Goal: Task Accomplishment & Management: Use online tool/utility

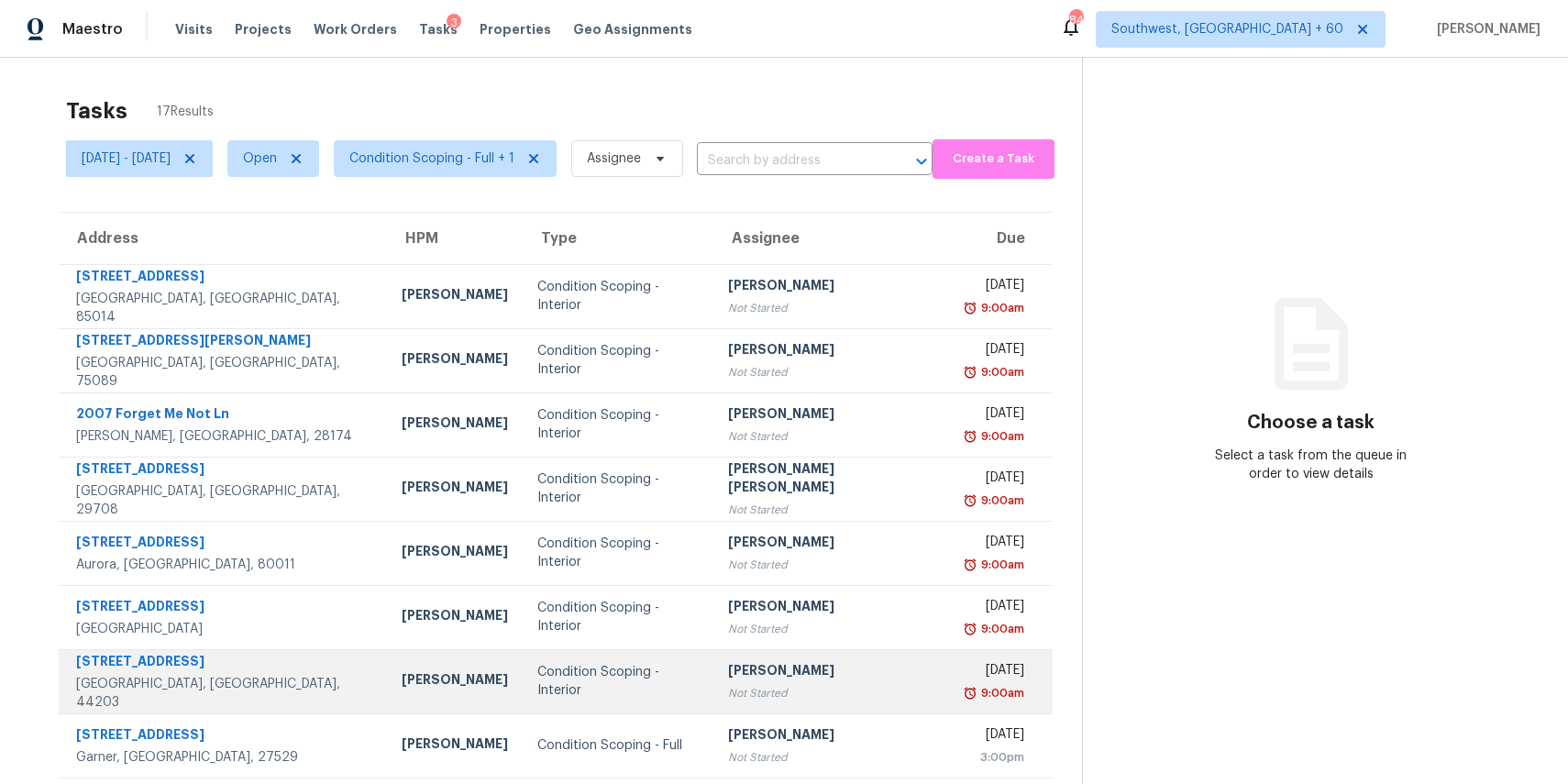
scroll to position [170, 0]
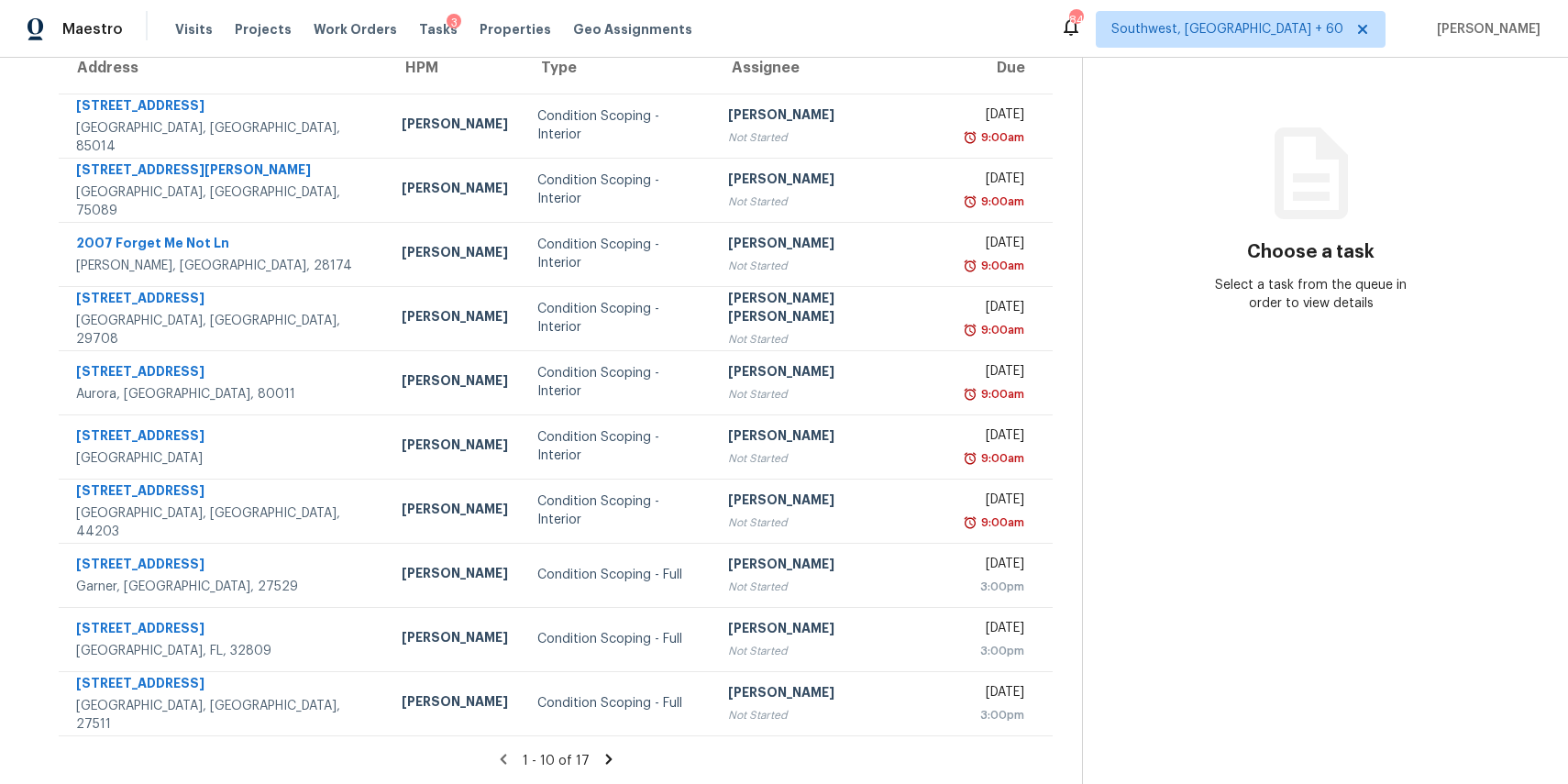
click at [612, 757] on icon at bounding box center [610, 760] width 17 height 17
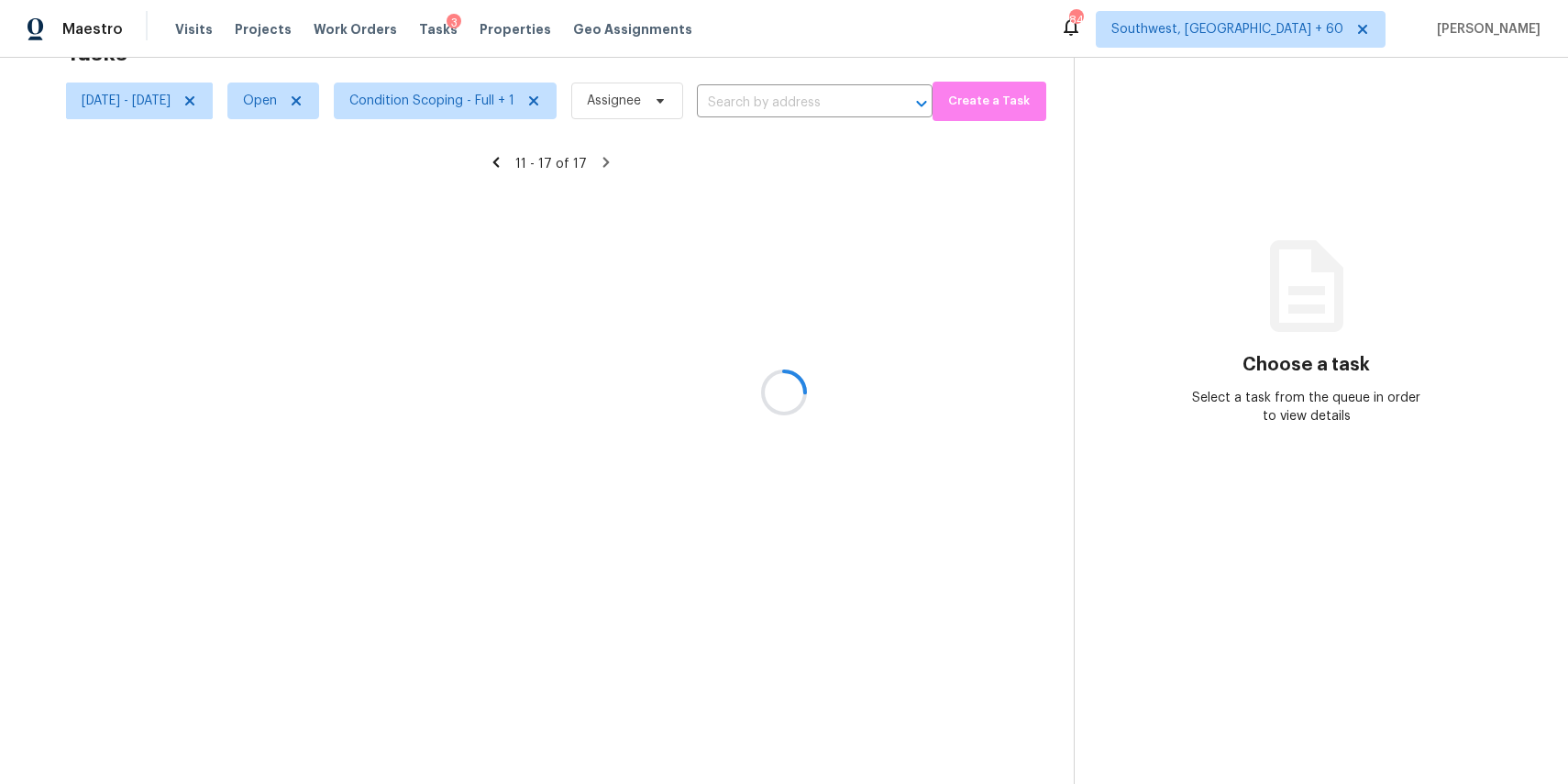
scroll to position [57, 0]
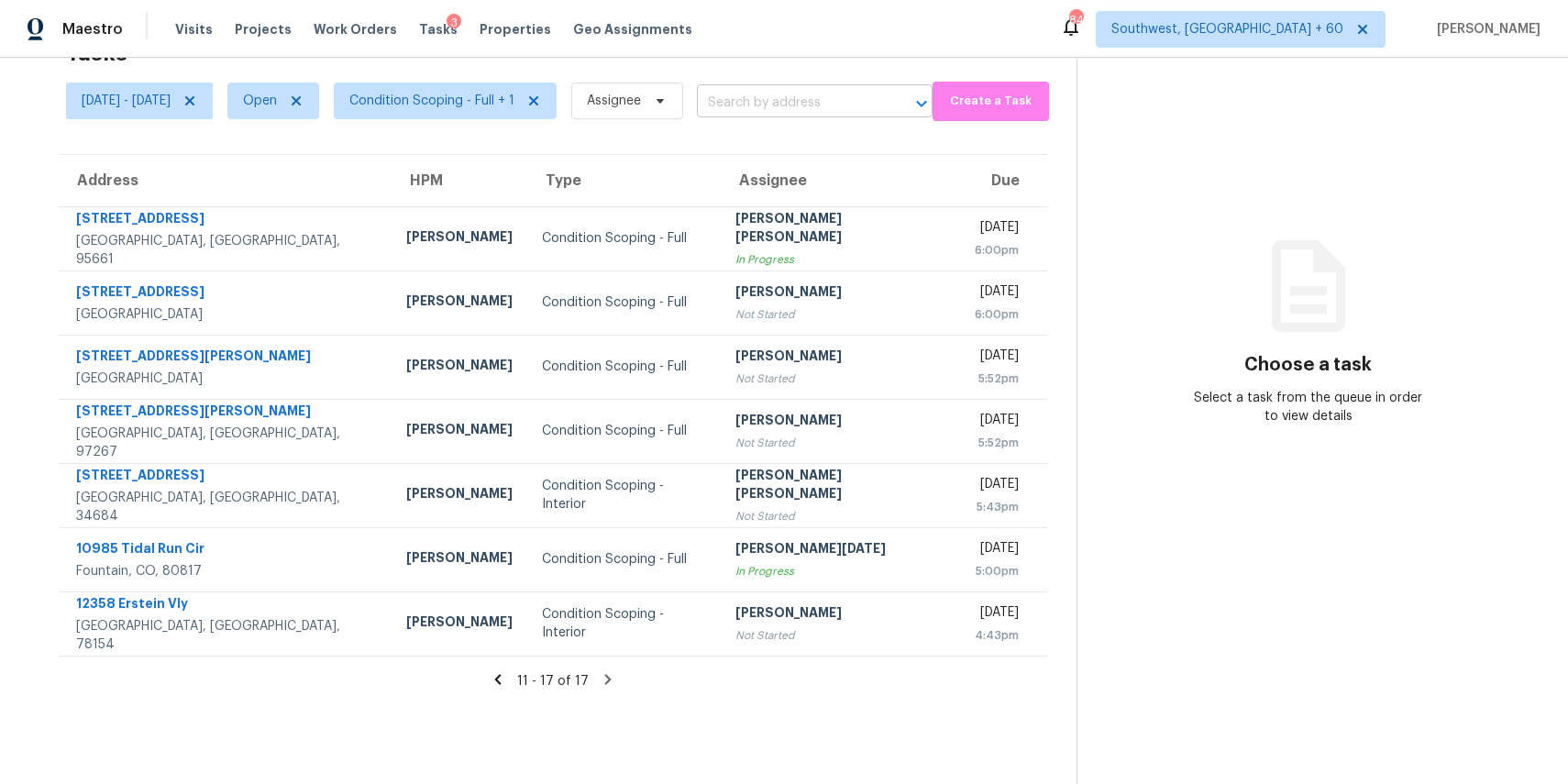
click at [800, 111] on input "text" at bounding box center [789, 103] width 184 height 28
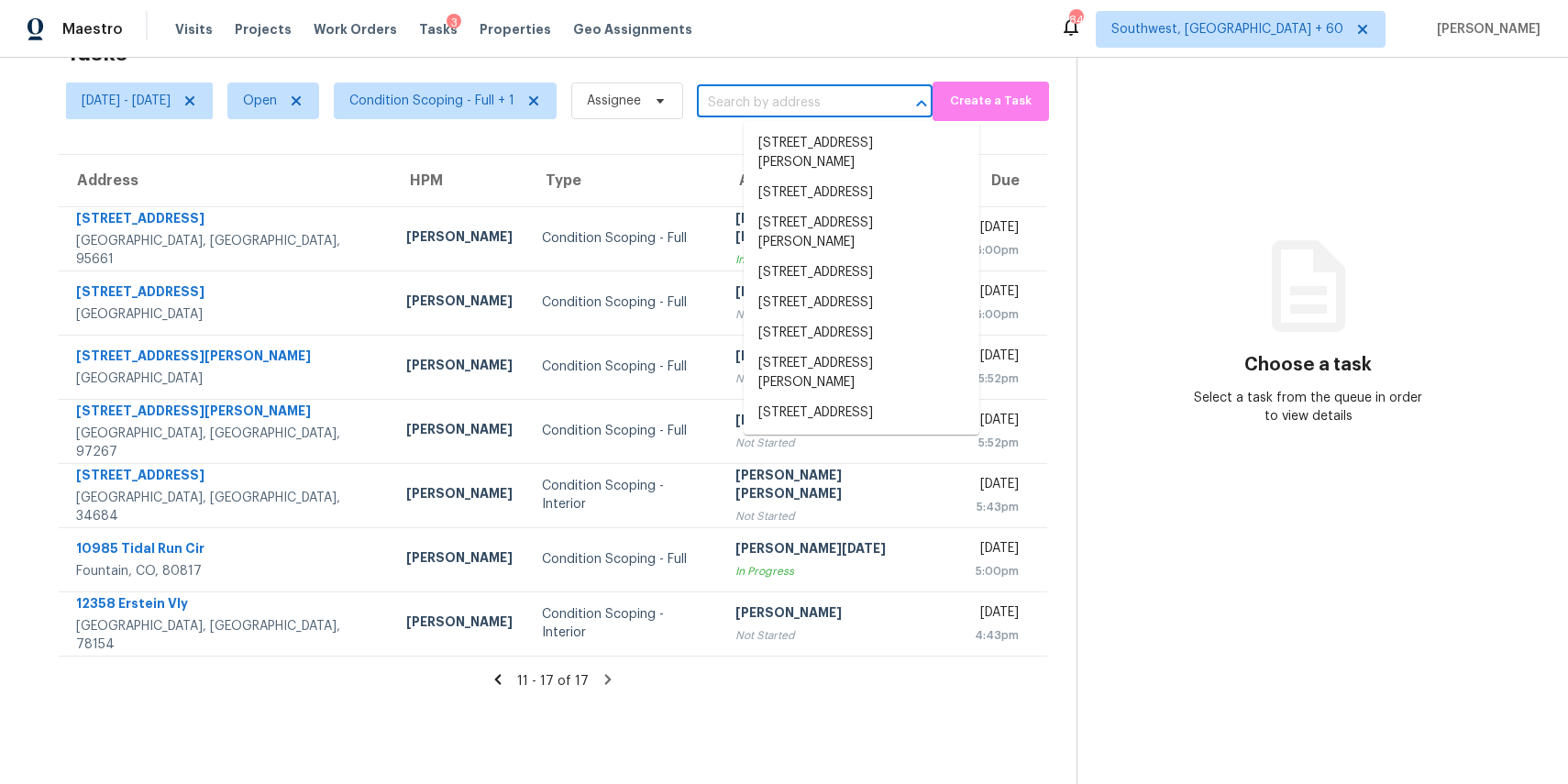
click at [800, 111] on input "text" at bounding box center [789, 103] width 184 height 28
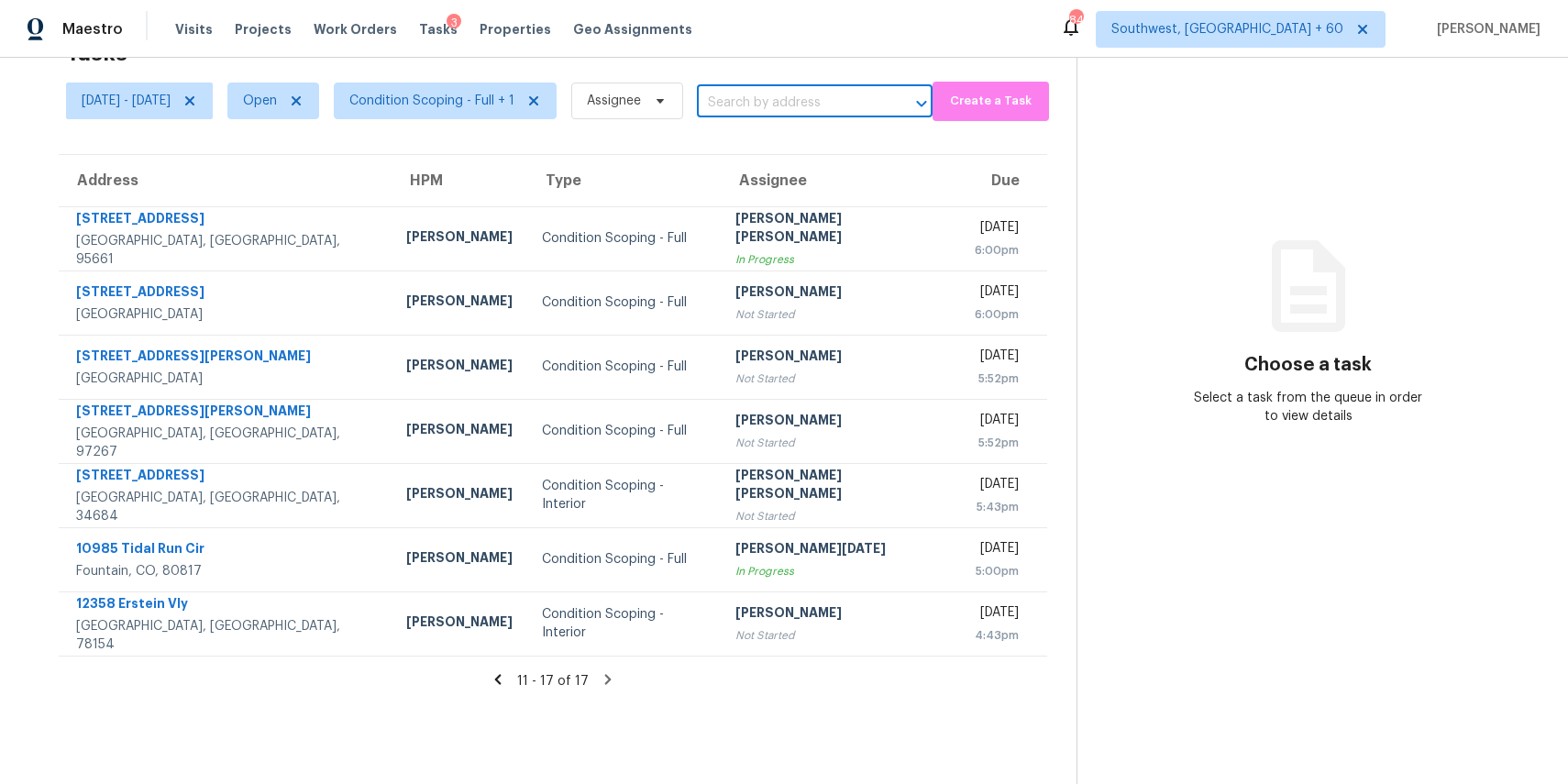
paste input "4200 SE Risley Ave Portland, OR, 97267"
type input "4200 SE Risley Ave Portland, OR, 97267"
click at [892, 157] on li "4200 SE Risley Ave, Portland, OR 97267" at bounding box center [862, 153] width 236 height 50
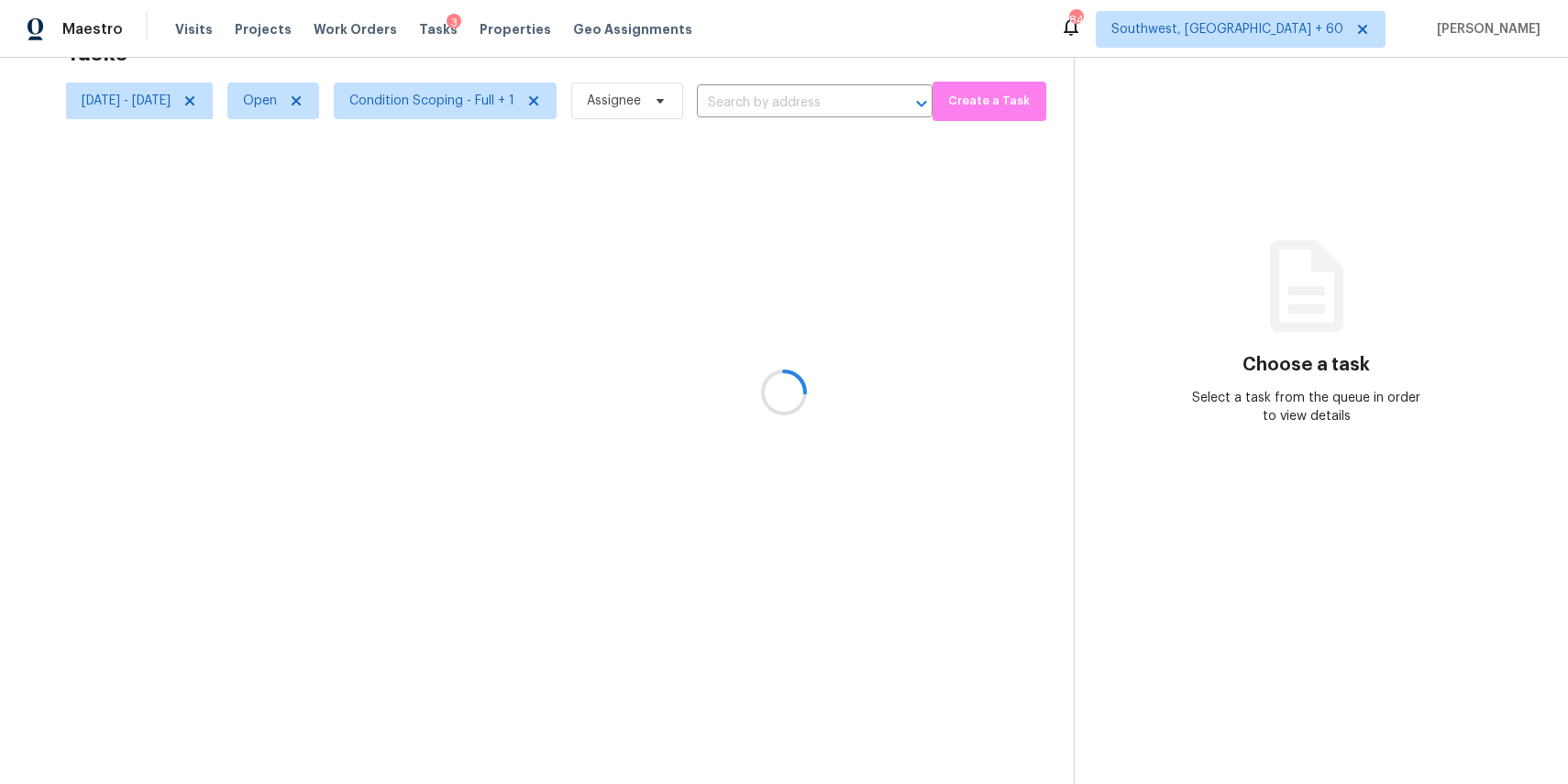
type input "4200 SE Risley Ave, Portland, OR 97267"
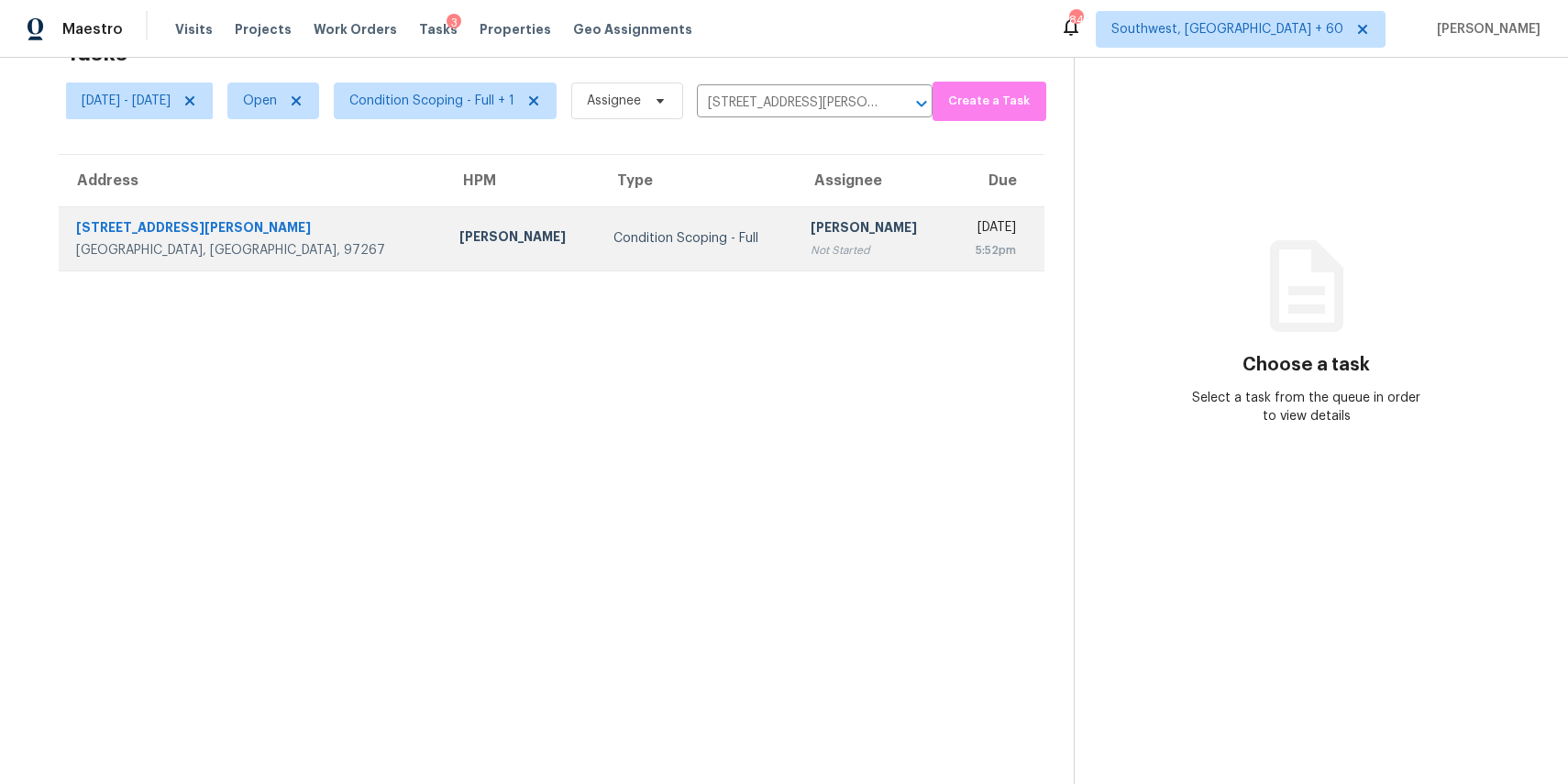
click at [811, 250] on div "Not Started" at bounding box center [873, 250] width 125 height 19
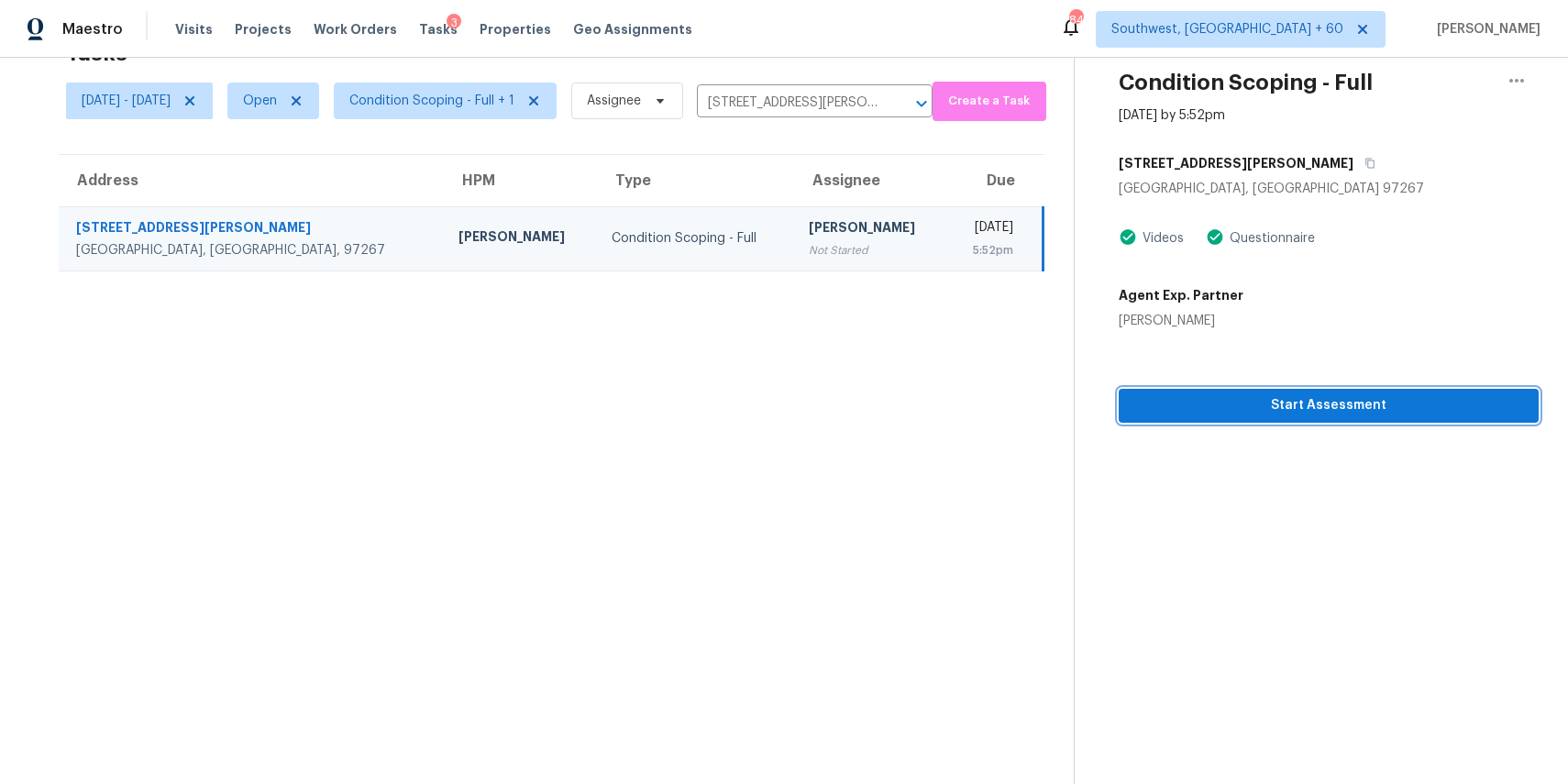
click at [1397, 415] on span "Start Assessment" at bounding box center [1328, 405] width 390 height 23
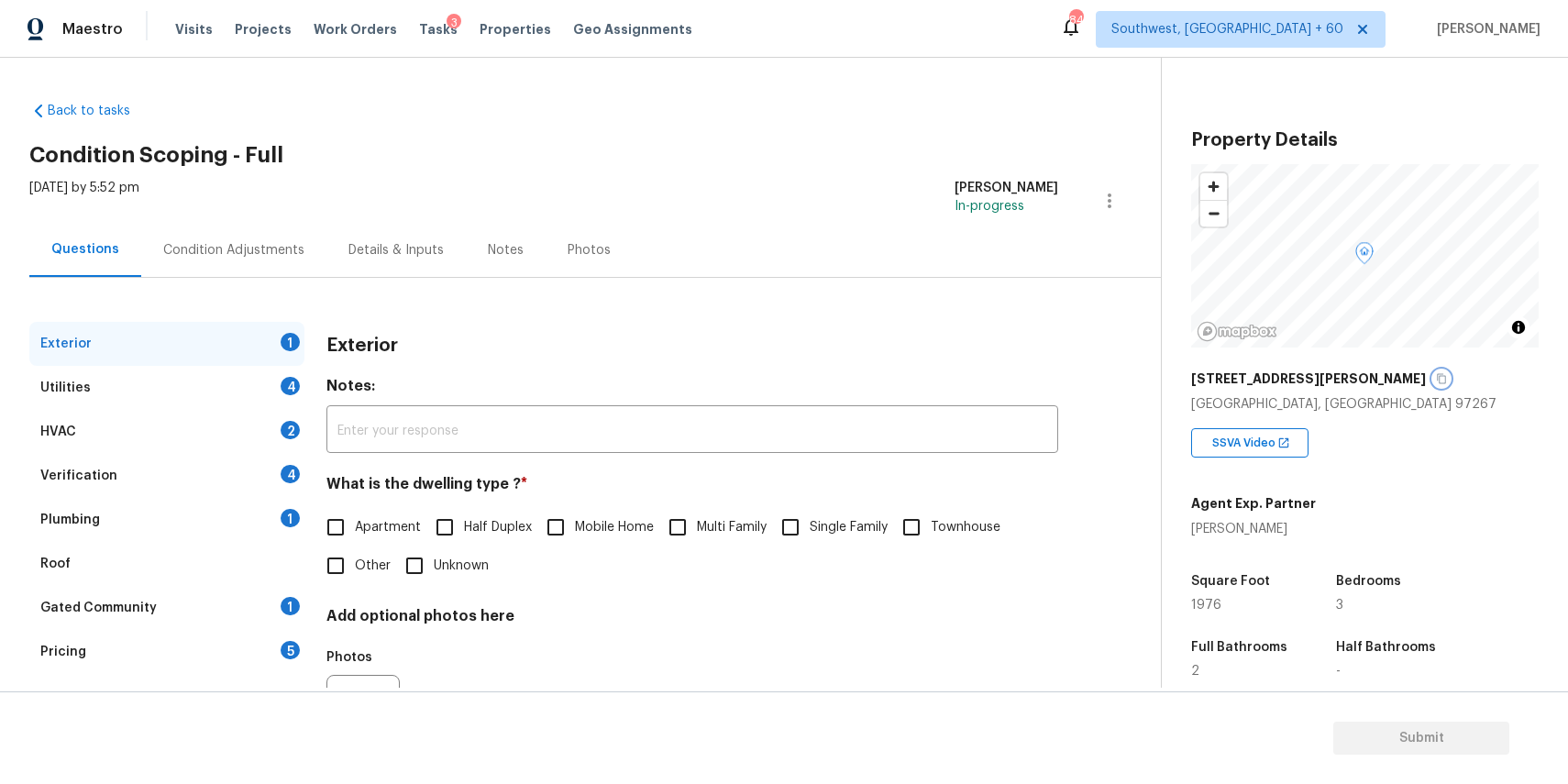
click at [1436, 378] on icon "button" at bounding box center [1442, 379] width 11 height 11
click at [239, 250] on div "Condition Adjustments" at bounding box center [234, 250] width 141 height 19
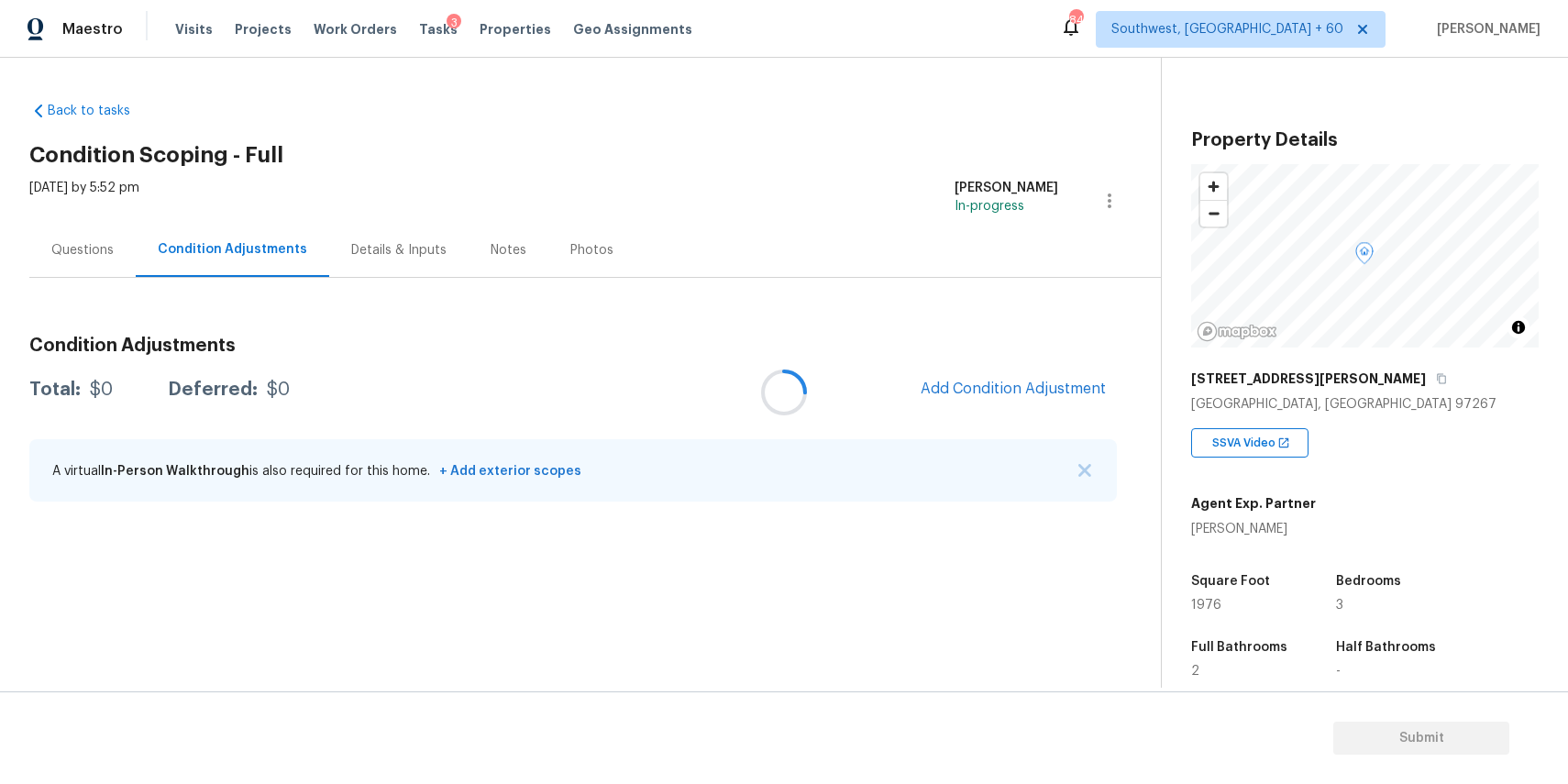
scroll to position [281, 0]
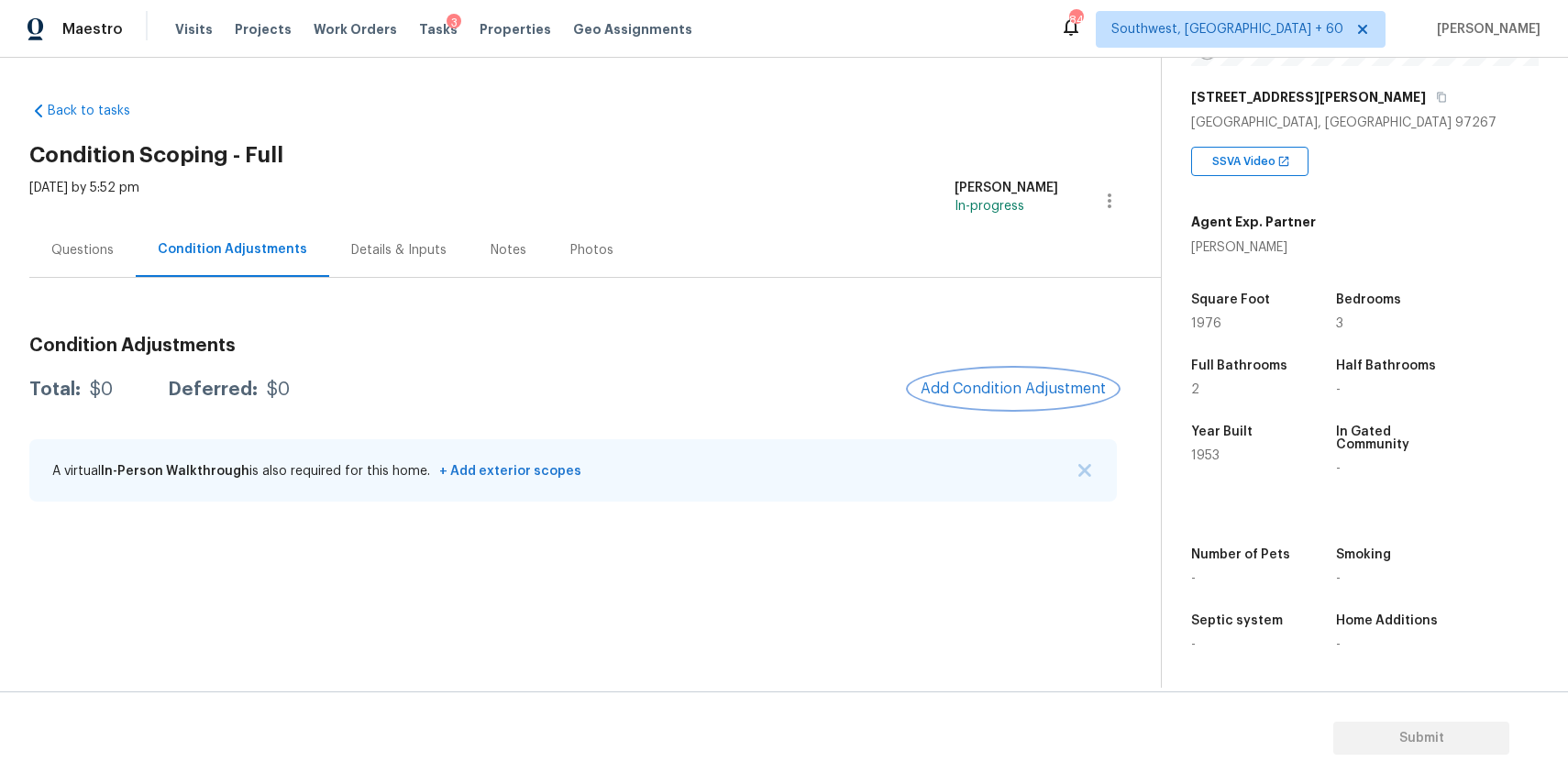
click at [1060, 399] on button "Add Condition Adjustment" at bounding box center [1013, 388] width 207 height 39
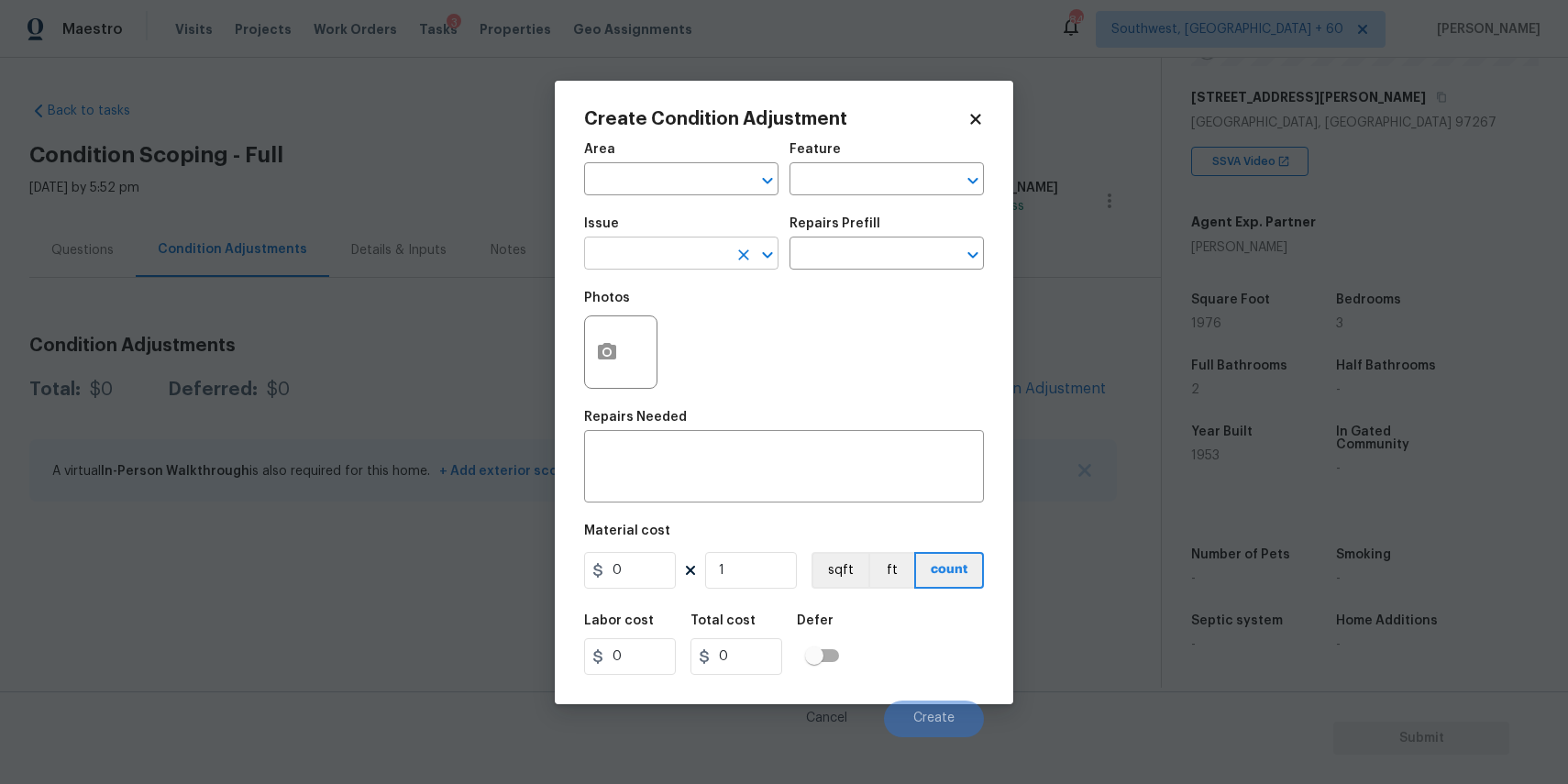
click at [665, 247] on input "text" at bounding box center [656, 255] width 143 height 28
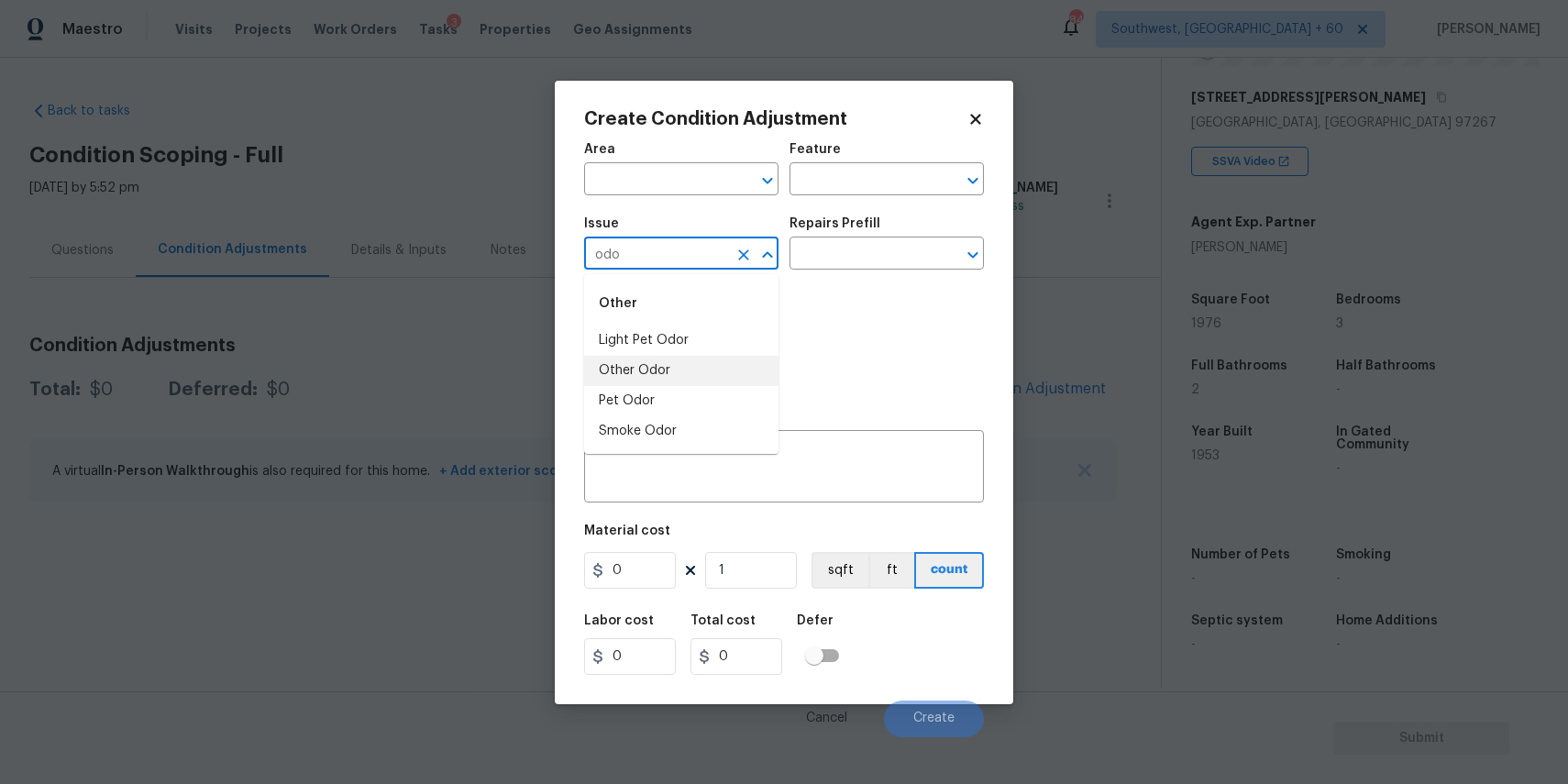
click at [679, 368] on li "Other Odor" at bounding box center [681, 370] width 195 height 30
type input "Other Odor"
click at [853, 269] on input "text" at bounding box center [861, 255] width 143 height 28
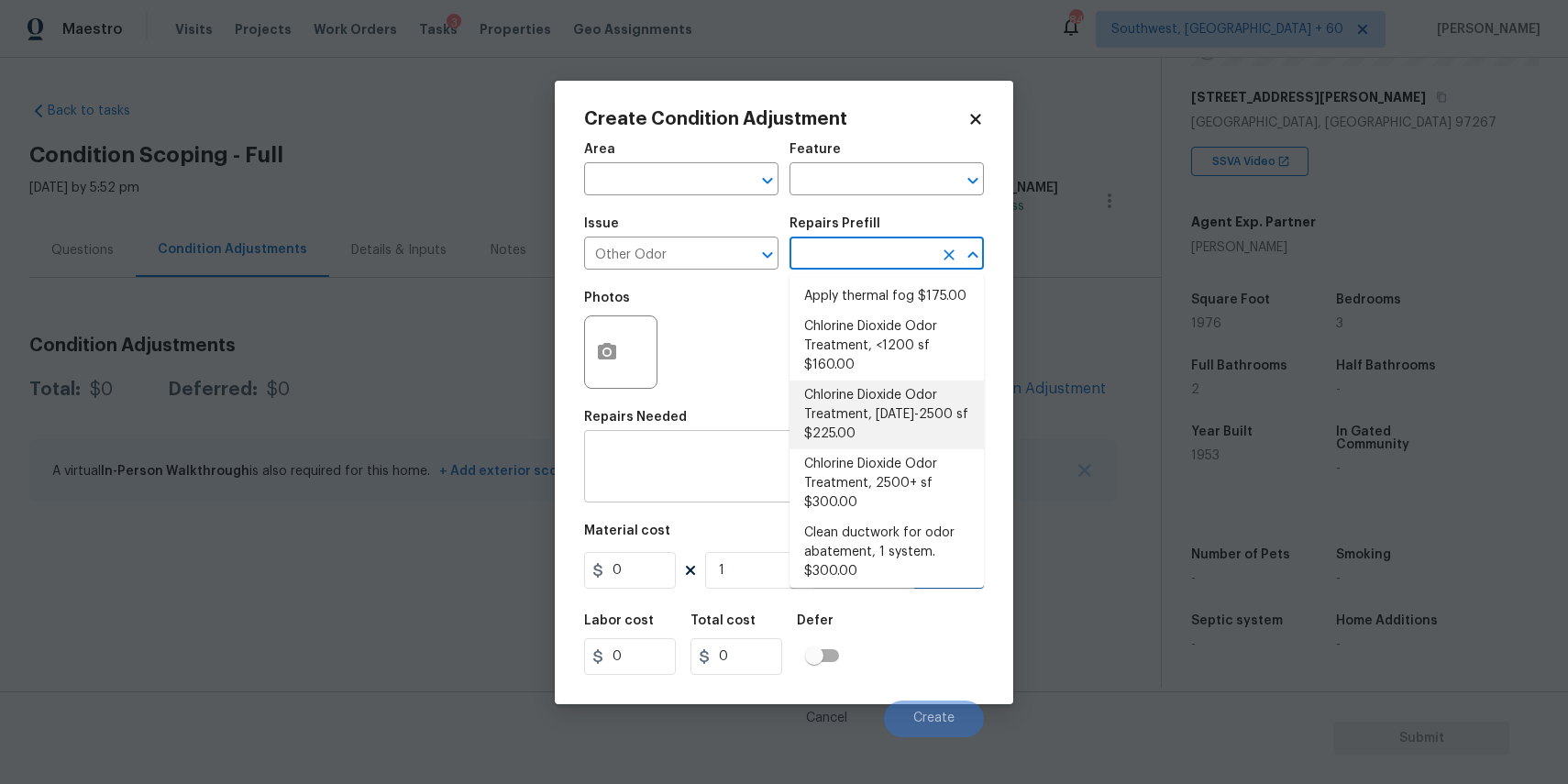
click at [742, 458] on textarea at bounding box center [784, 468] width 378 height 39
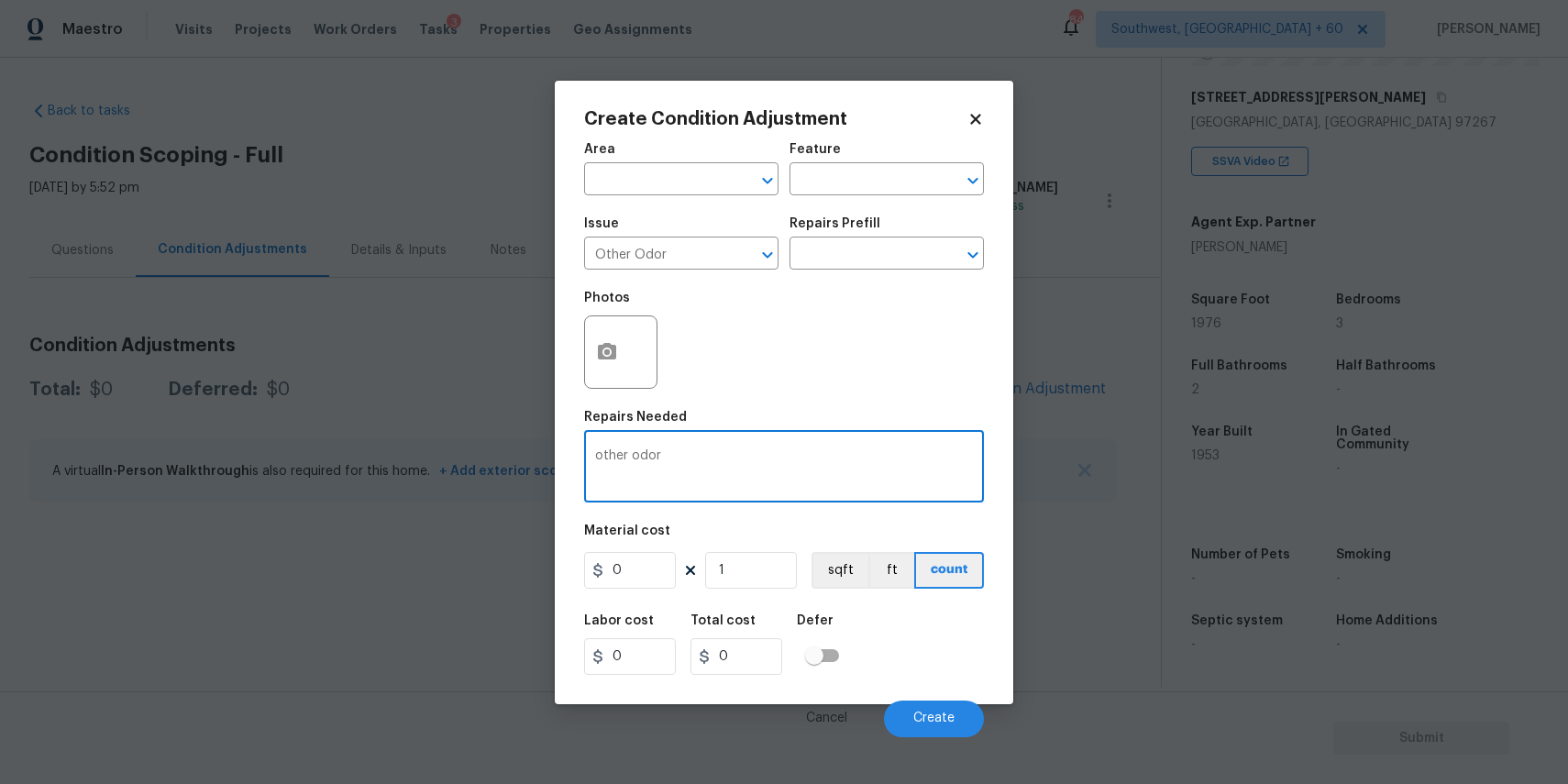
type textarea "other odor"
click at [637, 561] on input "0" at bounding box center [630, 570] width 92 height 37
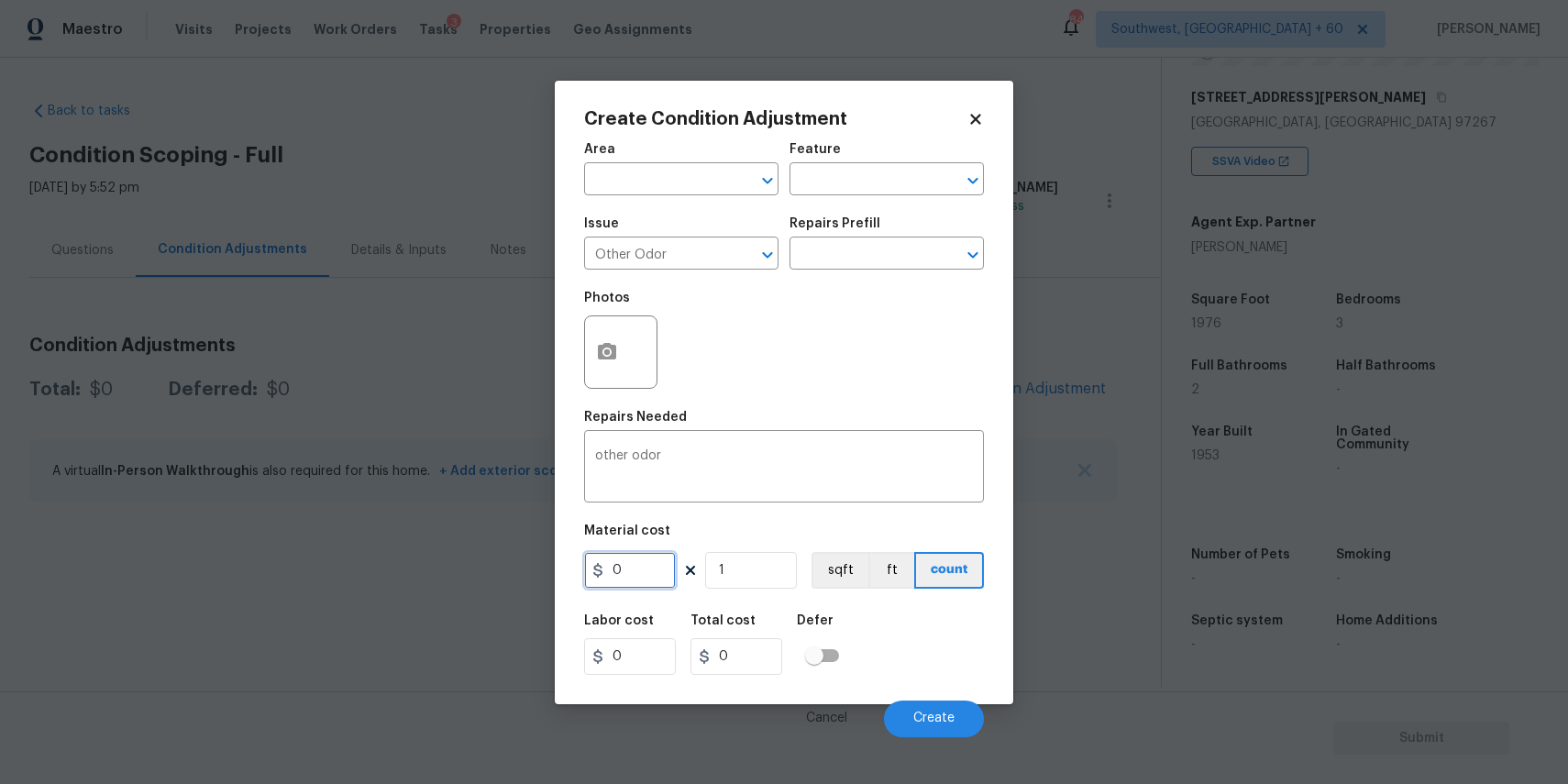
click at [637, 561] on input "0" at bounding box center [630, 570] width 92 height 37
type input "575"
click at [927, 724] on span "Create" at bounding box center [934, 718] width 41 height 14
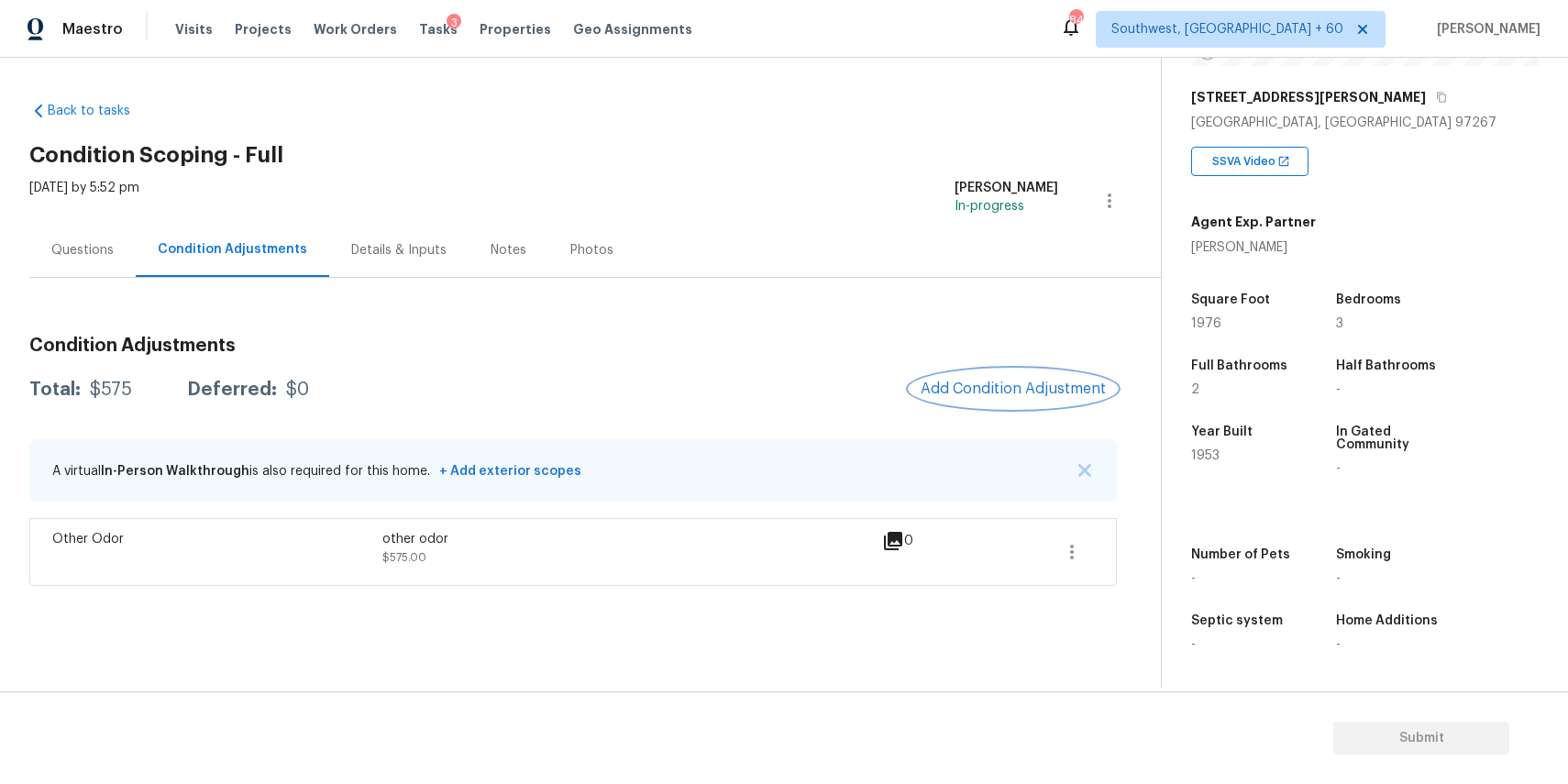
click at [1002, 374] on button "Add Condition Adjustment" at bounding box center [1013, 388] width 207 height 39
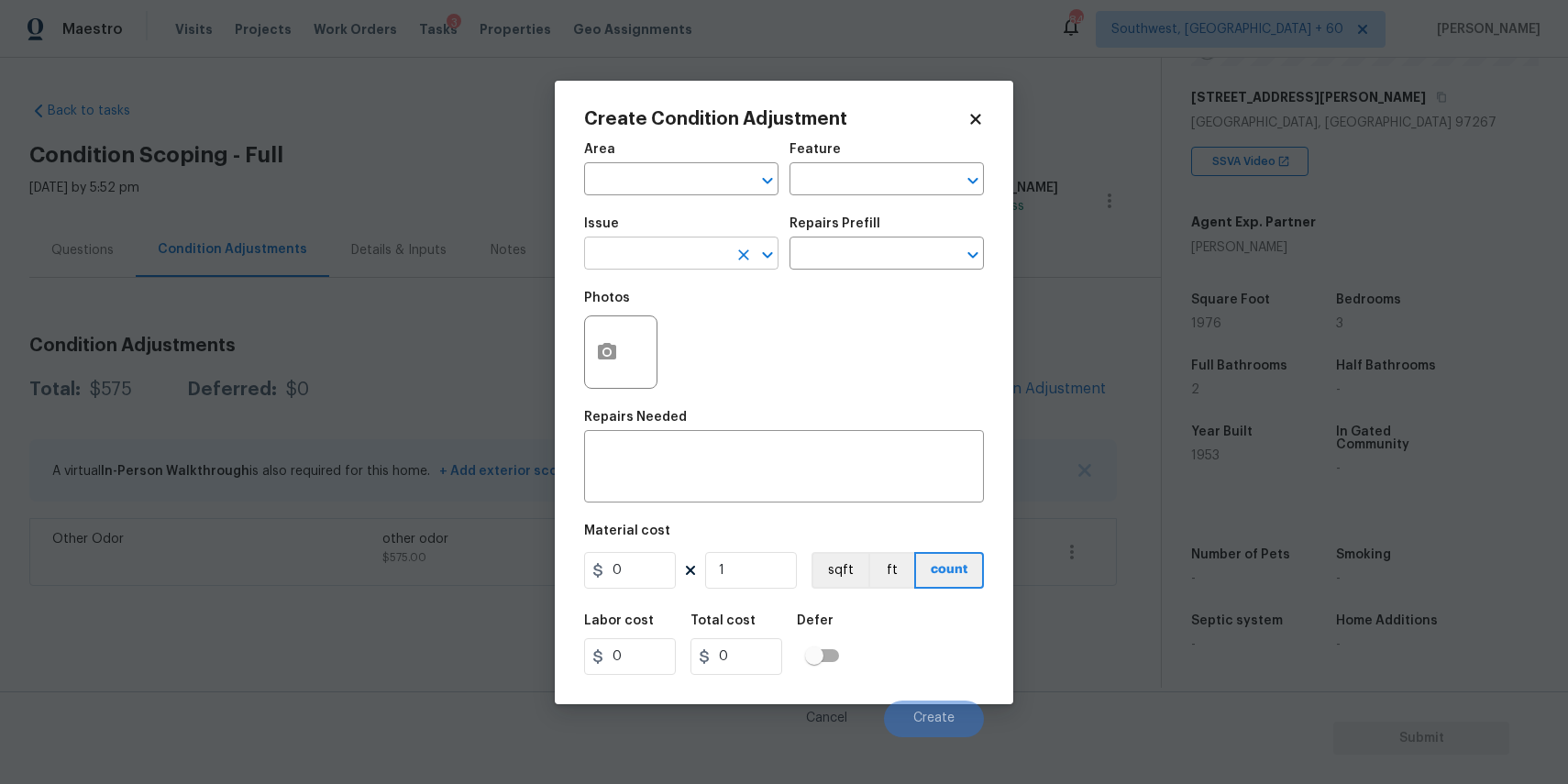
click at [693, 244] on input "text" at bounding box center [656, 255] width 143 height 28
click at [710, 339] on li "Landscape Package" at bounding box center [681, 340] width 195 height 30
type input "Landscape Package"
click at [878, 248] on input "text" at bounding box center [861, 255] width 143 height 28
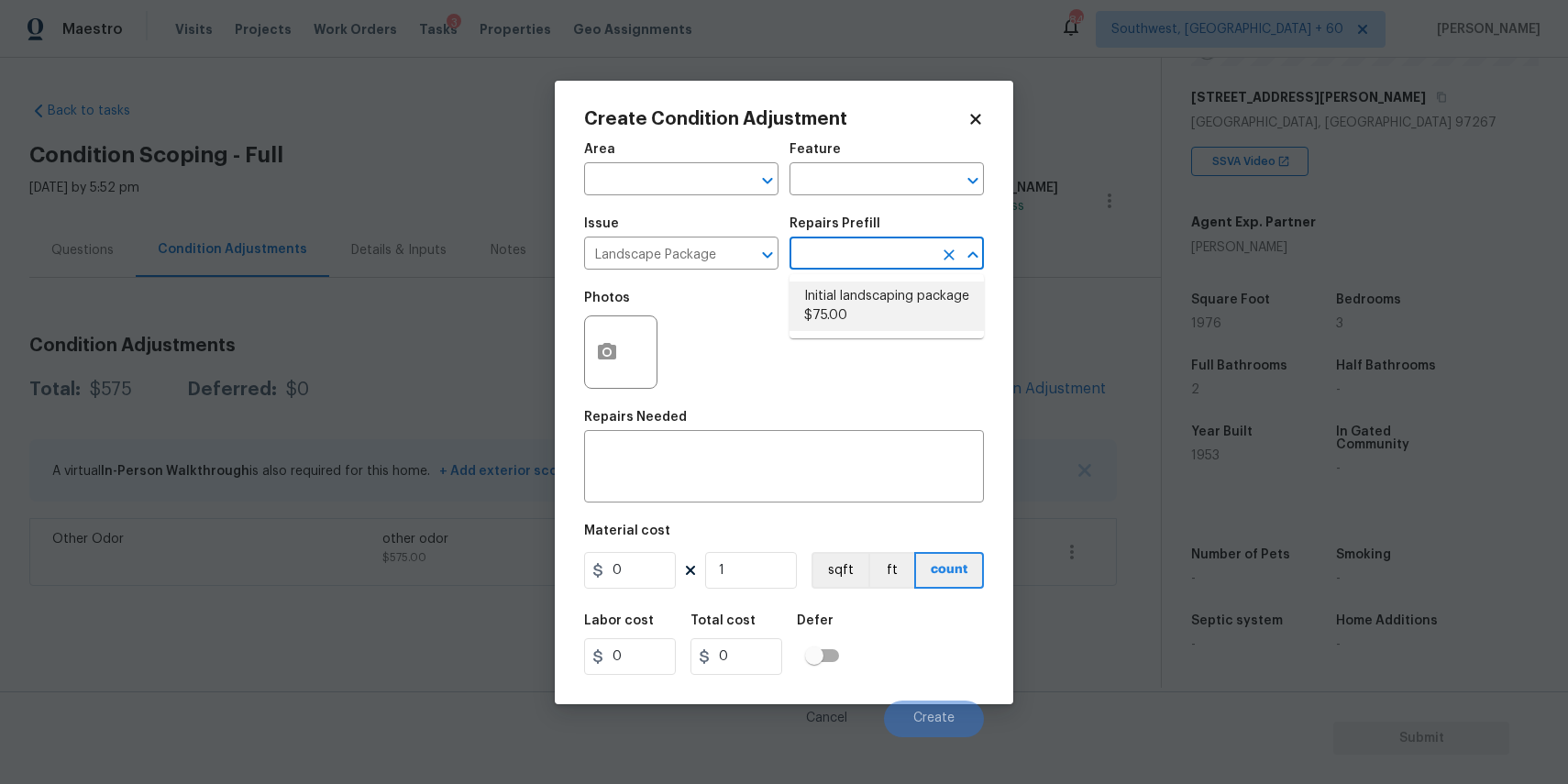
click at [899, 303] on li "Initial landscaping package $75.00" at bounding box center [886, 306] width 195 height 50
type input "Home Readiness Packages"
type textarea "Mowing of grass up to 6" in height. Mow, edge along driveways & sidewalks, trim…"
type input "75"
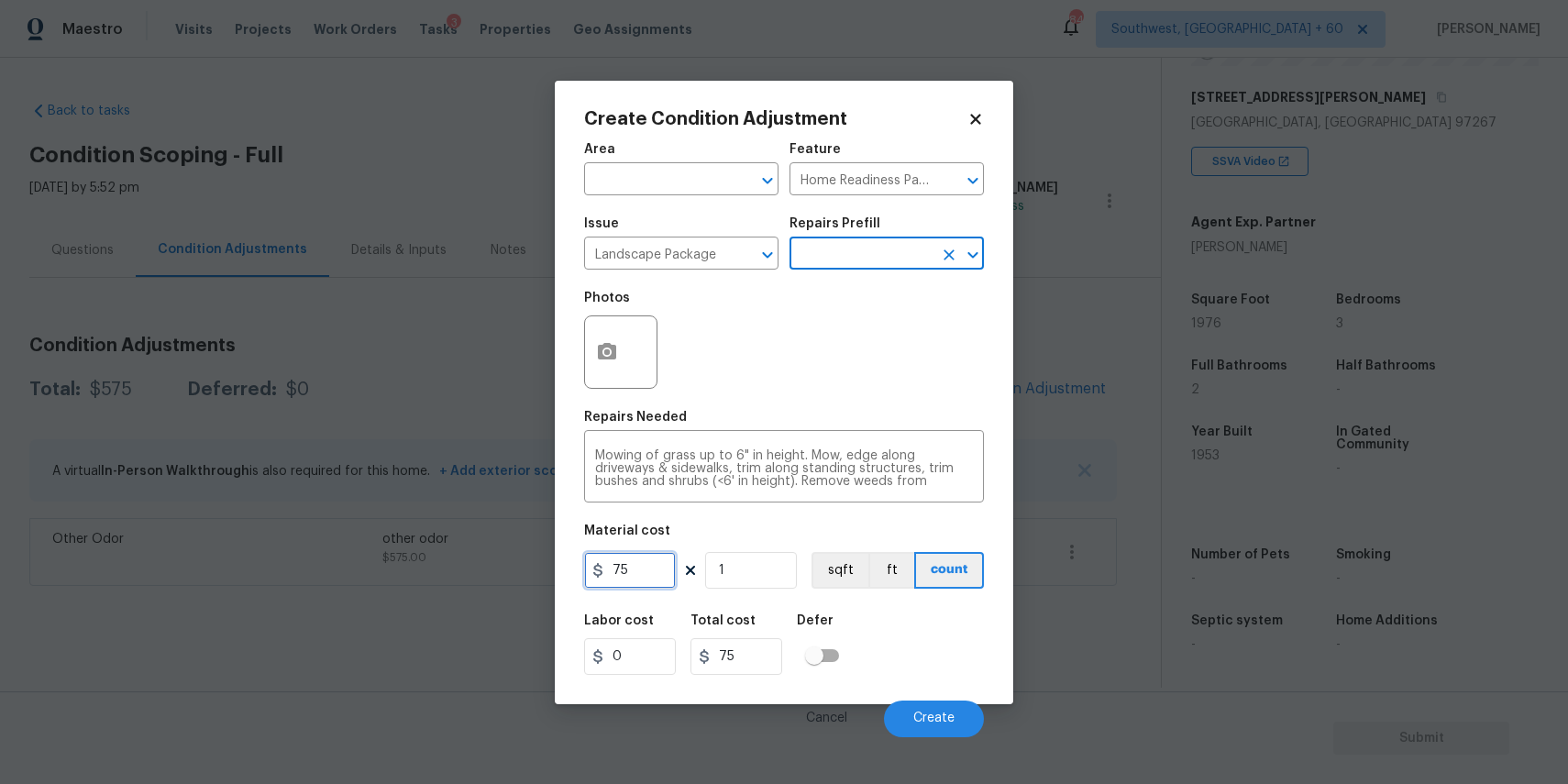
click at [652, 564] on input "75" at bounding box center [630, 570] width 92 height 37
type input "2000"
click at [624, 348] on button "button" at bounding box center [607, 352] width 44 height 71
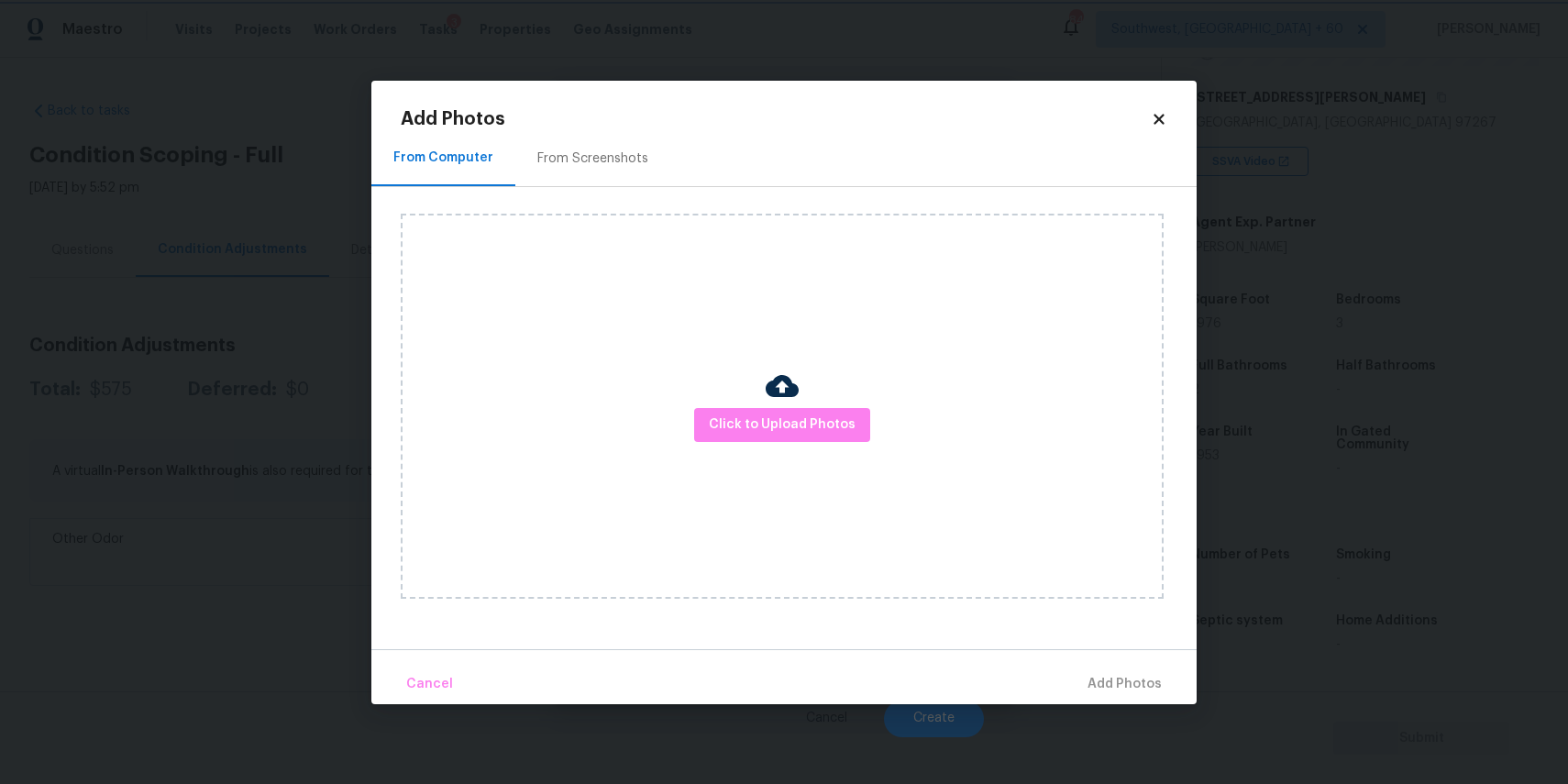
click at [1204, 398] on body "Maestro Visits Projects Work Orders Tasks 3 Properties Geo Assignments 840 Sout…" at bounding box center [784, 392] width 1568 height 784
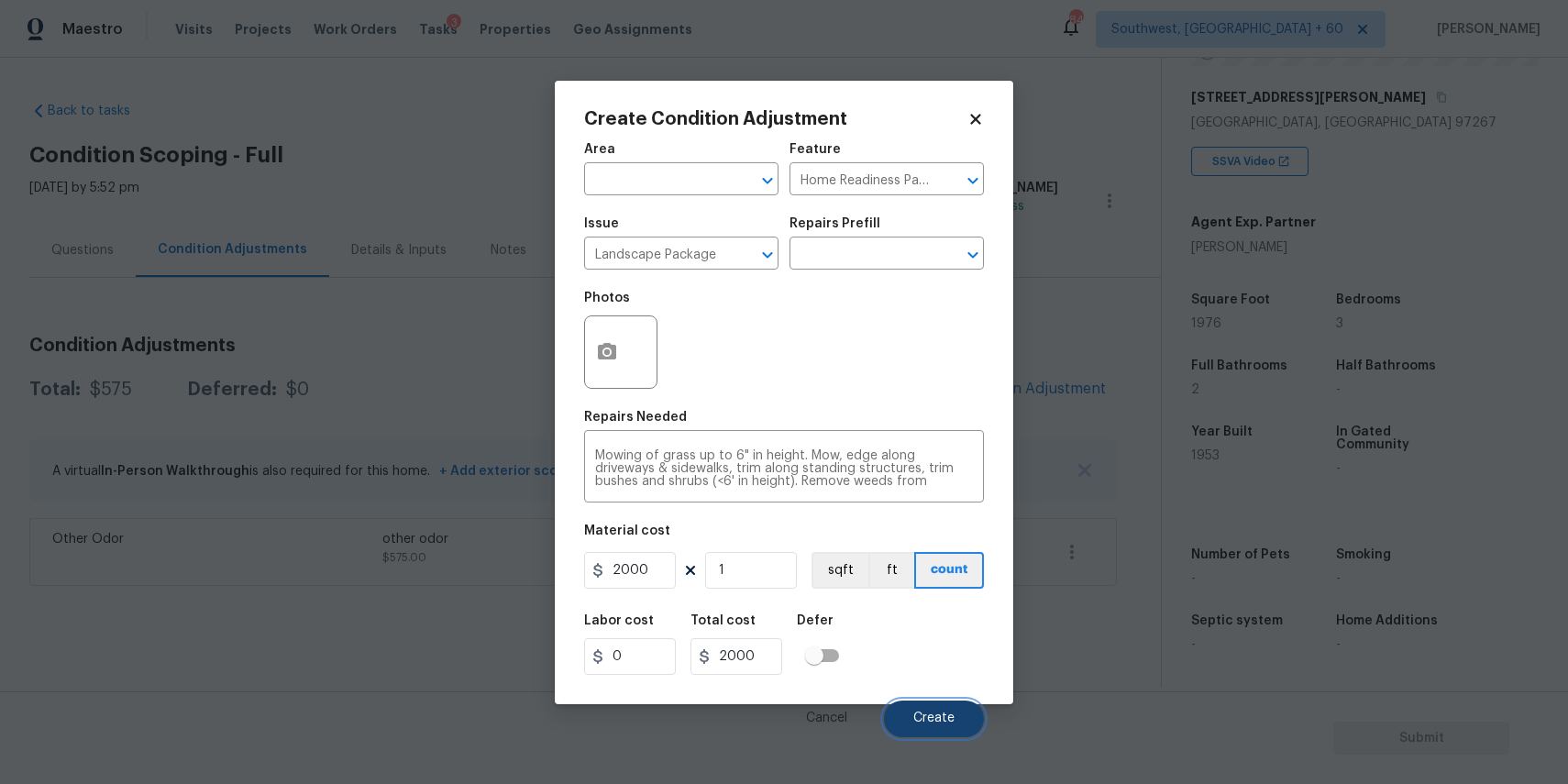
click at [928, 727] on button "Create" at bounding box center [934, 718] width 100 height 37
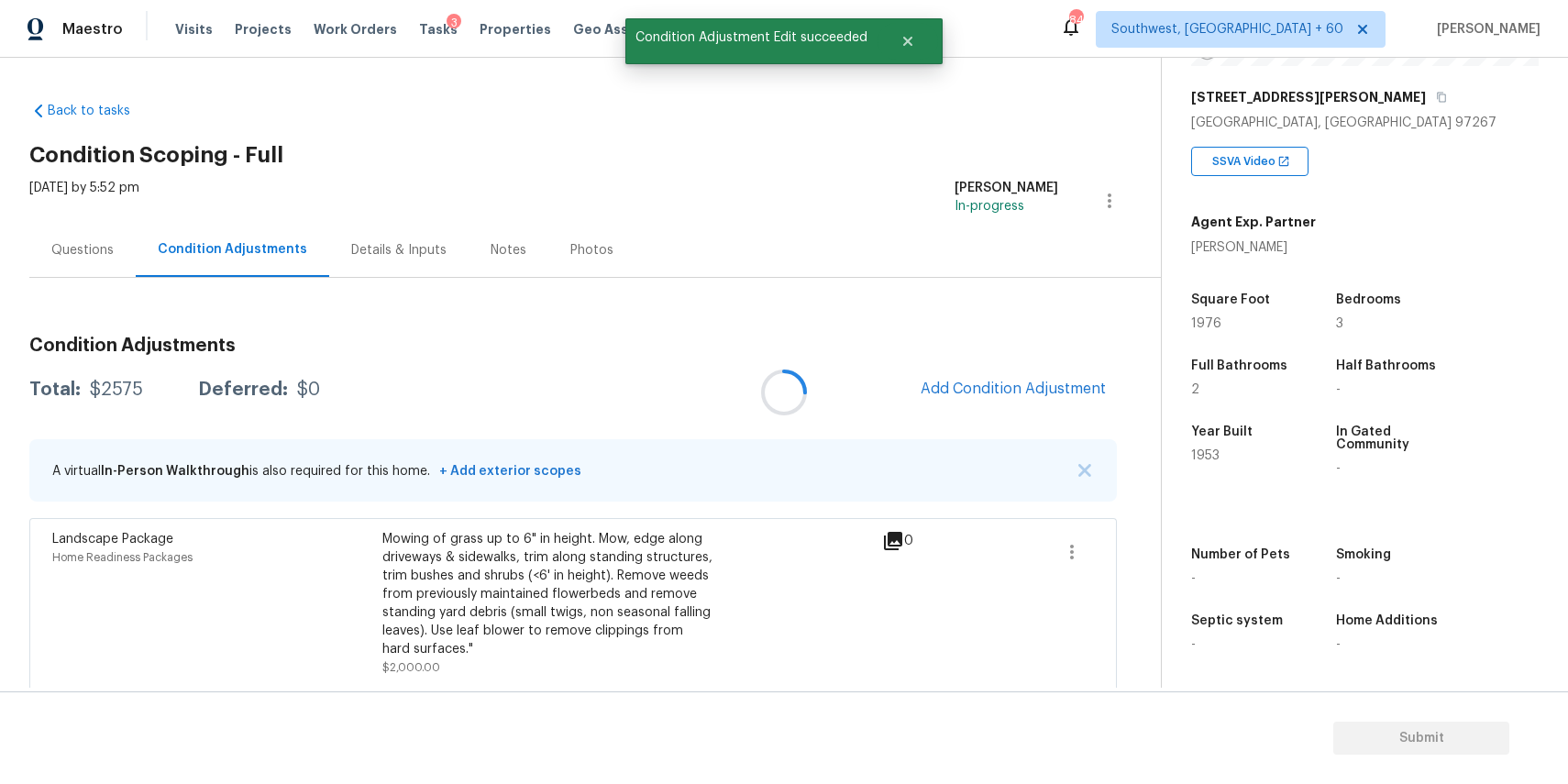
click at [1046, 375] on div at bounding box center [784, 392] width 1568 height 784
click at [998, 391] on span "Add Condition Adjustment" at bounding box center [1013, 389] width 185 height 17
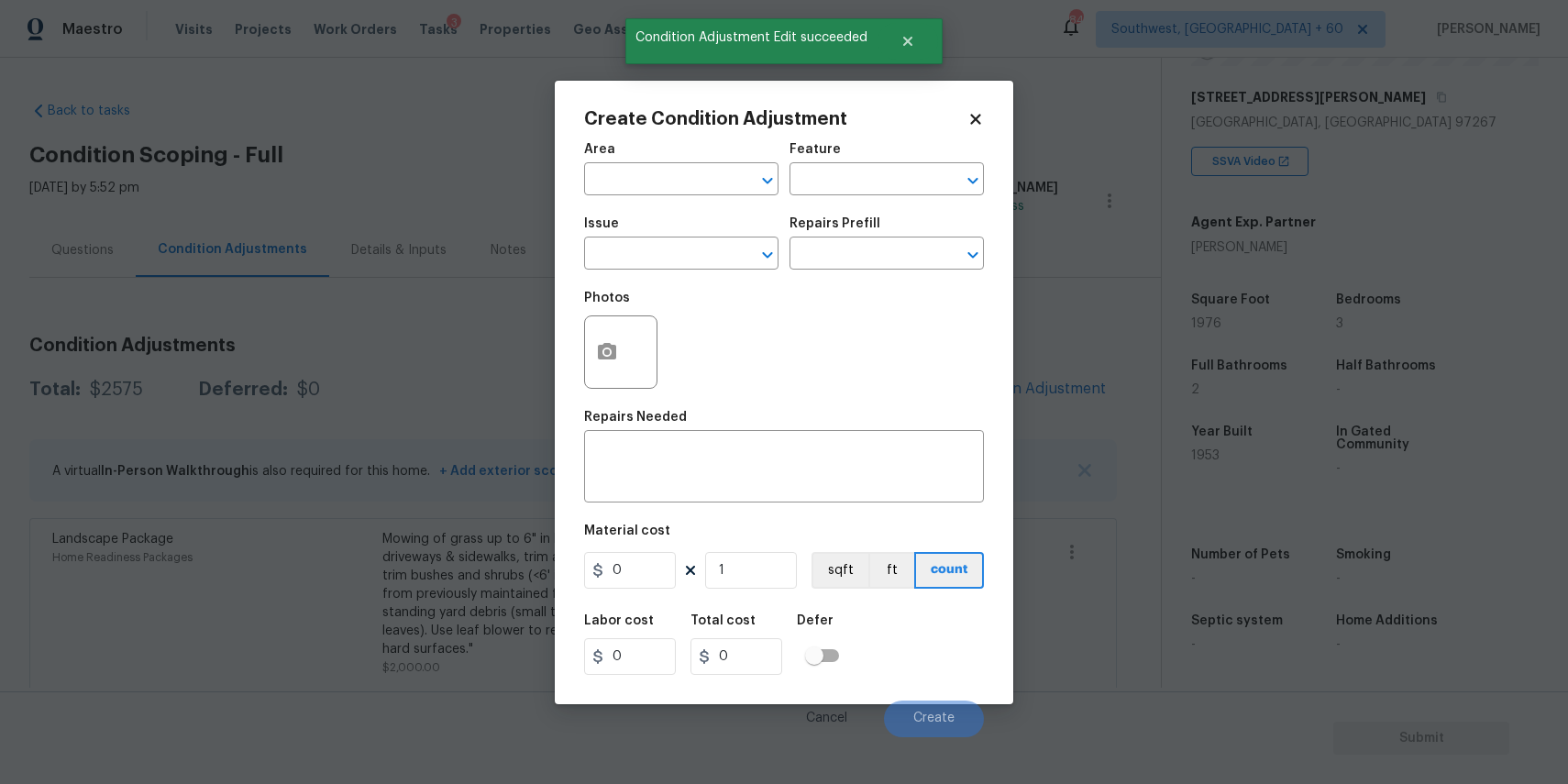
click at [694, 238] on div "Issue" at bounding box center [681, 228] width 195 height 24
click at [693, 265] on input "text" at bounding box center [656, 255] width 143 height 28
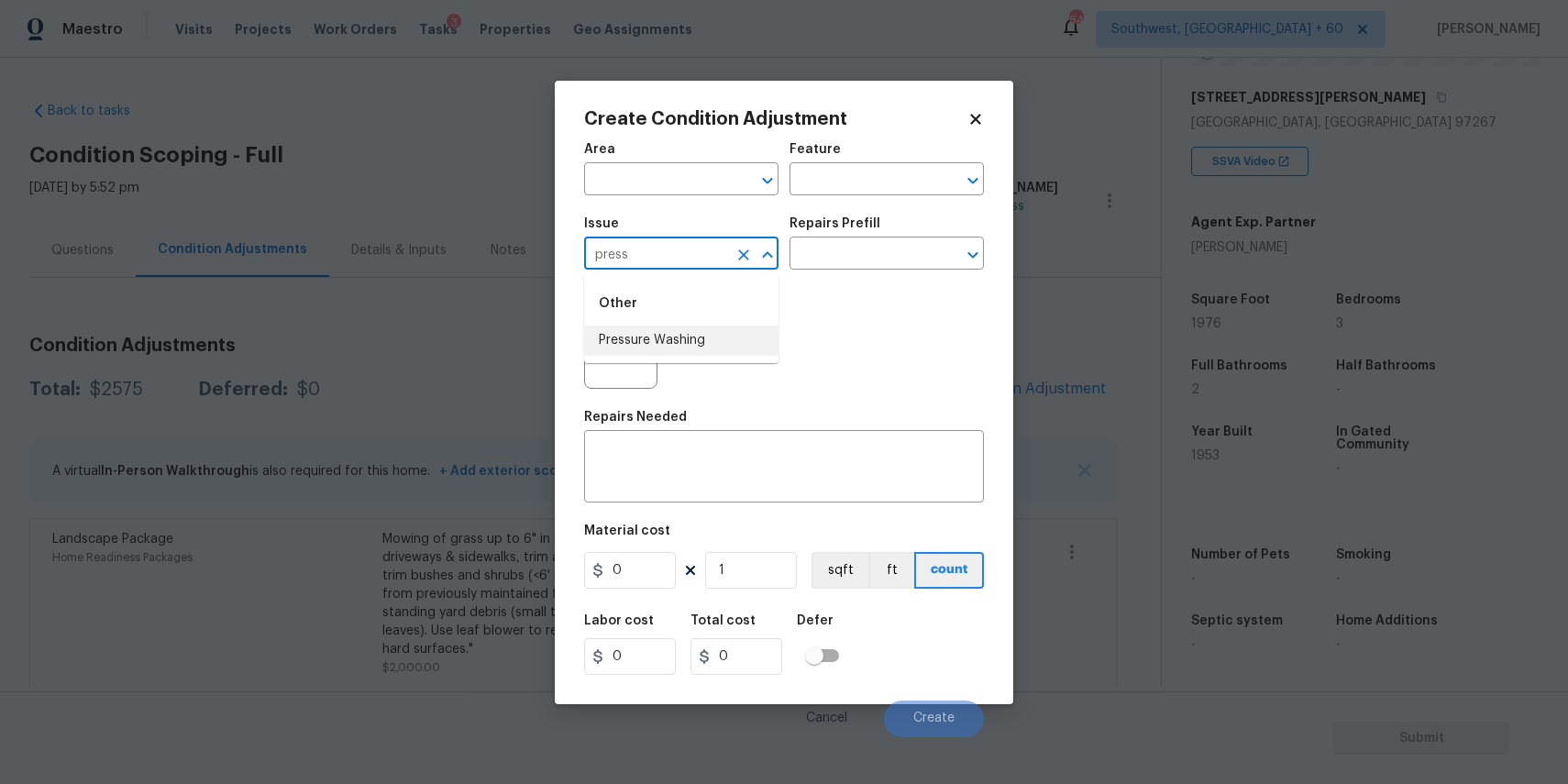
click at [738, 335] on li "Pressure Washing" at bounding box center [681, 340] width 195 height 30
type input "Pressure Washing"
click at [742, 450] on textarea at bounding box center [784, 468] width 378 height 39
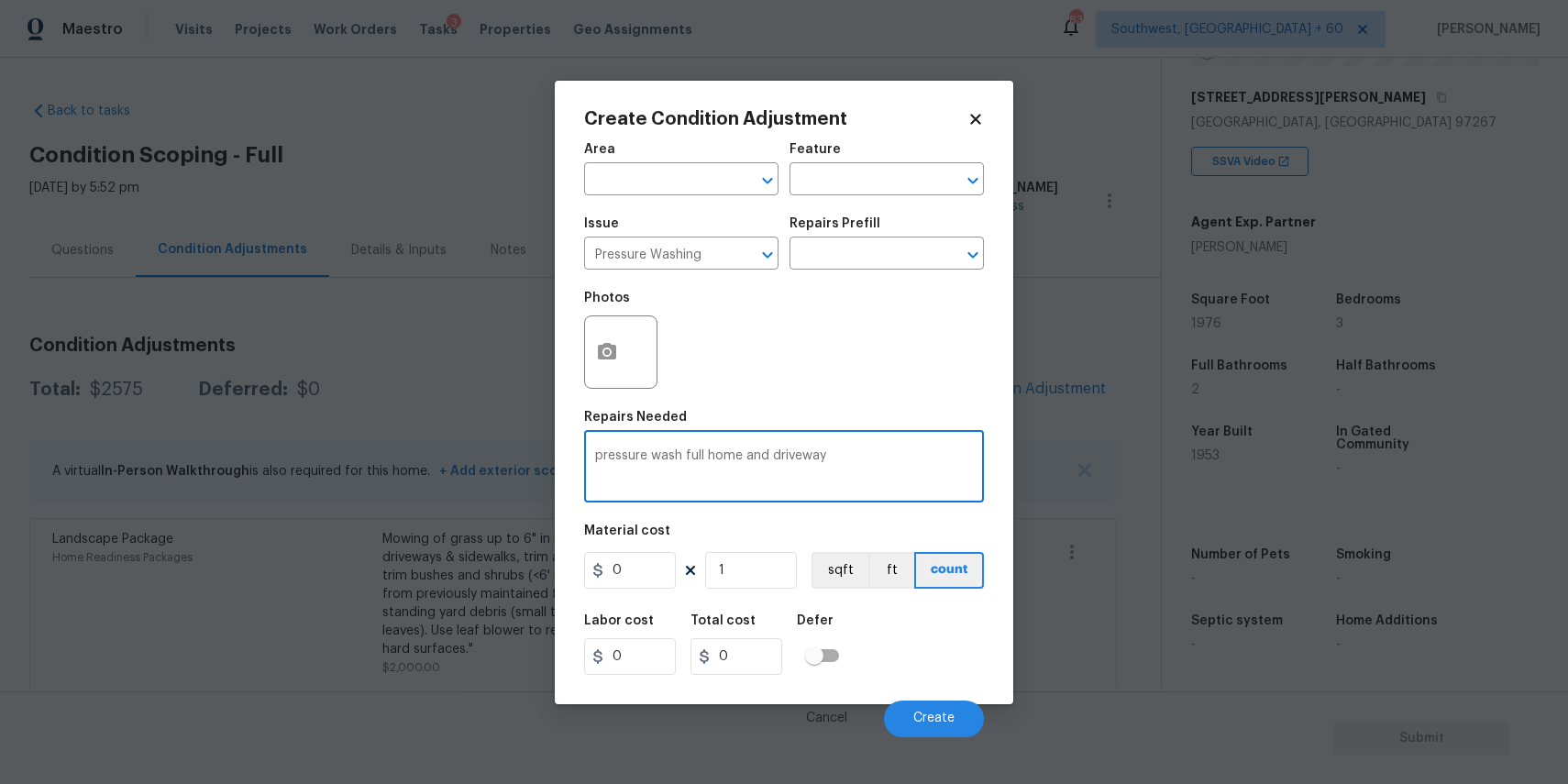
type textarea "pressure wash full home and driveway"
click at [633, 569] on input "0" at bounding box center [630, 570] width 92 height 37
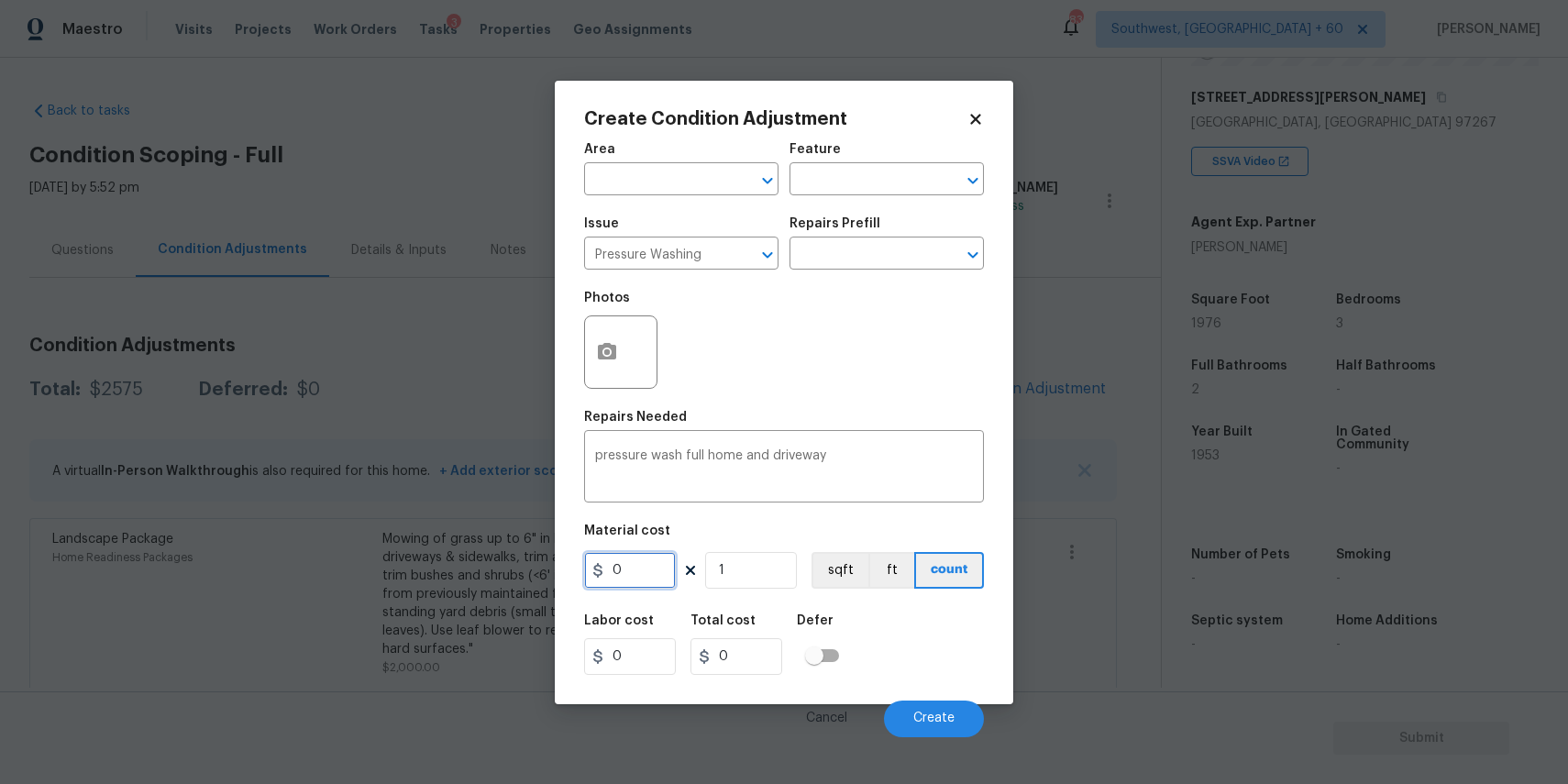
click at [633, 569] on input "0" at bounding box center [630, 570] width 92 height 37
type input "300"
click at [906, 702] on button "Create" at bounding box center [934, 718] width 100 height 37
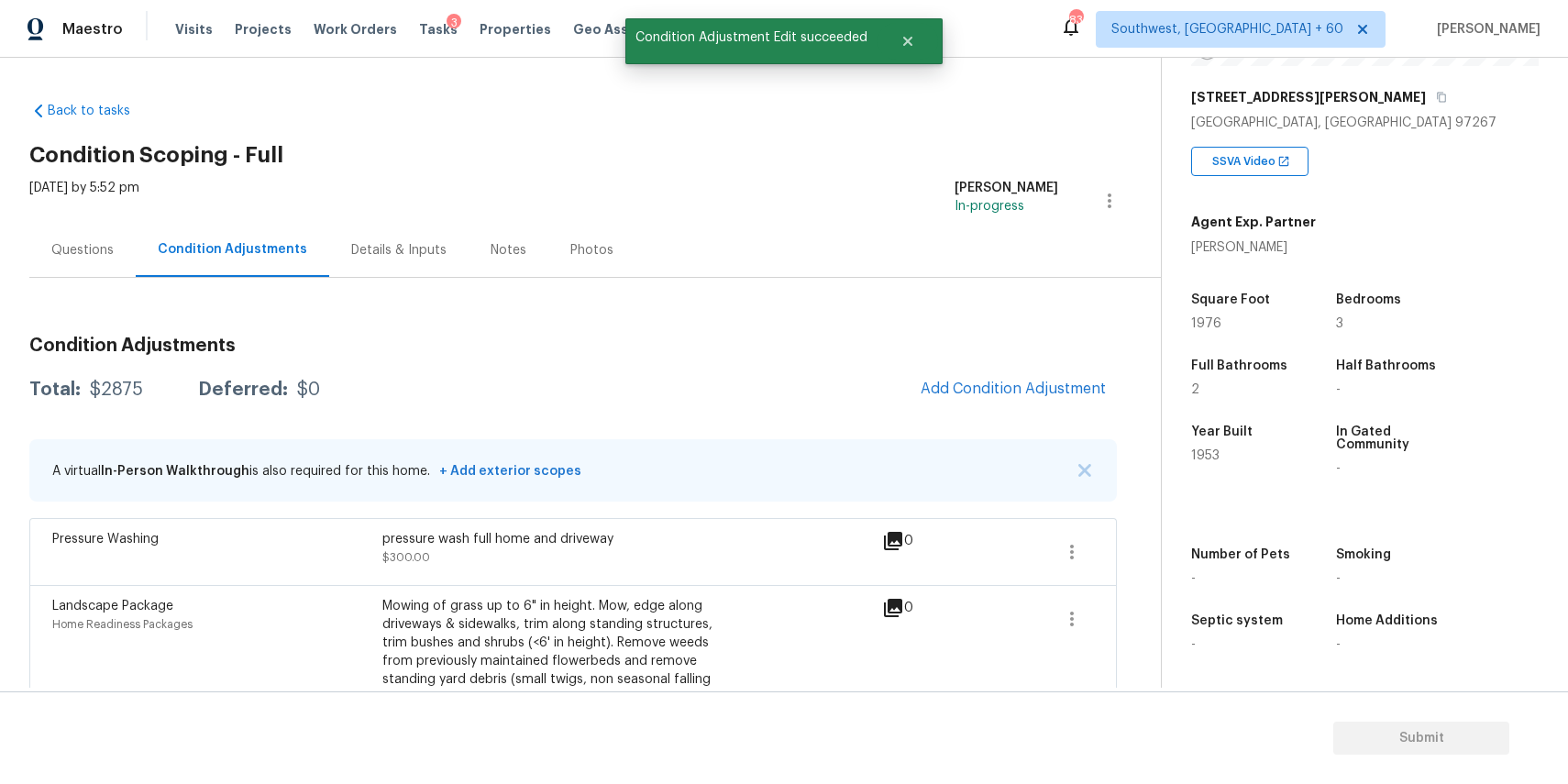
click at [994, 367] on div "Condition Adjustments Total: $2875 Deferred: $0 Add Condition Adjustment A virt…" at bounding box center [573, 572] width 1087 height 500
click at [999, 378] on button "Add Condition Adjustment" at bounding box center [1013, 388] width 207 height 39
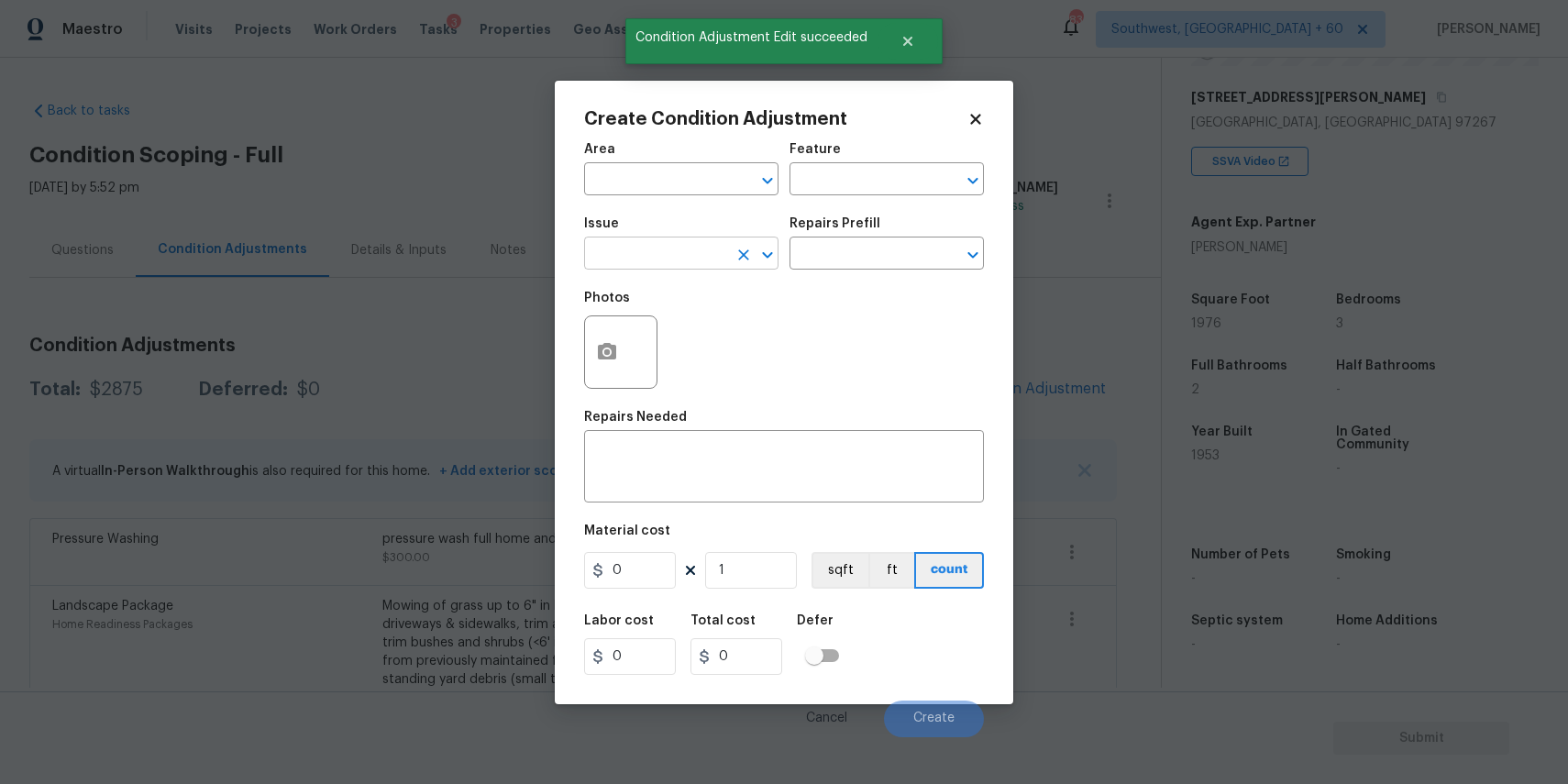
click at [618, 250] on input "text" at bounding box center [656, 255] width 143 height 28
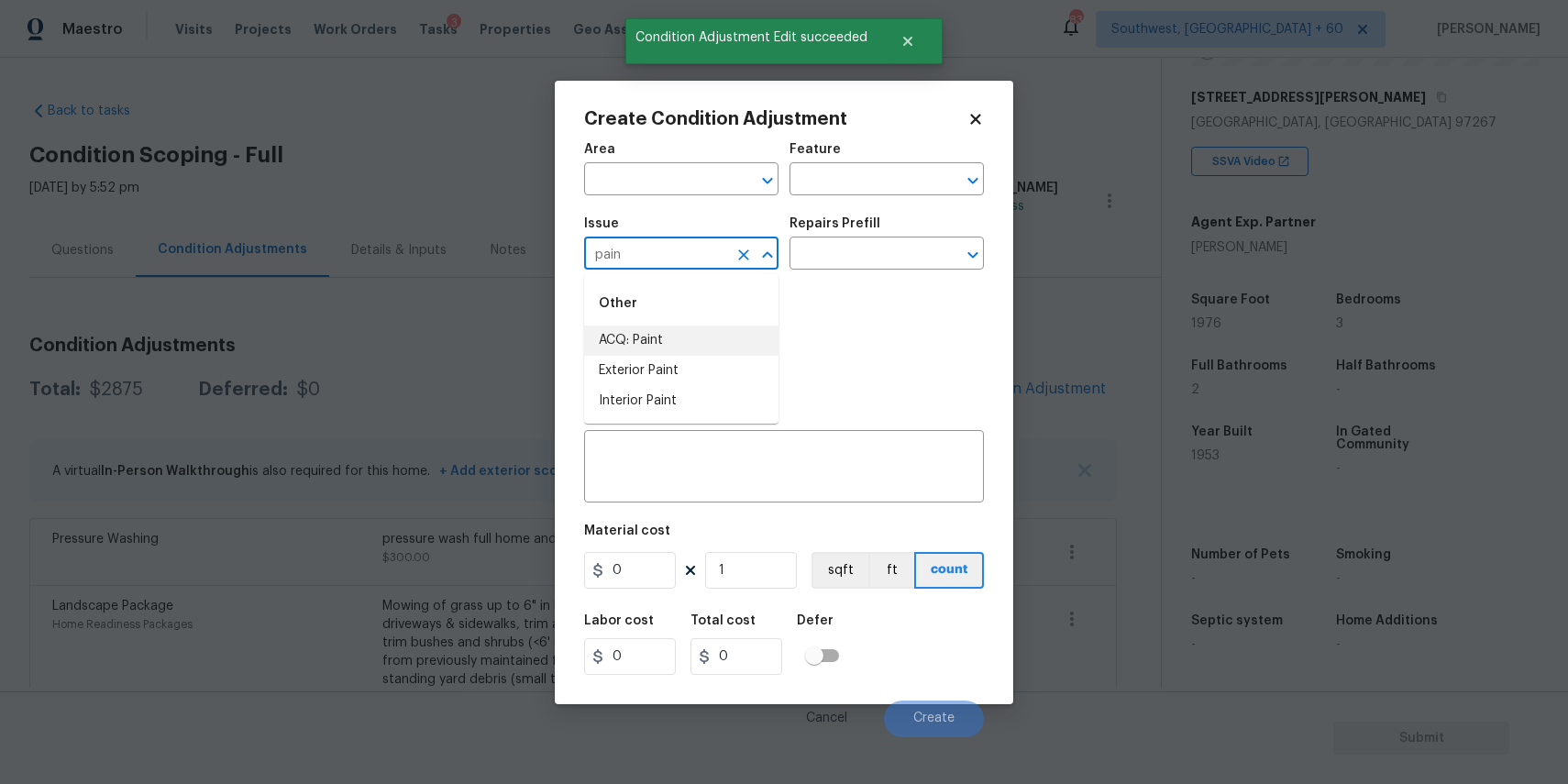
click at [698, 334] on li "ACQ: Paint" at bounding box center [681, 340] width 195 height 30
type input "ACQ: Paint"
click at [812, 244] on input "text" at bounding box center [861, 255] width 143 height 28
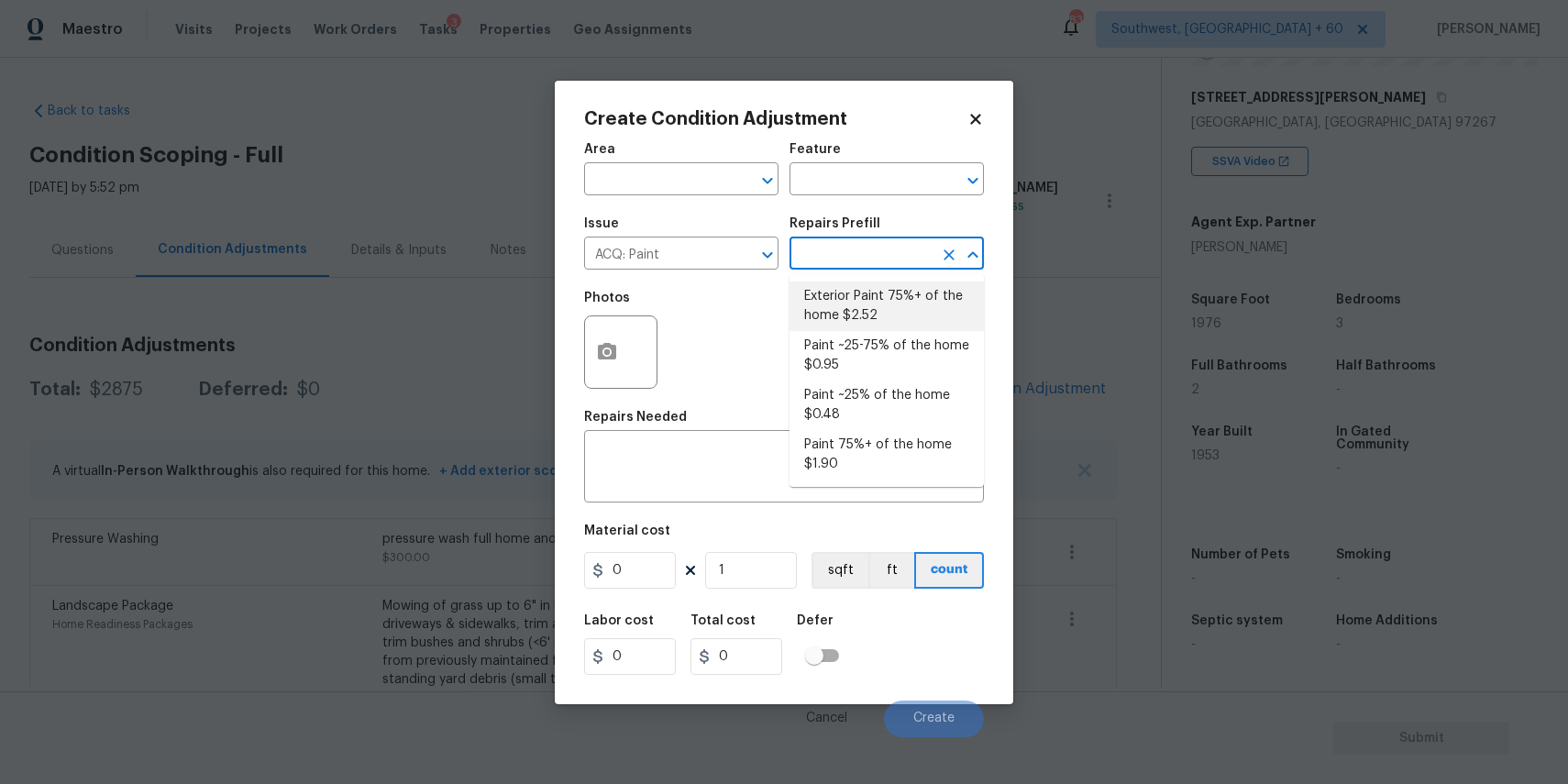
click at [895, 300] on li "Exterior Paint 75%+ of the home $2.52" at bounding box center [886, 306] width 195 height 50
type input "Acquisition"
type textarea "Acquisition Scope: 75%+ of the home exterior will likely require paint"
type input "2.52"
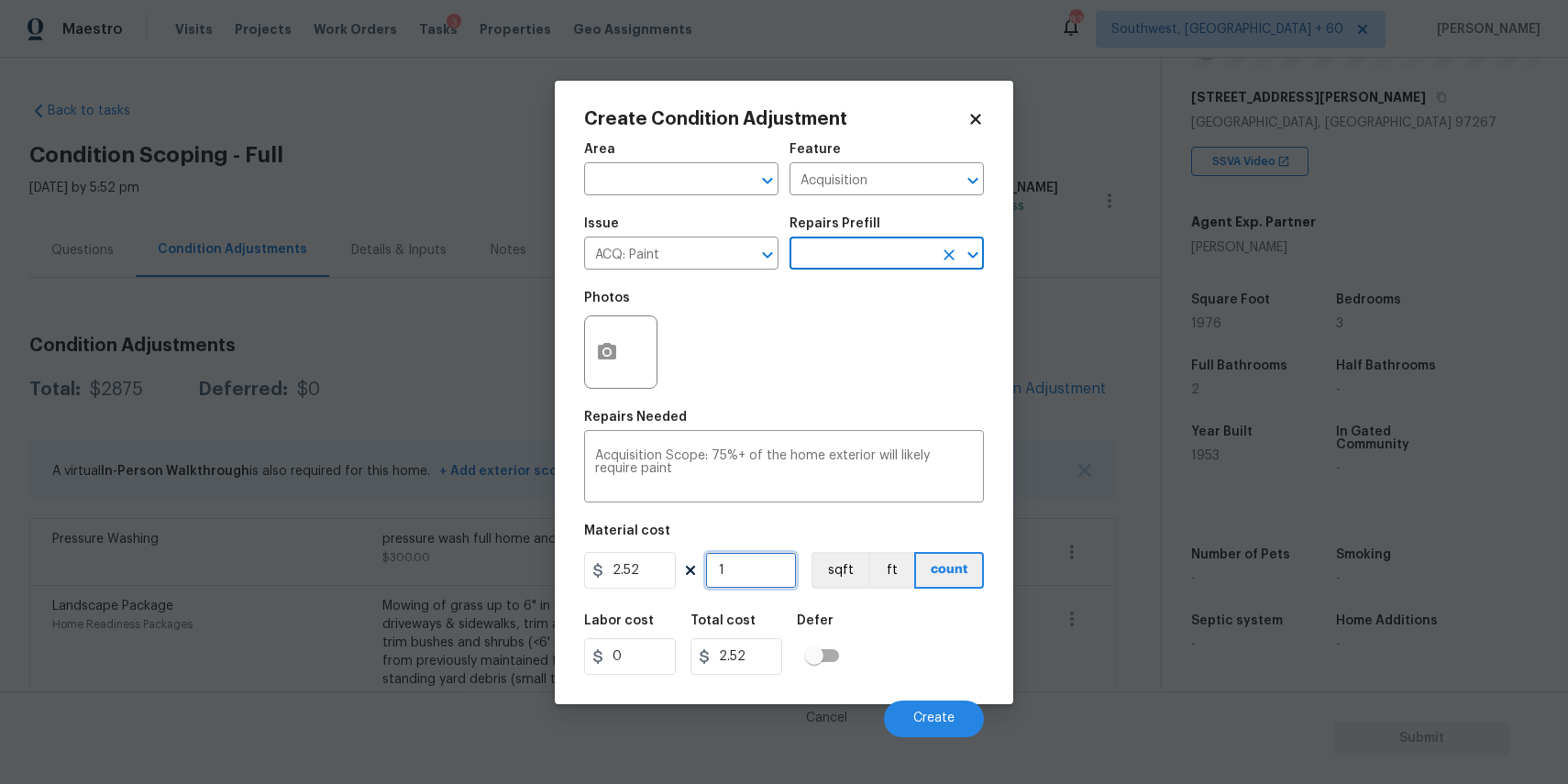
click at [748, 577] on input "1" at bounding box center [752, 570] width 92 height 37
type input "0"
type input "1"
type input "2.52"
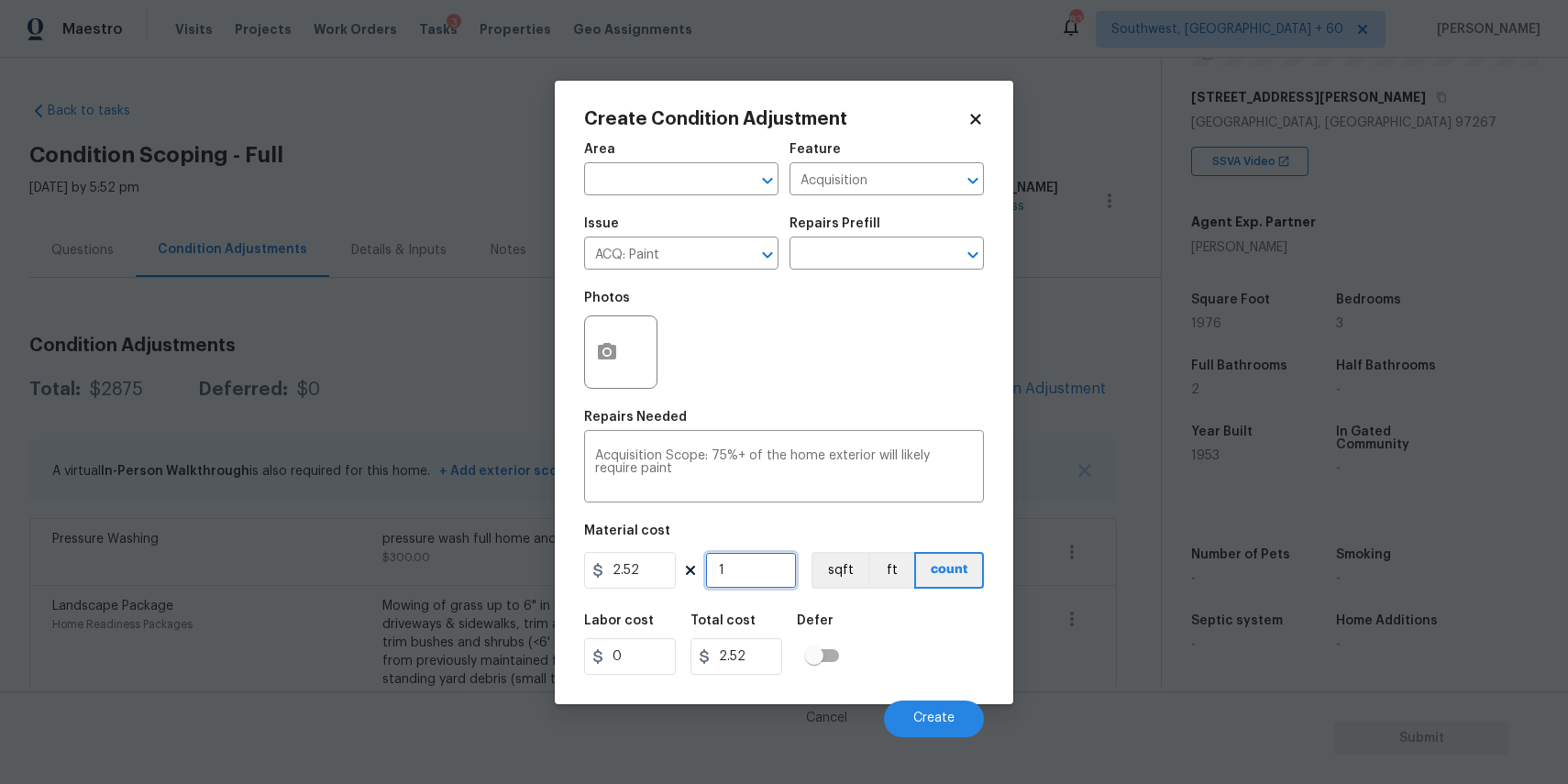
type input "19"
type input "47.88"
type input "197"
type input "496.44"
type input "1976"
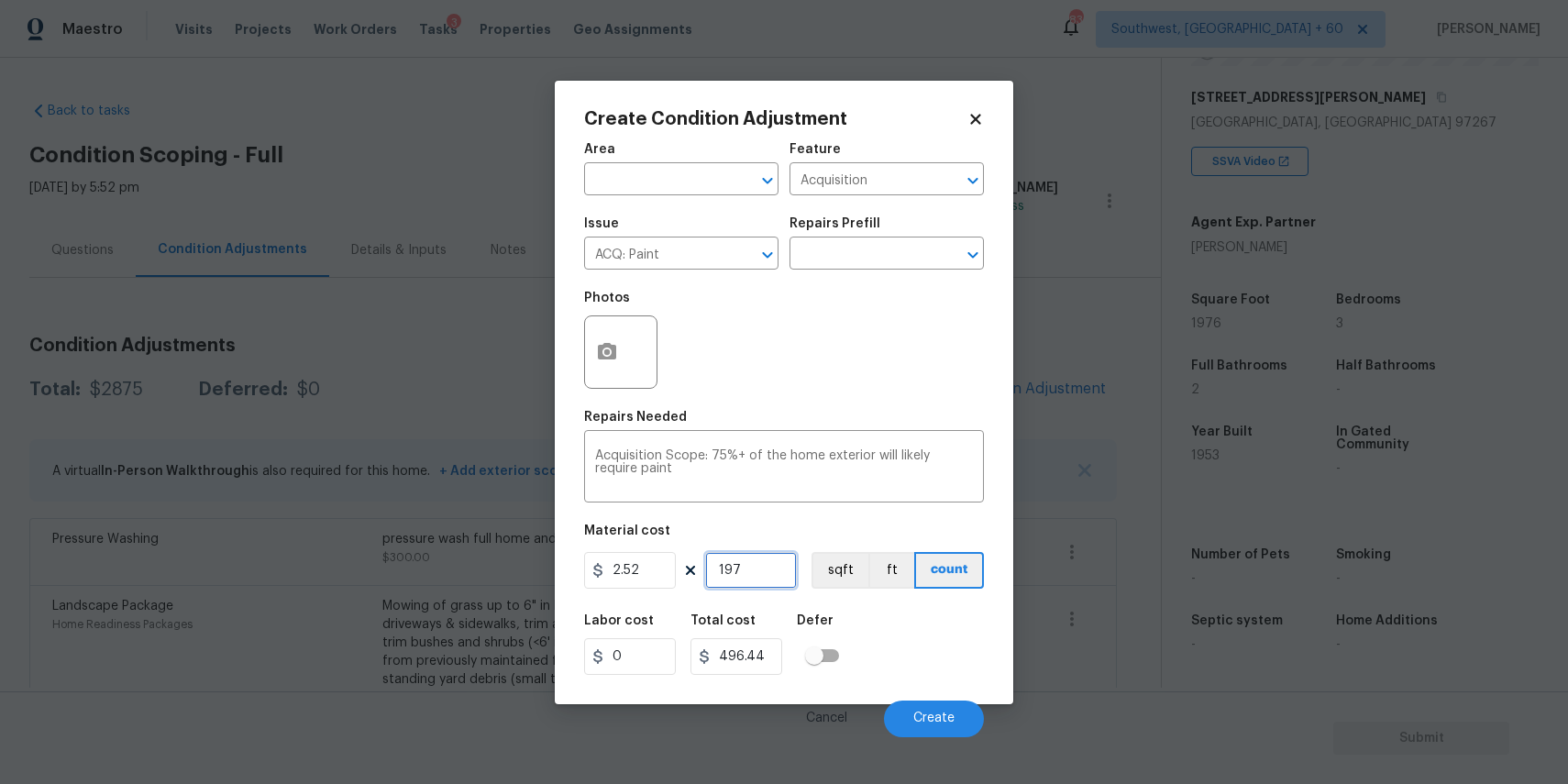
type input "4979.52"
type input "1976"
click at [918, 707] on button "Create" at bounding box center [934, 718] width 100 height 37
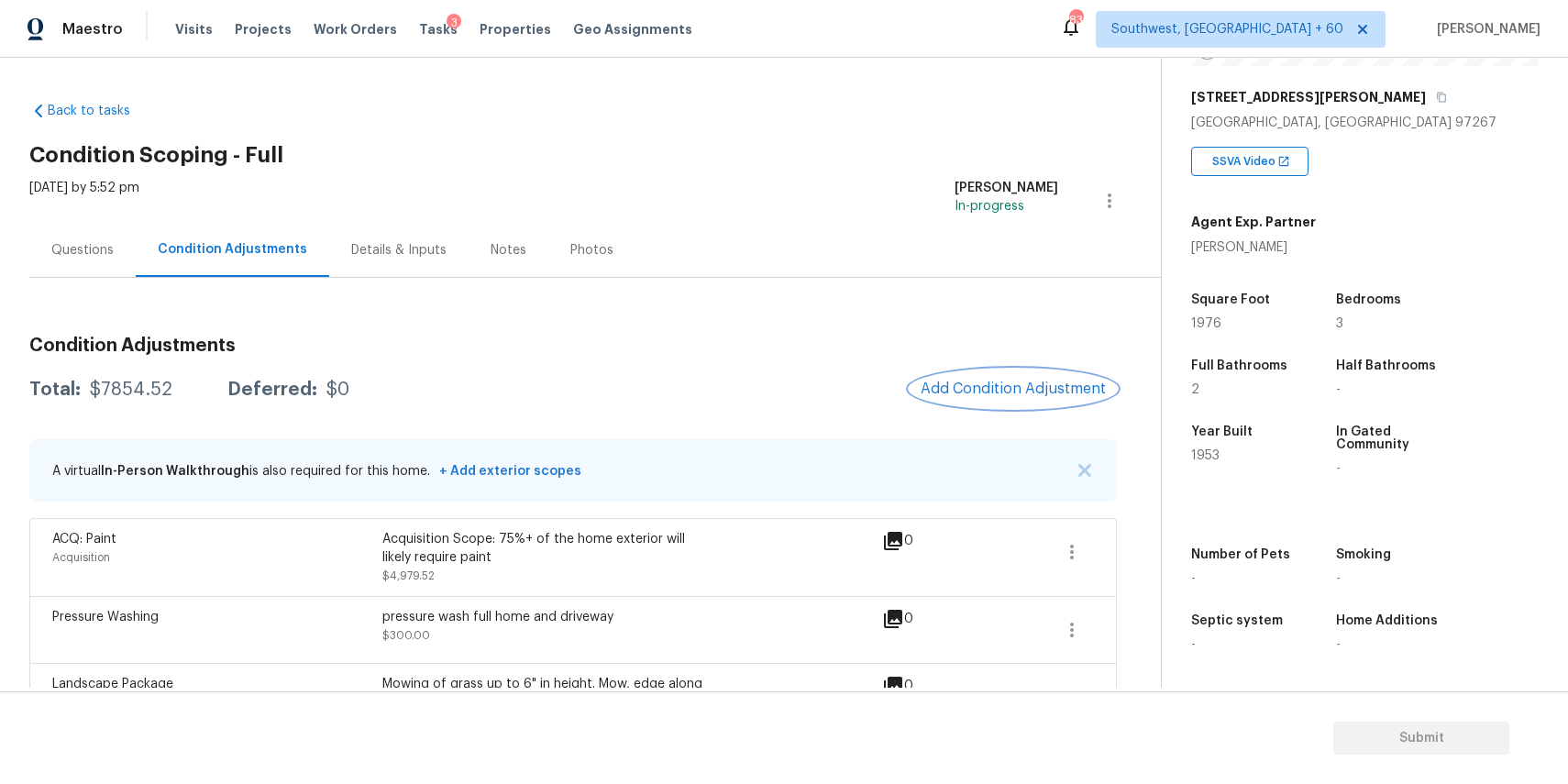
click at [1022, 402] on button "Add Condition Adjustment" at bounding box center [1013, 388] width 207 height 39
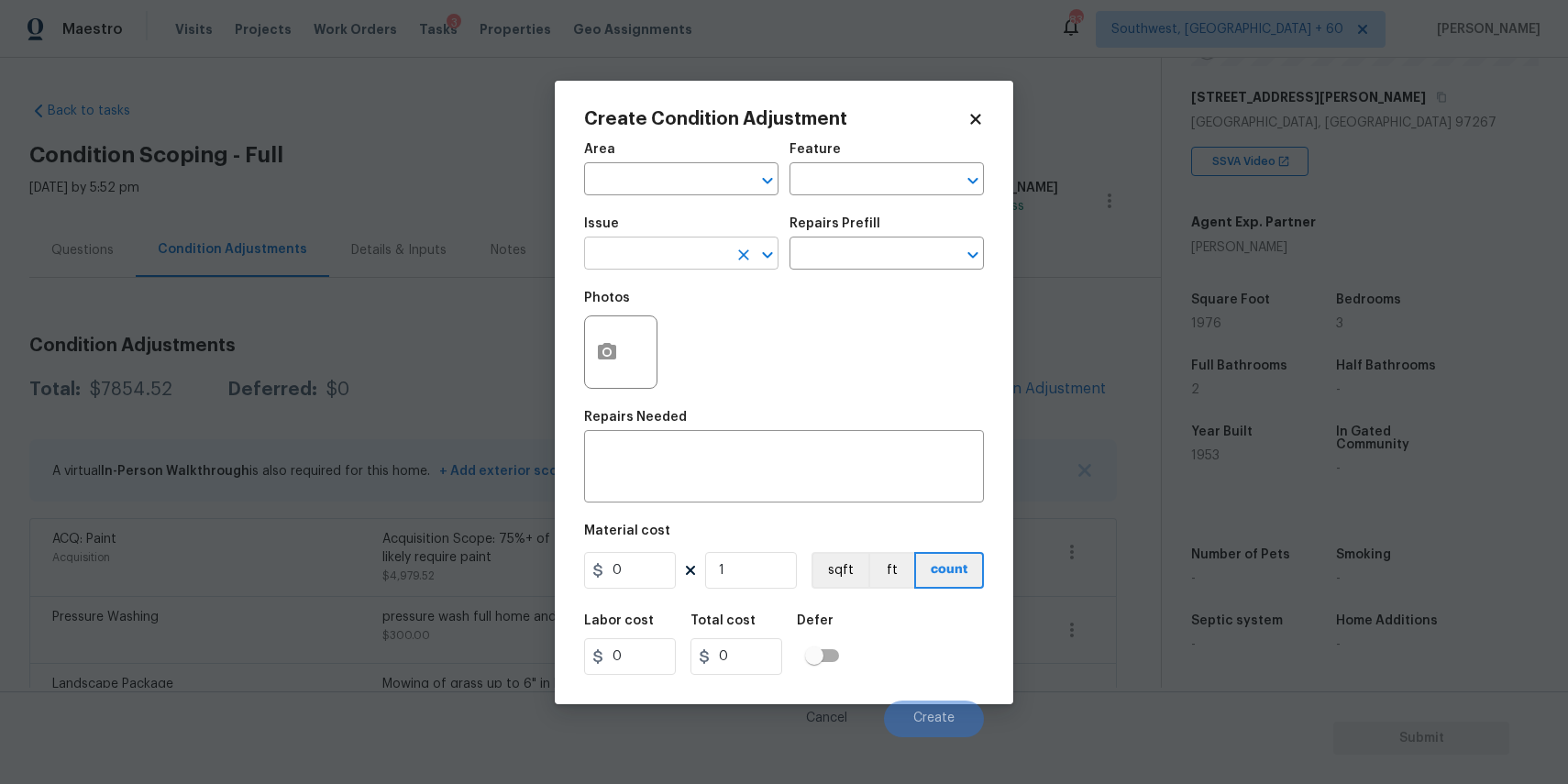
click at [665, 260] on input "text" at bounding box center [656, 255] width 143 height 28
click at [702, 357] on li "Foundation" at bounding box center [681, 370] width 195 height 30
type input "Foundation"
click at [731, 259] on button "Clear" at bounding box center [743, 254] width 25 height 25
click at [689, 259] on input "text" at bounding box center [656, 255] width 143 height 28
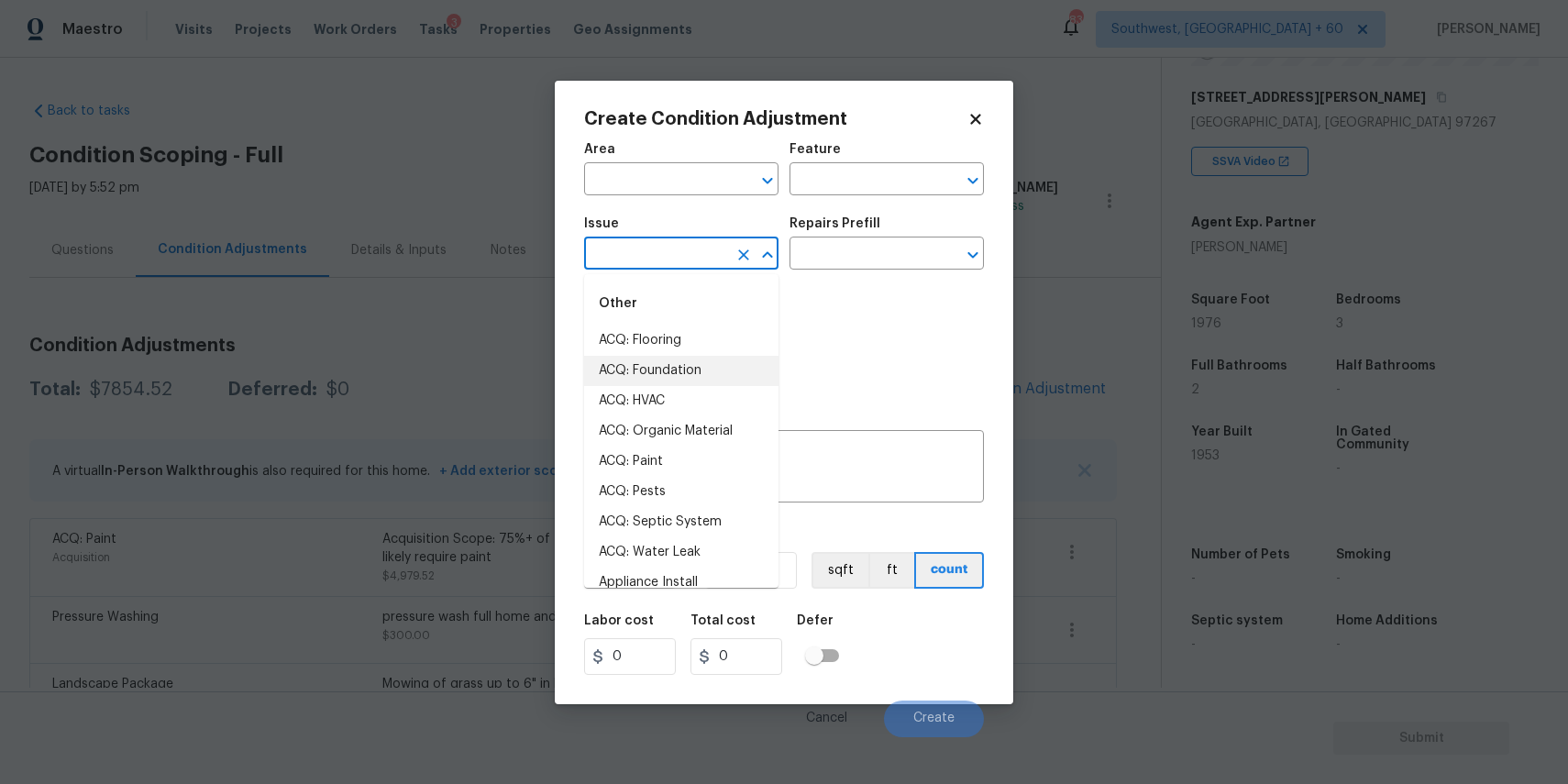
click at [689, 259] on input "text" at bounding box center [656, 255] width 143 height 28
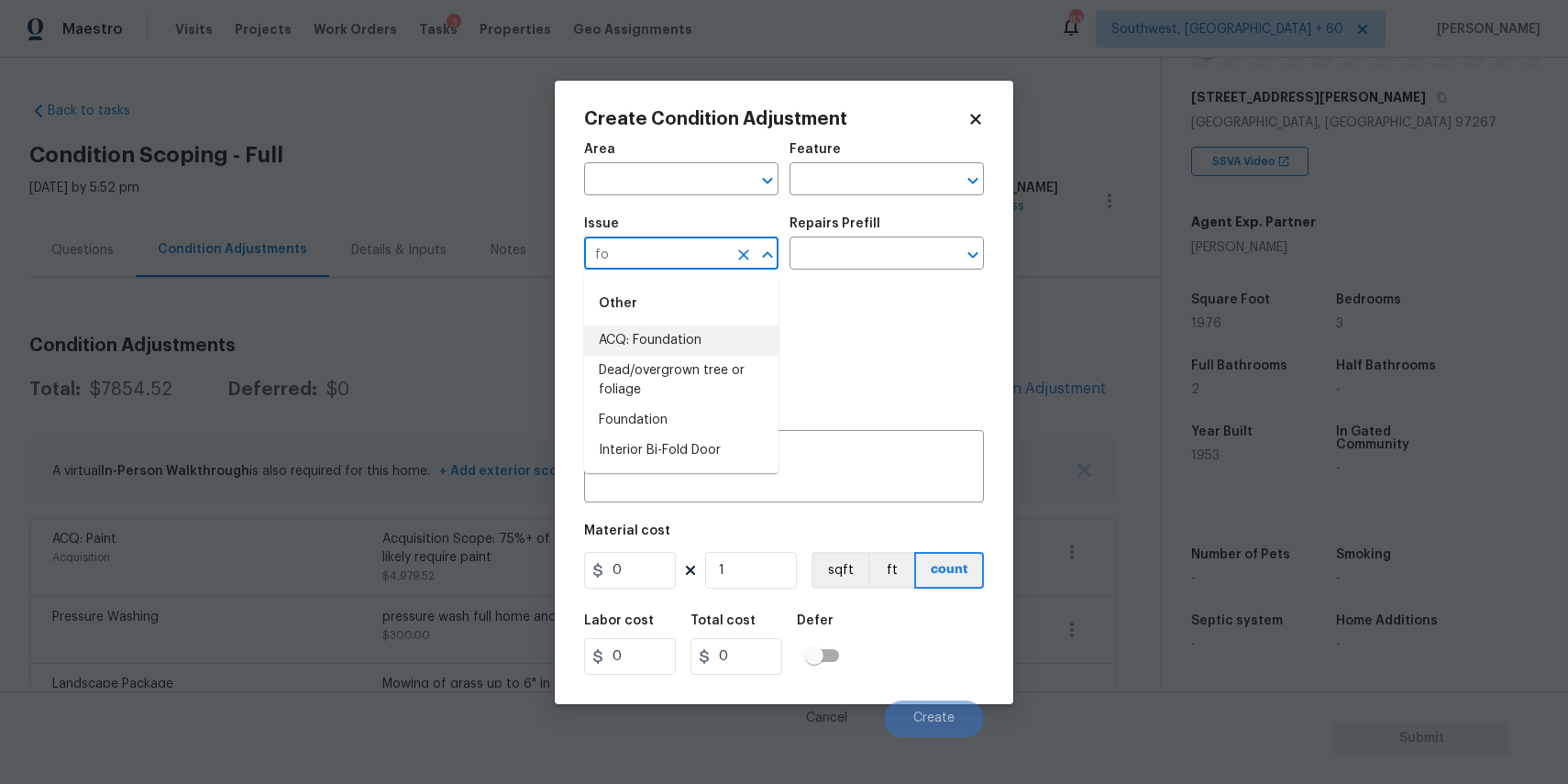
click at [684, 330] on li "ACQ: Foundation" at bounding box center [681, 340] width 195 height 30
type input "ACQ: Foundation"
click at [865, 263] on input "text" at bounding box center [861, 255] width 143 height 28
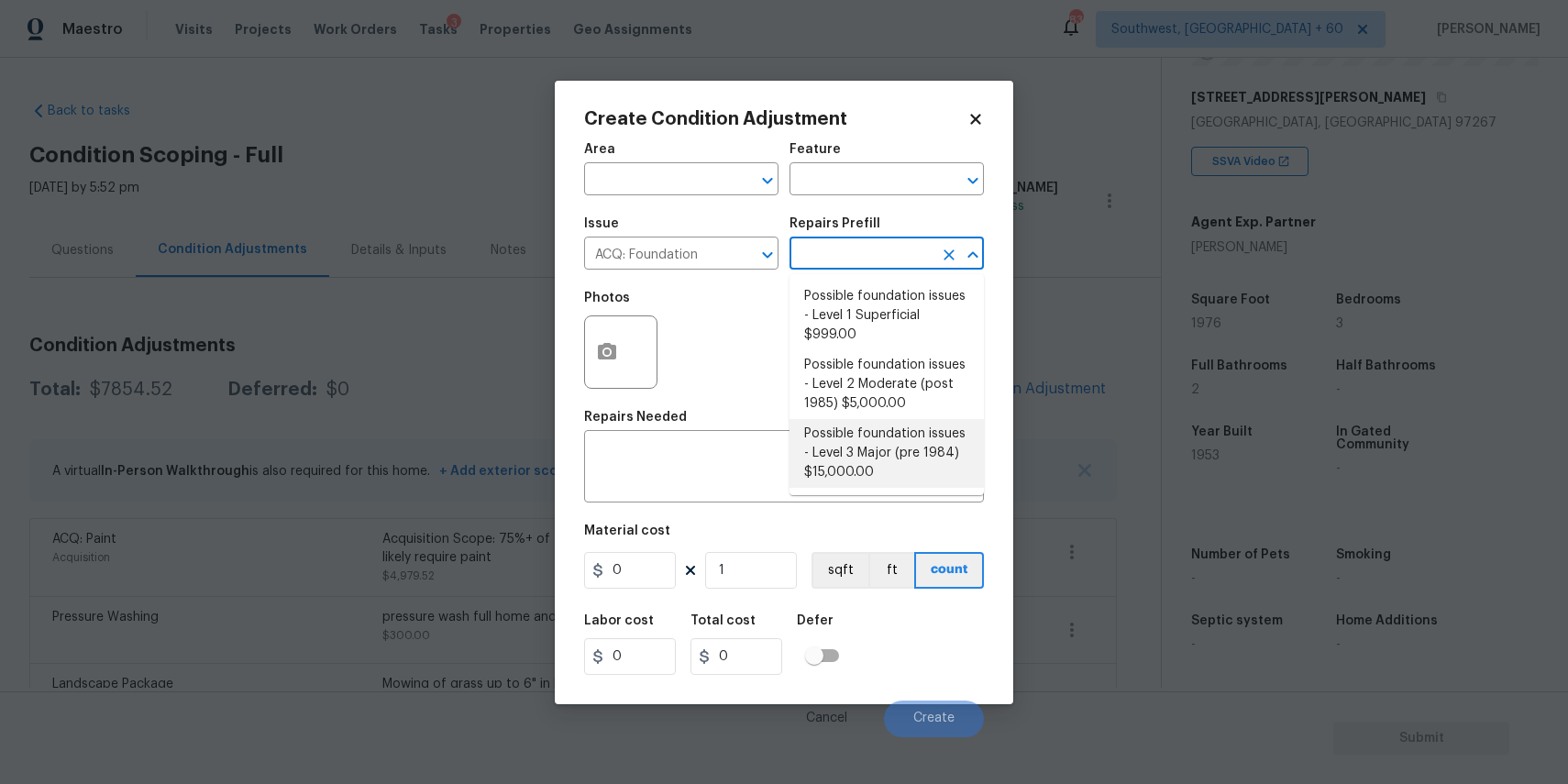
click at [925, 459] on li "Possible foundation issues - Level 3 Major (pre 1984) $15,000.00" at bounding box center [886, 453] width 195 height 69
type input "Acquisition"
type textarea "Possible foundation issues - Level 3 Major: Disclaimer: This is NOT a technical…"
type input "15000"
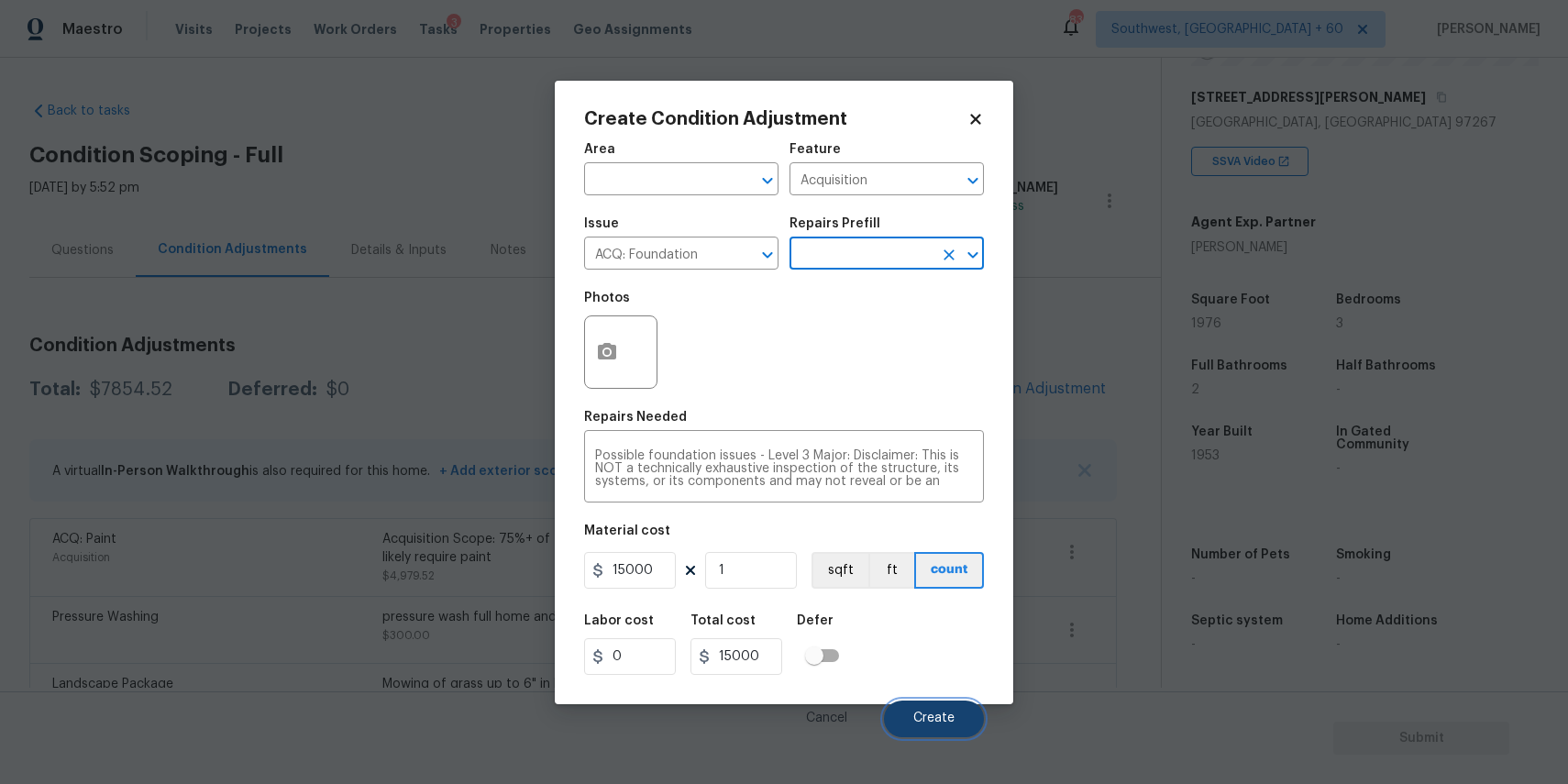
click at [936, 714] on span "Create" at bounding box center [934, 718] width 41 height 14
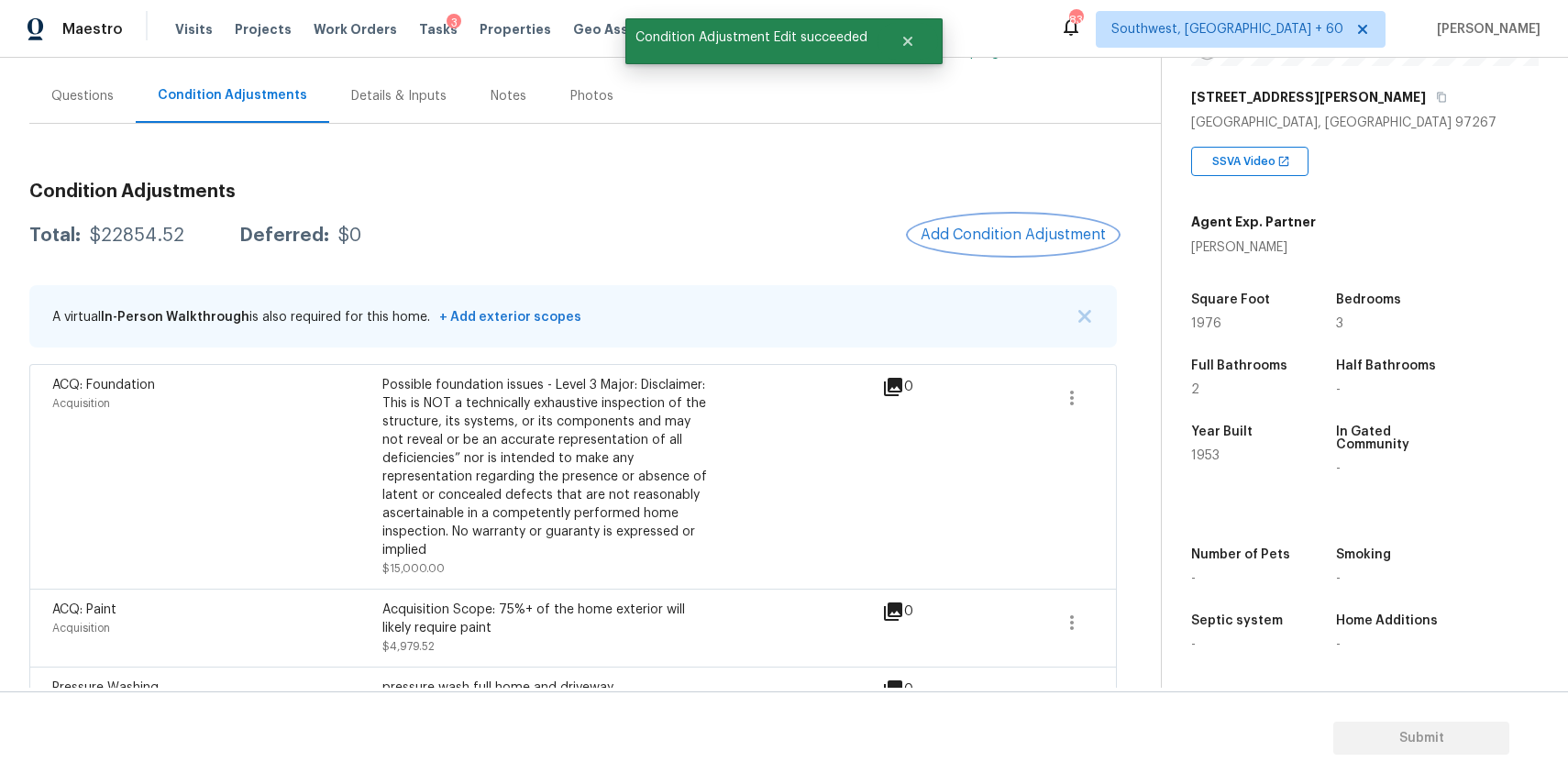
scroll to position [0, 0]
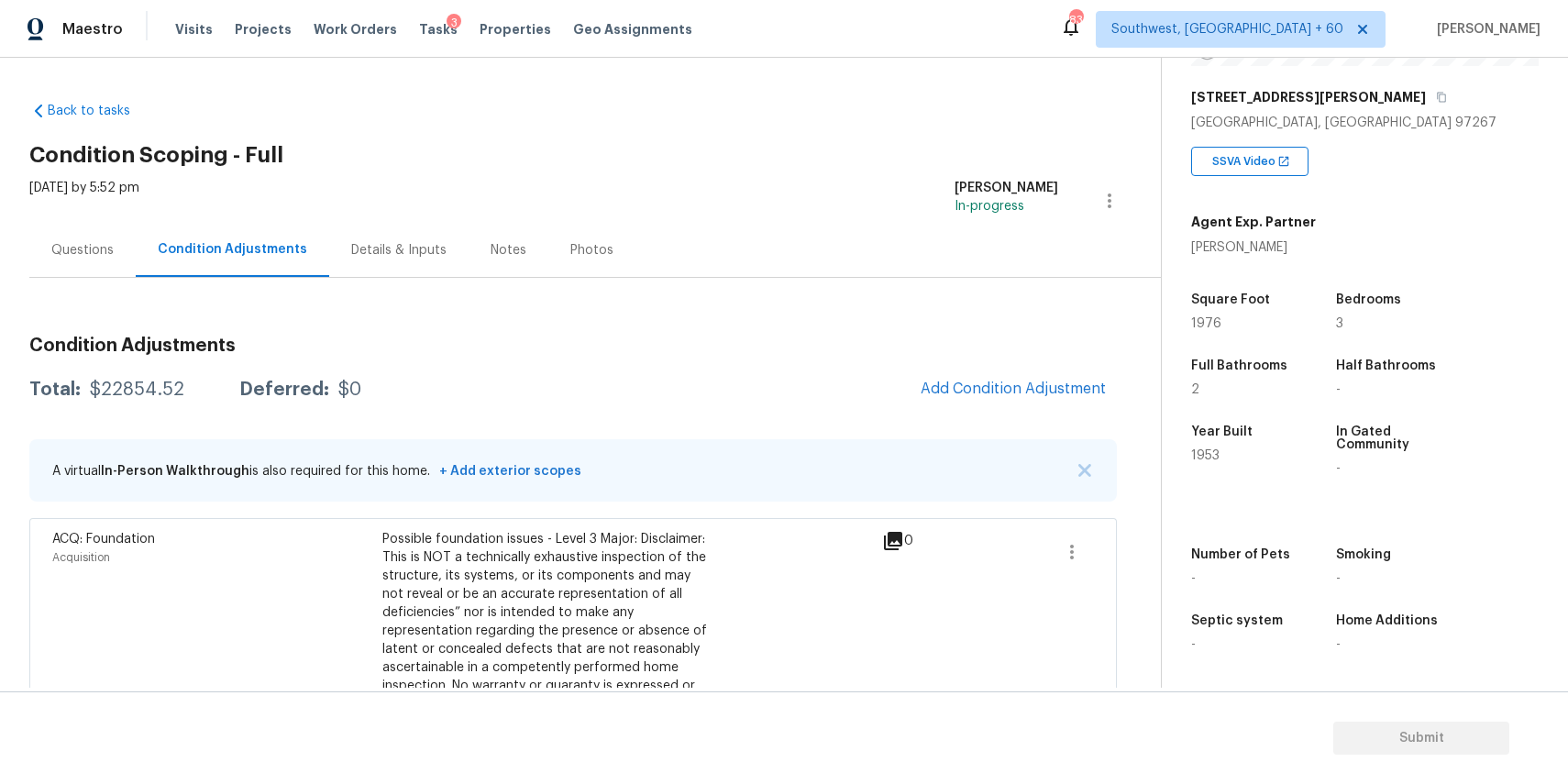
click at [983, 361] on div "Condition Adjustments Total: $22854.52 Deferred: $0 Add Condition Adjustment A …" at bounding box center [573, 723] width 1087 height 803
click at [1017, 394] on span "Add Condition Adjustment" at bounding box center [1013, 389] width 185 height 17
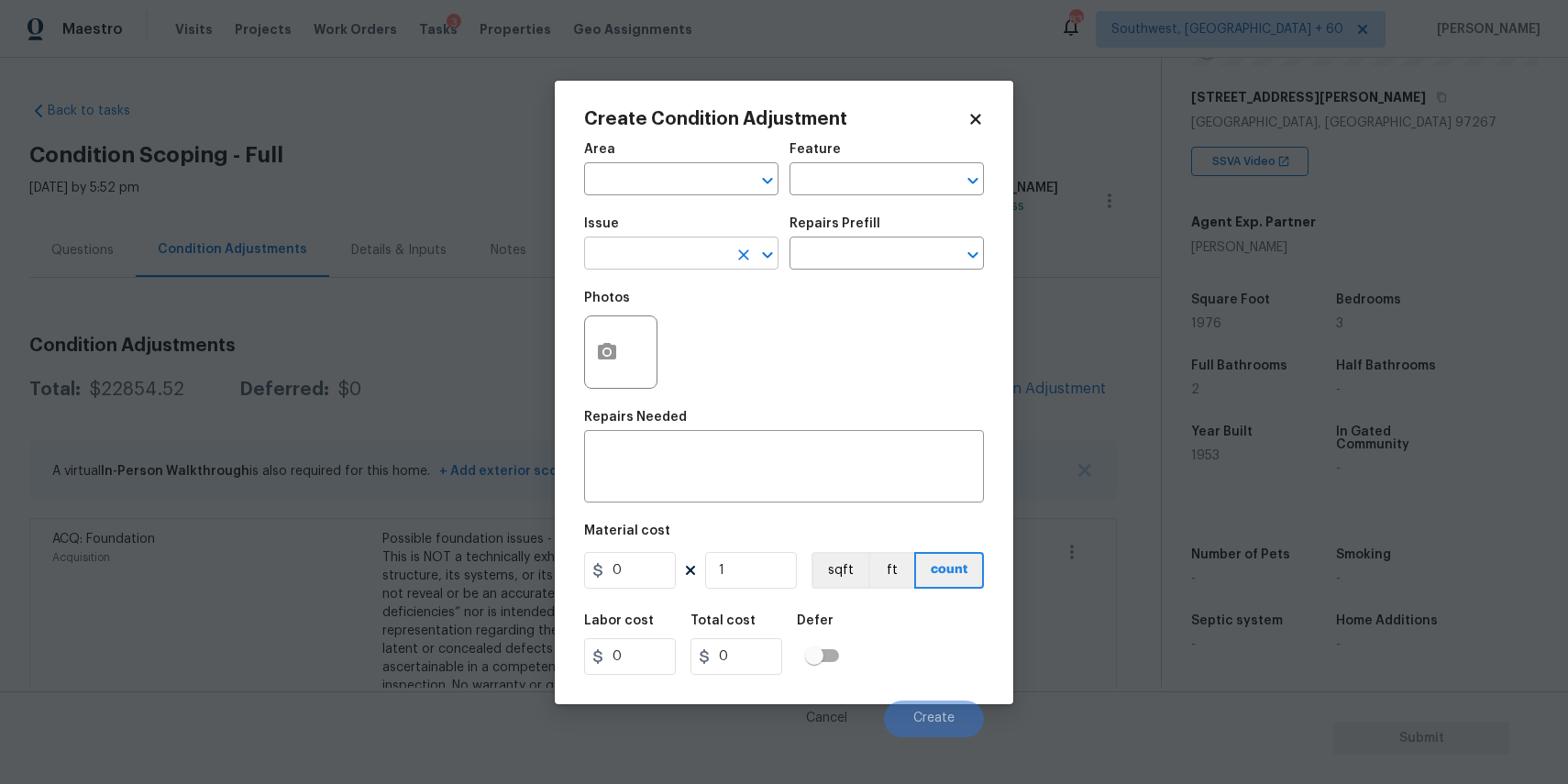
click at [653, 241] on input "text" at bounding box center [656, 255] width 143 height 28
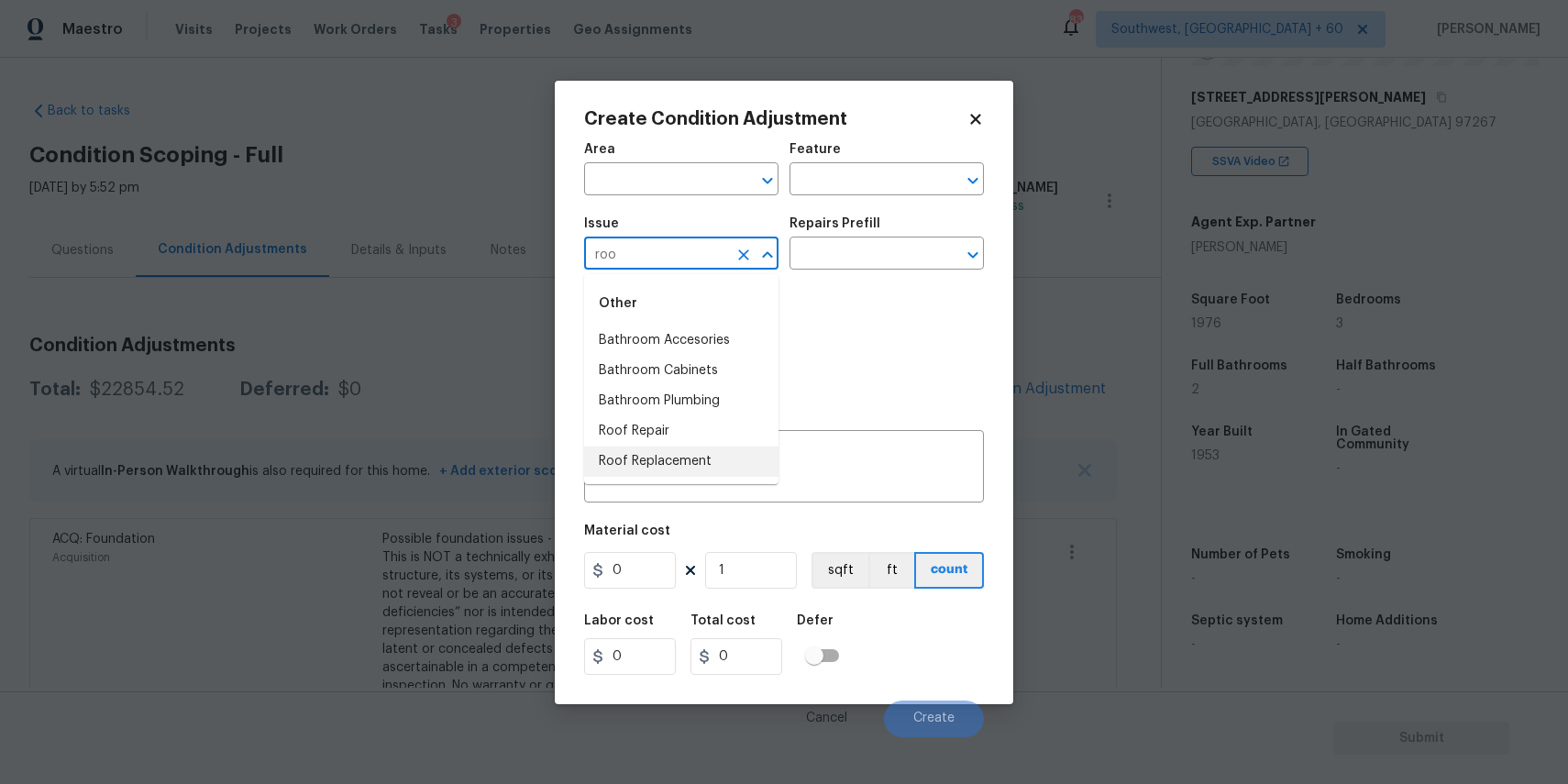
click at [704, 462] on li "Roof Replacement" at bounding box center [681, 462] width 195 height 30
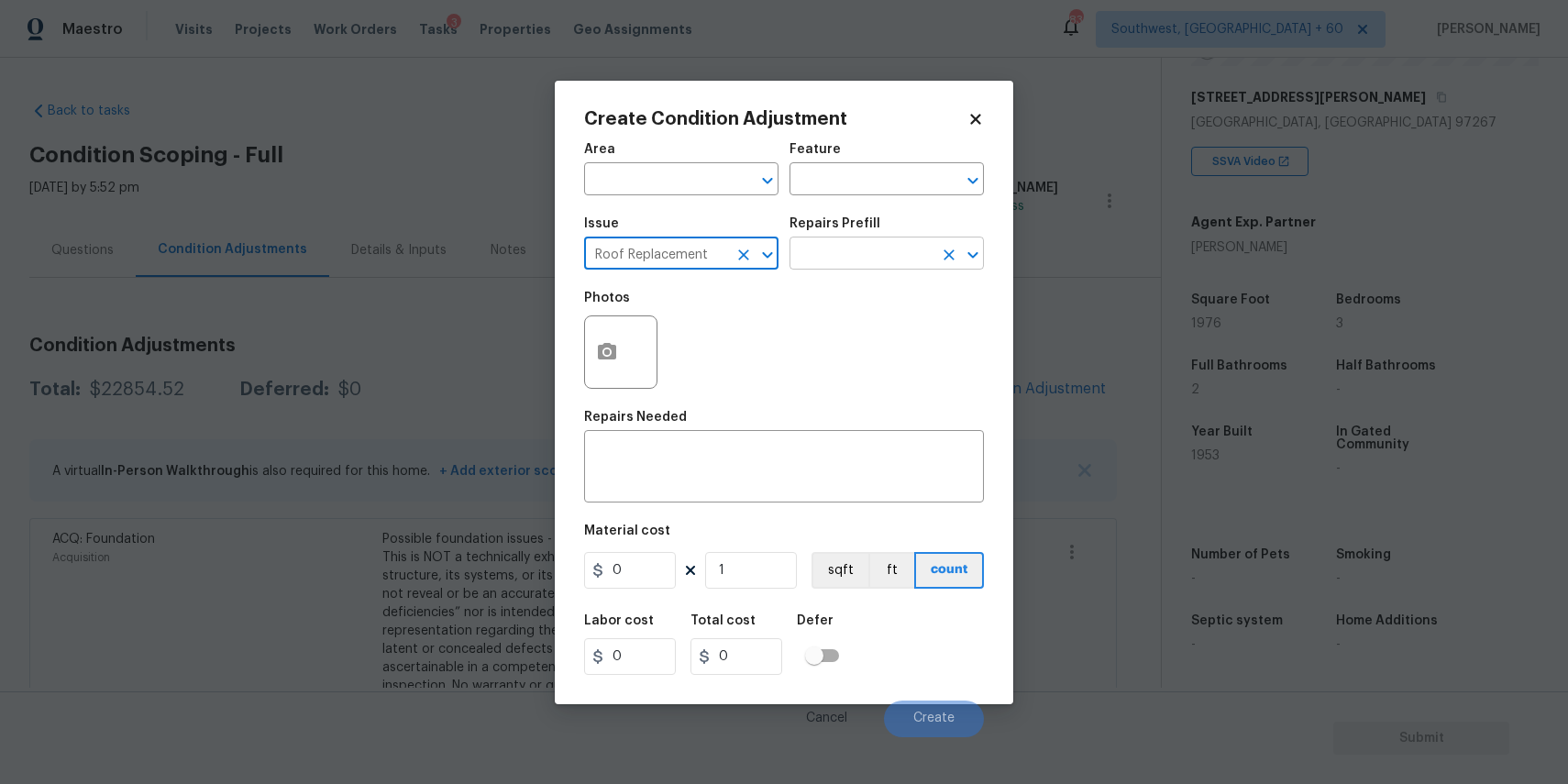
type input "Roof Replacement"
click at [839, 256] on input "text" at bounding box center [861, 255] width 143 height 28
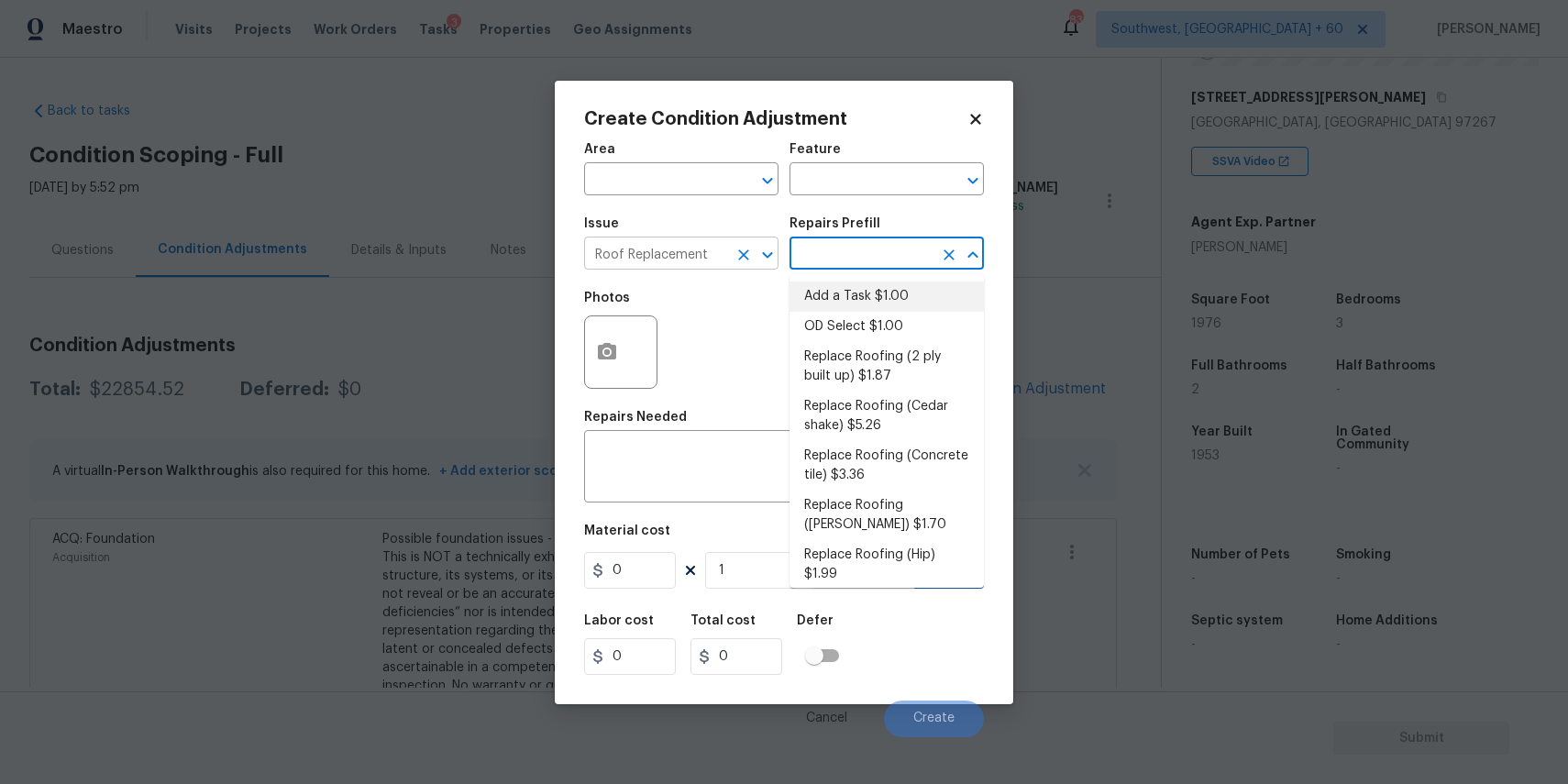
click at [732, 248] on button "Clear" at bounding box center [743, 254] width 25 height 25
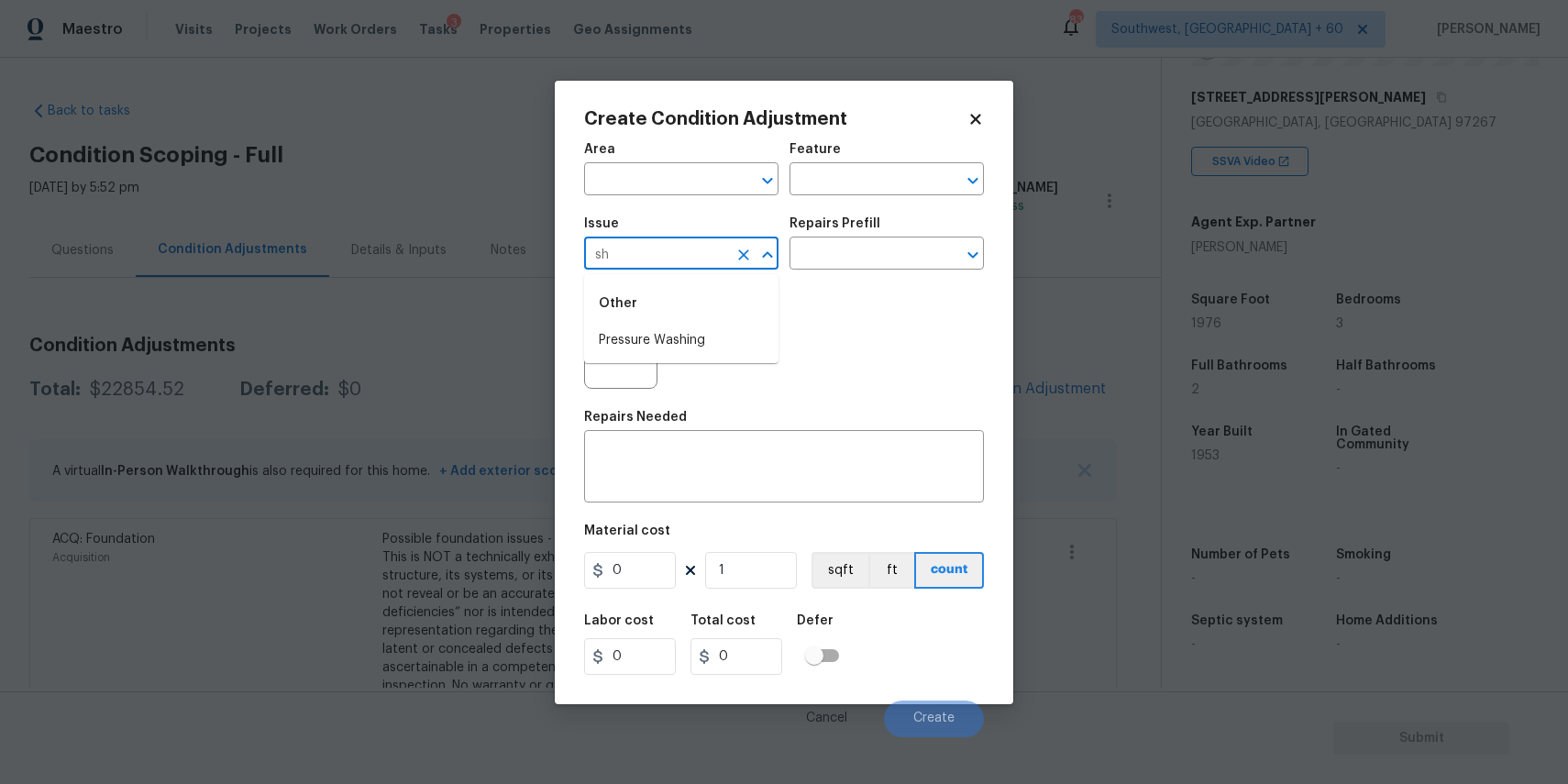
type input "s"
click at [694, 448] on li "Roof Replacement" at bounding box center [681, 462] width 195 height 30
type input "Roof Replacement"
click at [877, 254] on input "text" at bounding box center [861, 255] width 143 height 28
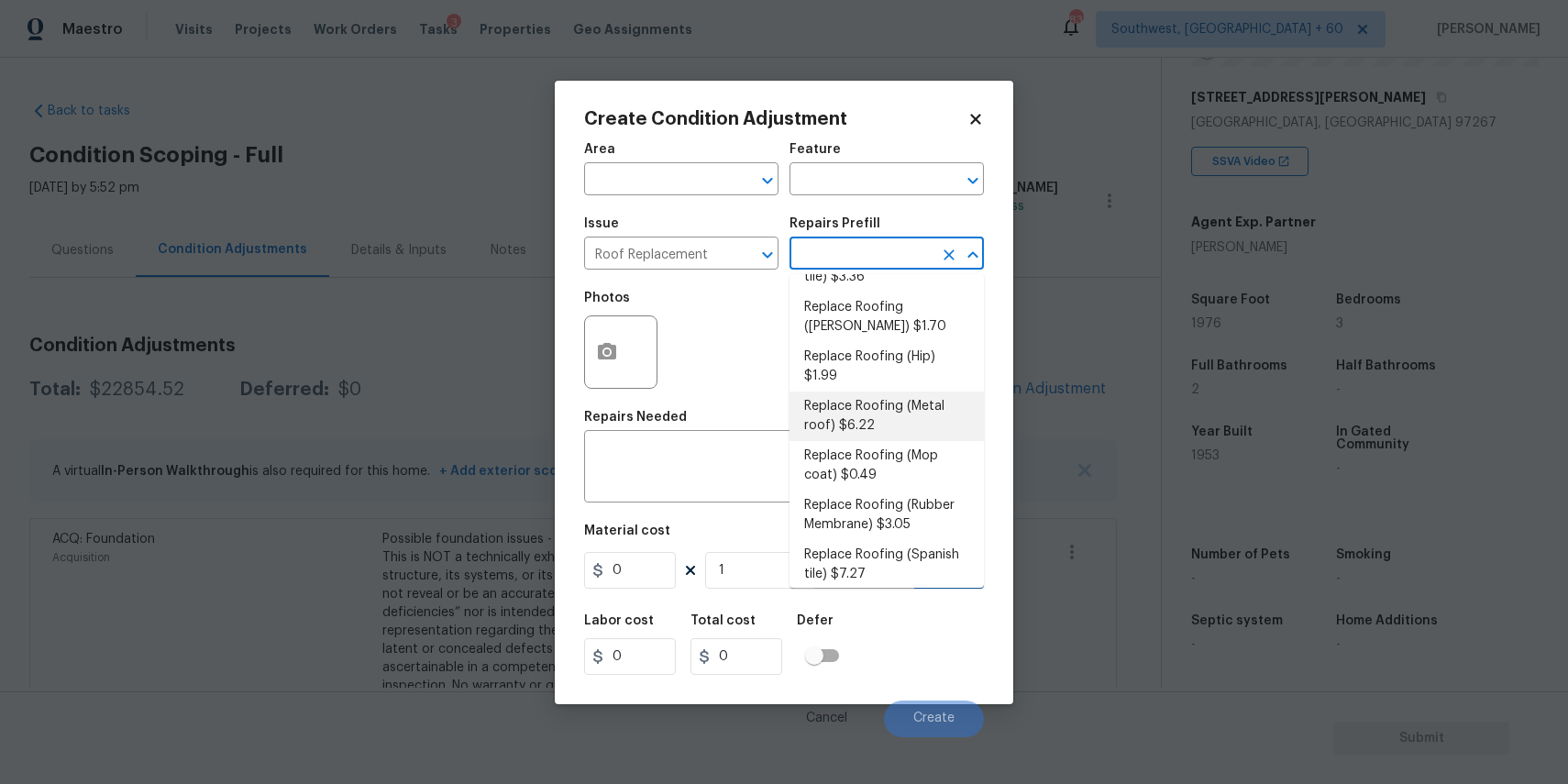
scroll to position [207, 0]
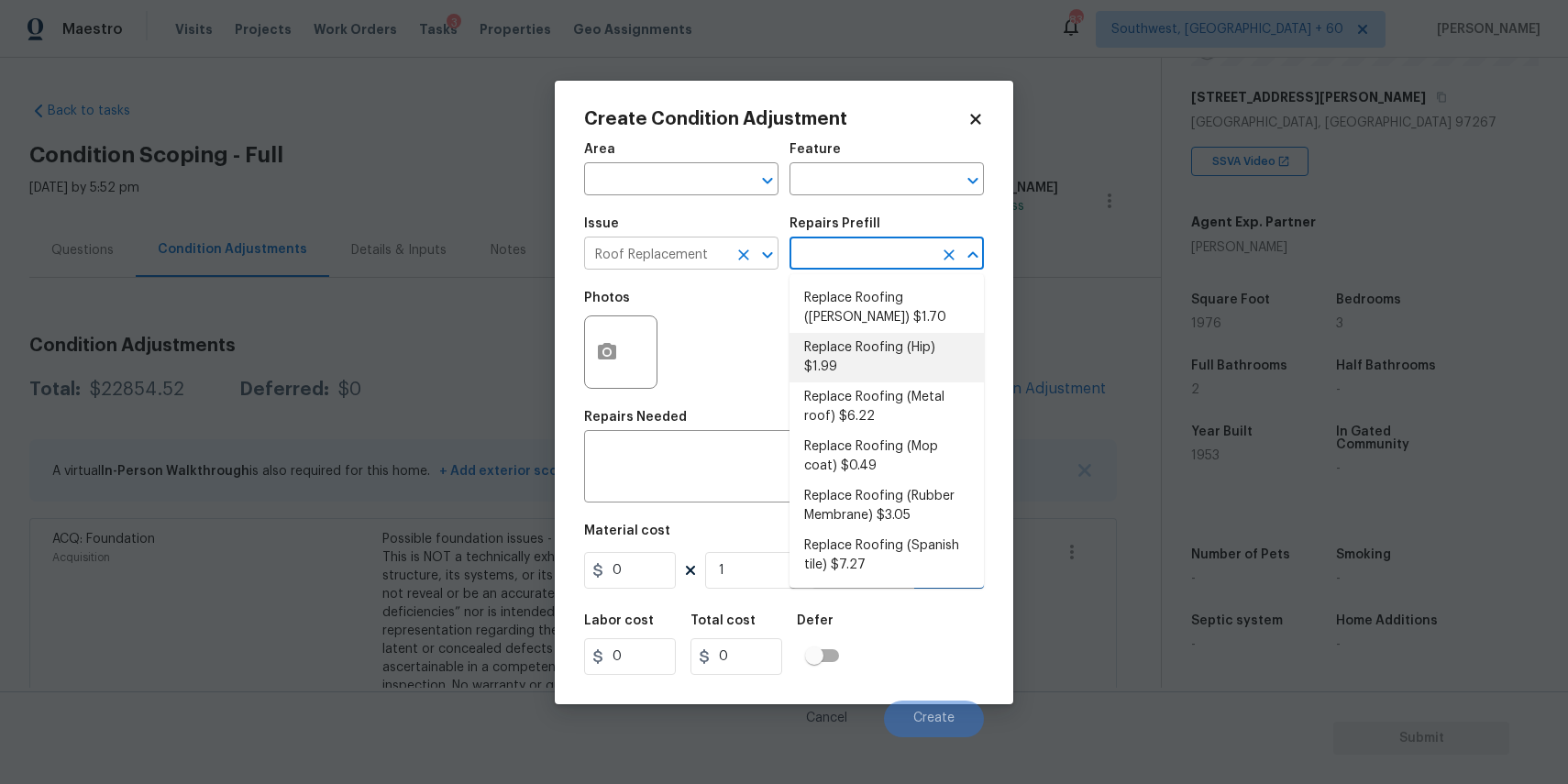
click at [742, 260] on icon "Clear" at bounding box center [744, 255] width 19 height 19
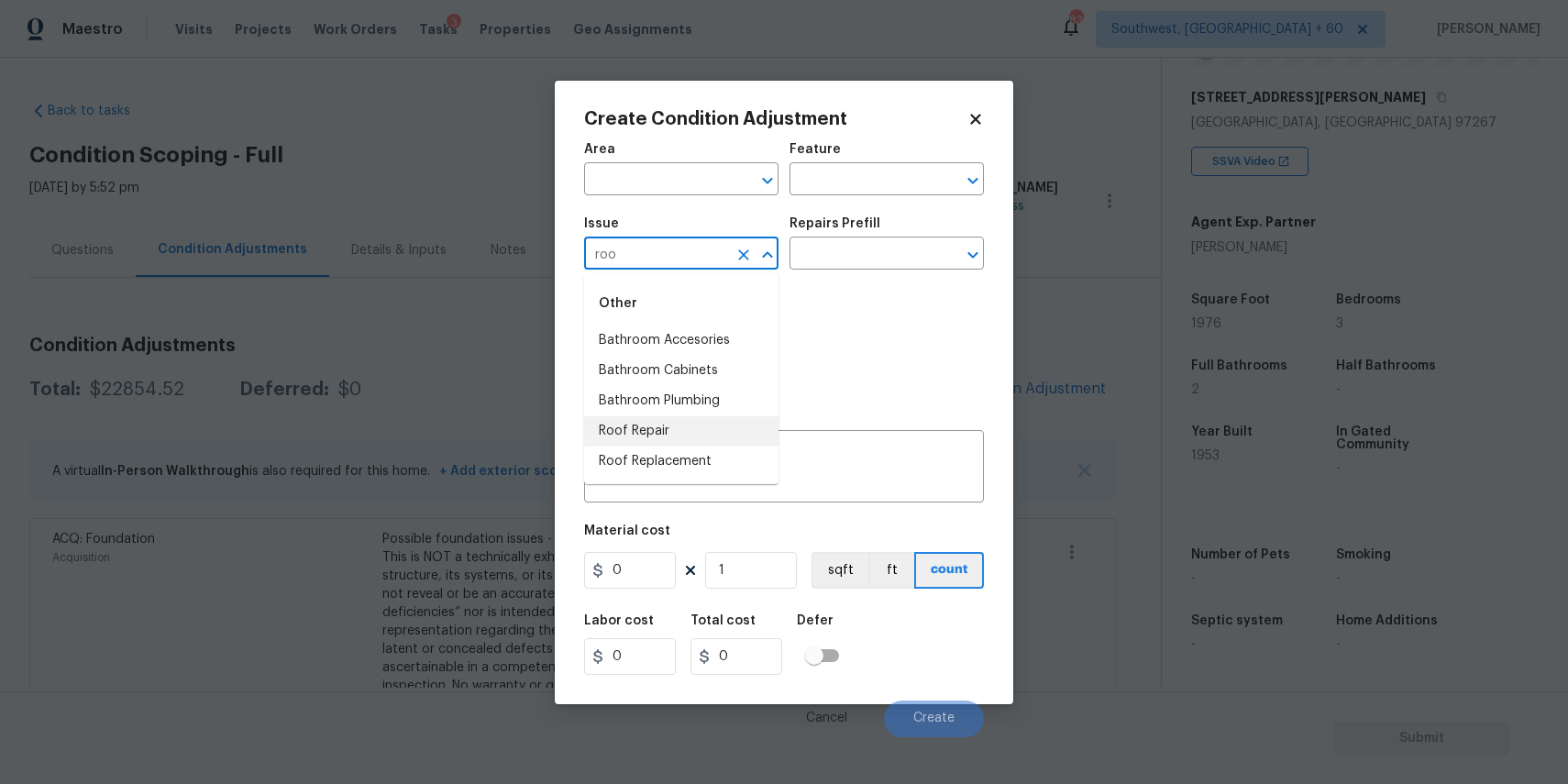
click at [707, 436] on li "Roof Repair" at bounding box center [681, 431] width 195 height 30
type input "Roof Repair"
click at [871, 253] on input "text" at bounding box center [861, 255] width 143 height 28
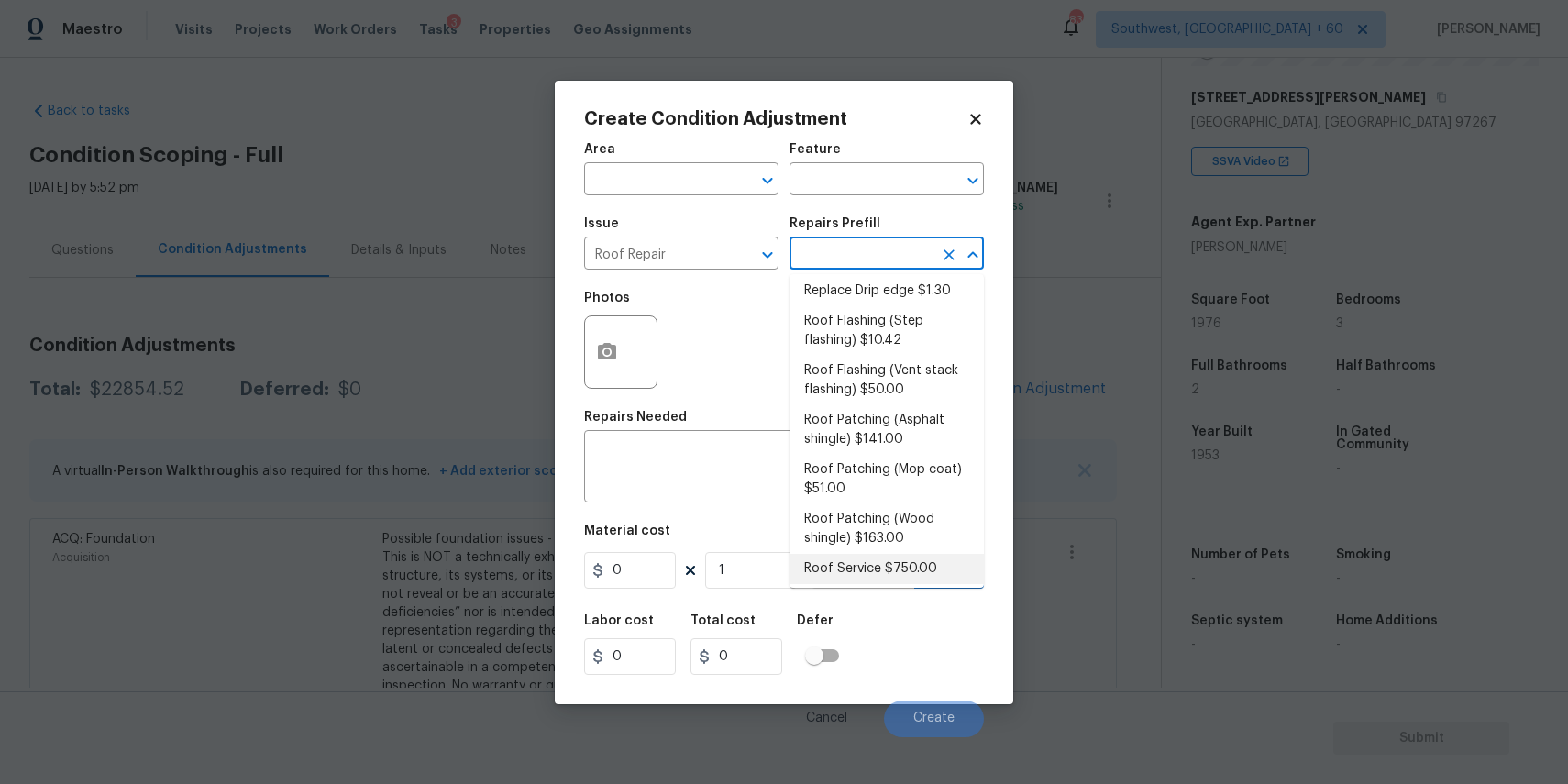
scroll to position [287, 0]
click at [743, 245] on button "Clear" at bounding box center [743, 254] width 25 height 25
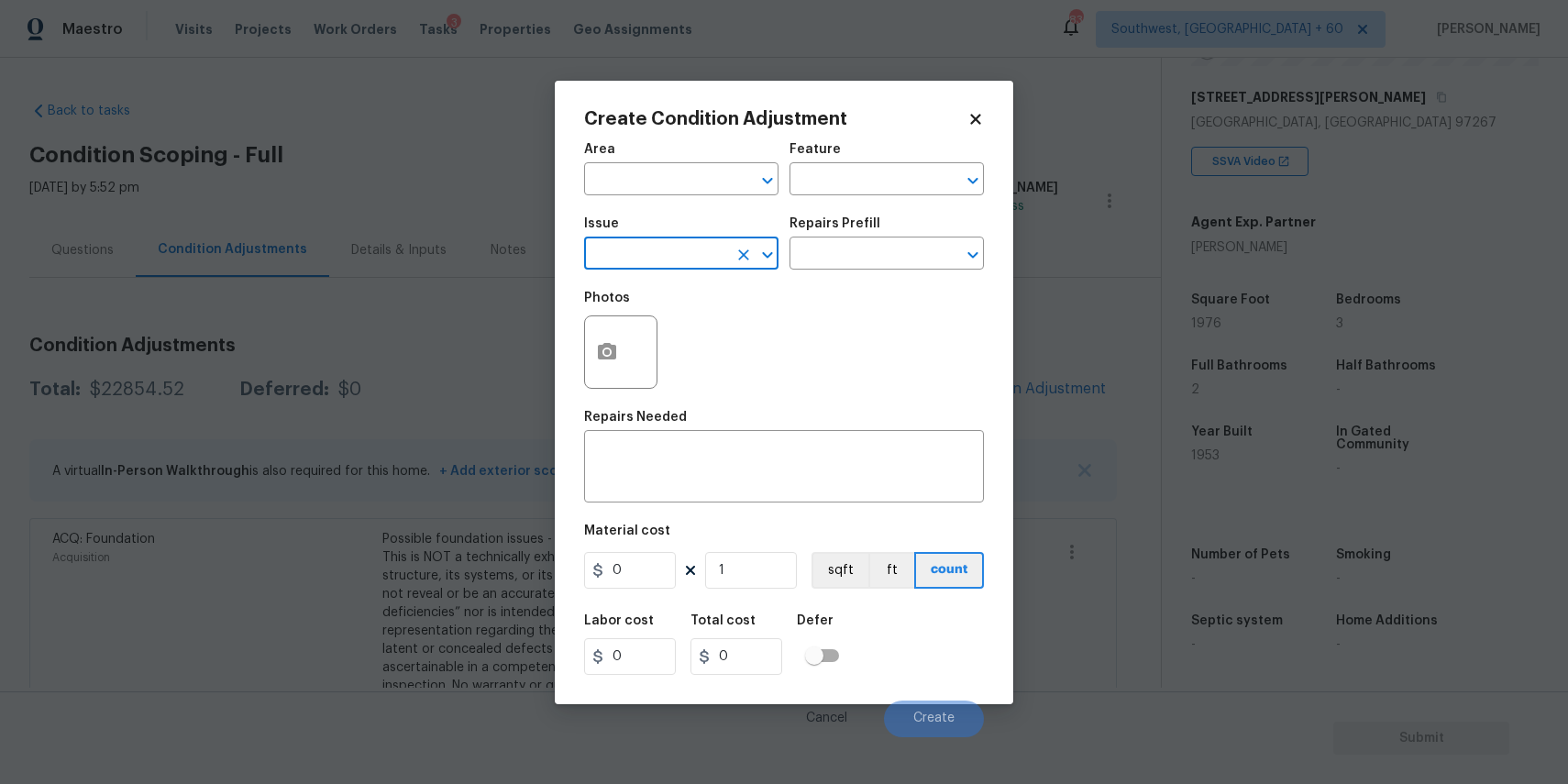
click at [1081, 272] on body "Maestro Visits Projects Work Orders Tasks 3 Properties Geo Assignments 838 Sout…" at bounding box center [784, 392] width 1568 height 784
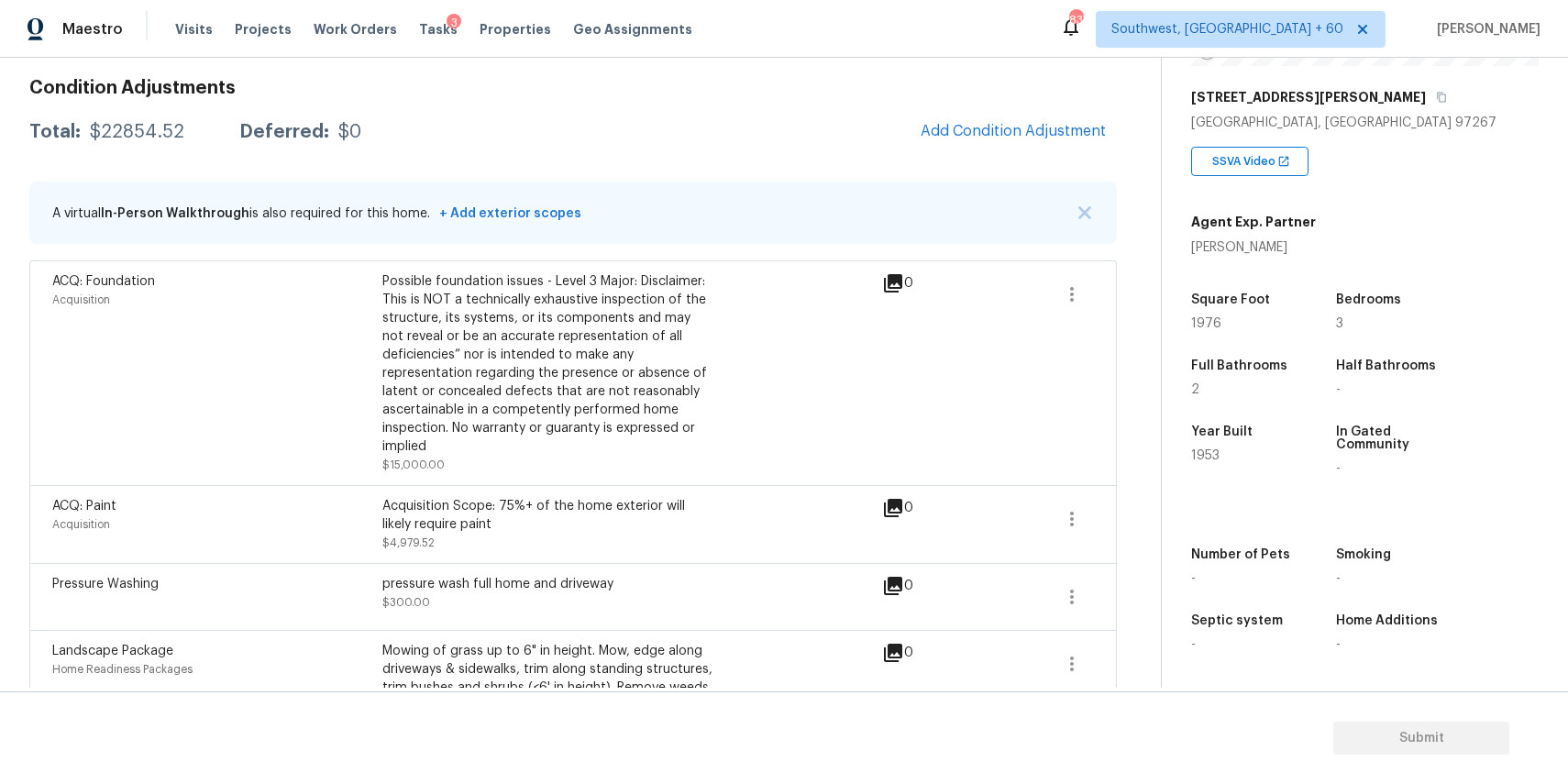
scroll to position [18, 0]
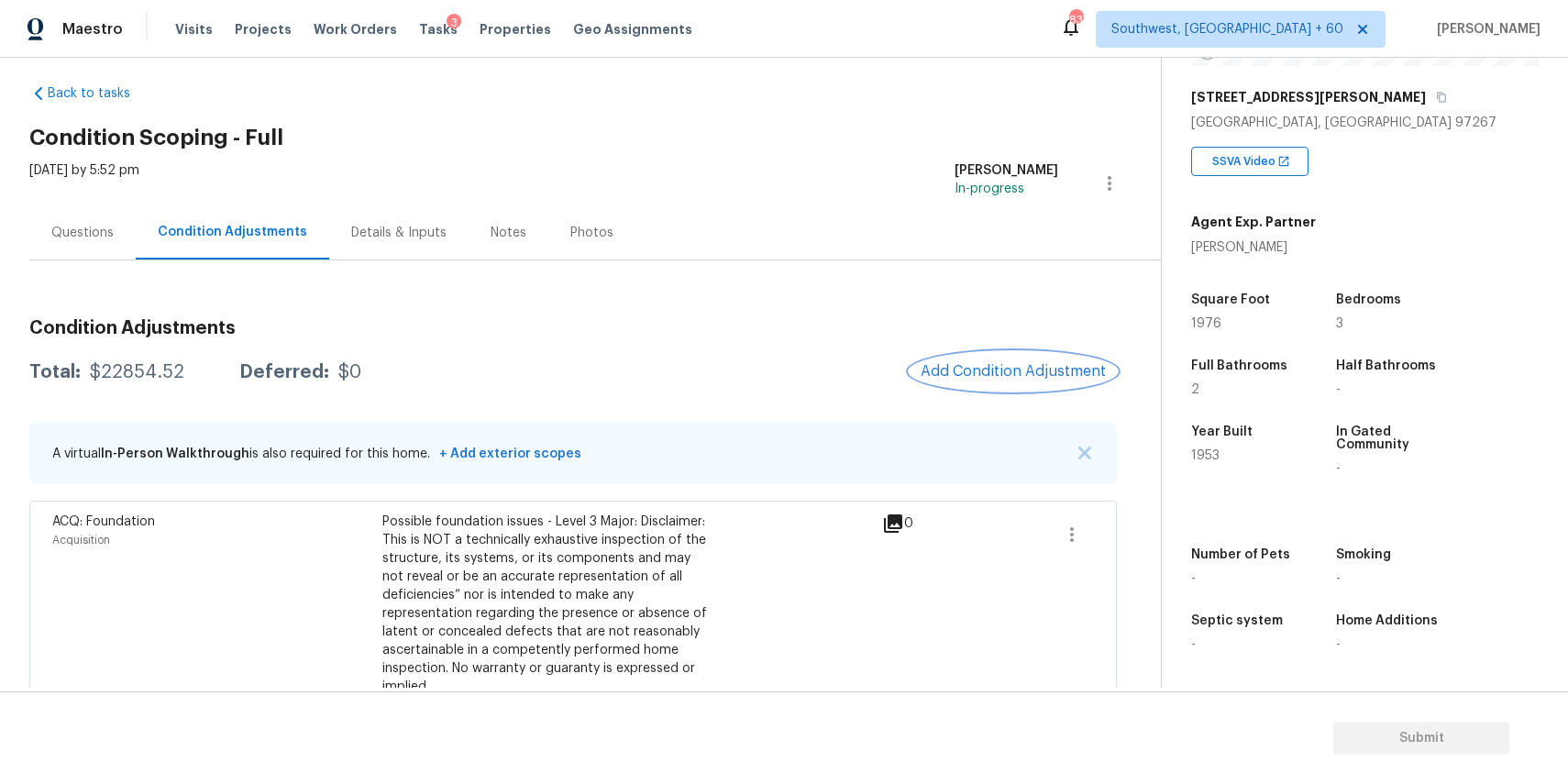
click at [1054, 368] on span "Add Condition Adjustment" at bounding box center [1013, 371] width 185 height 17
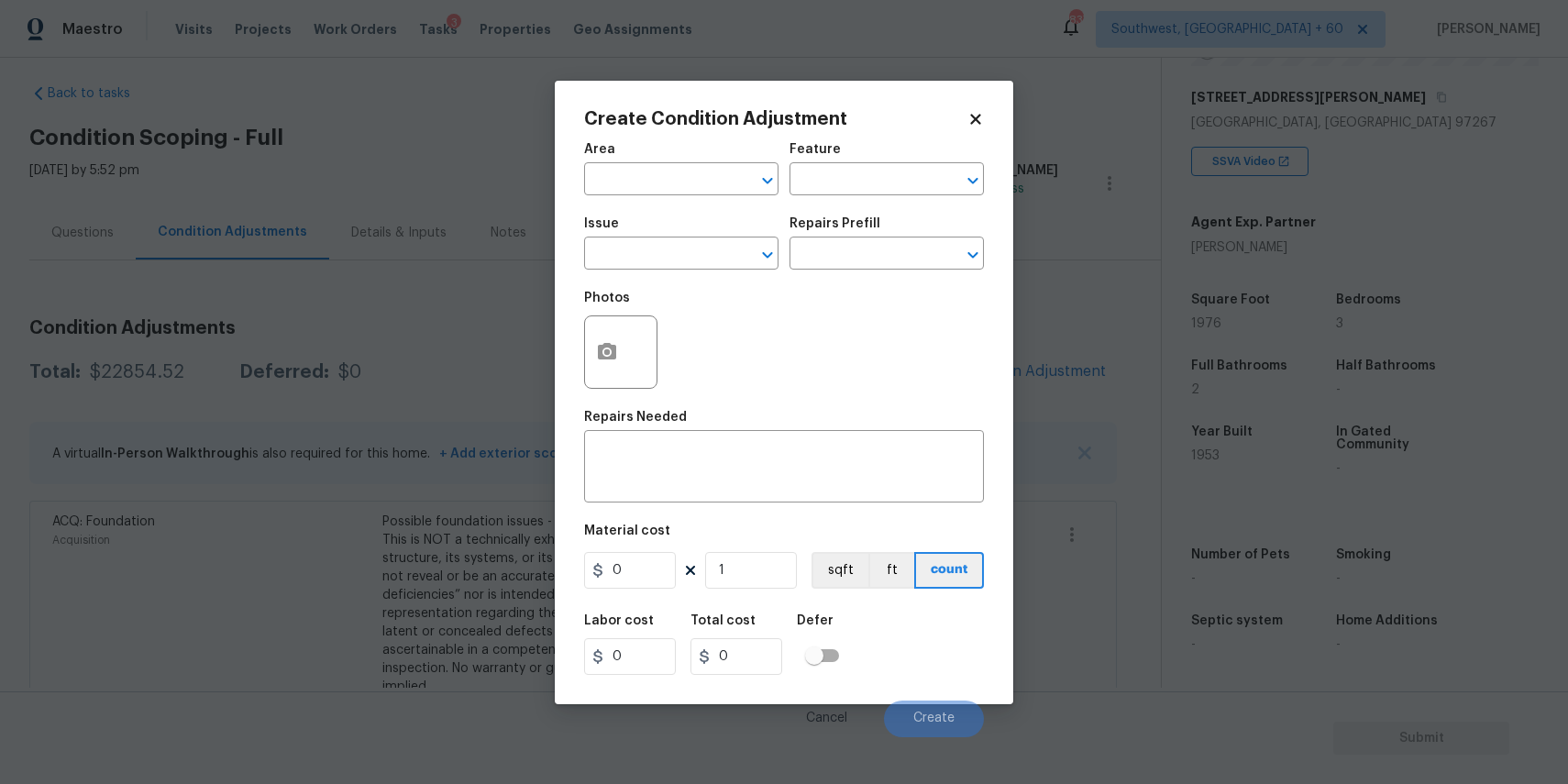
click at [640, 240] on div "Issue" at bounding box center [681, 228] width 195 height 24
click at [676, 258] on input "text" at bounding box center [656, 255] width 143 height 28
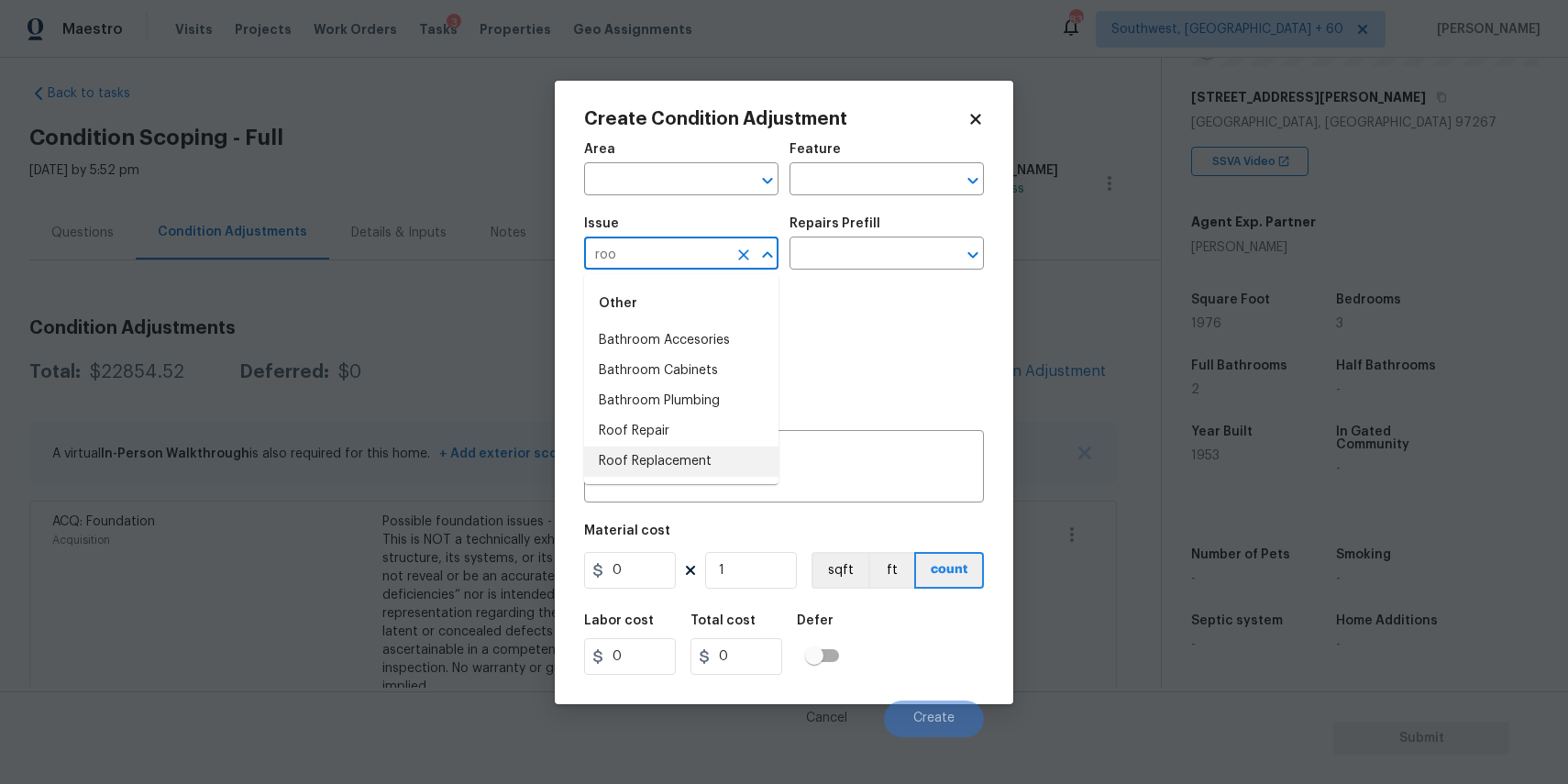
click at [688, 463] on li "Roof Replacement" at bounding box center [681, 462] width 195 height 30
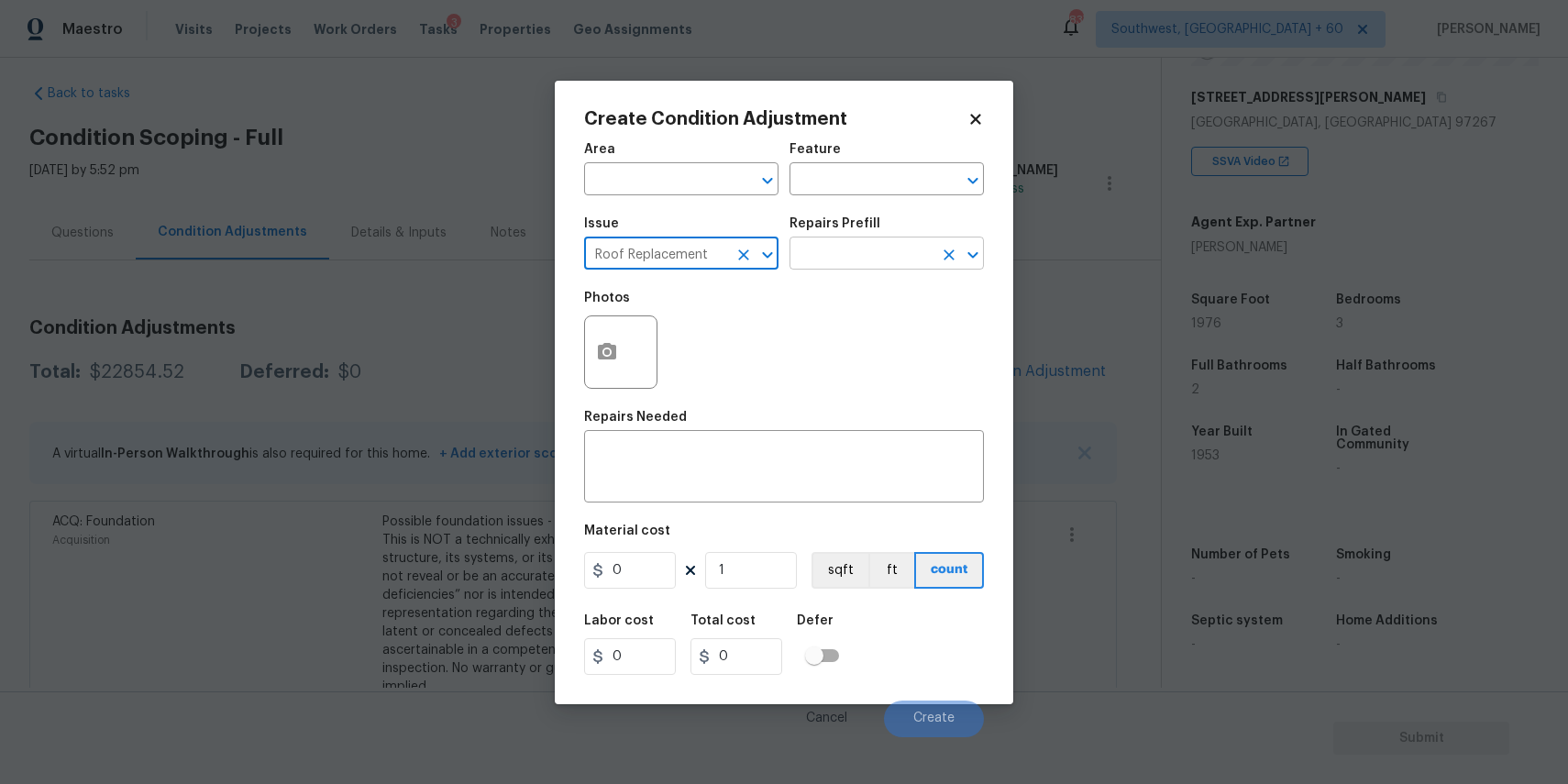
type input "Roof Replacement"
click at [850, 243] on input "text" at bounding box center [861, 255] width 143 height 28
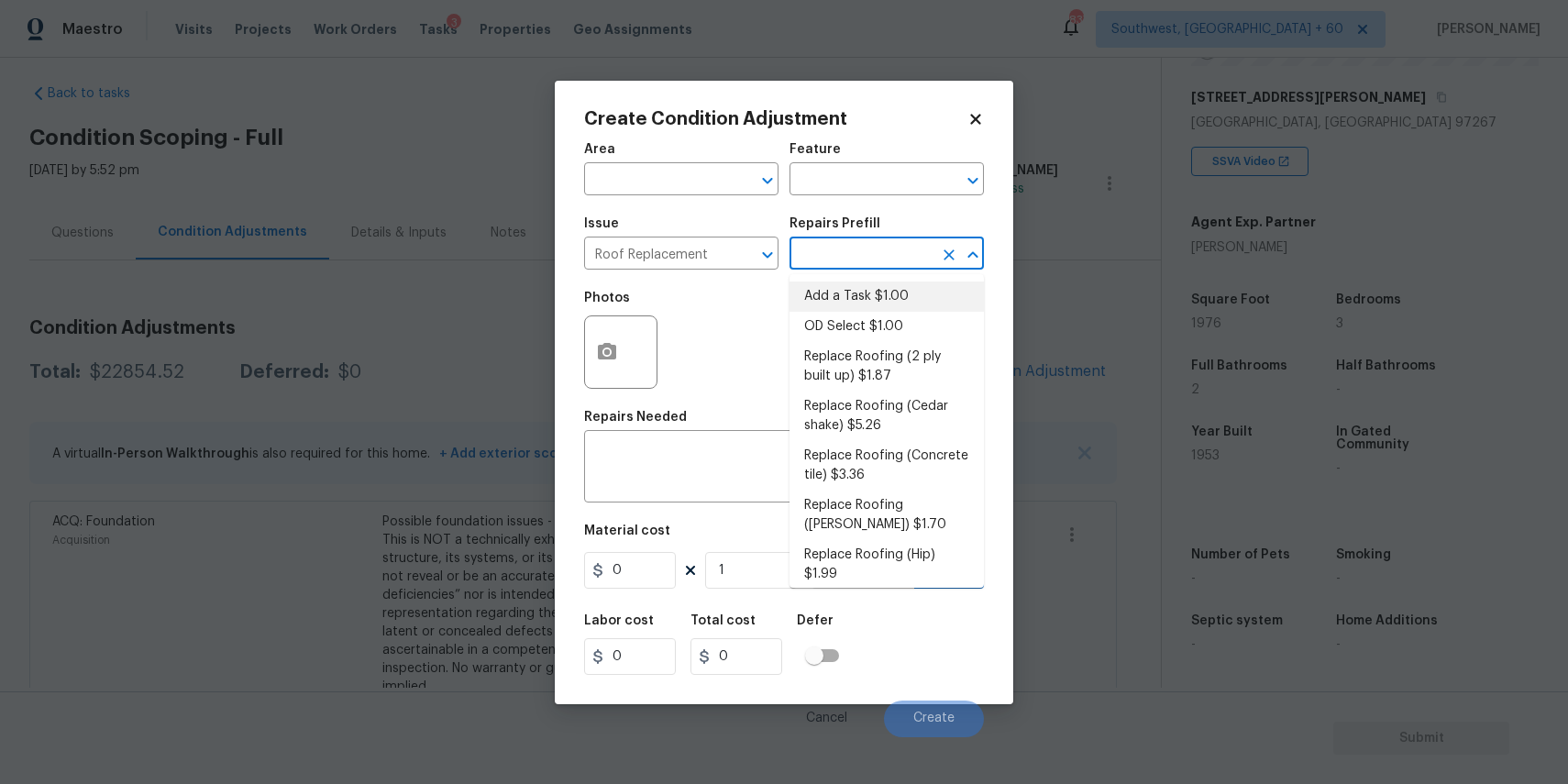
click at [729, 416] on div "Repairs Needed" at bounding box center [784, 422] width 400 height 24
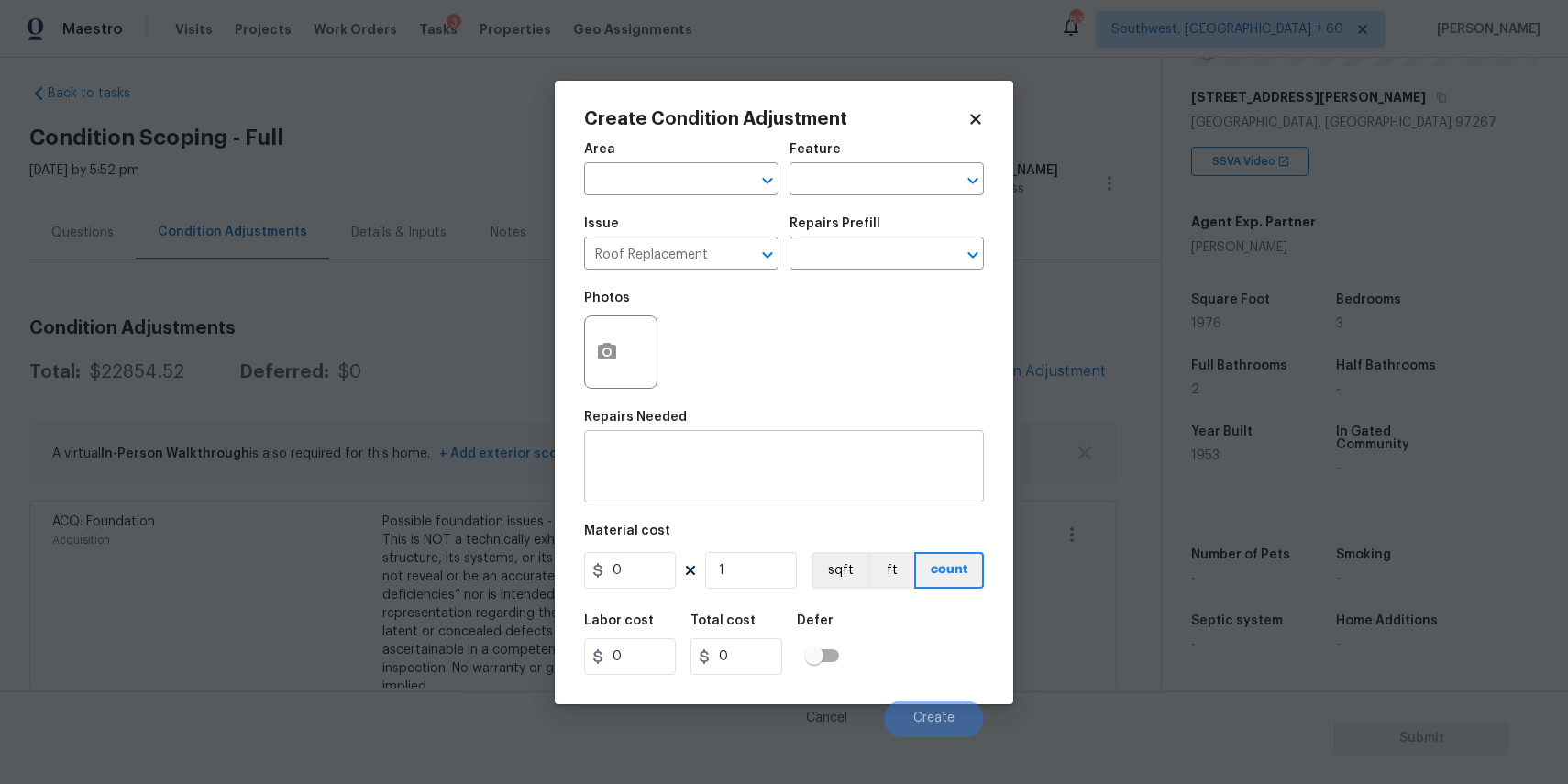
click at [727, 457] on textarea at bounding box center [784, 468] width 378 height 39
paste textarea "Specialty inspection required"
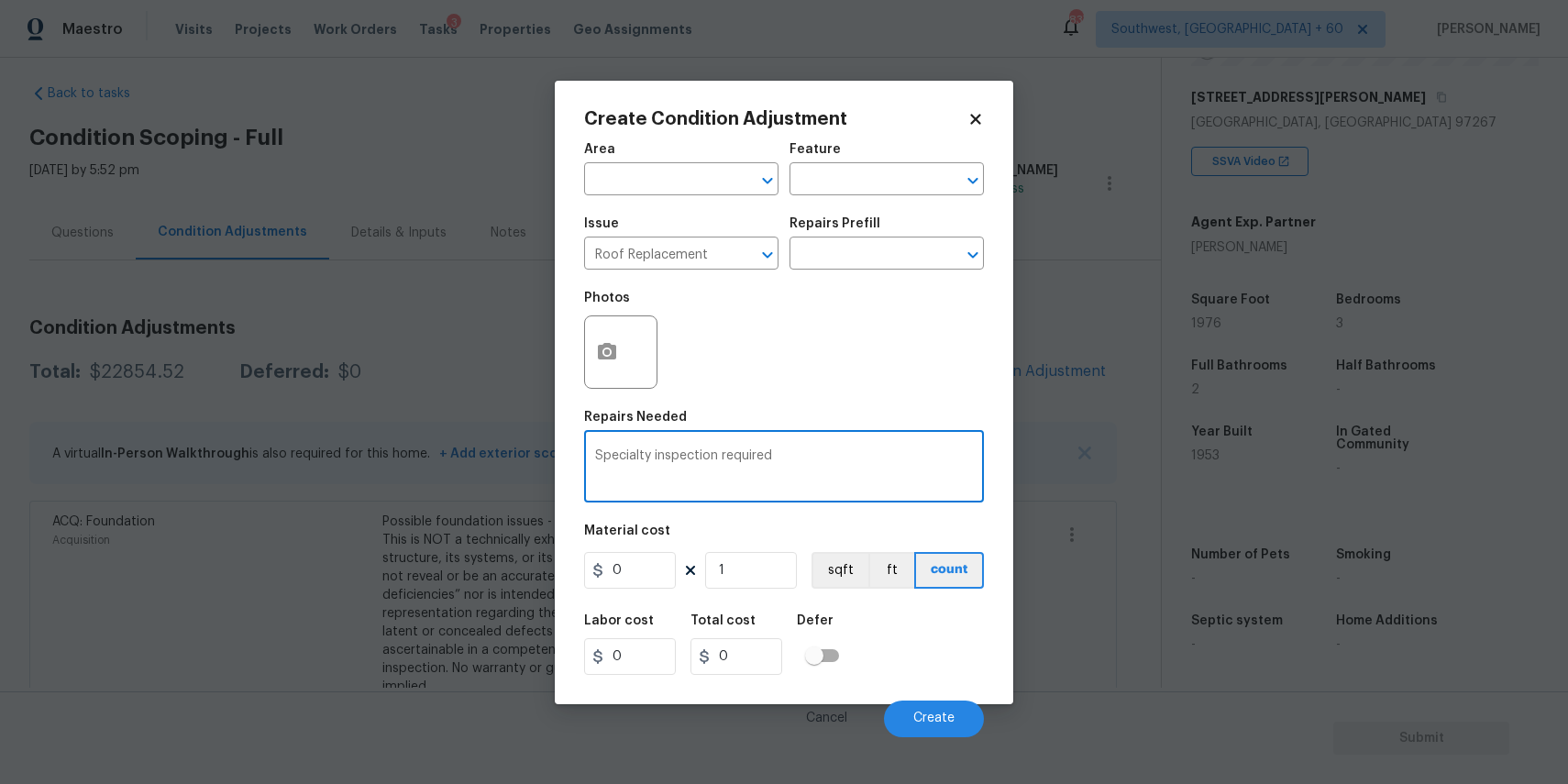
type textarea "Specialty inspection required"
click at [647, 567] on input "0" at bounding box center [630, 570] width 92 height 37
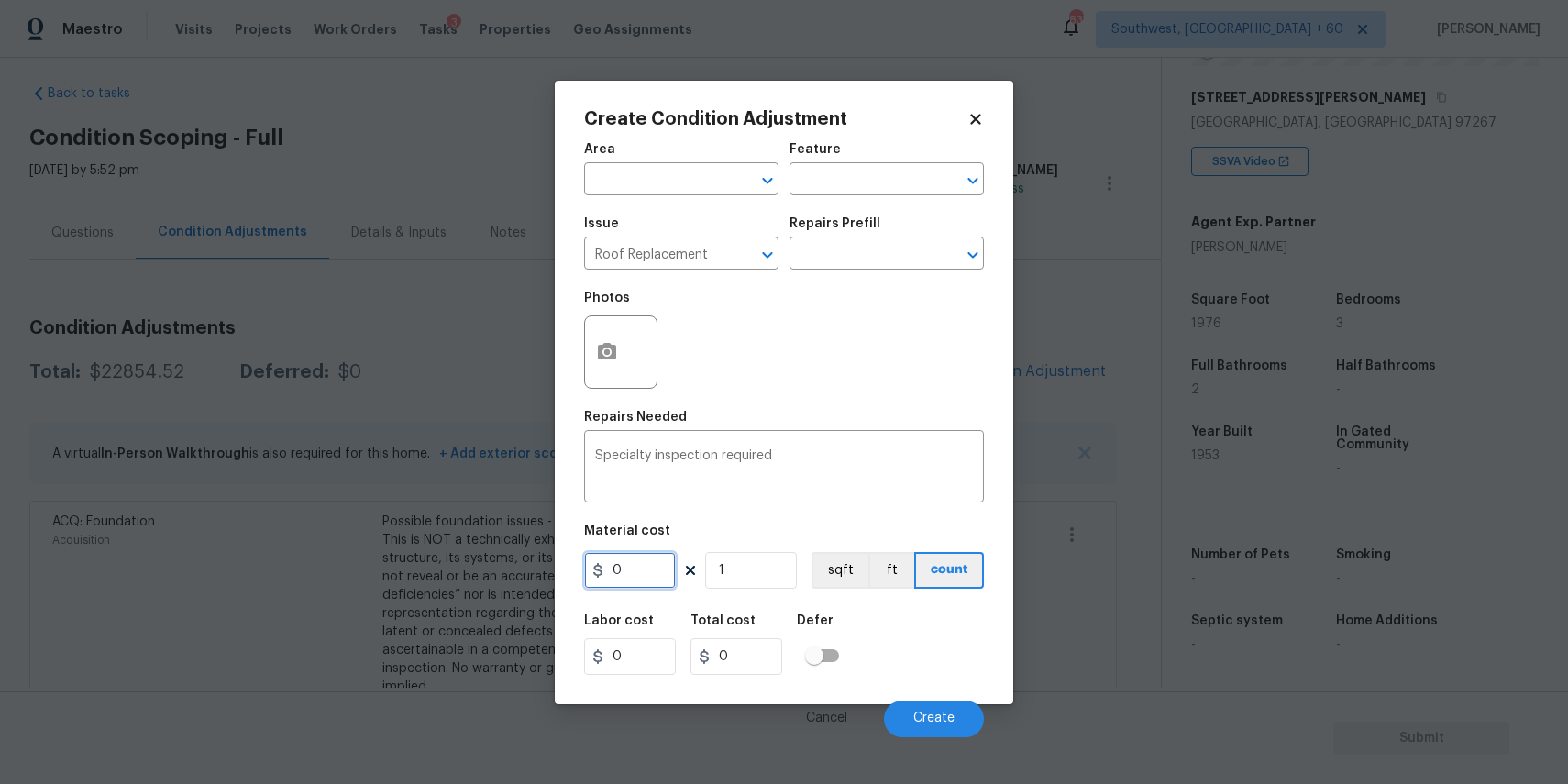
click at [647, 567] on input "0" at bounding box center [630, 570] width 92 height 37
click at [953, 721] on span "Create" at bounding box center [934, 718] width 41 height 14
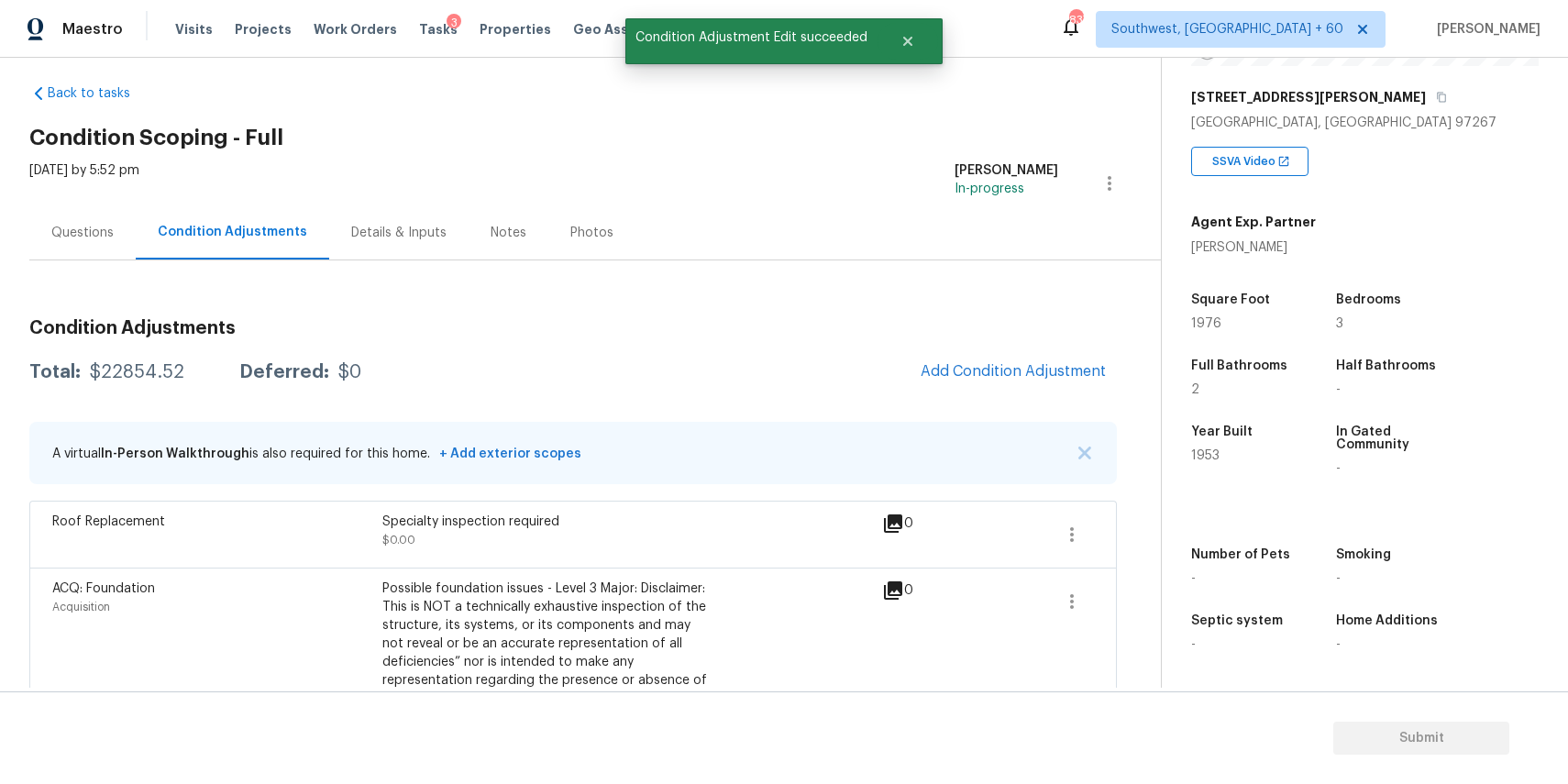
click at [90, 236] on div "Questions" at bounding box center [83, 233] width 62 height 19
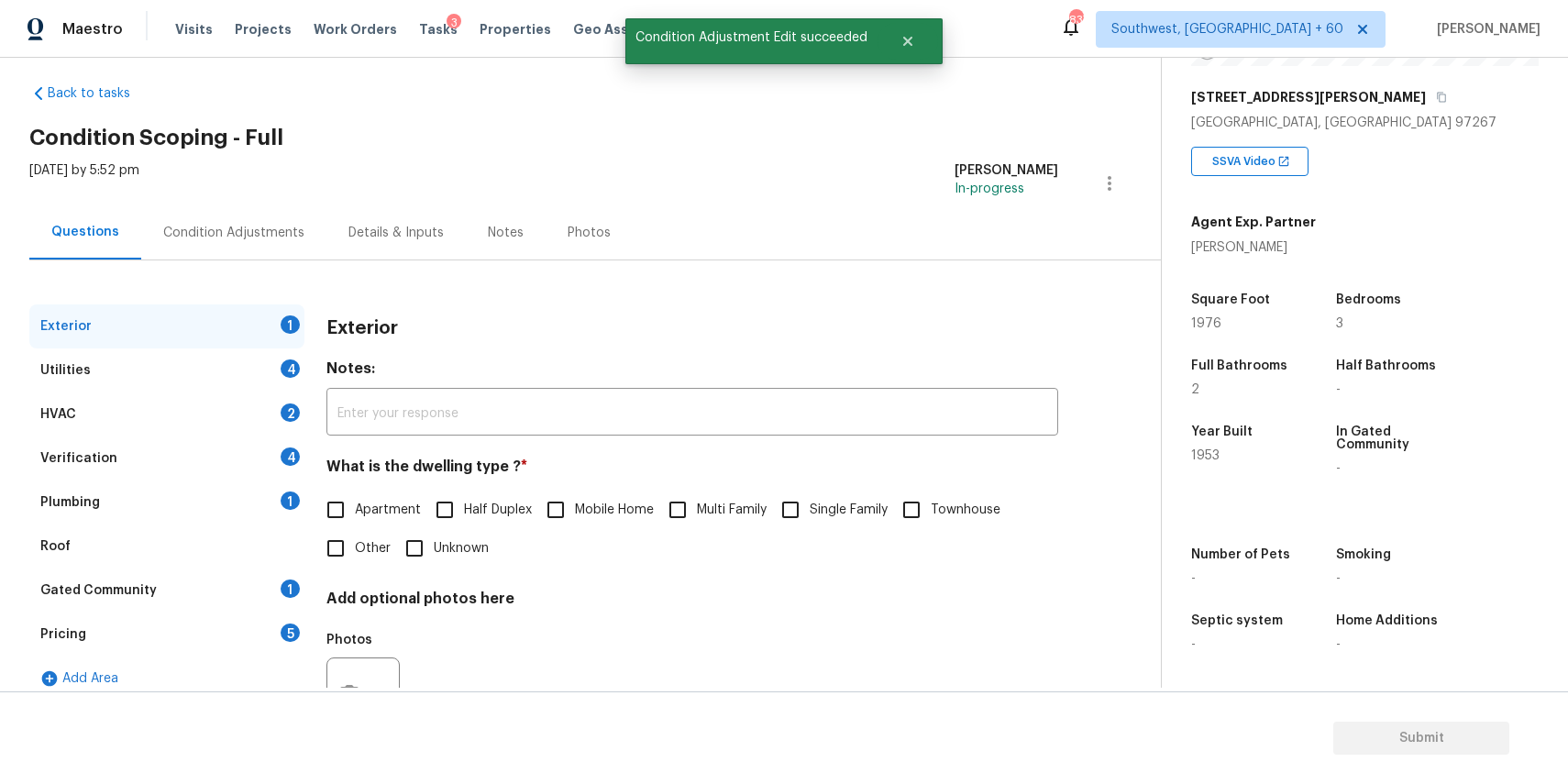
click at [138, 523] on div "Plumbing 1" at bounding box center [166, 502] width 276 height 44
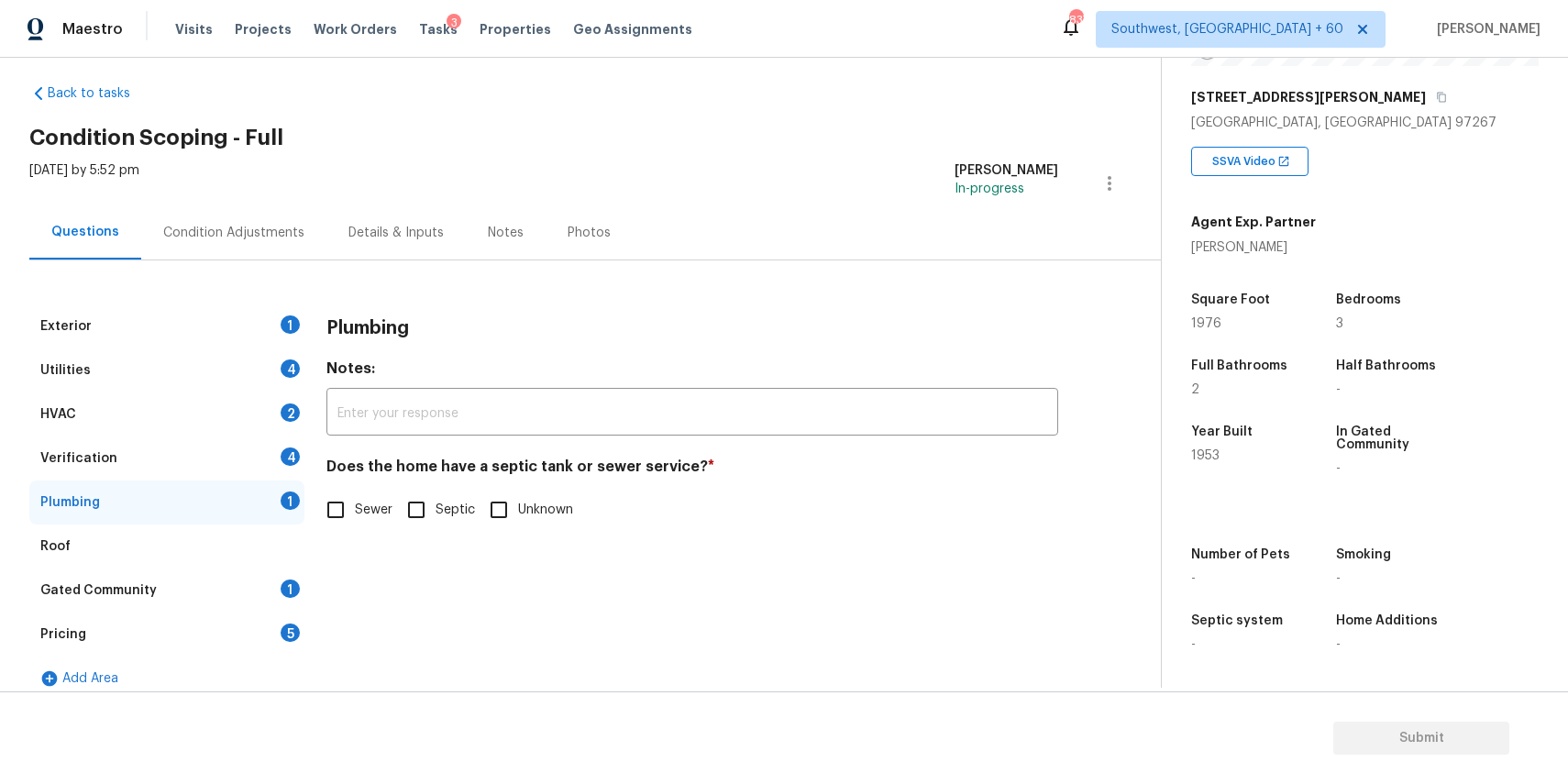
click at [168, 428] on div "HVAC 2" at bounding box center [166, 414] width 276 height 44
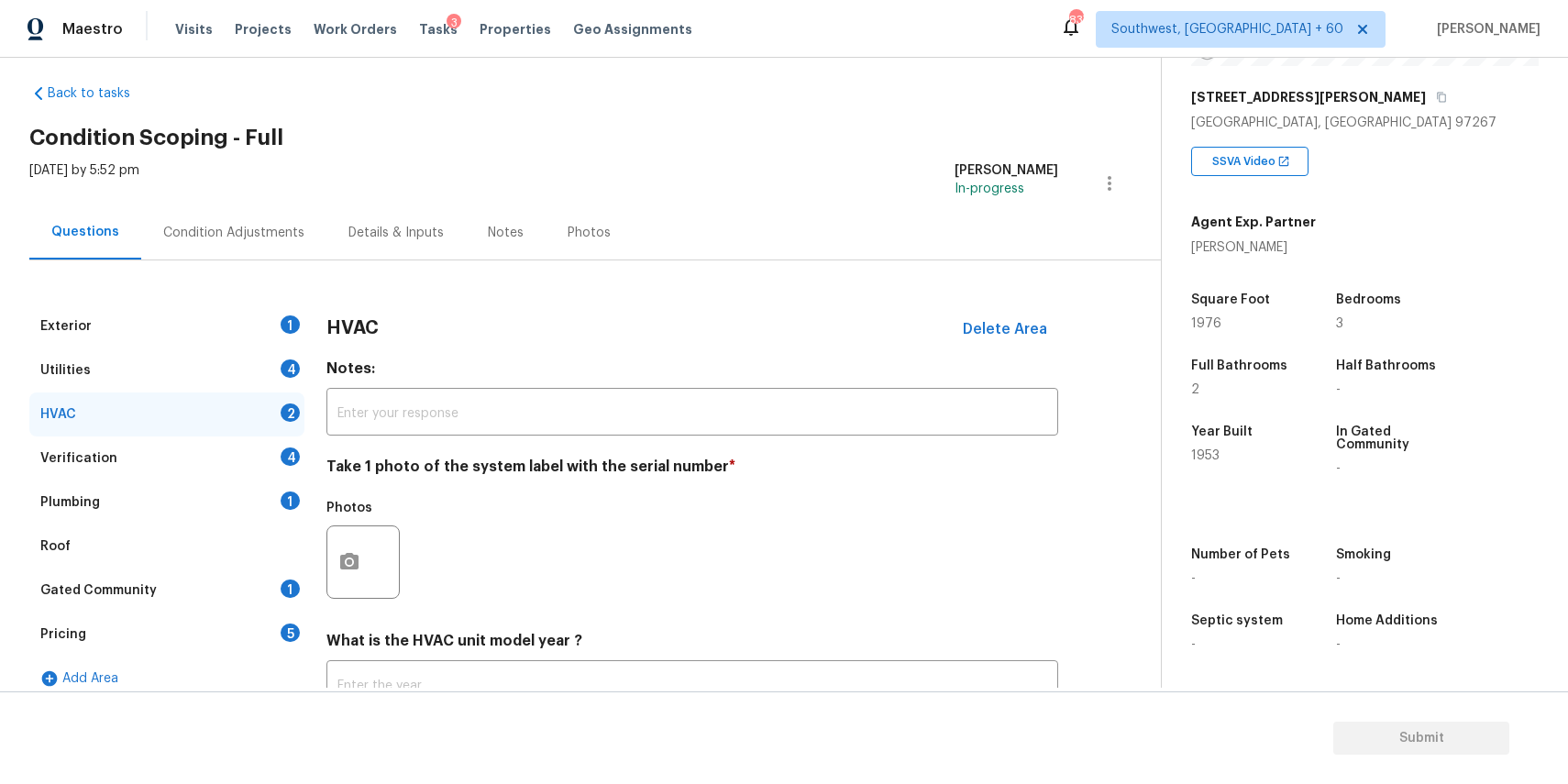
click at [184, 452] on div "Verification 4" at bounding box center [166, 458] width 276 height 44
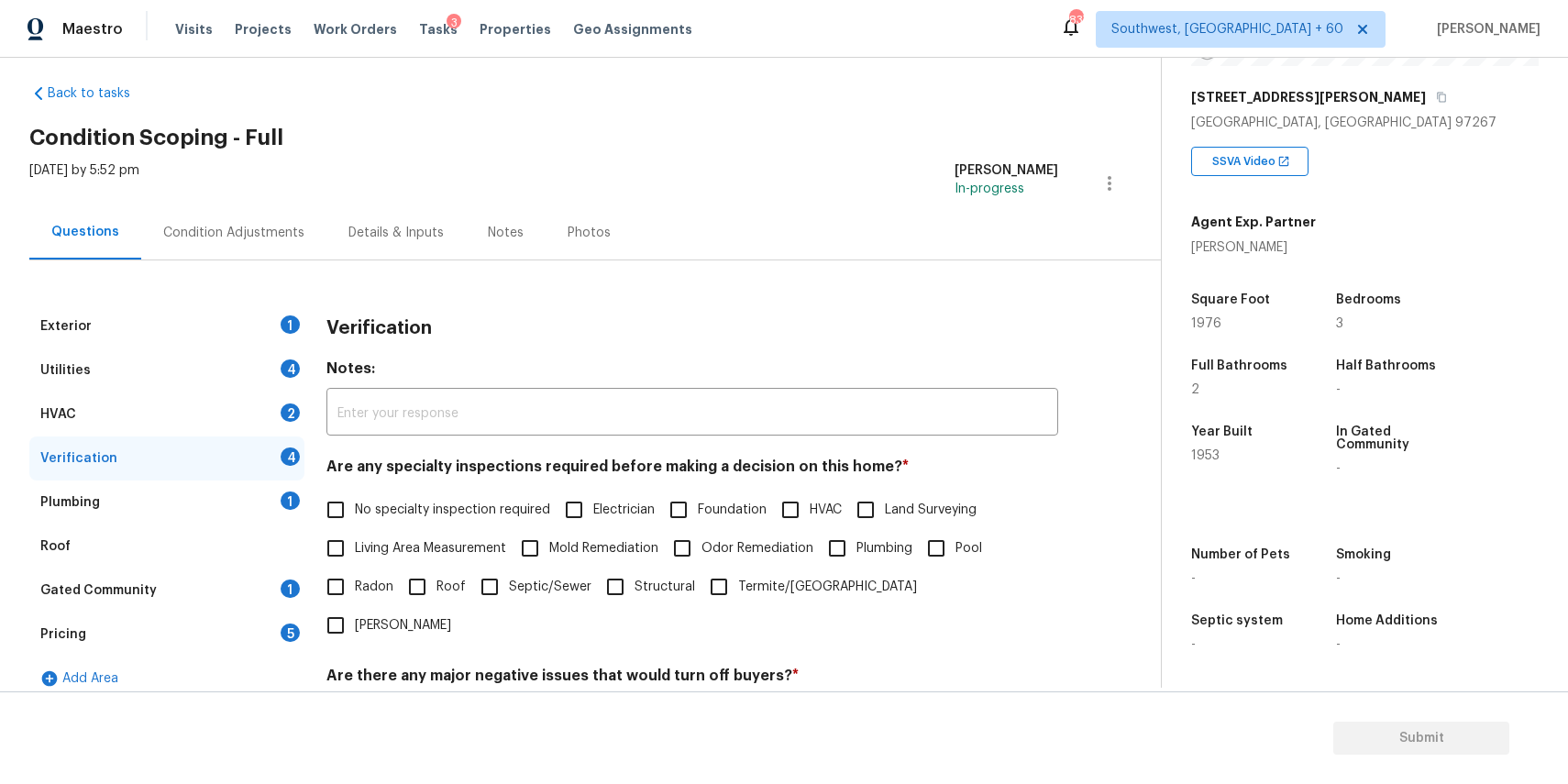
scroll to position [262, 0]
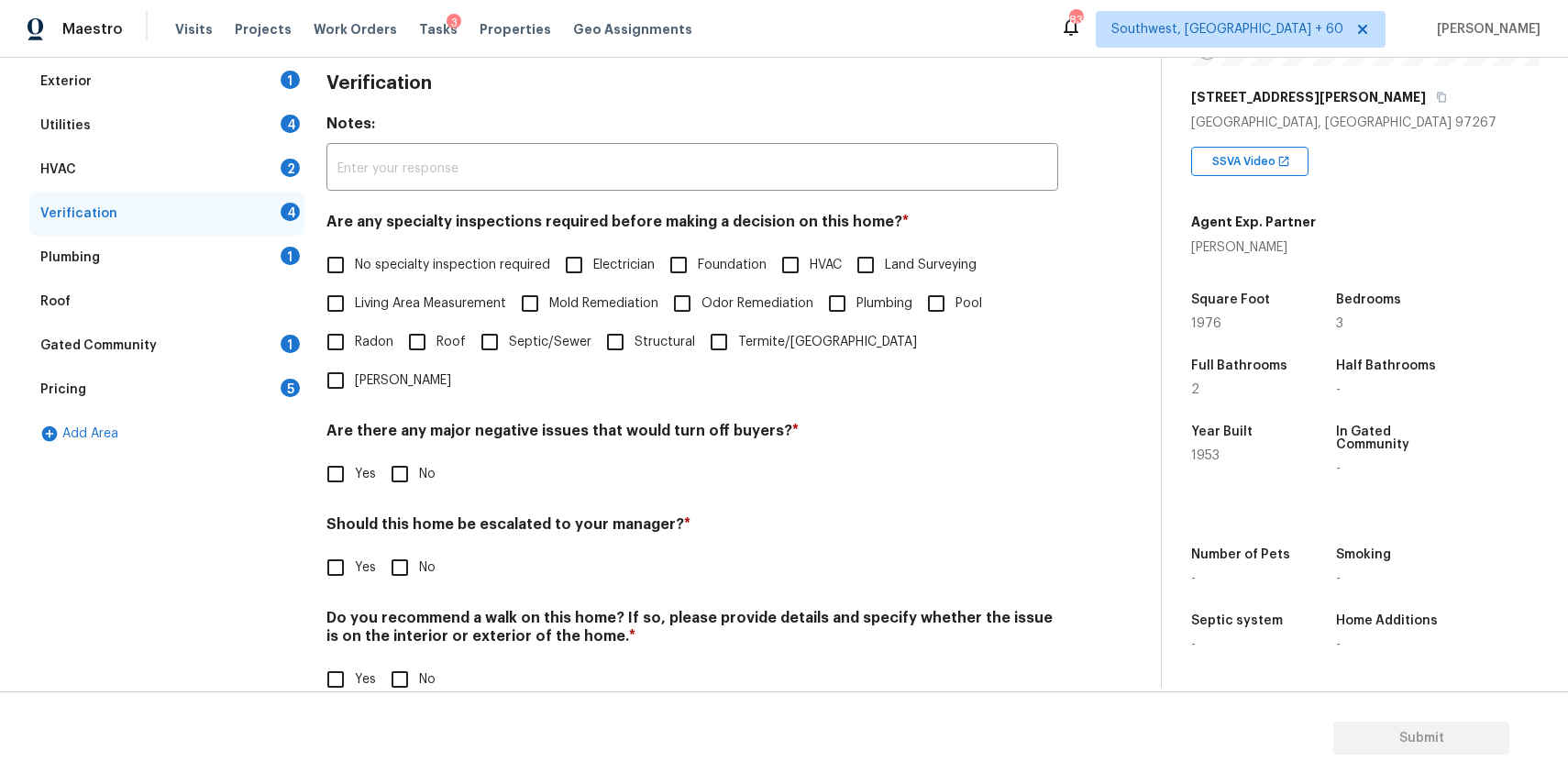
click at [333, 548] on input "Yes" at bounding box center [335, 567] width 39 height 39
checkbox input "true"
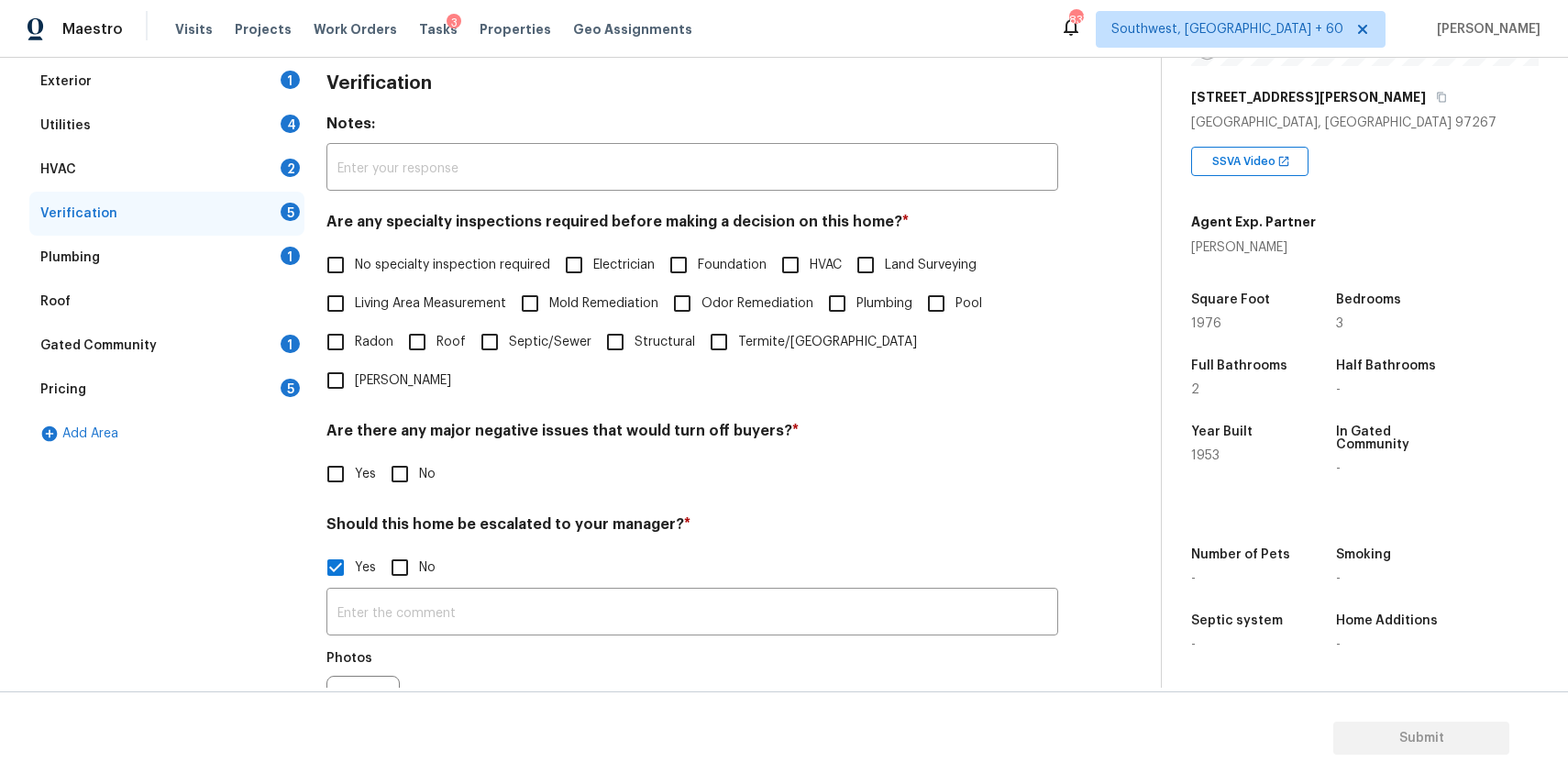
click at [384, 587] on div "​ Photos" at bounding box center [692, 673] width 732 height 173
click at [397, 592] on input "text" at bounding box center [692, 614] width 732 height 43
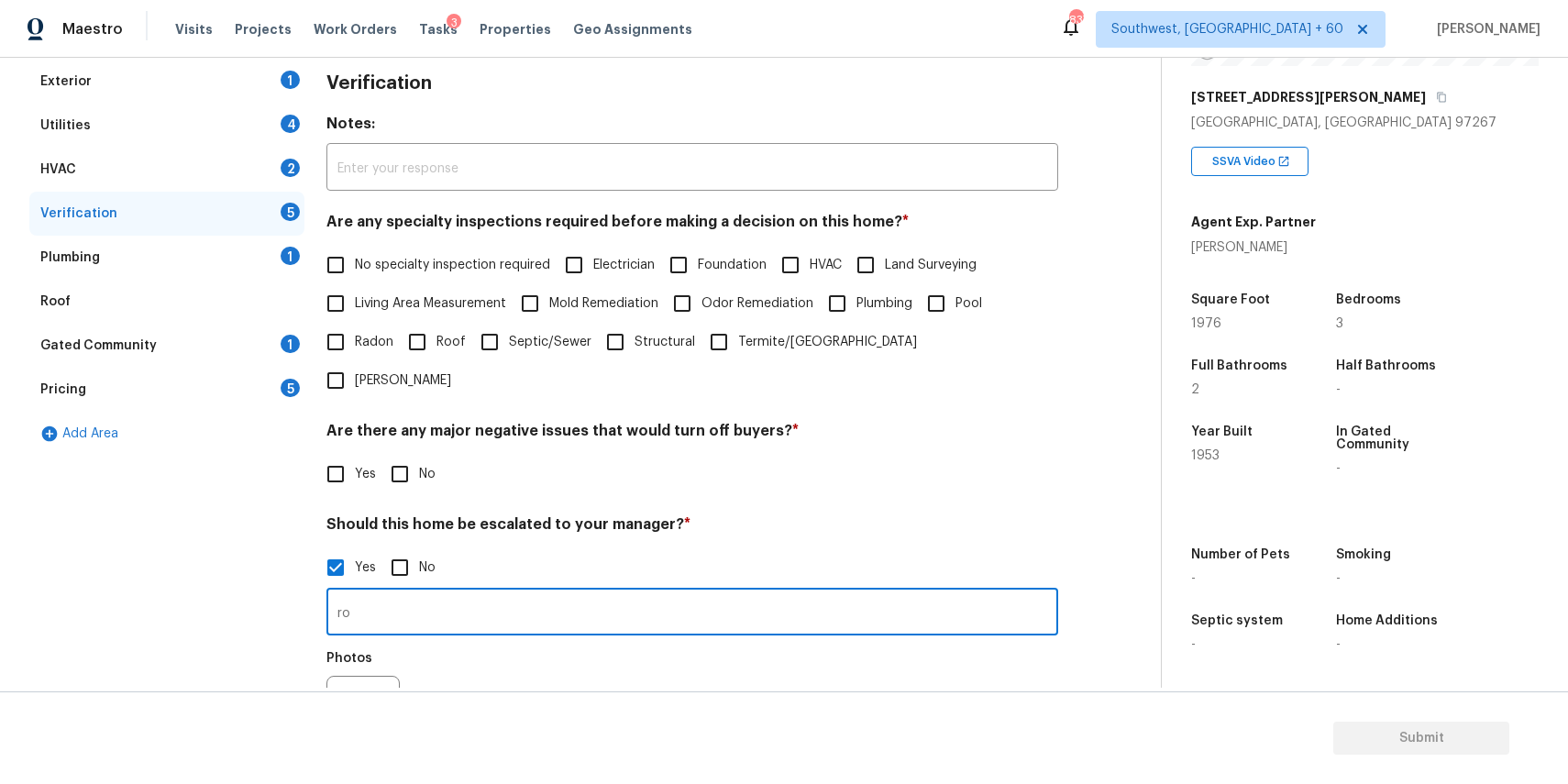
type input "r"
type input "i"
click at [437, 592] on input "fair condition of roof" at bounding box center [692, 614] width 732 height 43
click at [559, 593] on input "fair condition of shingle roof" at bounding box center [692, 614] width 732 height 43
paste input "Specialty inspection required"
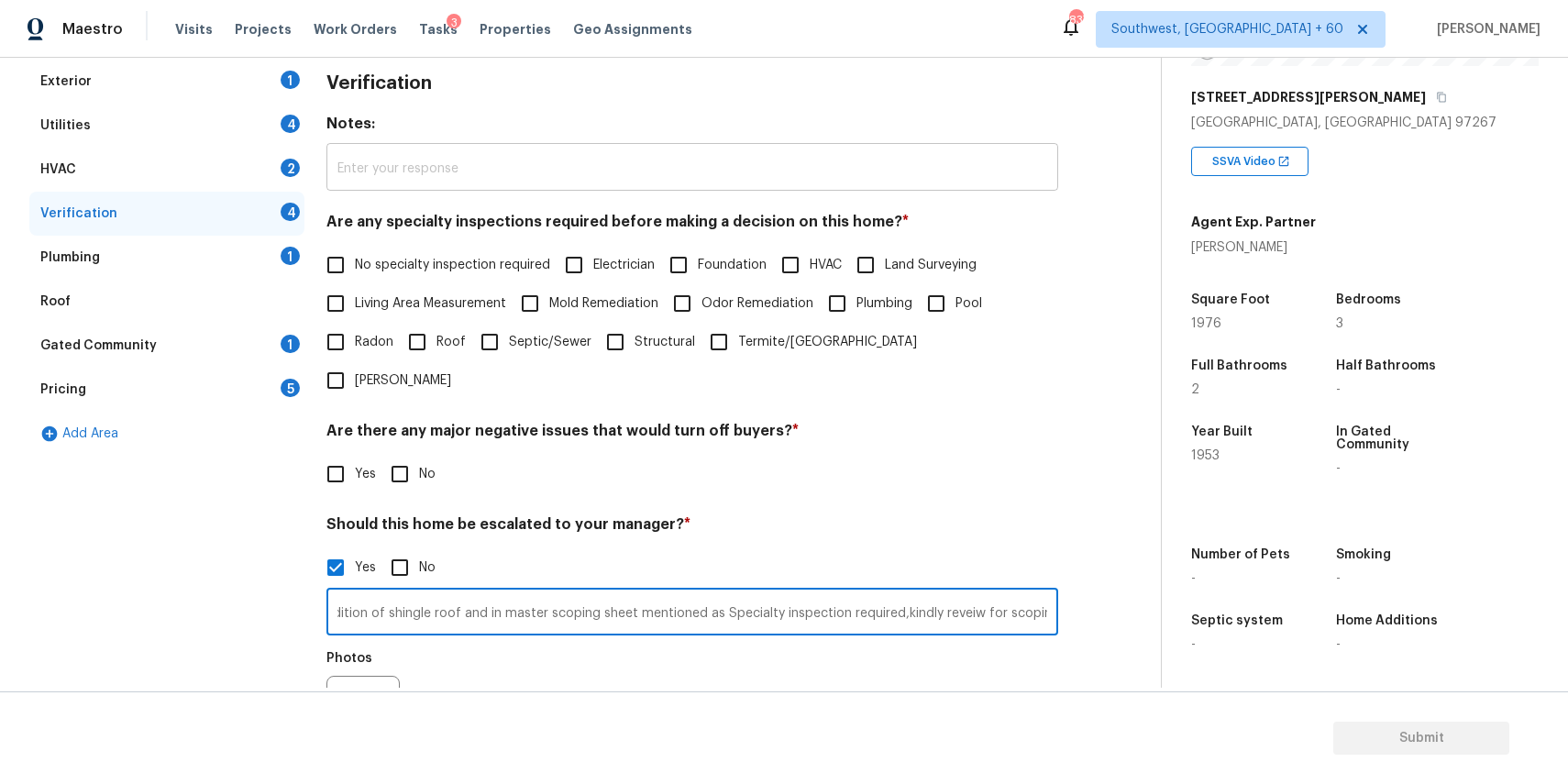
scroll to position [0, 55]
click at [957, 592] on input "fair condition of shingle roof and in master scoping sheet mentioned as Special…" at bounding box center [692, 614] width 732 height 43
click at [963, 592] on input "fair condition of shingle roof and in master scoping sheet mentioned as Special…" at bounding box center [692, 614] width 732 height 43
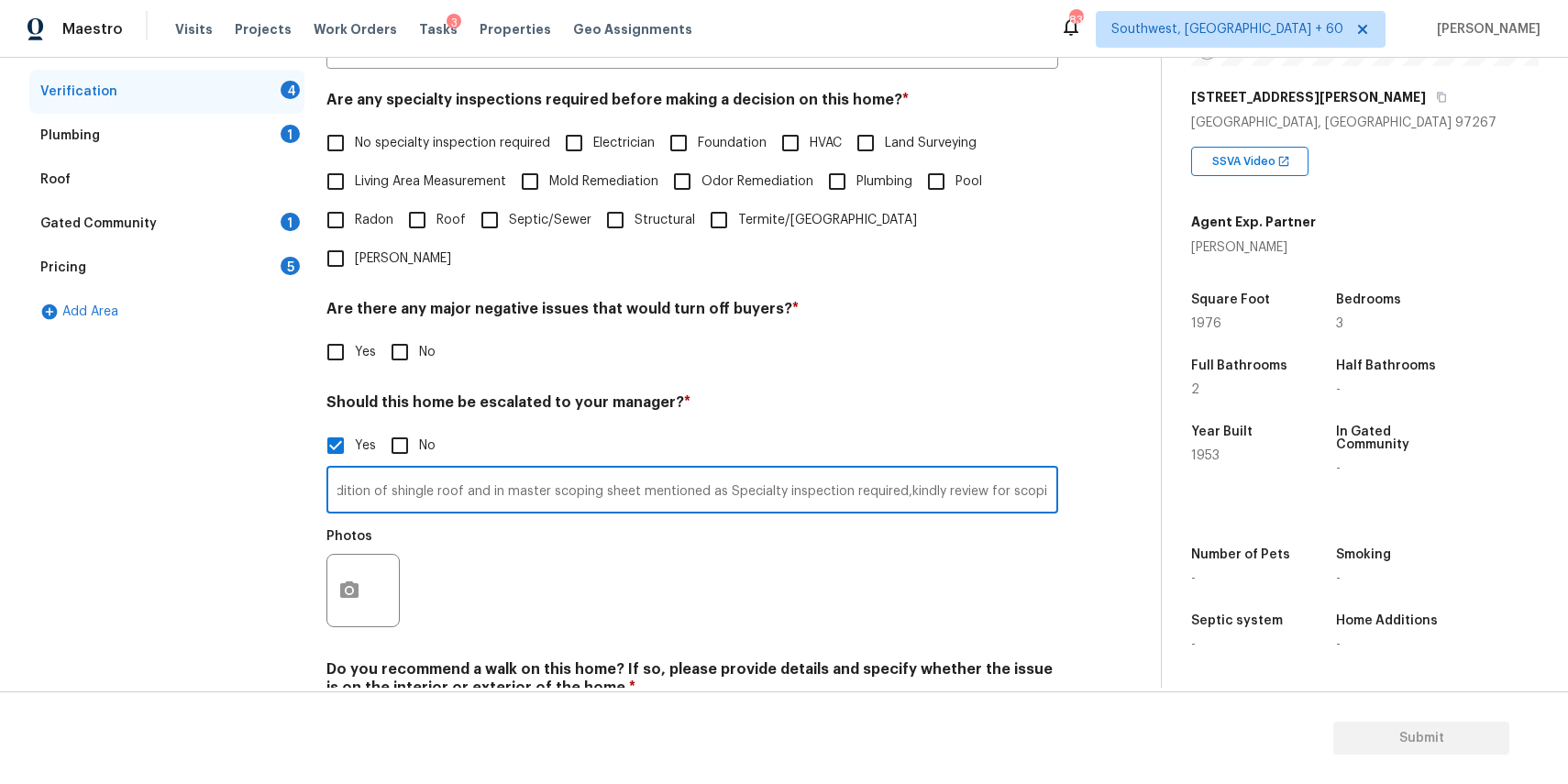
click at [692, 558] on div "Photos" at bounding box center [692, 578] width 732 height 119
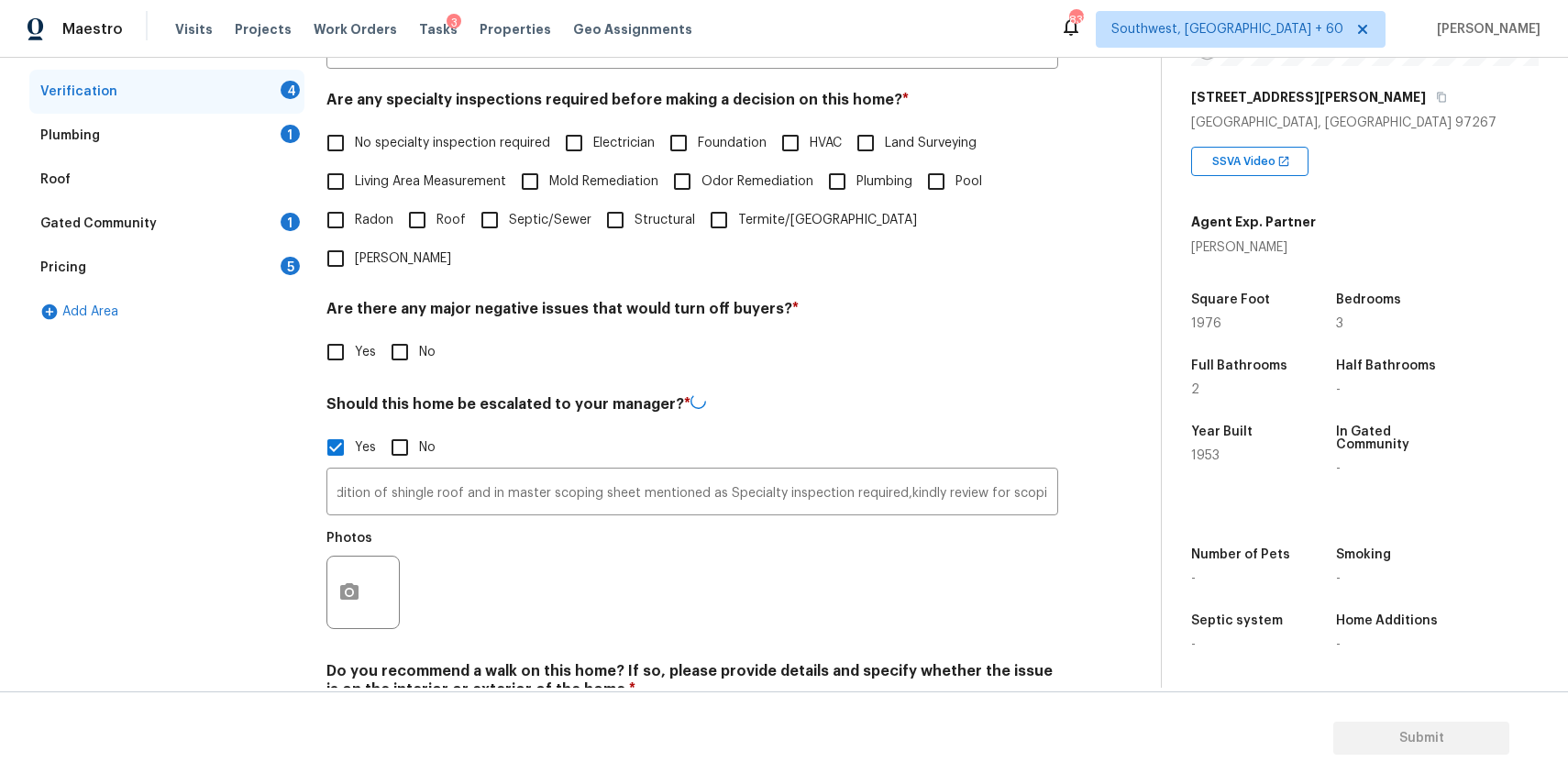
scroll to position [0, 0]
click at [368, 554] on div at bounding box center [363, 590] width 73 height 73
click at [354, 555] on button "button" at bounding box center [349, 590] width 44 height 71
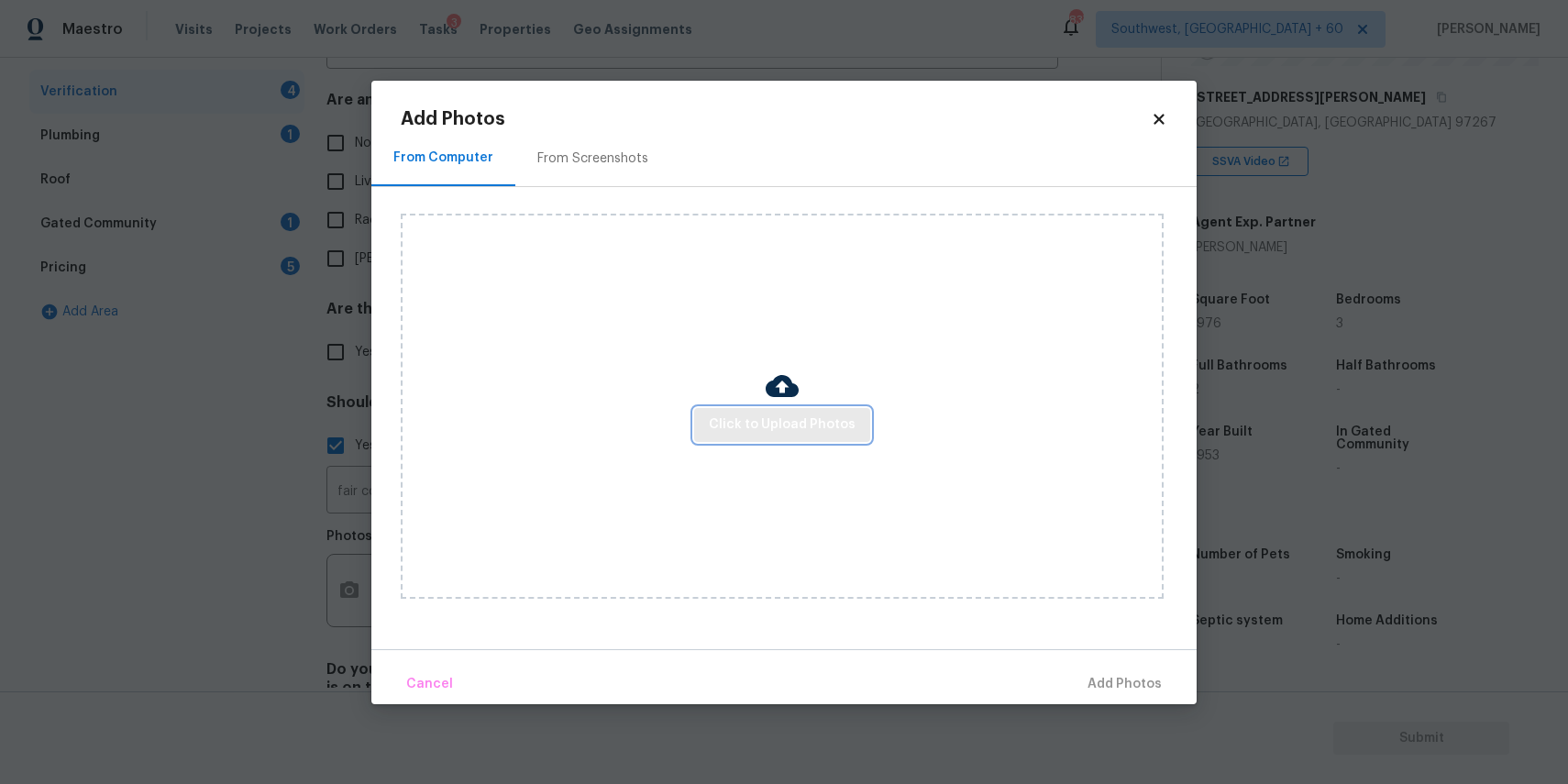
click at [767, 429] on span "Click to Upload Photos" at bounding box center [783, 425] width 147 height 23
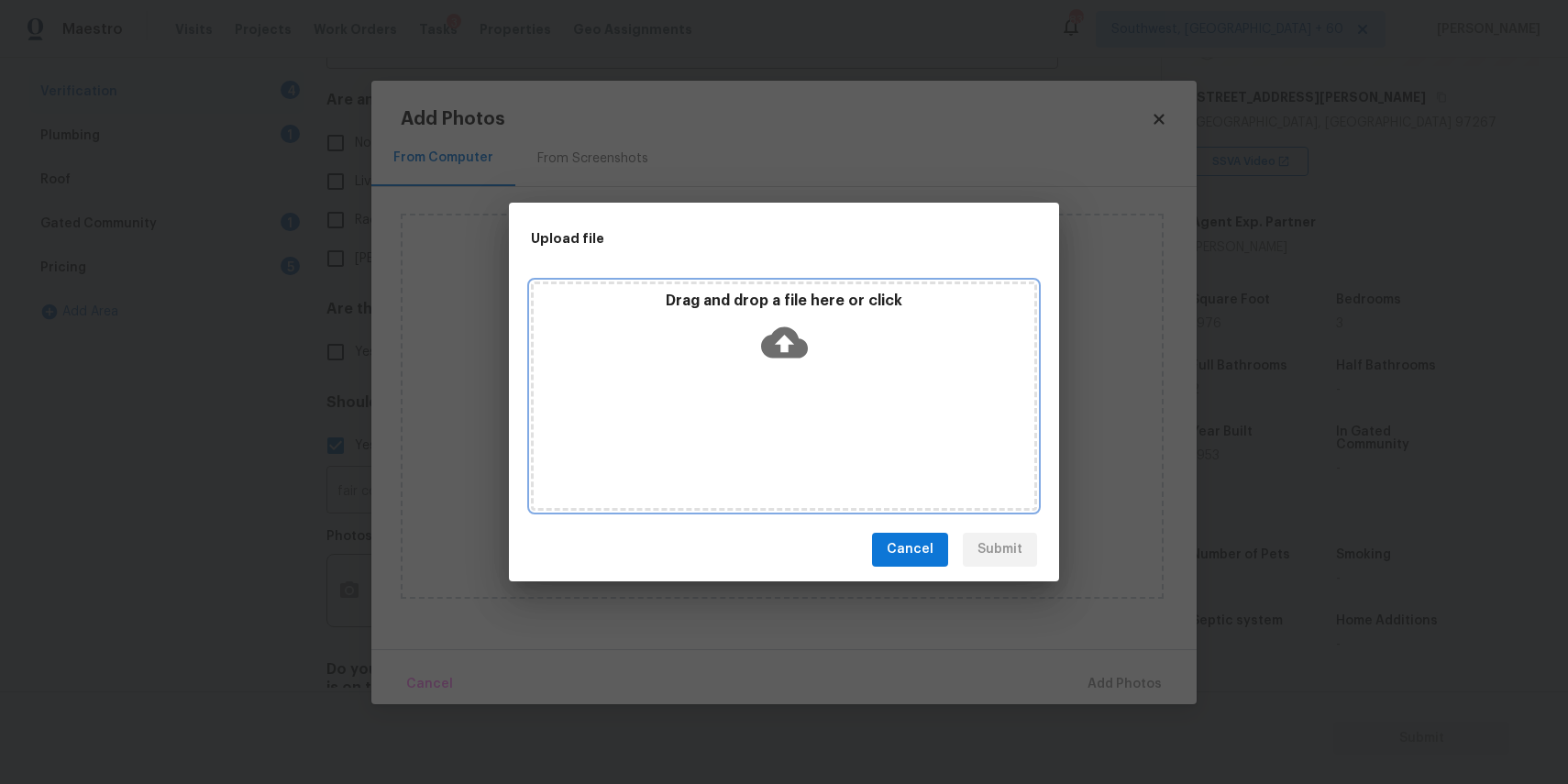
click at [767, 429] on div "Drag and drop a file here or click" at bounding box center [784, 396] width 506 height 229
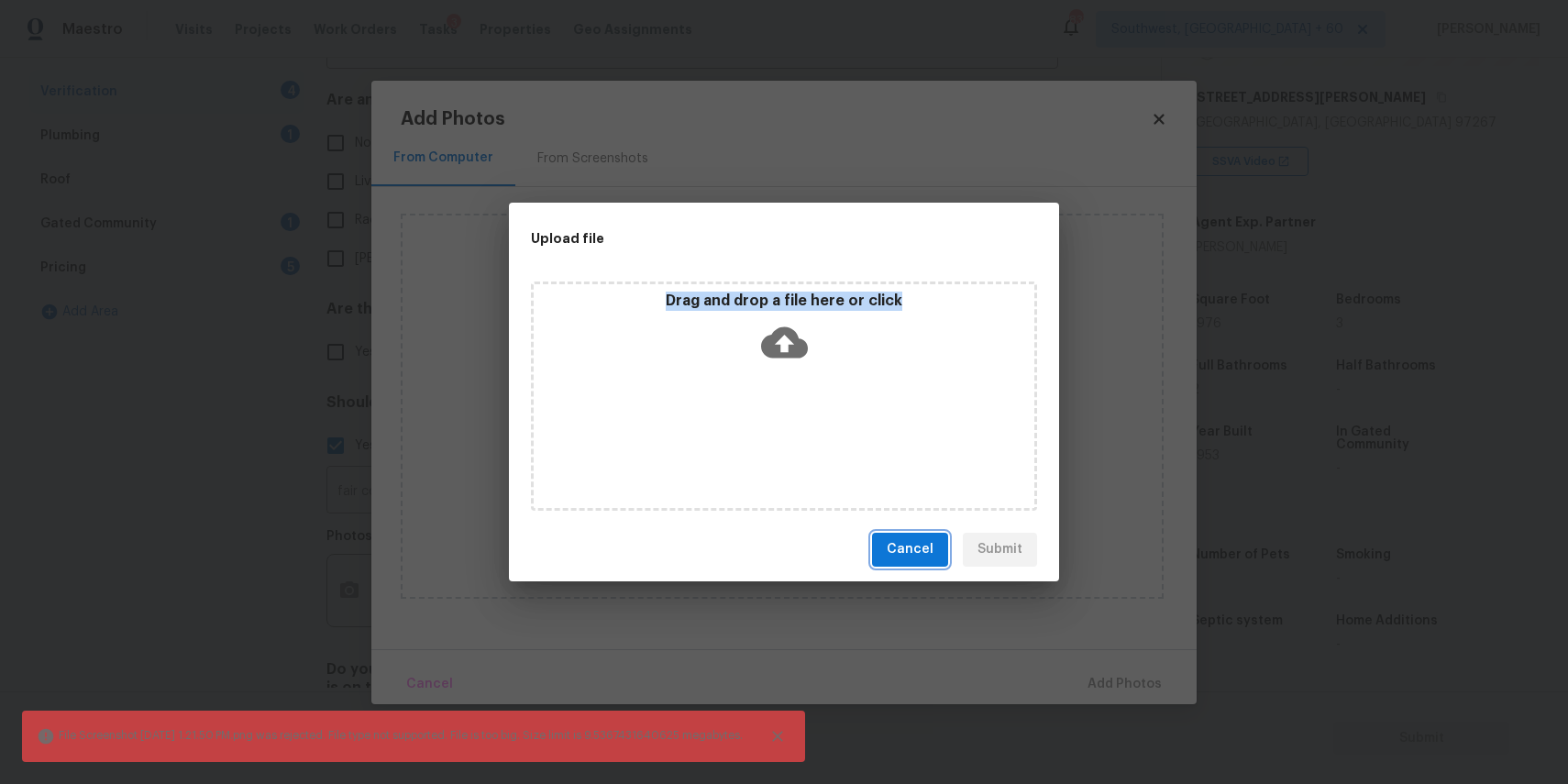
click at [934, 534] on button "Cancel" at bounding box center [910, 549] width 76 height 34
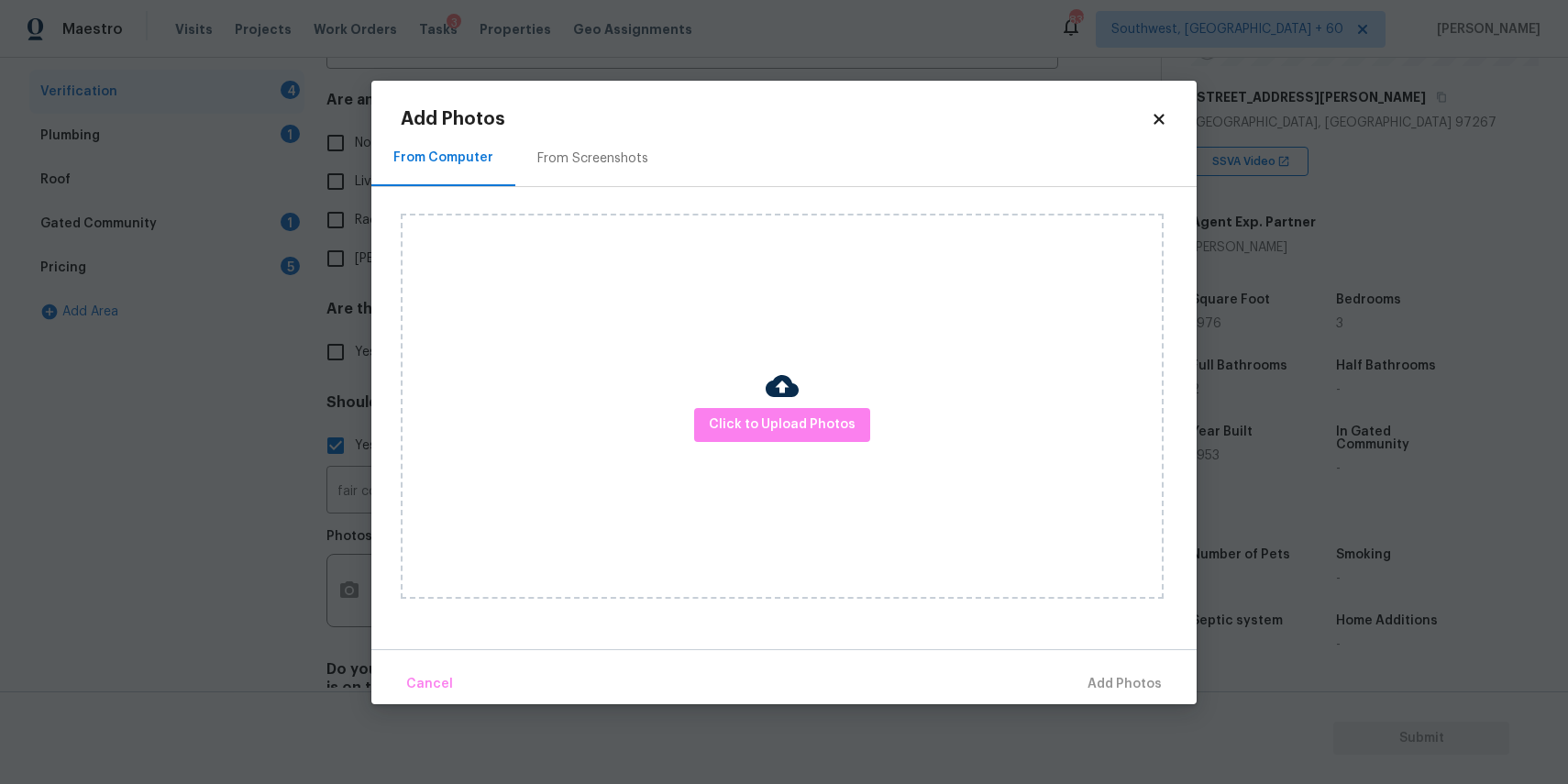
click at [1158, 114] on icon at bounding box center [1160, 119] width 17 height 17
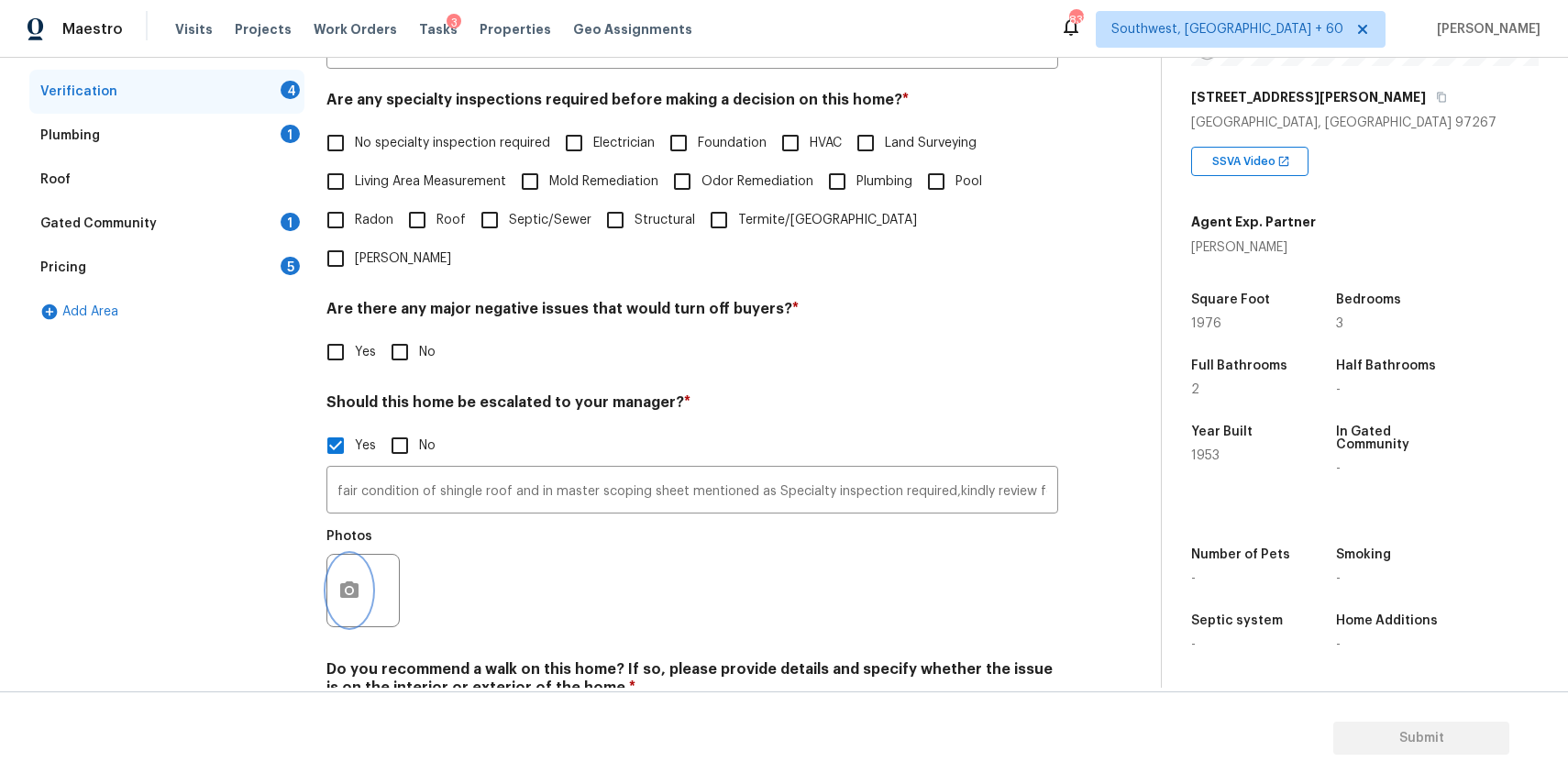
click at [365, 555] on button "button" at bounding box center [349, 590] width 44 height 71
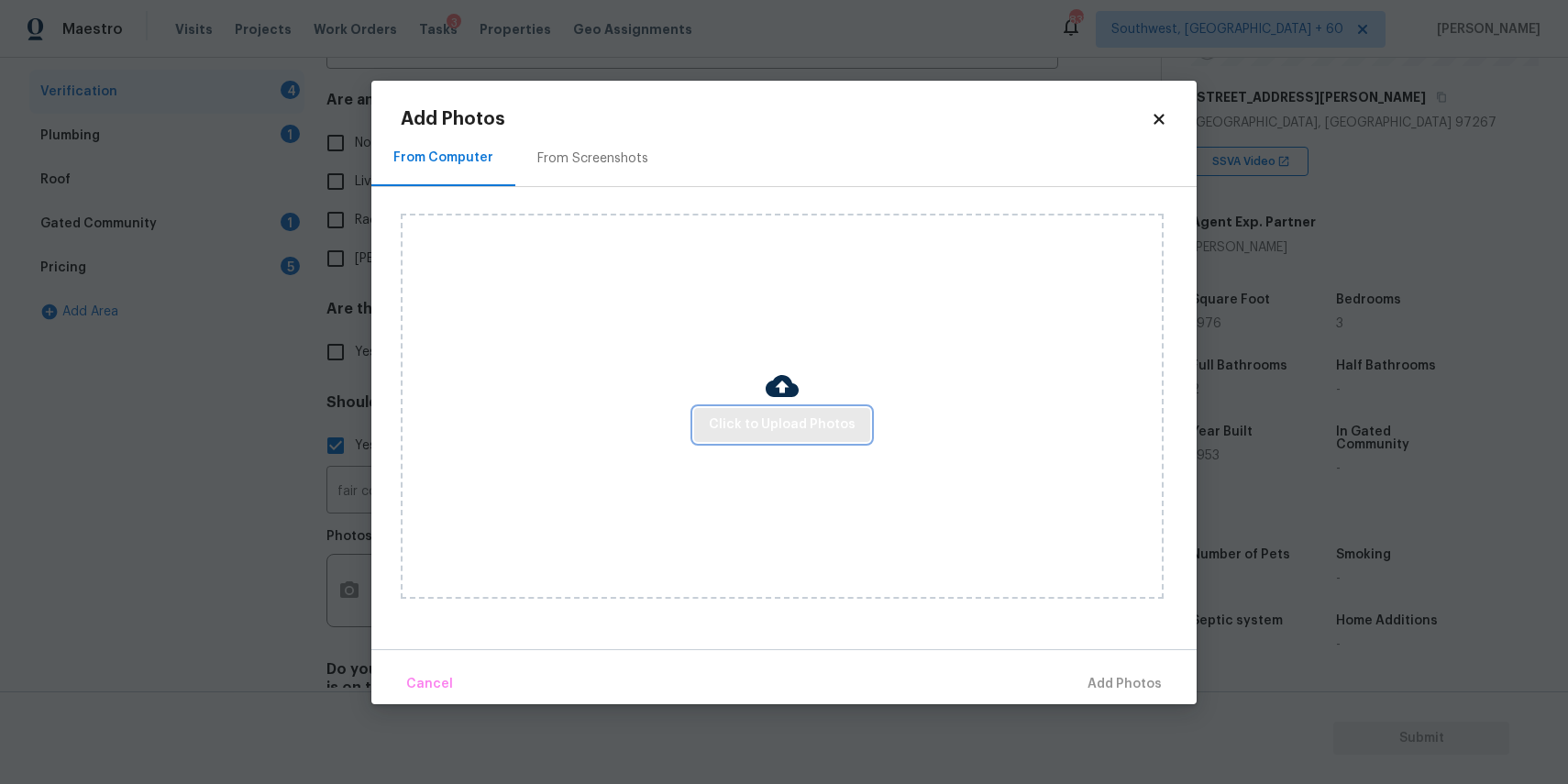
click at [853, 420] on button "Click to Upload Photos" at bounding box center [782, 425] width 176 height 34
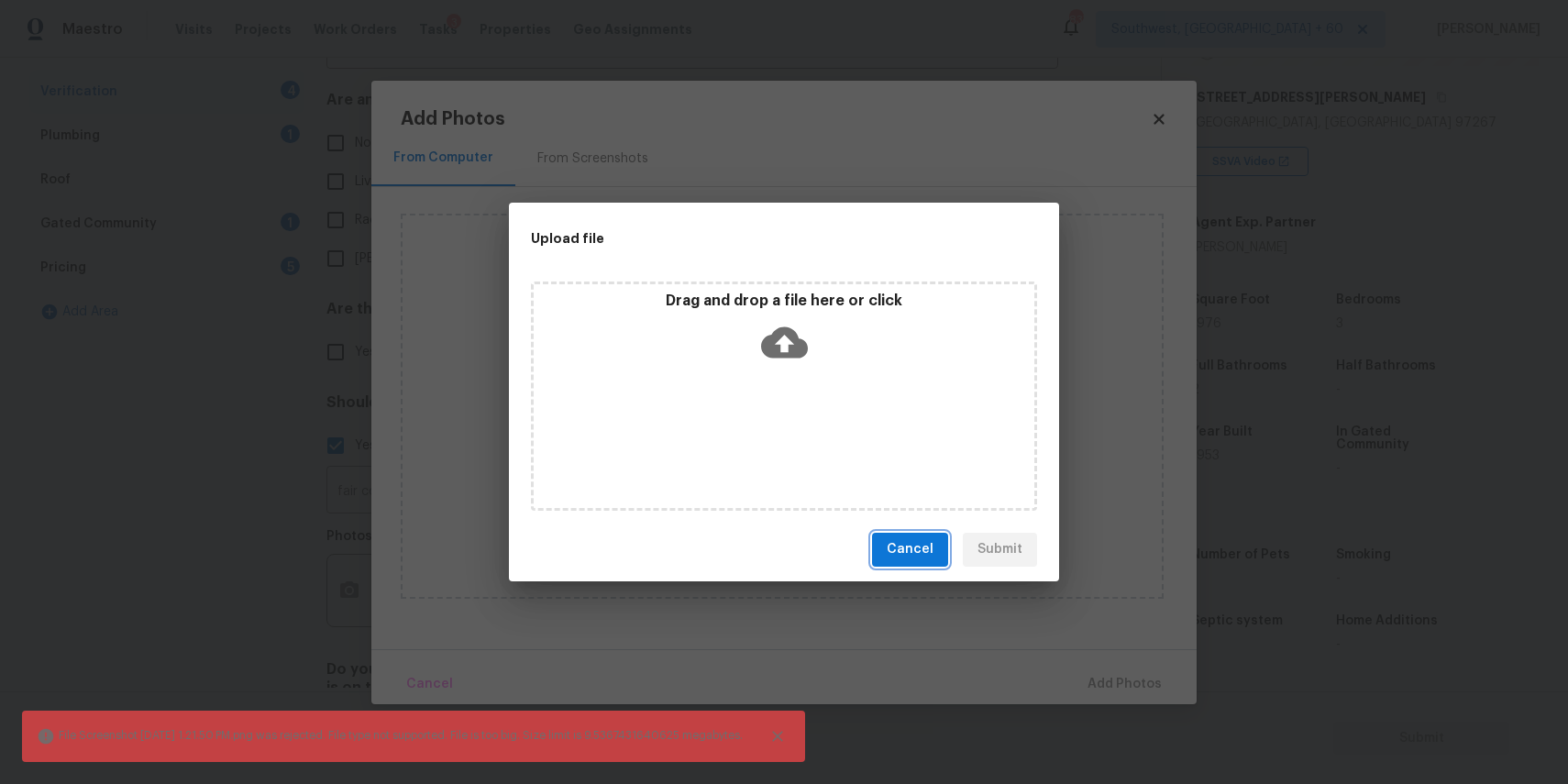
click at [926, 557] on span "Cancel" at bounding box center [911, 549] width 47 height 23
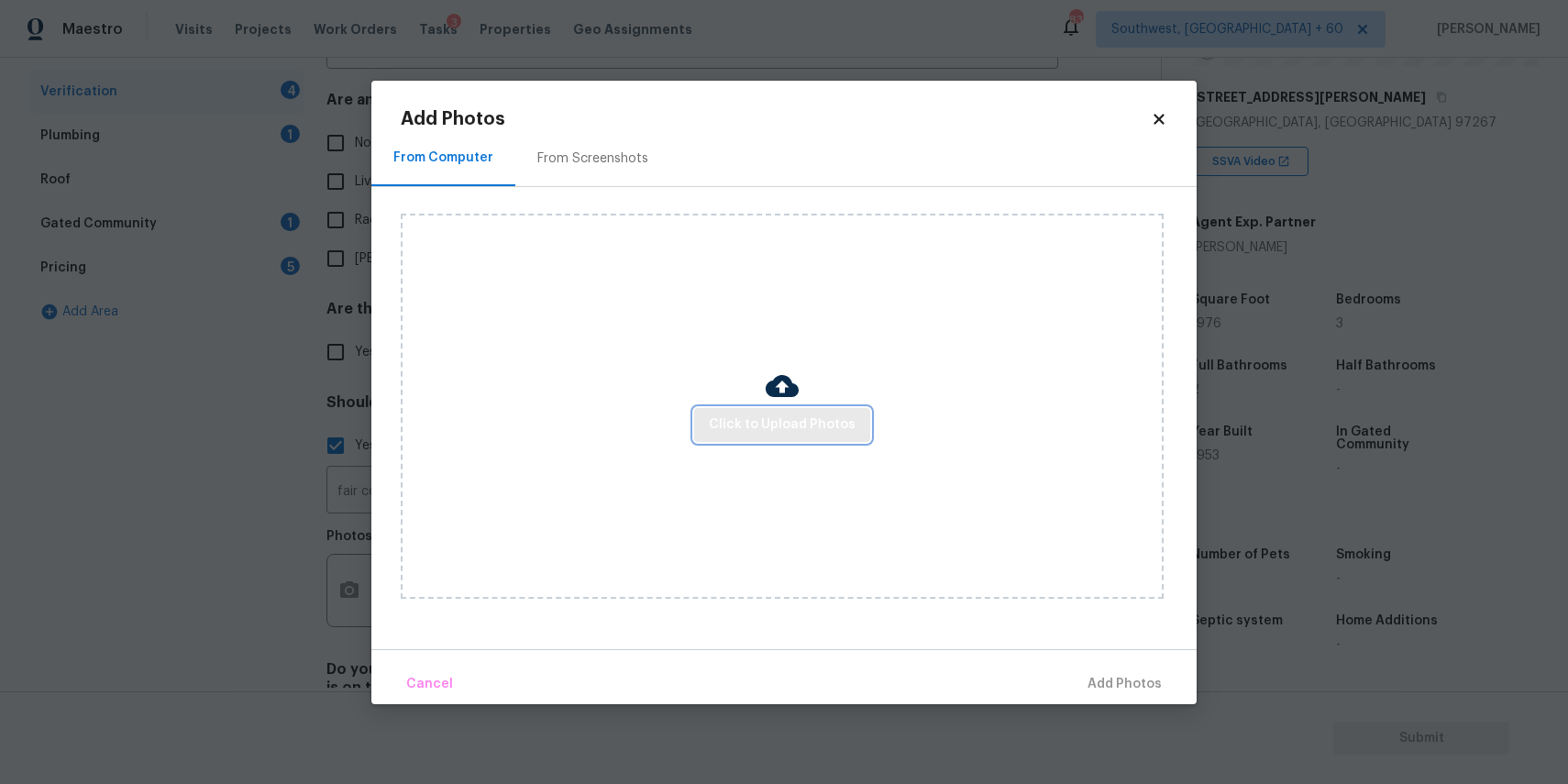
click at [820, 416] on span "Click to Upload Photos" at bounding box center [783, 425] width 147 height 23
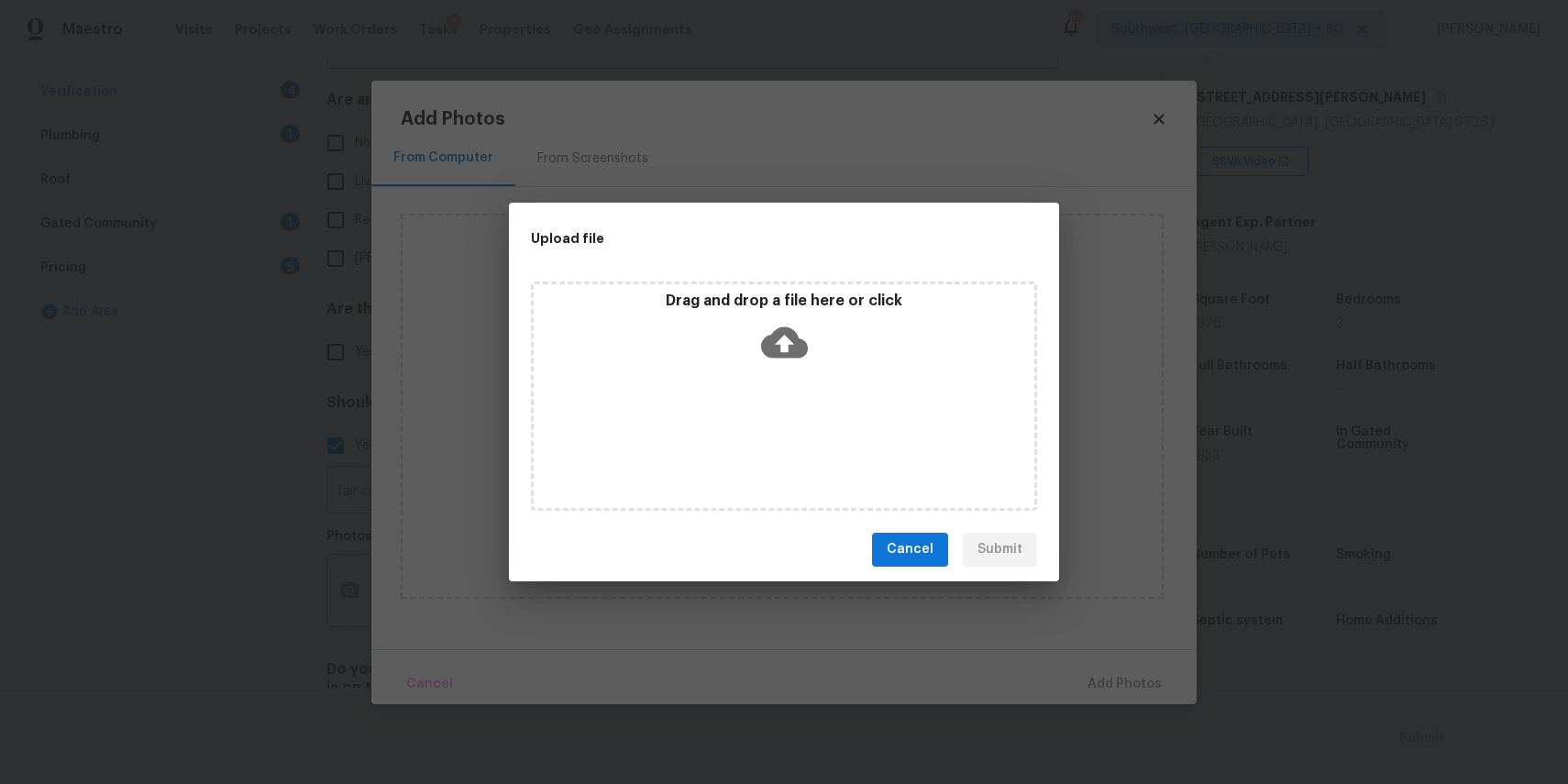
click at [820, 415] on div "Drag and drop a file here or click" at bounding box center [784, 396] width 506 height 229
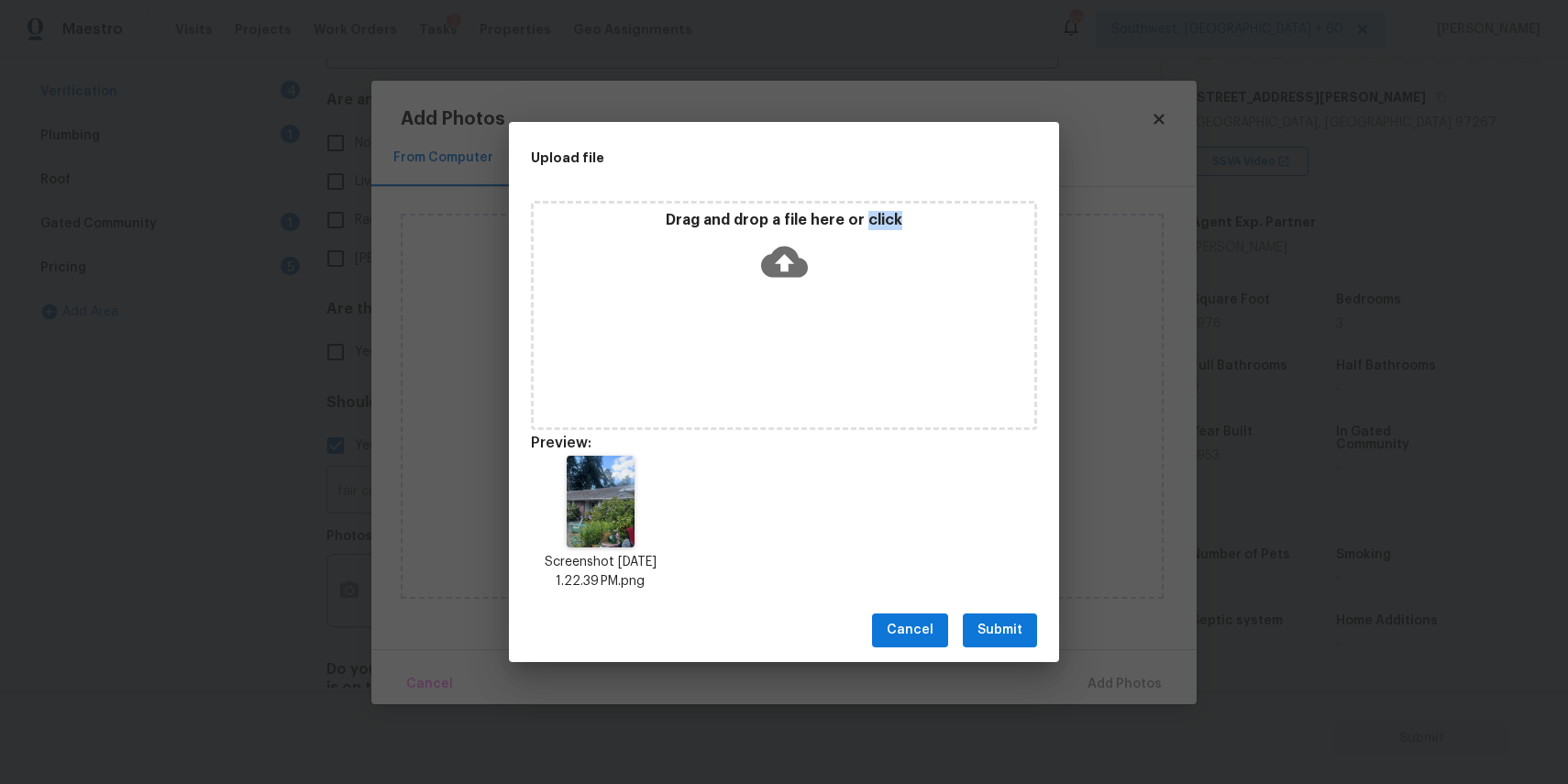
click at [990, 612] on div "Cancel Submit" at bounding box center [784, 630] width 550 height 63
click at [1002, 619] on span "Submit" at bounding box center [1000, 630] width 45 height 23
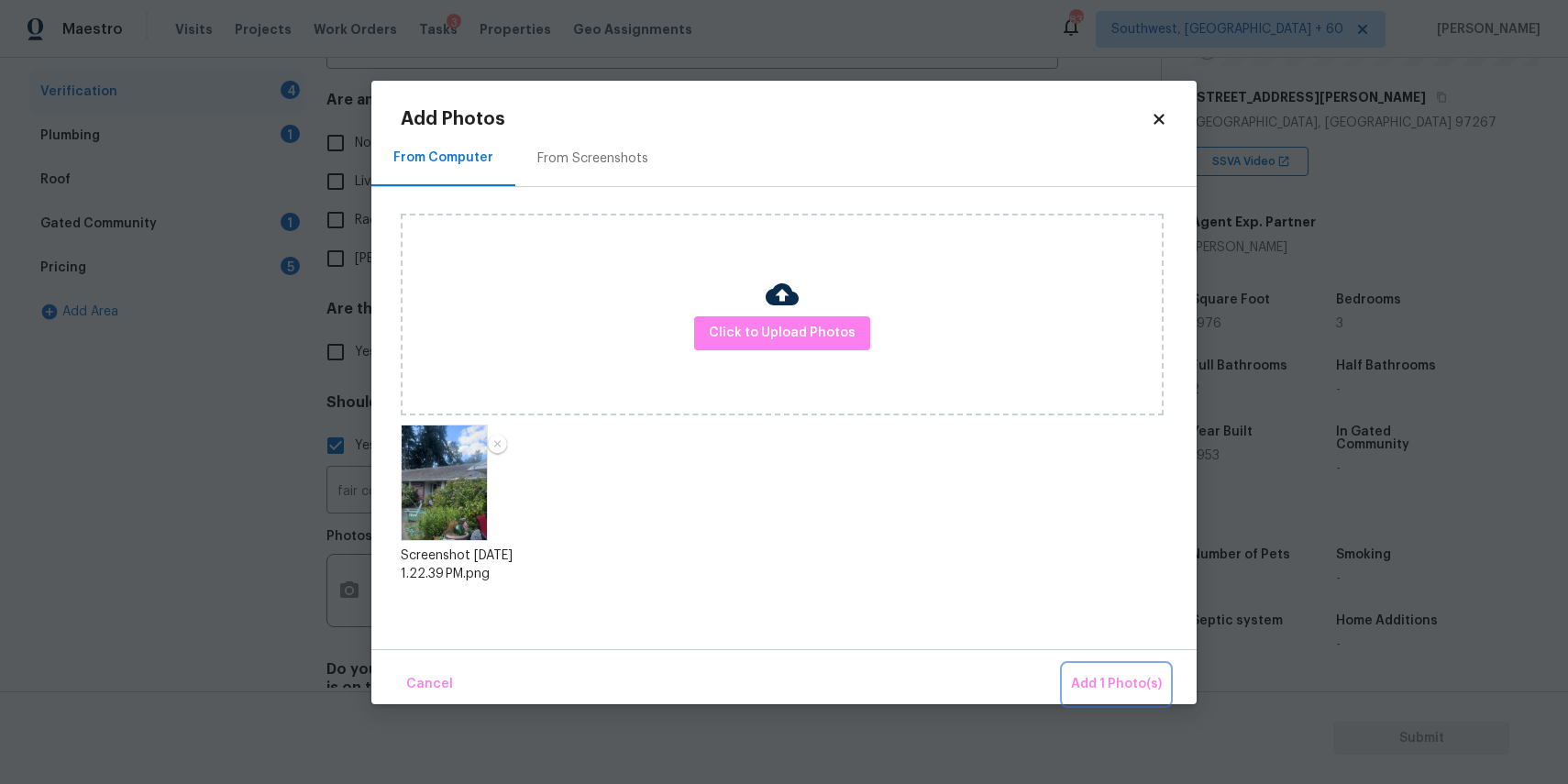
click at [1110, 683] on span "Add 1 Photo(s)" at bounding box center [1117, 684] width 91 height 23
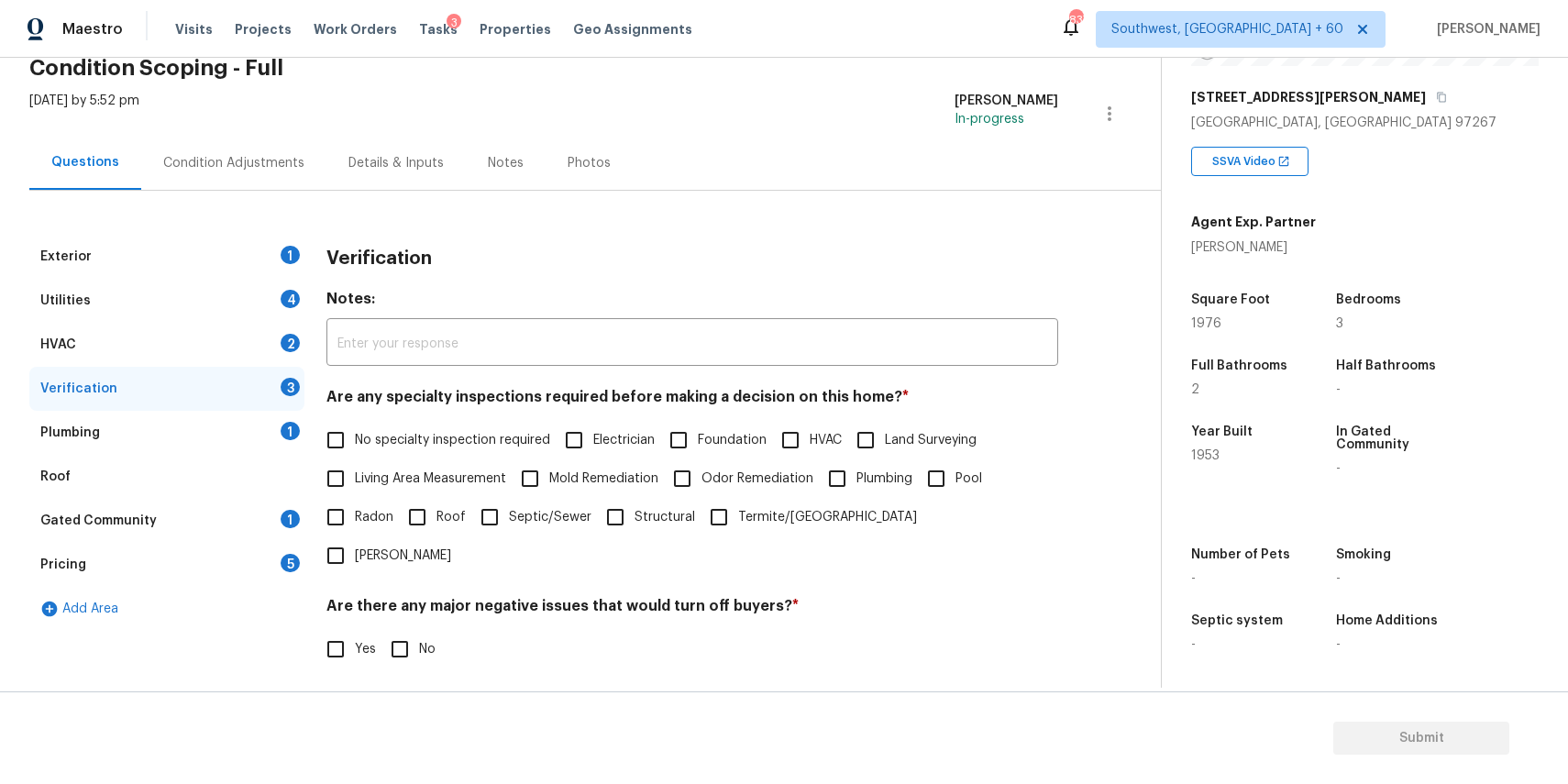
scroll to position [436, 0]
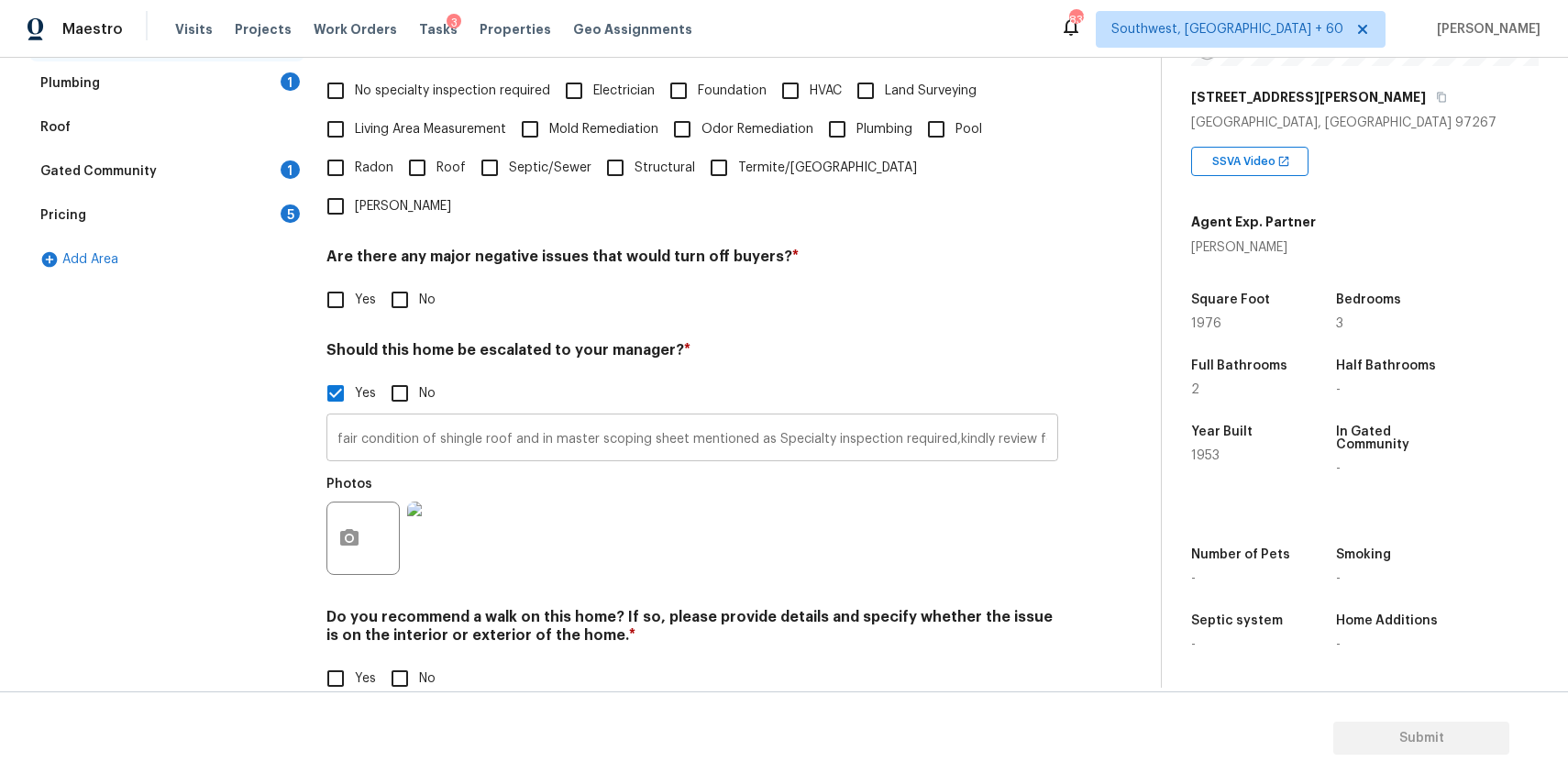
click at [945, 418] on input "fair condition of shingle roof and in master scoping sheet mentioned as Special…" at bounding box center [692, 440] width 732 height 43
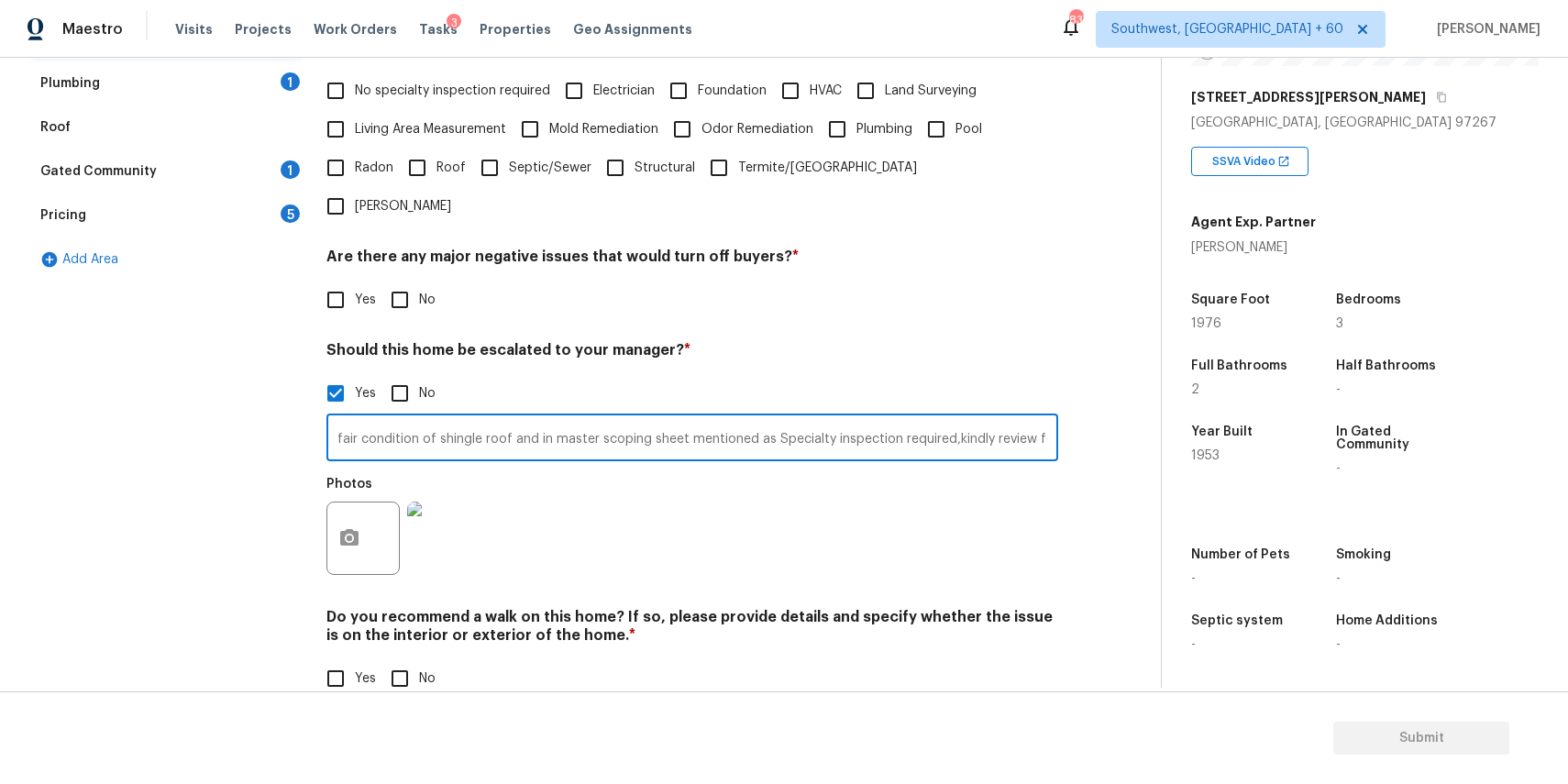
click at [962, 418] on input "fair condition of shingle roof and in master scoping sheet mentioned as Special…" at bounding box center [692, 440] width 732 height 43
type input "fair condition of shingle roof and in master scoping sheet mentioned as Special…"
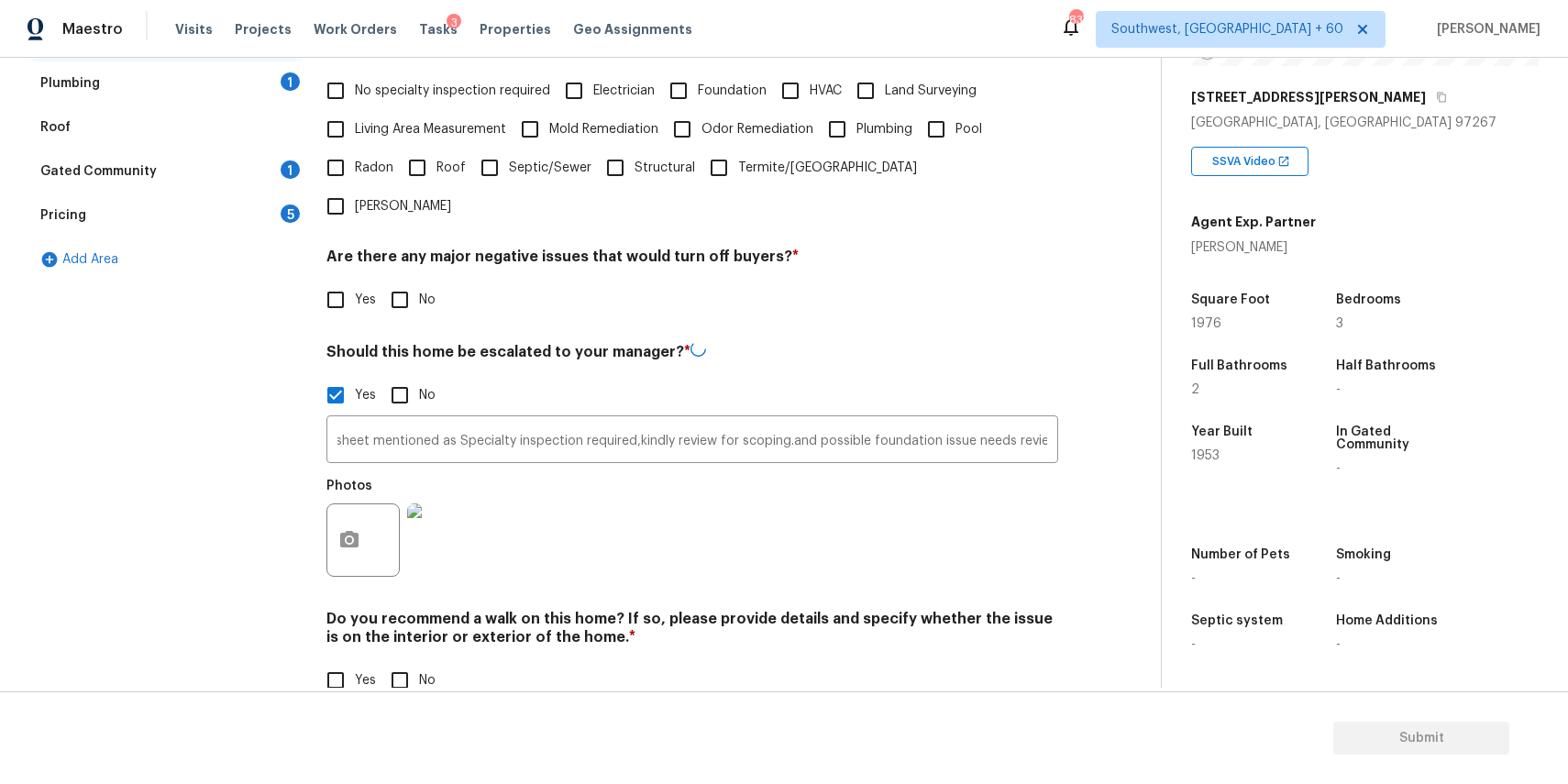
scroll to position [0, 0]
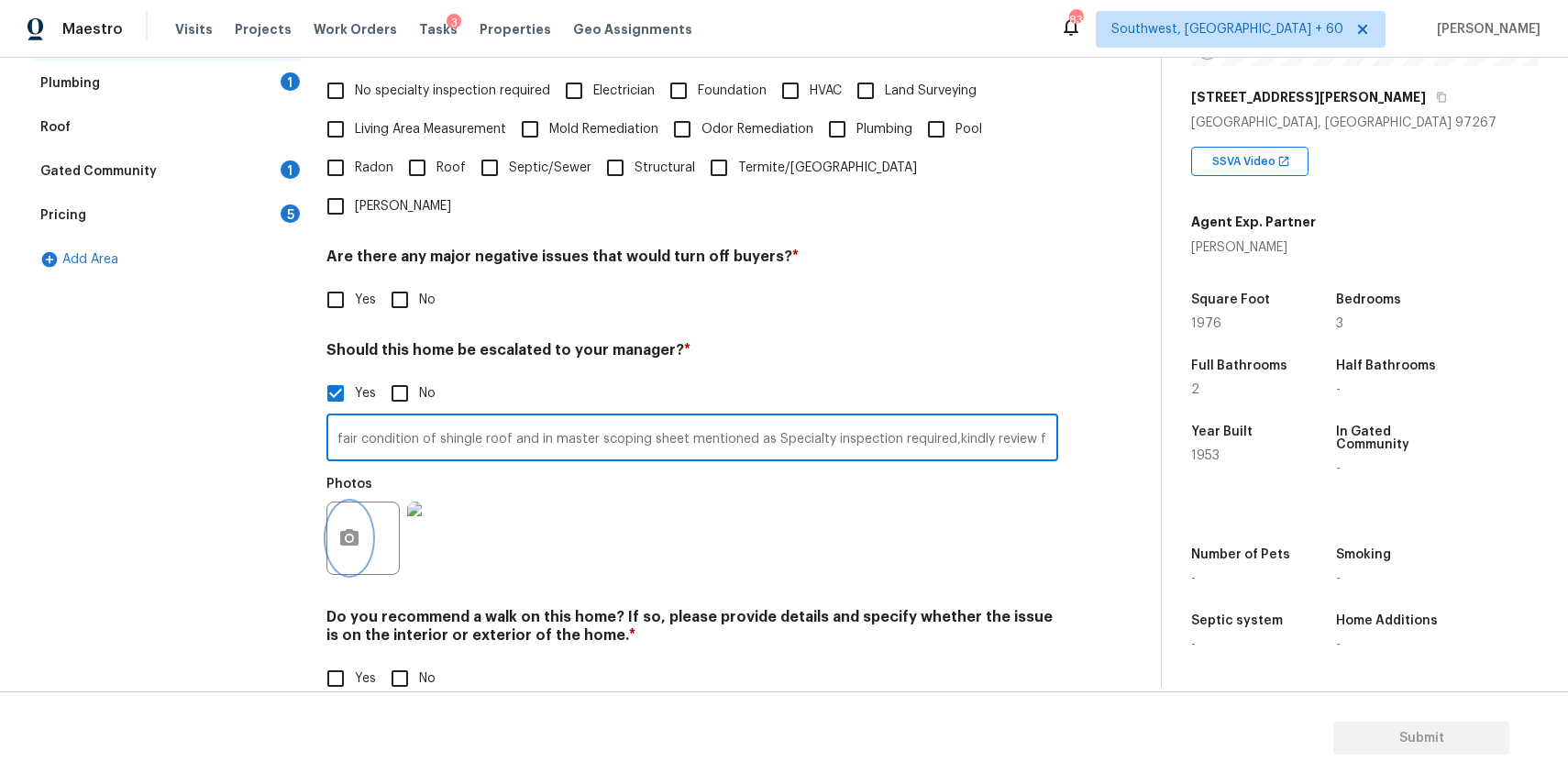
click at [359, 502] on button "button" at bounding box center [349, 538] width 44 height 71
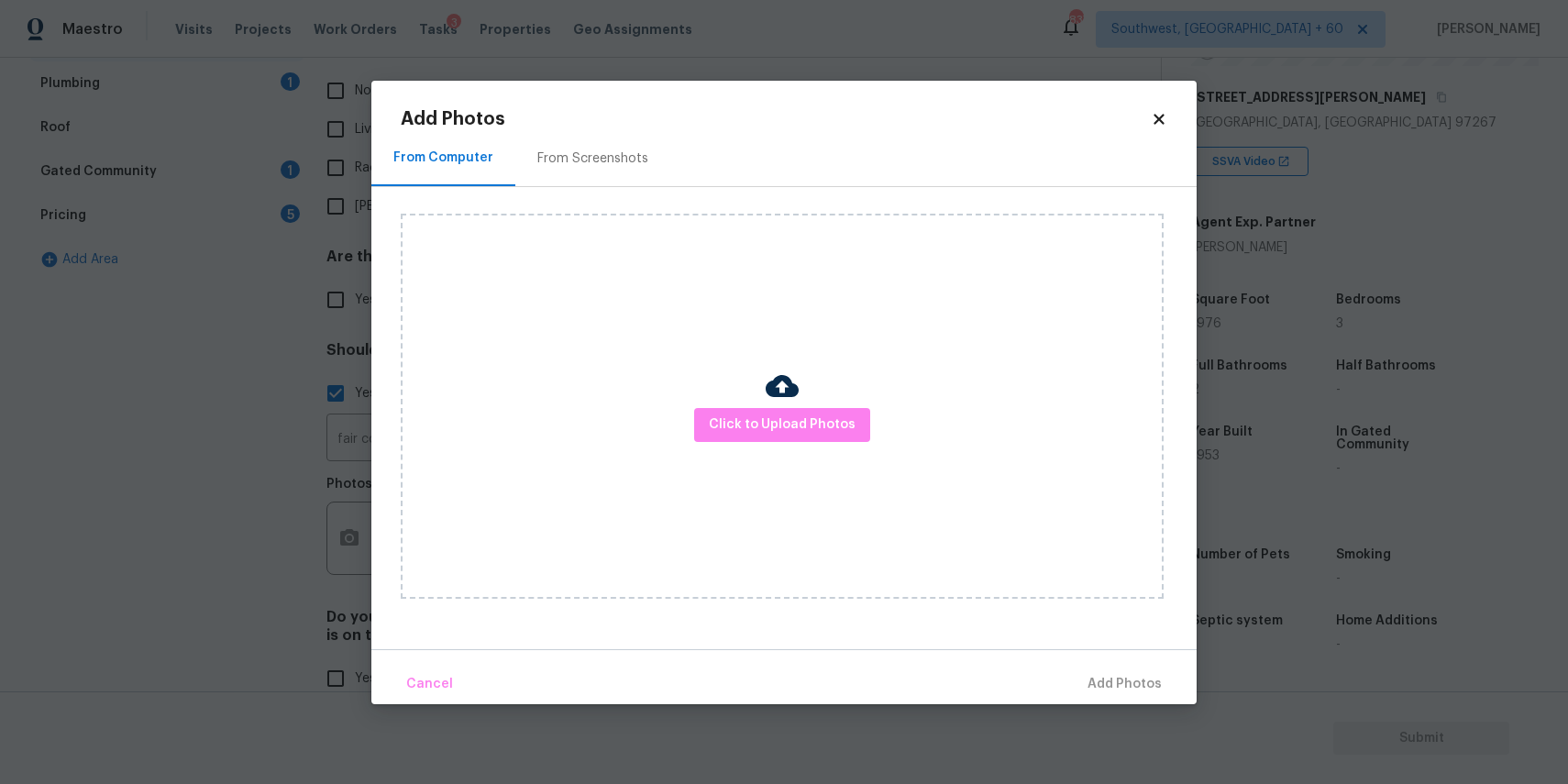
click at [919, 389] on div "Click to Upload Photos" at bounding box center [782, 406] width 763 height 385
click at [803, 440] on button "Click to Upload Photos" at bounding box center [782, 425] width 176 height 34
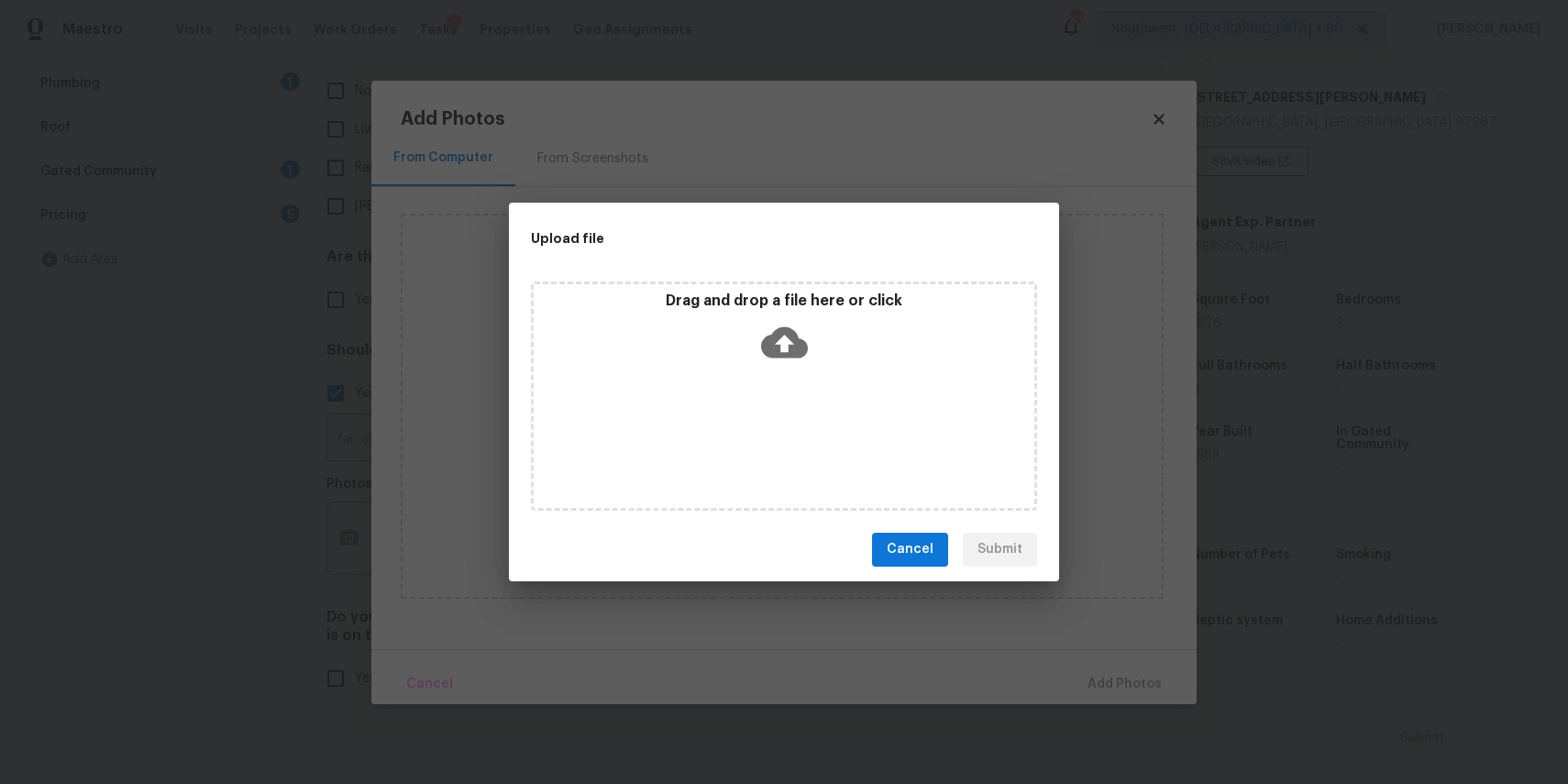
click at [827, 398] on div "Drag and drop a file here or click" at bounding box center [784, 396] width 506 height 229
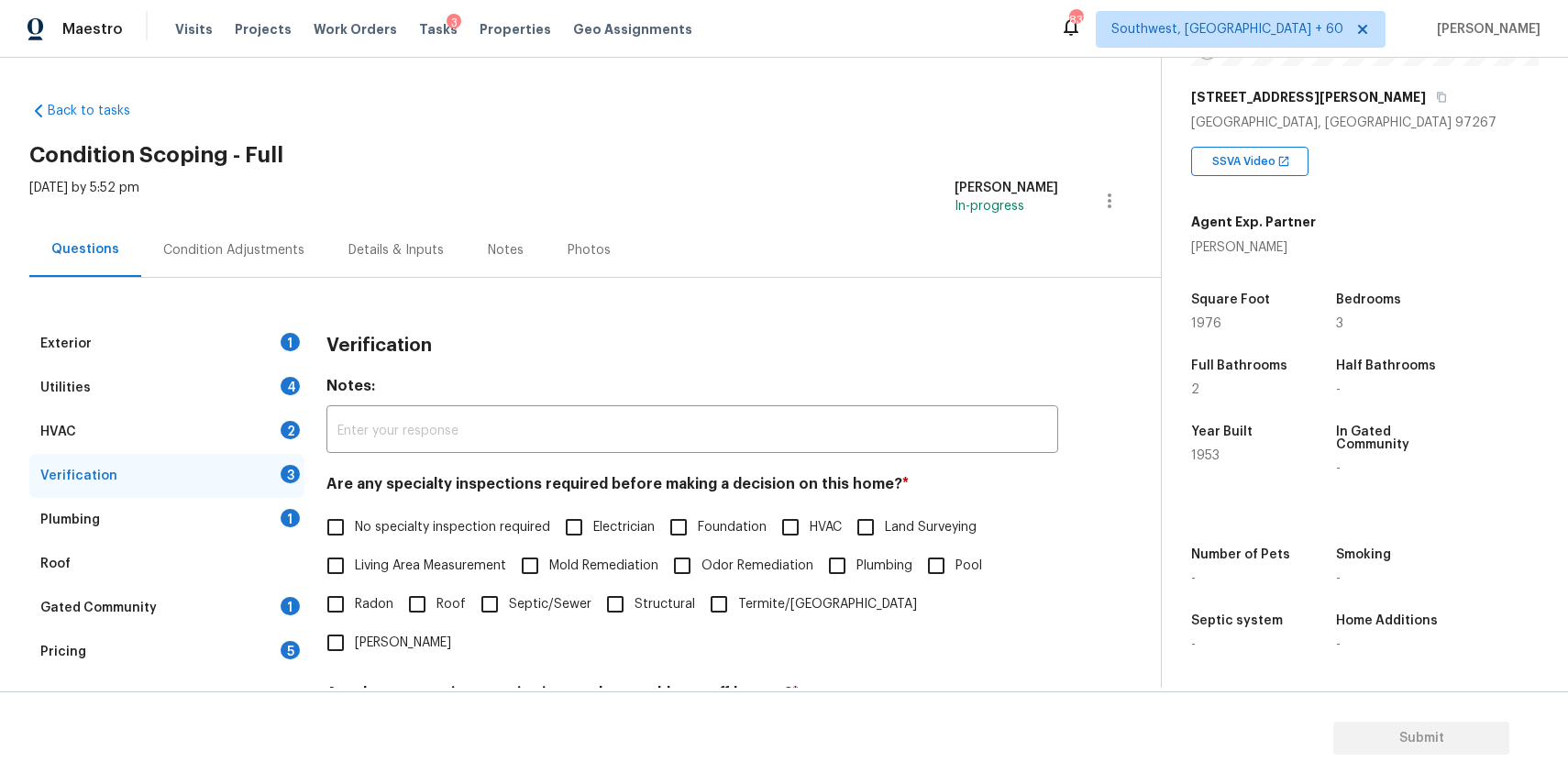
click at [239, 228] on div "Condition Adjustments" at bounding box center [233, 250] width 185 height 55
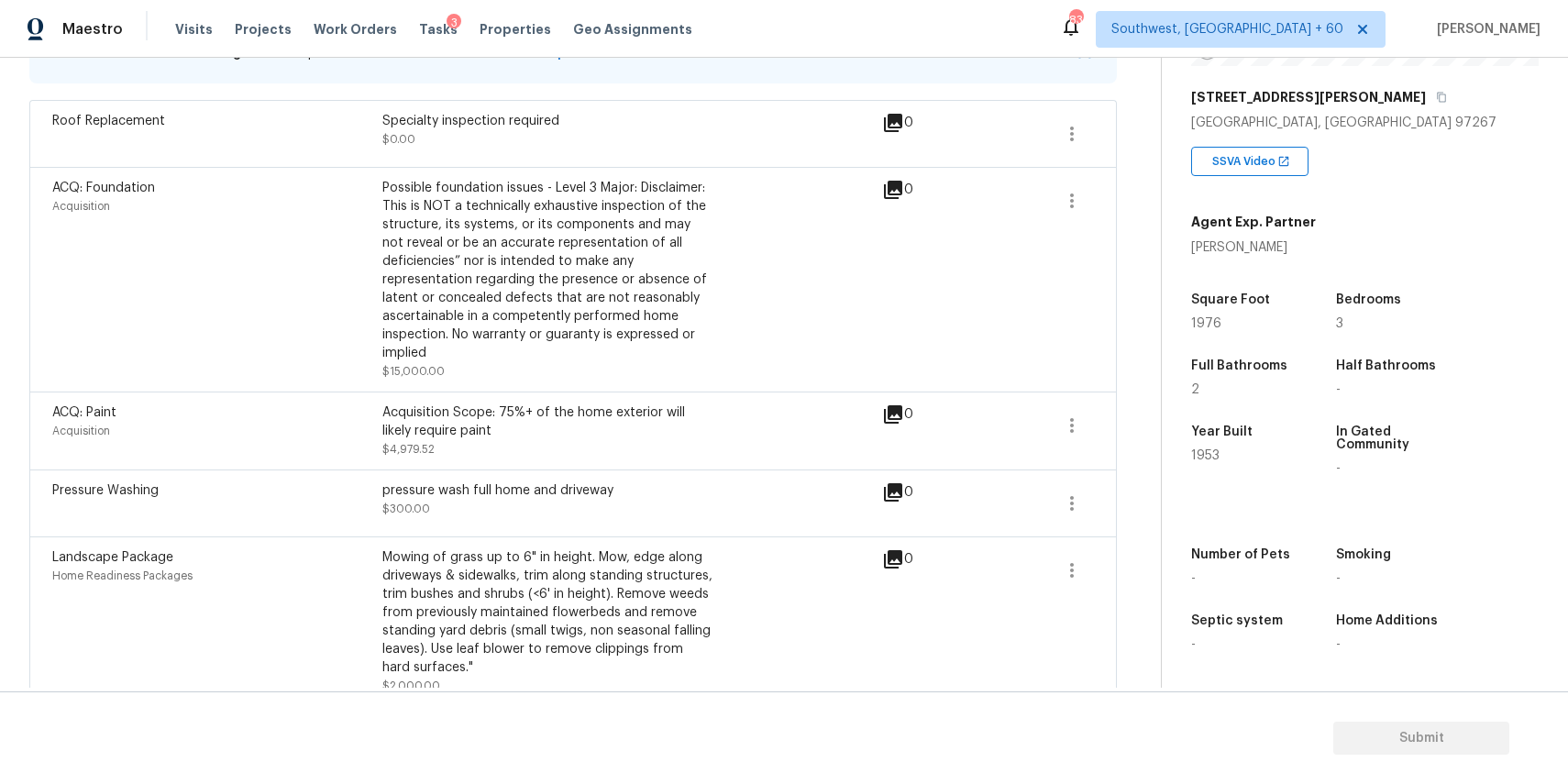
scroll to position [510, 0]
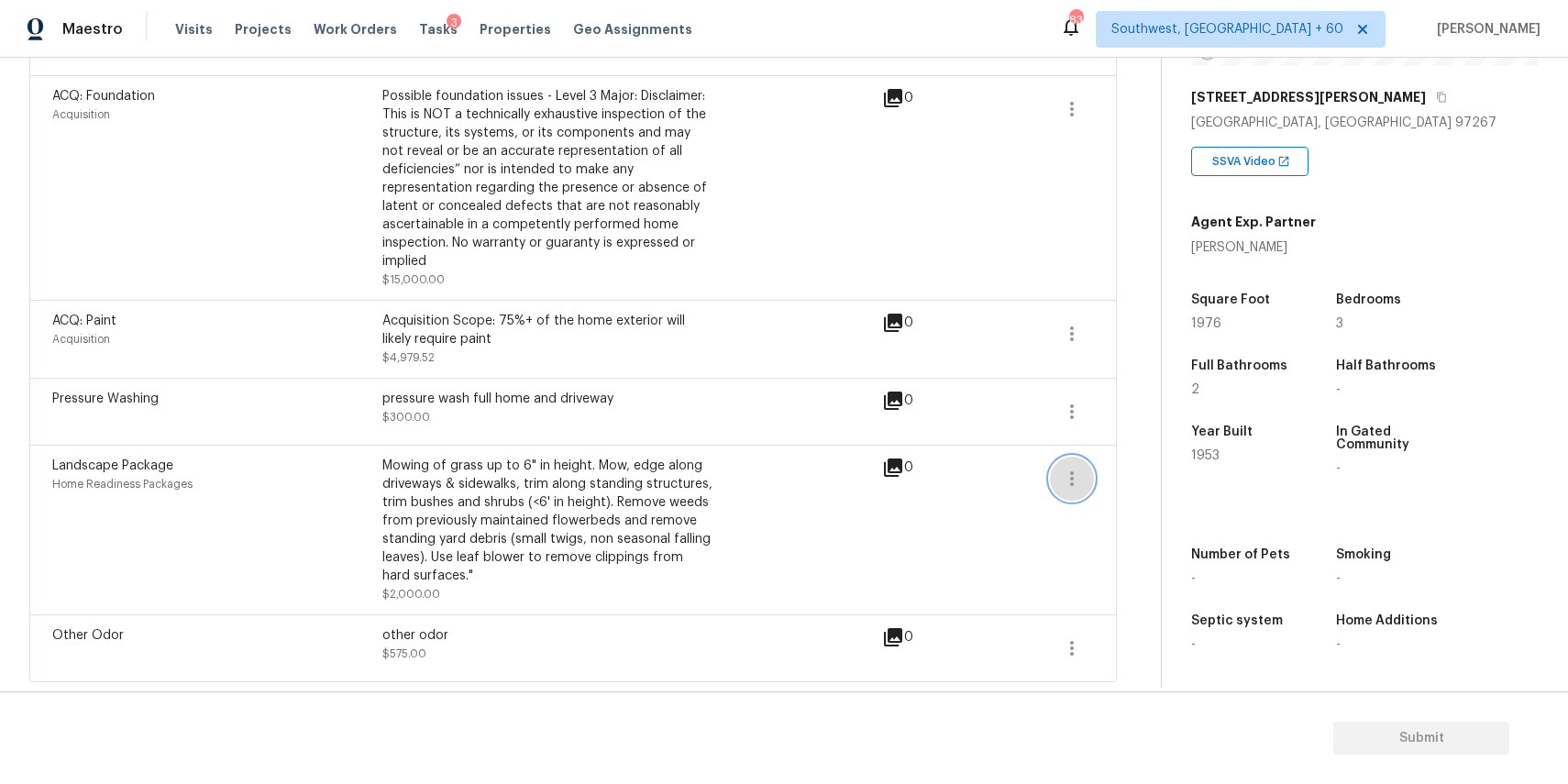
click at [1073, 482] on icon "button" at bounding box center [1072, 478] width 4 height 15
click at [1083, 483] on icon "button" at bounding box center [1071, 478] width 22 height 22
click at [1158, 477] on div "Edit" at bounding box center [1177, 475] width 143 height 19
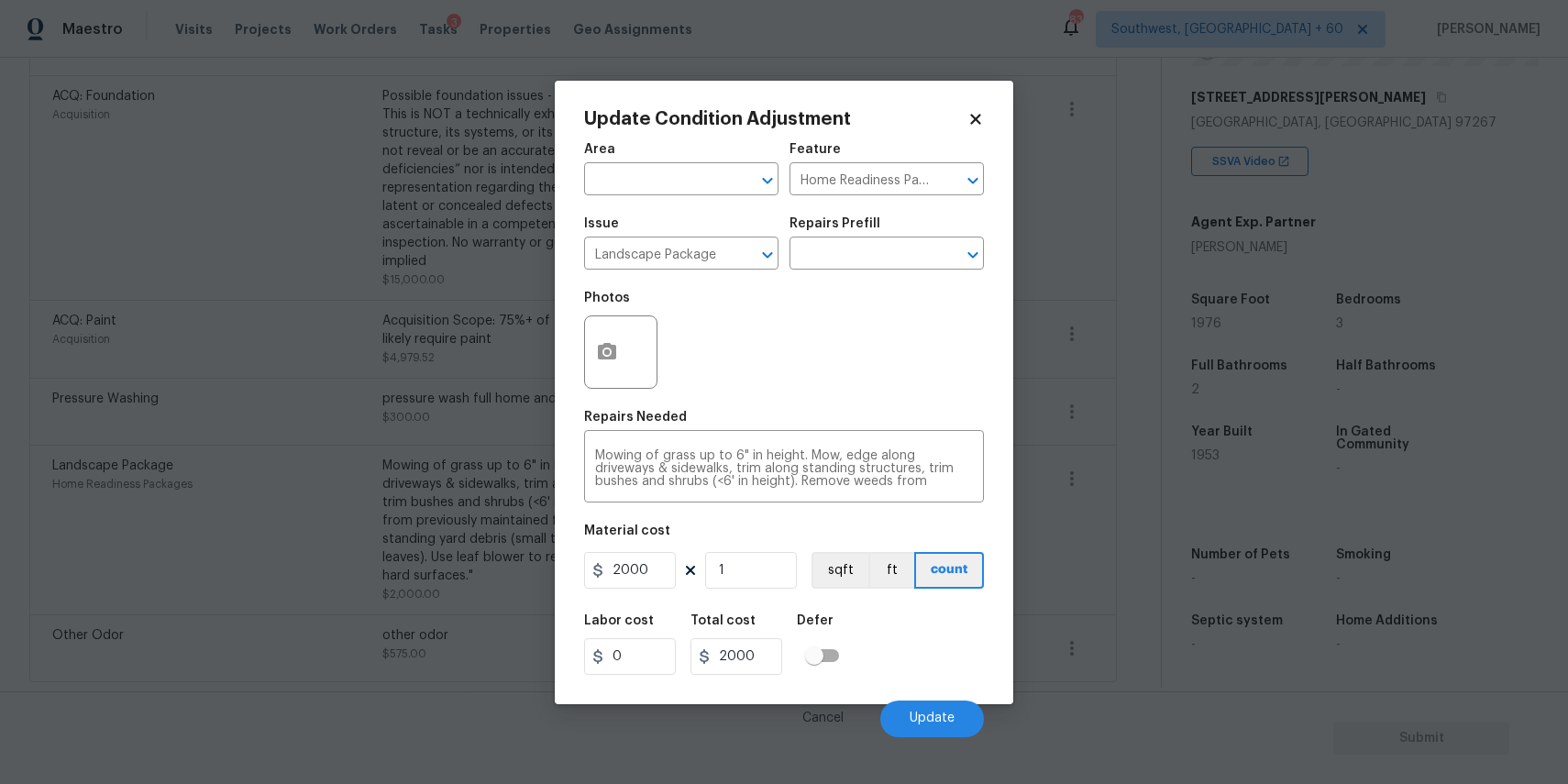
click at [585, 324] on div at bounding box center [621, 352] width 73 height 73
click at [610, 345] on icon "button" at bounding box center [608, 352] width 19 height 17
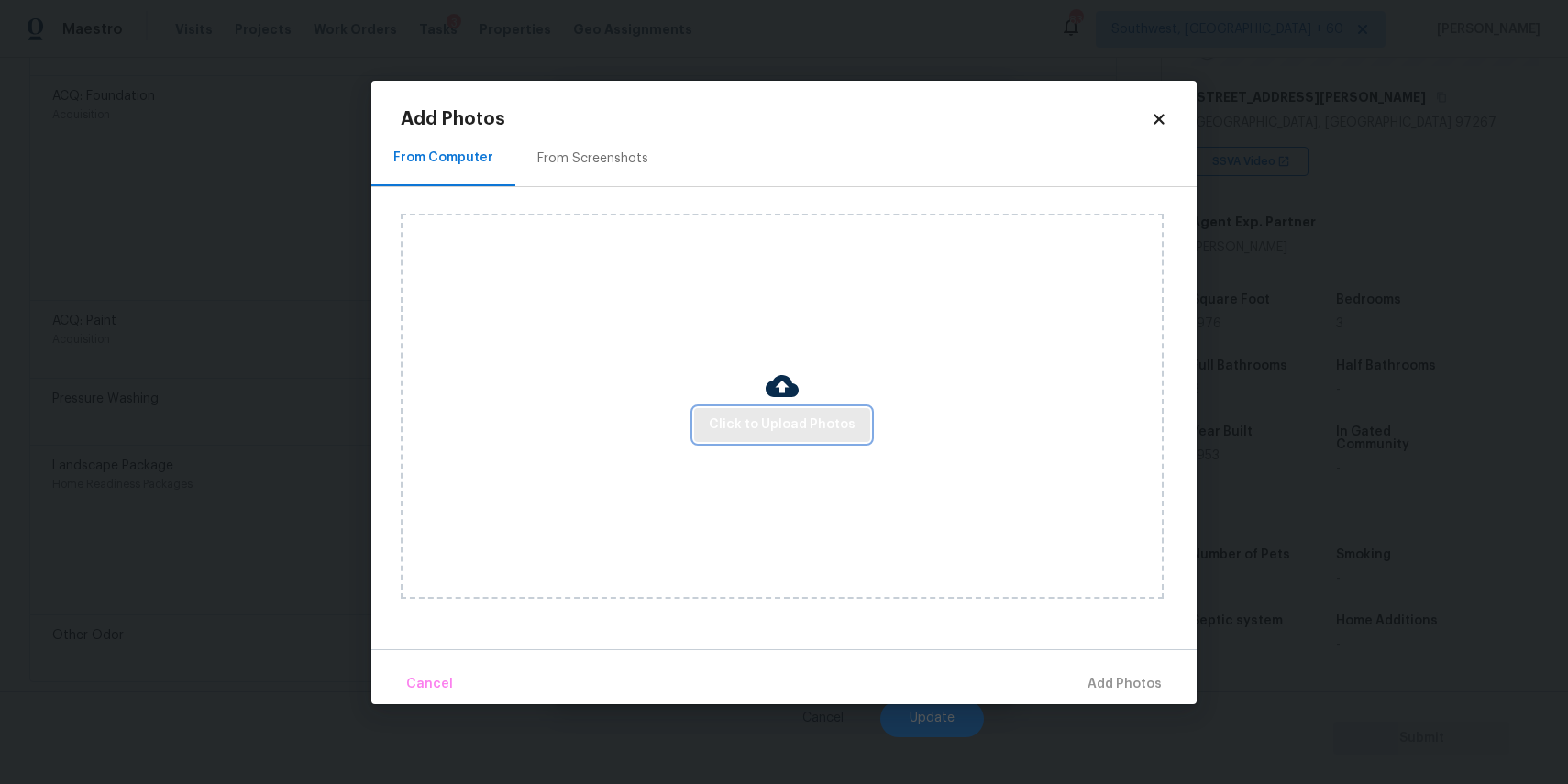
click at [824, 431] on span "Click to Upload Photos" at bounding box center [783, 425] width 147 height 23
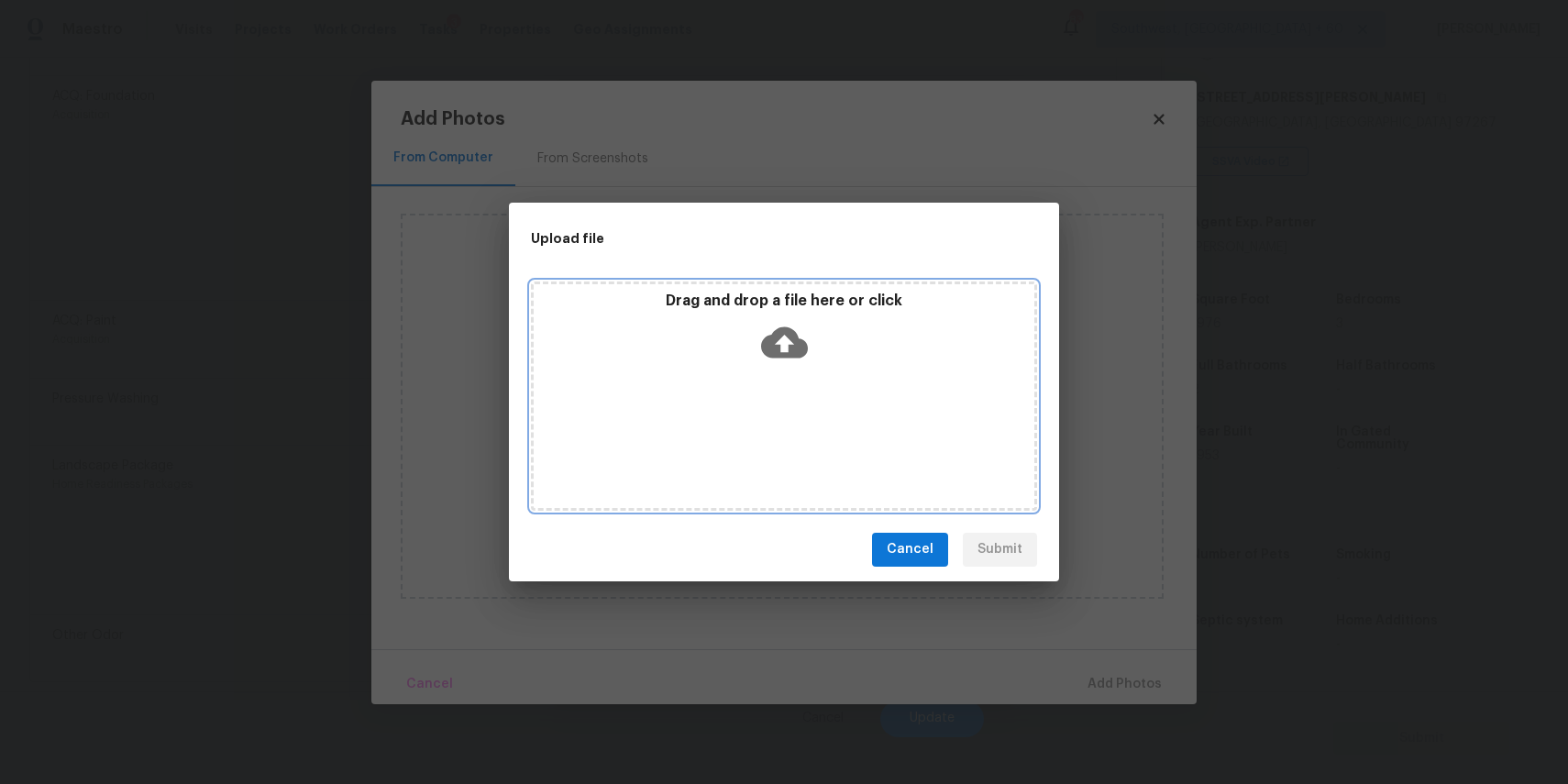
click at [743, 342] on div "Drag and drop a file here or click" at bounding box center [784, 331] width 500 height 79
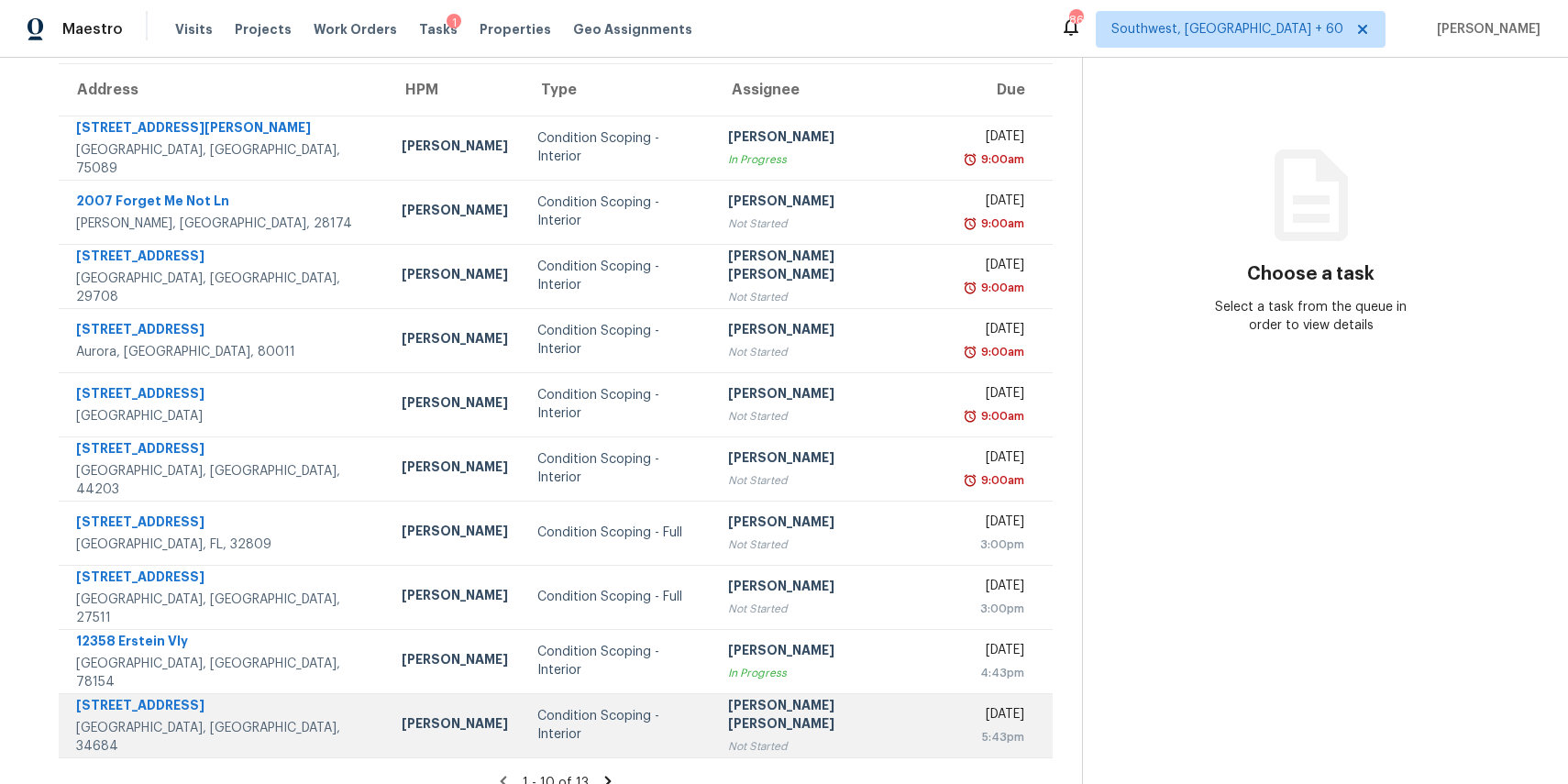
scroll to position [170, 0]
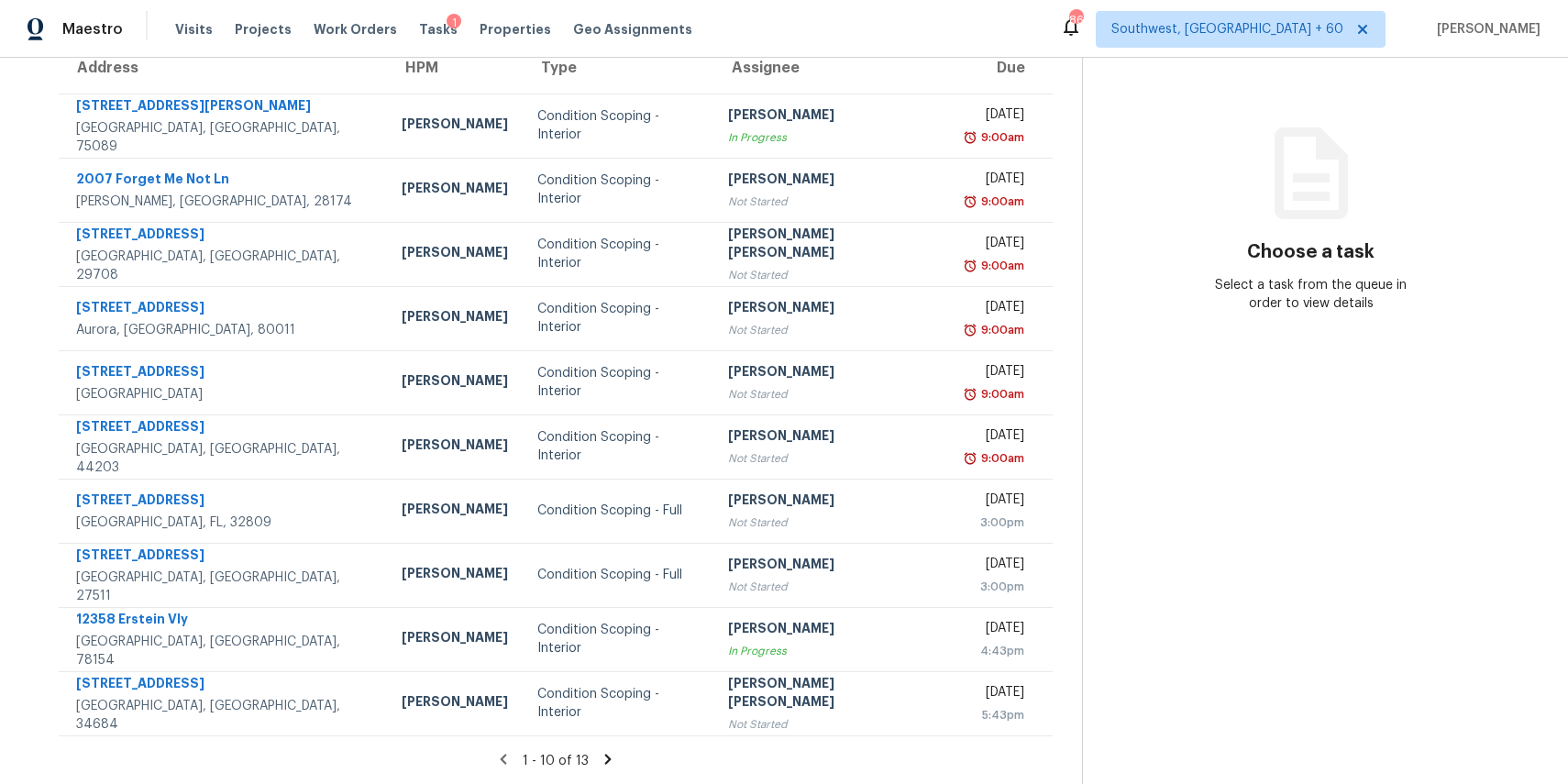
click at [609, 756] on icon at bounding box center [609, 758] width 7 height 10
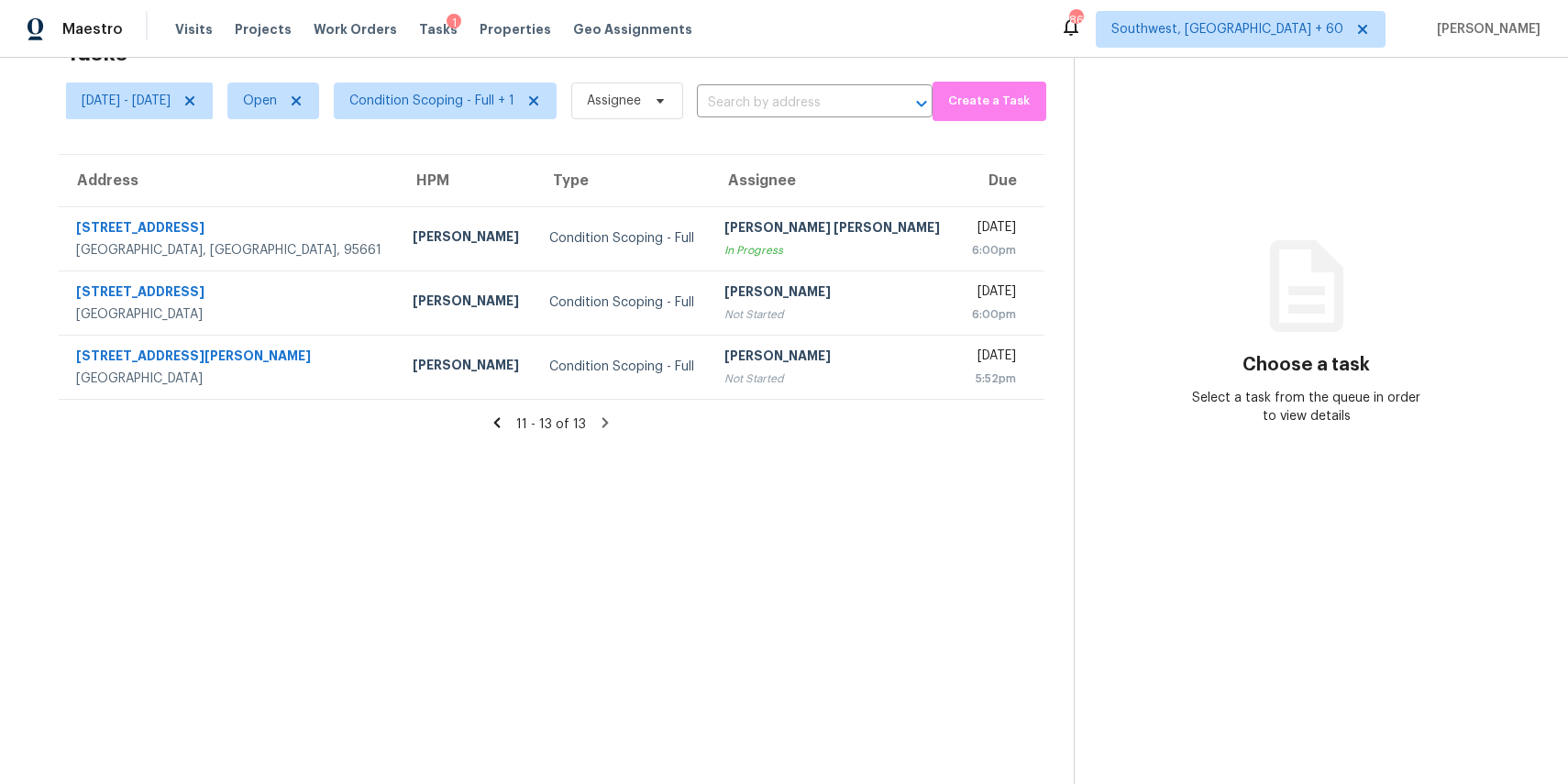
click at [500, 425] on icon at bounding box center [498, 422] width 7 height 10
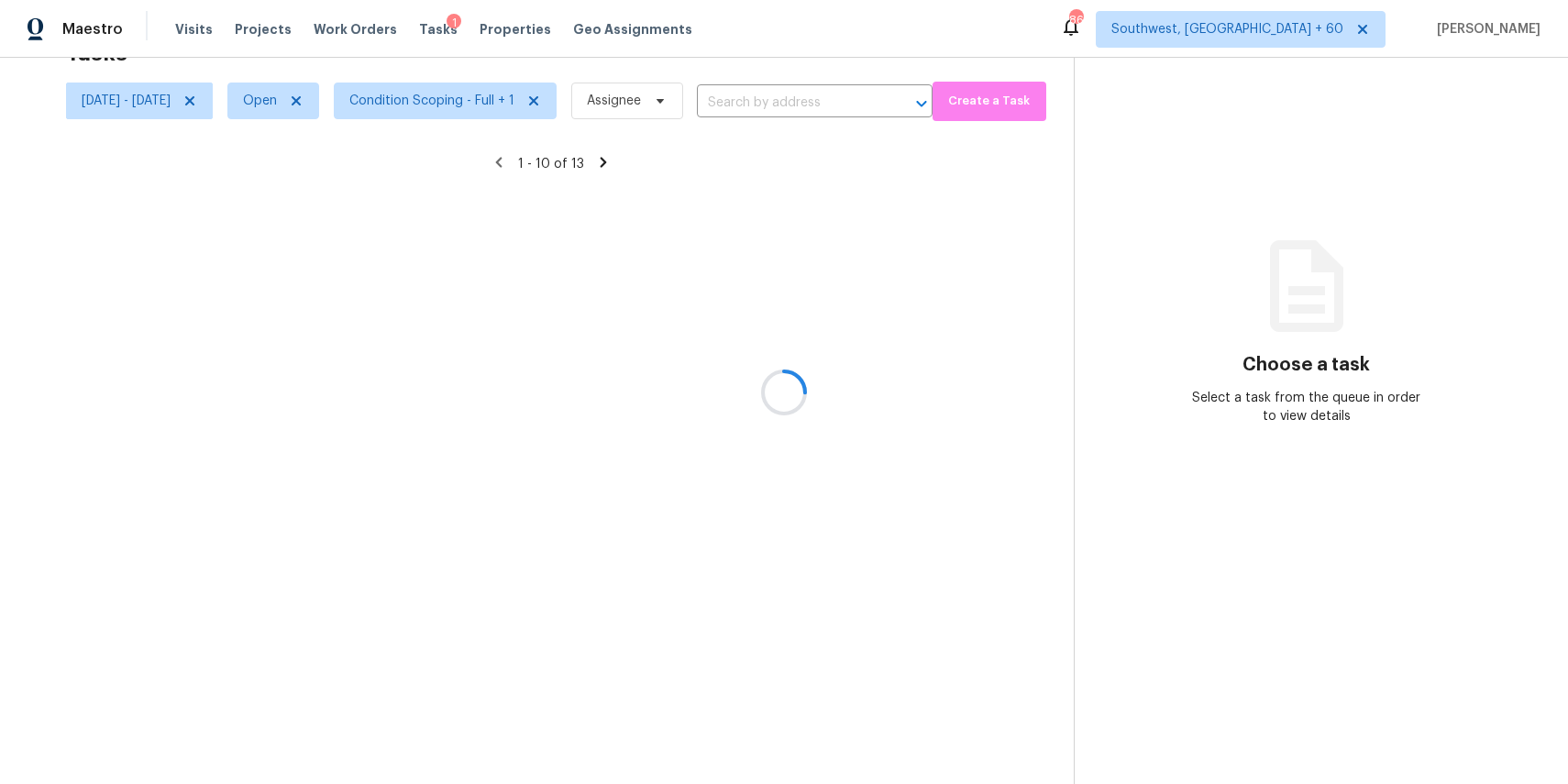
scroll to position [170, 0]
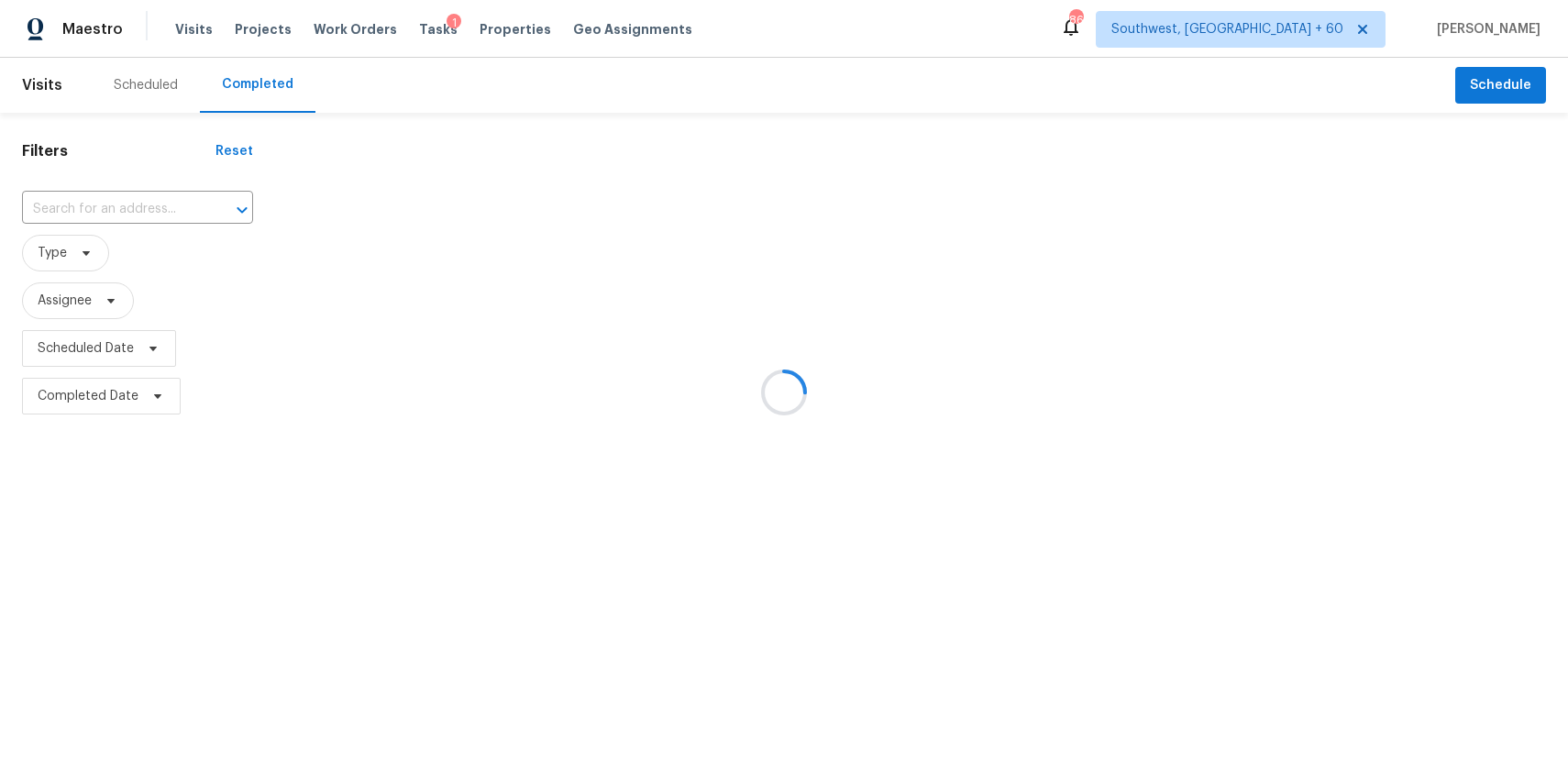
click at [129, 212] on div at bounding box center [784, 392] width 1568 height 784
click at [138, 202] on div at bounding box center [784, 392] width 1568 height 784
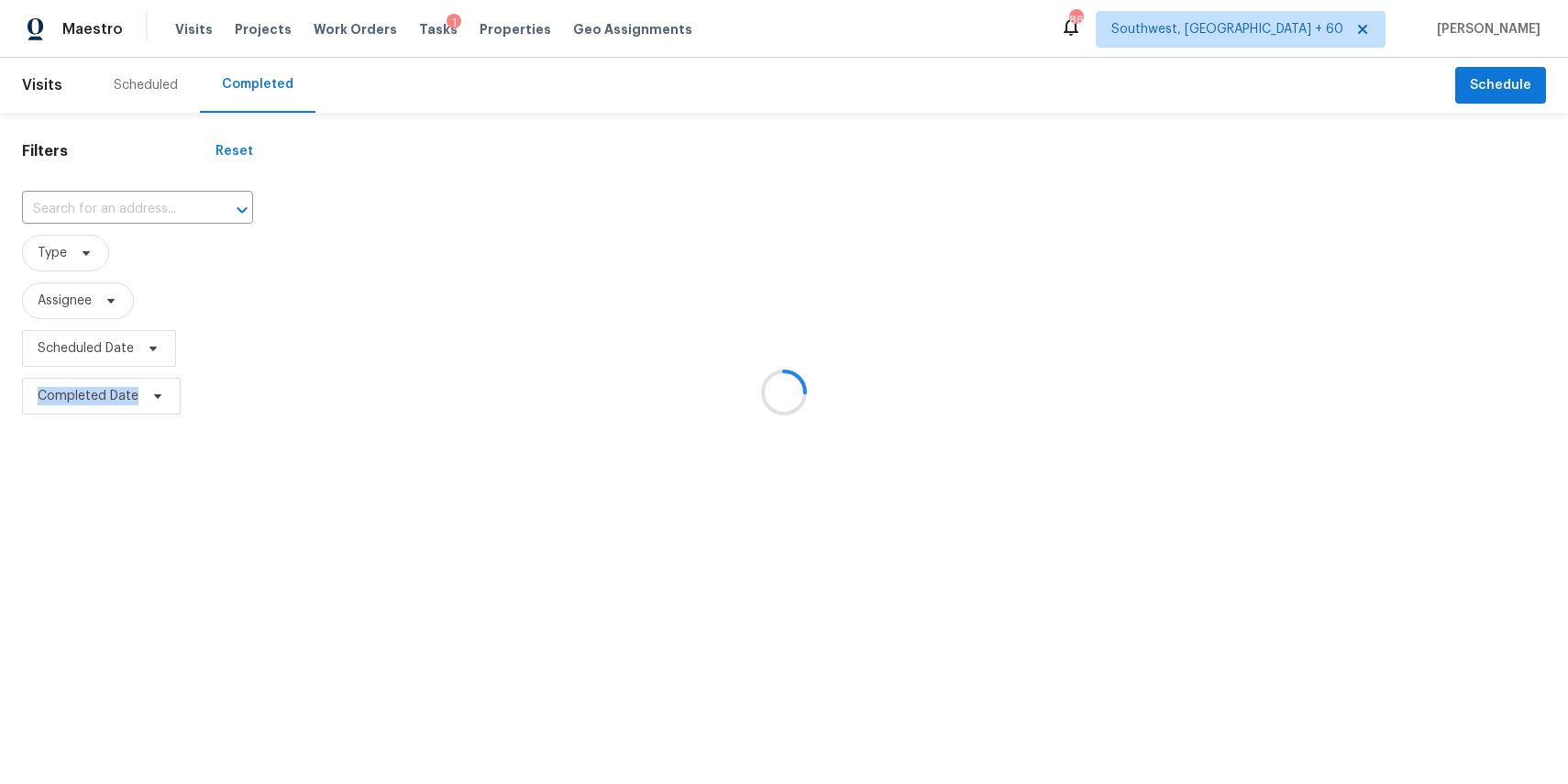
click at [138, 202] on div at bounding box center [784, 392] width 1568 height 784
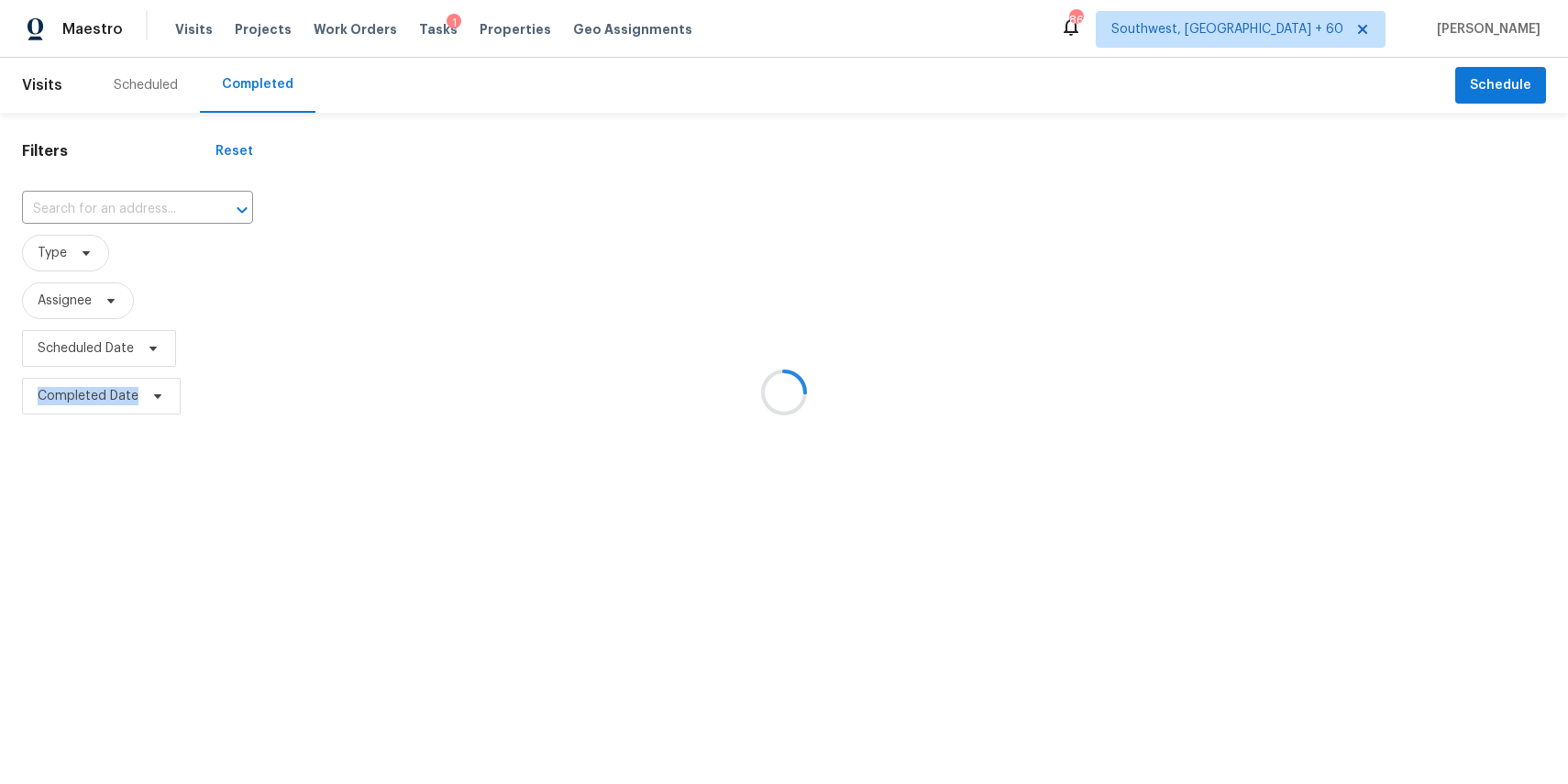
click at [138, 202] on div at bounding box center [784, 392] width 1568 height 784
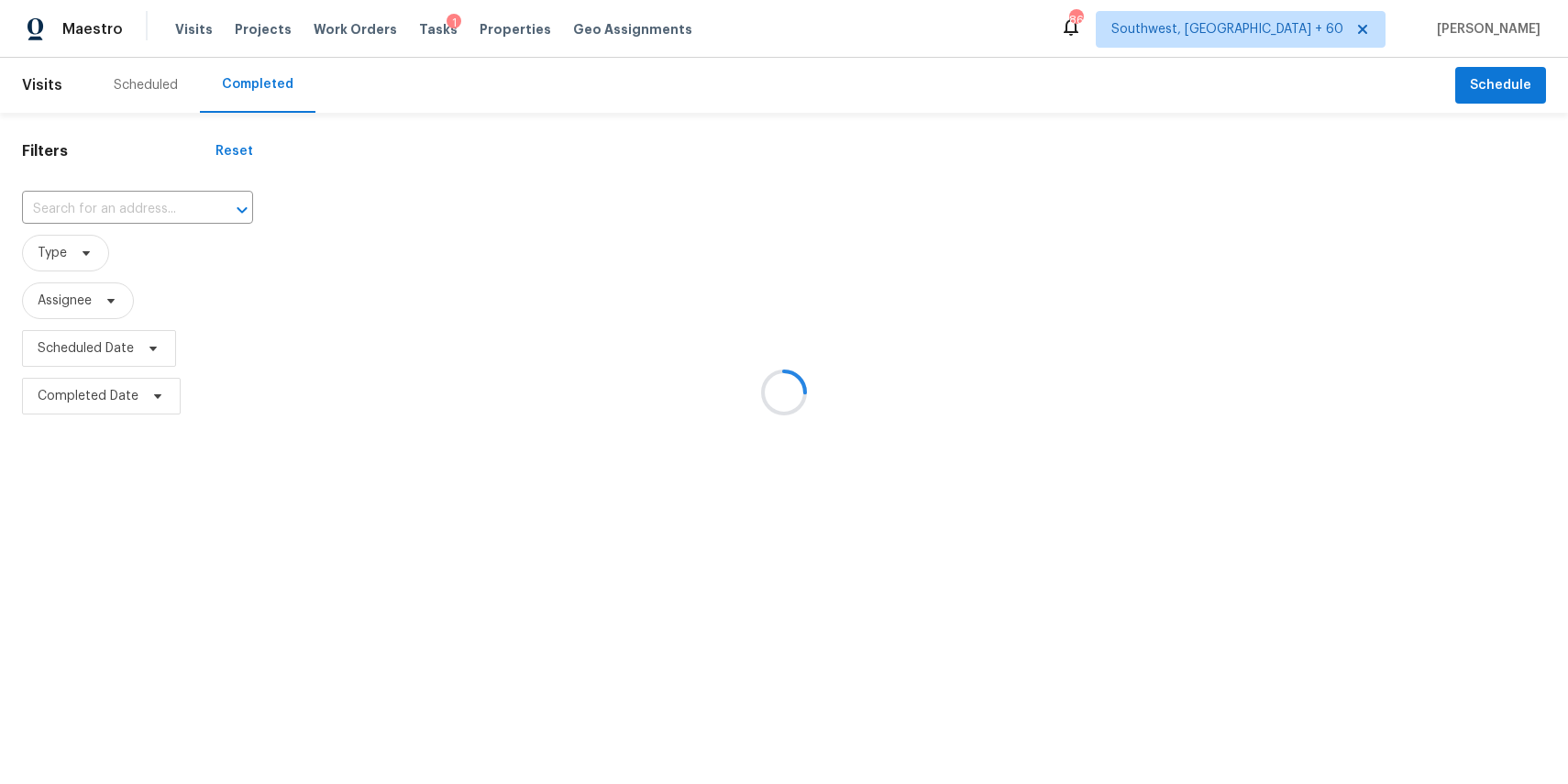
click at [138, 202] on div at bounding box center [784, 392] width 1568 height 784
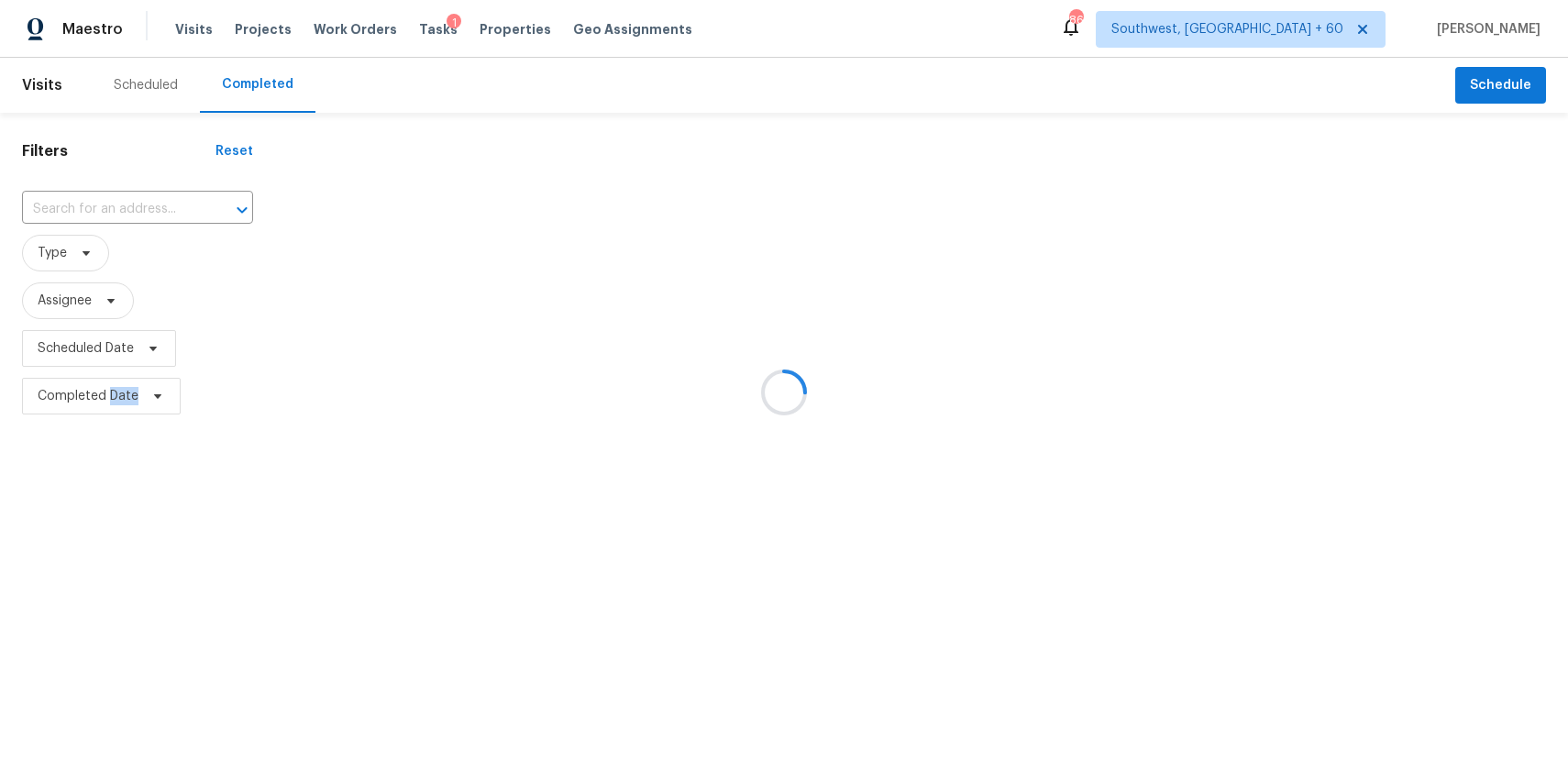
click at [138, 202] on div at bounding box center [784, 392] width 1568 height 784
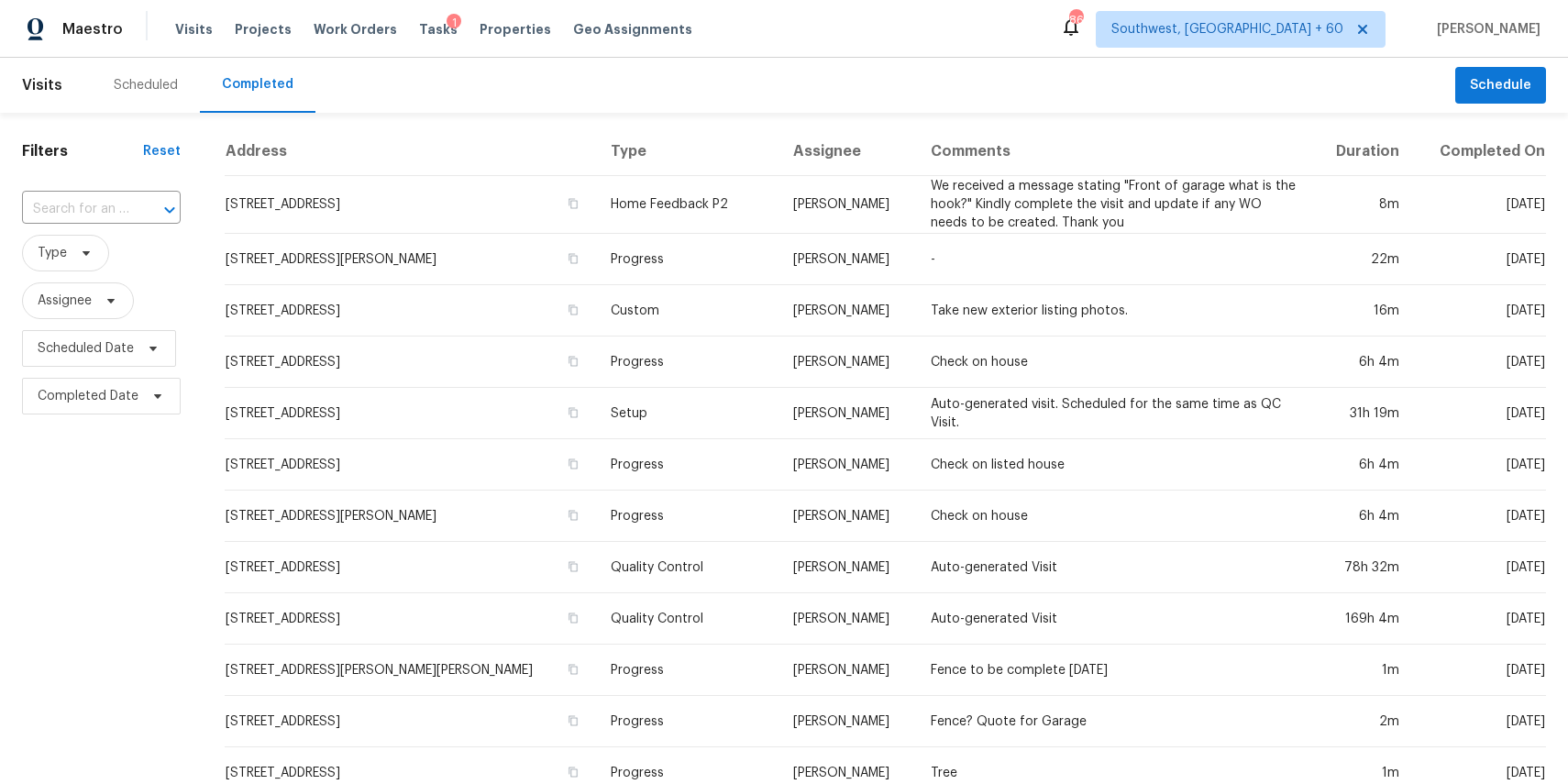
click at [138, 202] on div at bounding box center [156, 210] width 48 height 25
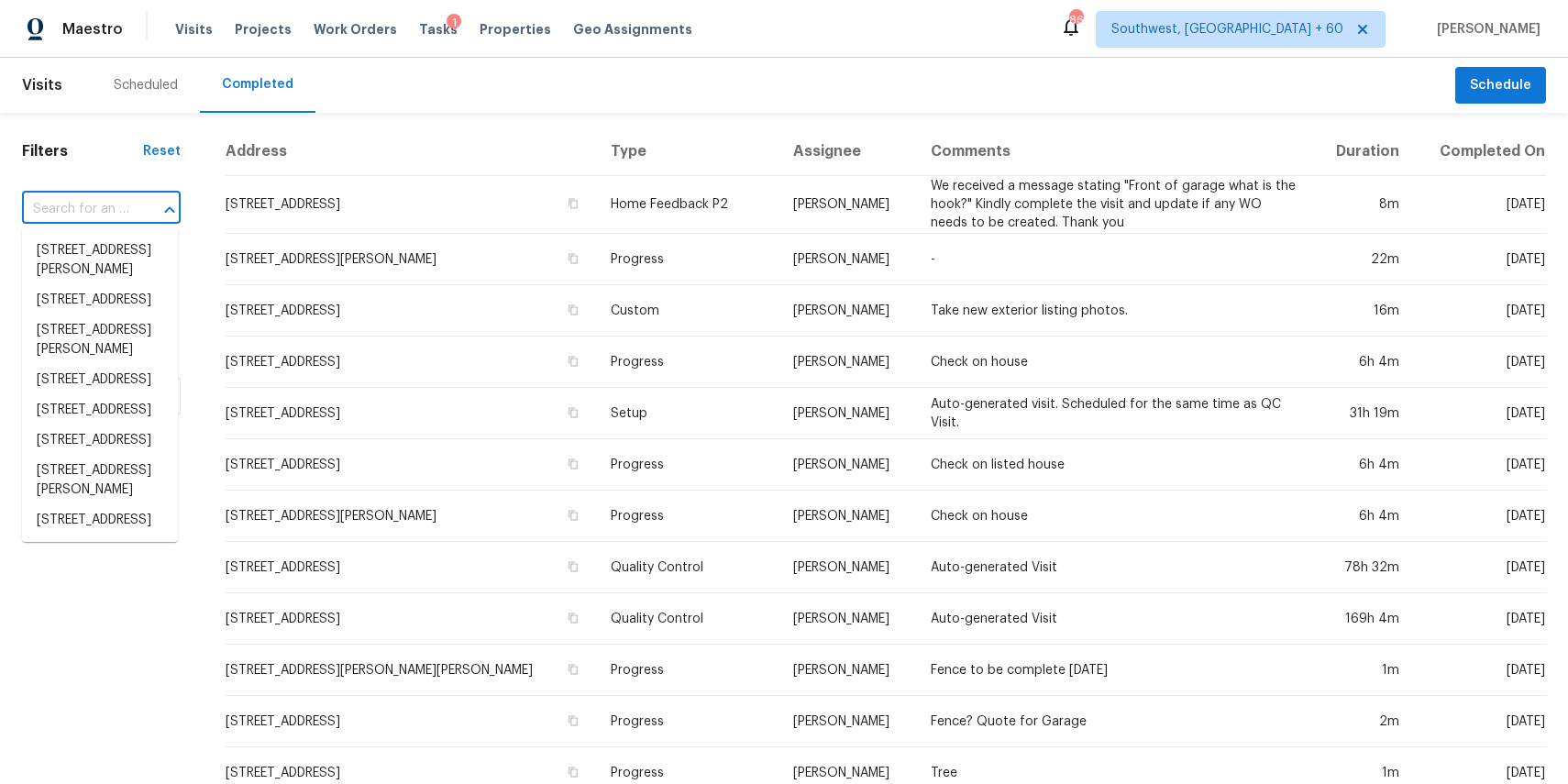
paste input "12358 Erstein Vly, Selma, TX 78154"
type input "12358 Erstein Vly, Selma, TX 78154"
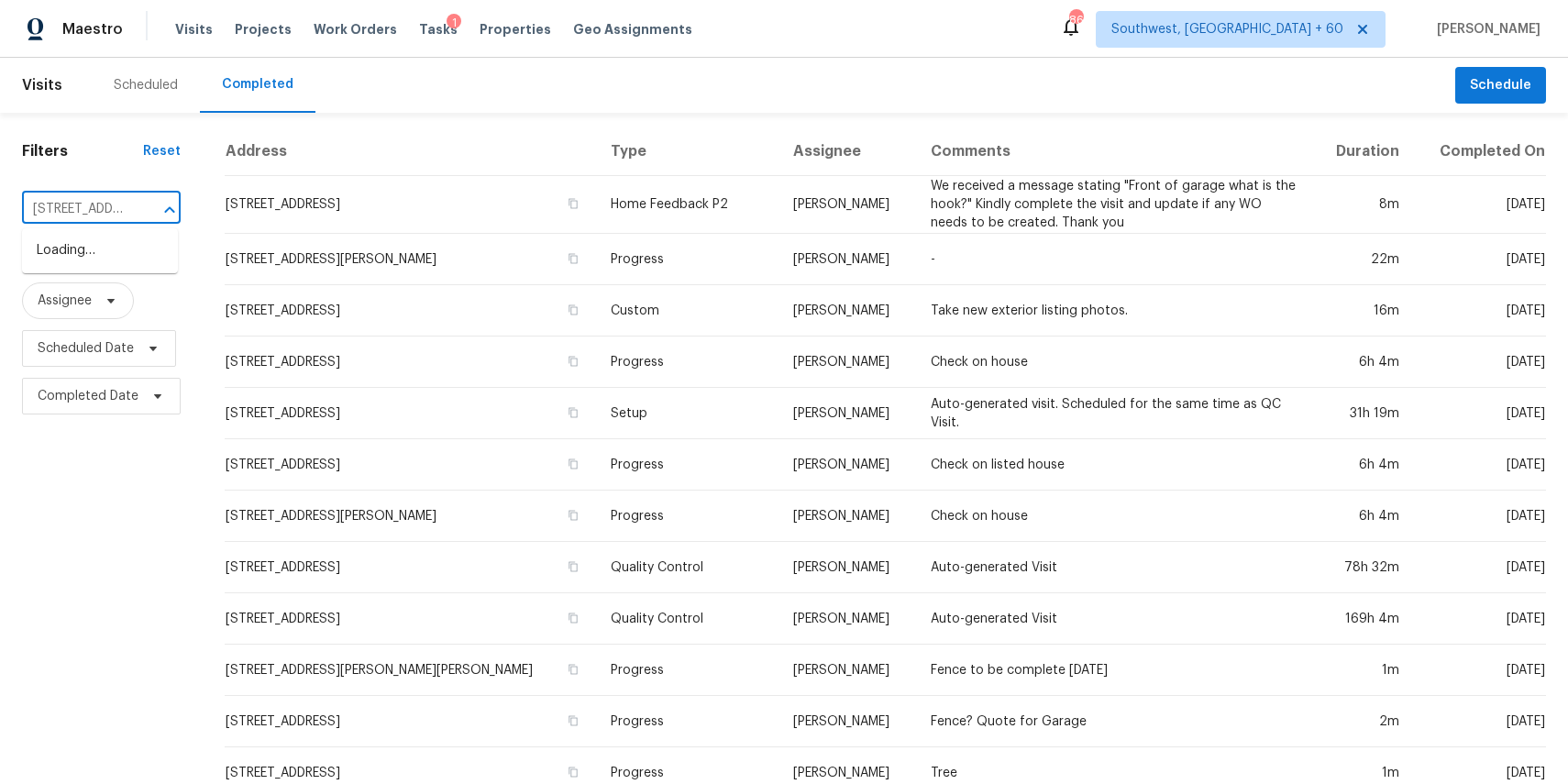
scroll to position [0, 111]
click at [92, 260] on li "12358 Erstein Vly, Selma, TX 78154" at bounding box center [100, 251] width 156 height 30
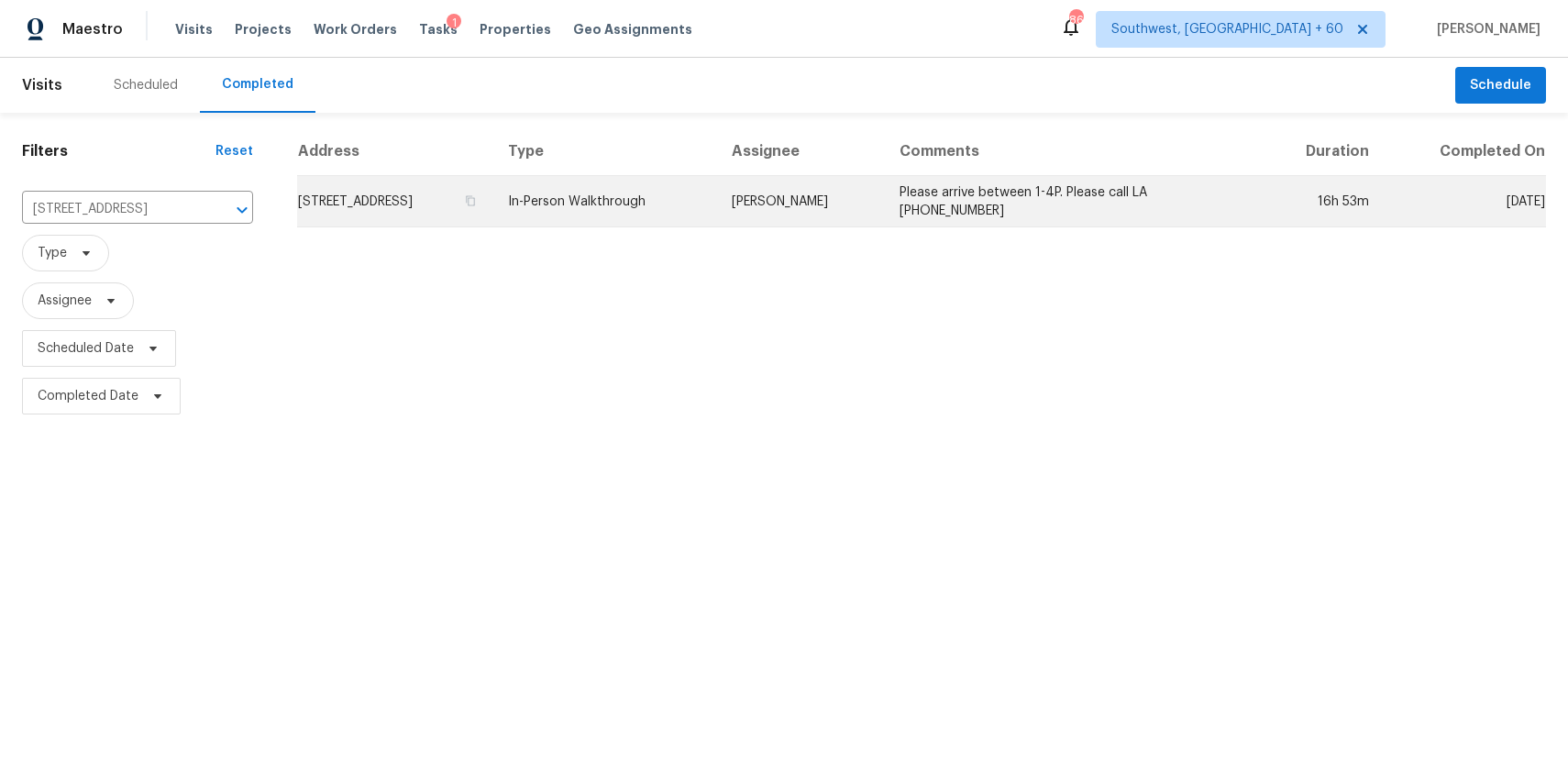
click at [717, 206] on td "In-Person Walkthrough" at bounding box center [606, 201] width 224 height 52
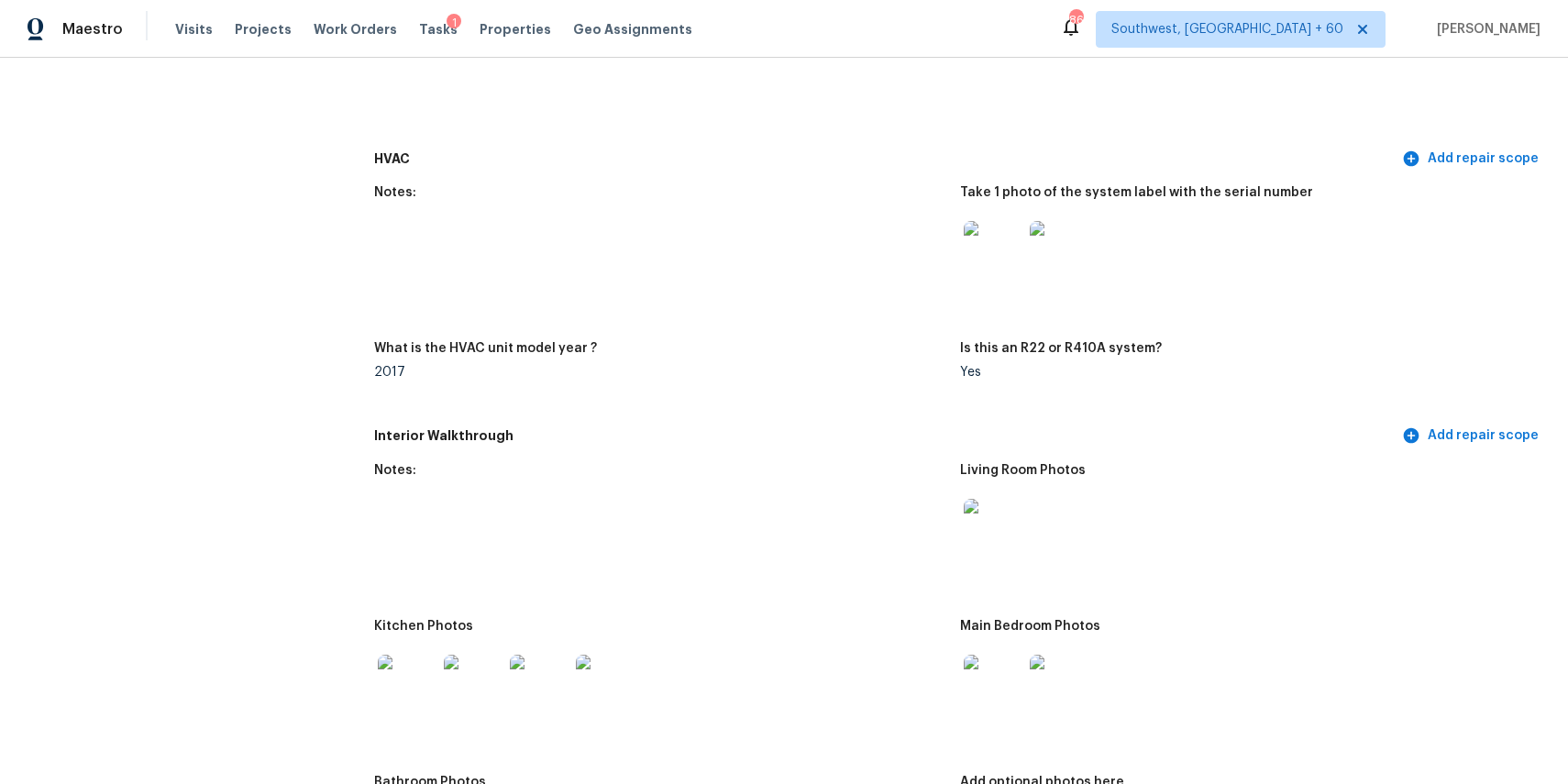
scroll to position [1774, 0]
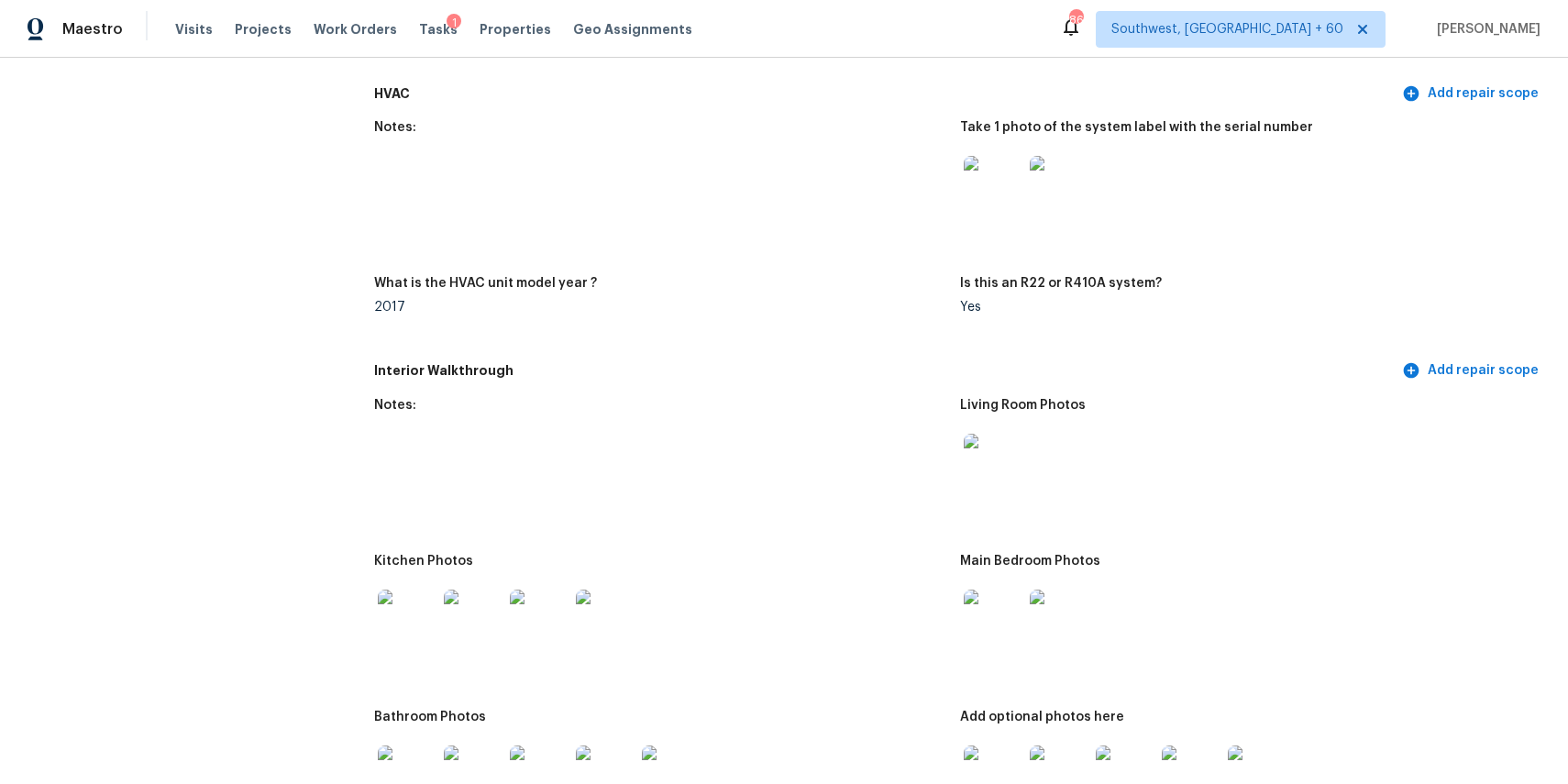
click at [998, 455] on img at bounding box center [993, 463] width 58 height 58
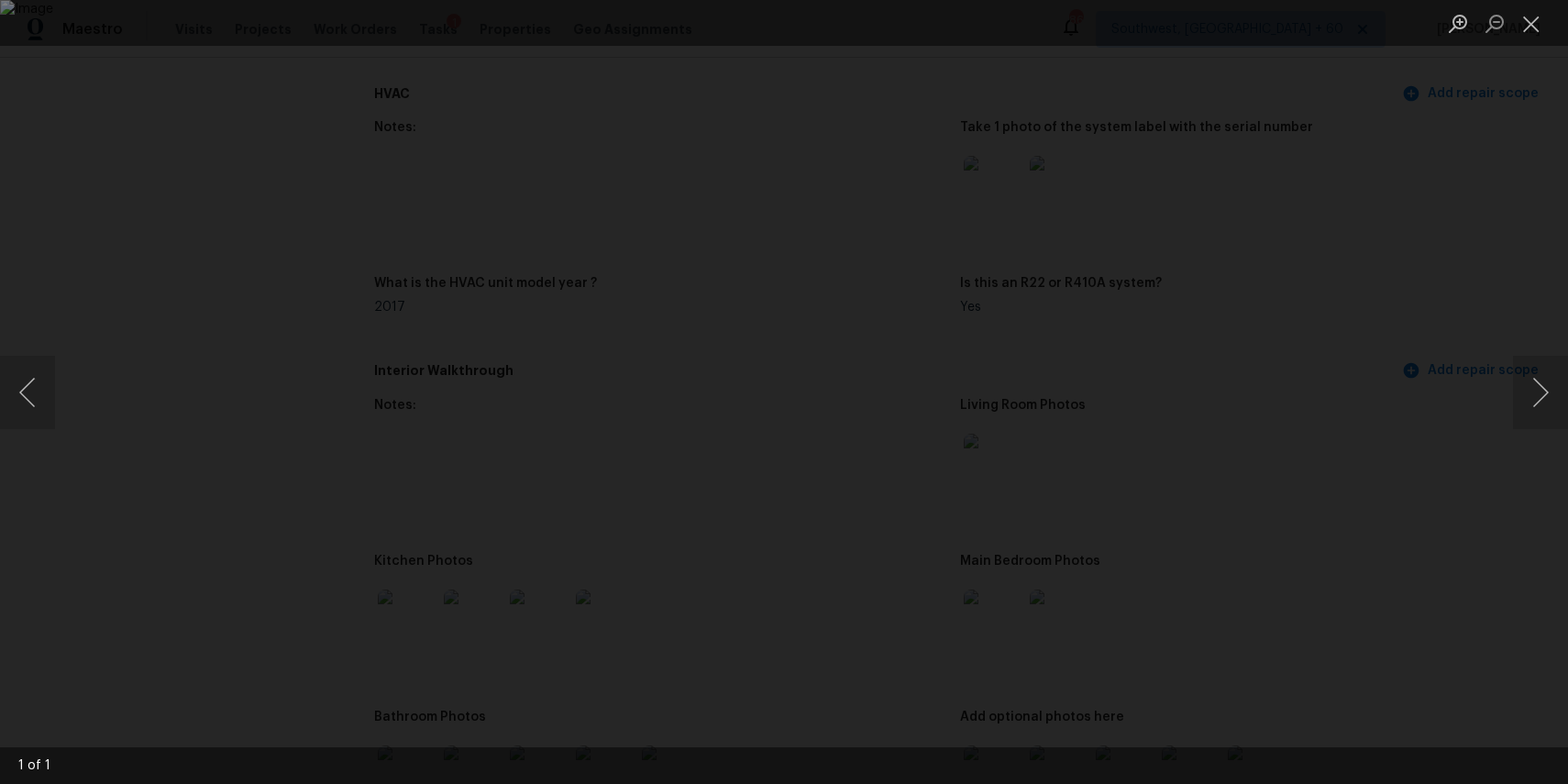
click at [1416, 482] on div "Lightbox" at bounding box center [784, 392] width 1568 height 784
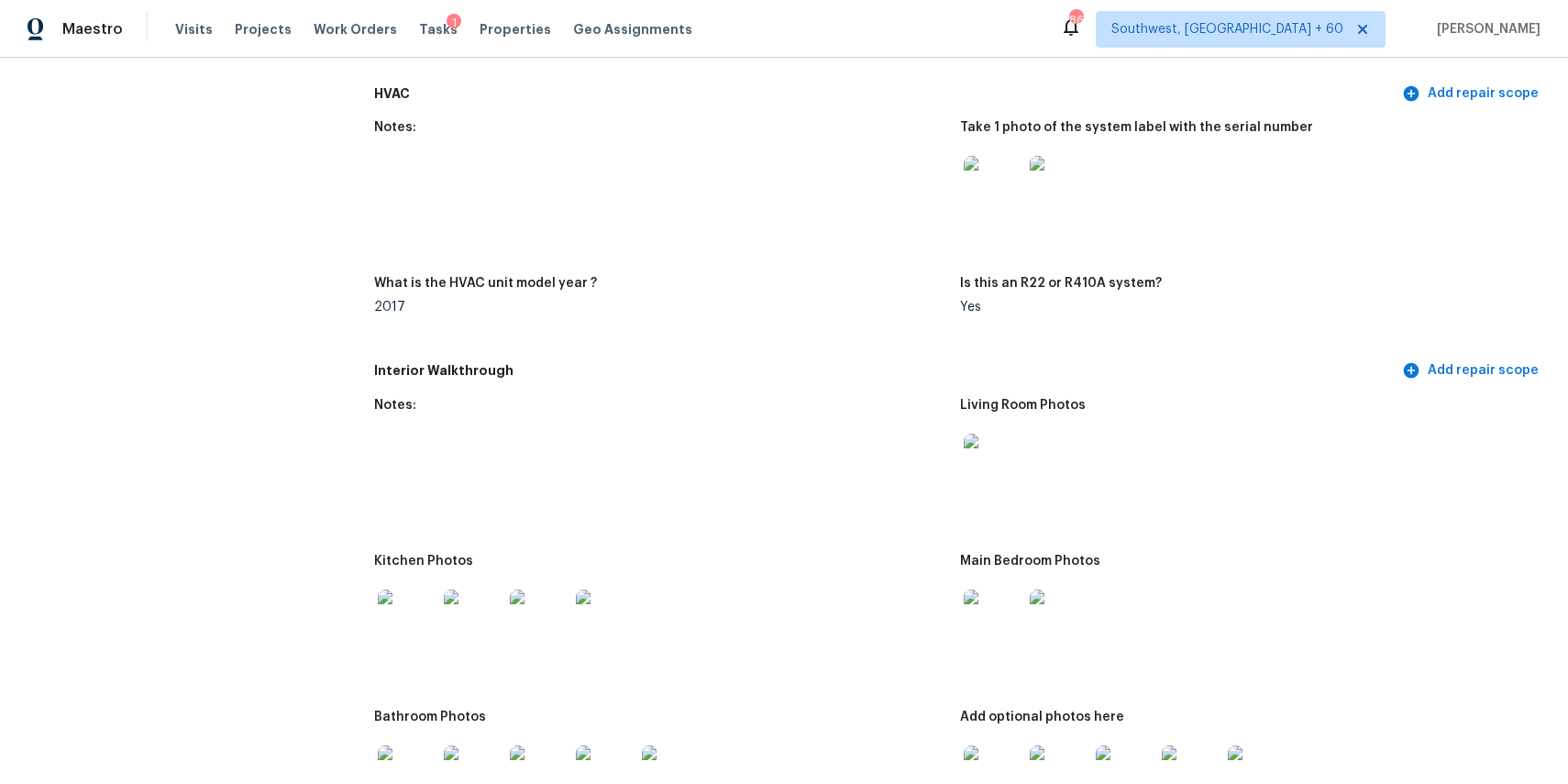
click at [983, 607] on img at bounding box center [993, 619] width 58 height 58
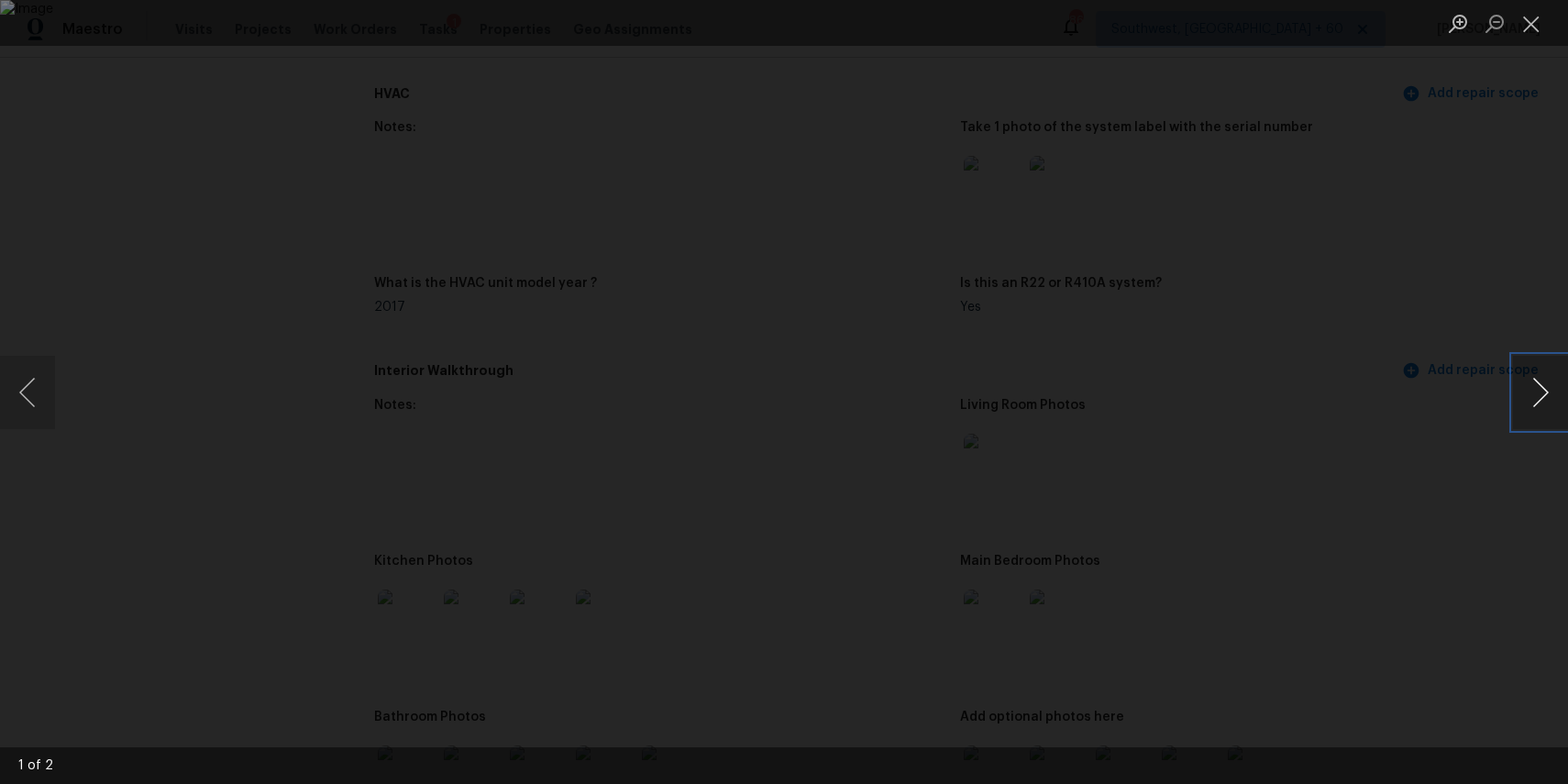
click at [1539, 386] on button "Next image" at bounding box center [1541, 392] width 55 height 73
click at [1480, 416] on div "Lightbox" at bounding box center [784, 392] width 1568 height 784
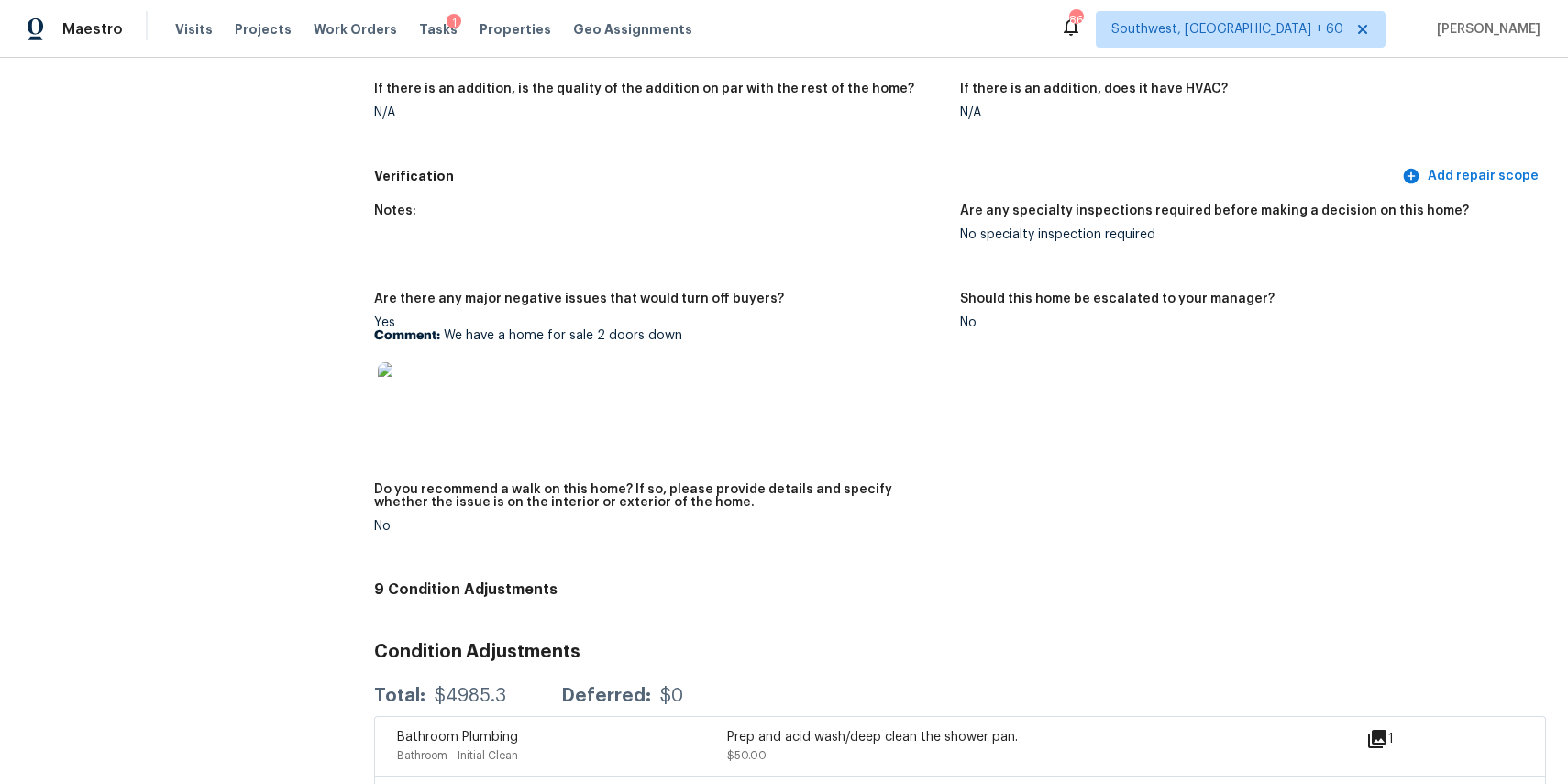
scroll to position [4177, 0]
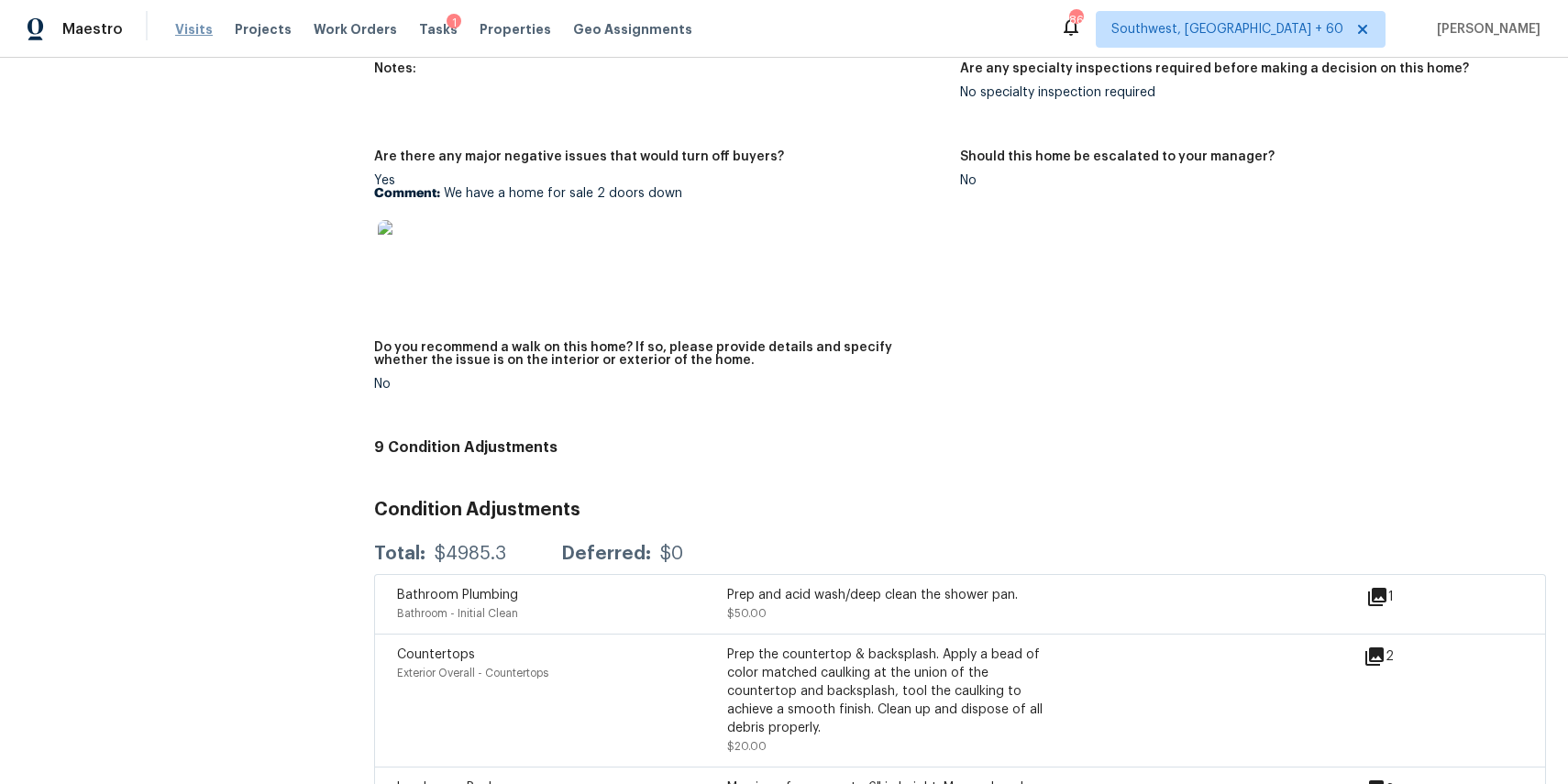
click at [202, 27] on span "Visits" at bounding box center [194, 29] width 38 height 19
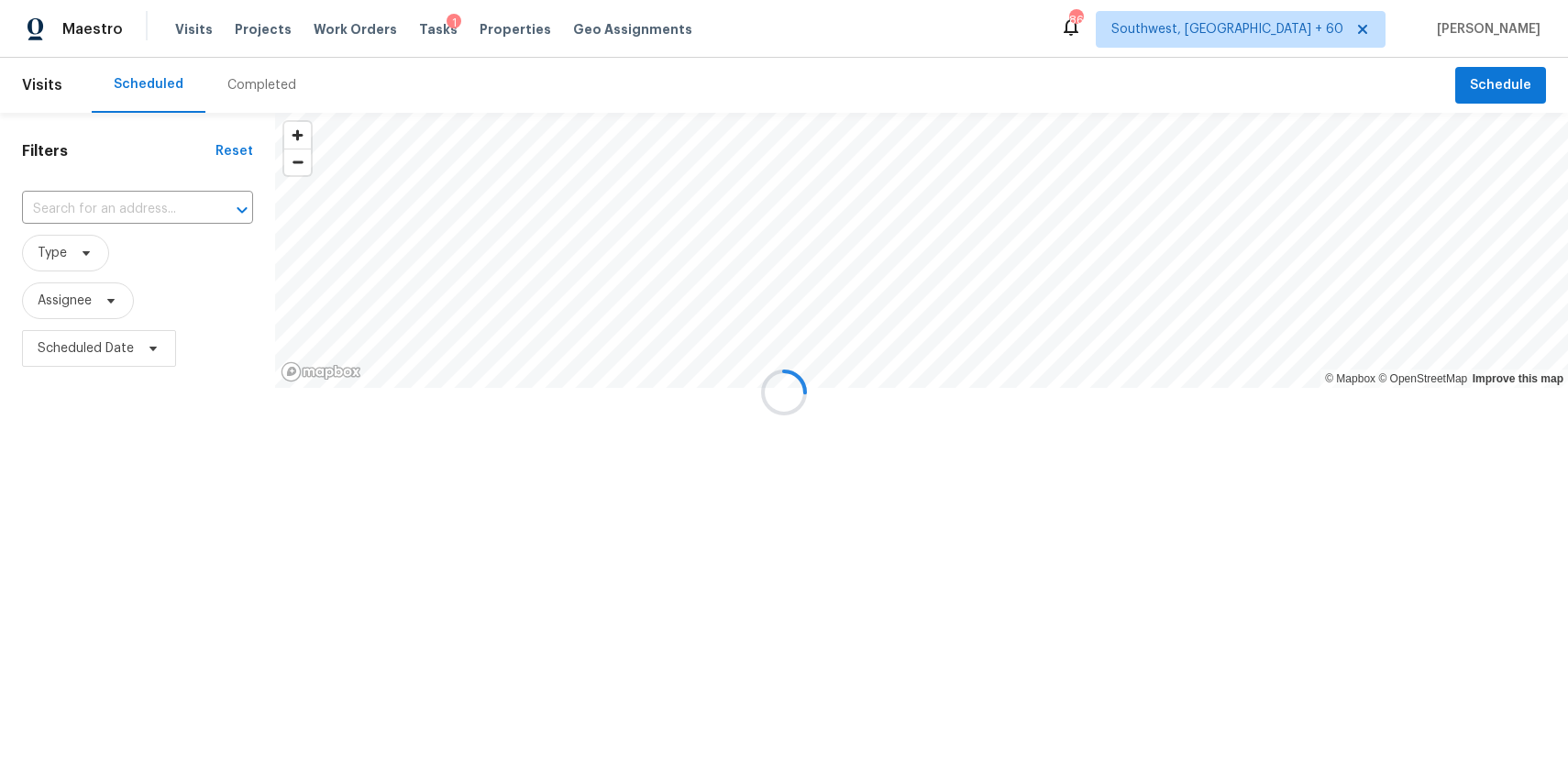
click at [258, 99] on div at bounding box center [784, 392] width 1568 height 784
click at [258, 99] on div "Completed" at bounding box center [261, 85] width 113 height 55
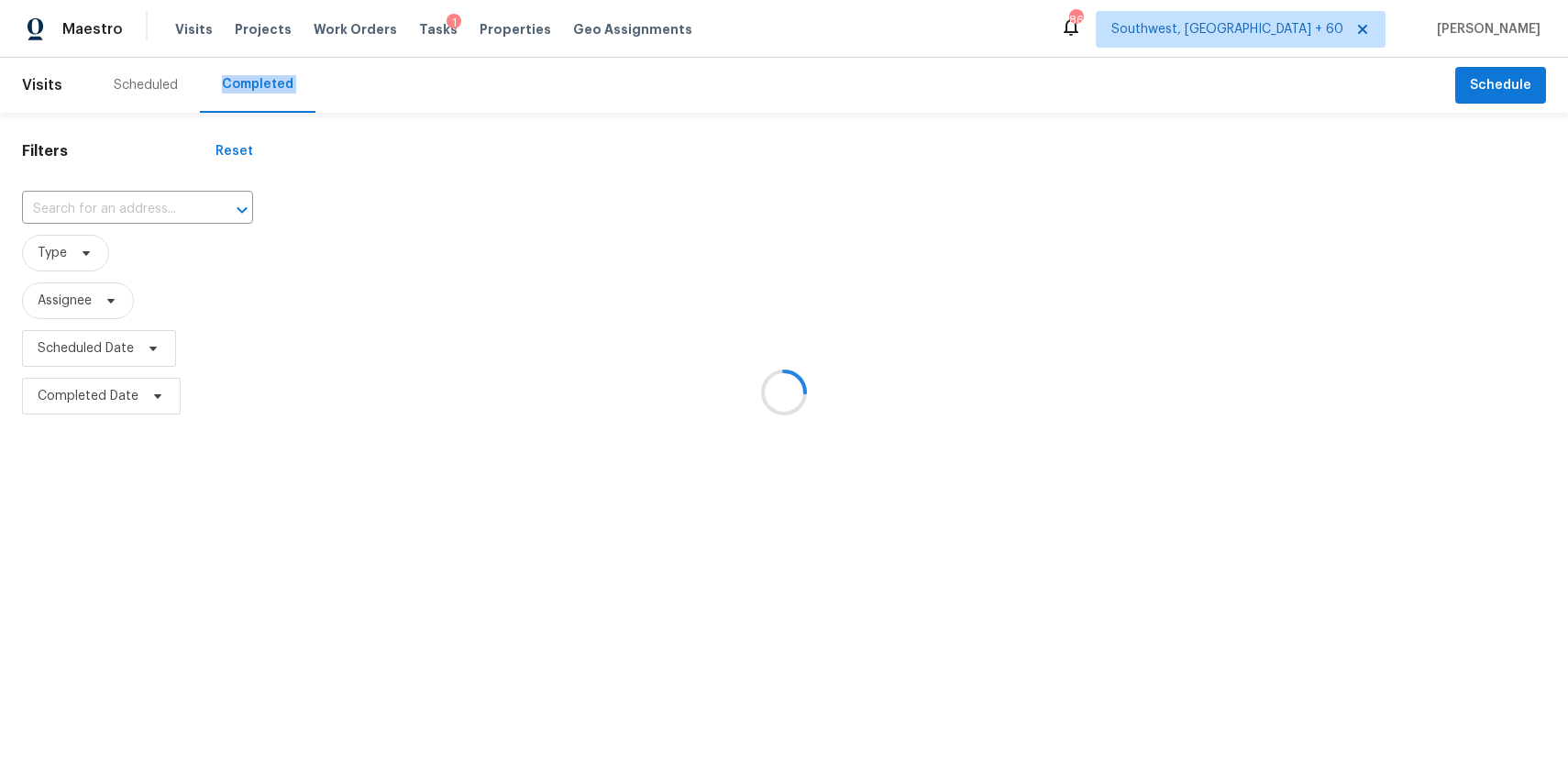
click at [113, 196] on div at bounding box center [784, 392] width 1568 height 784
click at [120, 204] on div at bounding box center [784, 392] width 1568 height 784
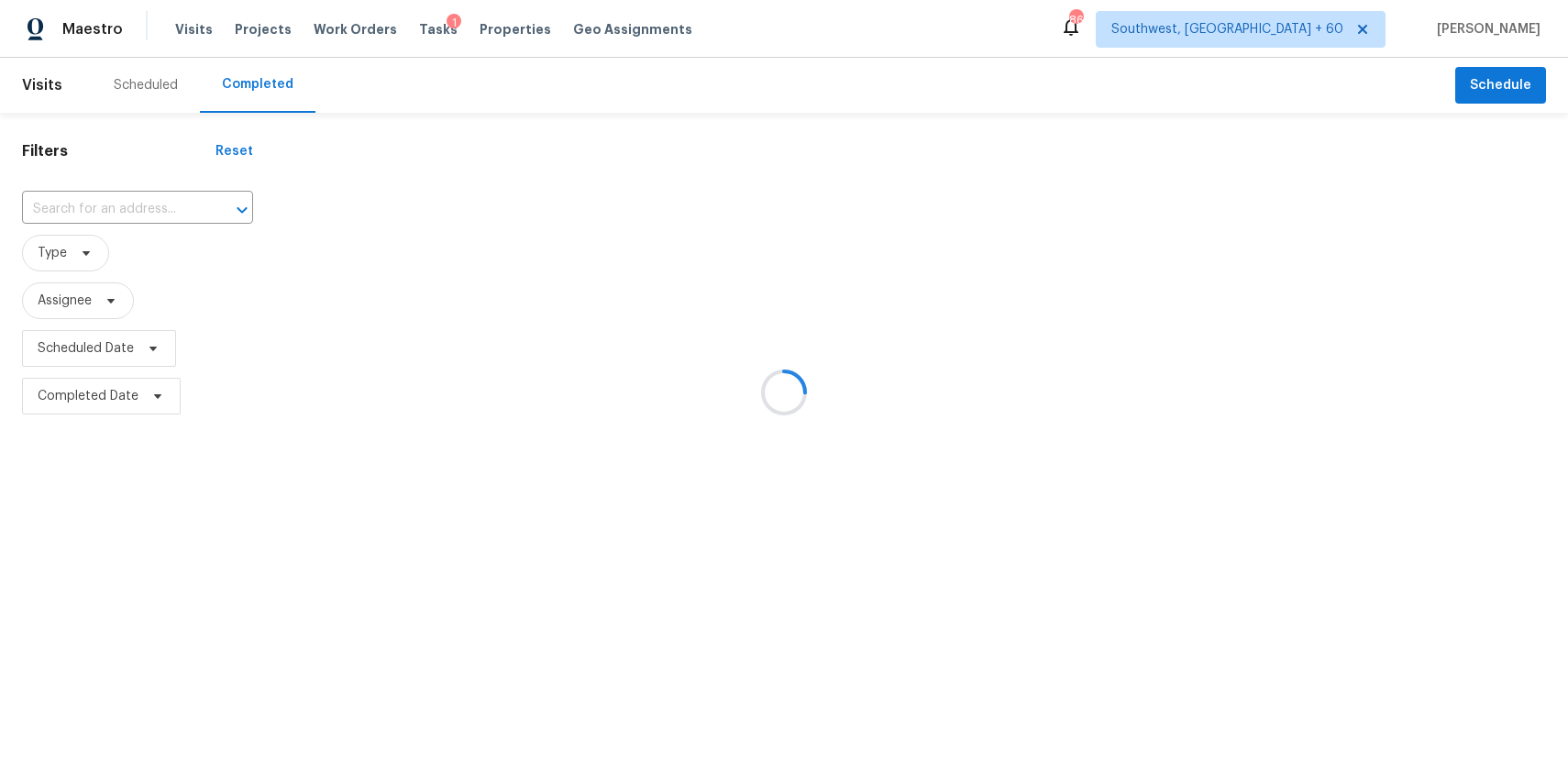
click at [120, 204] on div at bounding box center [784, 392] width 1568 height 784
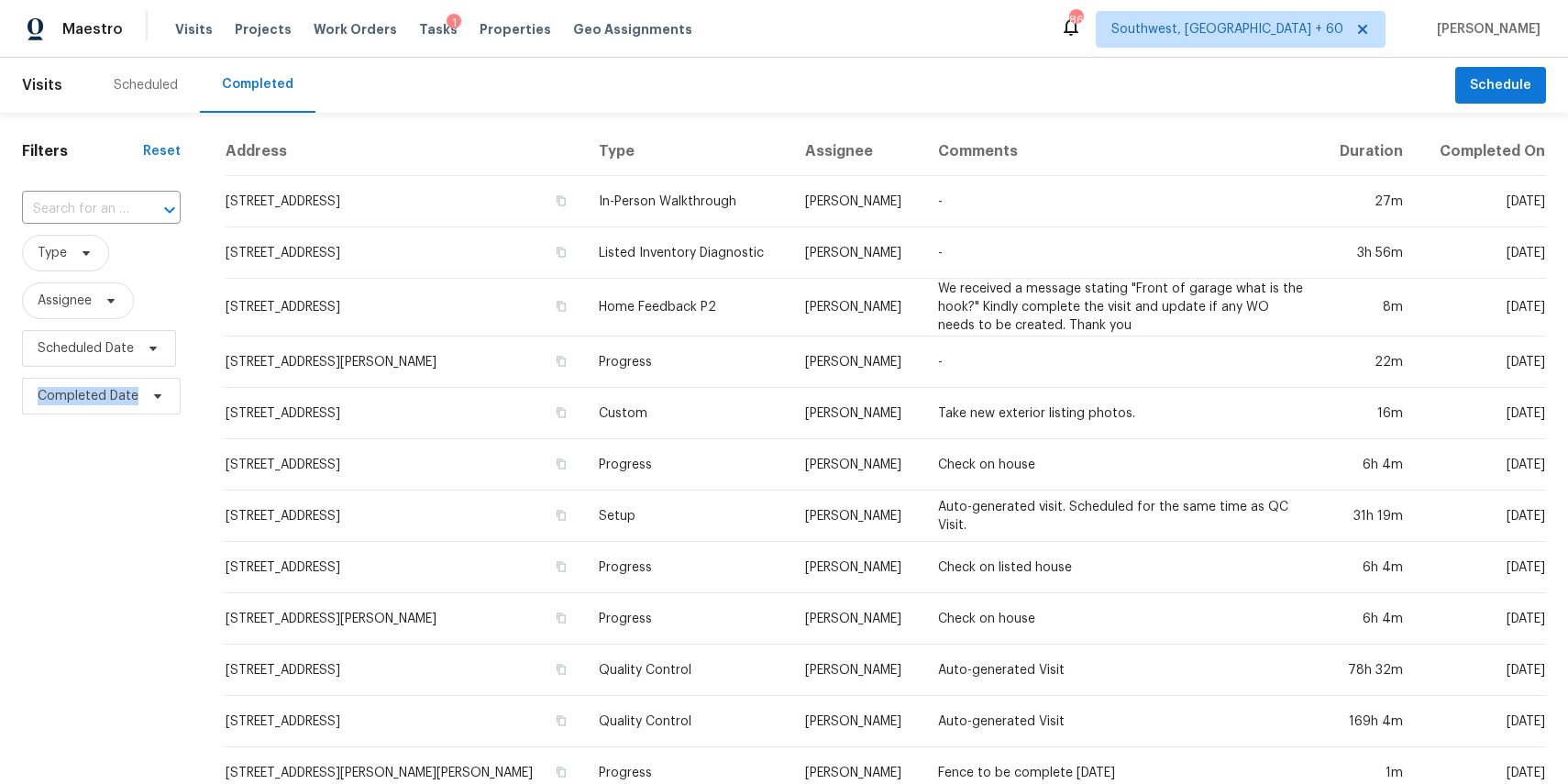
click at [120, 204] on input "text" at bounding box center [75, 210] width 107 height 28
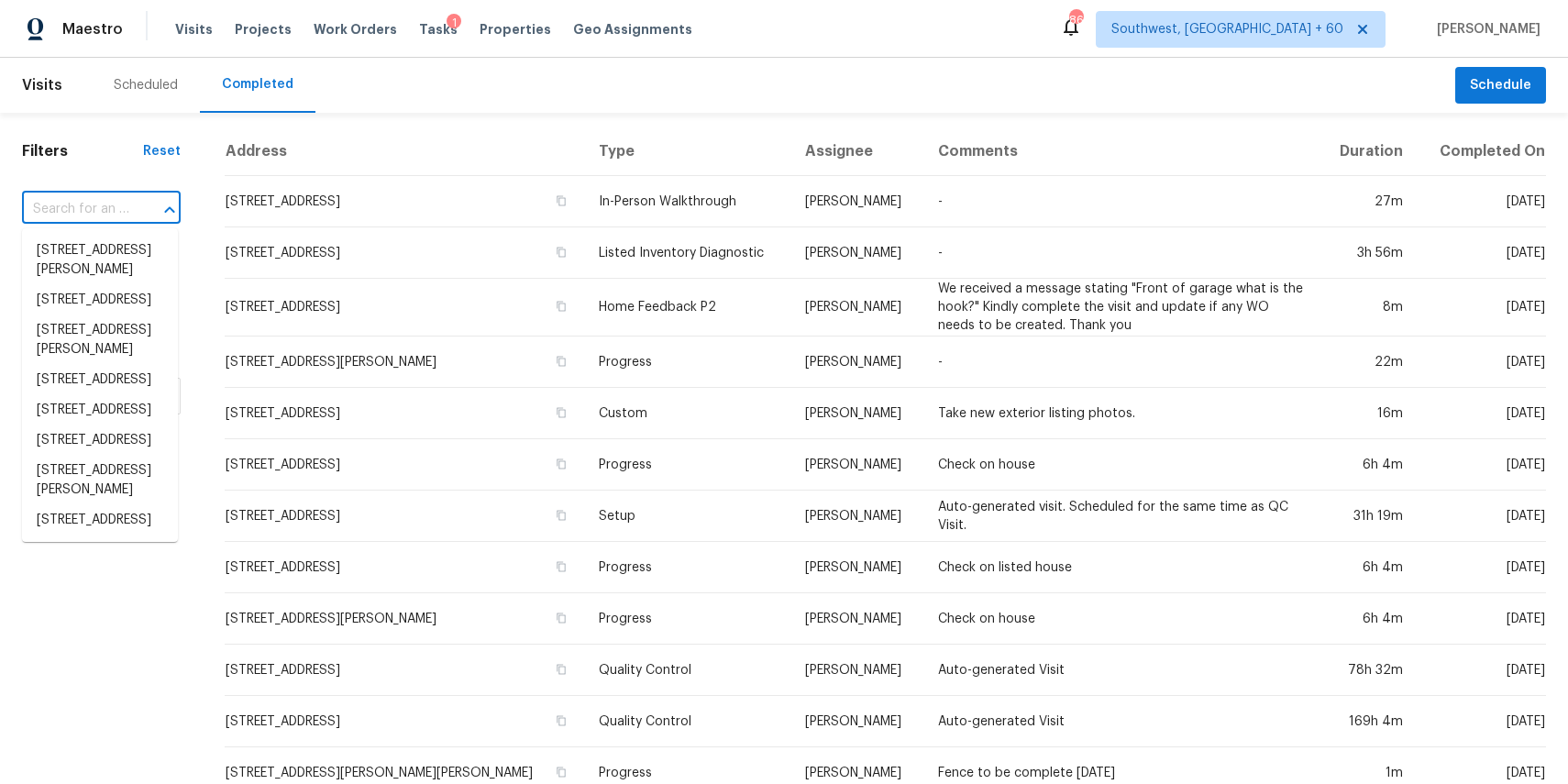
click at [120, 204] on input "text" at bounding box center [75, 210] width 107 height 28
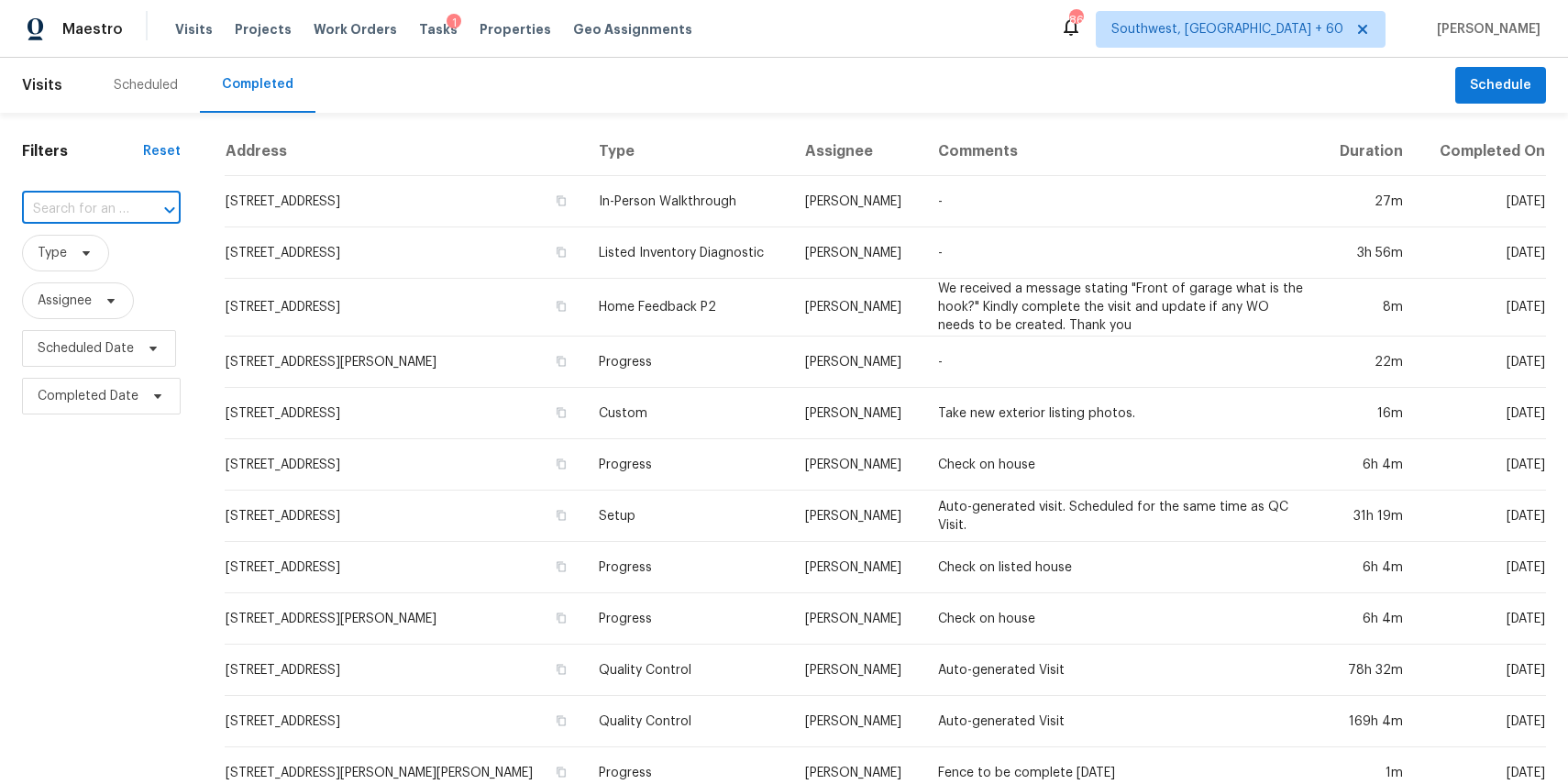
paste input "1280 Xanadu St, Aurora, CO 80011"
type input "1280 Xanadu St, Aurora, CO 80011"
click at [144, 264] on li "1280 Xanadu St, Aurora, CO 80011" at bounding box center [100, 251] width 156 height 30
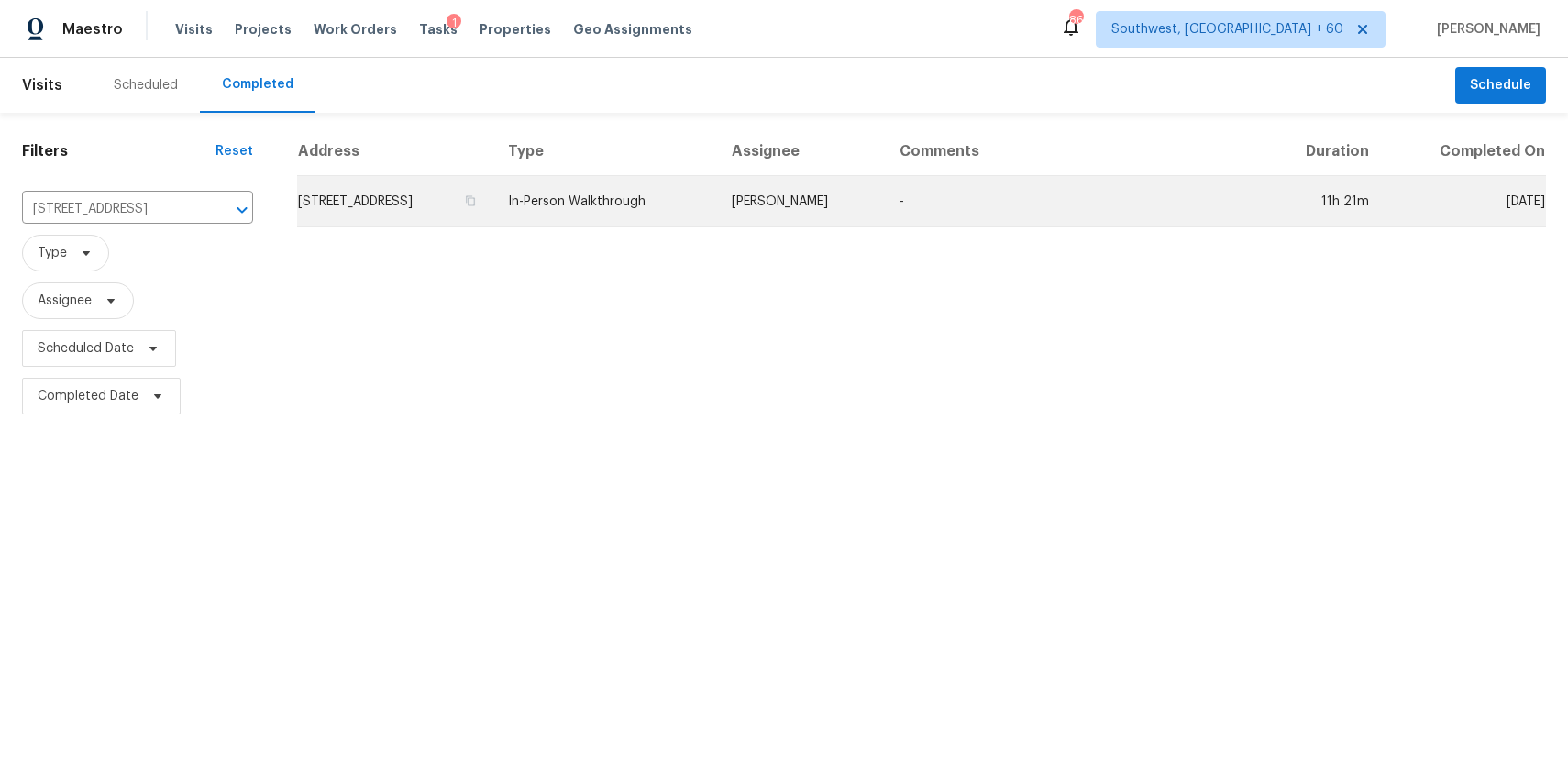
click at [717, 212] on td "In-Person Walkthrough" at bounding box center [606, 201] width 224 height 52
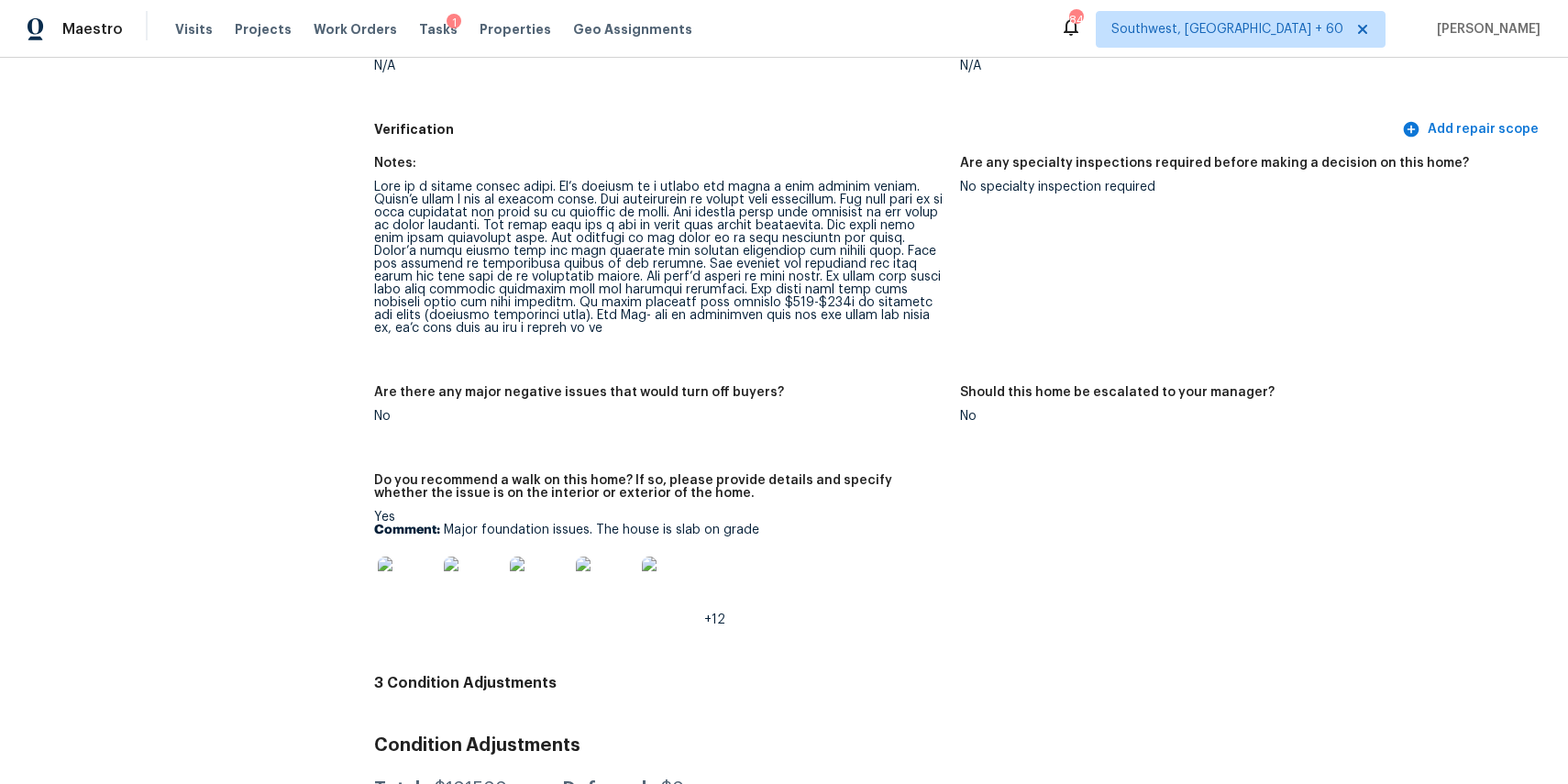
scroll to position [4265, 0]
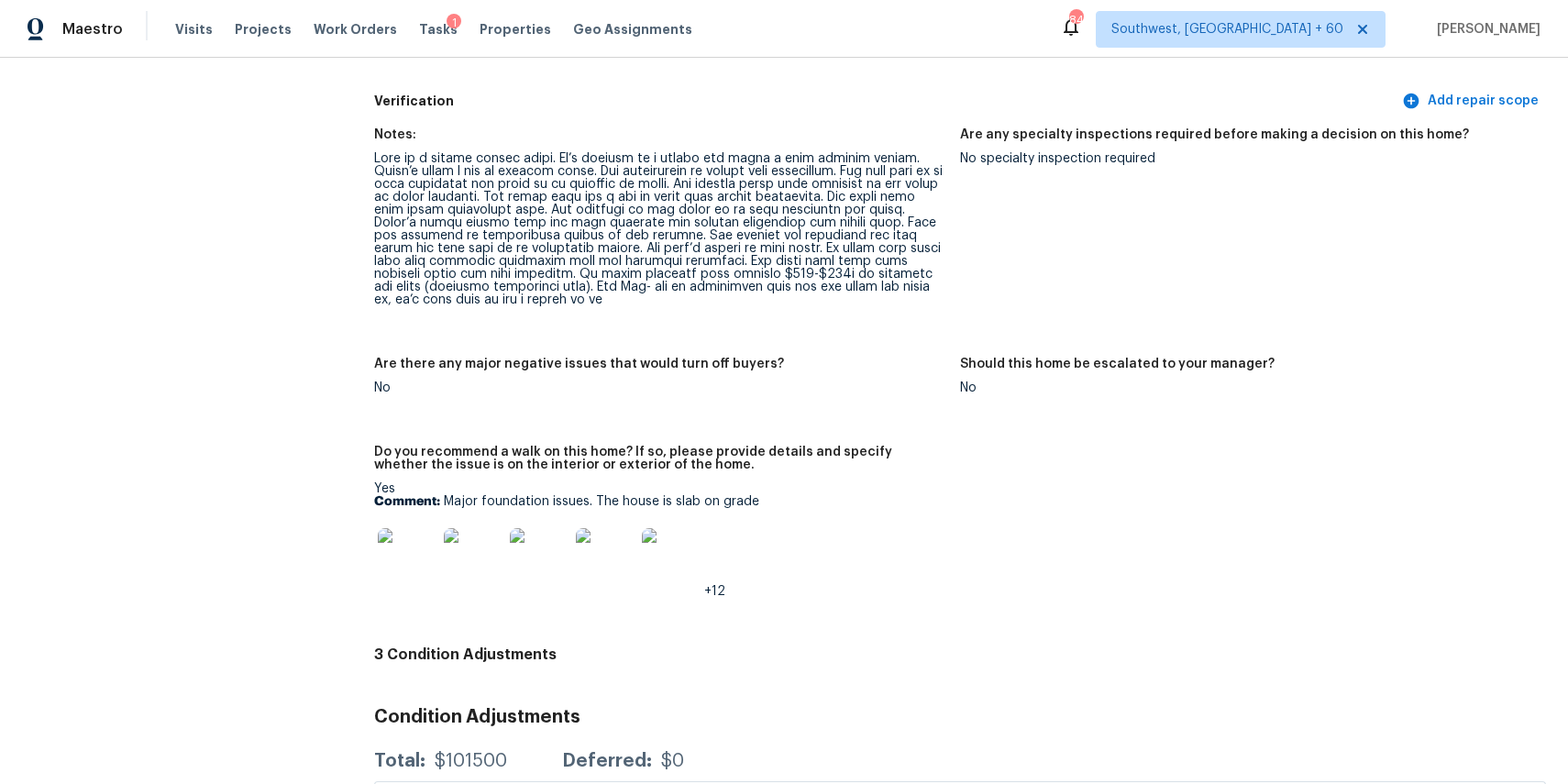
click at [1499, 206] on figure "Are any specialty inspections required before making a decision on this home? N…" at bounding box center [1253, 232] width 586 height 207
click at [1373, 305] on figure "Are any specialty inspections required before making a decision on this home? N…" at bounding box center [1253, 232] width 586 height 207
click at [186, 26] on span "Visits" at bounding box center [194, 29] width 38 height 19
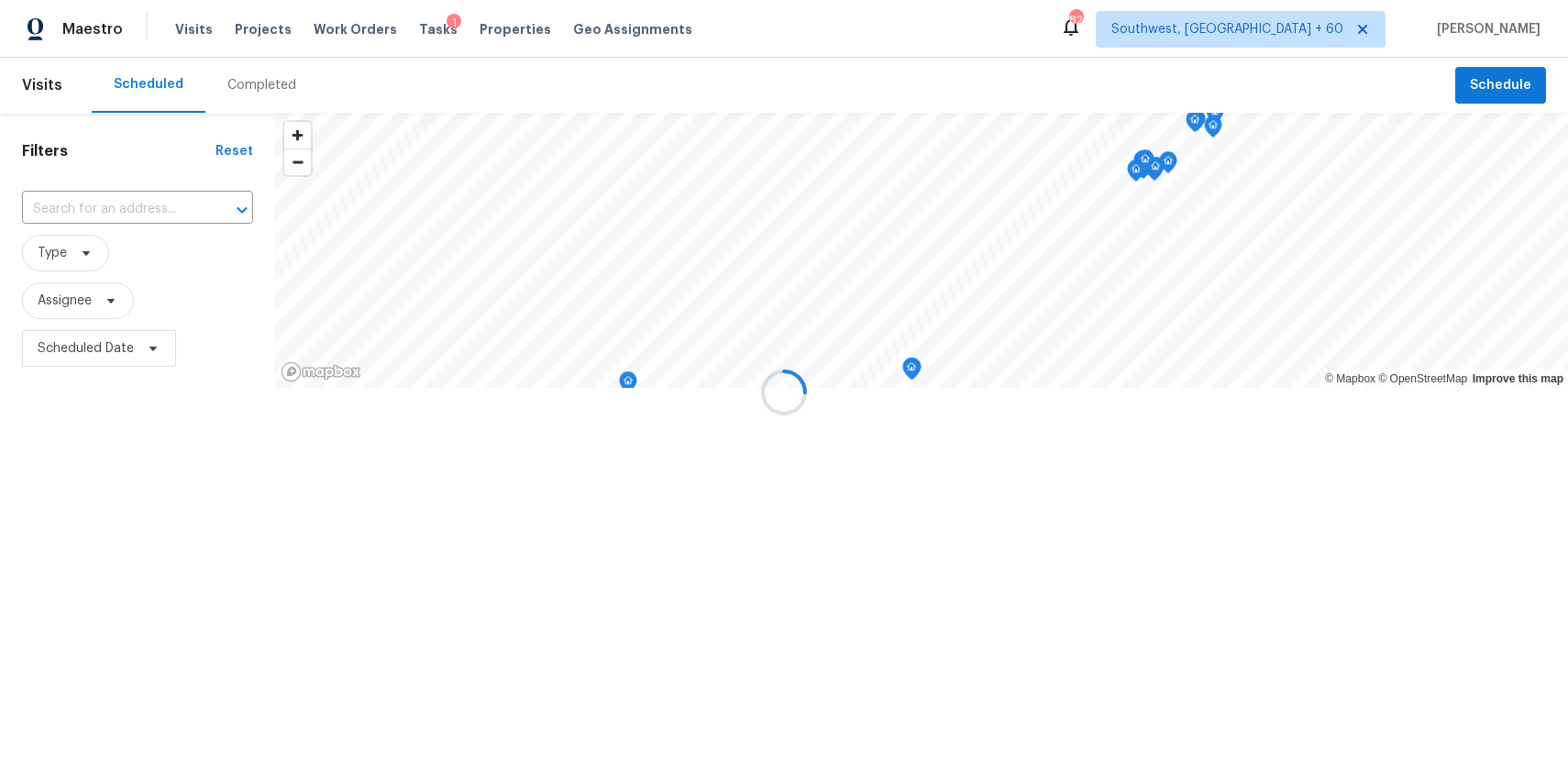
click at [266, 78] on div at bounding box center [784, 392] width 1568 height 784
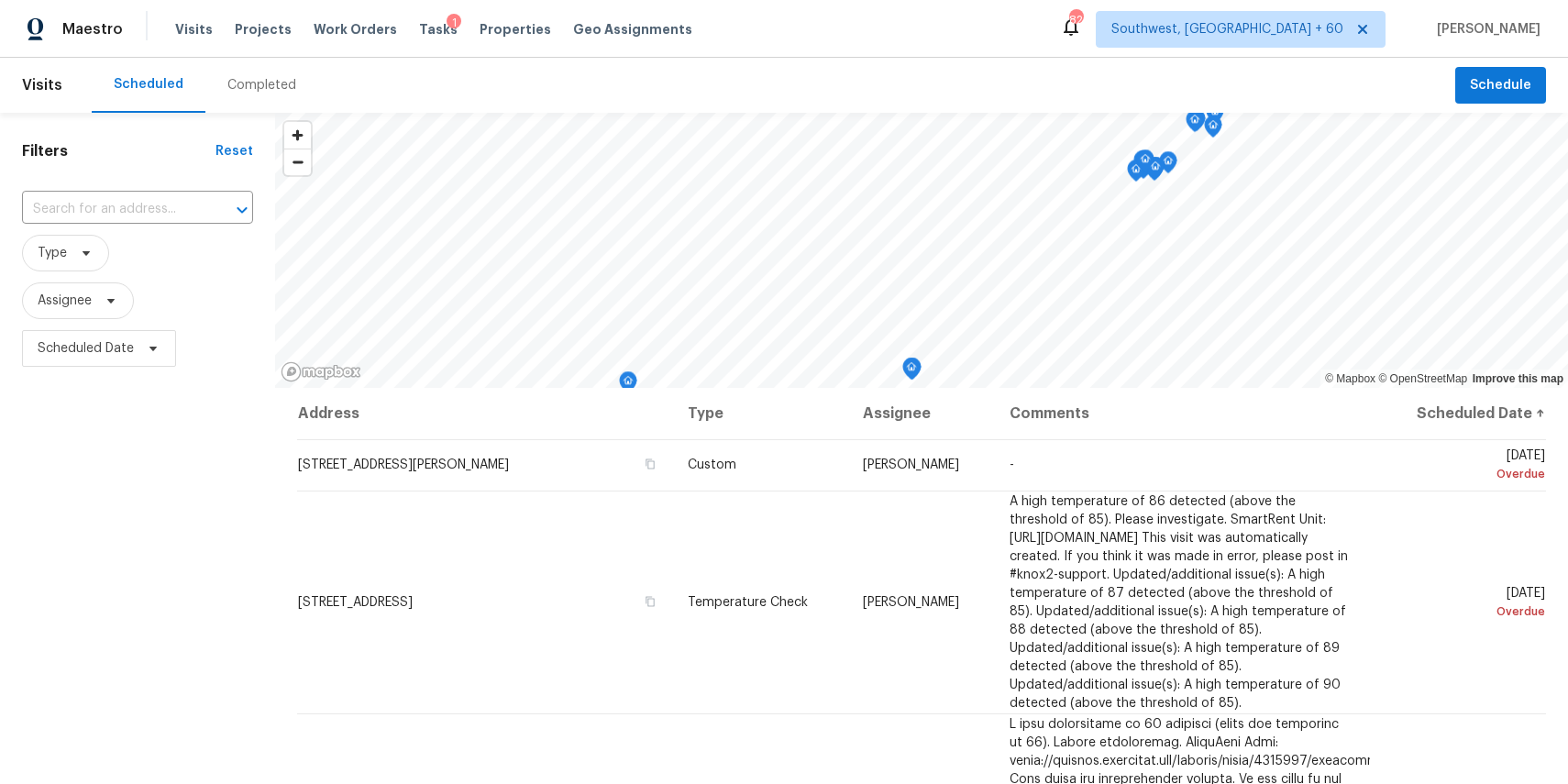
click at [266, 78] on div "Completed" at bounding box center [261, 86] width 69 height 19
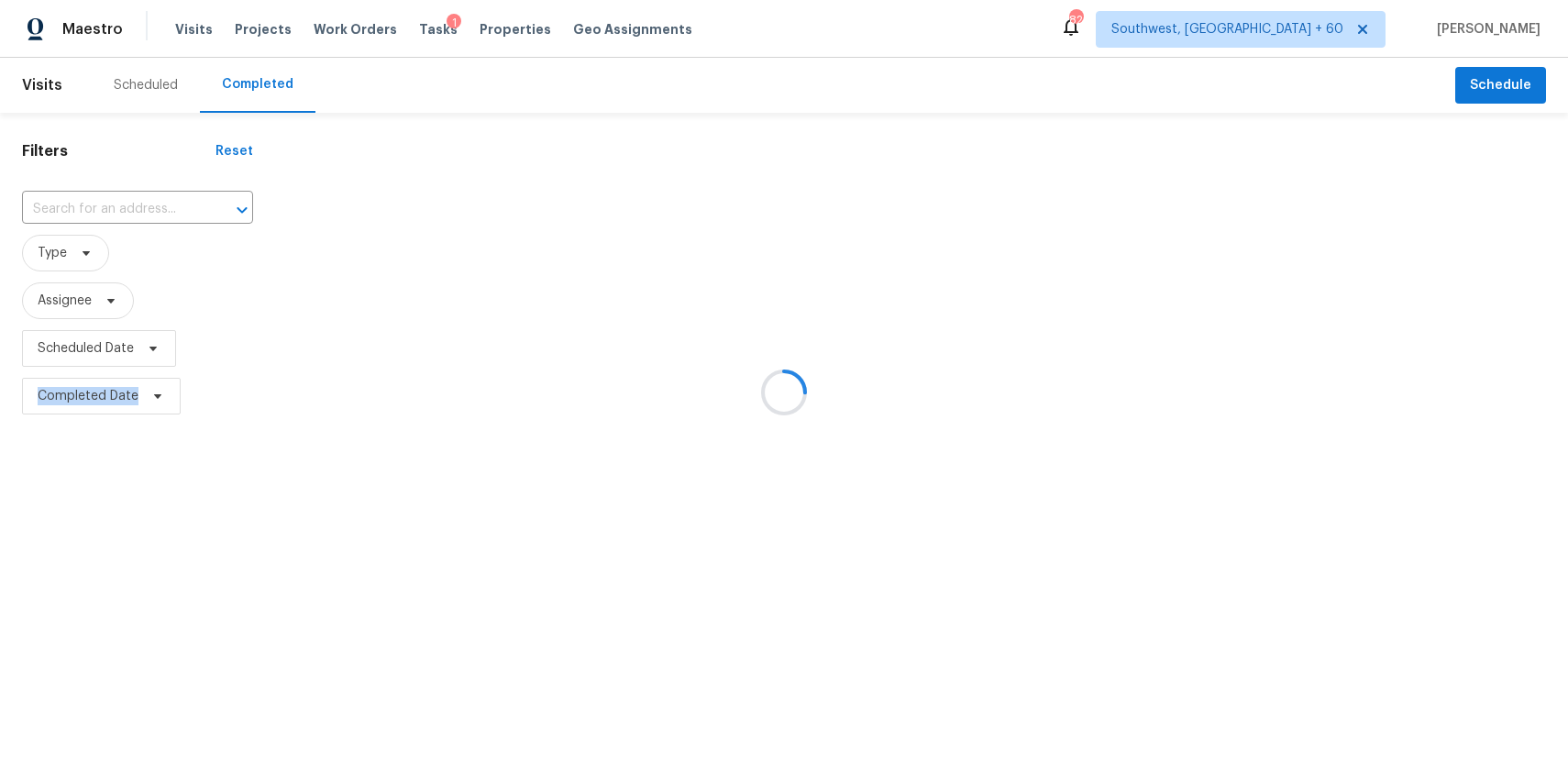
click at [266, 78] on div at bounding box center [784, 392] width 1568 height 784
click at [111, 218] on div at bounding box center [784, 392] width 1568 height 784
click at [124, 207] on div at bounding box center [784, 392] width 1568 height 784
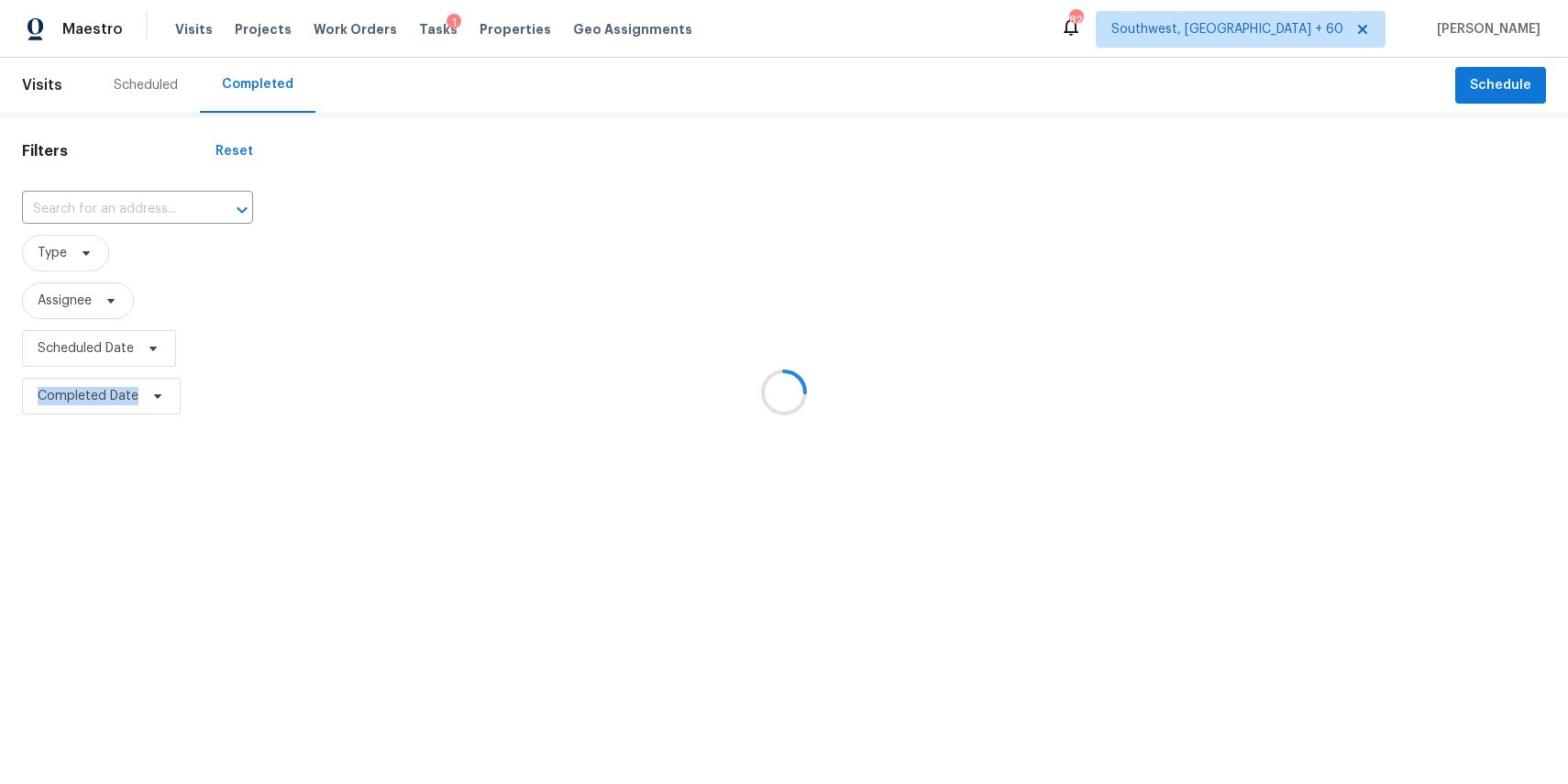
click at [123, 194] on div "​" at bounding box center [137, 210] width 231 height 39
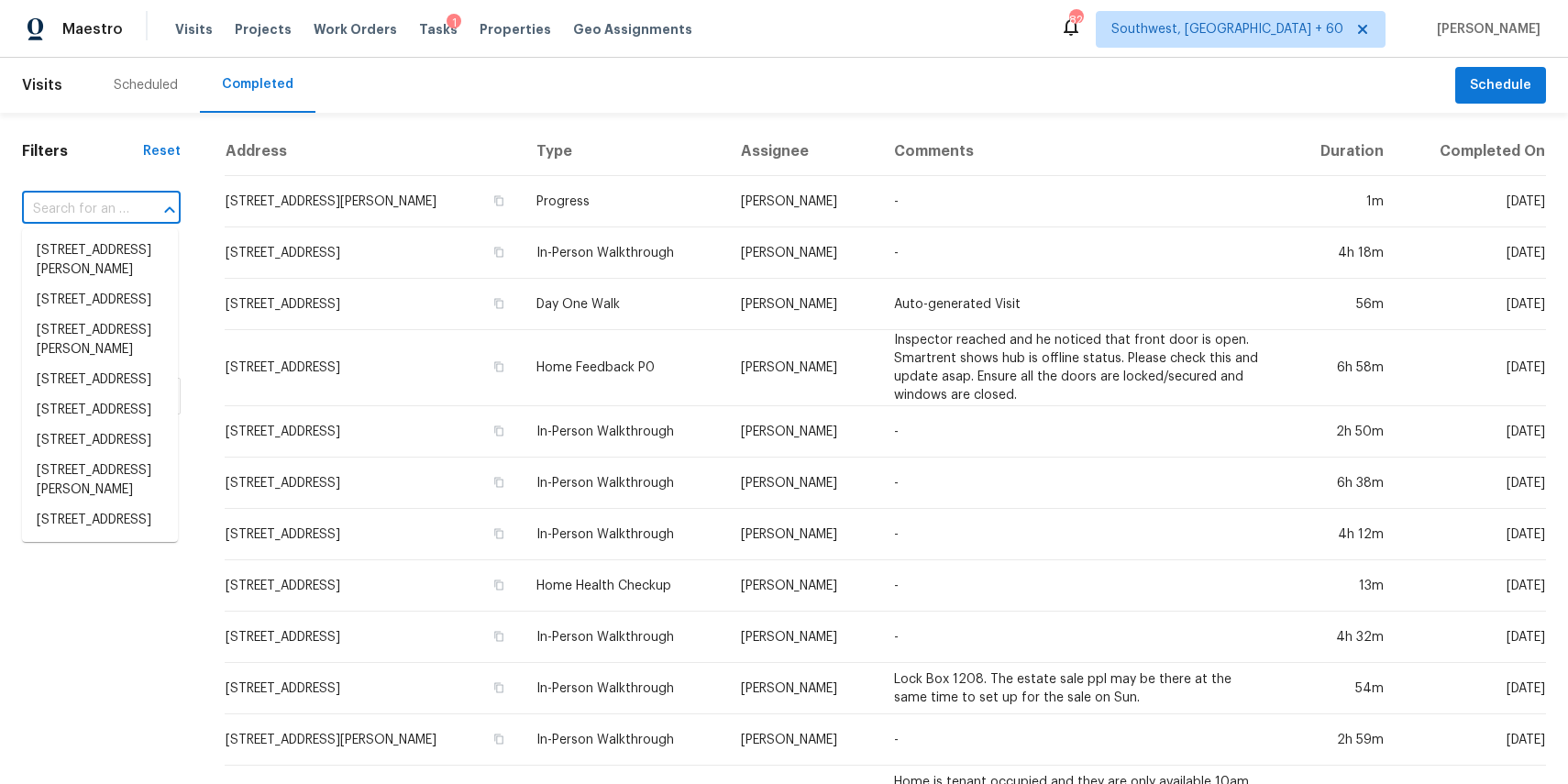
click at [123, 194] on div "​" at bounding box center [101, 210] width 159 height 39
paste input "827 Gentlewinds Ct, Fort Mill, SC 29708"
type input "827 Gentlewinds Ct, Fort Mill, SC 29708"
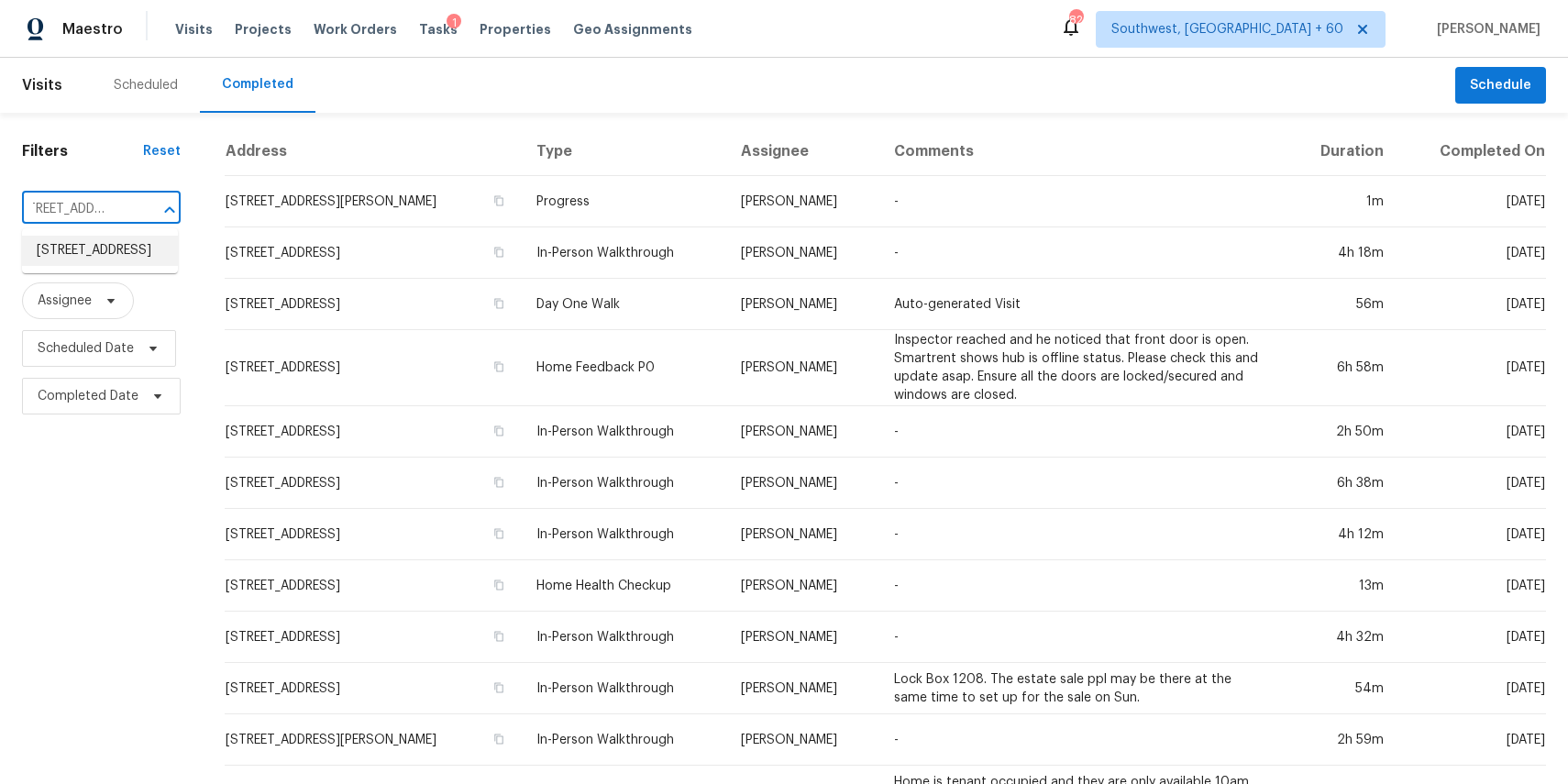
click at [139, 259] on li "827 Gentlewinds Ct, Fort Mill, SC 29708" at bounding box center [100, 251] width 156 height 30
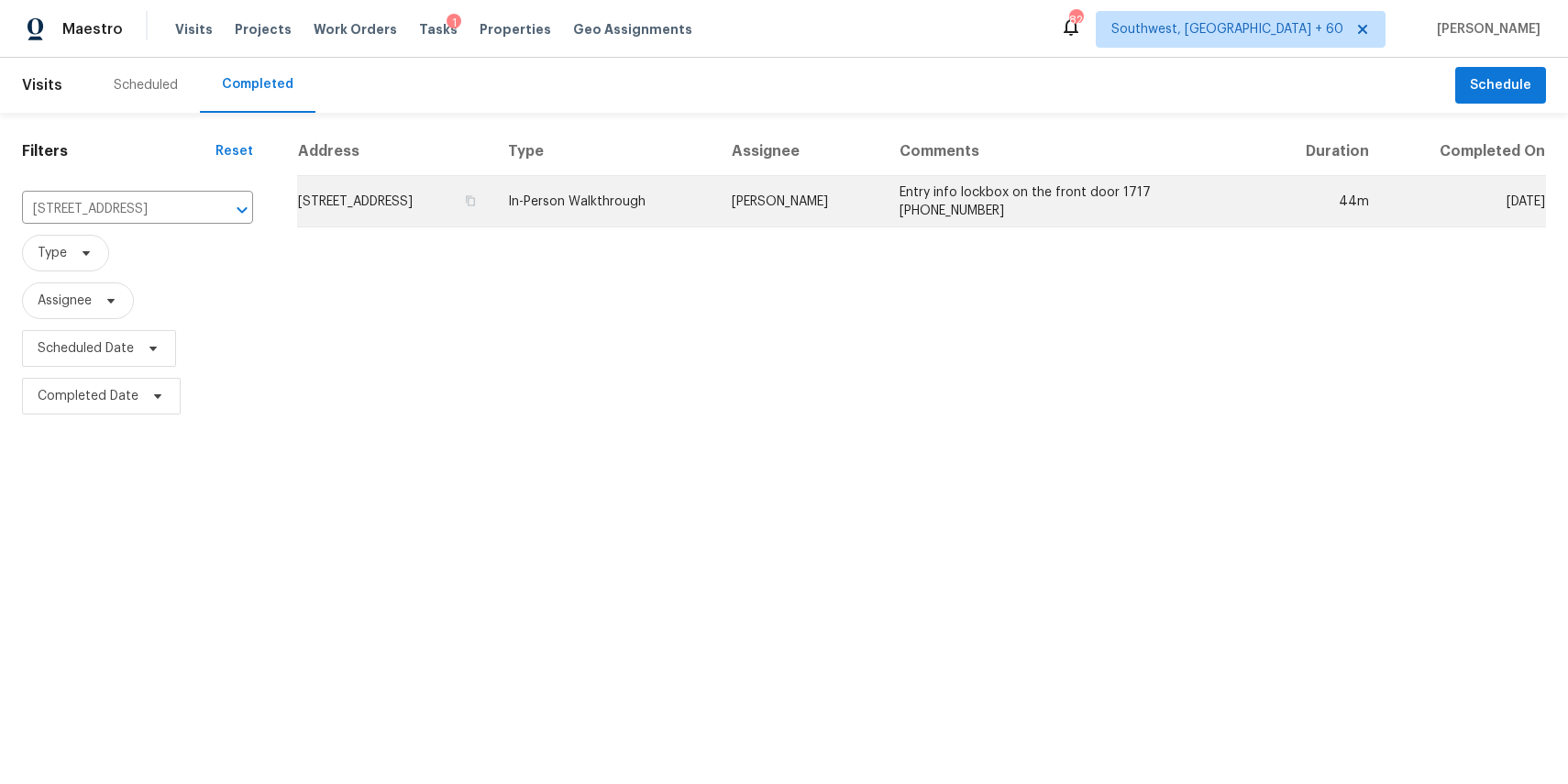
click at [717, 213] on td "In-Person Walkthrough" at bounding box center [606, 201] width 224 height 52
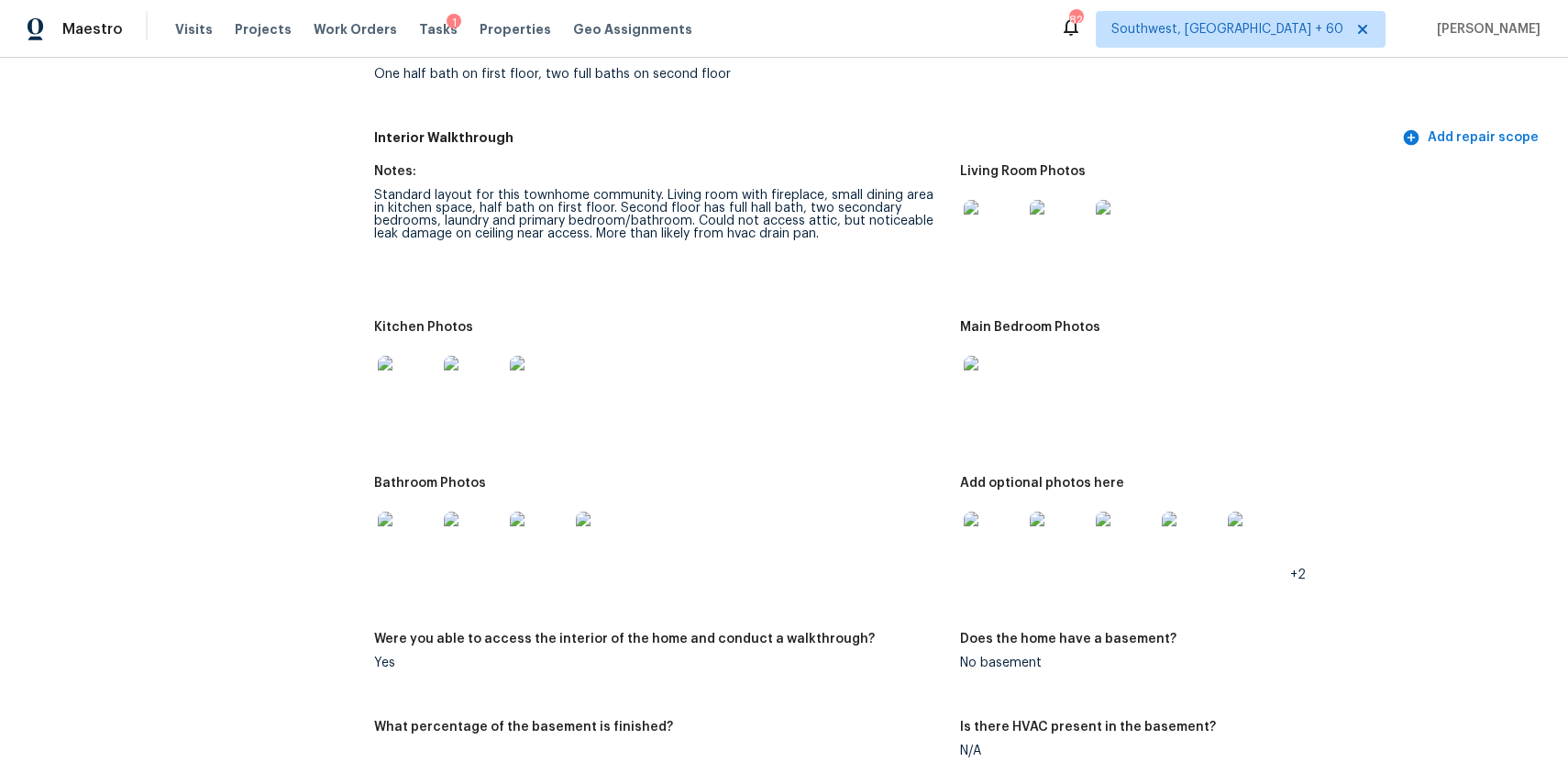
scroll to position [2166, 0]
click at [990, 227] on img at bounding box center [993, 228] width 58 height 58
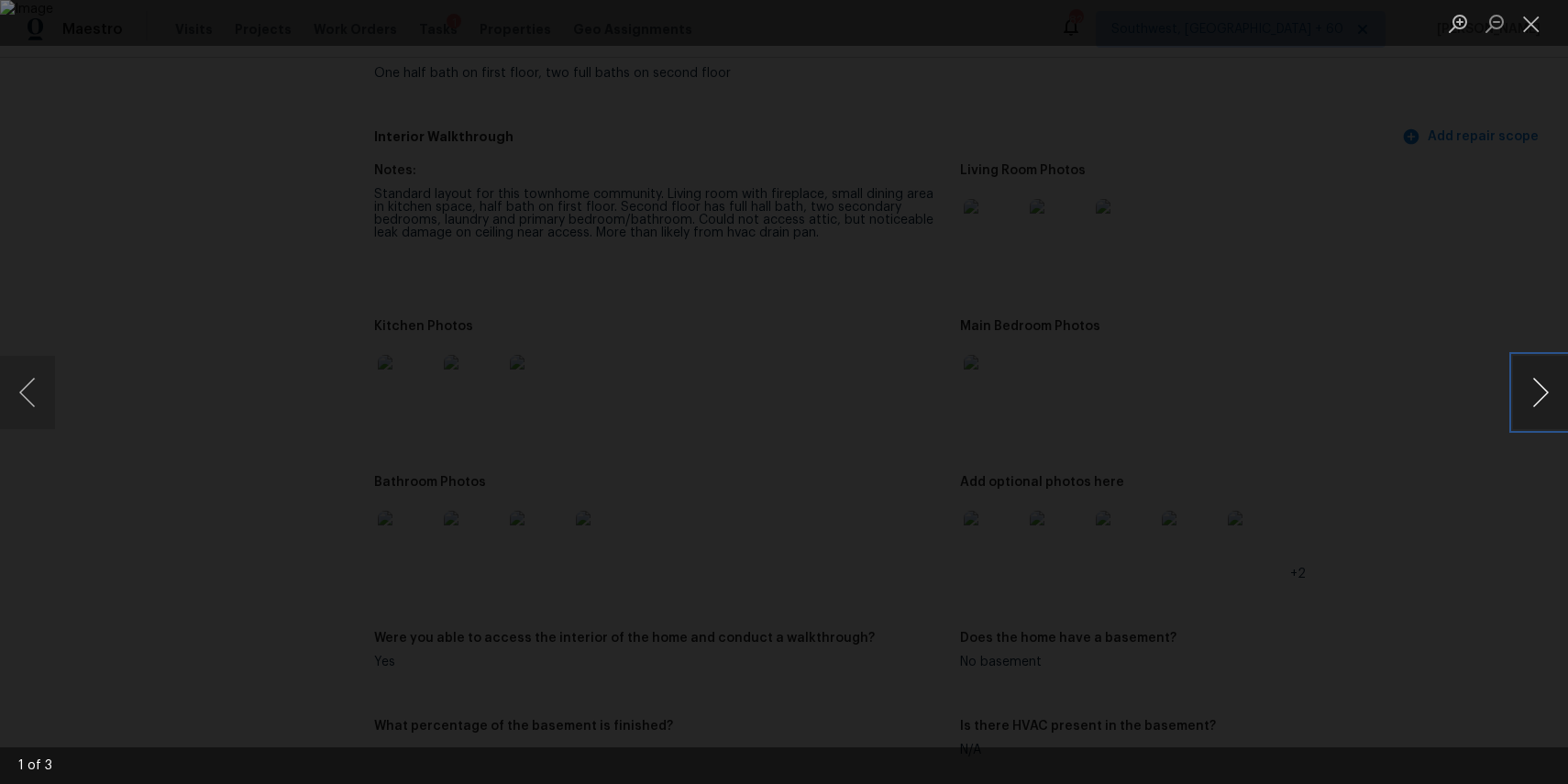
click at [1540, 381] on button "Next image" at bounding box center [1541, 392] width 55 height 73
click at [1383, 373] on div "Lightbox" at bounding box center [784, 392] width 1568 height 784
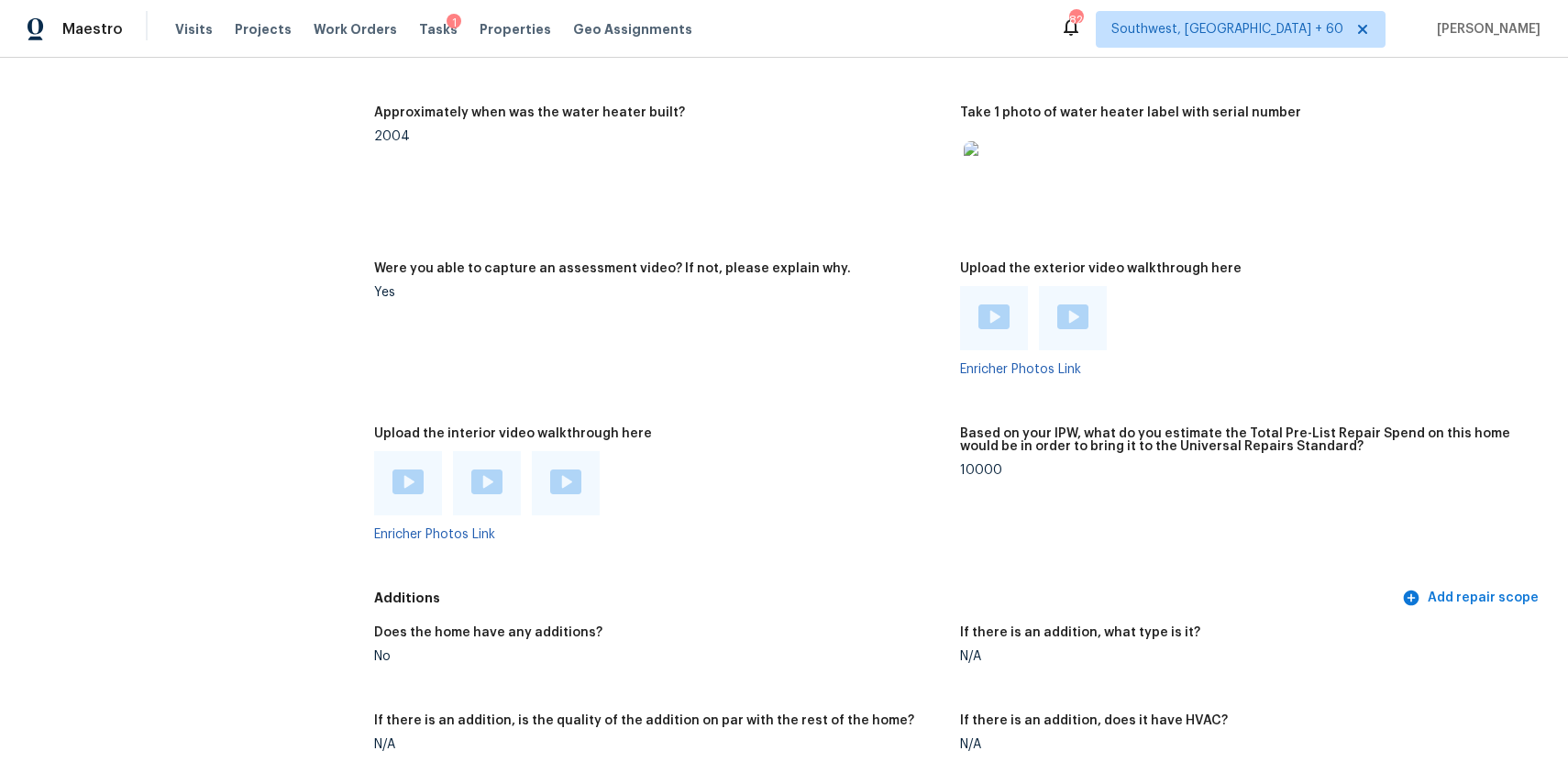
scroll to position [3484, 0]
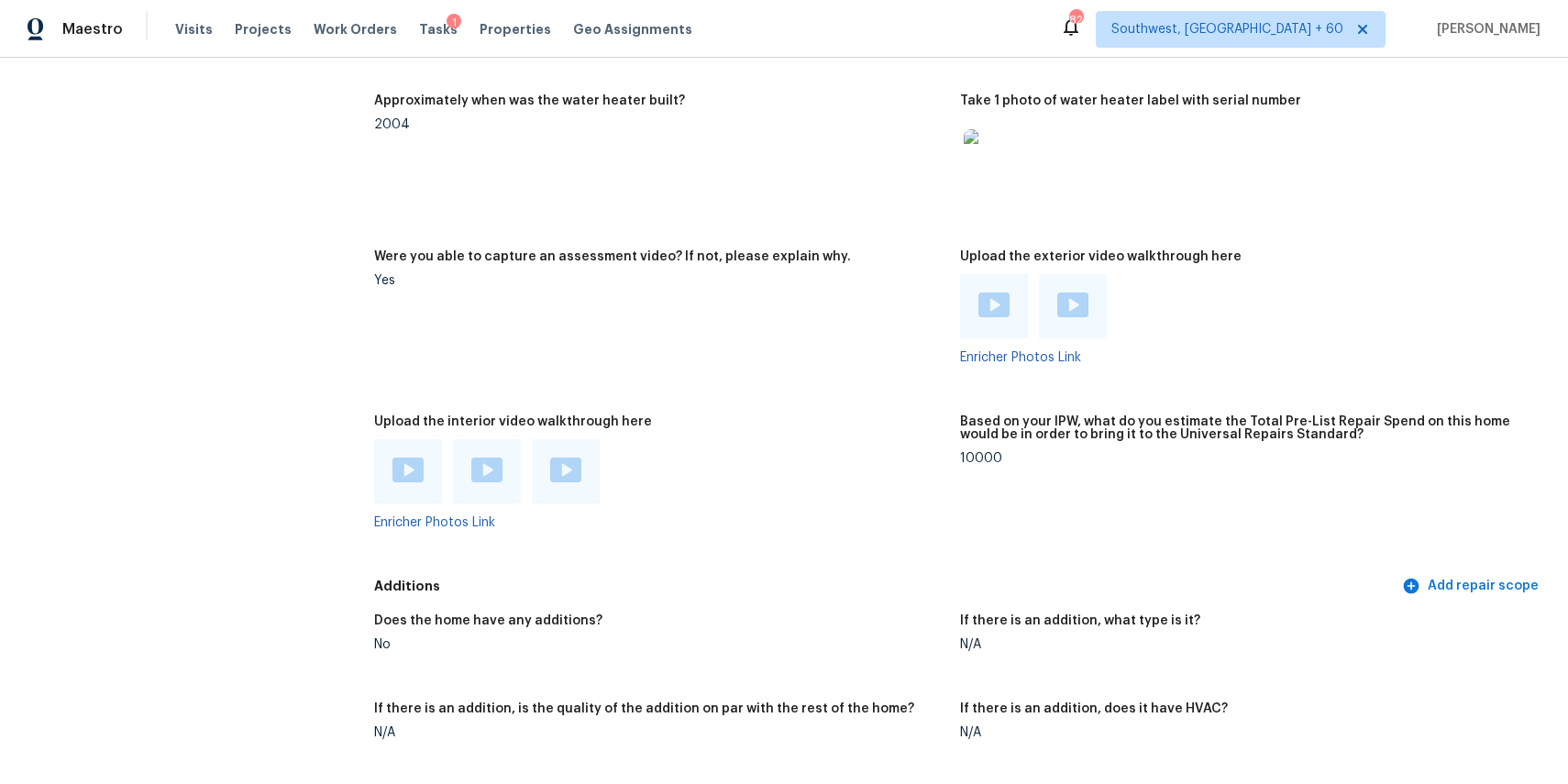
click at [379, 459] on div at bounding box center [408, 471] width 68 height 64
click at [407, 471] on img at bounding box center [407, 470] width 31 height 24
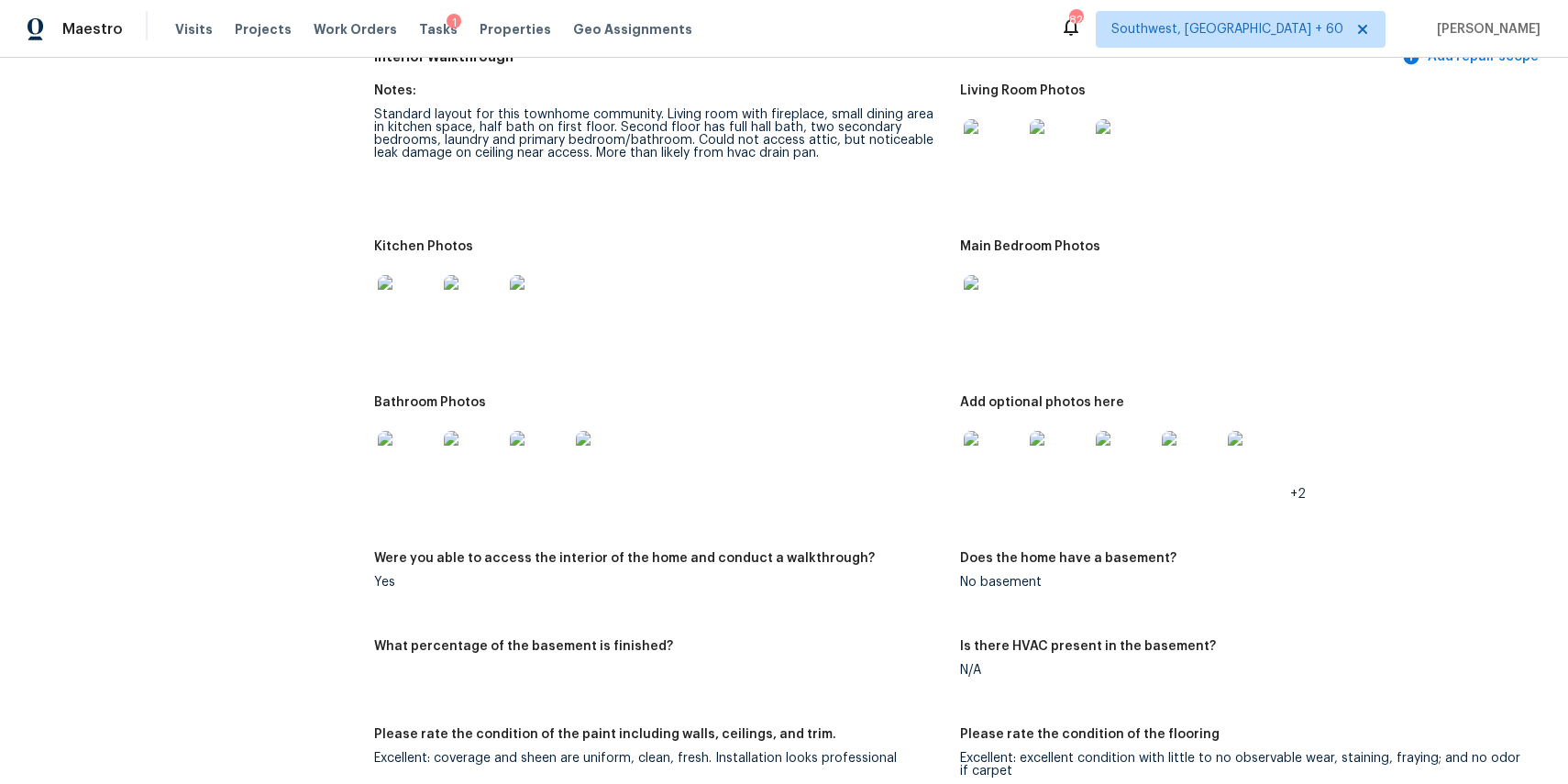
scroll to position [2129, 0]
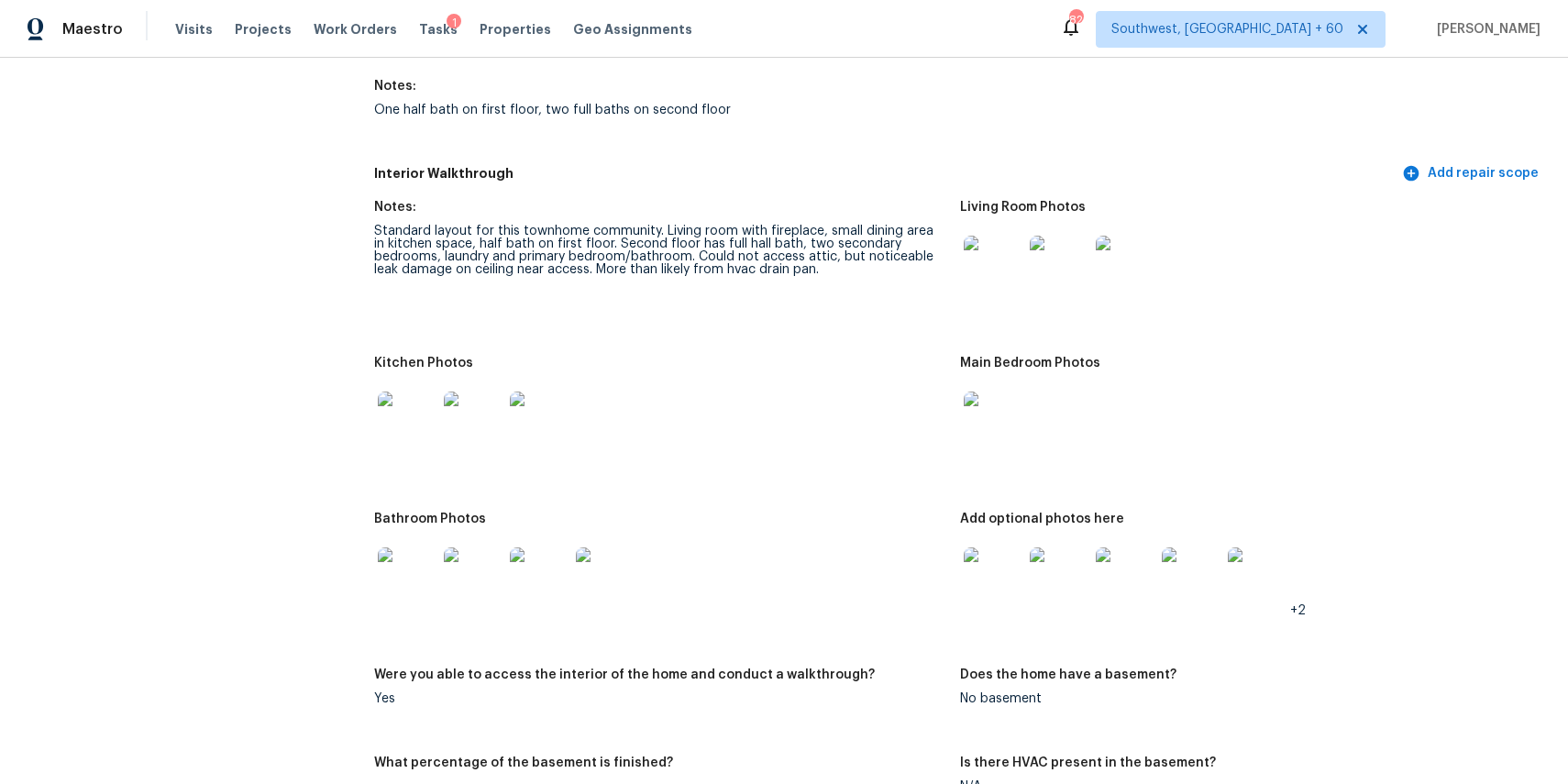
click at [988, 418] on img at bounding box center [993, 420] width 58 height 58
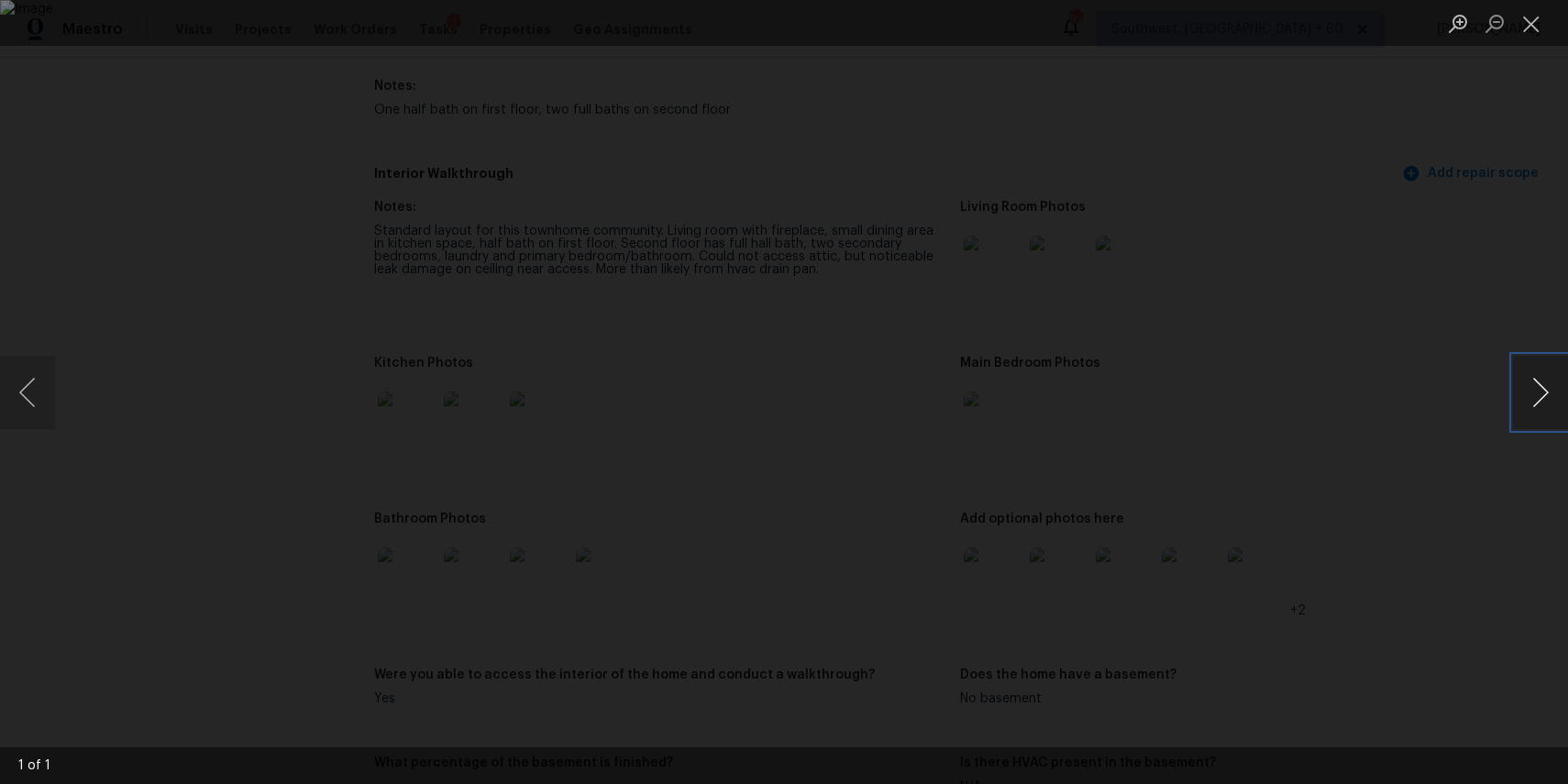
click at [1552, 391] on button "Next image" at bounding box center [1541, 392] width 55 height 73
click at [1471, 330] on div "Lightbox" at bounding box center [784, 392] width 1568 height 784
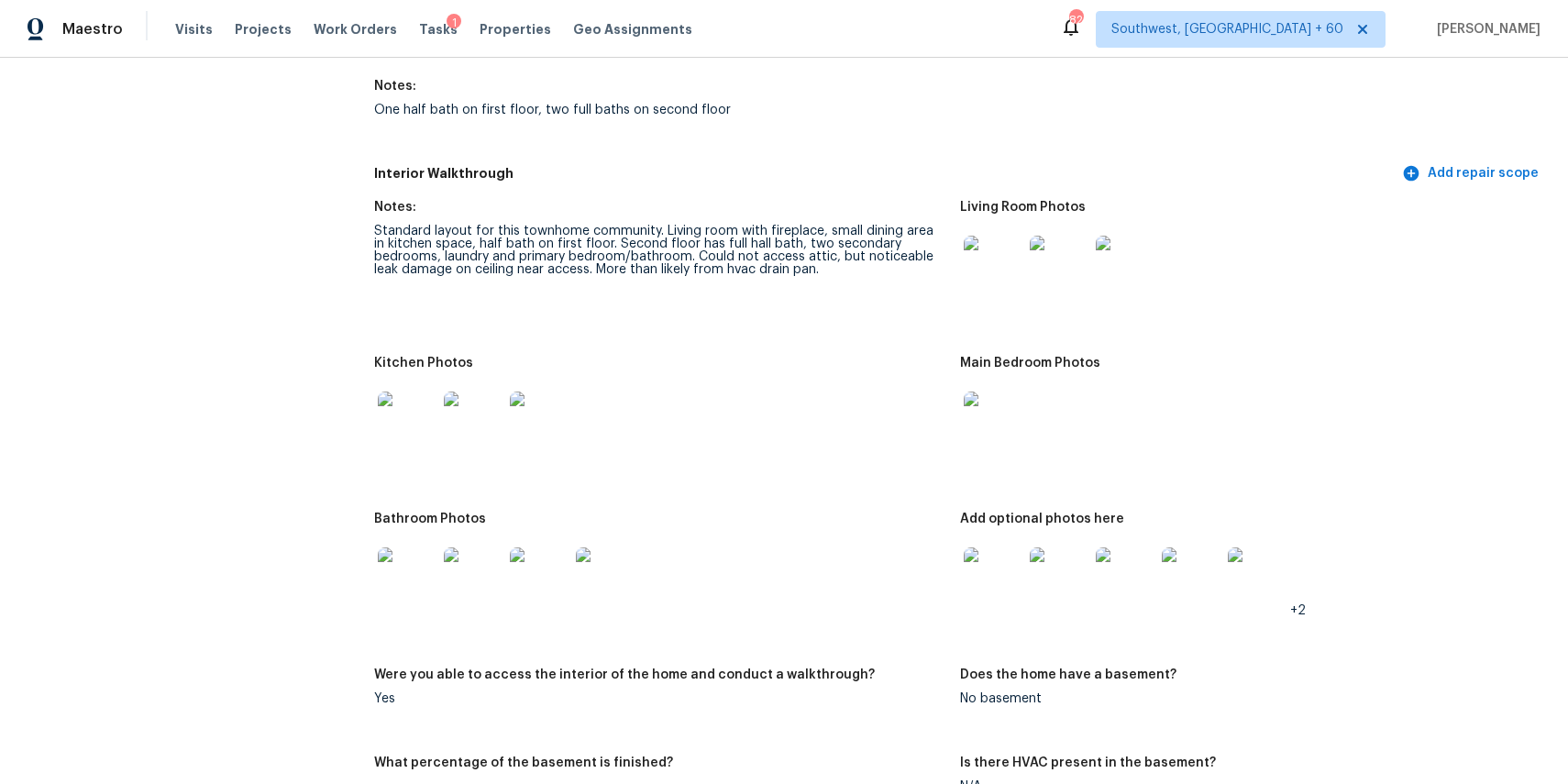
click at [988, 258] on img at bounding box center [993, 265] width 58 height 58
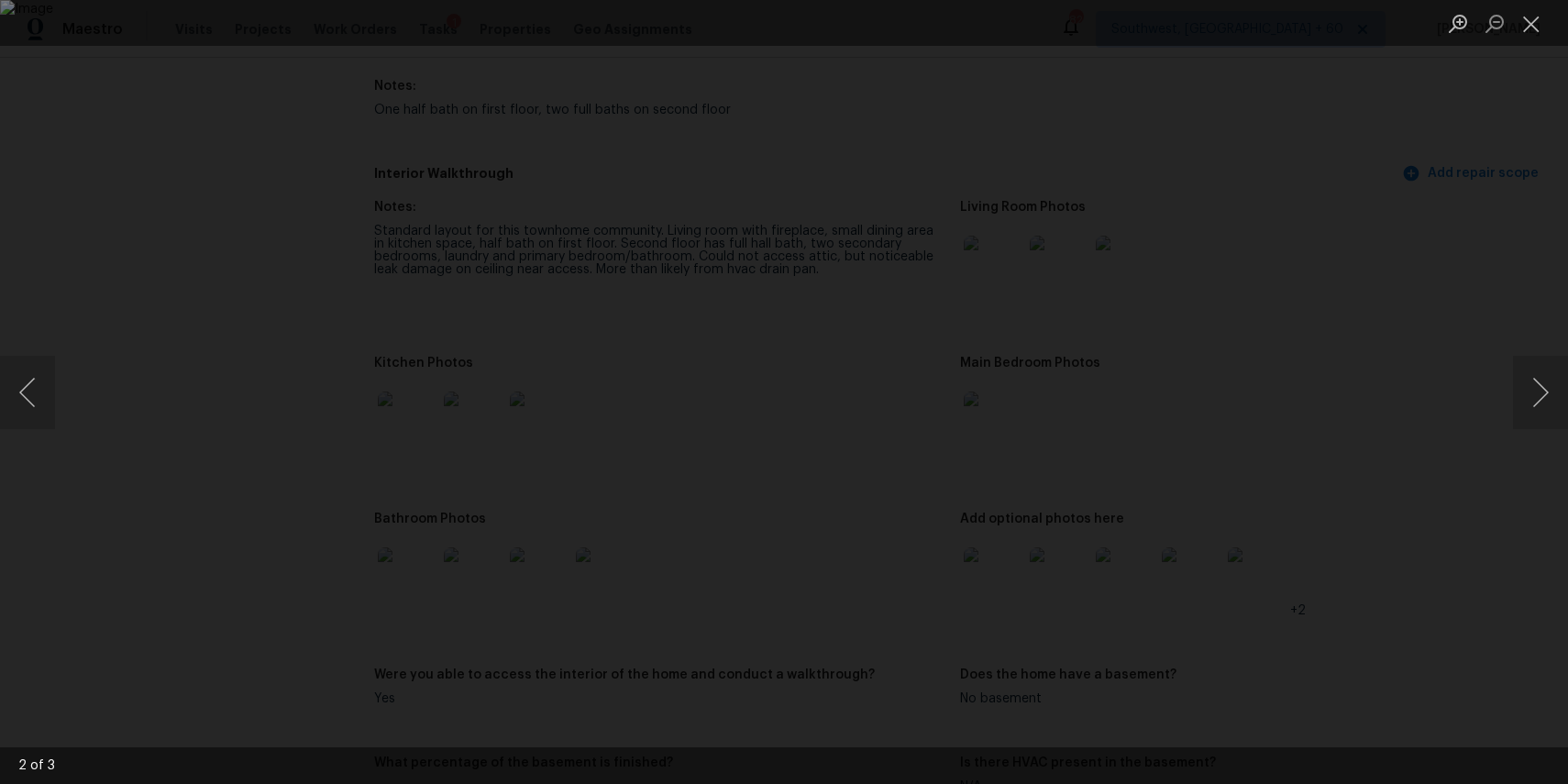
click at [1267, 342] on div "Lightbox" at bounding box center [784, 392] width 1568 height 784
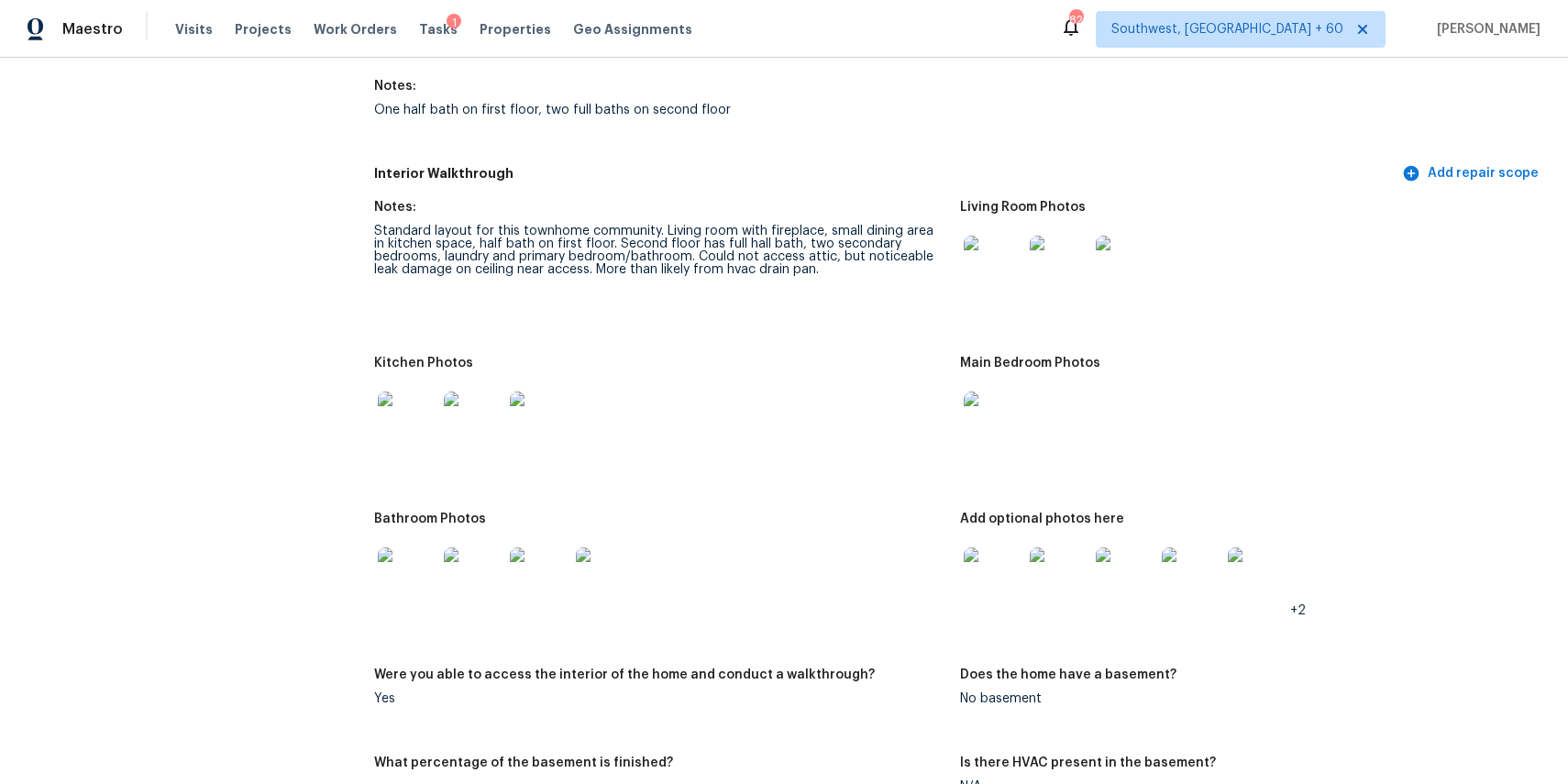
click at [1002, 239] on img at bounding box center [993, 265] width 58 height 58
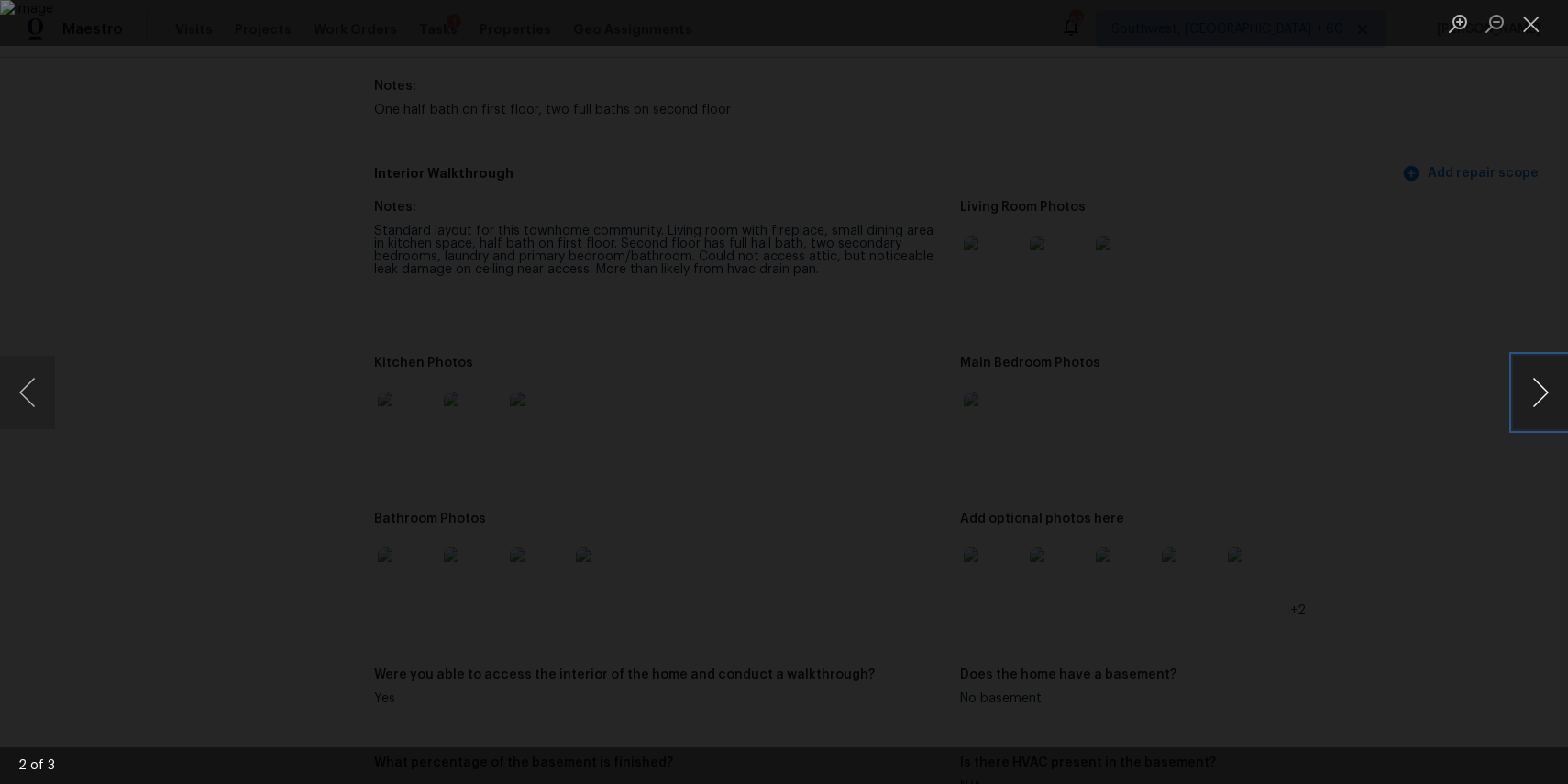
click at [1525, 388] on button "Next image" at bounding box center [1541, 392] width 55 height 73
click at [1463, 349] on div "Lightbox" at bounding box center [784, 392] width 1568 height 784
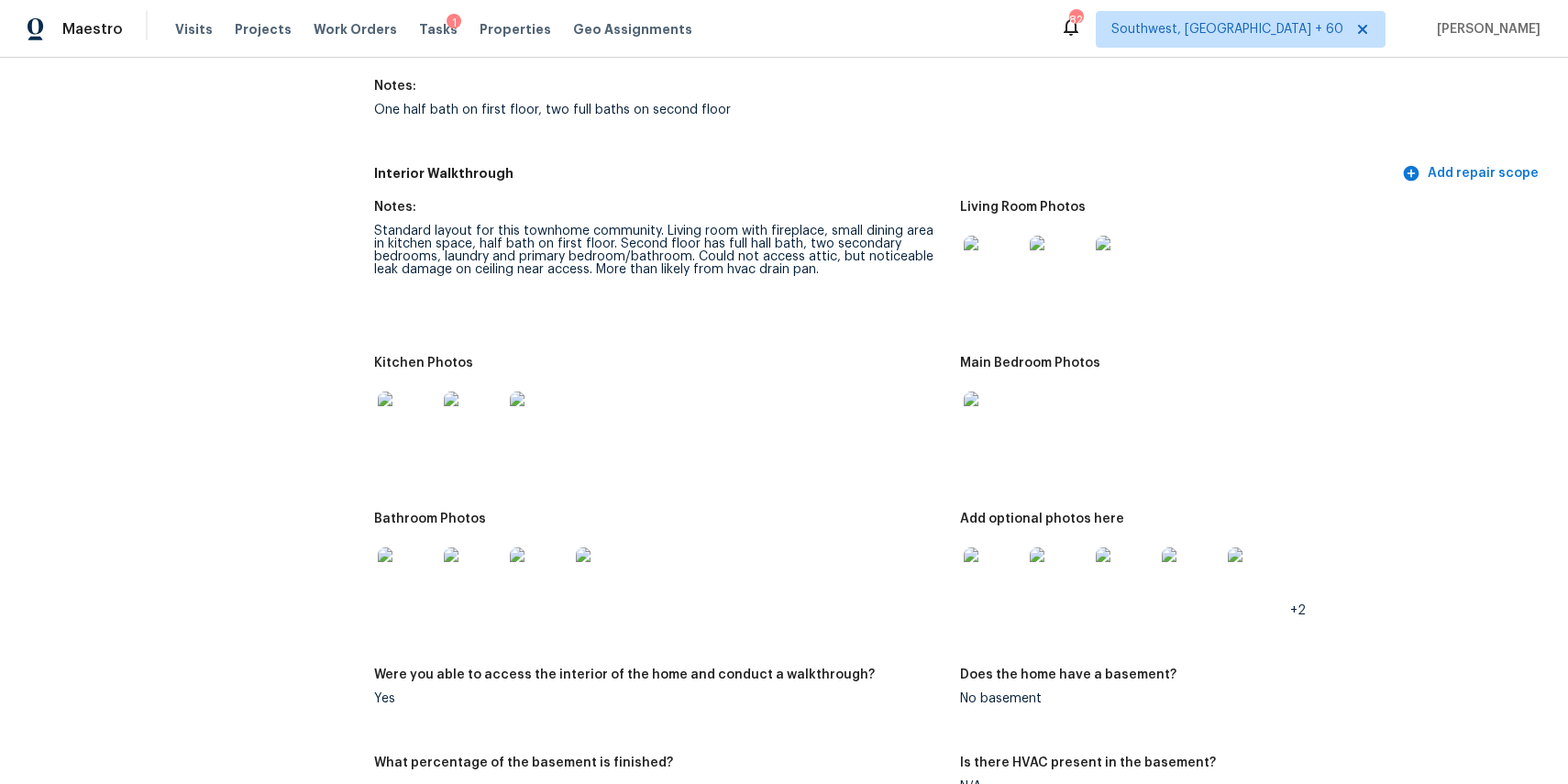
click at [1123, 275] on img at bounding box center [1125, 265] width 58 height 58
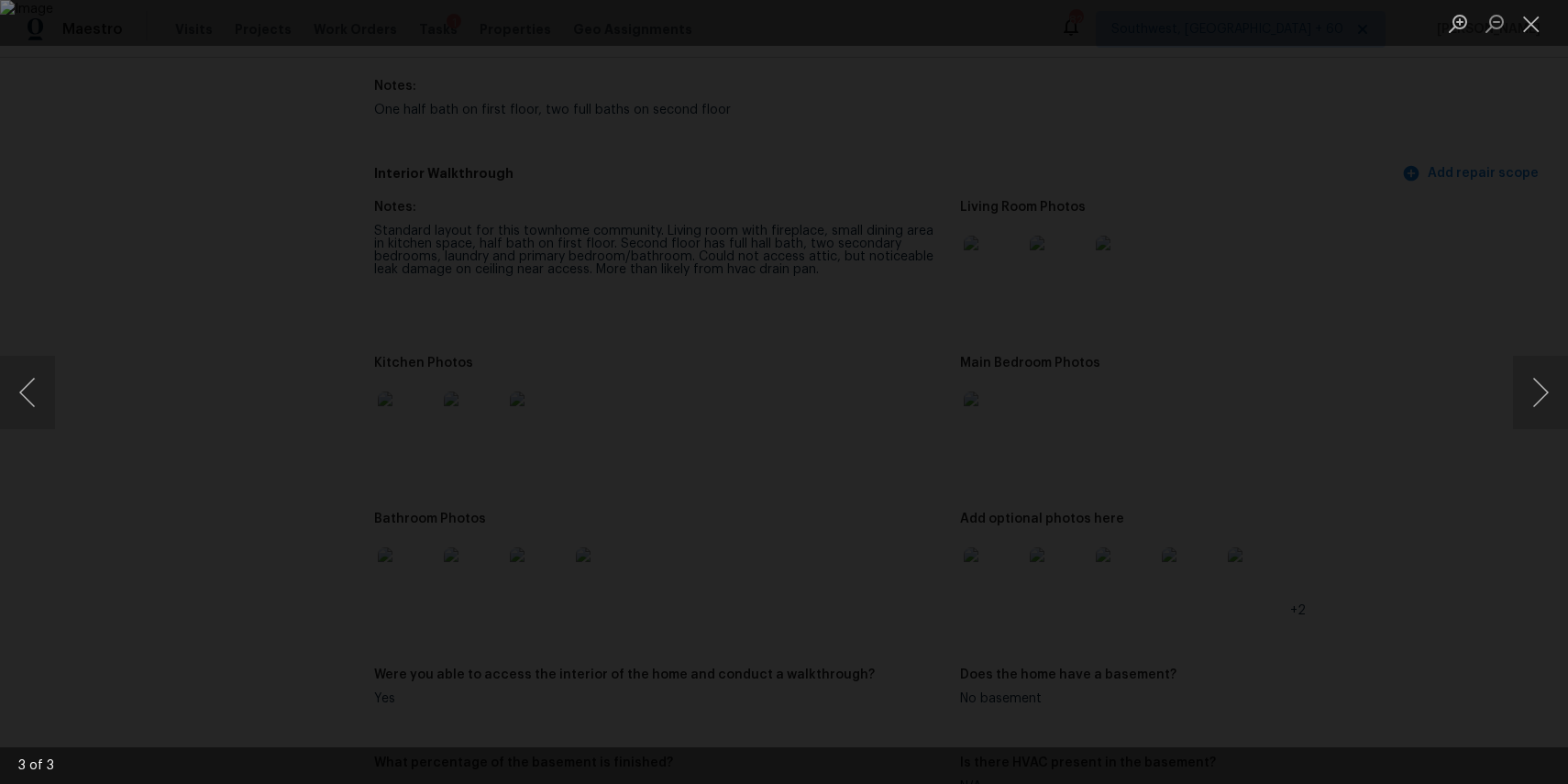
click at [1426, 377] on div "Lightbox" at bounding box center [784, 392] width 1568 height 784
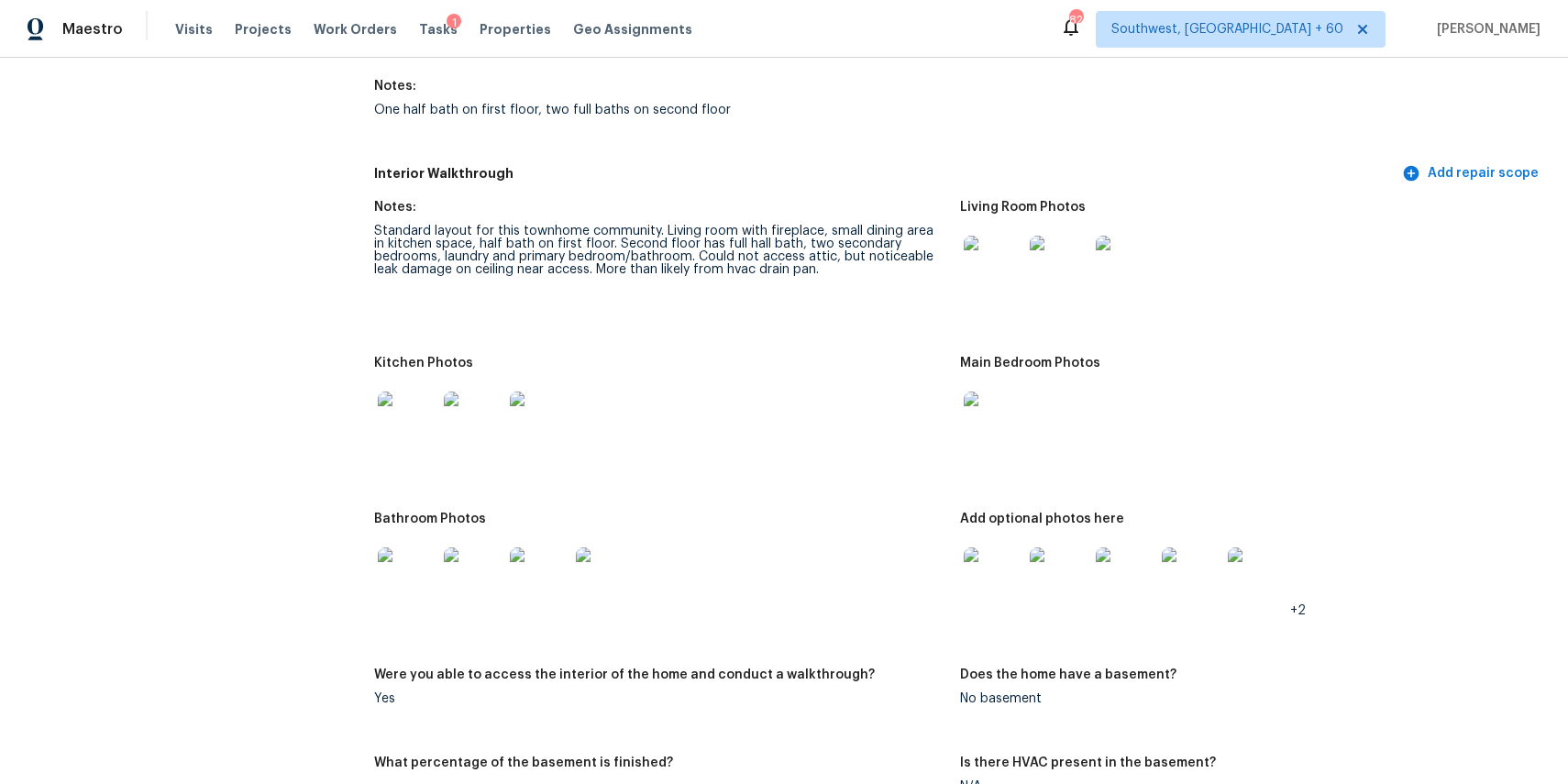
click at [1000, 407] on img at bounding box center [993, 420] width 58 height 58
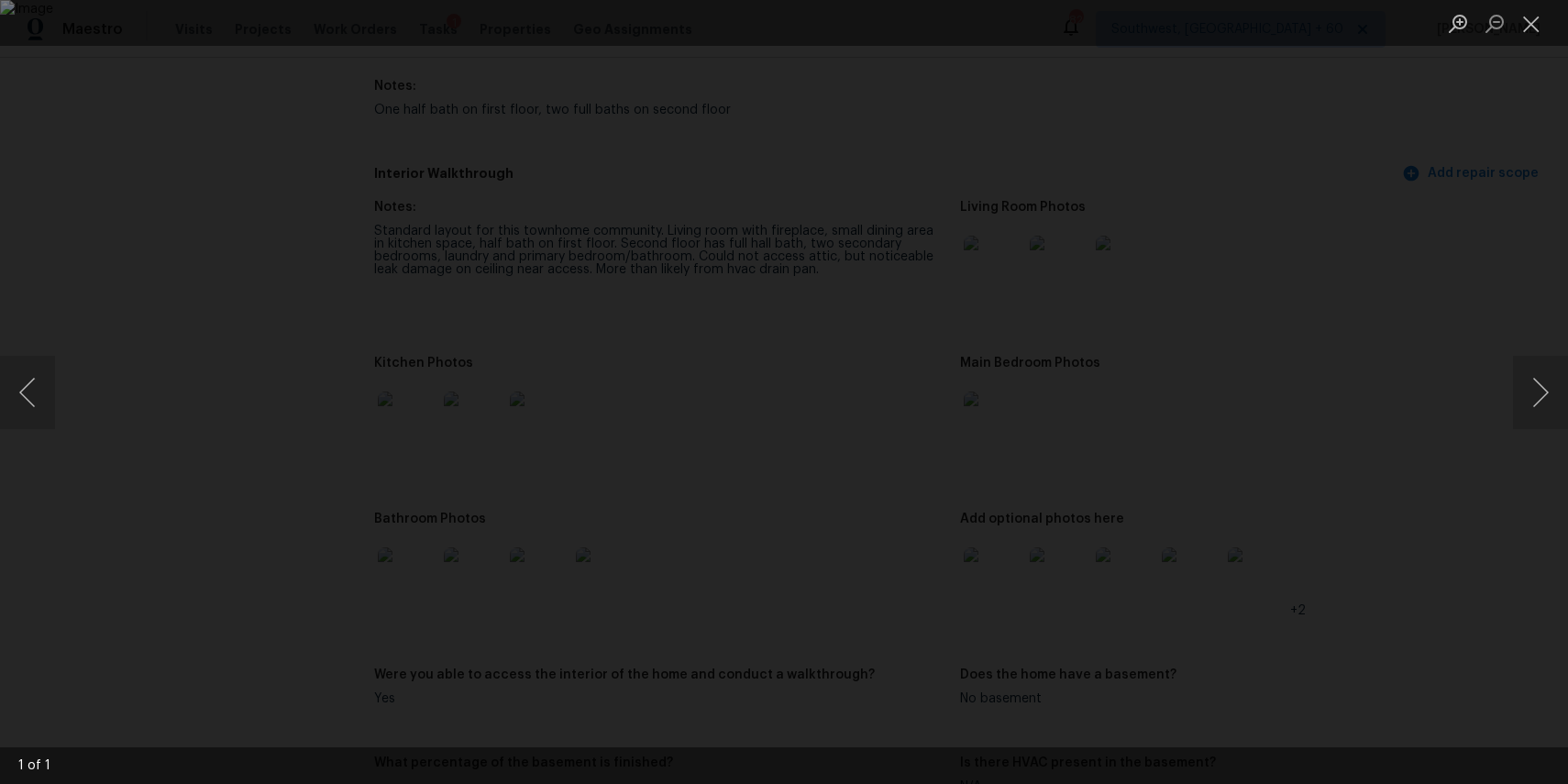
click at [1411, 352] on div "Lightbox" at bounding box center [784, 392] width 1568 height 784
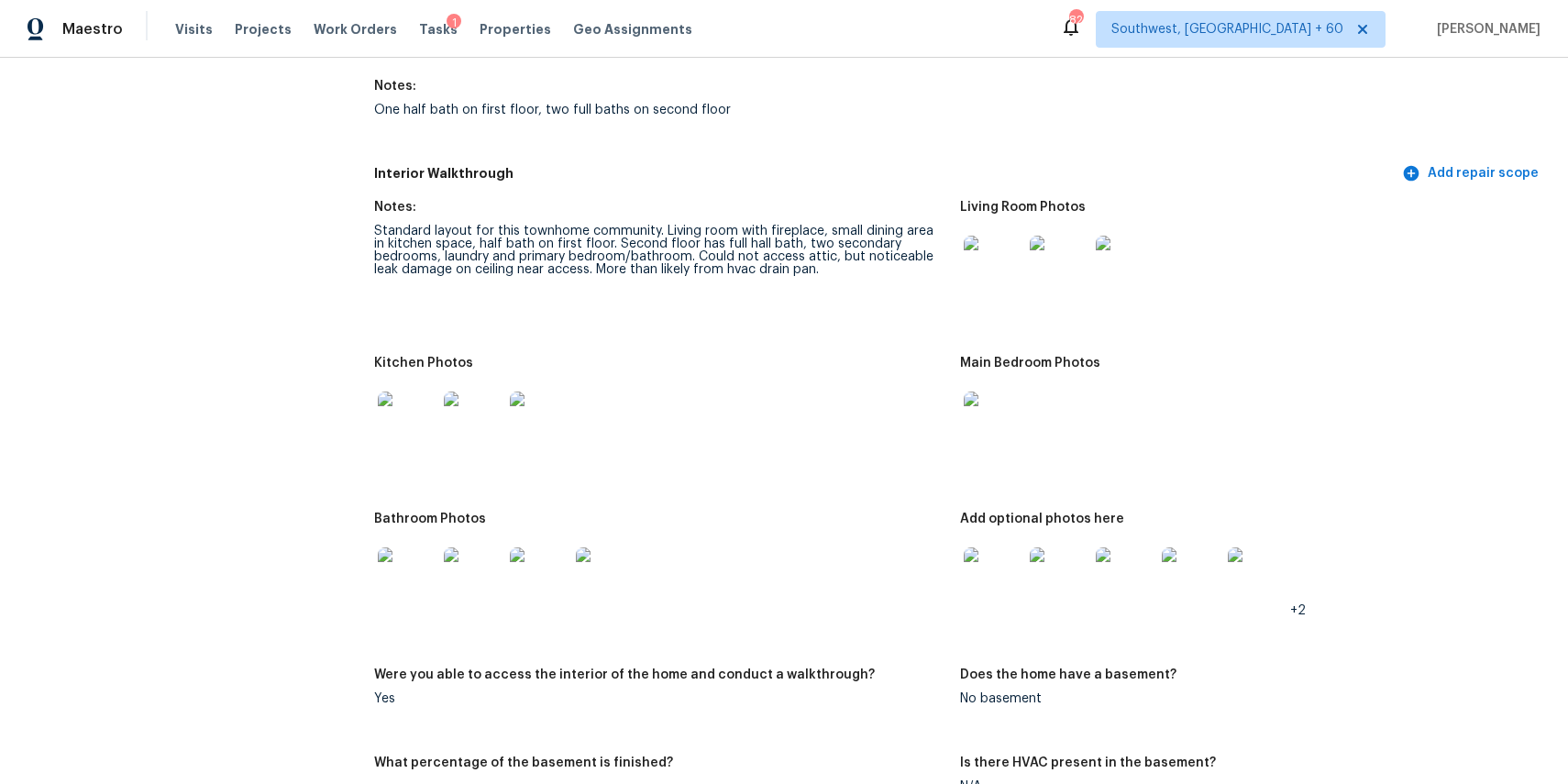
click at [986, 583] on img at bounding box center [993, 576] width 58 height 58
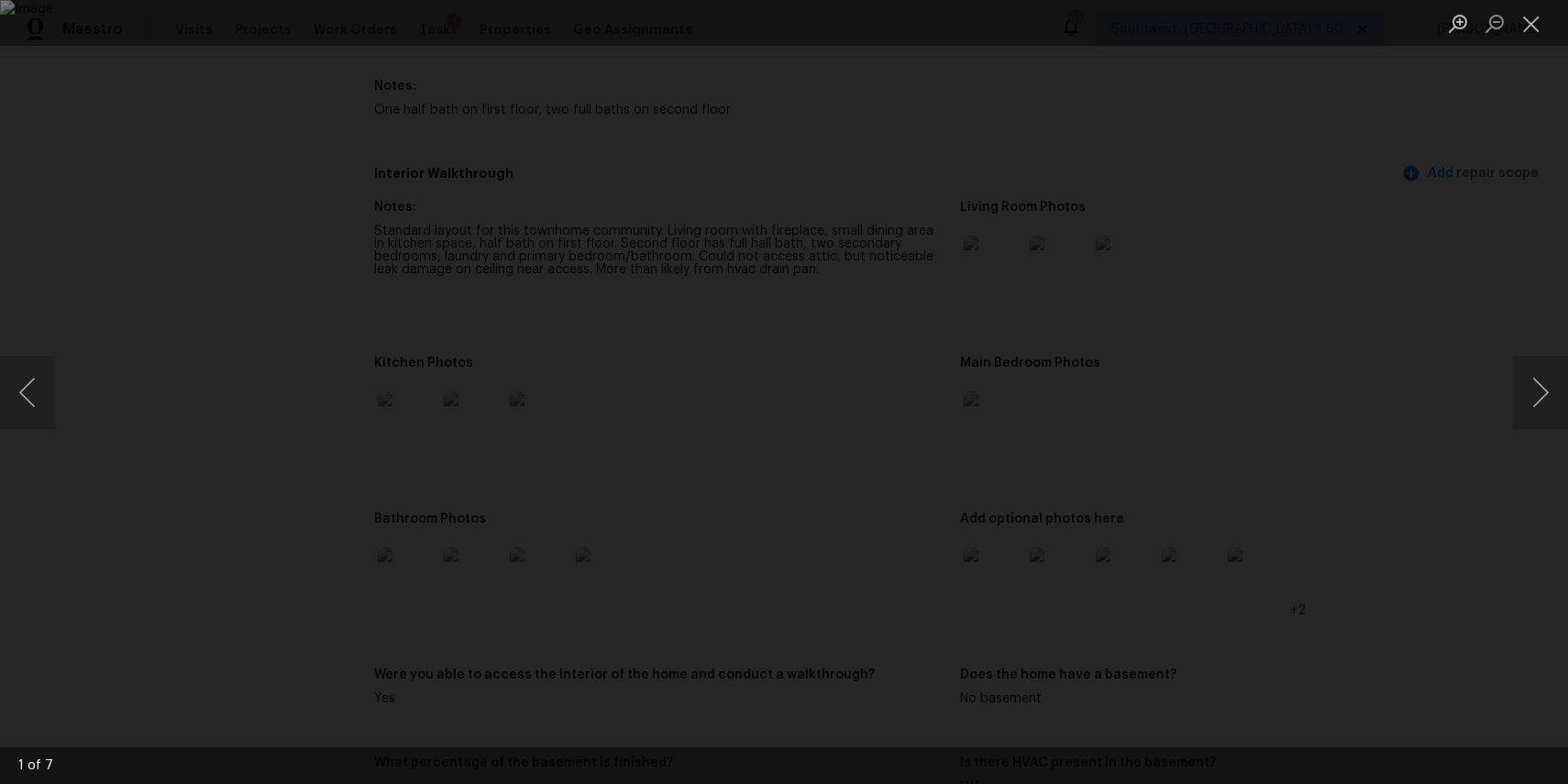
click at [1413, 385] on div "Lightbox" at bounding box center [784, 392] width 1568 height 784
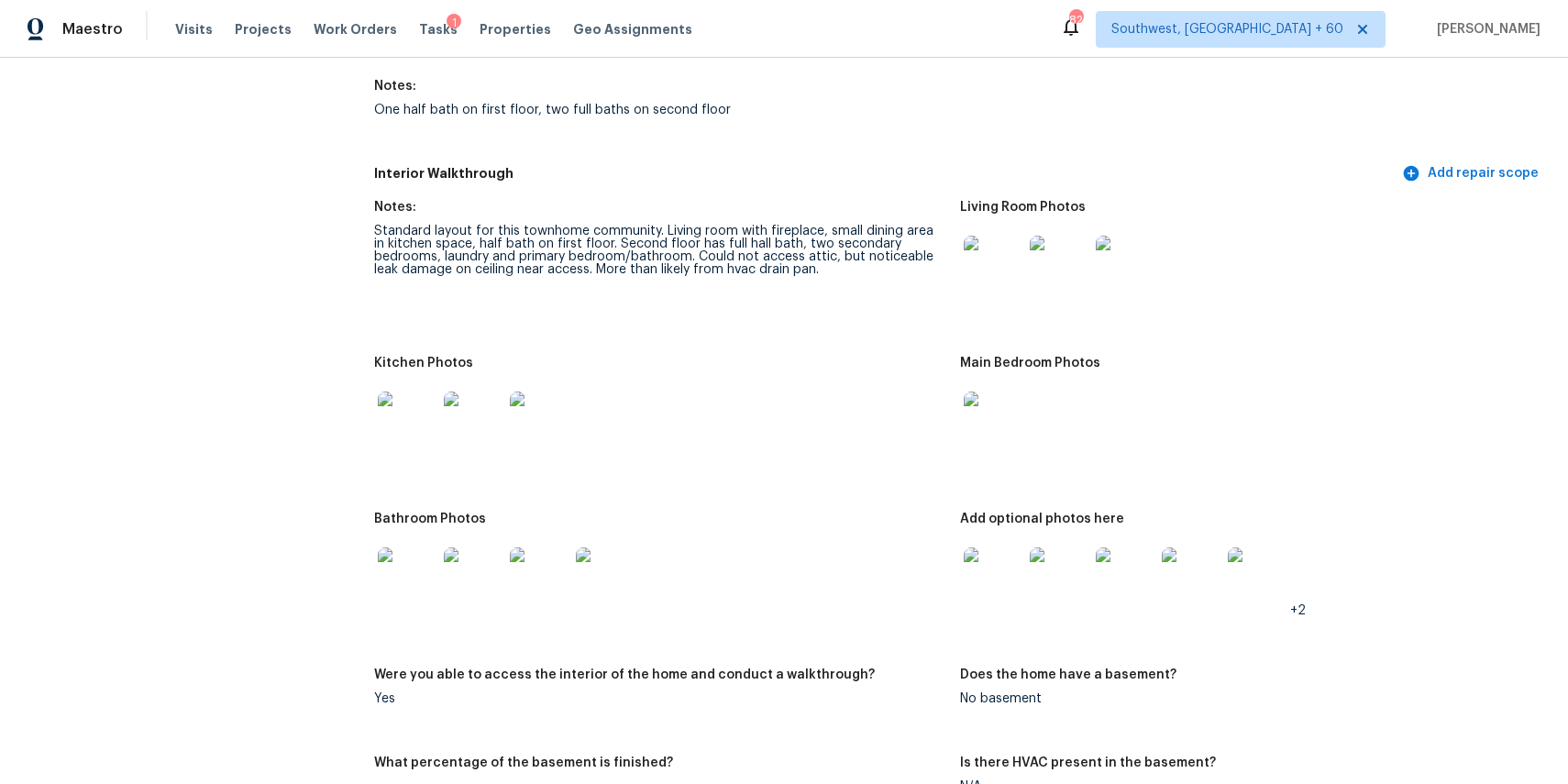
click at [1065, 573] on img at bounding box center [1059, 576] width 58 height 58
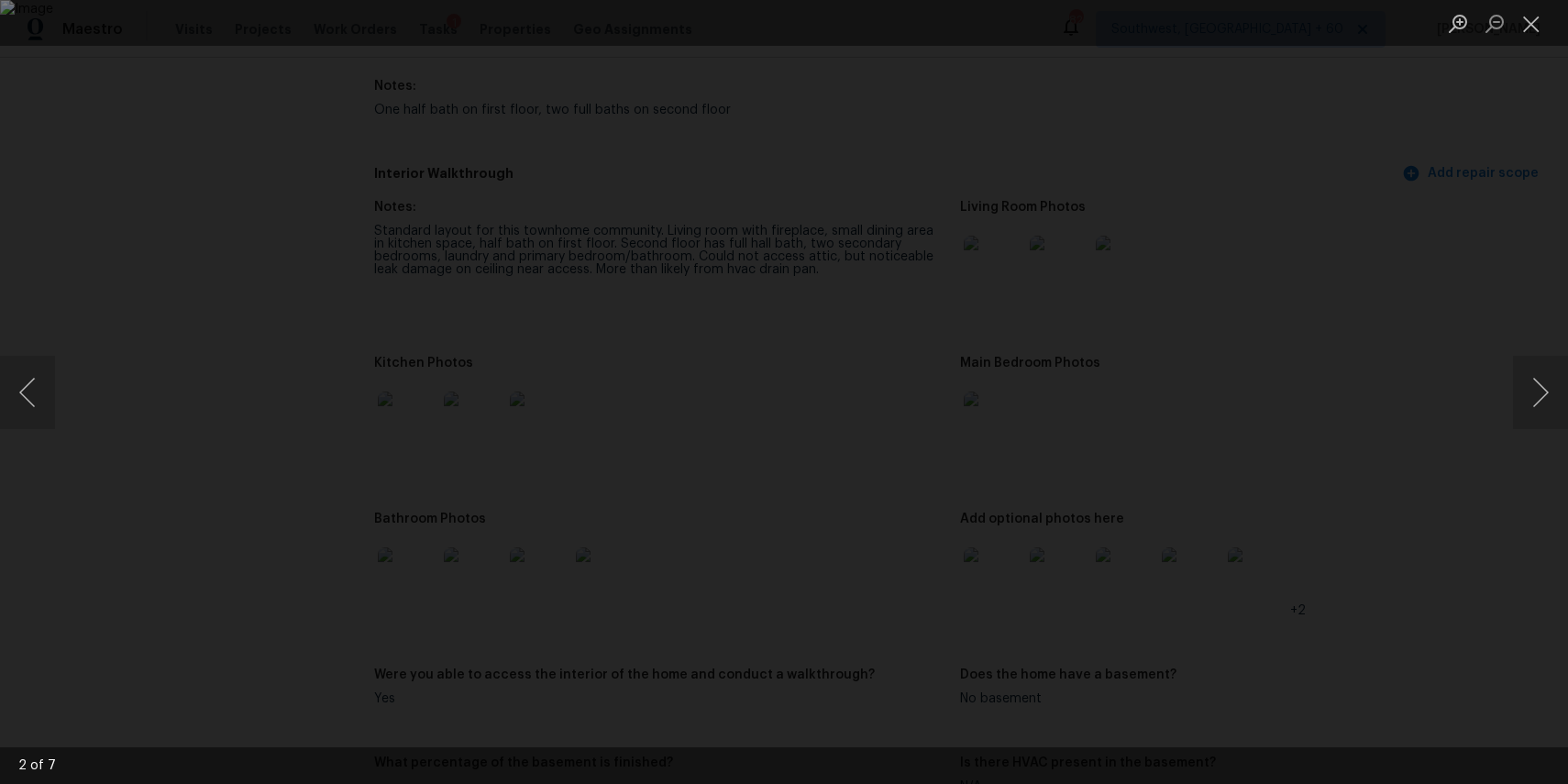
click at [1389, 466] on div "Lightbox" at bounding box center [784, 392] width 1568 height 784
click at [1556, 382] on button "Next image" at bounding box center [1541, 392] width 55 height 73
click at [1412, 398] on div "Lightbox" at bounding box center [784, 392] width 1568 height 784
click at [1367, 362] on div "Lightbox" at bounding box center [784, 392] width 1568 height 784
click at [1331, 368] on div "Lightbox" at bounding box center [784, 392] width 1568 height 784
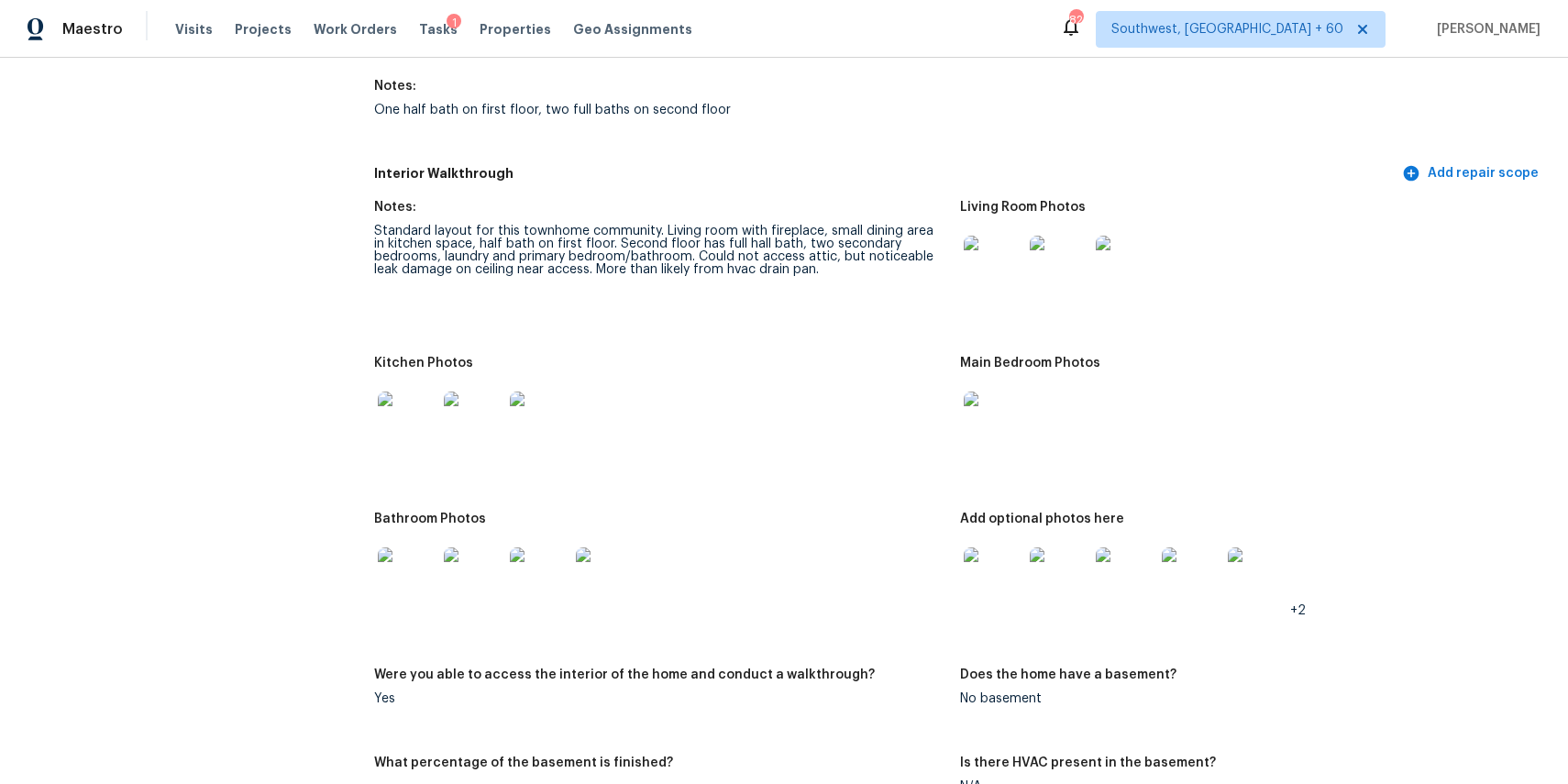
click at [1331, 368] on div "Lightbox" at bounding box center [784, 392] width 1568 height 784
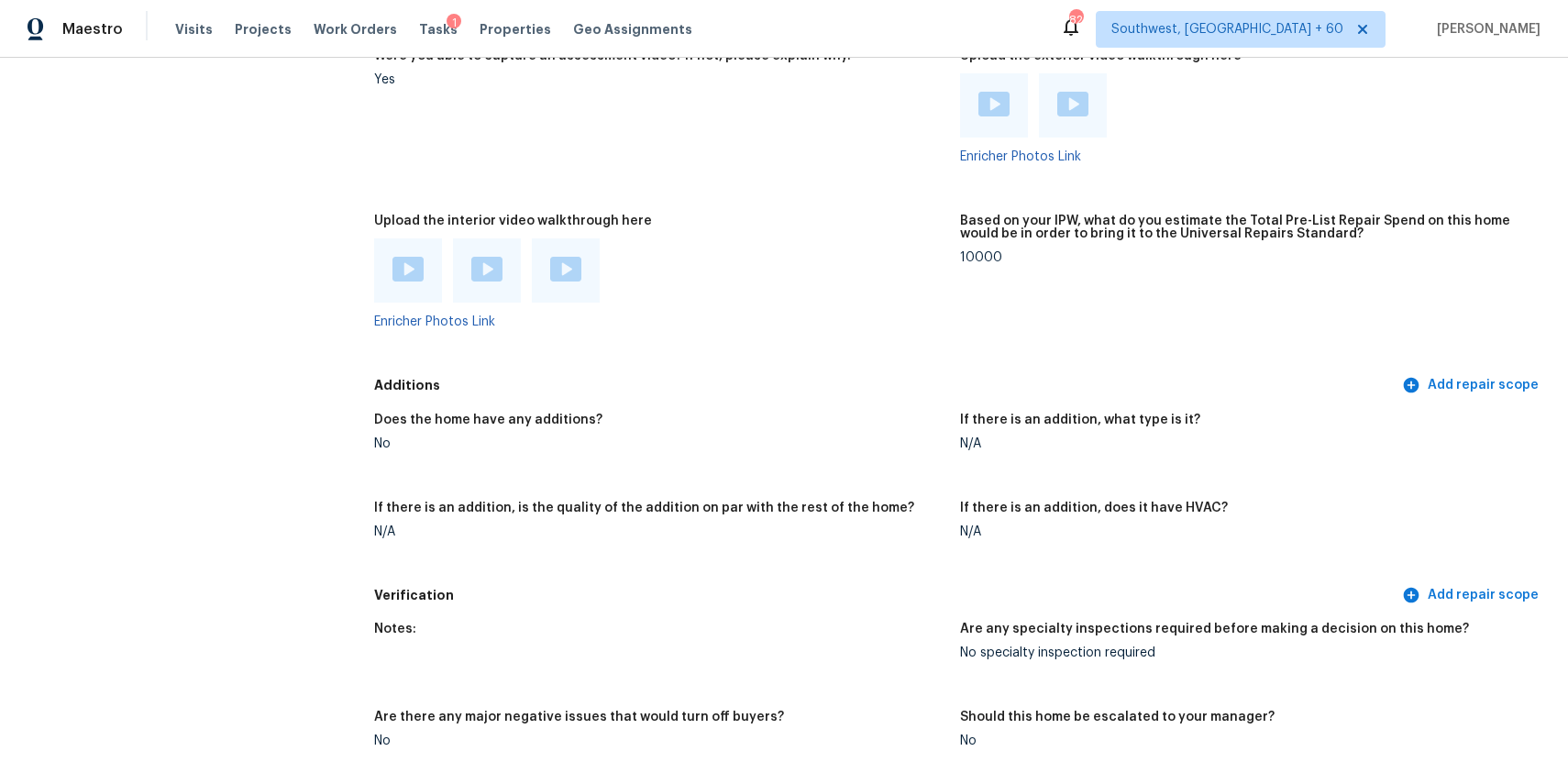
scroll to position [3709, 0]
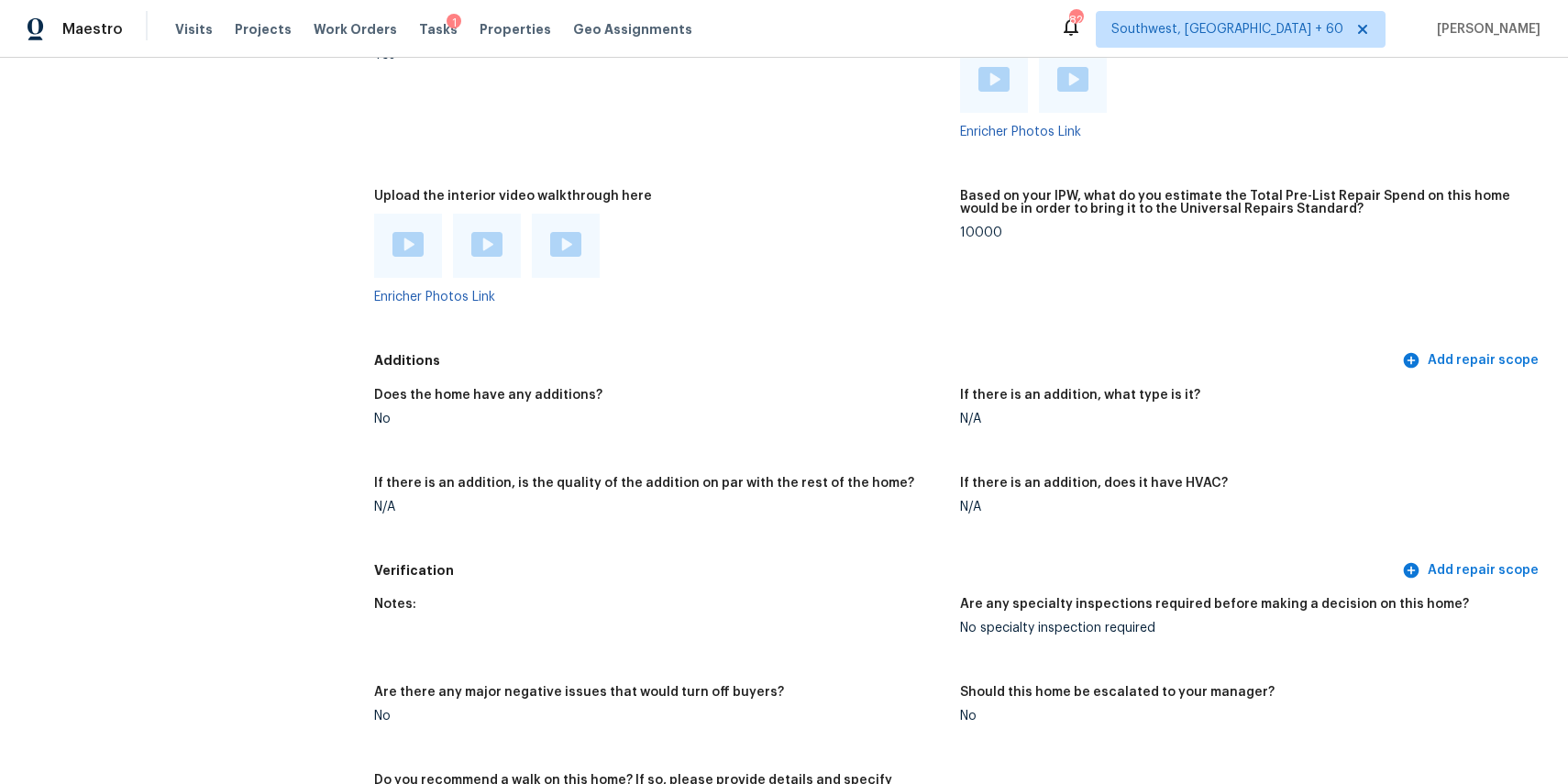
click at [412, 248] on img at bounding box center [407, 244] width 31 height 24
click at [473, 243] on img at bounding box center [486, 244] width 31 height 24
click at [563, 229] on div at bounding box center [566, 245] width 68 height 64
click at [569, 239] on img at bounding box center [565, 244] width 31 height 24
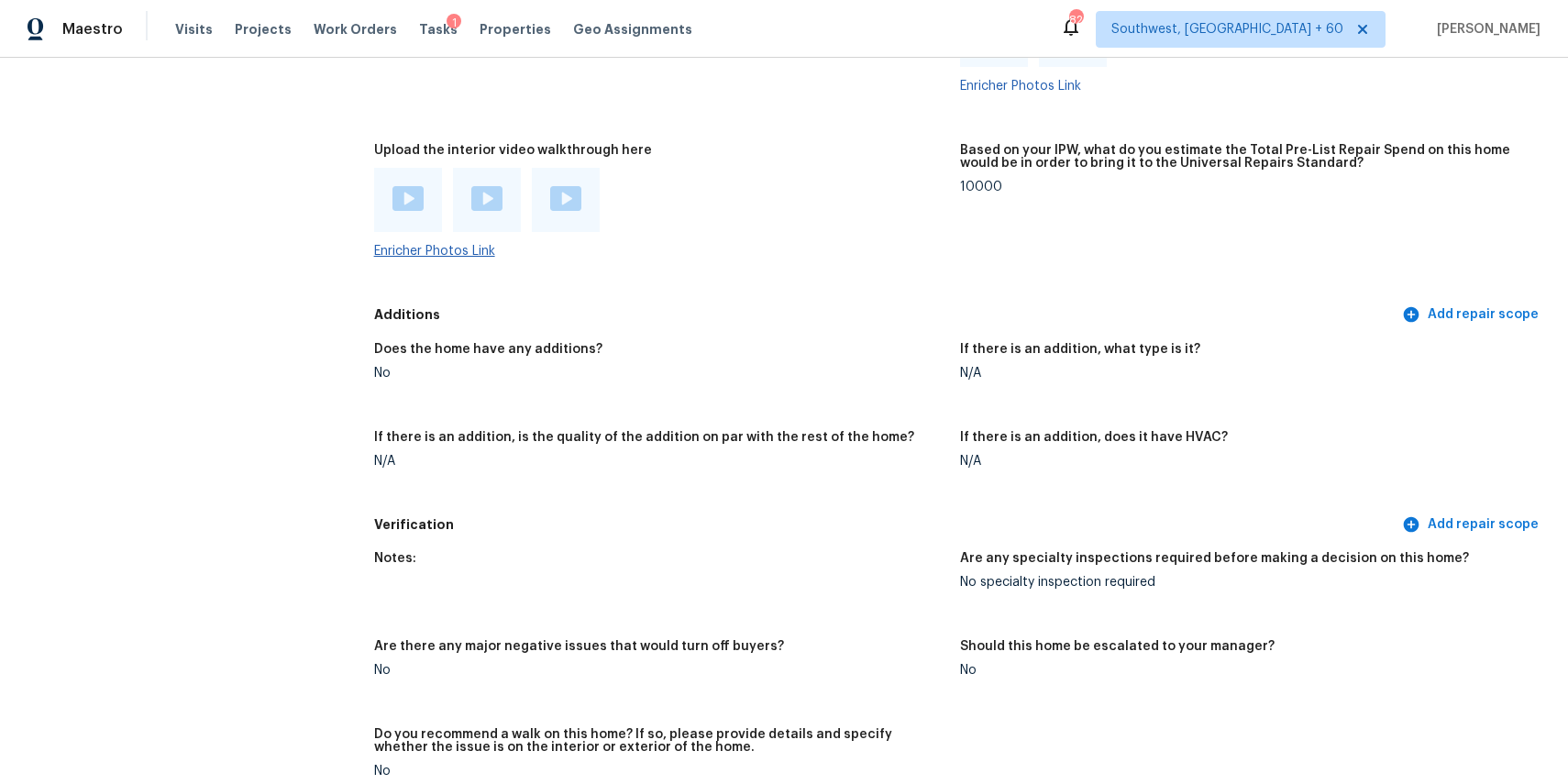
scroll to position [3724, 0]
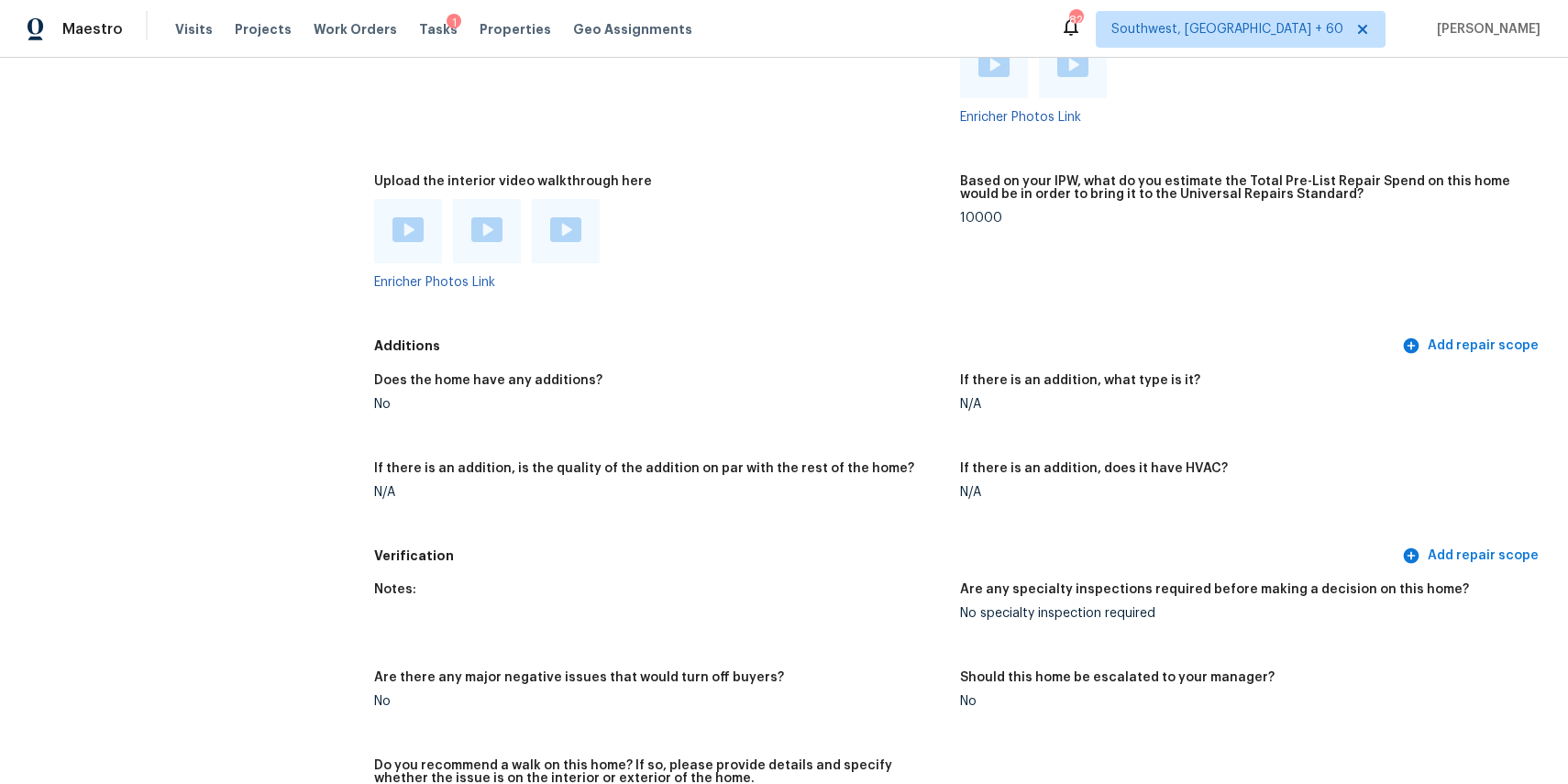
click at [405, 217] on img at bounding box center [407, 229] width 31 height 24
click at [443, 273] on div "Enricher Photos Link" at bounding box center [659, 244] width 571 height 90
click at [465, 278] on link "Enricher Photos Link" at bounding box center [435, 282] width 121 height 13
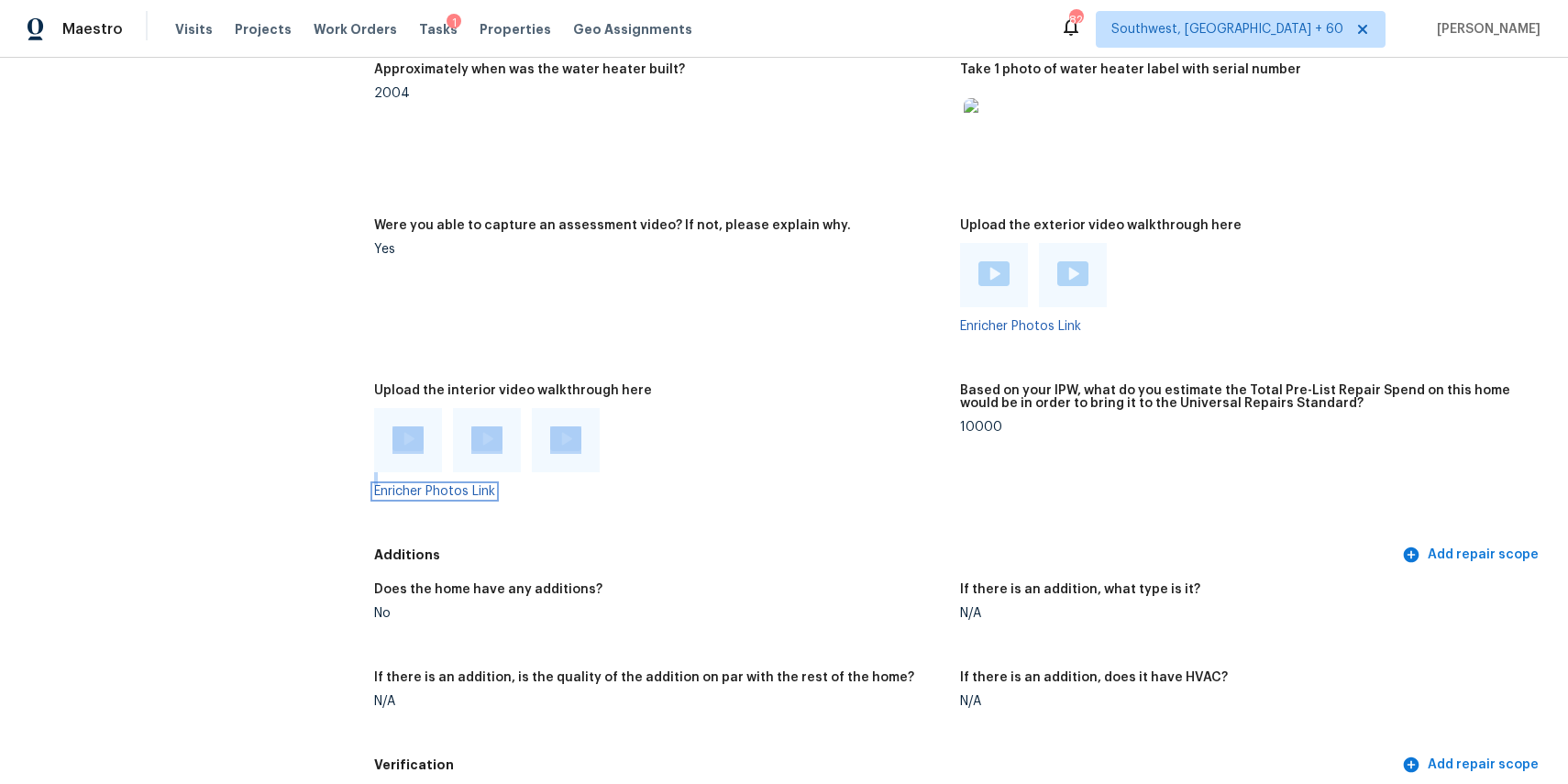
scroll to position [3538, 0]
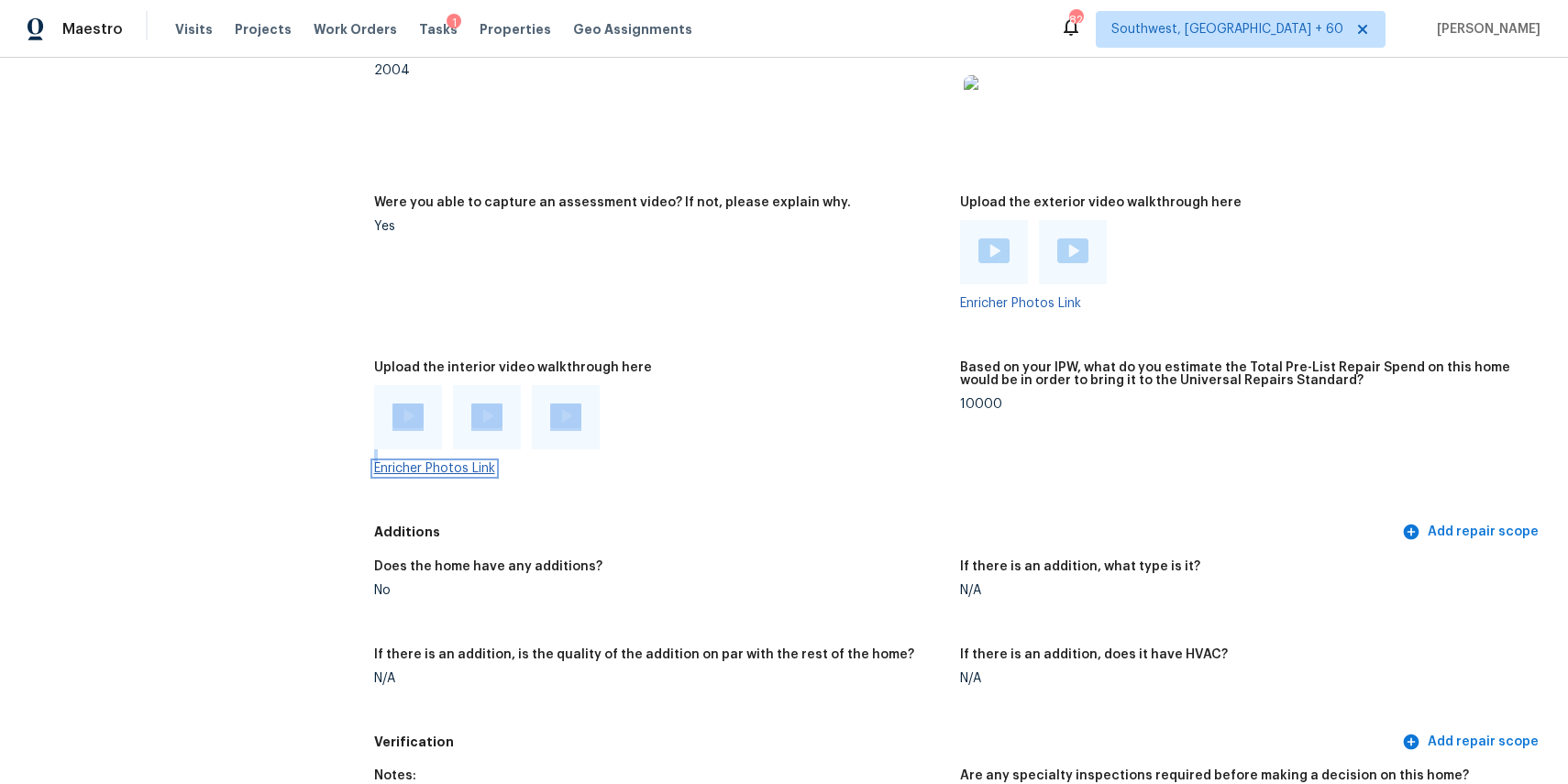
click at [470, 462] on link "Enricher Photos Link" at bounding box center [435, 468] width 121 height 13
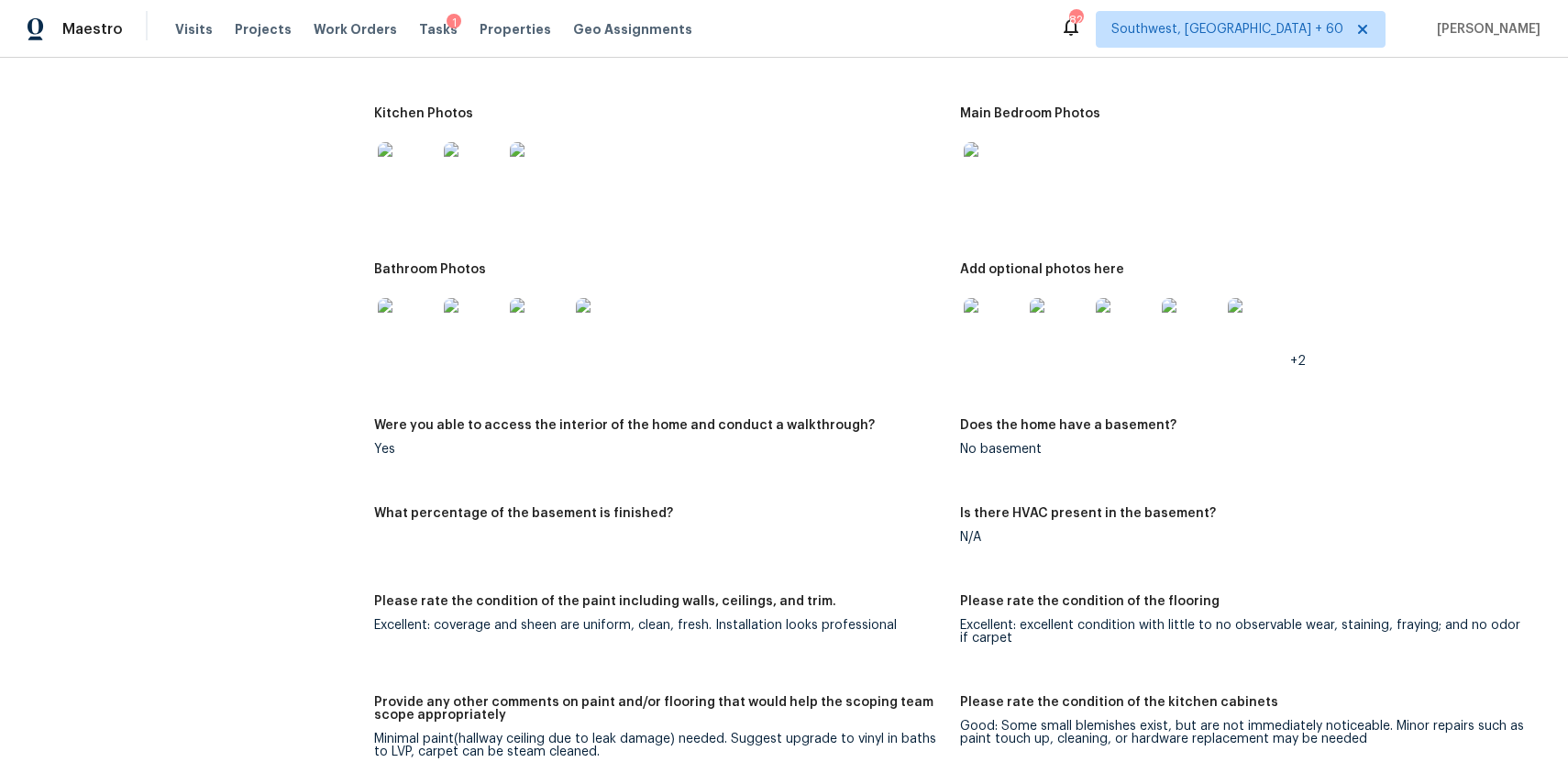
scroll to position [2194, 0]
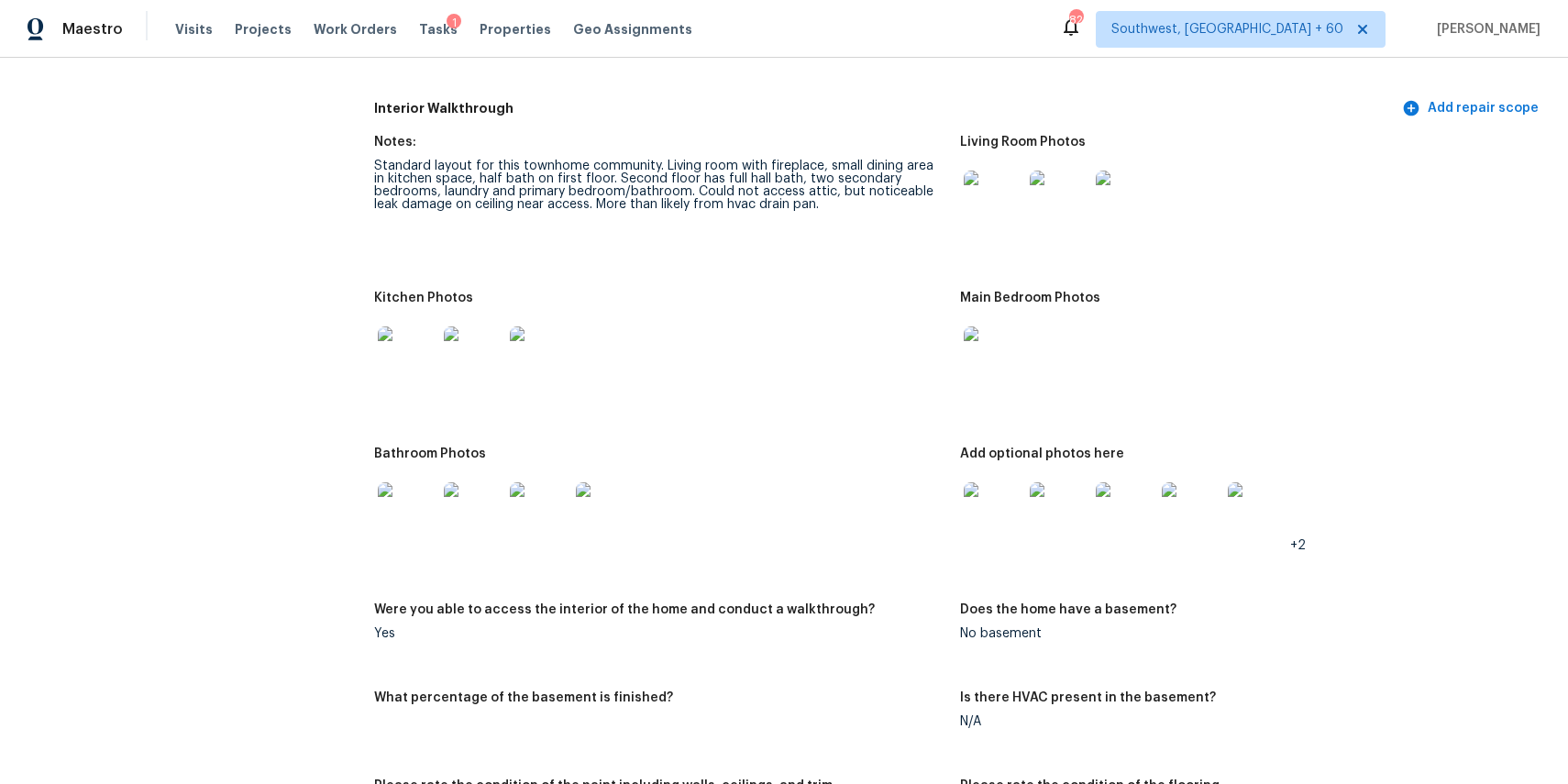
click at [401, 491] on img at bounding box center [407, 511] width 58 height 58
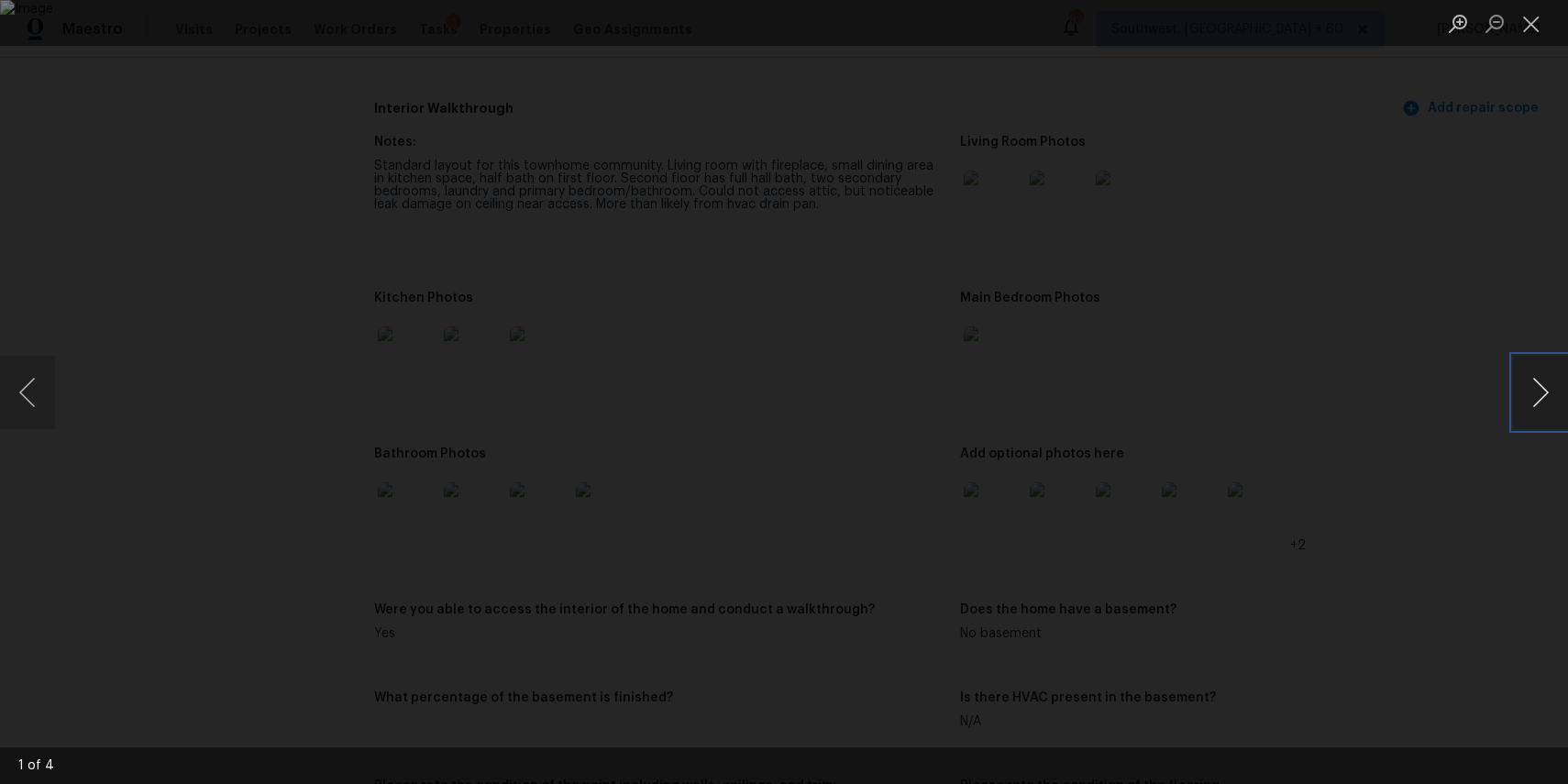
click at [1550, 403] on button "Next image" at bounding box center [1541, 392] width 55 height 73
click at [1453, 323] on div "Lightbox" at bounding box center [784, 392] width 1568 height 784
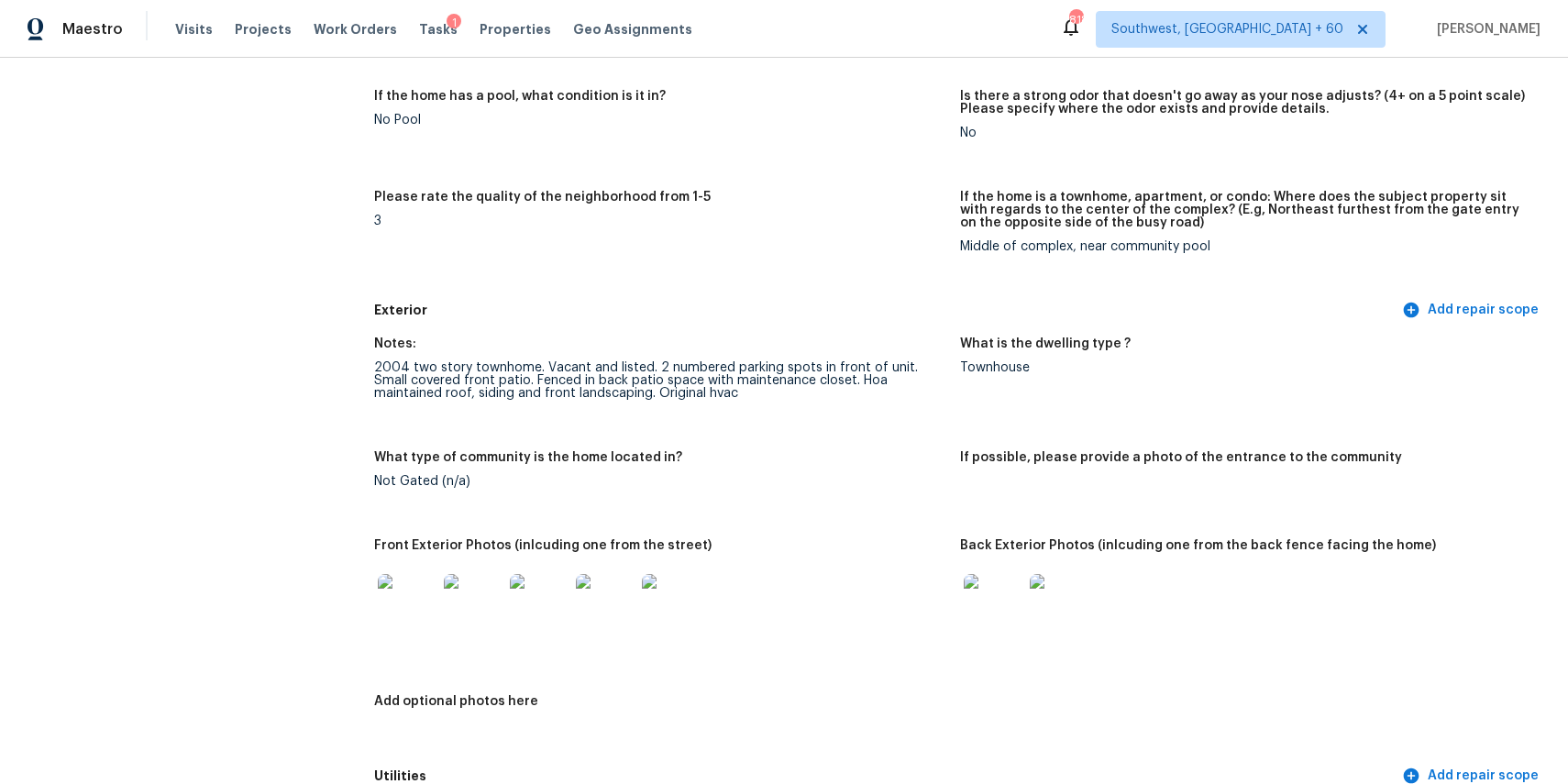
scroll to position [0, 0]
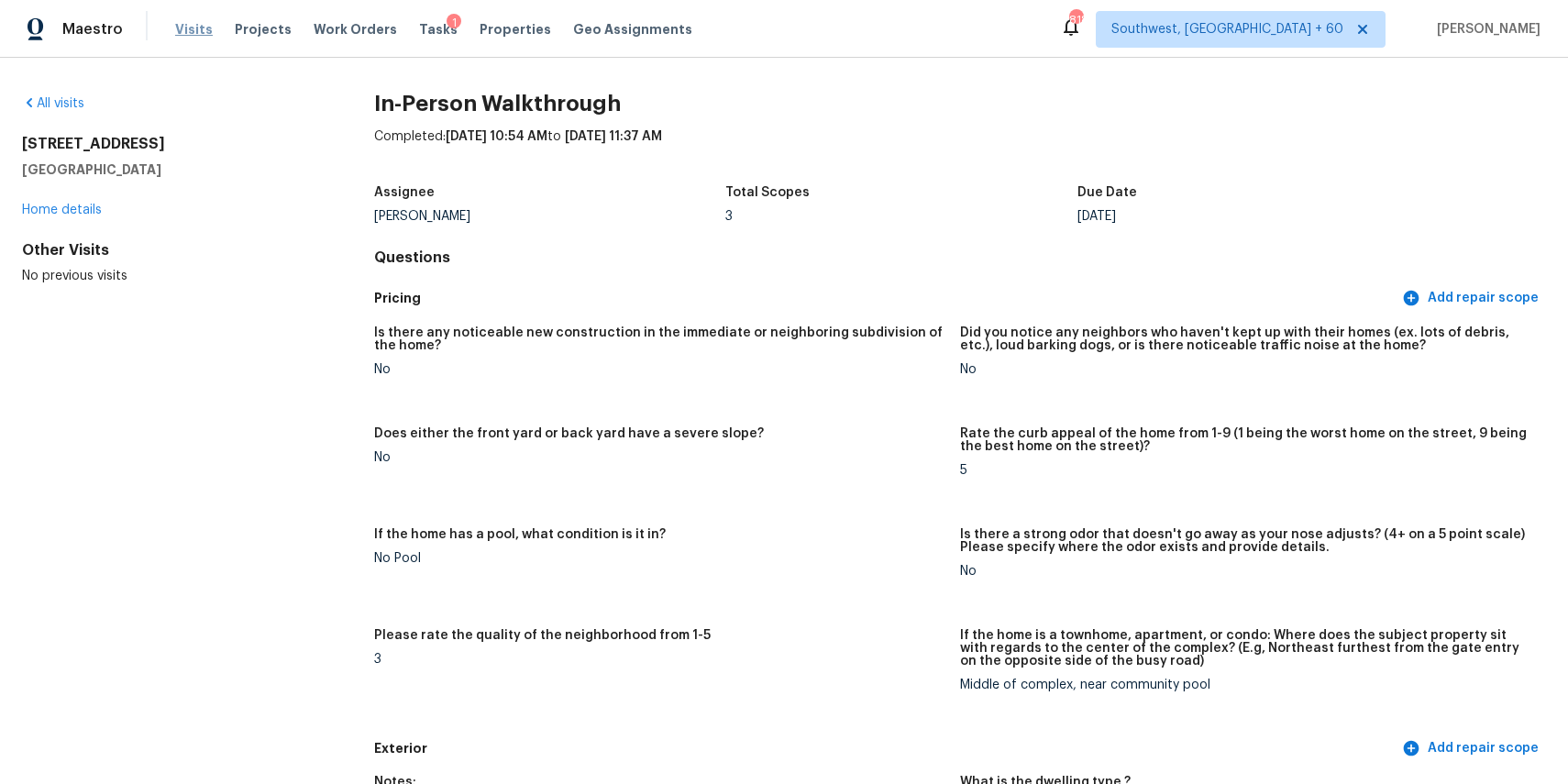
click at [202, 27] on span "Visits" at bounding box center [194, 29] width 38 height 19
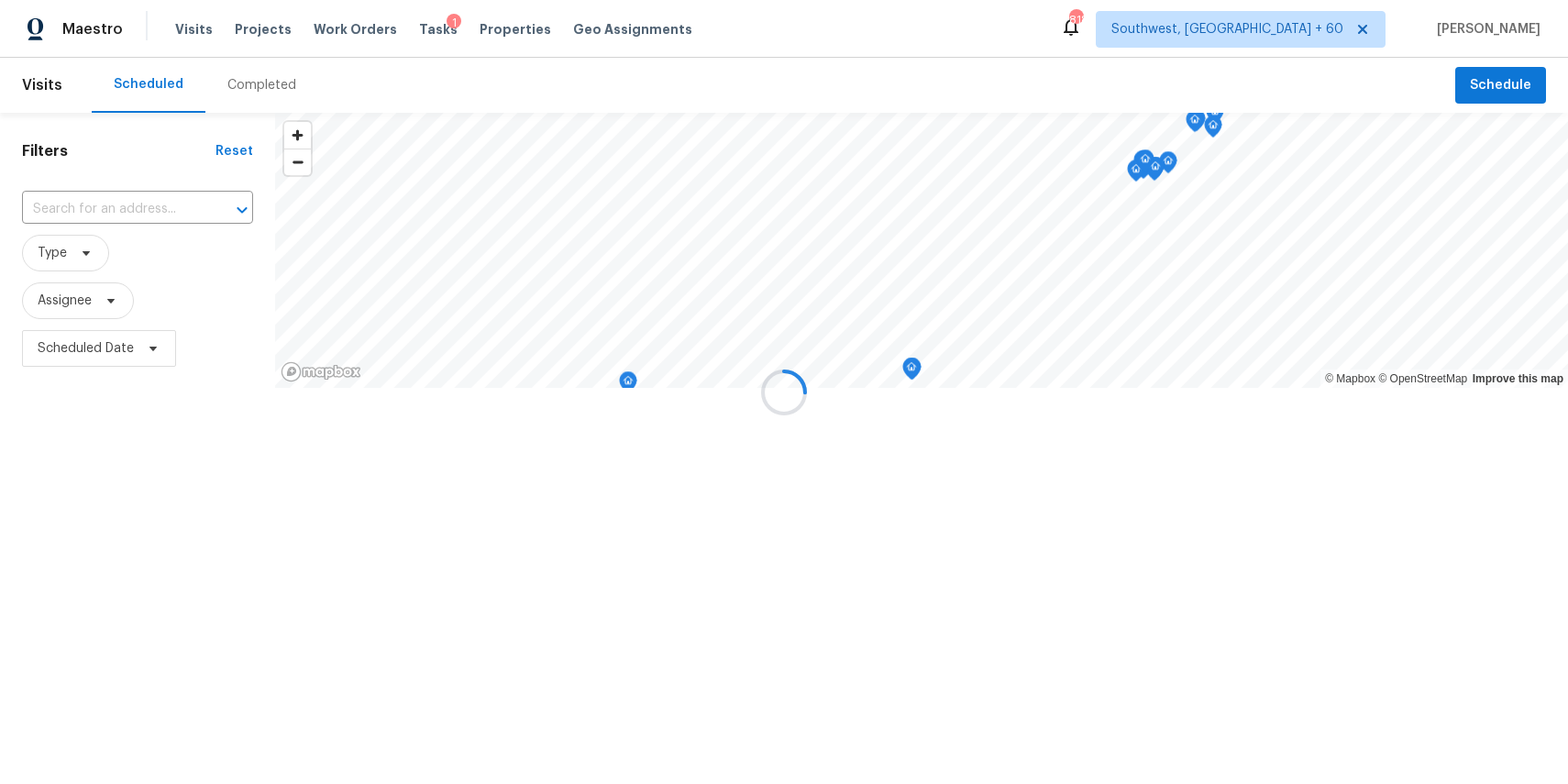
click at [276, 76] on div at bounding box center [784, 392] width 1568 height 784
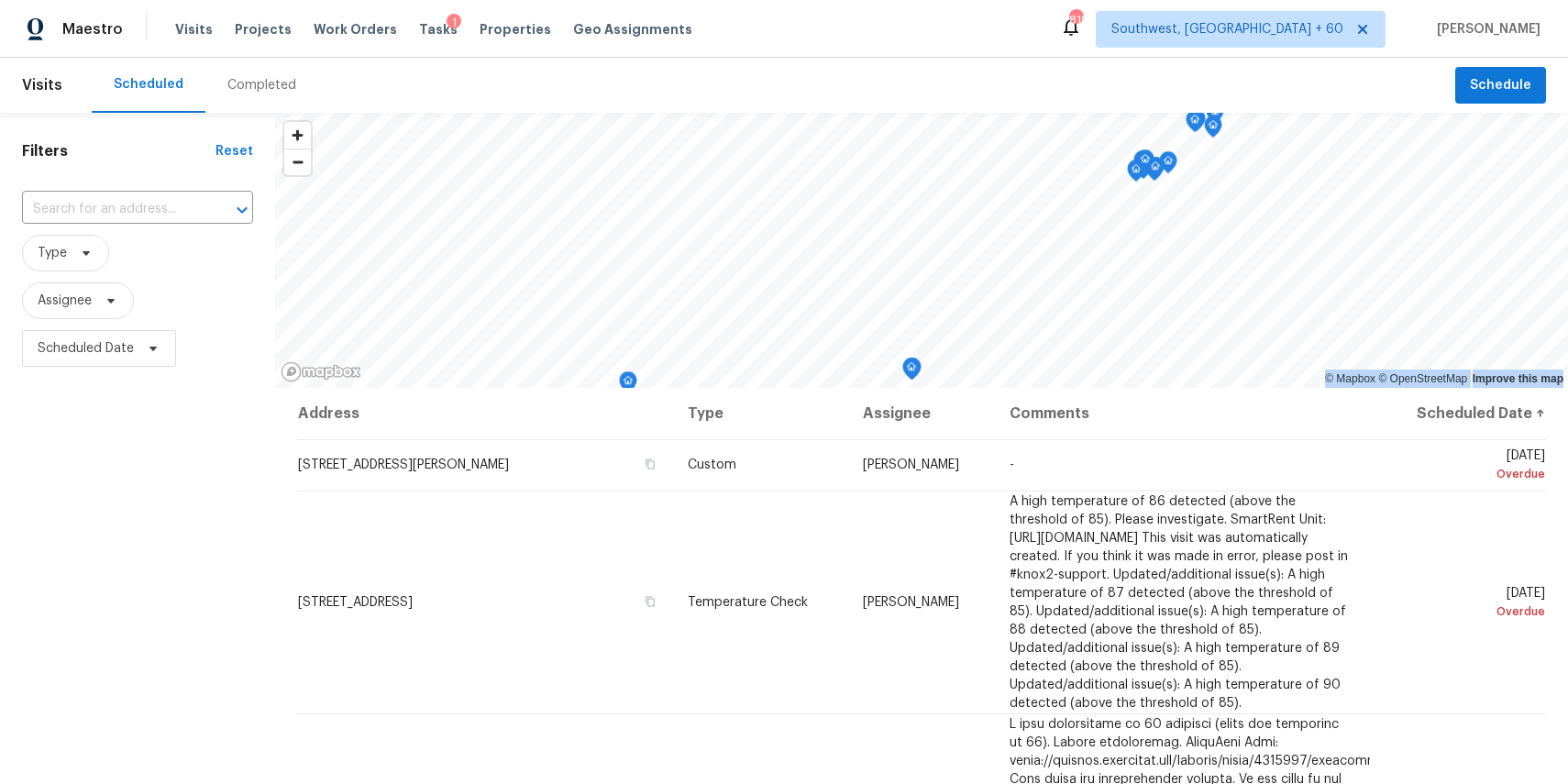
click at [284, 86] on div "Completed" at bounding box center [261, 86] width 69 height 19
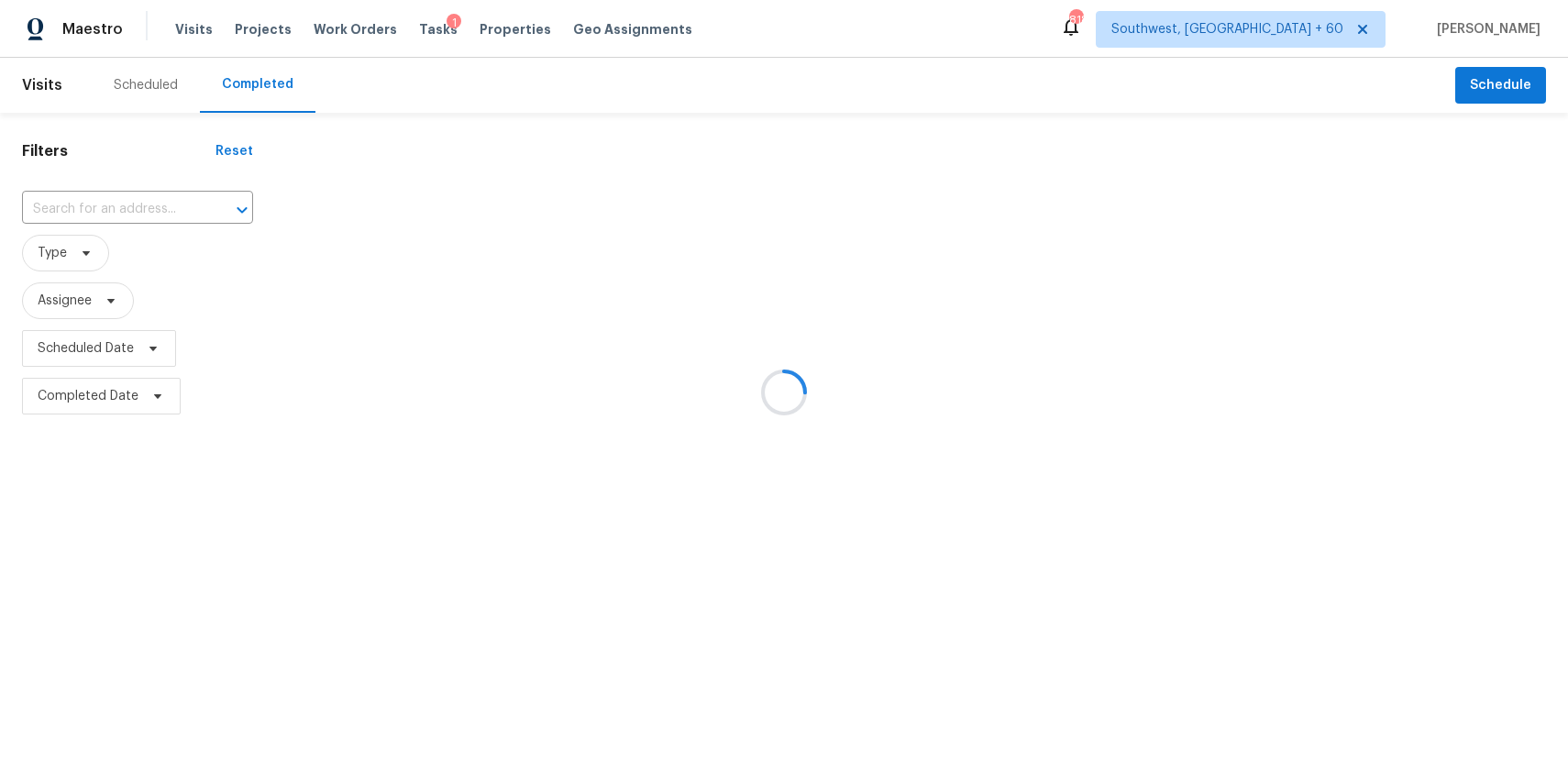
click at [166, 206] on div at bounding box center [784, 392] width 1568 height 784
click at [135, 200] on div at bounding box center [784, 392] width 1568 height 784
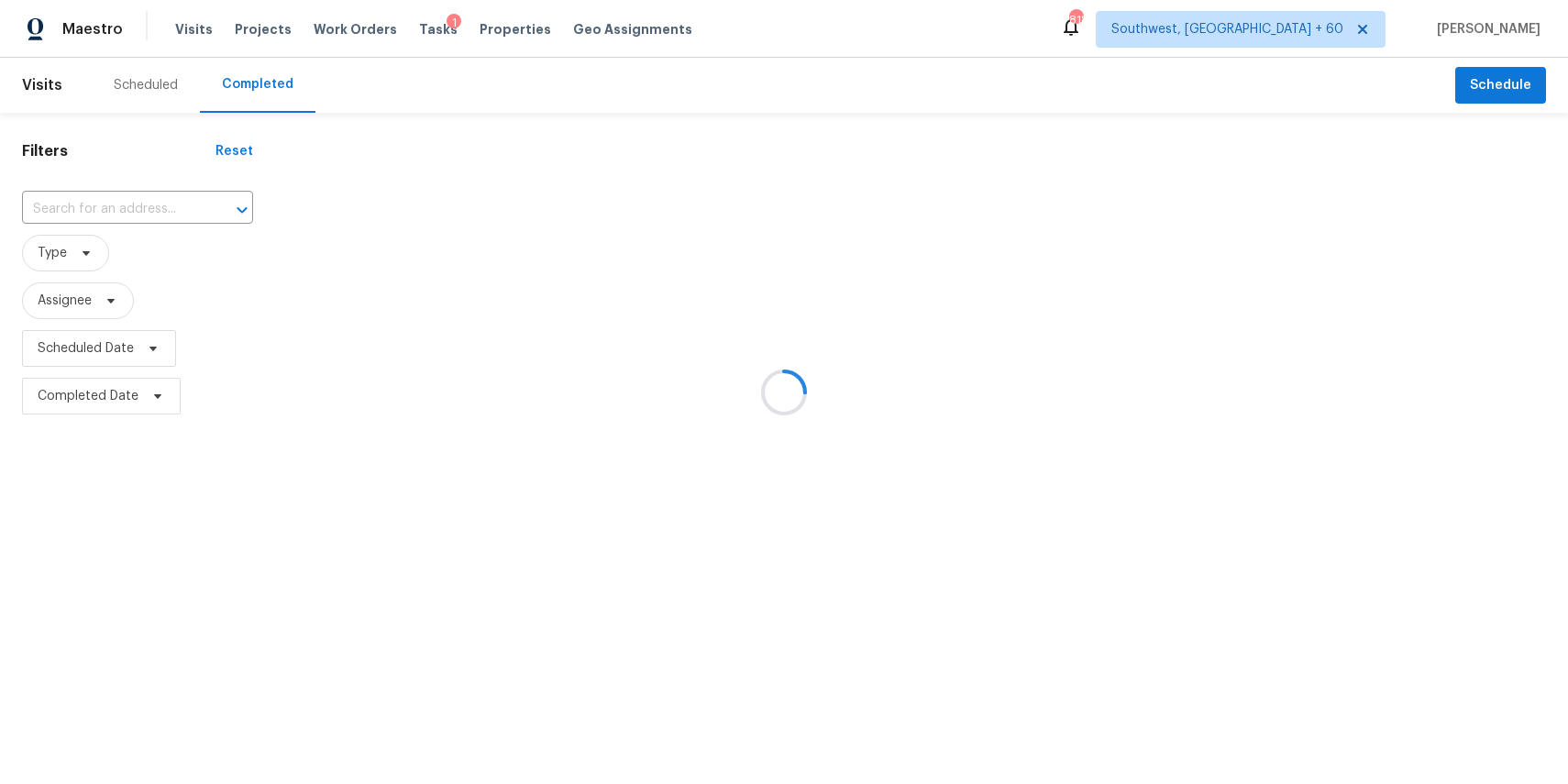
click at [135, 200] on div at bounding box center [784, 392] width 1568 height 784
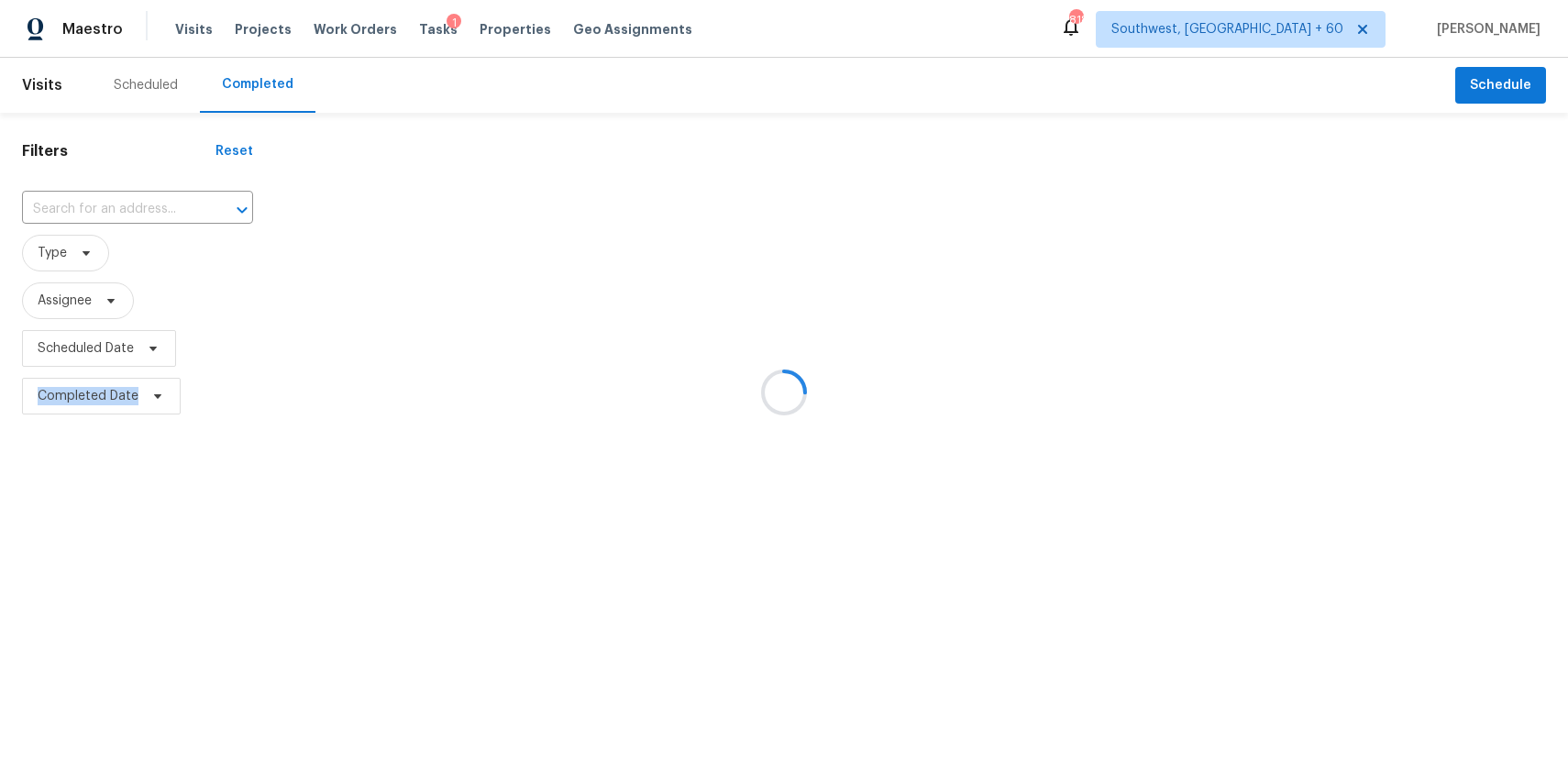
click at [135, 200] on div at bounding box center [784, 392] width 1568 height 784
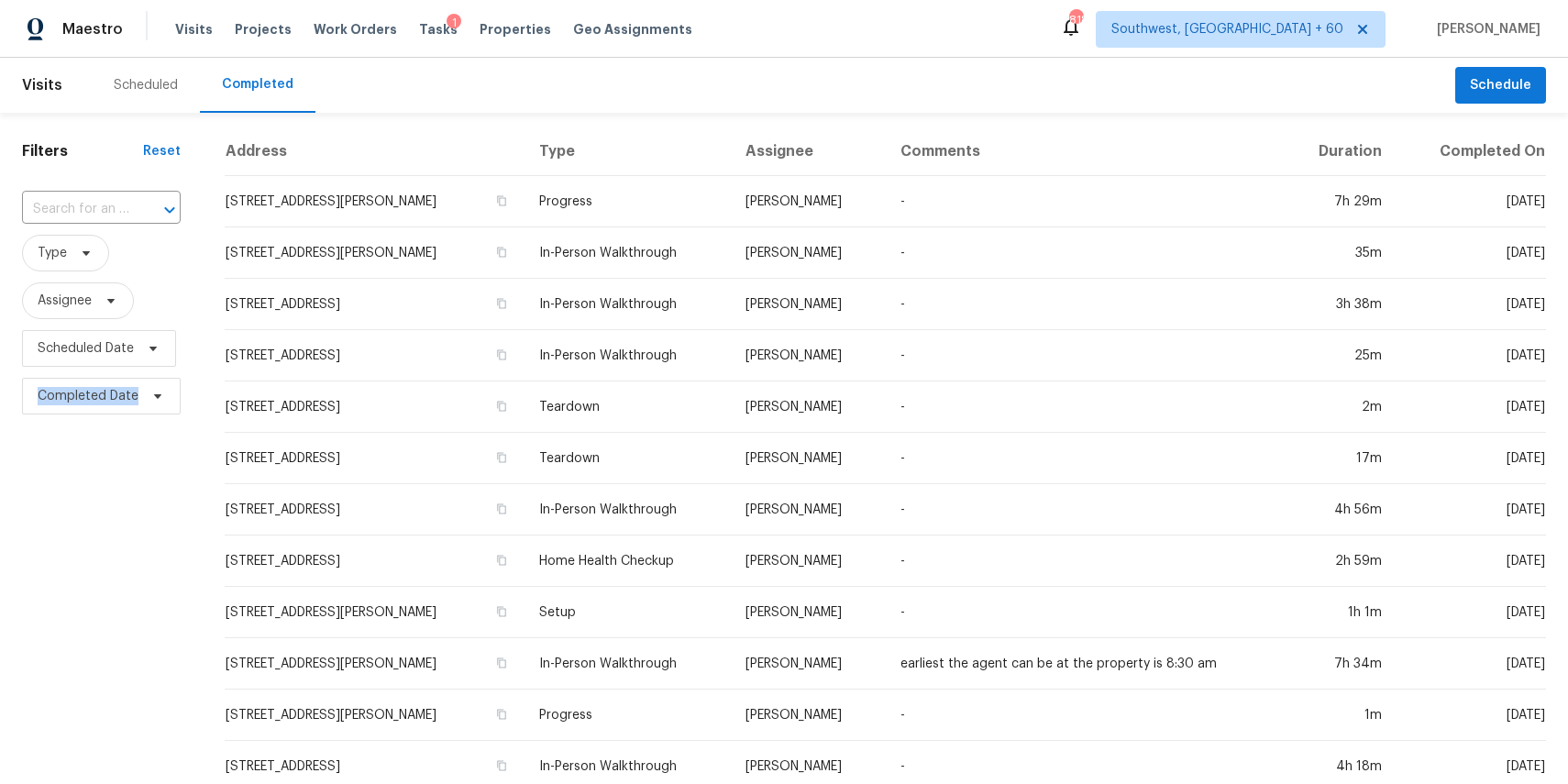
click at [129, 200] on div "​" at bounding box center [101, 210] width 159 height 28
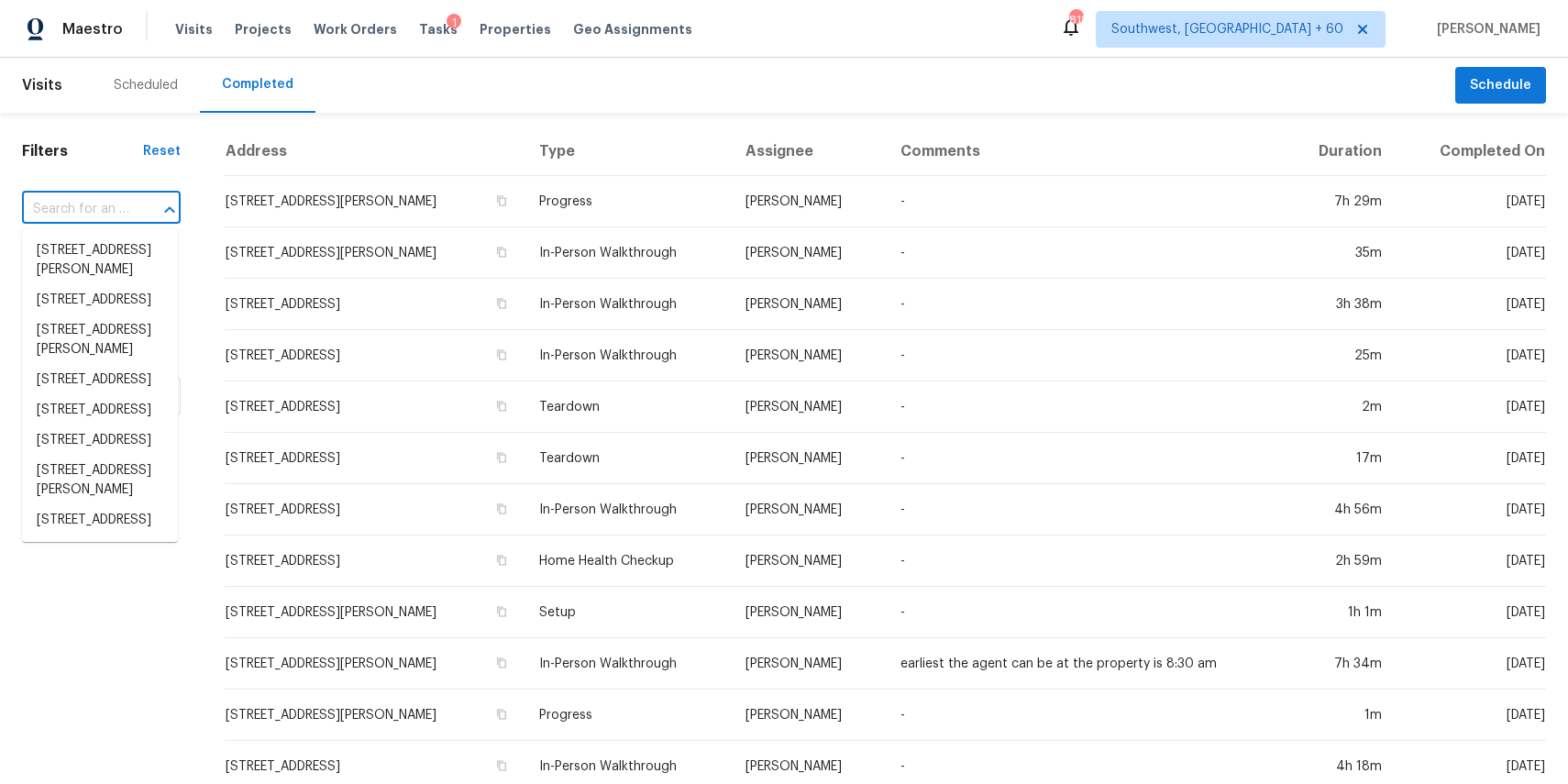
paste input "2687 Pine Ridge Way S Apt B2, Palm Harbor, FL 34684"
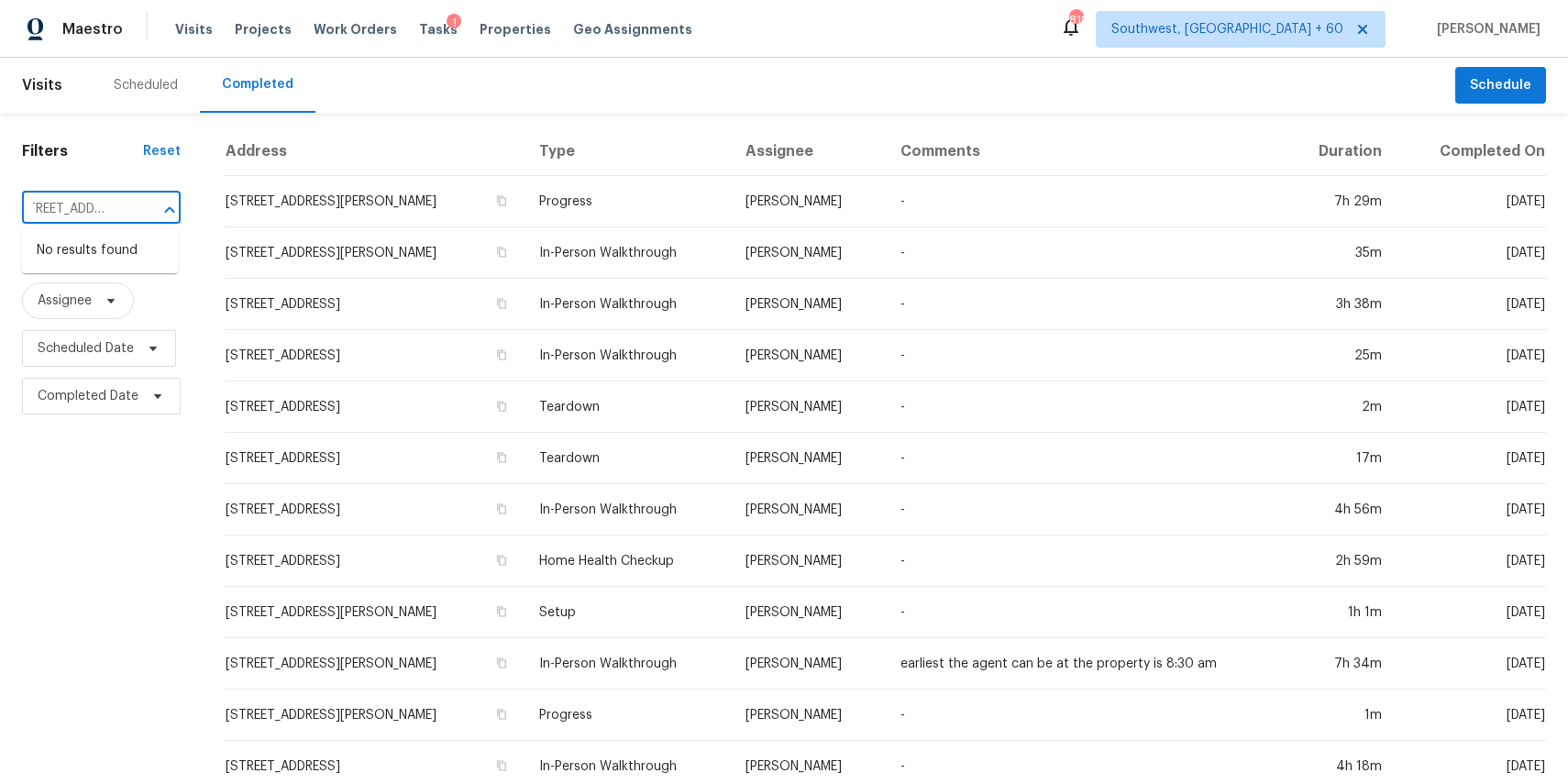
type input "2687 Pine Ridge Way S Apt B2, Palm Harbor, FL 34684"
click at [111, 215] on input "text" at bounding box center [75, 210] width 107 height 28
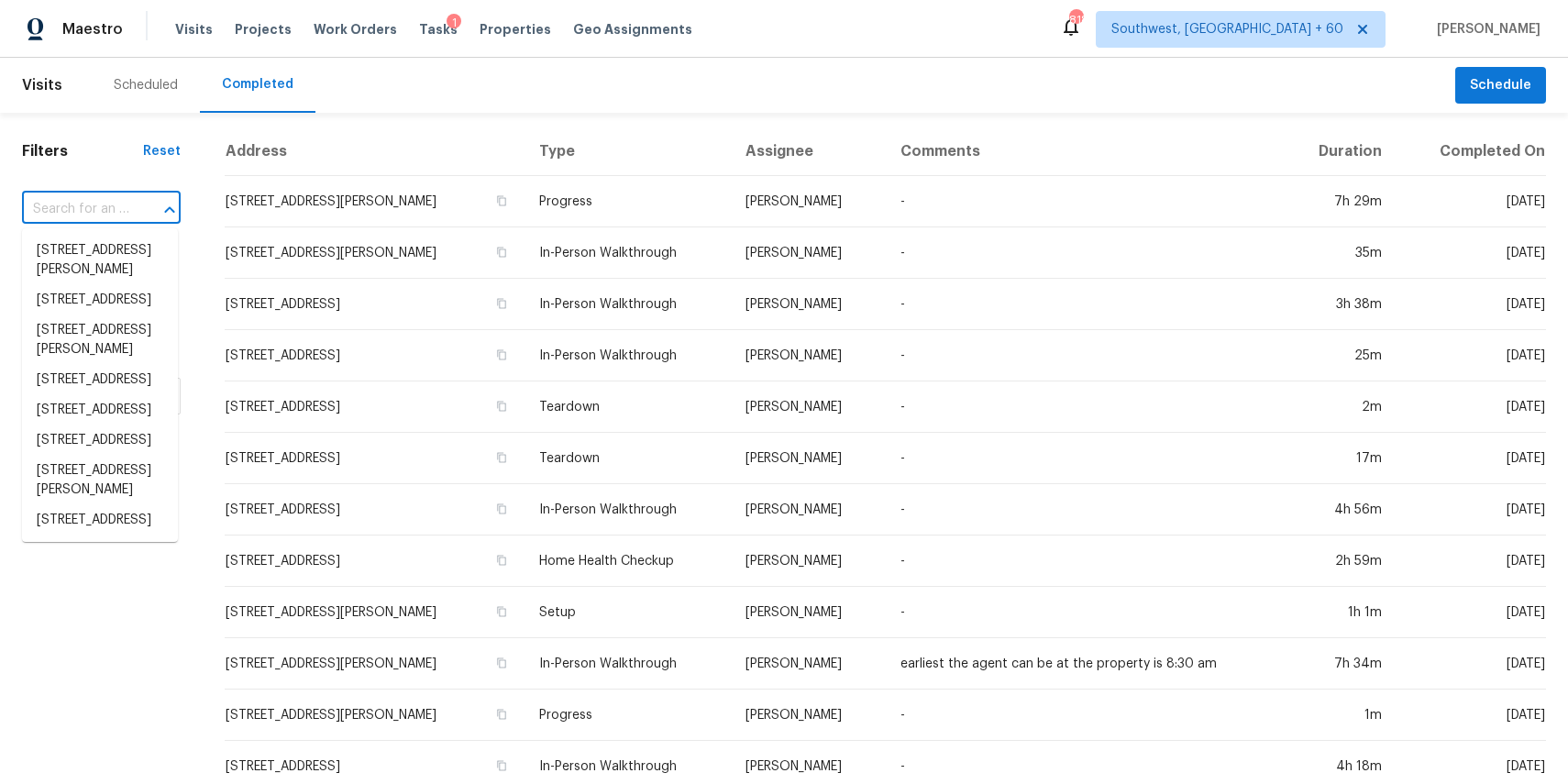
paste input "2687 Pine Ridge Way S Apt B2, Palm Harbor, FL 34684"
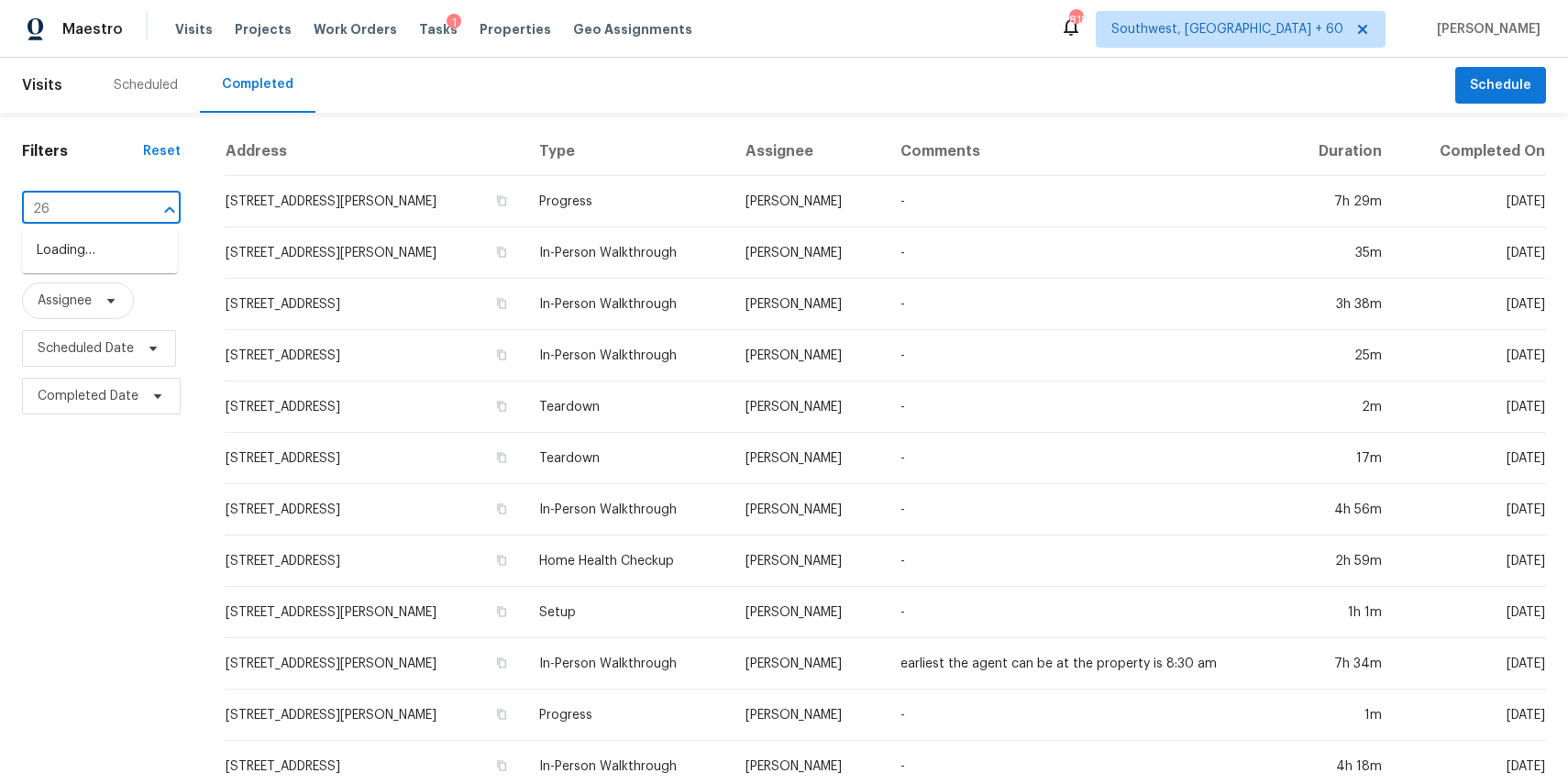
type input "2"
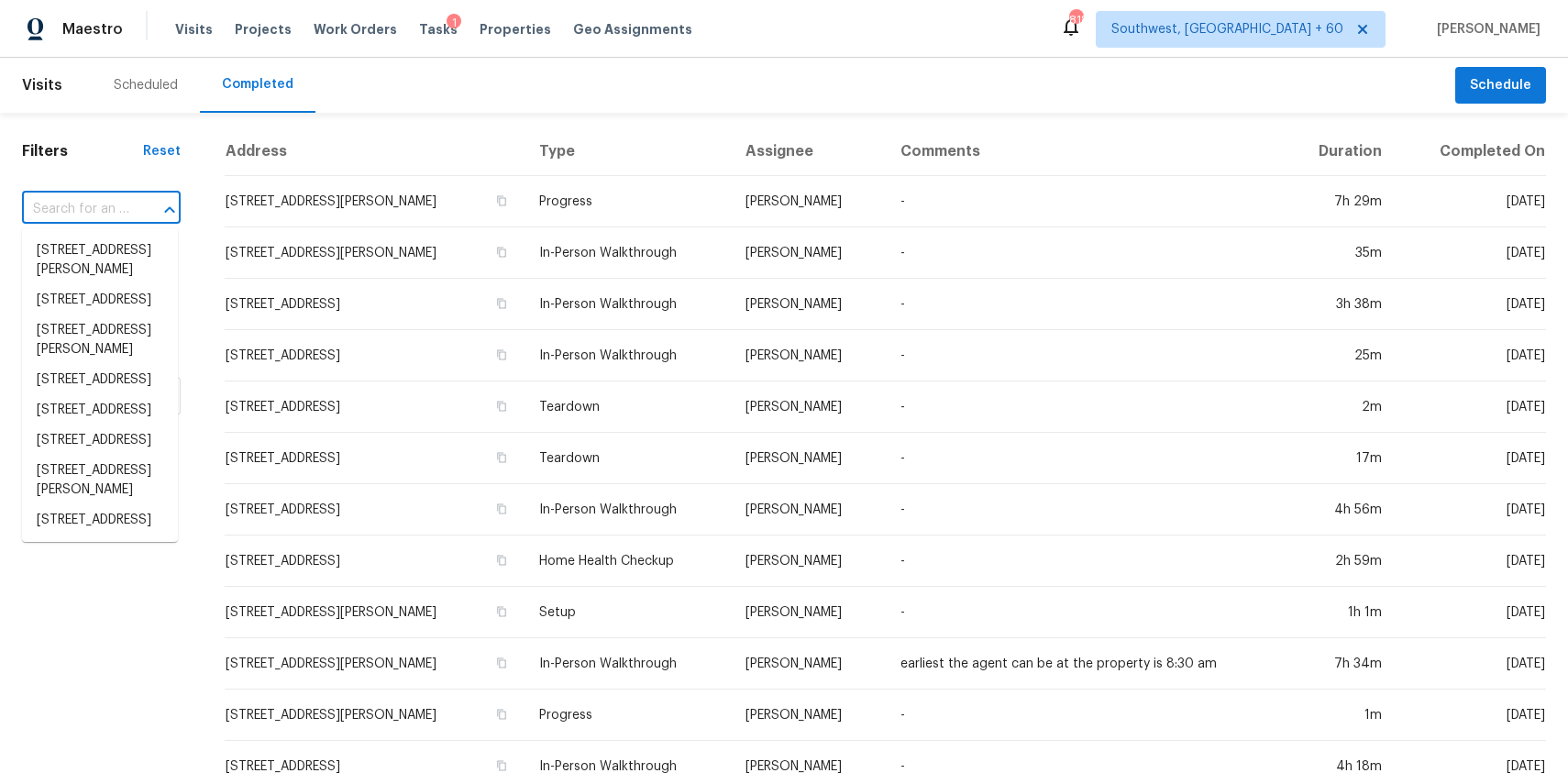
paste input "2687 Pine Ridge Way S Apt B2, Palm Harbor, FL 34684"
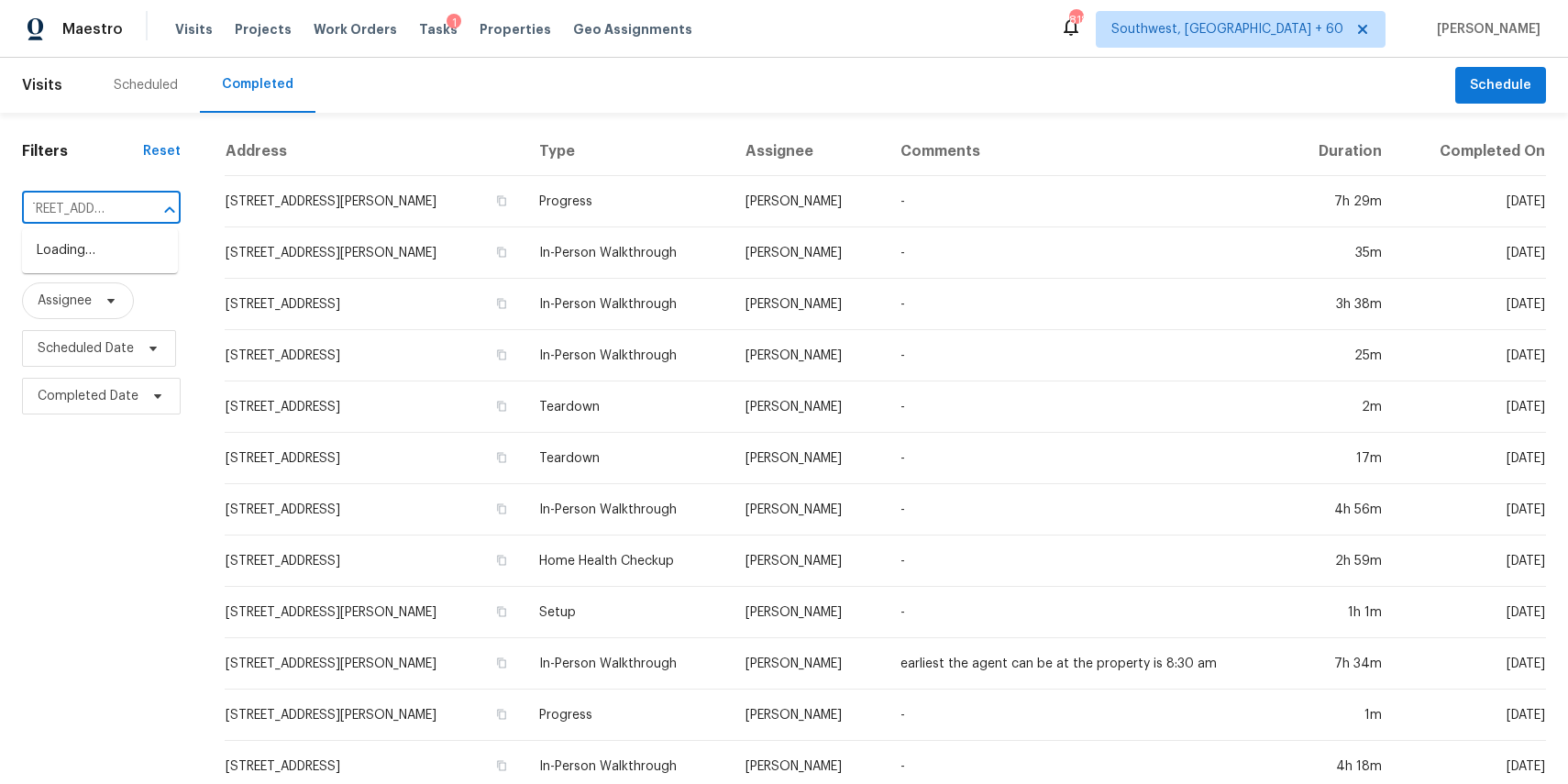
scroll to position [0, 86]
type input "2687 Pine Ridge Way S"
click at [87, 266] on li "2687 Pine Ridge Way S Apt B2, Palm Harbor, FL 34684" at bounding box center [100, 251] width 156 height 30
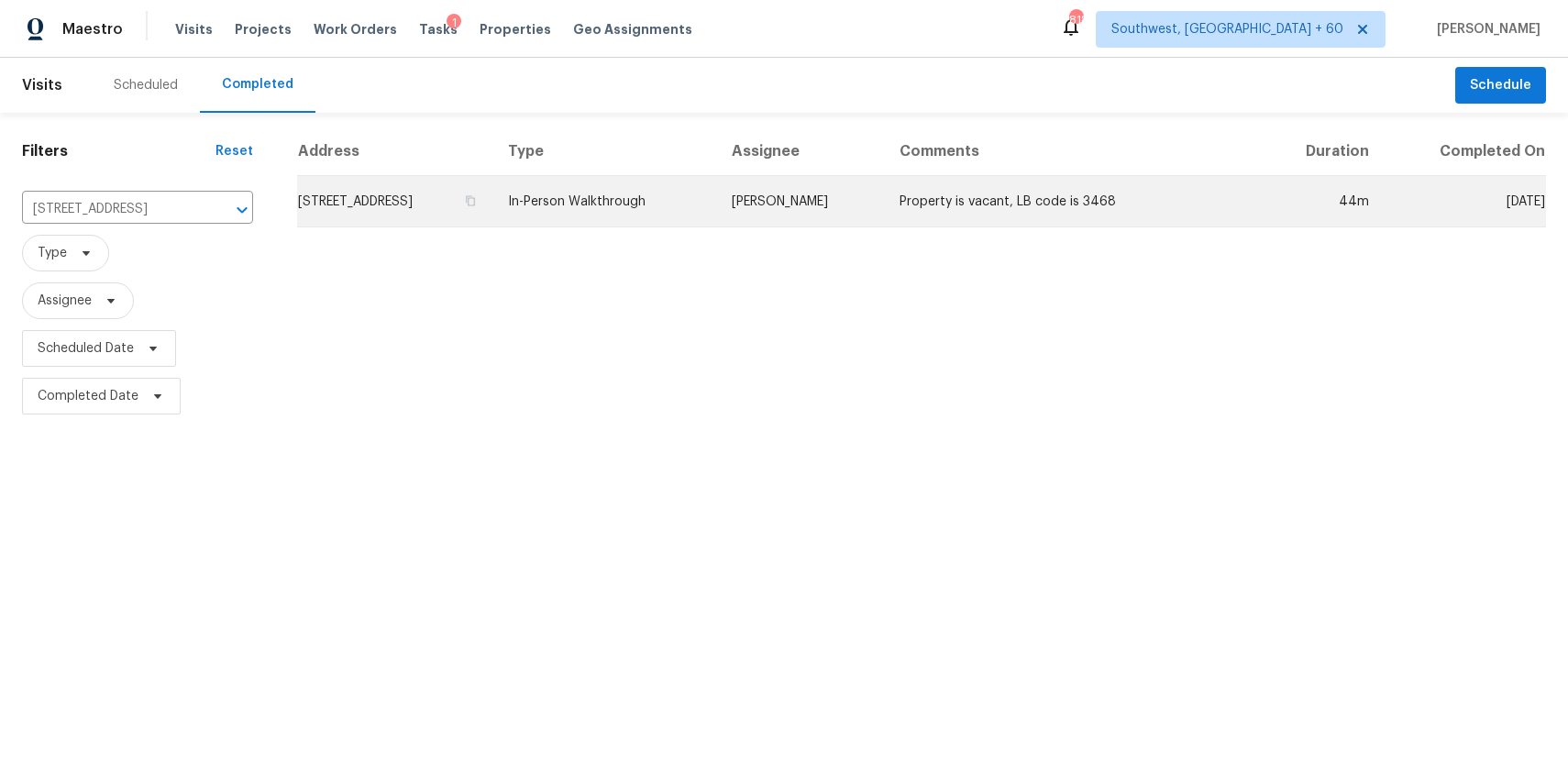
click at [869, 195] on td "Mat Smith" at bounding box center [800, 201] width 167 height 52
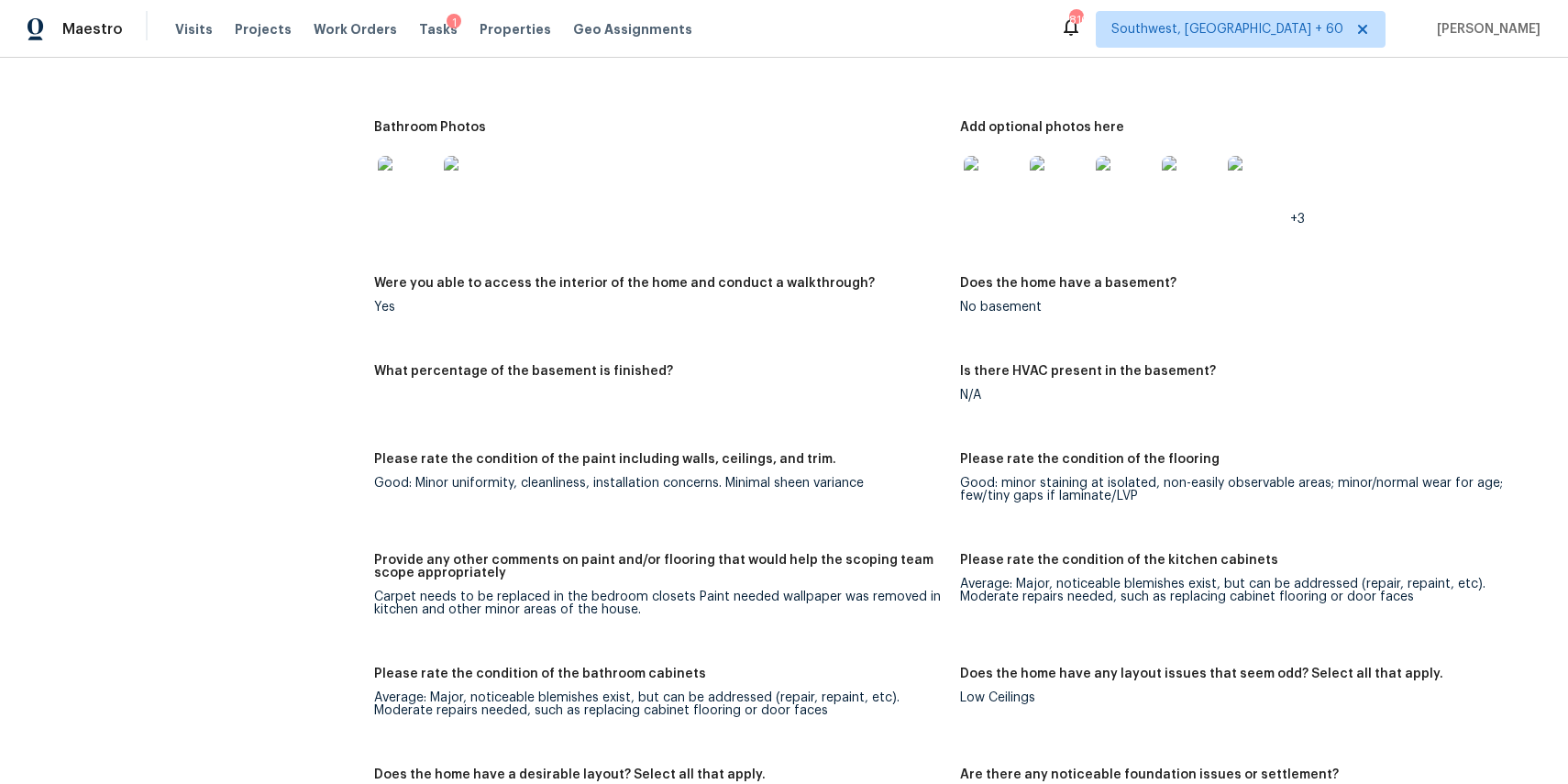
scroll to position [1691, 0]
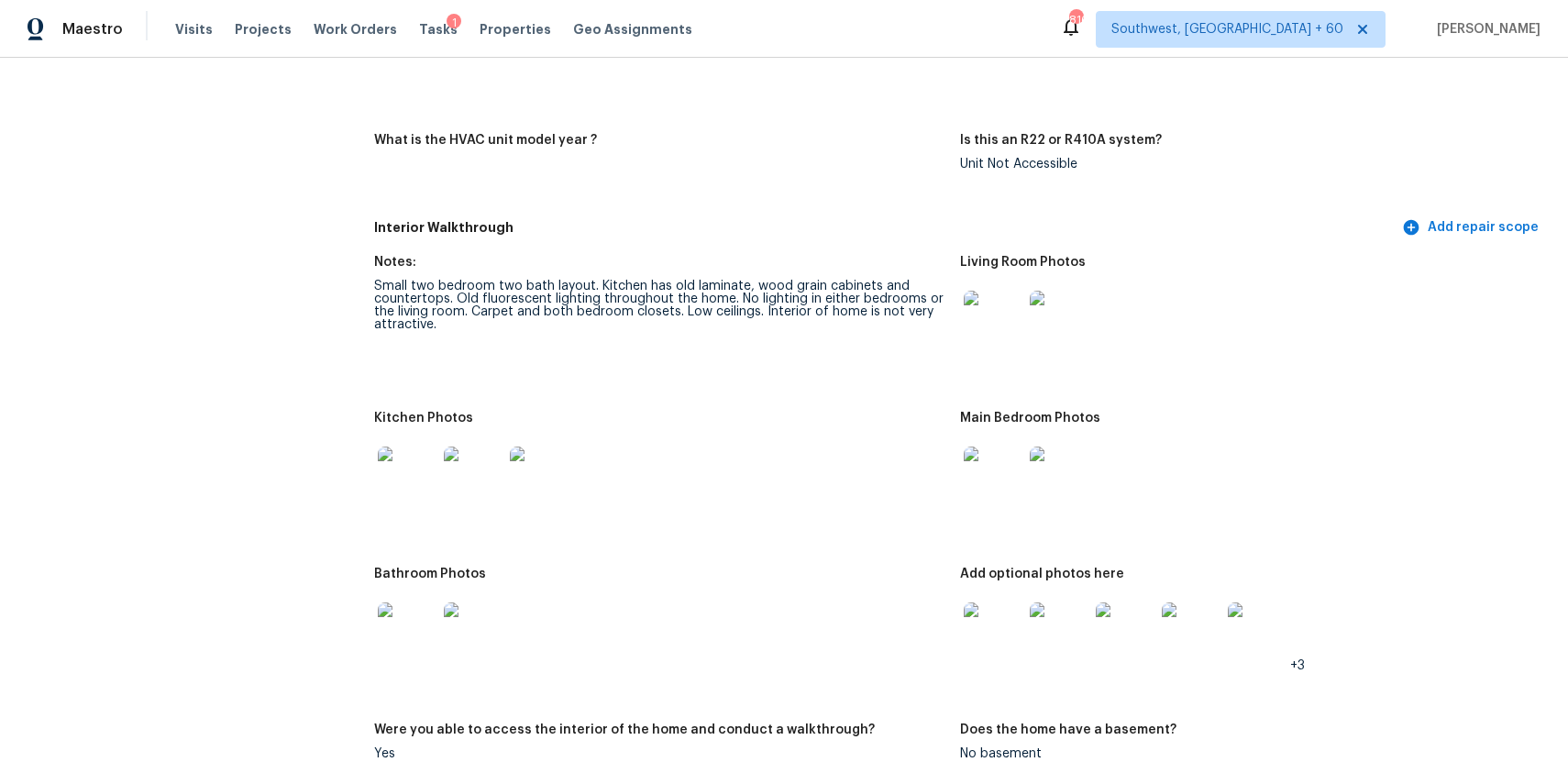
click at [999, 501] on img at bounding box center [993, 476] width 58 height 58
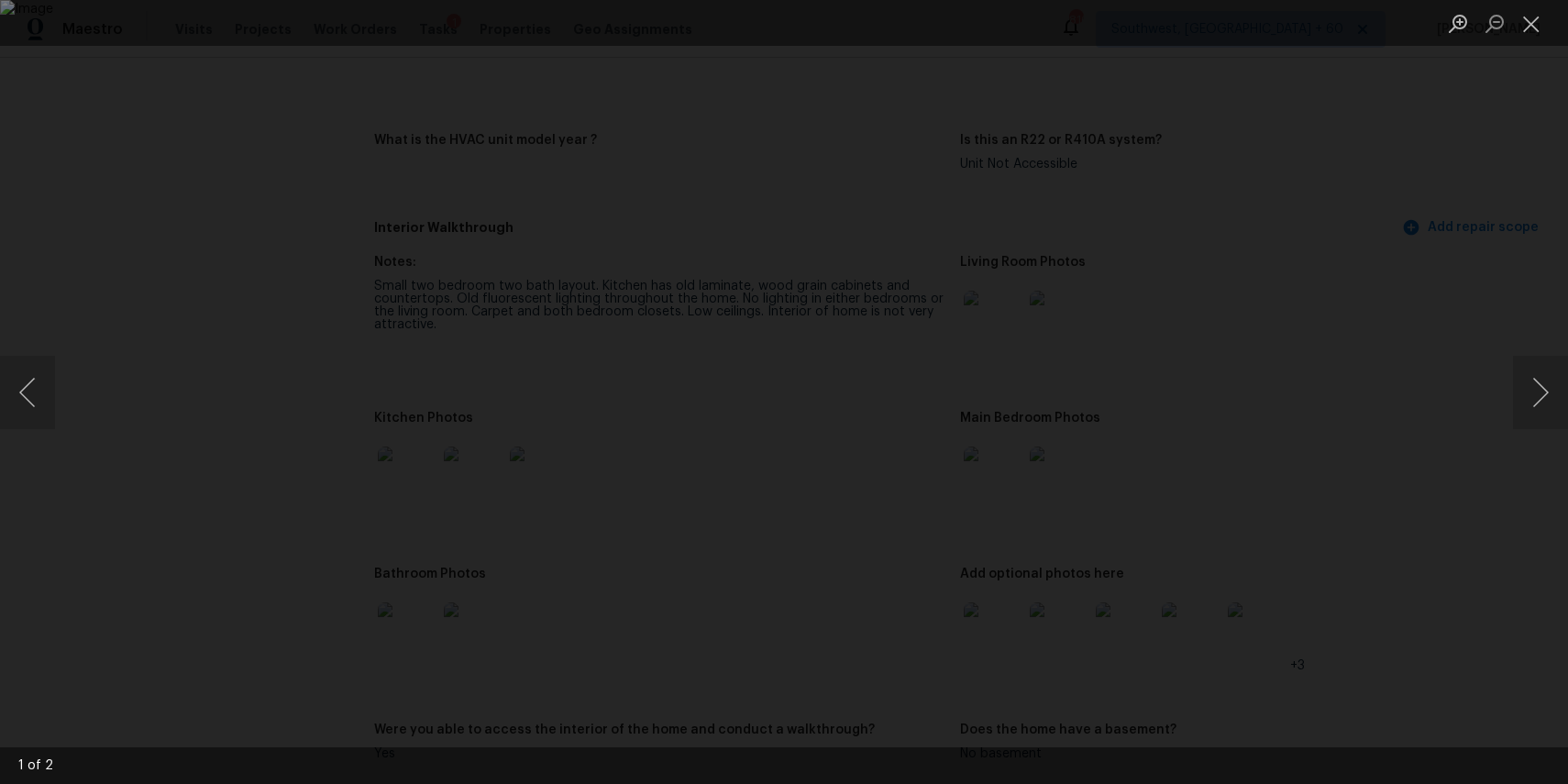
click at [1426, 274] on div "Lightbox" at bounding box center [784, 392] width 1568 height 784
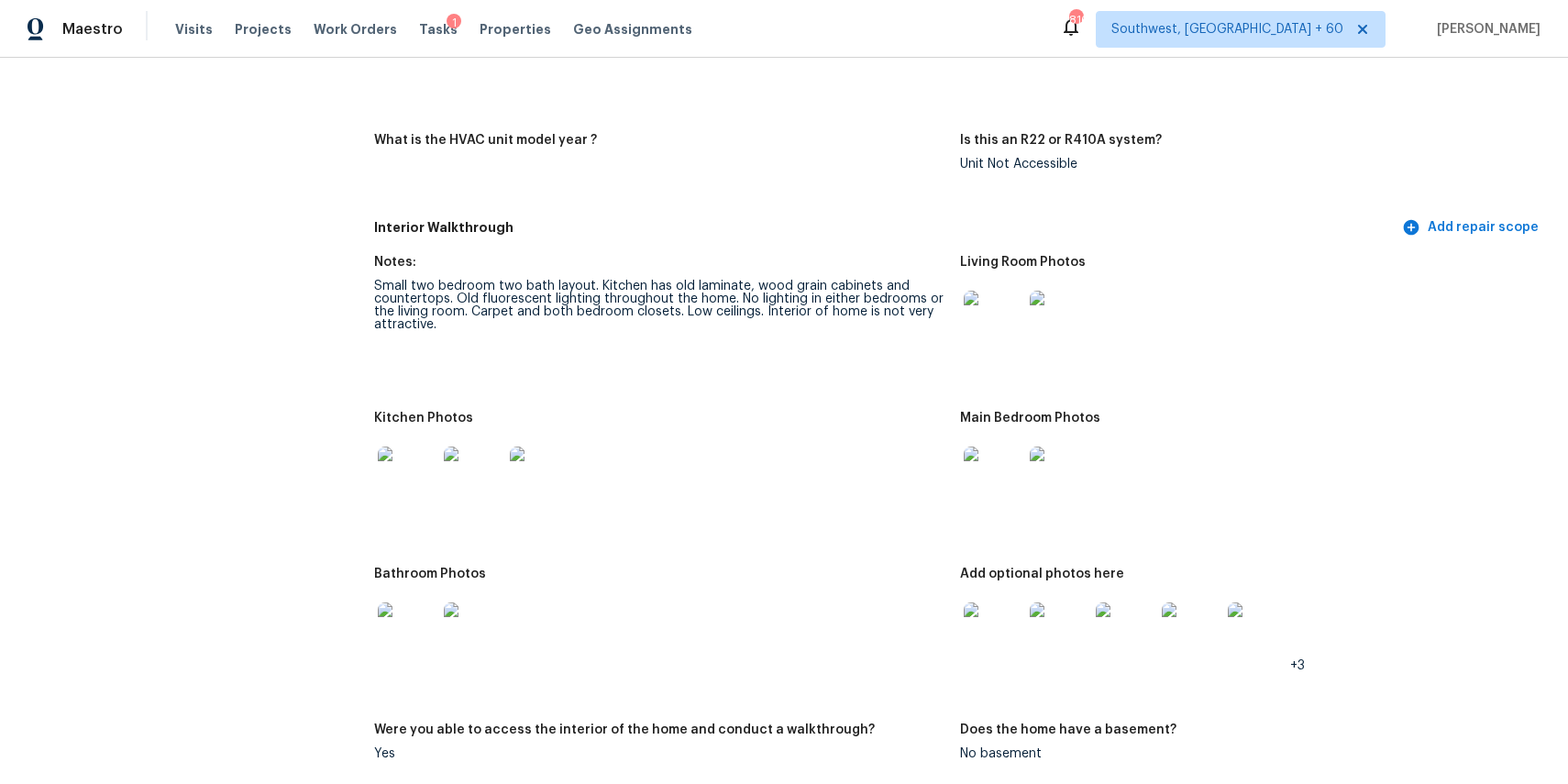
click at [1013, 635] on img at bounding box center [993, 632] width 58 height 58
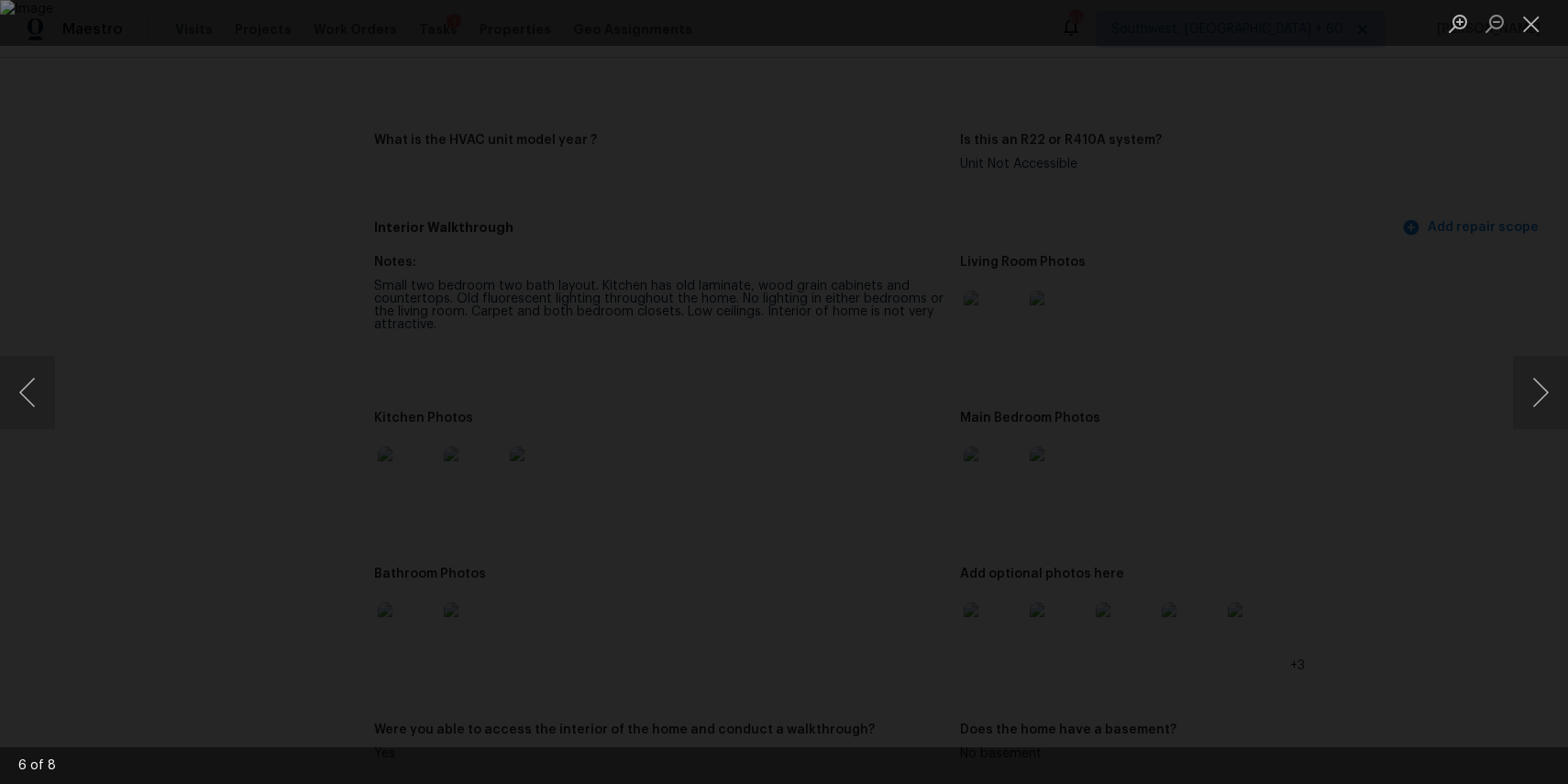
click at [1366, 449] on div "Lightbox" at bounding box center [784, 392] width 1568 height 784
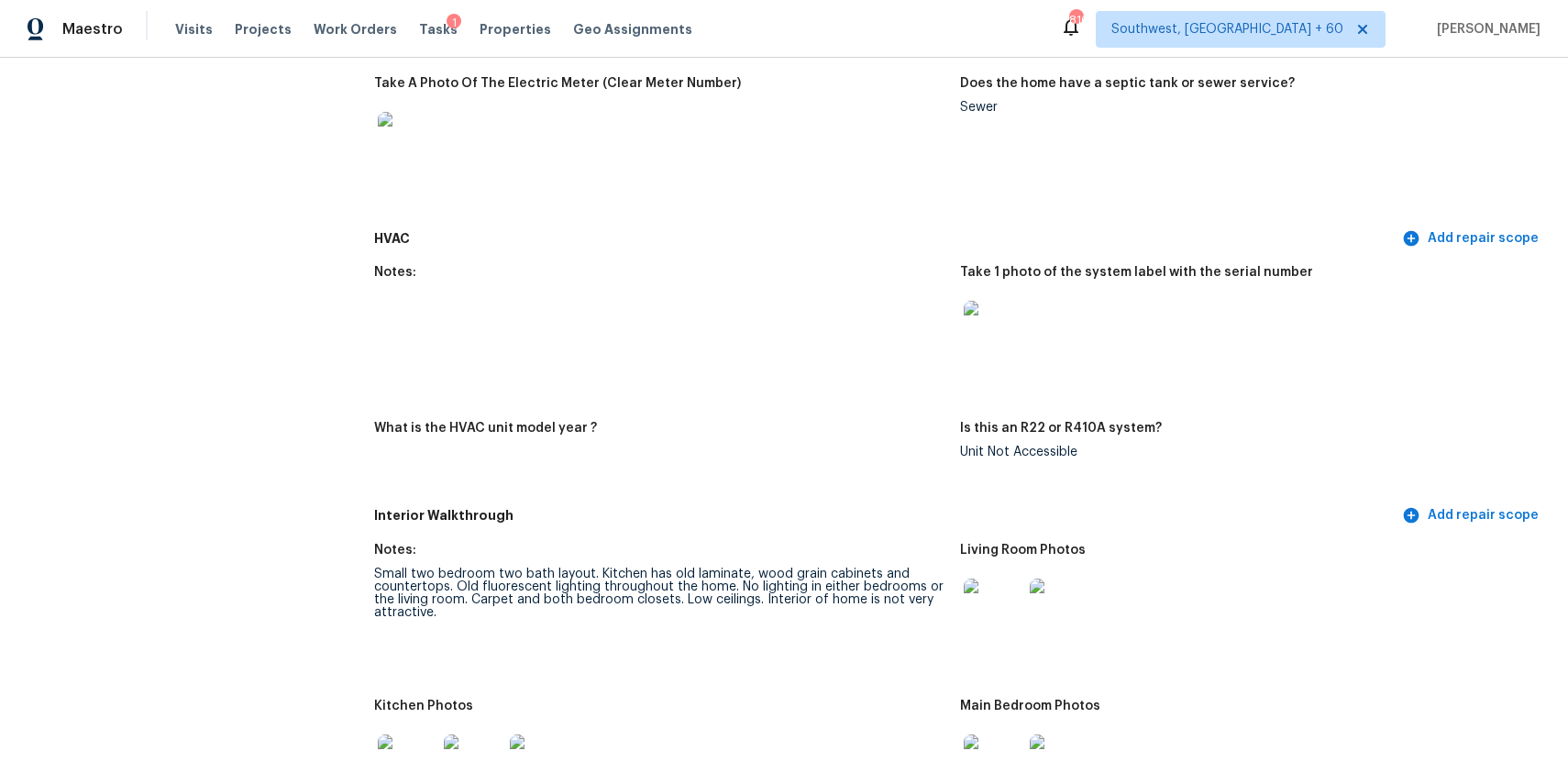
scroll to position [1903, 0]
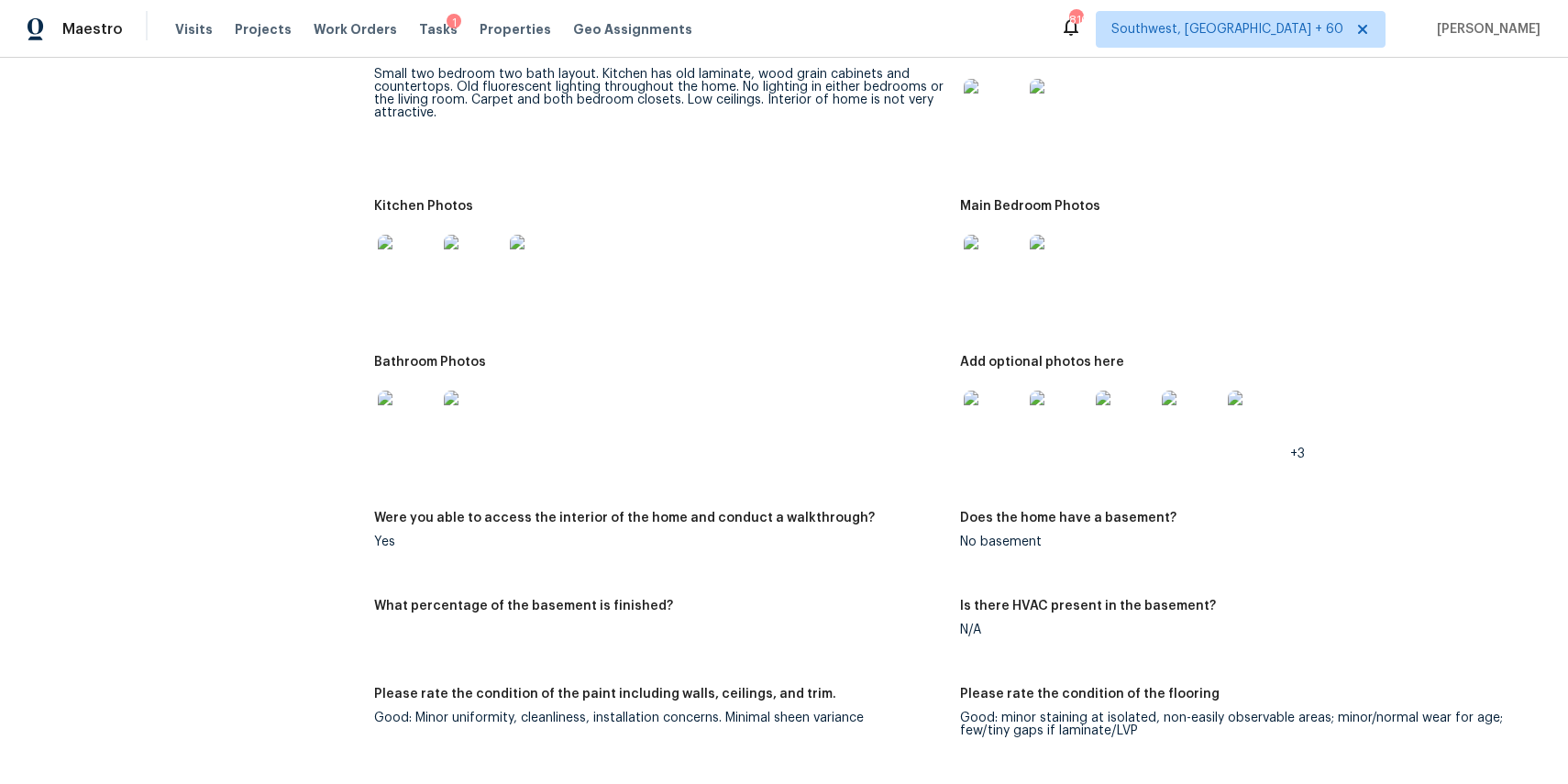
click at [404, 309] on figure "Kitchen Photos" at bounding box center [667, 267] width 586 height 133
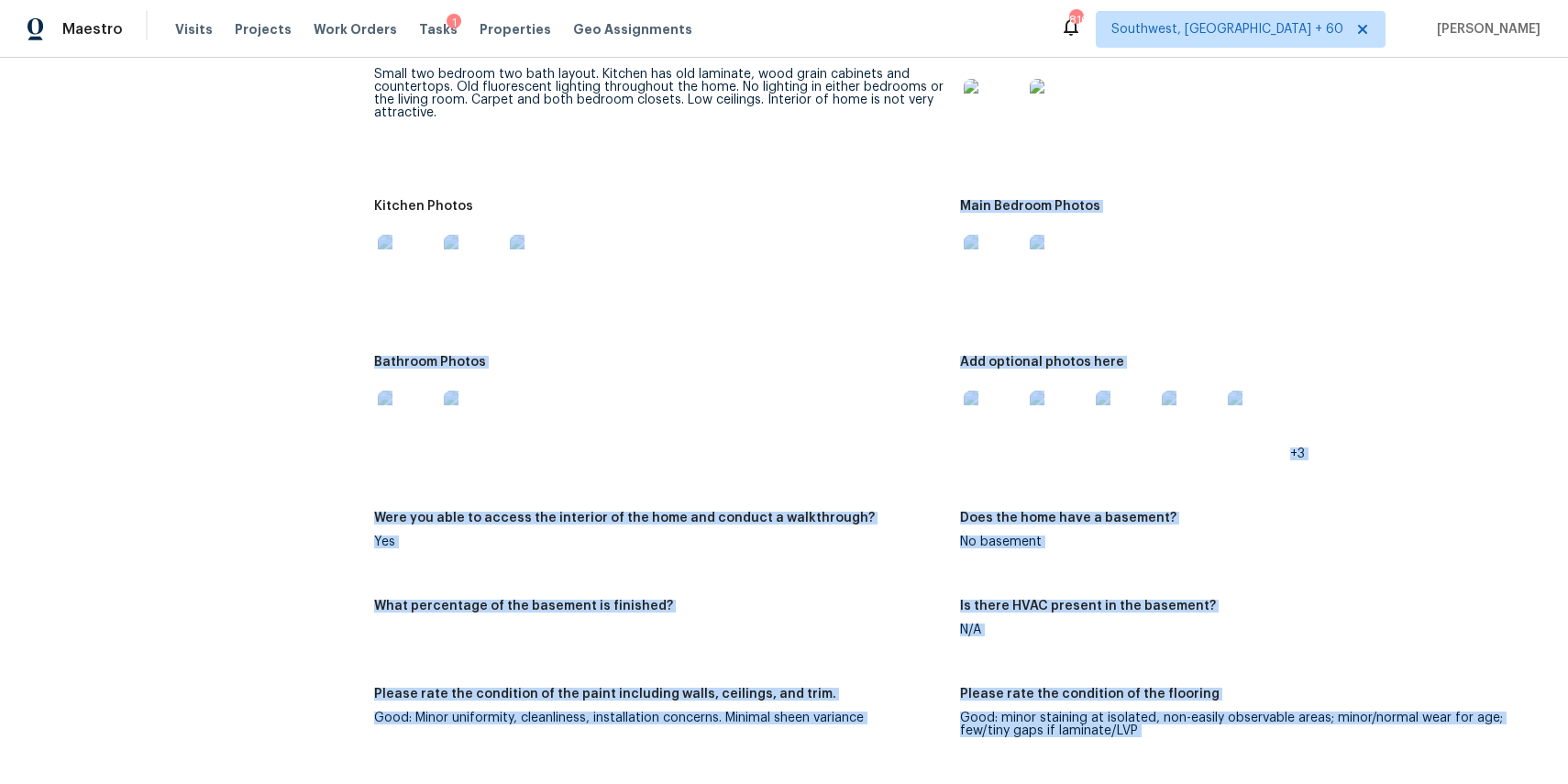
click at [404, 303] on div at bounding box center [407, 264] width 66 height 81
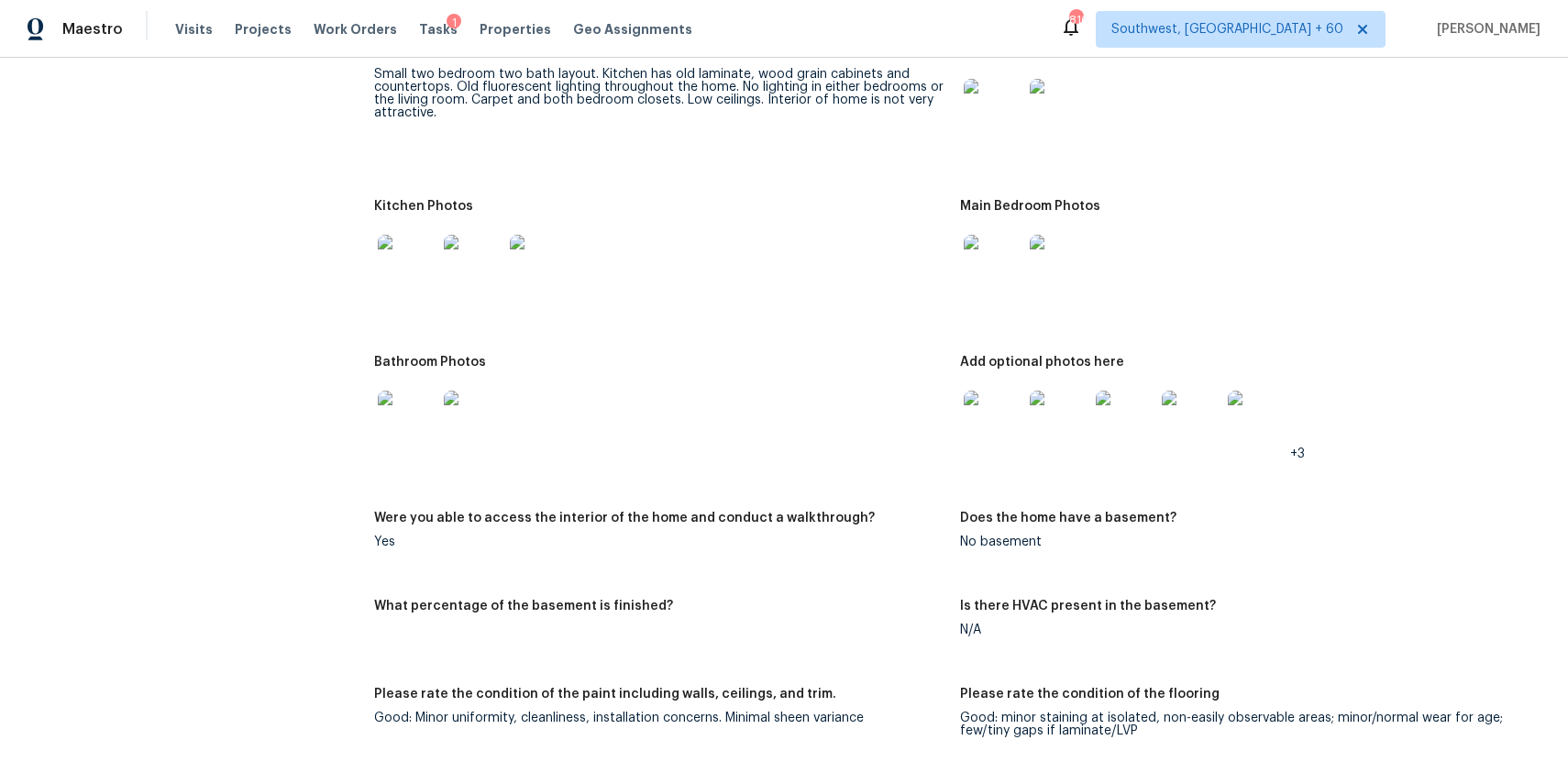
click at [418, 263] on img at bounding box center [407, 264] width 58 height 58
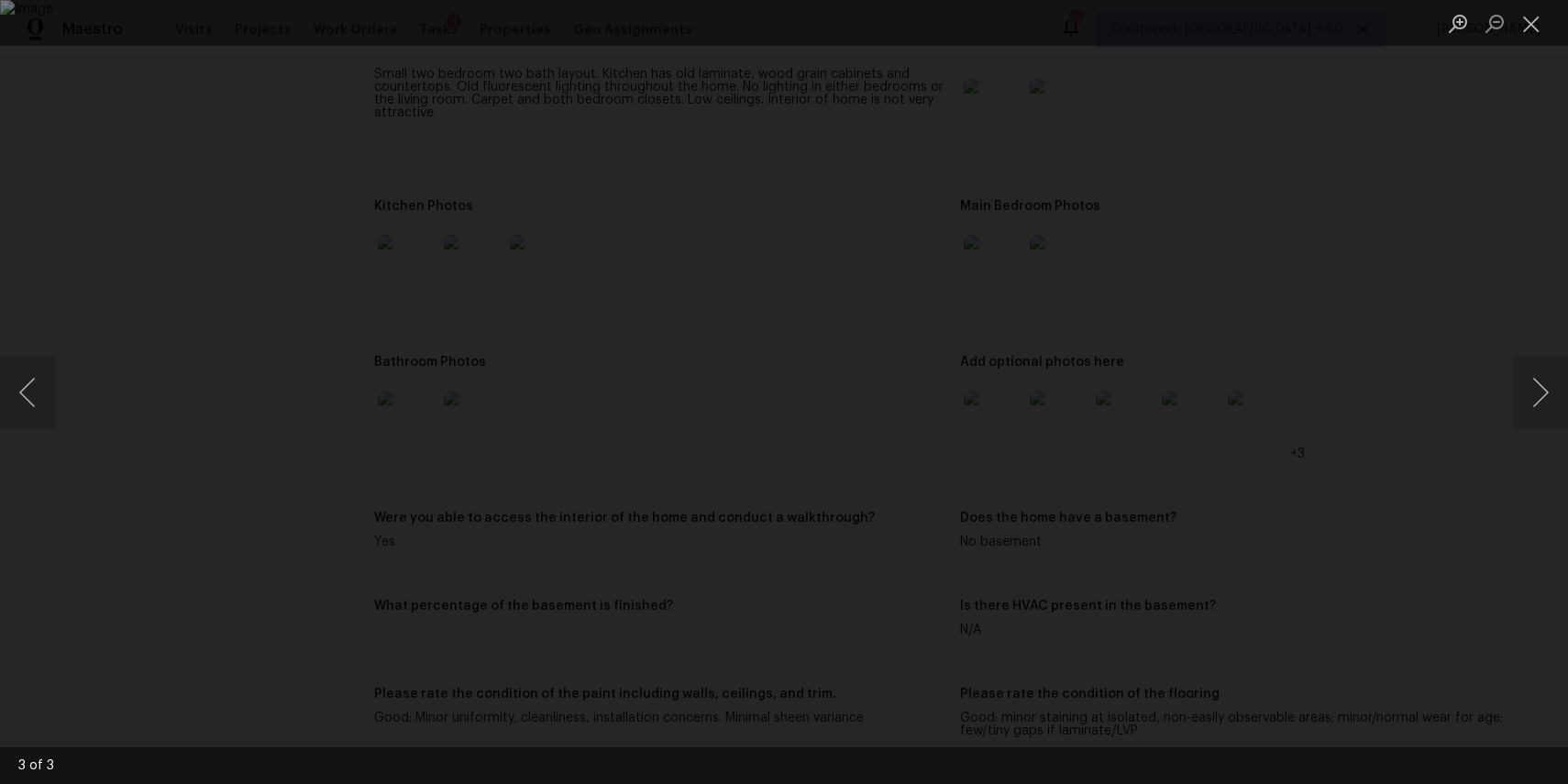
click at [1365, 353] on div "Lightbox" at bounding box center [784, 392] width 1568 height 784
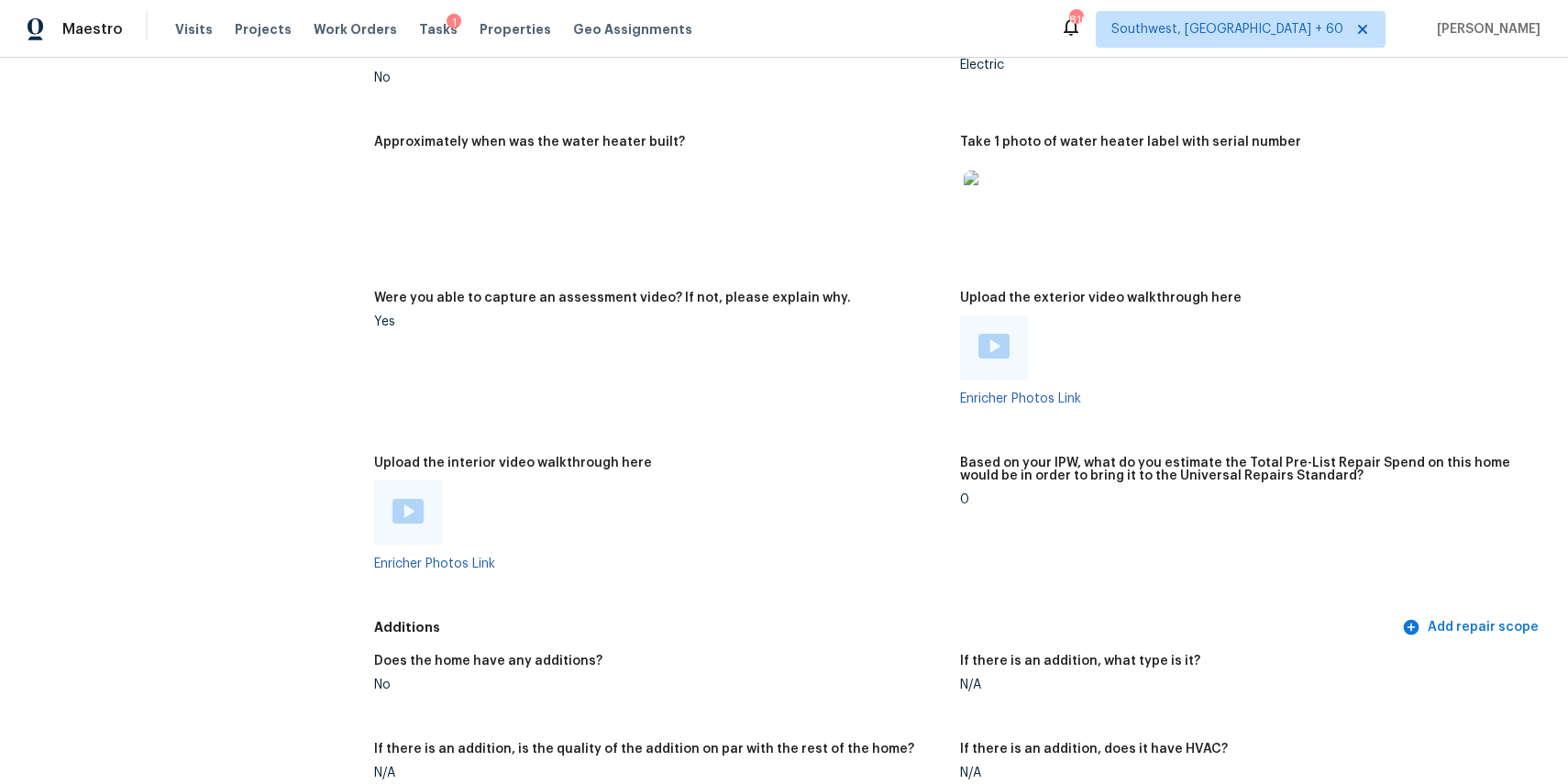
scroll to position [3893, 0]
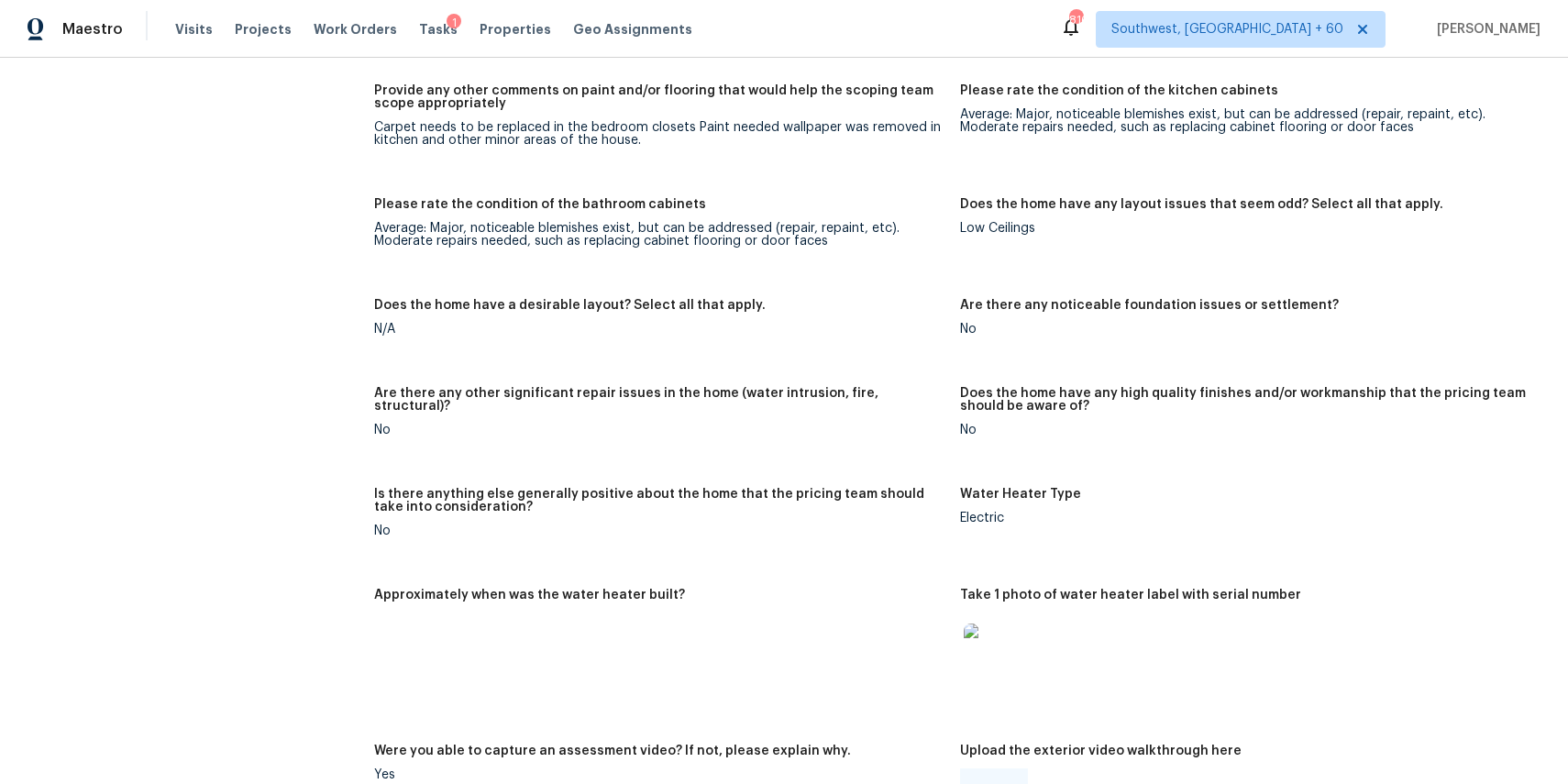
scroll to position [2034, 0]
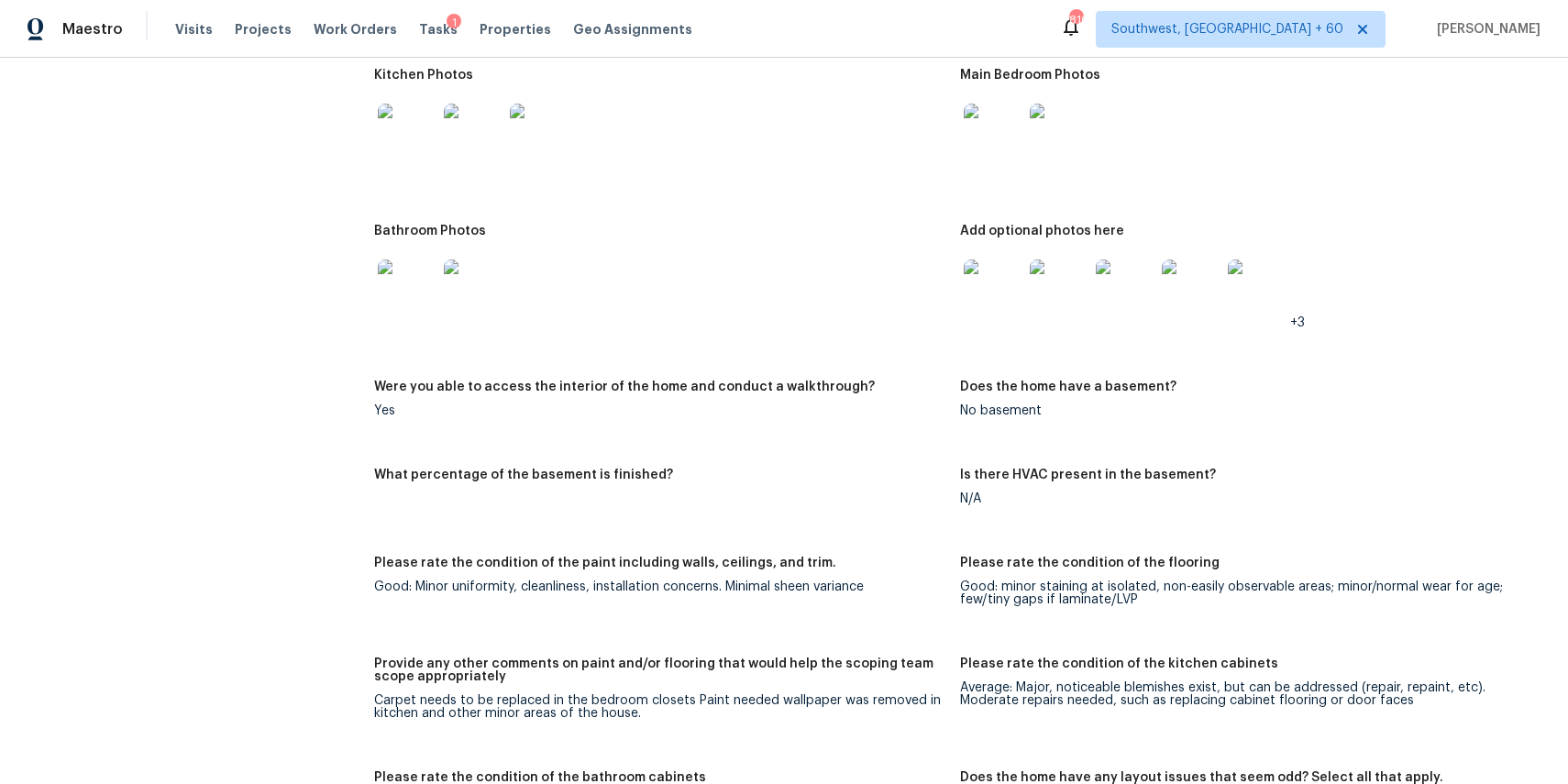
click at [405, 123] on img at bounding box center [407, 133] width 58 height 58
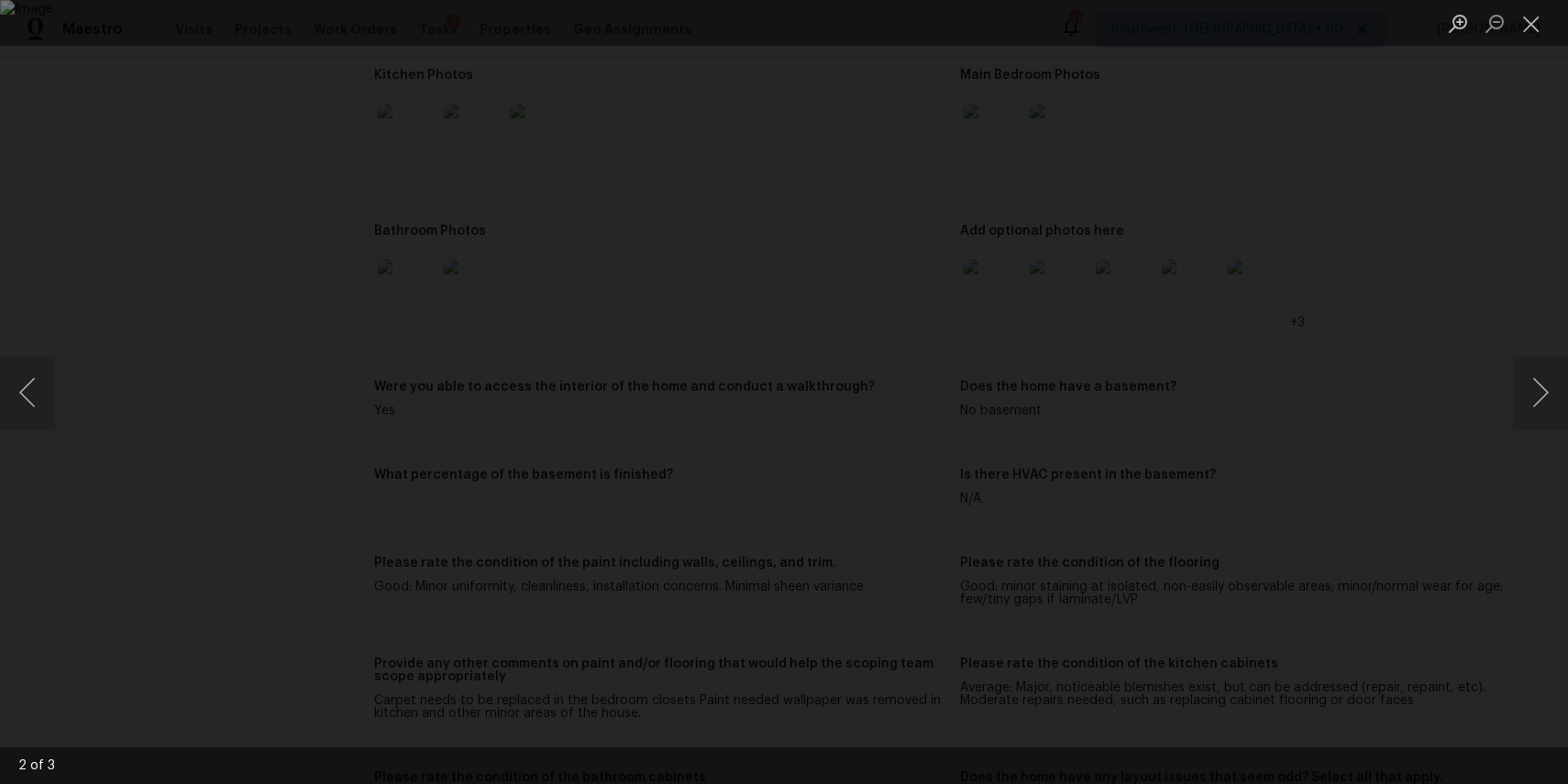
click at [1386, 201] on div "Lightbox" at bounding box center [784, 392] width 1568 height 784
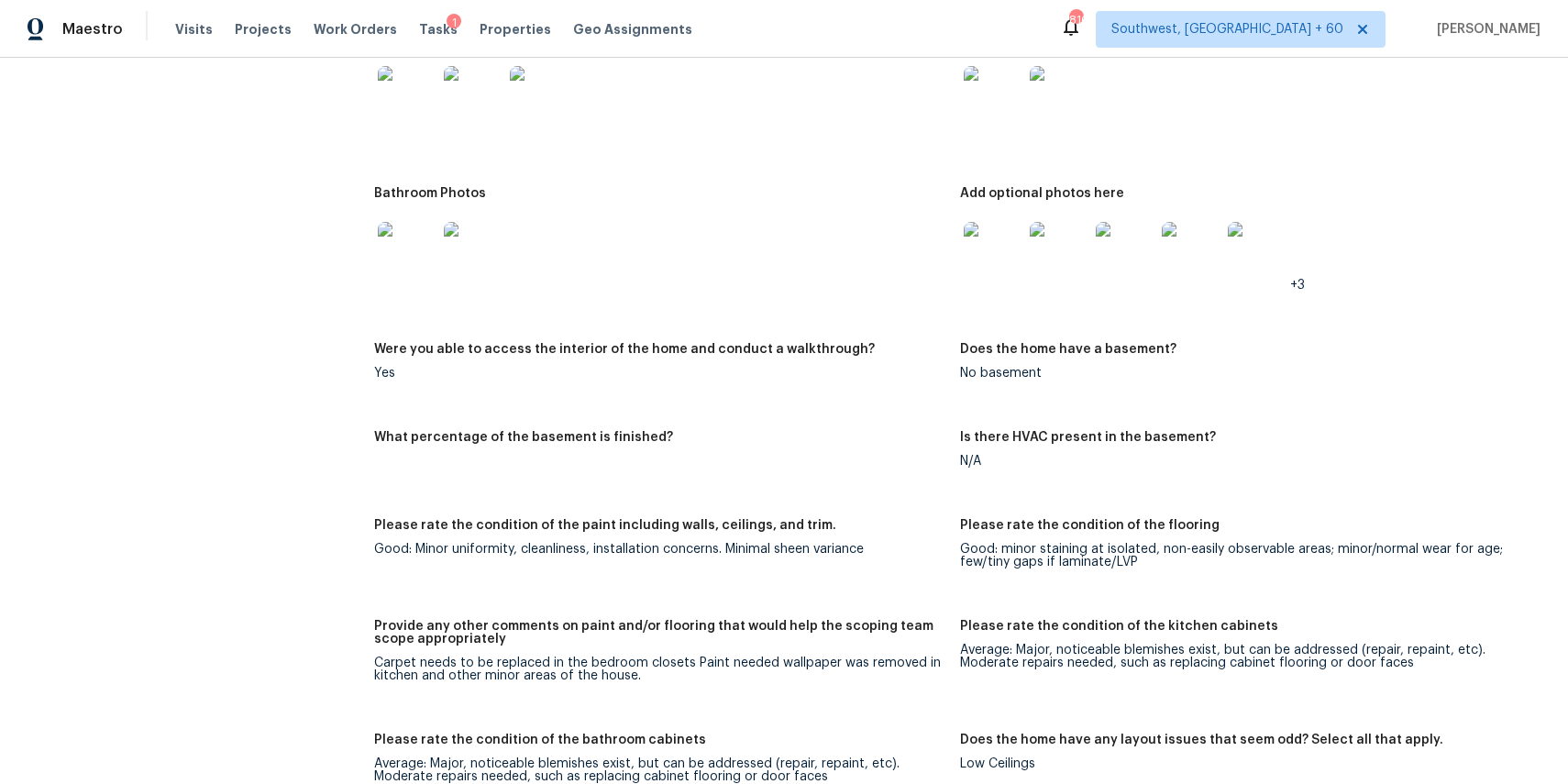
scroll to position [1974, 0]
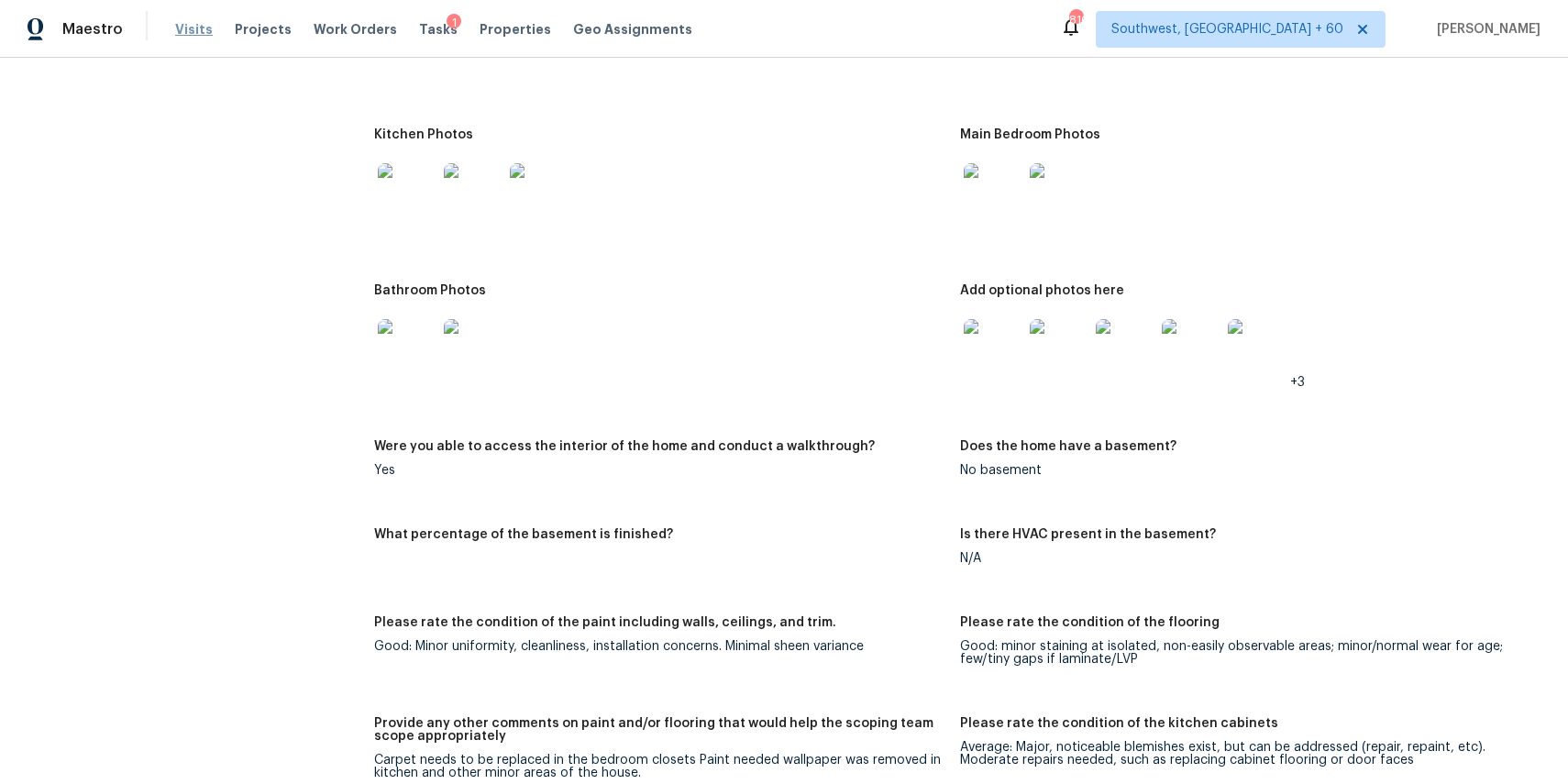
click at [191, 27] on span "Visits" at bounding box center [194, 29] width 38 height 19
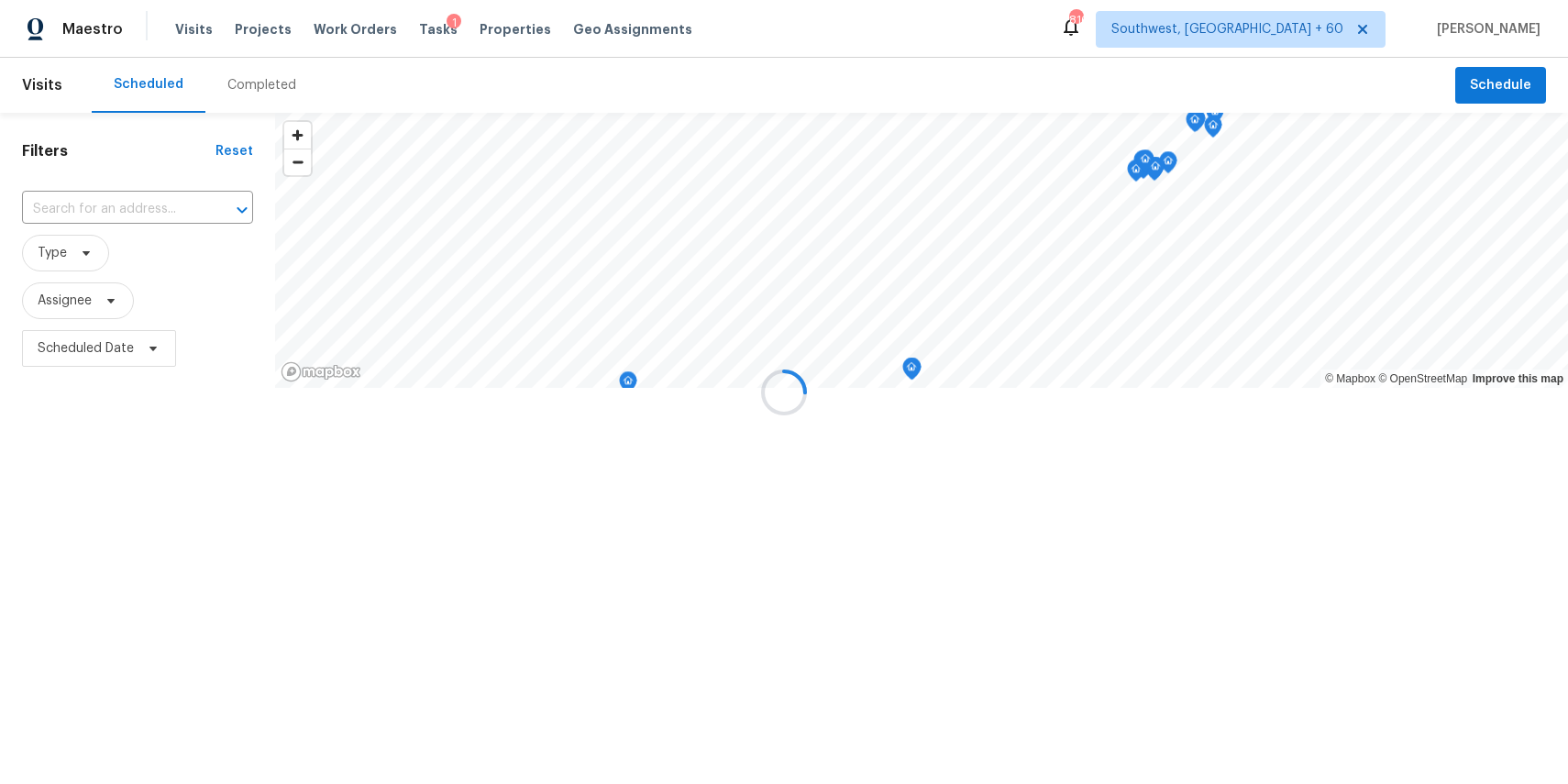
click at [291, 94] on div at bounding box center [784, 392] width 1568 height 784
click at [264, 85] on div "Completed" at bounding box center [261, 86] width 69 height 19
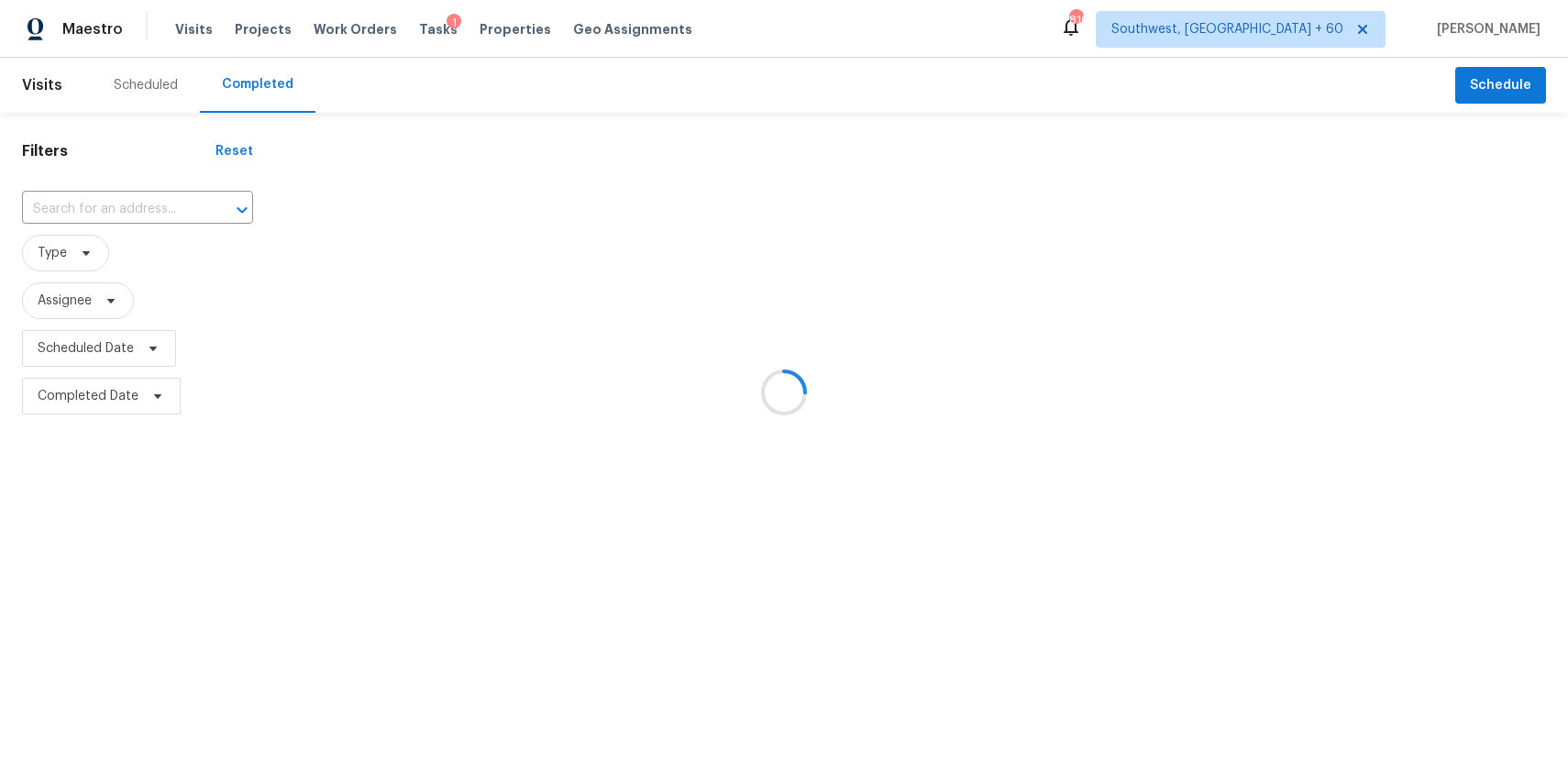
click at [264, 85] on div at bounding box center [784, 392] width 1568 height 784
click at [149, 196] on div at bounding box center [784, 392] width 1568 height 784
click at [155, 202] on div at bounding box center [784, 392] width 1568 height 784
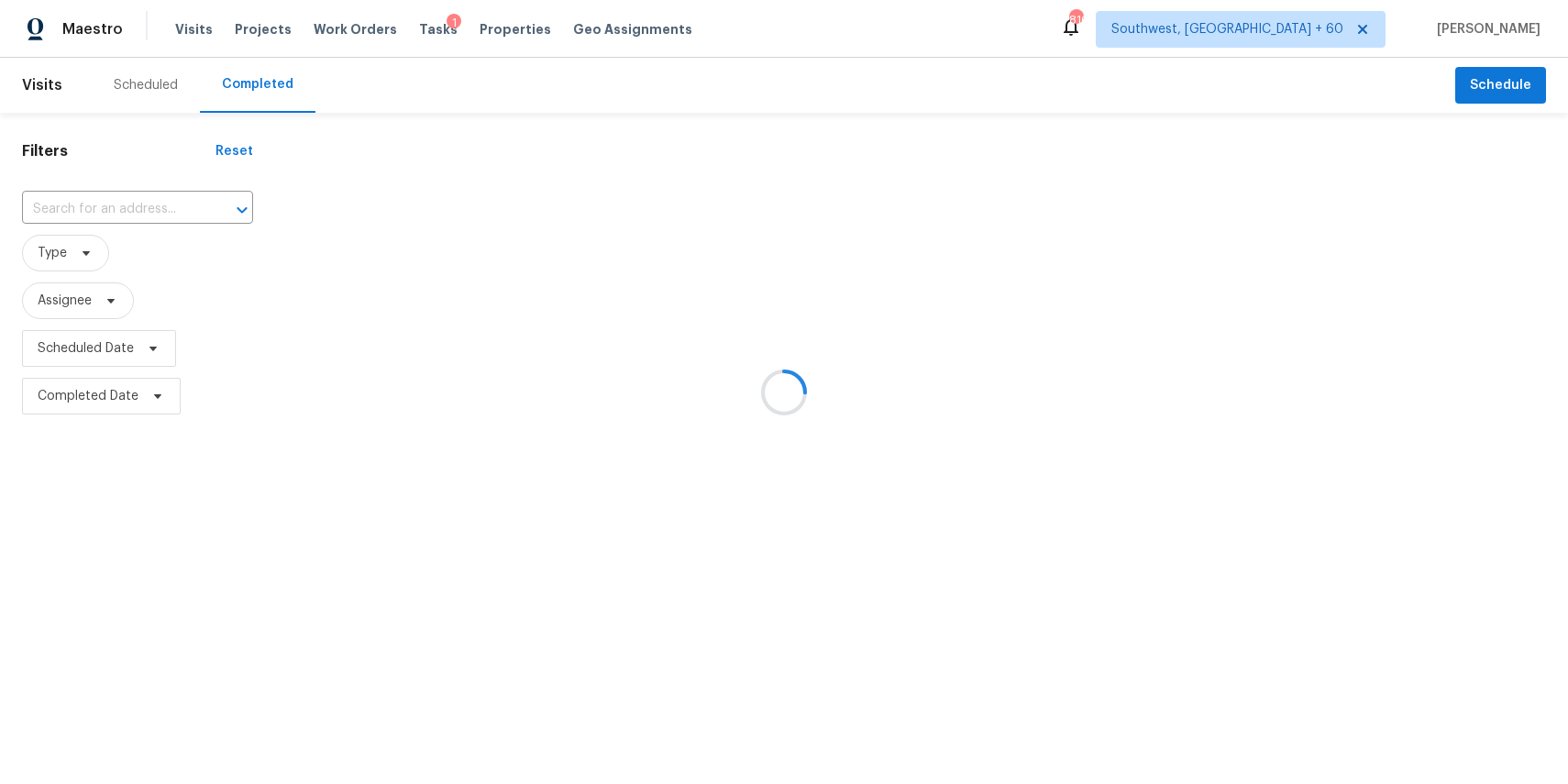
click at [155, 202] on div at bounding box center [784, 392] width 1568 height 784
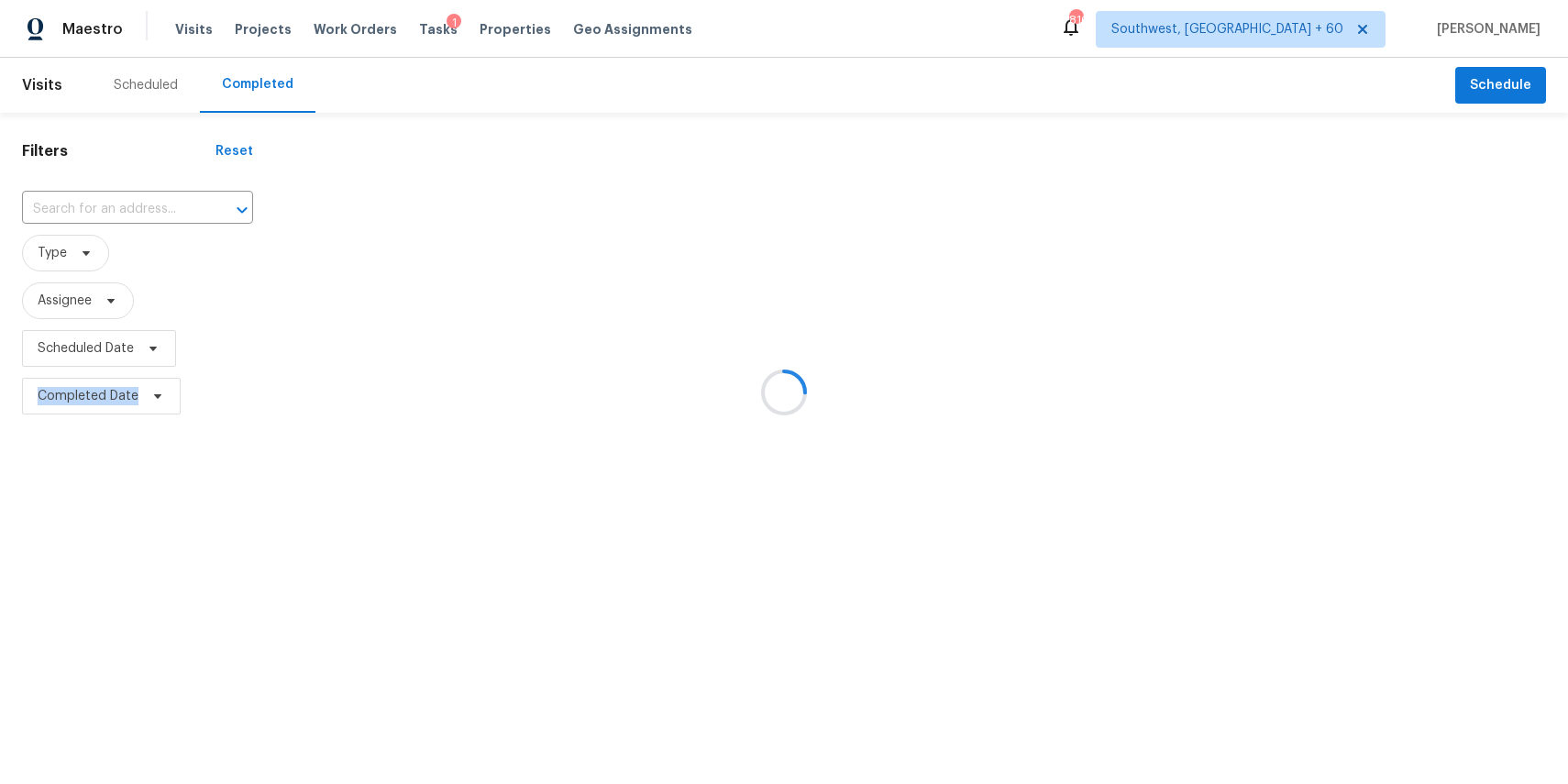
click at [155, 202] on div at bounding box center [784, 392] width 1568 height 784
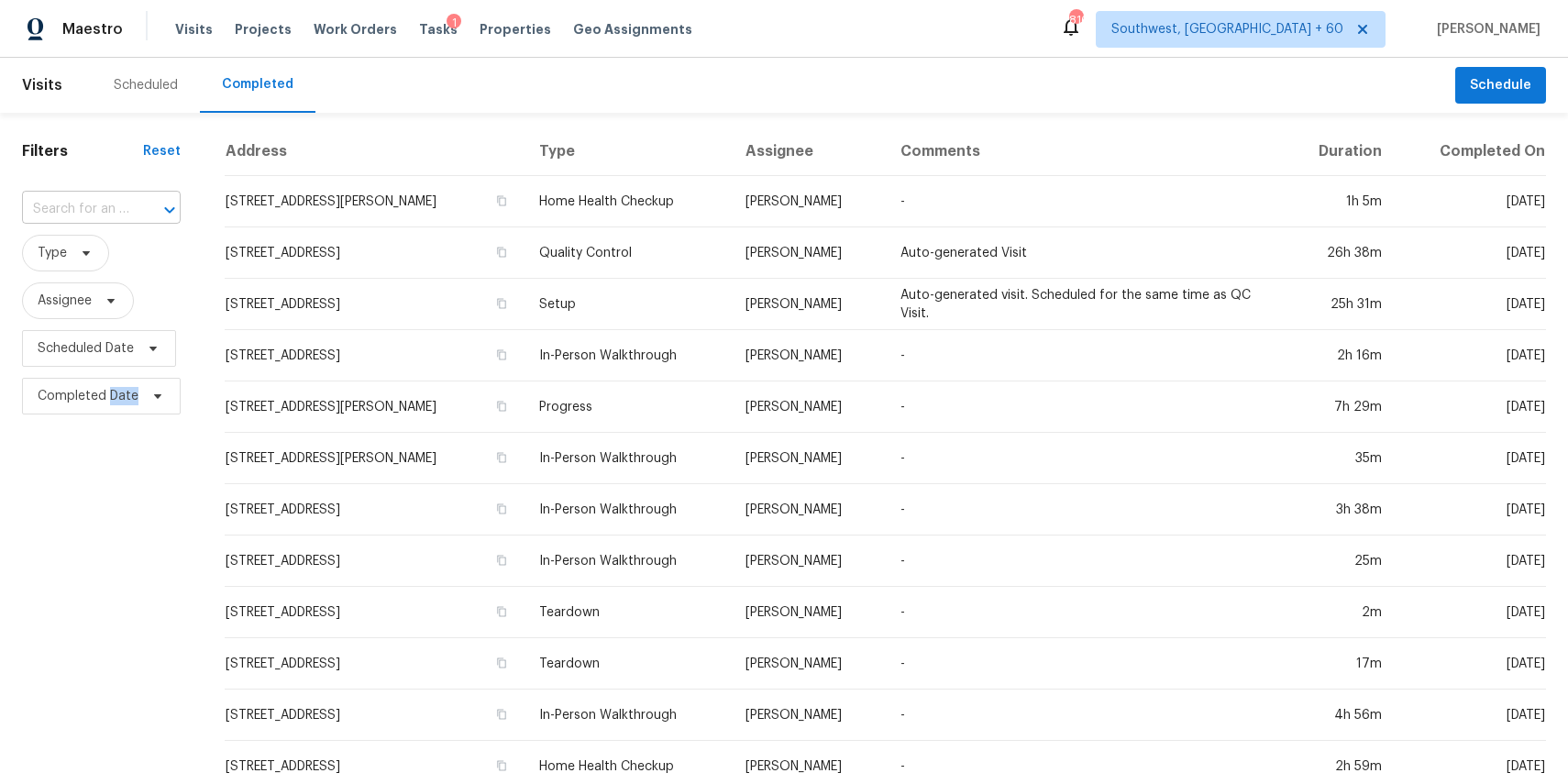
click at [134, 202] on div at bounding box center [156, 210] width 48 height 25
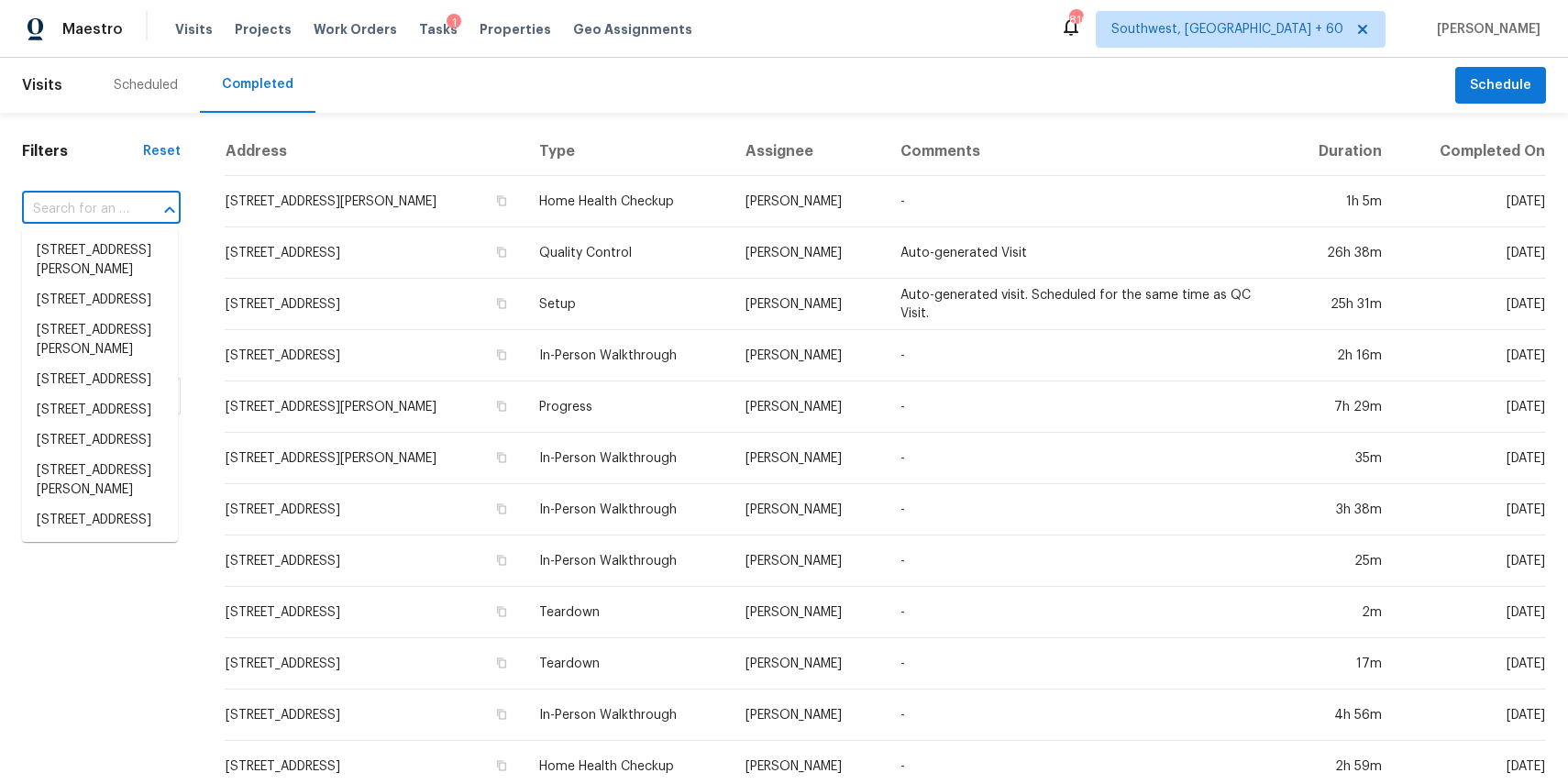
click at [134, 202] on div at bounding box center [156, 210] width 48 height 25
paste input "8004 Crimea Ln, Fort Worth, TX 76123"
type input "8004 Crimea Ln, Fort Worth, TX 76123"
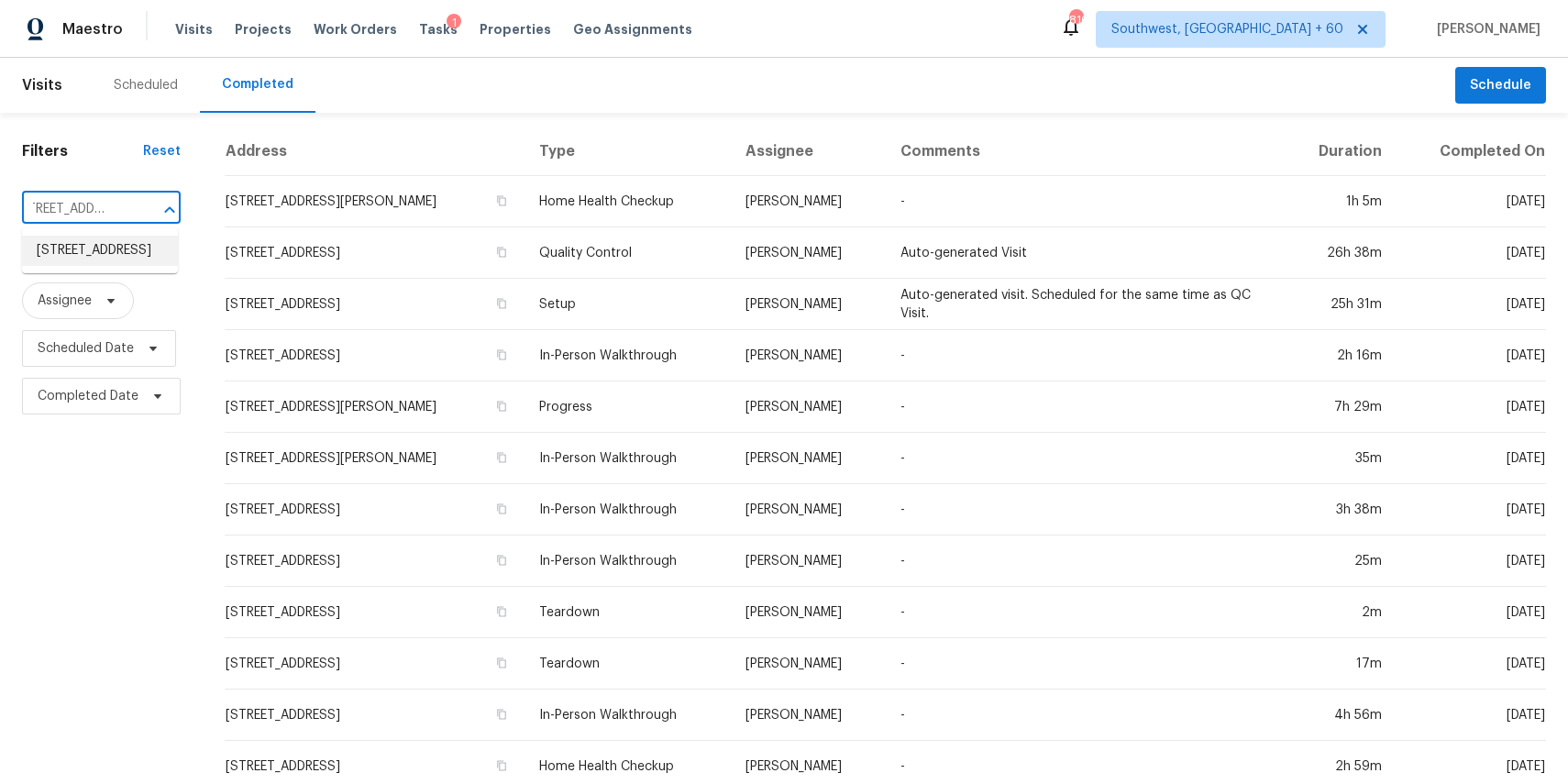
click at [131, 266] on li "8004 Crimea Ln, Fort Worth, TX 76123" at bounding box center [100, 251] width 156 height 30
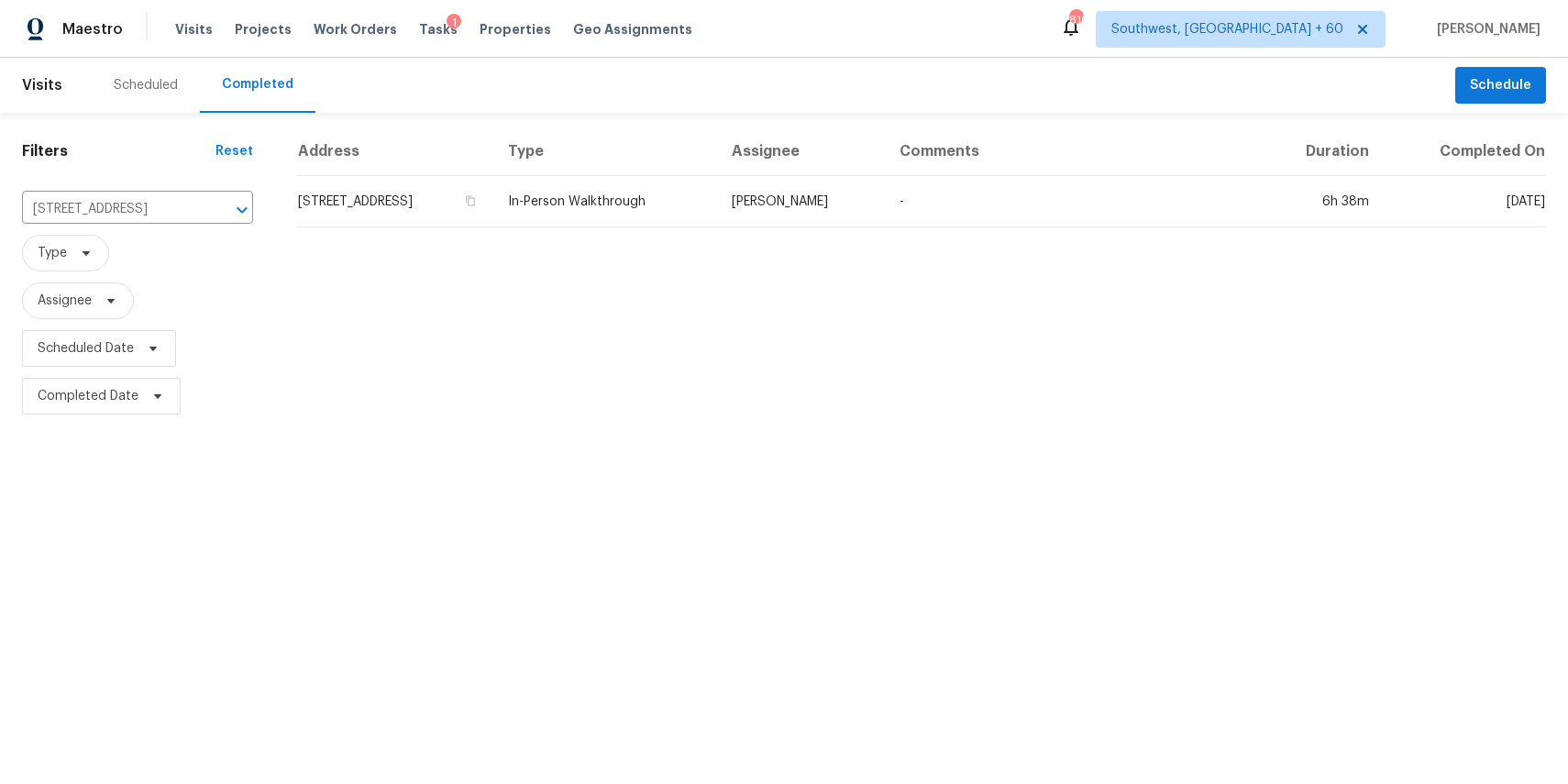
click at [703, 213] on td "In-Person Walkthrough" at bounding box center [606, 201] width 224 height 52
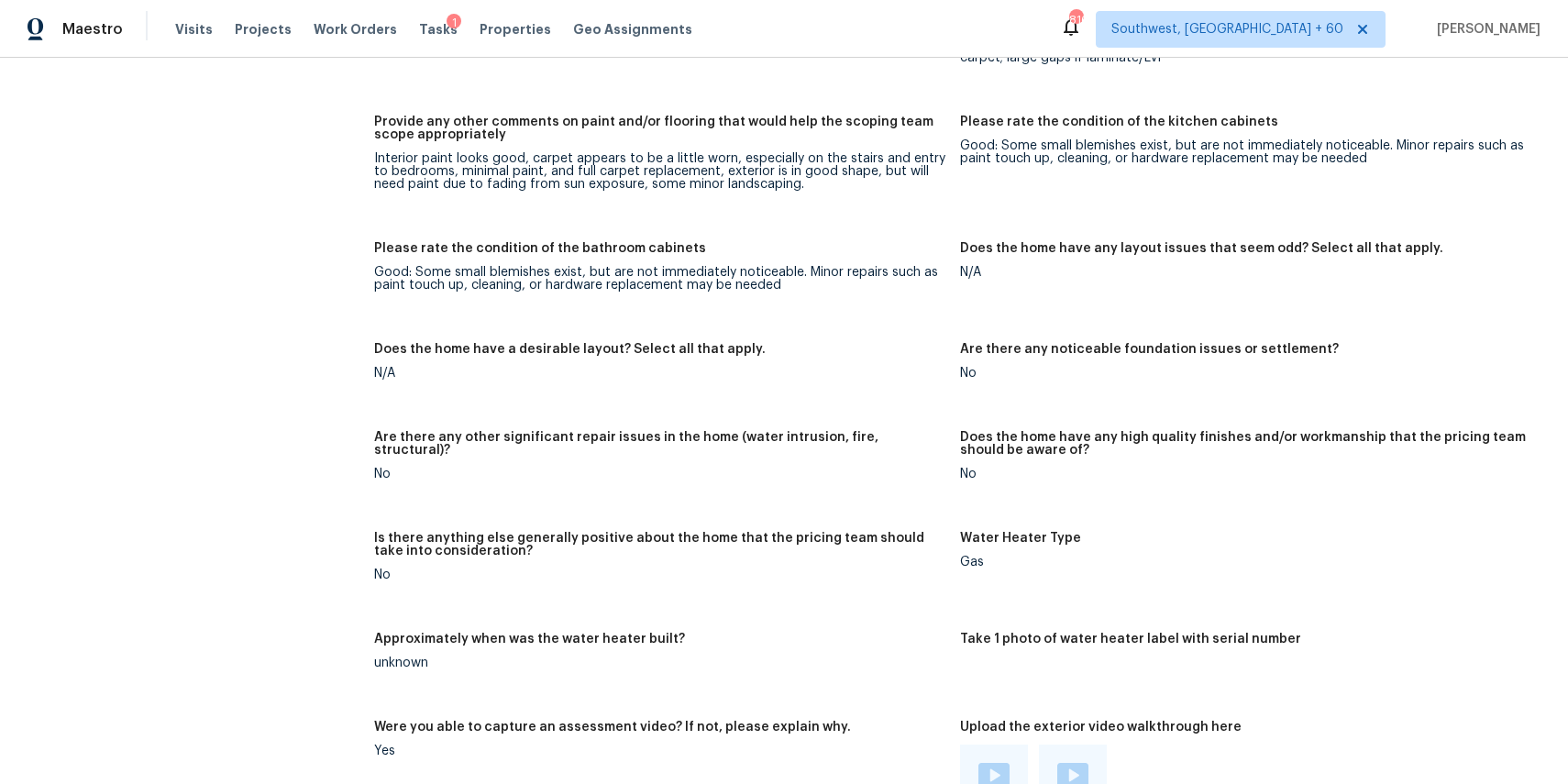
scroll to position [3029, 0]
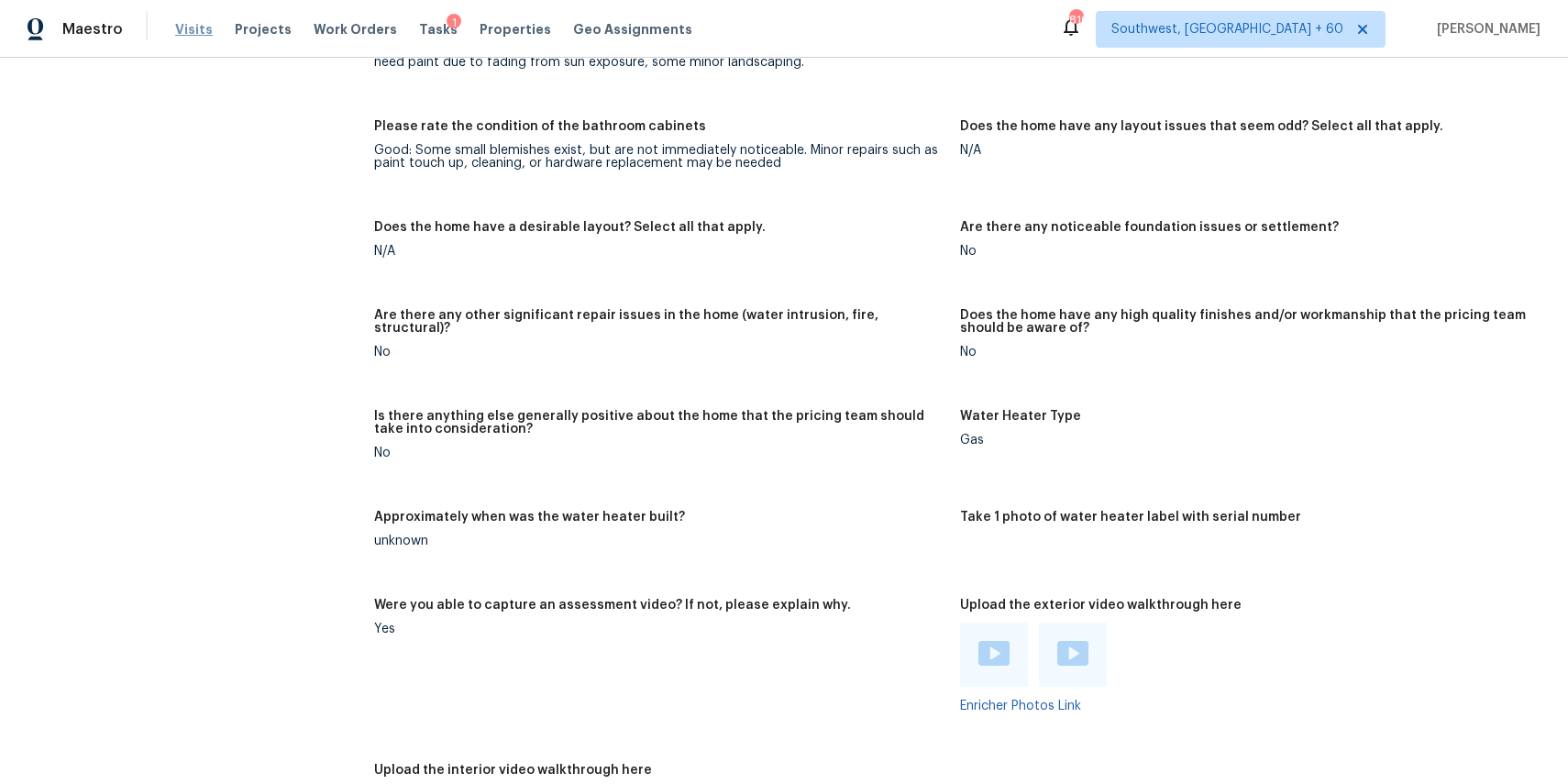
click at [184, 27] on span "Visits" at bounding box center [194, 29] width 38 height 19
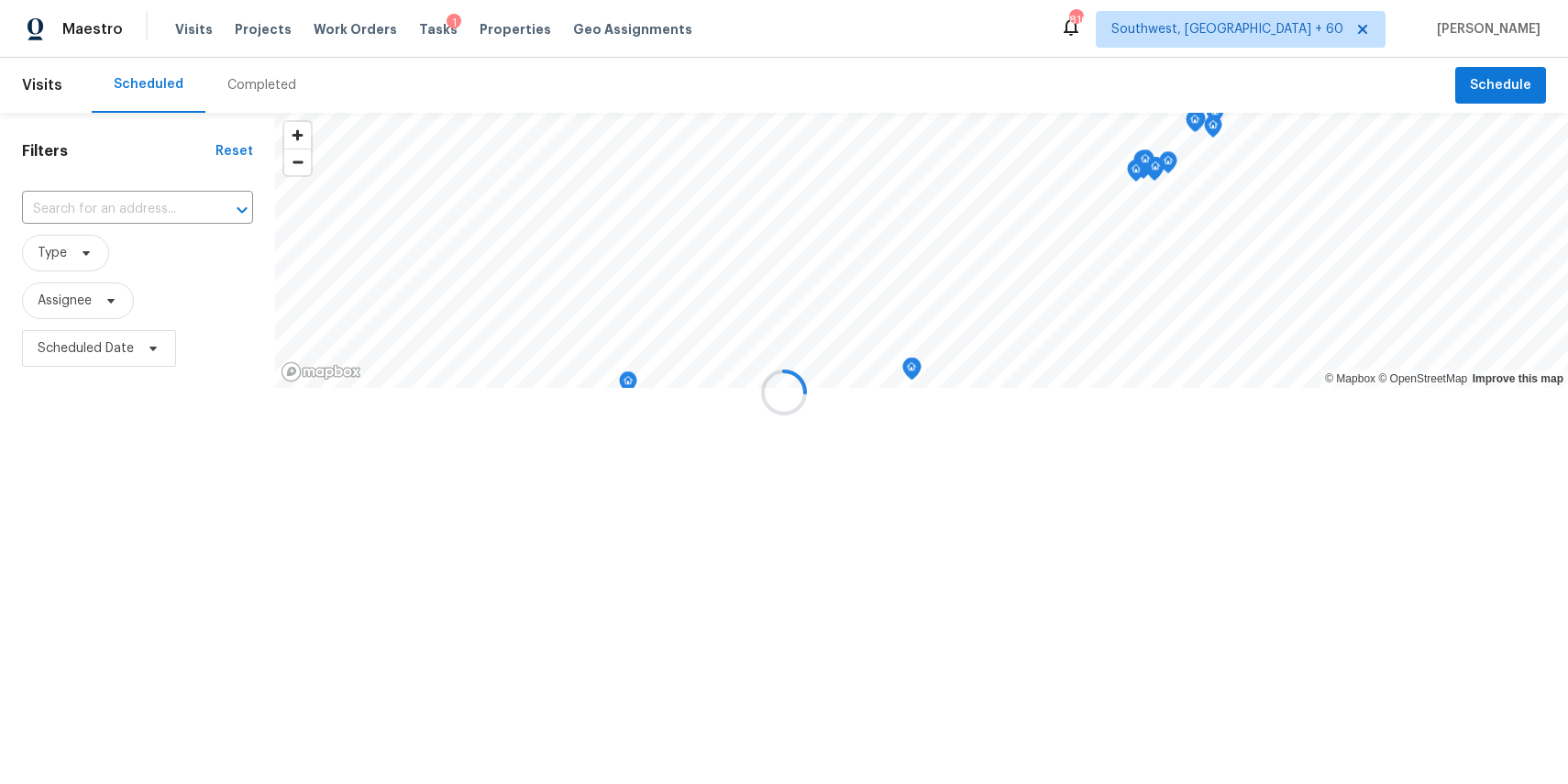
click at [264, 86] on div at bounding box center [784, 392] width 1568 height 784
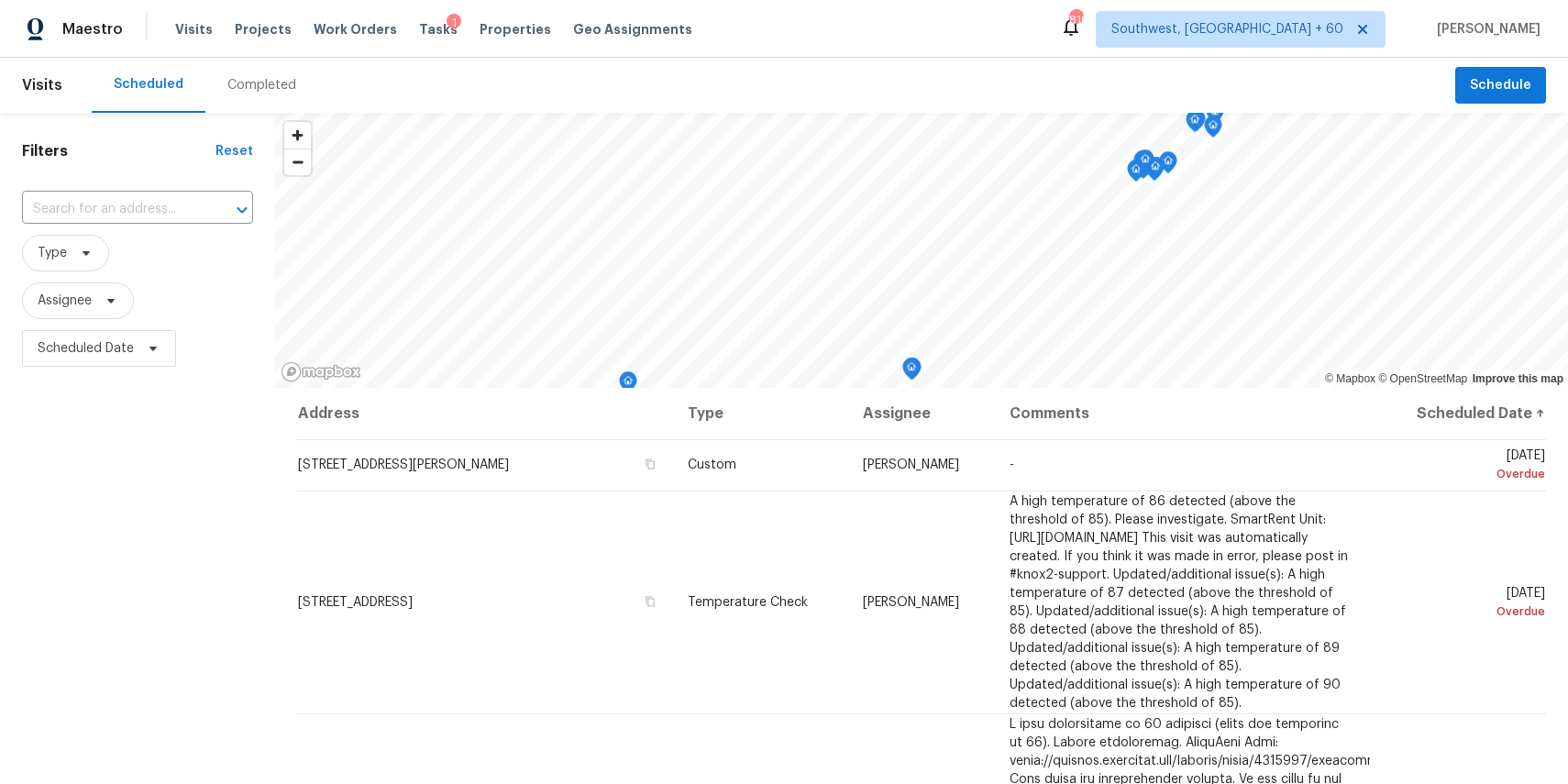
click at [264, 86] on div "Completed" at bounding box center [261, 86] width 69 height 19
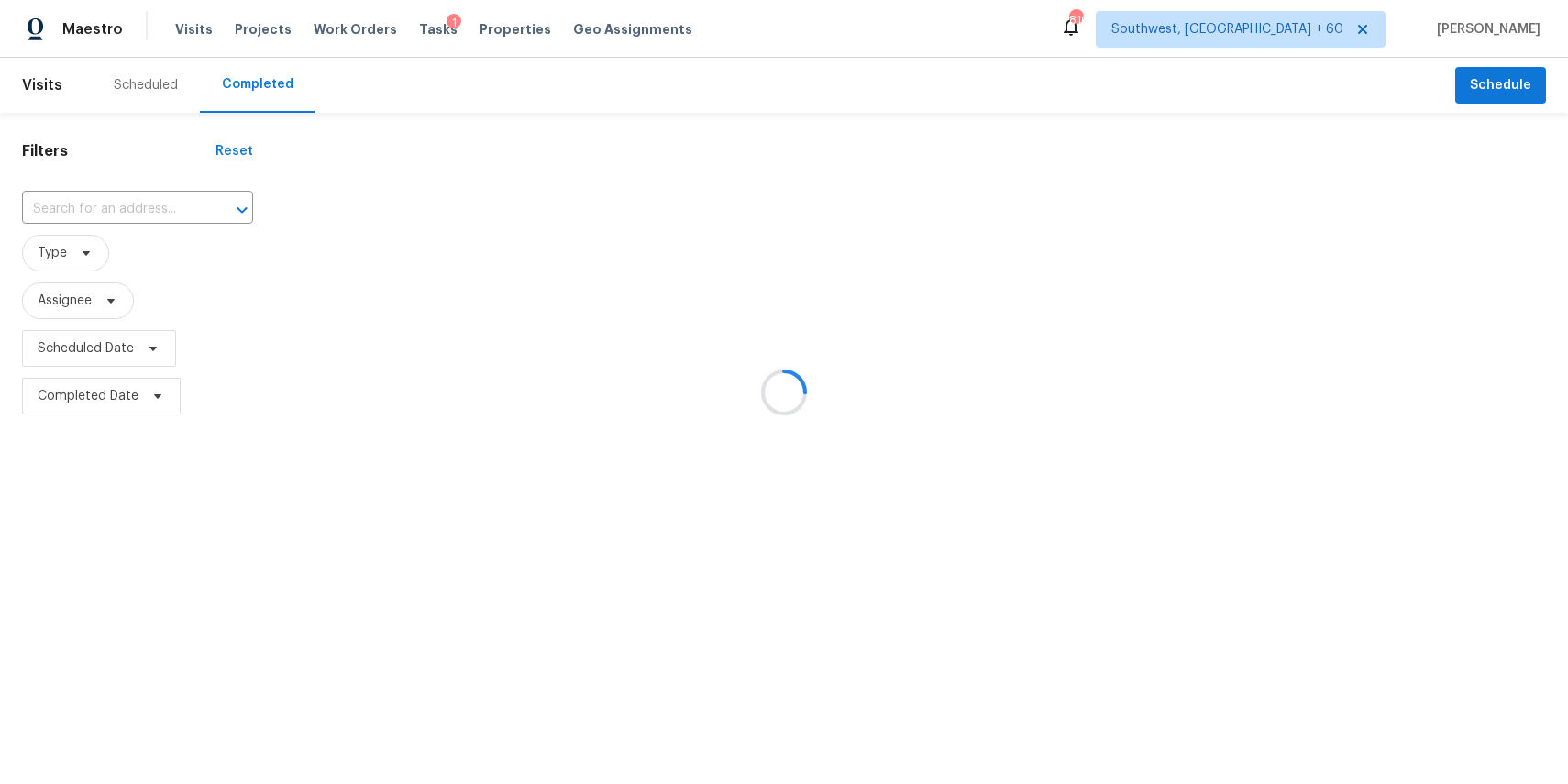
click at [264, 86] on div at bounding box center [784, 392] width 1568 height 784
click at [135, 195] on div at bounding box center [784, 392] width 1568 height 784
click at [147, 200] on div at bounding box center [784, 392] width 1568 height 784
click at [118, 203] on div at bounding box center [784, 392] width 1568 height 784
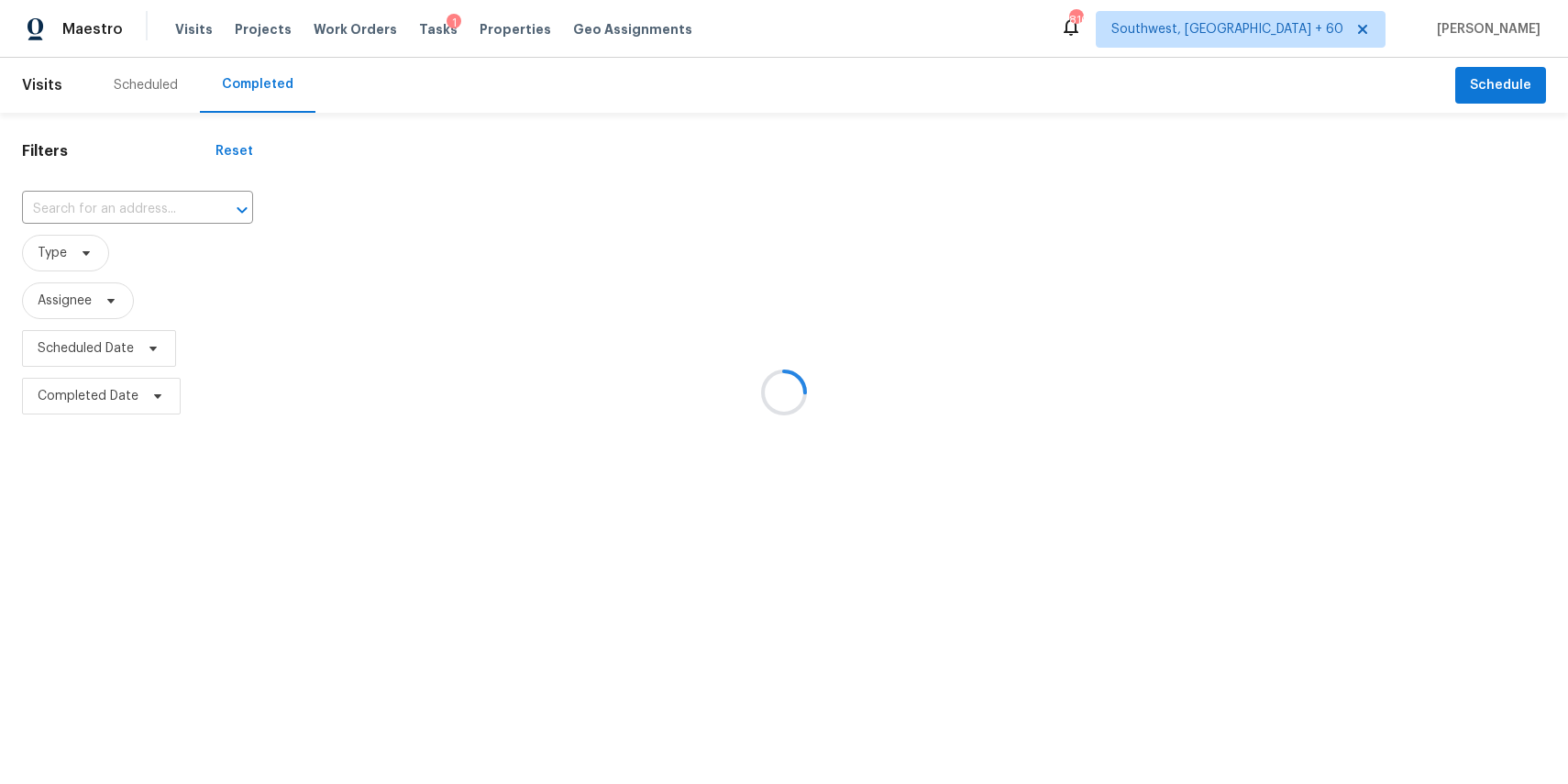
click at [118, 203] on div at bounding box center [784, 392] width 1568 height 784
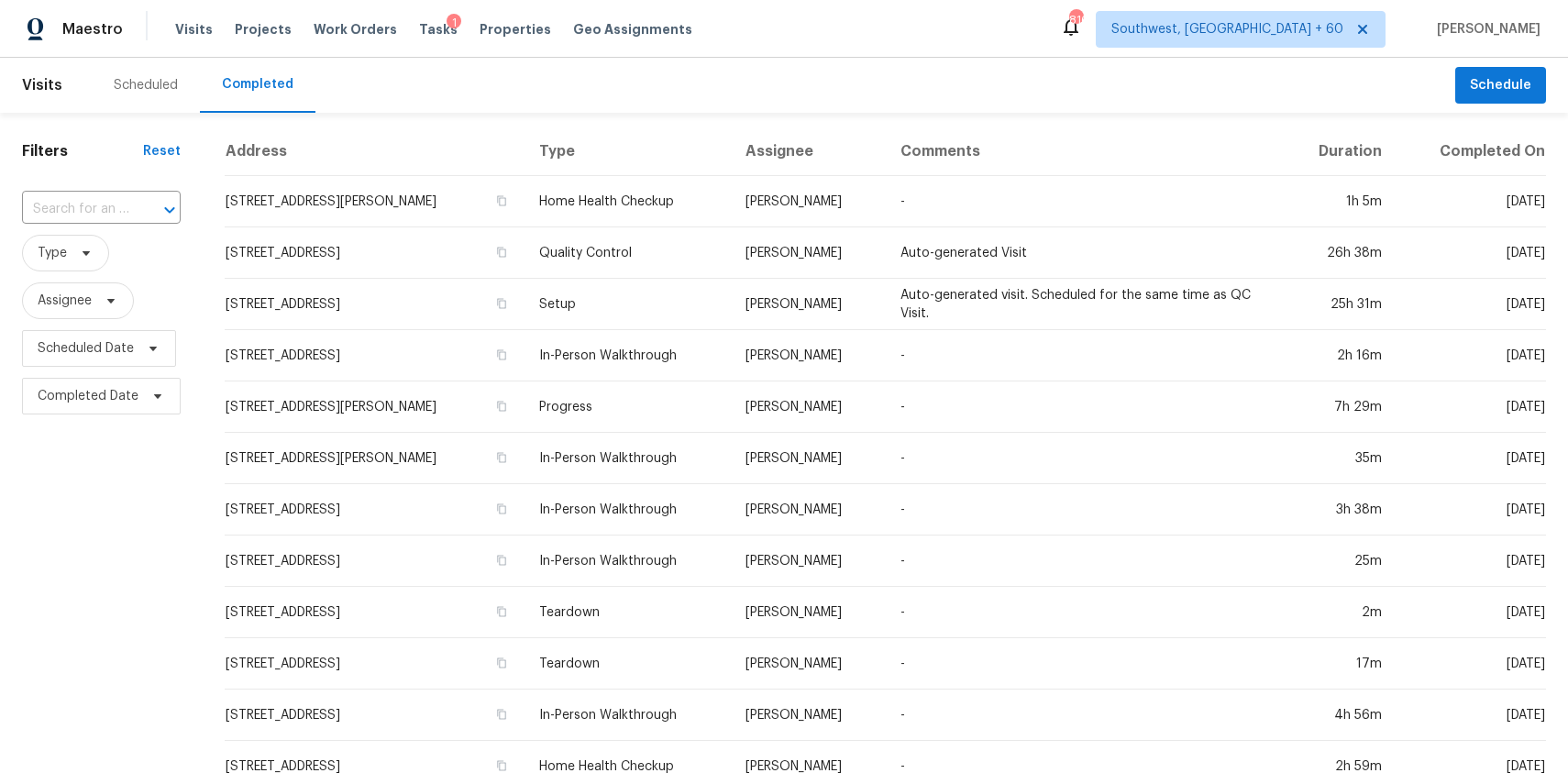
click at [118, 203] on input "text" at bounding box center [75, 210] width 107 height 28
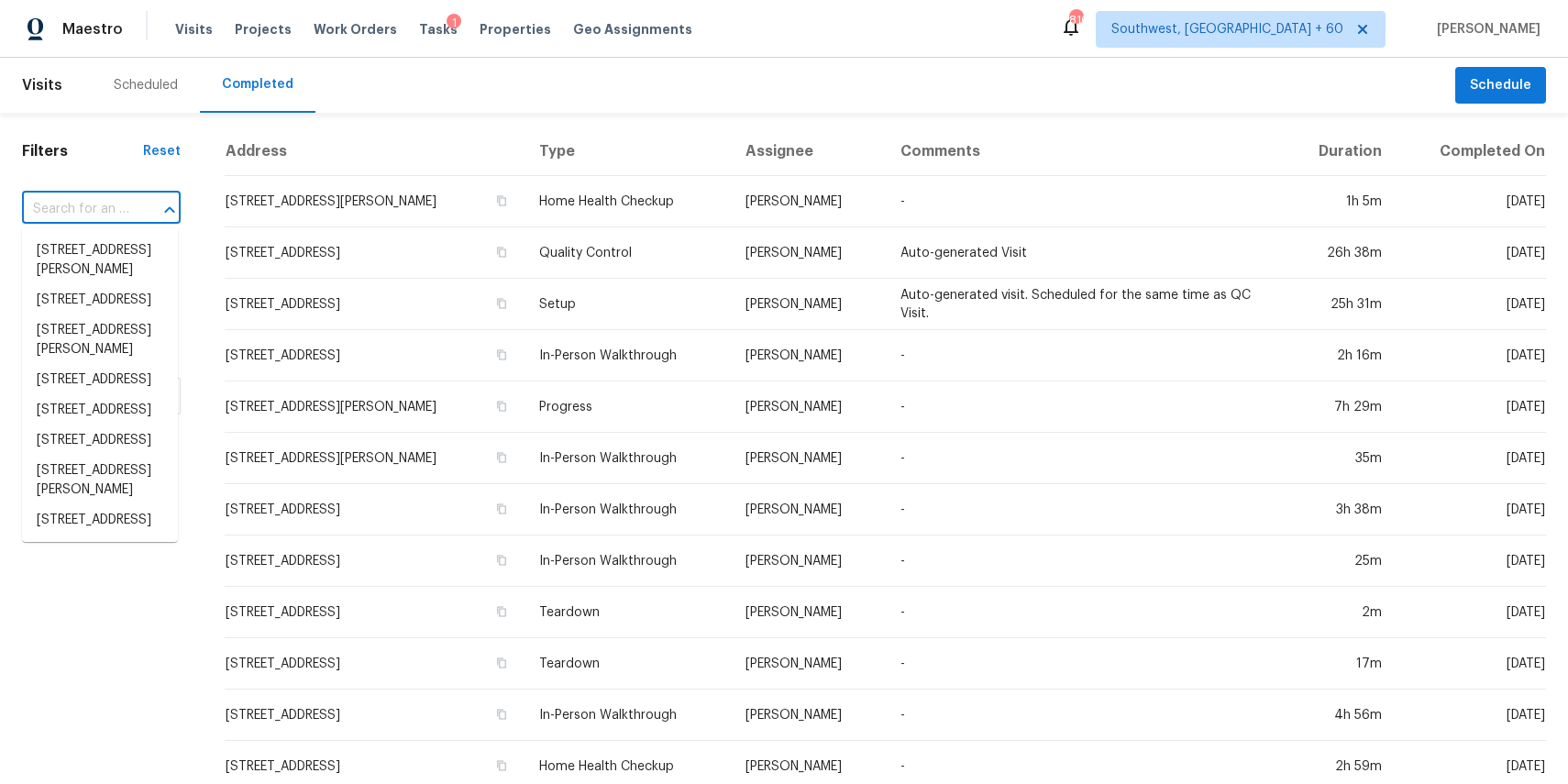
paste input "10219 Pinewood Ave Apt 2, Tujunga, CA 91042"
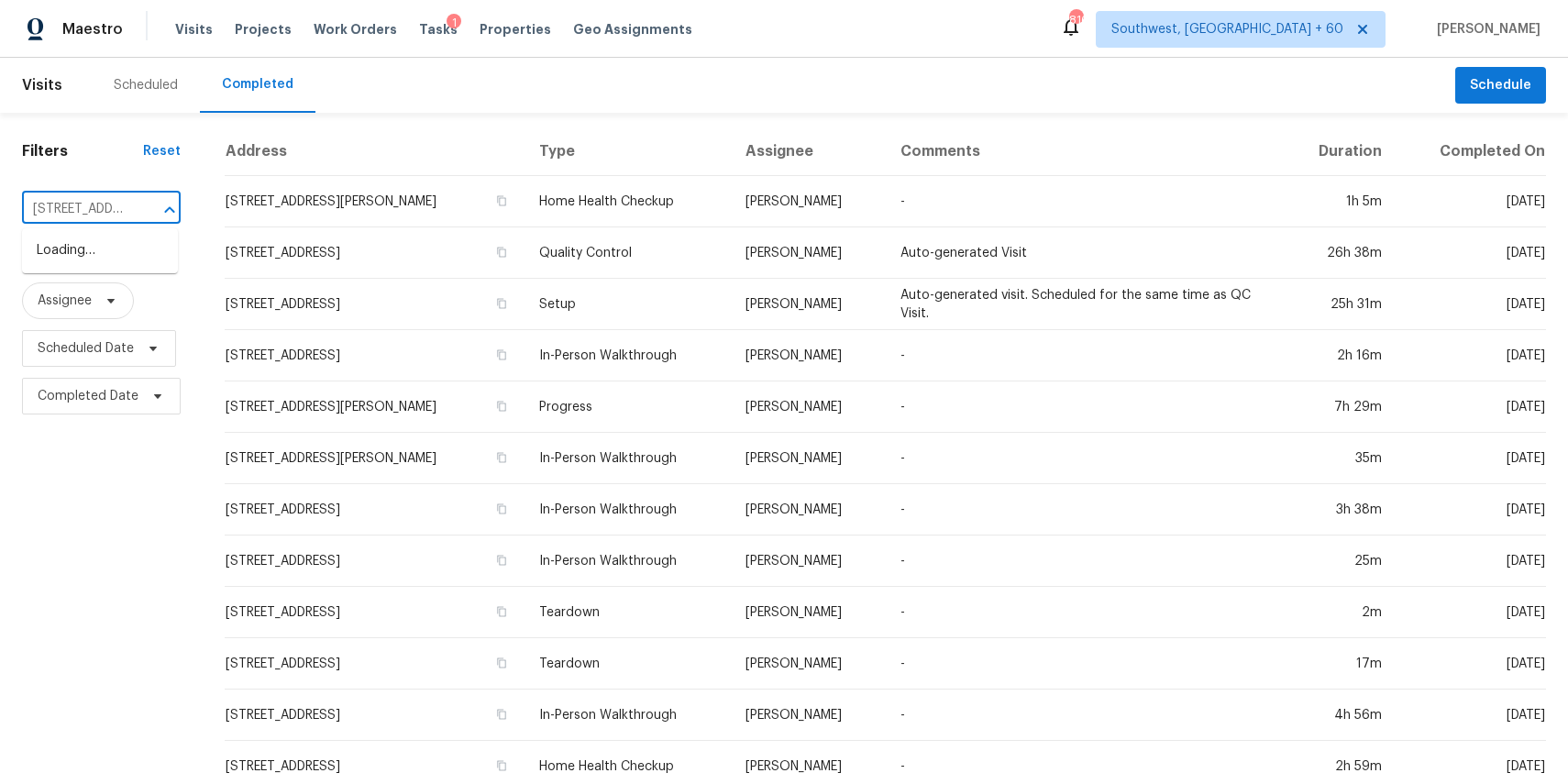
scroll to position [0, 182]
type input "10219 Pinewood Ave Apt 2, Tujunga, CA 91042"
click at [117, 212] on input "text" at bounding box center [75, 210] width 107 height 28
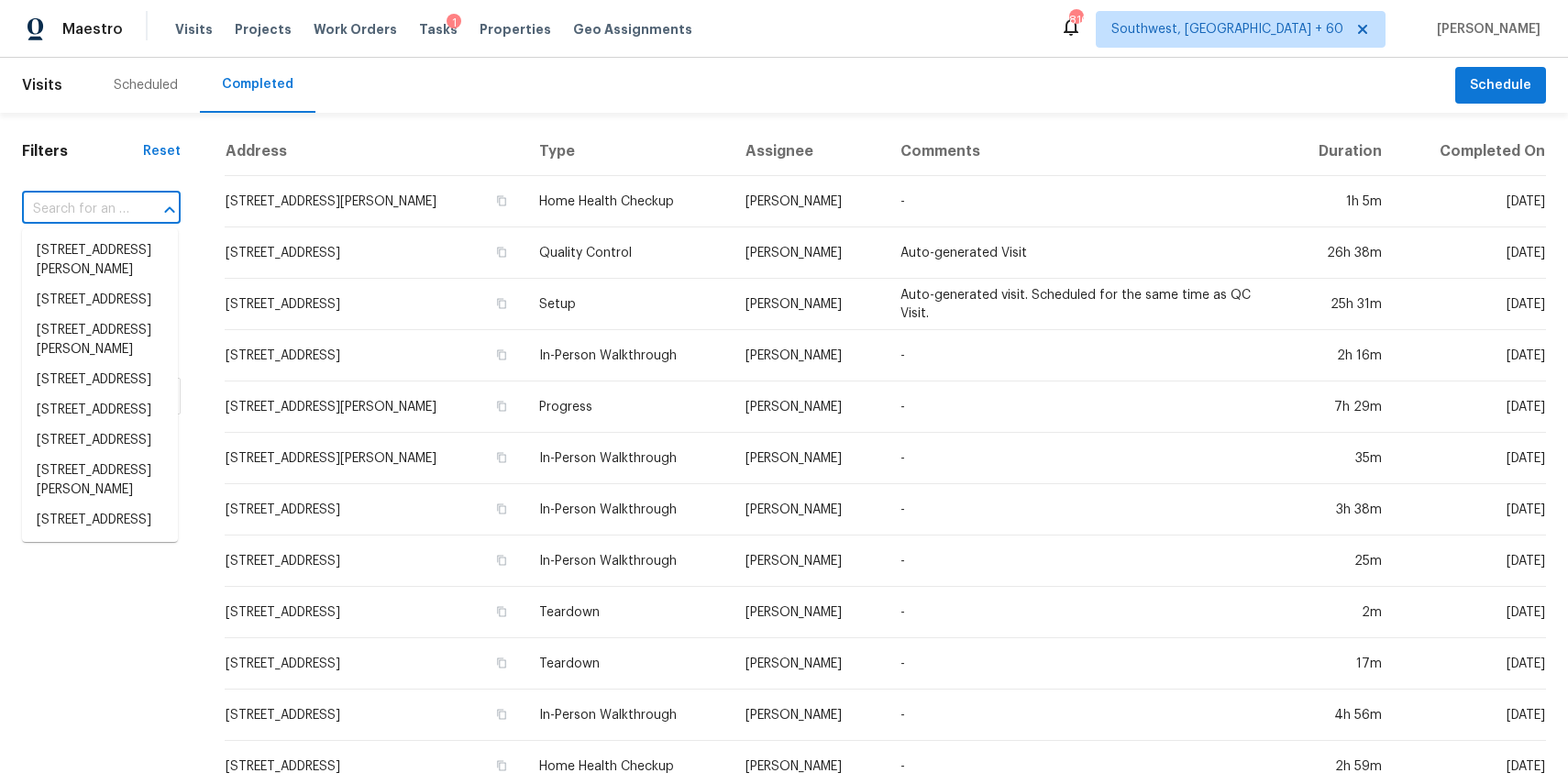
paste input "10219 Pinewood Ave Apt 2, Tujunga, CA 91042"
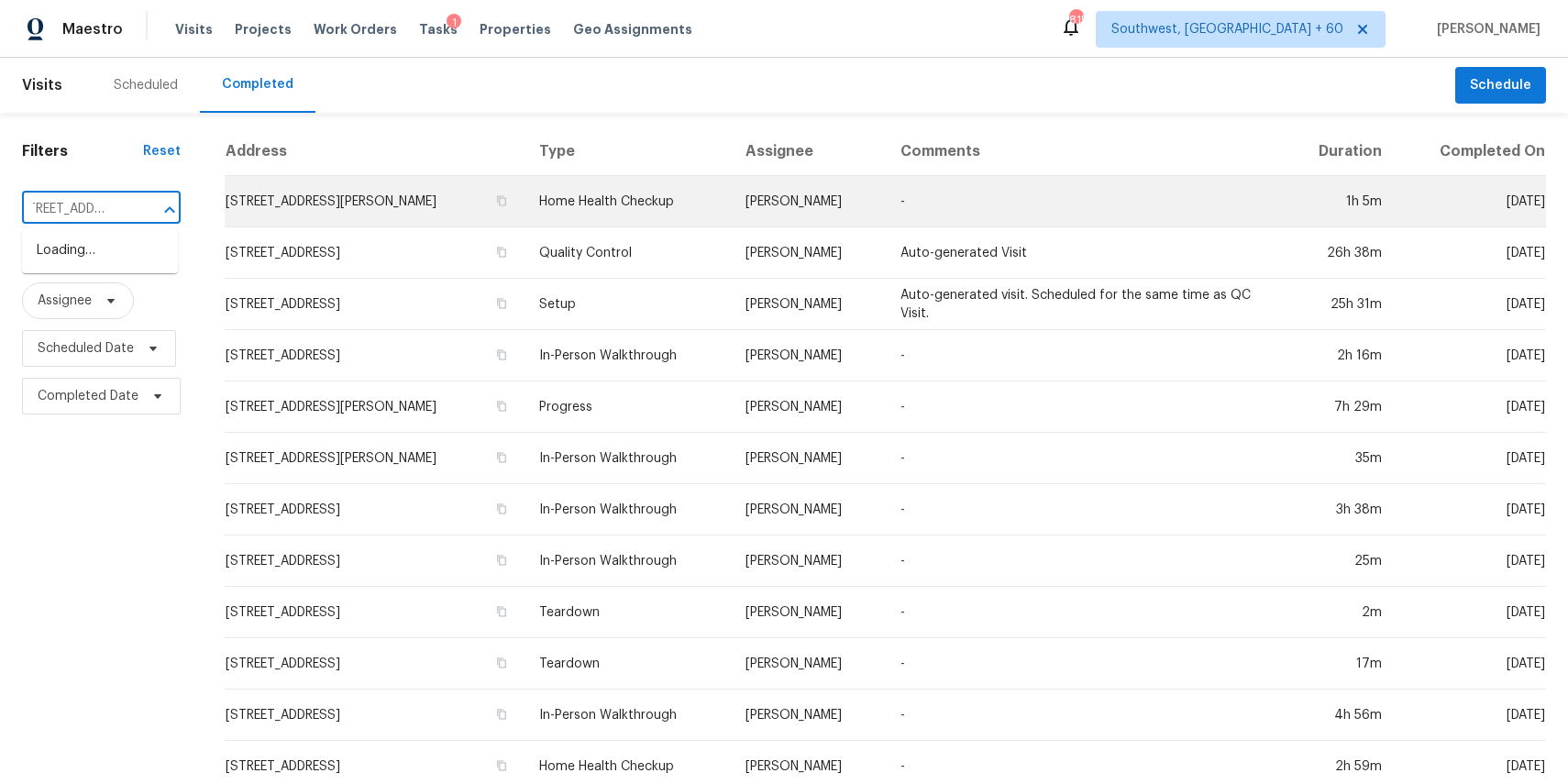
scroll to position [0, 63]
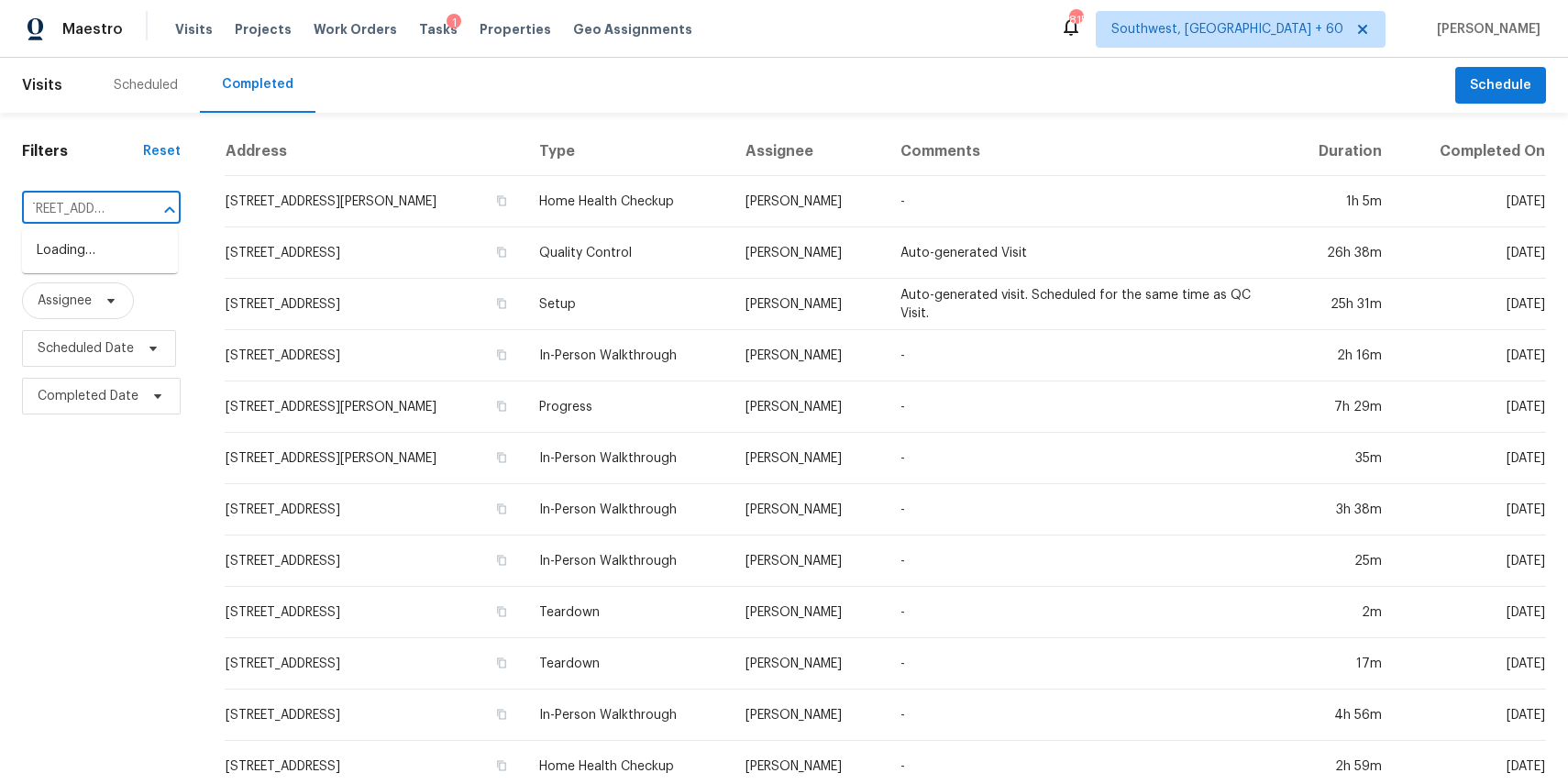
type input "10219 Pinewood Ave"
click at [77, 266] on li "10219 Pinewood Ave Apt 2, Tujunga, CA 91042" at bounding box center [100, 251] width 156 height 30
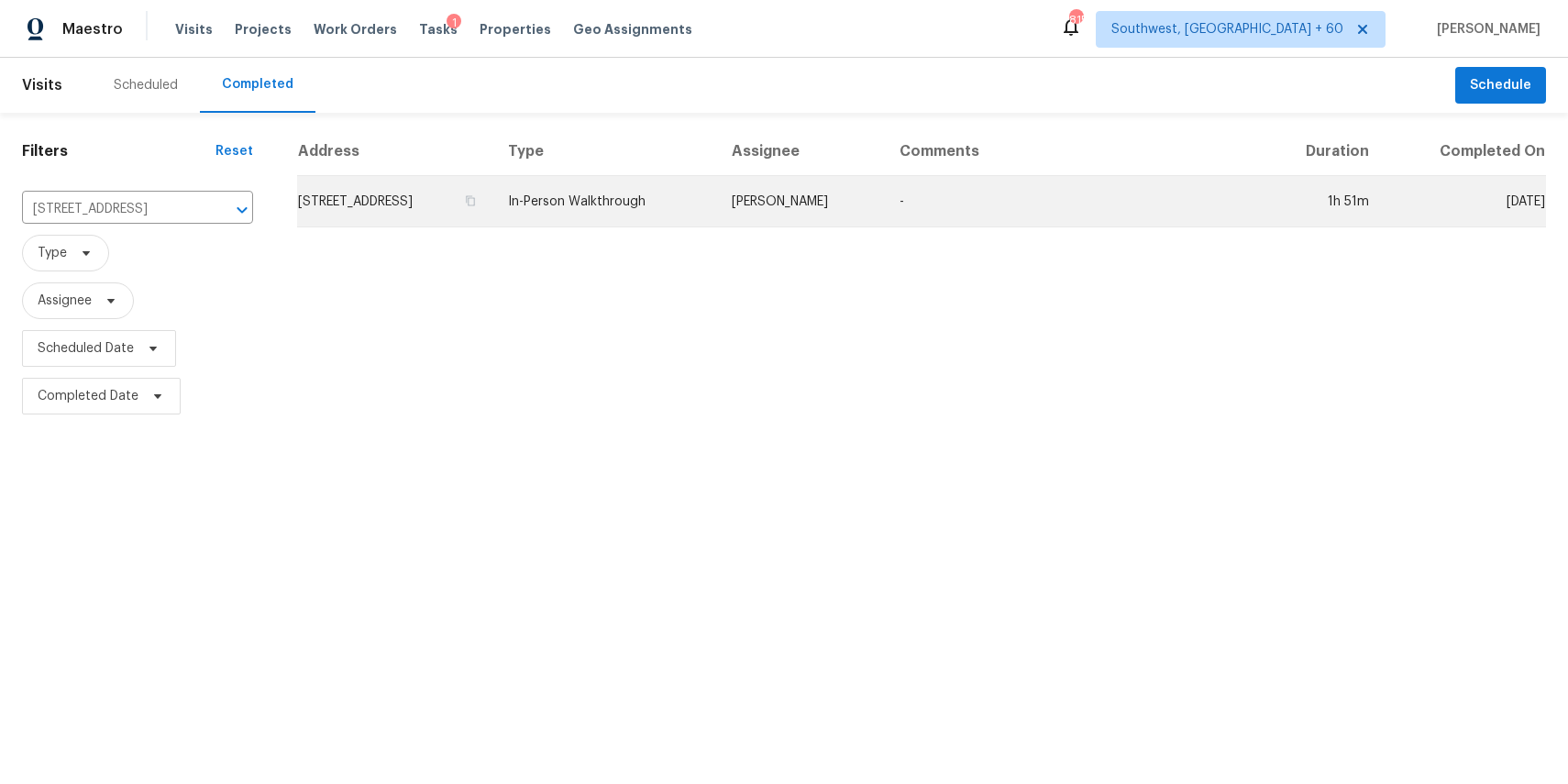
click at [835, 225] on td "Frank Santellanes" at bounding box center [800, 201] width 167 height 52
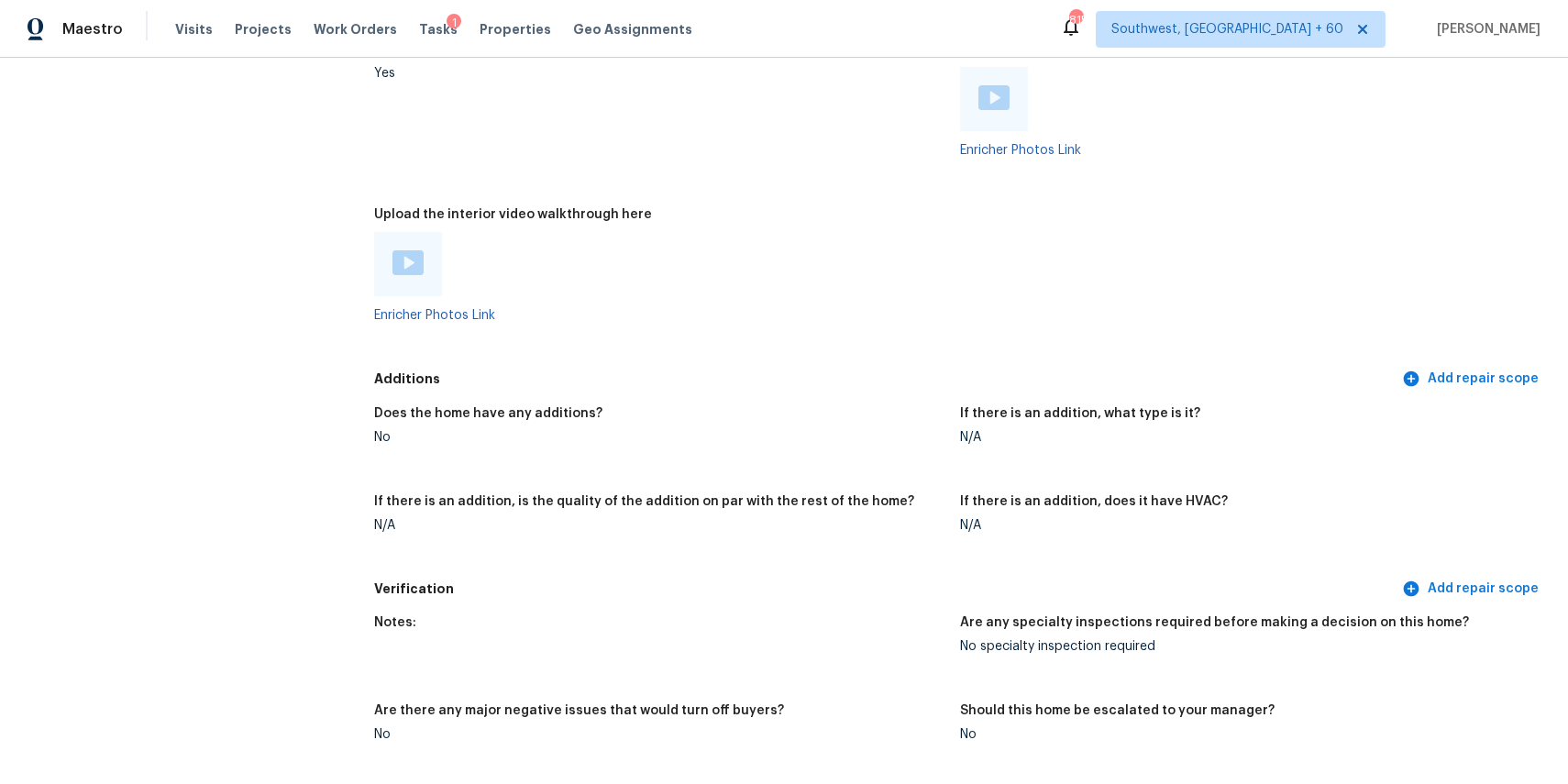
scroll to position [4598, 0]
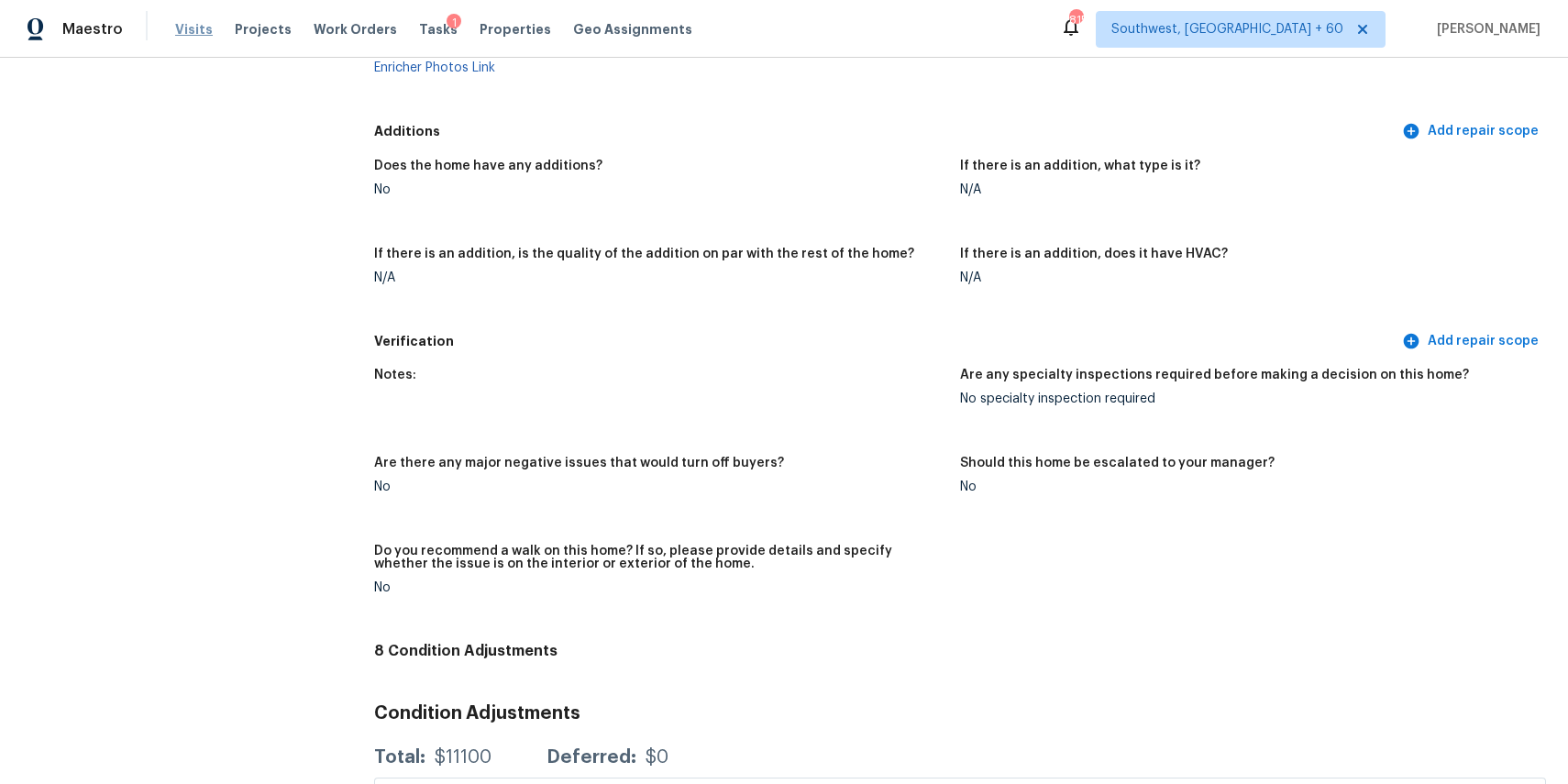
click at [179, 26] on span "Visits" at bounding box center [194, 29] width 38 height 19
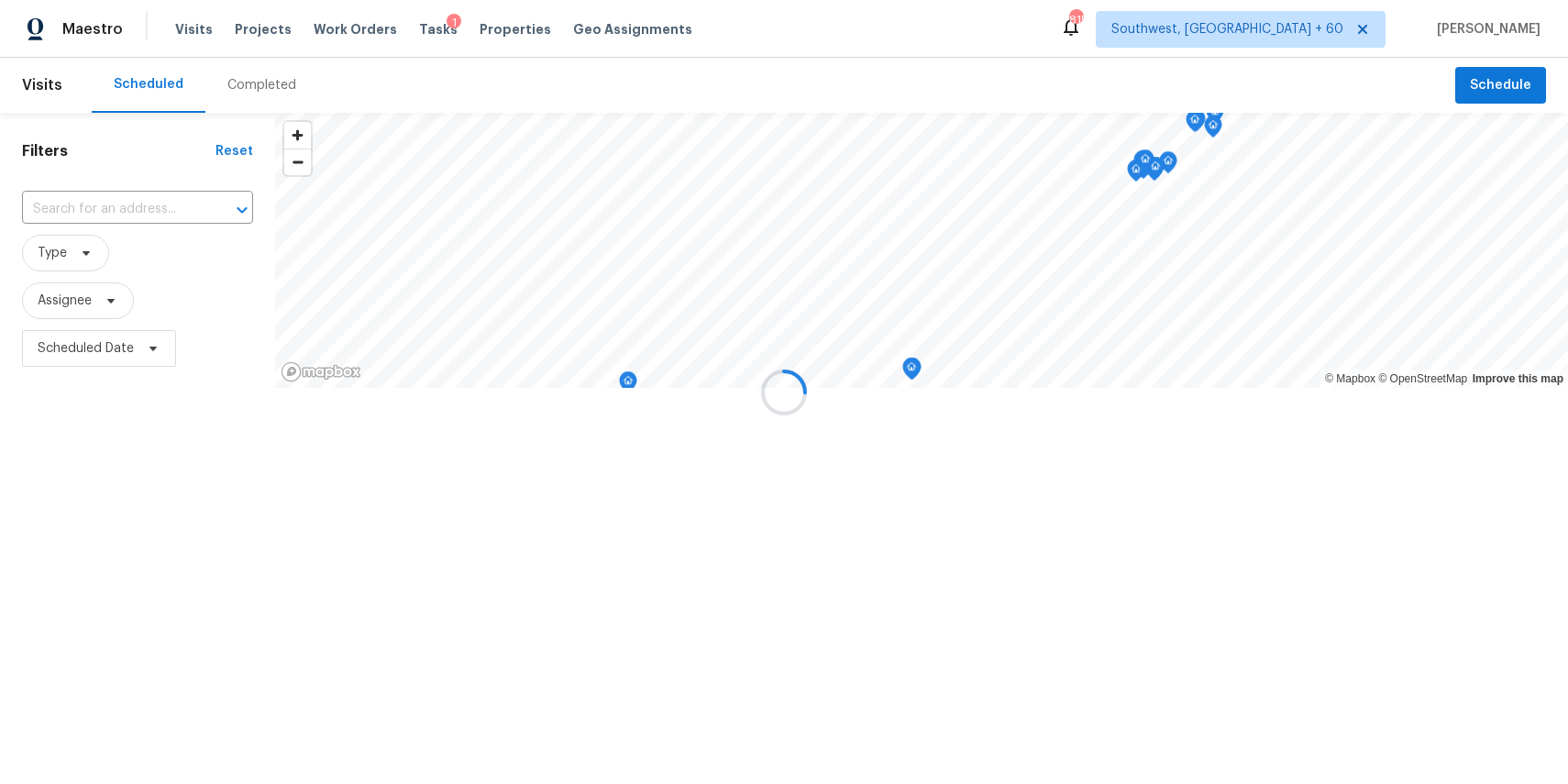
click at [237, 75] on div at bounding box center [784, 392] width 1568 height 784
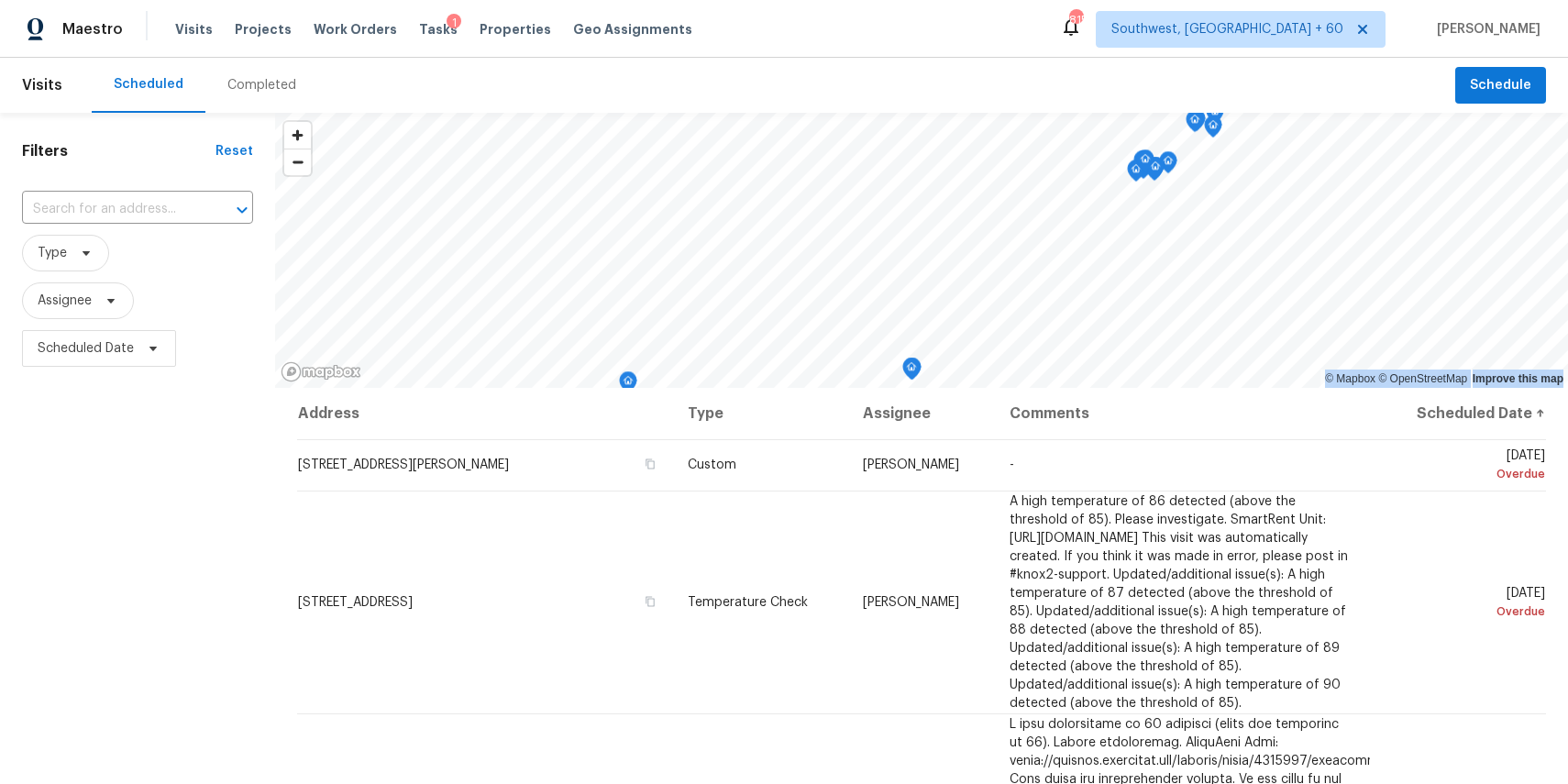
click at [280, 73] on div "Completed" at bounding box center [261, 85] width 113 height 55
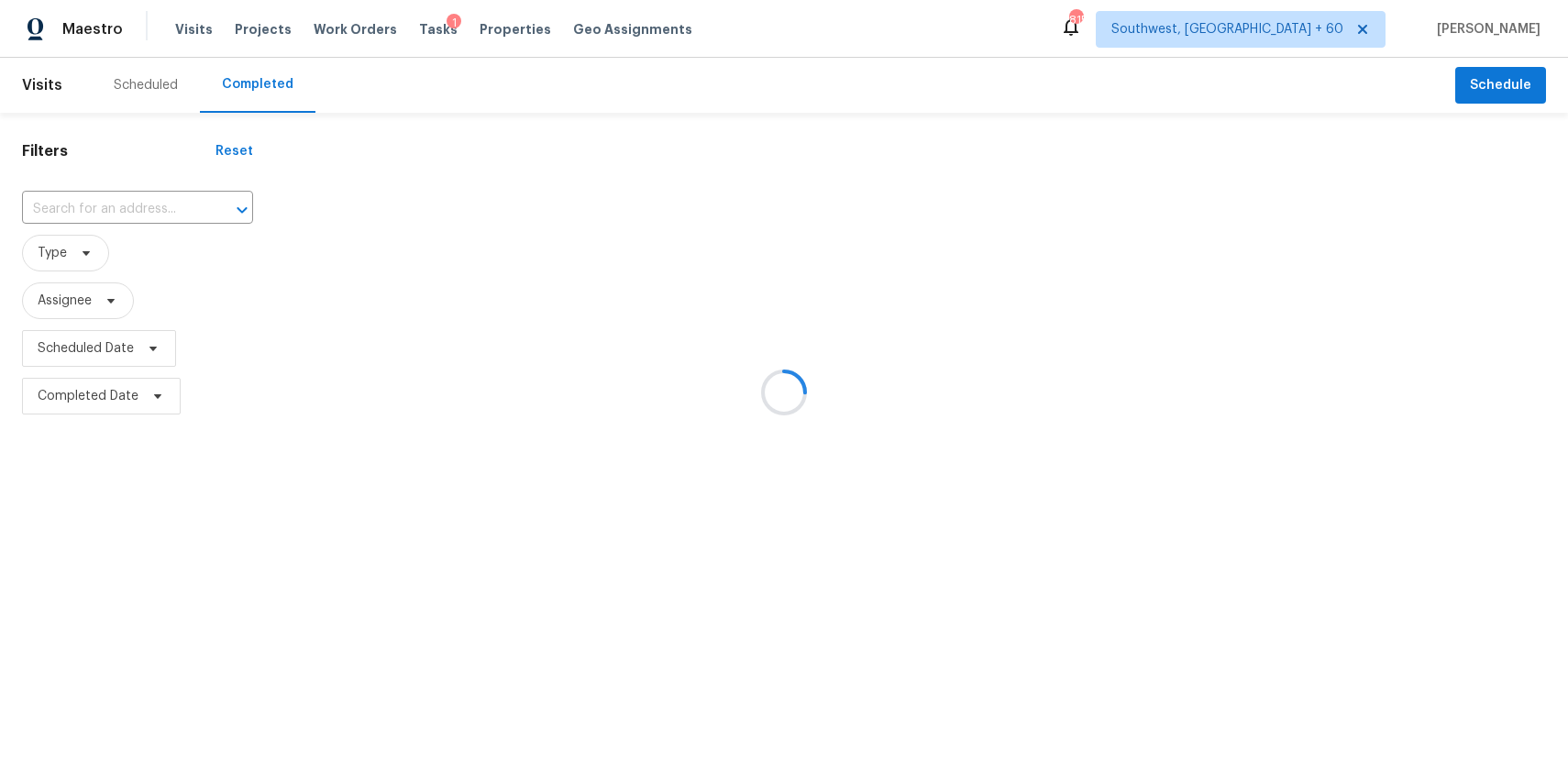
click at [154, 203] on div at bounding box center [784, 392] width 1568 height 784
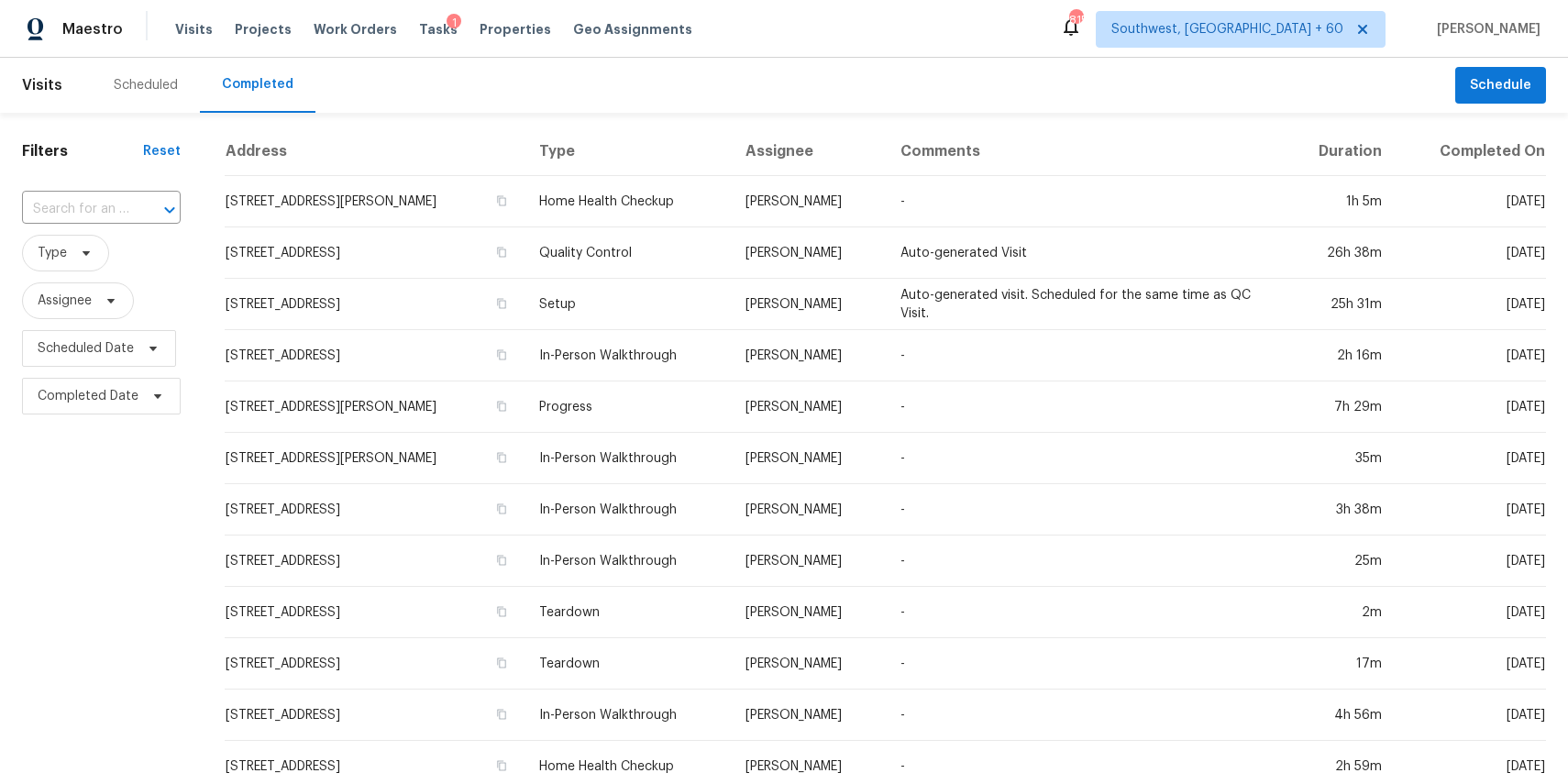
click at [154, 203] on div at bounding box center [156, 210] width 48 height 25
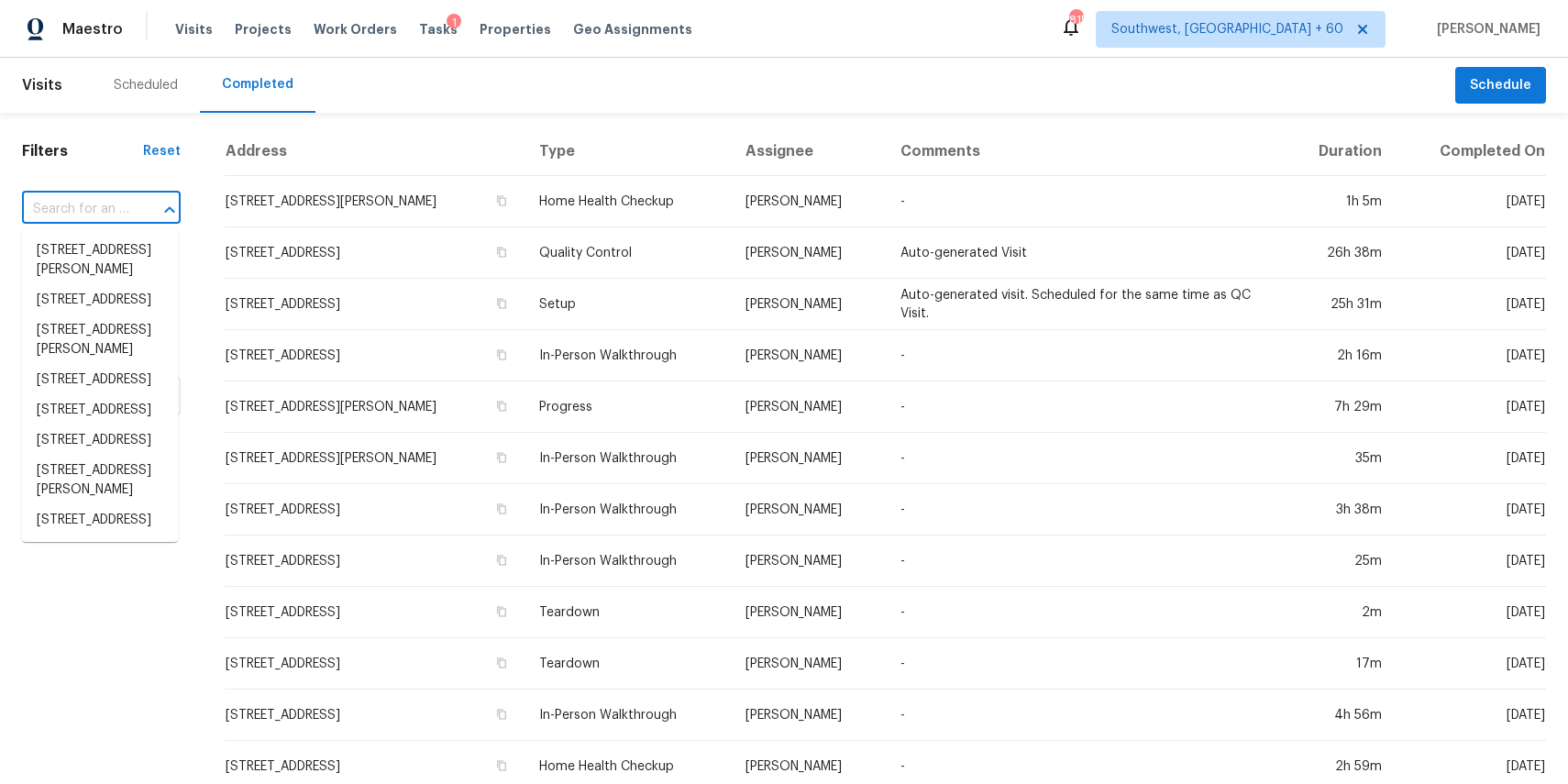
paste input "17 Colonial Dr, Mendon, MA 01756"
type input "17 Colonial Dr, Mendon, MA 01756"
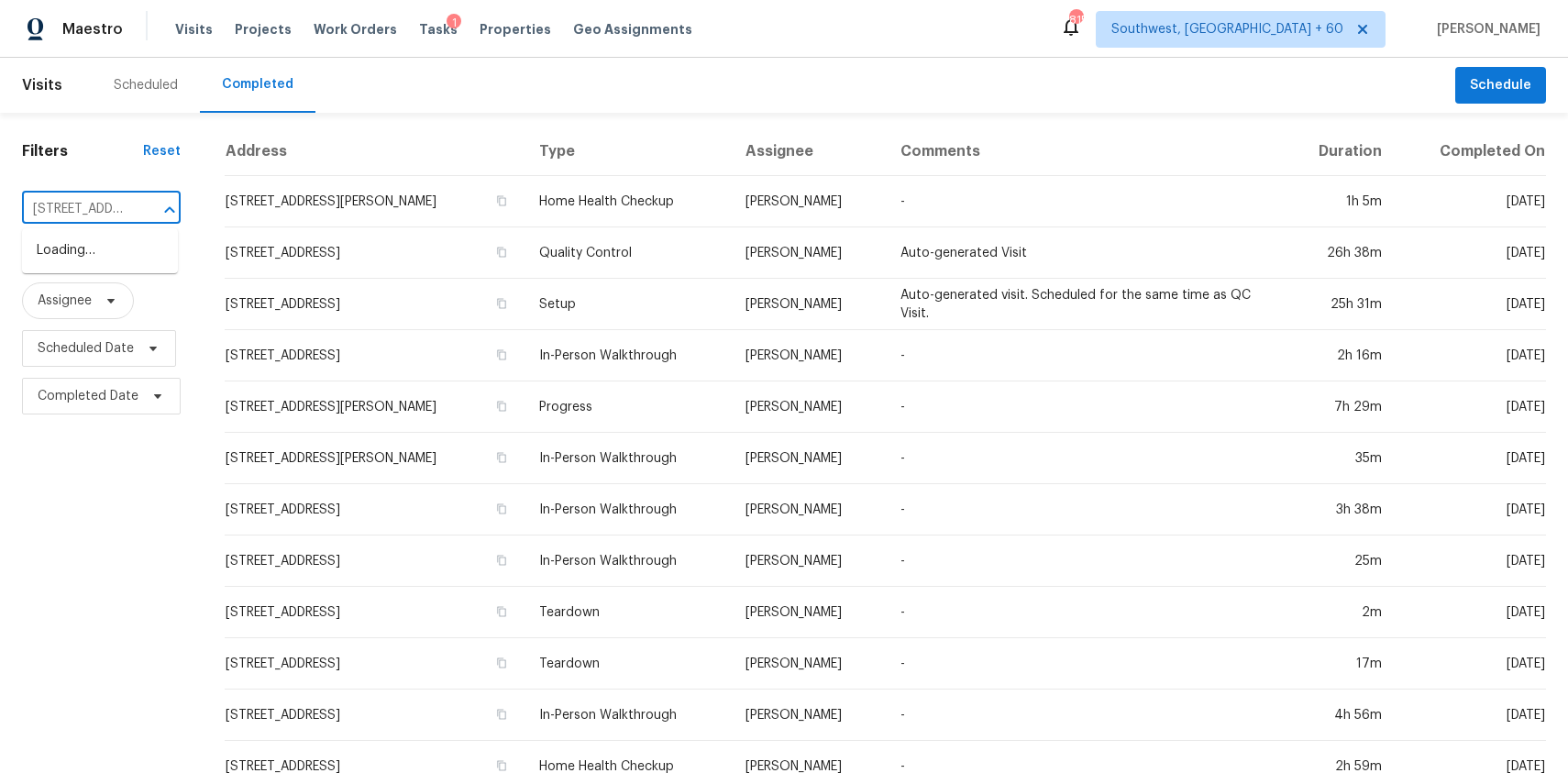
scroll to position [0, 109]
click at [101, 259] on li "17 Colonial Dr, Mendon, MA 01756" at bounding box center [100, 260] width 156 height 50
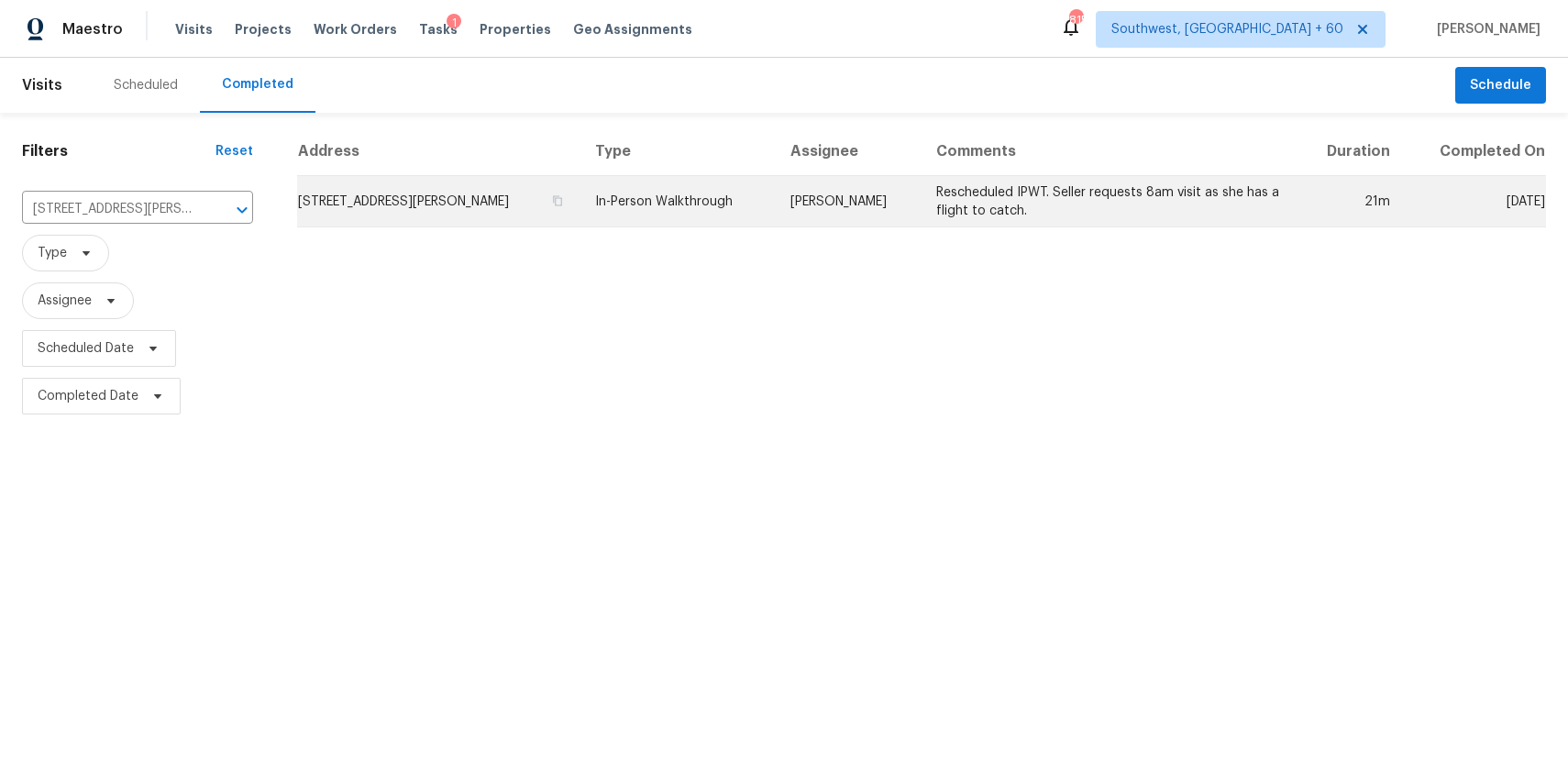
click at [840, 198] on td "Mark DiDio Jr." at bounding box center [849, 201] width 147 height 52
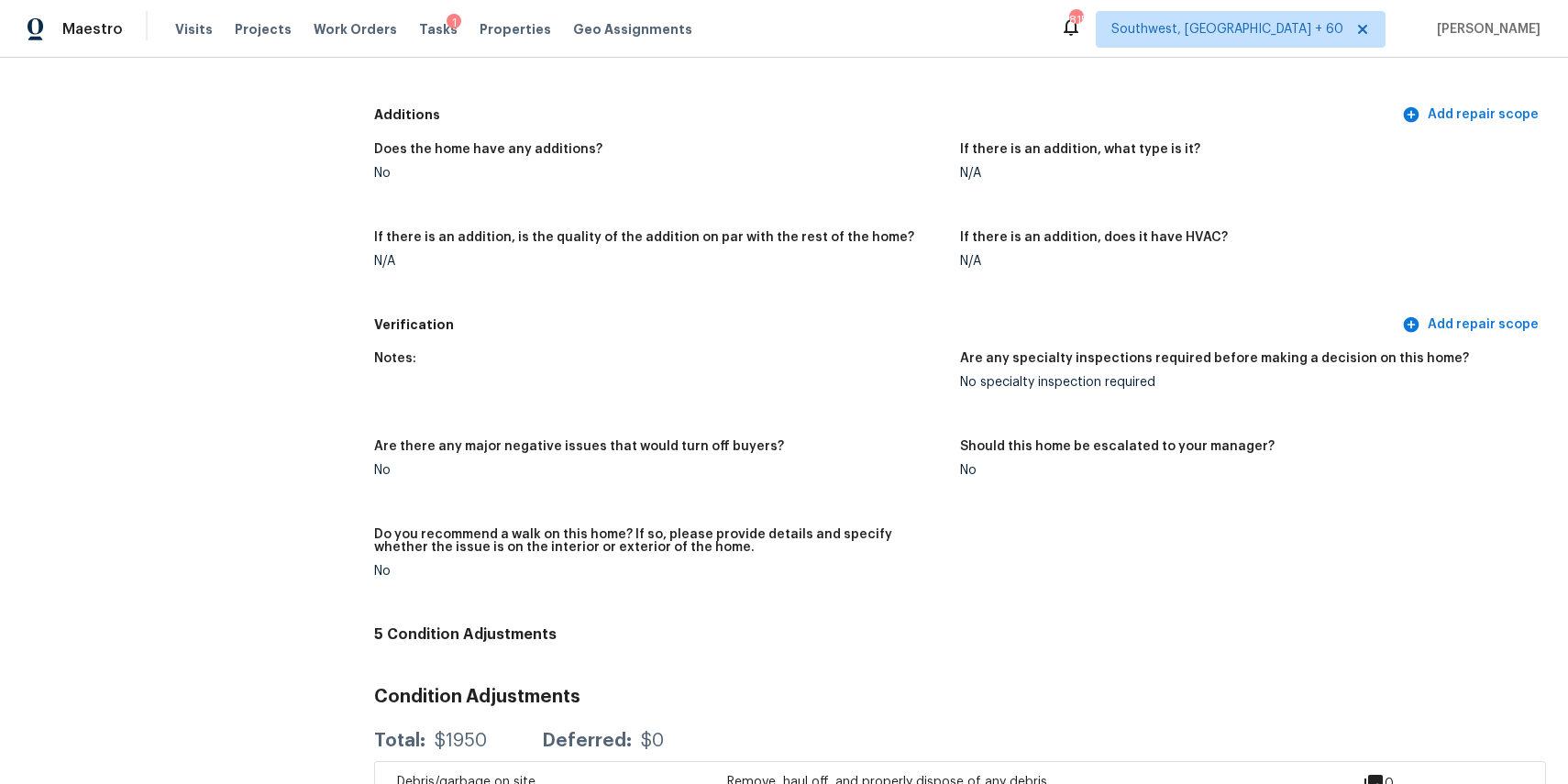
scroll to position [4144, 0]
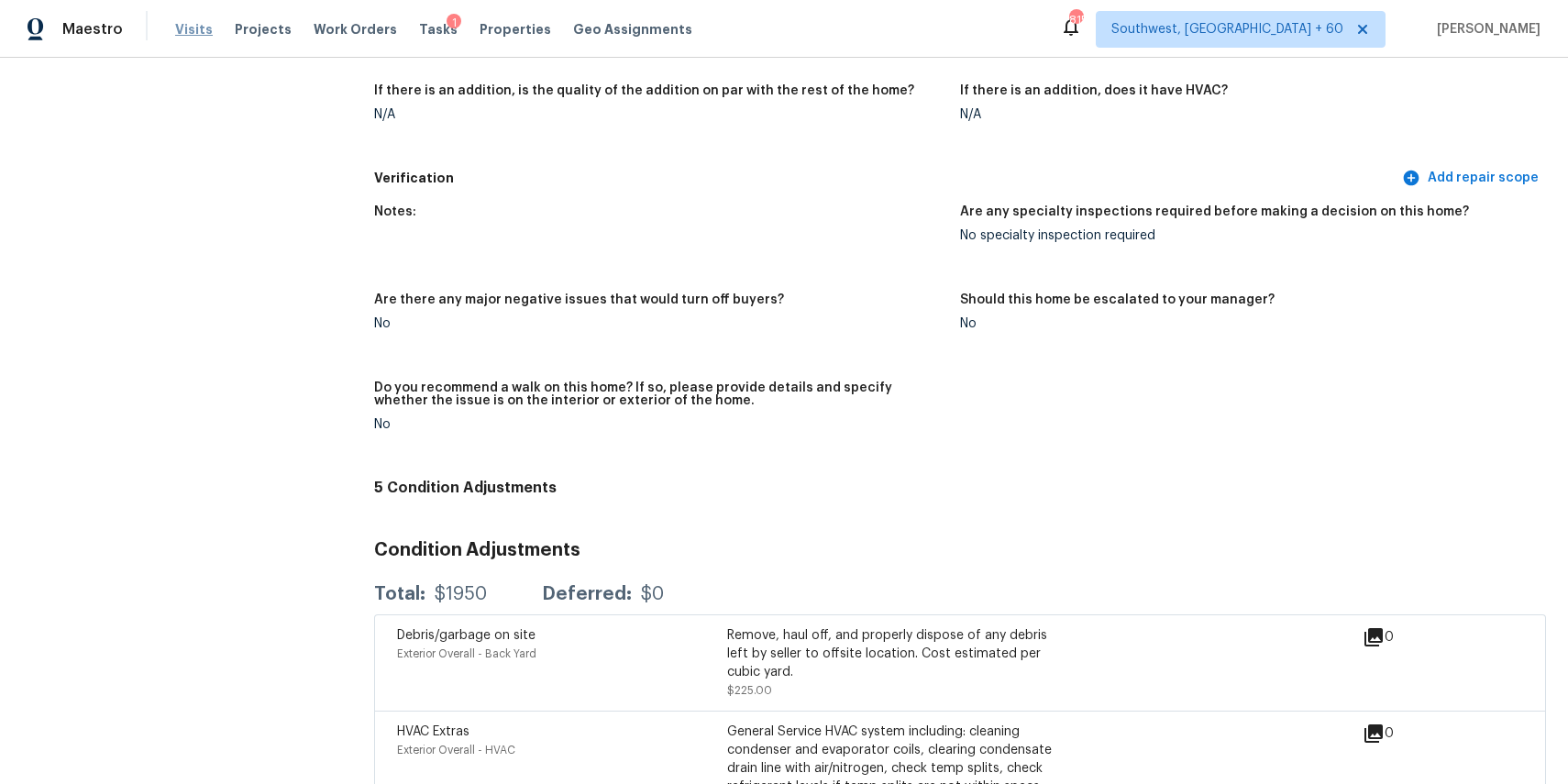
click at [197, 26] on span "Visits" at bounding box center [194, 29] width 38 height 19
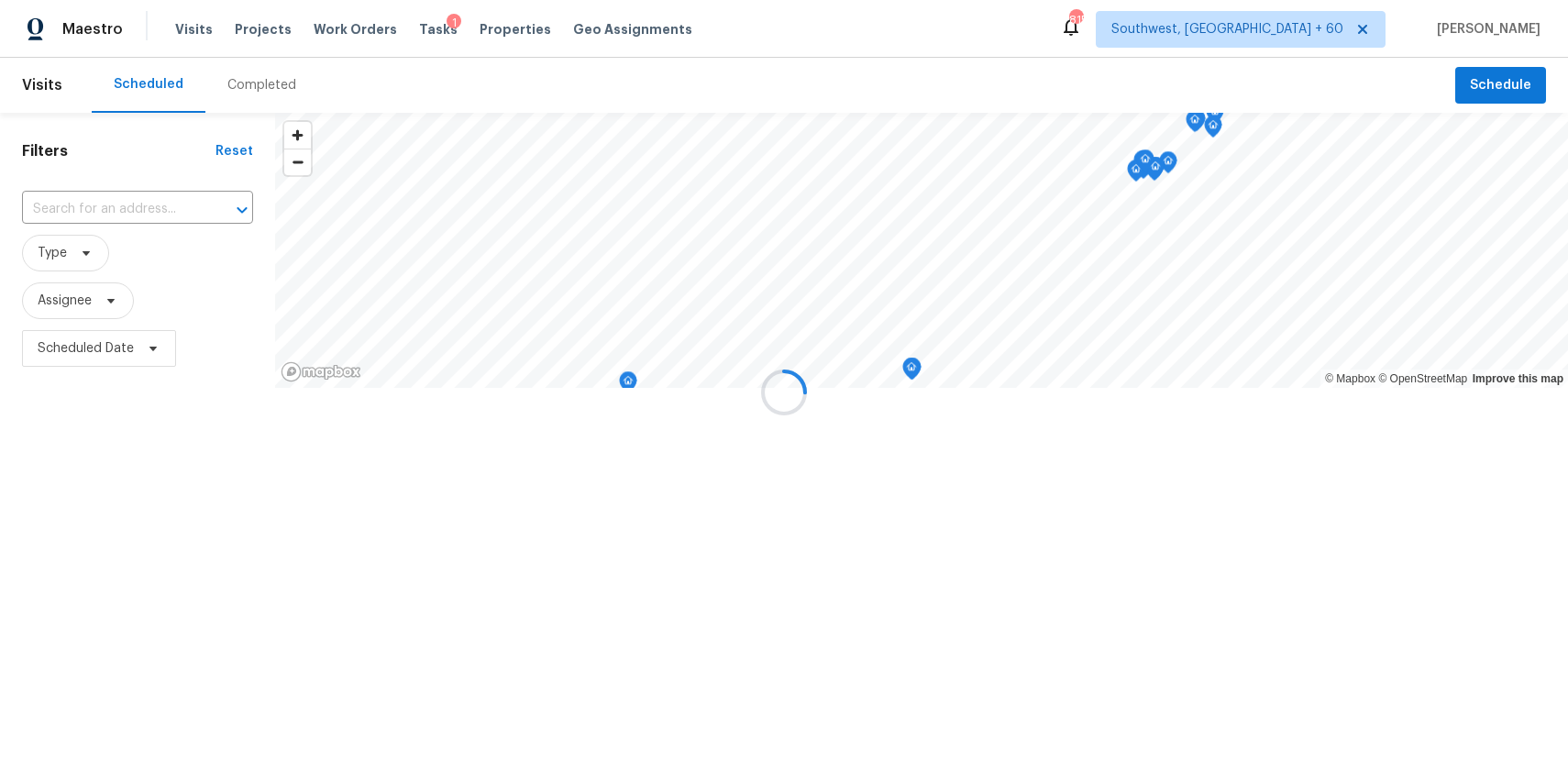
click at [276, 91] on div at bounding box center [784, 392] width 1568 height 784
click at [276, 91] on div "Completed" at bounding box center [261, 86] width 69 height 19
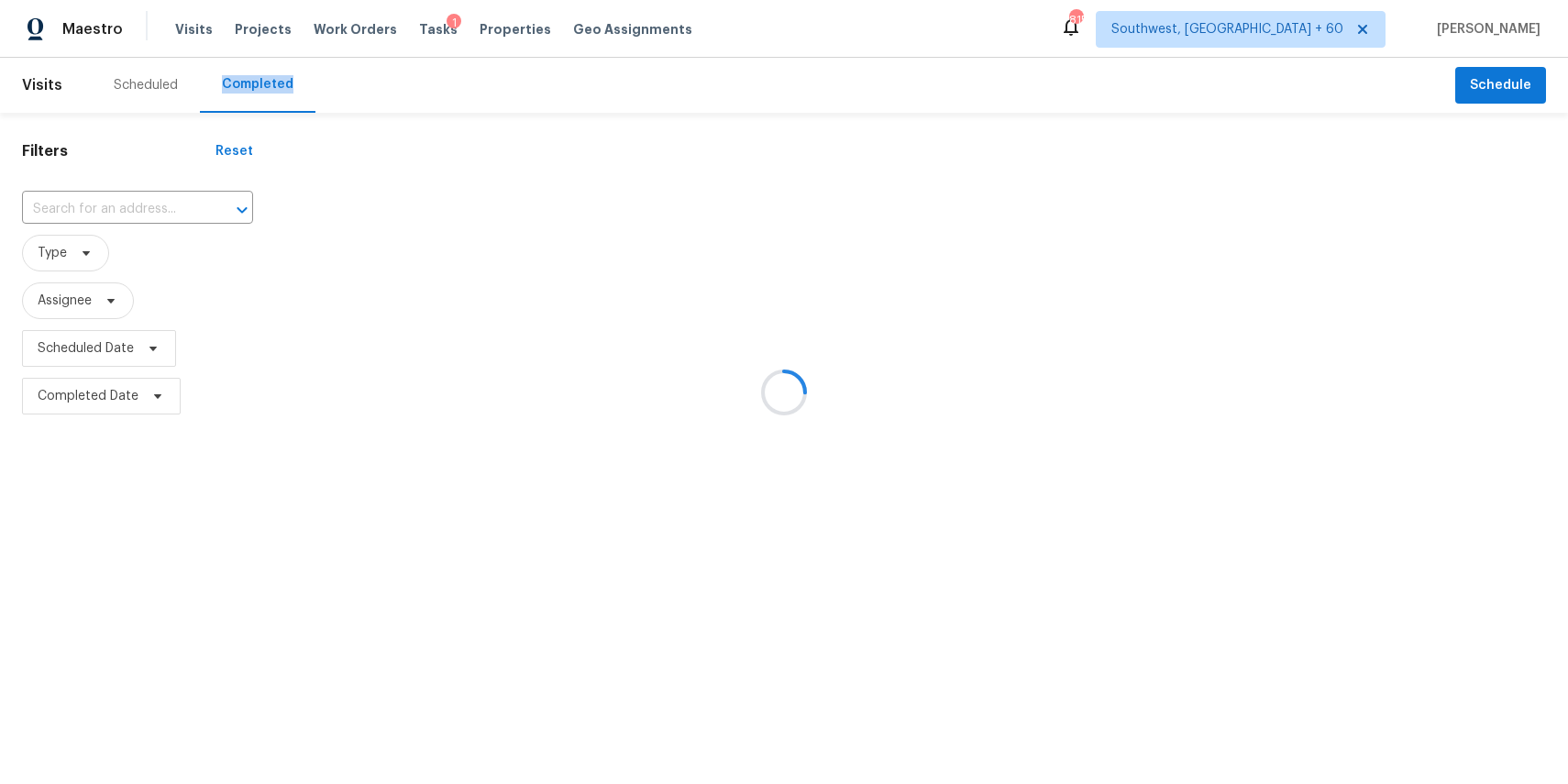
click at [267, 86] on div at bounding box center [784, 392] width 1568 height 784
click at [138, 196] on div at bounding box center [784, 392] width 1568 height 784
click at [138, 215] on div at bounding box center [784, 392] width 1568 height 784
click at [119, 206] on div at bounding box center [784, 392] width 1568 height 784
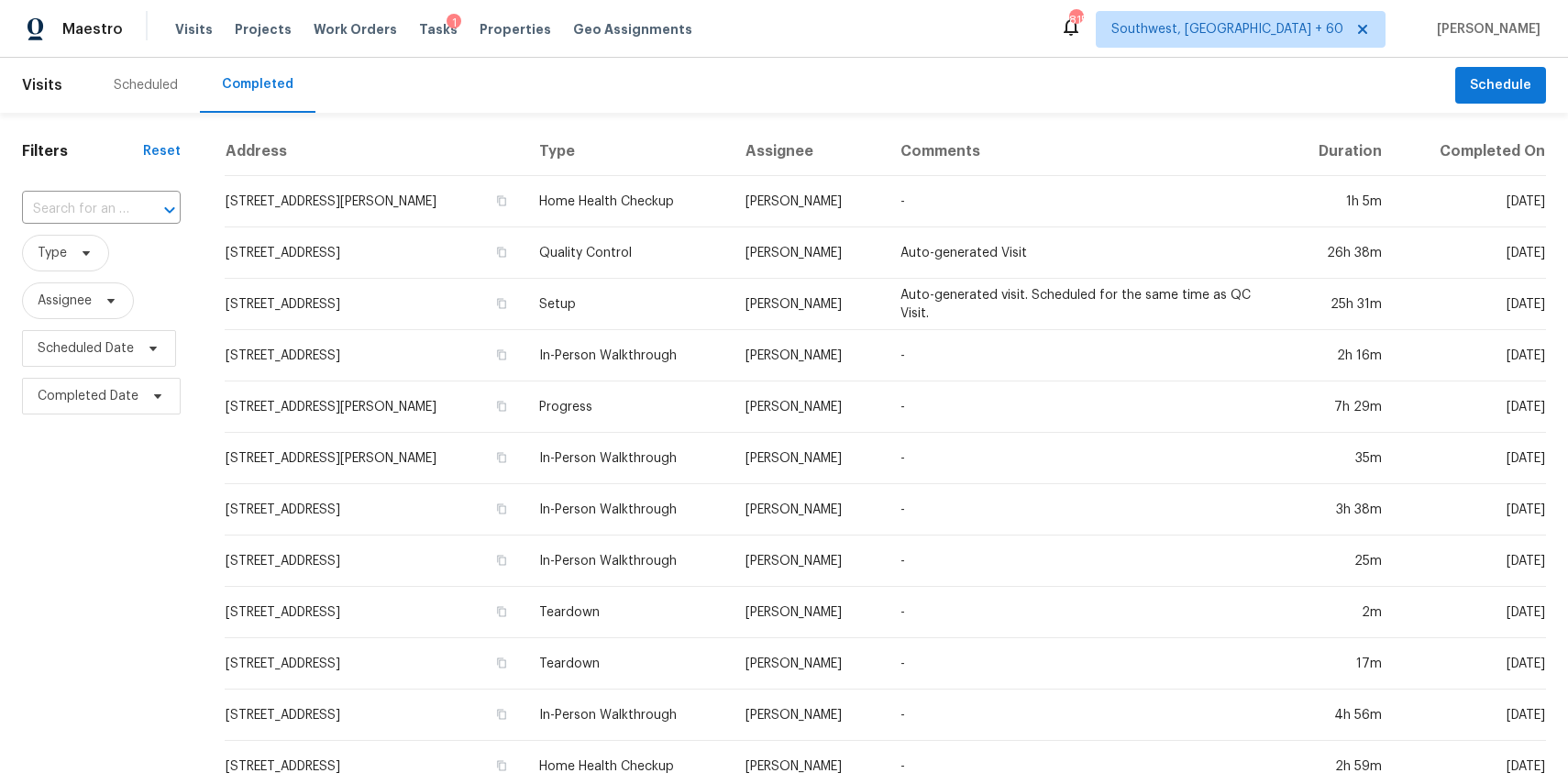
click at [119, 206] on input "text" at bounding box center [75, 210] width 107 height 28
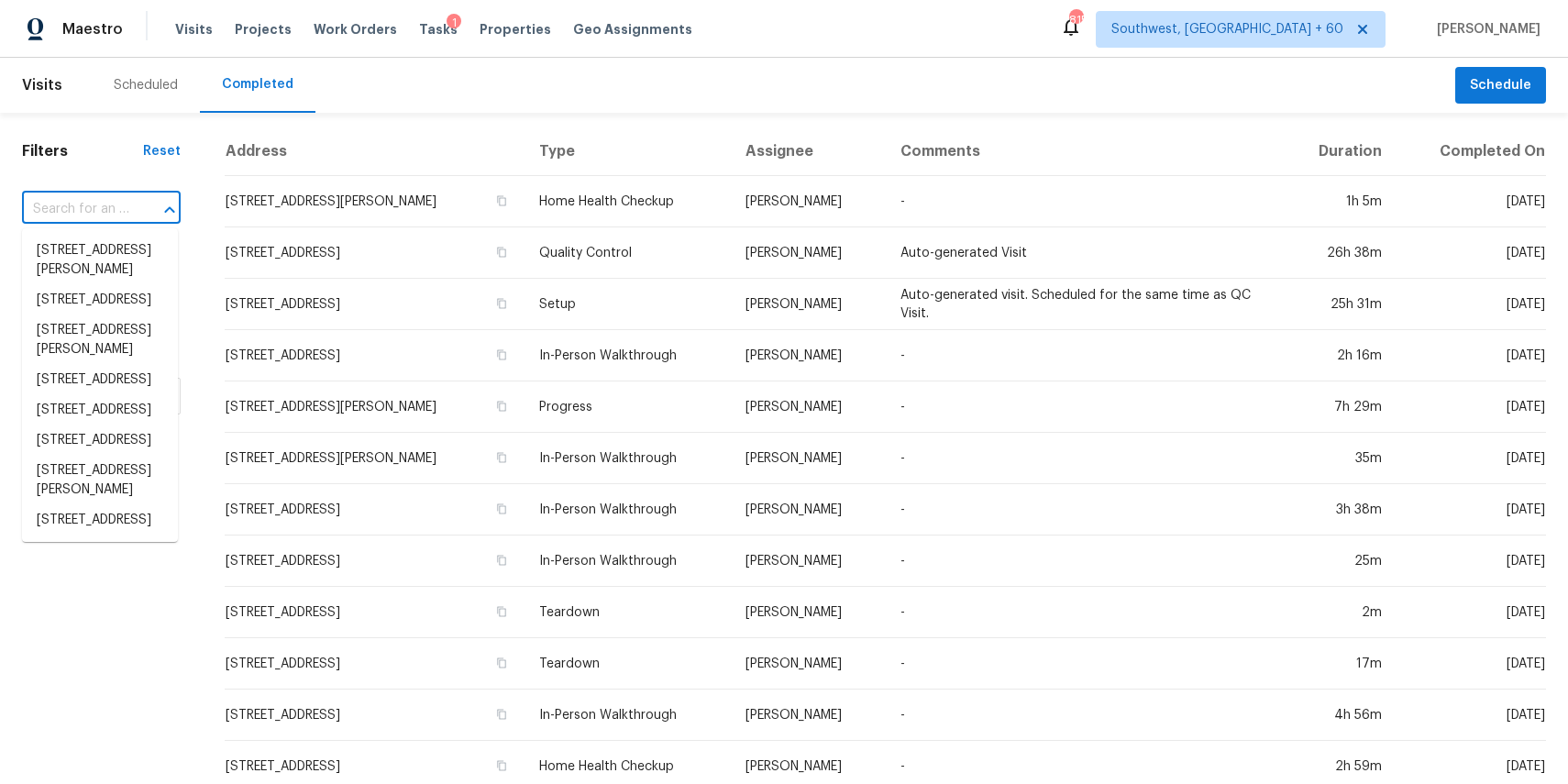
click at [119, 206] on input "text" at bounding box center [75, 210] width 107 height 28
paste input "23732 Hillhurst Dr Apt 32, Laguna Niguel, CA 92677"
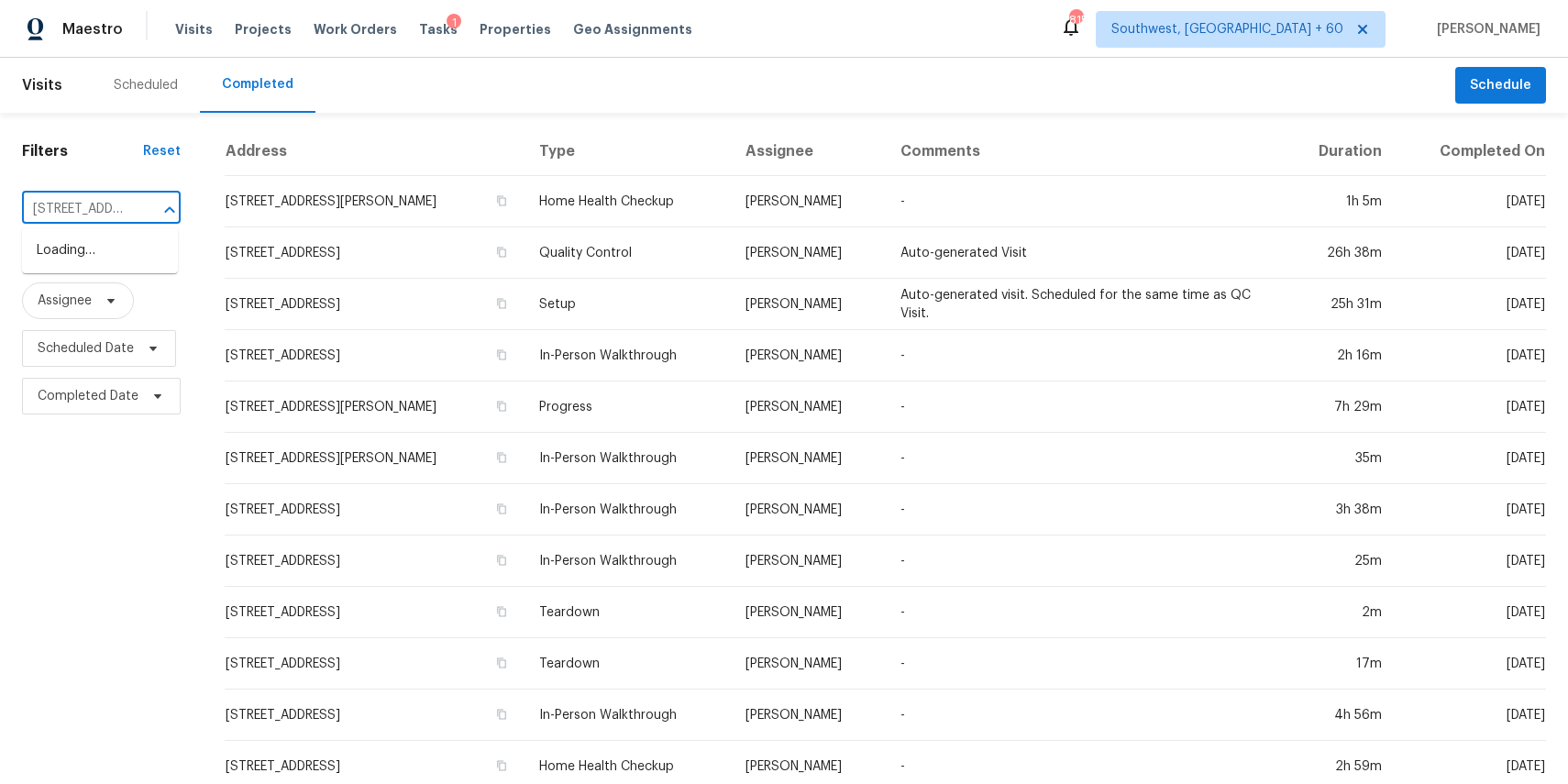
scroll to position [0, 213]
type input "23732 Hillhurst Dr Apt 32, Laguna Niguel, CA 92677"
click at [122, 227] on div "​" at bounding box center [101, 210] width 159 height 39
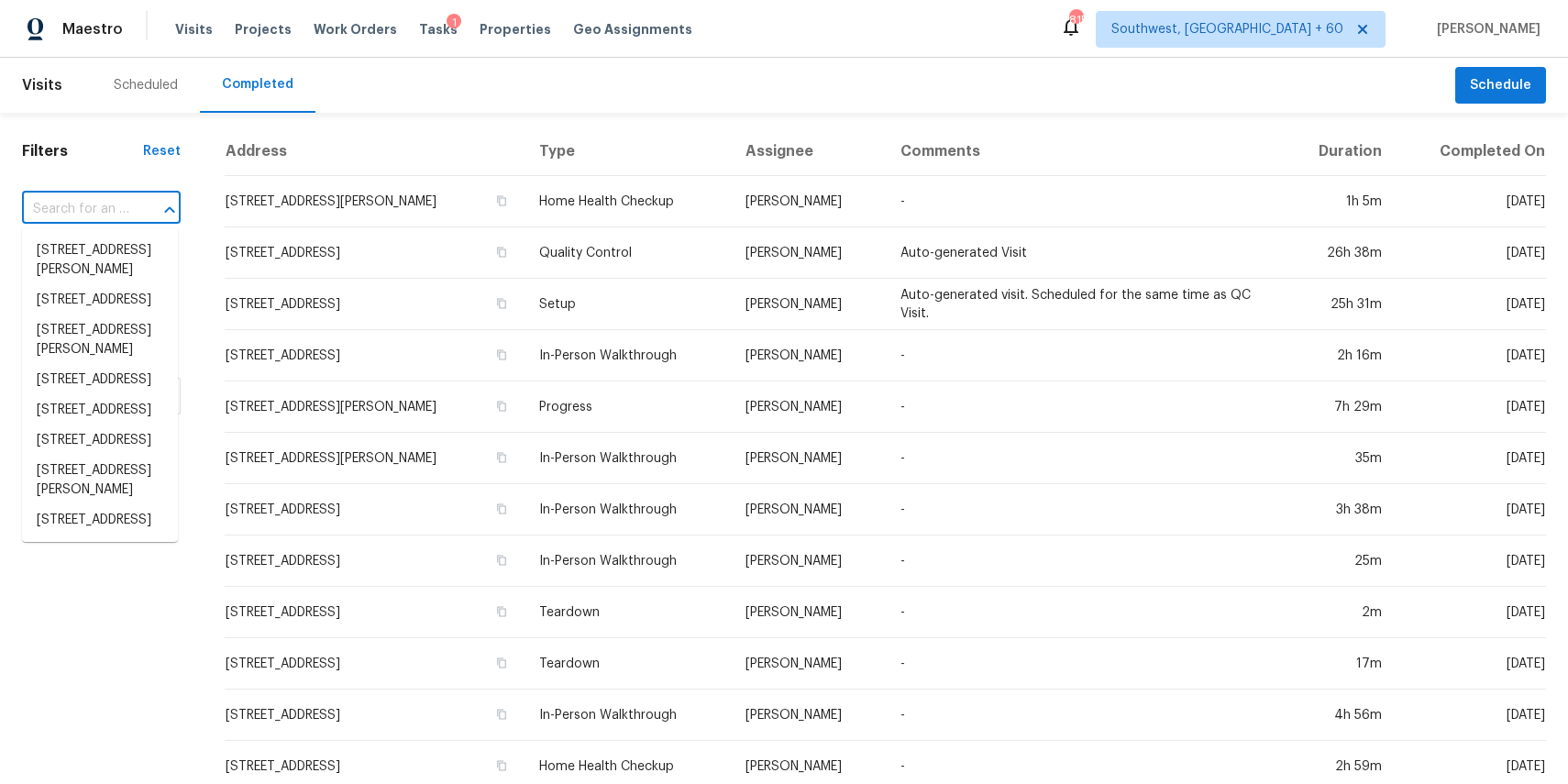
click at [122, 216] on input "text" at bounding box center [75, 210] width 107 height 28
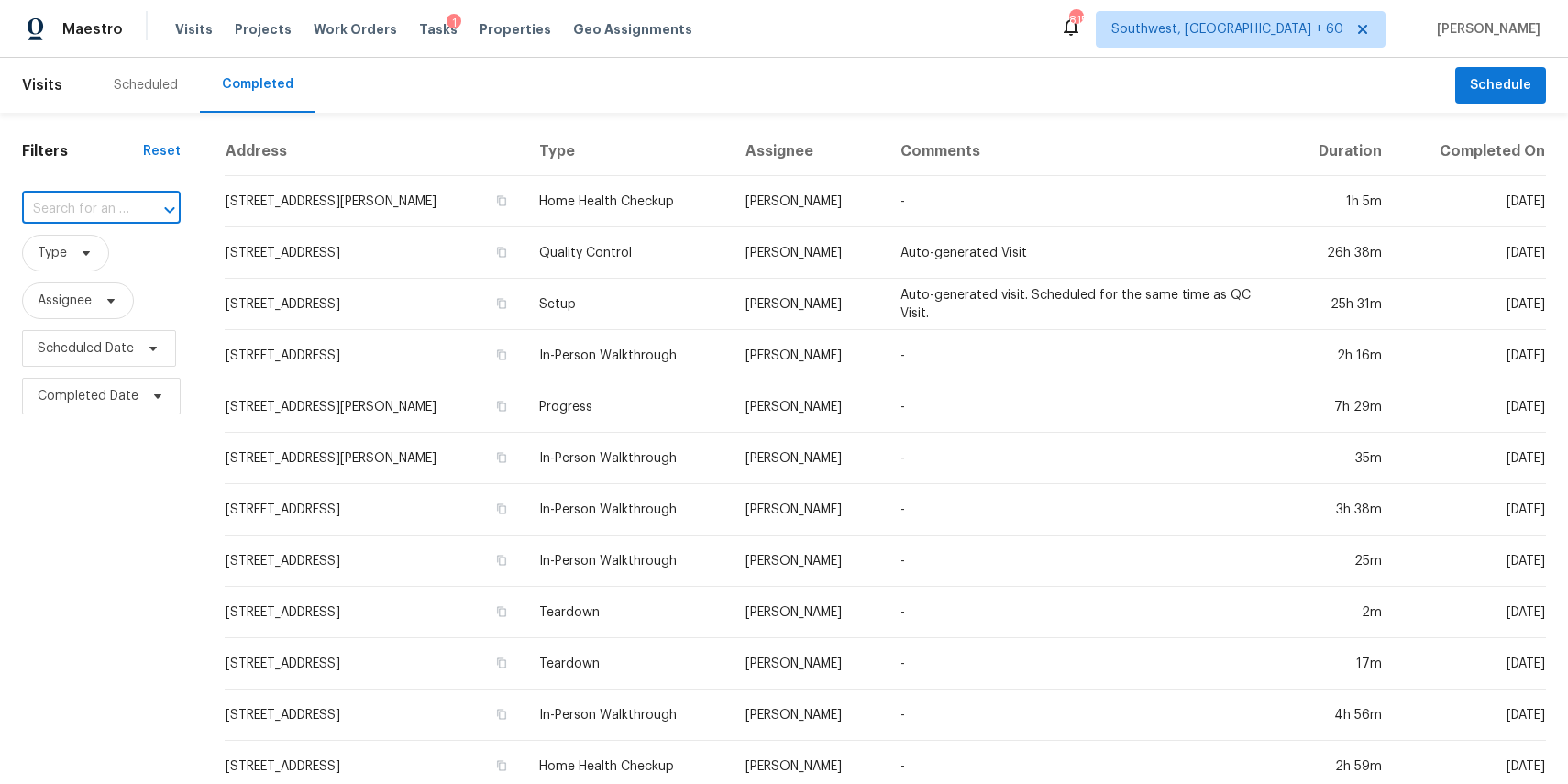
paste input "23732 Hillhurst Dr Apt 32, Laguna Niguel, CA 92677"
type input "23732 Hillhurst"
click at [101, 264] on li "23732 Hillhurst Dr Apt 32, Laguna Niguel, CA 92677" at bounding box center [100, 251] width 156 height 30
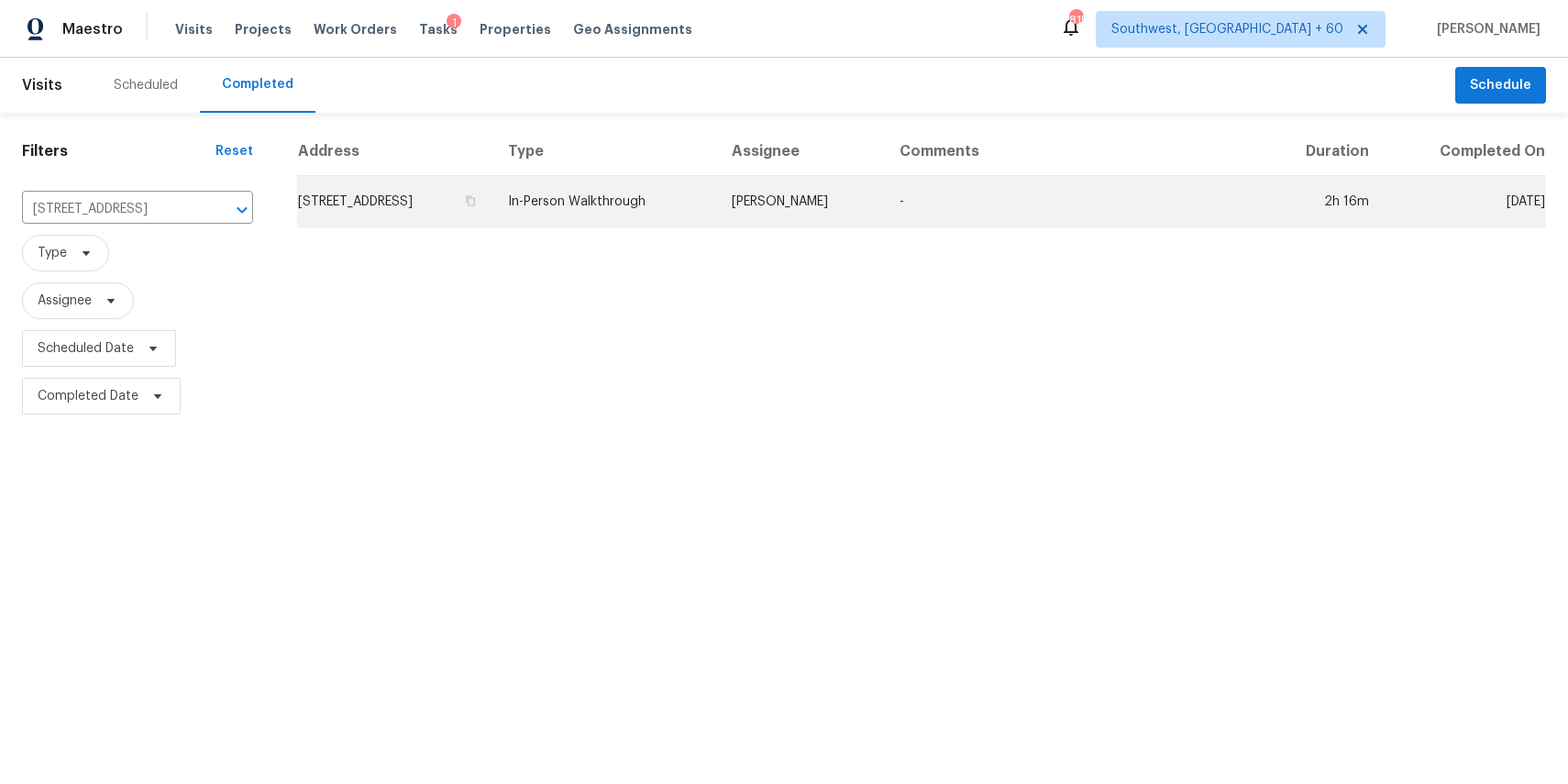
click at [852, 188] on td "Sean Hatfield" at bounding box center [800, 201] width 167 height 52
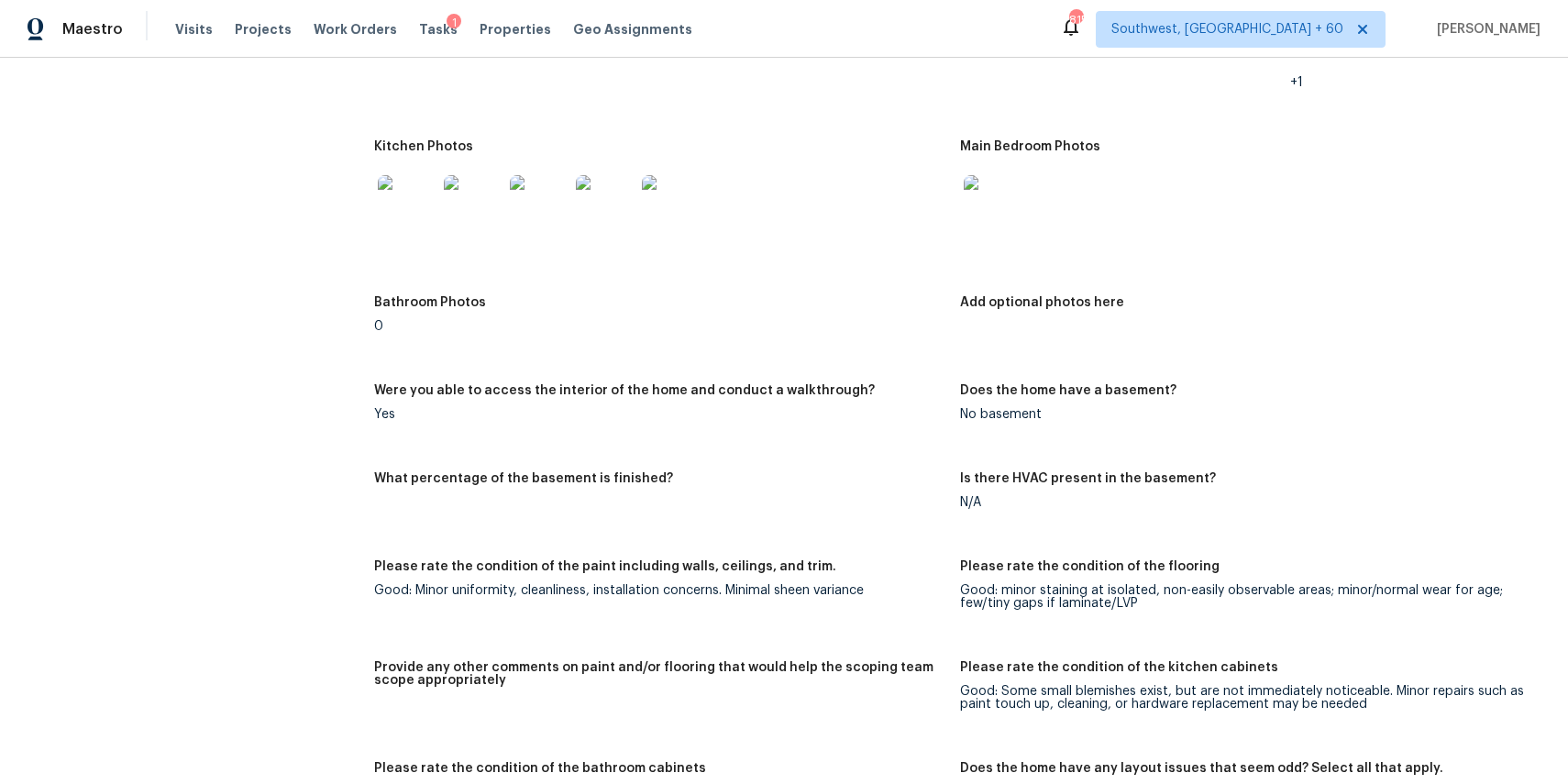
scroll to position [1923, 0]
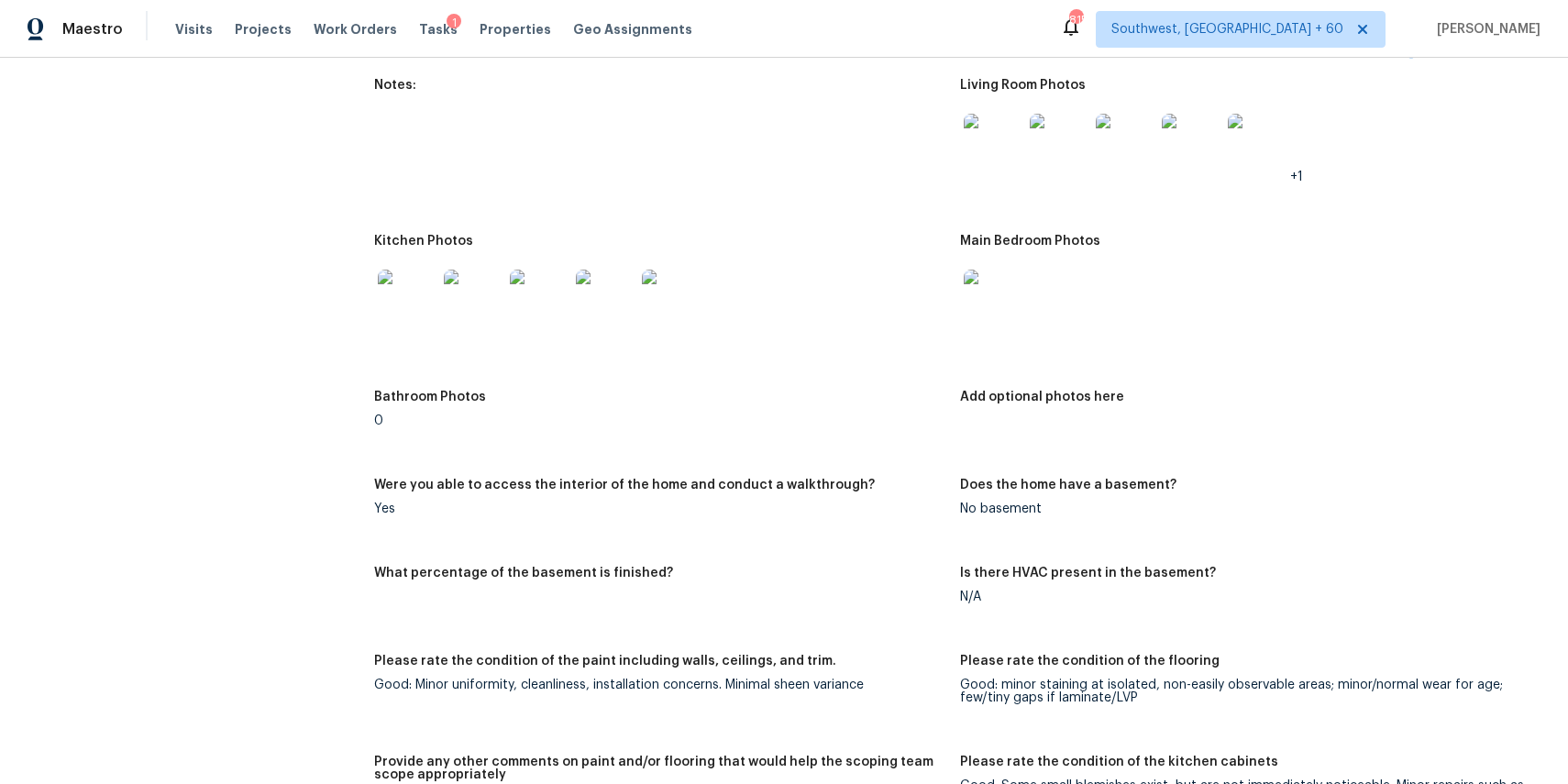
click at [995, 159] on img at bounding box center [993, 143] width 58 height 58
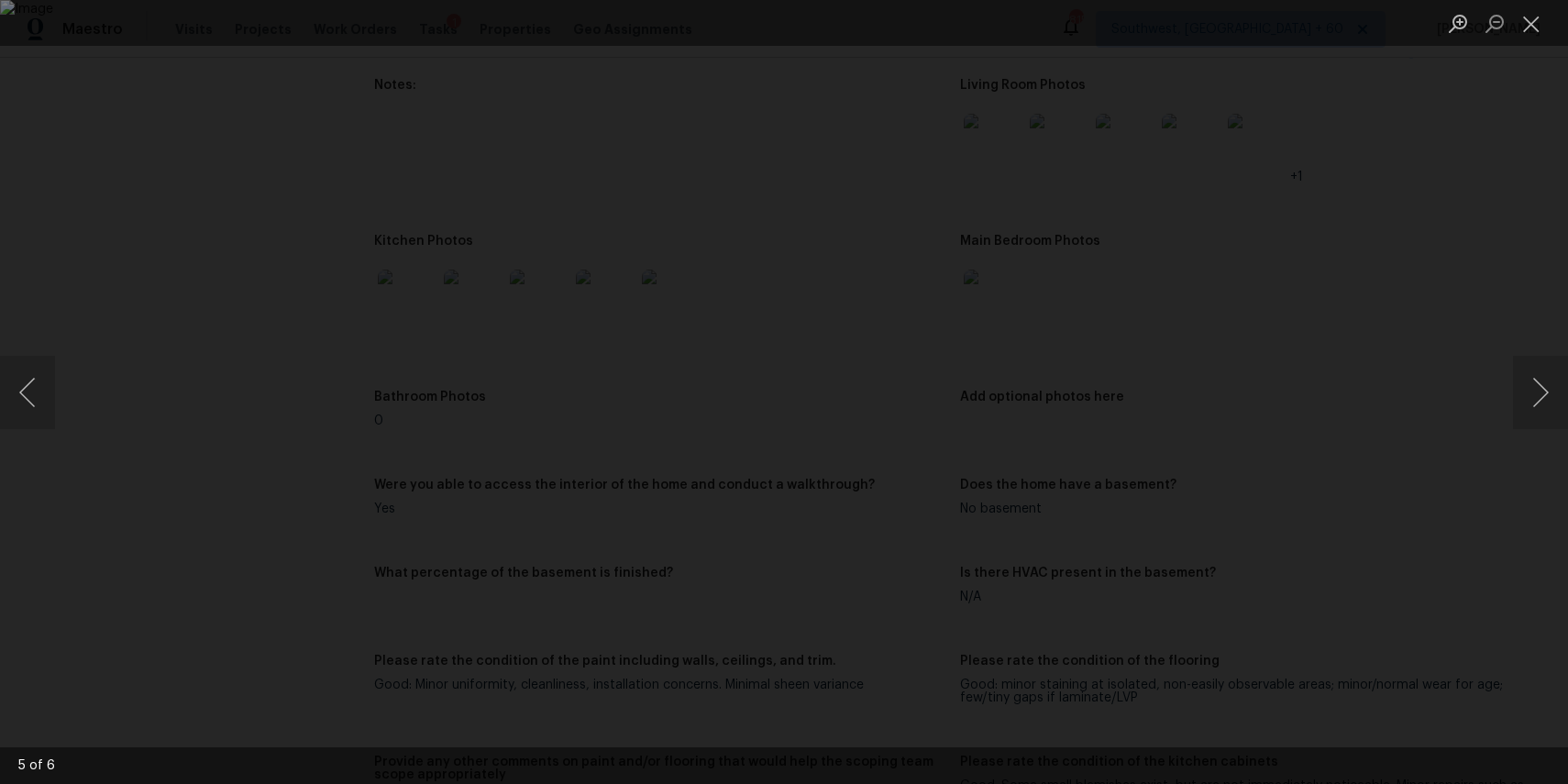
click at [1483, 215] on div "Lightbox" at bounding box center [784, 392] width 1568 height 784
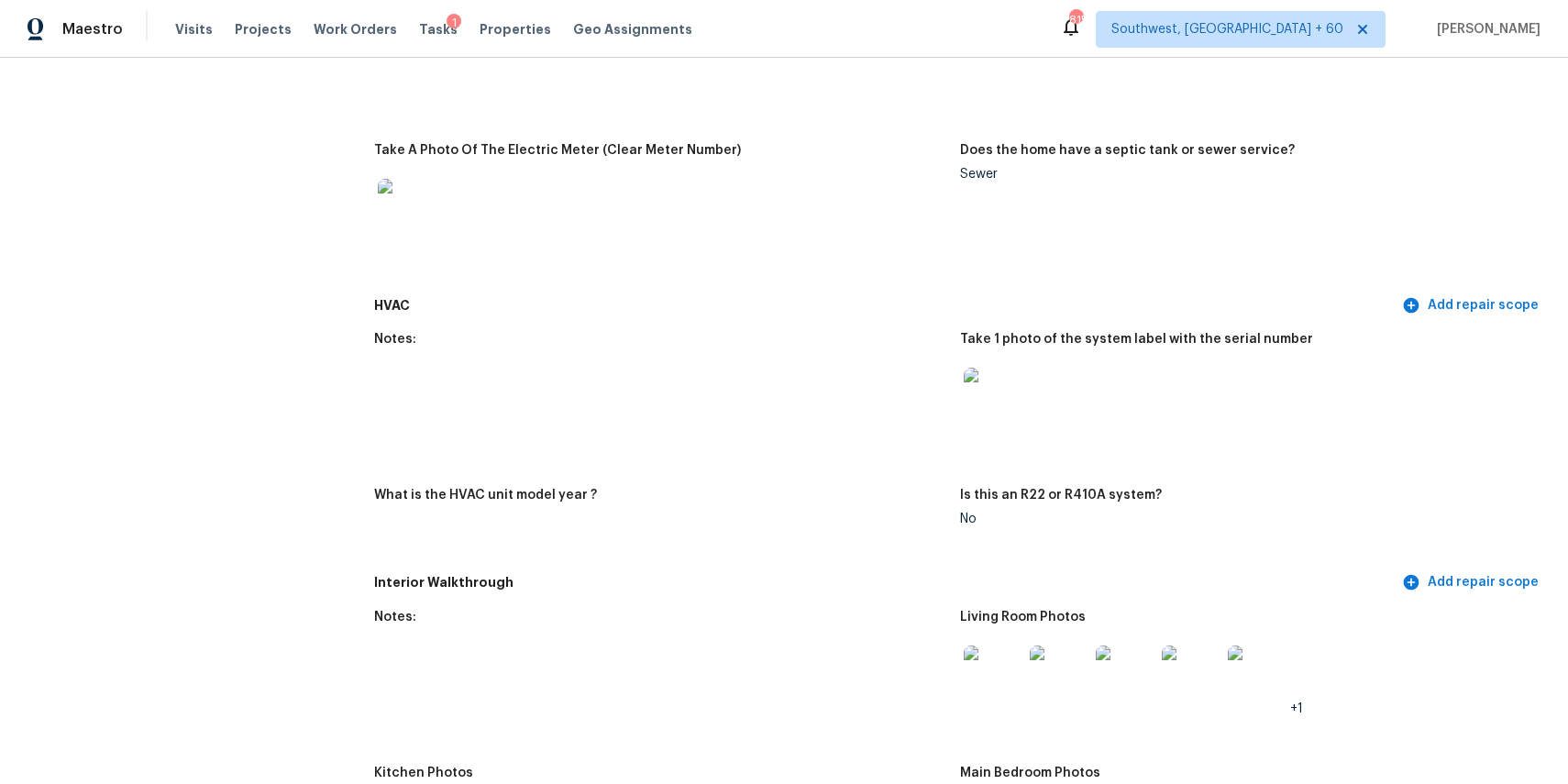
scroll to position [1381, 0]
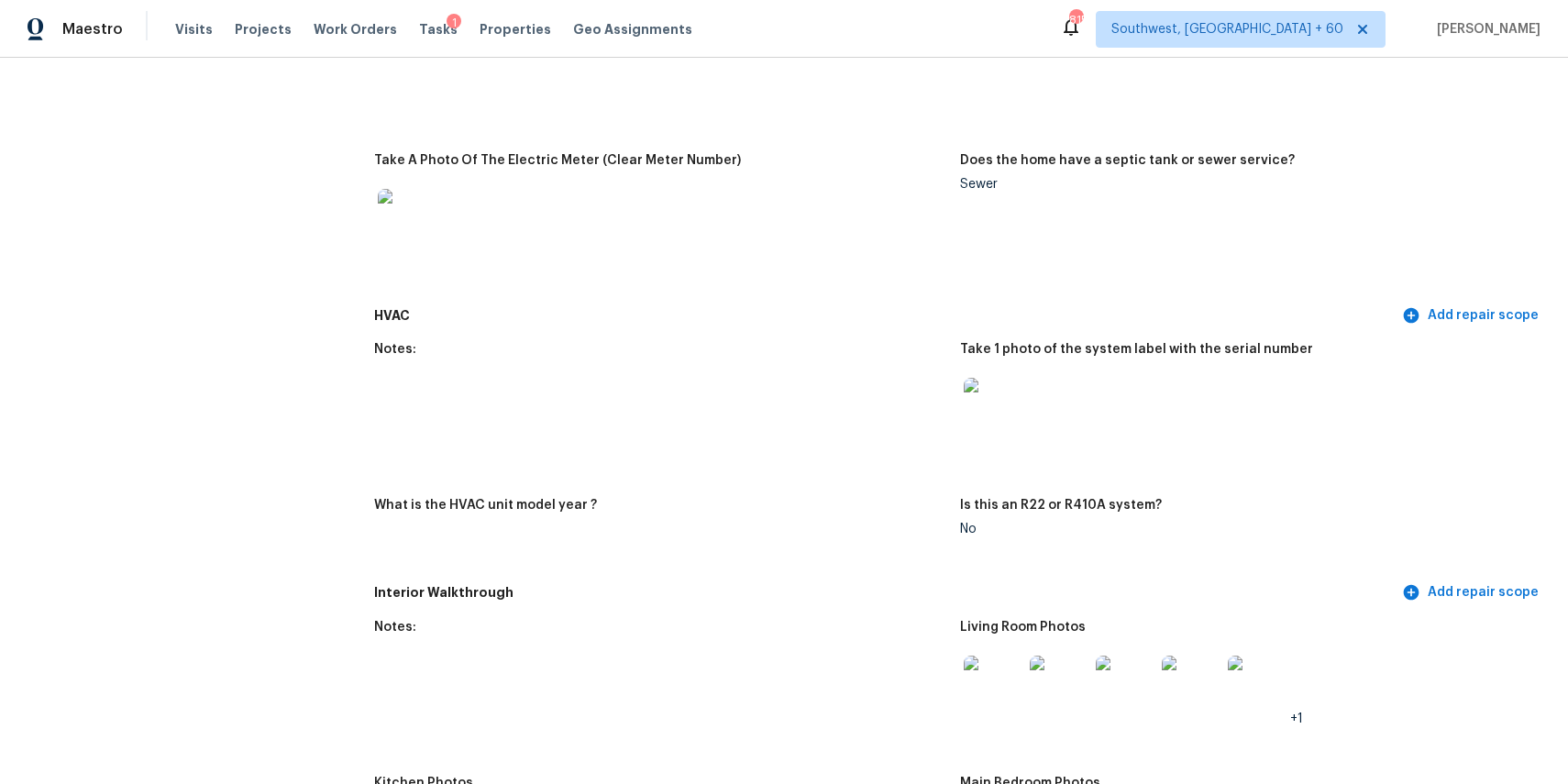
click at [1023, 405] on div at bounding box center [993, 407] width 66 height 81
click at [999, 426] on img at bounding box center [993, 407] width 58 height 58
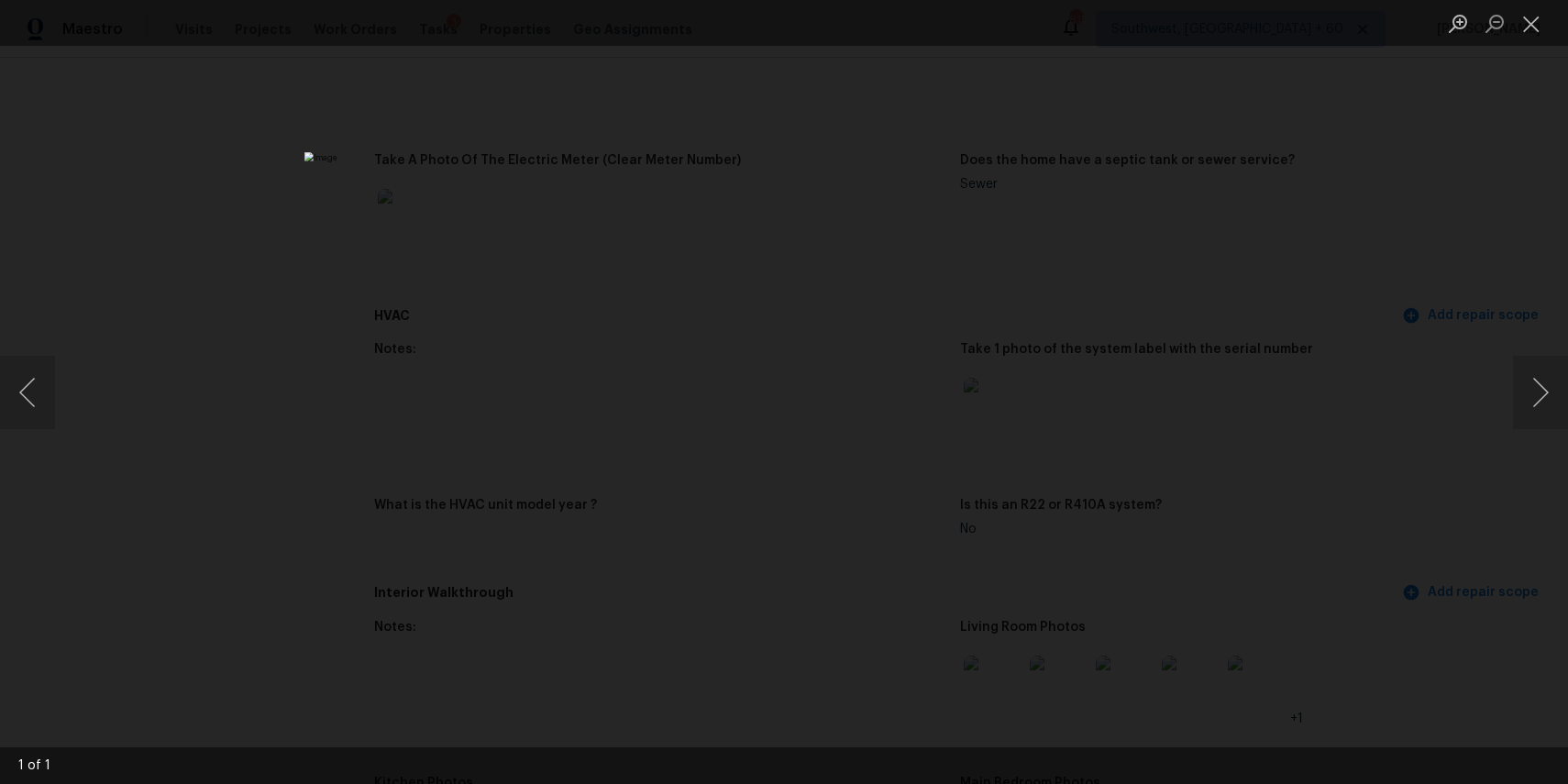
click at [1340, 399] on div "Lightbox" at bounding box center [784, 392] width 1568 height 784
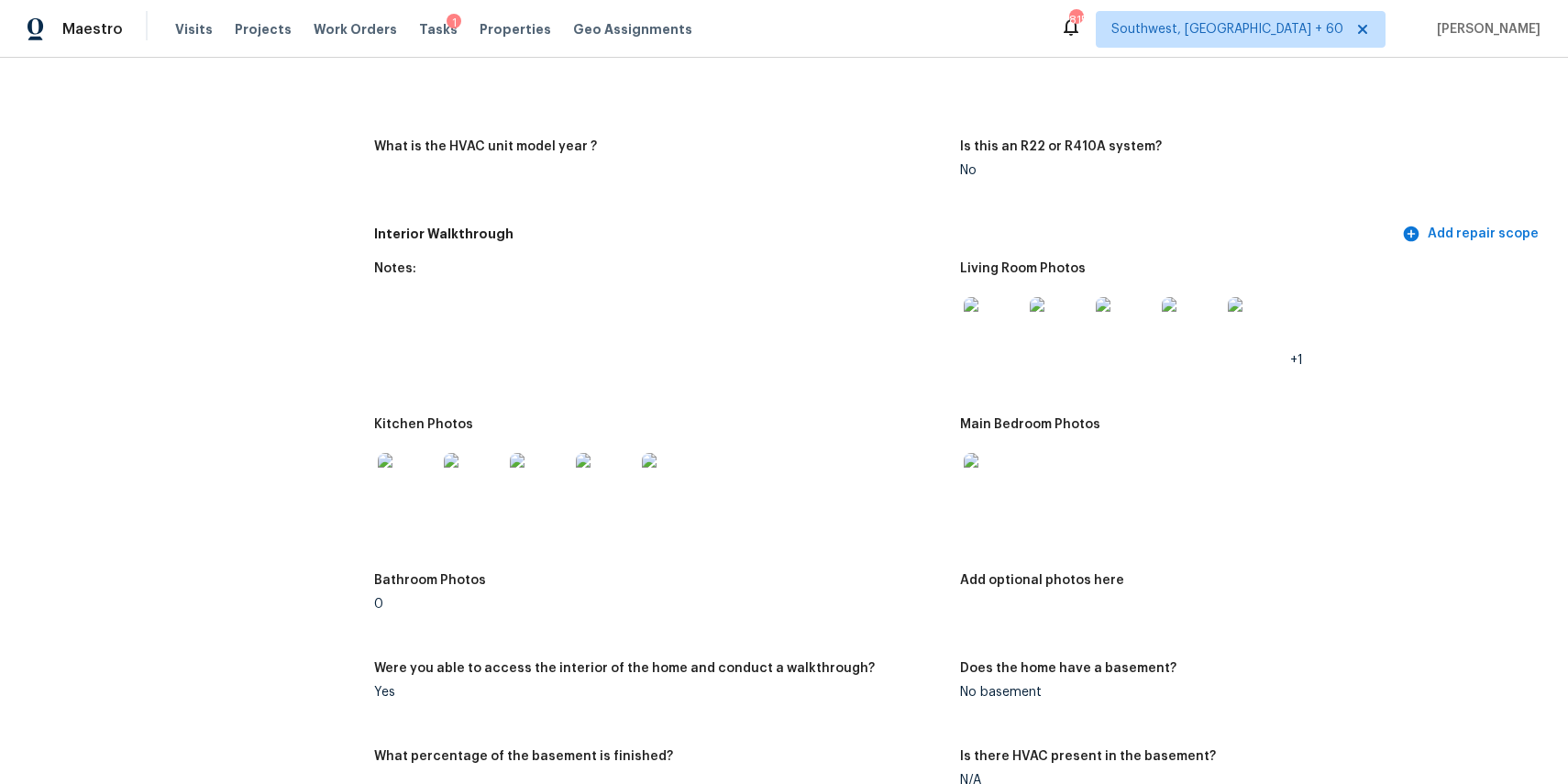
scroll to position [1683, 0]
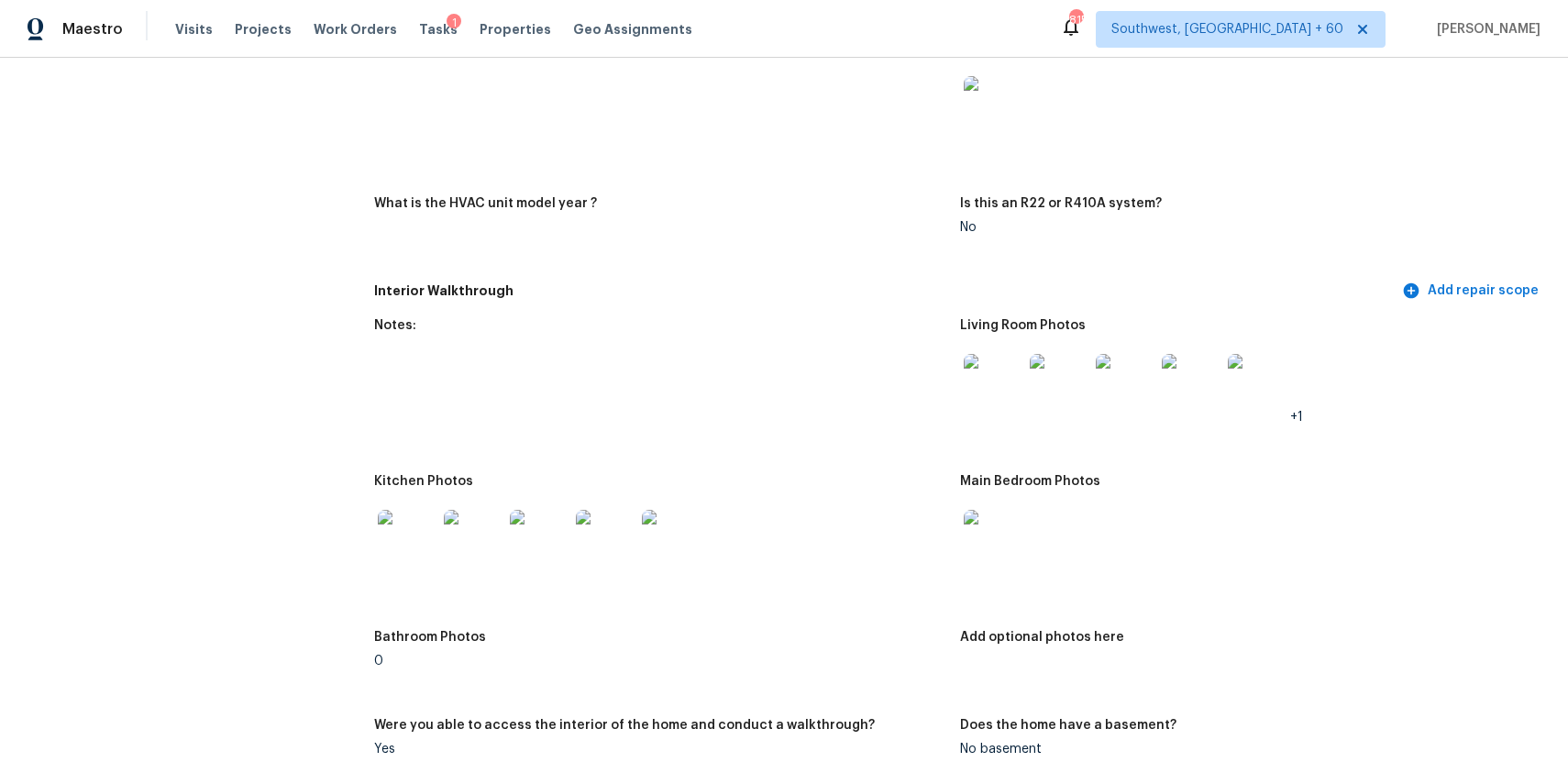
click at [993, 393] on img at bounding box center [993, 383] width 58 height 58
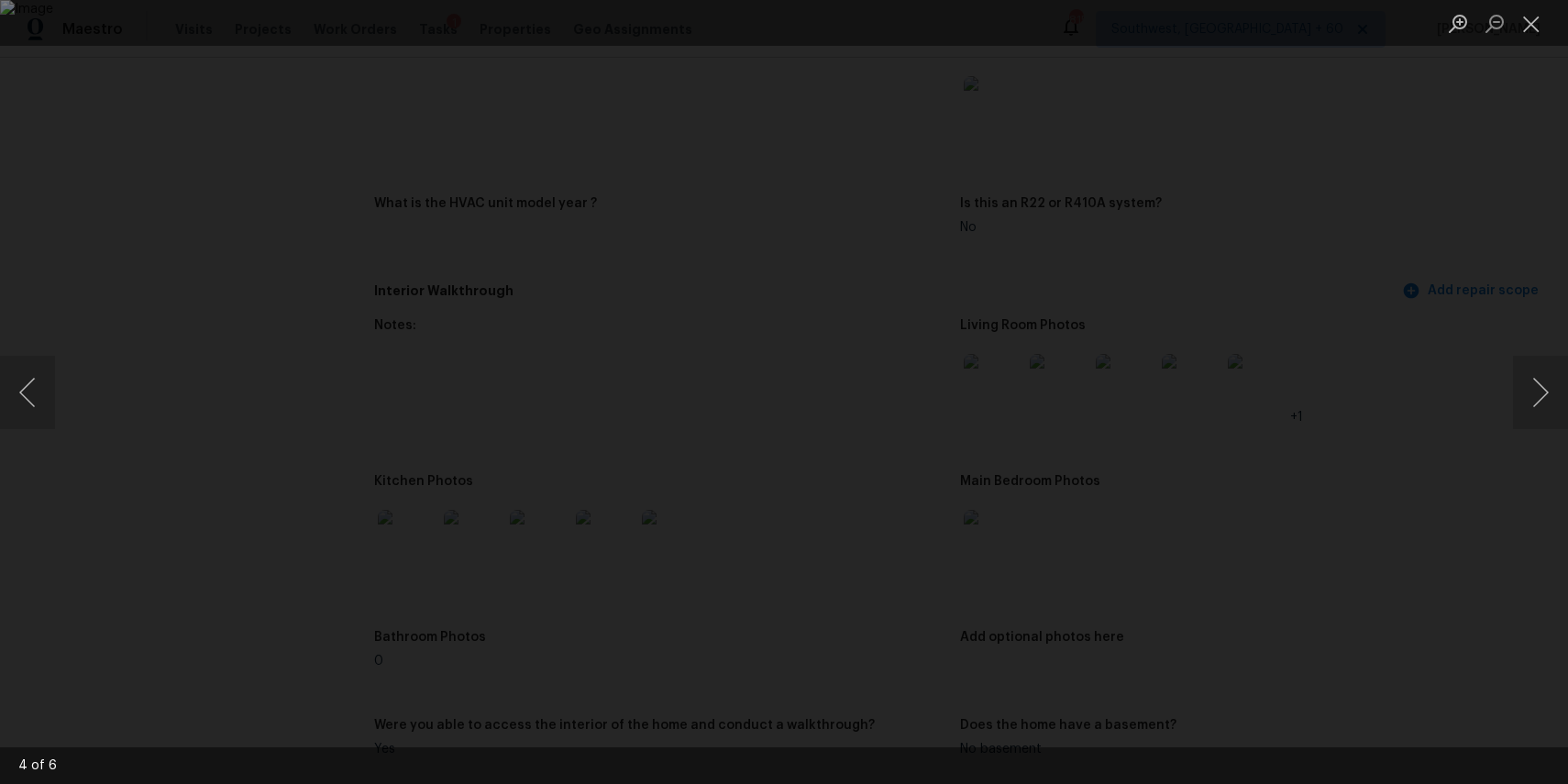
click at [1040, 482] on img "Lightbox" at bounding box center [784, 392] width 1568 height 784
click at [921, 447] on img "Lightbox" at bounding box center [784, 392] width 1568 height 784
click at [1426, 418] on div "Lightbox" at bounding box center [784, 392] width 1568 height 784
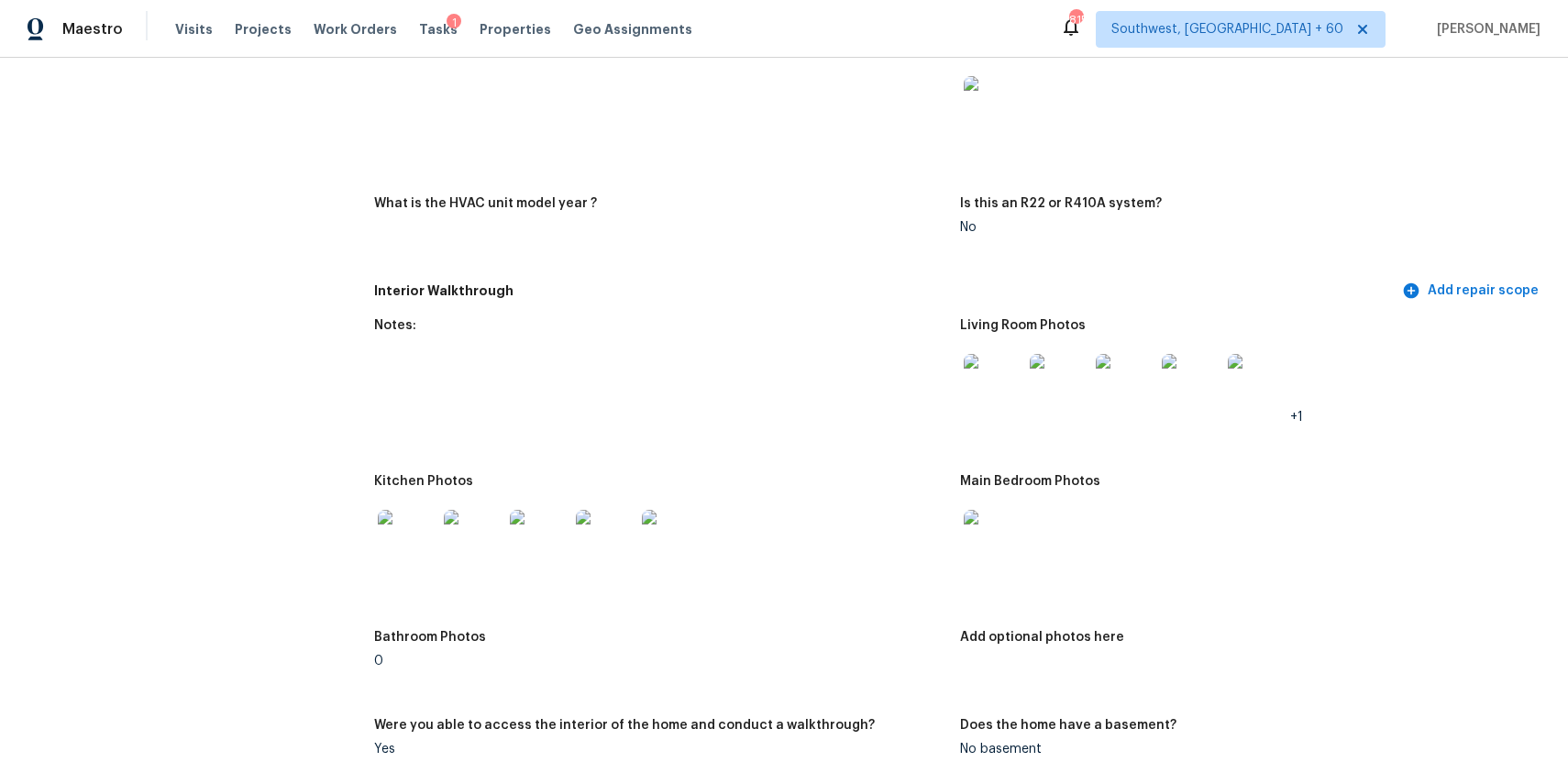
click at [1064, 390] on img at bounding box center [1059, 383] width 58 height 58
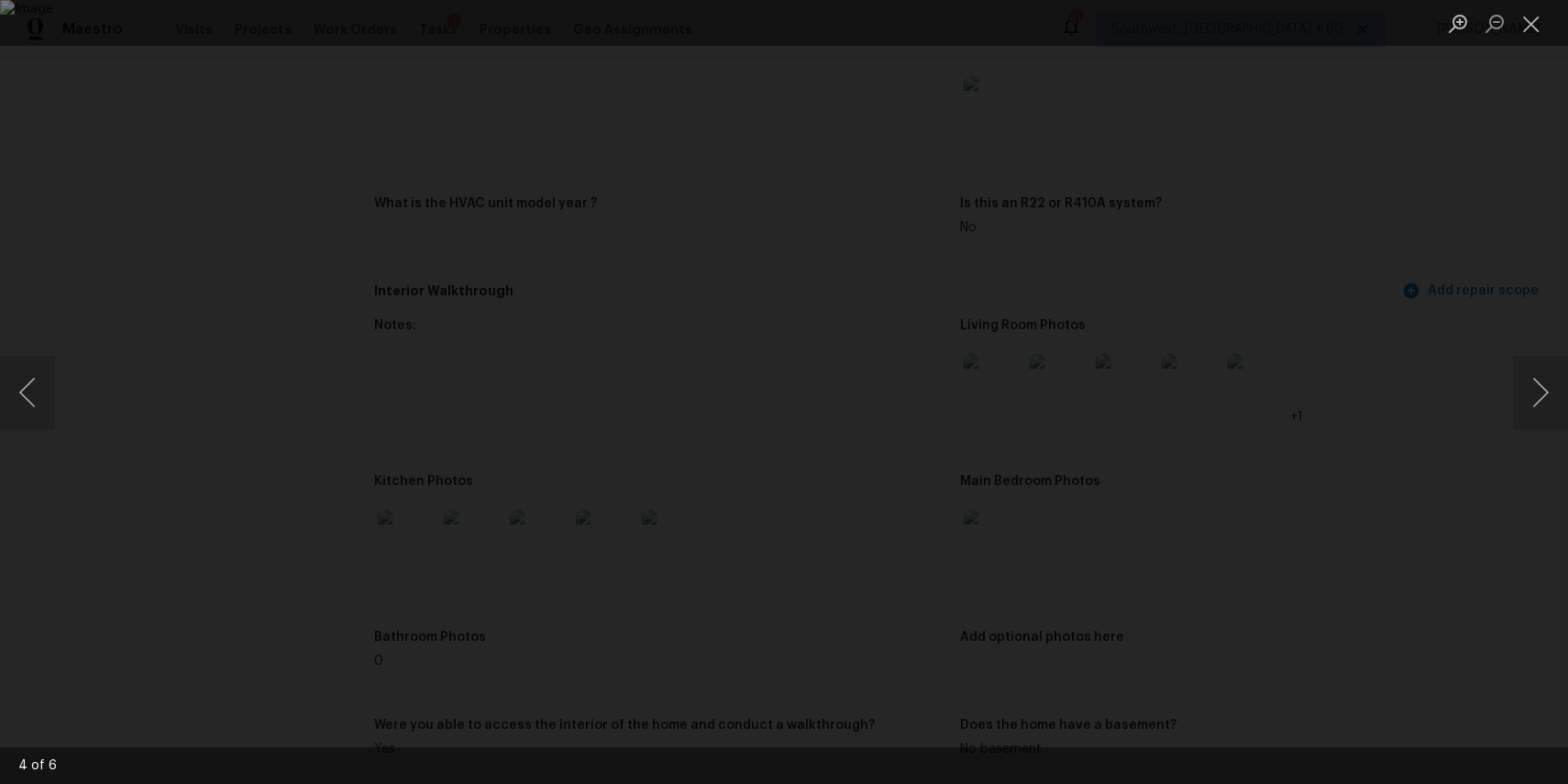
click at [1339, 416] on div "Lightbox" at bounding box center [784, 392] width 1568 height 784
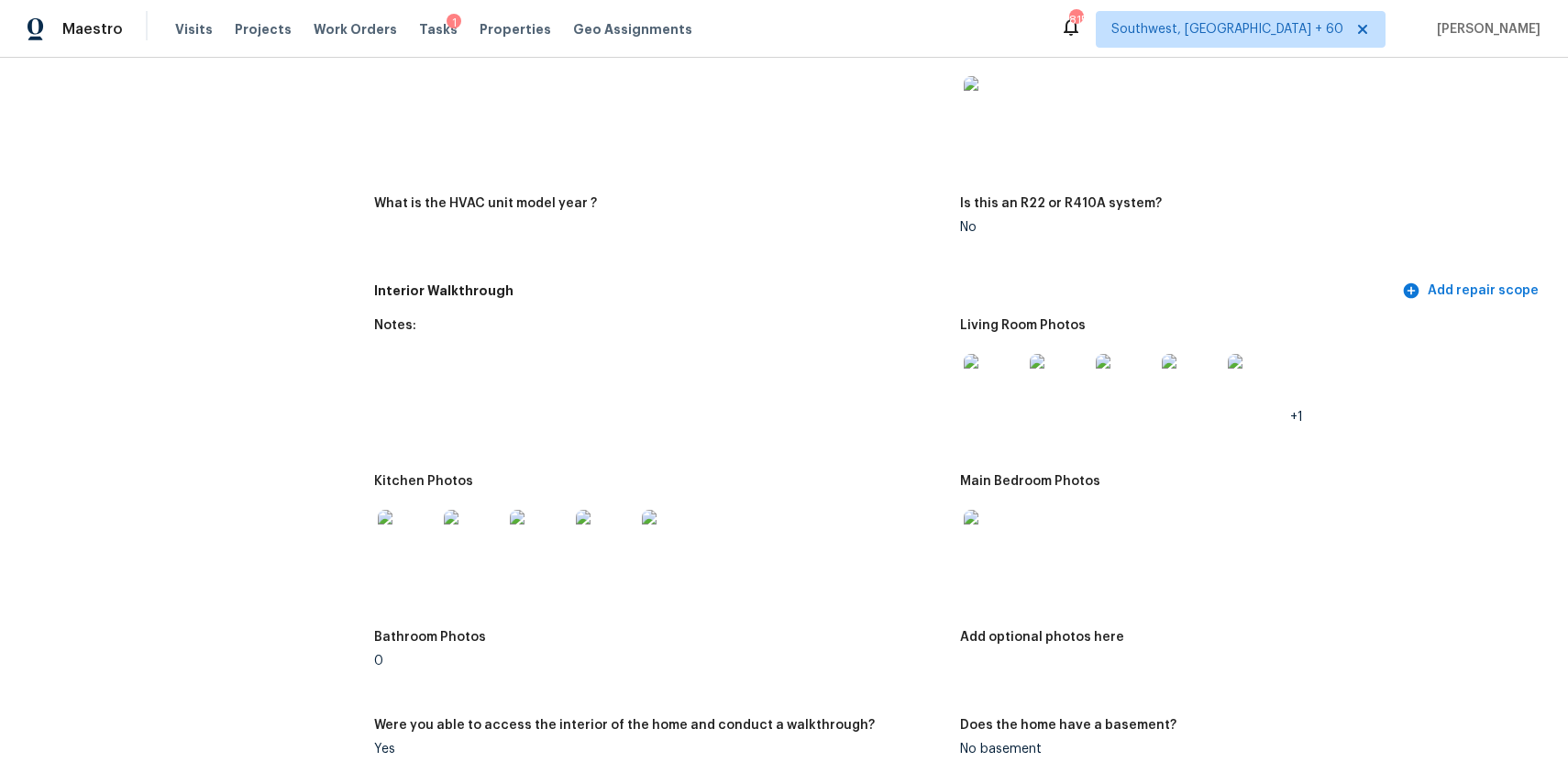
click at [935, 533] on div at bounding box center [659, 539] width 571 height 81
click at [998, 536] on img at bounding box center [993, 539] width 58 height 58
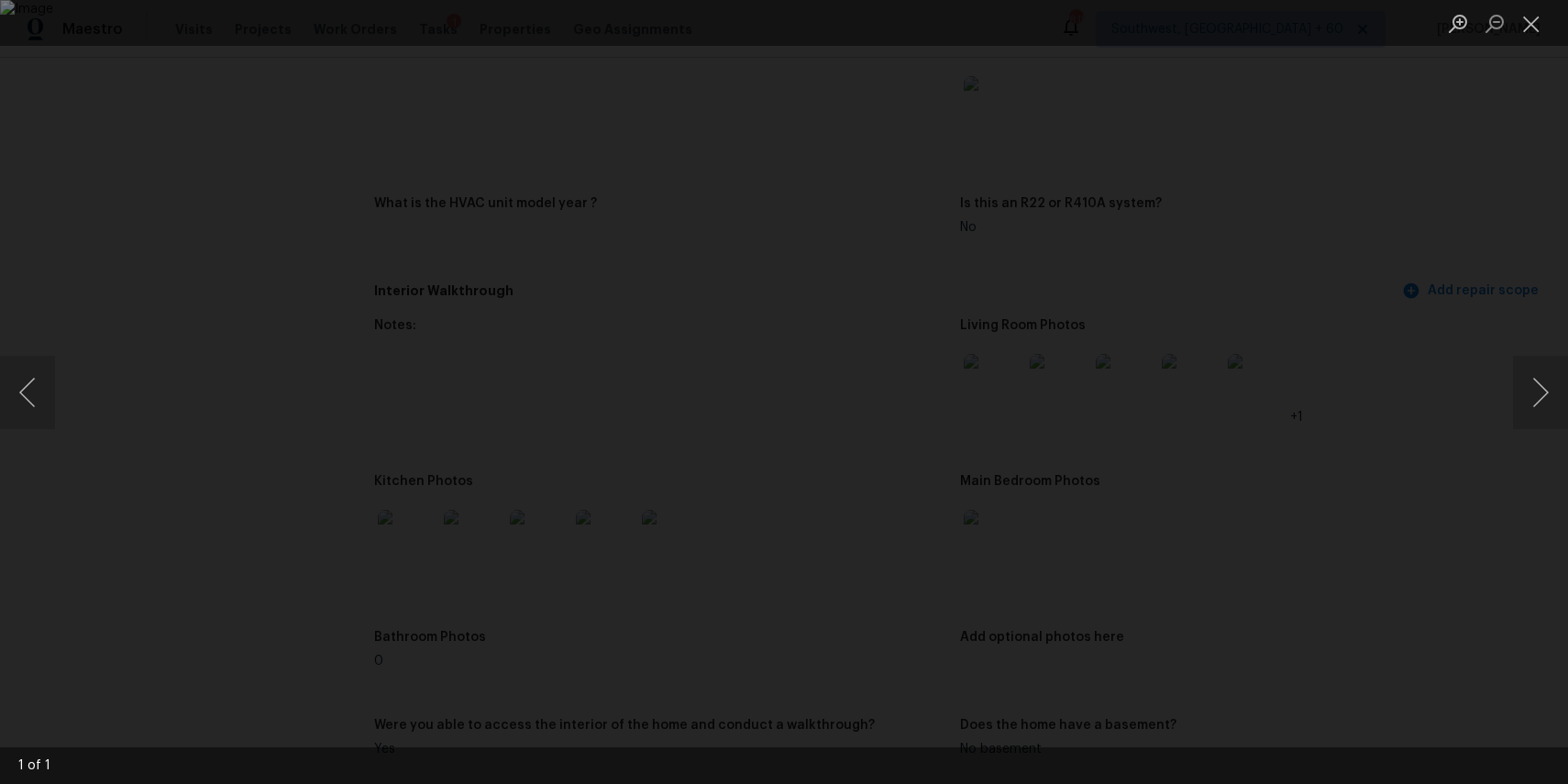
click at [1295, 488] on div "Lightbox" at bounding box center [784, 392] width 1568 height 784
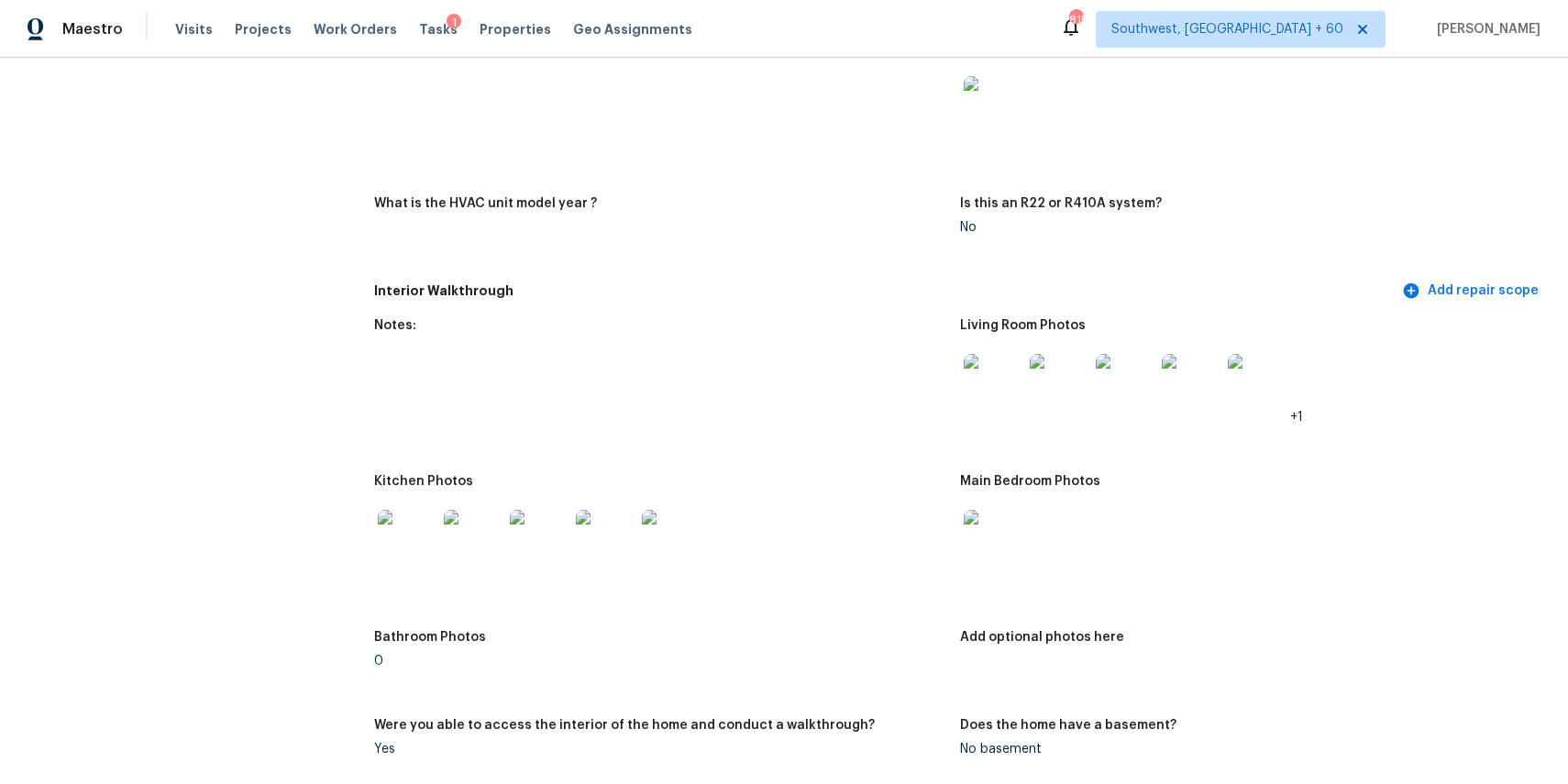
click at [399, 542] on img at bounding box center [407, 539] width 58 height 58
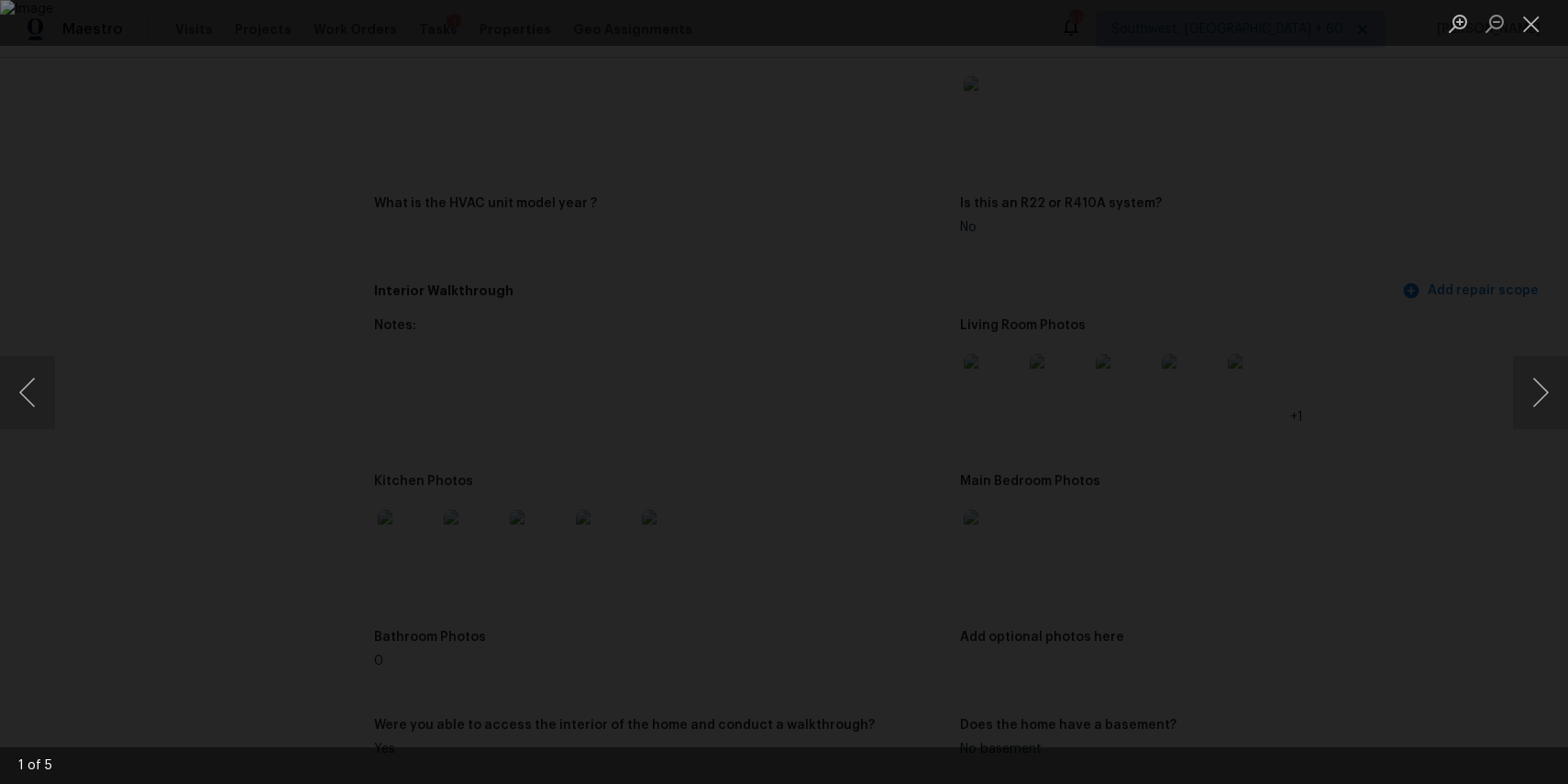
click at [1478, 514] on div "Lightbox" at bounding box center [784, 392] width 1568 height 784
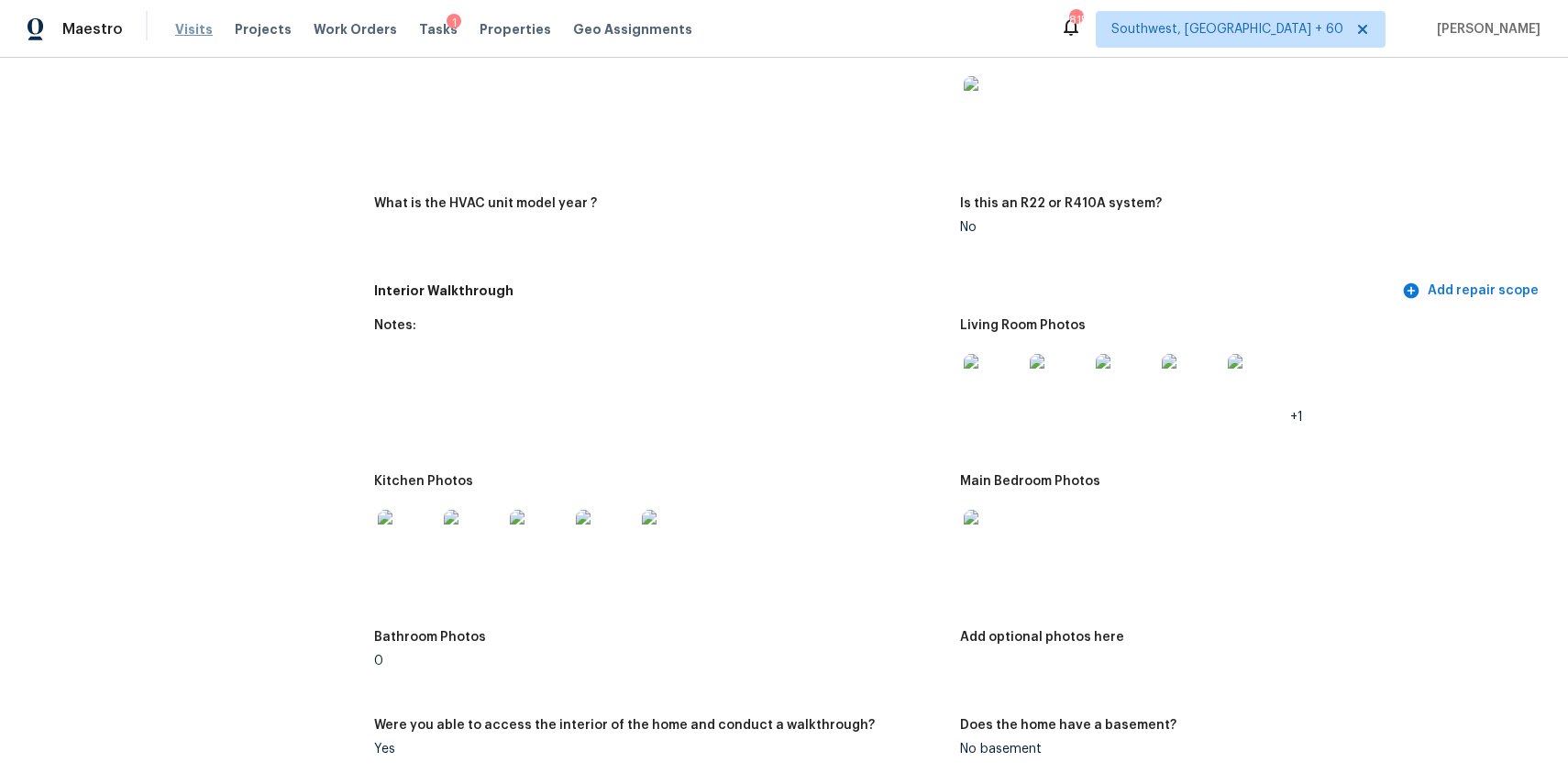
click at [175, 21] on span "Visits" at bounding box center [194, 29] width 38 height 19
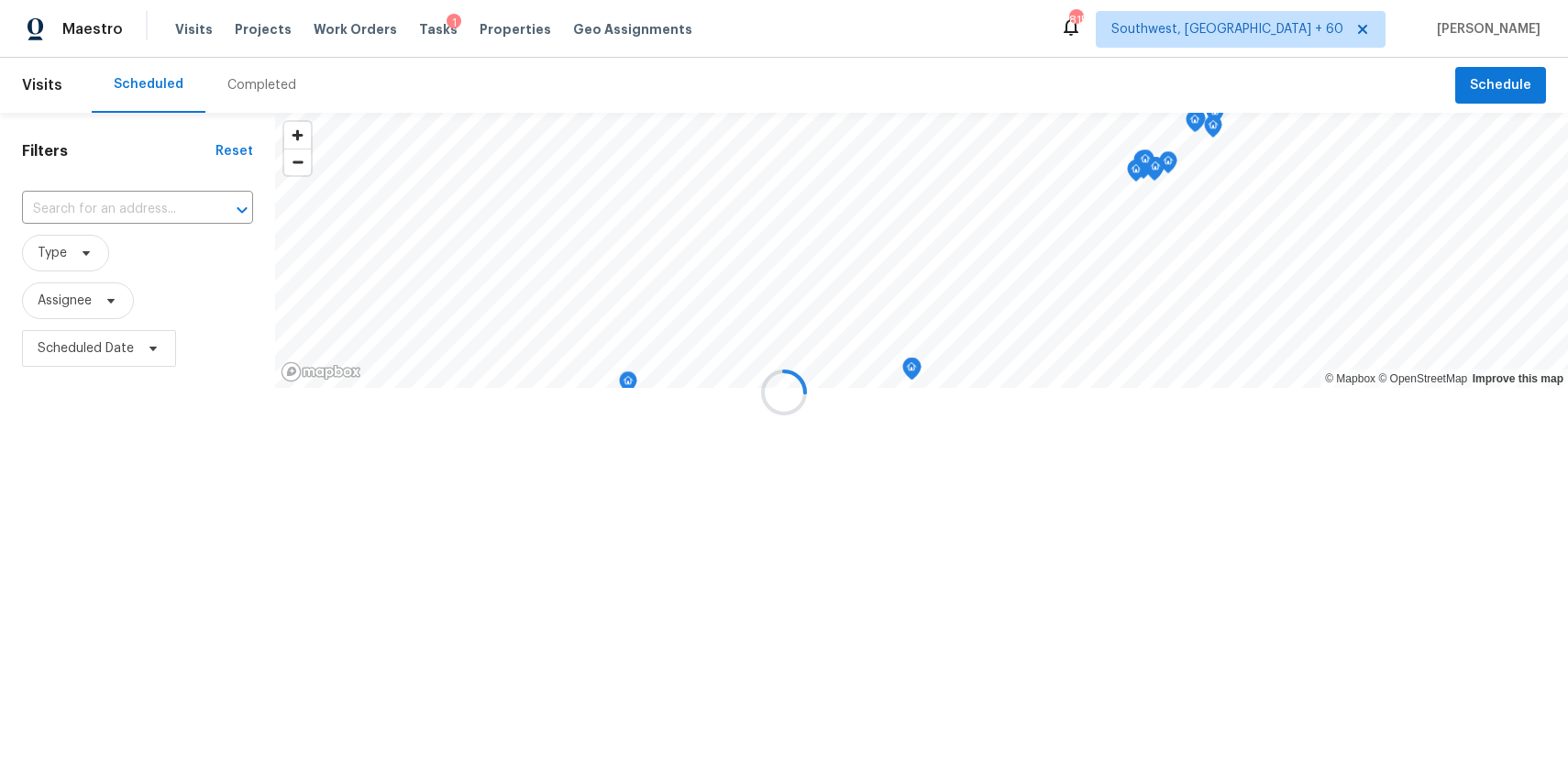
click at [220, 84] on div at bounding box center [784, 392] width 1568 height 784
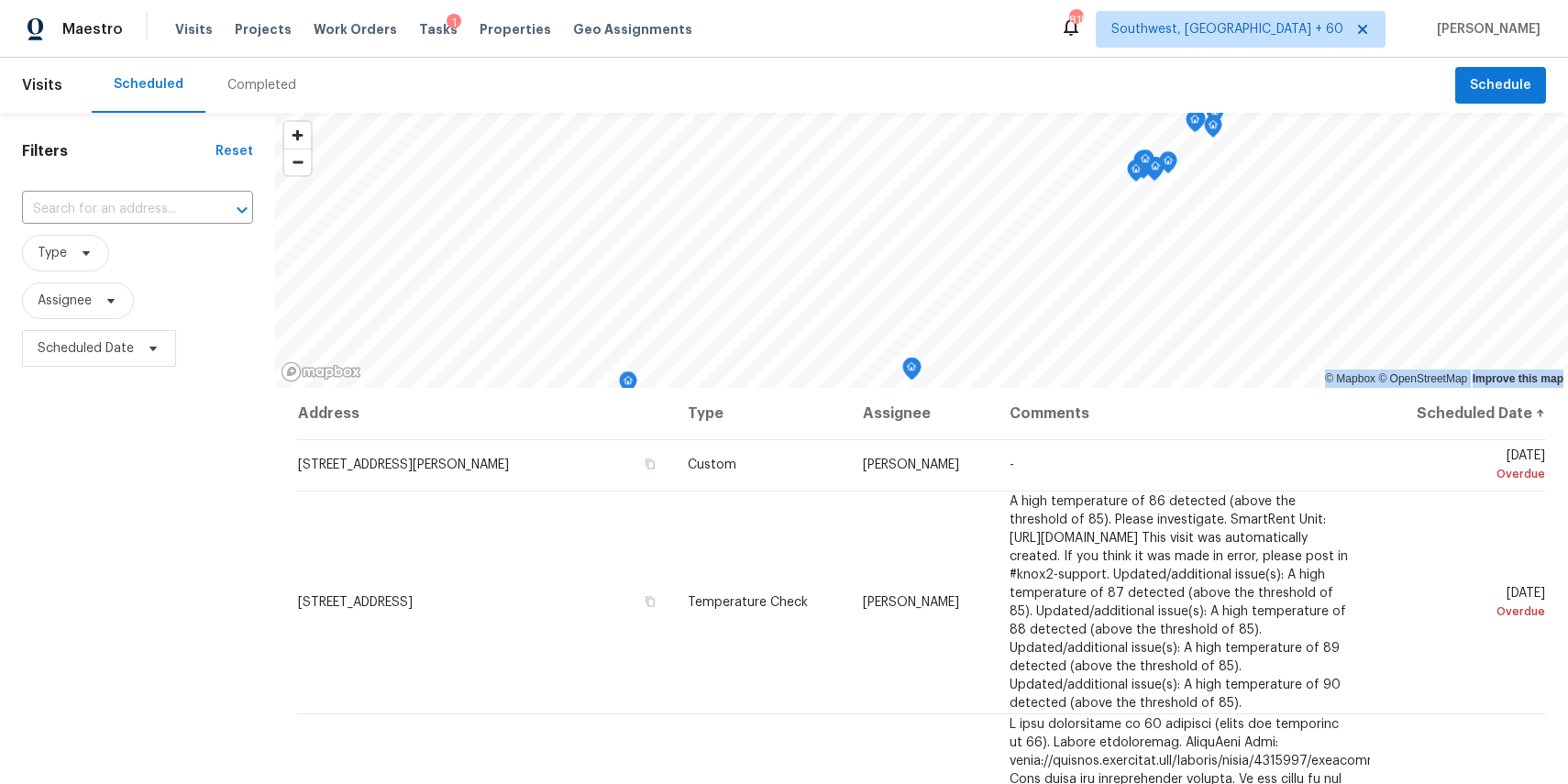
click at [228, 84] on div "Completed" at bounding box center [261, 86] width 69 height 19
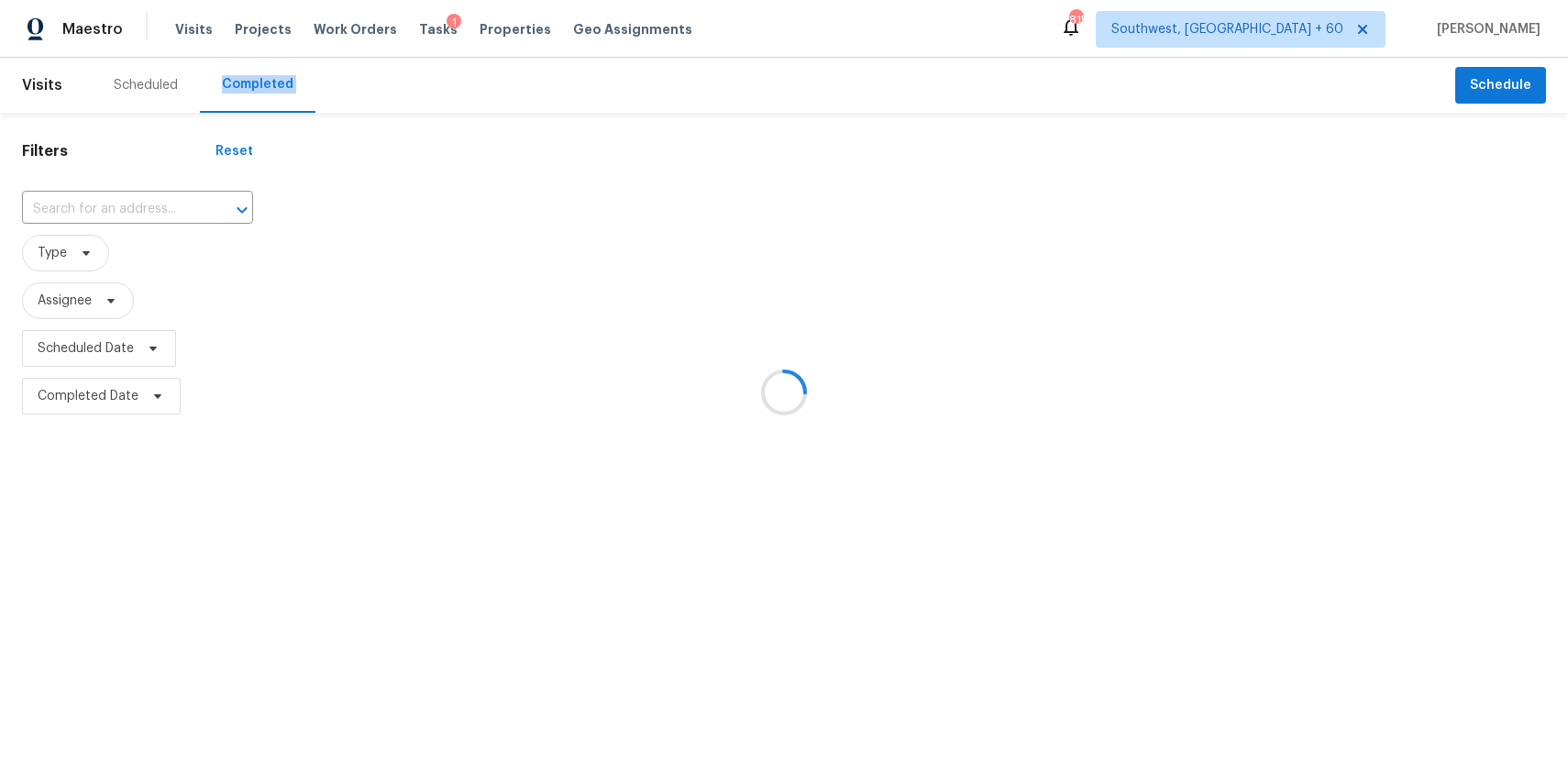
click at [220, 84] on div at bounding box center [784, 392] width 1568 height 784
click at [124, 217] on div at bounding box center [784, 392] width 1568 height 784
click at [117, 206] on div at bounding box center [784, 392] width 1568 height 784
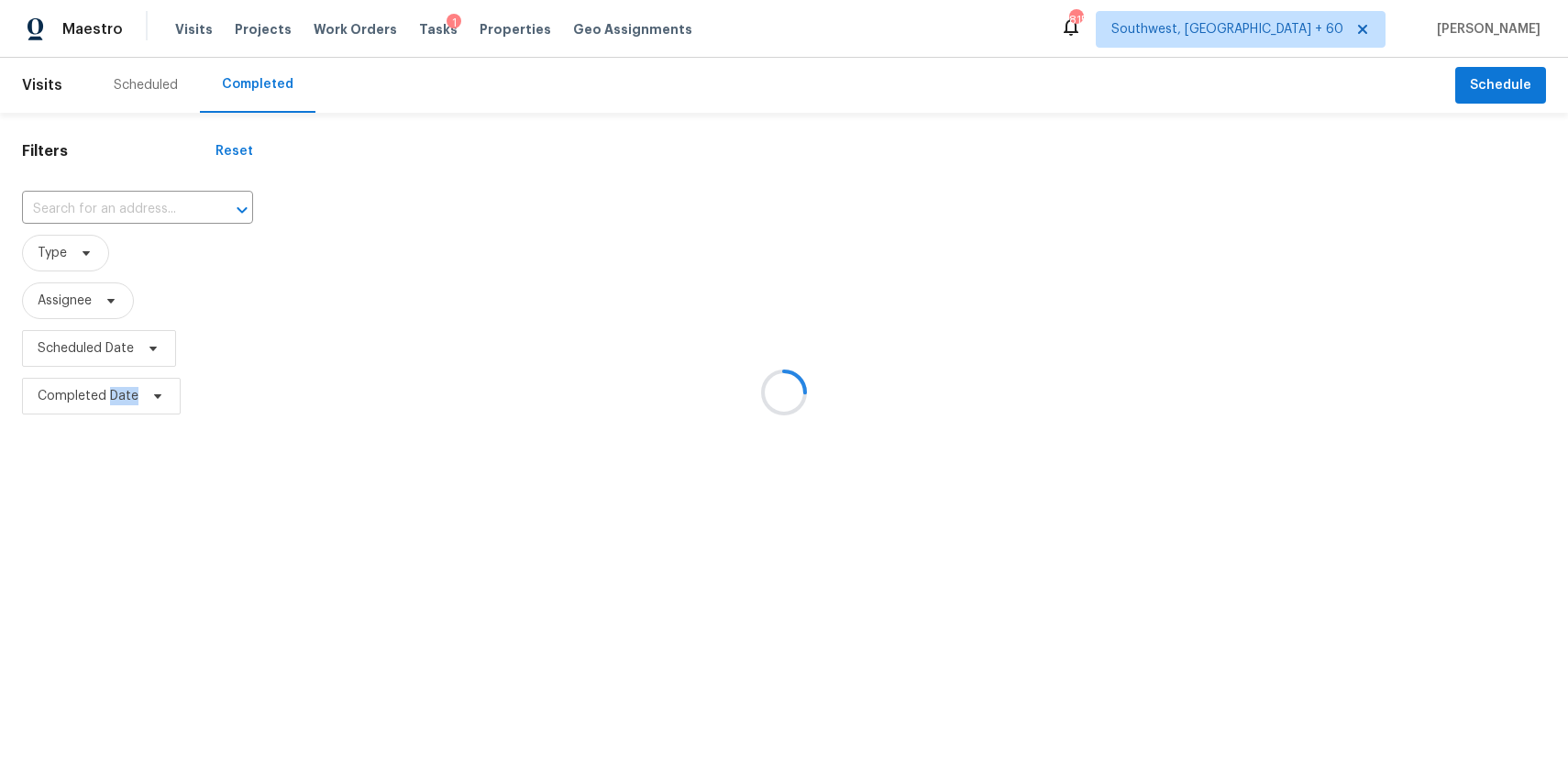
click at [117, 206] on div at bounding box center [784, 392] width 1568 height 784
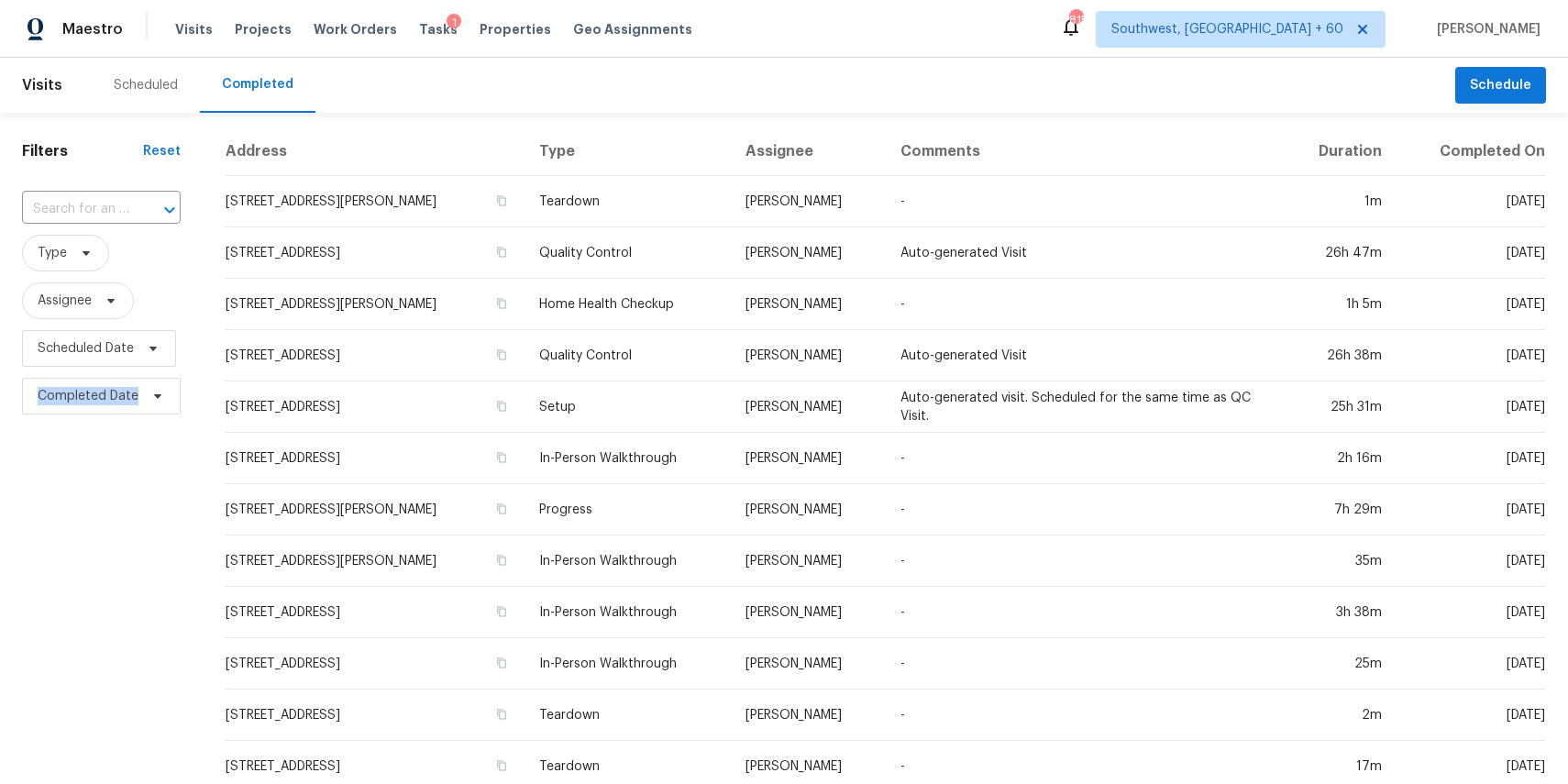
click at [117, 206] on input "text" at bounding box center [75, 210] width 107 height 28
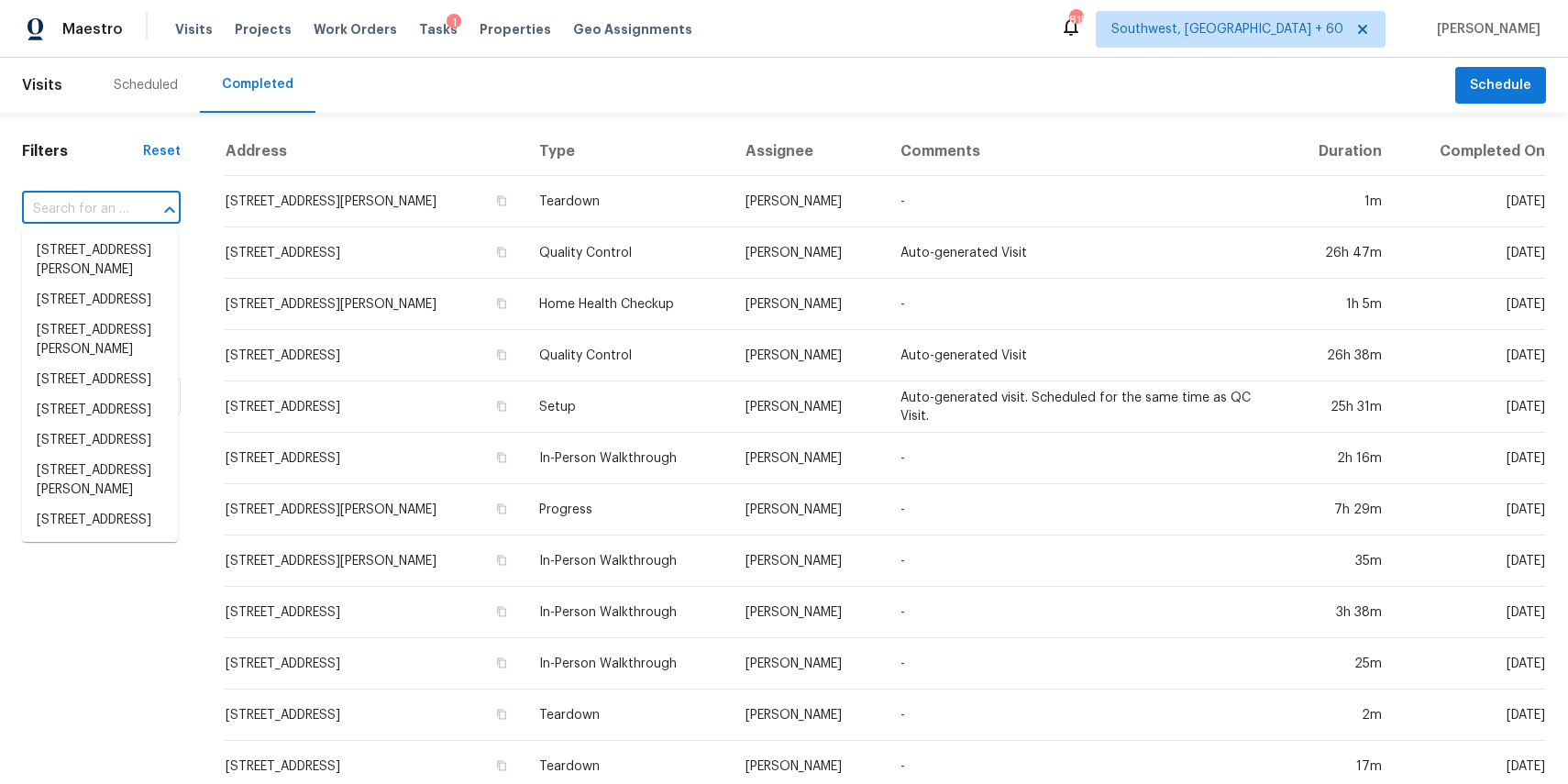
paste input "818 N Brents Ave, Sherman, TX 75090"
type input "818 N Brents Ave, Sherman, TX 75090"
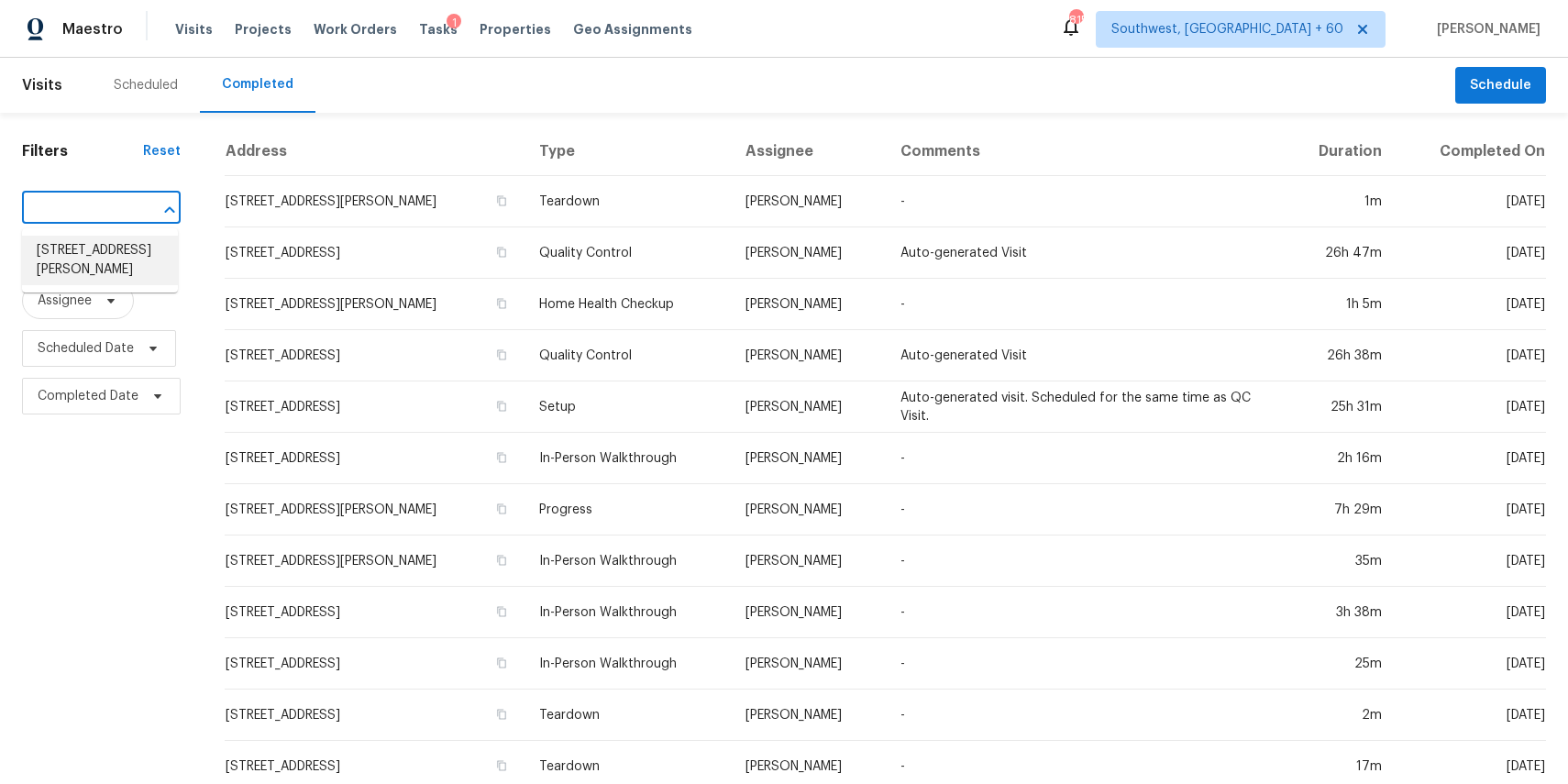
click at [119, 255] on li "818 N Brents Ave, Sherman, TX 75090" at bounding box center [100, 260] width 156 height 50
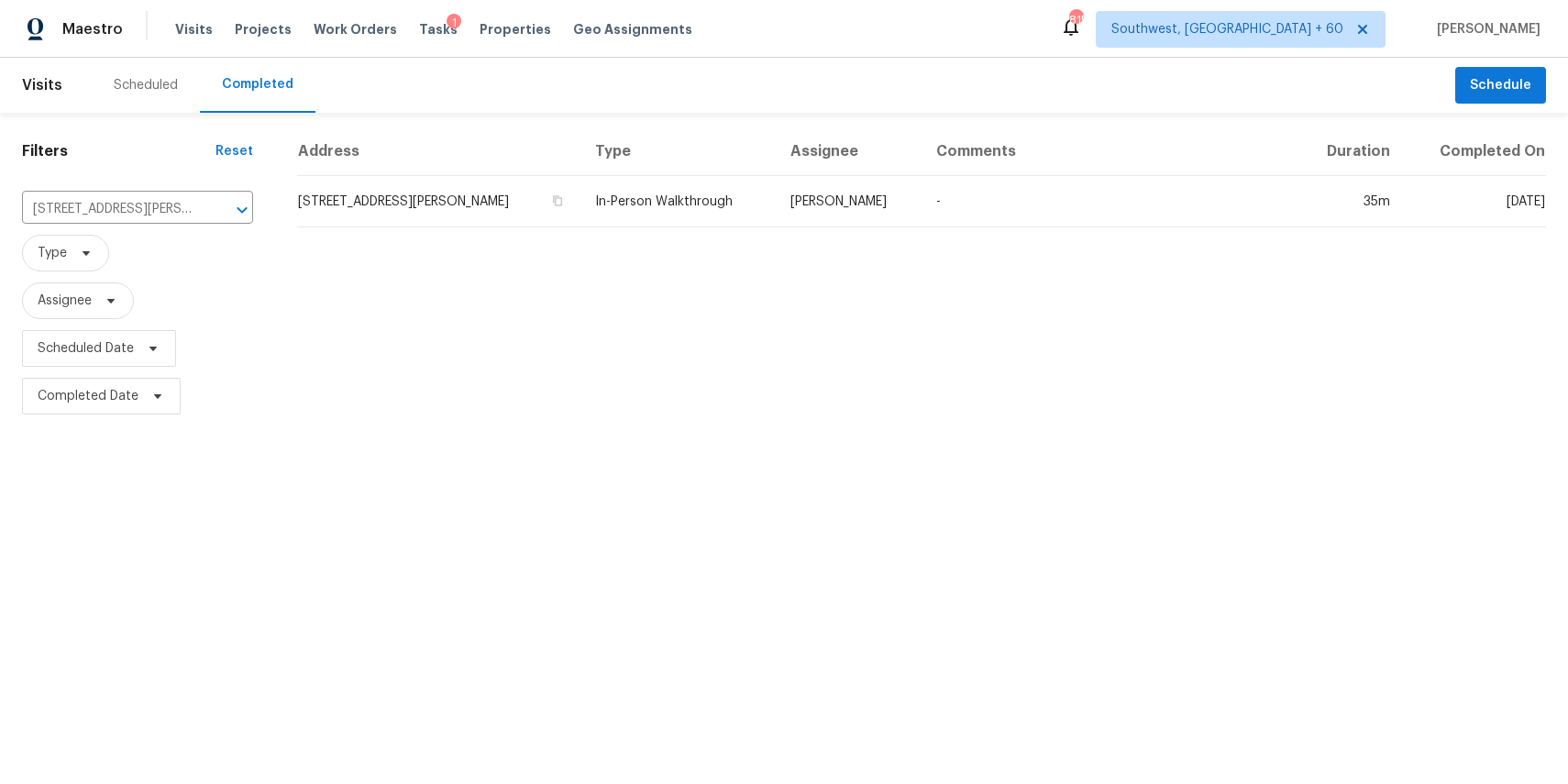
click at [775, 209] on td "In-Person Walkthrough" at bounding box center [677, 201] width 195 height 52
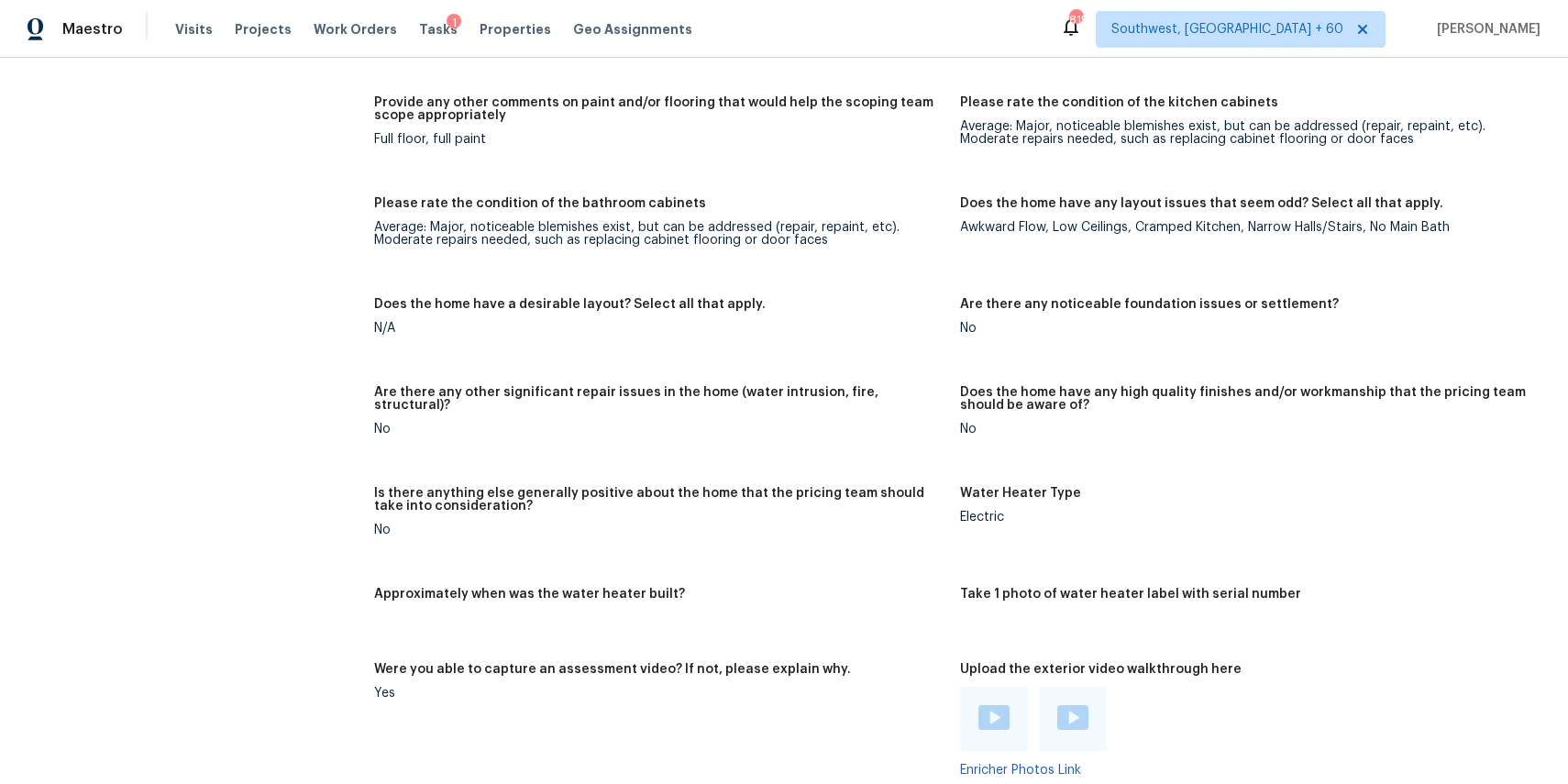
scroll to position [2862, 0]
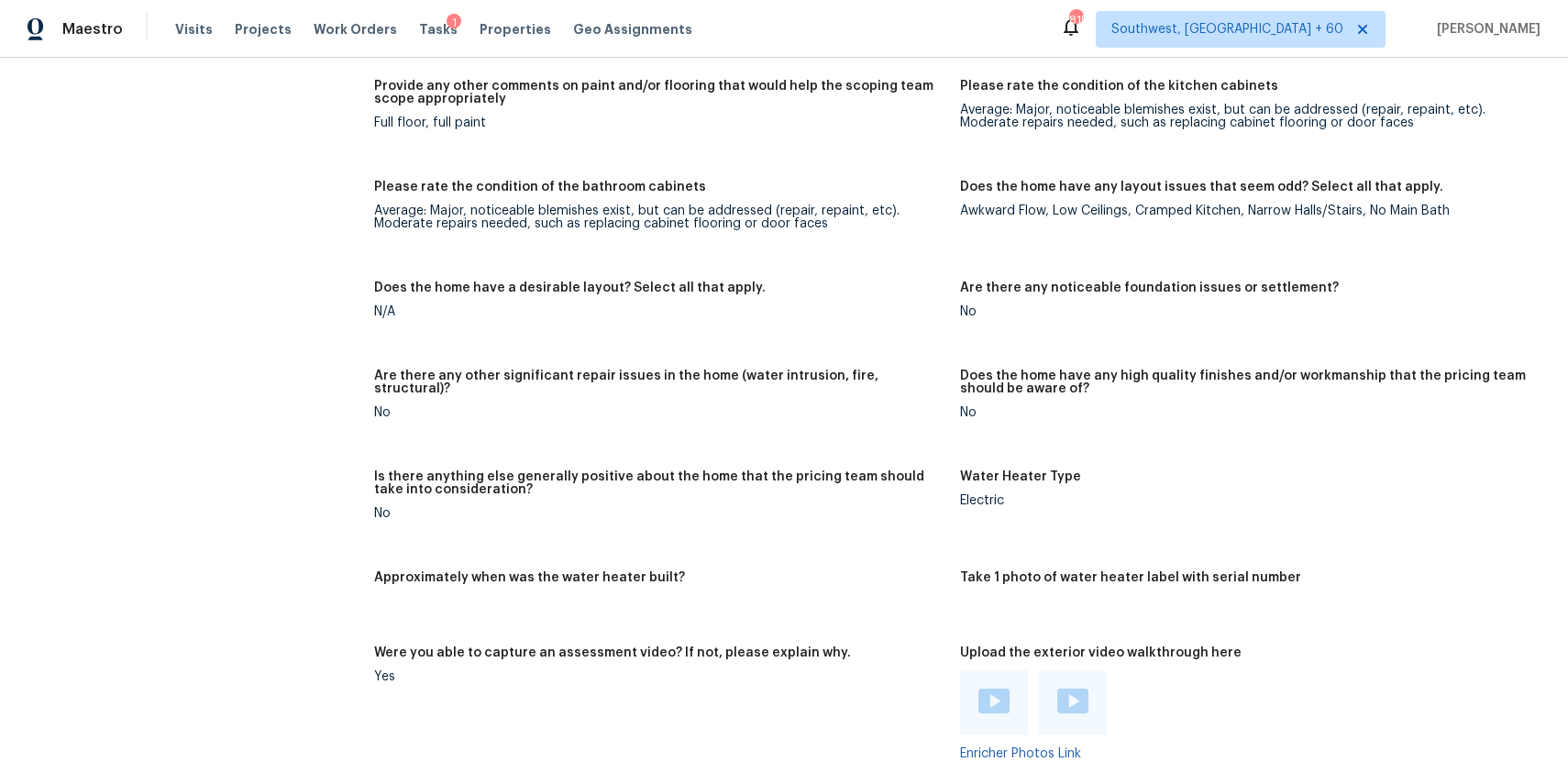
click at [219, 39] on div "Visits Projects Work Orders Tasks 1 Properties Geo Assignments" at bounding box center [444, 29] width 539 height 37
click at [177, 21] on span "Visits" at bounding box center [194, 29] width 38 height 19
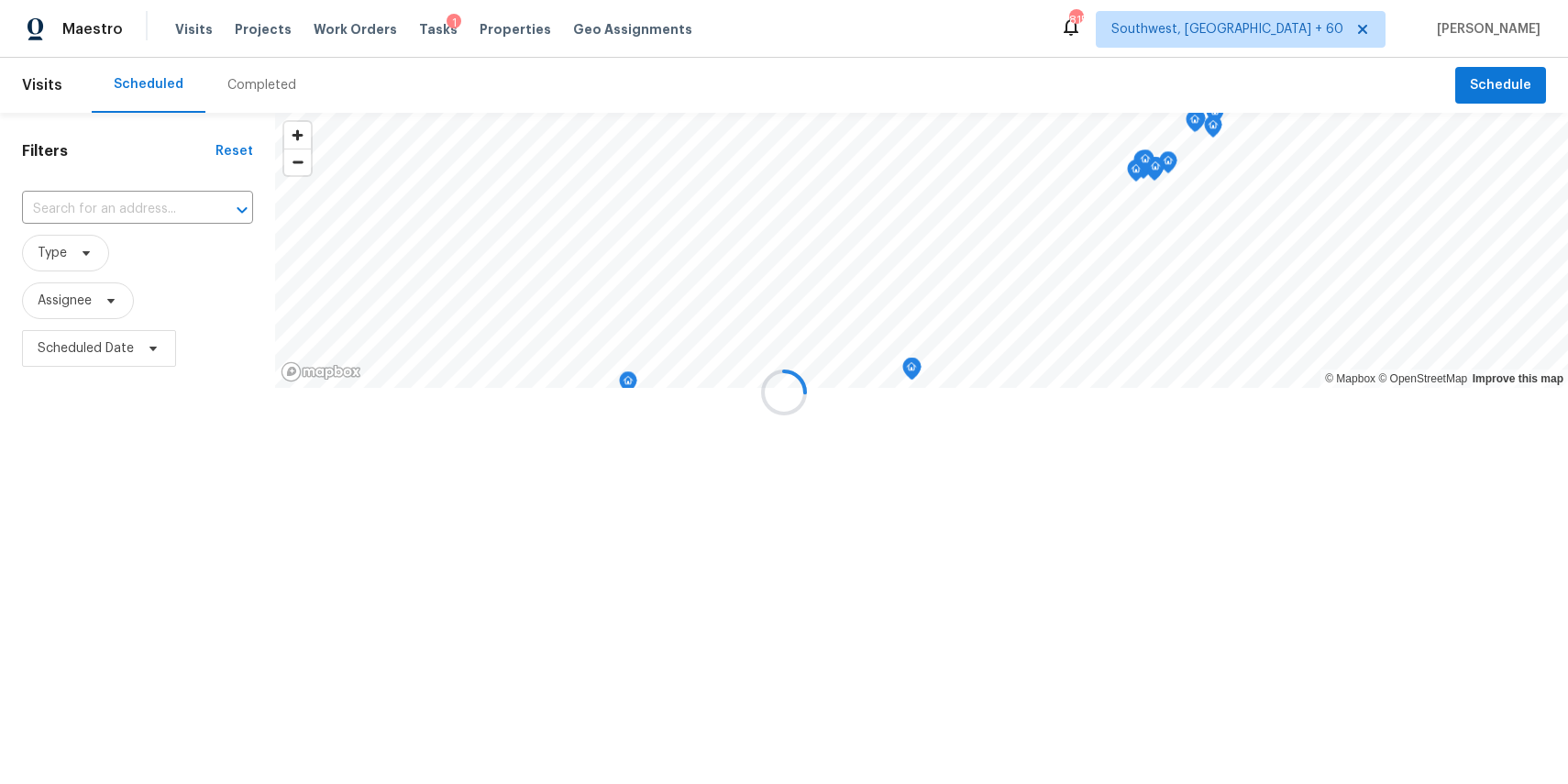
click at [224, 91] on div at bounding box center [784, 392] width 1568 height 784
click at [237, 89] on div at bounding box center [784, 392] width 1568 height 784
click at [265, 88] on div at bounding box center [784, 392] width 1568 height 784
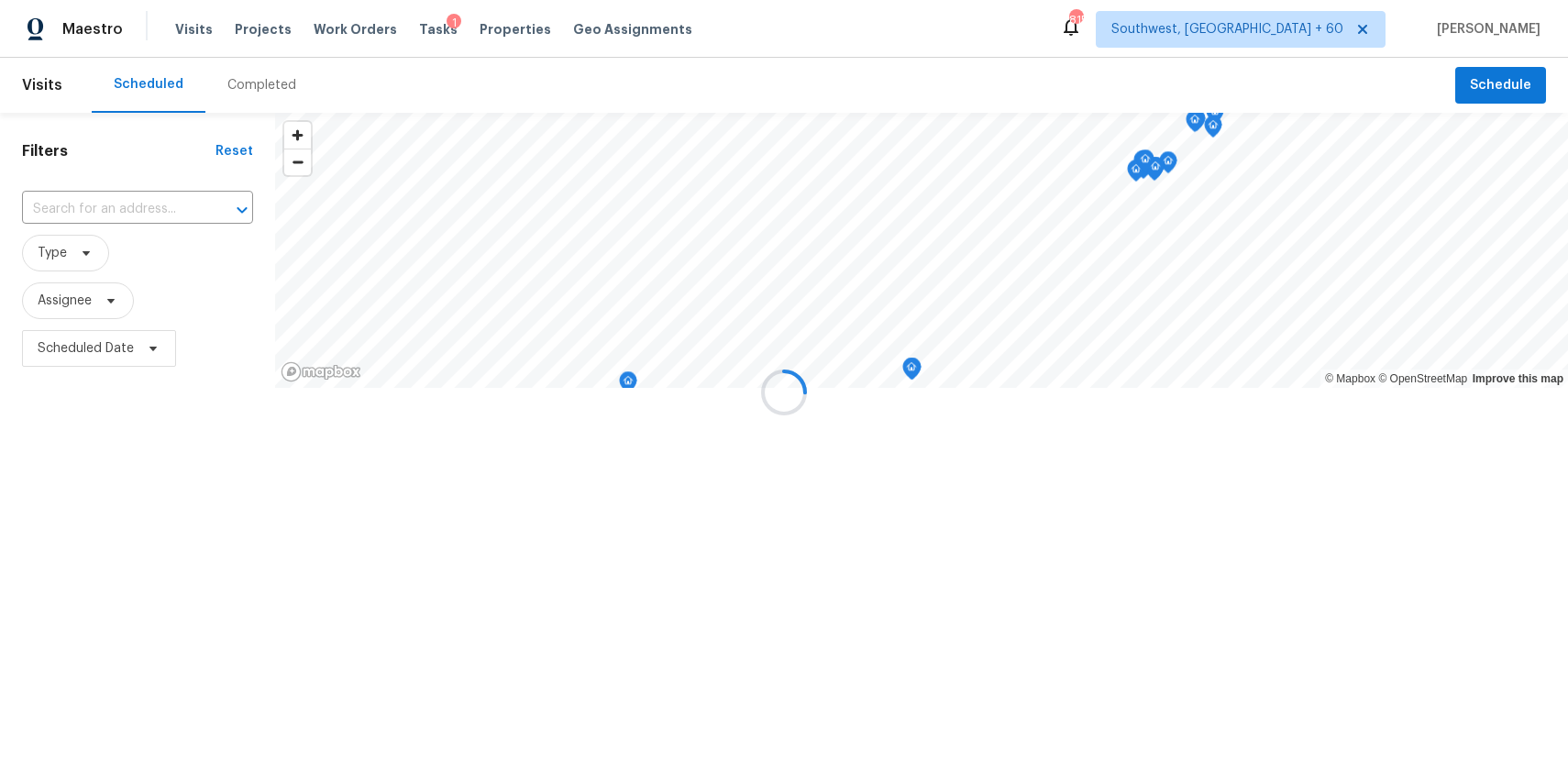
click at [265, 88] on div at bounding box center [784, 392] width 1568 height 784
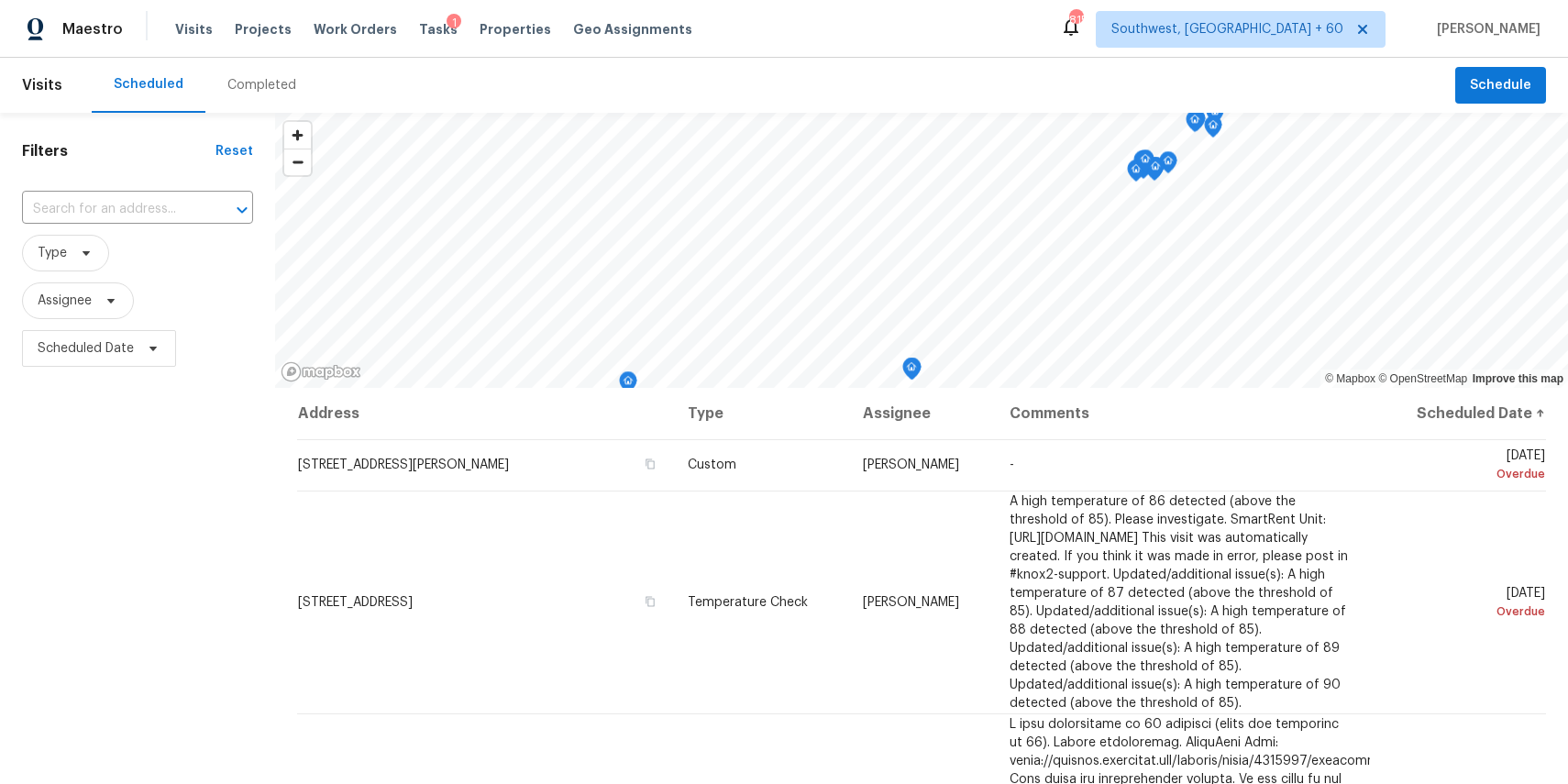
click at [246, 83] on div "Completed" at bounding box center [261, 86] width 69 height 19
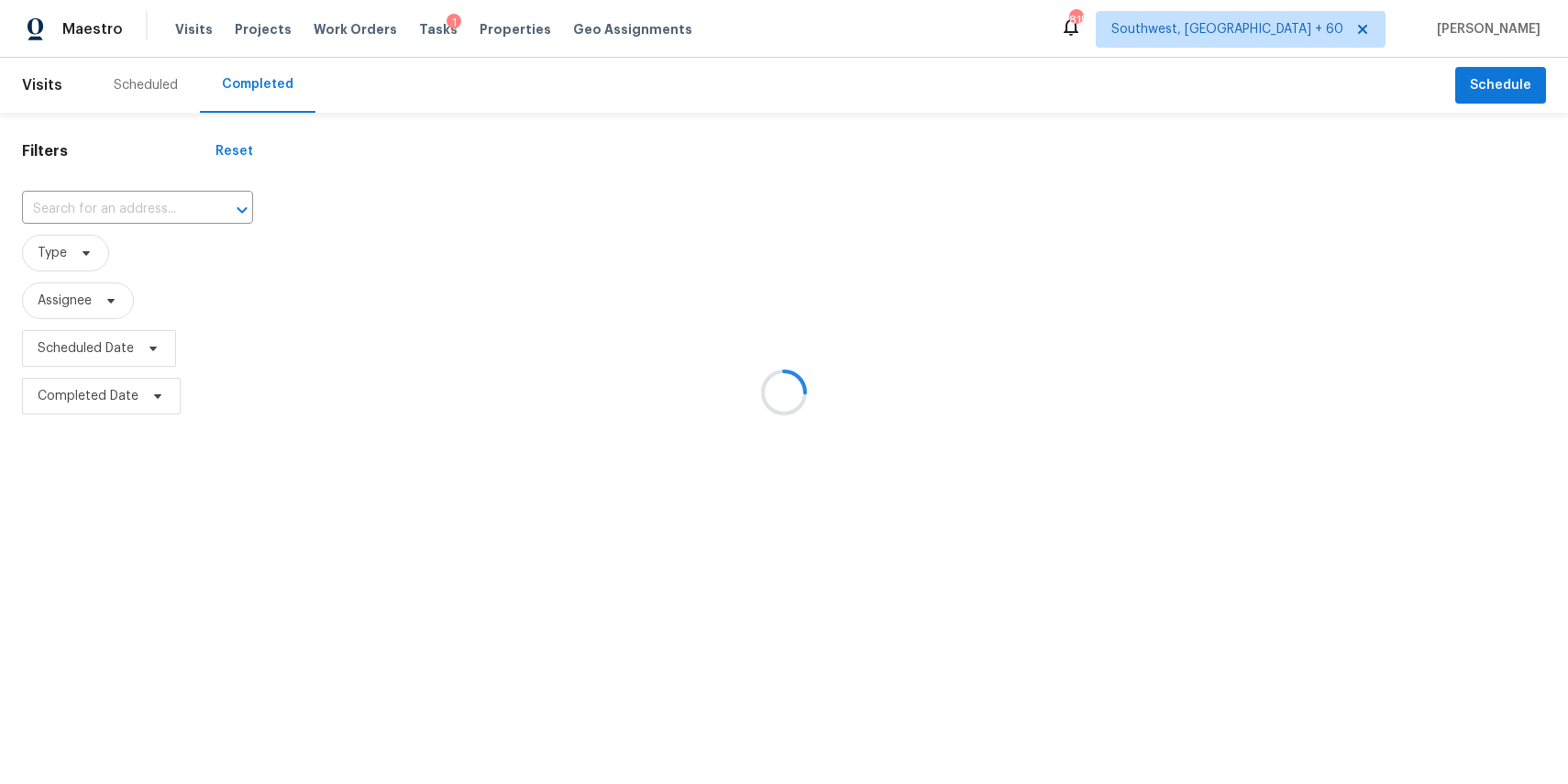
click at [246, 83] on div at bounding box center [784, 392] width 1568 height 784
click at [113, 213] on div at bounding box center [784, 392] width 1568 height 784
click at [119, 215] on div at bounding box center [784, 392] width 1568 height 784
click at [138, 205] on div at bounding box center [784, 392] width 1568 height 784
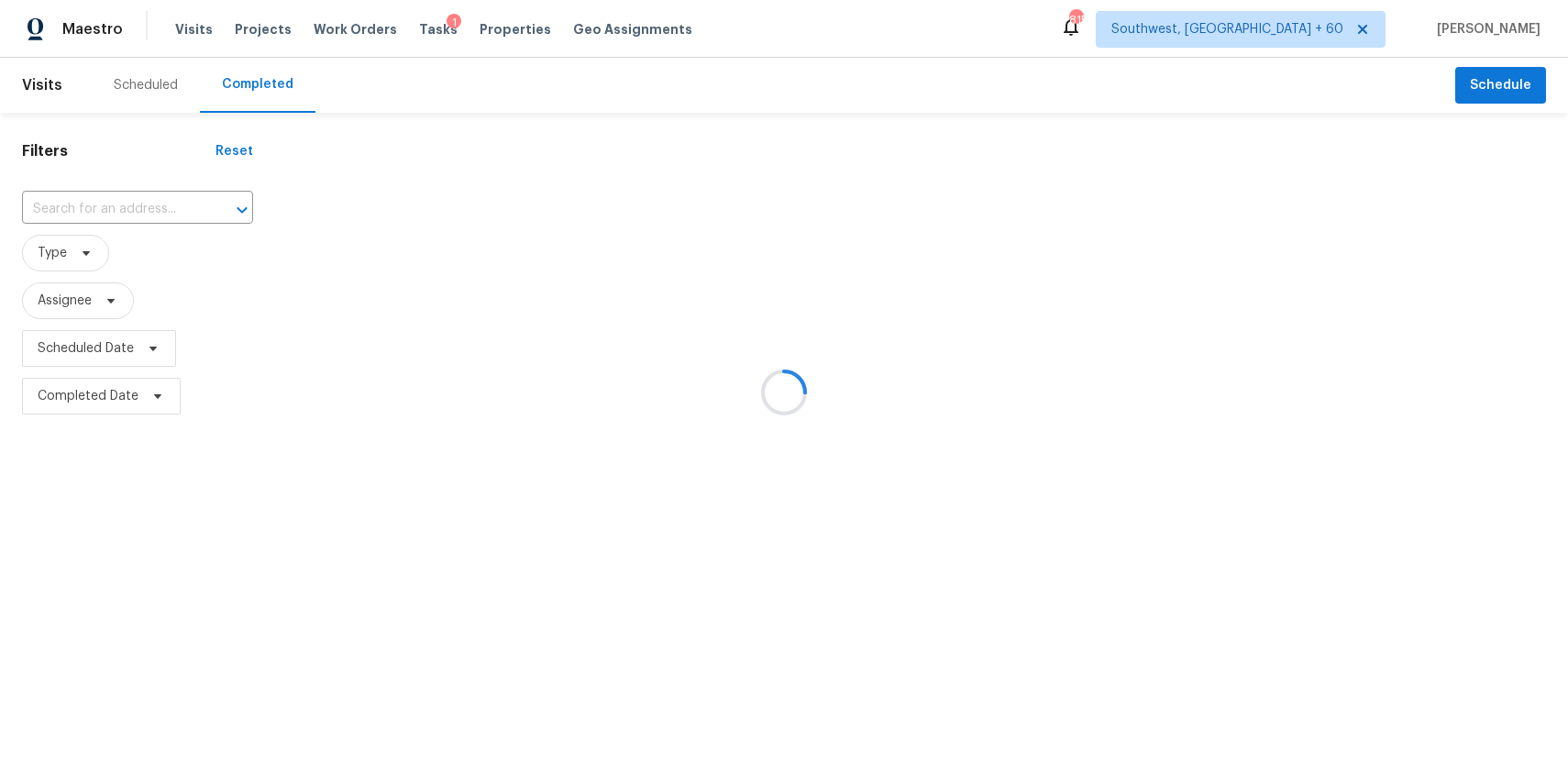
click at [138, 205] on div at bounding box center [784, 392] width 1568 height 784
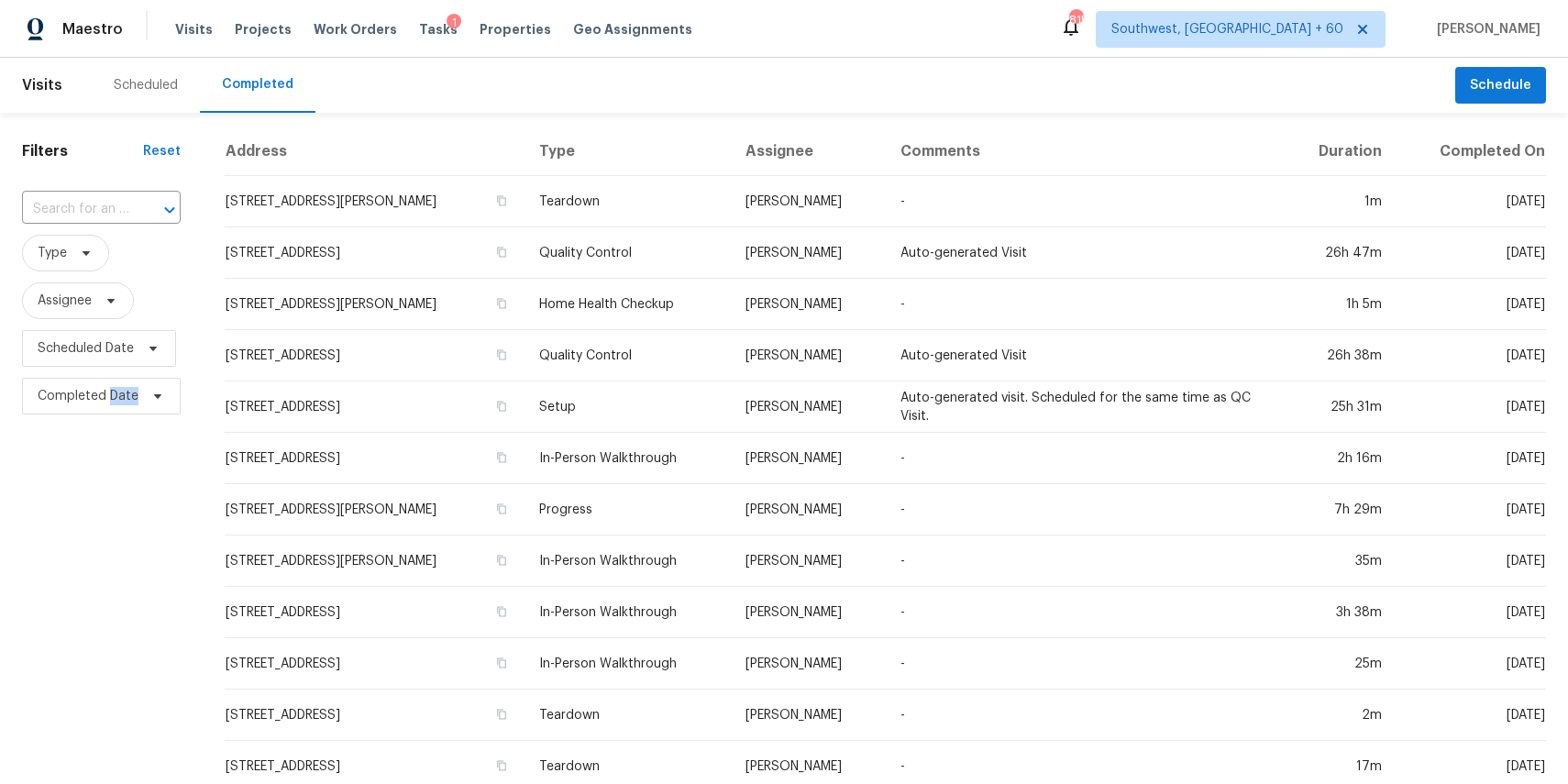
click at [138, 205] on div at bounding box center [156, 210] width 48 height 25
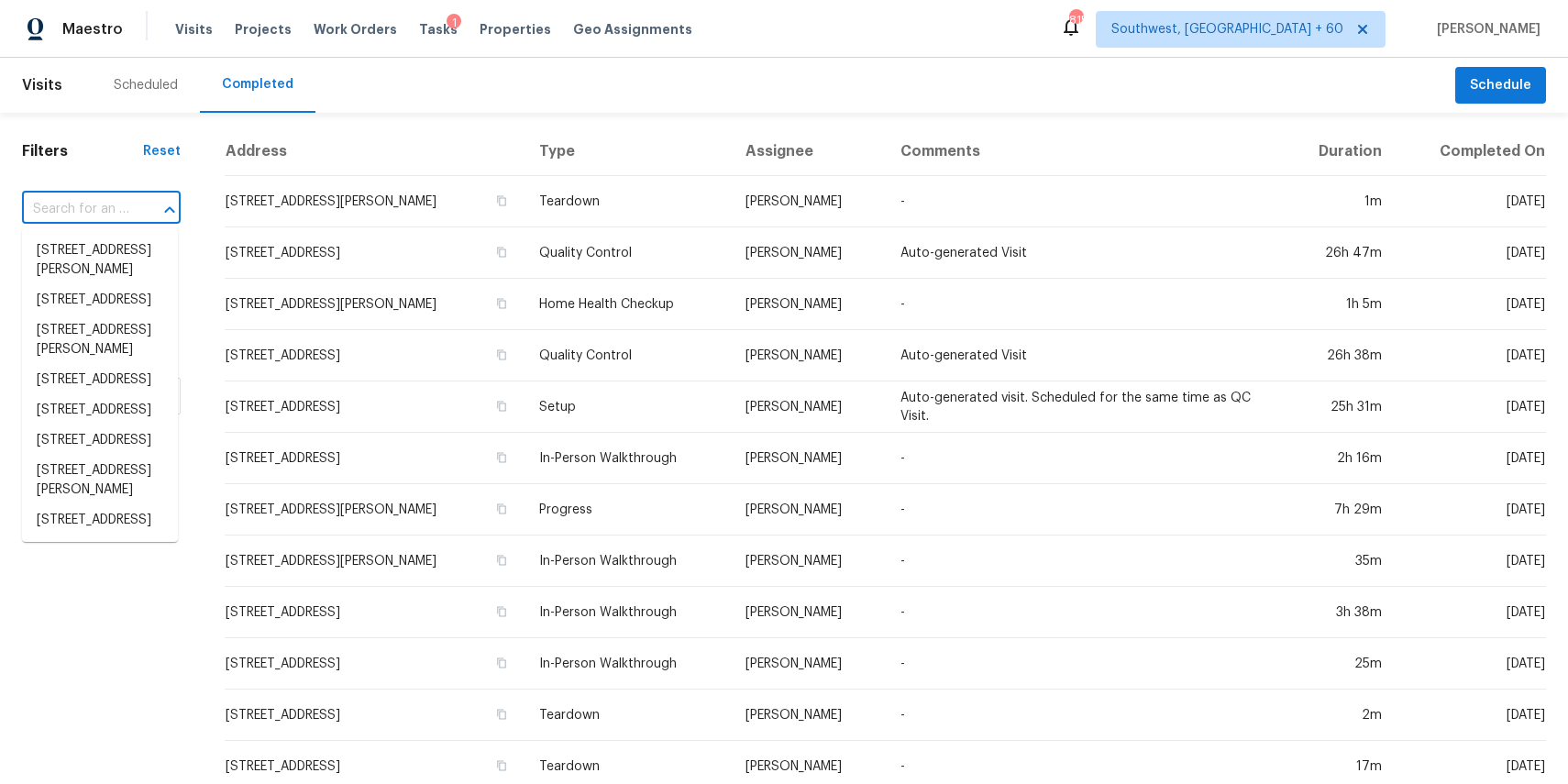
paste input "2435 Thrasher Oak, San Antonio, TX 78232"
type input "2435 Thrasher Oak, San Antonio, TX 78232"
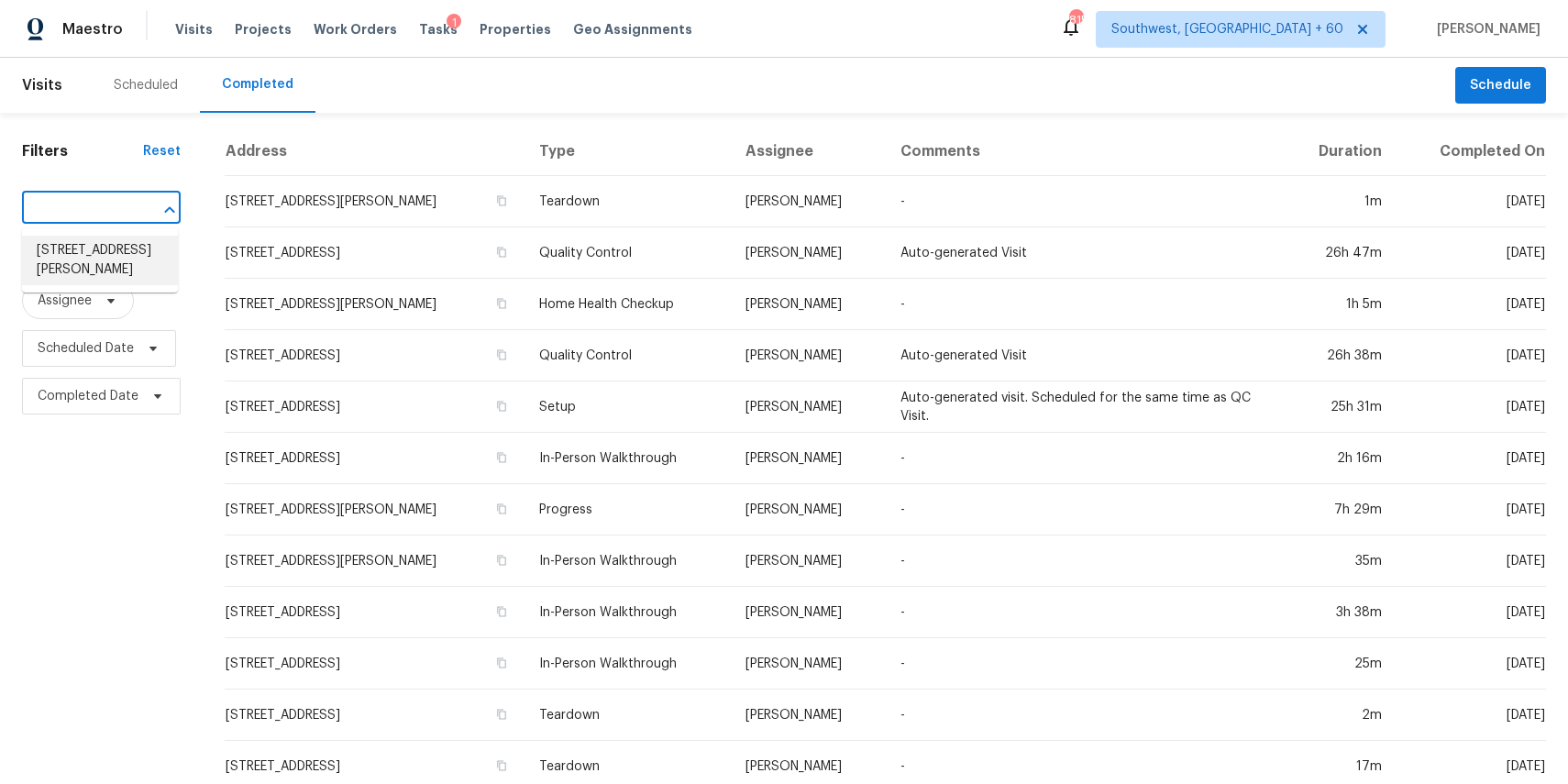
click at [119, 253] on li "2435 Thrasher Oak, San Antonio, TX 78232" at bounding box center [100, 260] width 156 height 50
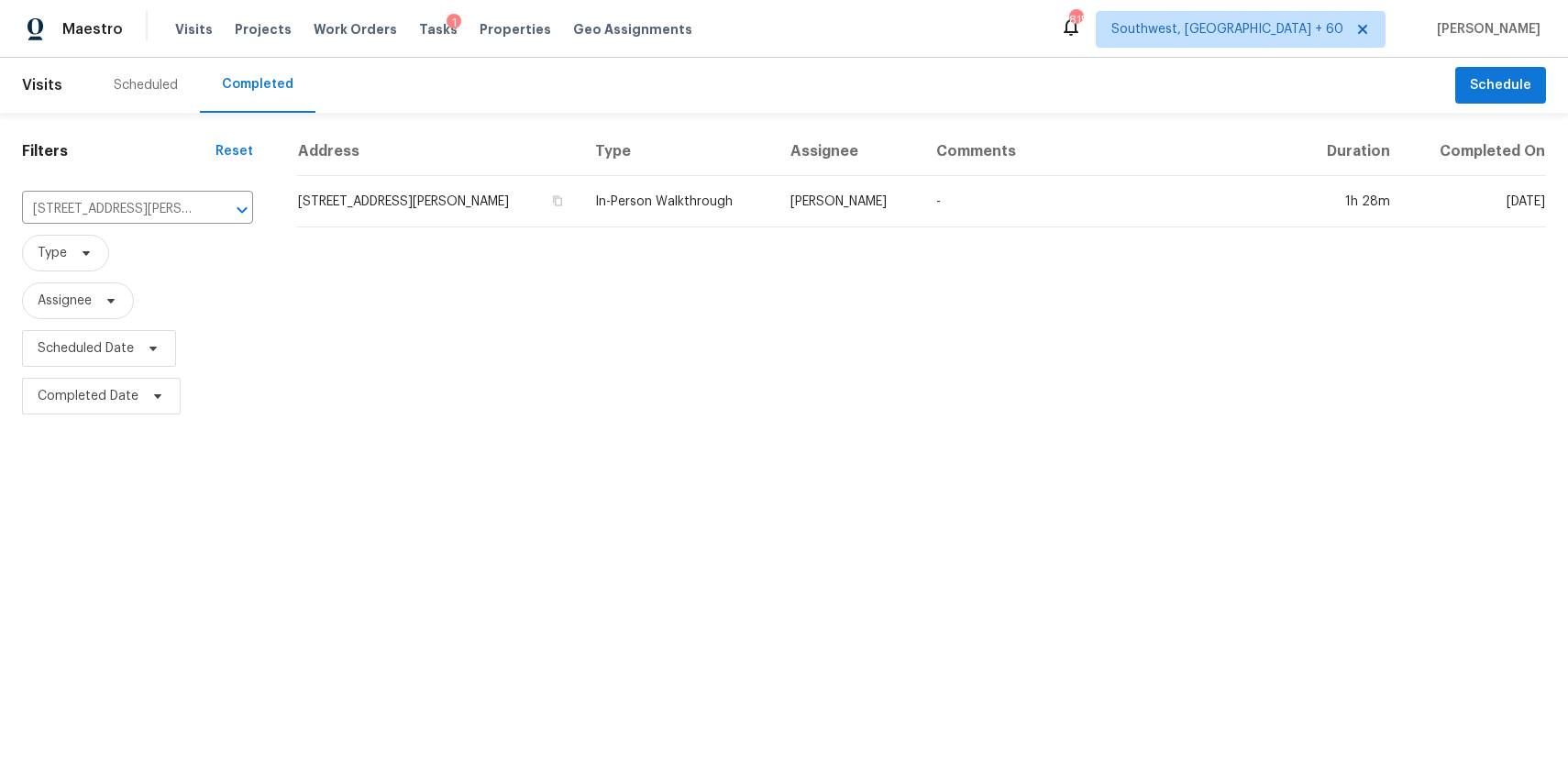
click at [580, 203] on td "2435 Thrasher Oak, San Antonio, TX 78232" at bounding box center [438, 201] width 283 height 52
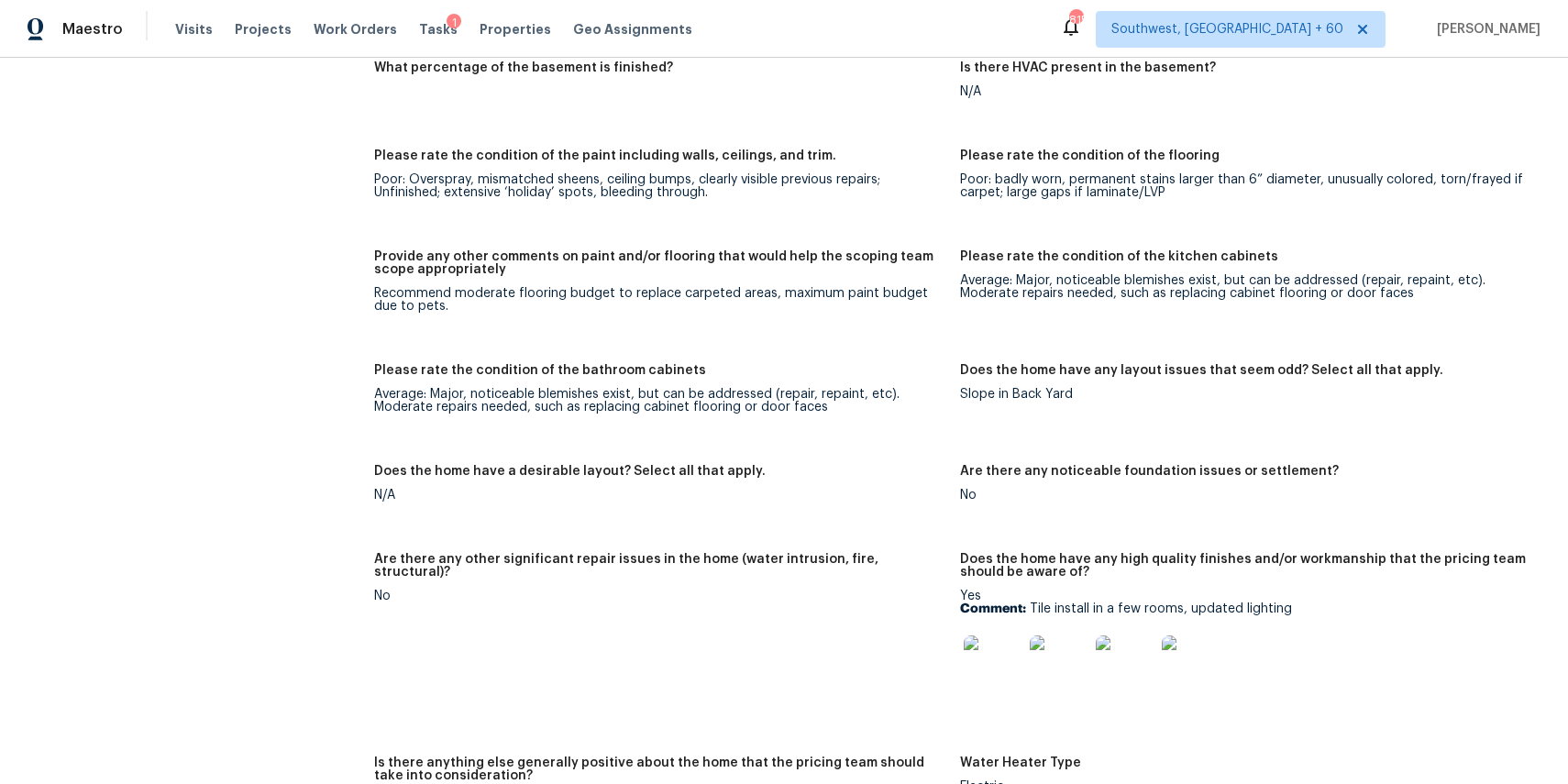
scroll to position [3703, 0]
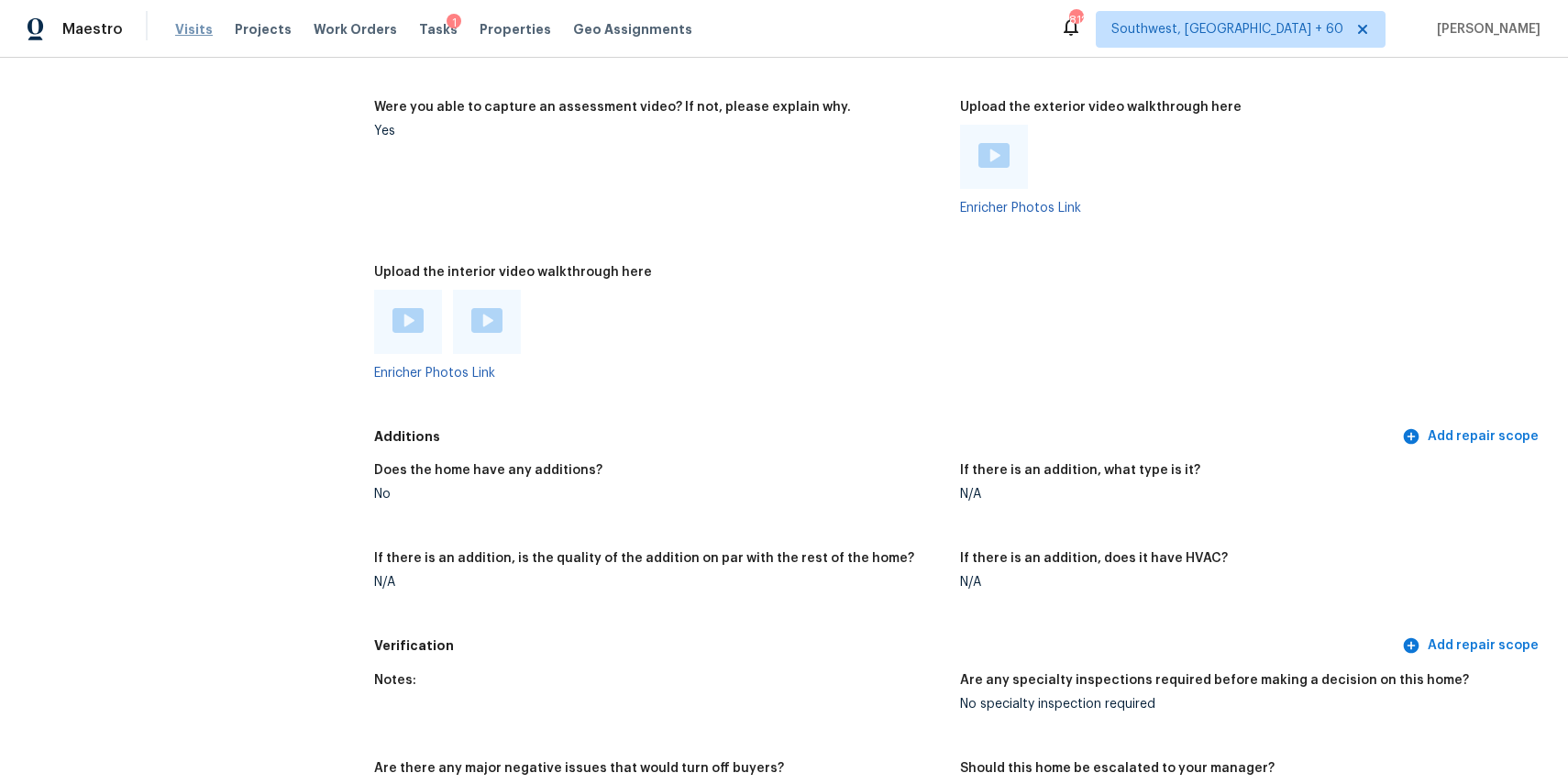
click at [178, 21] on span "Visits" at bounding box center [194, 29] width 38 height 19
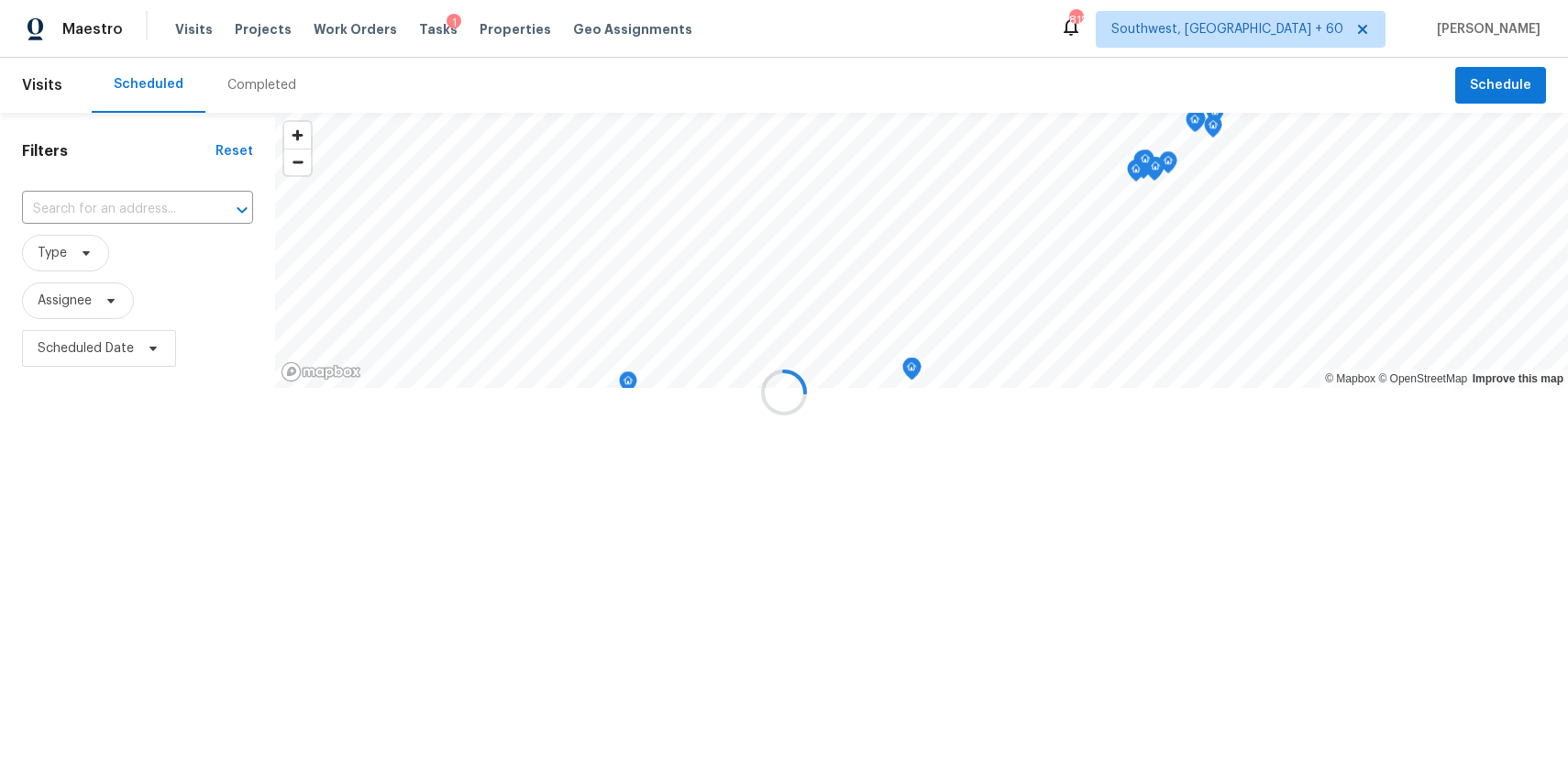
click at [217, 86] on div at bounding box center [784, 392] width 1568 height 784
click at [276, 81] on div "Completed" at bounding box center [261, 86] width 69 height 19
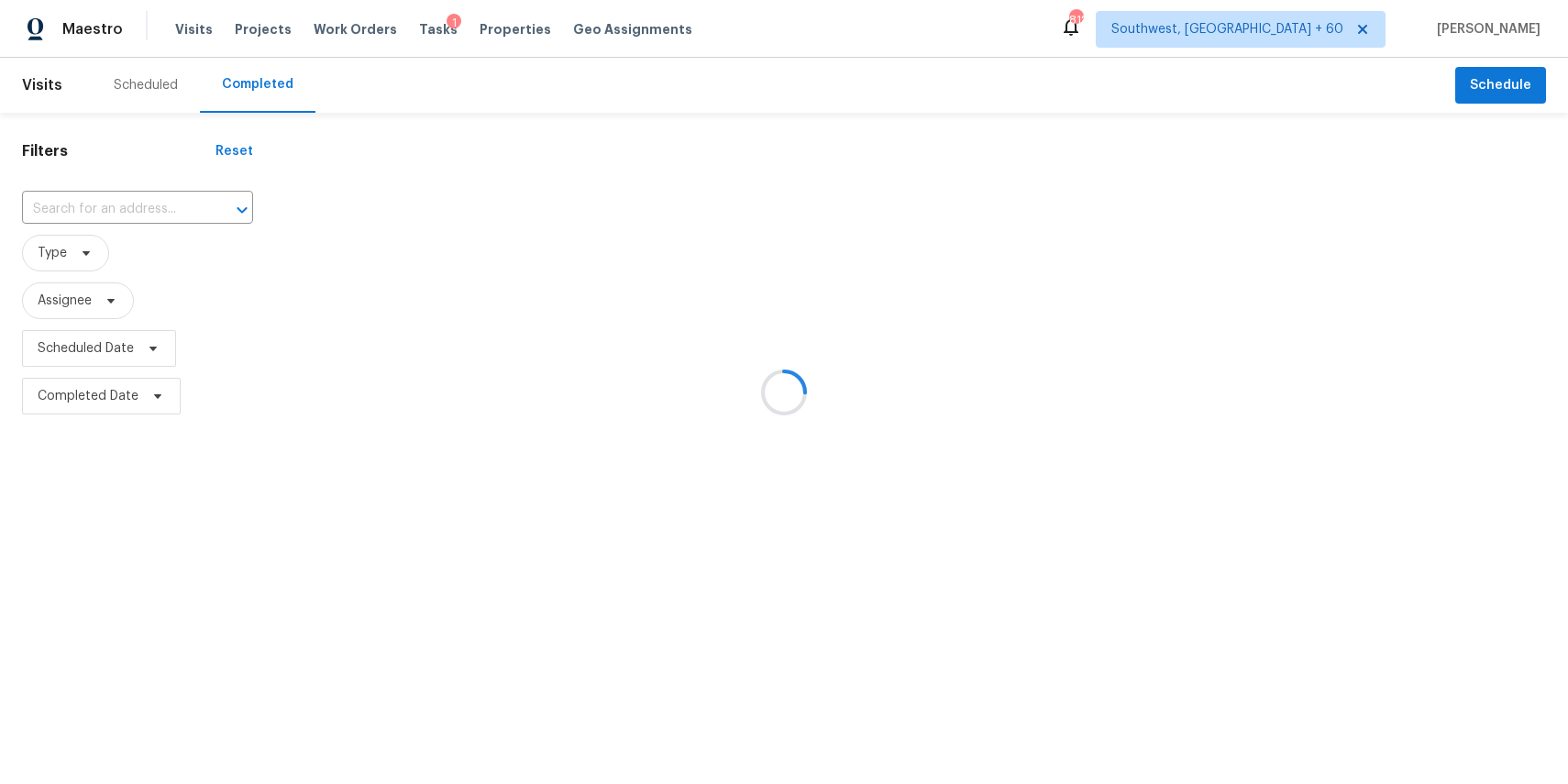
click at [276, 81] on div at bounding box center [784, 392] width 1568 height 784
click at [124, 205] on div at bounding box center [784, 392] width 1568 height 784
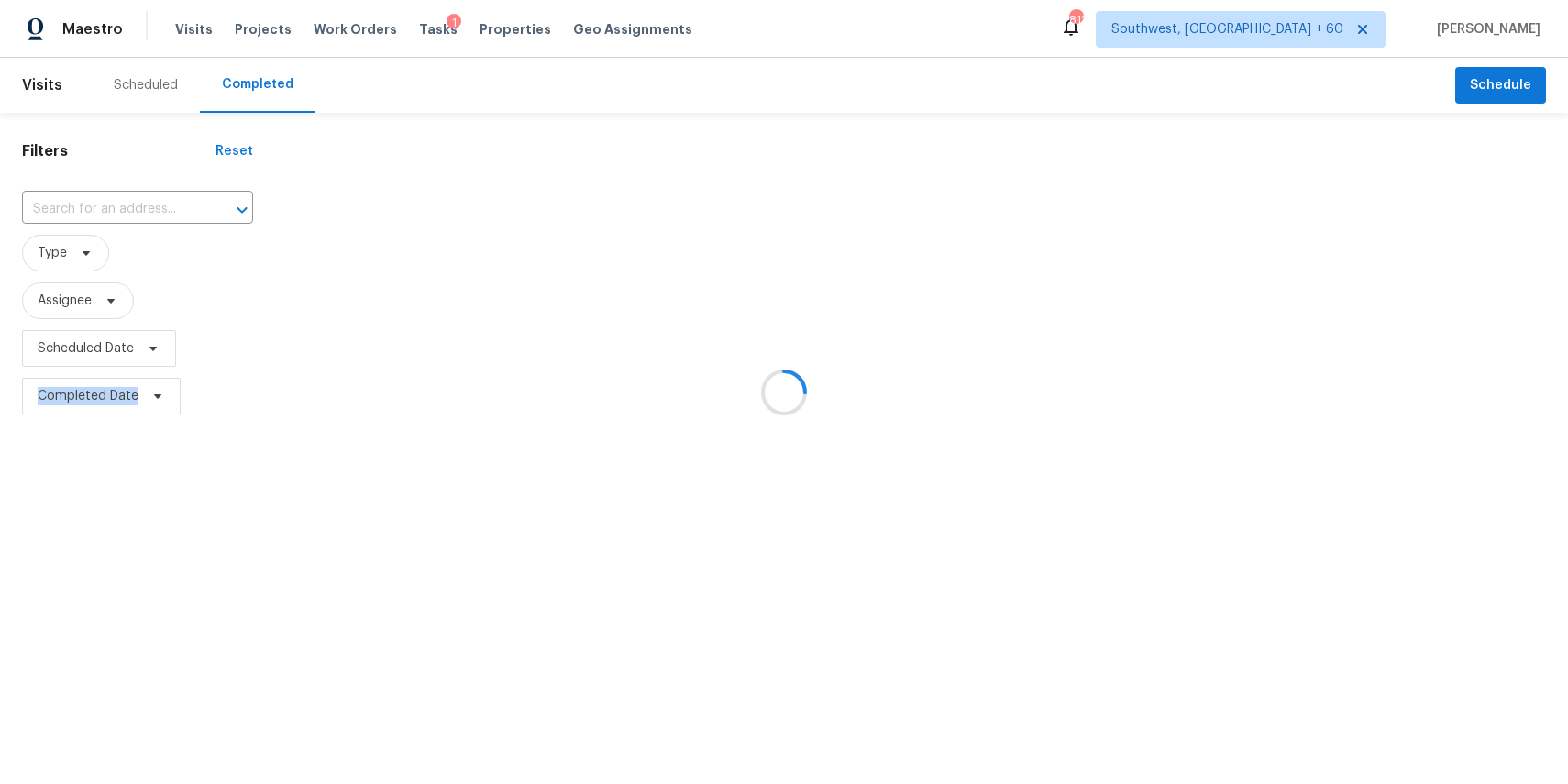
click at [124, 205] on div at bounding box center [784, 392] width 1568 height 784
click at [124, 205] on input "text" at bounding box center [111, 210] width 180 height 28
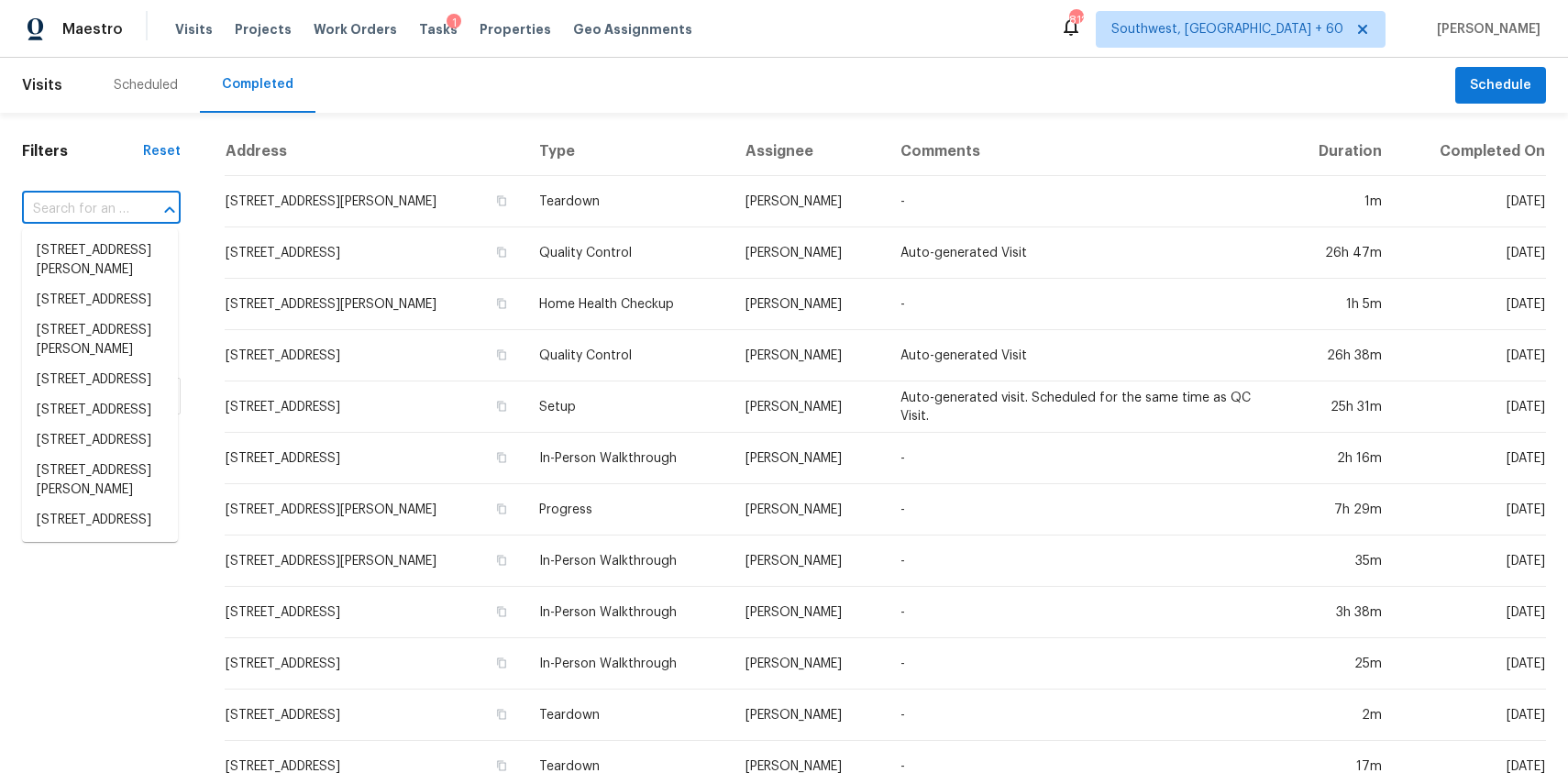
paste input "5820 Denise Dr, Haltom City, TX 76148"
type input "5820 Denise Dr, Haltom City, TX 76148"
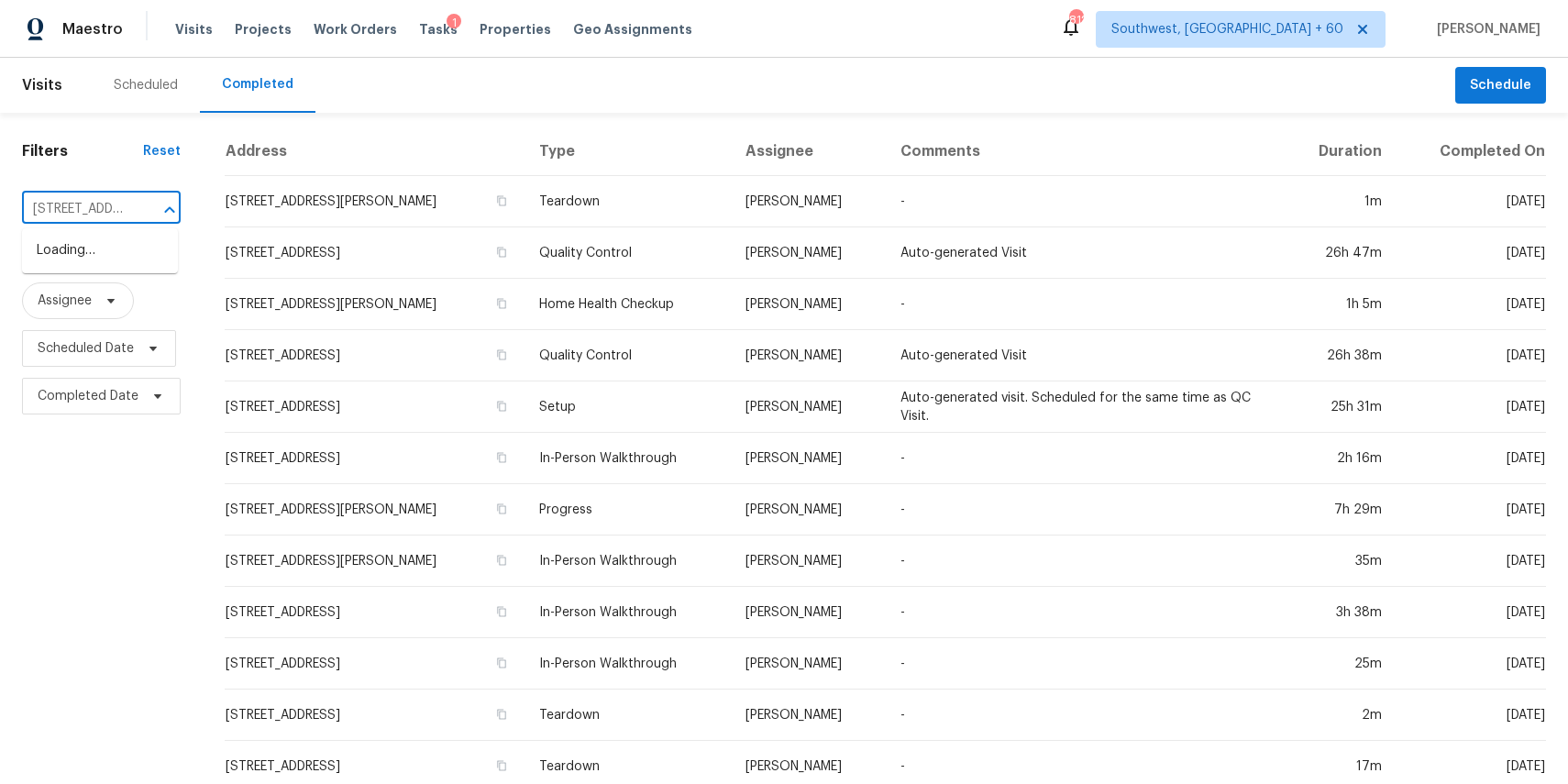
scroll to position [0, 135]
click at [97, 264] on li "5820 Denise Dr, Haltom City, TX 76148" at bounding box center [100, 260] width 156 height 50
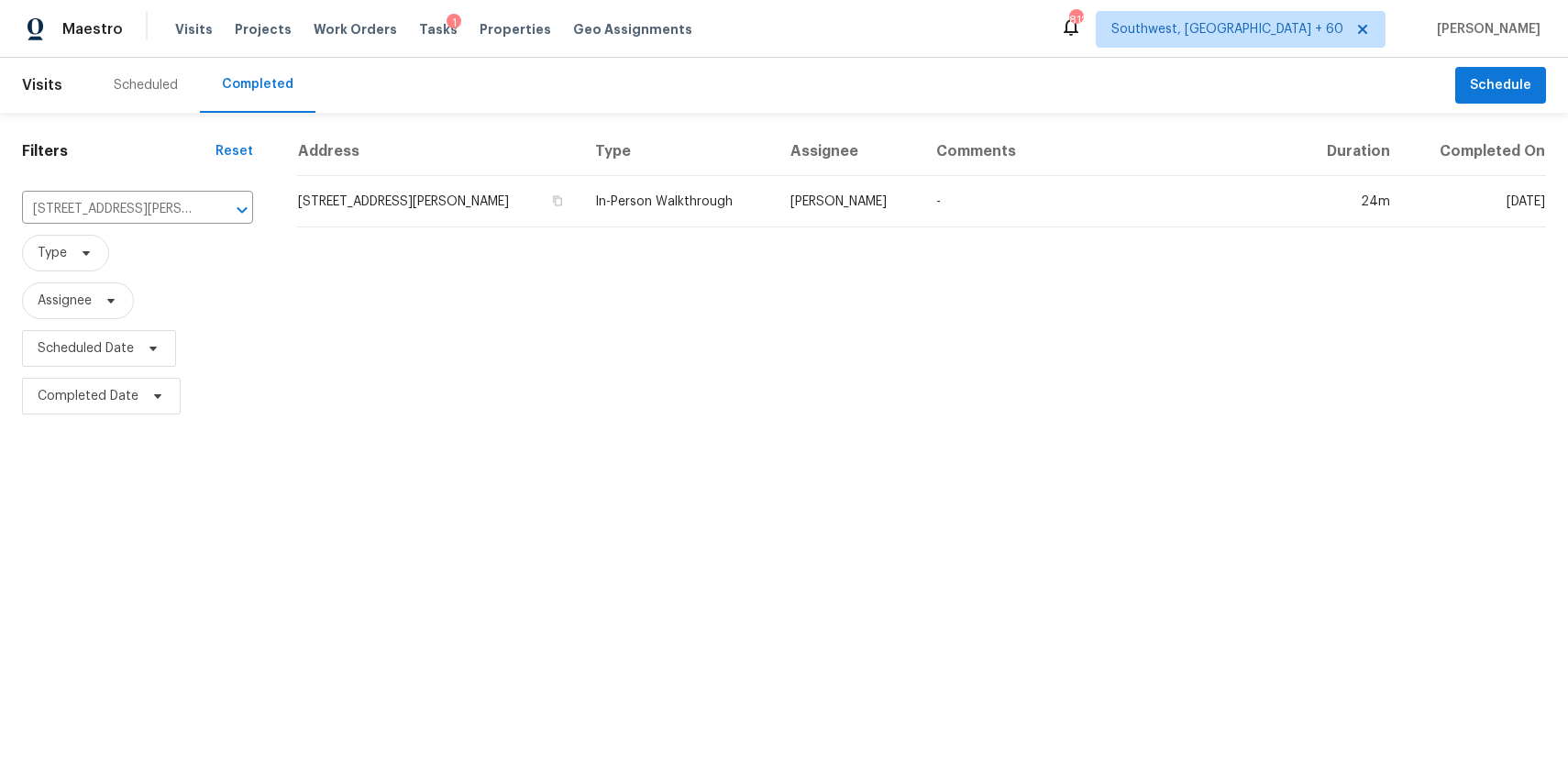
click at [600, 243] on div "Address Type Assignee Comments Duration Completed On 5820 Denise Dr, Haltom Cit…" at bounding box center [922, 274] width 1293 height 292
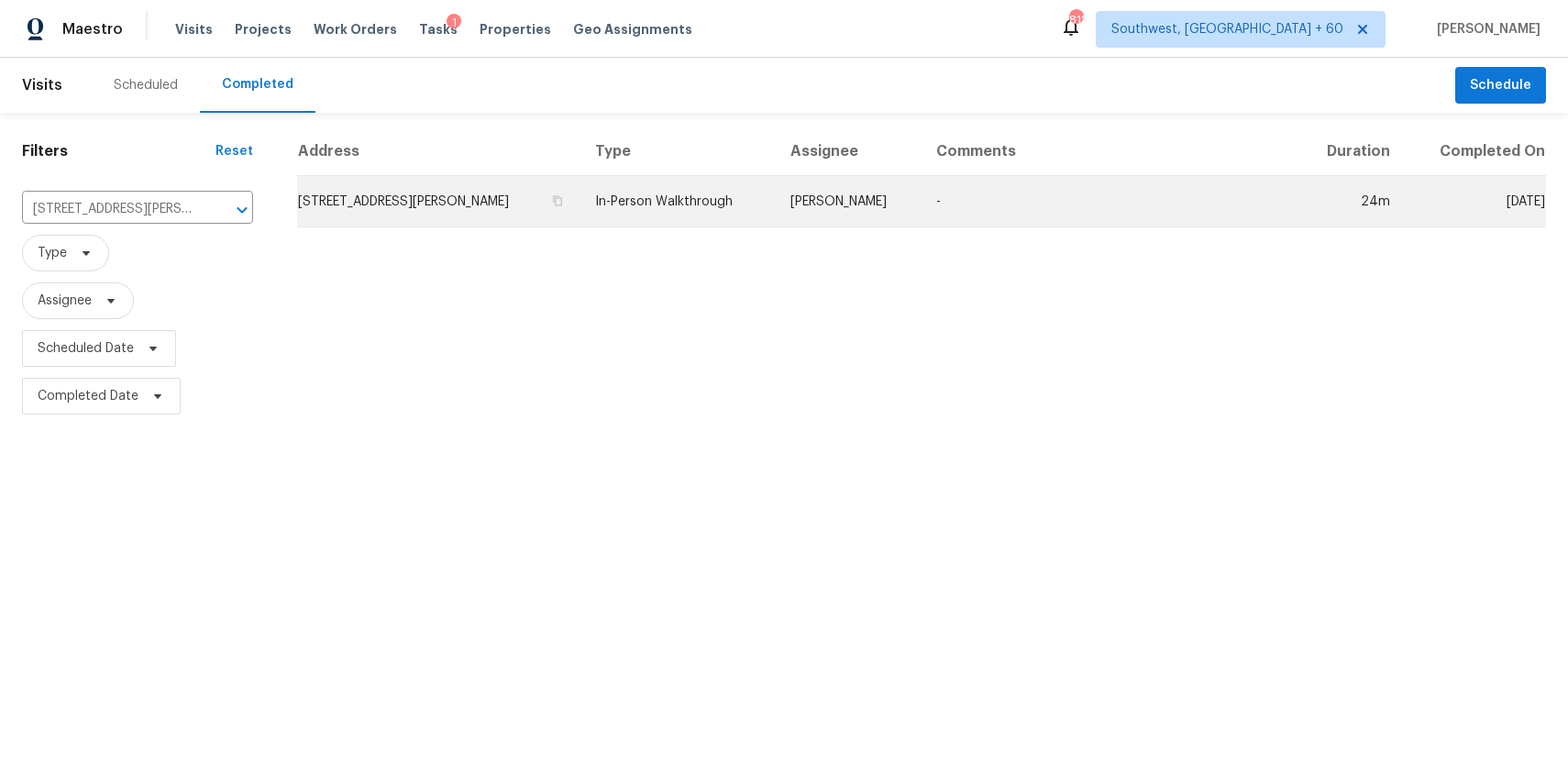
click at [719, 207] on td "In-Person Walkthrough" at bounding box center [677, 201] width 195 height 52
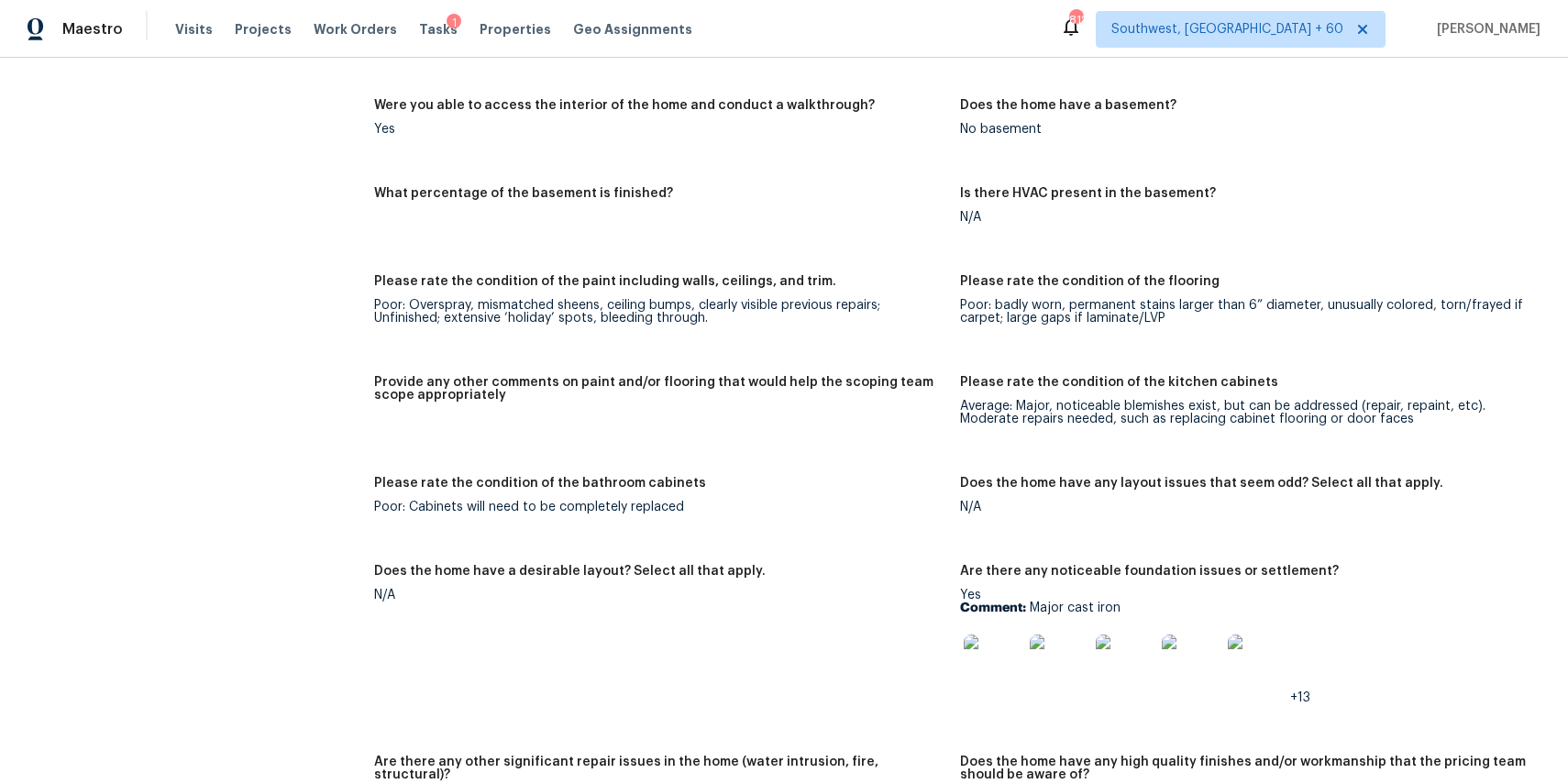
scroll to position [2444, 0]
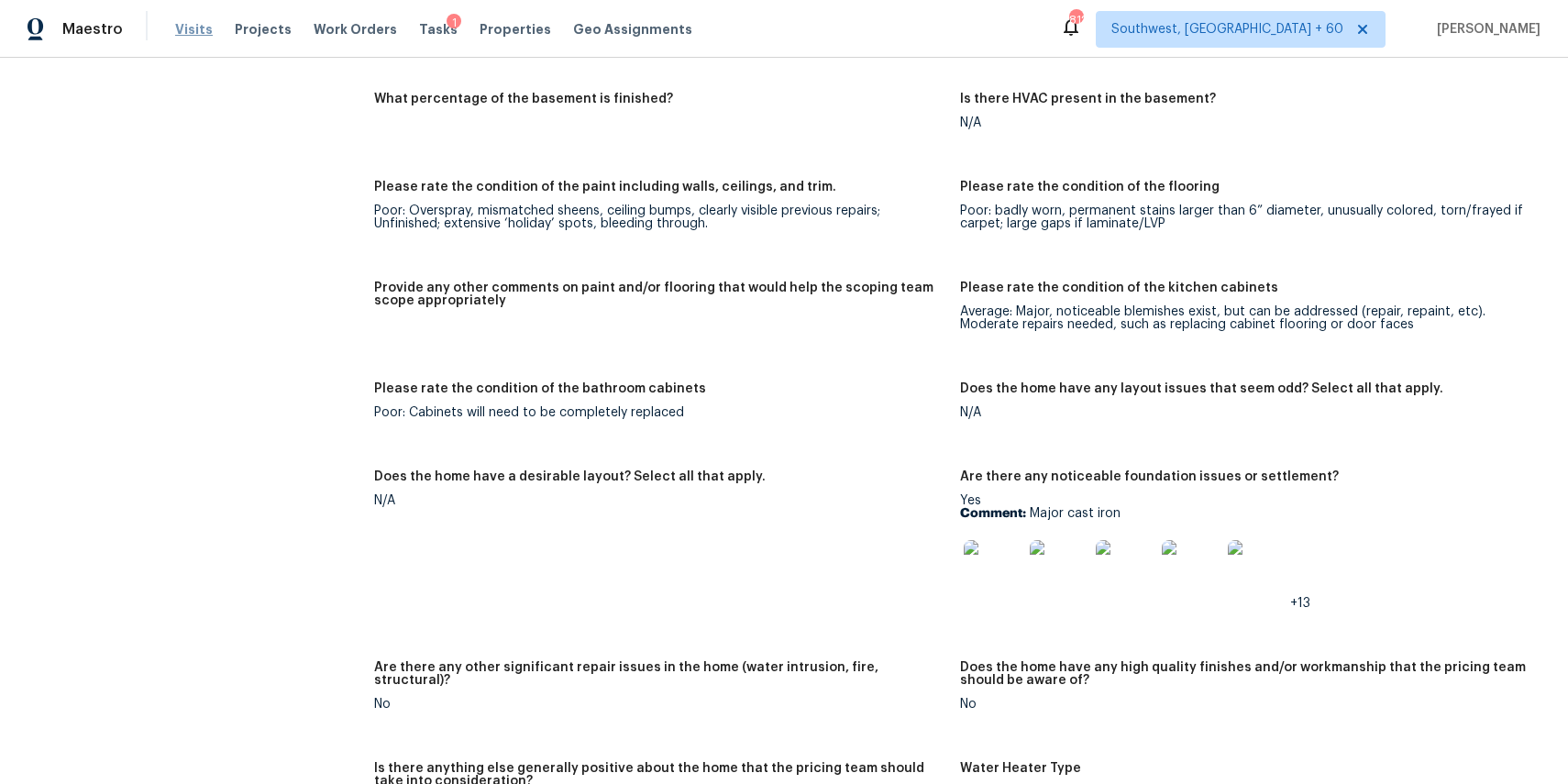
click at [188, 24] on span "Visits" at bounding box center [194, 29] width 38 height 19
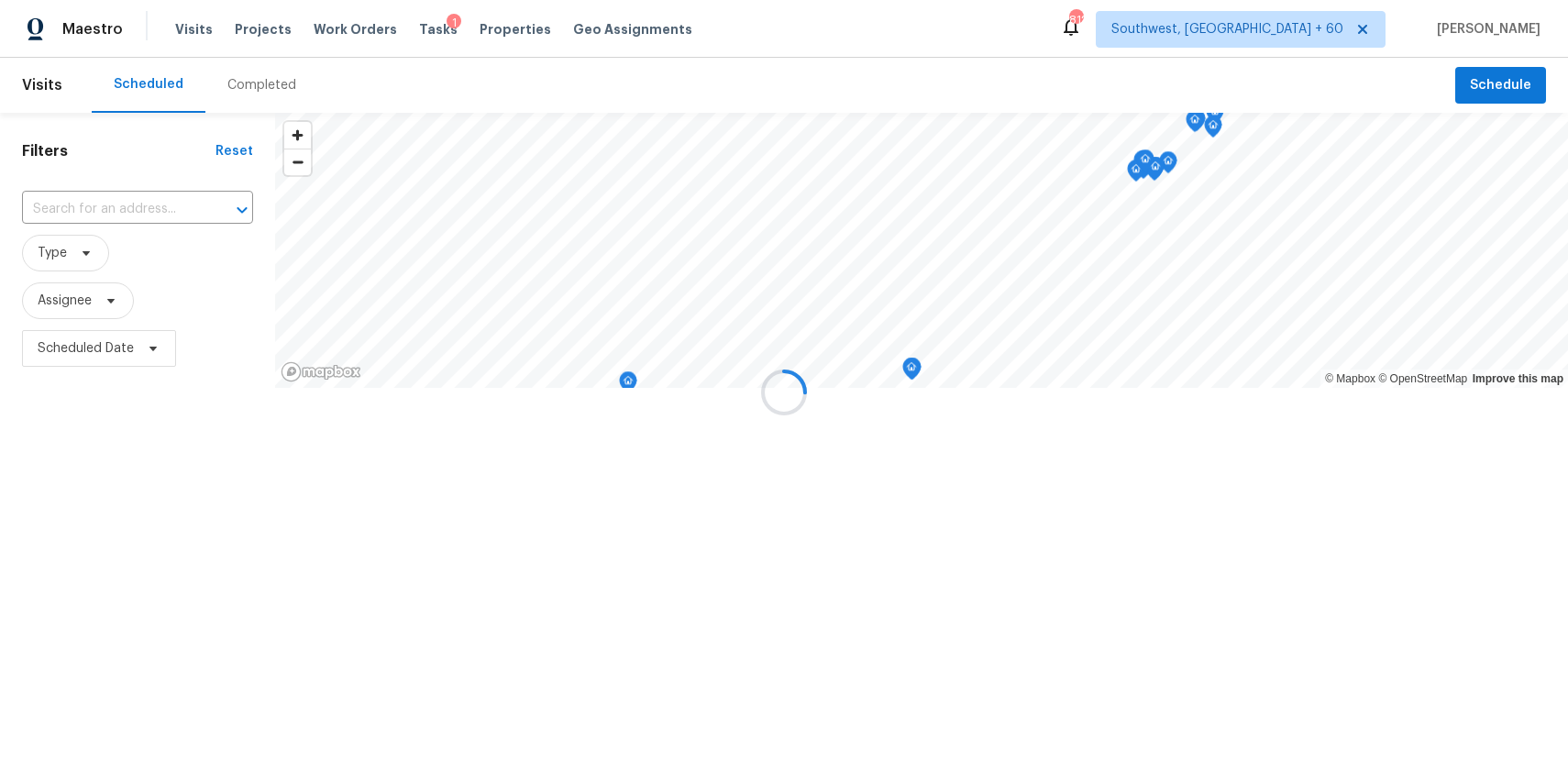
click at [280, 69] on div at bounding box center [784, 392] width 1568 height 784
click at [280, 69] on div "Completed" at bounding box center [261, 85] width 113 height 55
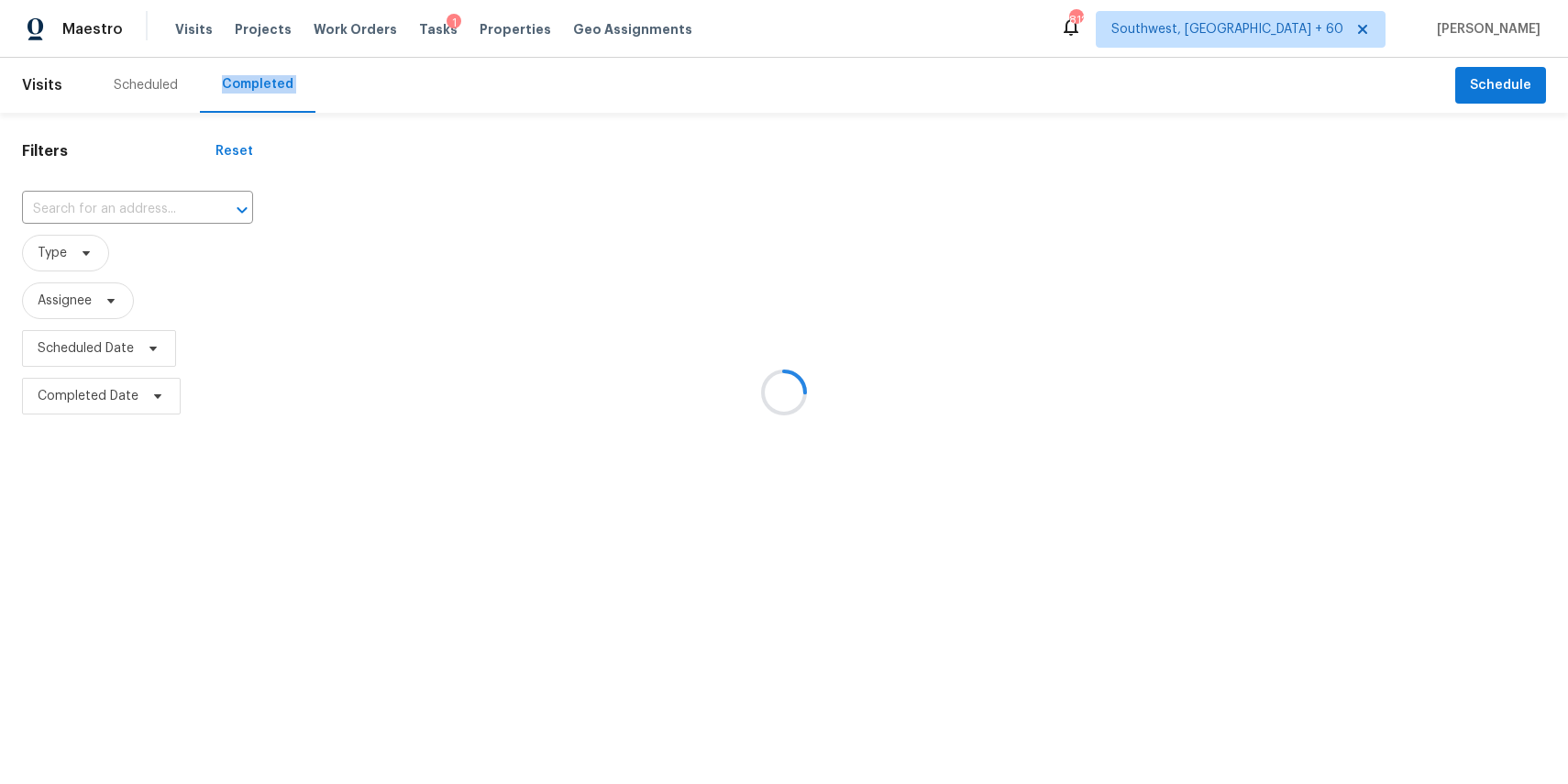
click at [263, 86] on div at bounding box center [784, 392] width 1568 height 784
click at [149, 204] on div at bounding box center [784, 392] width 1568 height 784
click at [116, 207] on div at bounding box center [784, 392] width 1568 height 784
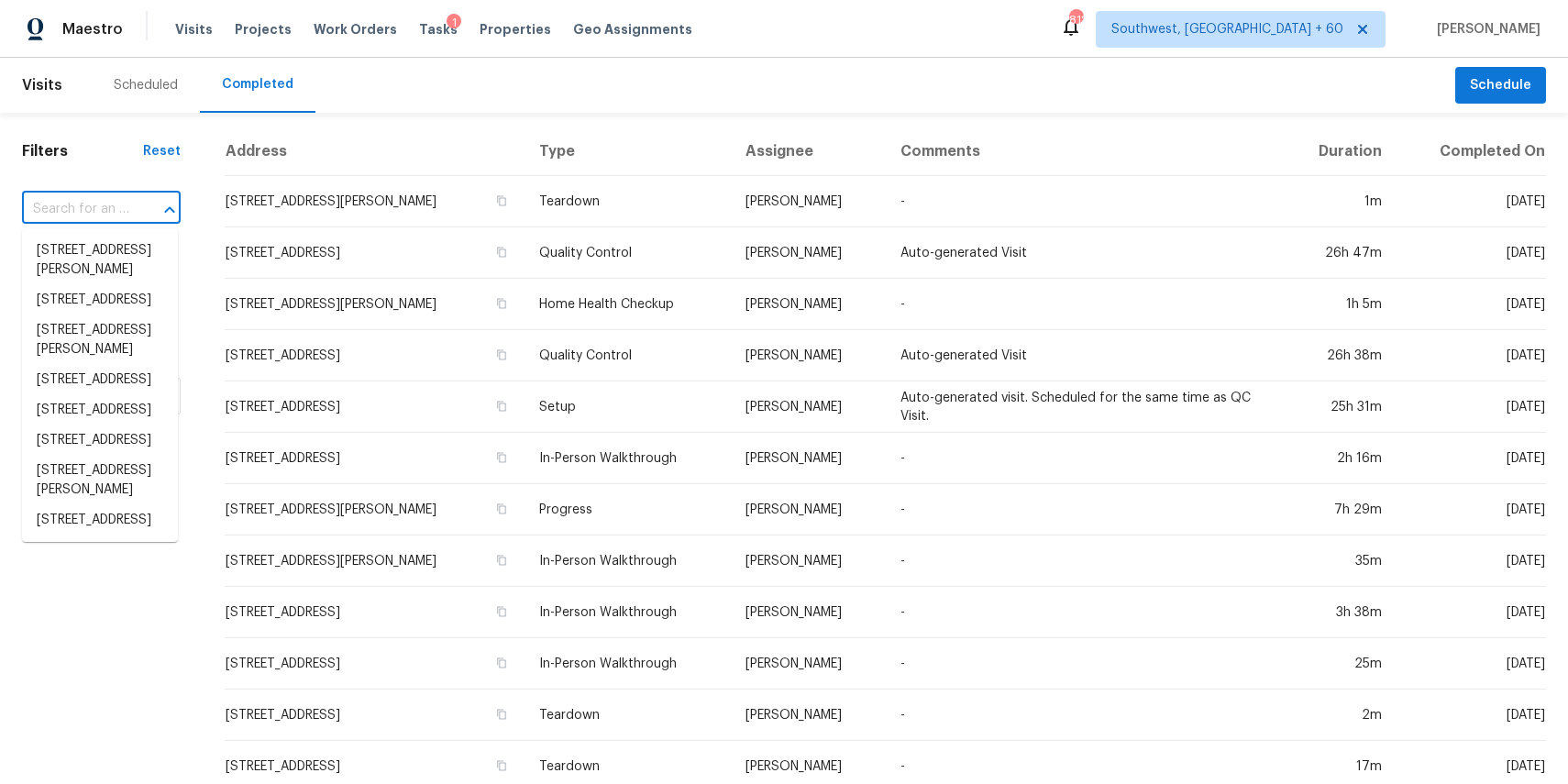
click at [116, 207] on input "text" at bounding box center [75, 210] width 107 height 28
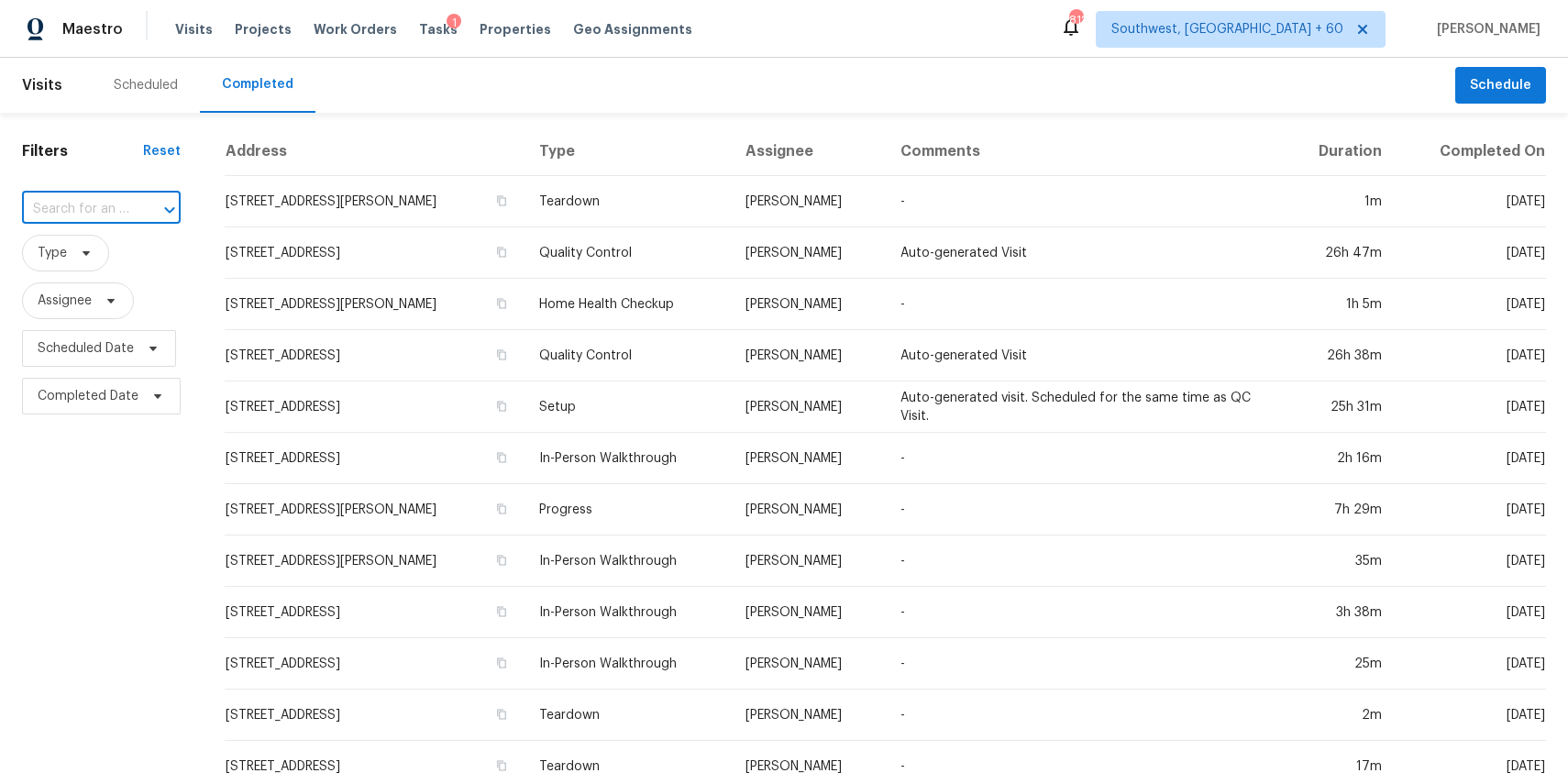
click at [116, 207] on input "text" at bounding box center [75, 210] width 107 height 28
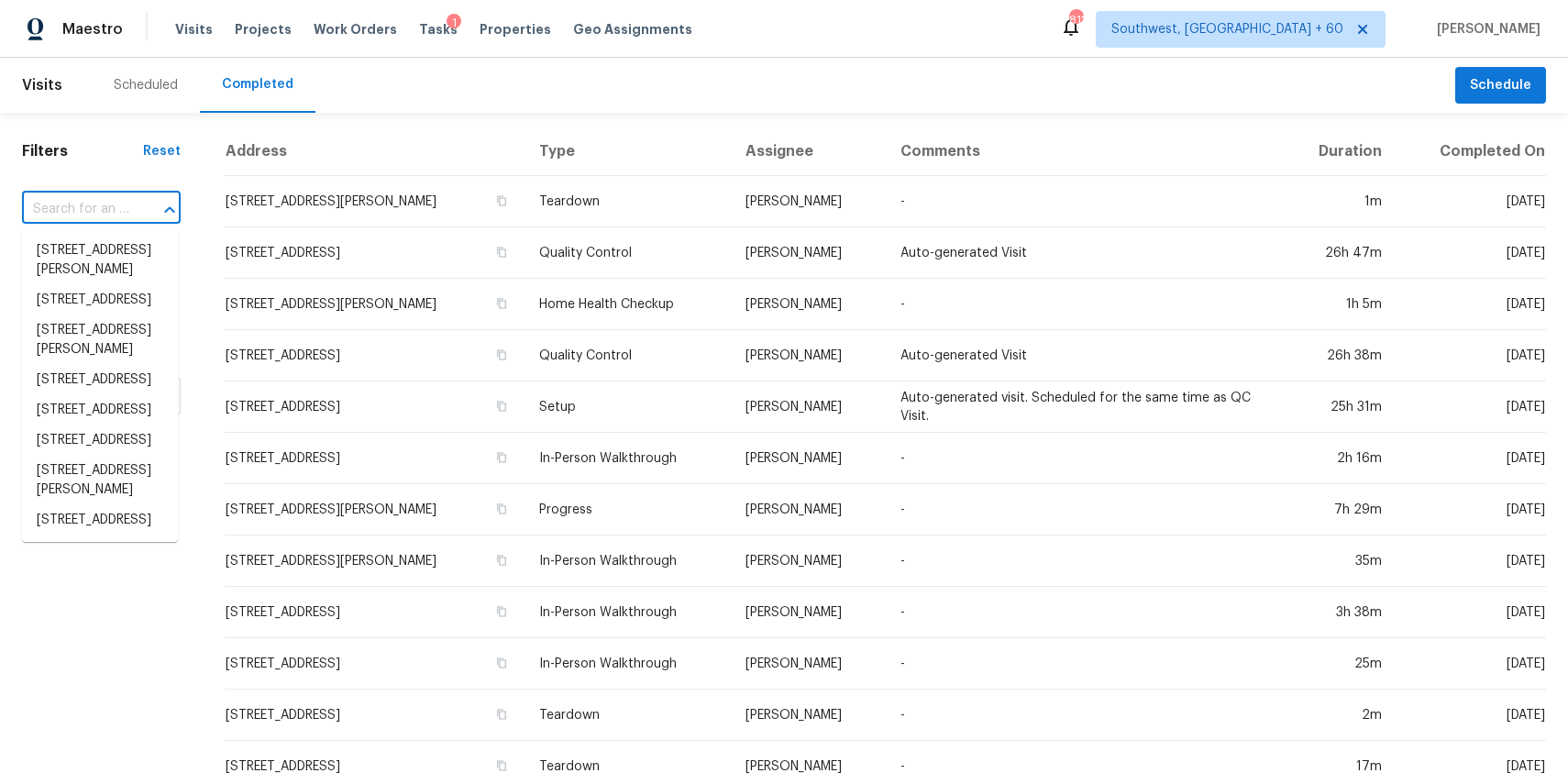
paste input "10139 Sagemill Dr, Houston, TX 77089"
type input "10139 Sagemill Dr, Houston, TX 77089"
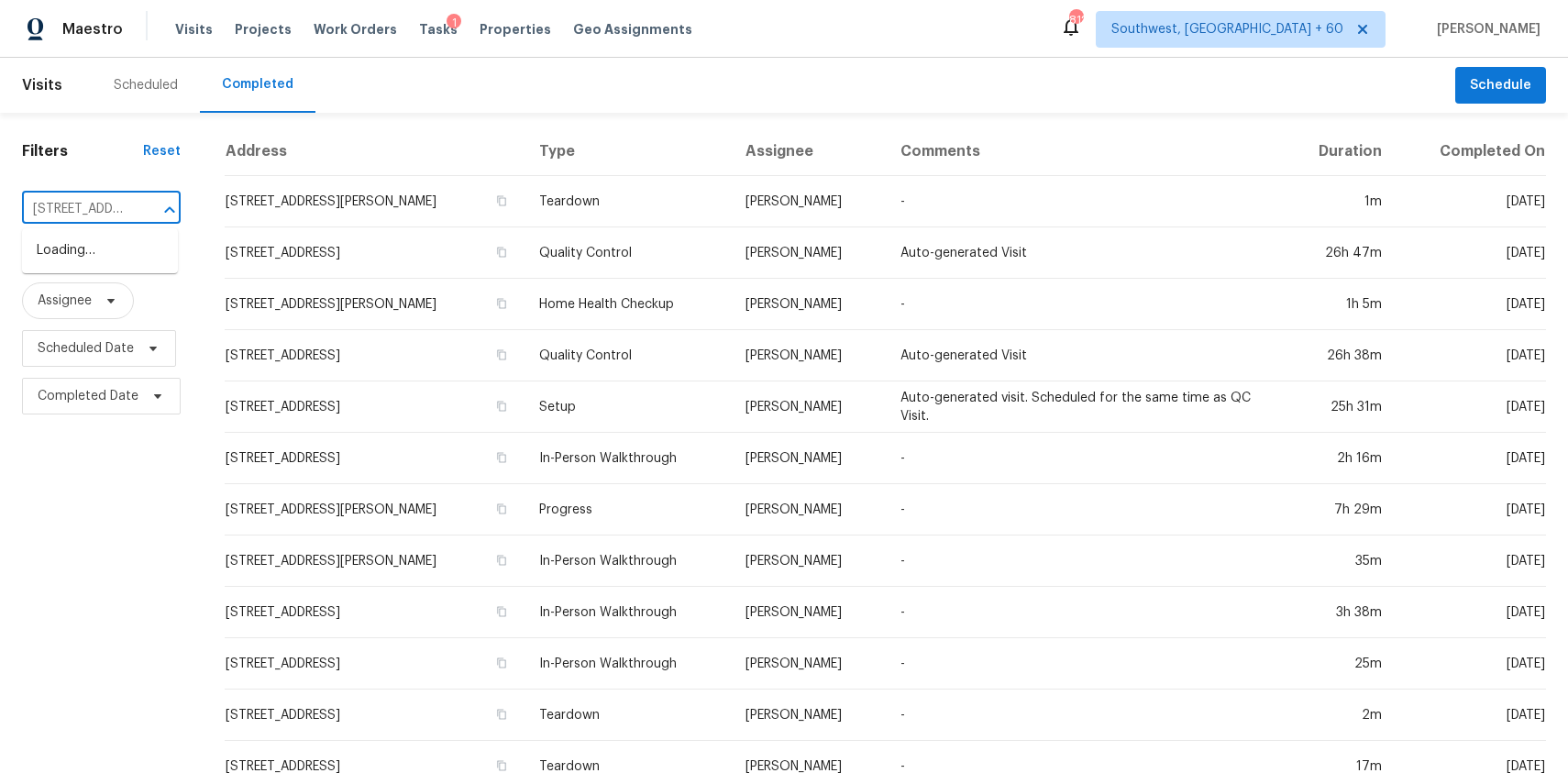
scroll to position [0, 133]
click at [113, 250] on li "10139 Sagemill Dr, Houston, TX 77089" at bounding box center [100, 251] width 156 height 30
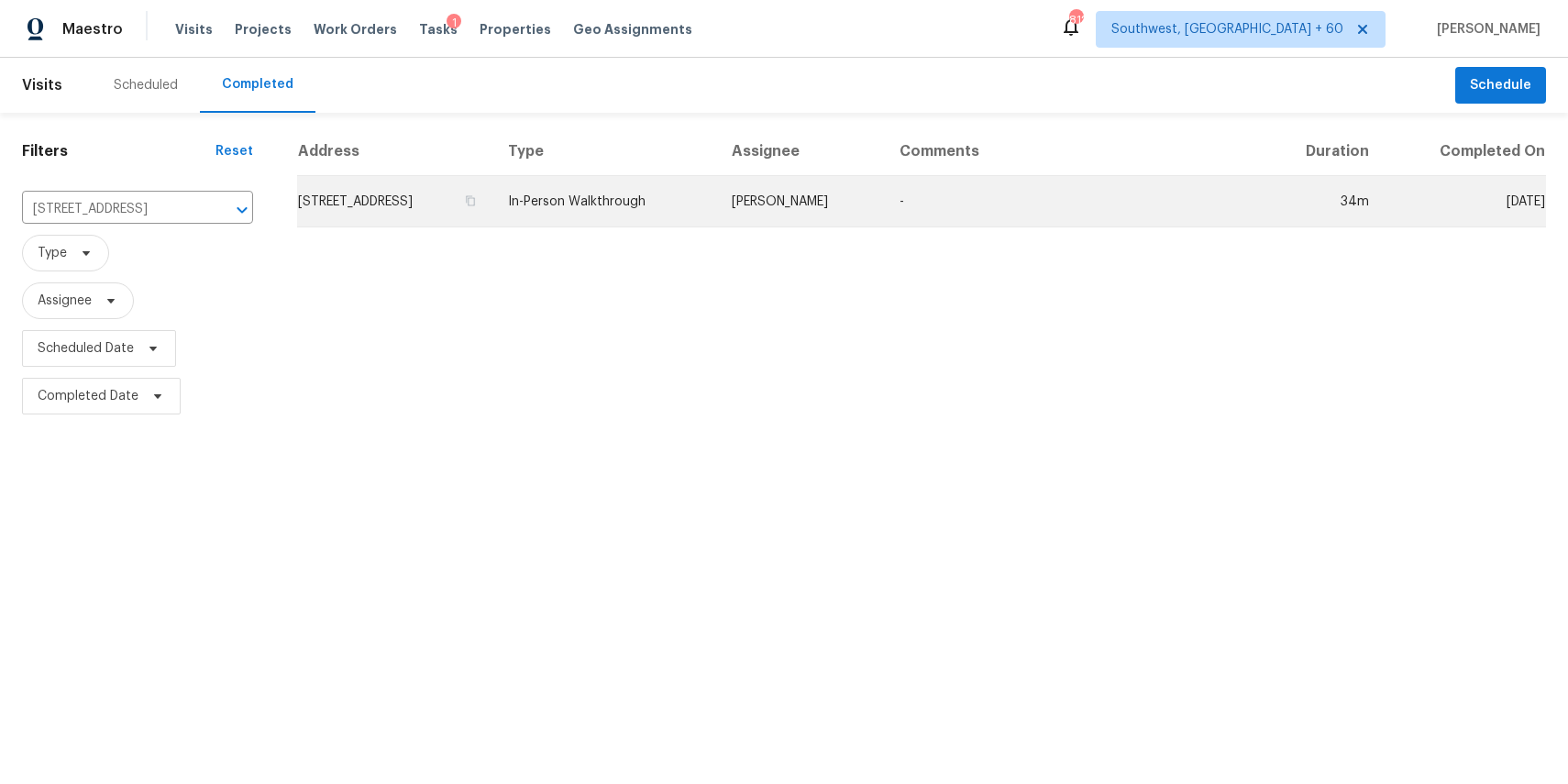
click at [633, 209] on td "In-Person Walkthrough" at bounding box center [606, 201] width 224 height 52
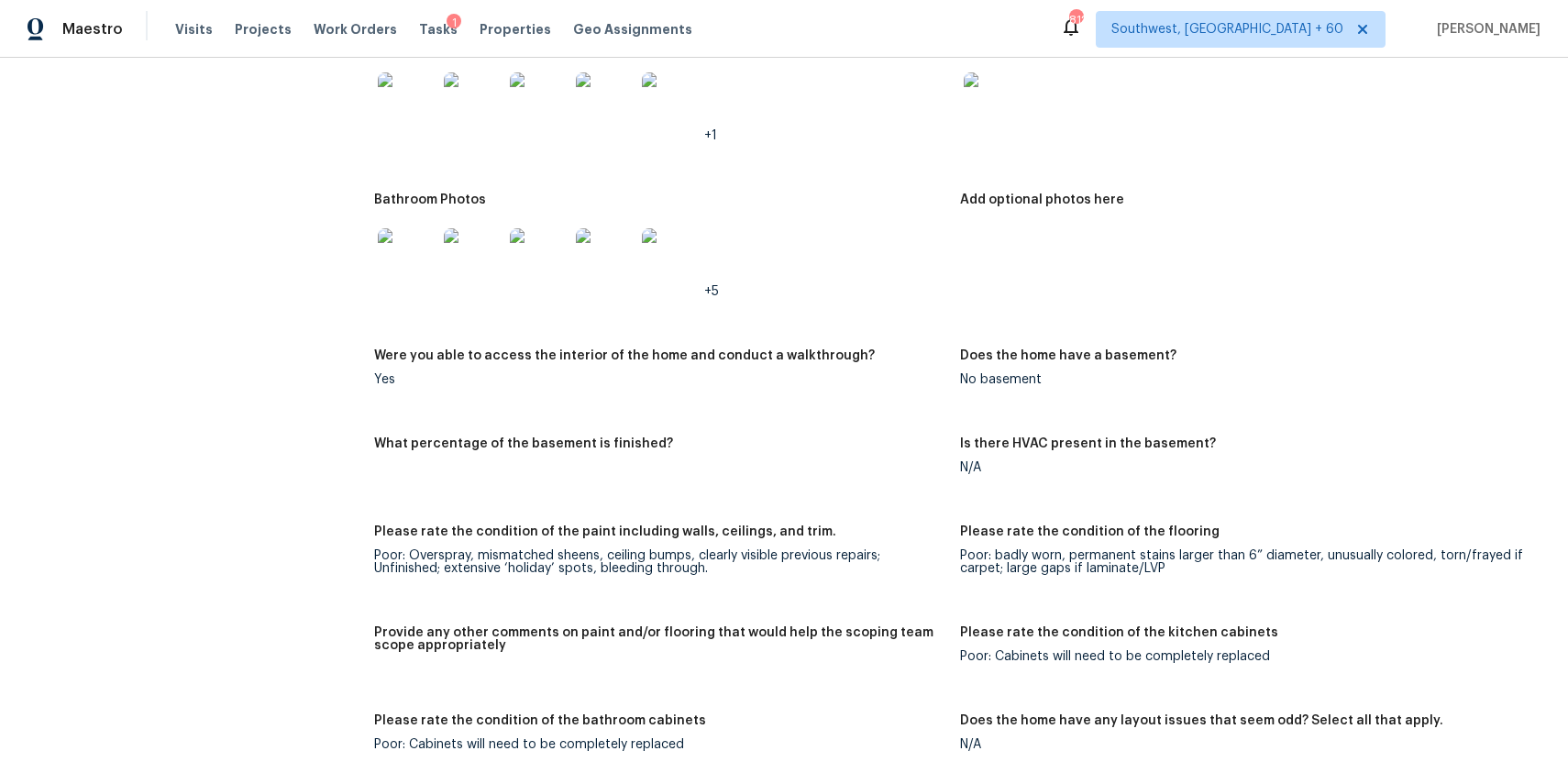
scroll to position [3011, 0]
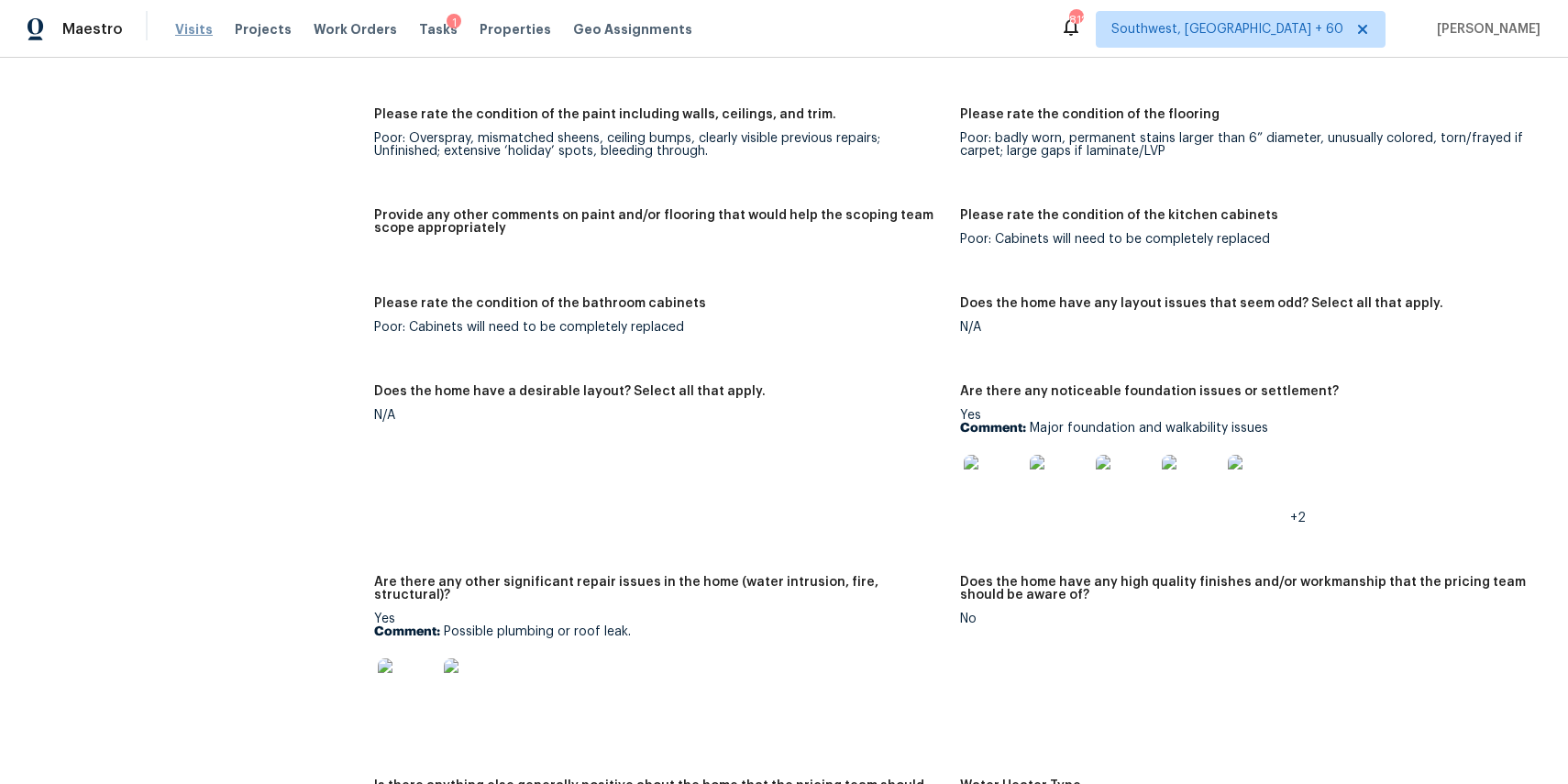
click at [175, 25] on span "Visits" at bounding box center [194, 29] width 38 height 19
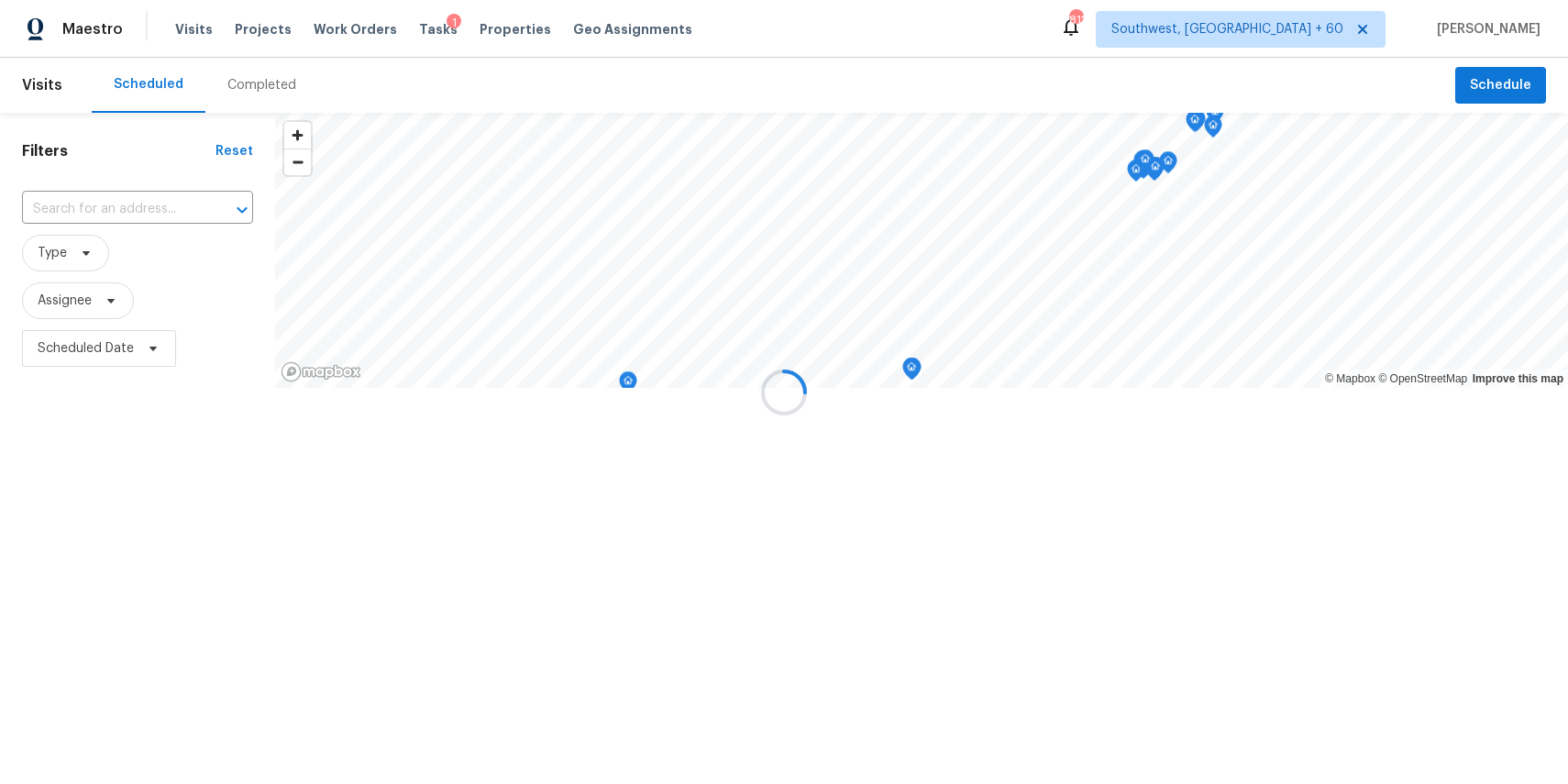
click at [276, 80] on div at bounding box center [784, 392] width 1568 height 784
click at [276, 80] on div "Completed" at bounding box center [261, 86] width 69 height 19
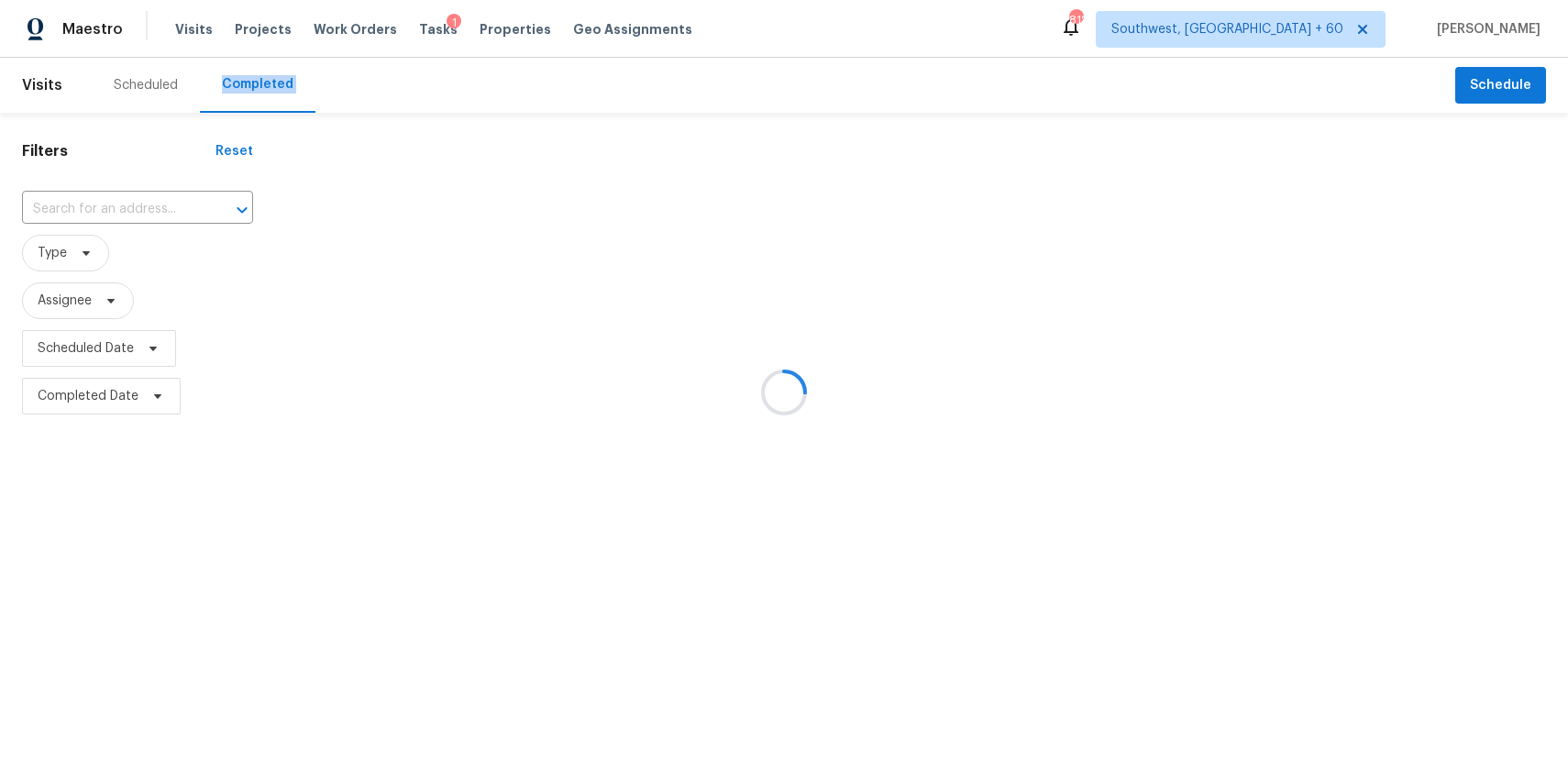
click at [276, 80] on div at bounding box center [784, 392] width 1568 height 784
click at [139, 202] on div at bounding box center [784, 392] width 1568 height 784
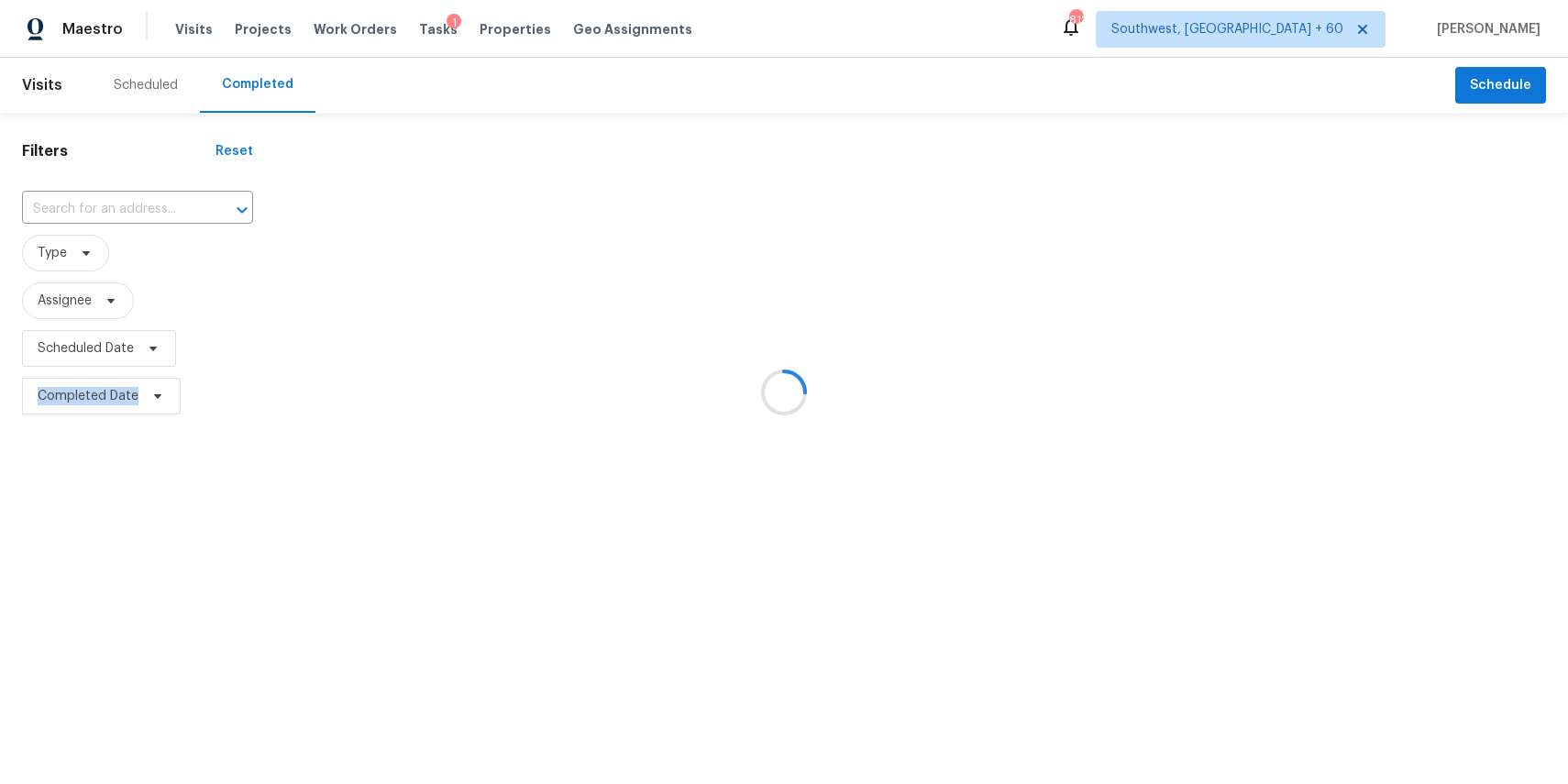
click at [139, 202] on div at bounding box center [784, 392] width 1568 height 784
click at [205, 202] on div at bounding box center [229, 210] width 48 height 25
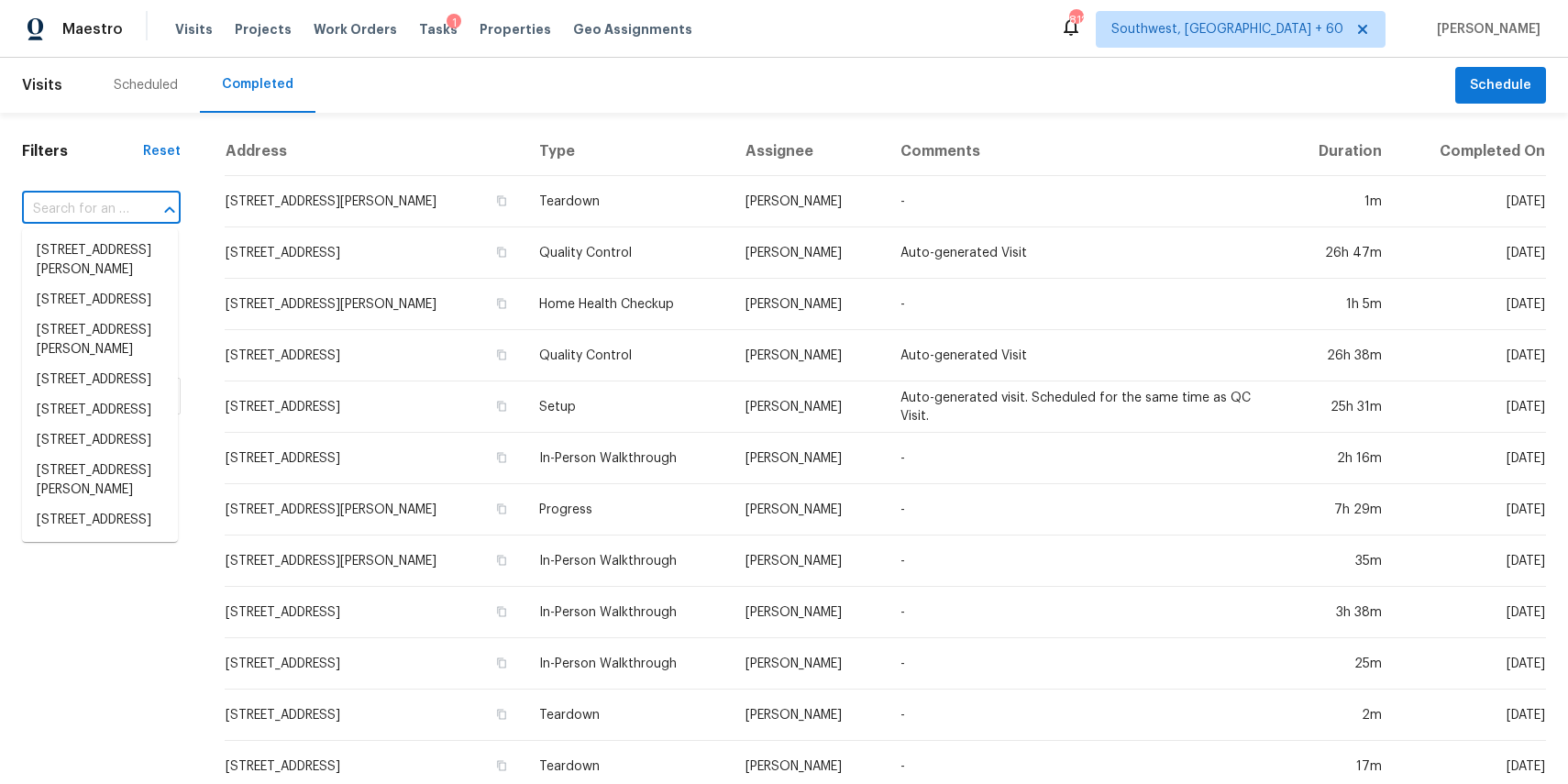
click at [139, 202] on div at bounding box center [156, 210] width 48 height 25
paste input "3818 Dartmouth St, Garland, TX 75043"
type input "3818 Dartmouth St, Garland, TX 75043"
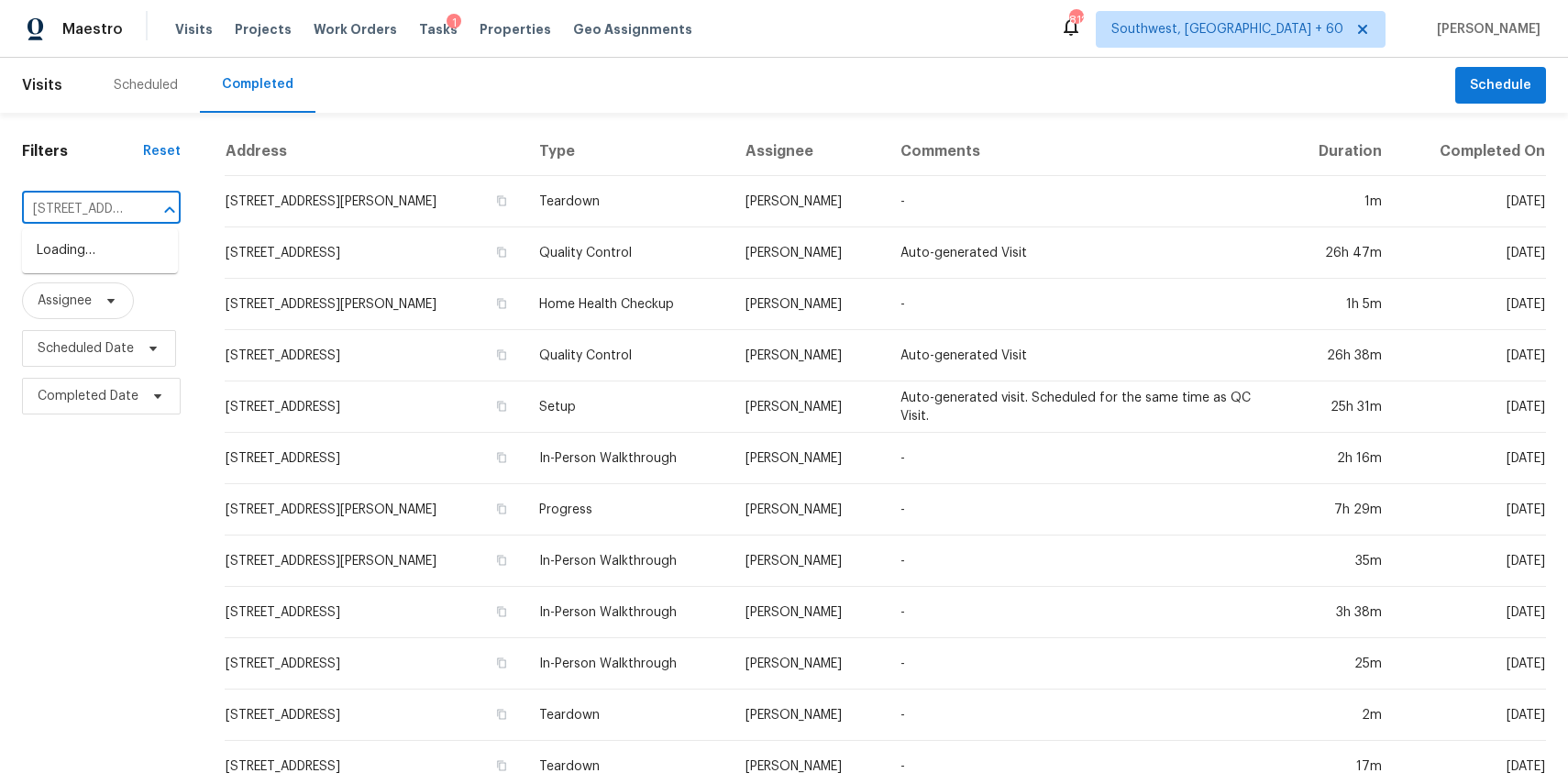
scroll to position [0, 136]
click at [93, 259] on li "3818 Dartmouth St, Garland, TX 75043" at bounding box center [100, 251] width 156 height 30
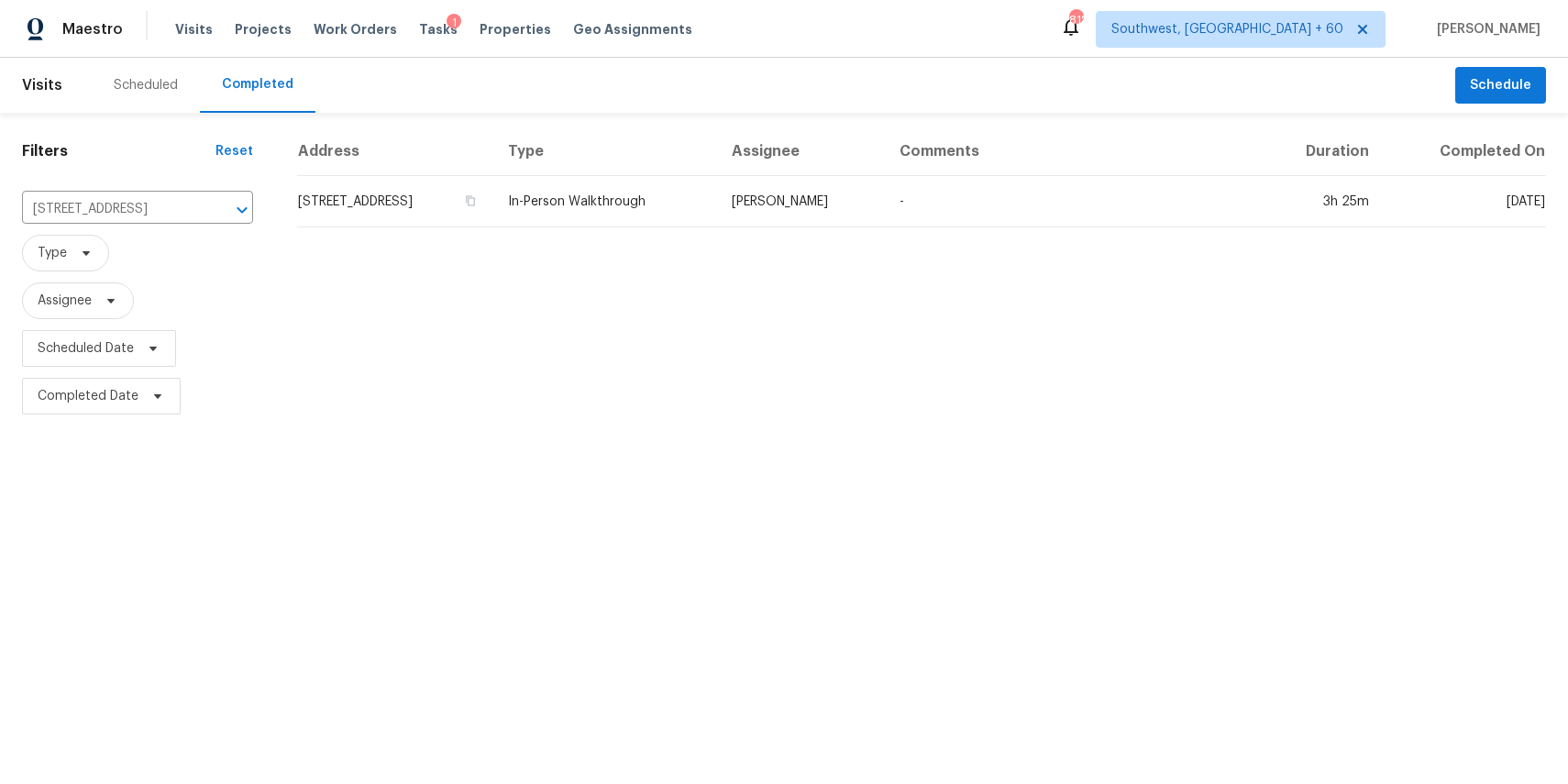
click at [885, 154] on th "Assignee" at bounding box center [800, 152] width 167 height 49
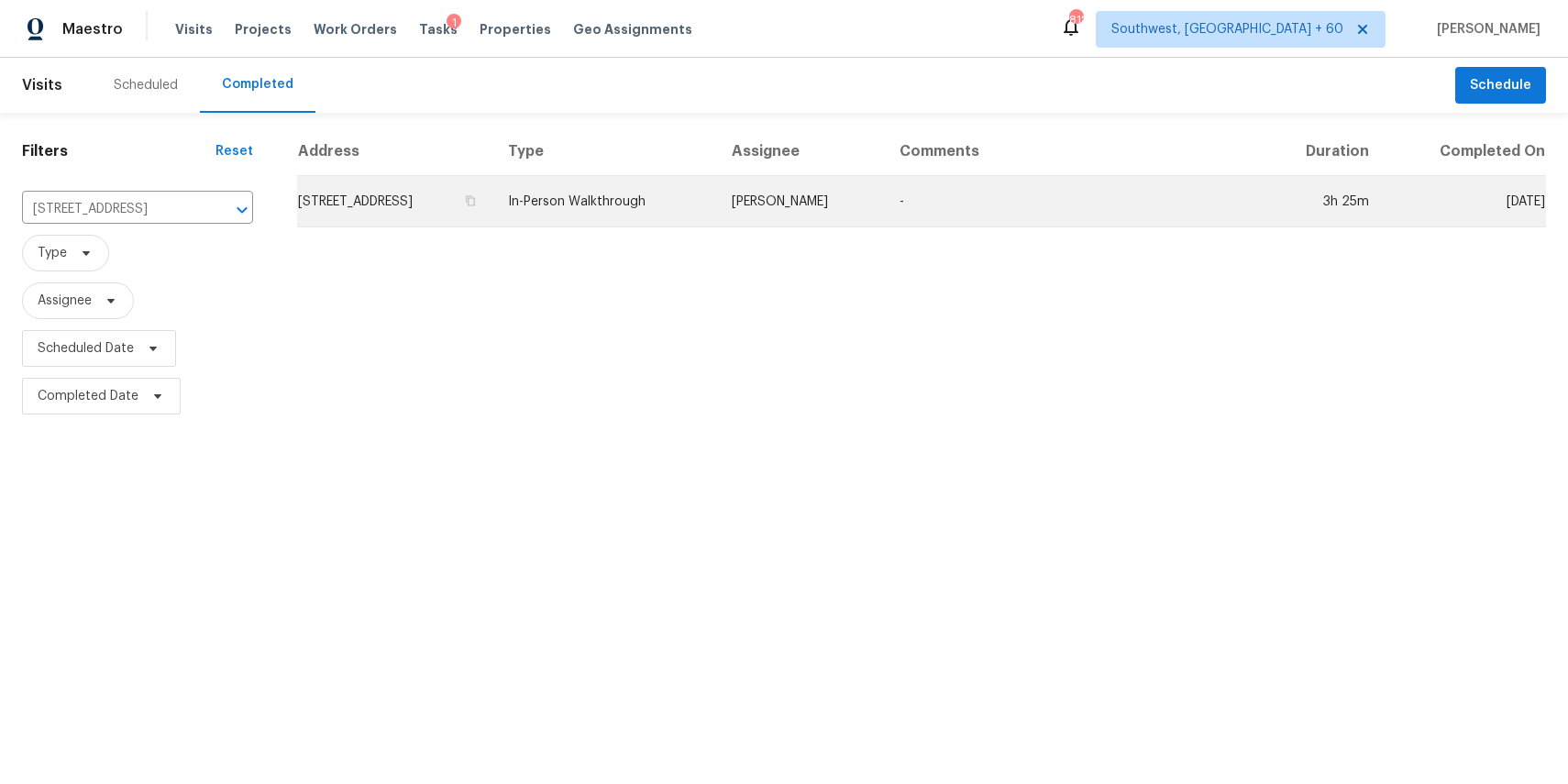
click at [885, 196] on td "Brad Limes" at bounding box center [800, 201] width 167 height 52
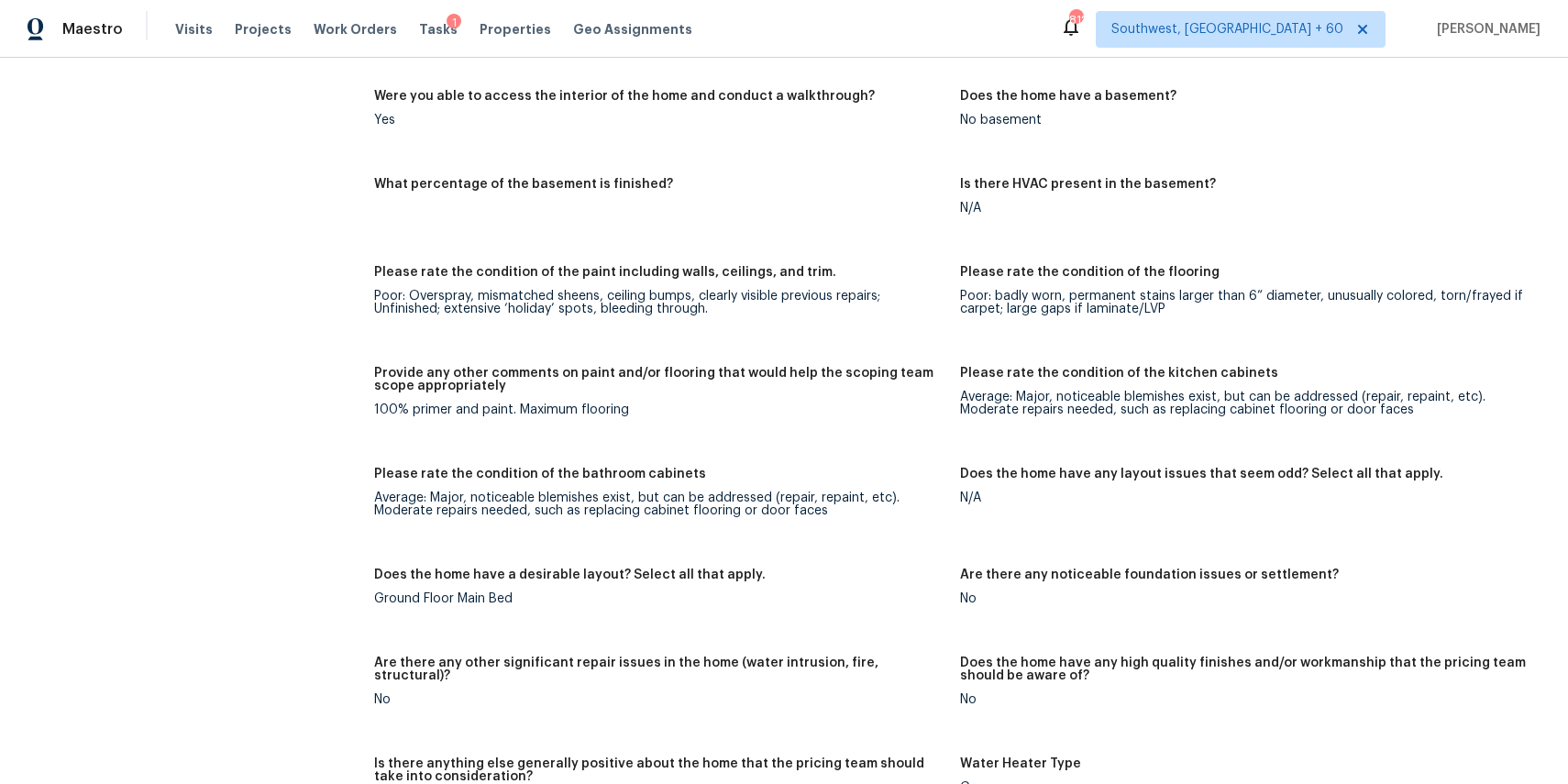
scroll to position [2385, 0]
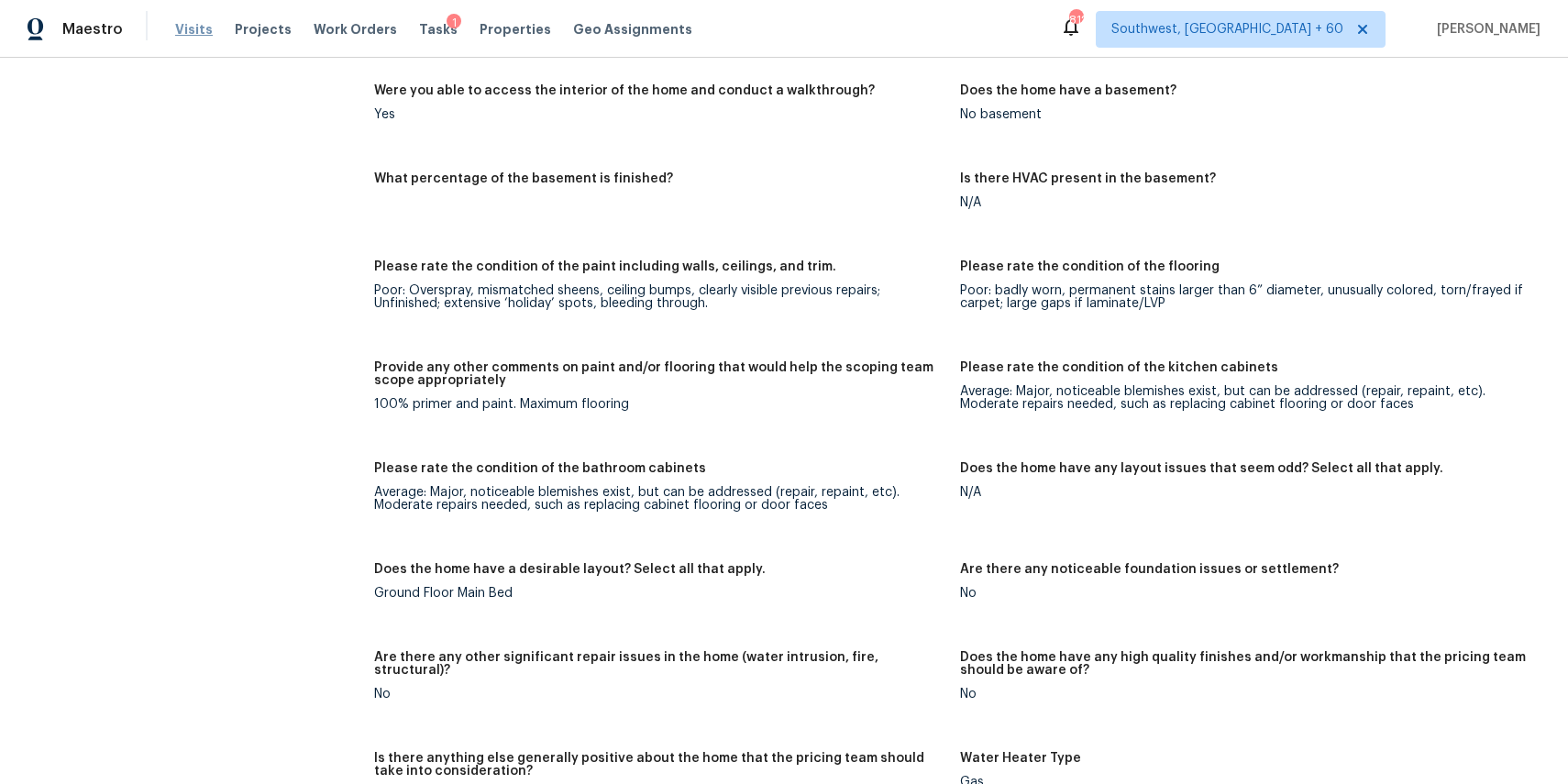
click at [202, 22] on span "Visits" at bounding box center [194, 29] width 38 height 19
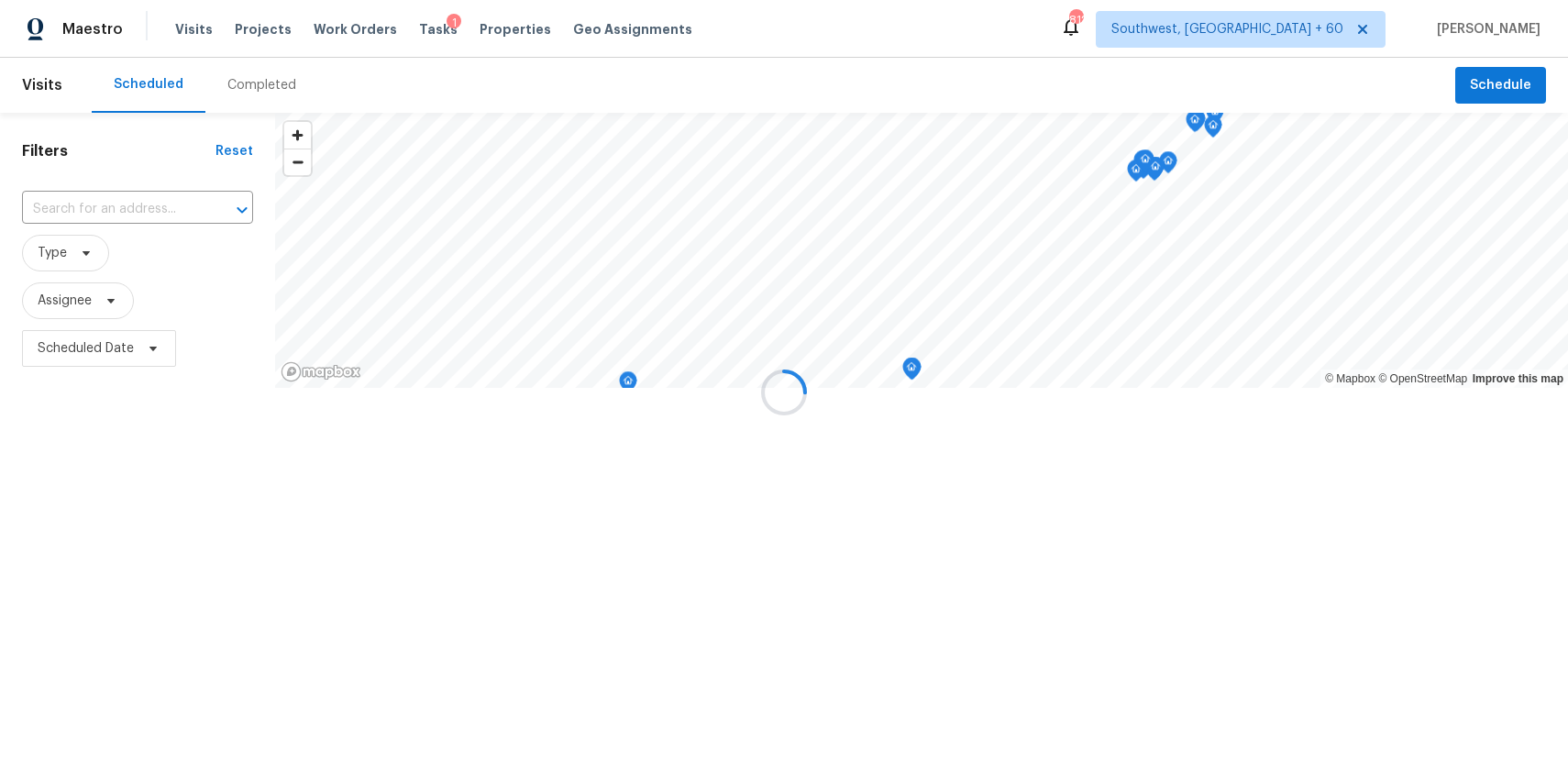
click at [264, 88] on div at bounding box center [784, 392] width 1568 height 784
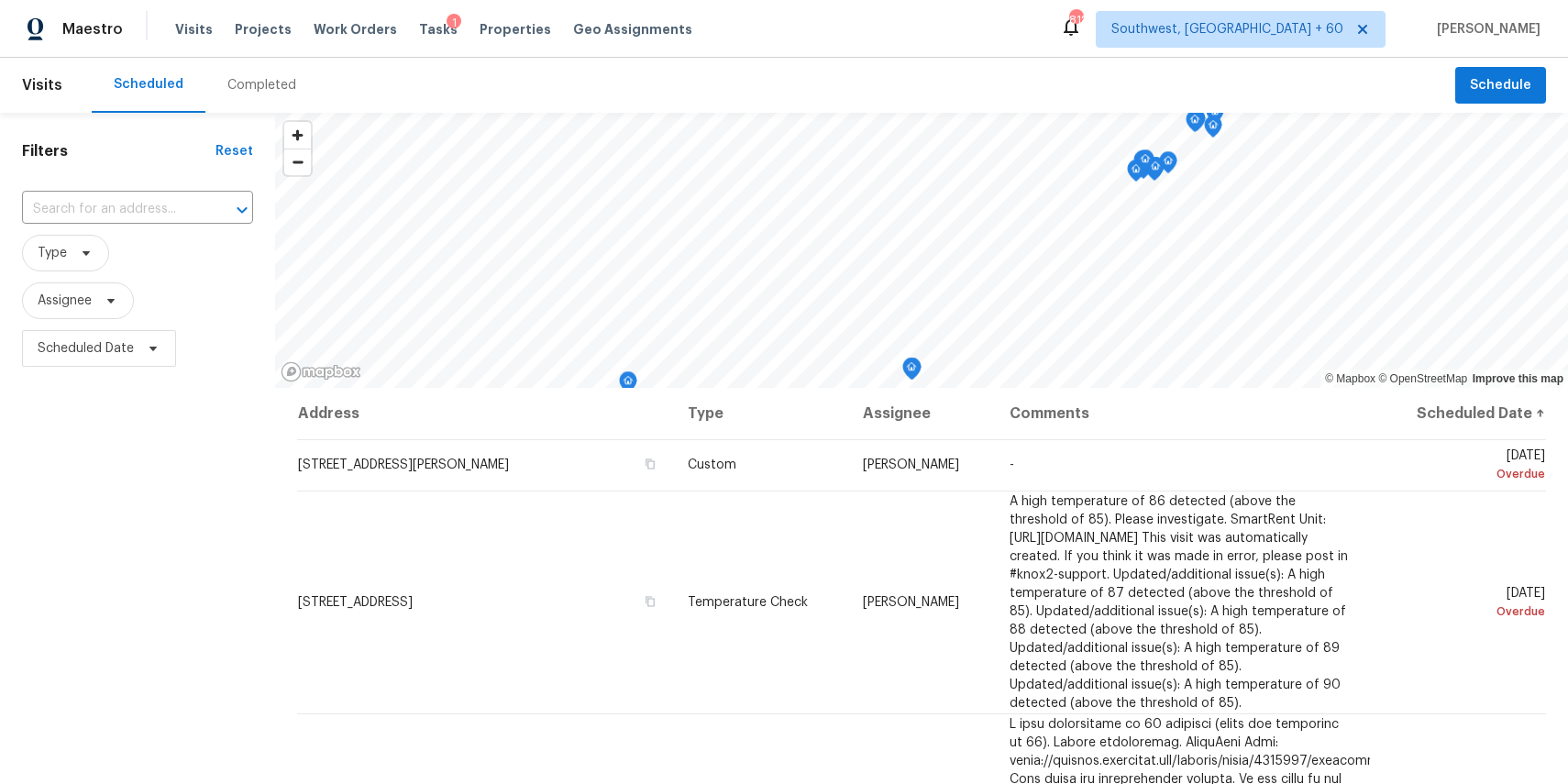
click at [252, 75] on div "Completed" at bounding box center [261, 85] width 113 height 55
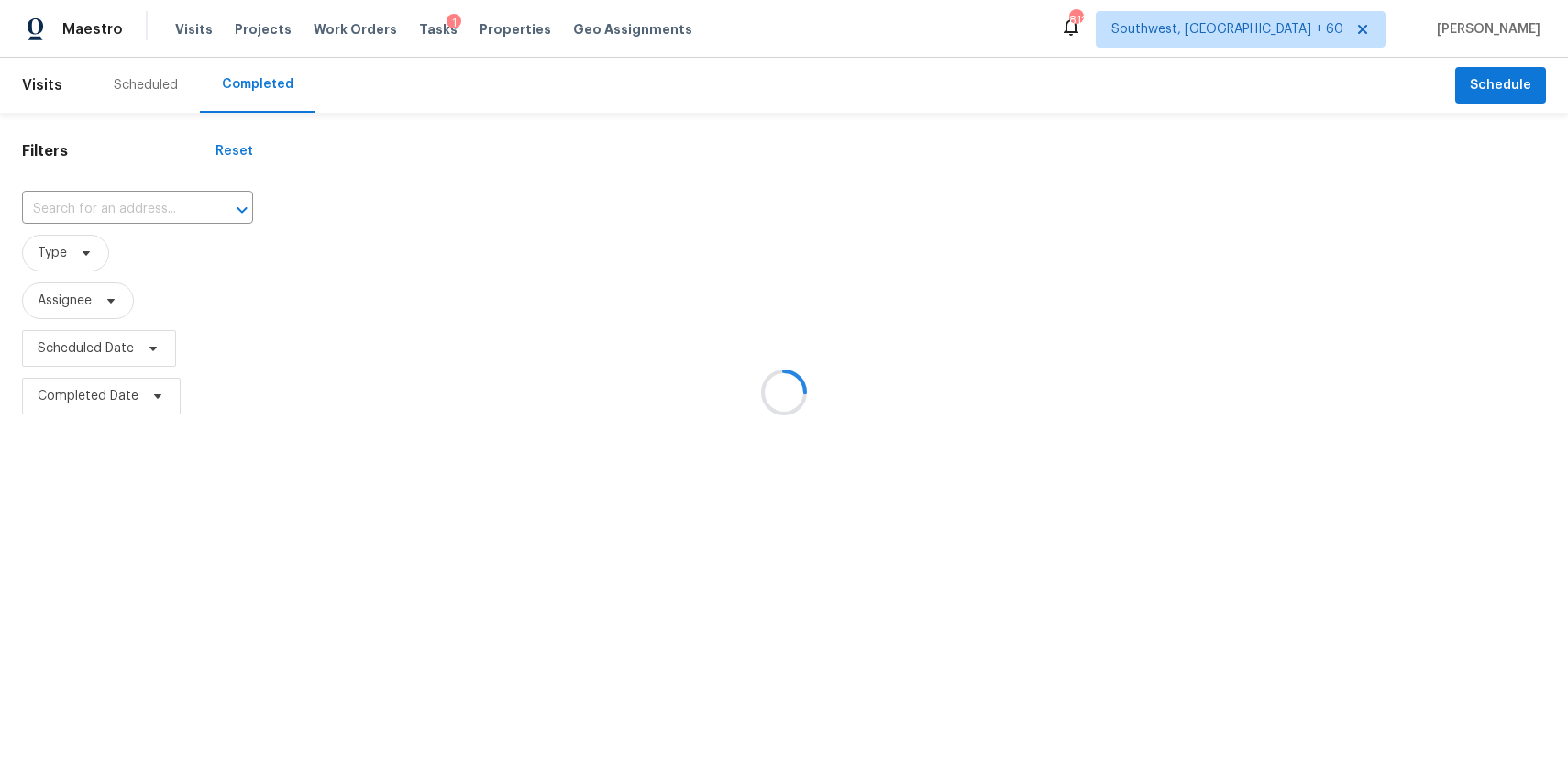
click at [150, 201] on div at bounding box center [784, 392] width 1568 height 784
click at [92, 212] on div at bounding box center [784, 392] width 1568 height 784
click at [104, 200] on div at bounding box center [784, 392] width 1568 height 784
click at [104, 200] on input "text" at bounding box center [111, 210] width 180 height 28
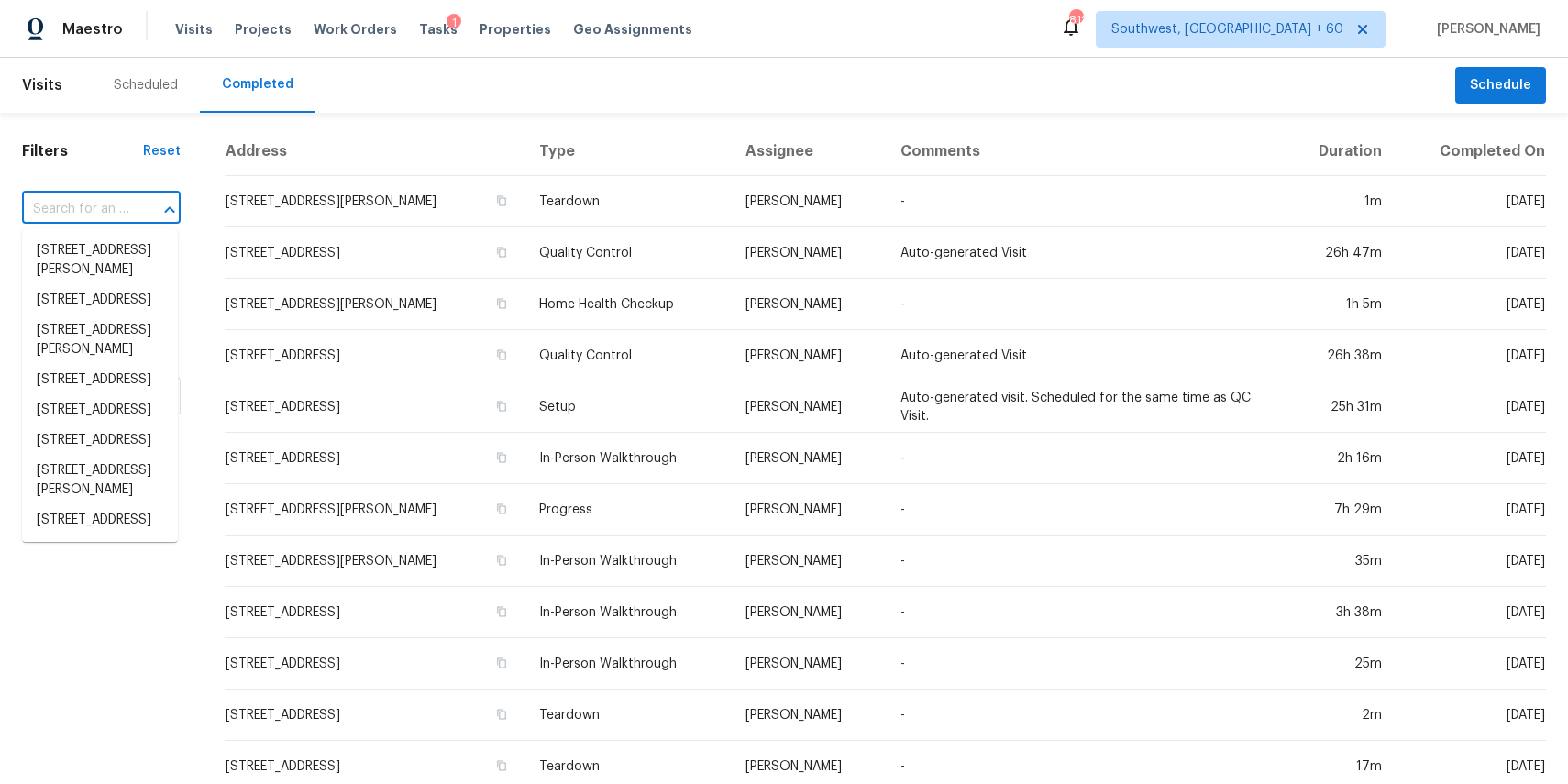
click at [104, 200] on input "text" at bounding box center [75, 210] width 107 height 28
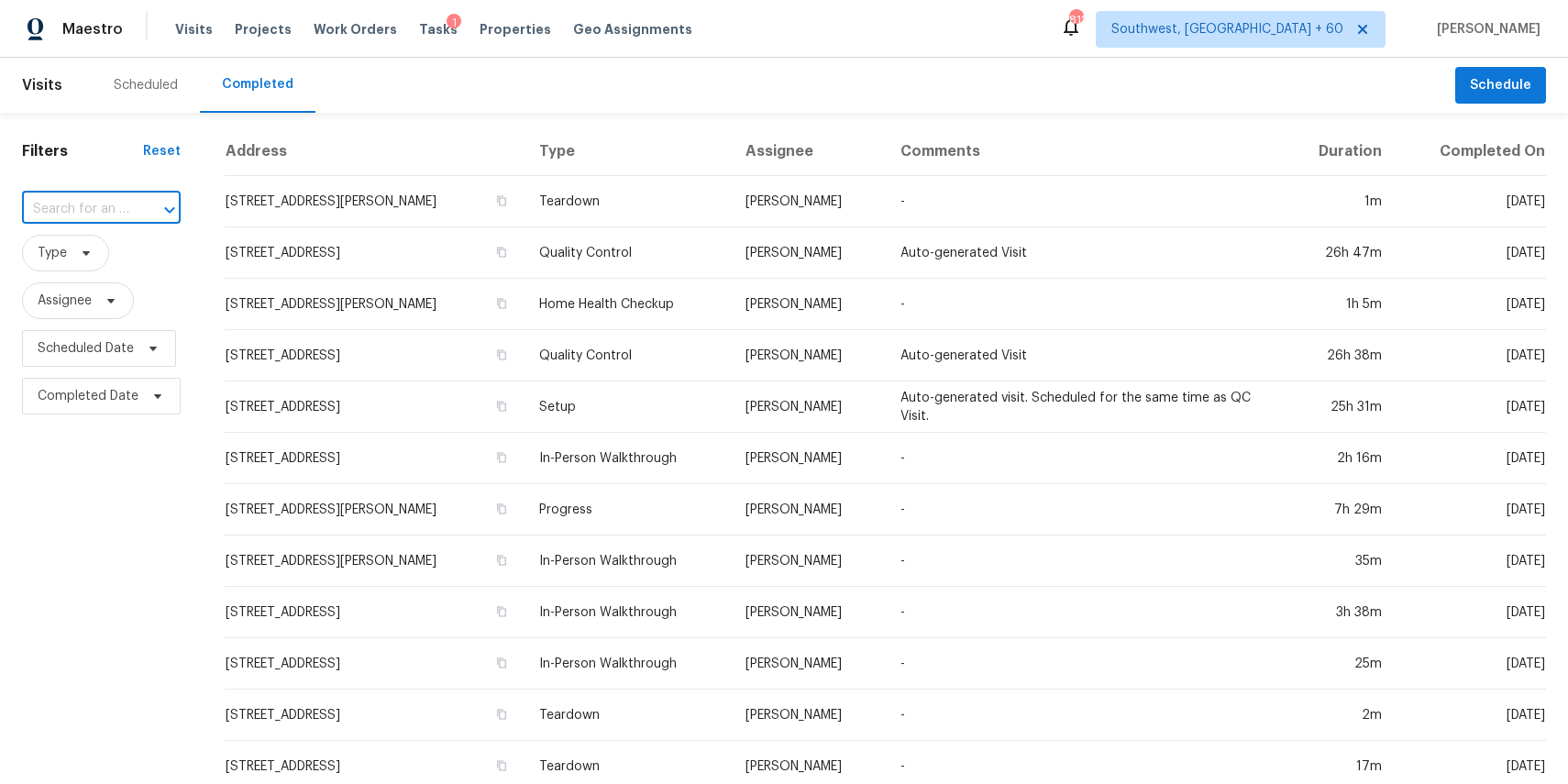
paste input "10633 Kiowa Trl W, Fort Worth, TX 76108"
type input "10633 Kiowa Trl W, Fort Worth, TX 76108"
click at [87, 252] on li "10633 Kiowa Trl W, Fort Worth, TX 76108" at bounding box center [100, 251] width 156 height 30
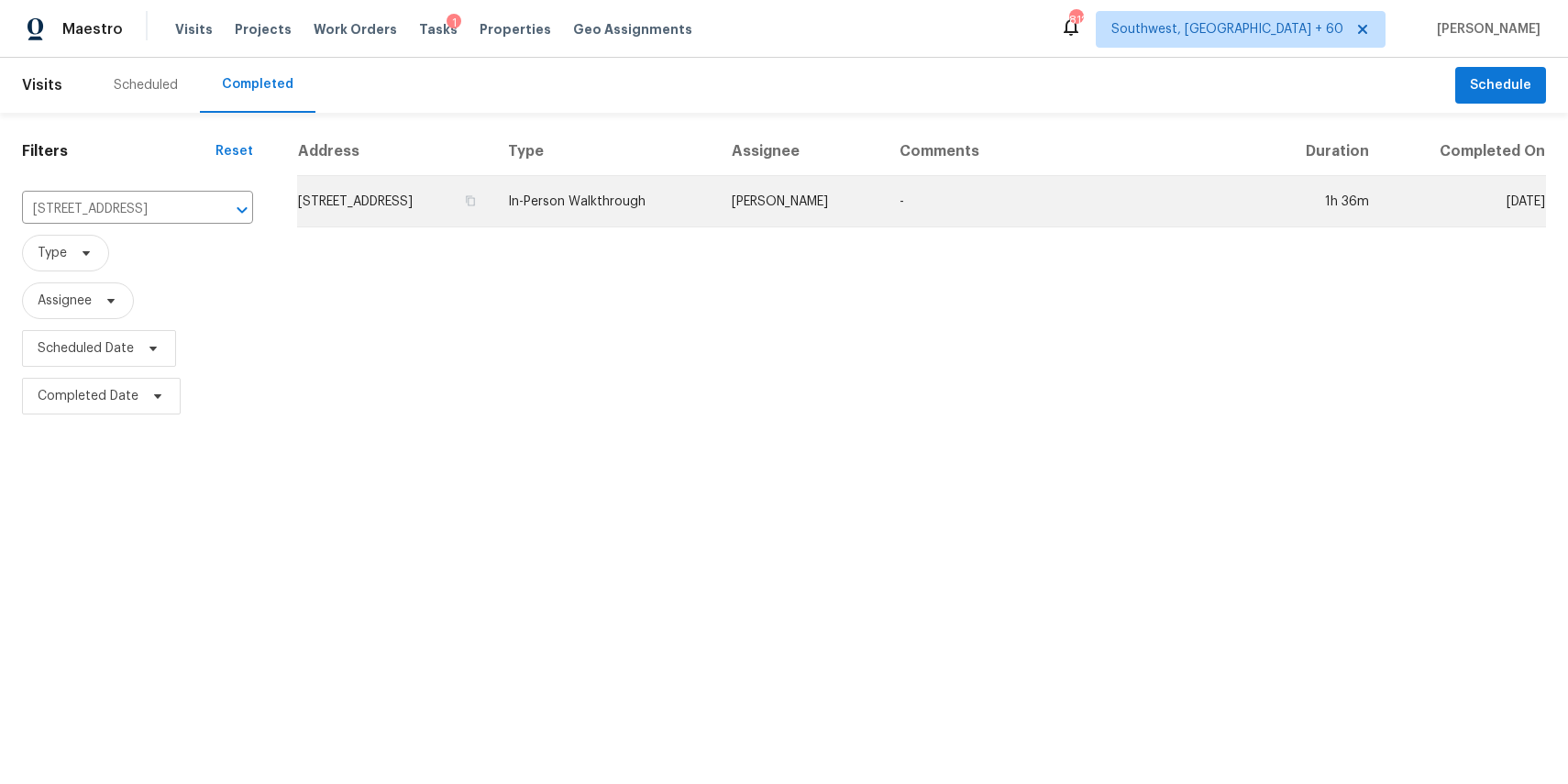
click at [717, 197] on td "In-Person Walkthrough" at bounding box center [606, 201] width 224 height 52
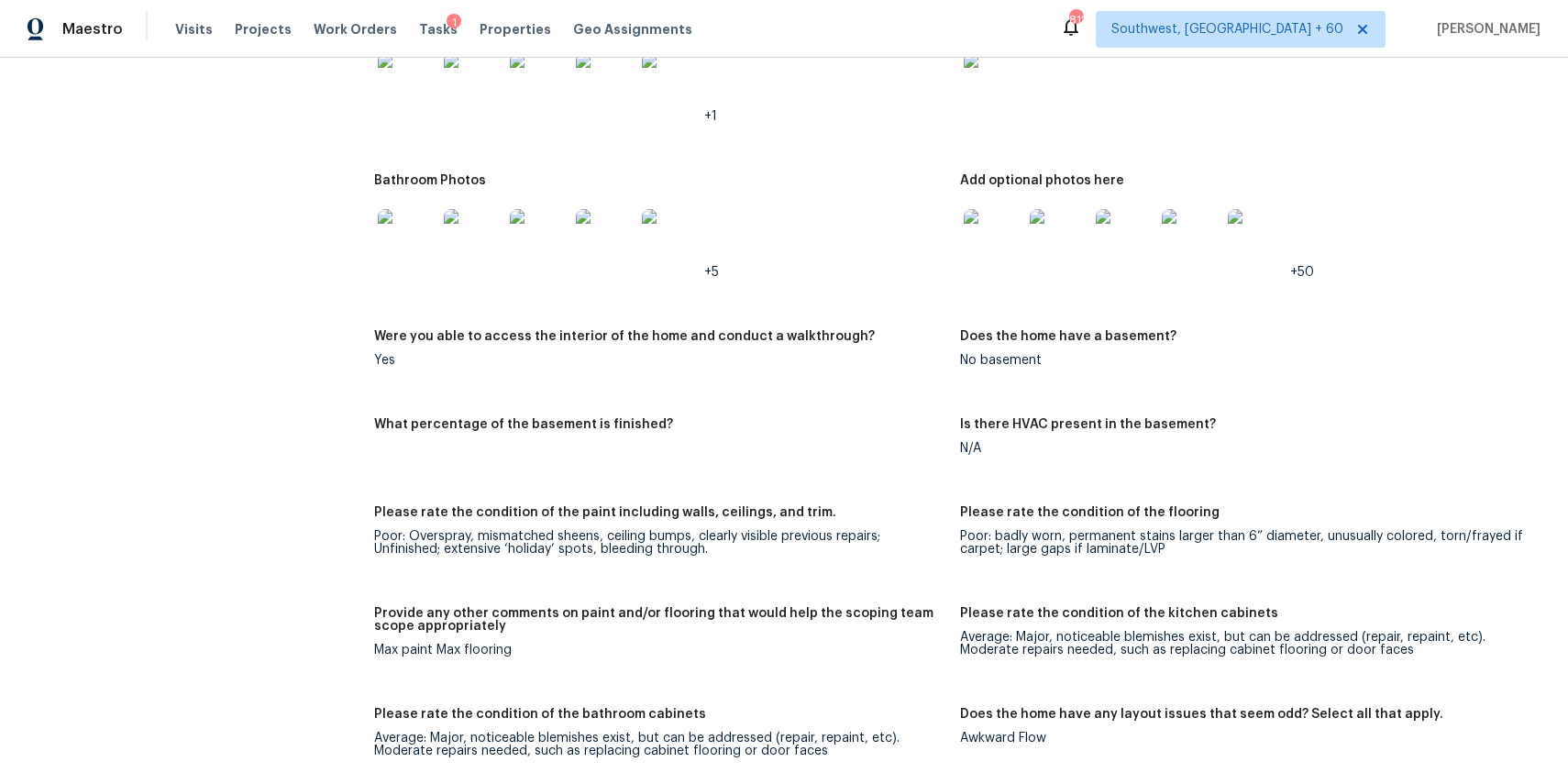
scroll to position [3065, 0]
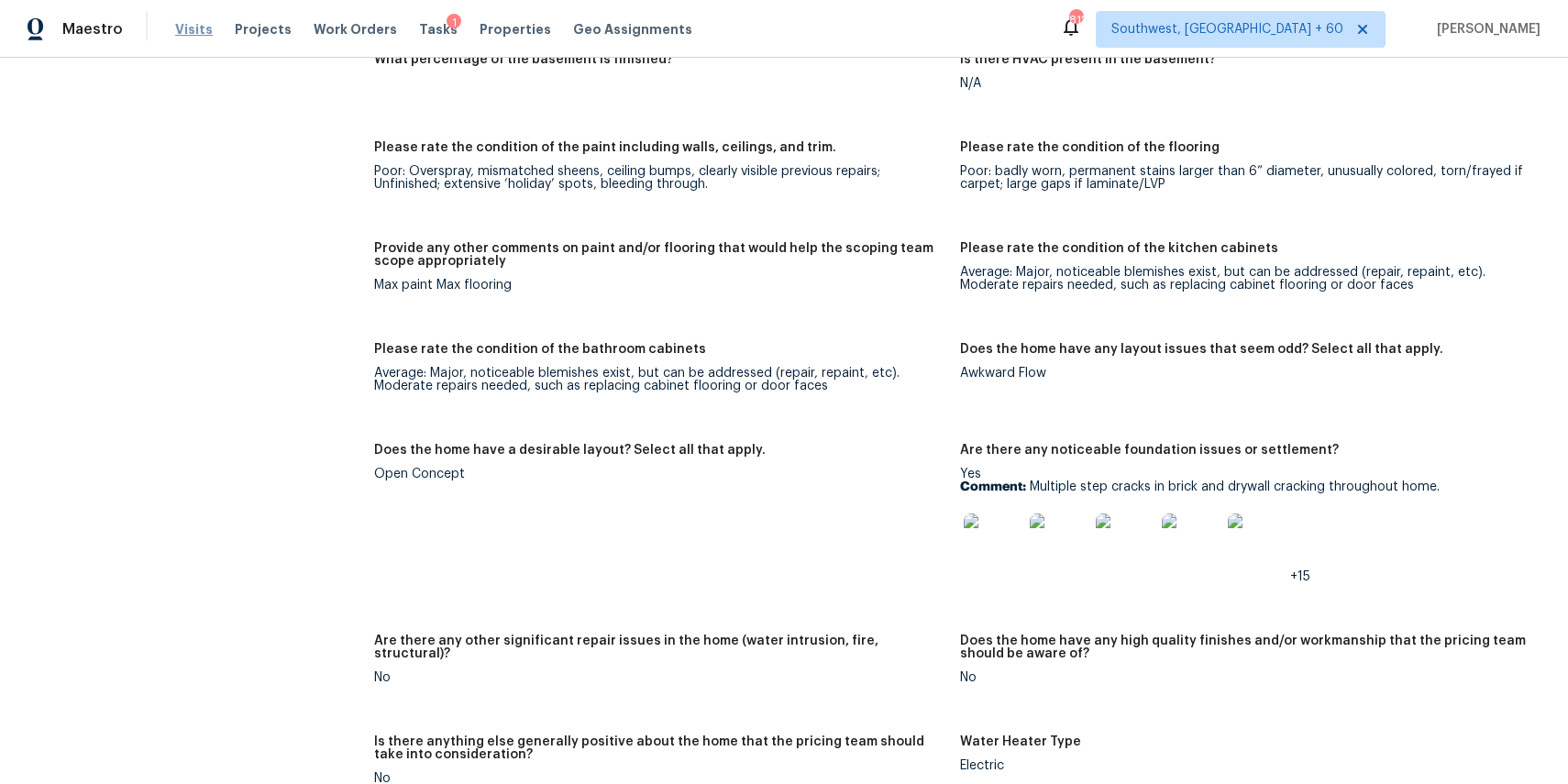
click at [181, 26] on span "Visits" at bounding box center [194, 29] width 38 height 19
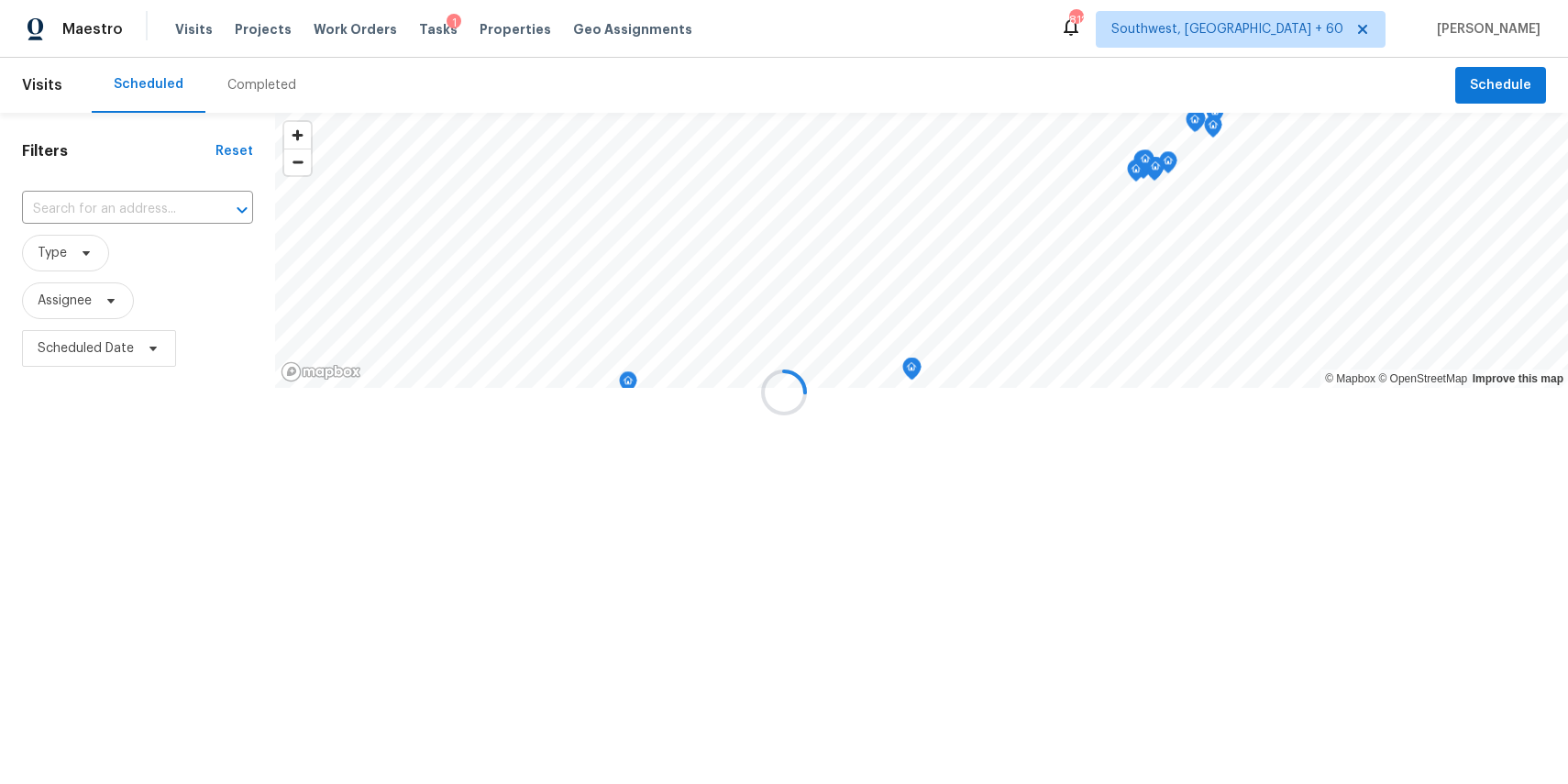
click at [223, 76] on div at bounding box center [784, 392] width 1568 height 784
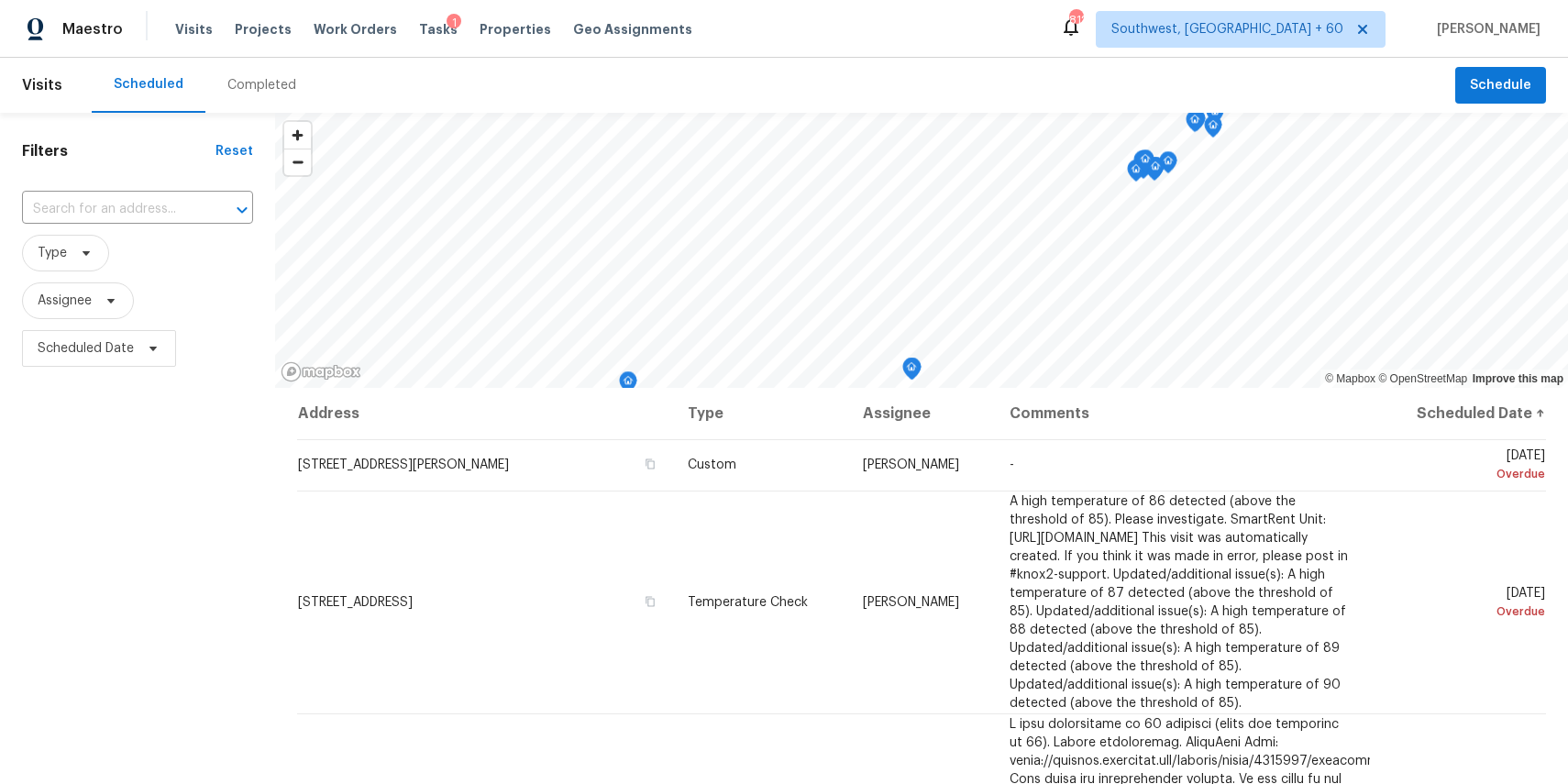
click at [239, 76] on div "Completed" at bounding box center [261, 86] width 69 height 19
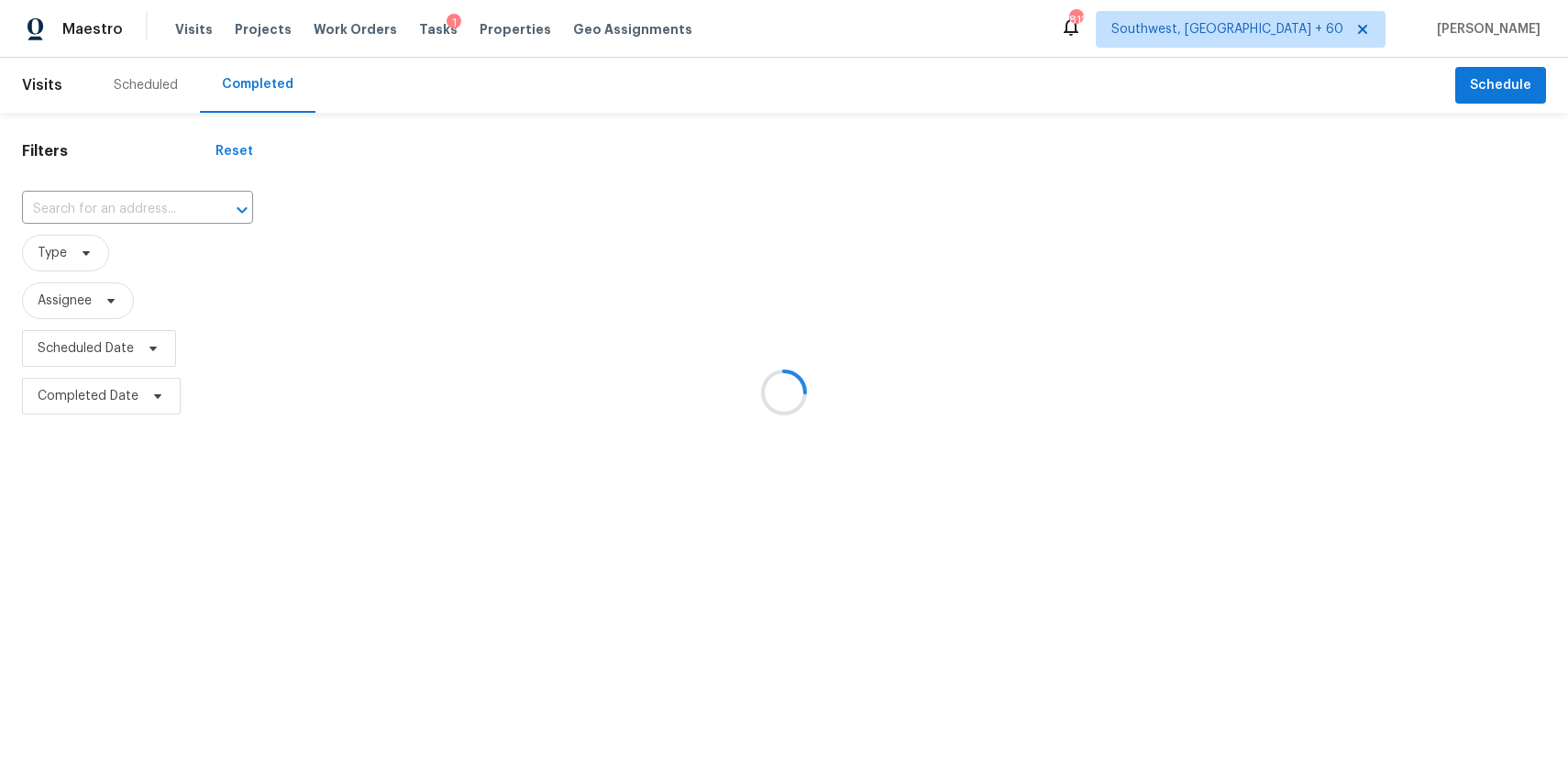
click at [135, 202] on div at bounding box center [784, 392] width 1568 height 784
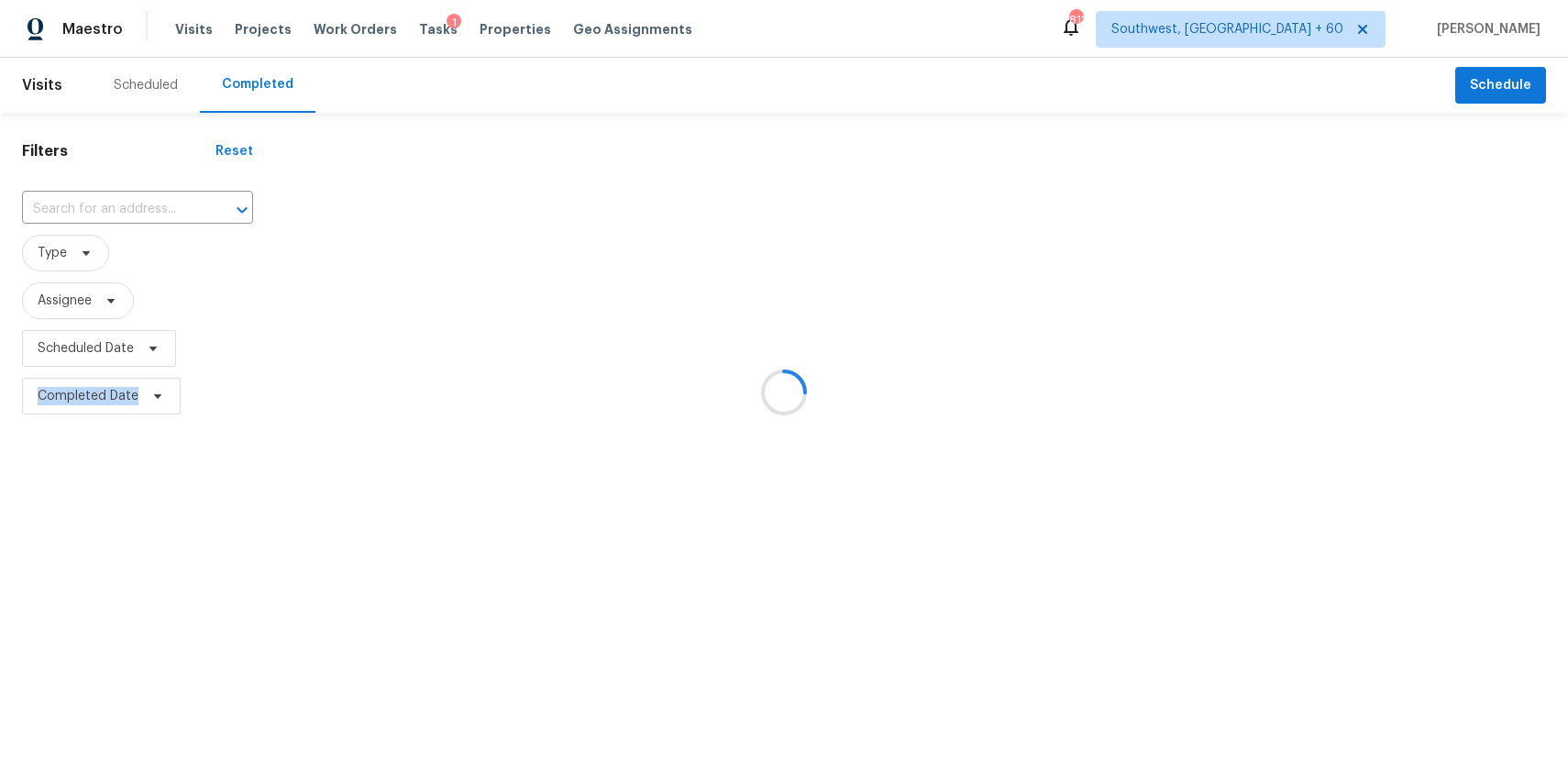
click at [135, 202] on div at bounding box center [784, 392] width 1568 height 784
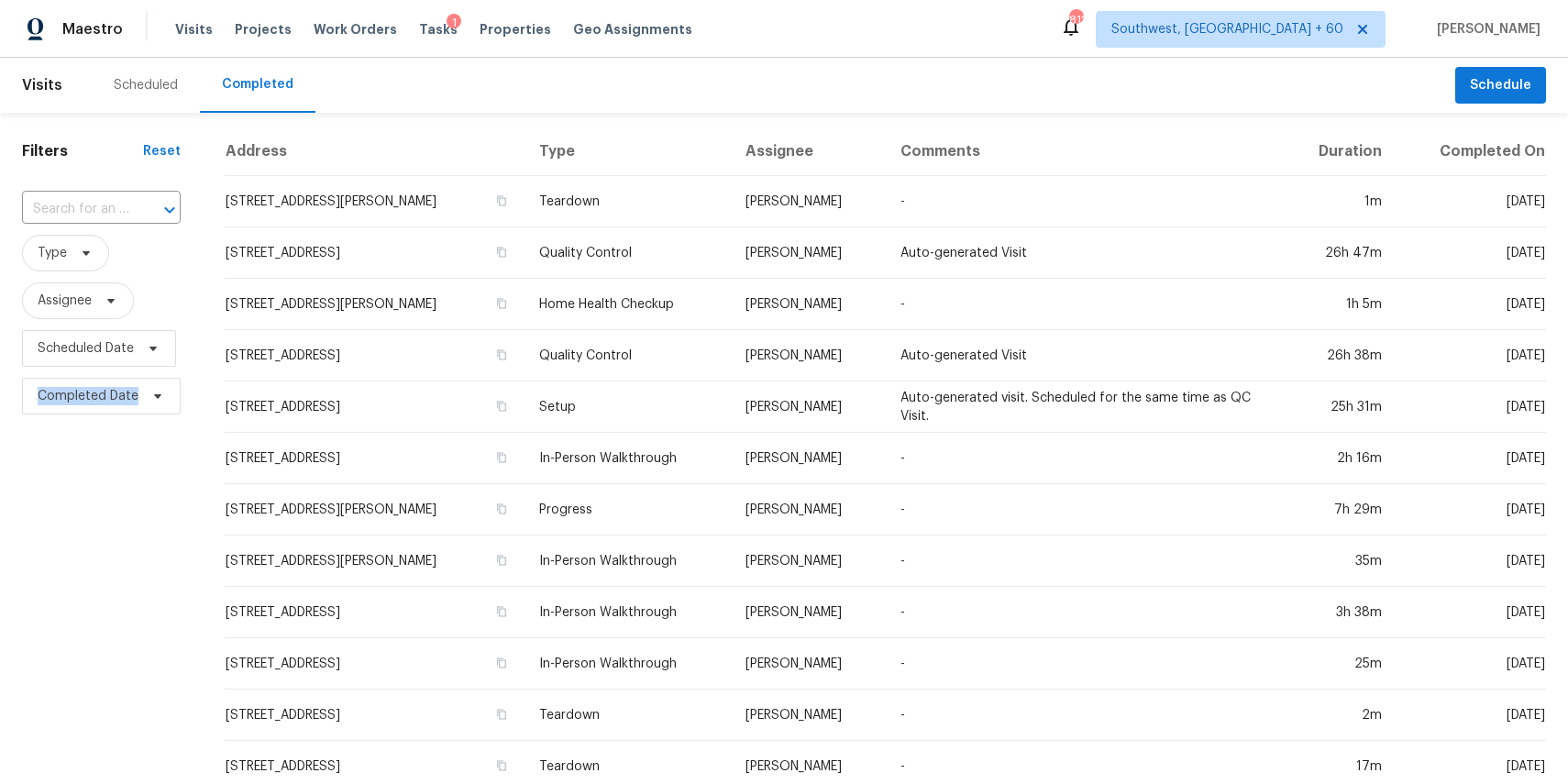
click at [135, 202] on div at bounding box center [156, 210] width 48 height 25
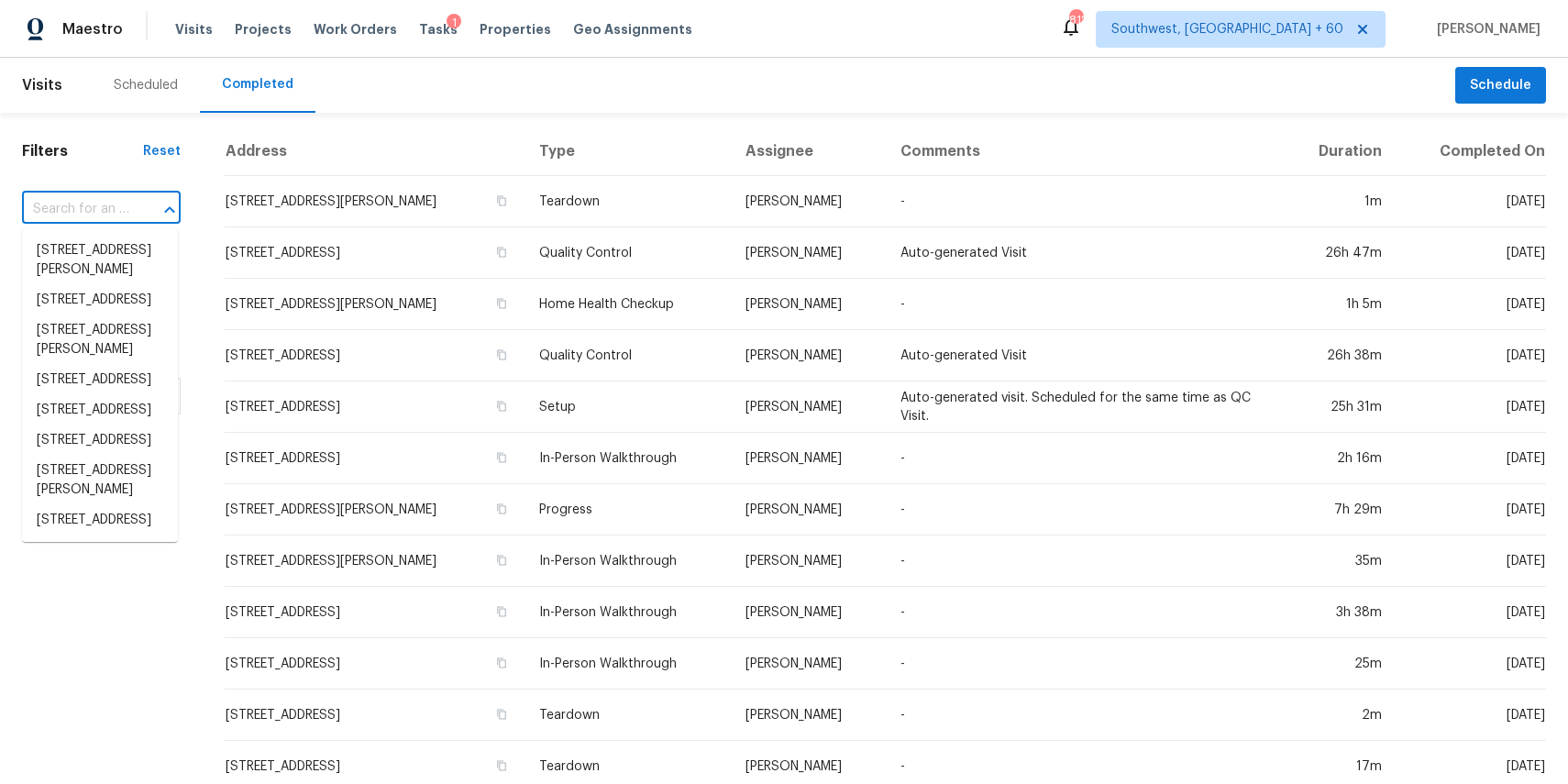
paste input "5701 E Helen St, Tucson, AZ 85712"
type input "5701 E Helen St, Tucson, AZ 85712"
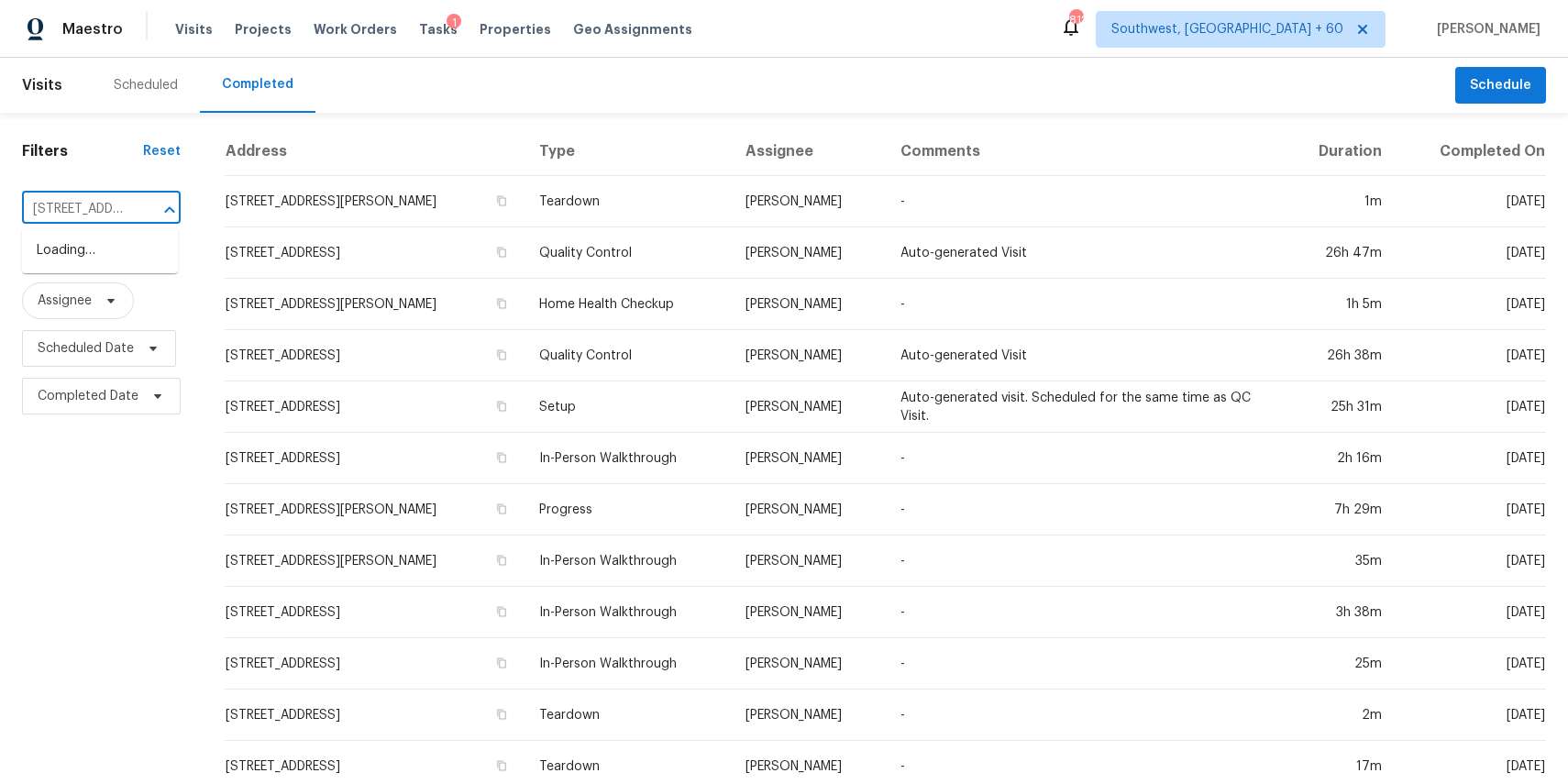
scroll to position [0, 108]
click at [125, 268] on li "5701 E Helen St, Tucson, AZ 85712" at bounding box center [100, 260] width 156 height 50
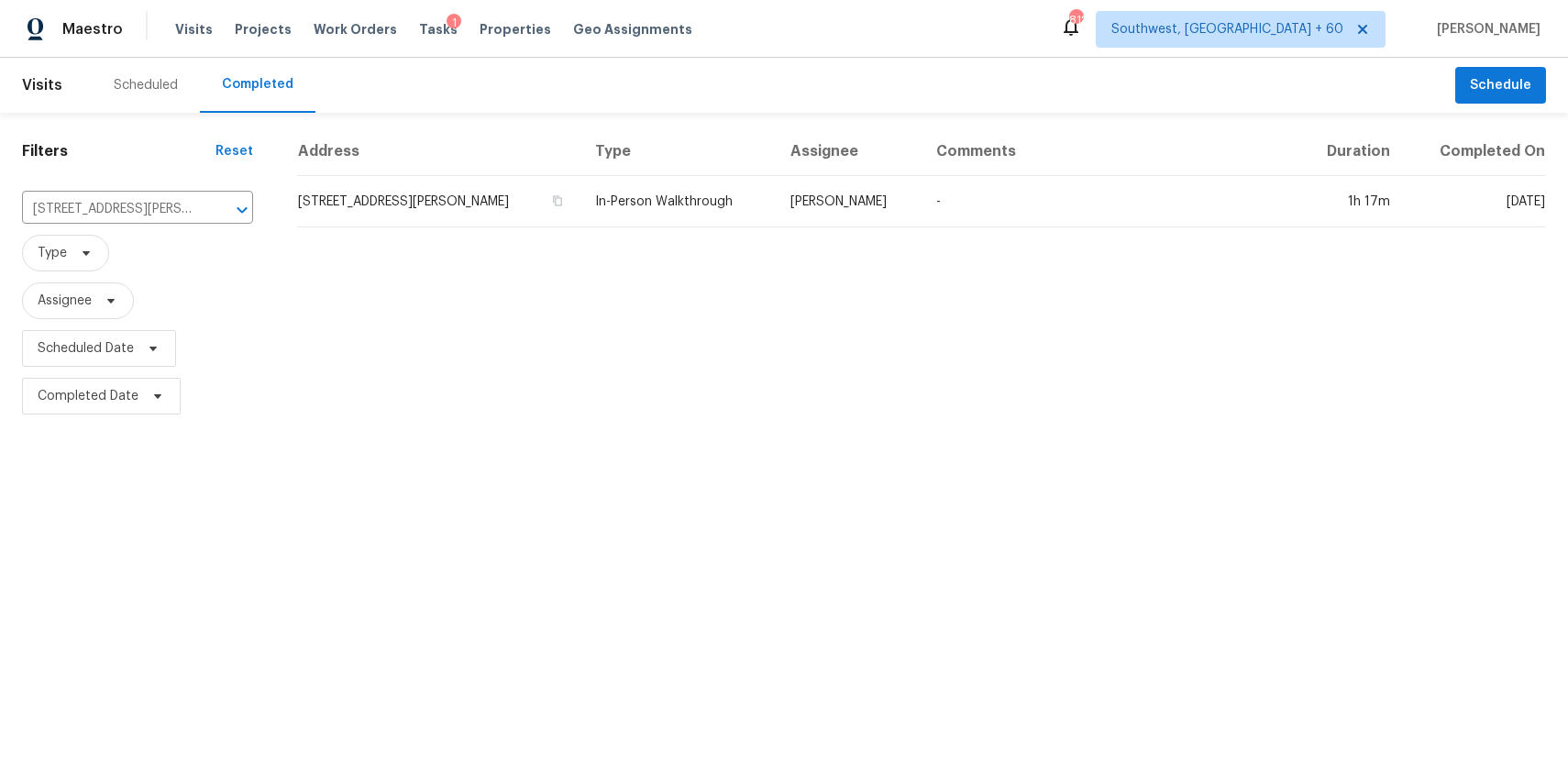
click at [763, 213] on td "In-Person Walkthrough" at bounding box center [677, 201] width 195 height 52
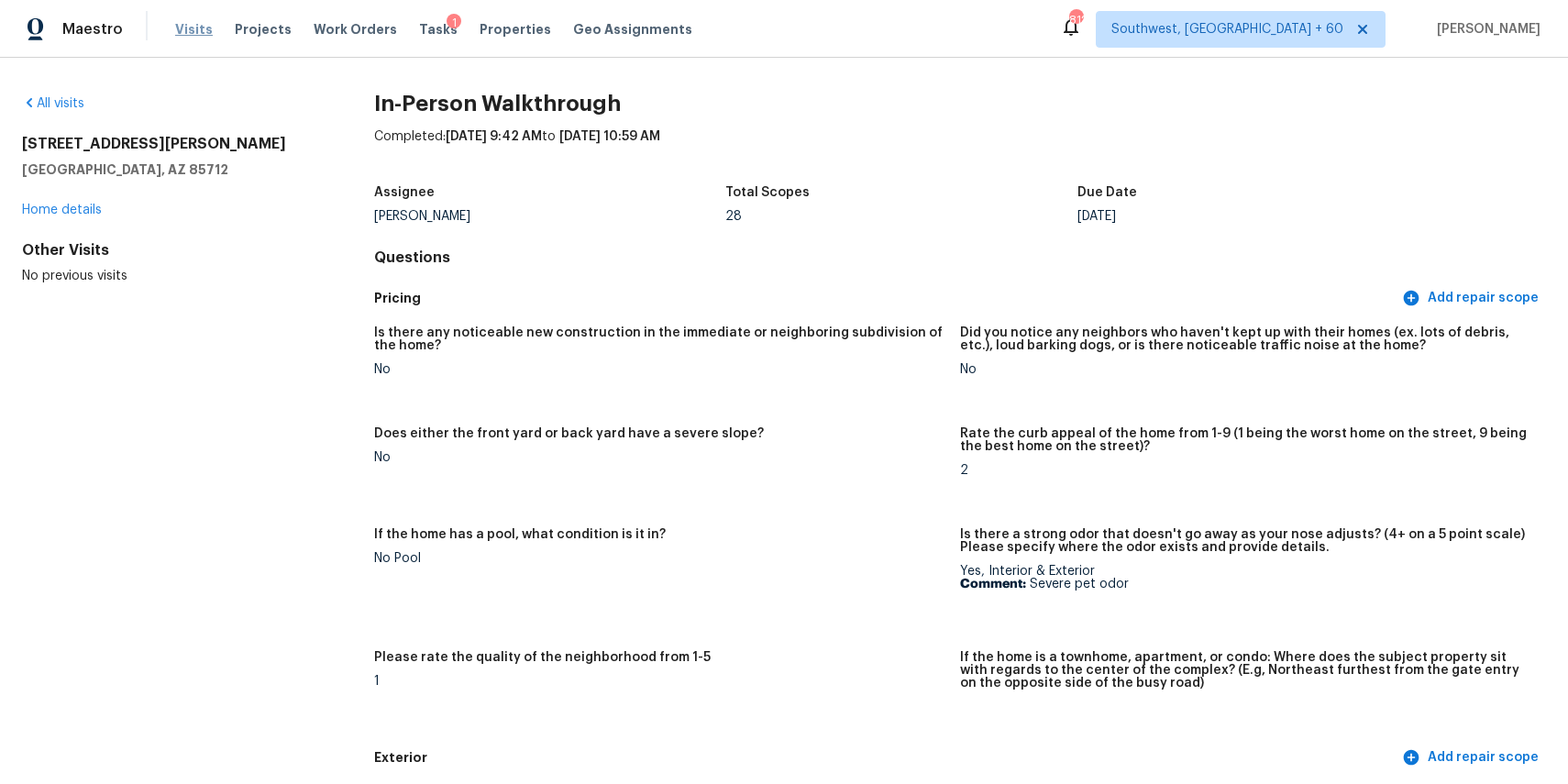
click at [190, 24] on span "Visits" at bounding box center [194, 29] width 38 height 19
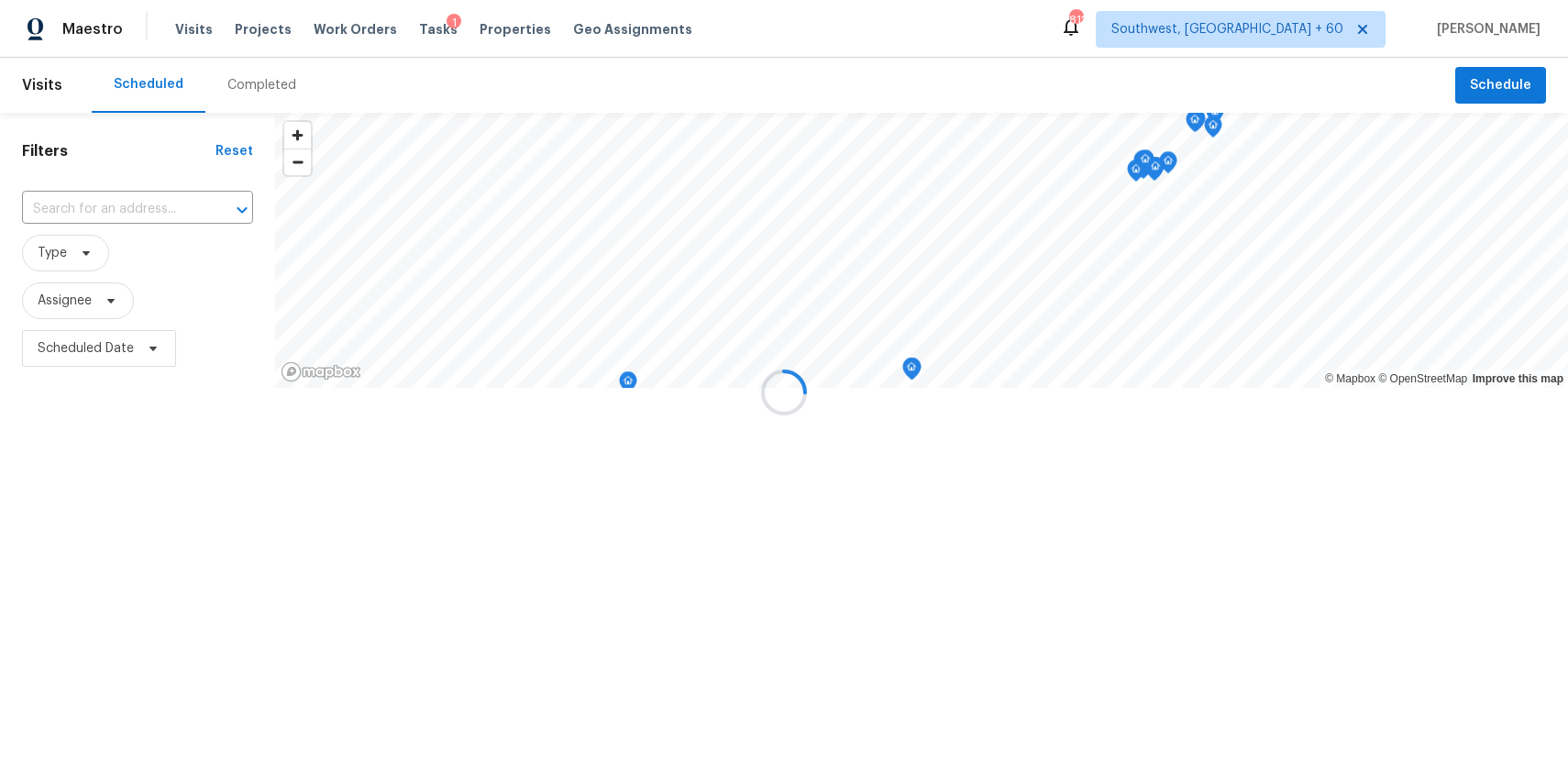
click at [278, 71] on div at bounding box center [784, 392] width 1568 height 784
click at [278, 73] on div at bounding box center [784, 392] width 1568 height 784
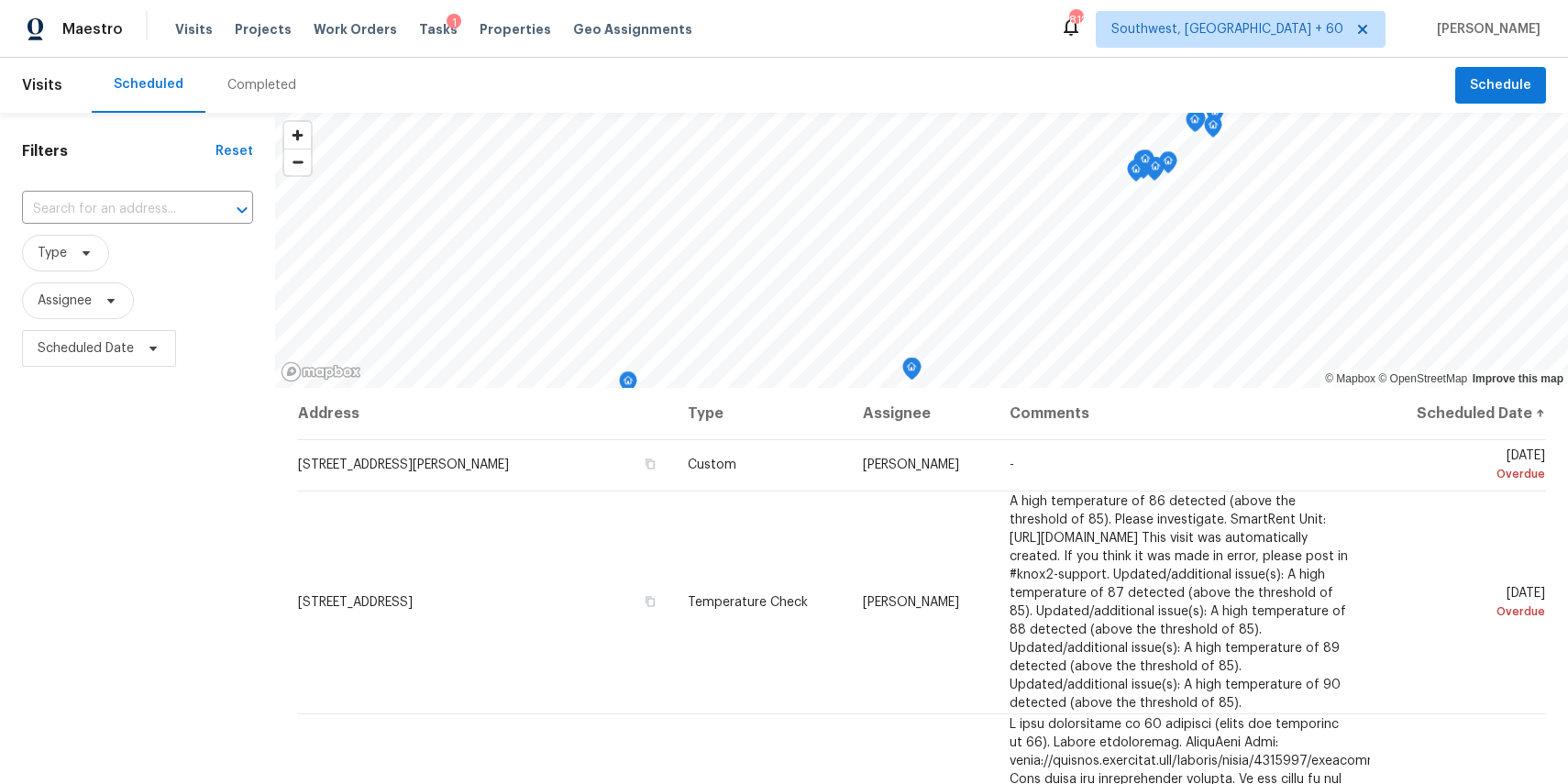
click at [277, 86] on div "Completed" at bounding box center [261, 86] width 69 height 19
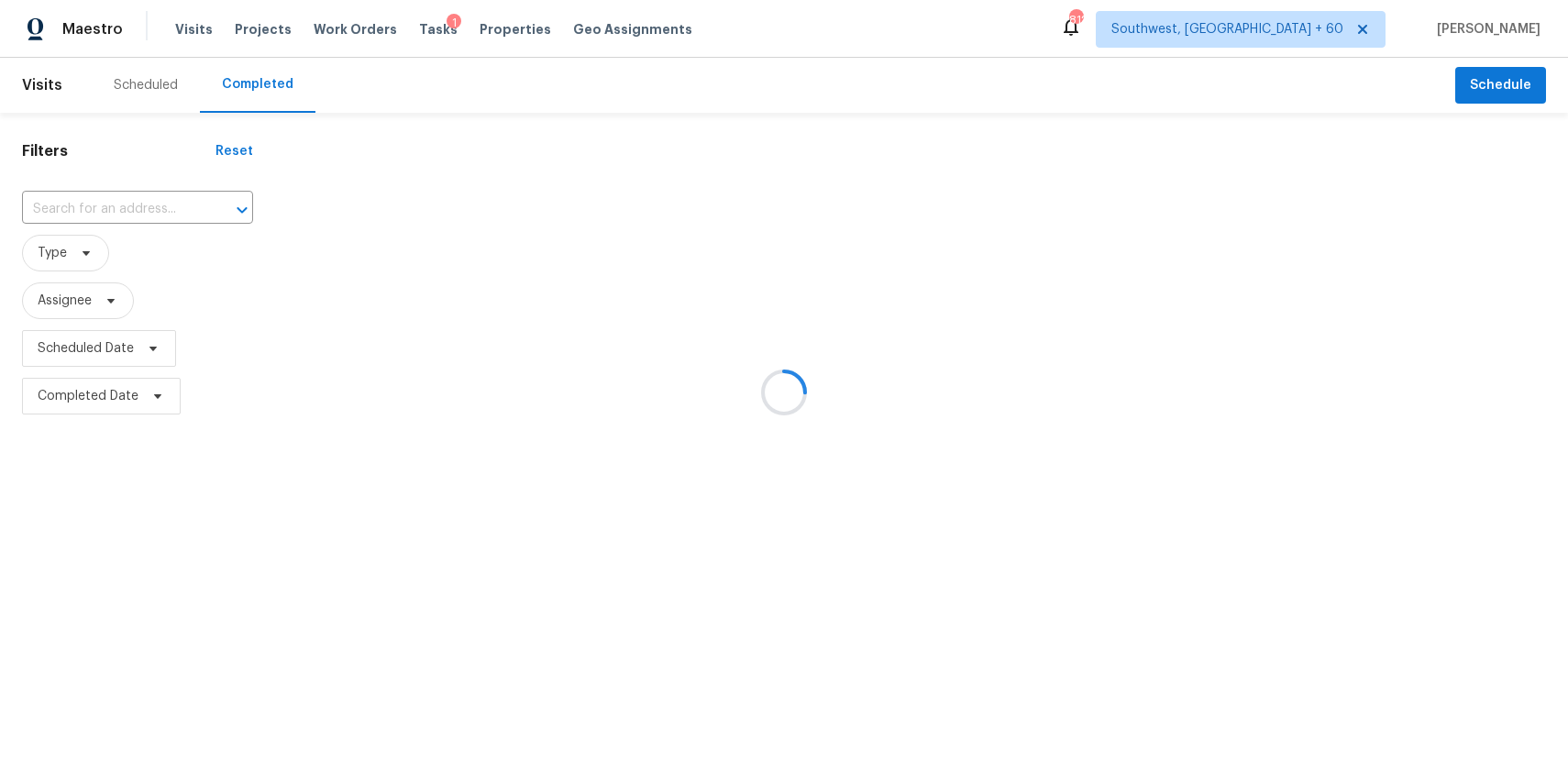
click at [159, 205] on div at bounding box center [784, 392] width 1568 height 784
click at [69, 201] on div at bounding box center [784, 392] width 1568 height 784
click at [93, 199] on div at bounding box center [784, 392] width 1568 height 784
click at [93, 199] on input "text" at bounding box center [111, 210] width 180 height 28
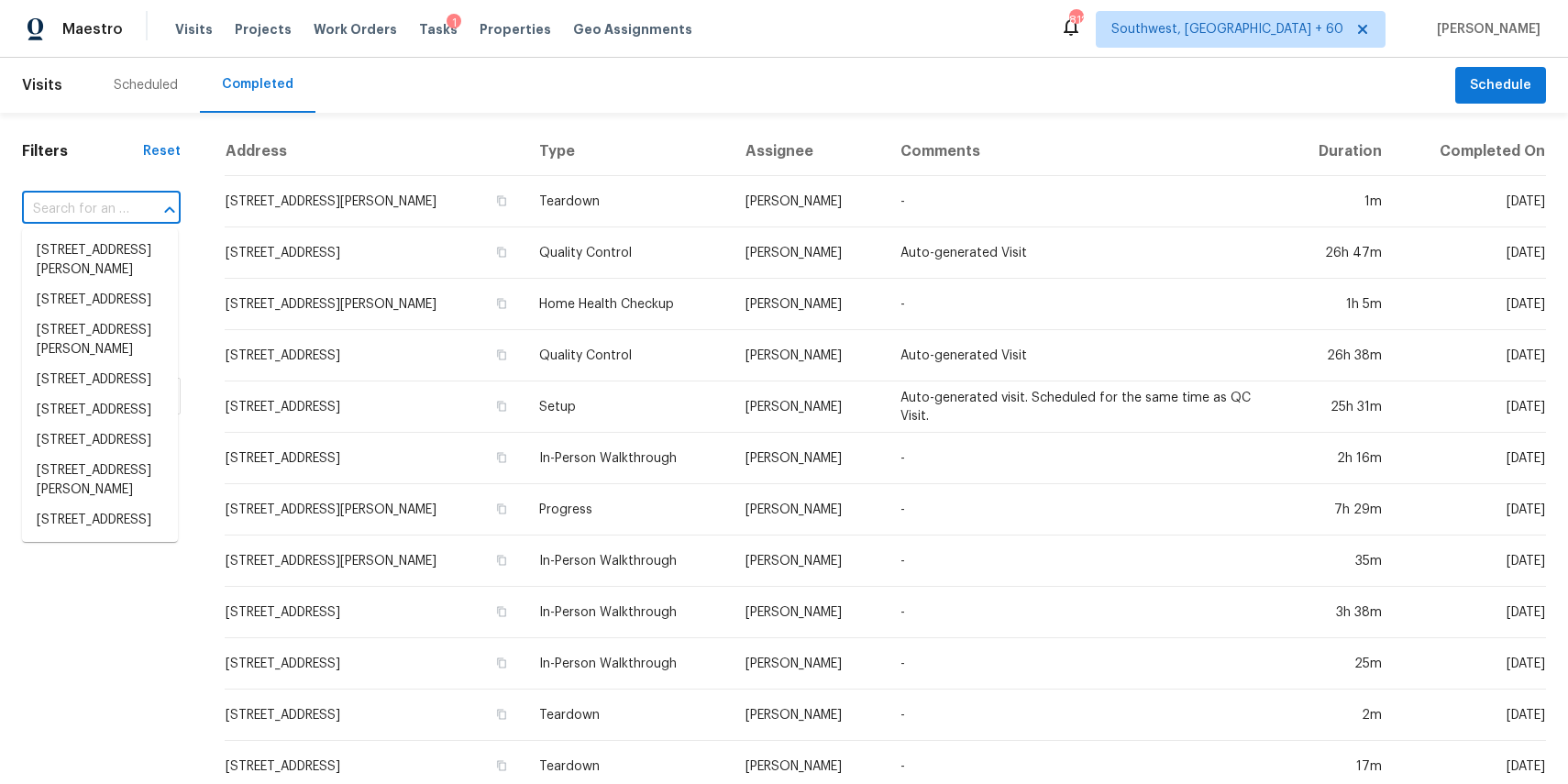
click at [93, 199] on input "text" at bounding box center [75, 210] width 107 height 28
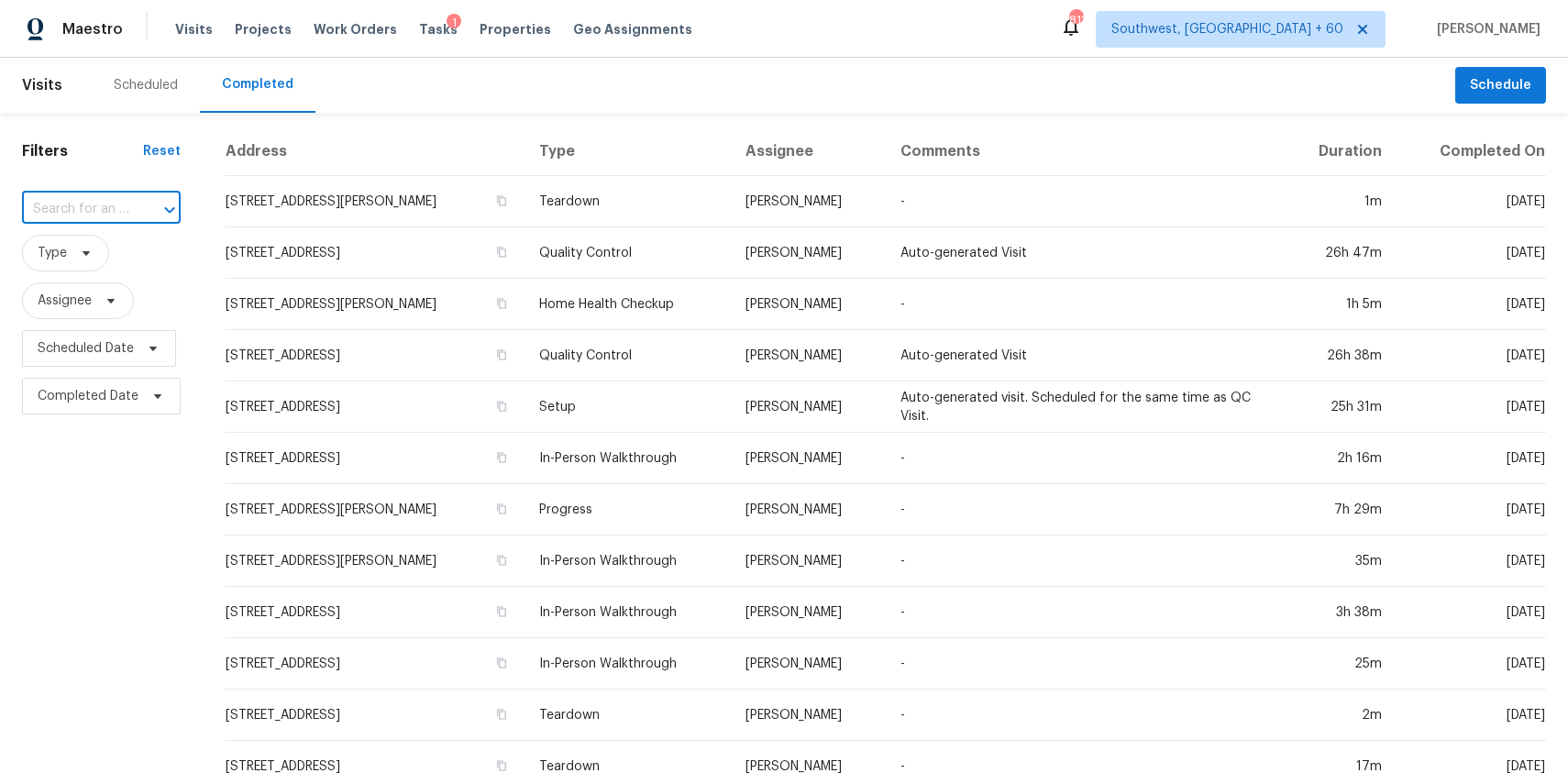
paste input "1729 Yellow Rose St, Las Vegas, NV 89108"
type input "1729 Yellow Rose St, Las Vegas, NV 89108"
click at [96, 259] on li "1729 Yellow Rose St, Las Vegas, NV 89108" at bounding box center [100, 251] width 156 height 30
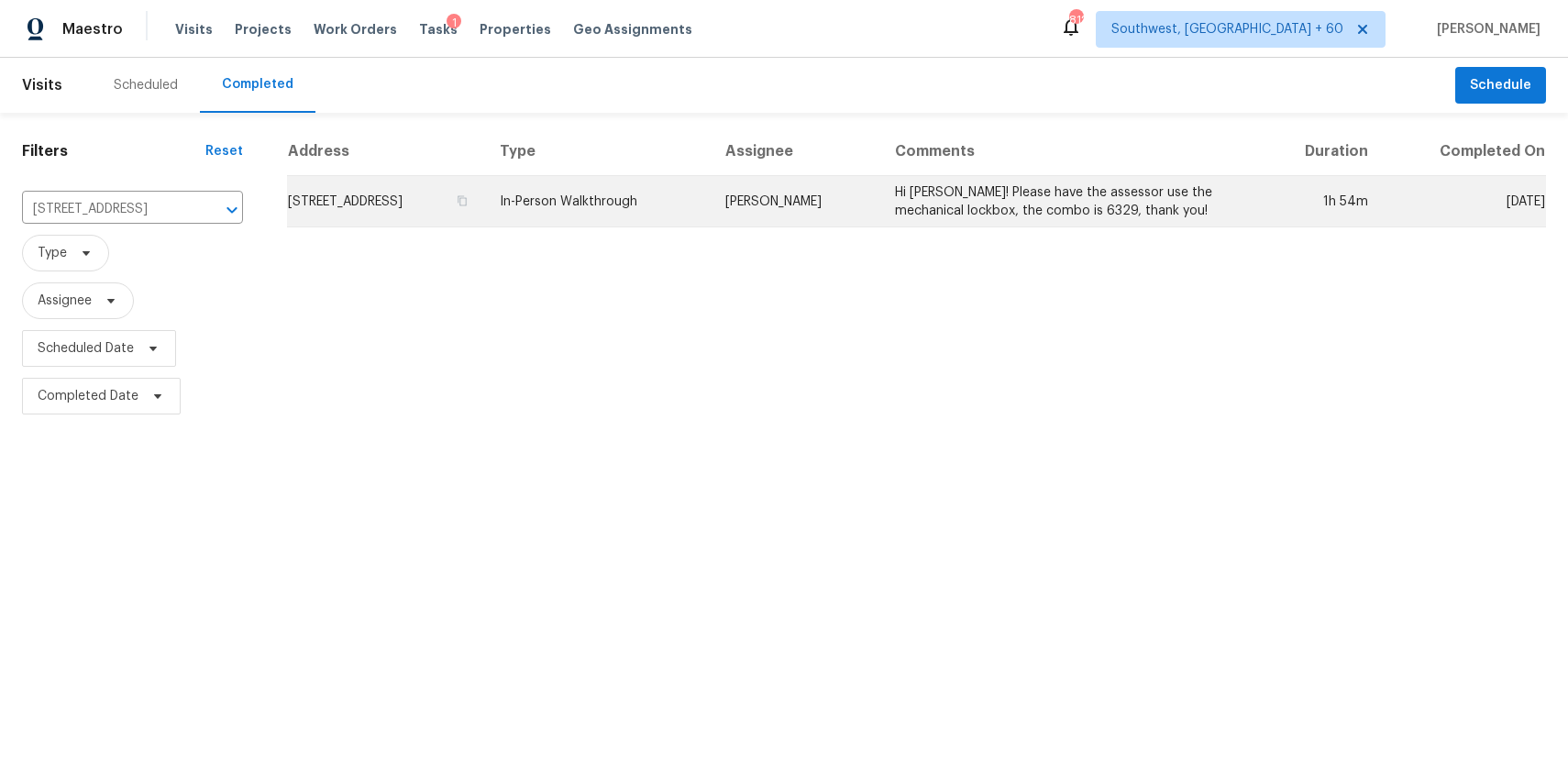
click at [880, 194] on td "Ana Ortiz" at bounding box center [796, 201] width 169 height 52
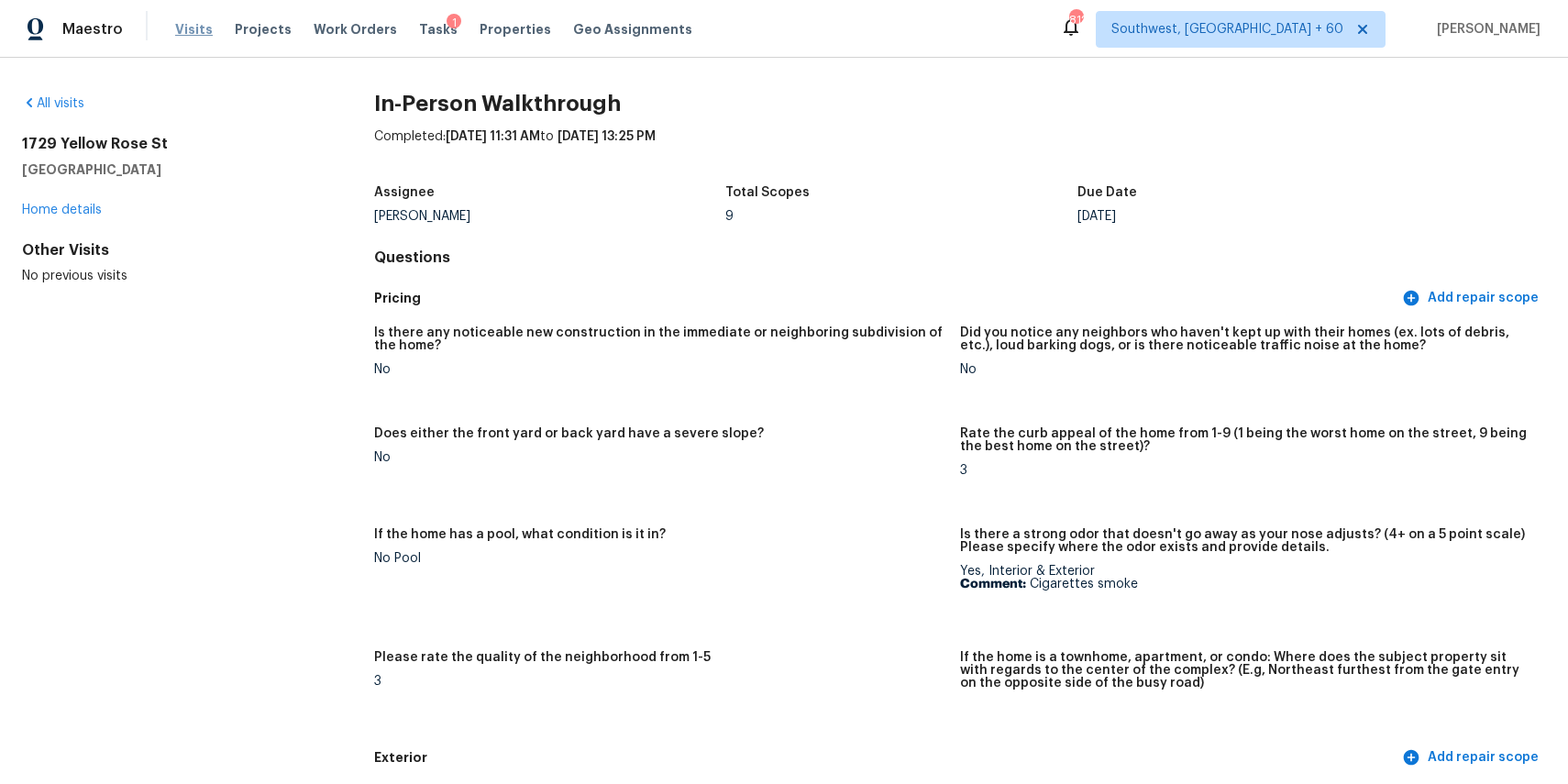
click at [184, 26] on span "Visits" at bounding box center [194, 29] width 38 height 19
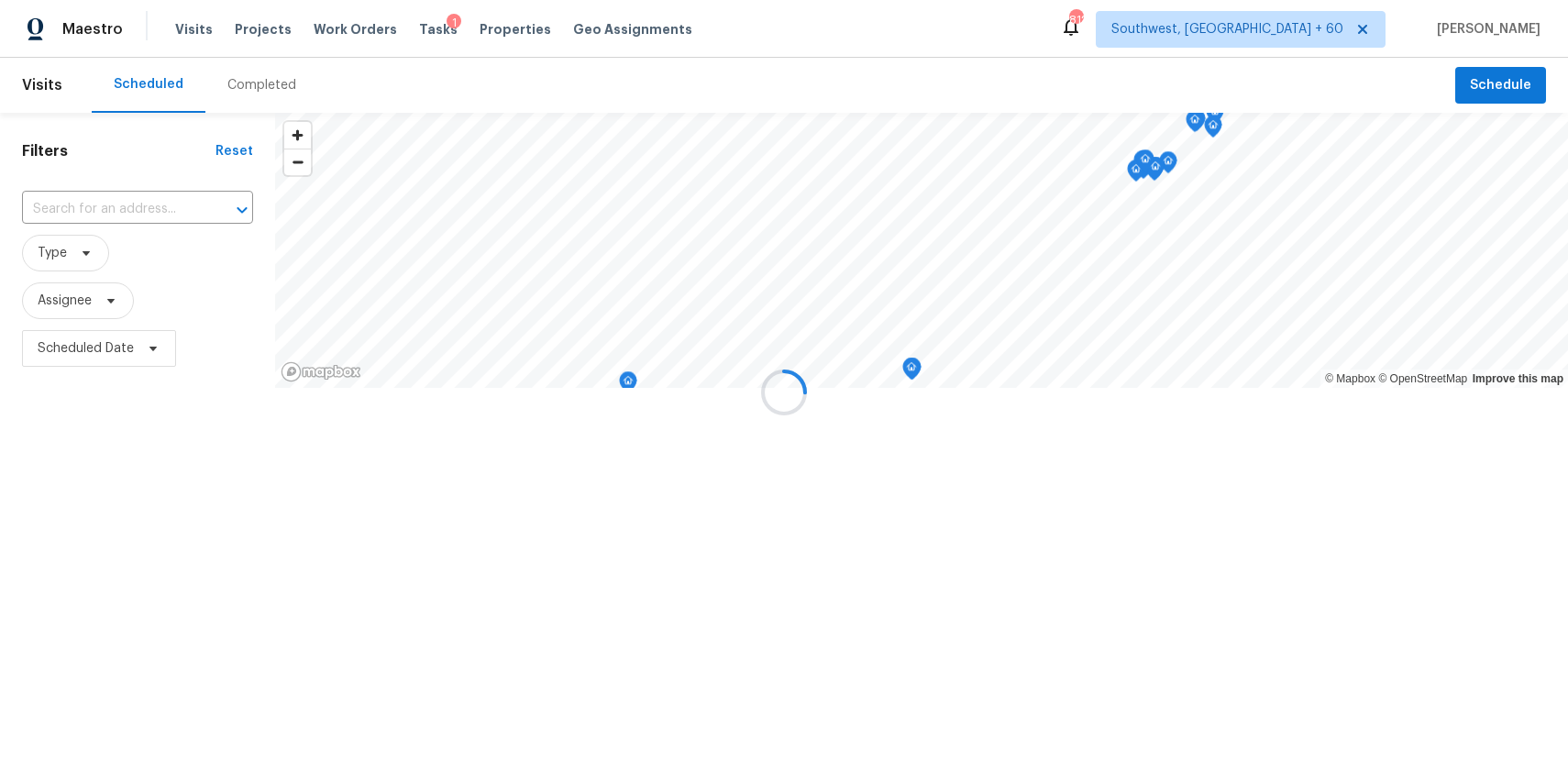
click at [234, 71] on div at bounding box center [784, 392] width 1568 height 784
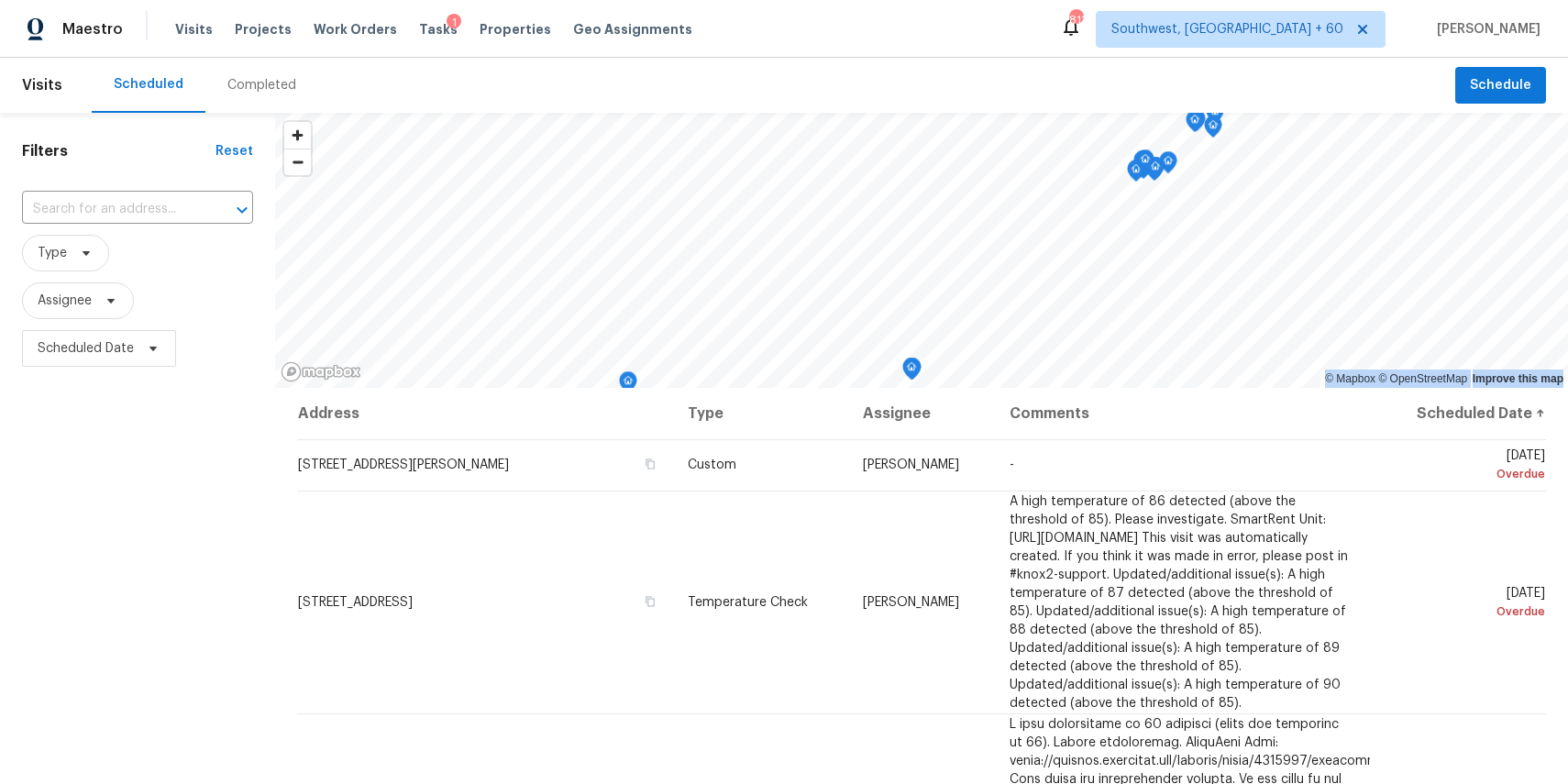
click at [268, 82] on div "Completed" at bounding box center [261, 86] width 69 height 19
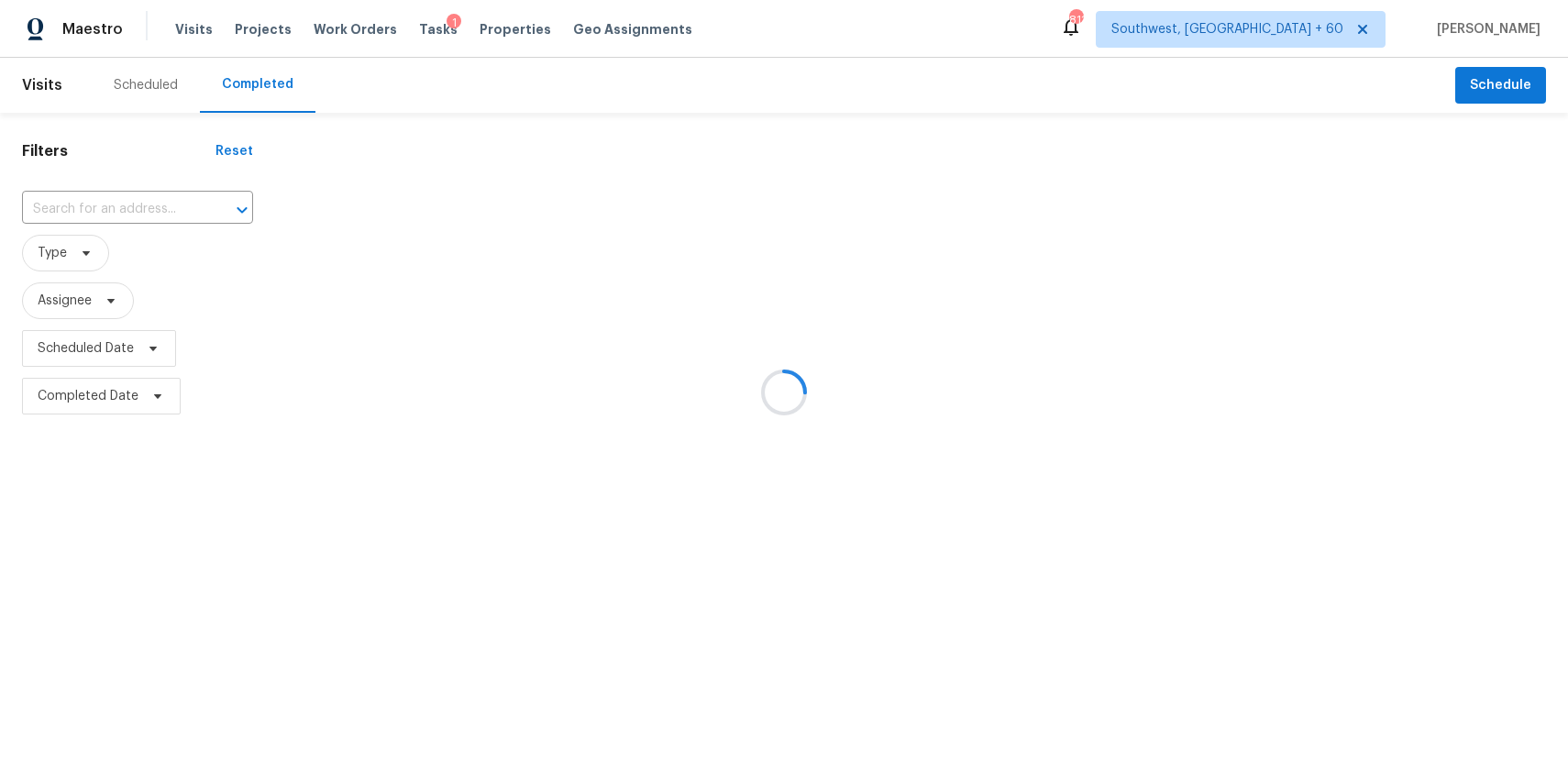
click at [268, 82] on div at bounding box center [784, 392] width 1568 height 784
click at [131, 197] on div at bounding box center [784, 392] width 1568 height 784
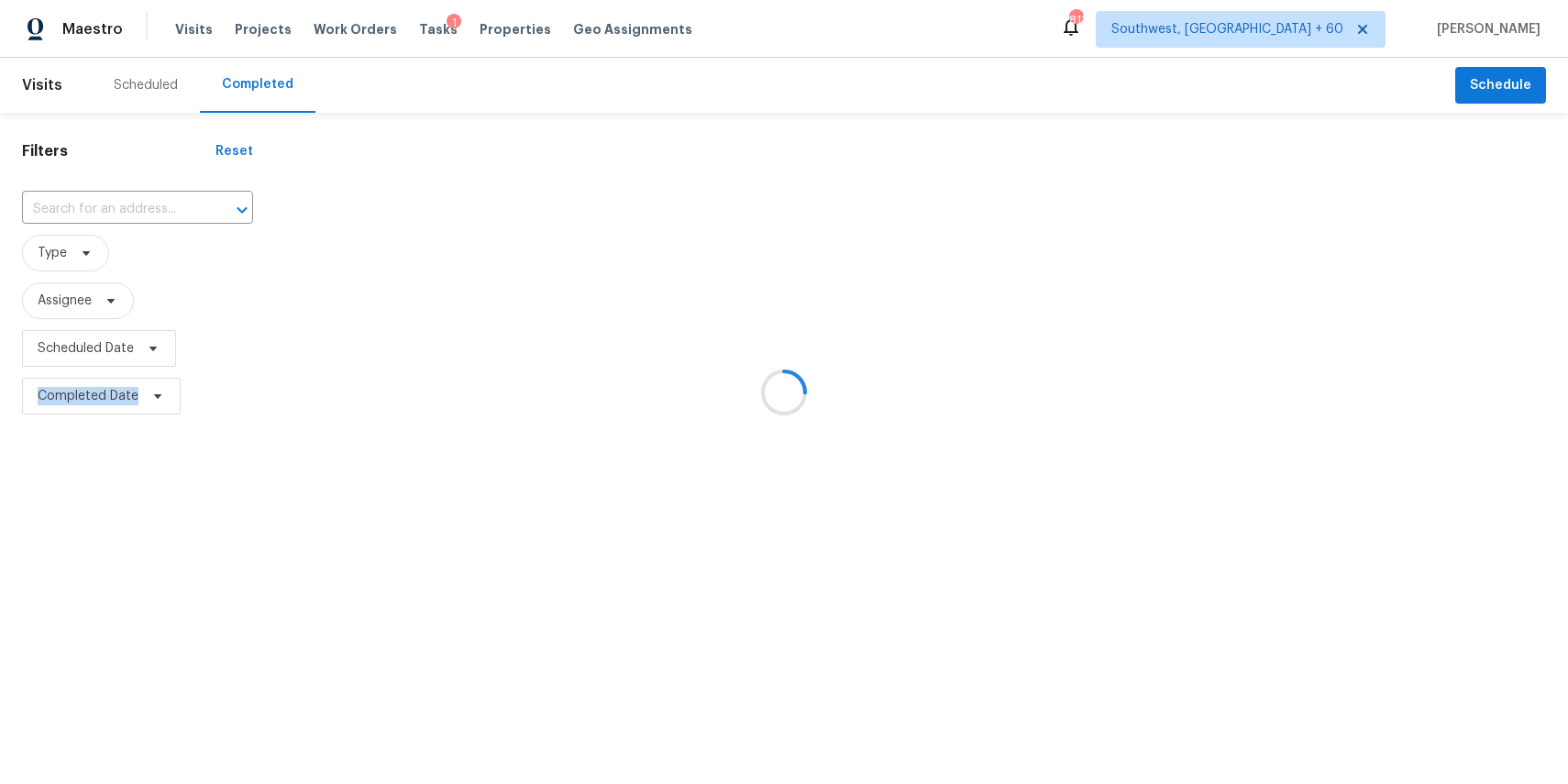
click at [131, 197] on div at bounding box center [784, 392] width 1568 height 784
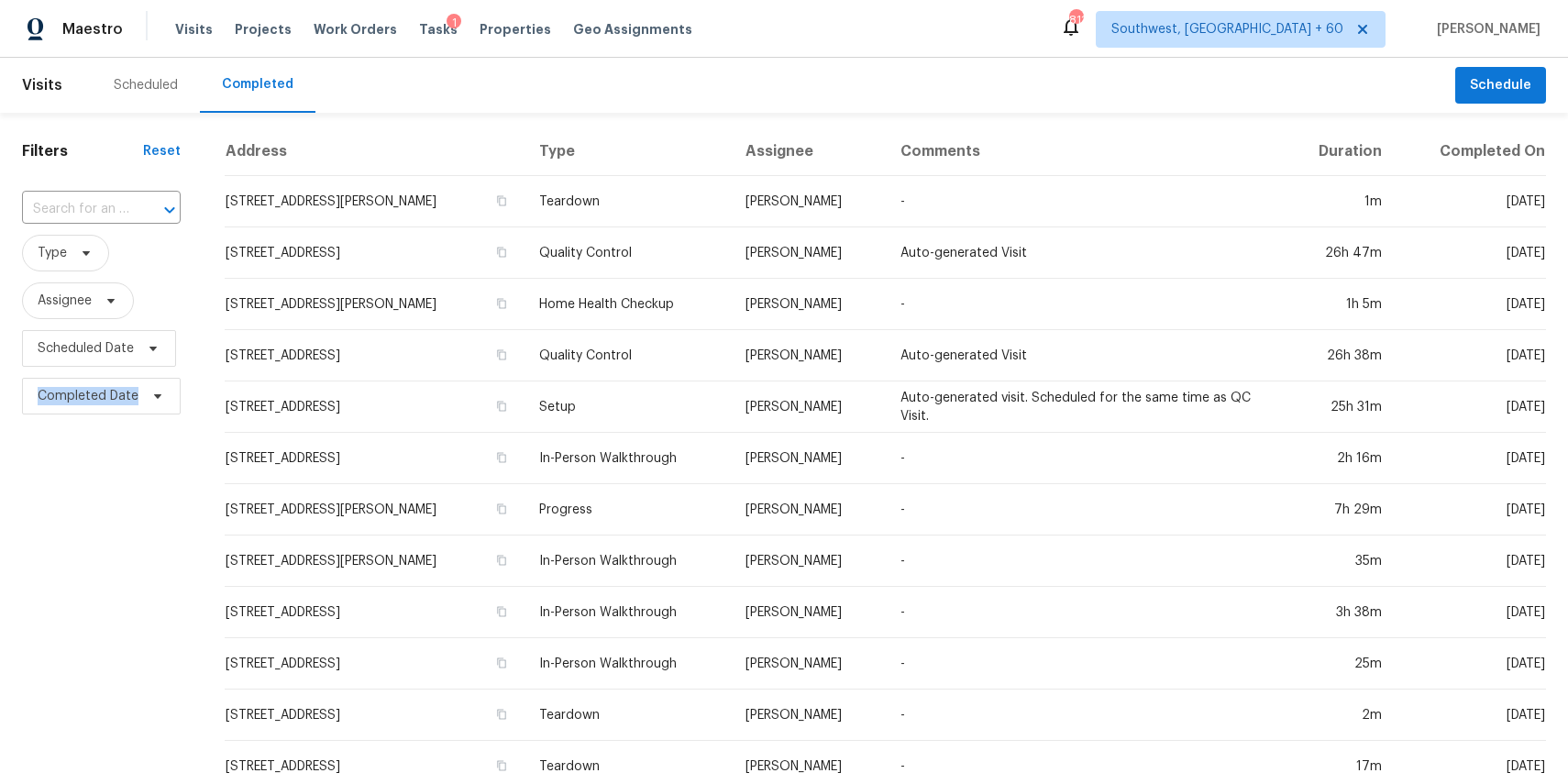
click at [133, 197] on div at bounding box center [156, 210] width 48 height 25
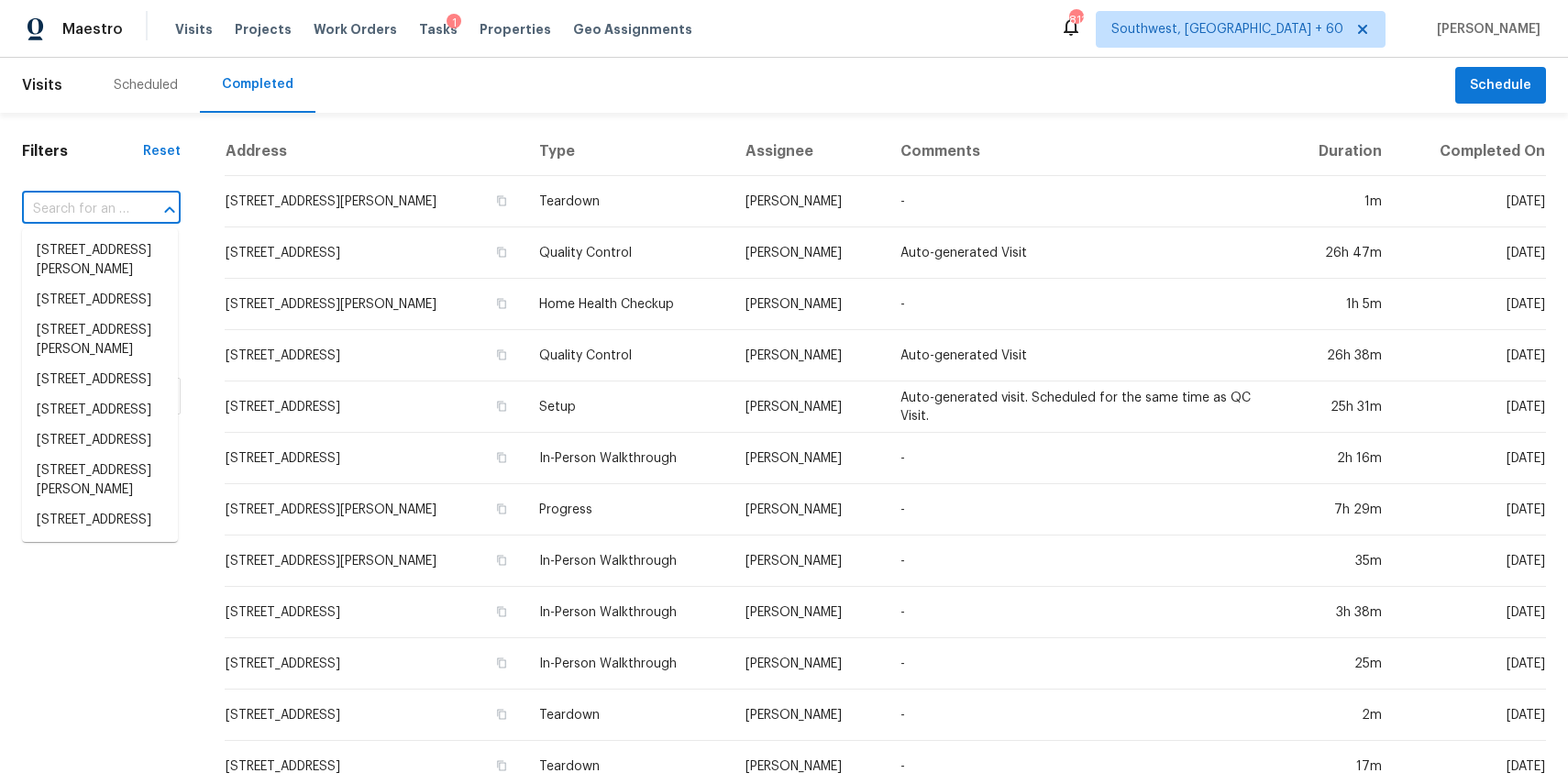
click at [133, 197] on div at bounding box center [156, 210] width 48 height 25
paste input "2205 Rimrock St, Kemah, TX 77565"
type input "2205 Rimrock St, Kemah, TX 77565"
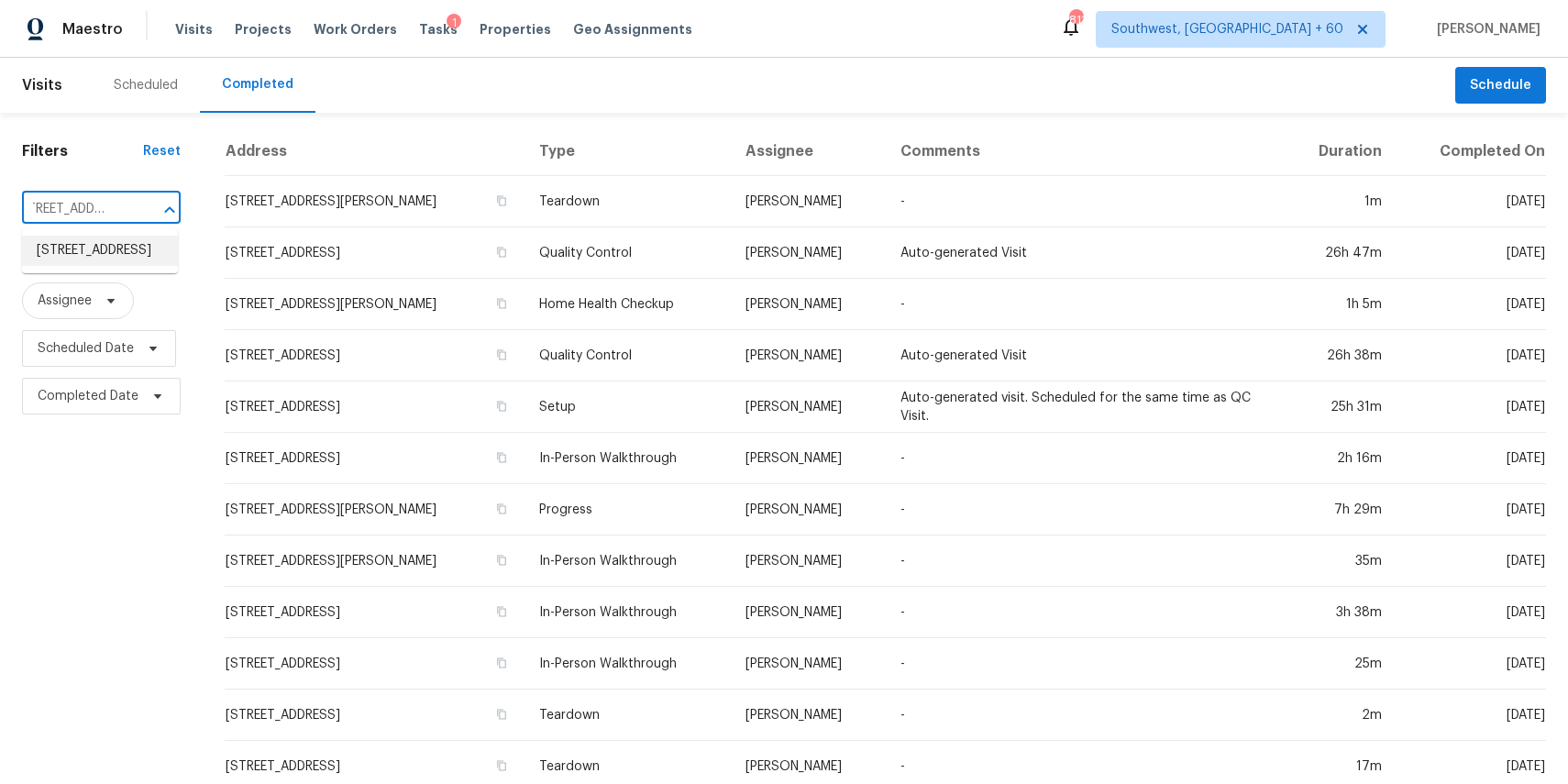
click at [113, 259] on li "2205 Rimrock St, Kemah, TX 77565" at bounding box center [100, 251] width 156 height 30
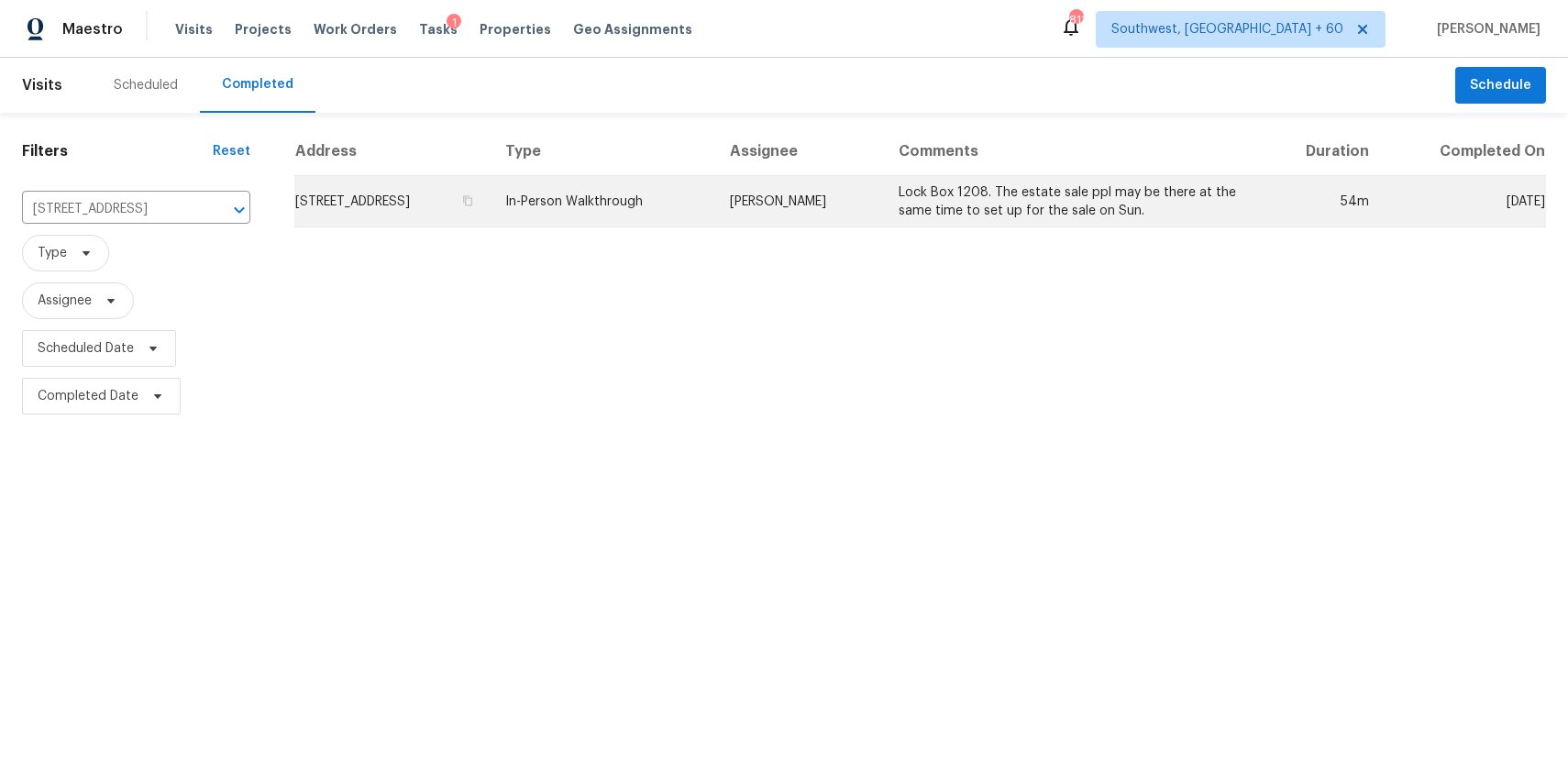
click at [687, 210] on td "In-Person Walkthrough" at bounding box center [603, 201] width 224 height 52
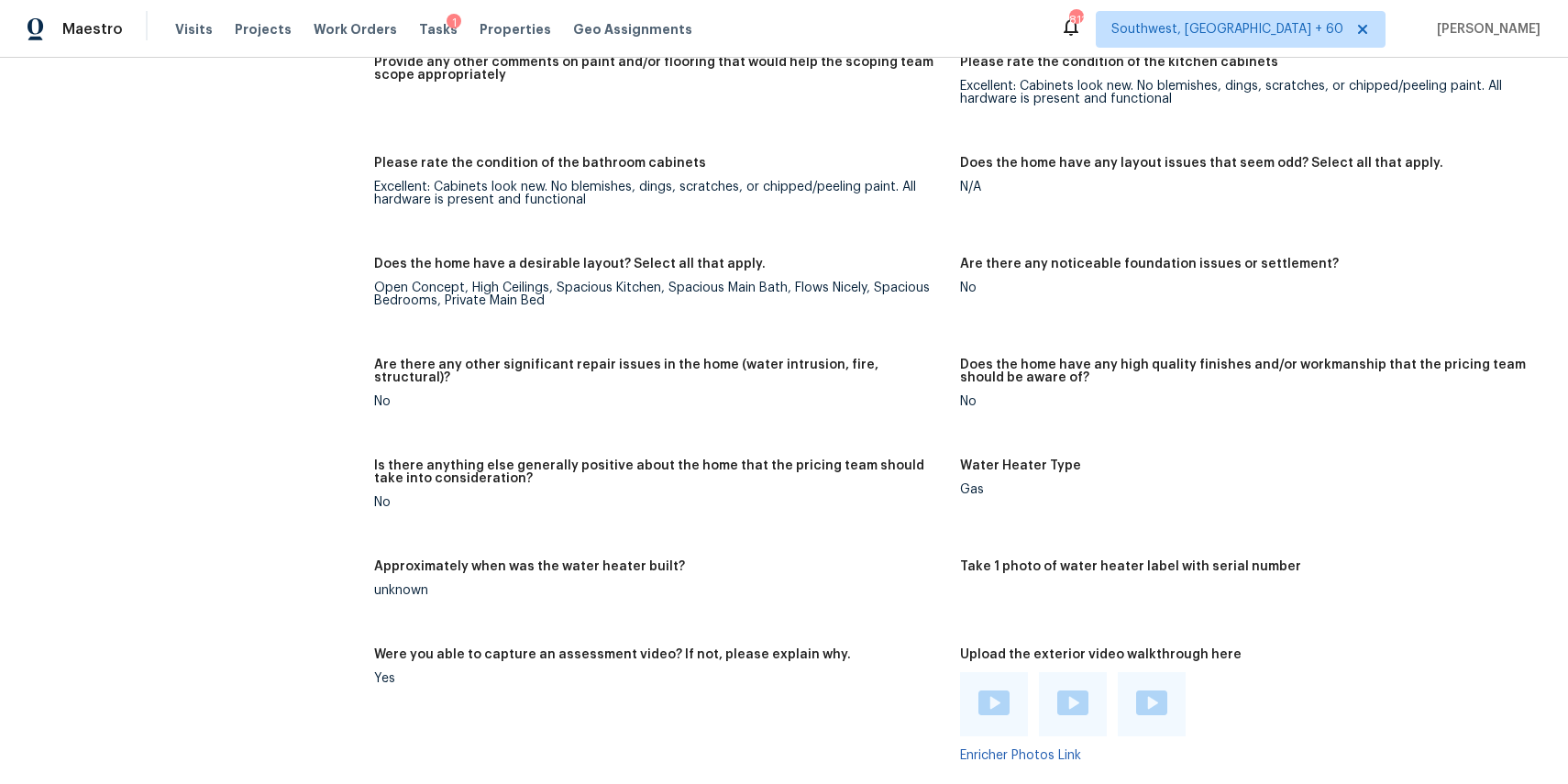
scroll to position [3344, 0]
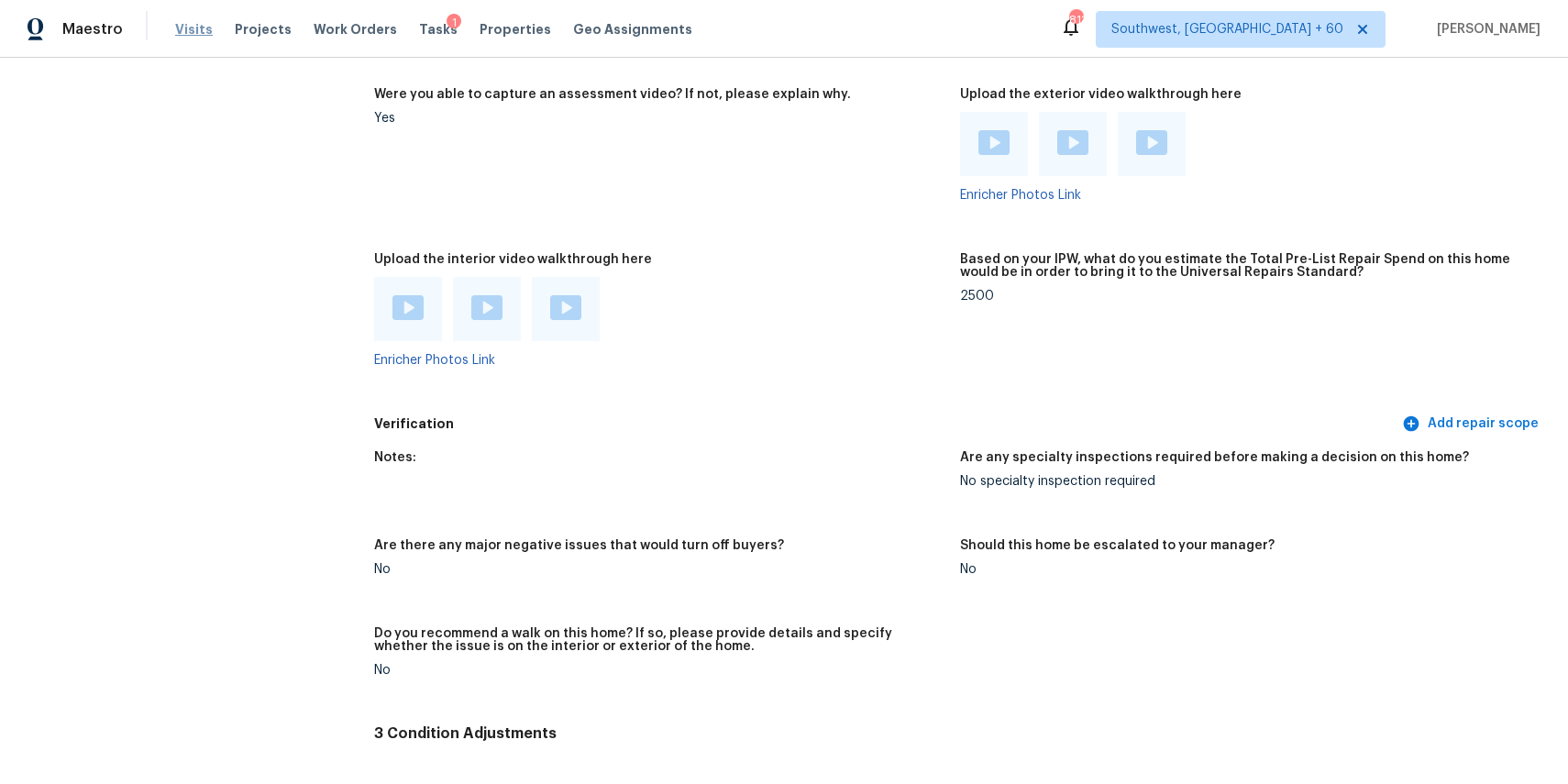
click at [183, 25] on span "Visits" at bounding box center [194, 29] width 38 height 19
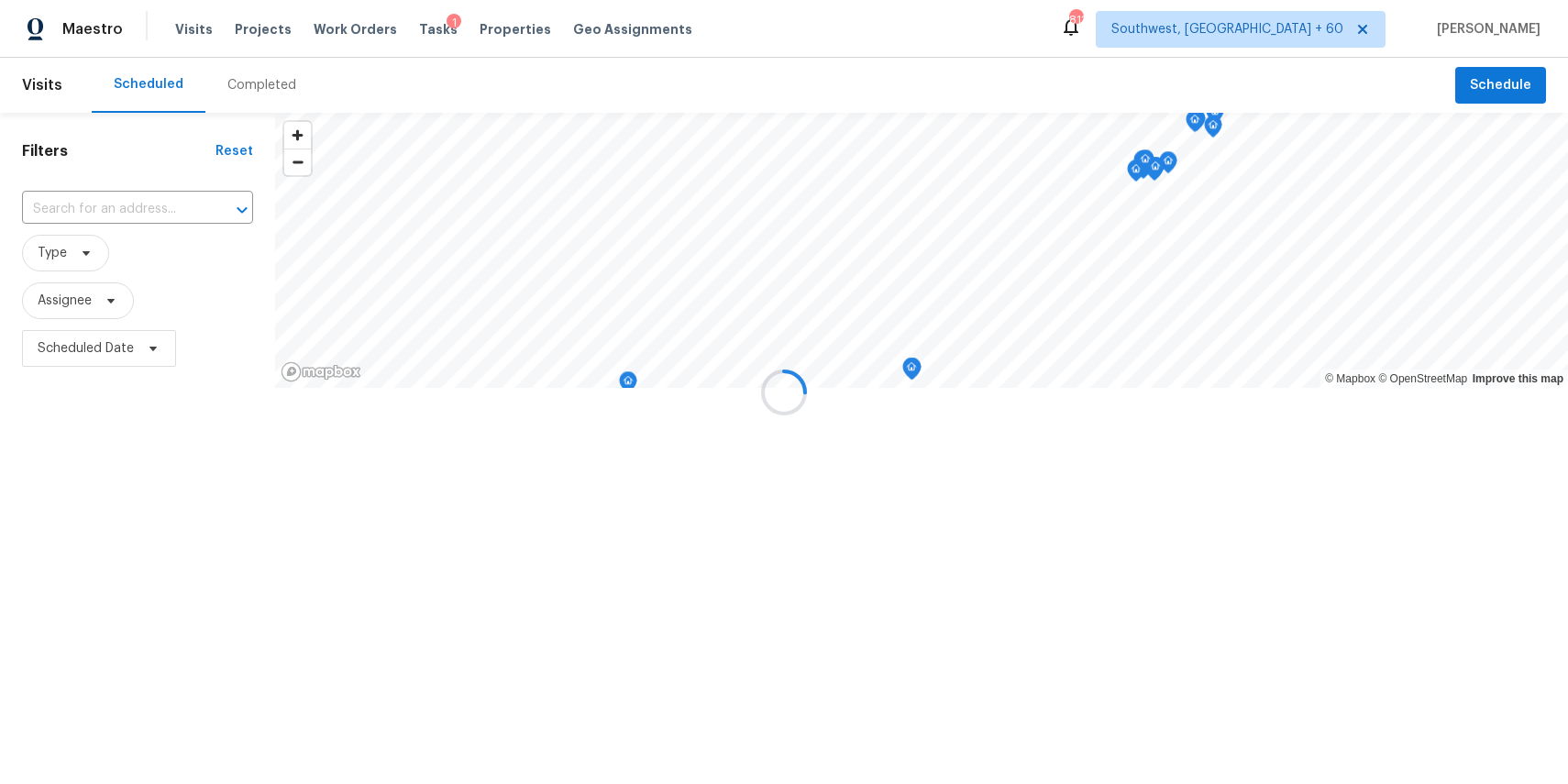
click at [258, 71] on div at bounding box center [784, 392] width 1568 height 784
click at [280, 86] on div at bounding box center [784, 392] width 1568 height 784
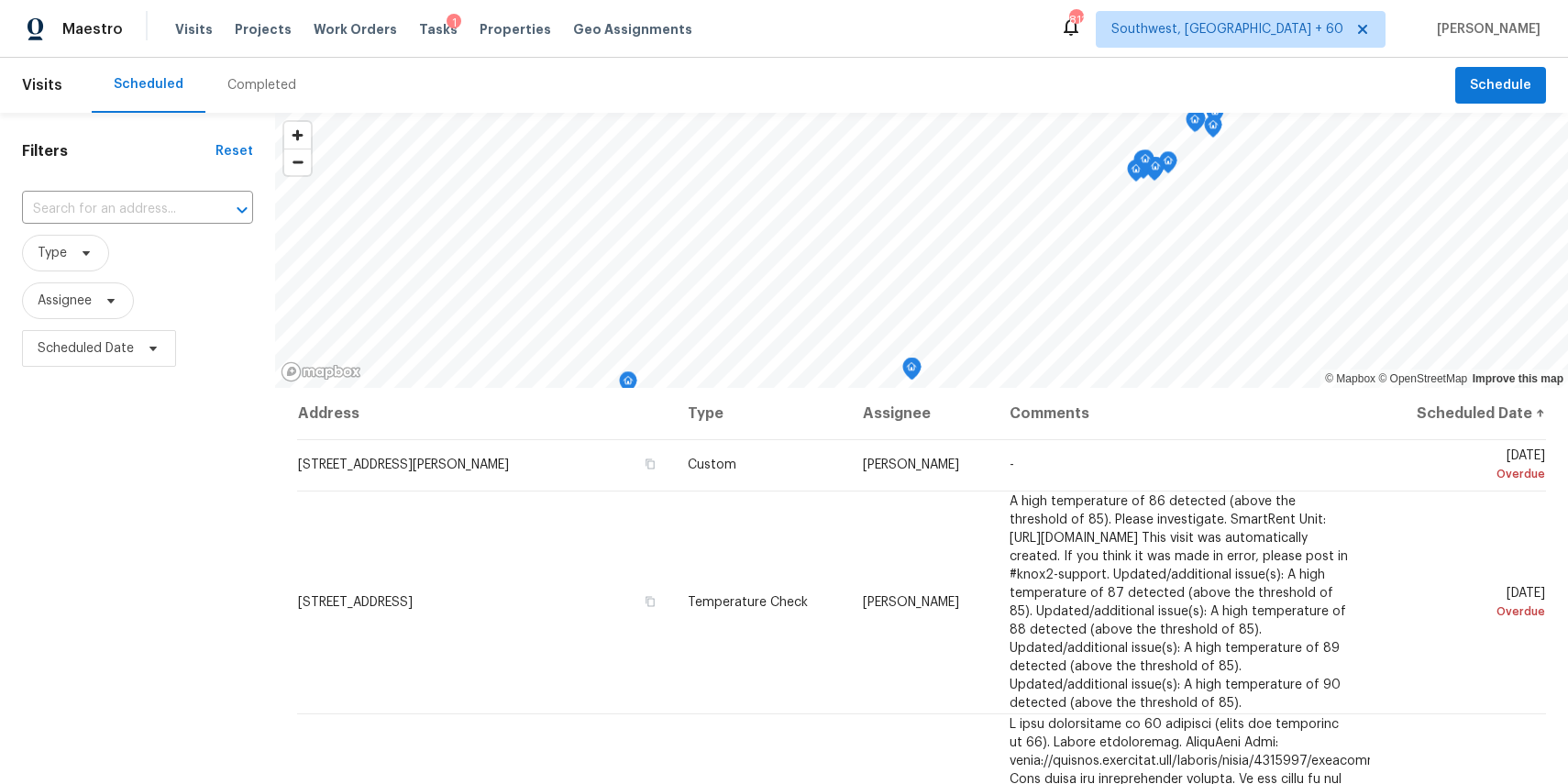
click at [280, 86] on div "Completed" at bounding box center [261, 86] width 69 height 19
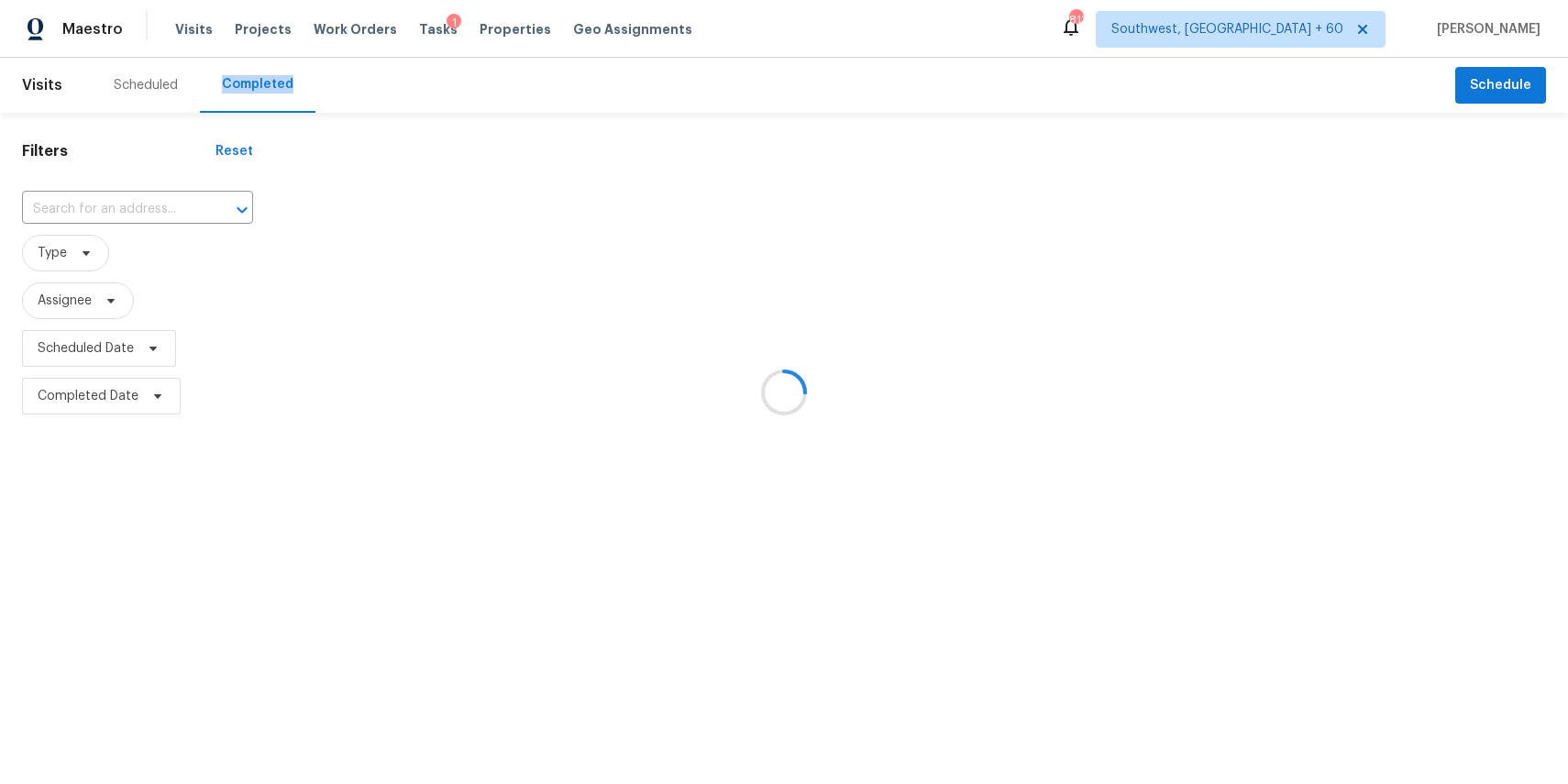
click at [157, 202] on div at bounding box center [784, 392] width 1568 height 784
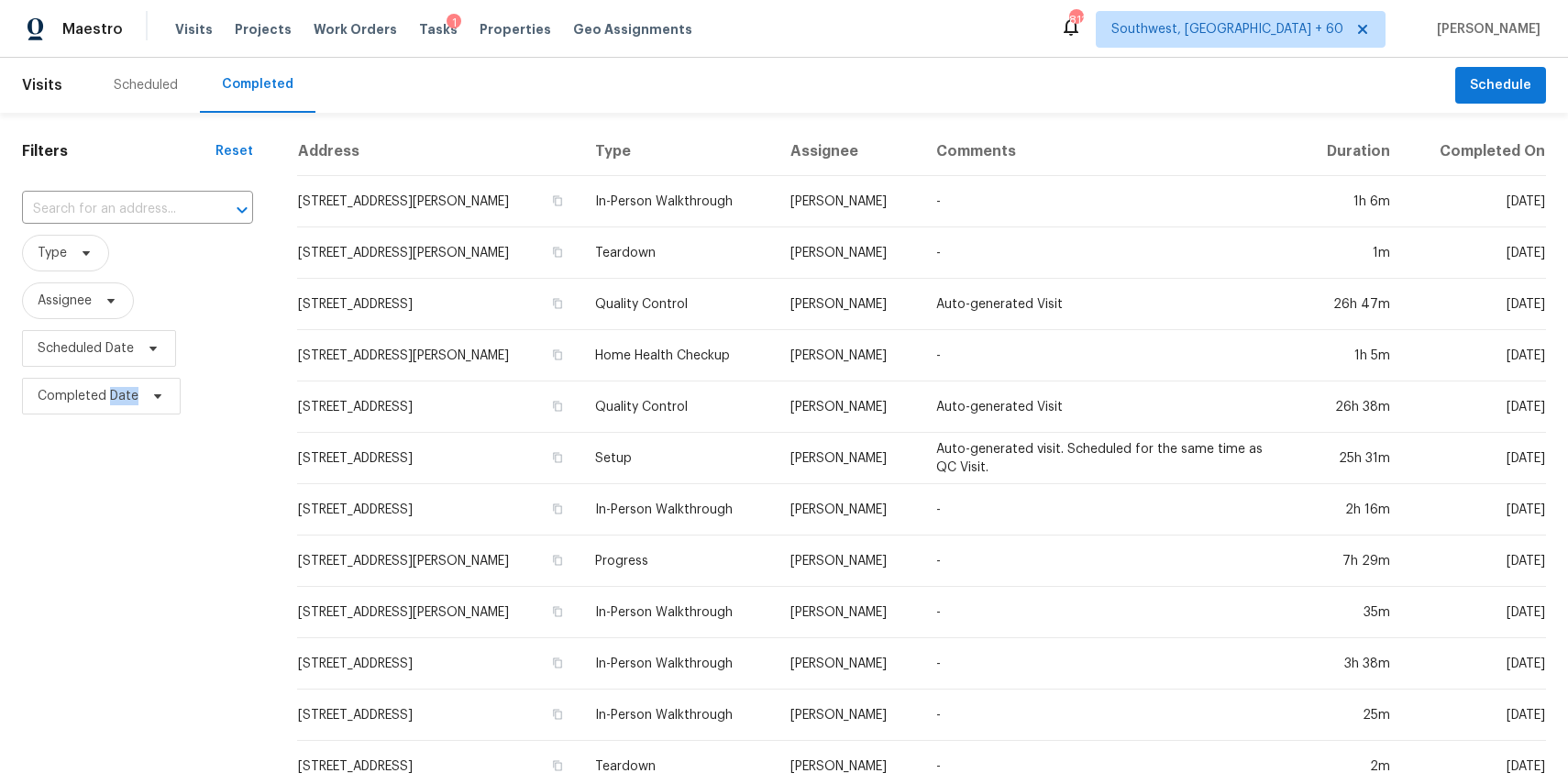
click at [157, 202] on input "text" at bounding box center [111, 210] width 180 height 28
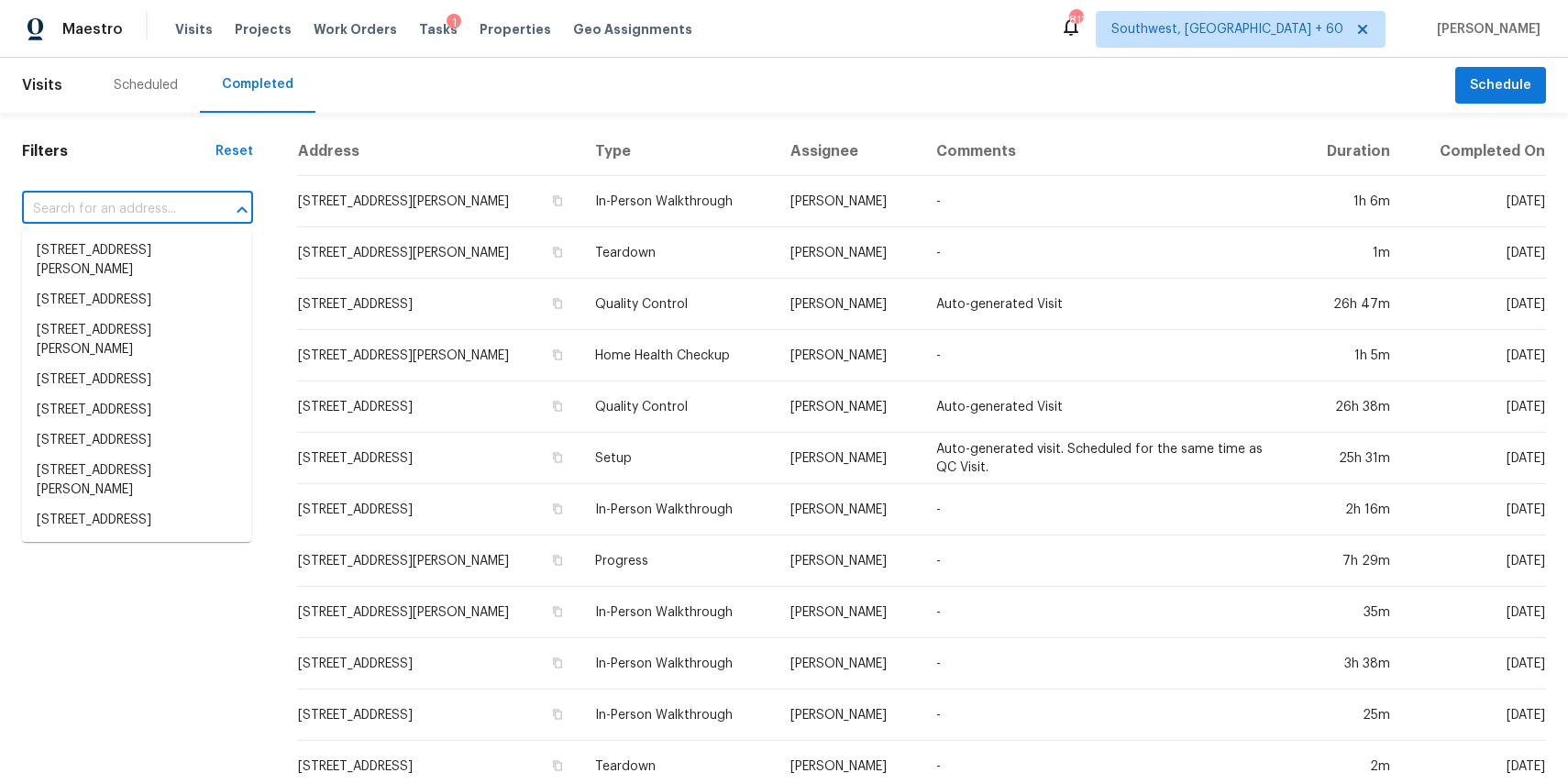
click at [157, 202] on input "text" at bounding box center [111, 210] width 180 height 28
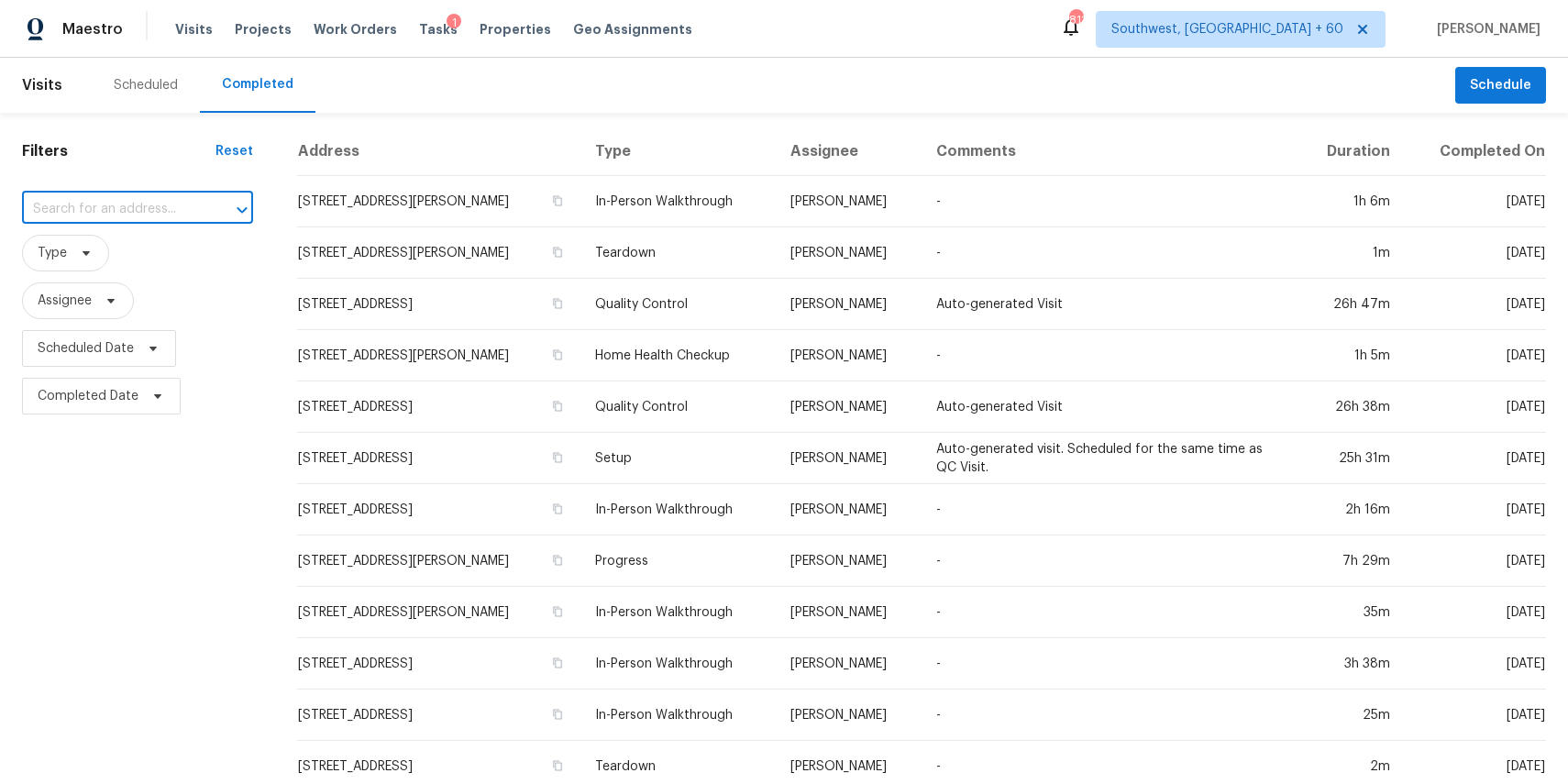
paste input "214 Audrey Alene Dr, San Antonio, TX 78216"
type input "214 Audrey Alene Dr, San Antonio, TX 78216"
click at [92, 259] on li "214 Audrey Alene Dr, San Antonio, TX 78216" at bounding box center [136, 260] width 230 height 50
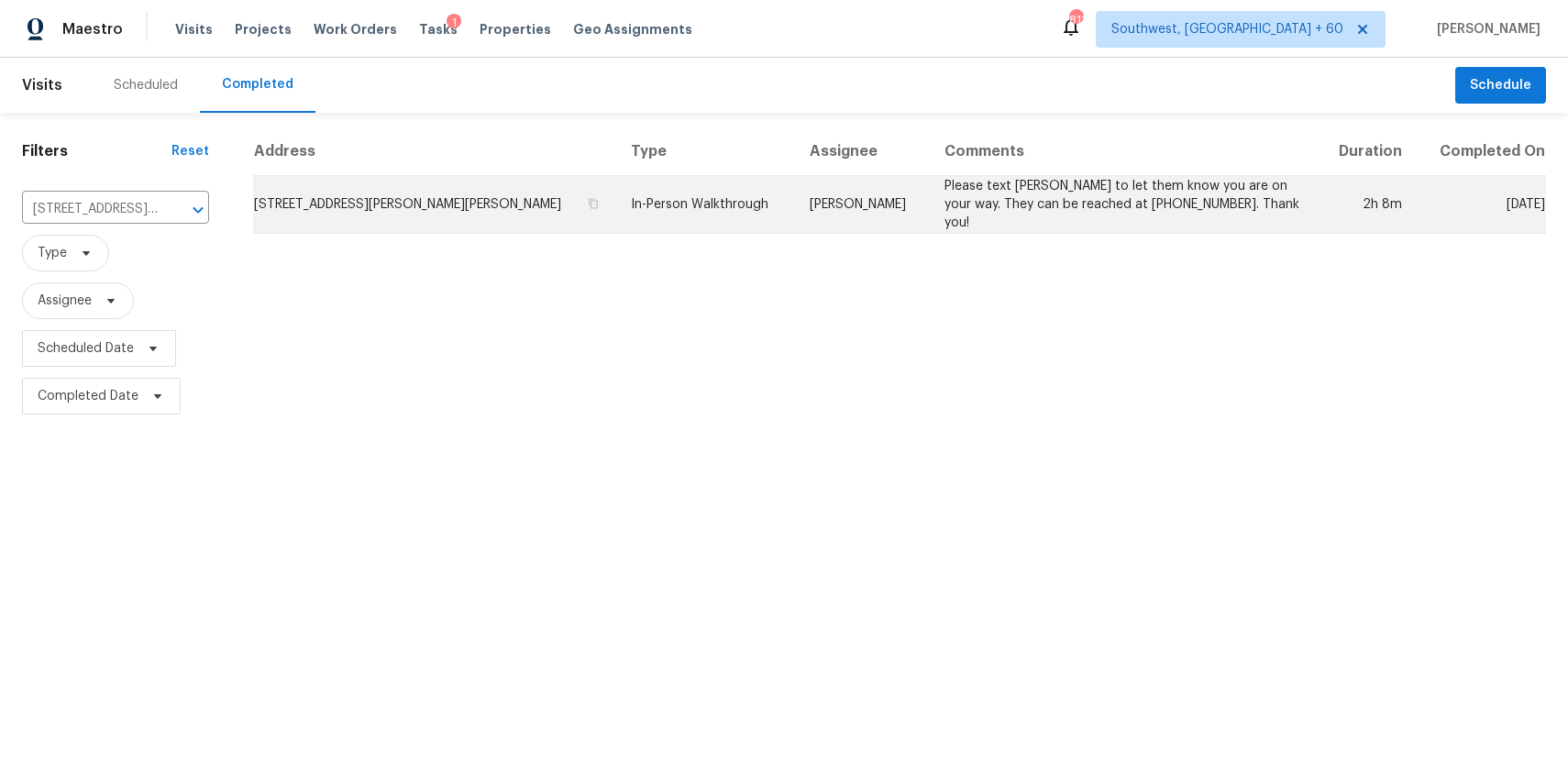
click at [512, 223] on td "214 Audrey Alene Dr, San Antonio, TX 78216" at bounding box center [435, 204] width 363 height 57
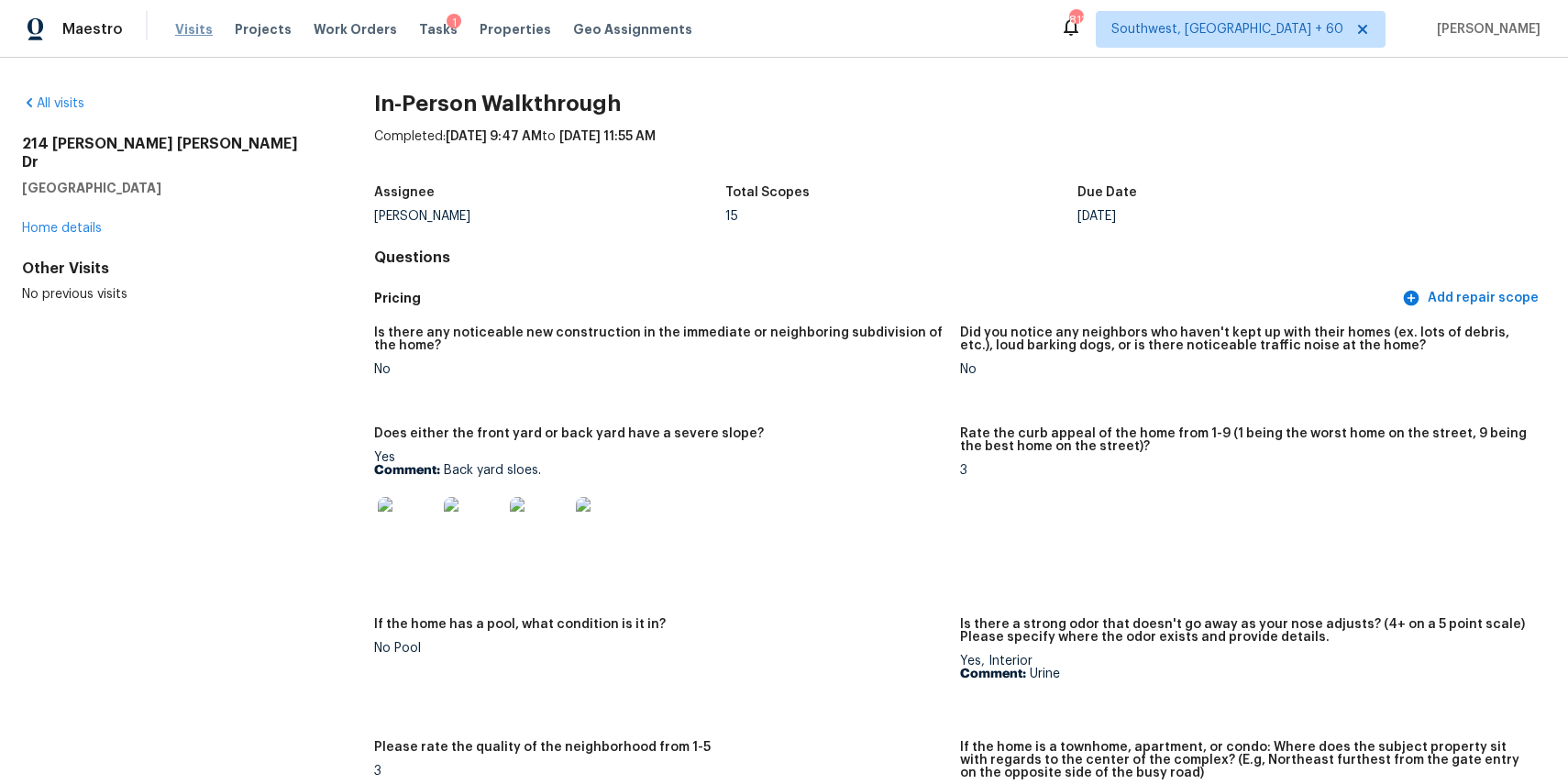
click at [197, 30] on span "Visits" at bounding box center [194, 29] width 38 height 19
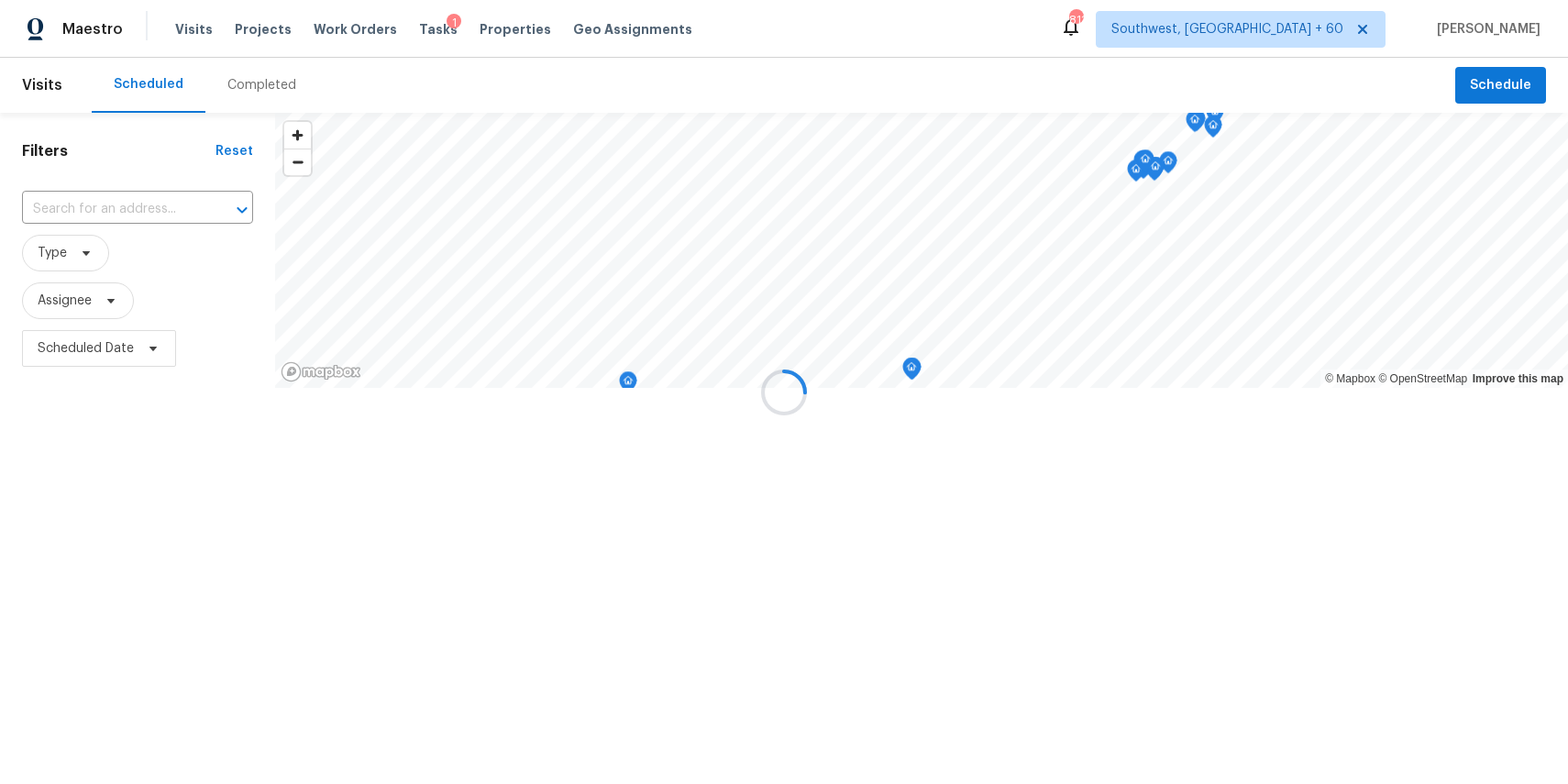
click at [230, 95] on div at bounding box center [784, 392] width 1568 height 784
click at [268, 78] on div "Completed" at bounding box center [261, 86] width 69 height 19
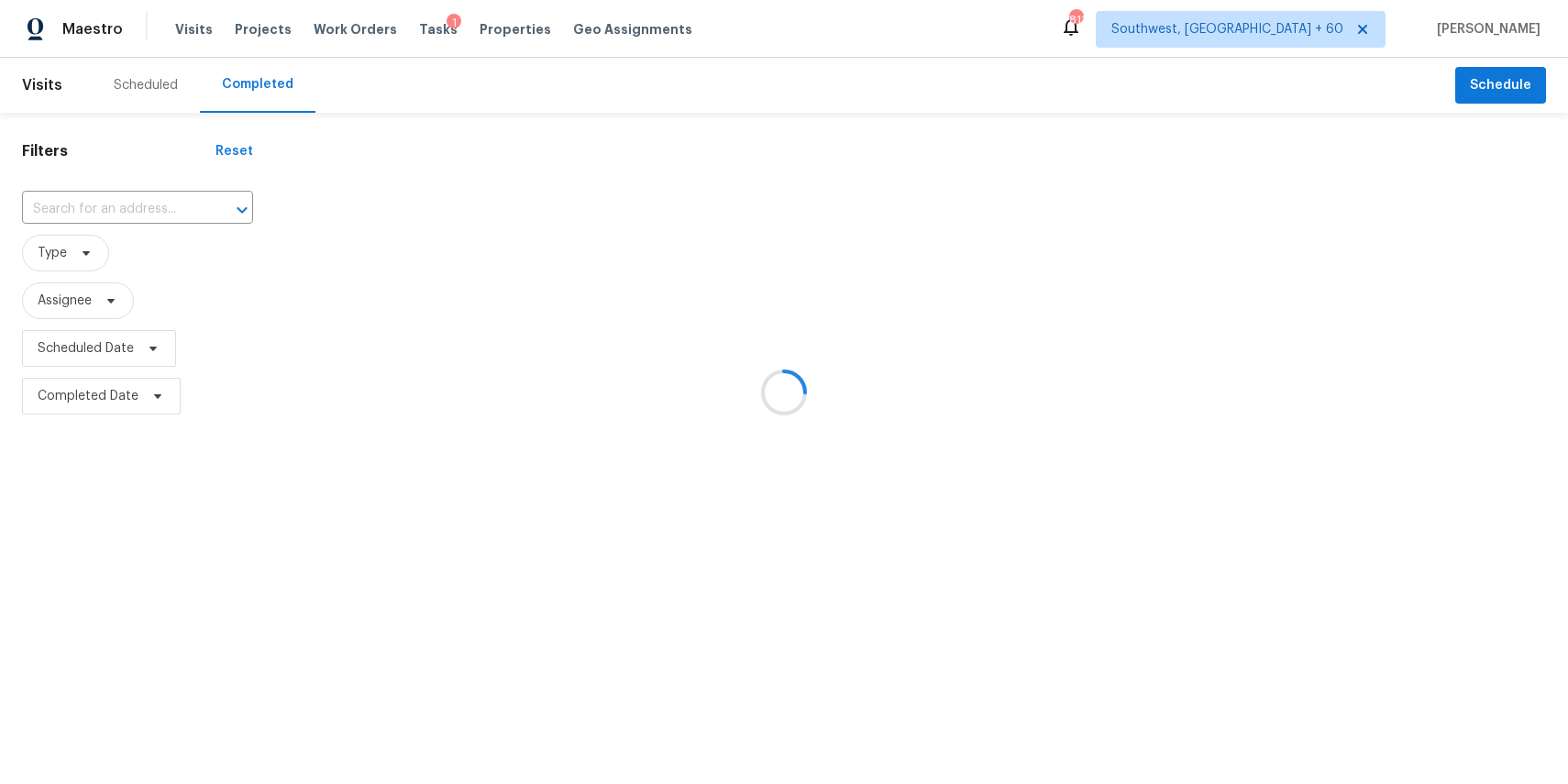
click at [268, 78] on div at bounding box center [784, 392] width 1568 height 784
click at [150, 201] on div at bounding box center [784, 392] width 1568 height 784
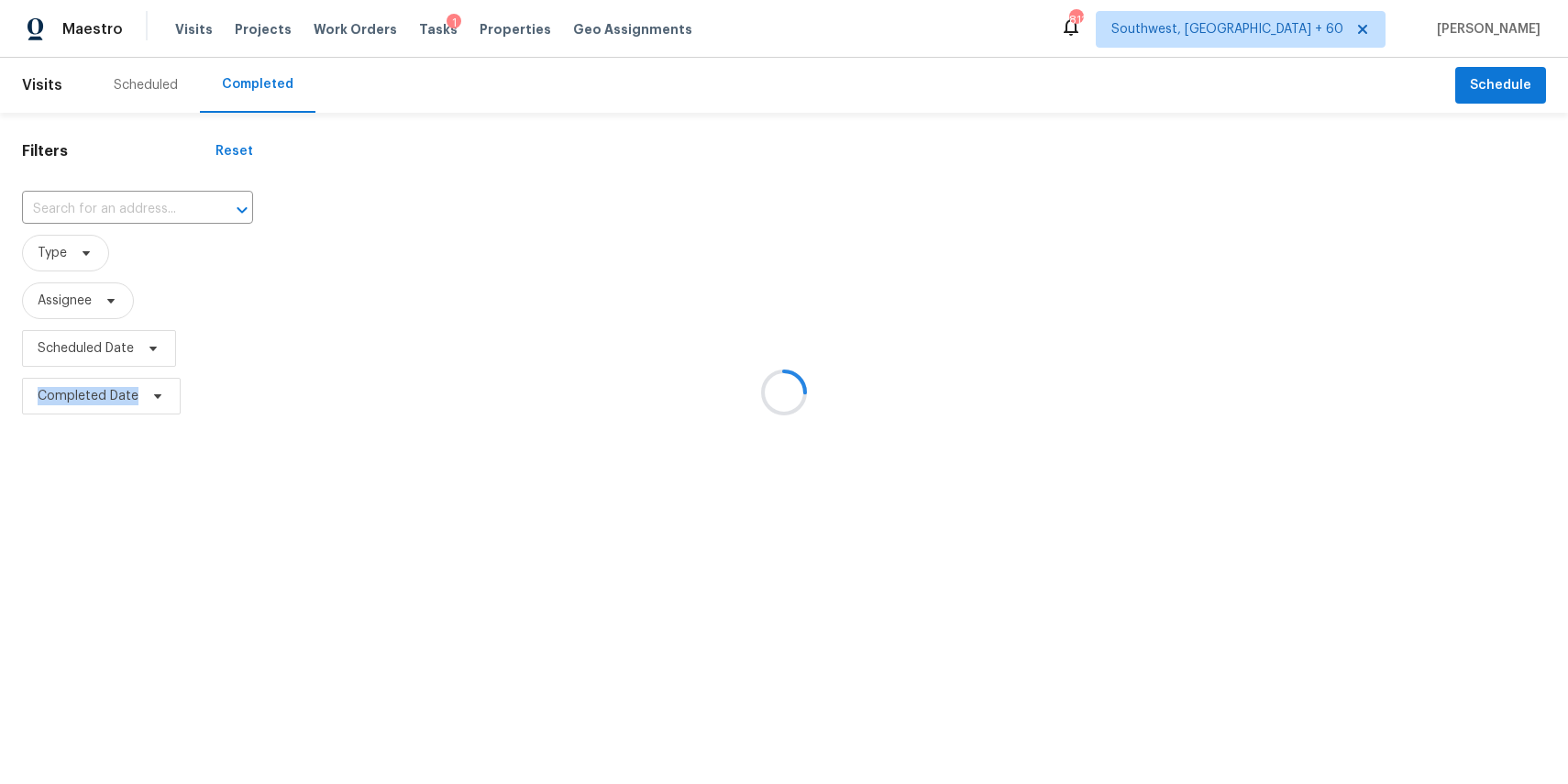
click at [150, 201] on div at bounding box center [784, 392] width 1568 height 784
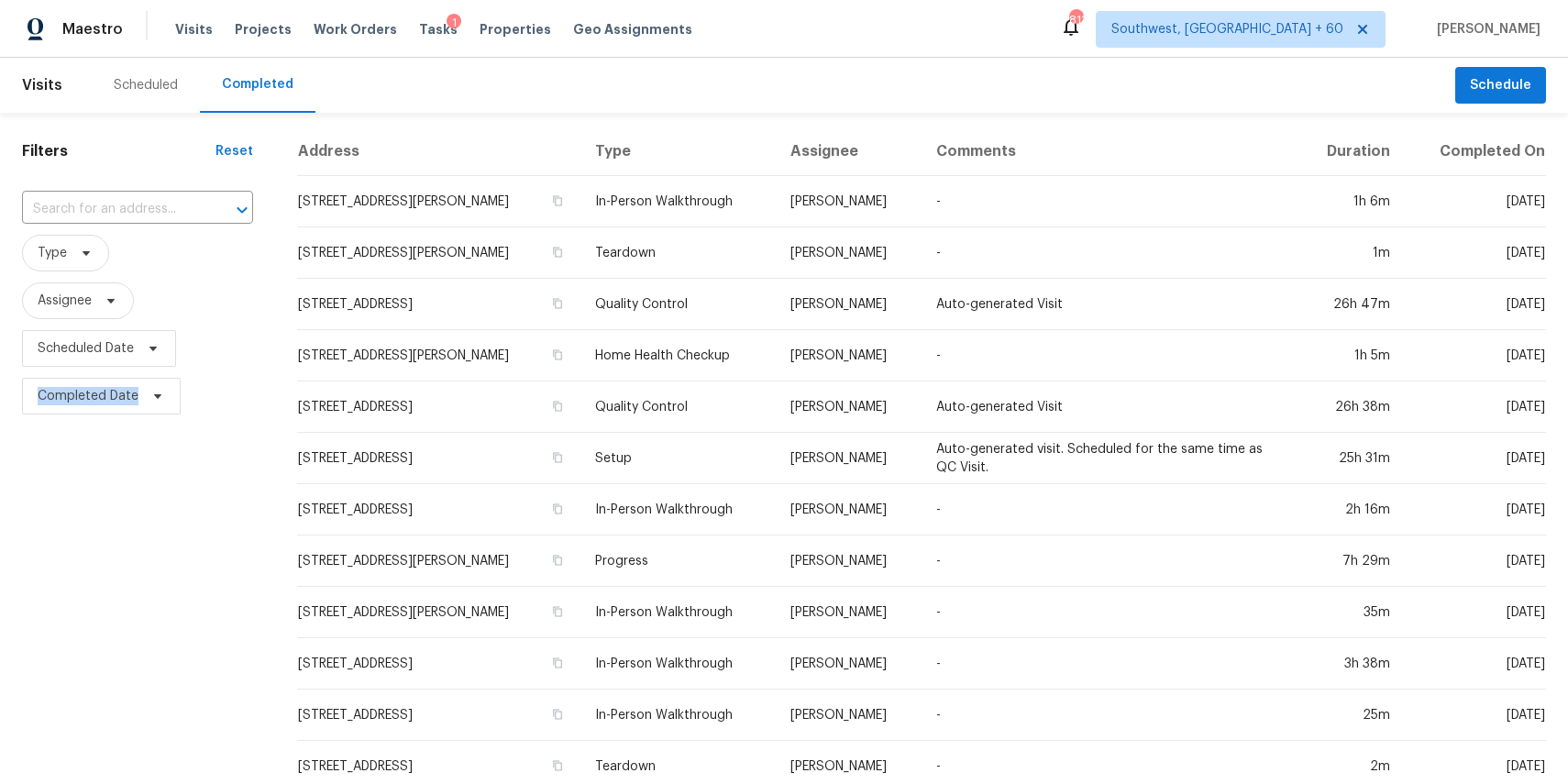
click at [150, 201] on input "text" at bounding box center [111, 210] width 180 height 28
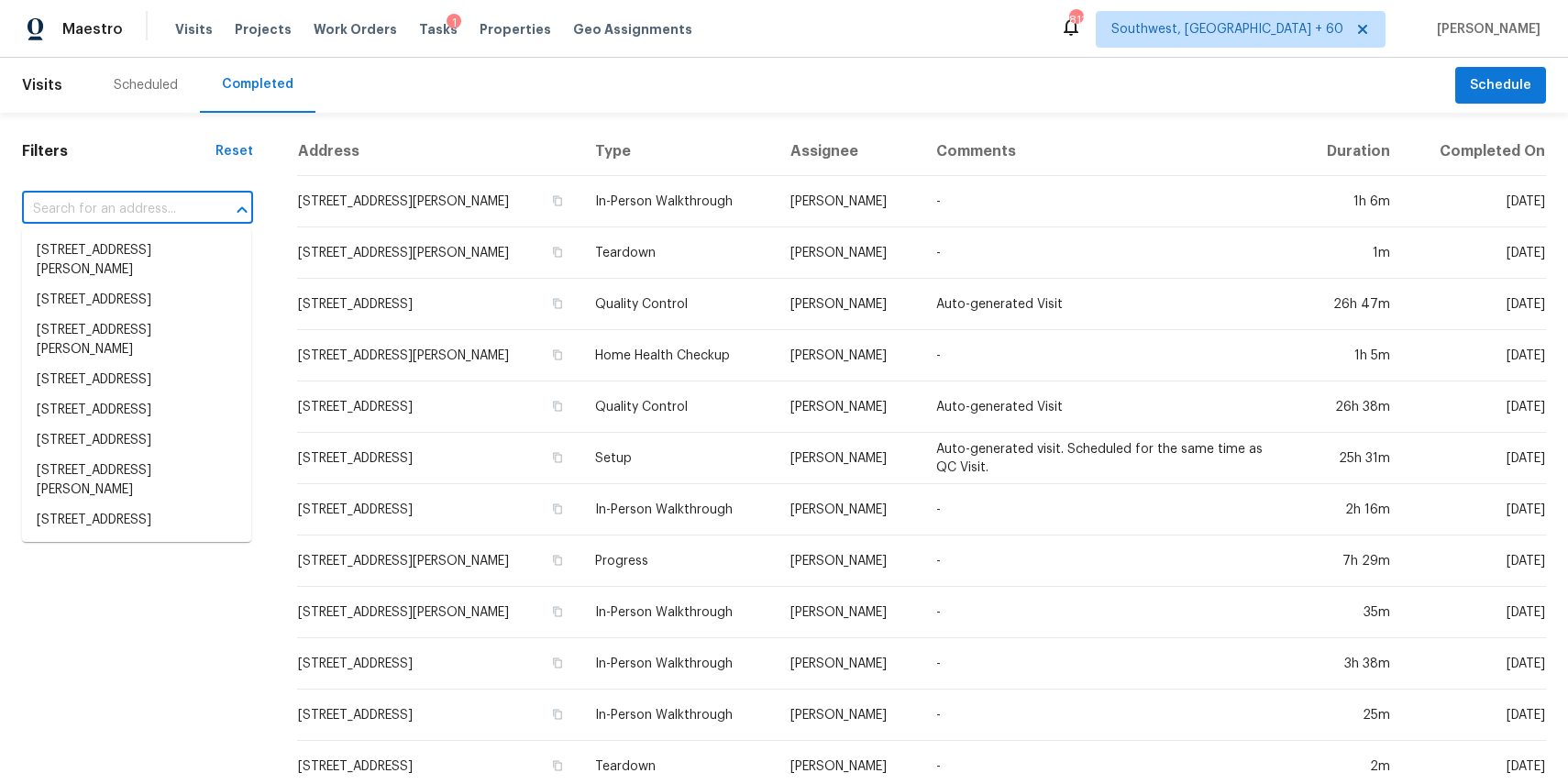
click at [150, 201] on input "text" at bounding box center [111, 210] width 180 height 28
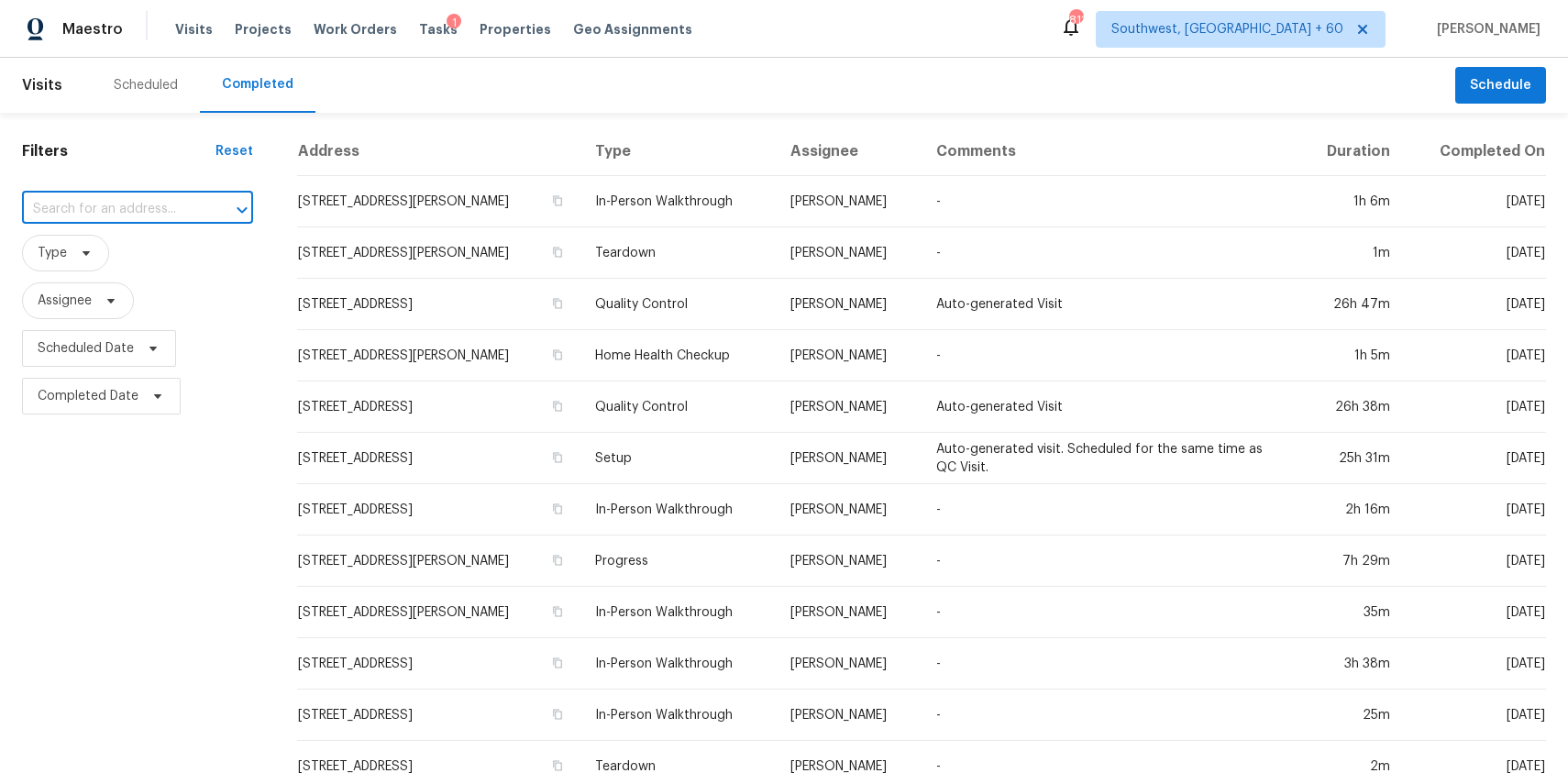
paste input "3717 W Spurgeon St, Fort Worth, TX 76133"
type input "3717 W Spurgeon St, Fort Worth, TX 76133"
click at [131, 256] on li "3717 W Spurgeon St, Fort Worth, TX 76133" at bounding box center [136, 260] width 230 height 50
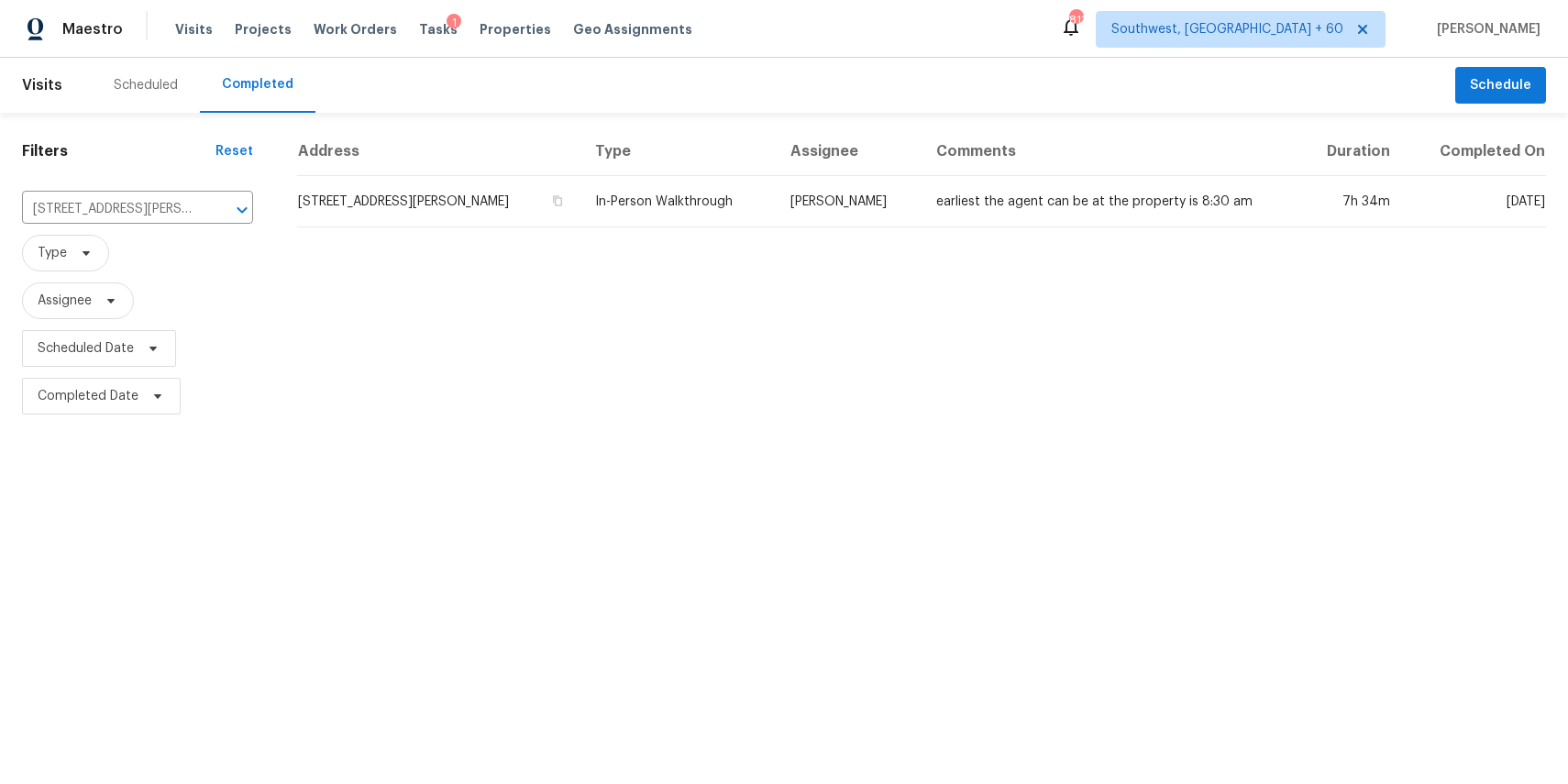
click at [693, 223] on td "In-Person Walkthrough" at bounding box center [677, 201] width 195 height 52
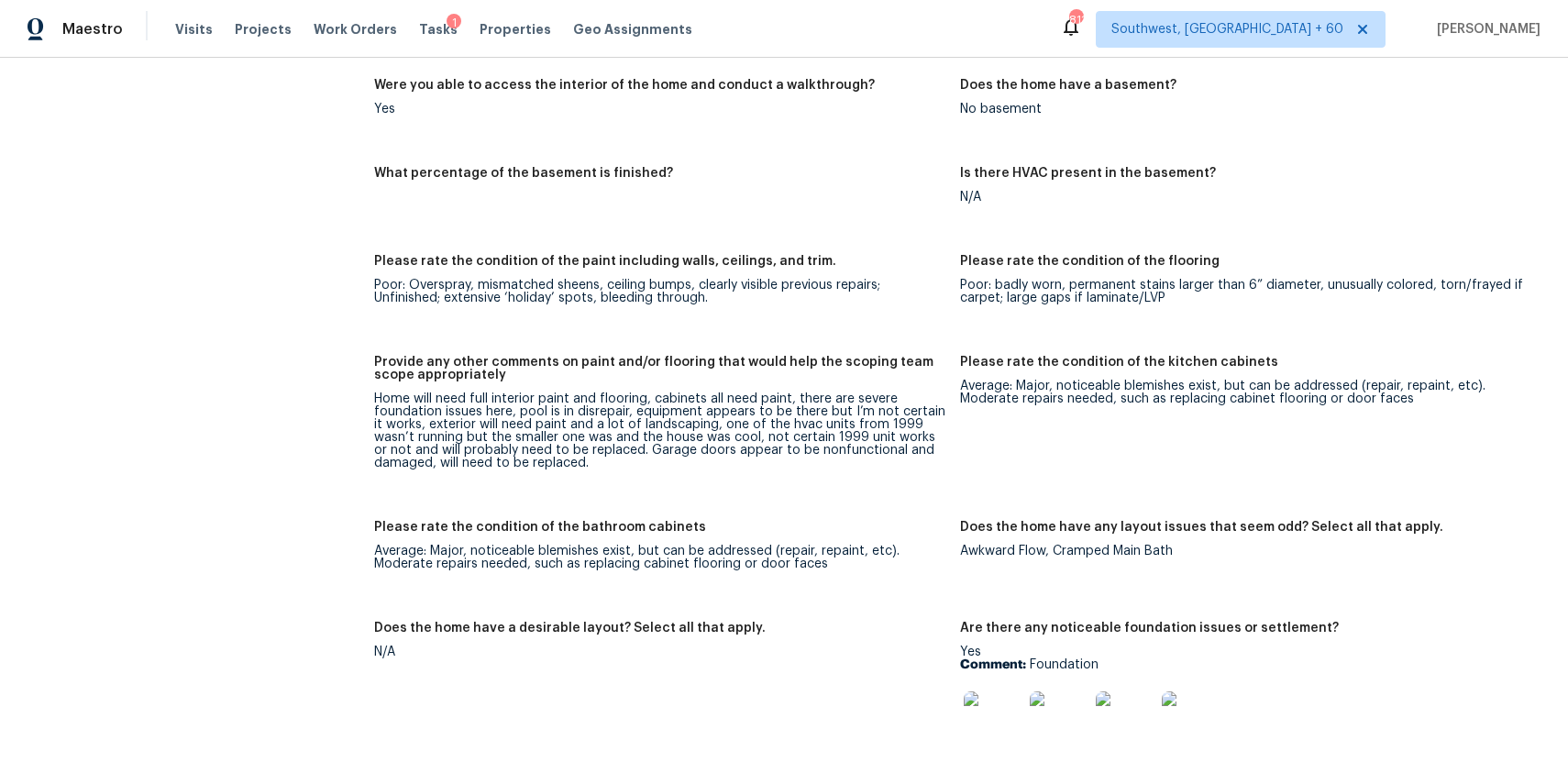
scroll to position [2847, 0]
click at [190, 25] on span "Visits" at bounding box center [194, 29] width 38 height 19
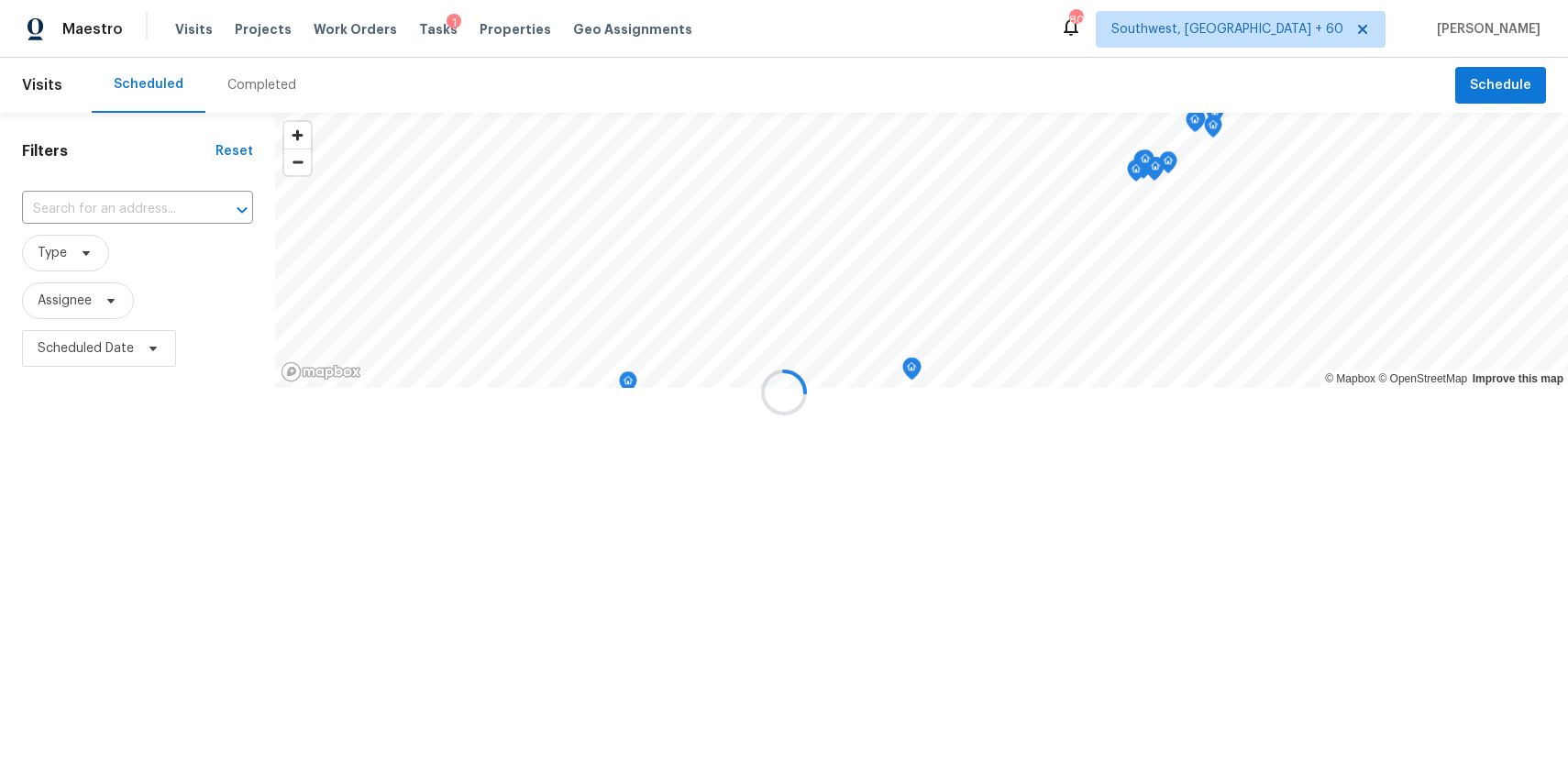
click at [263, 66] on div at bounding box center [784, 392] width 1568 height 784
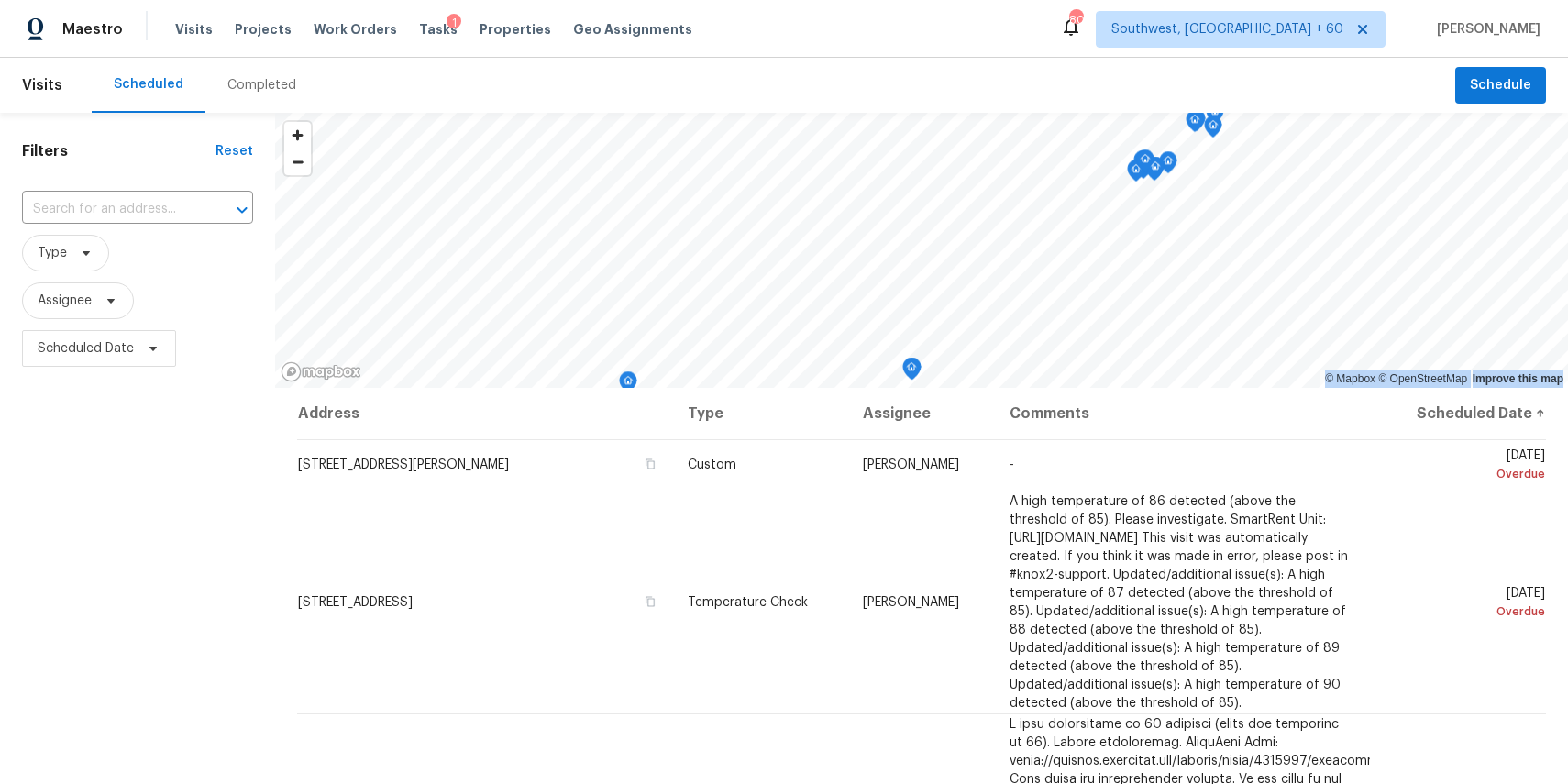
click at [276, 84] on div "Completed" at bounding box center [261, 86] width 69 height 19
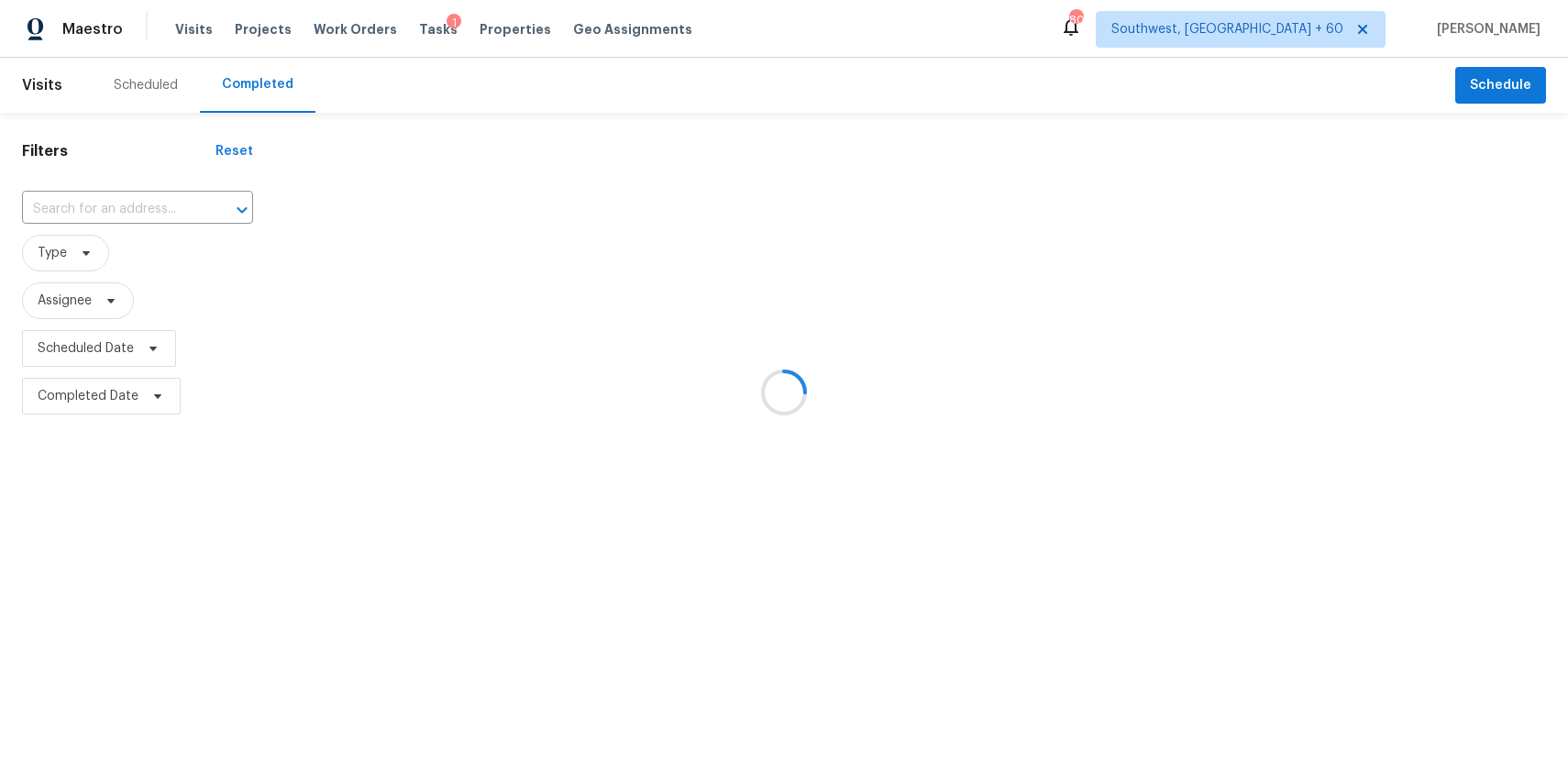
click at [276, 84] on div at bounding box center [784, 392] width 1568 height 784
click at [157, 206] on div at bounding box center [784, 392] width 1568 height 784
click at [103, 197] on div at bounding box center [784, 392] width 1568 height 784
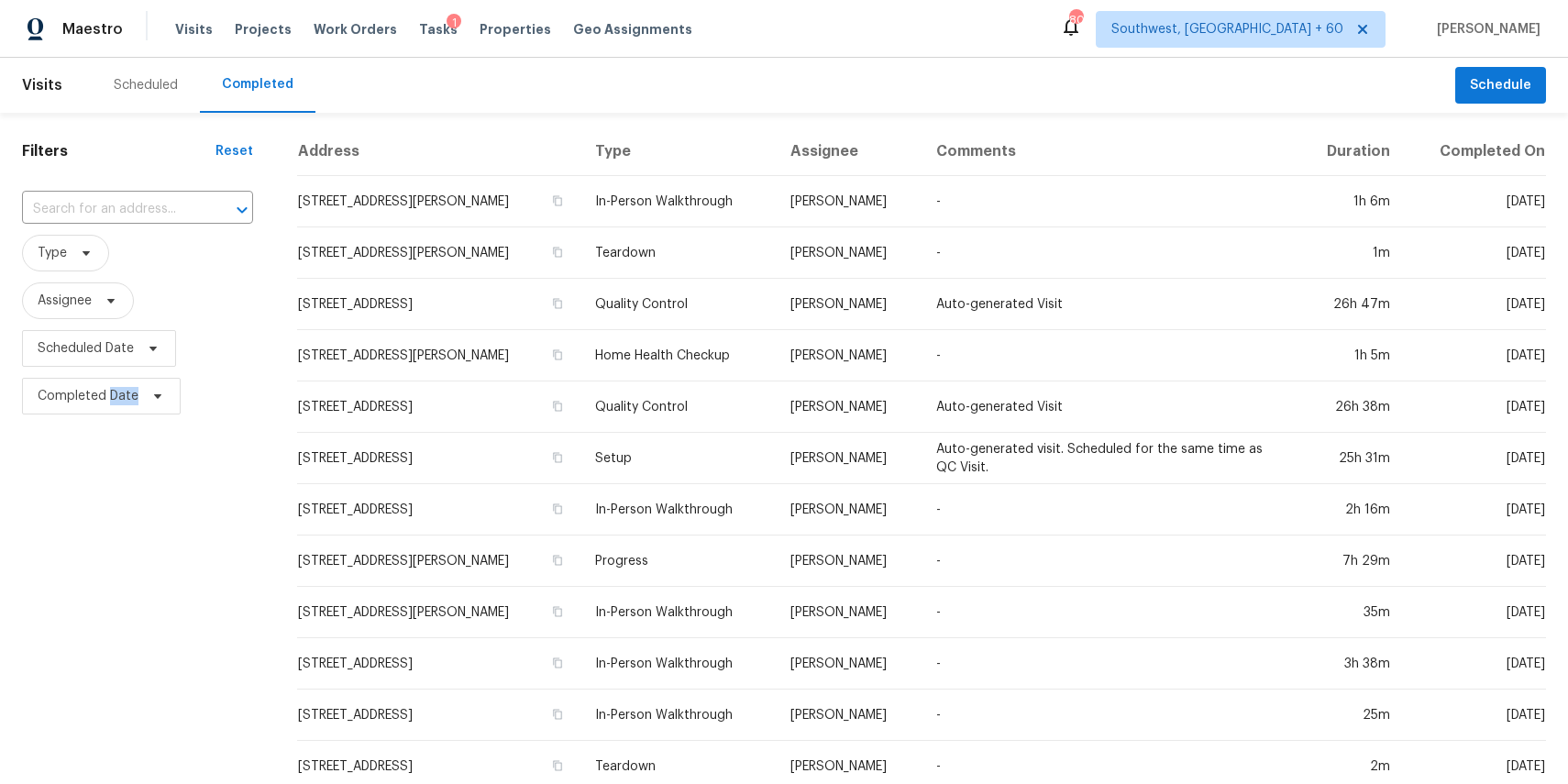
click at [103, 197] on input "text" at bounding box center [111, 210] width 180 height 28
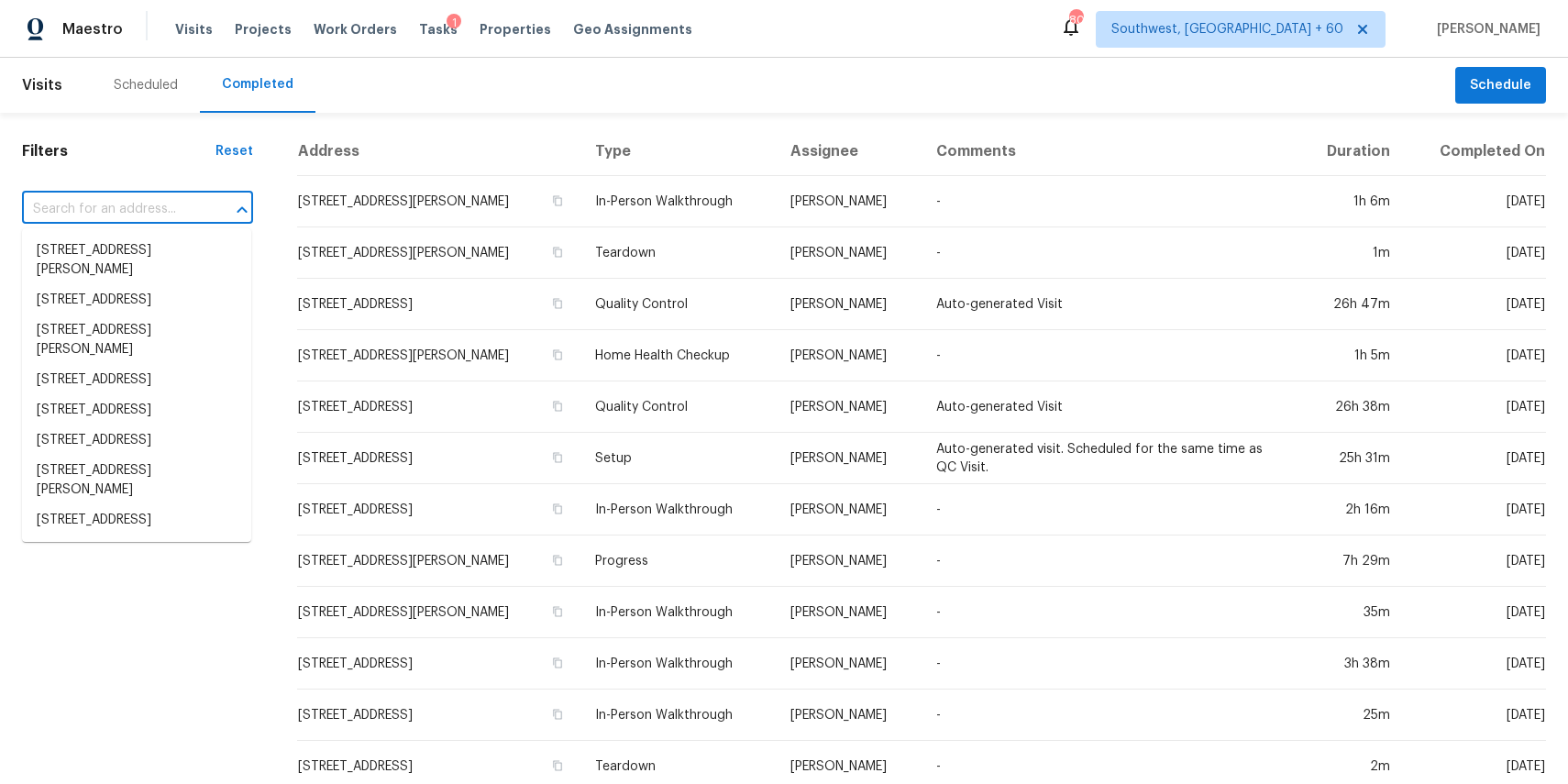
paste input "7018 Holly Hills Ave, Saint Louis, MO 63123"
type input "7018 Holly Hills Ave, Saint Louis, MO 63123"
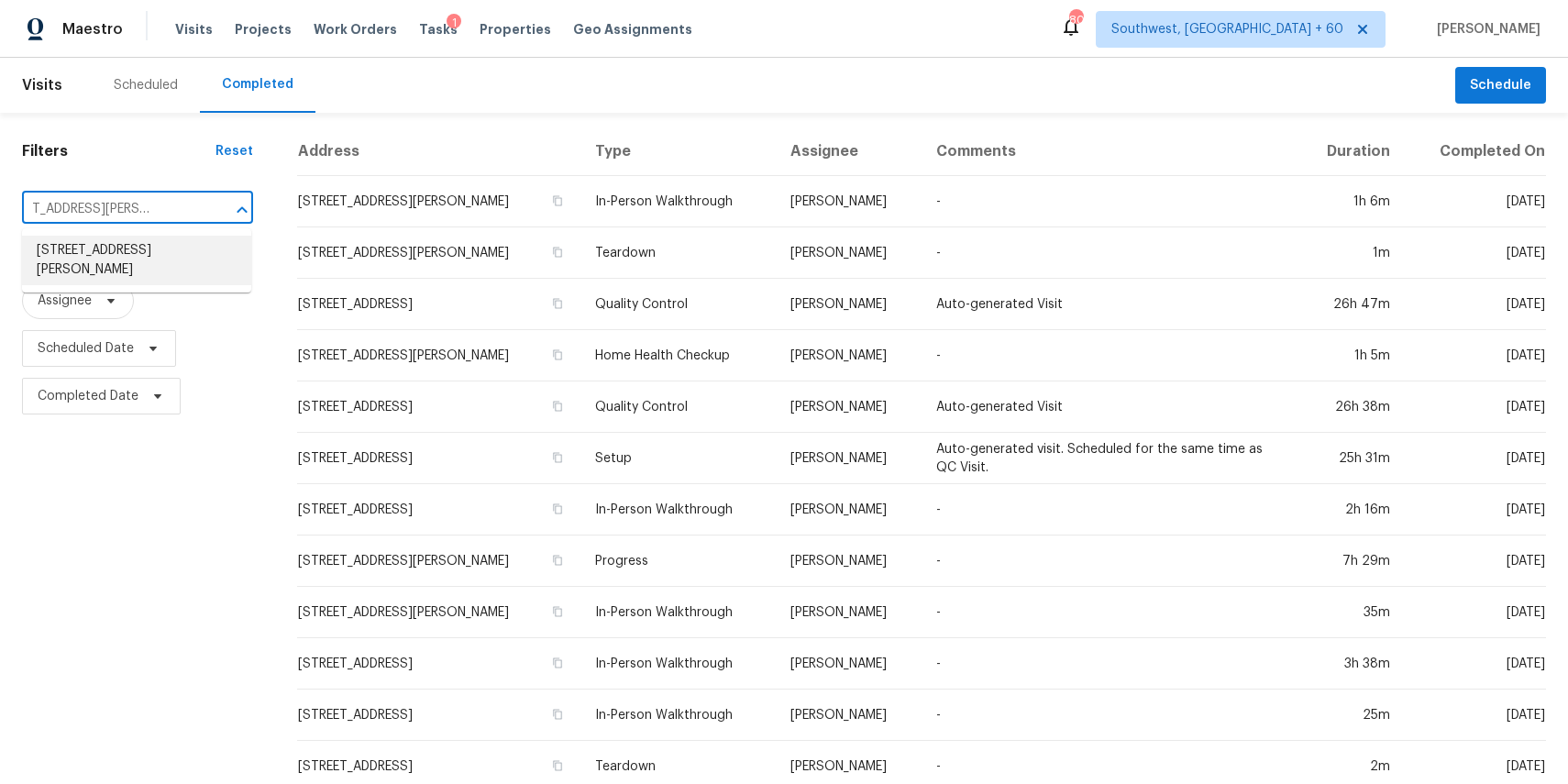
click at [131, 263] on li "7018 Holly Hills Ave, Saint Louis, MO 63123" at bounding box center [136, 260] width 230 height 50
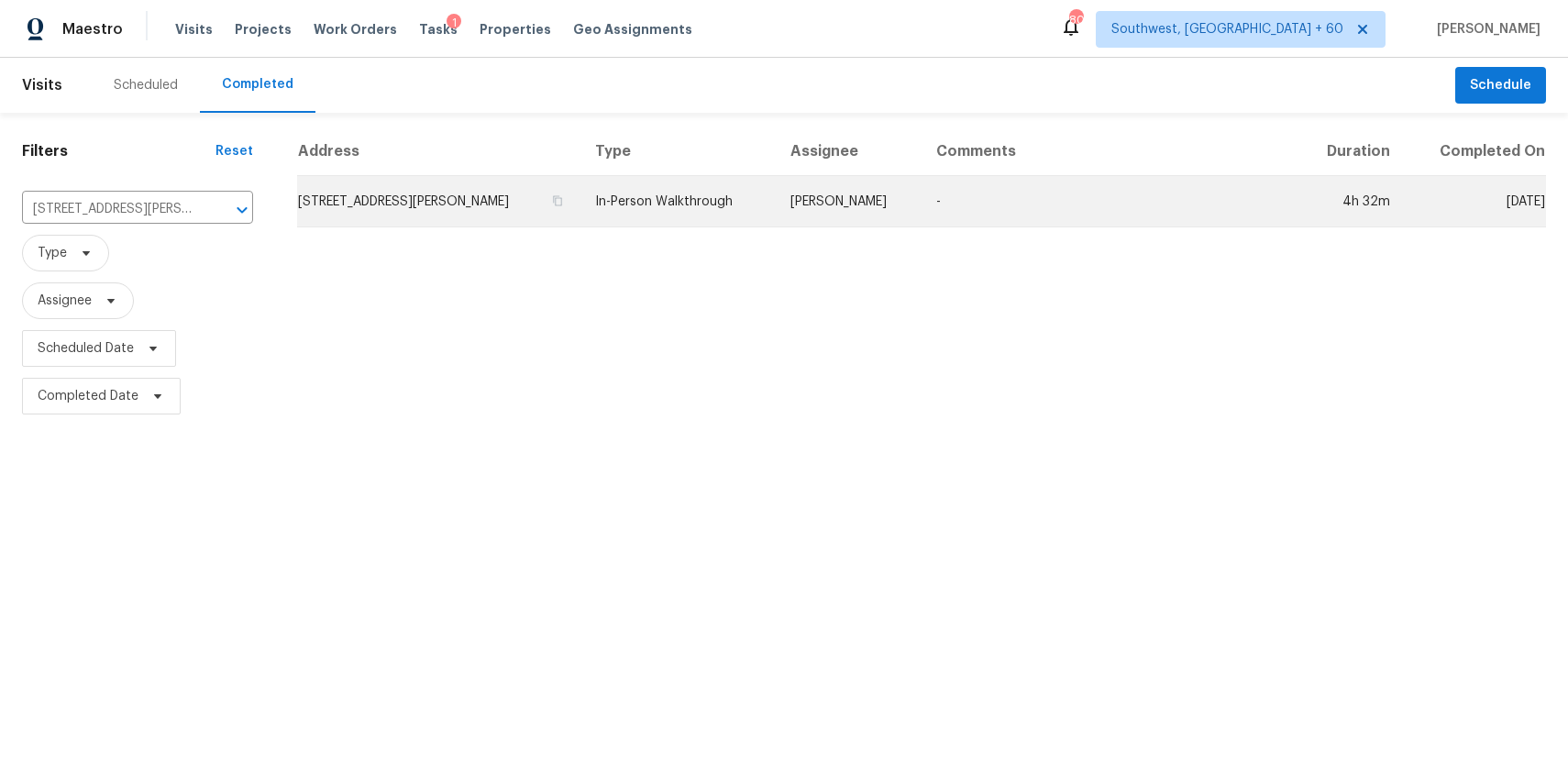
click at [663, 223] on td "In-Person Walkthrough" at bounding box center [677, 201] width 195 height 52
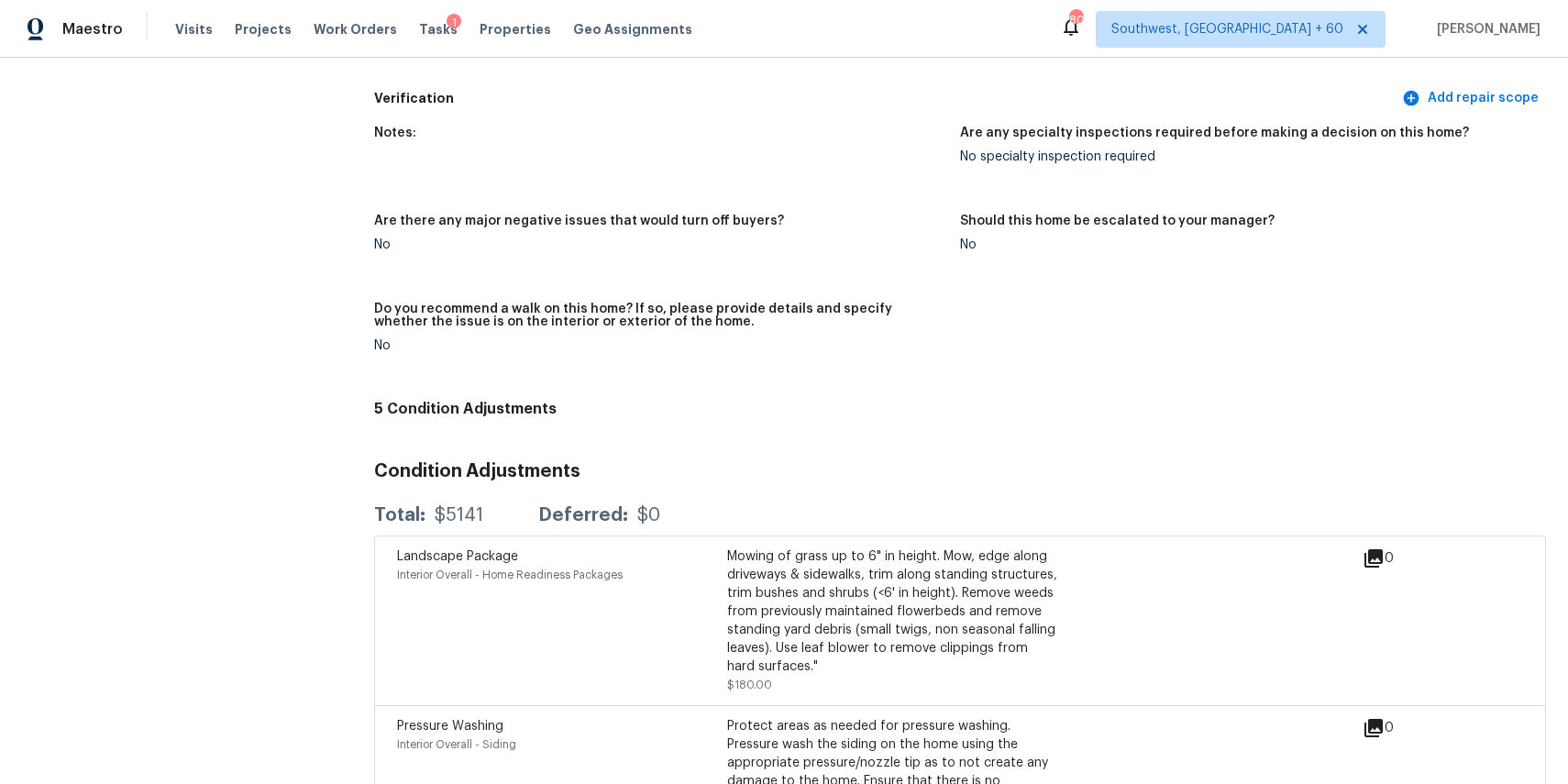
scroll to position [3619, 0]
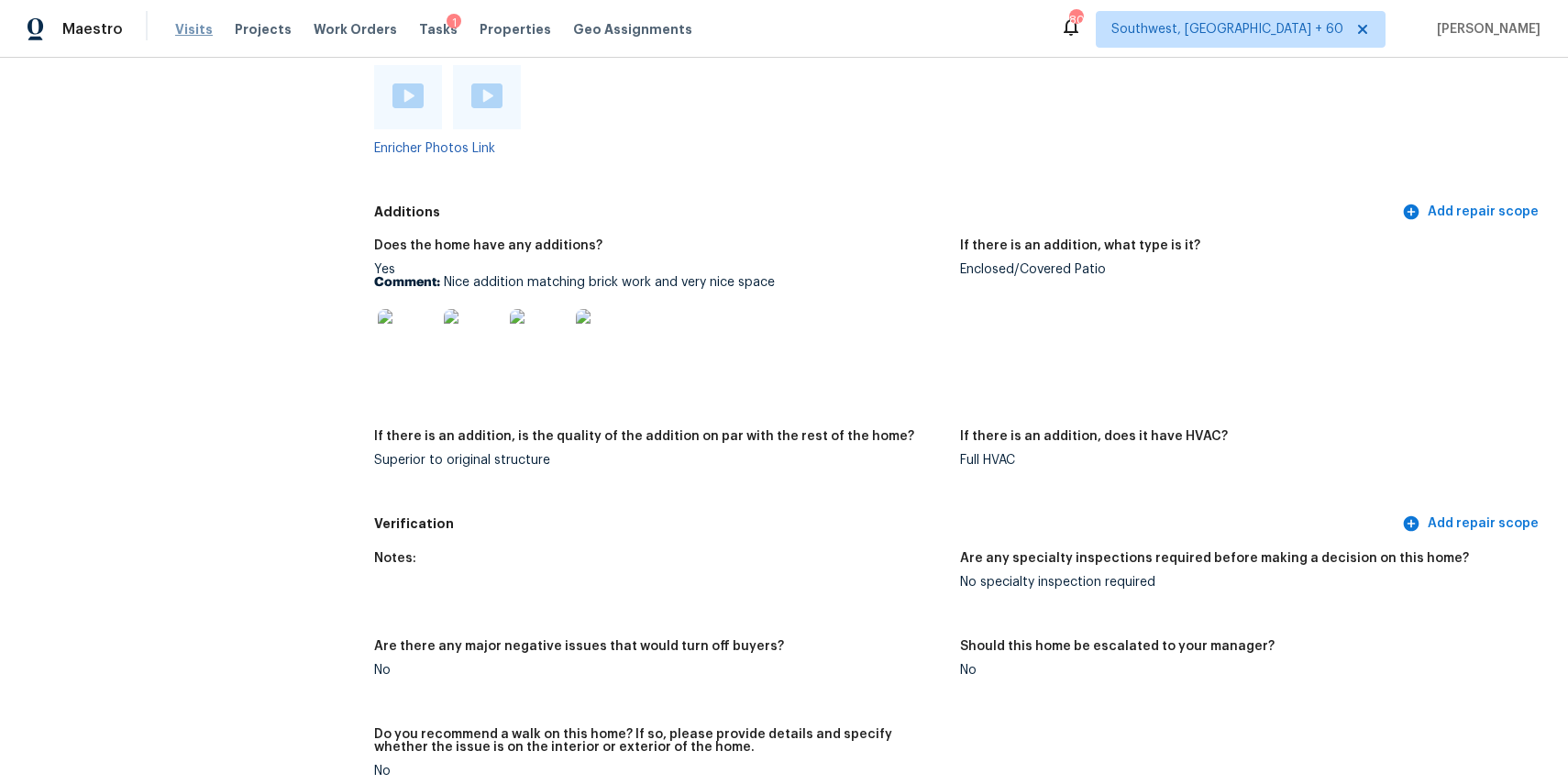
click at [195, 24] on span "Visits" at bounding box center [194, 29] width 38 height 19
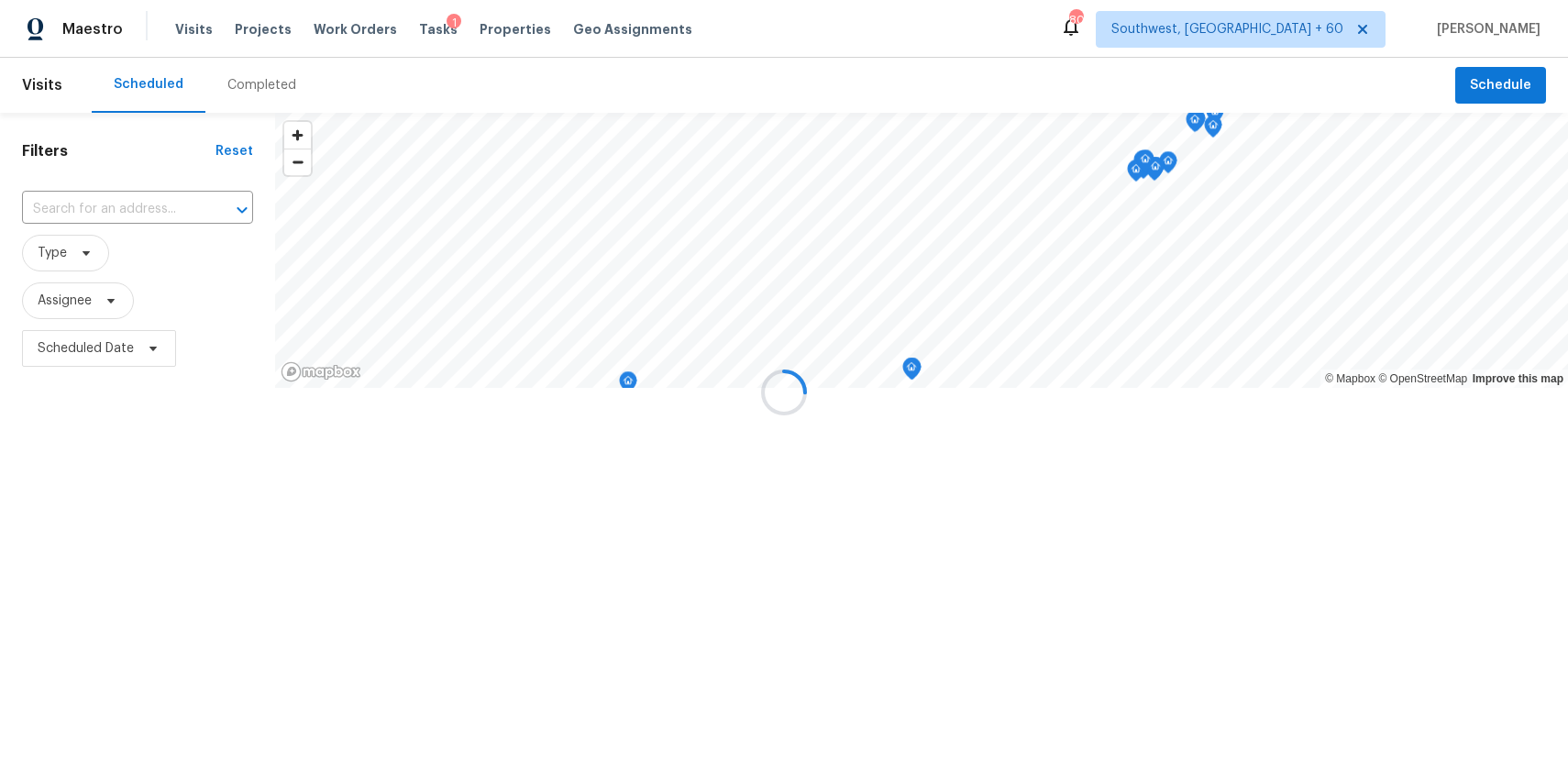
click at [277, 88] on div at bounding box center [784, 392] width 1568 height 784
click at [257, 76] on div "Completed" at bounding box center [261, 86] width 69 height 19
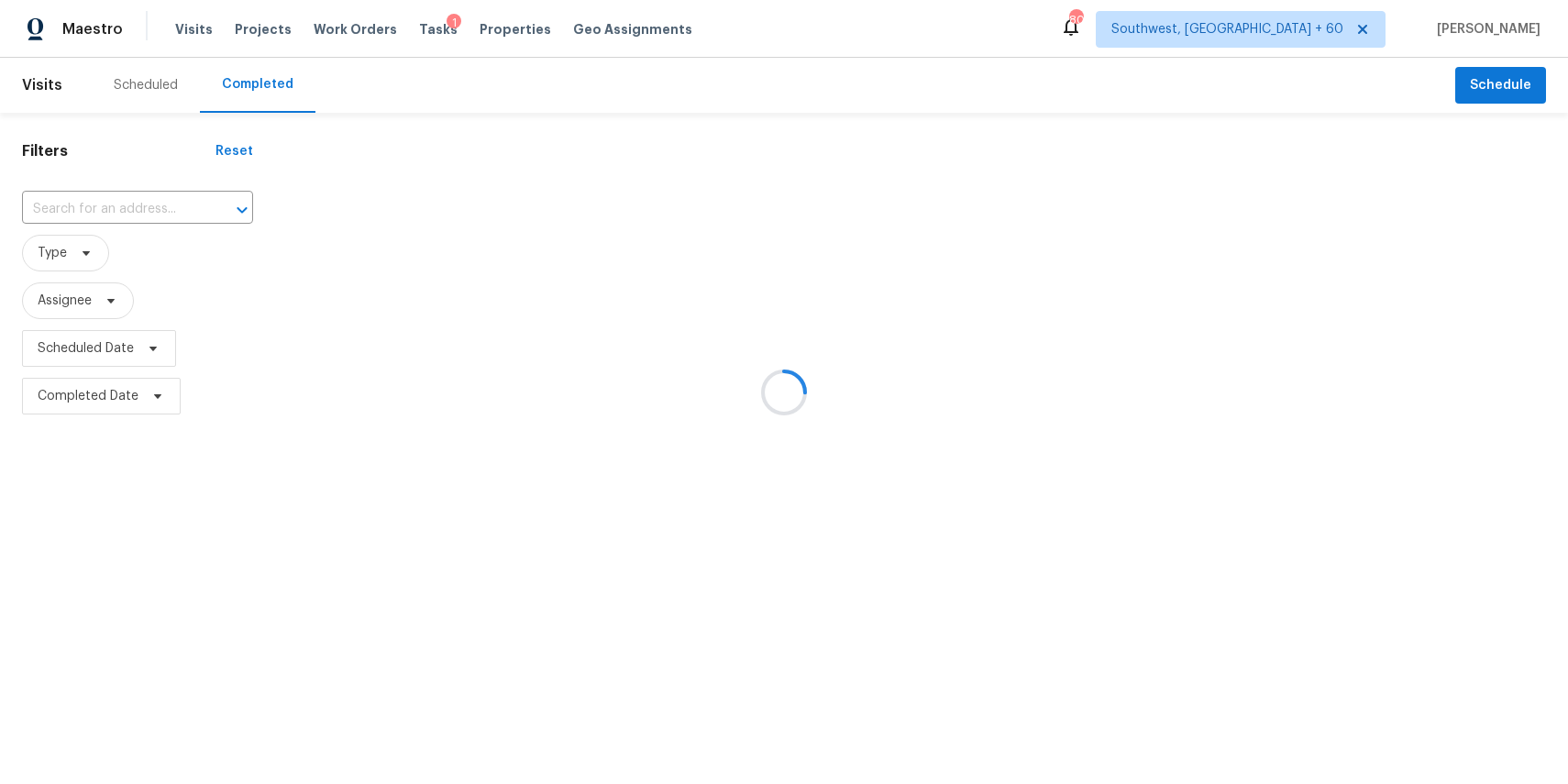
click at [257, 76] on div at bounding box center [784, 392] width 1568 height 784
click at [123, 214] on div at bounding box center [784, 392] width 1568 height 784
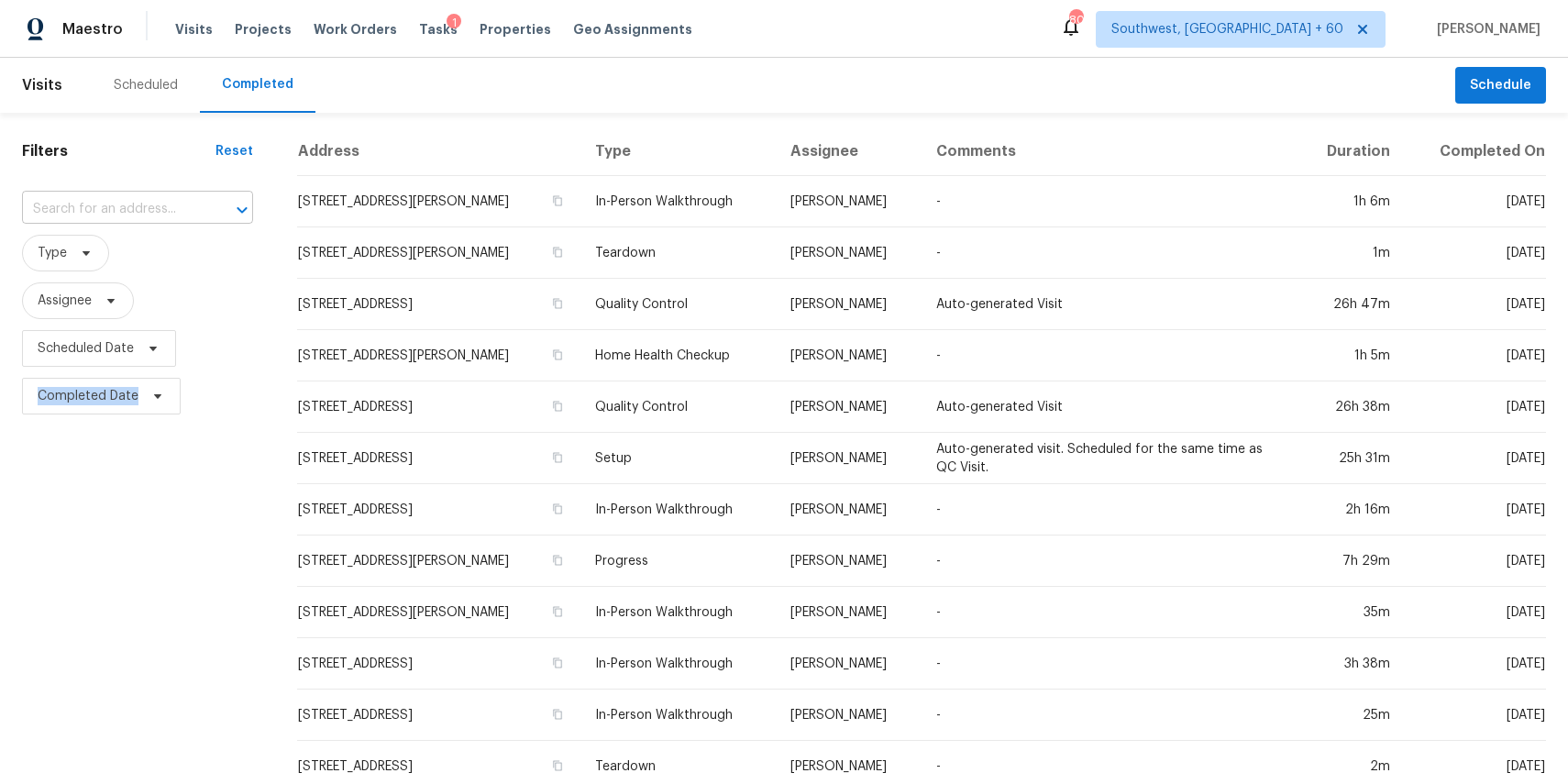
click at [123, 211] on input "text" at bounding box center [111, 210] width 180 height 28
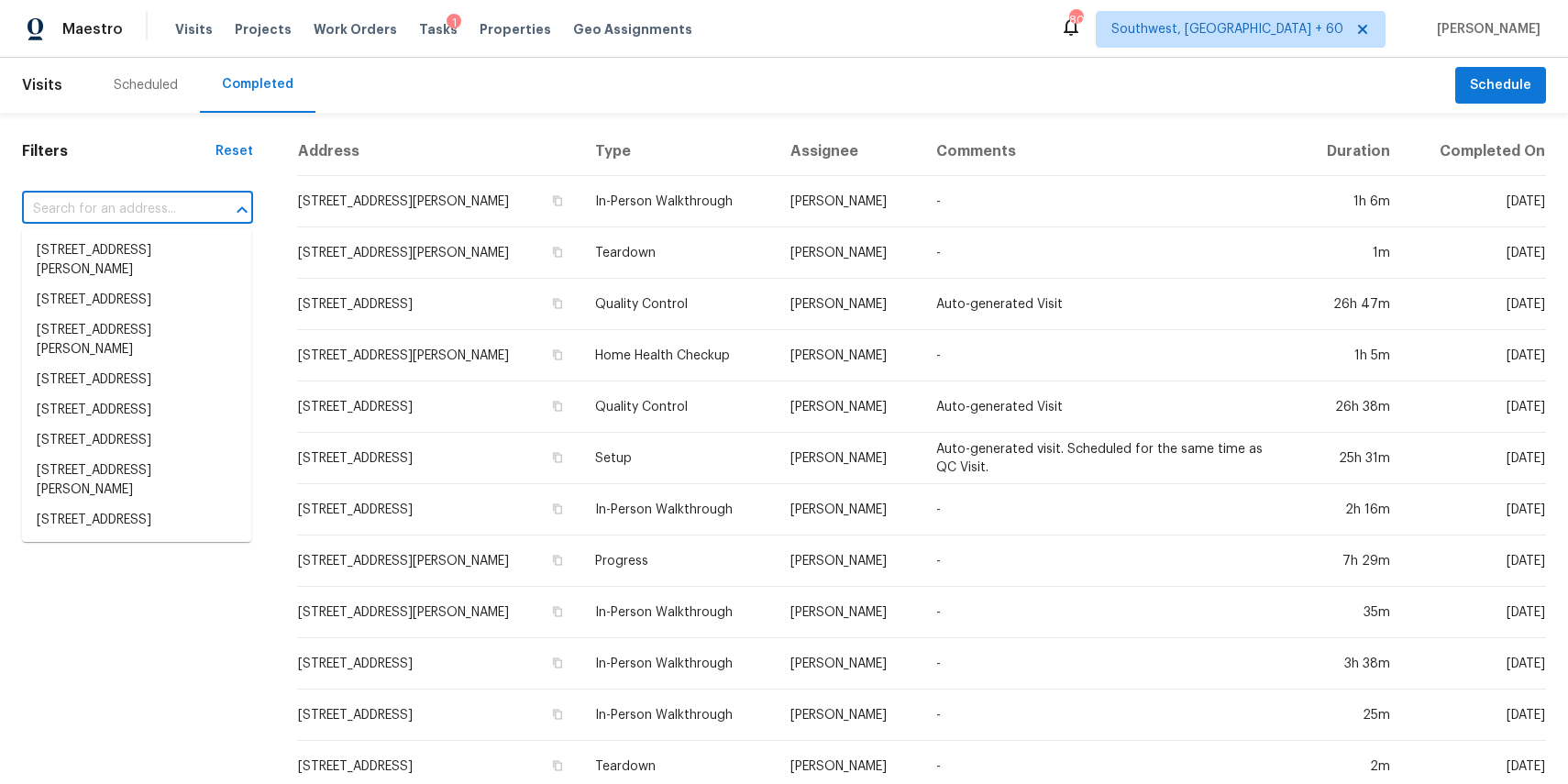
click at [123, 211] on input "text" at bounding box center [111, 210] width 180 height 28
paste input "2206 Millhouse Rd, Houston, TX 77073"
type input "2206 Millhouse Rd, Houston, TX 77073"
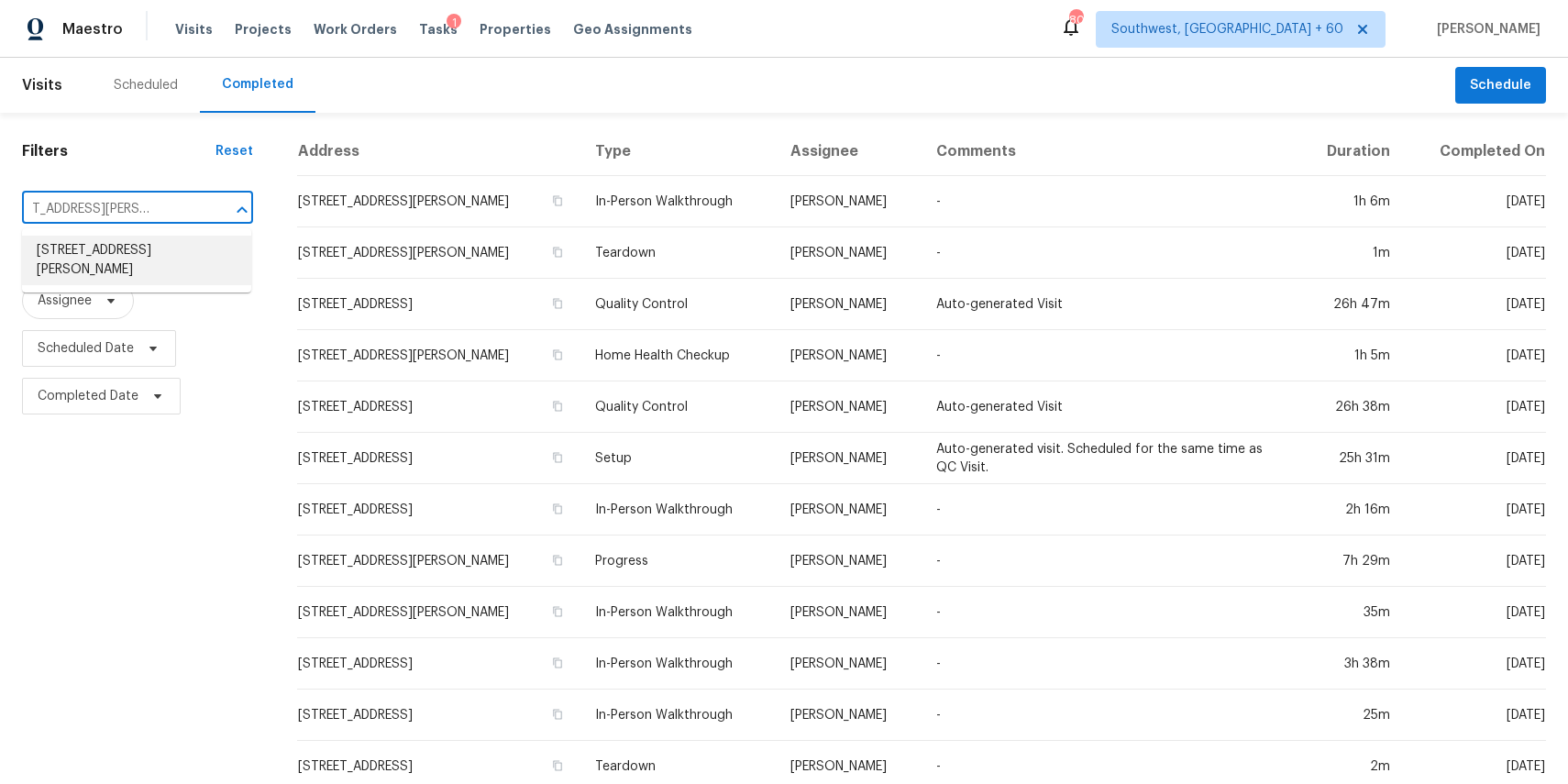
click at [143, 264] on li "2206 Millhouse Rd, Houston, TX 77073" at bounding box center [136, 260] width 230 height 50
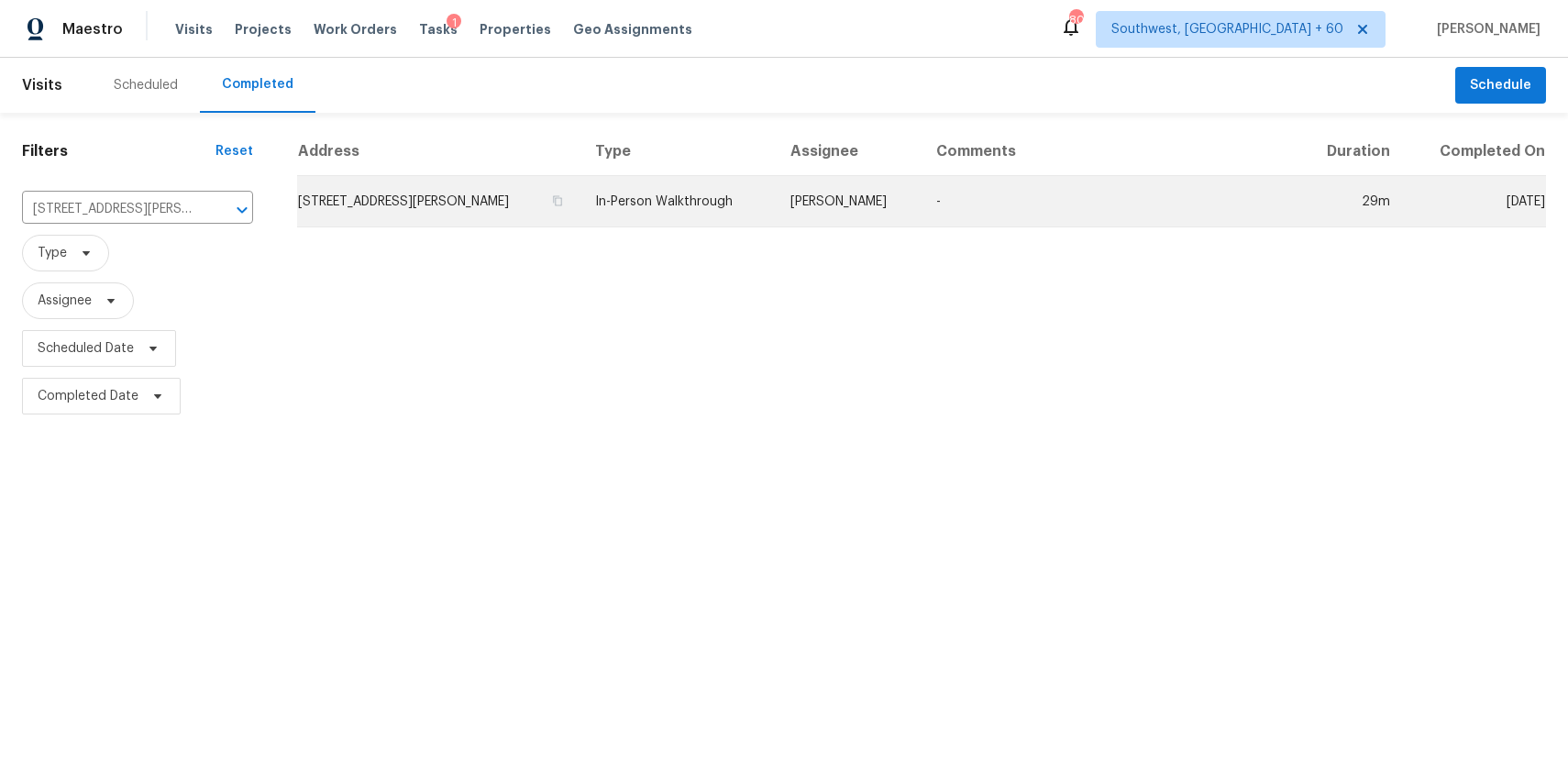
click at [728, 206] on td "In-Person Walkthrough" at bounding box center [677, 201] width 195 height 52
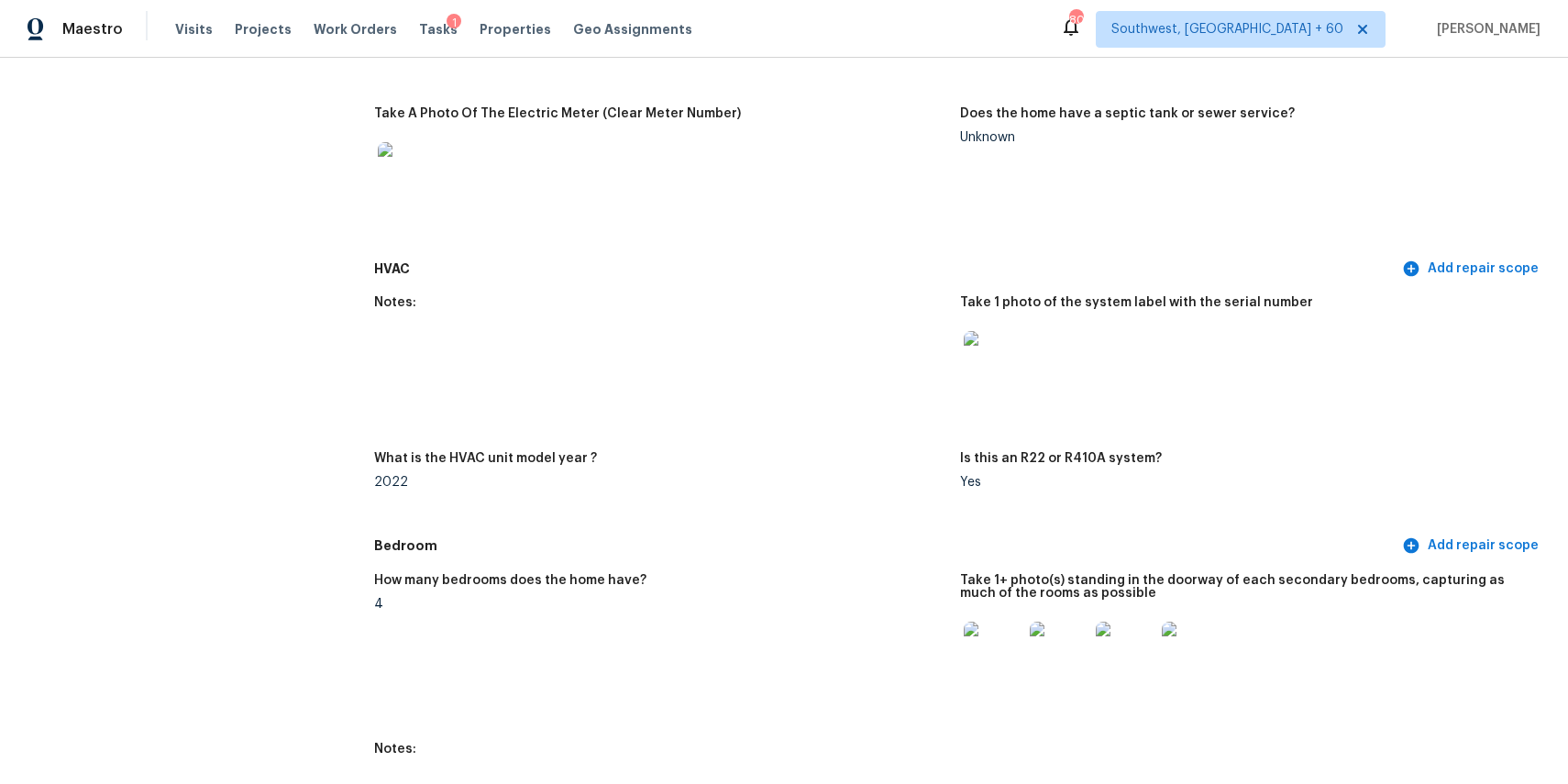
scroll to position [1762, 0]
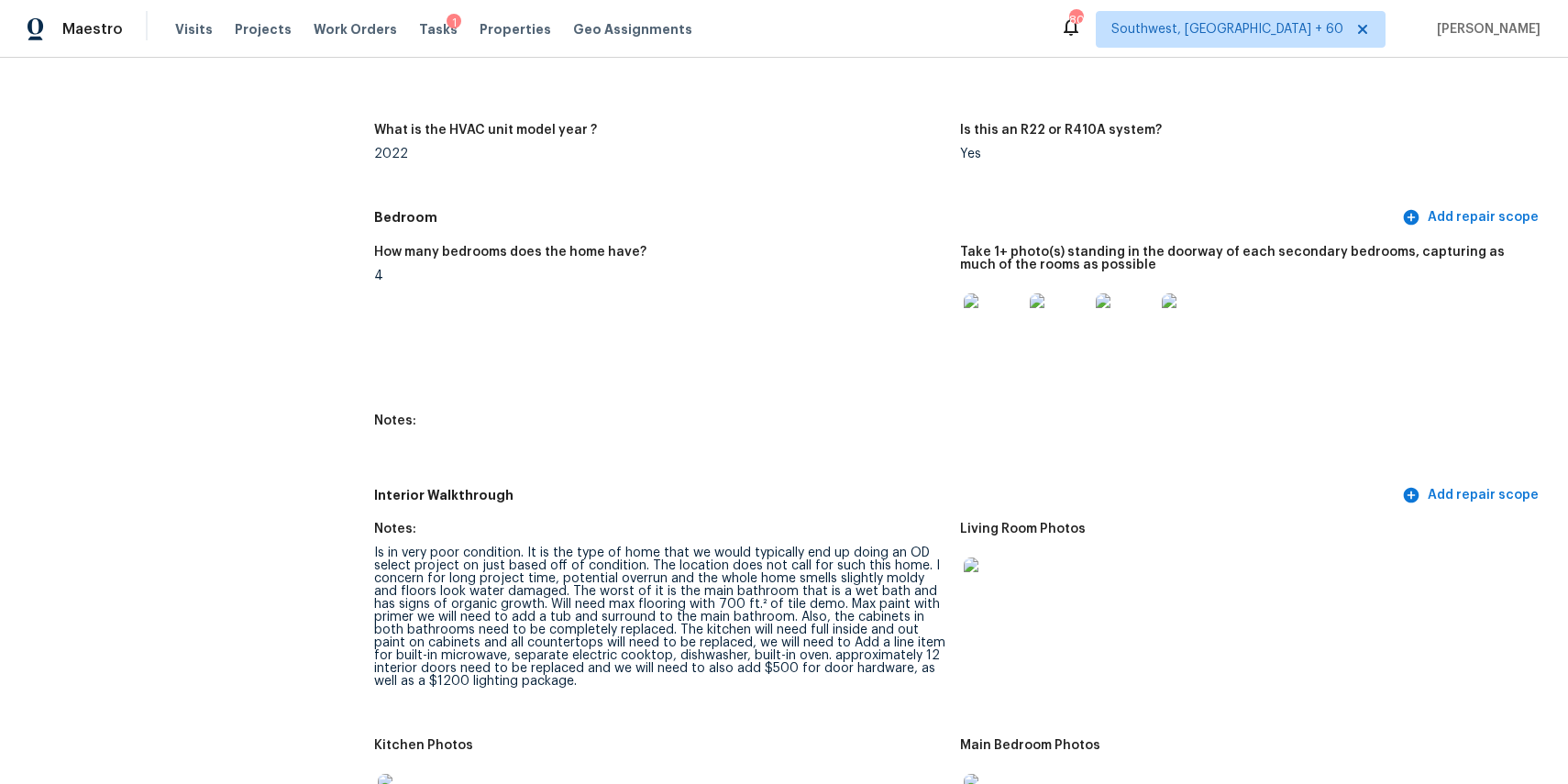
click at [183, 18] on div "Visits Projects Work Orders Tasks 1 Properties Geo Assignments" at bounding box center [444, 29] width 539 height 37
click at [207, 26] on div "Visits Projects Work Orders Tasks 1 Properties Geo Assignments" at bounding box center [444, 29] width 539 height 37
click at [191, 24] on span "Visits" at bounding box center [194, 29] width 38 height 19
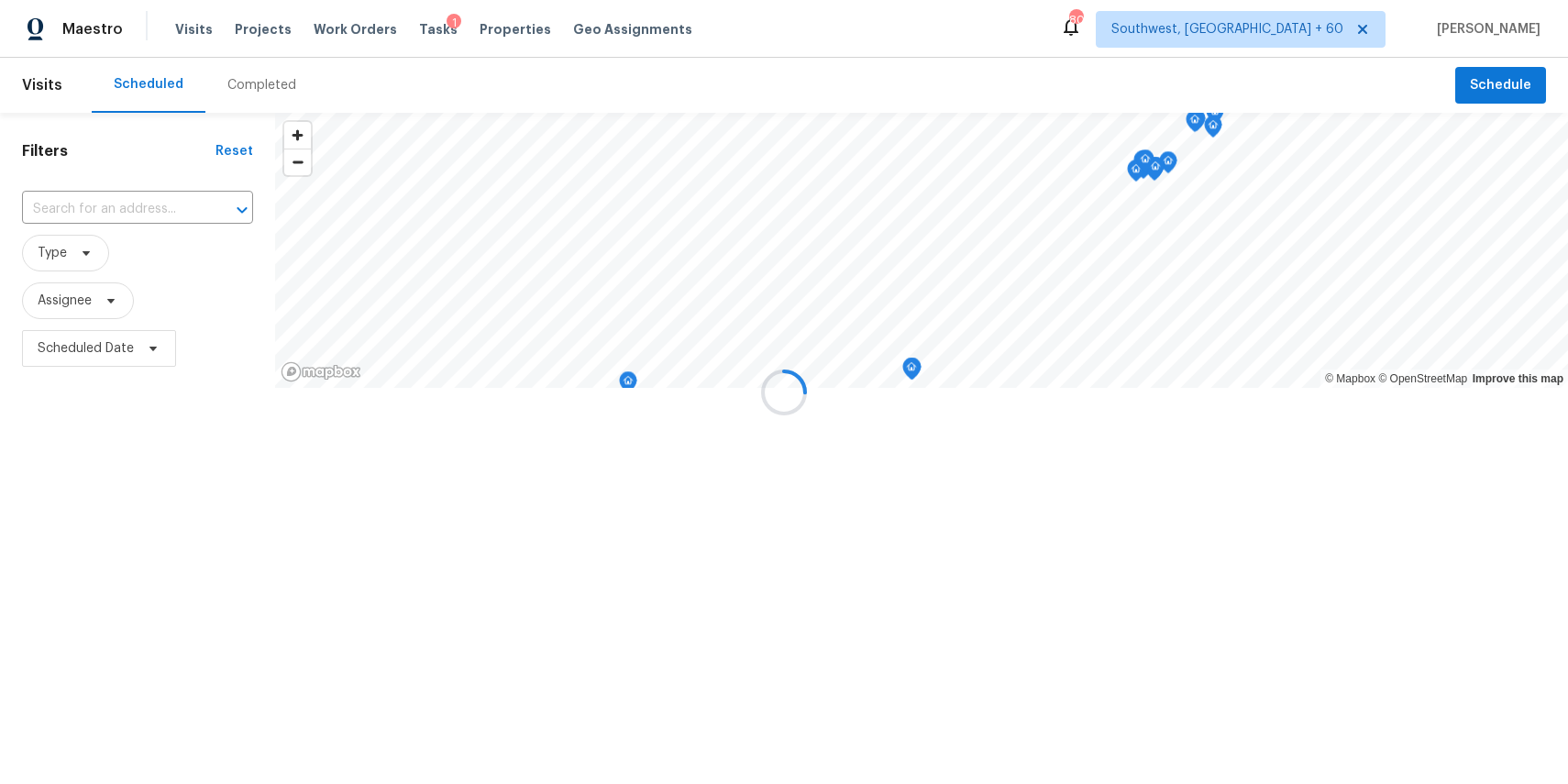
click at [250, 90] on div at bounding box center [784, 392] width 1568 height 784
click at [250, 90] on div "Completed" at bounding box center [261, 86] width 69 height 19
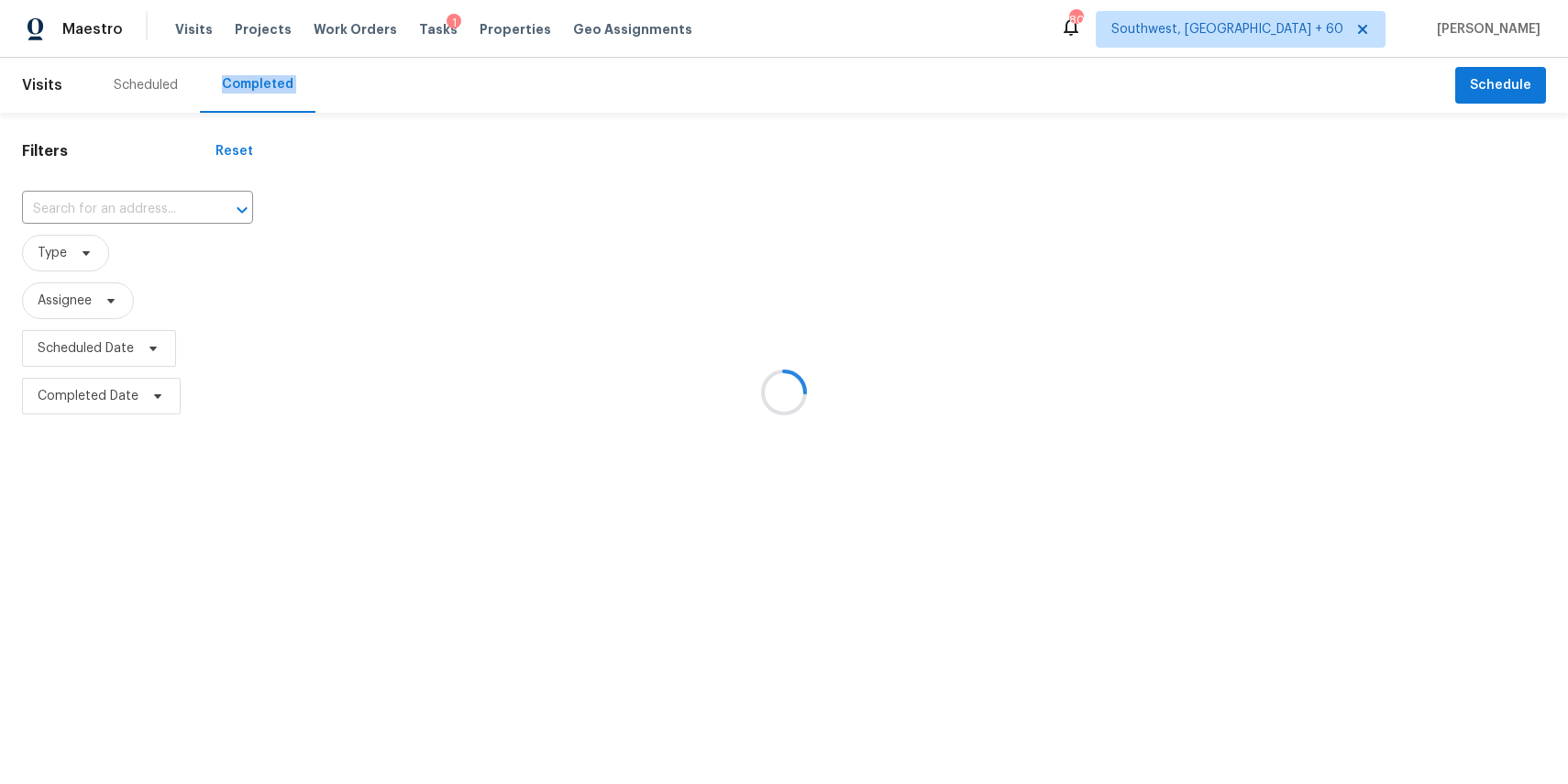
click at [250, 90] on div at bounding box center [784, 392] width 1568 height 784
click at [132, 197] on div at bounding box center [784, 392] width 1568 height 784
click at [145, 202] on div at bounding box center [784, 392] width 1568 height 784
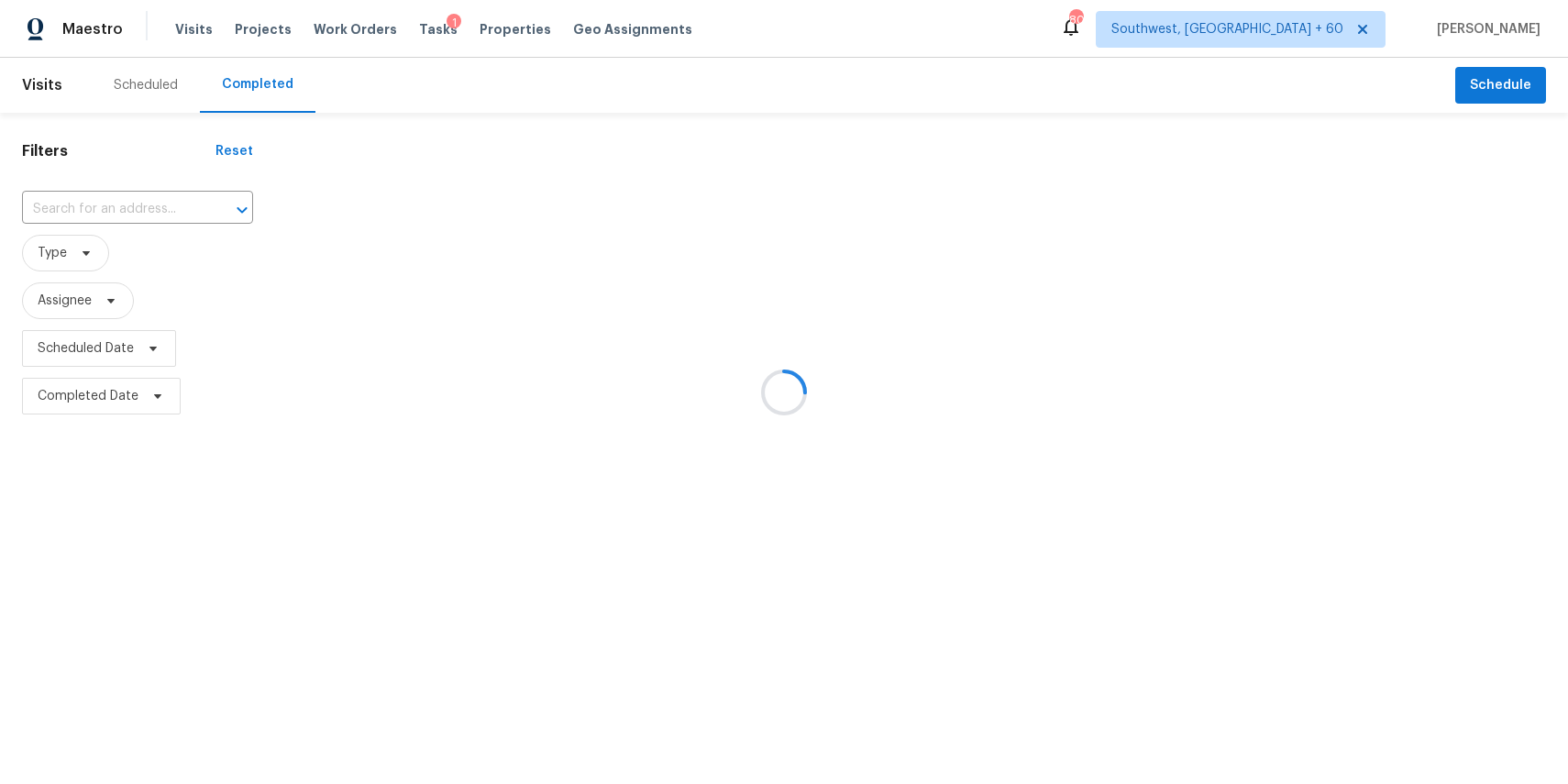
click at [145, 202] on div at bounding box center [784, 392] width 1568 height 784
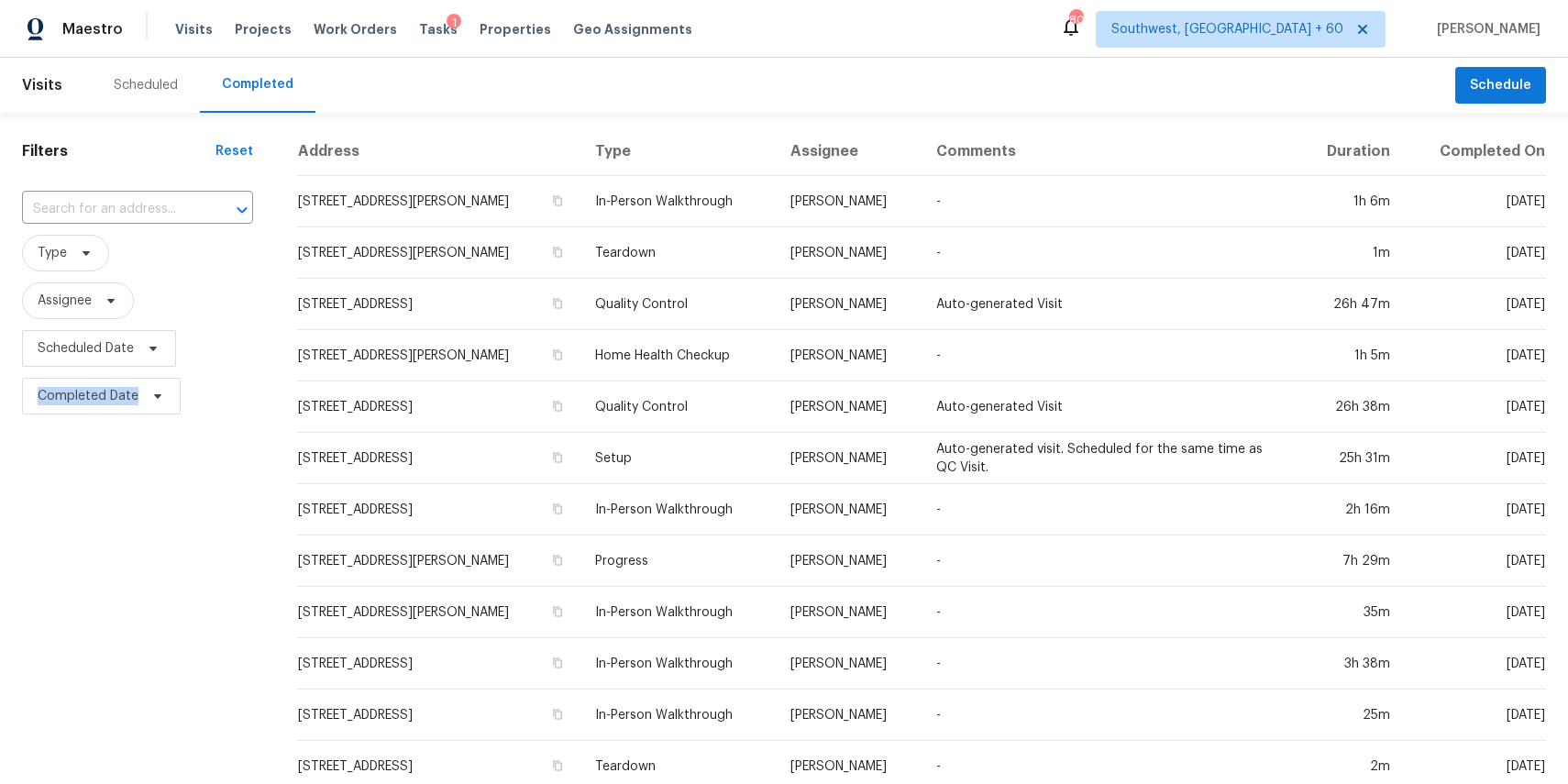
click at [145, 202] on input "text" at bounding box center [111, 210] width 180 height 28
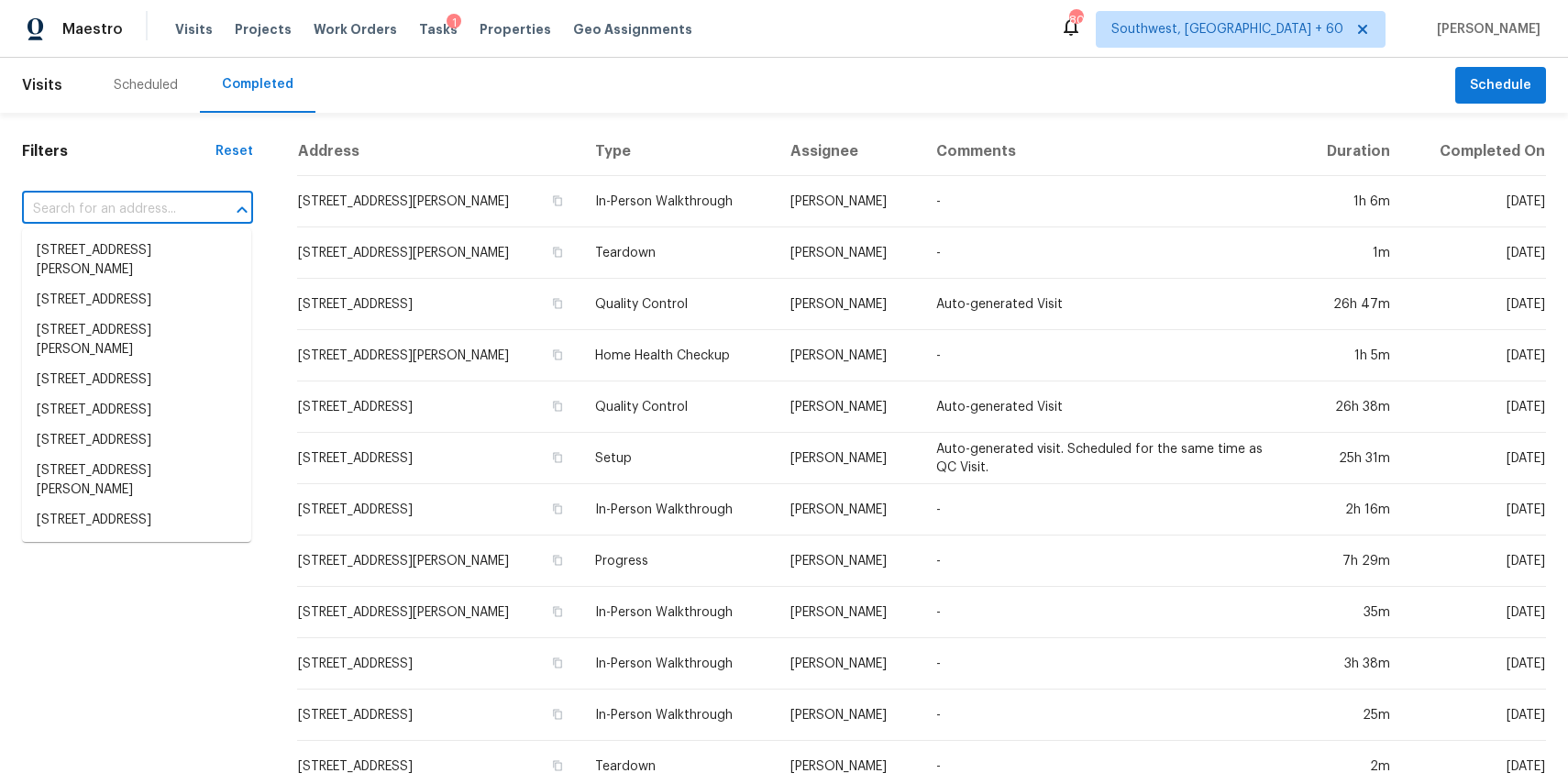
click at [145, 202] on input "text" at bounding box center [111, 210] width 180 height 28
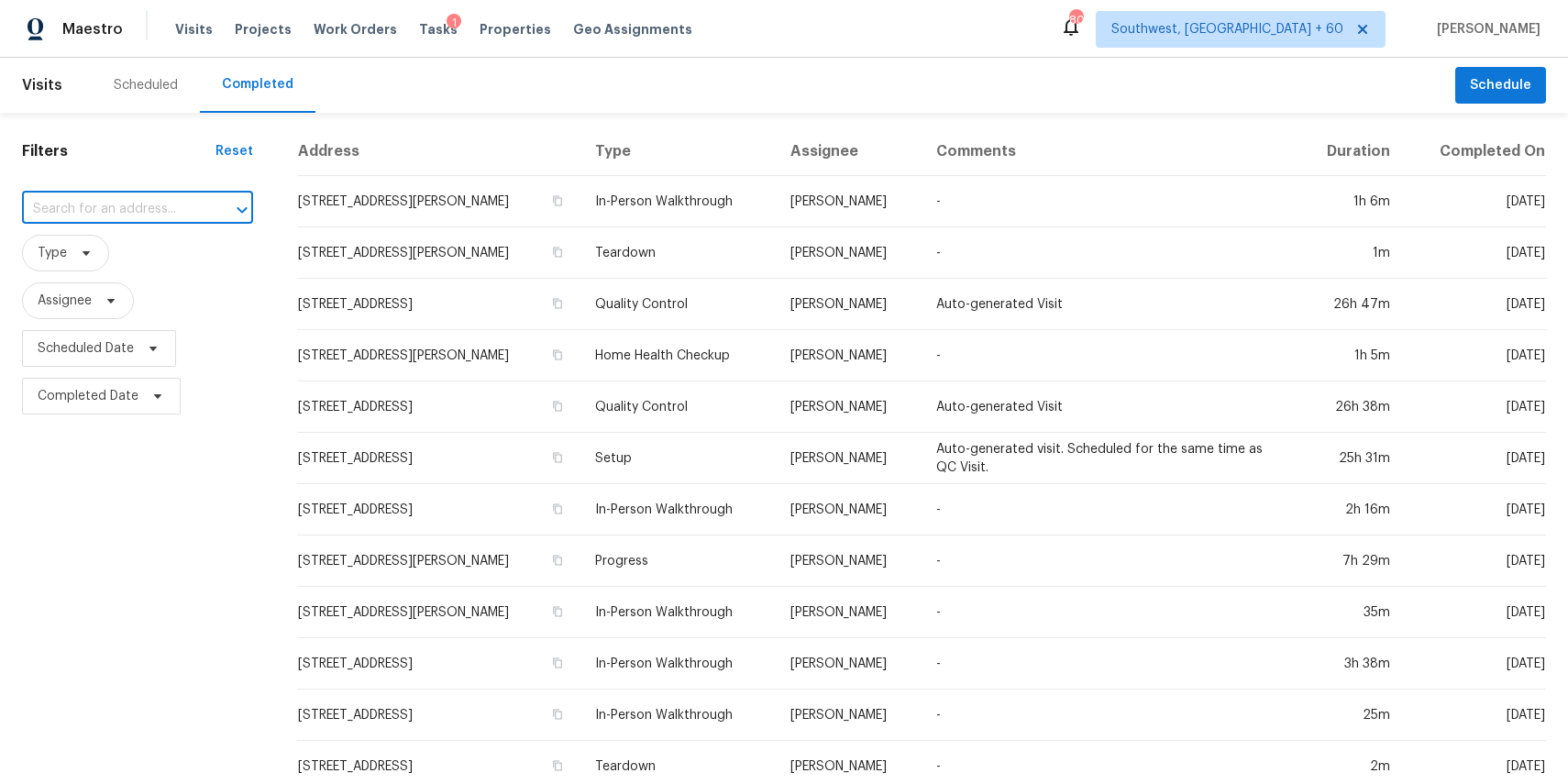
paste input "121 Pond Oak Ln, Columbia, SC 29212"
type input "121 Pond Oak Ln, Columbia, SC 29212"
click at [88, 259] on li "121 Pond Oak Ln, Columbia, SC 29212" at bounding box center [136, 251] width 230 height 30
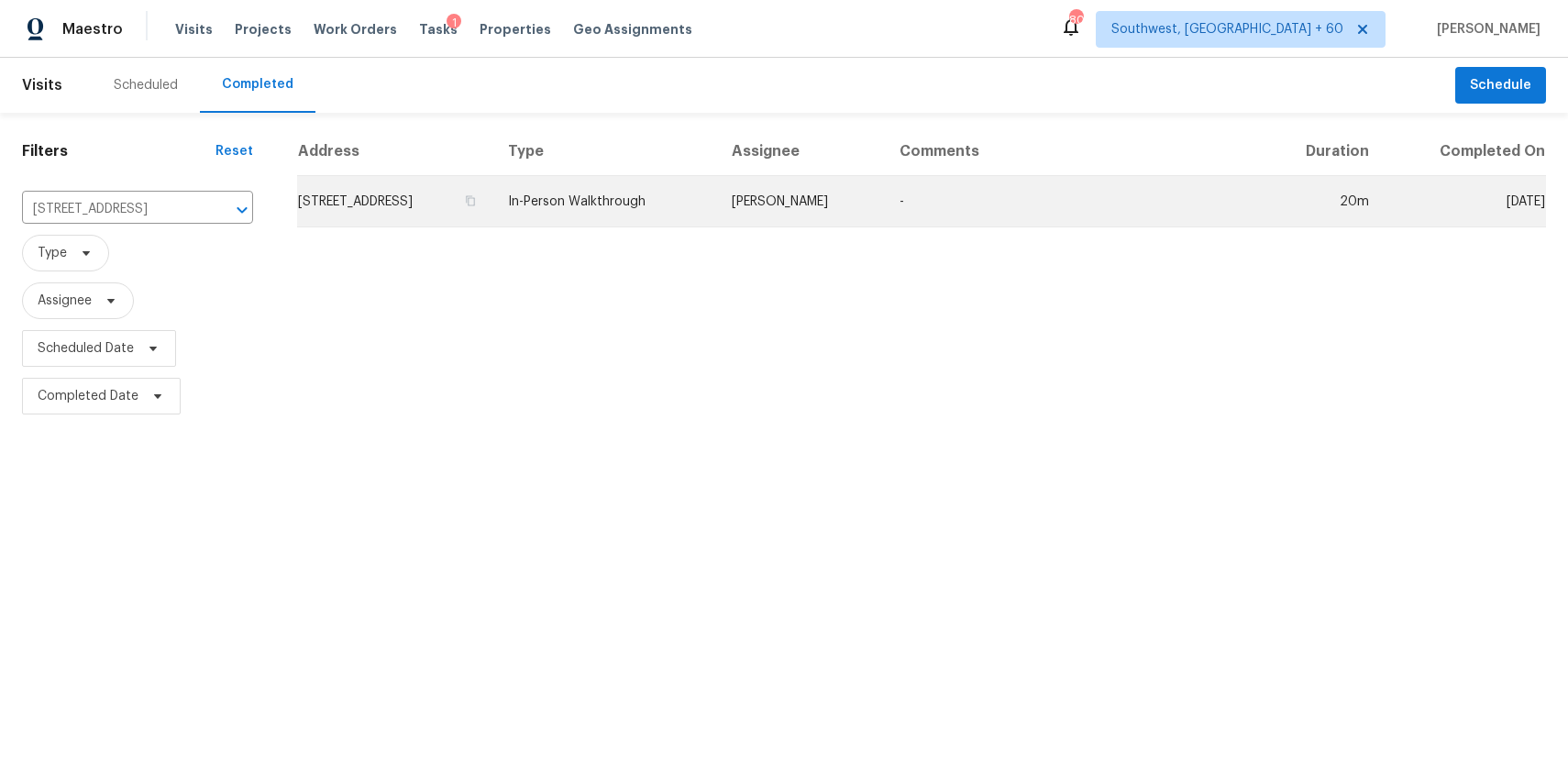
click at [885, 196] on td "Kati Dunn" at bounding box center [800, 201] width 167 height 52
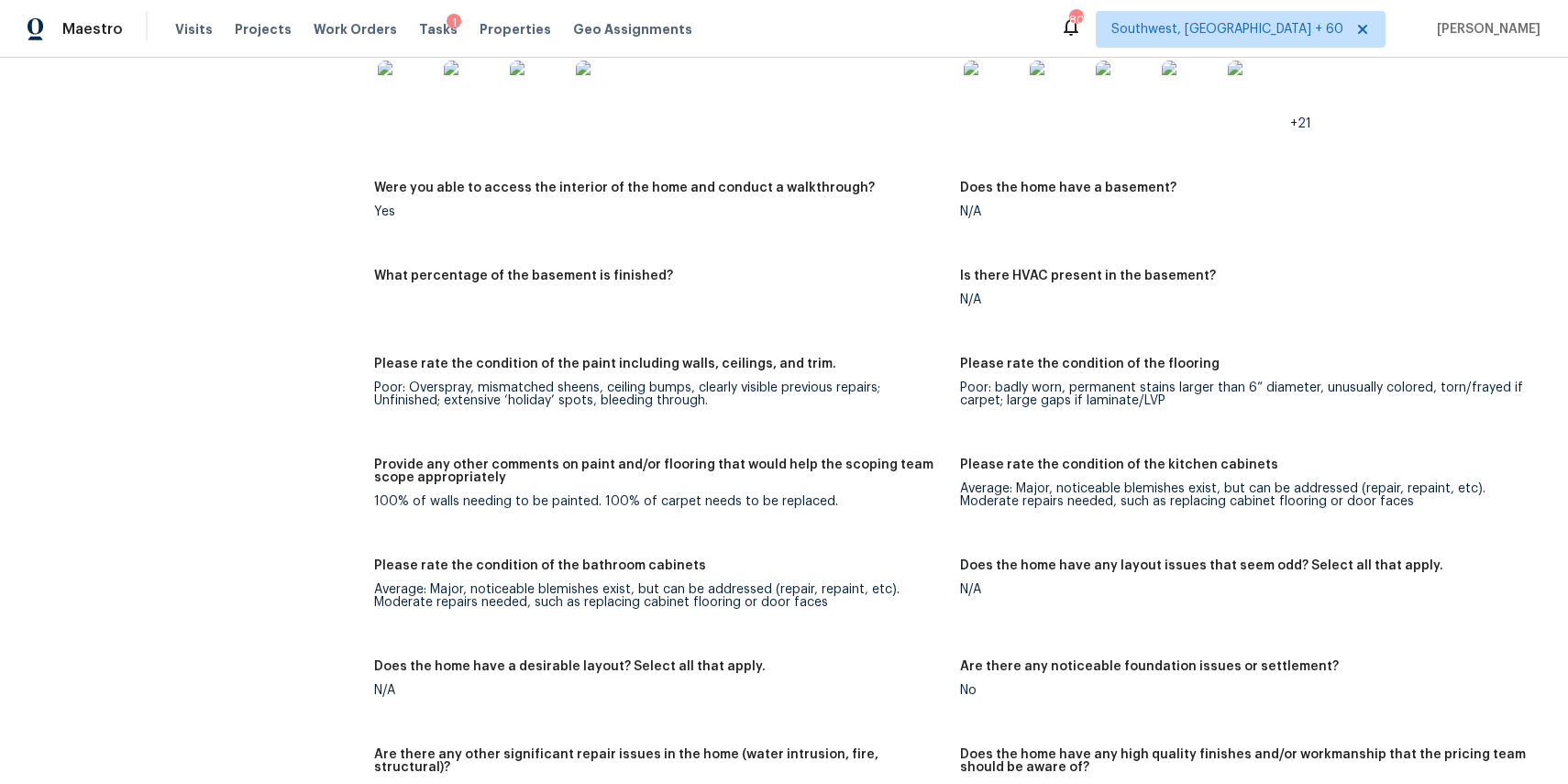
scroll to position [3128, 0]
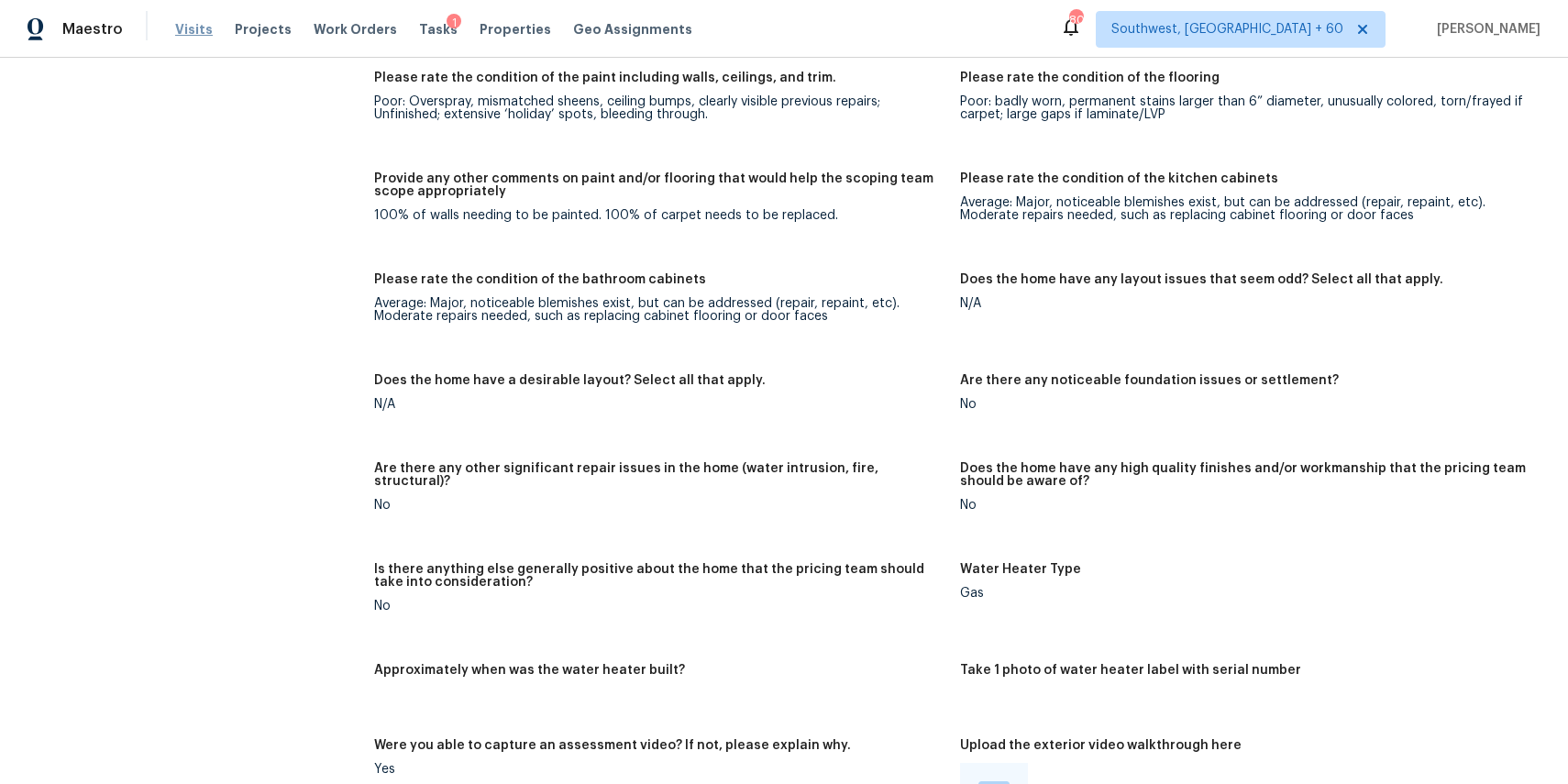
click at [175, 33] on span "Visits" at bounding box center [194, 29] width 38 height 19
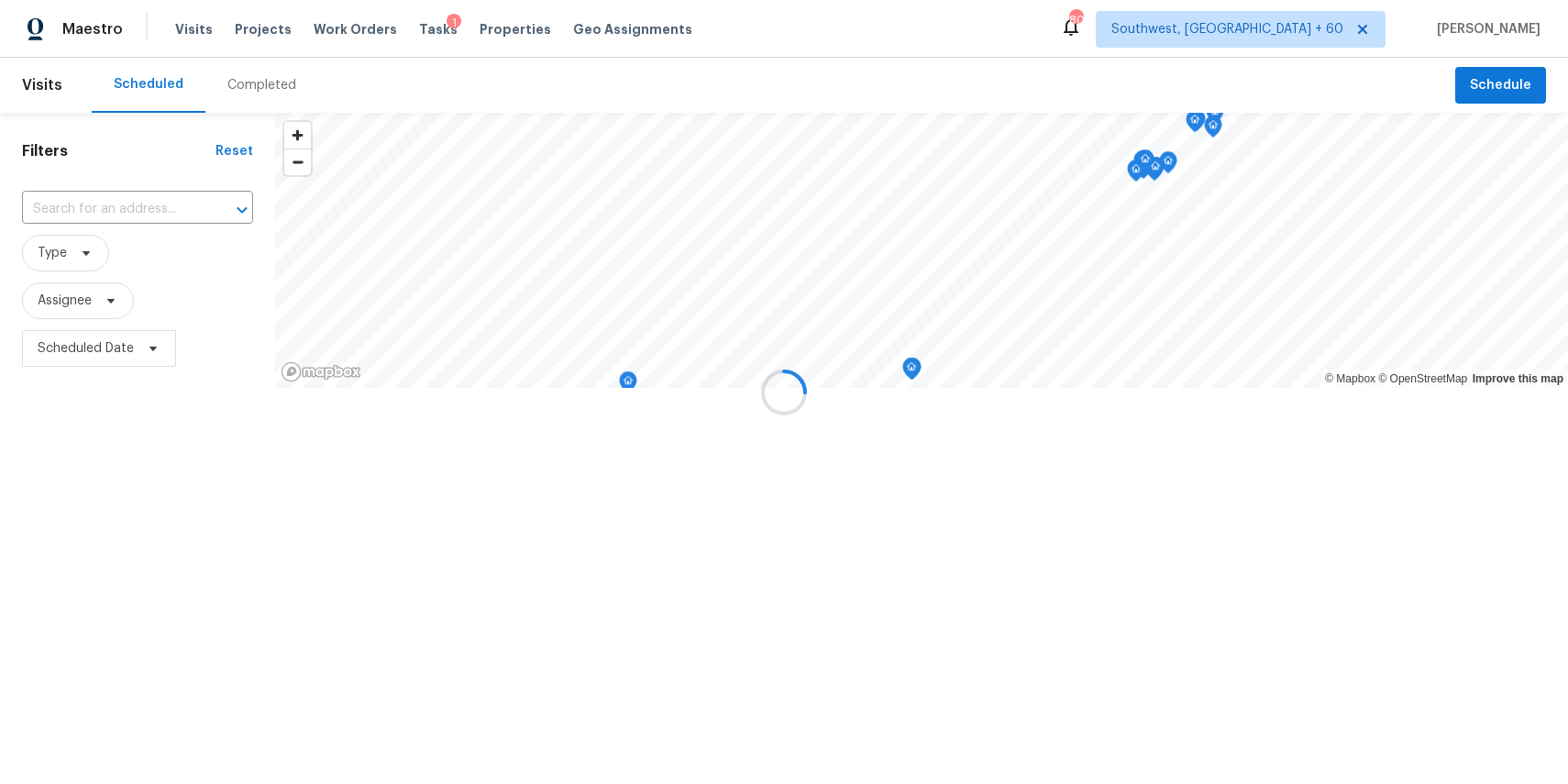
click at [251, 100] on div at bounding box center [784, 392] width 1568 height 784
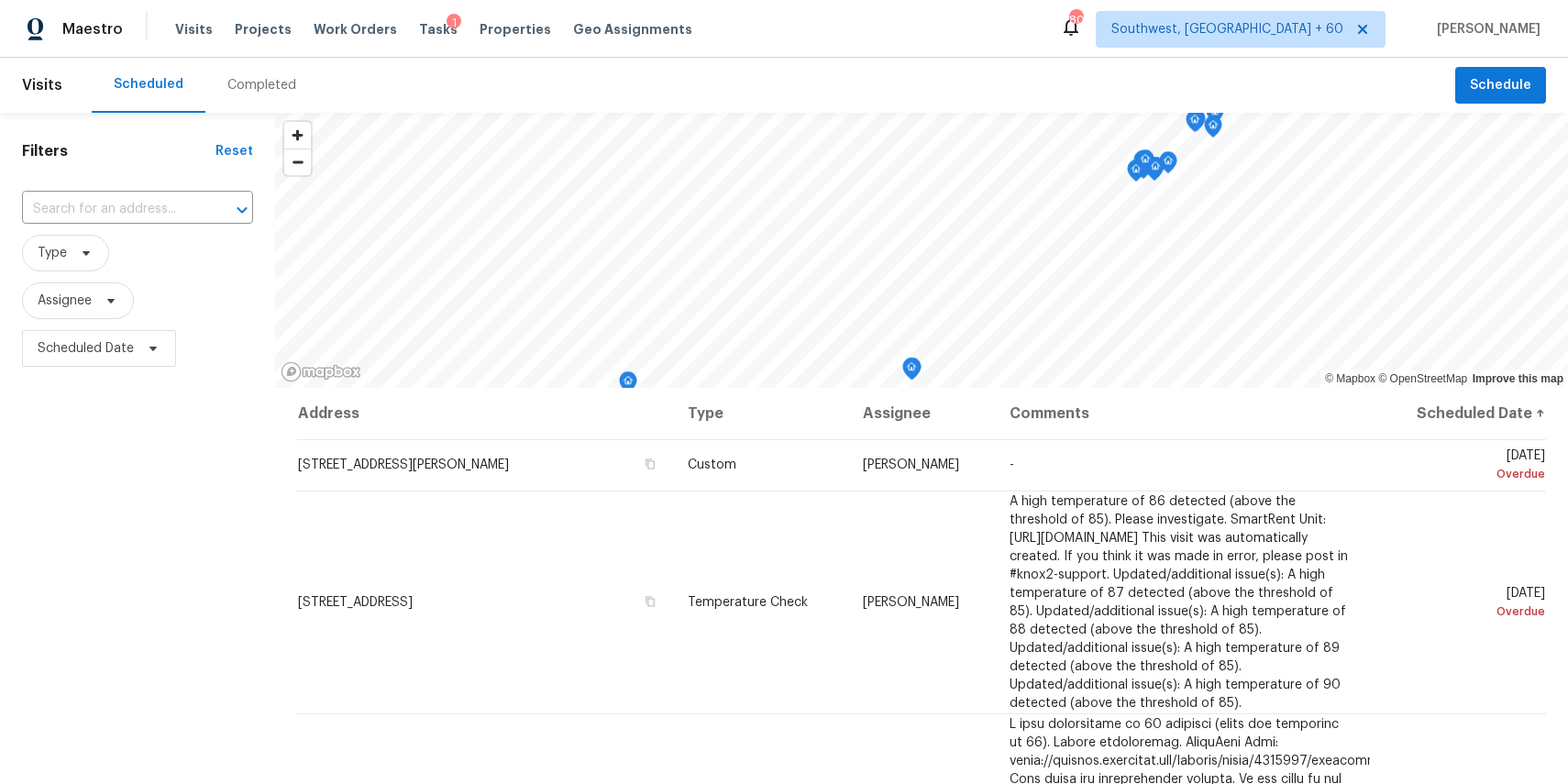
click at [251, 100] on div "Completed" at bounding box center [261, 85] width 113 height 55
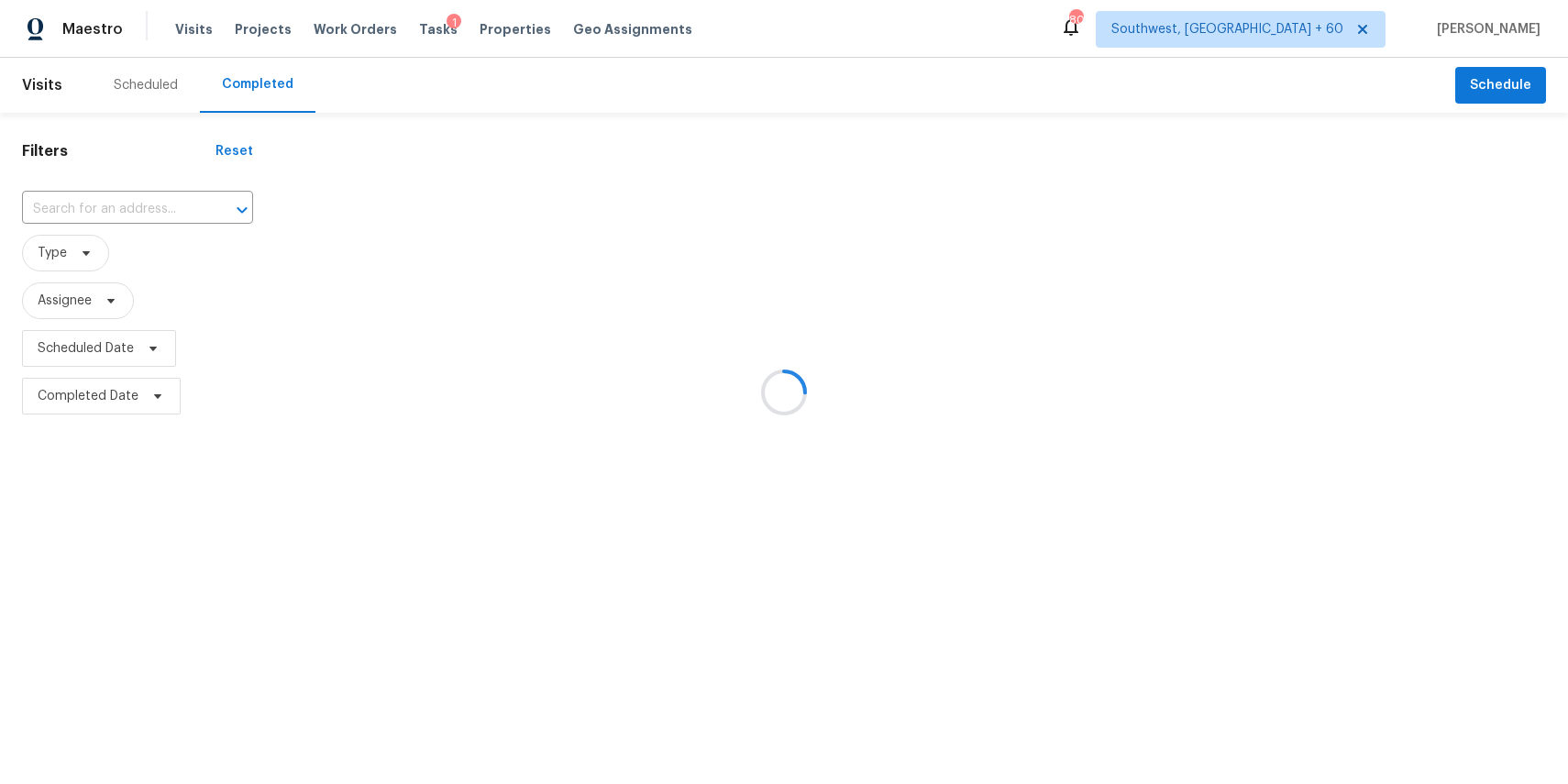
click at [139, 205] on div at bounding box center [784, 392] width 1568 height 784
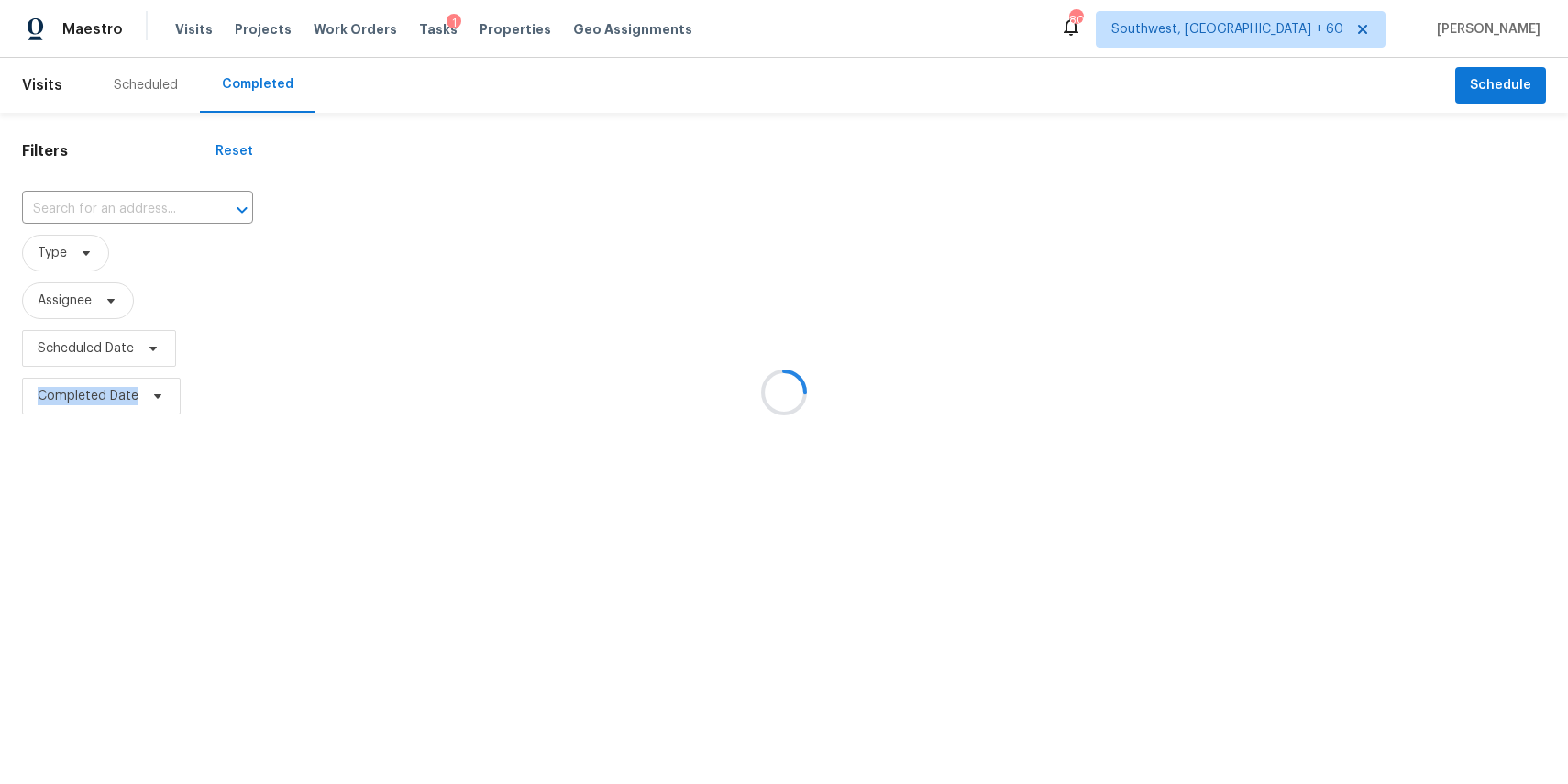
click at [139, 205] on input "text" at bounding box center [111, 210] width 180 height 28
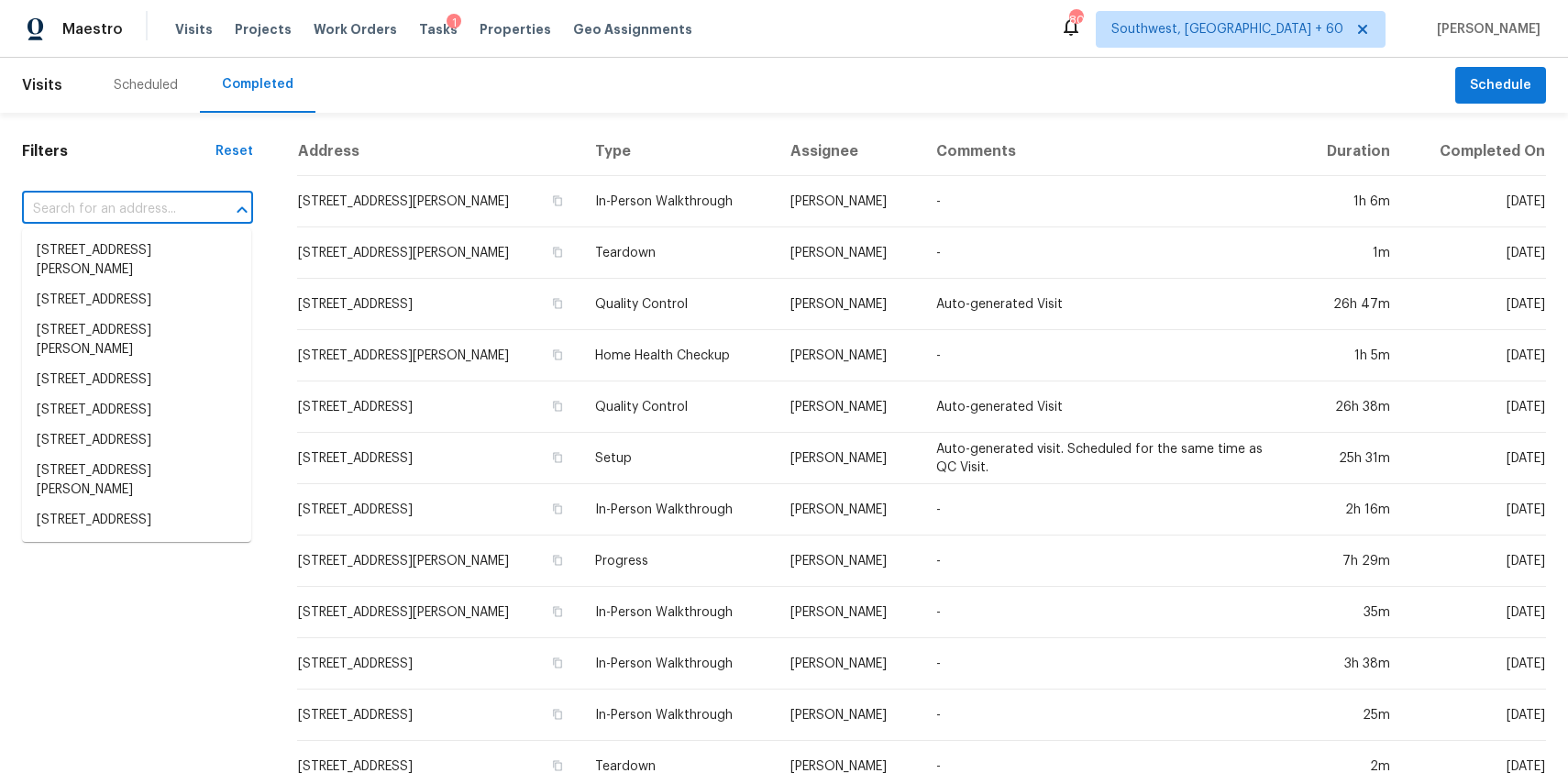
click at [139, 205] on input "text" at bounding box center [111, 210] width 180 height 28
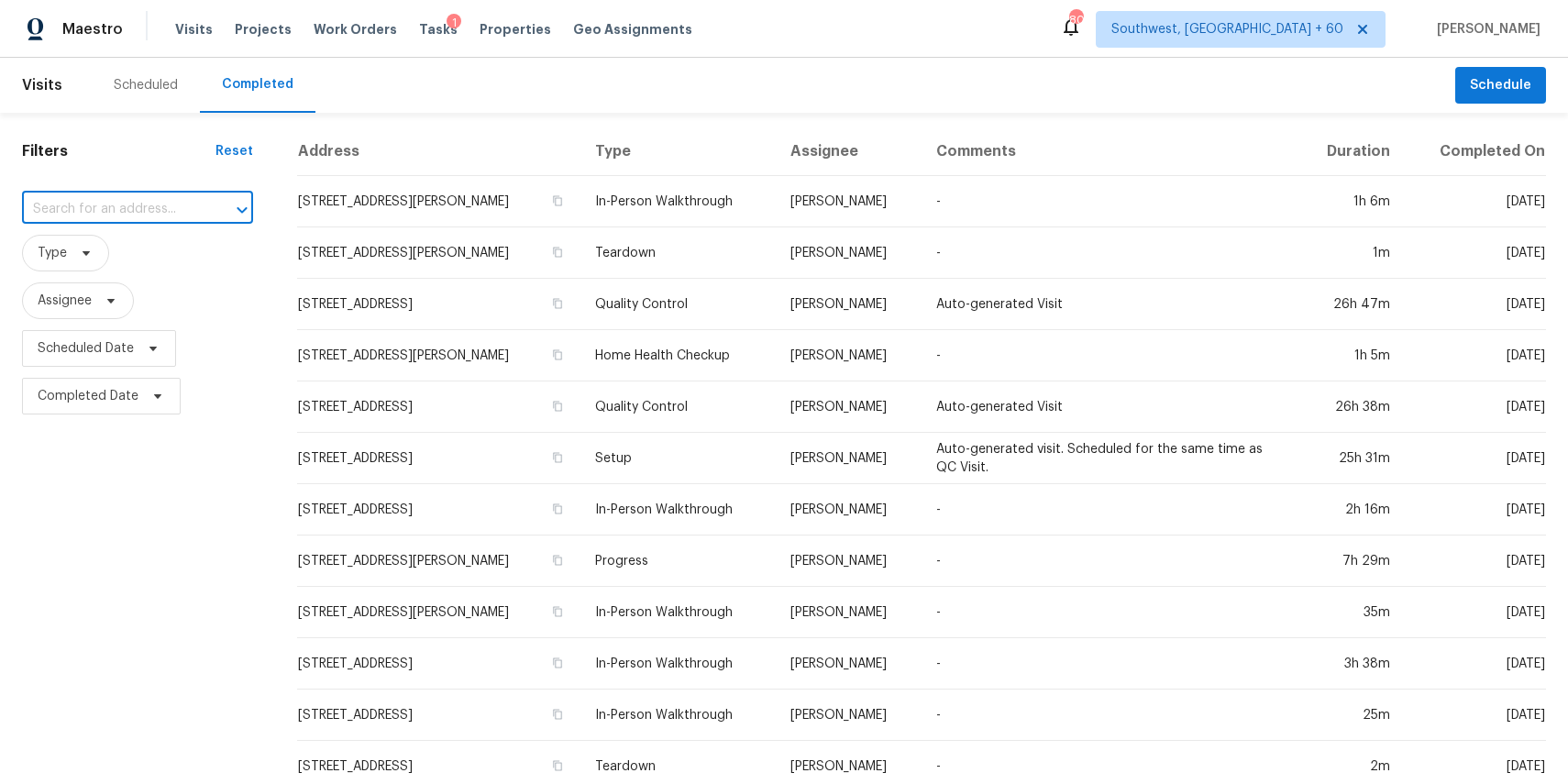
paste input "2348 Shalmar Dr, West Columbia, TX 77486"
type input "2348 Shalmar Dr, West Columbia, TX 77486"
click at [128, 255] on li "2348 Shalmar Dr, West Columbia, TX 77486" at bounding box center [136, 251] width 230 height 30
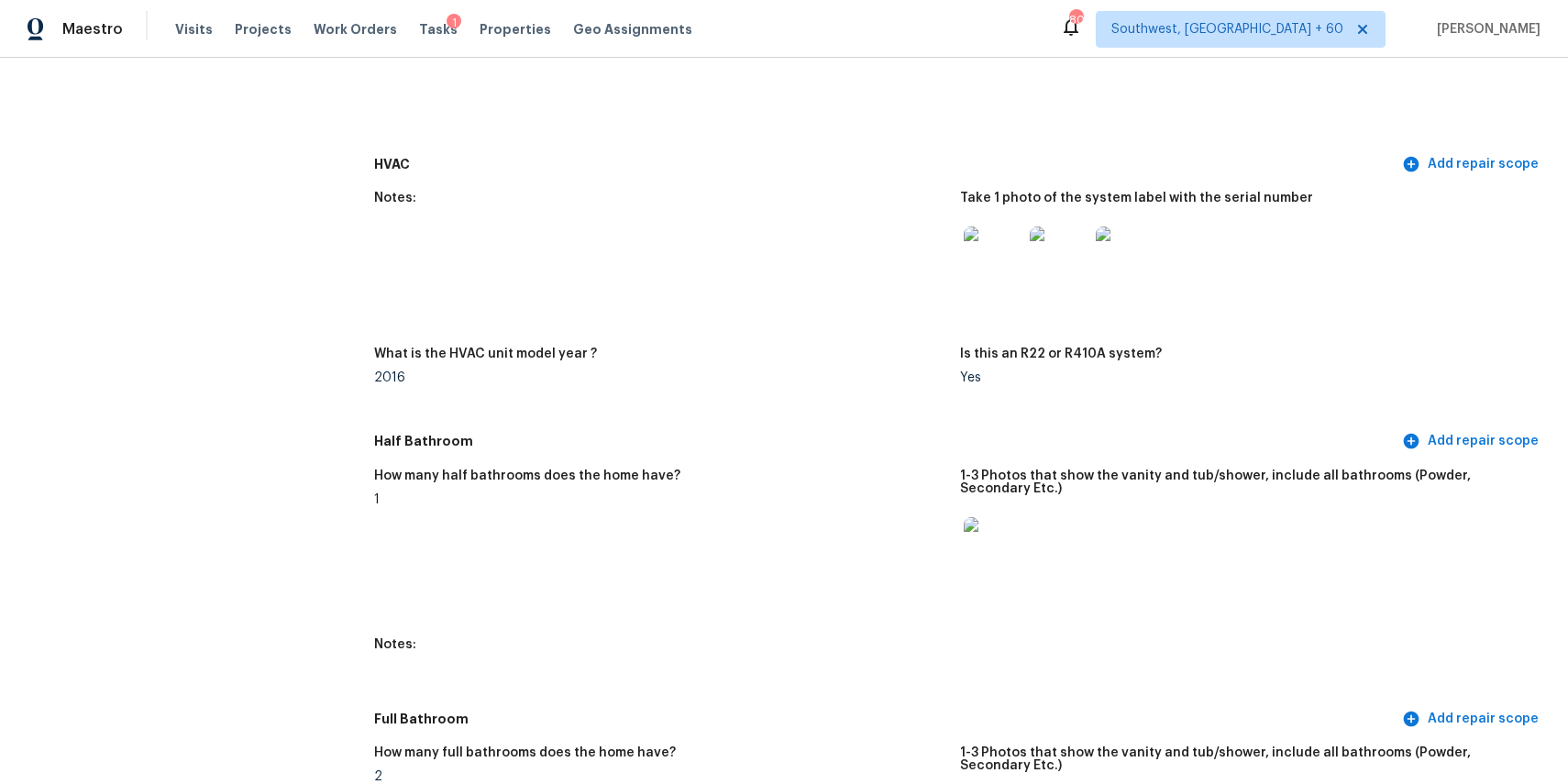
scroll to position [469, 0]
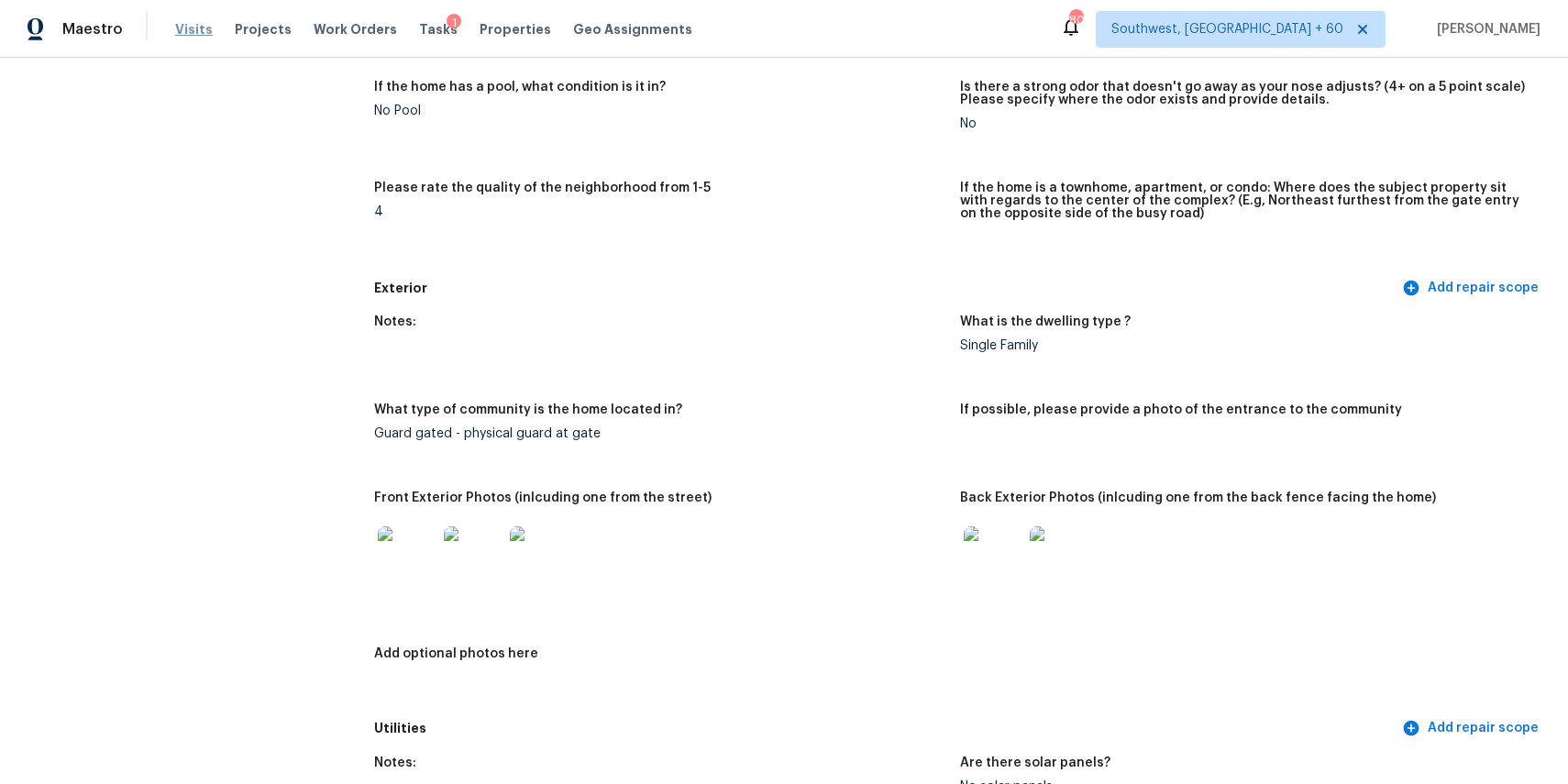
click at [196, 20] on span "Visits" at bounding box center [194, 29] width 38 height 19
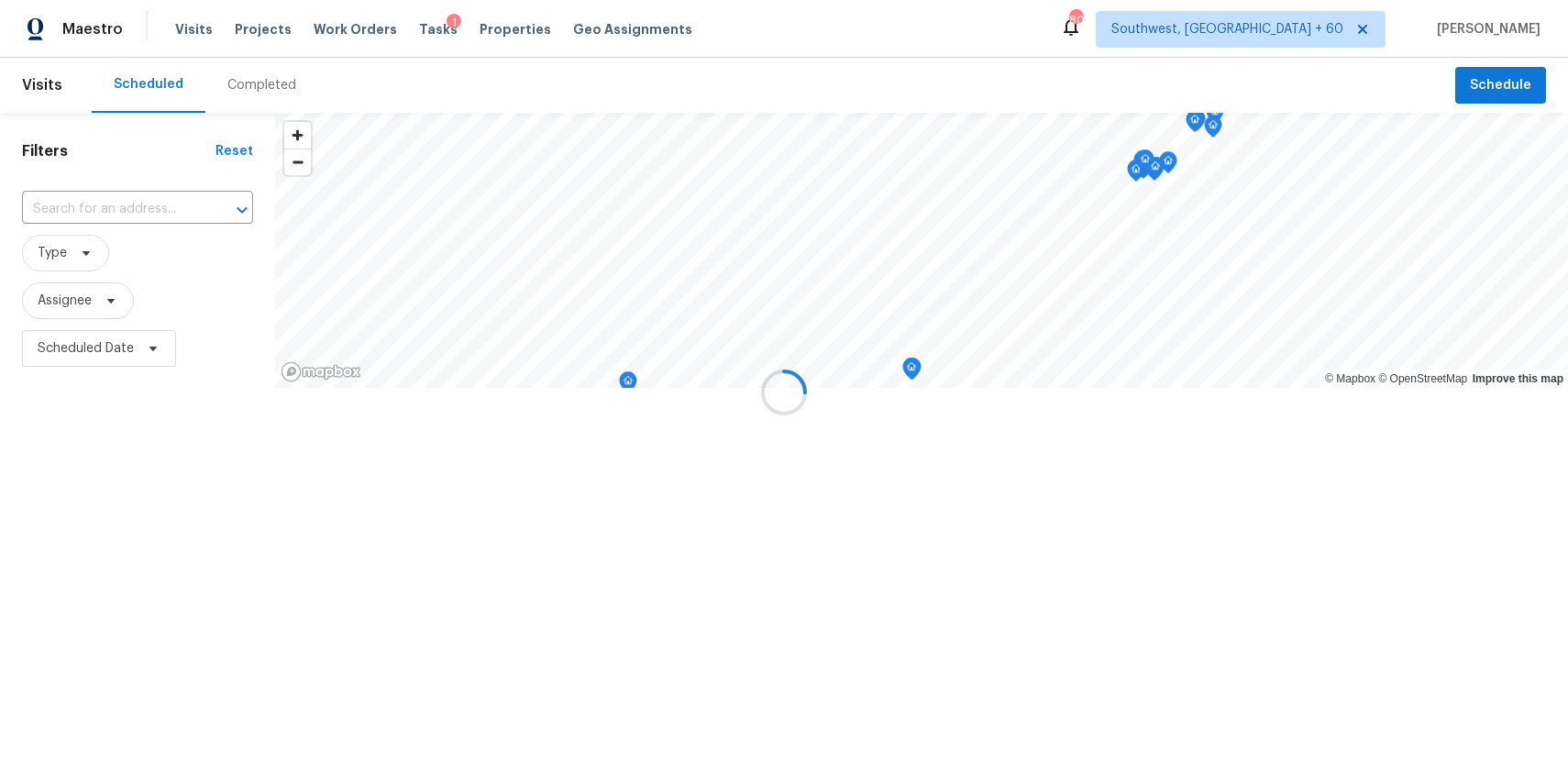
click at [234, 86] on div at bounding box center [784, 392] width 1568 height 784
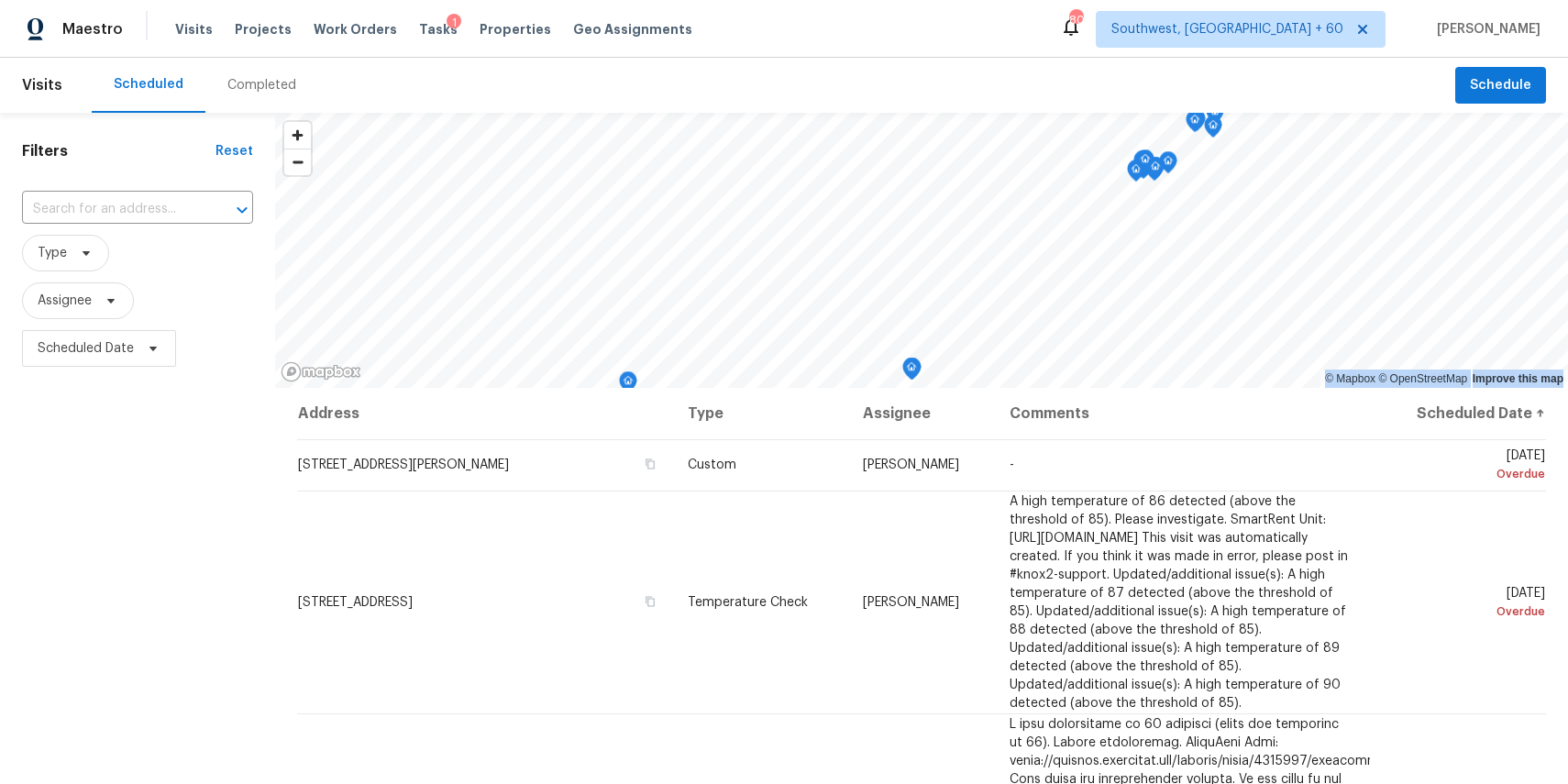
click at [234, 86] on div "Completed" at bounding box center [261, 86] width 69 height 19
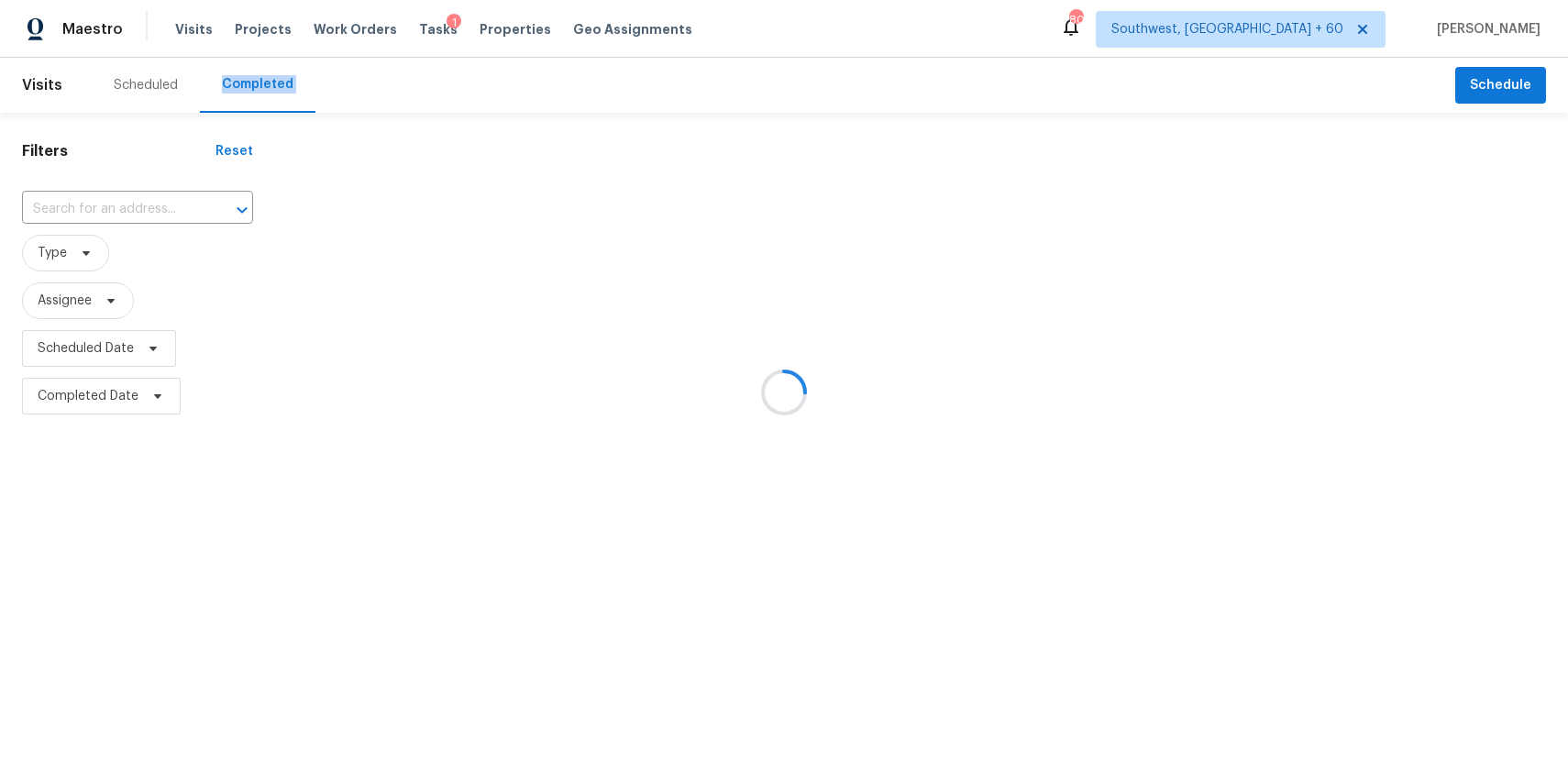
click at [234, 86] on div at bounding box center [784, 392] width 1568 height 784
click at [147, 195] on div at bounding box center [784, 392] width 1568 height 784
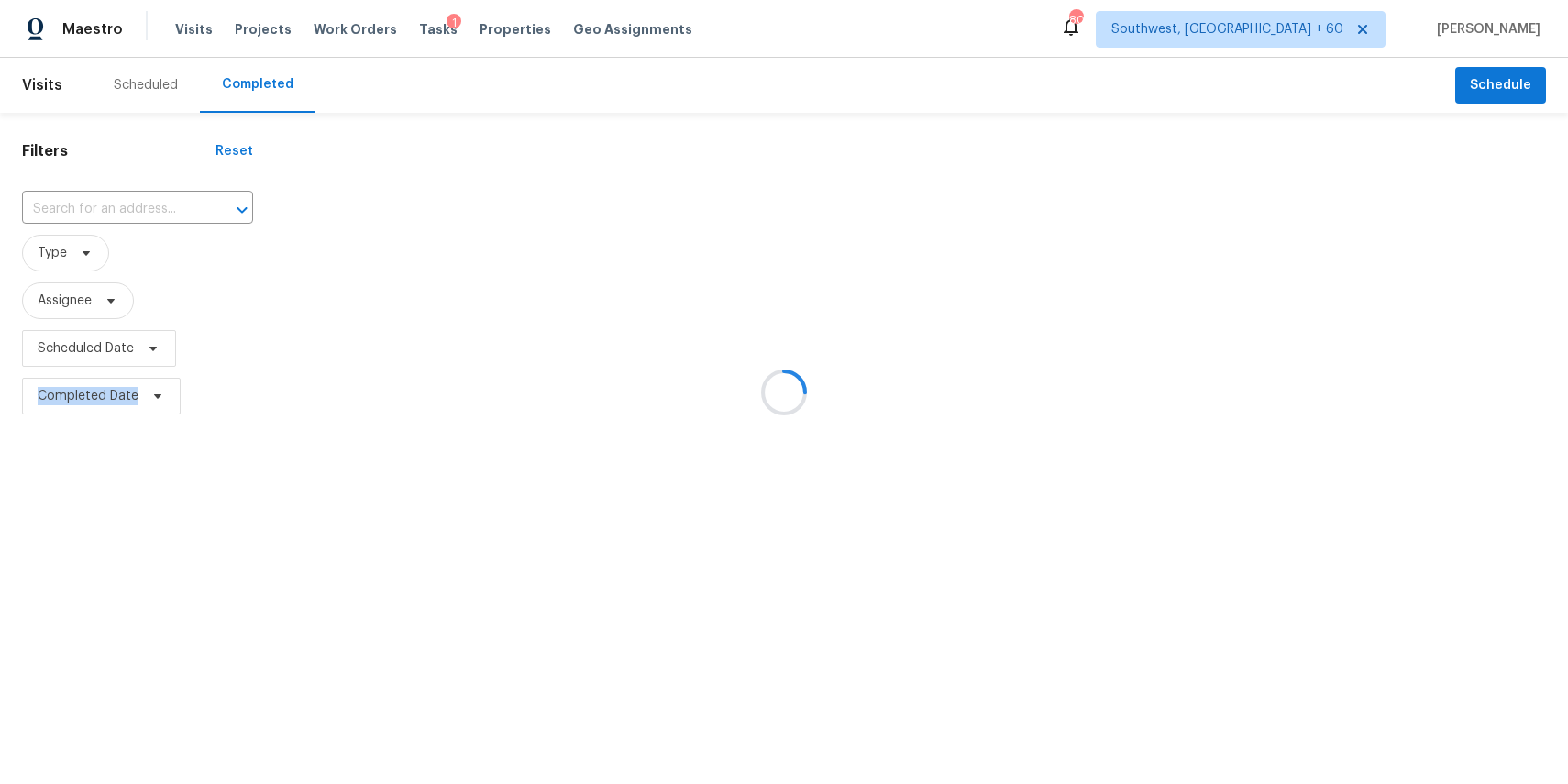
click at [147, 195] on div at bounding box center [784, 392] width 1568 height 784
click at [147, 195] on div "​" at bounding box center [137, 210] width 231 height 39
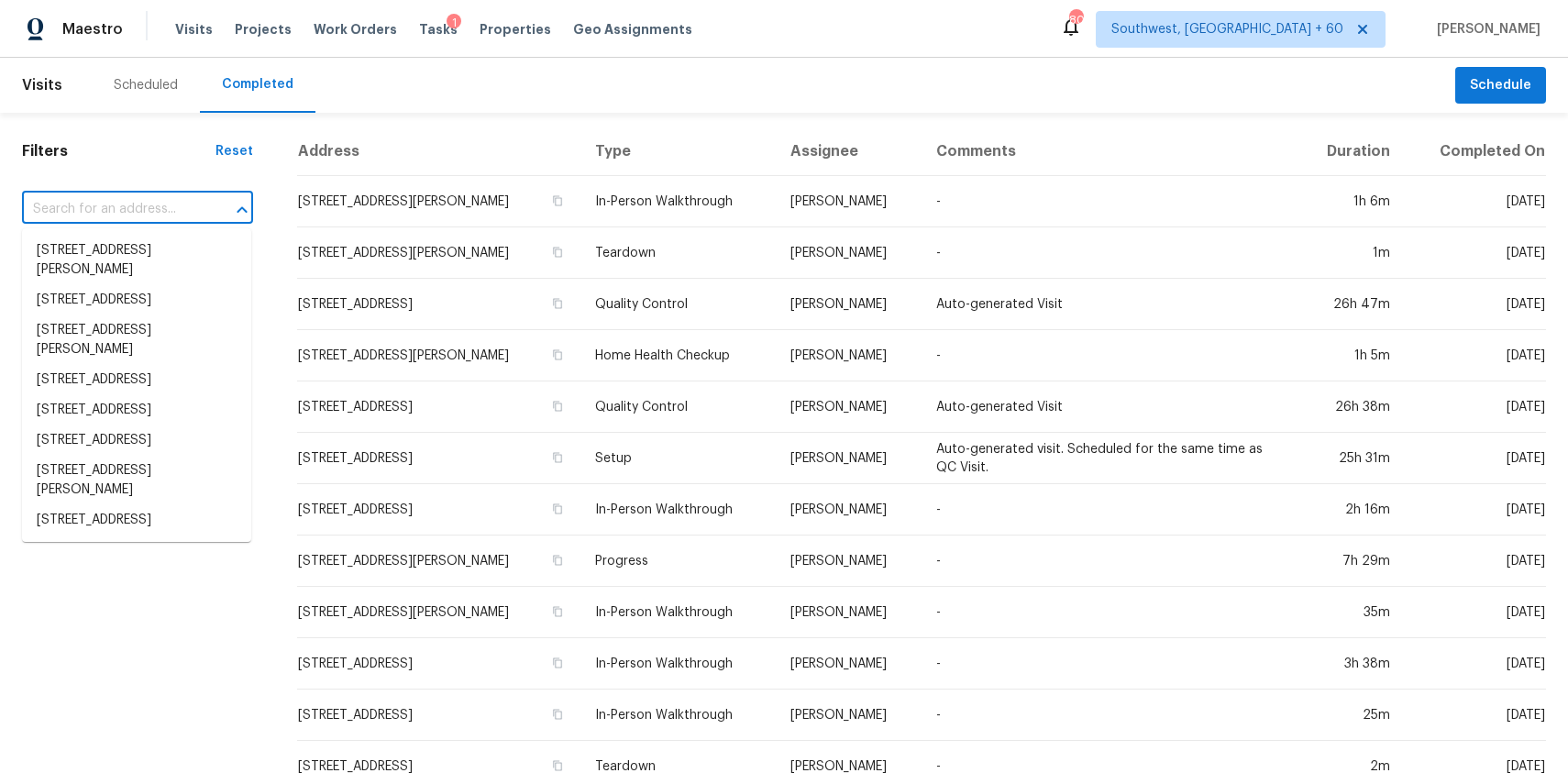
click at [147, 205] on input "text" at bounding box center [111, 210] width 180 height 28
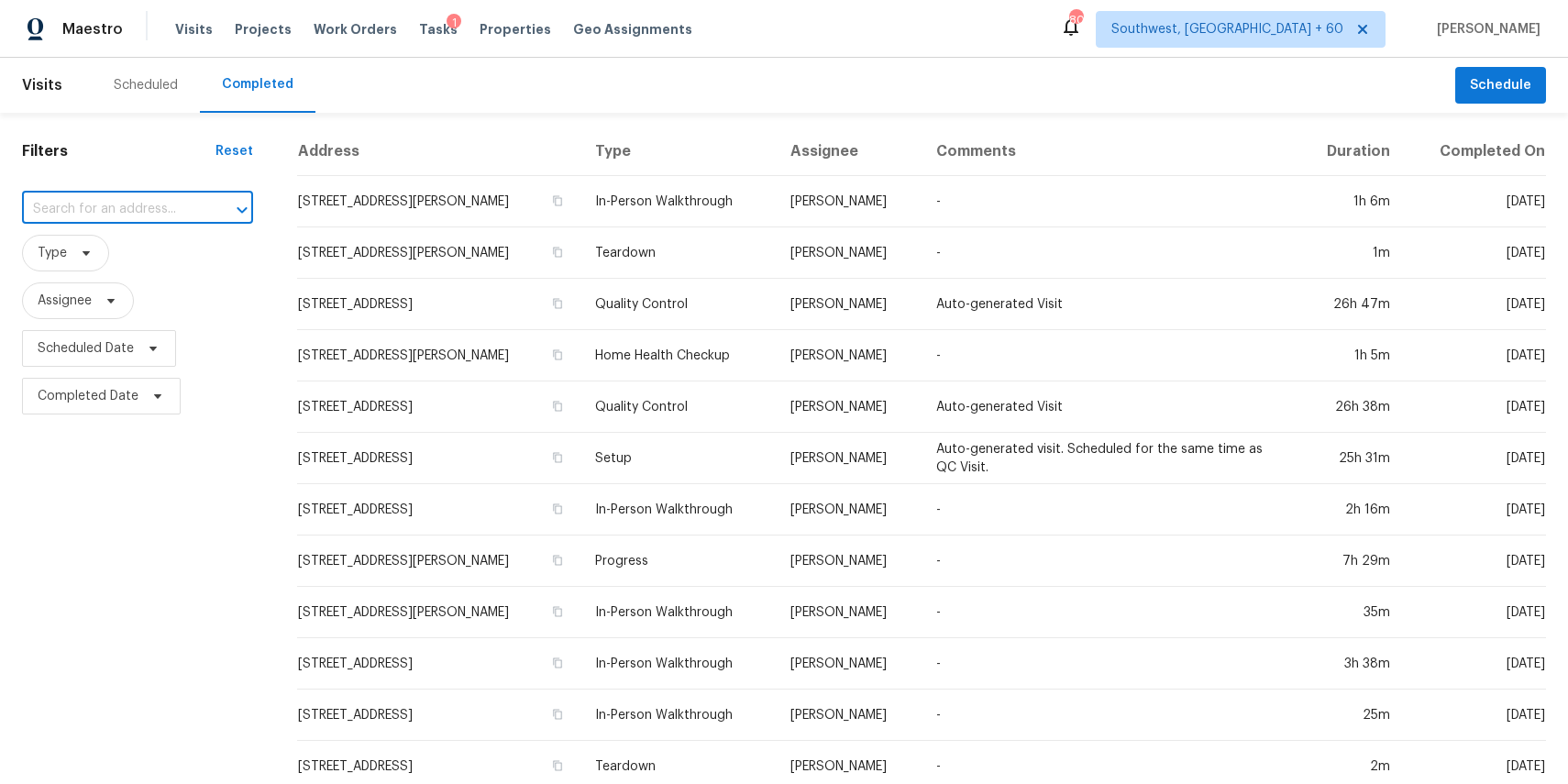
paste input "5815 Pyle St, San Antonio, TX 78223"
type input "5815 Pyle St, San Antonio, TX 78223"
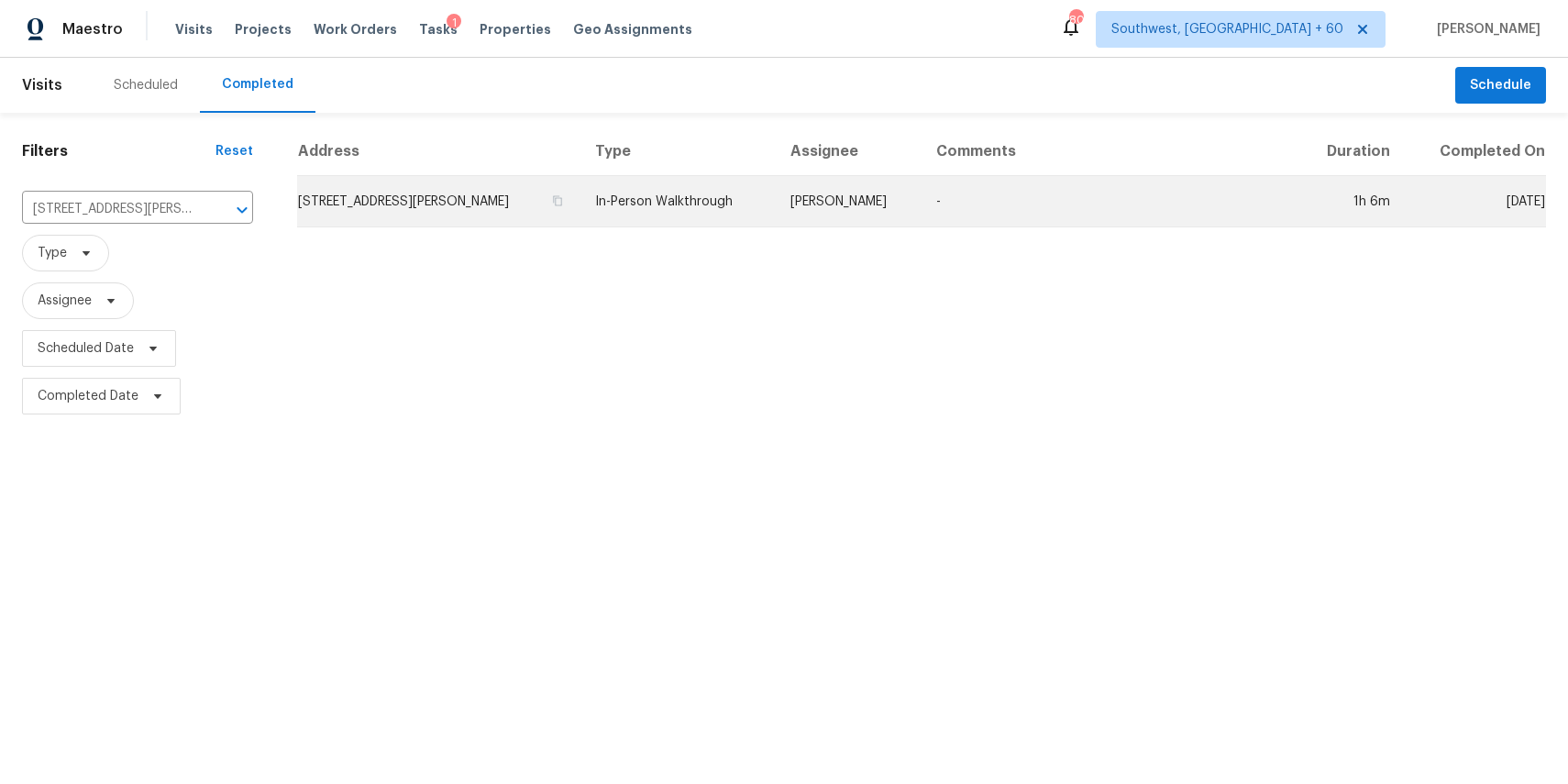
click at [662, 208] on td "In-Person Walkthrough" at bounding box center [677, 201] width 195 height 52
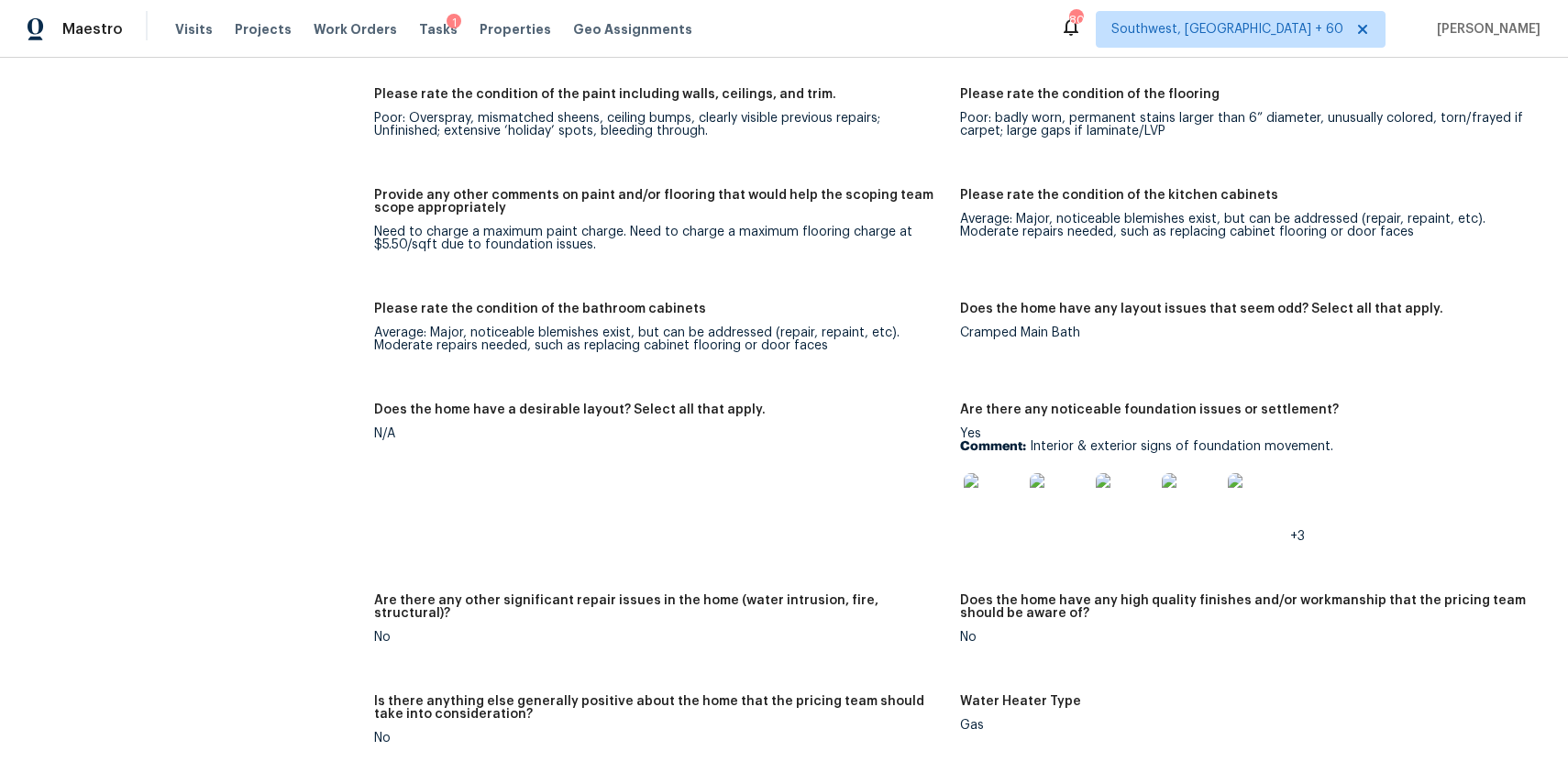
scroll to position [3979, 0]
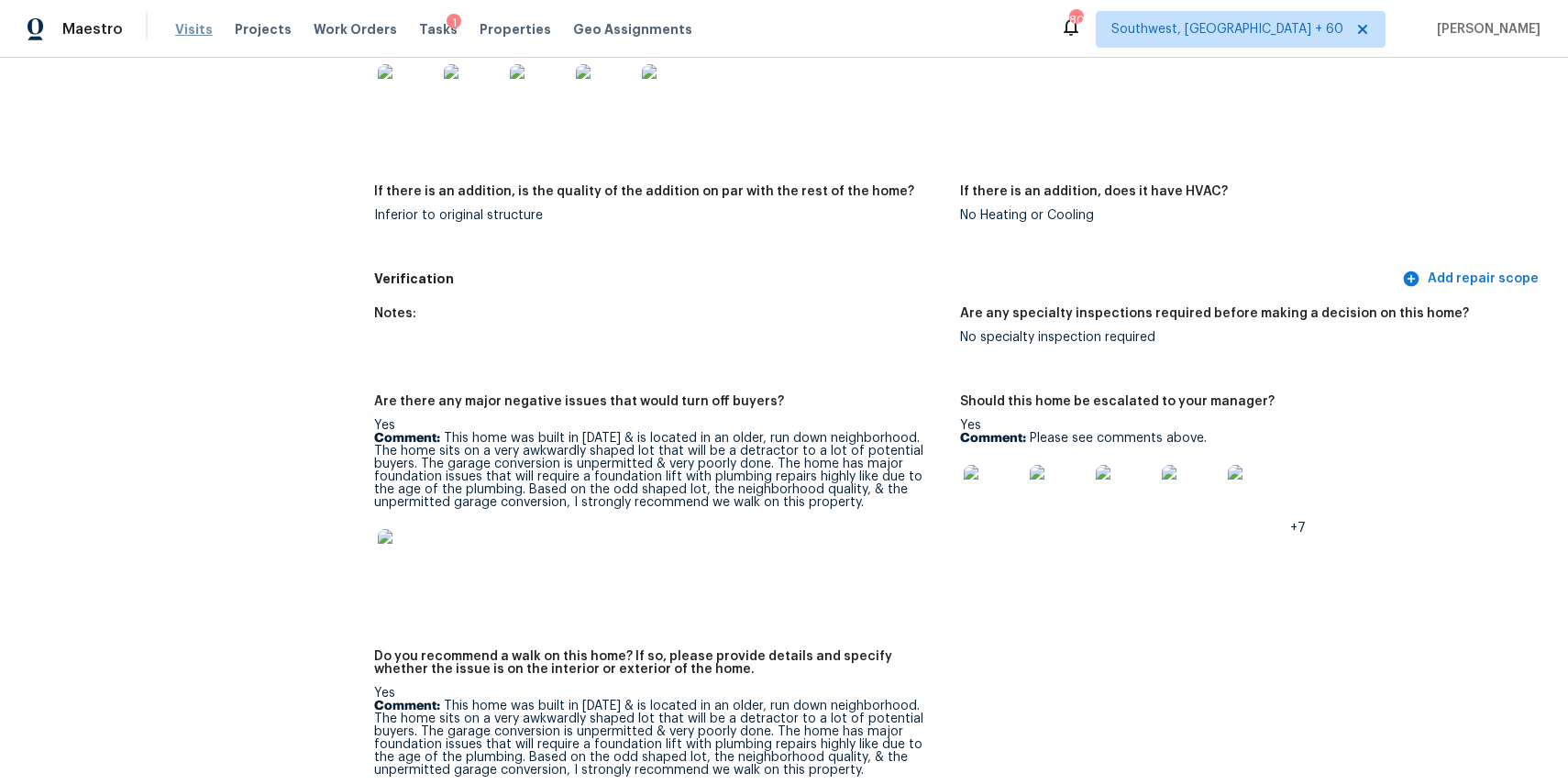
click at [196, 33] on span "Visits" at bounding box center [194, 29] width 38 height 19
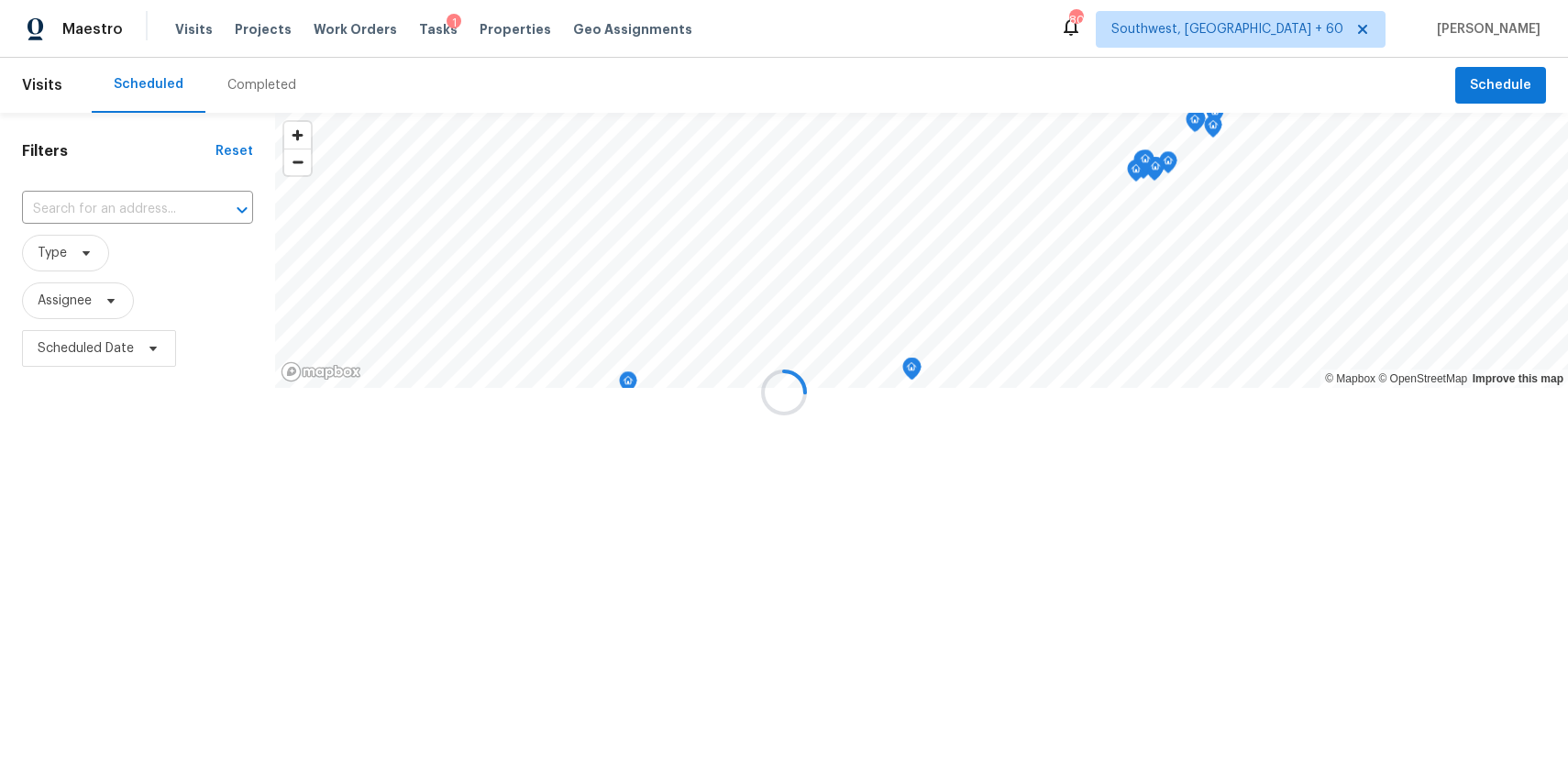
click at [231, 74] on div at bounding box center [784, 392] width 1568 height 784
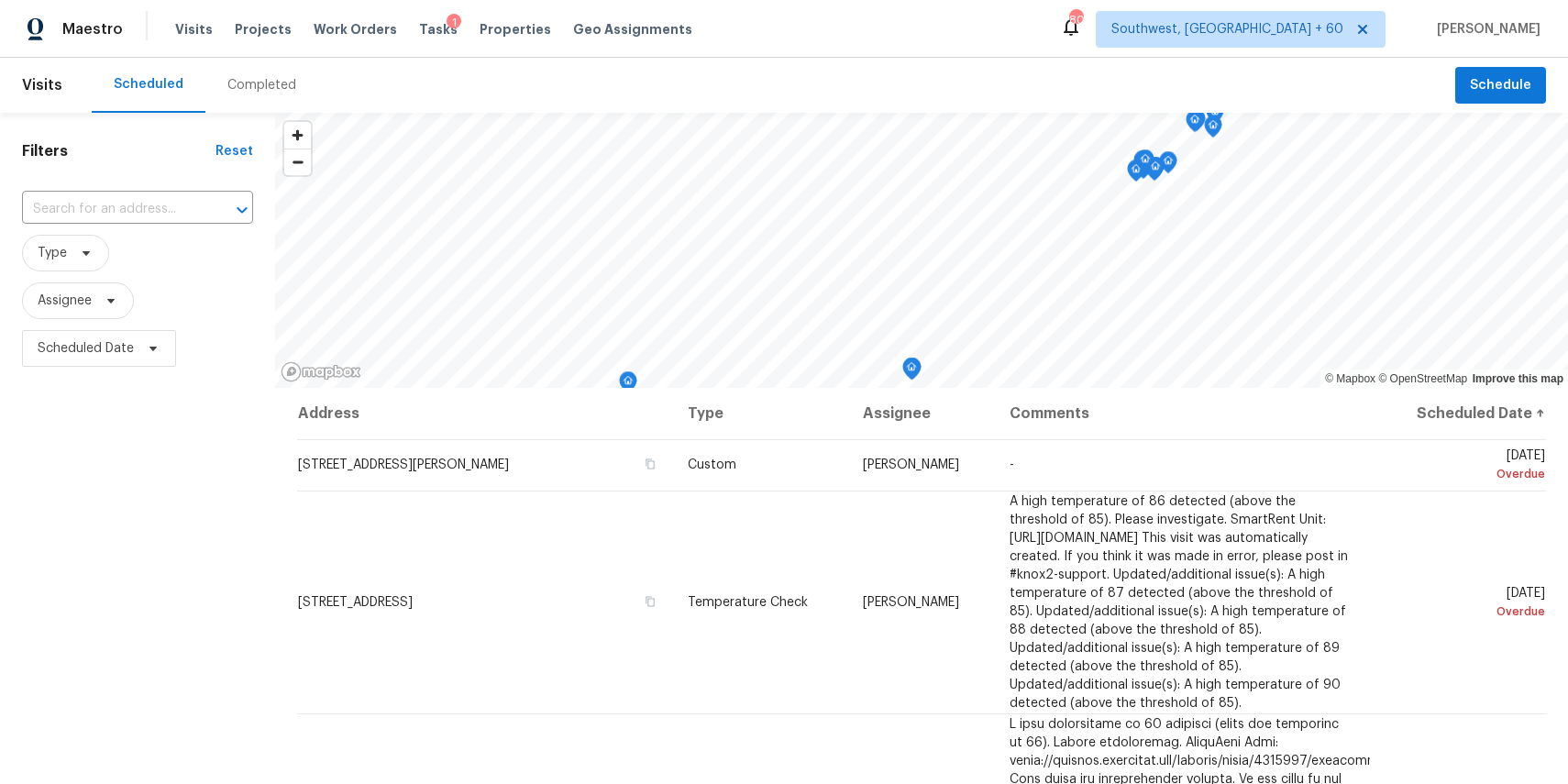
click at [276, 74] on div "Completed" at bounding box center [261, 85] width 113 height 55
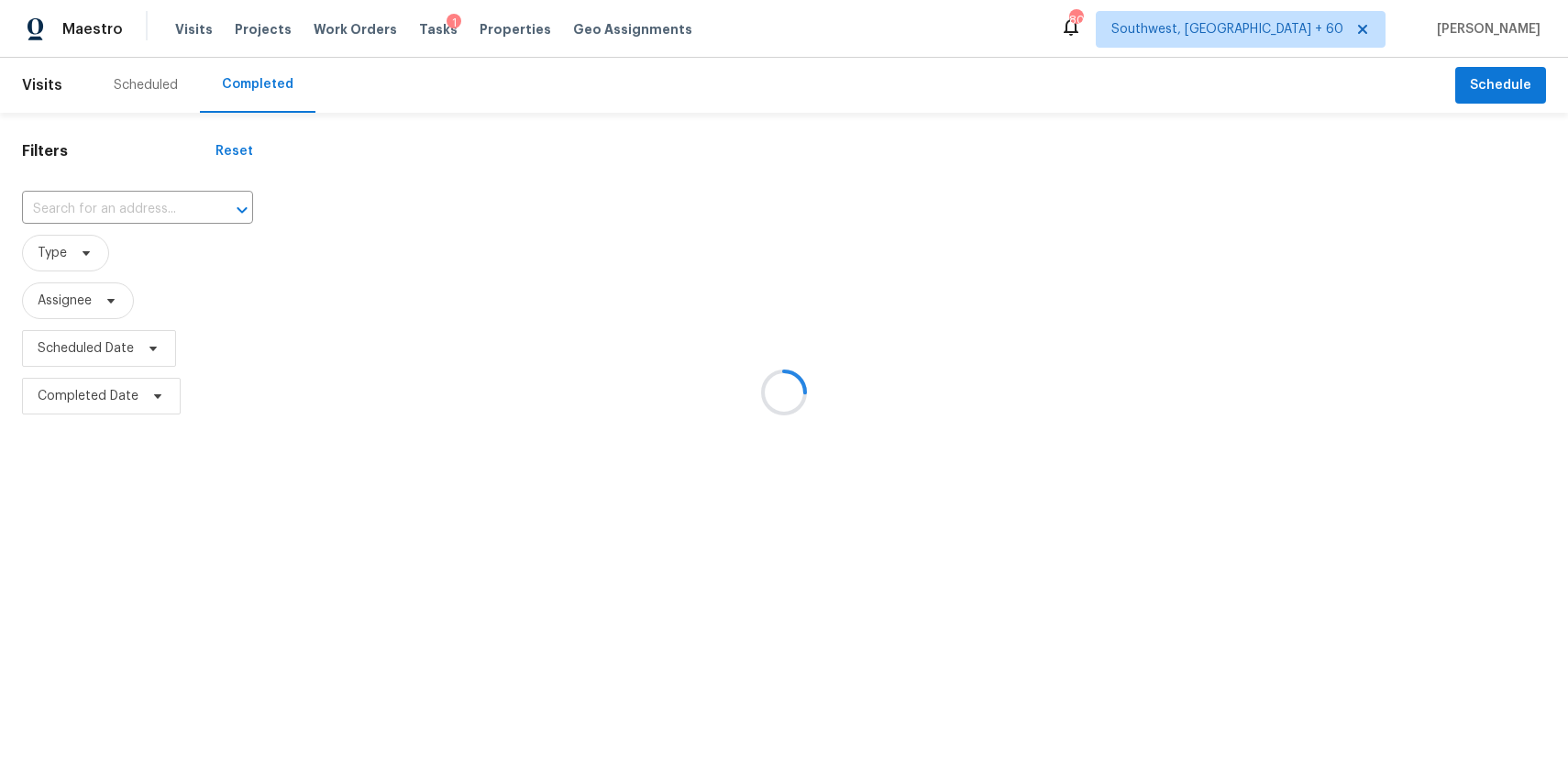
click at [142, 197] on div at bounding box center [784, 392] width 1568 height 784
click at [142, 197] on input "text" at bounding box center [111, 210] width 180 height 28
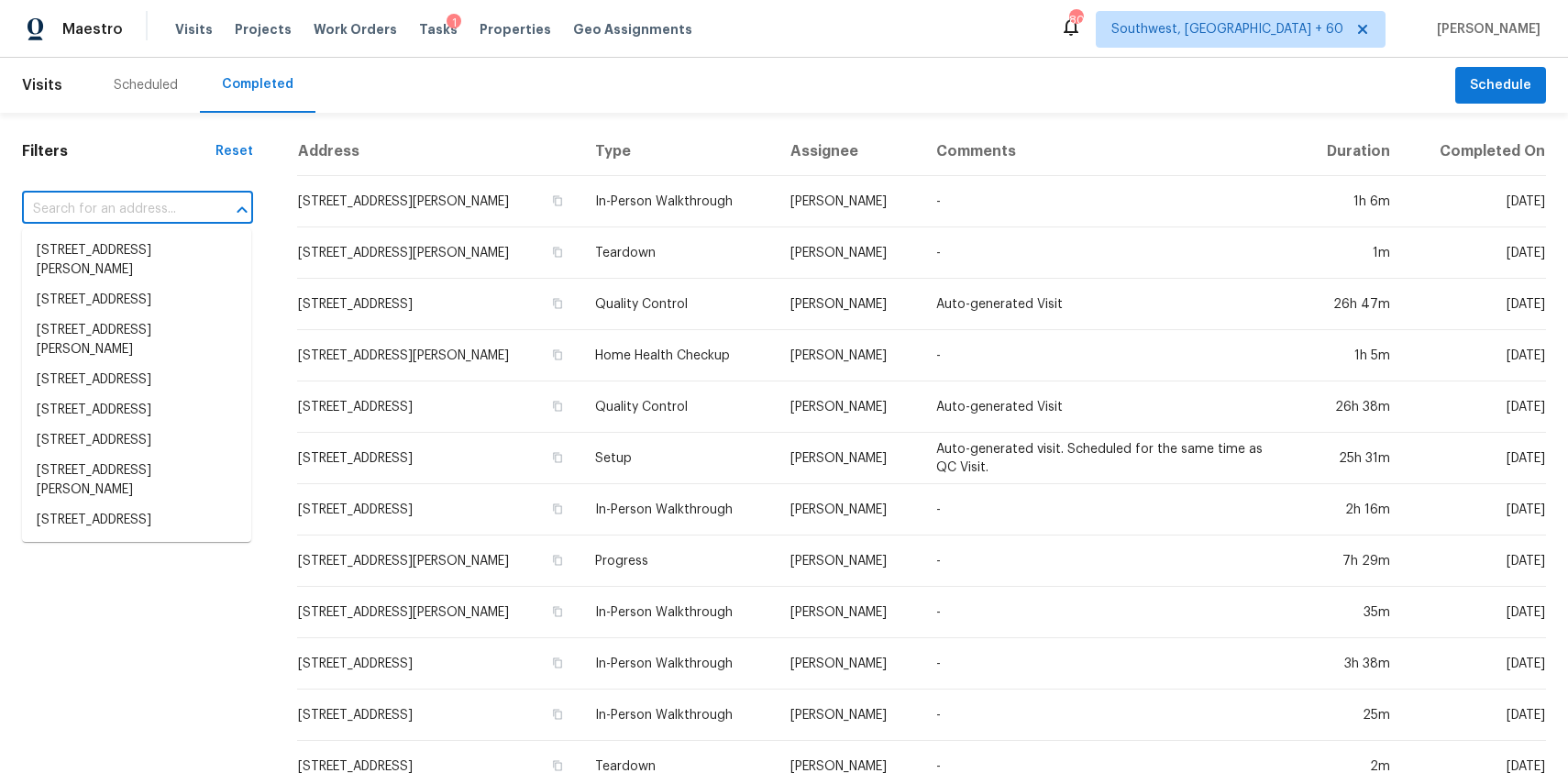
click at [142, 197] on input "text" at bounding box center [111, 210] width 180 height 28
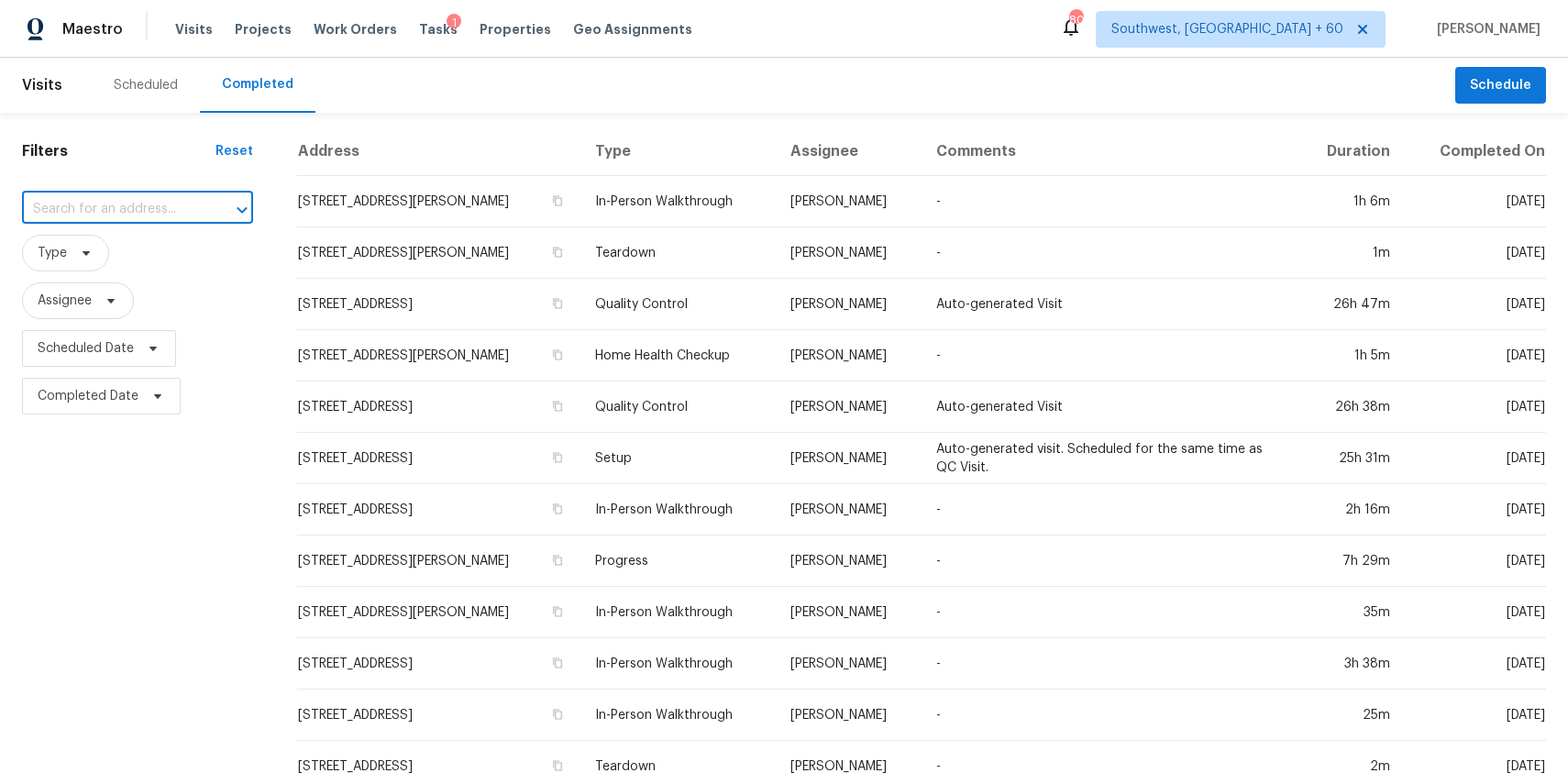
paste input "213 Rosebrooks Dr, Cary, NC 27513"
type input "213 Rosebrooks Dr, Cary, NC 27513"
click at [100, 258] on li "213 Rosebrooks Dr, Cary, NC 27513" at bounding box center [136, 260] width 230 height 50
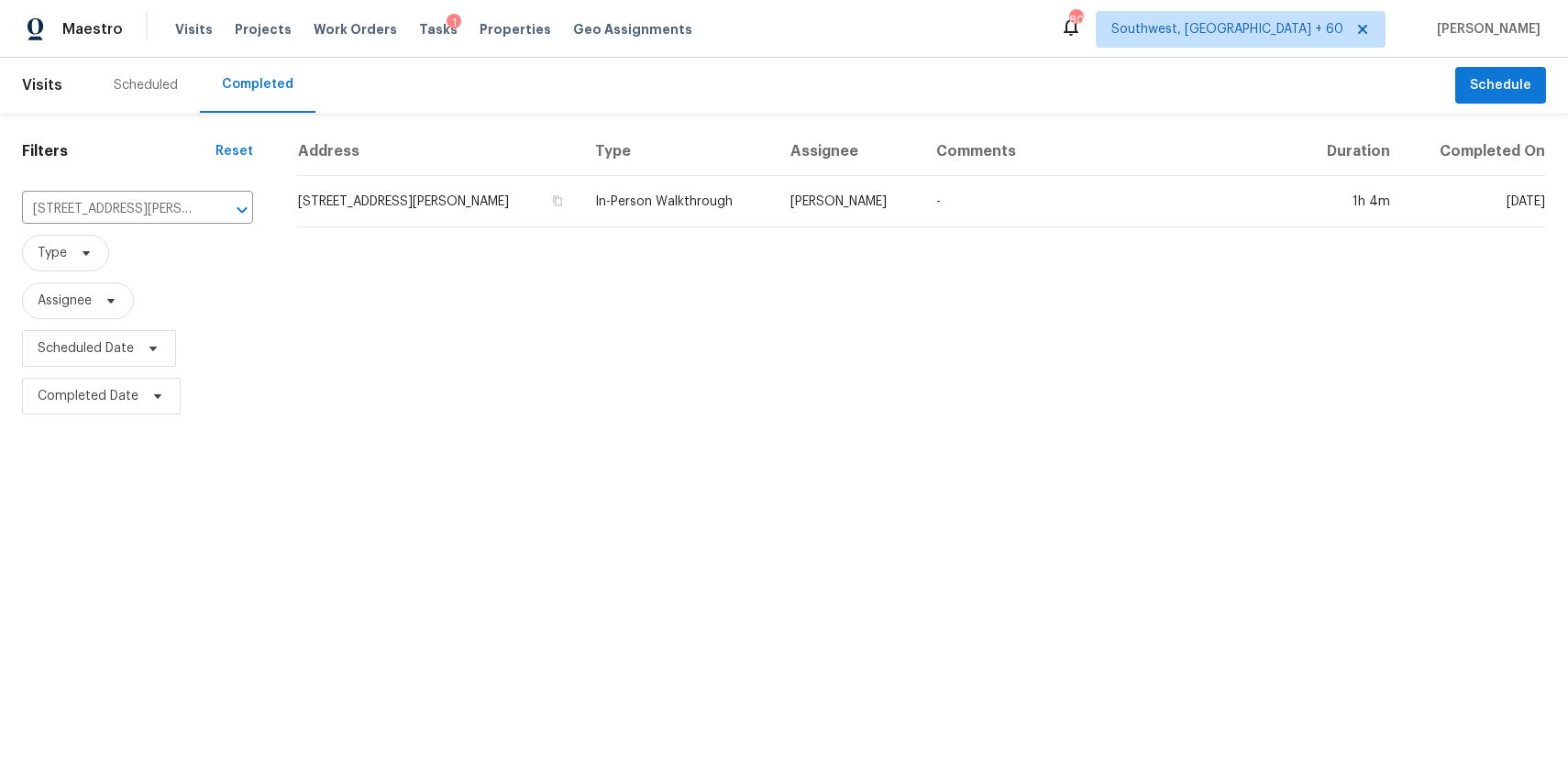
click at [880, 229] on div "Address Type Assignee Comments Duration Completed On 213 Rosebrooks Dr, Cary, N…" at bounding box center [922, 274] width 1293 height 292
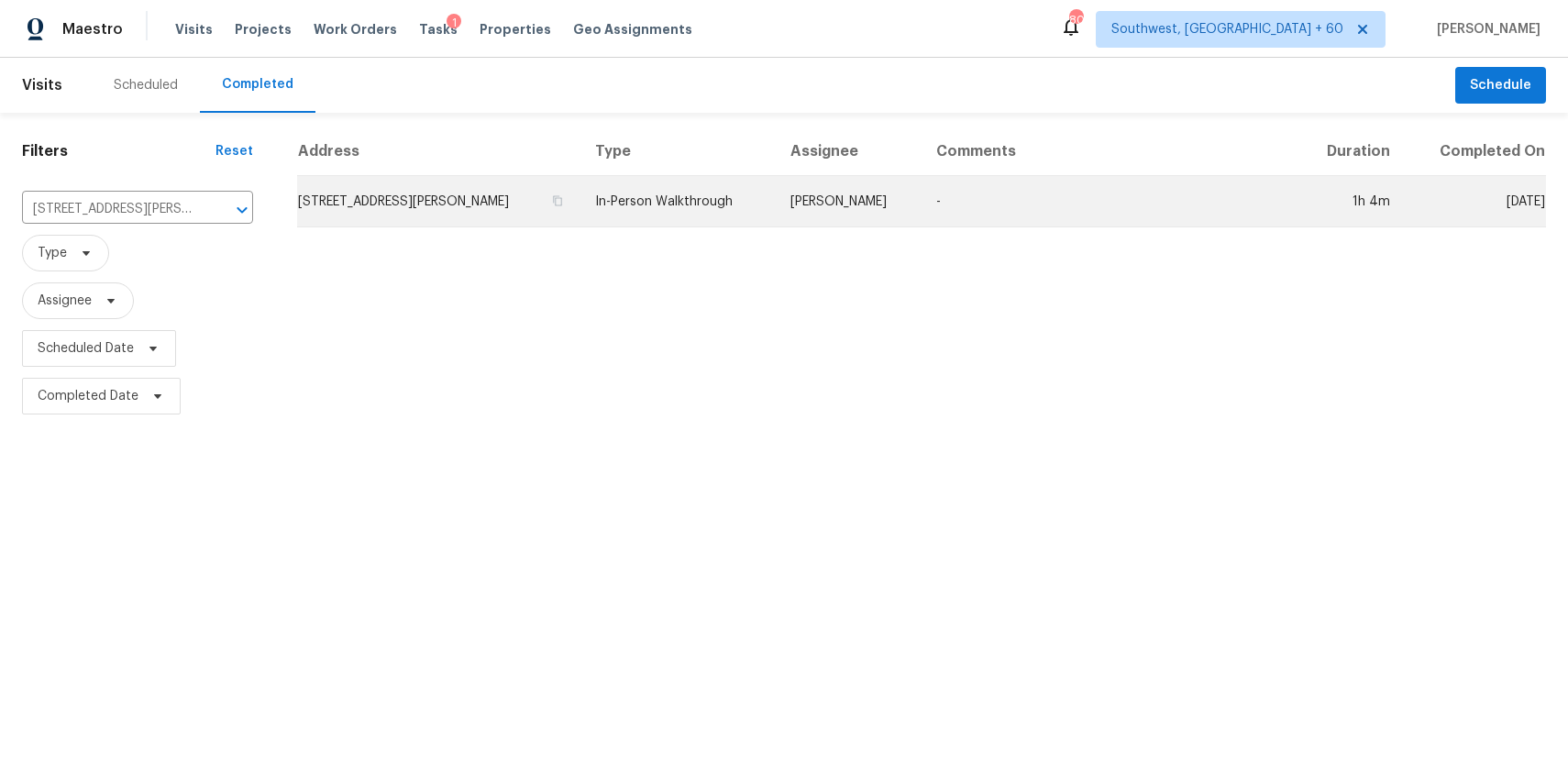
click at [915, 205] on td "Wayne Putnam" at bounding box center [849, 201] width 147 height 52
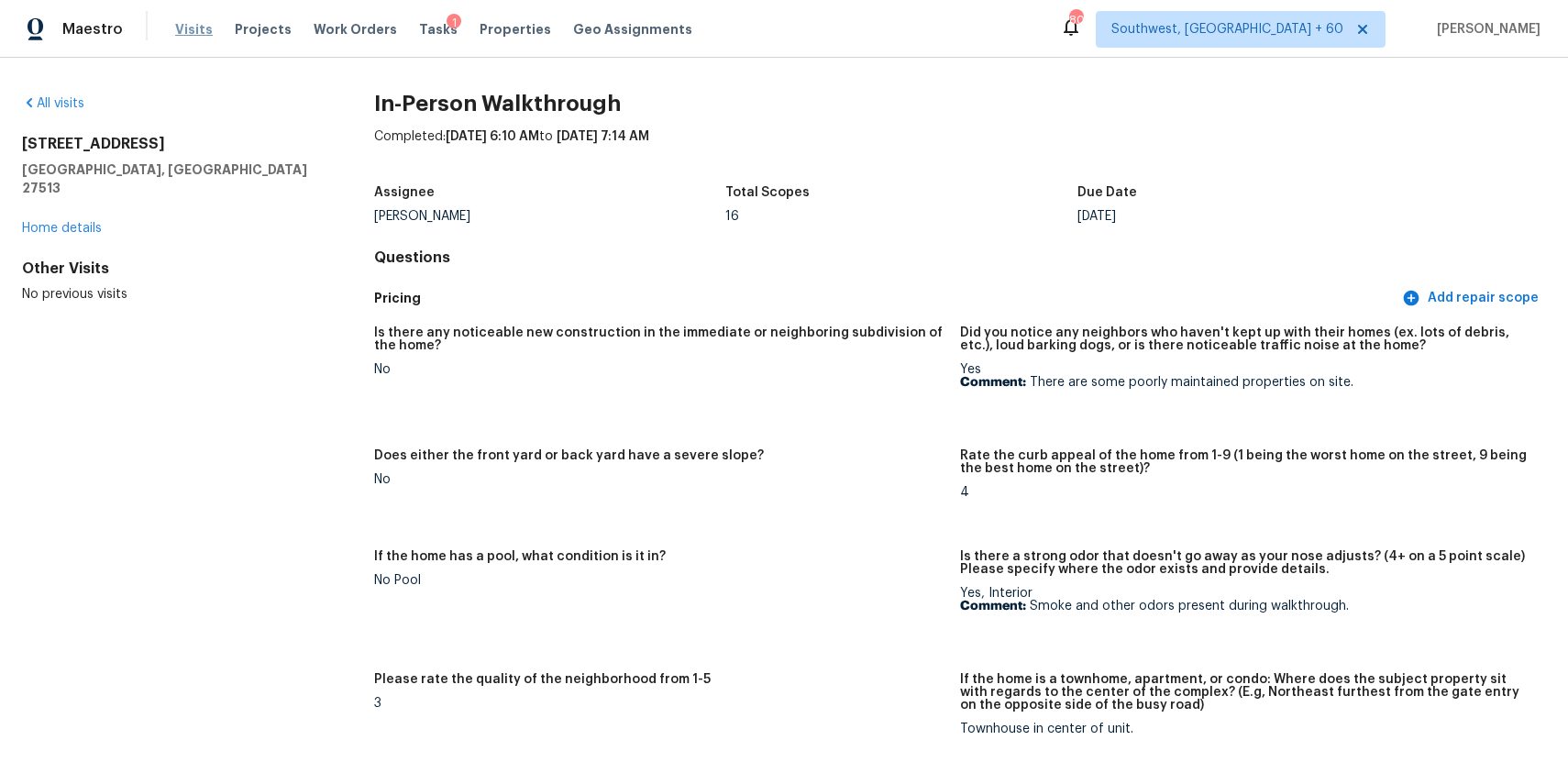
click at [177, 24] on span "Visits" at bounding box center [194, 29] width 38 height 19
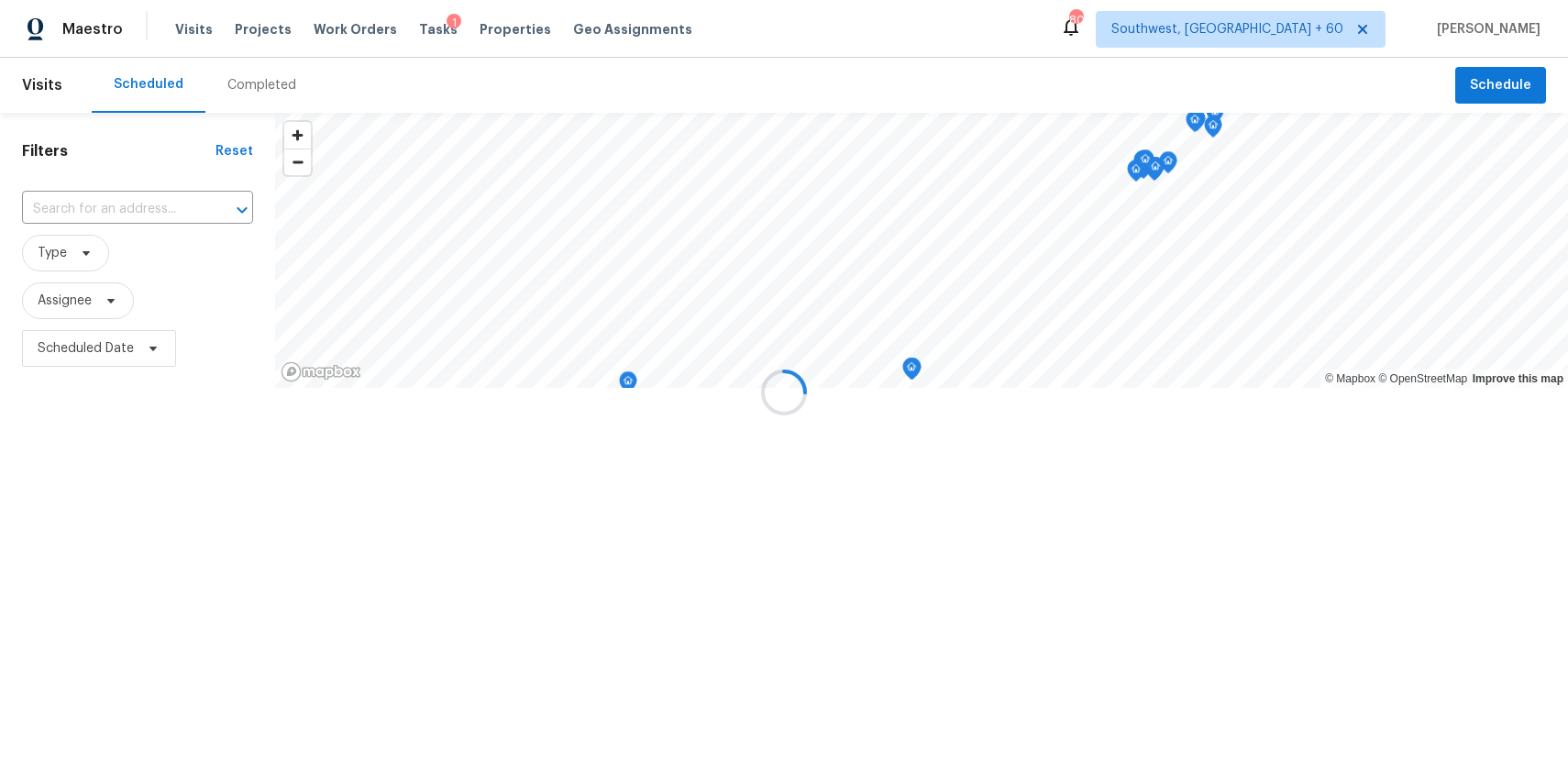
click at [254, 92] on div at bounding box center [784, 392] width 1568 height 784
click at [254, 92] on div "Completed" at bounding box center [261, 86] width 69 height 19
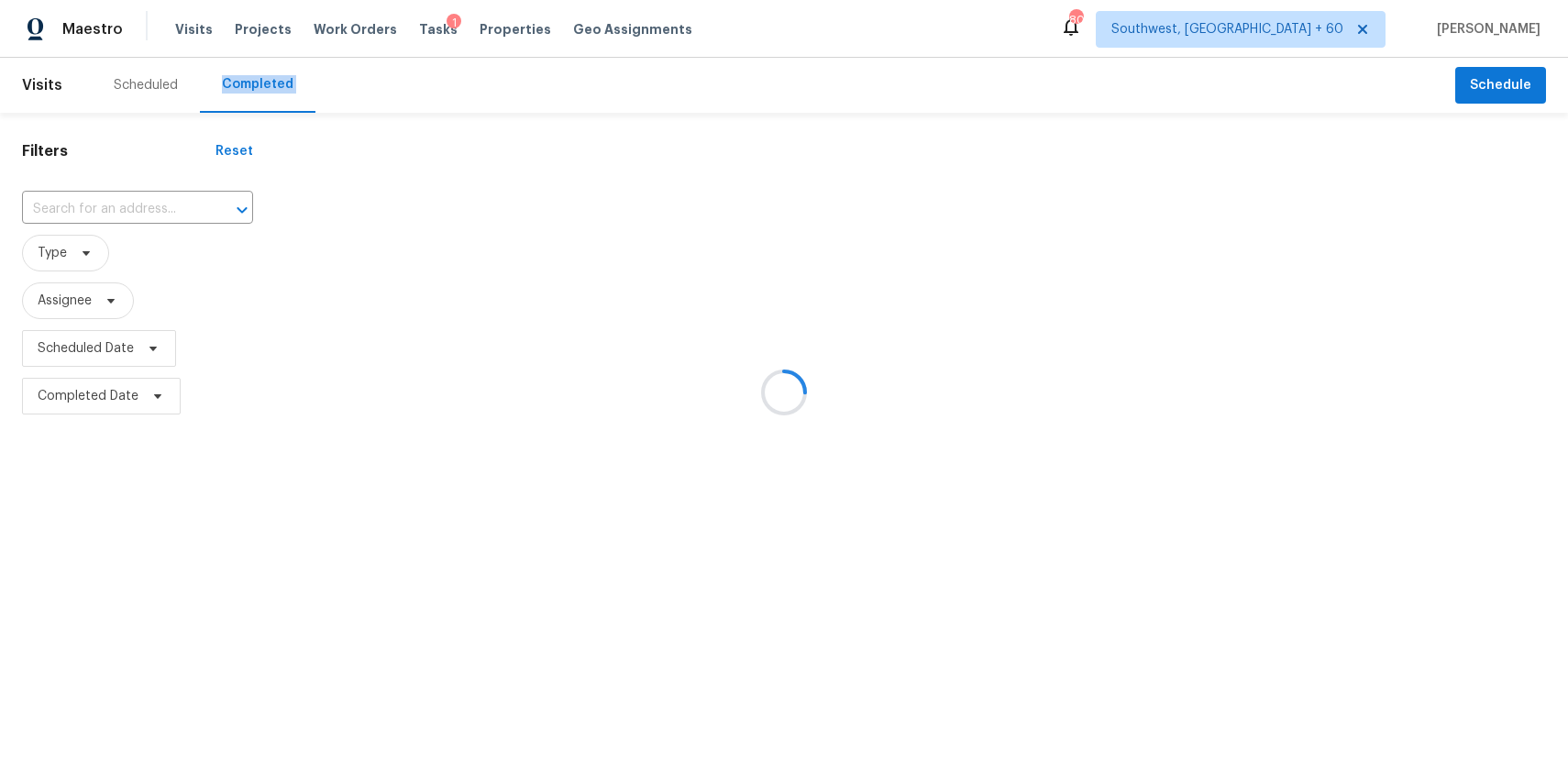
click at [135, 196] on div at bounding box center [784, 392] width 1568 height 784
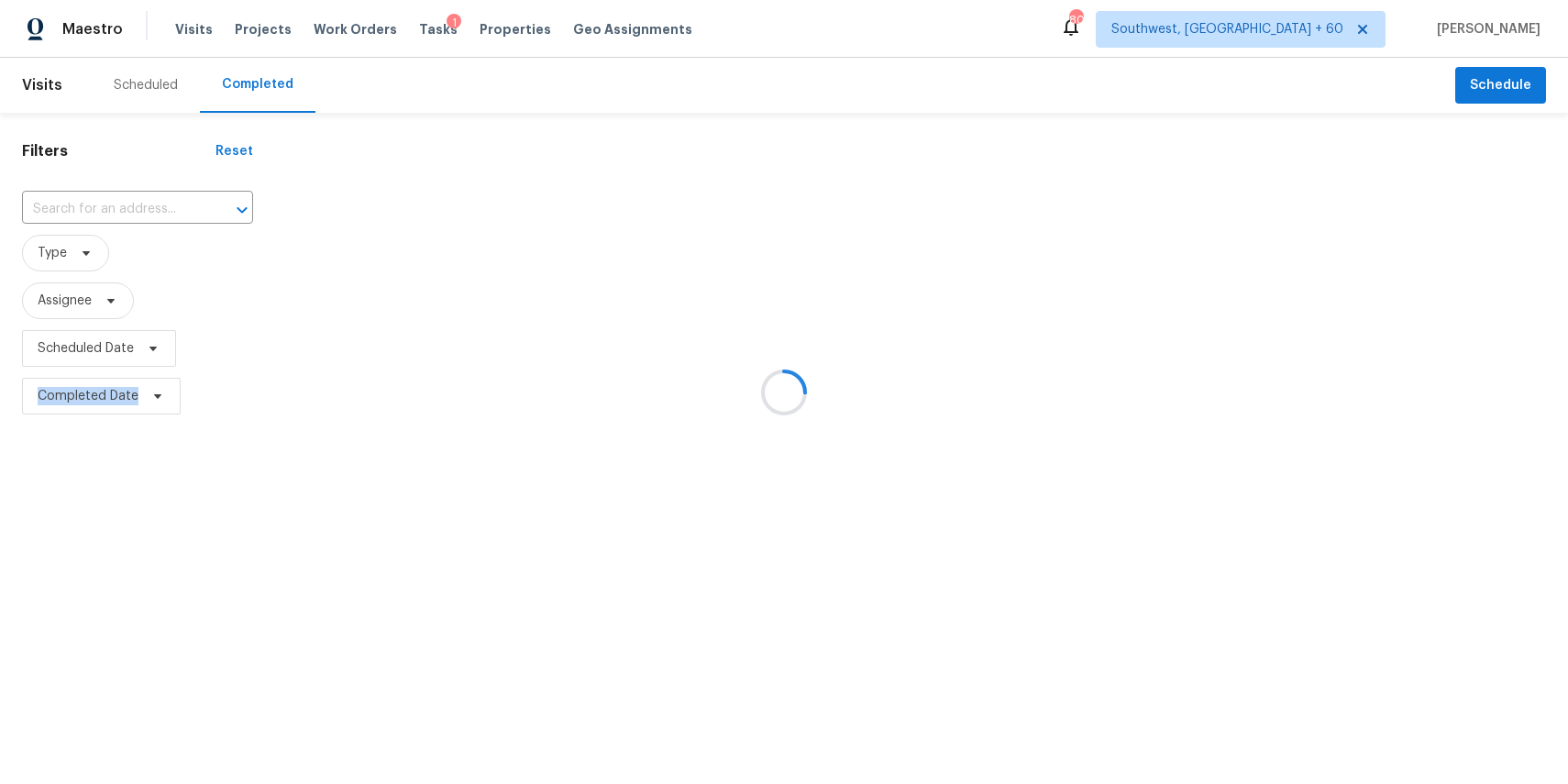
click at [135, 196] on div at bounding box center [784, 392] width 1568 height 784
click at [135, 196] on input "text" at bounding box center [111, 210] width 180 height 28
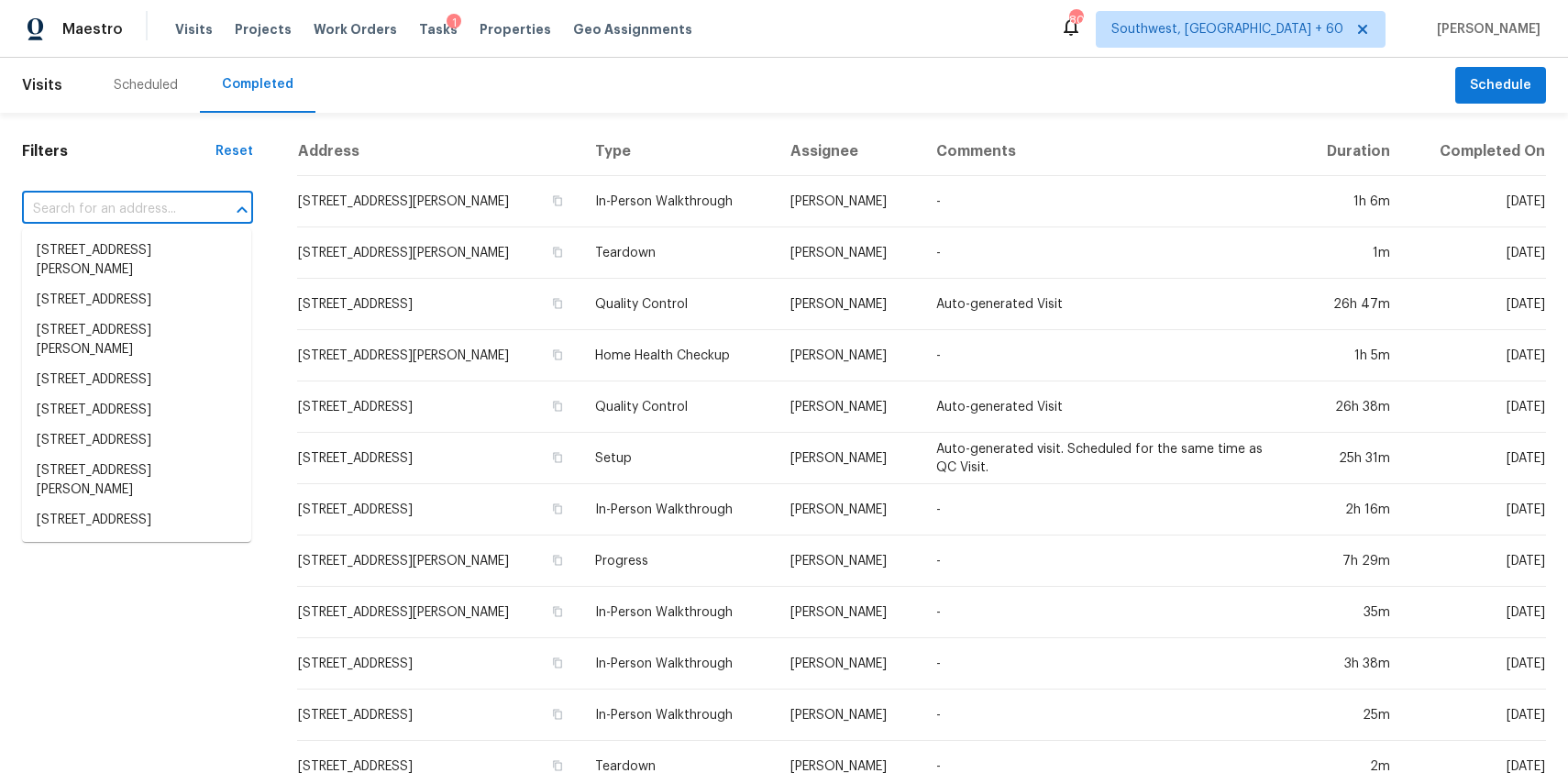
click at [135, 196] on input "text" at bounding box center [111, 210] width 180 height 28
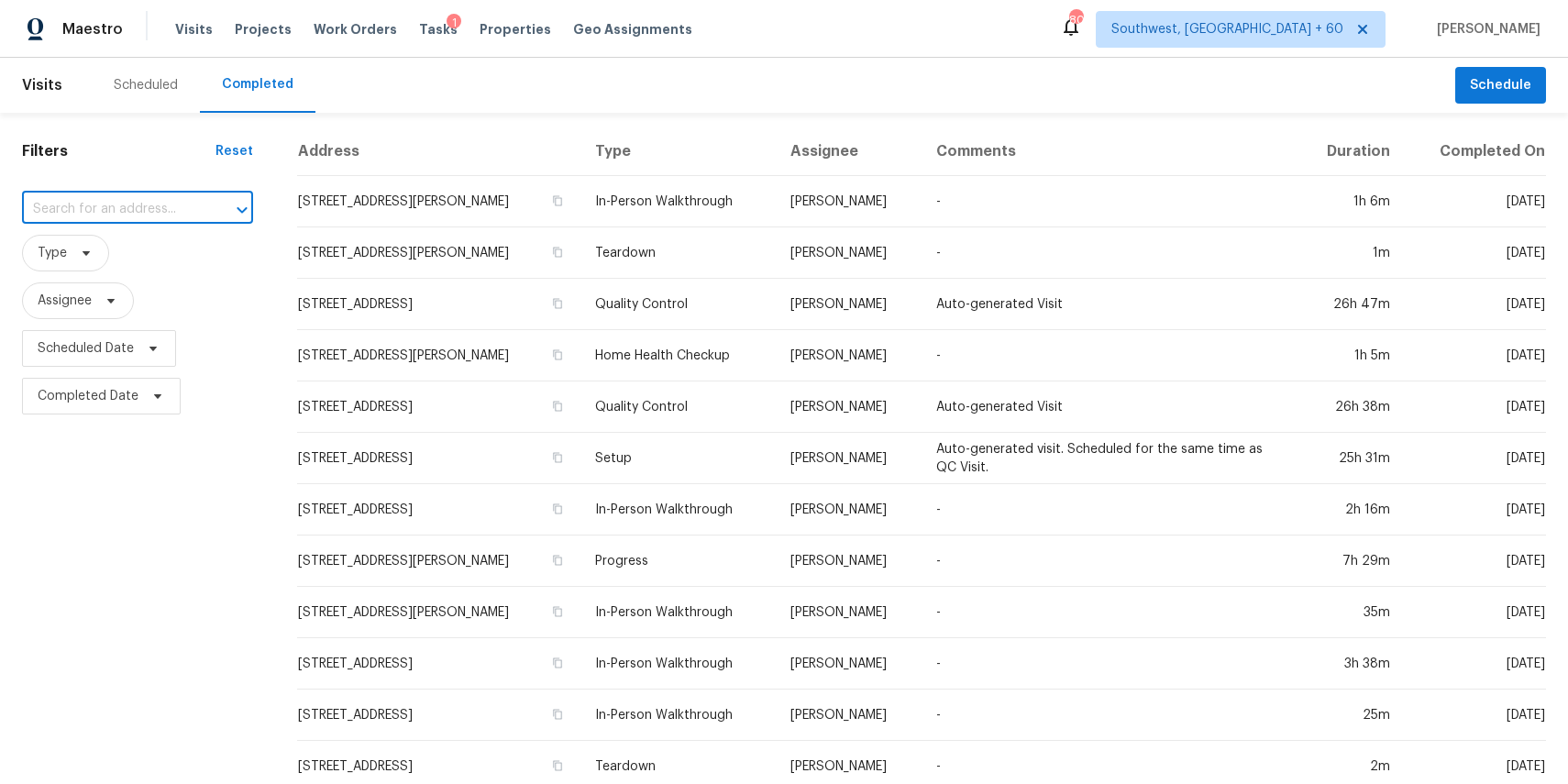
paste input "21 Clover Bend St, La Marque, TX 77568"
type input "21 Clover Bend St, La Marque, TX 77568"
click at [158, 251] on li "21 Clover Bend St, La Marque, TX 77568" at bounding box center [136, 251] width 230 height 30
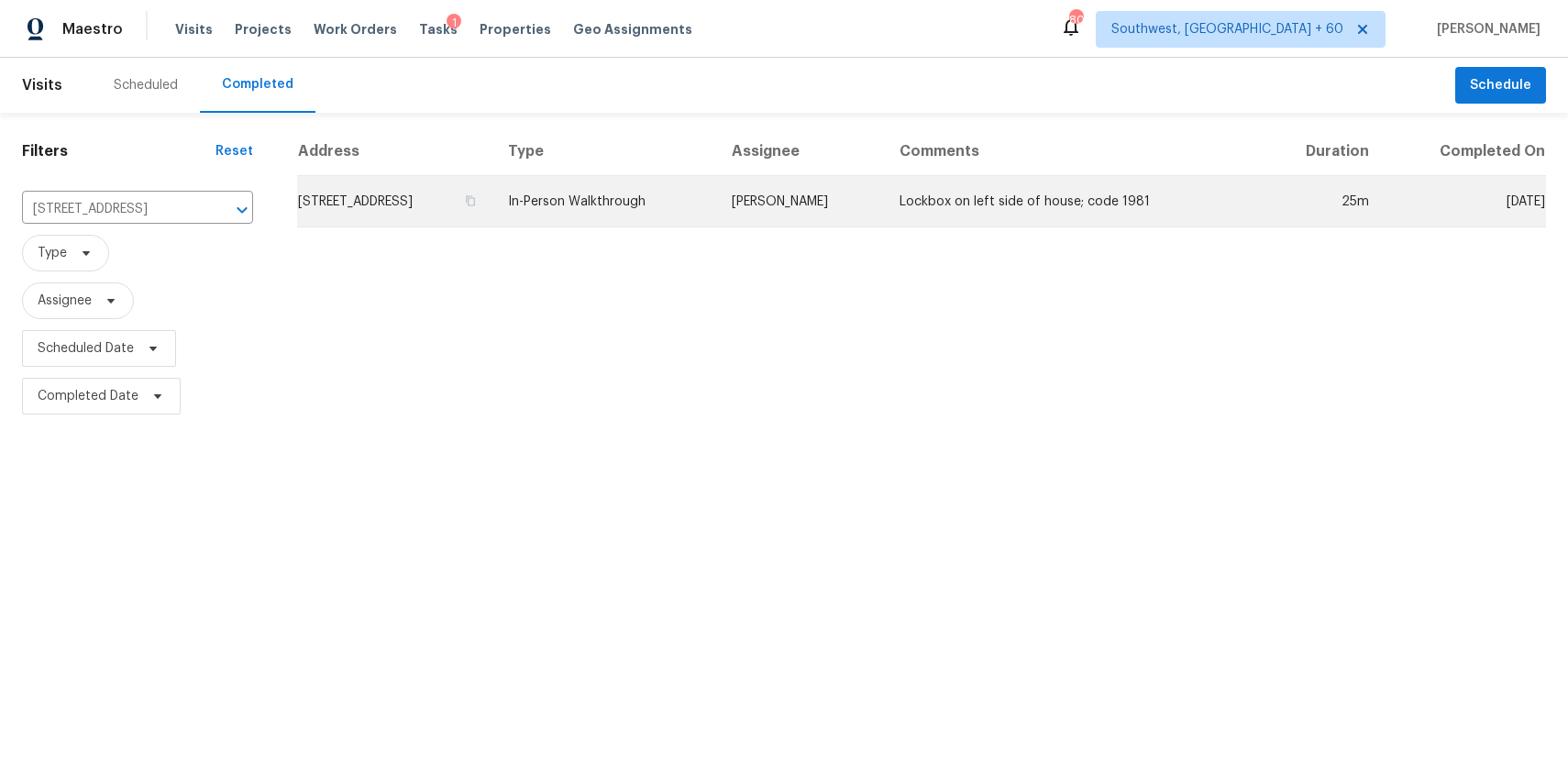
click at [688, 227] on td "In-Person Walkthrough" at bounding box center [606, 201] width 224 height 52
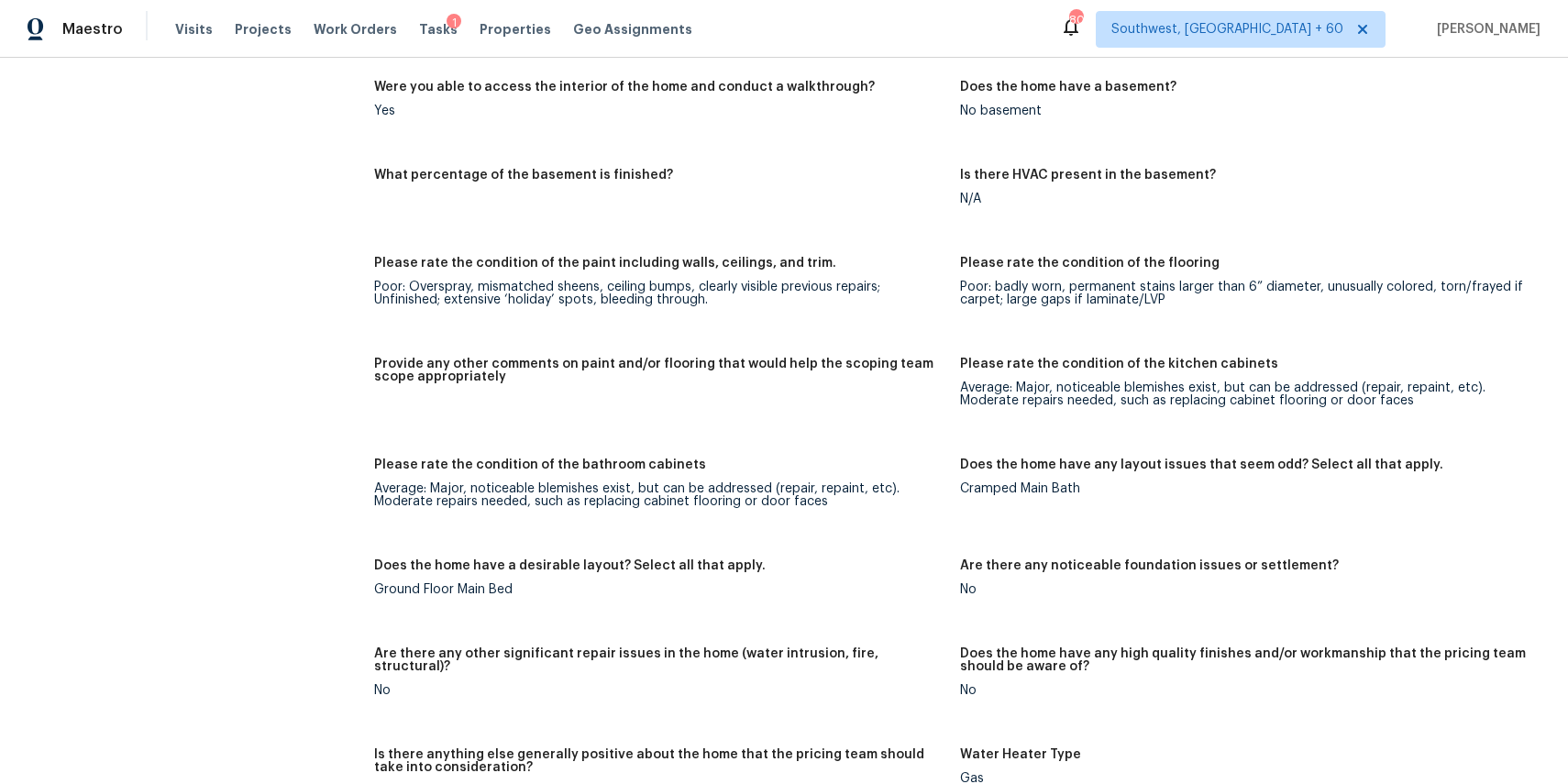
scroll to position [3112, 0]
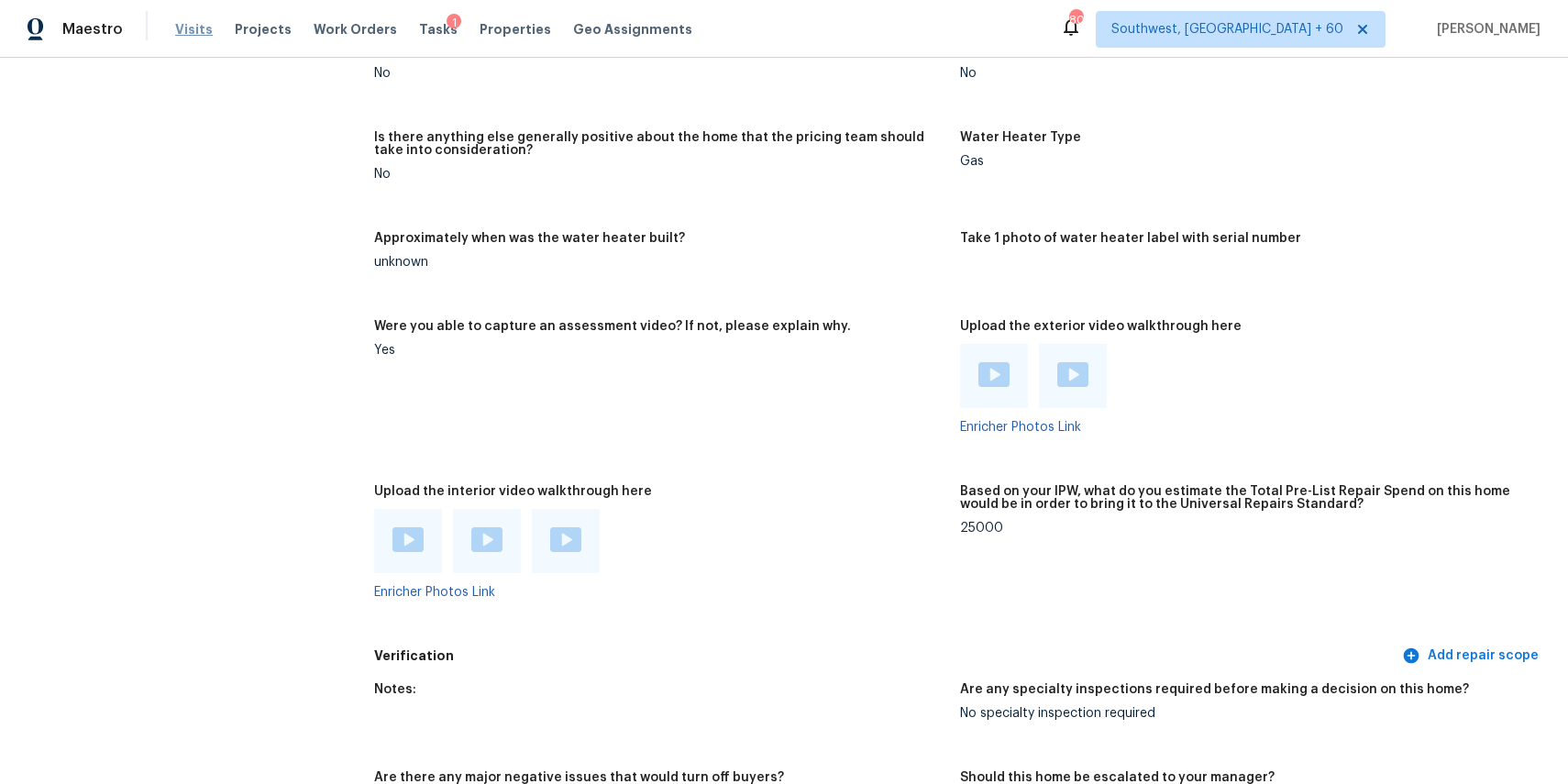
click at [204, 20] on span "Visits" at bounding box center [194, 29] width 38 height 19
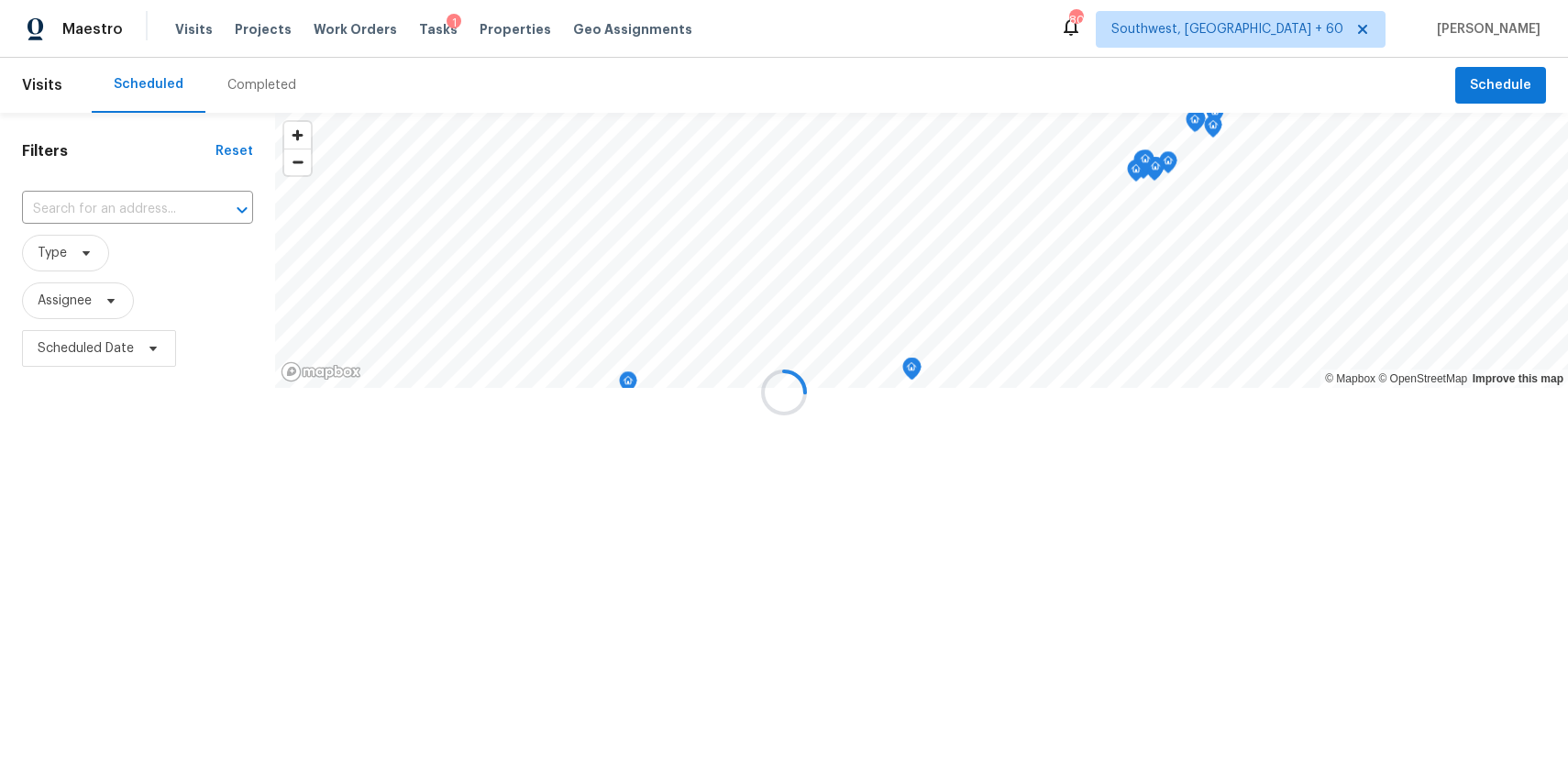
click at [252, 70] on div at bounding box center [784, 392] width 1568 height 784
click at [264, 81] on div "Completed" at bounding box center [261, 86] width 69 height 19
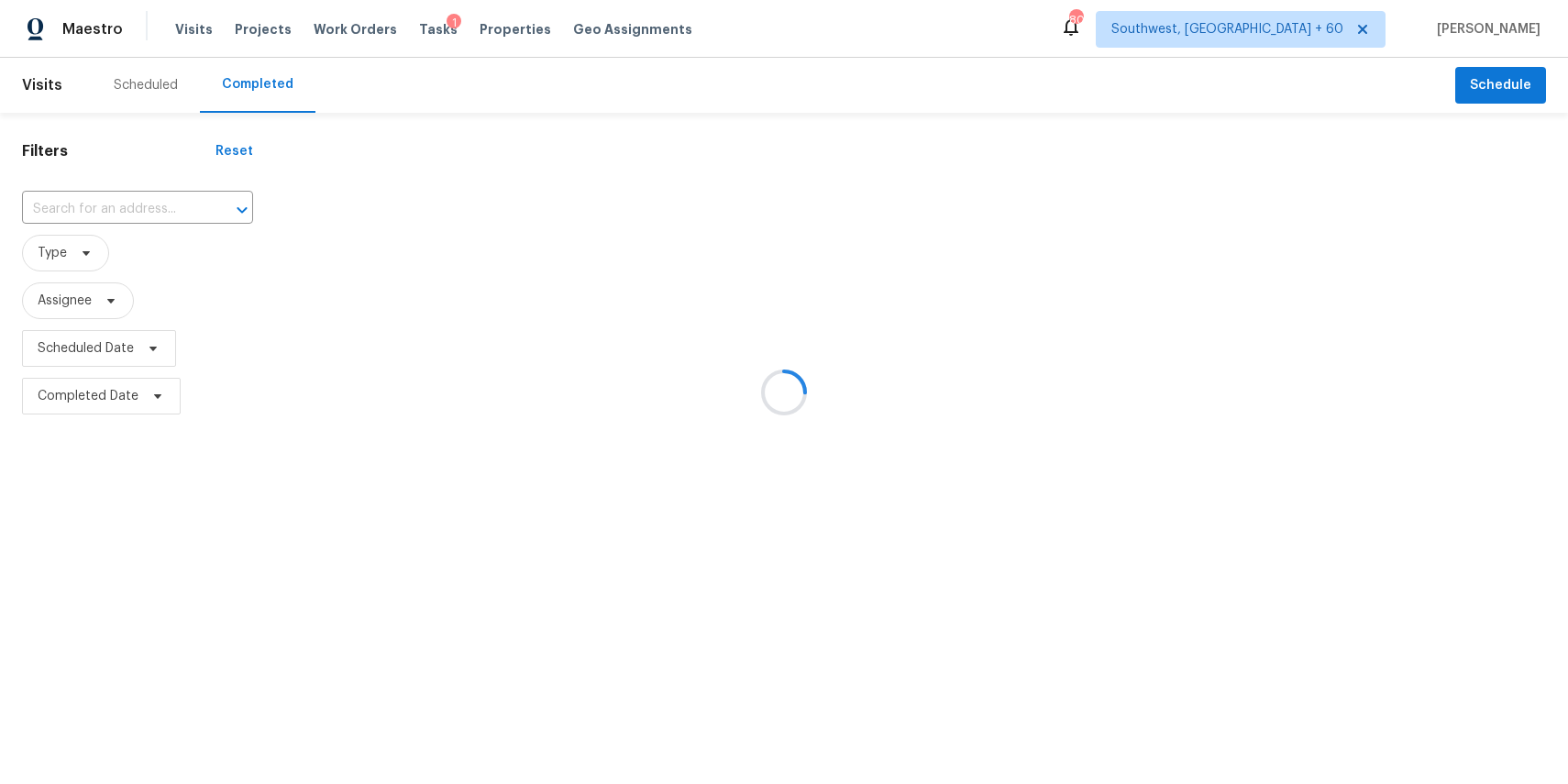
click at [264, 81] on div at bounding box center [784, 392] width 1568 height 784
click at [153, 190] on div at bounding box center [784, 392] width 1568 height 784
click at [155, 198] on div at bounding box center [784, 392] width 1568 height 784
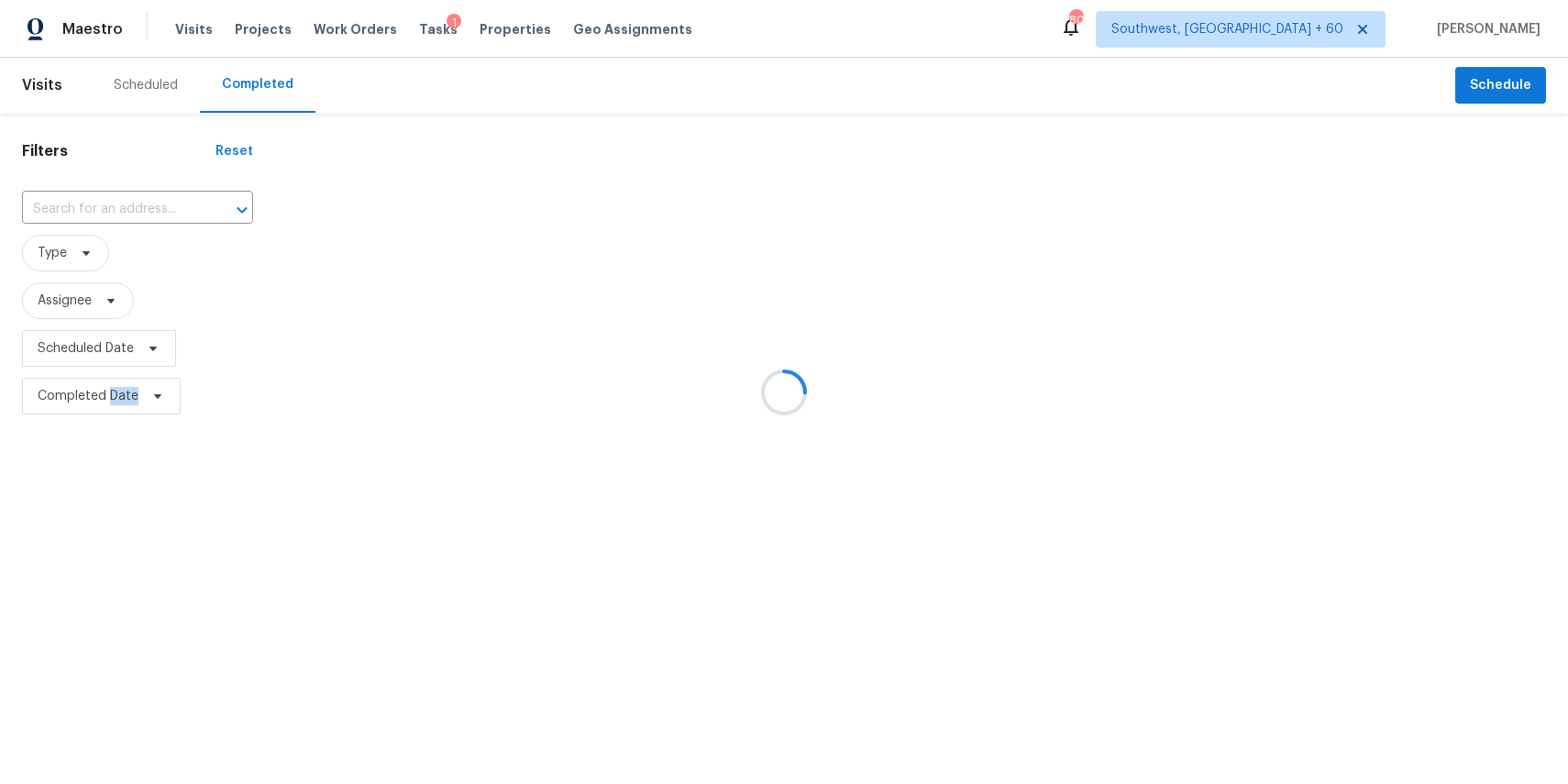
click at [155, 198] on div at bounding box center [784, 392] width 1568 height 784
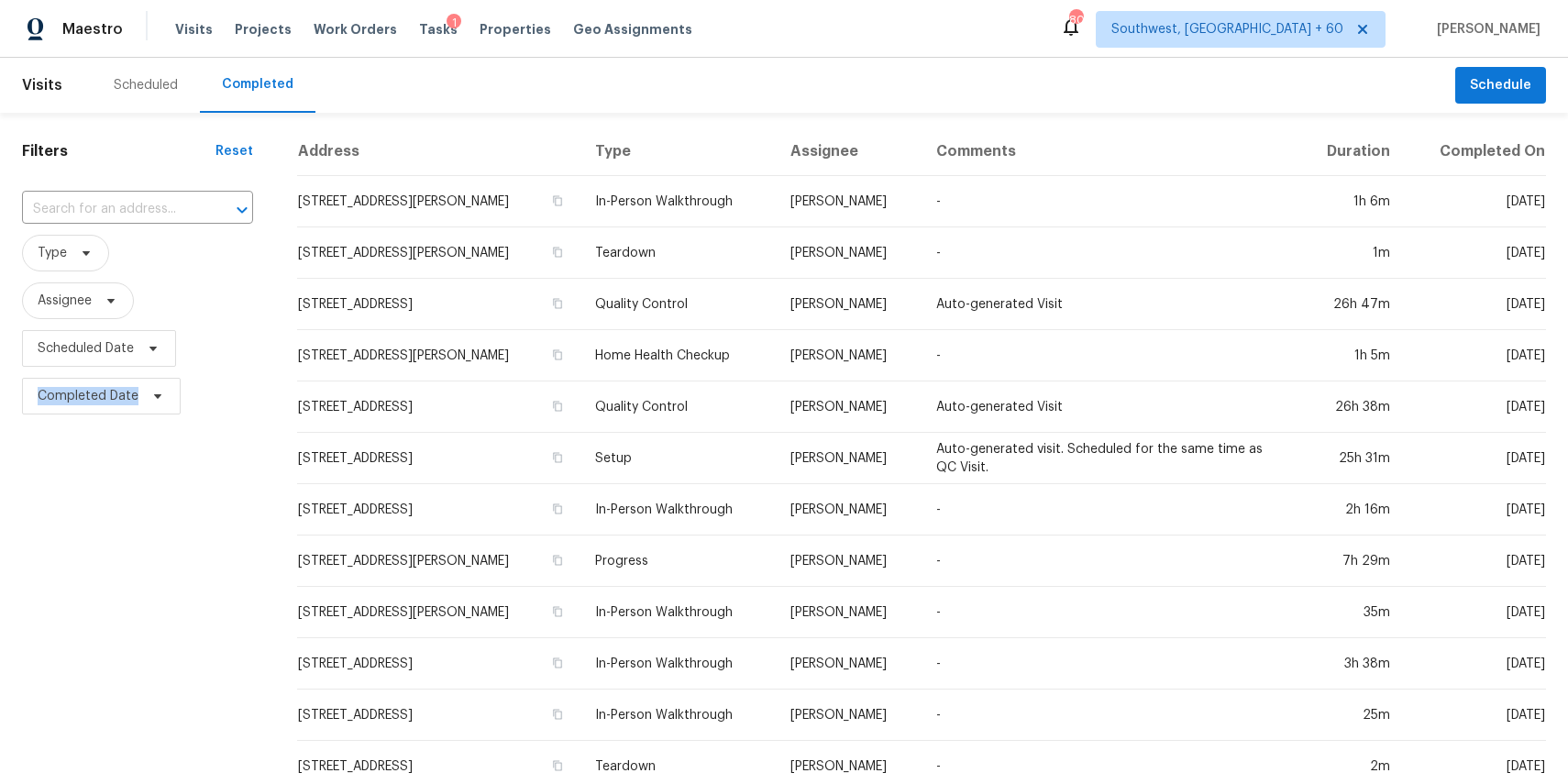
click at [155, 198] on input "text" at bounding box center [111, 210] width 180 height 28
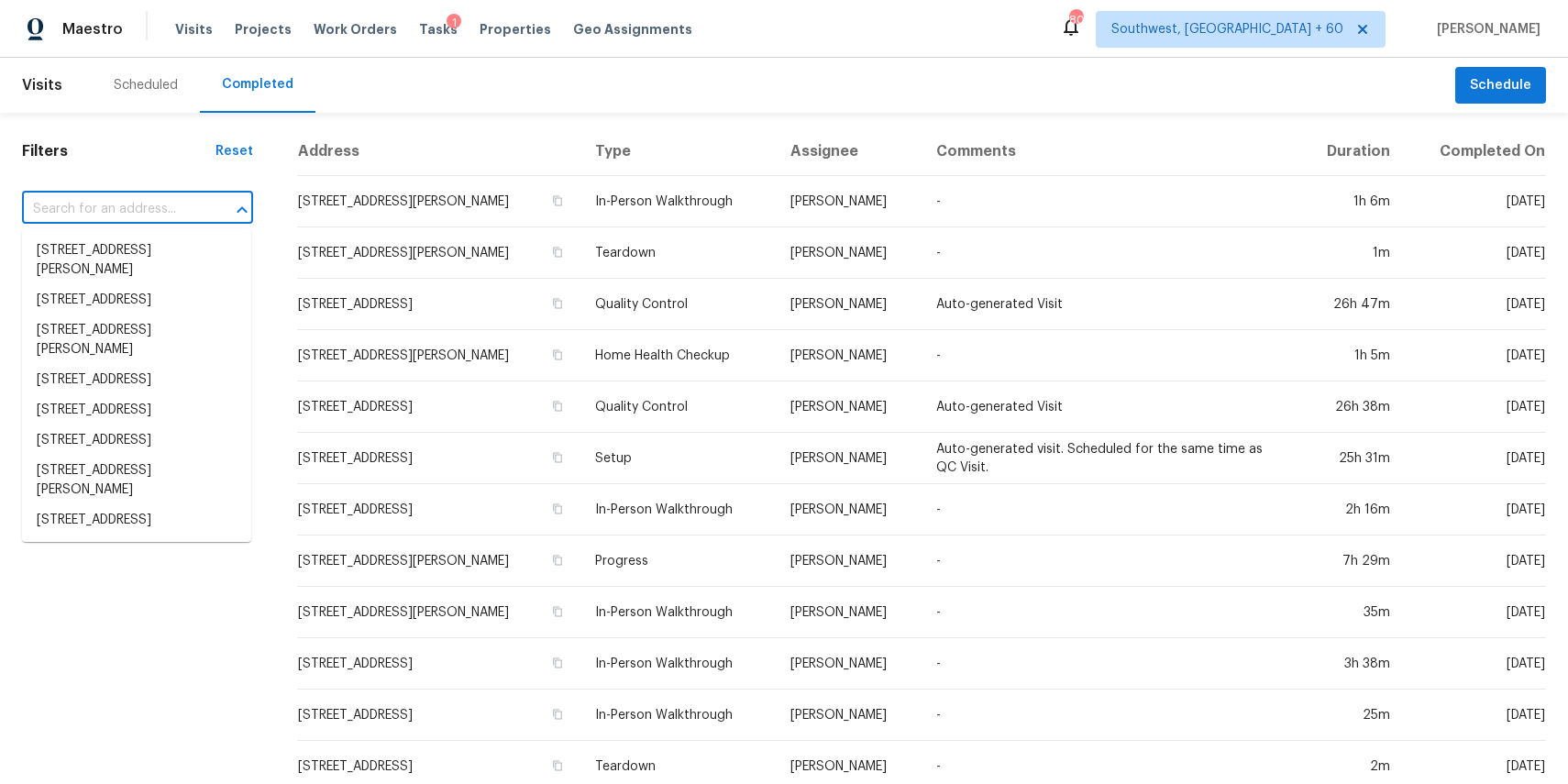
click at [155, 198] on input "text" at bounding box center [111, 210] width 180 height 28
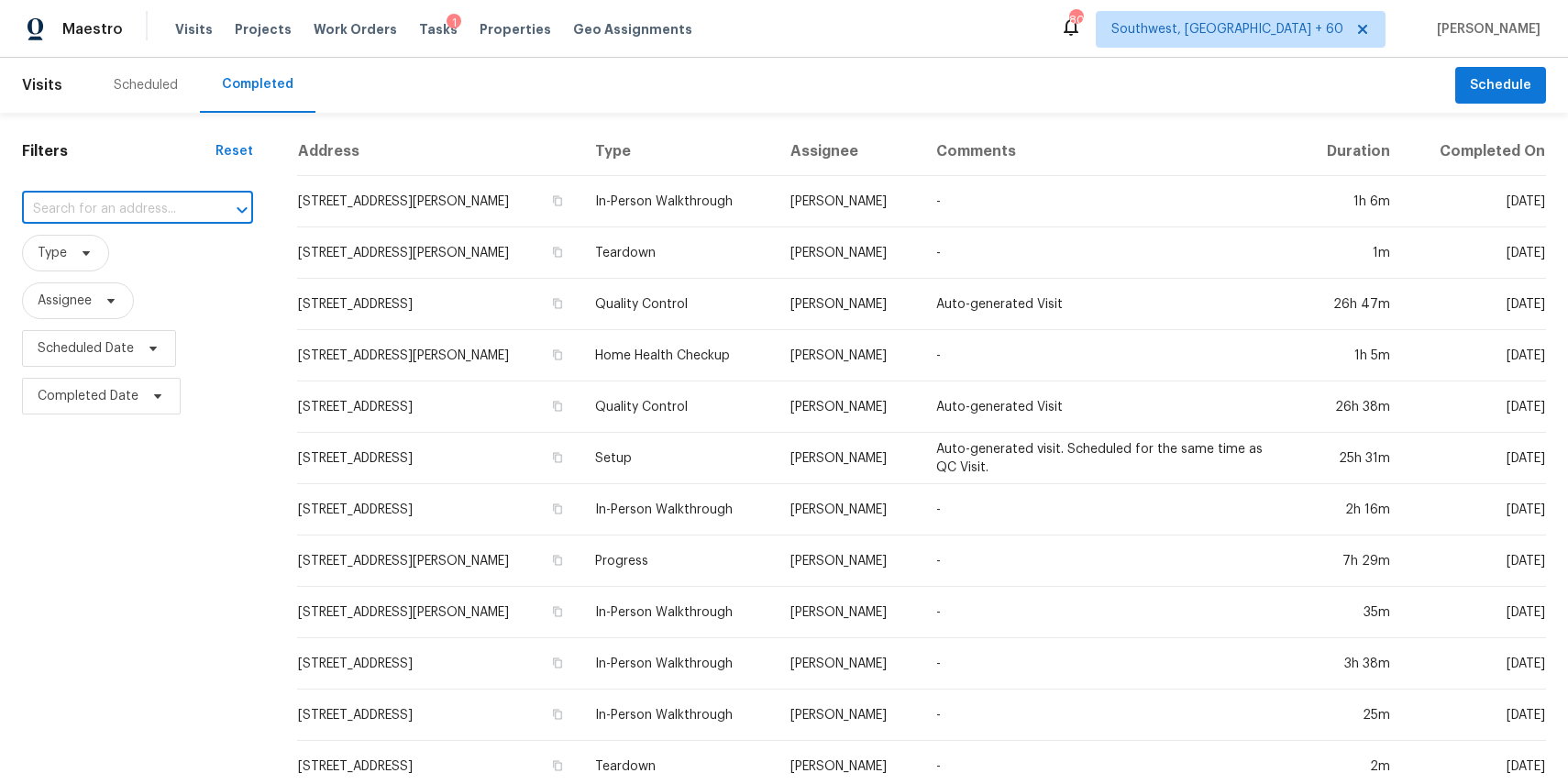
paste input "1201 Elisha Ct, La Vergne, TN 37086"
type input "1201 Elisha Ct, La Vergne, TN 37086"
click at [114, 220] on input "1201 Elisha Ct, La Vergne, TN 37086" at bounding box center [111, 210] width 180 height 28
click at [119, 255] on li "1201 Elisha Ct, La Vergne, TN 37086" at bounding box center [136, 260] width 230 height 50
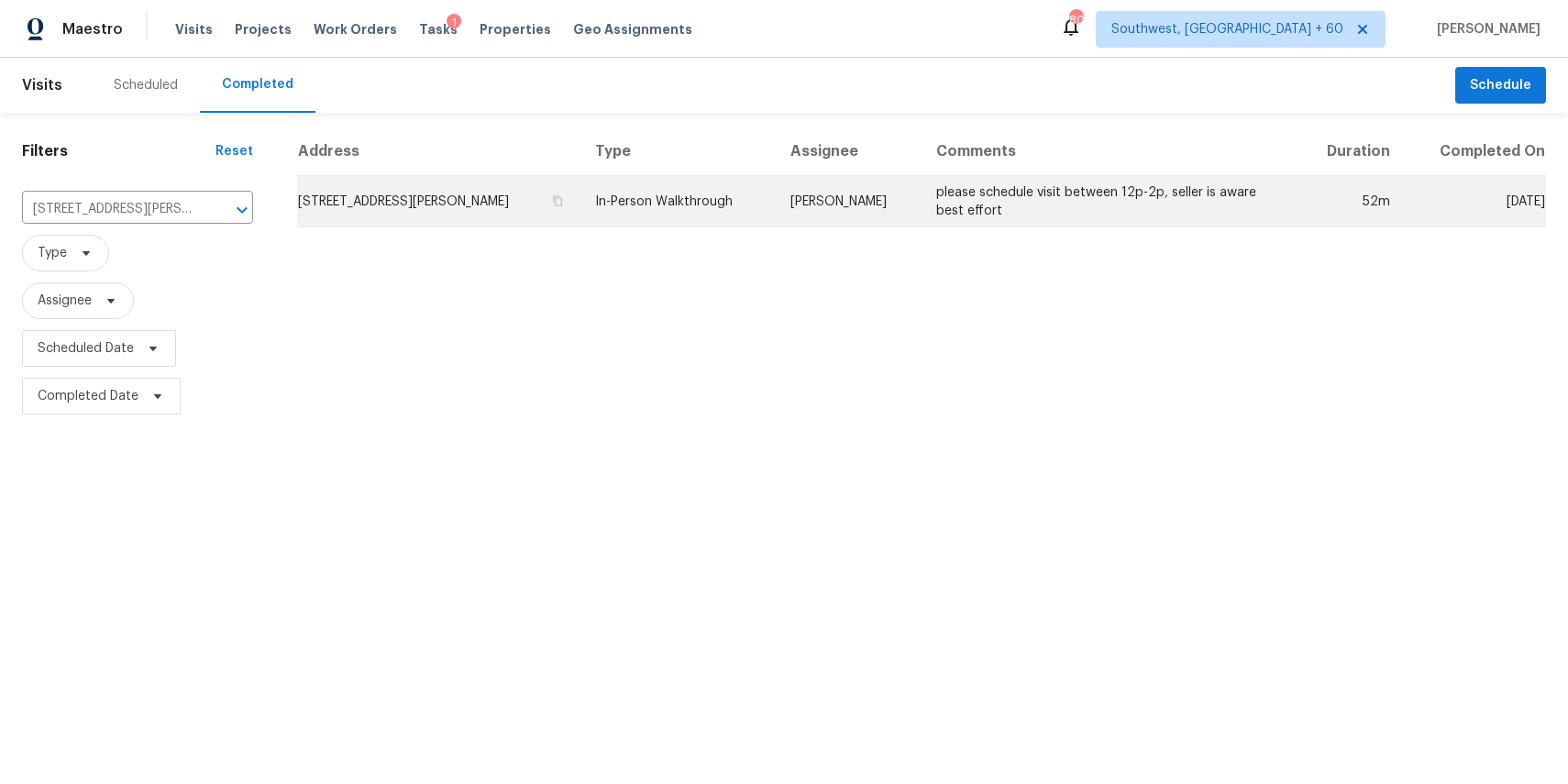
click at [728, 195] on td "In-Person Walkthrough" at bounding box center [677, 201] width 195 height 52
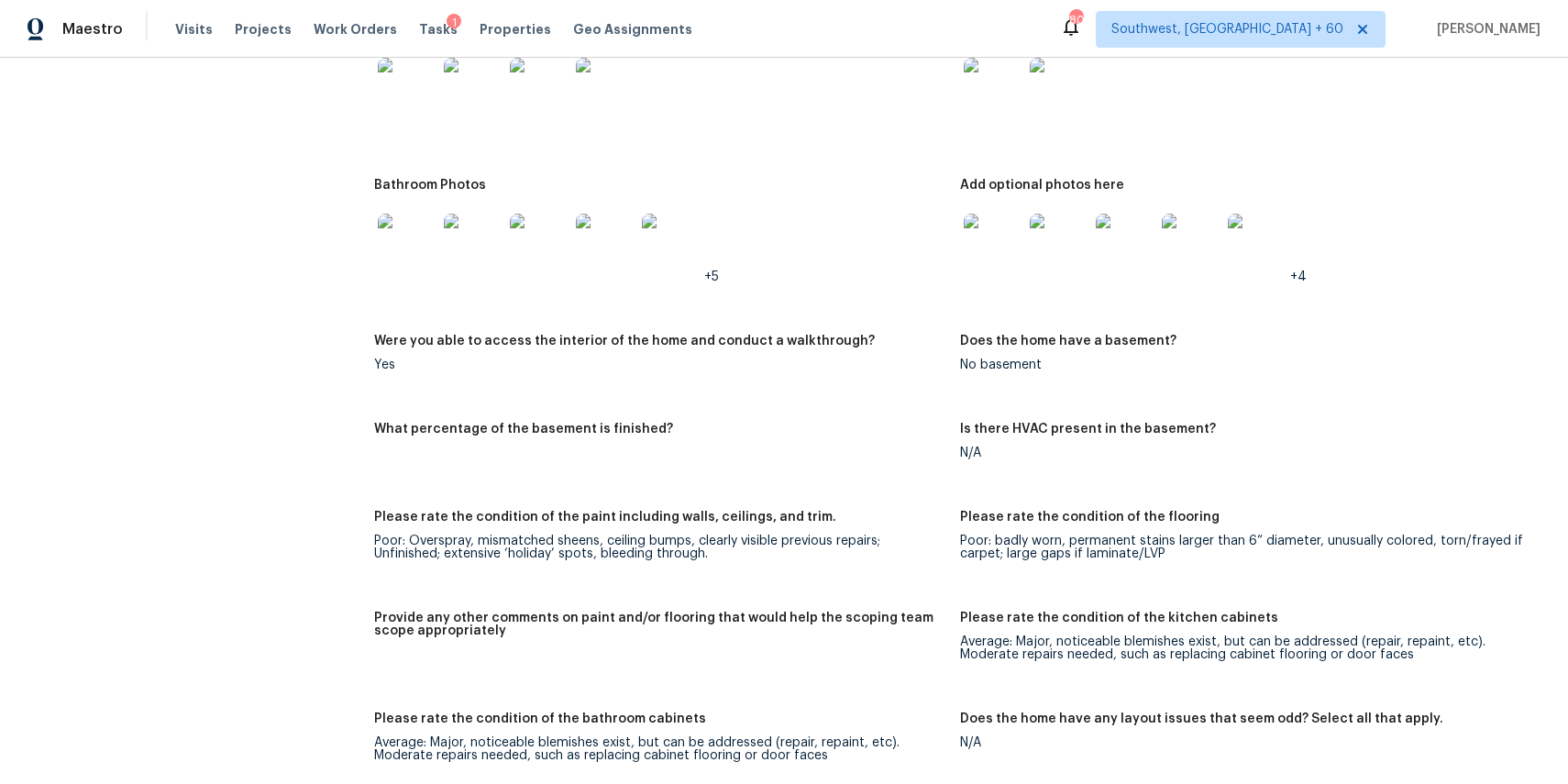
scroll to position [2924, 0]
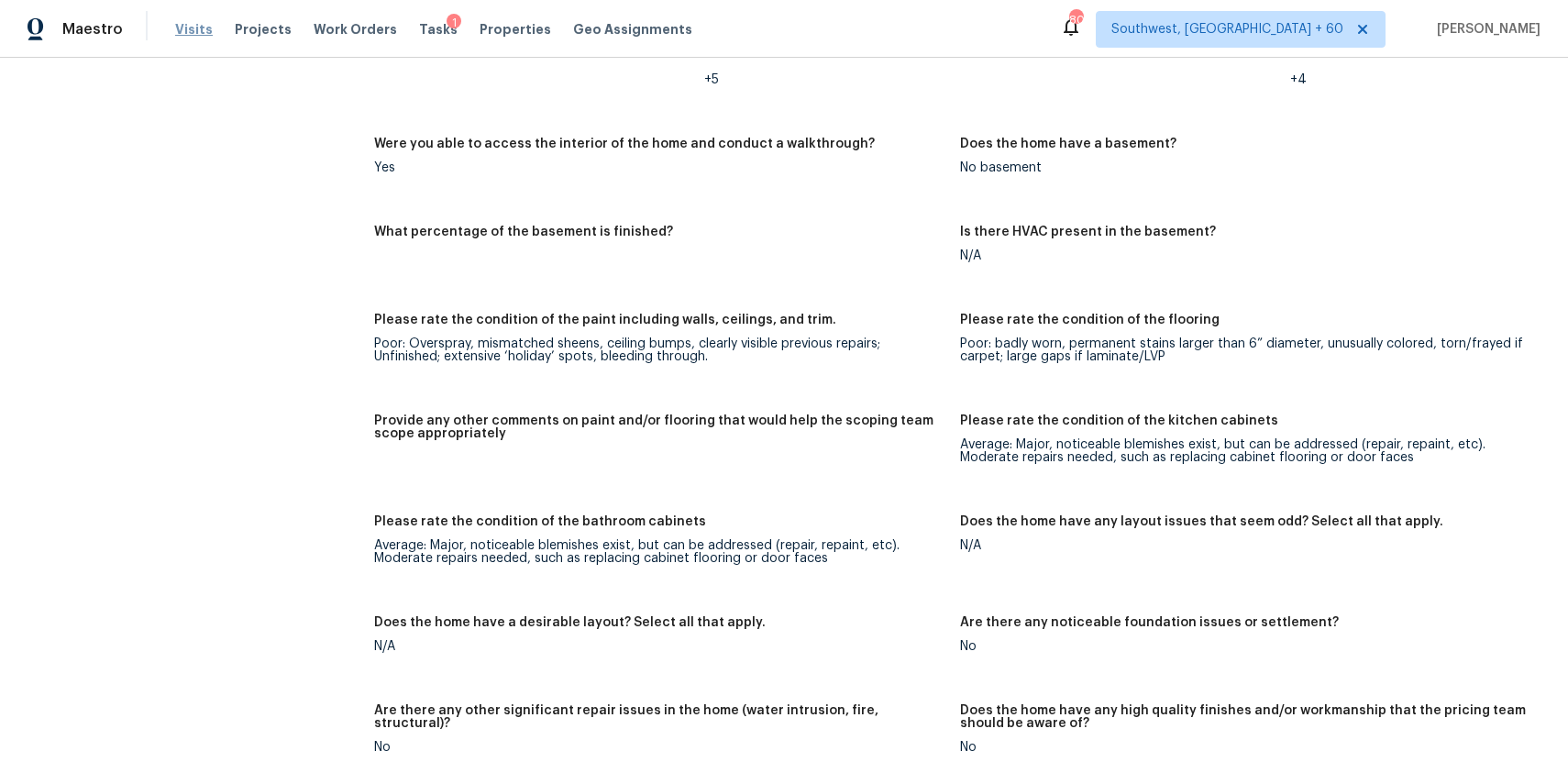
click at [175, 22] on span "Visits" at bounding box center [194, 29] width 38 height 19
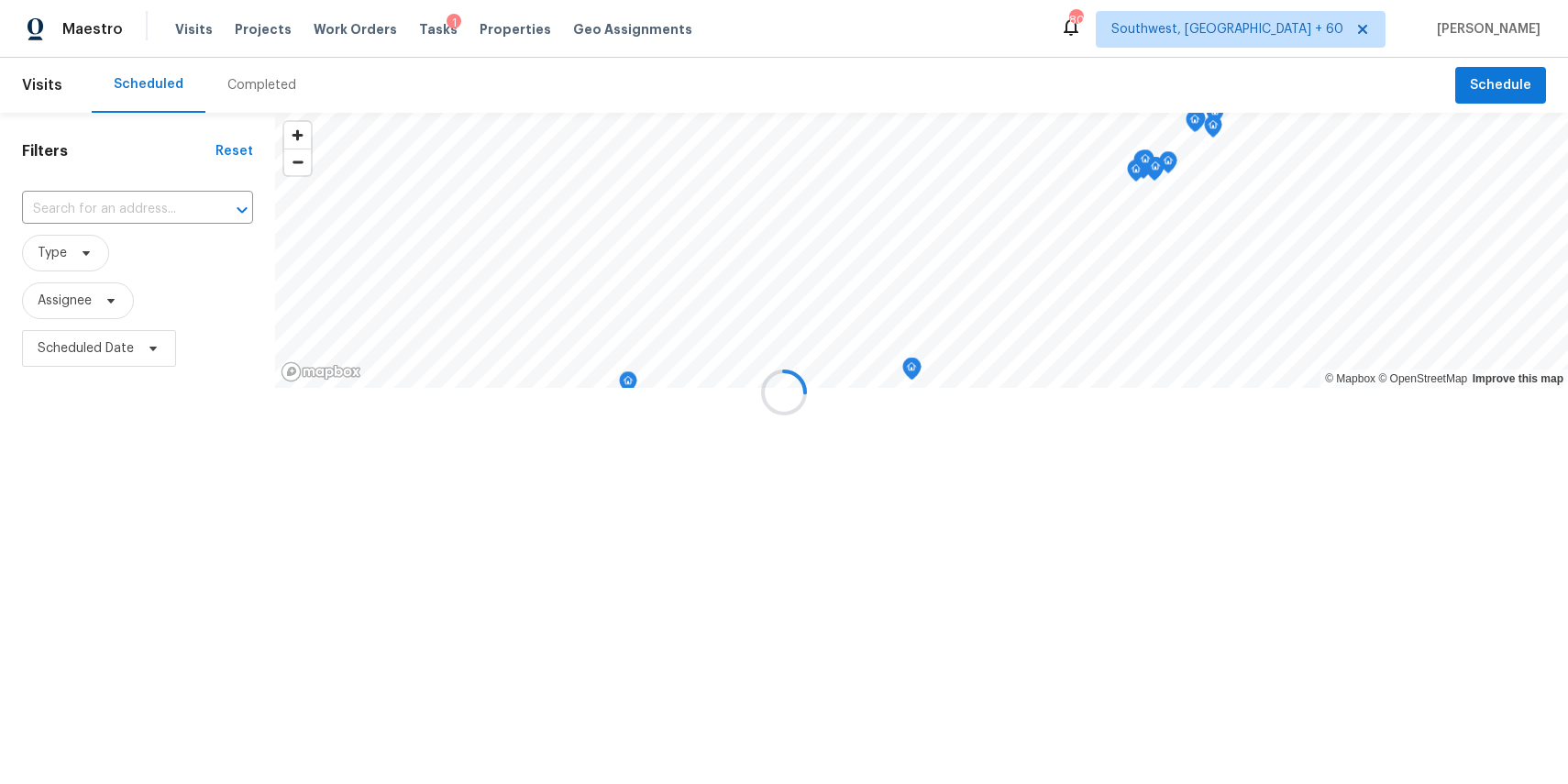
click at [276, 96] on div "Completed" at bounding box center [261, 85] width 113 height 55
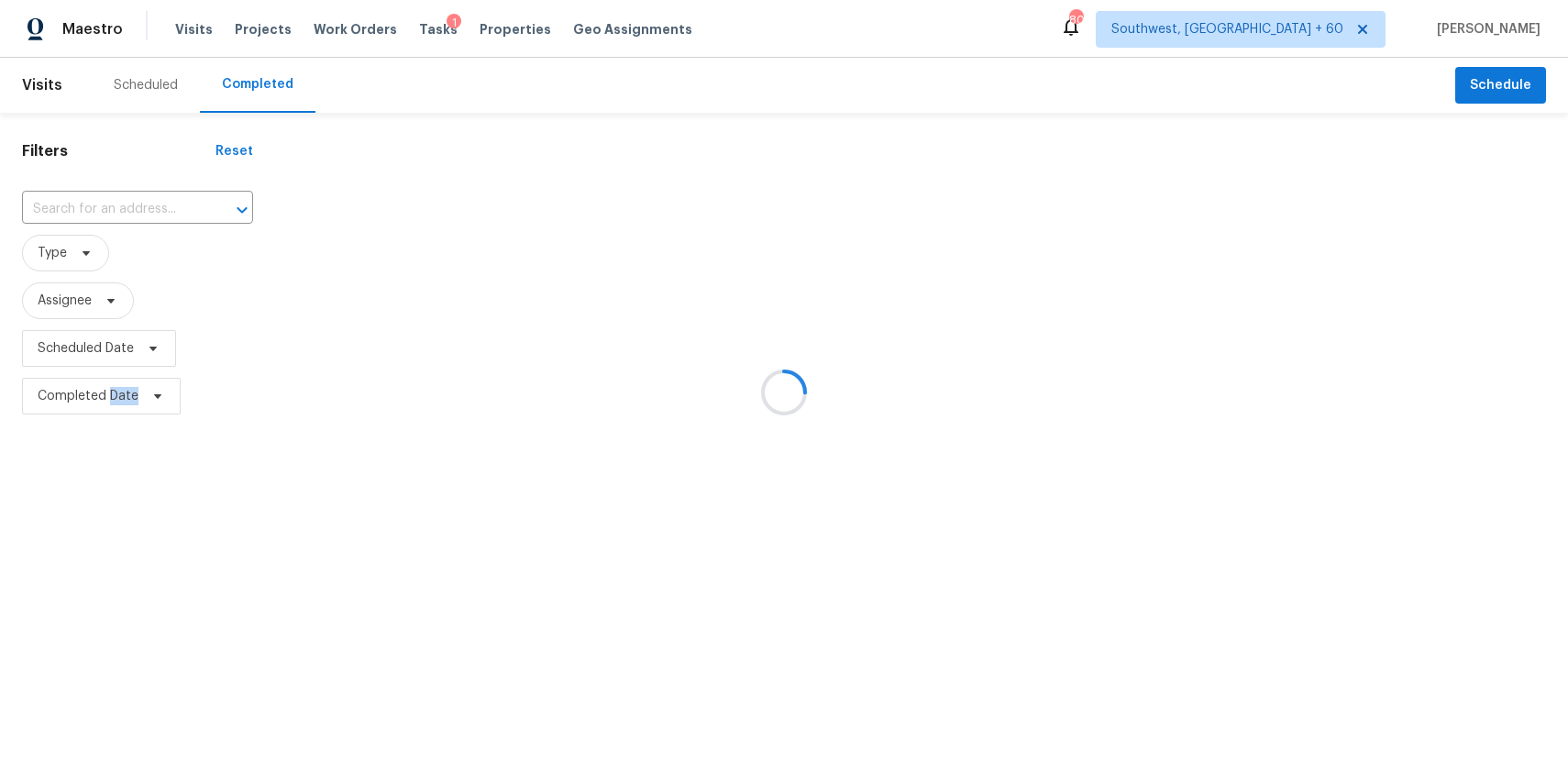
click at [276, 96] on div at bounding box center [784, 392] width 1568 height 784
click at [132, 204] on div at bounding box center [784, 392] width 1568 height 784
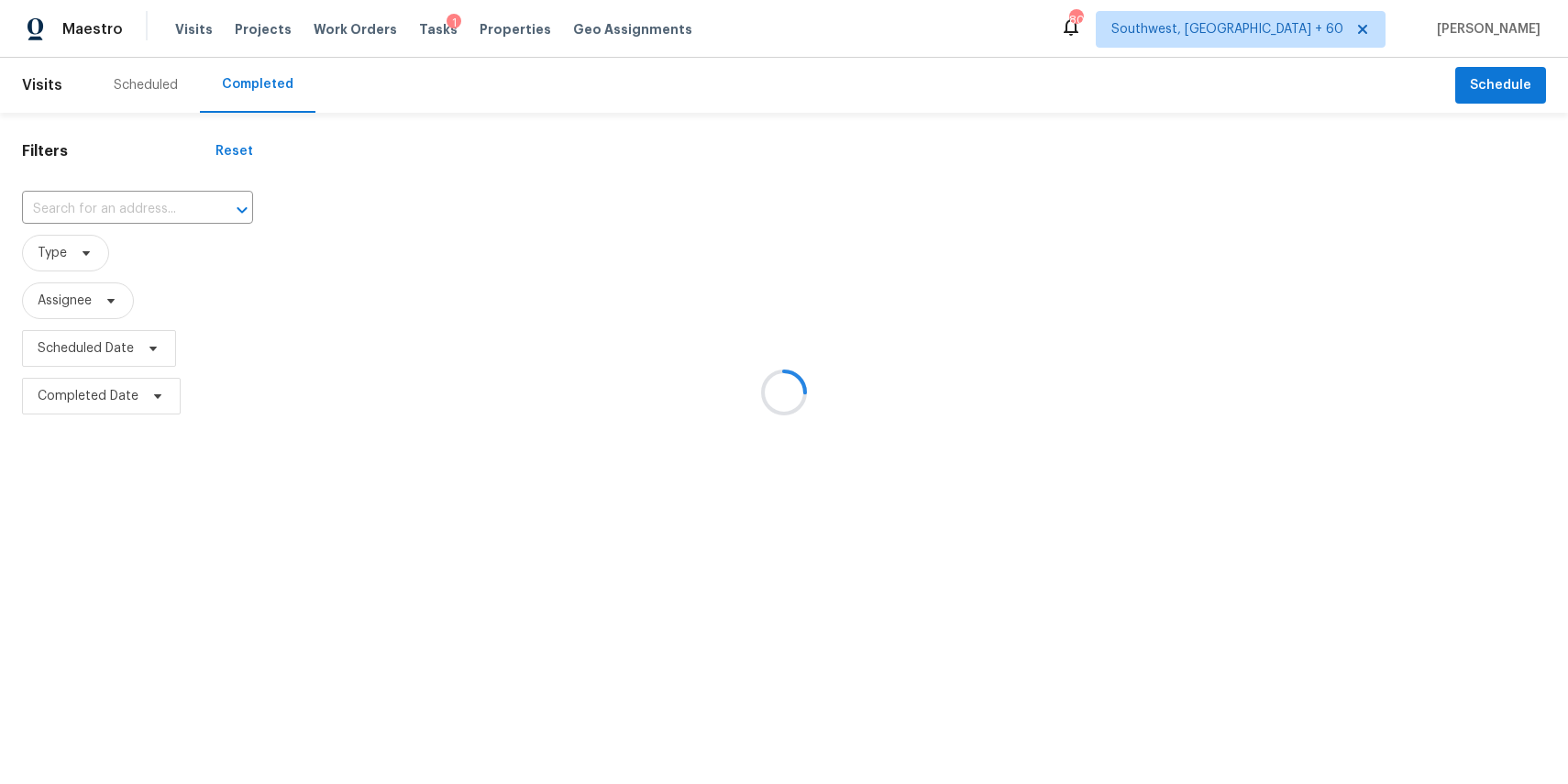
click at [132, 204] on div at bounding box center [784, 392] width 1568 height 784
click at [132, 204] on input "text" at bounding box center [111, 210] width 180 height 28
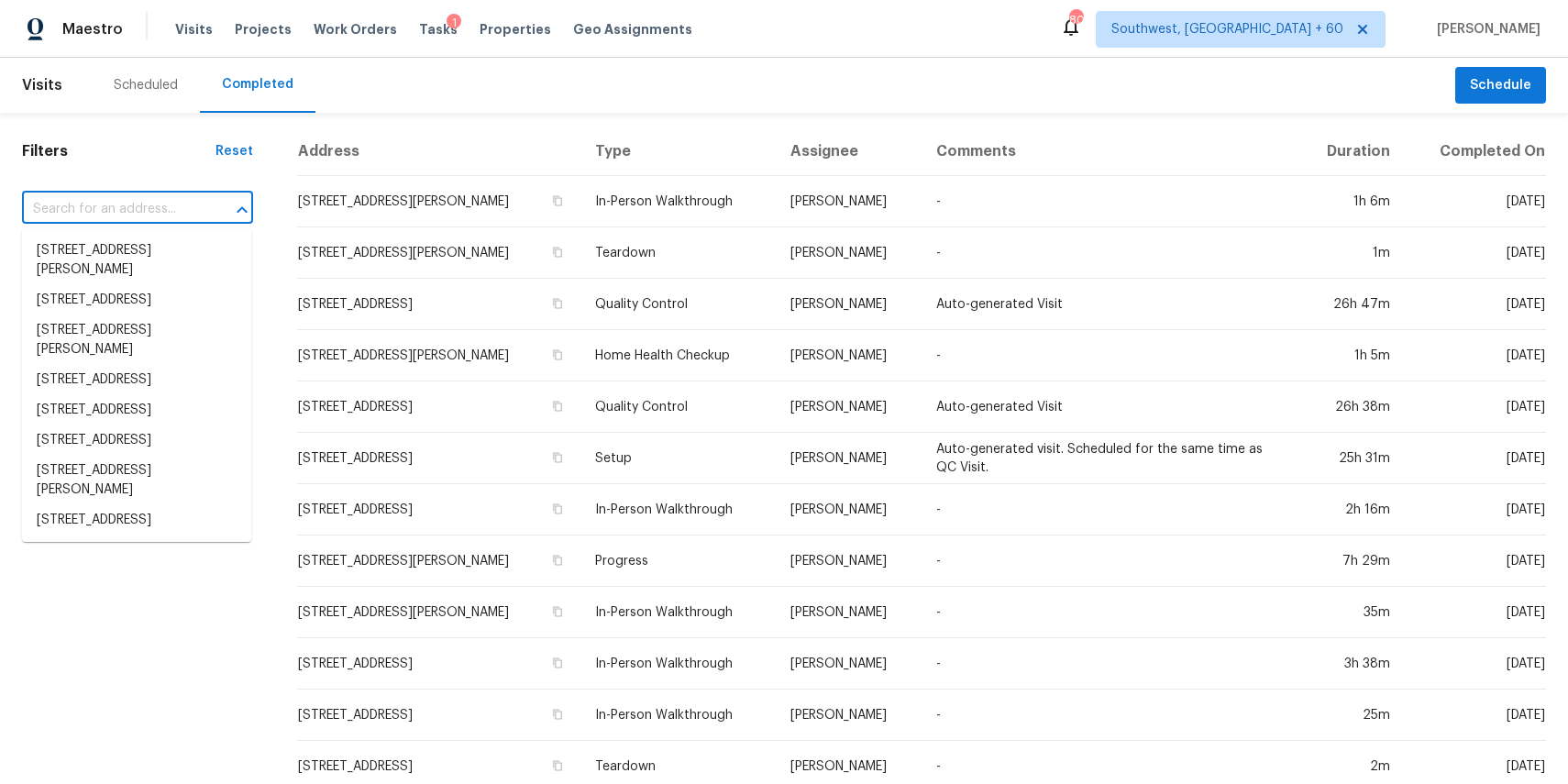
click at [132, 204] on input "text" at bounding box center [111, 210] width 180 height 28
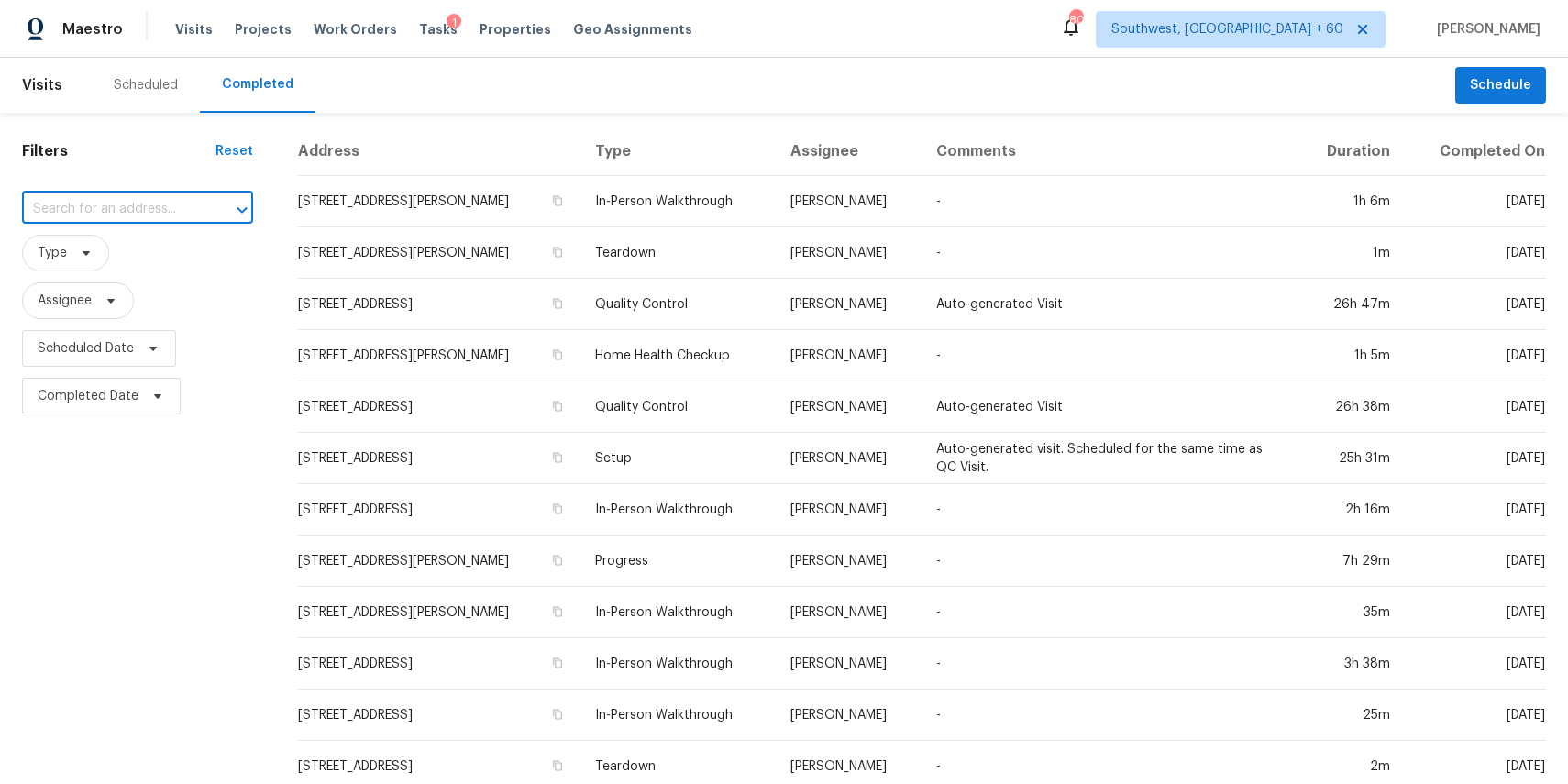
paste input "8651 Shadetree St, Huntersville, NC 28078"
type input "8651 Shadetree St, Huntersville, NC 28078"
click at [123, 244] on li "8651 Shadetree St, Huntersville, NC 28078" at bounding box center [136, 251] width 230 height 30
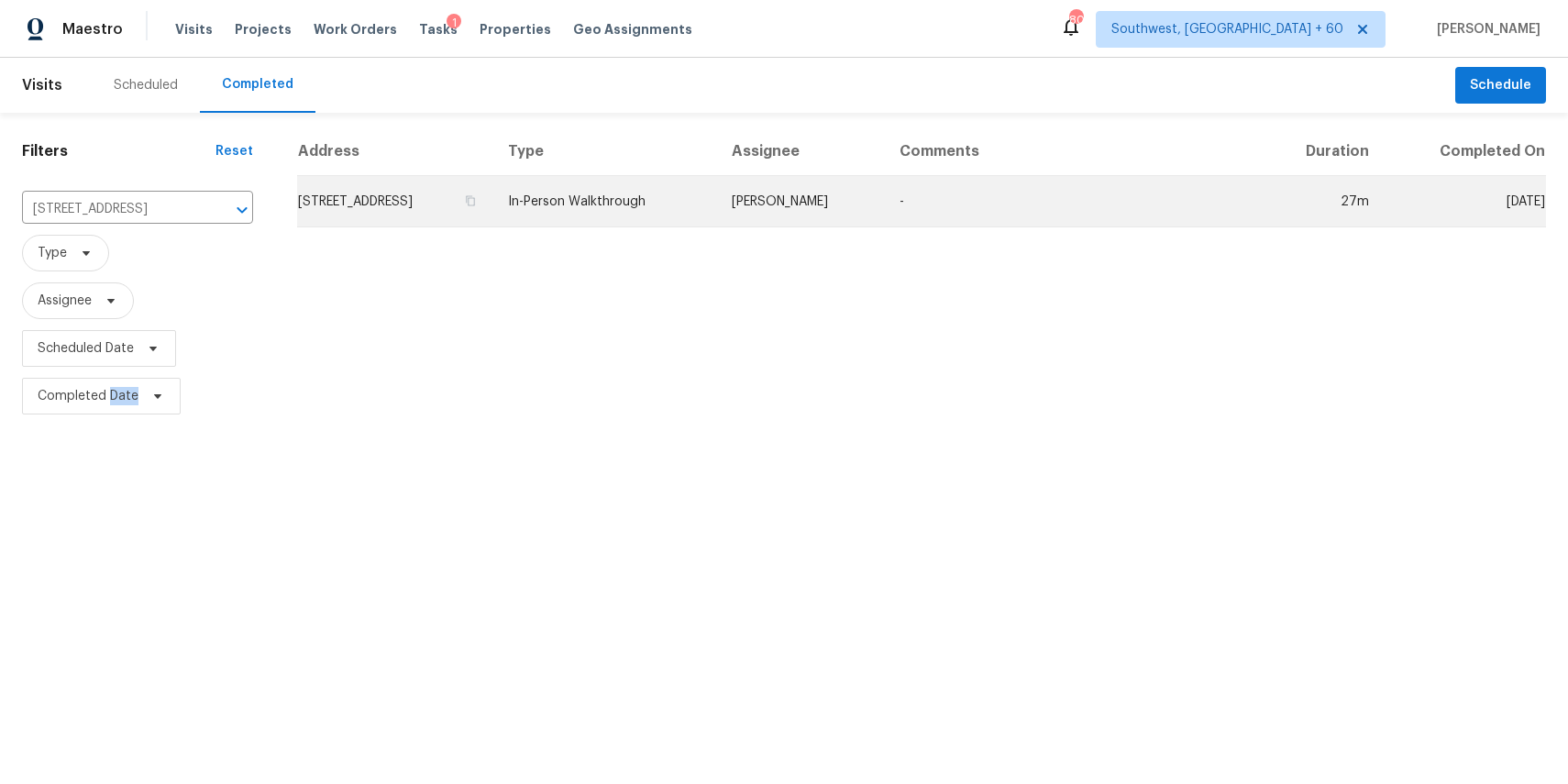
click at [494, 217] on td "8651 Shadetree St, Huntersville, NC 28078" at bounding box center [395, 201] width 197 height 52
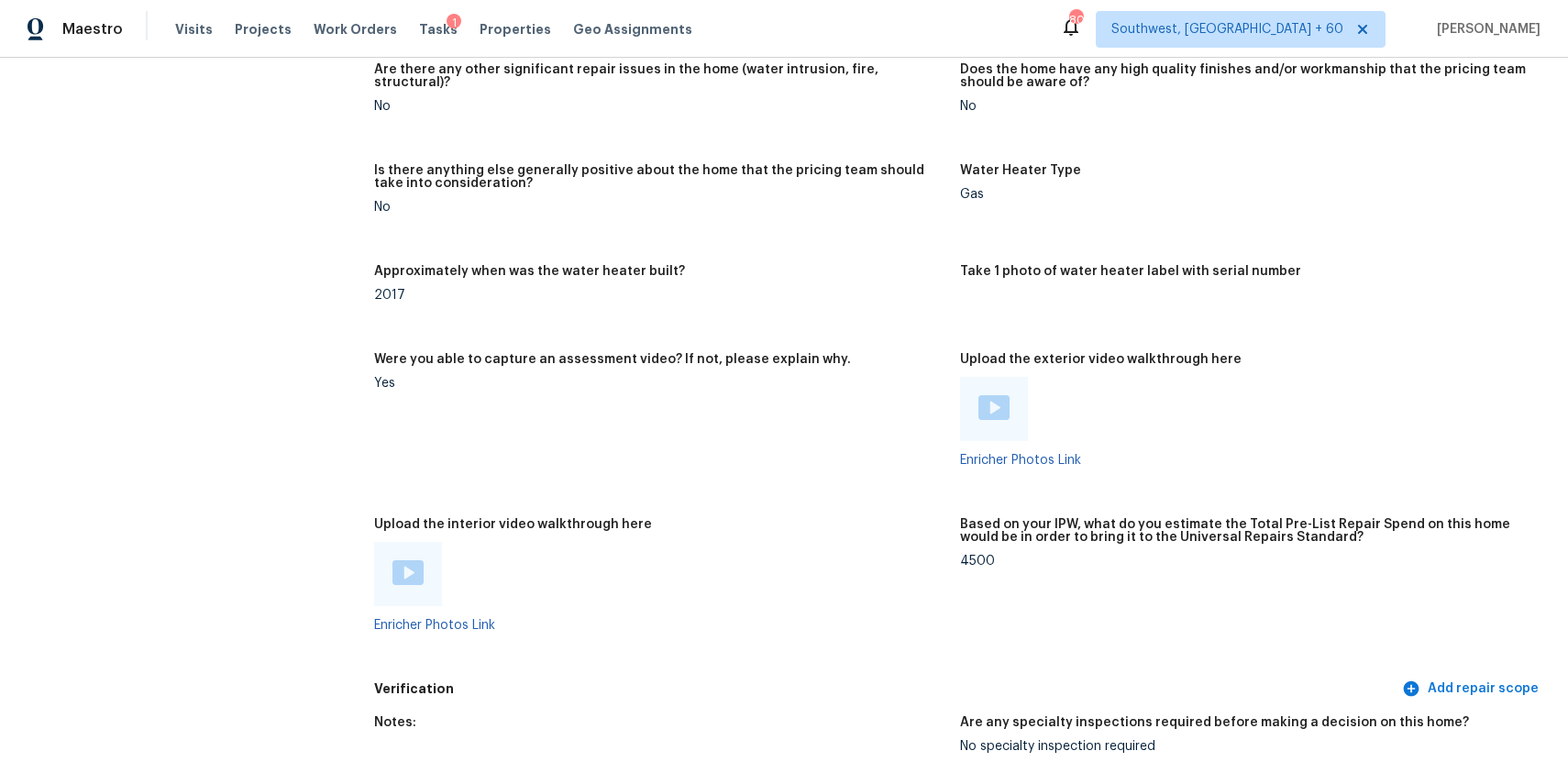
scroll to position [2222, 0]
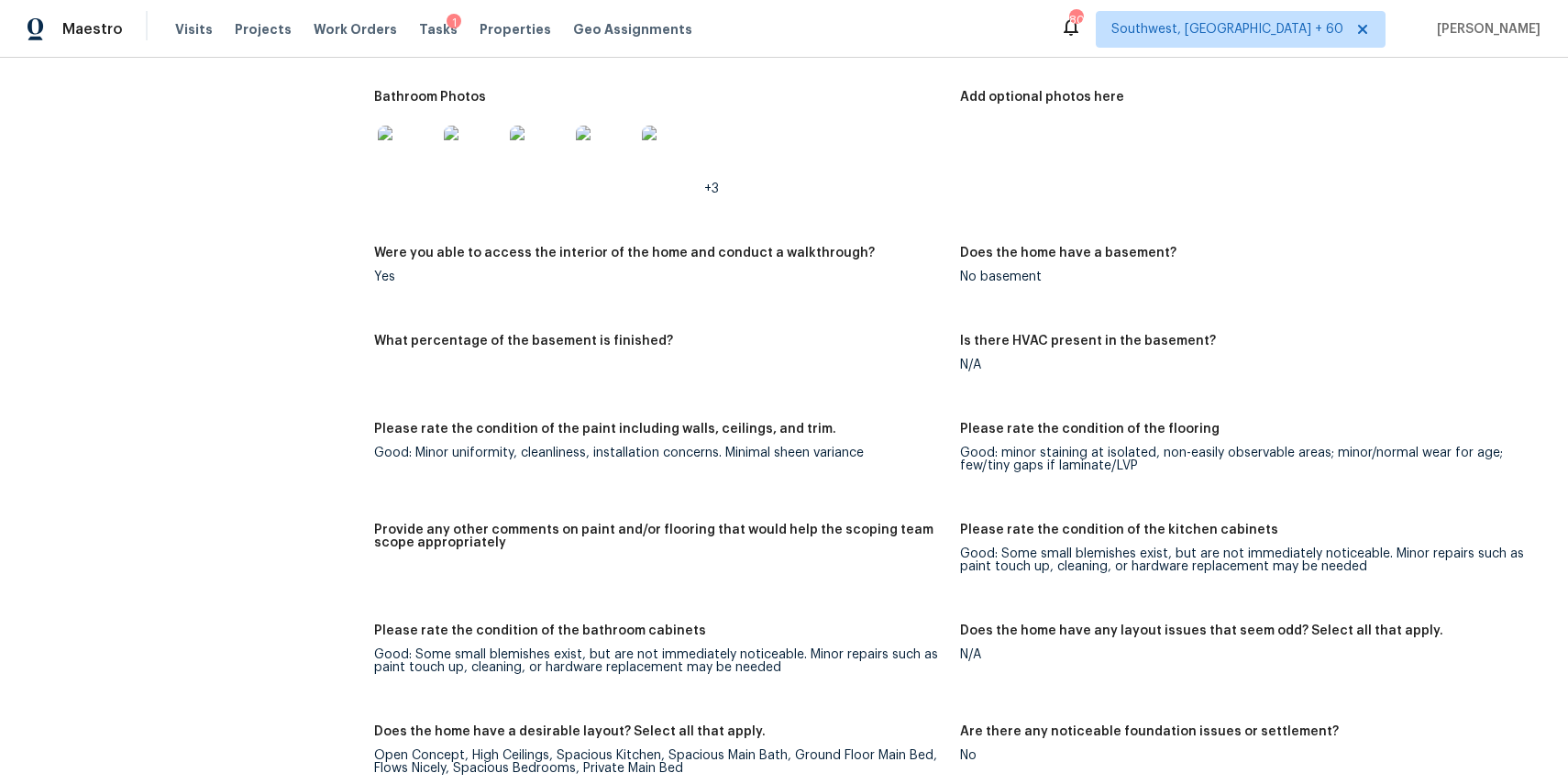
click at [168, 35] on div "Maestro Visits Projects Work Orders Tasks 1 Properties Geo Assignments" at bounding box center [357, 29] width 715 height 37
click at [184, 30] on span "Visits" at bounding box center [194, 29] width 38 height 19
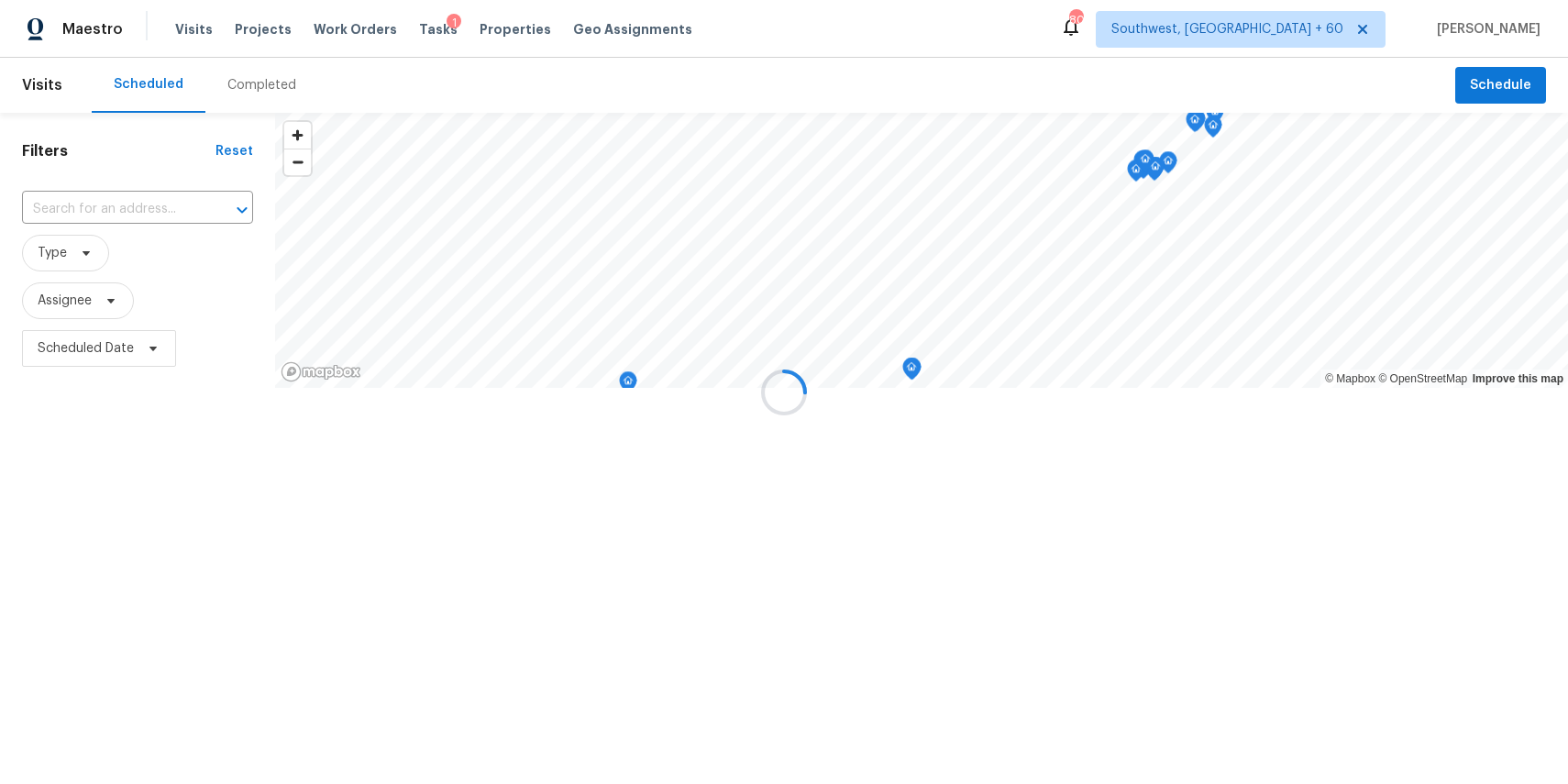
click at [258, 76] on div at bounding box center [784, 392] width 1568 height 784
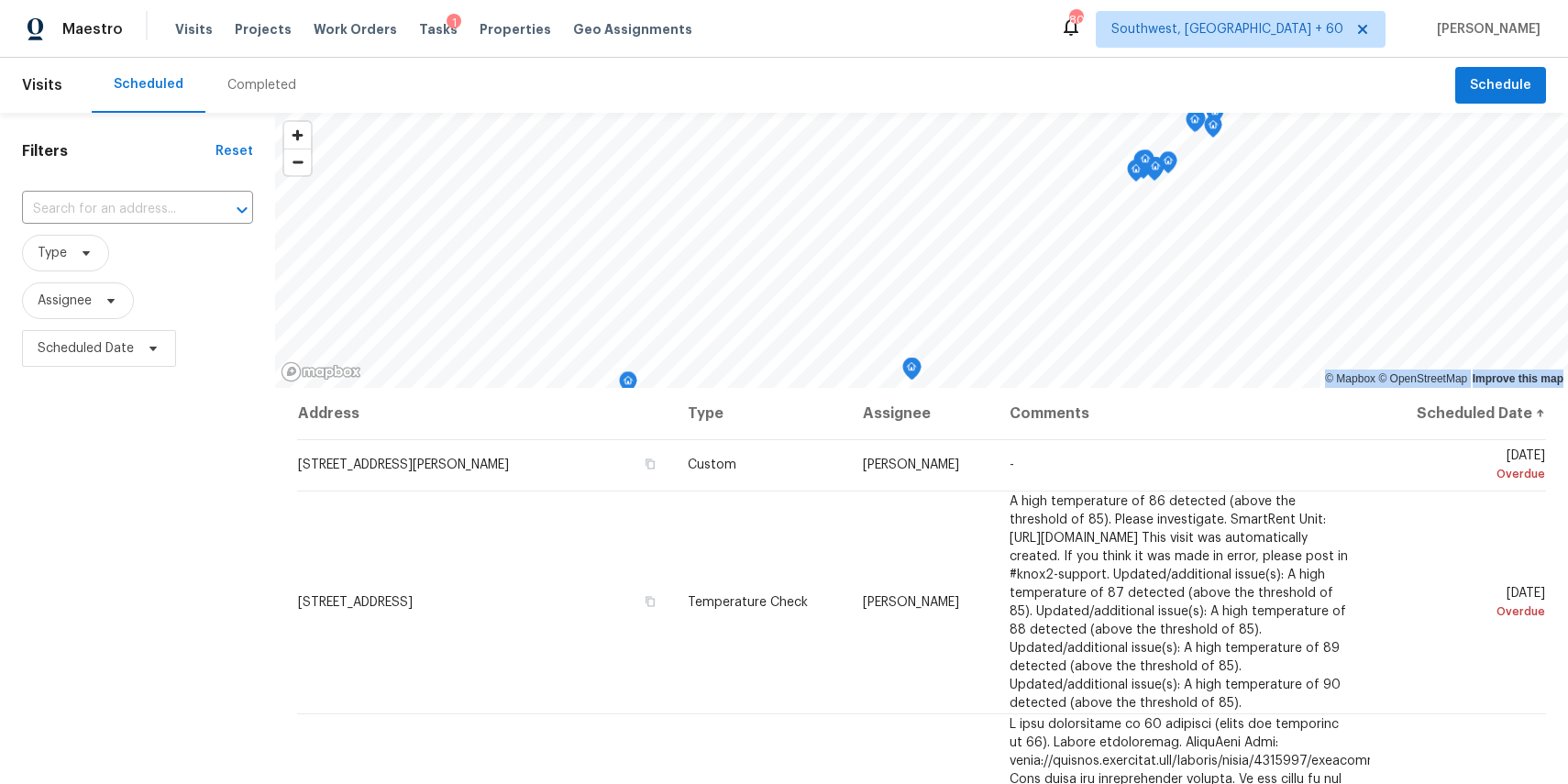
click at [258, 76] on div "Completed" at bounding box center [261, 86] width 69 height 19
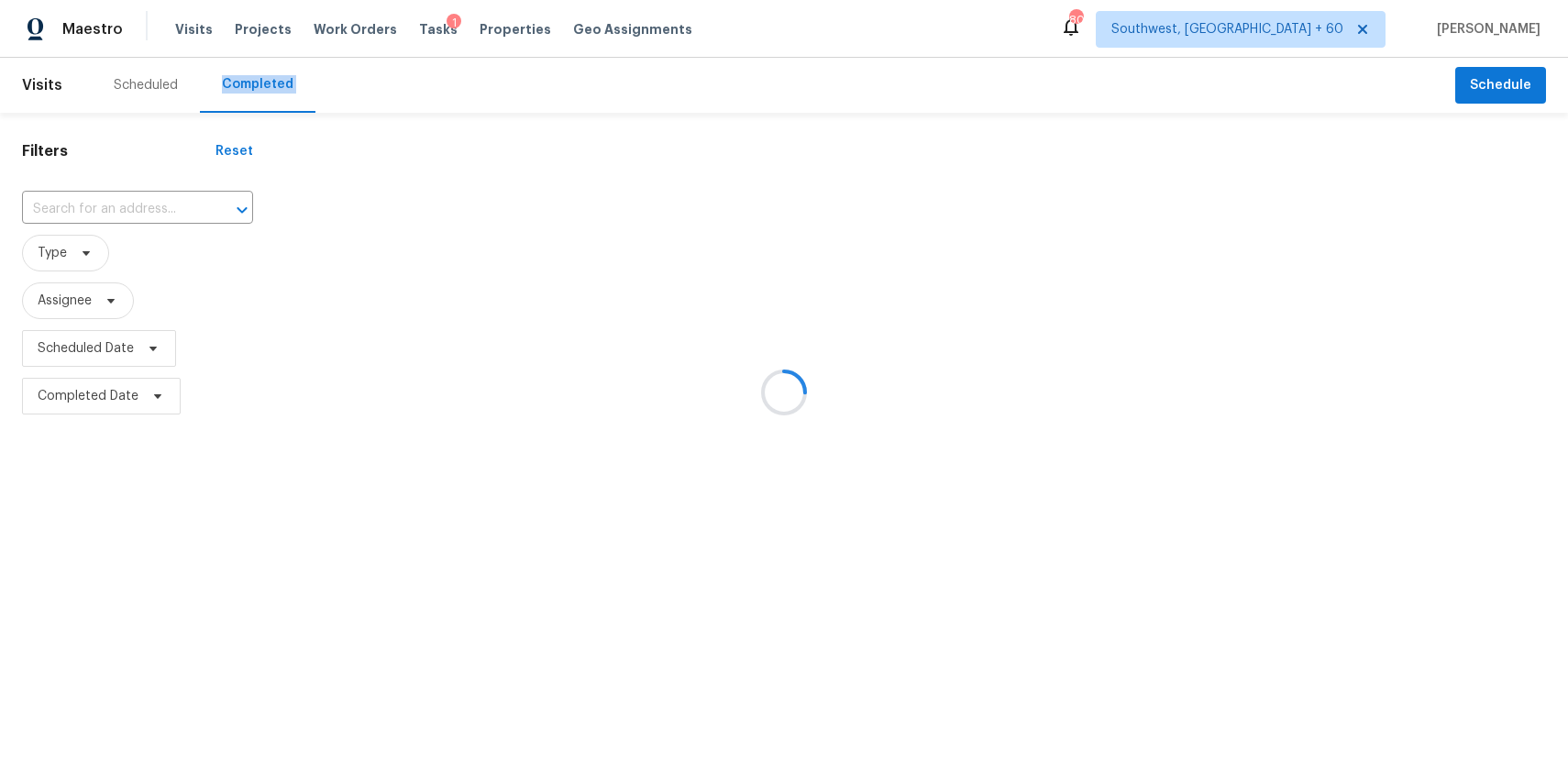
click at [159, 206] on div at bounding box center [784, 392] width 1568 height 784
click at [111, 195] on div at bounding box center [784, 392] width 1568 height 784
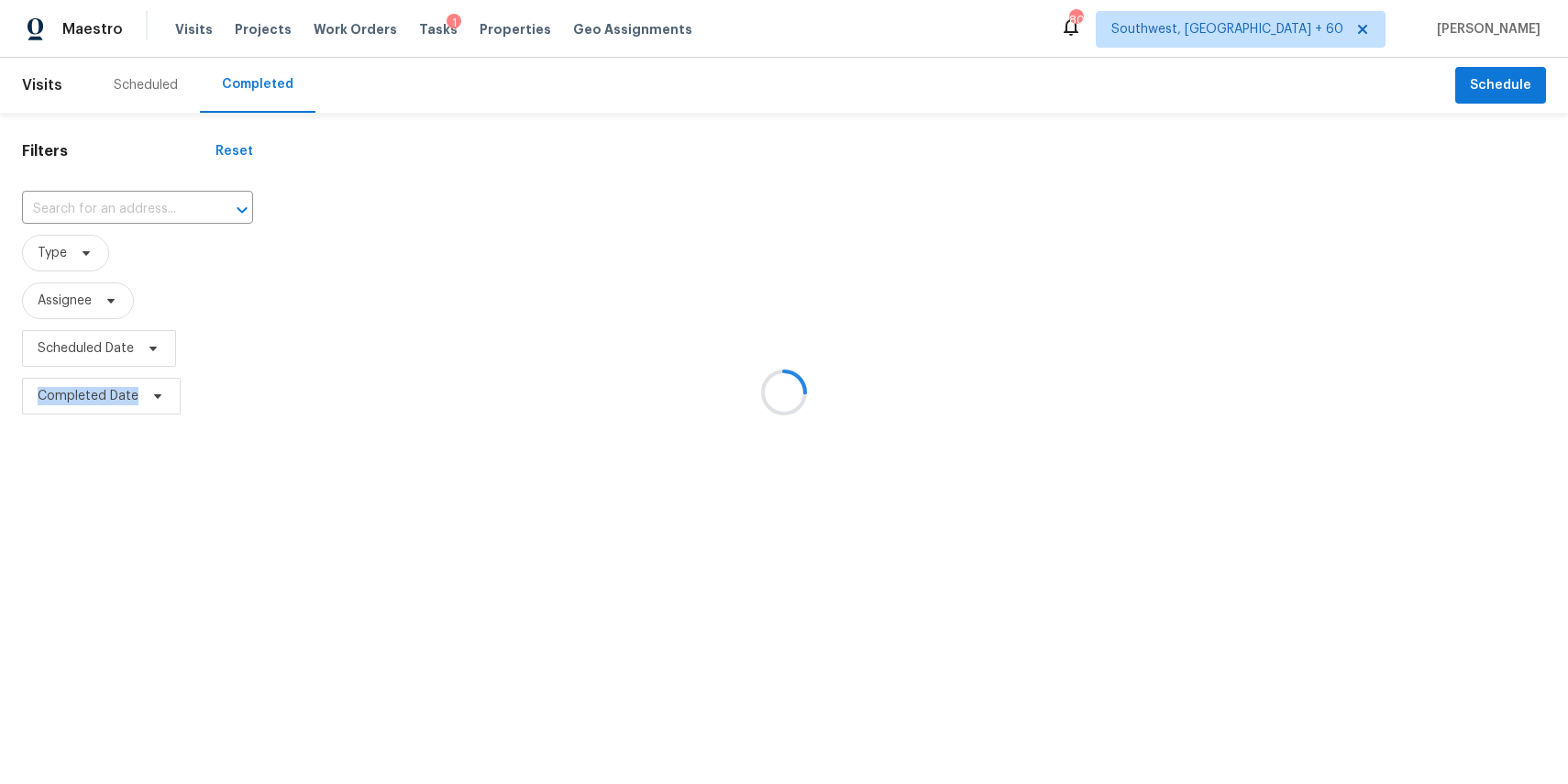
click at [119, 211] on input "text" at bounding box center [111, 210] width 180 height 28
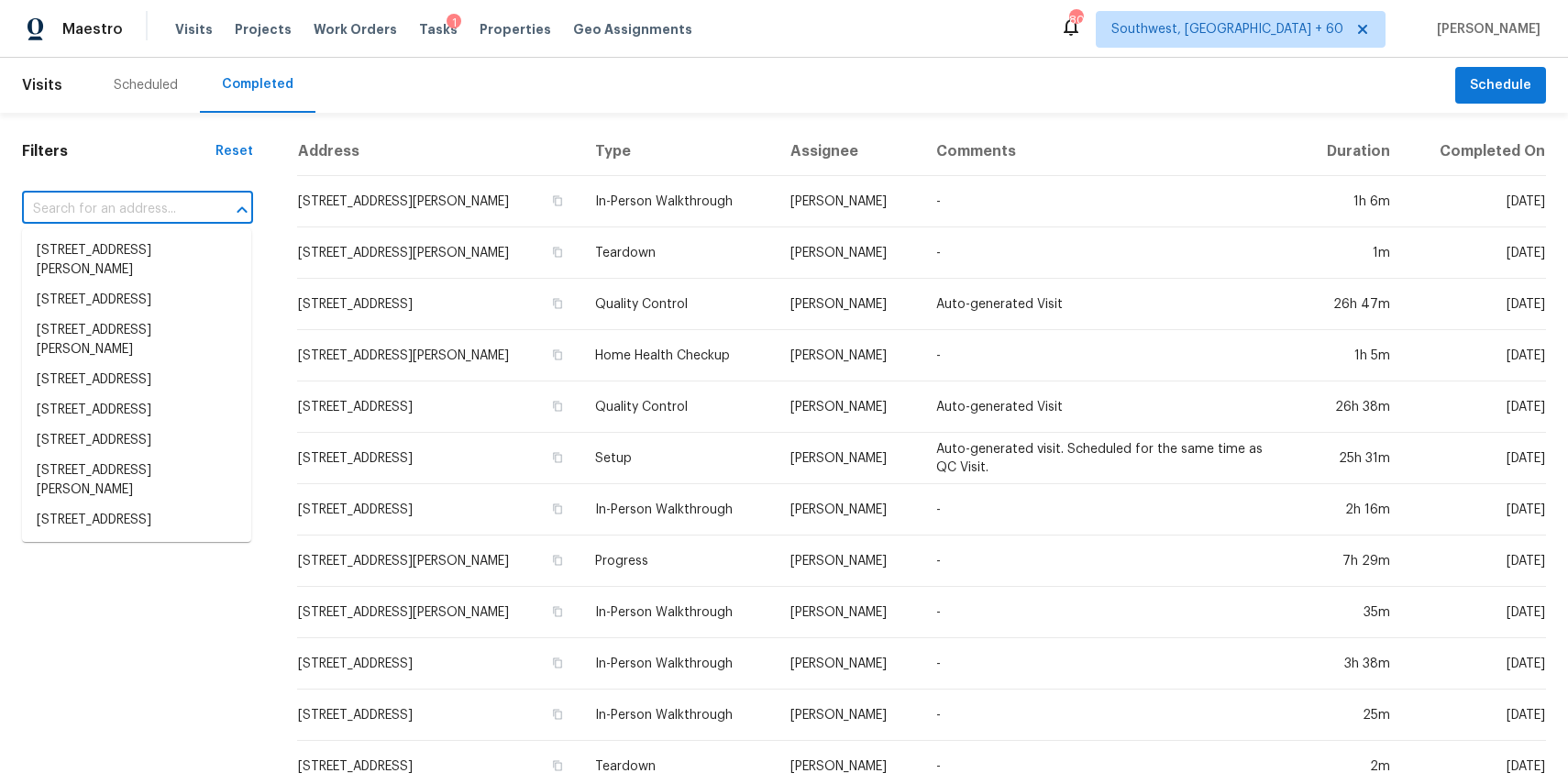
click at [119, 211] on input "text" at bounding box center [111, 210] width 180 height 28
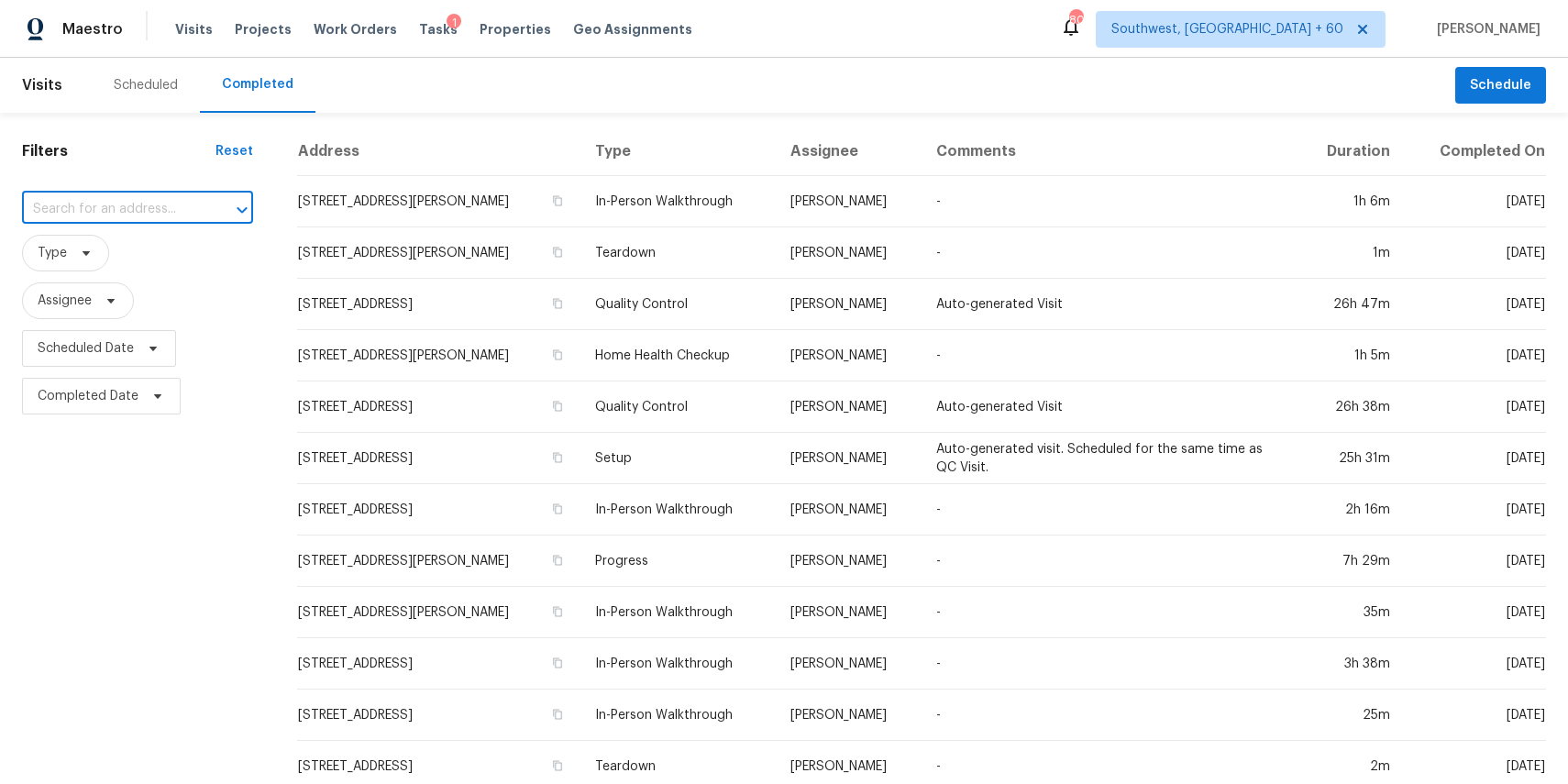
paste input "2205 Rimrock St, Kemah, TX 77565"
type input "2205 Rimrock St, Kemah, TX 77565"
click at [164, 256] on li "2205 Rimrock St, Kemah, TX 77565" at bounding box center [136, 251] width 230 height 30
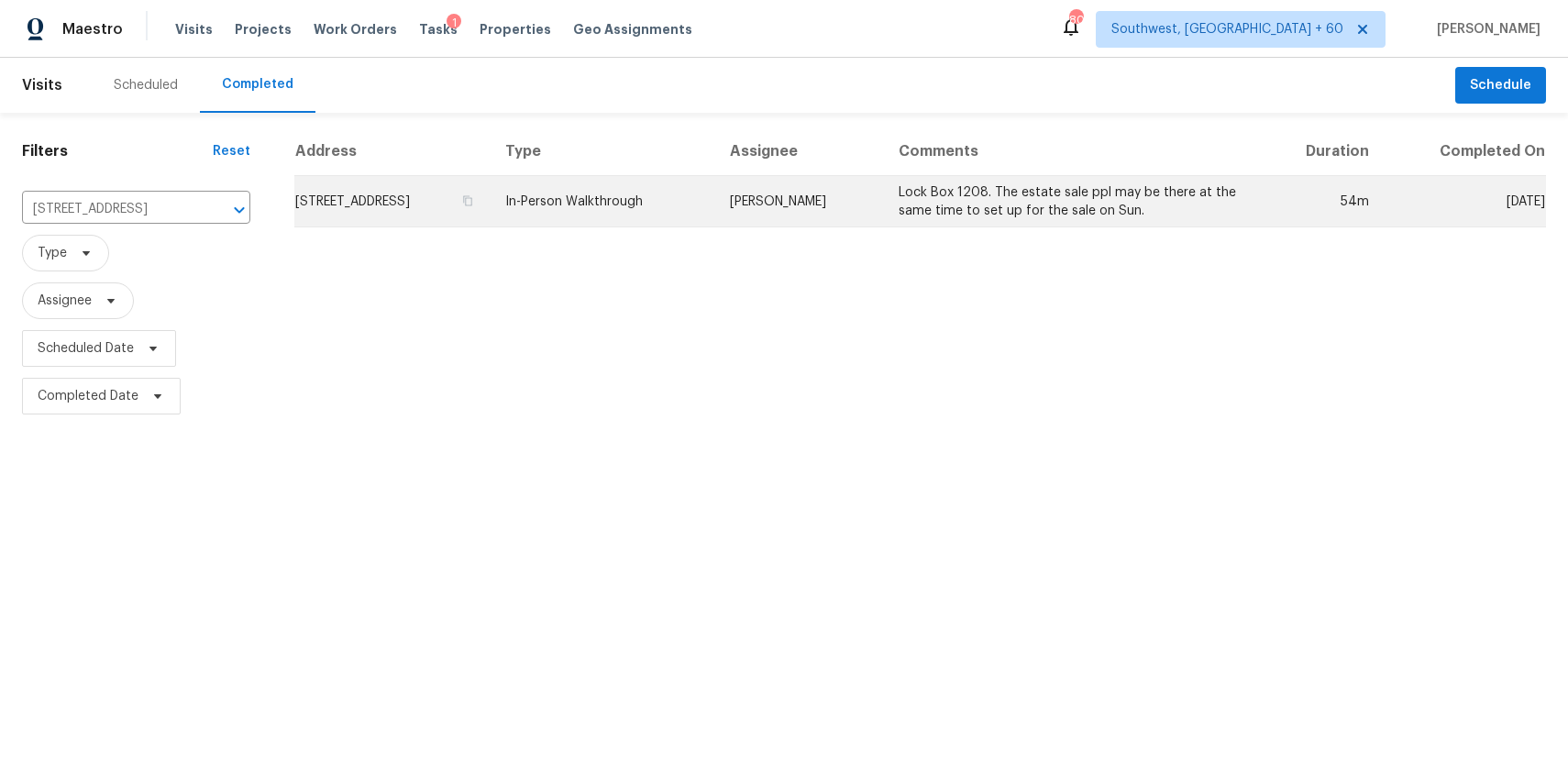
click at [715, 194] on td "In-Person Walkthrough" at bounding box center [603, 201] width 224 height 52
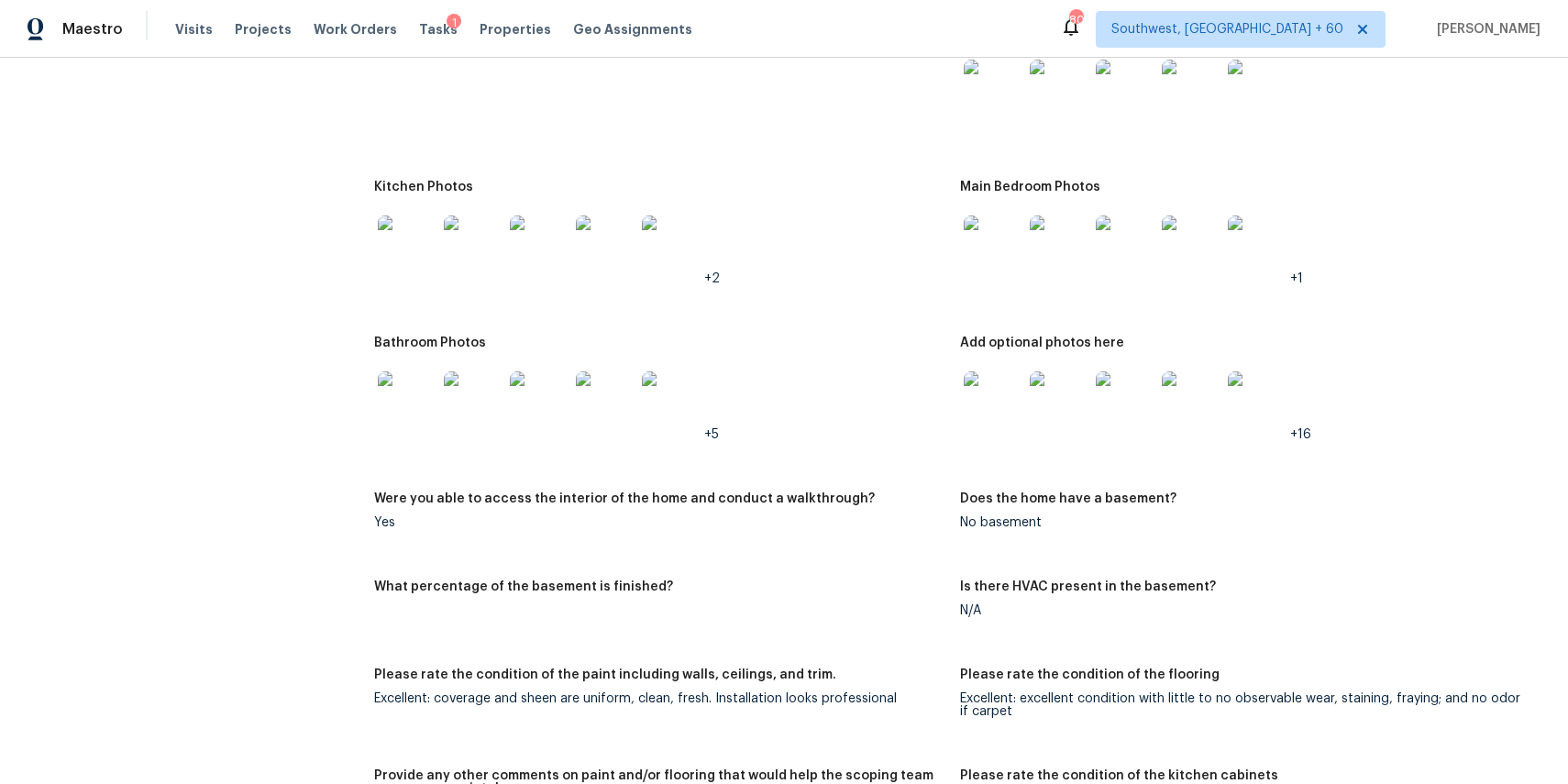
scroll to position [2069, 0]
click at [423, 403] on img at bounding box center [407, 402] width 58 height 58
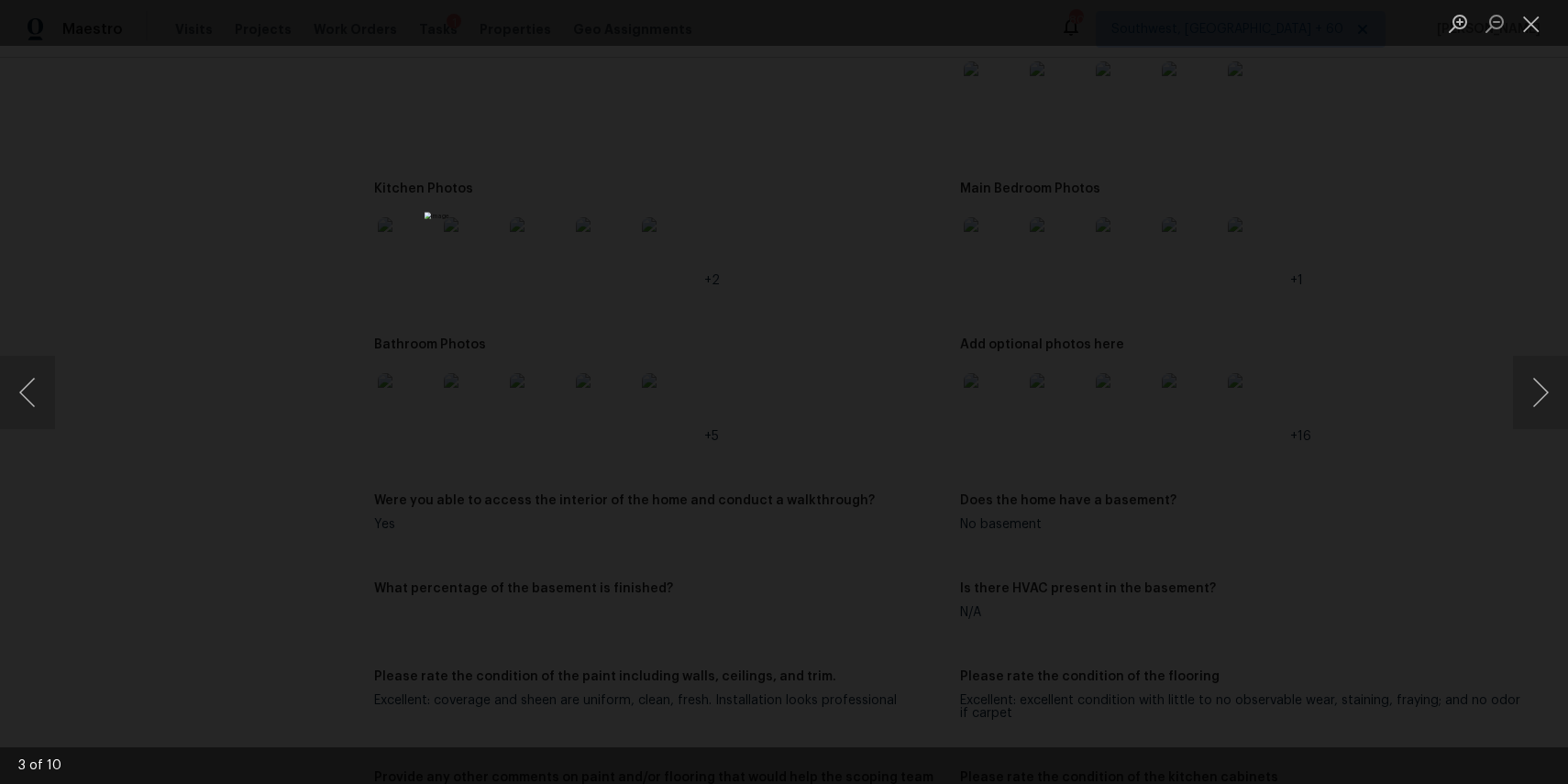
click at [1123, 402] on div "Lightbox" at bounding box center [784, 392] width 1568 height 784
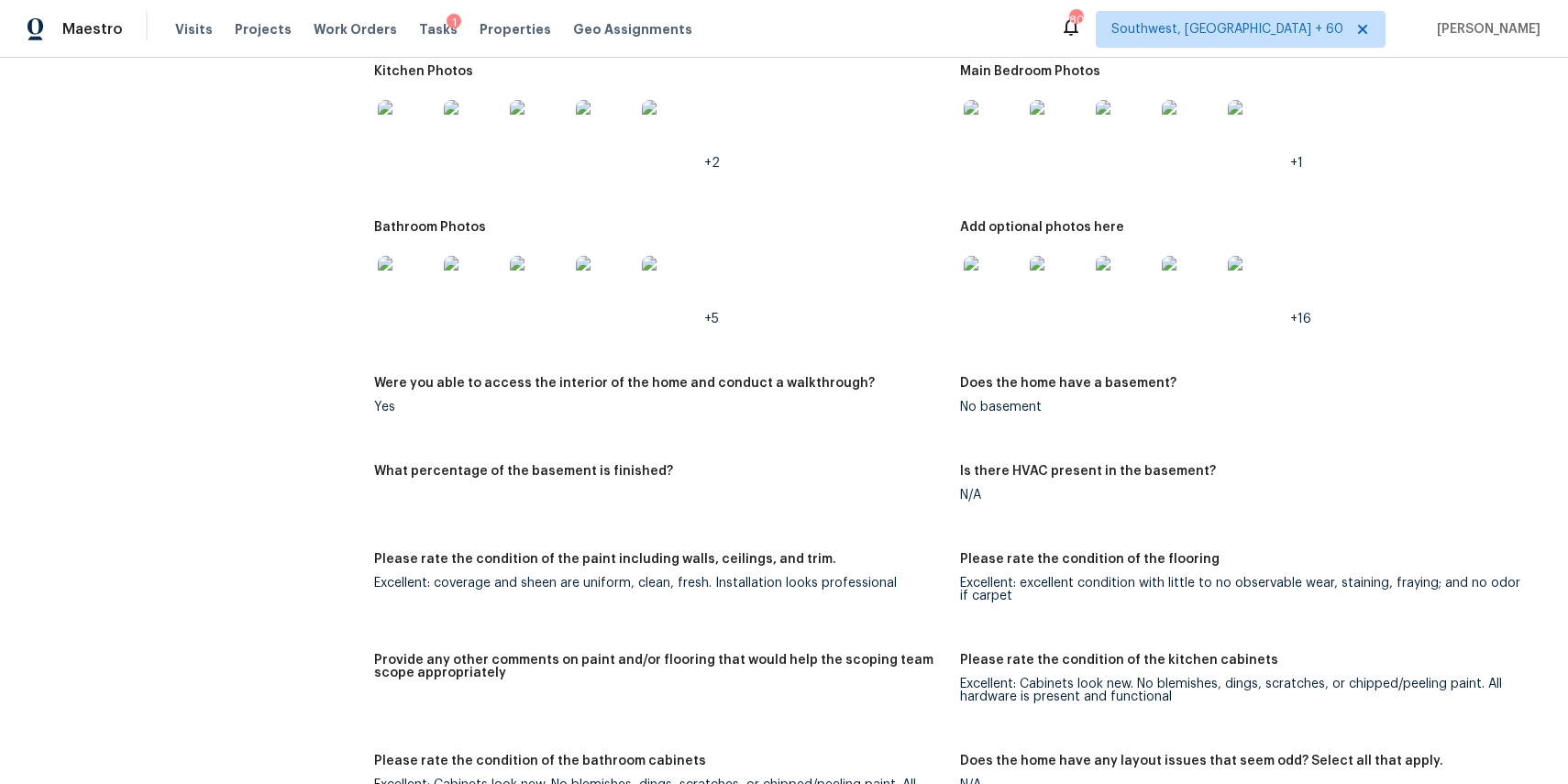
scroll to position [2020, 0]
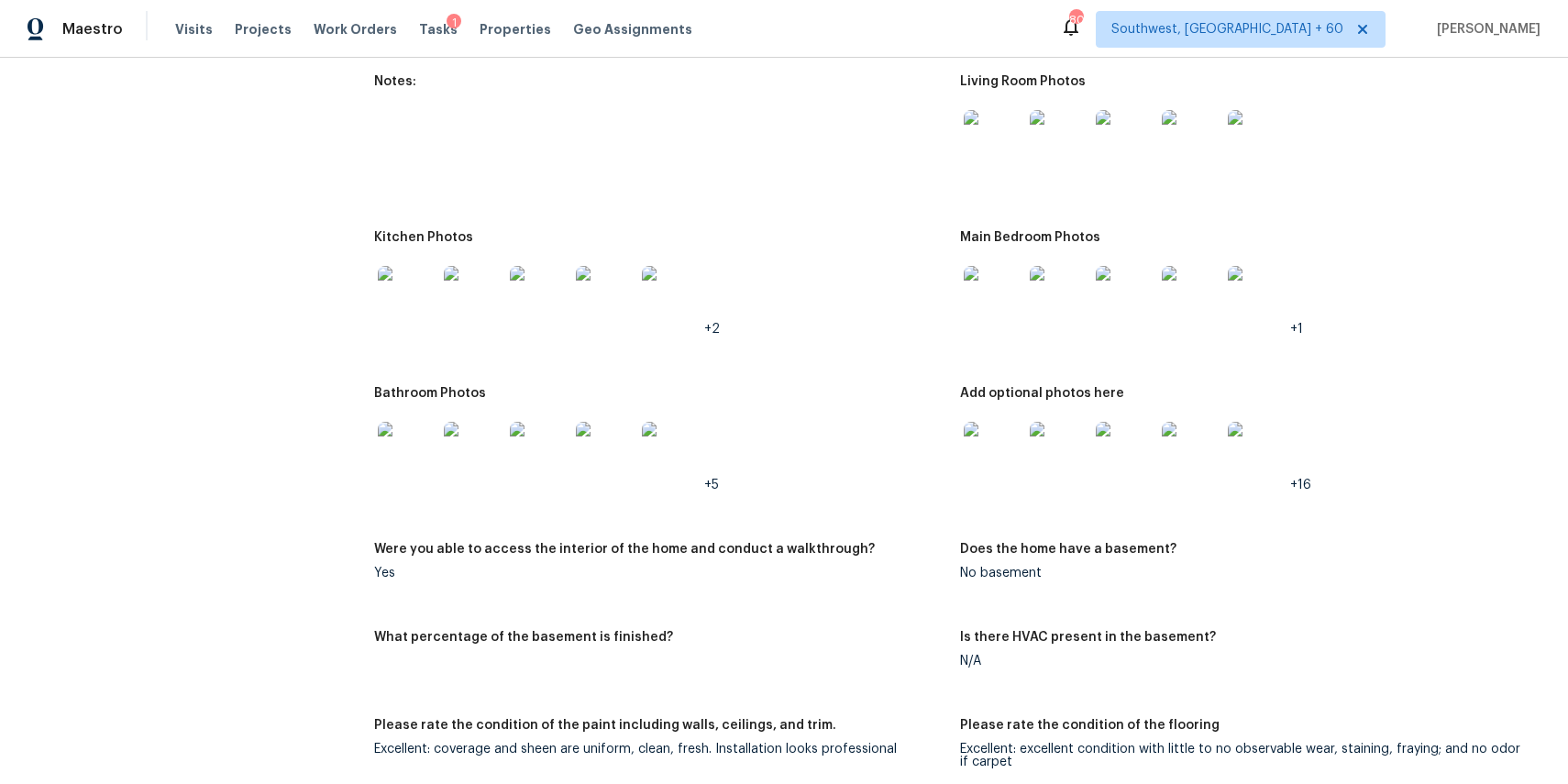
click at [986, 129] on img at bounding box center [993, 139] width 58 height 58
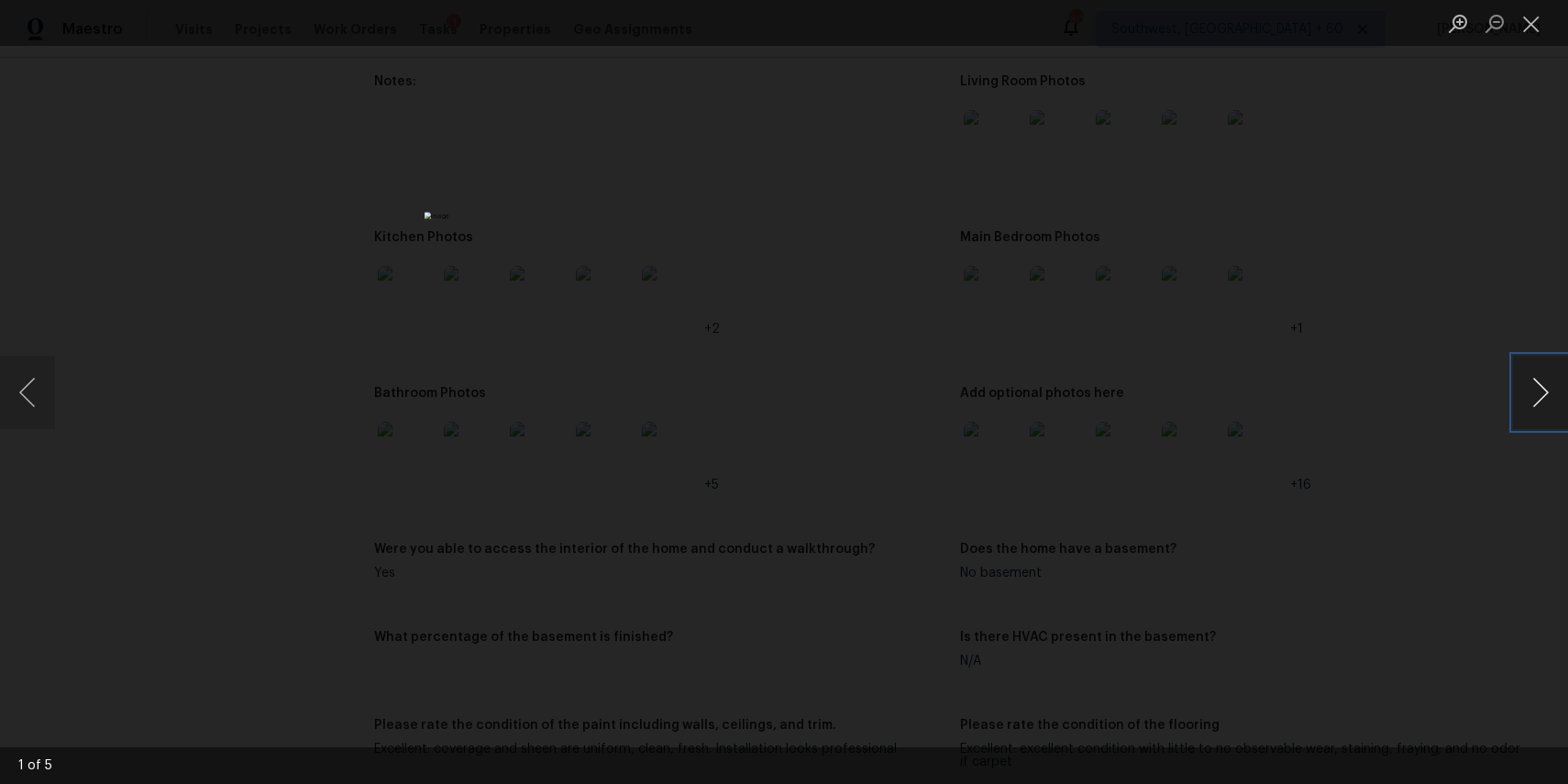
click at [1551, 385] on button "Next image" at bounding box center [1541, 392] width 55 height 73
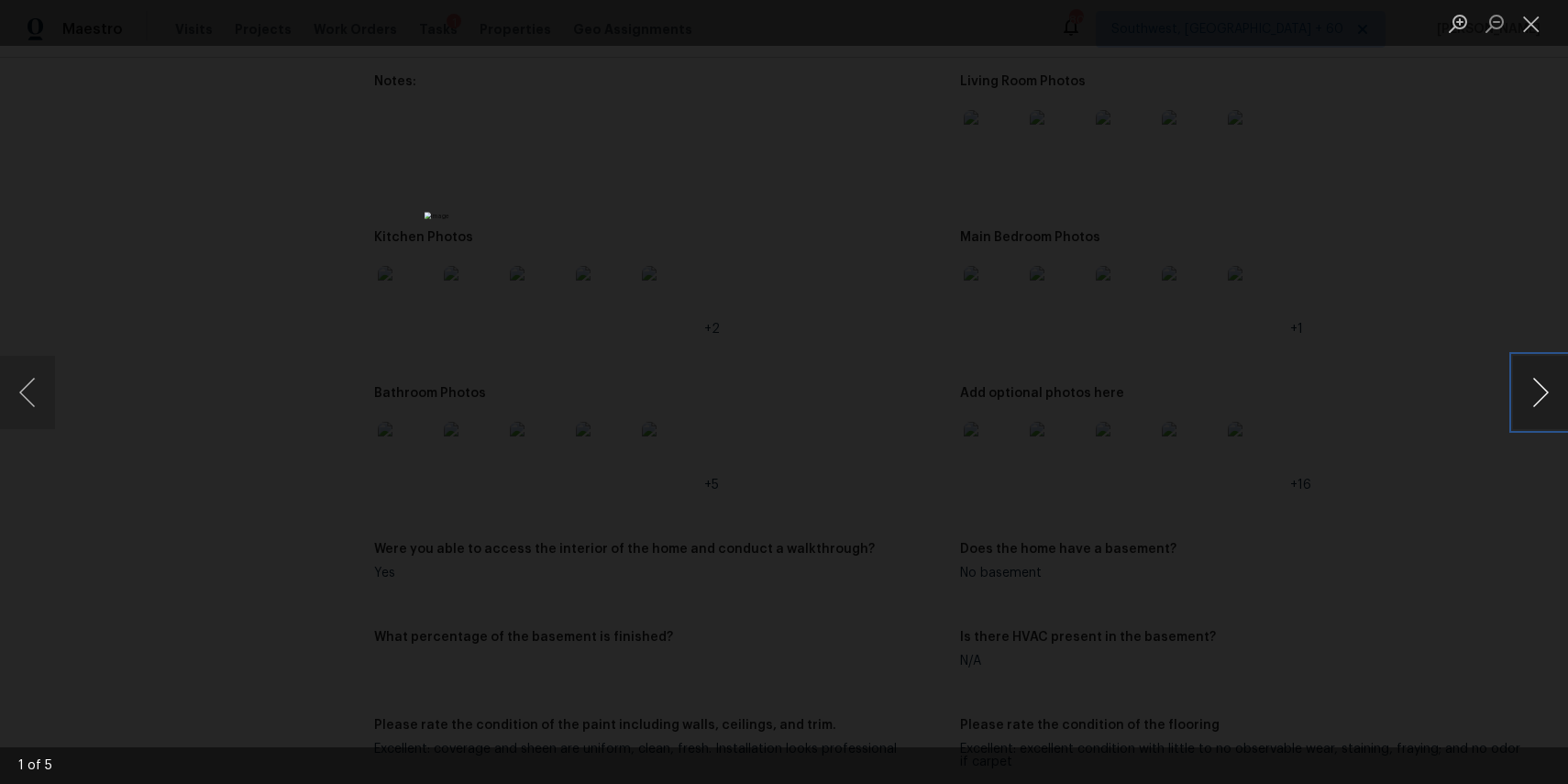
click at [1551, 385] on button "Next image" at bounding box center [1541, 392] width 55 height 73
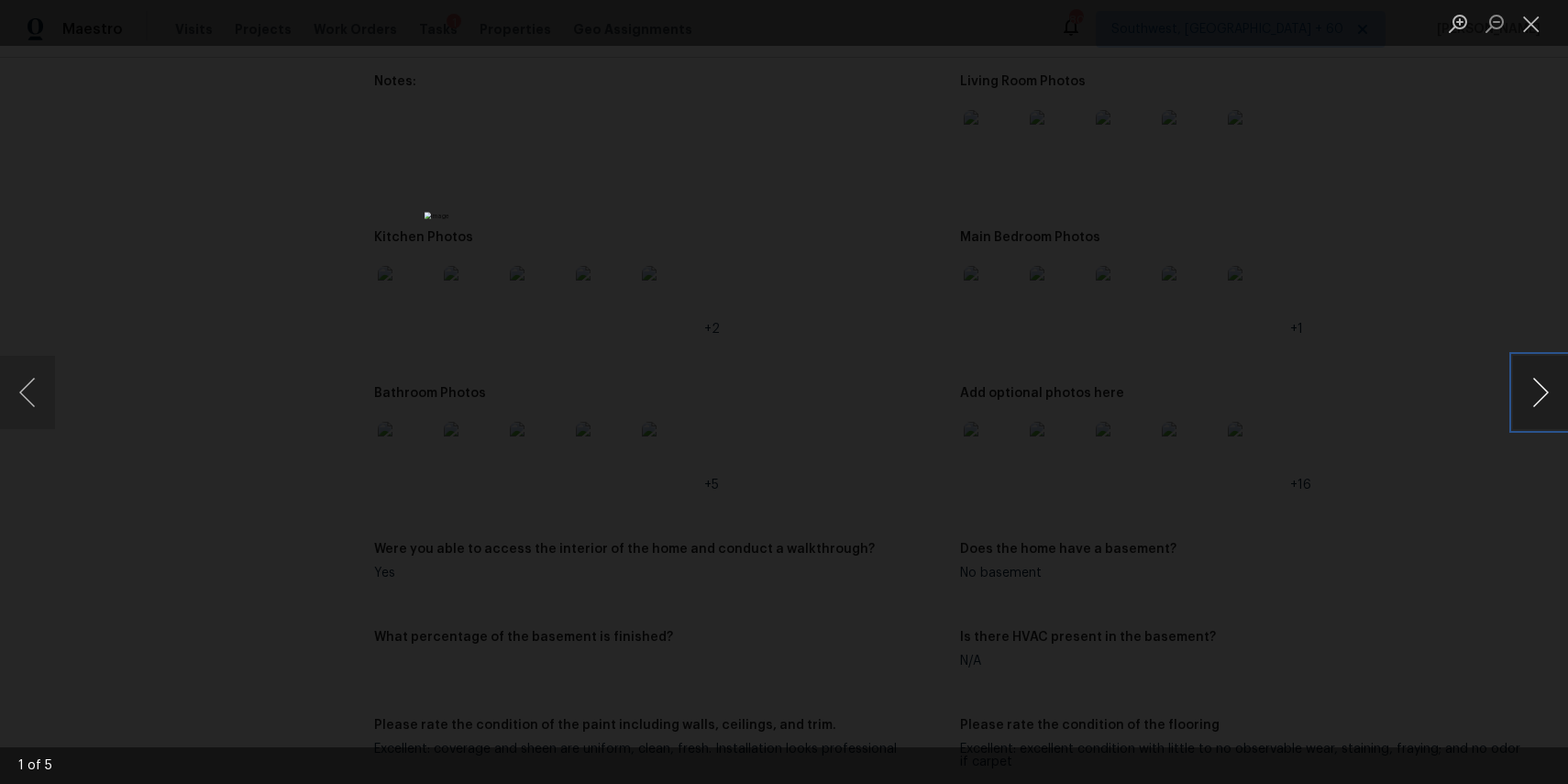
click at [1551, 385] on button "Next image" at bounding box center [1541, 392] width 55 height 73
click at [1344, 298] on div "Lightbox" at bounding box center [784, 392] width 1568 height 784
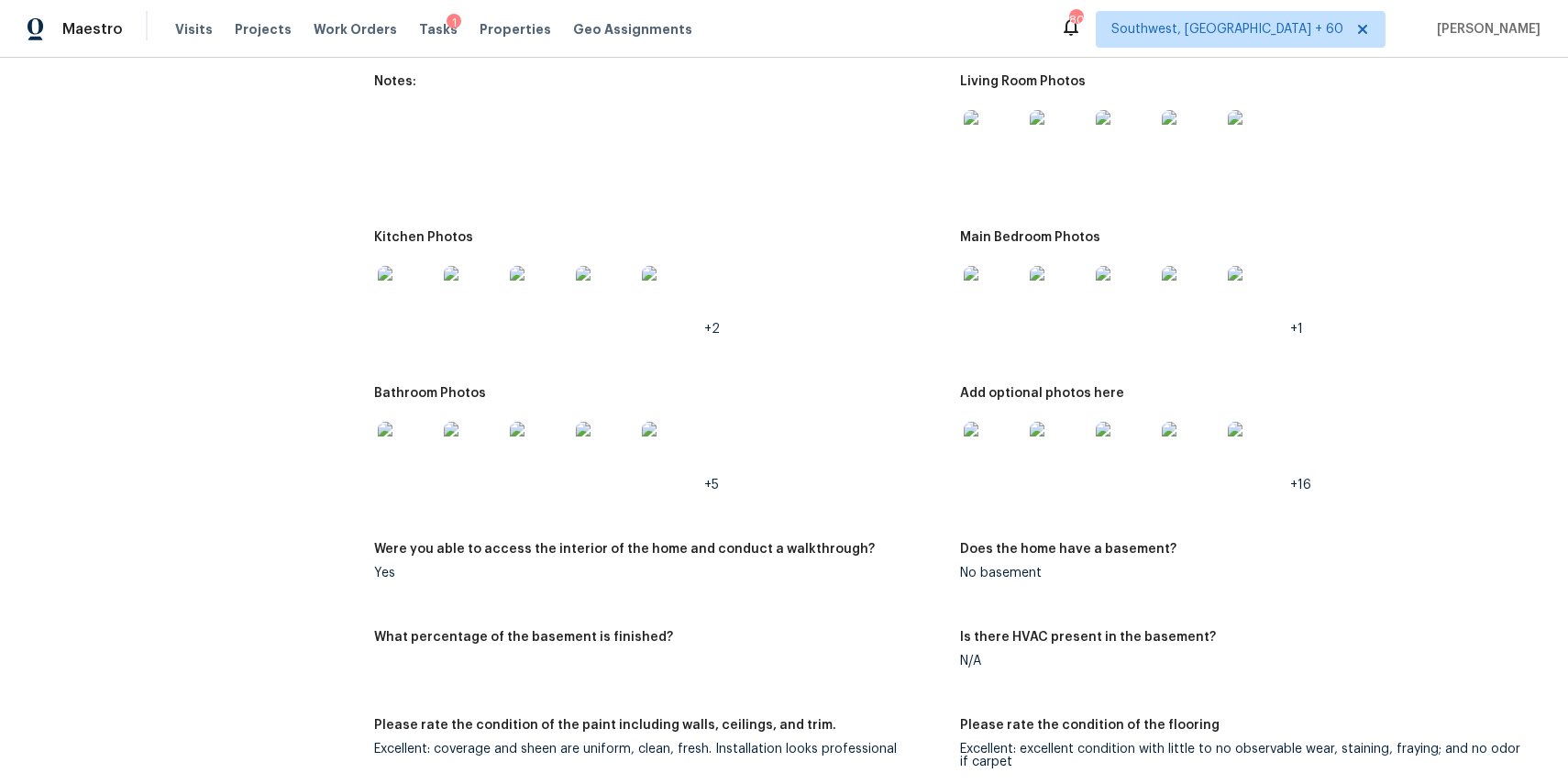
click at [1022, 320] on div at bounding box center [993, 295] width 66 height 81
click at [986, 294] on img at bounding box center [993, 295] width 58 height 58
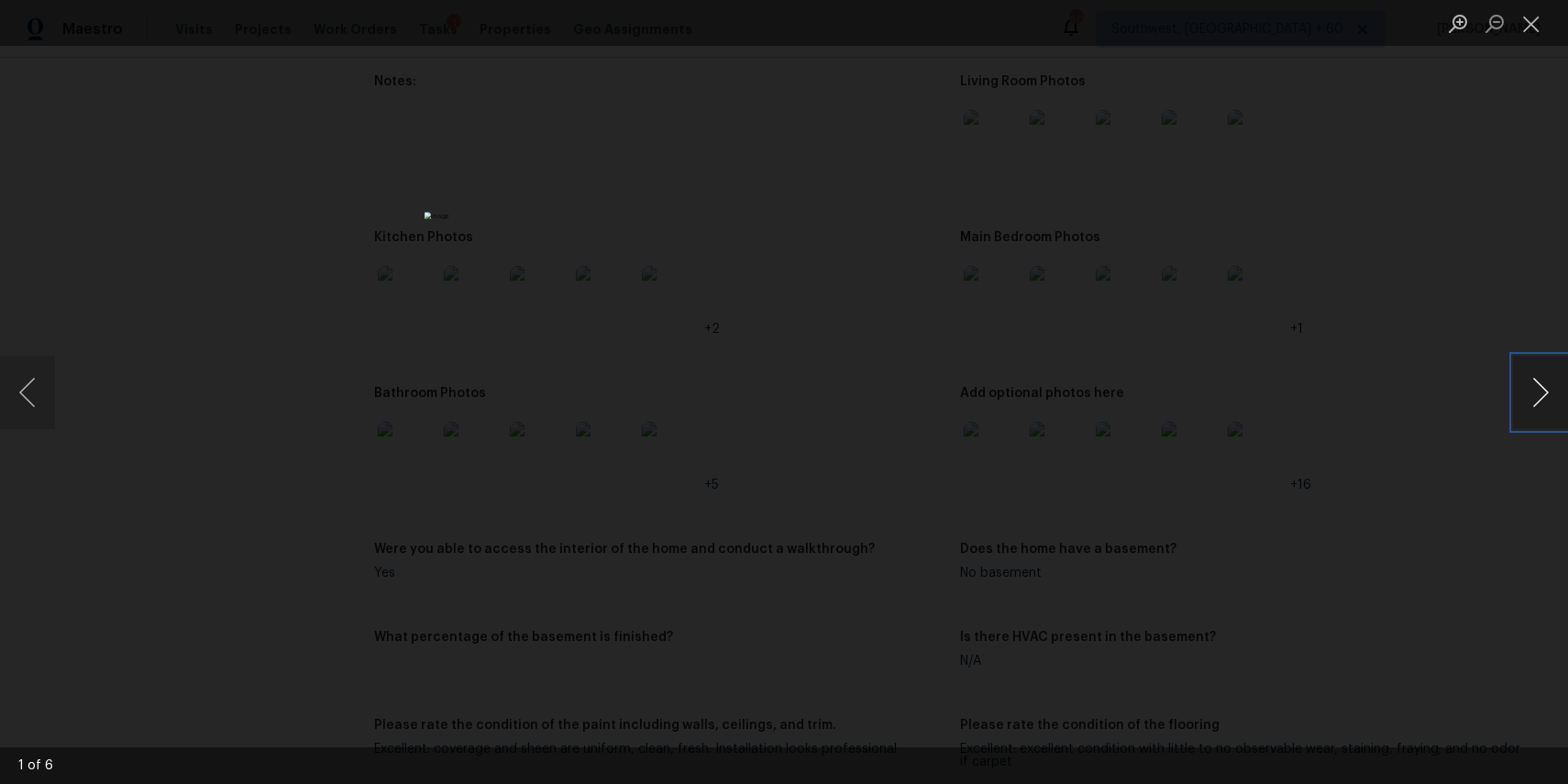
click at [1528, 401] on button "Next image" at bounding box center [1541, 392] width 55 height 73
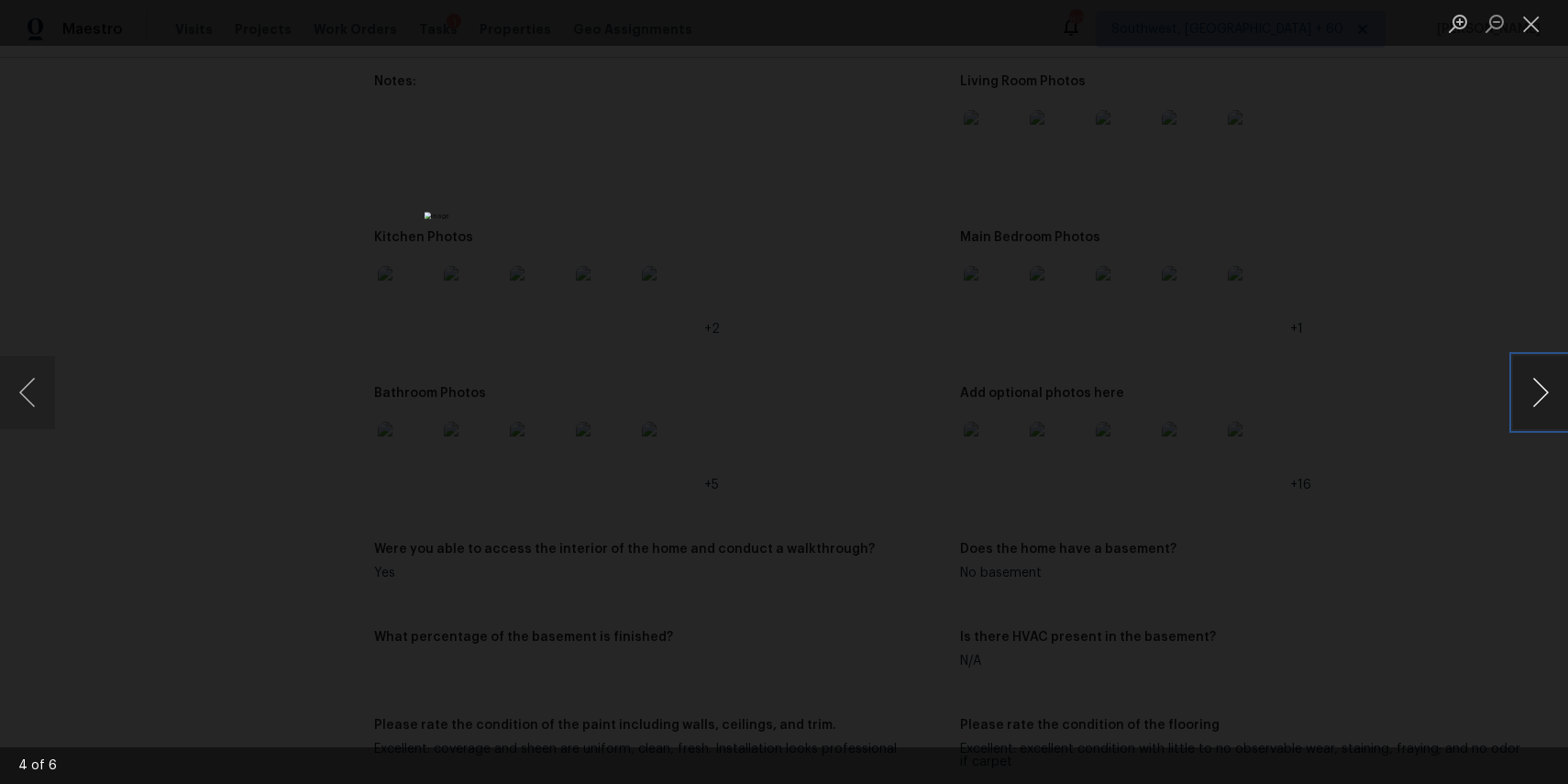
click at [1532, 402] on button "Next image" at bounding box center [1541, 392] width 55 height 73
click at [1526, 400] on button "Next image" at bounding box center [1541, 392] width 55 height 73
click at [1366, 310] on div "Lightbox" at bounding box center [784, 392] width 1568 height 784
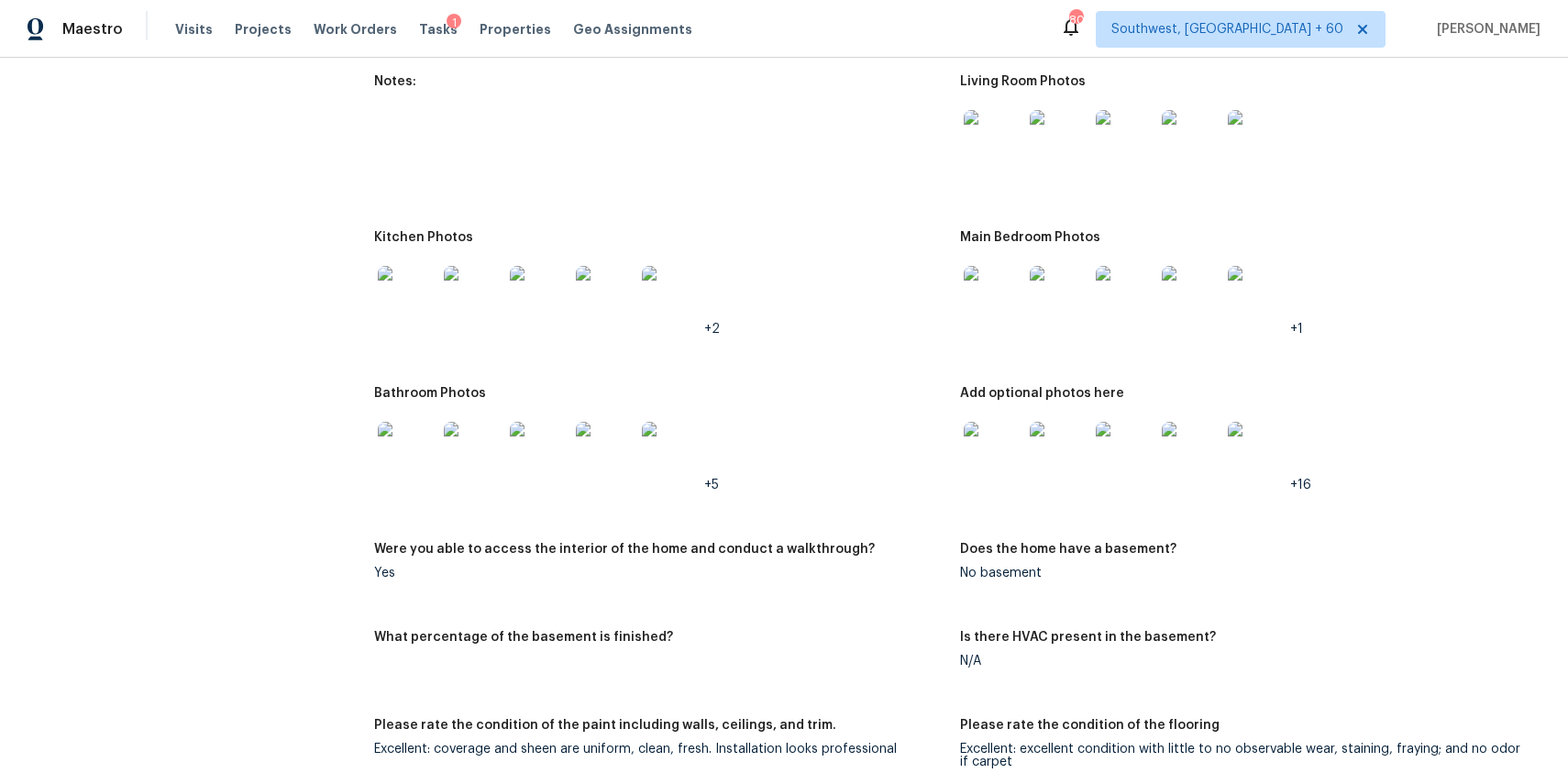
click at [164, 22] on div "Maestro Visits Projects Work Orders Tasks 1 Properties Geo Assignments" at bounding box center [357, 29] width 715 height 37
click at [194, 30] on span "Visits" at bounding box center [194, 29] width 38 height 19
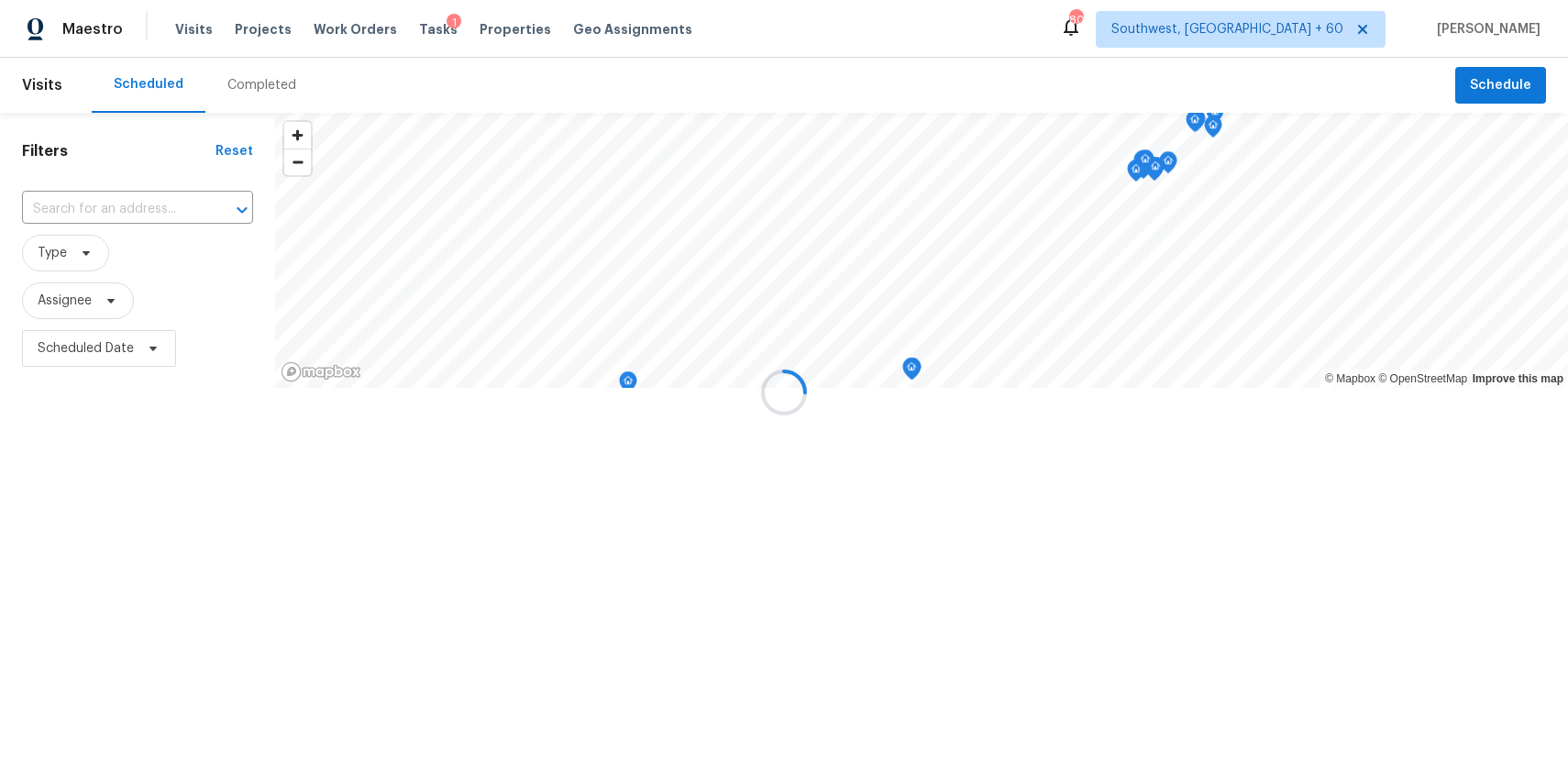
click at [239, 63] on div at bounding box center [784, 392] width 1568 height 784
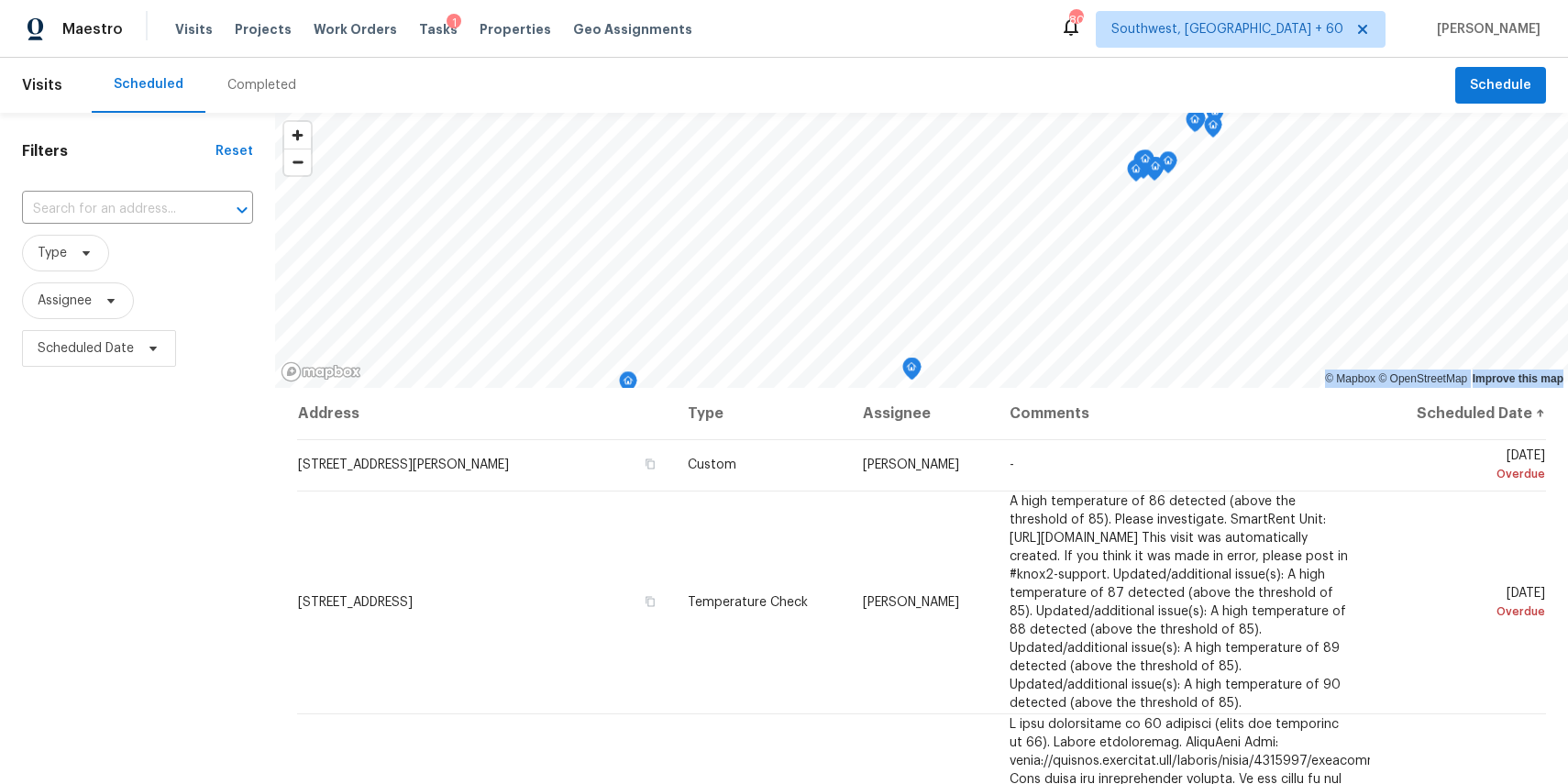
click at [271, 79] on div "Completed" at bounding box center [261, 86] width 69 height 19
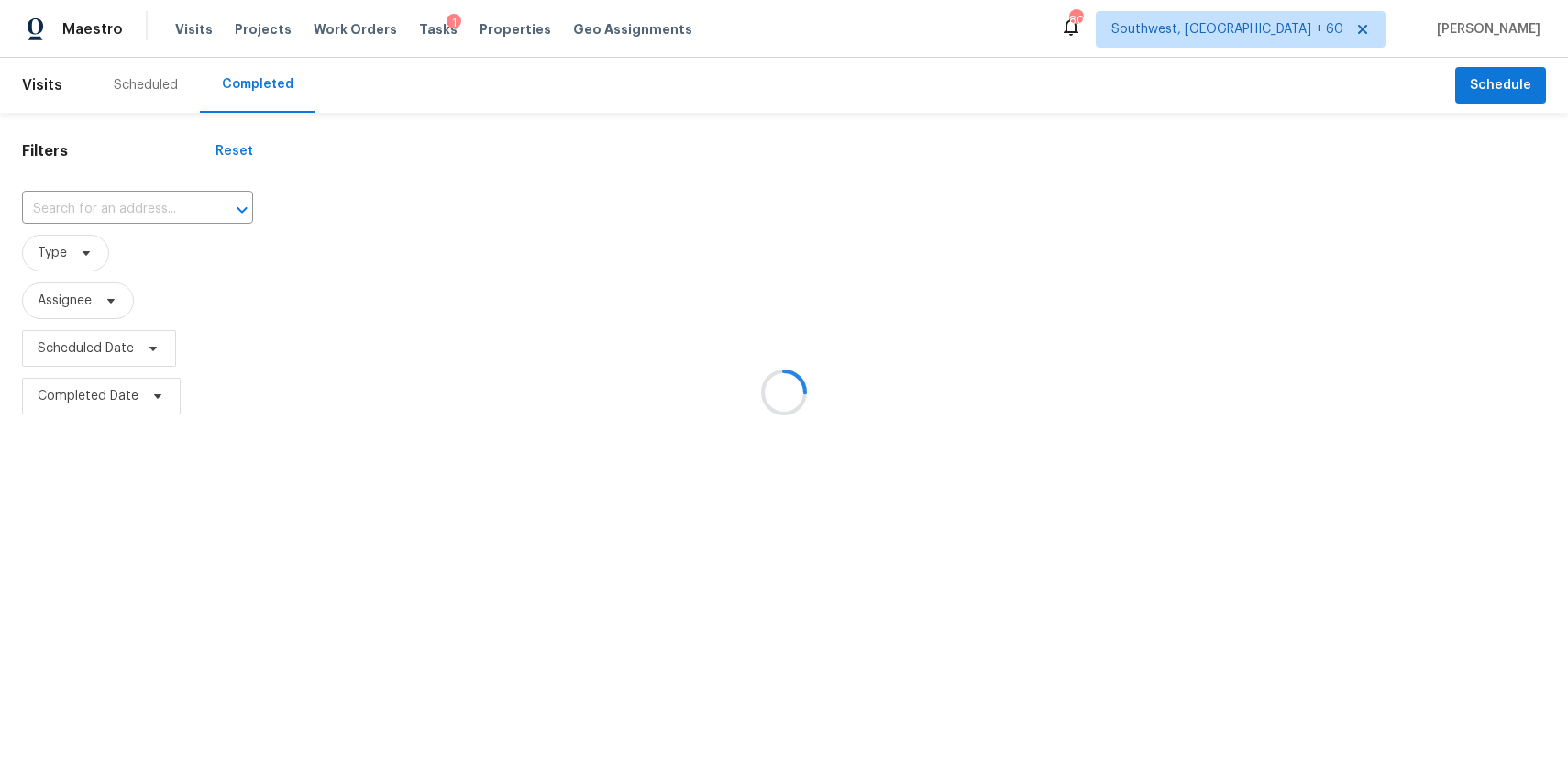
click at [271, 79] on div at bounding box center [784, 392] width 1568 height 784
click at [129, 197] on div at bounding box center [784, 392] width 1568 height 784
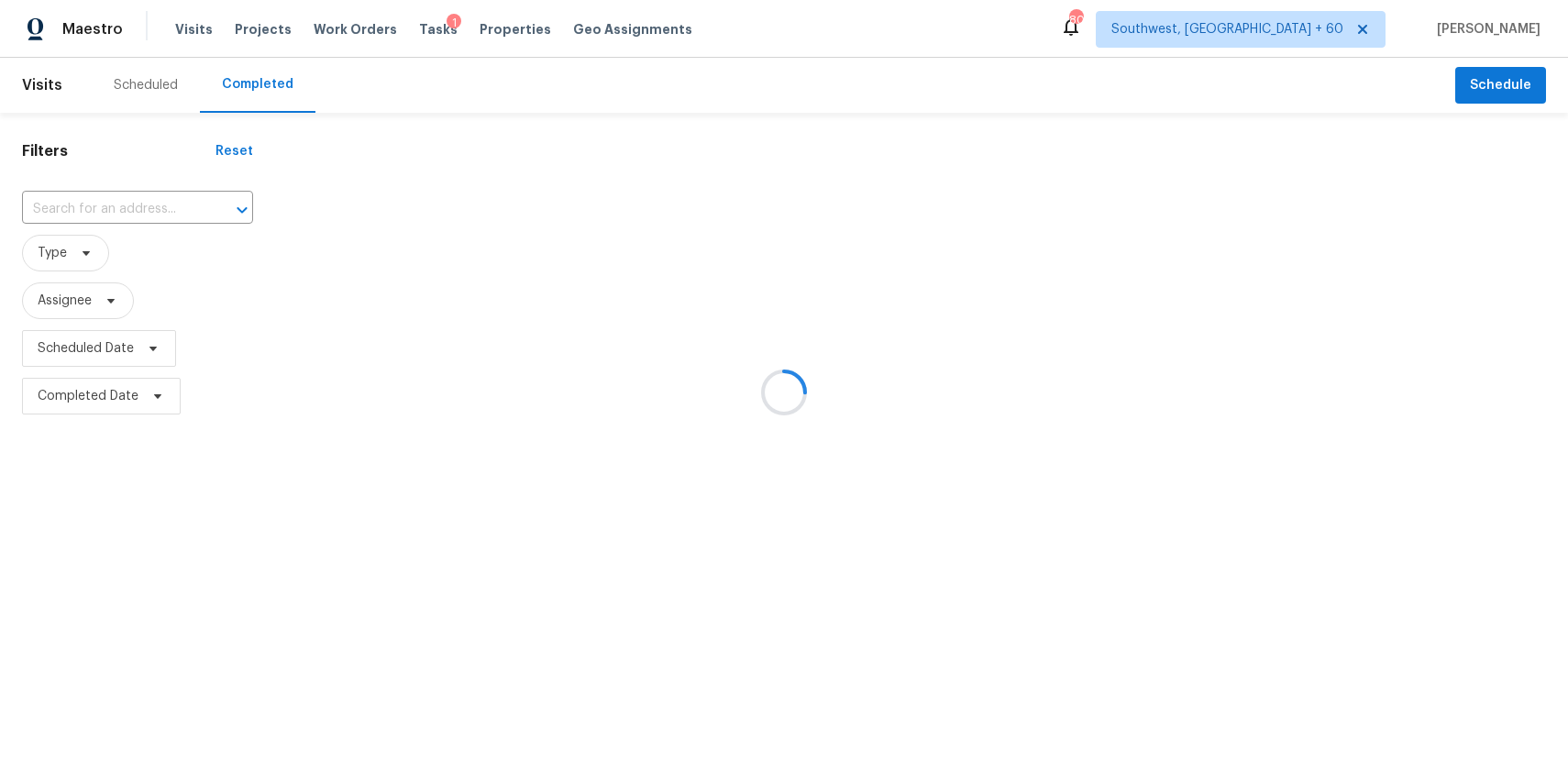
click at [142, 209] on div at bounding box center [784, 392] width 1568 height 784
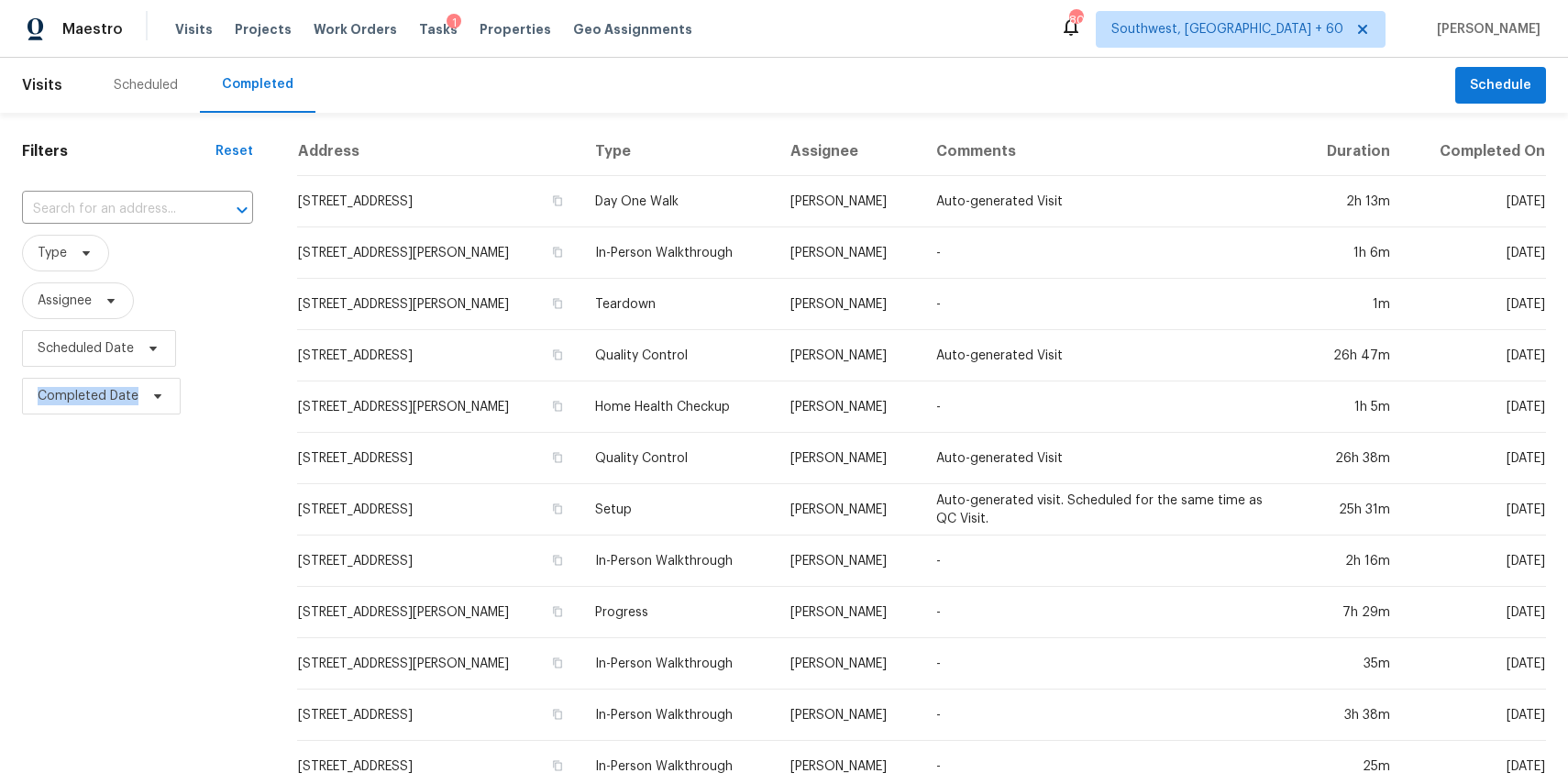
click at [142, 209] on input "text" at bounding box center [111, 210] width 180 height 28
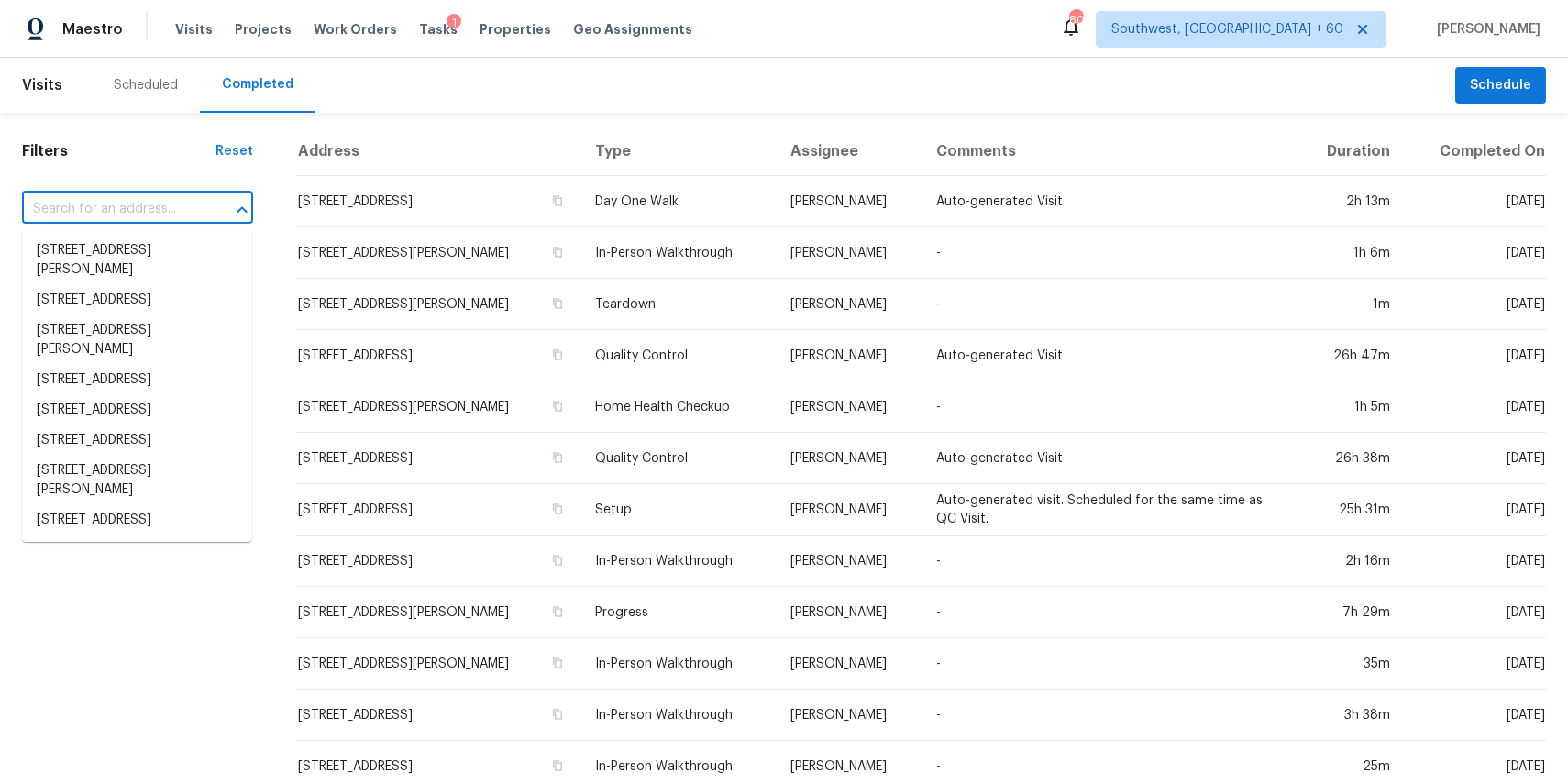
paste input "2348 Shalmar Dr, West Columbia, TX 77486"
type input "2348 Shalmar Dr, West Columbia, TX 77486"
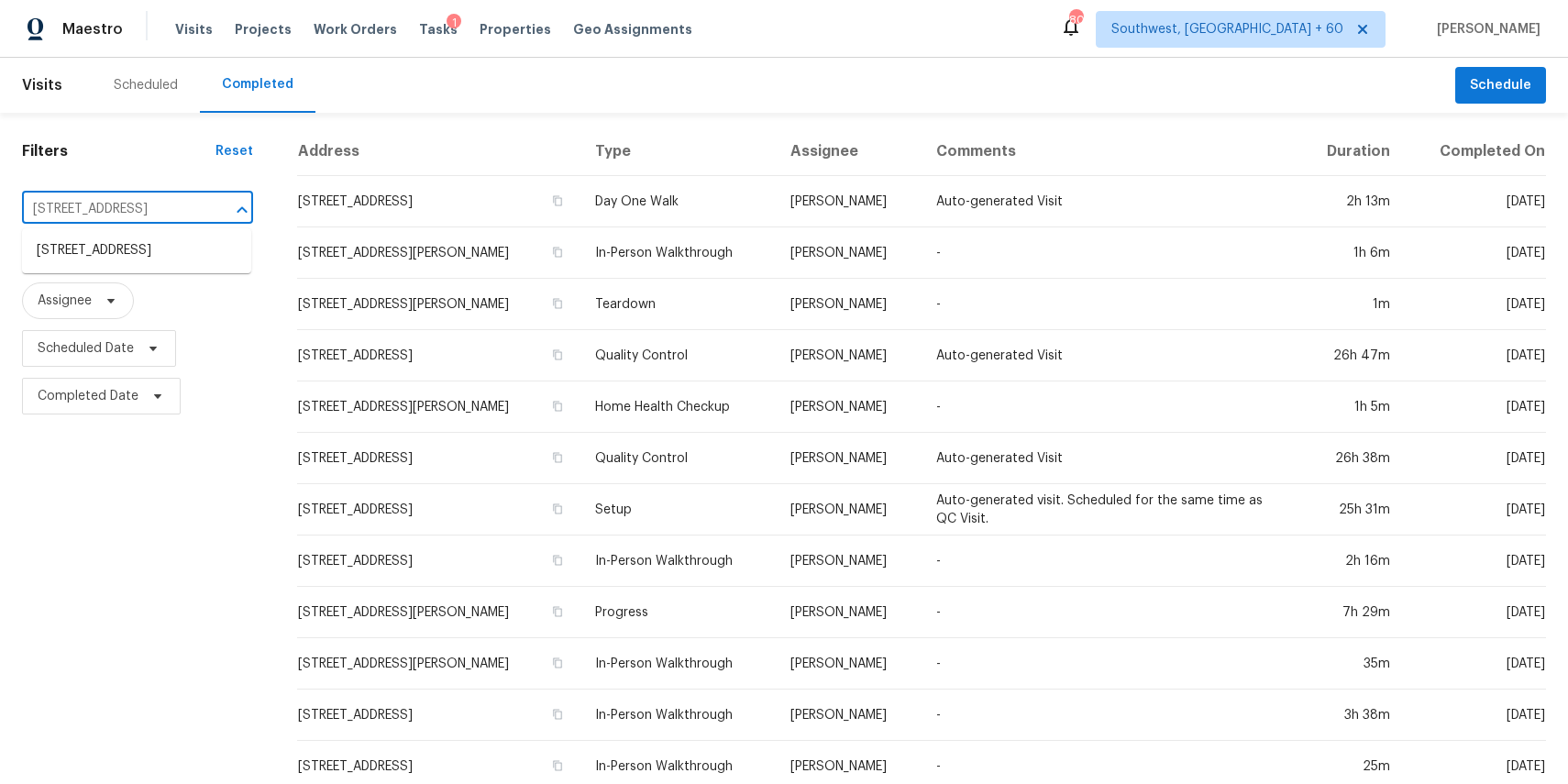
scroll to position [0, 92]
click at [161, 266] on li "2348 Shalmar Dr, West Columbia, TX 77486" at bounding box center [136, 251] width 230 height 30
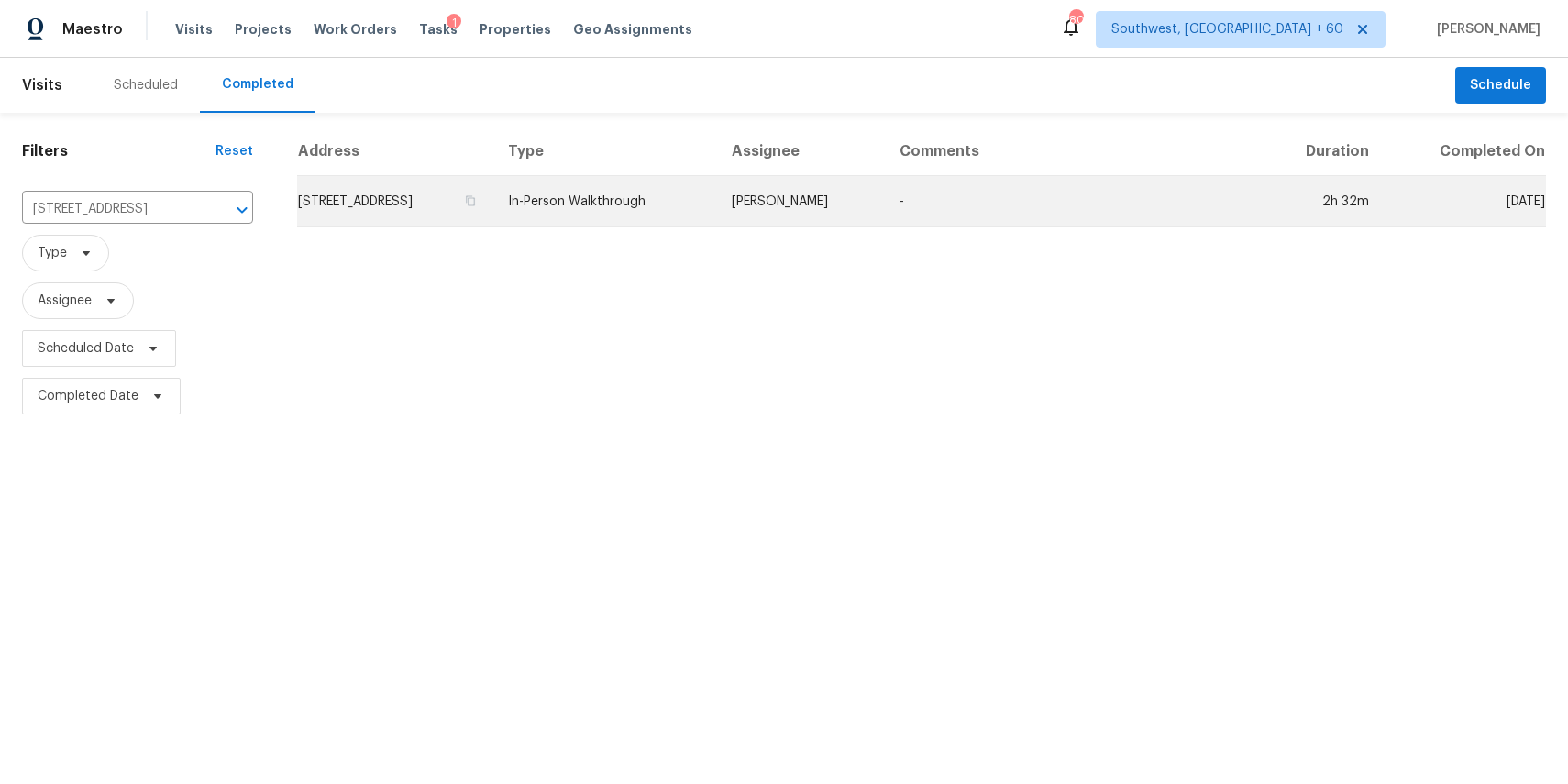
click at [656, 203] on td "In-Person Walkthrough" at bounding box center [606, 201] width 224 height 52
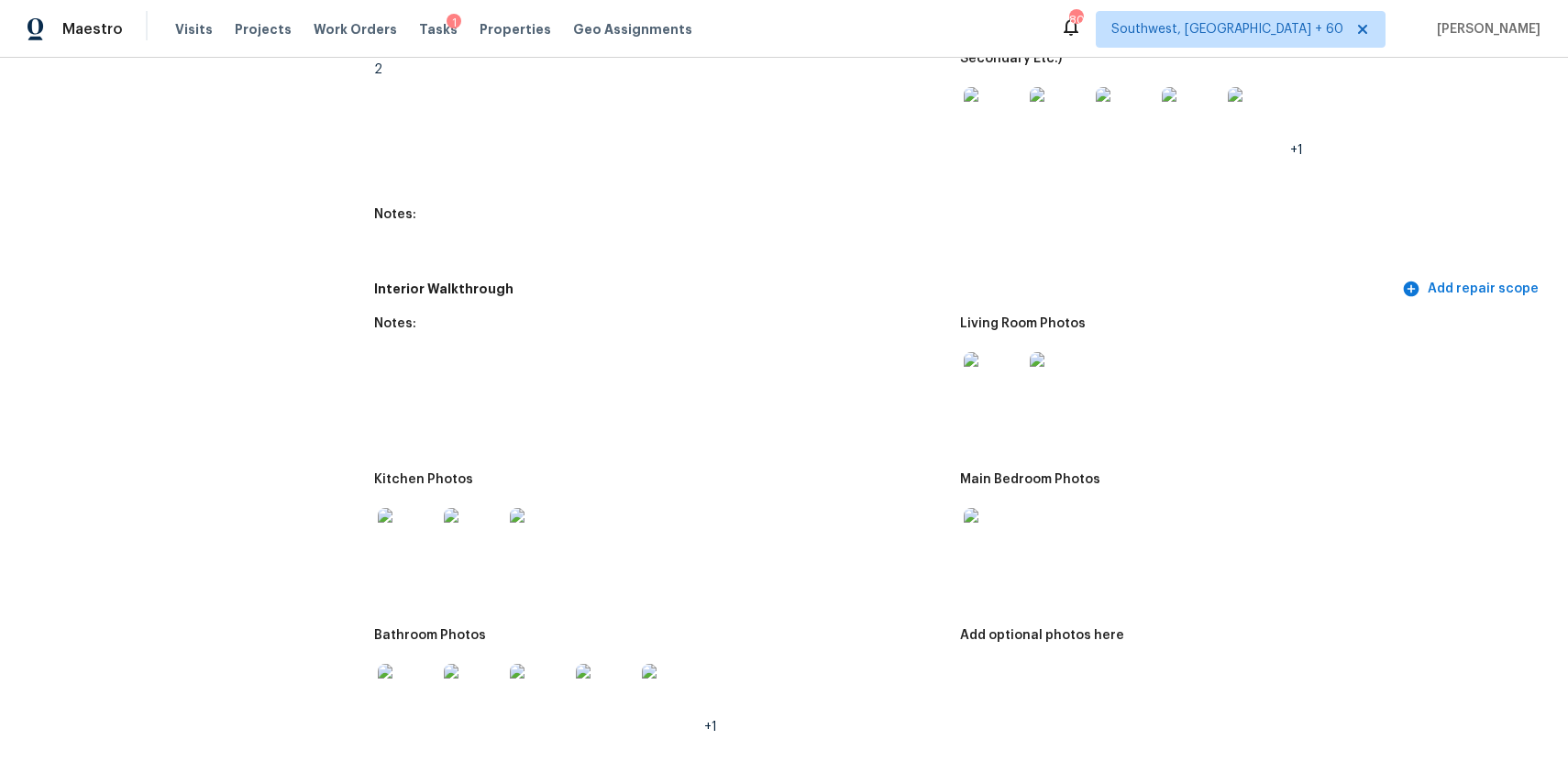
scroll to position [2178, 0]
click at [1008, 411] on img at bounding box center [993, 384] width 58 height 58
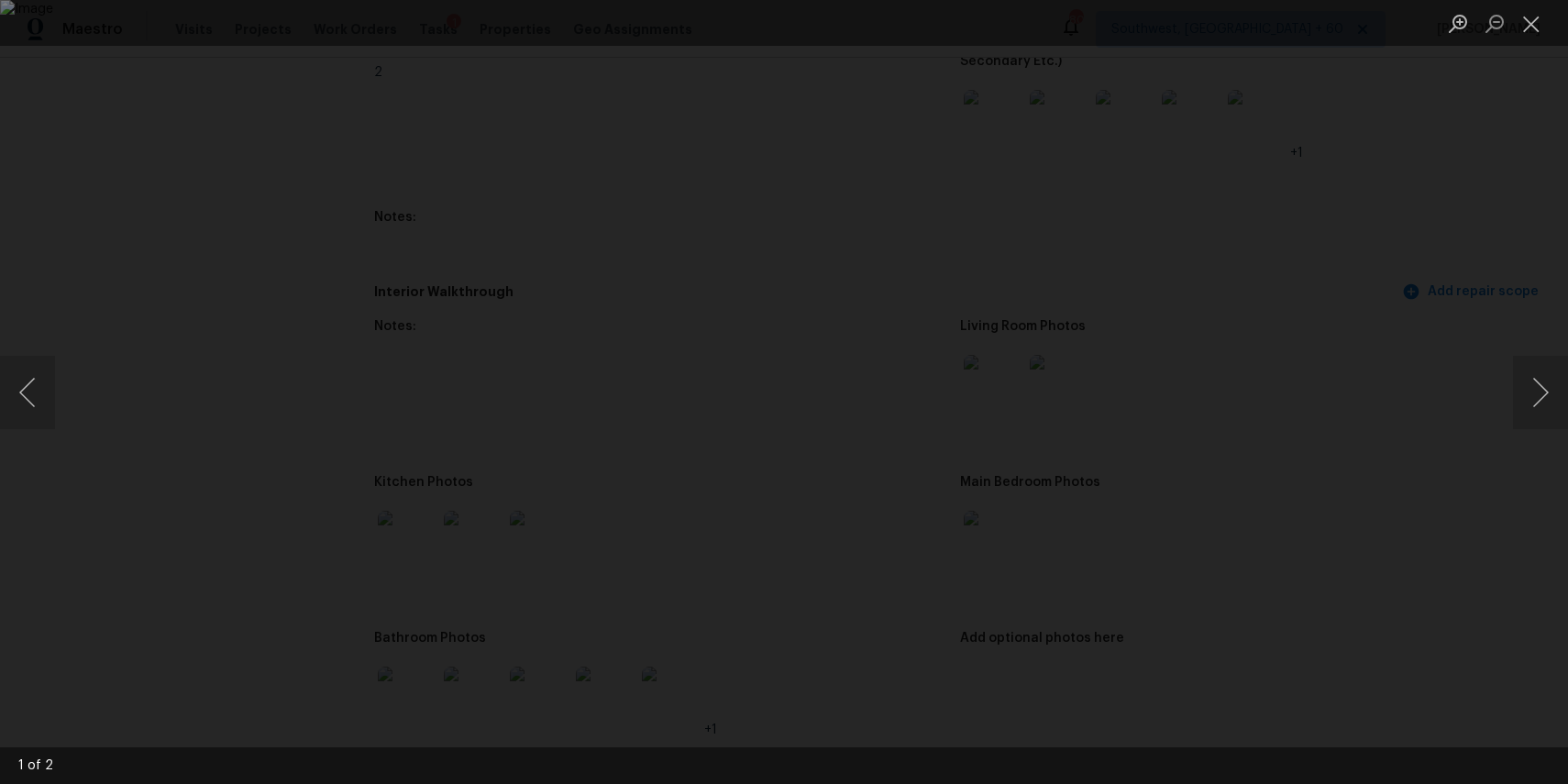
click at [1299, 334] on div "Lightbox" at bounding box center [784, 392] width 1568 height 784
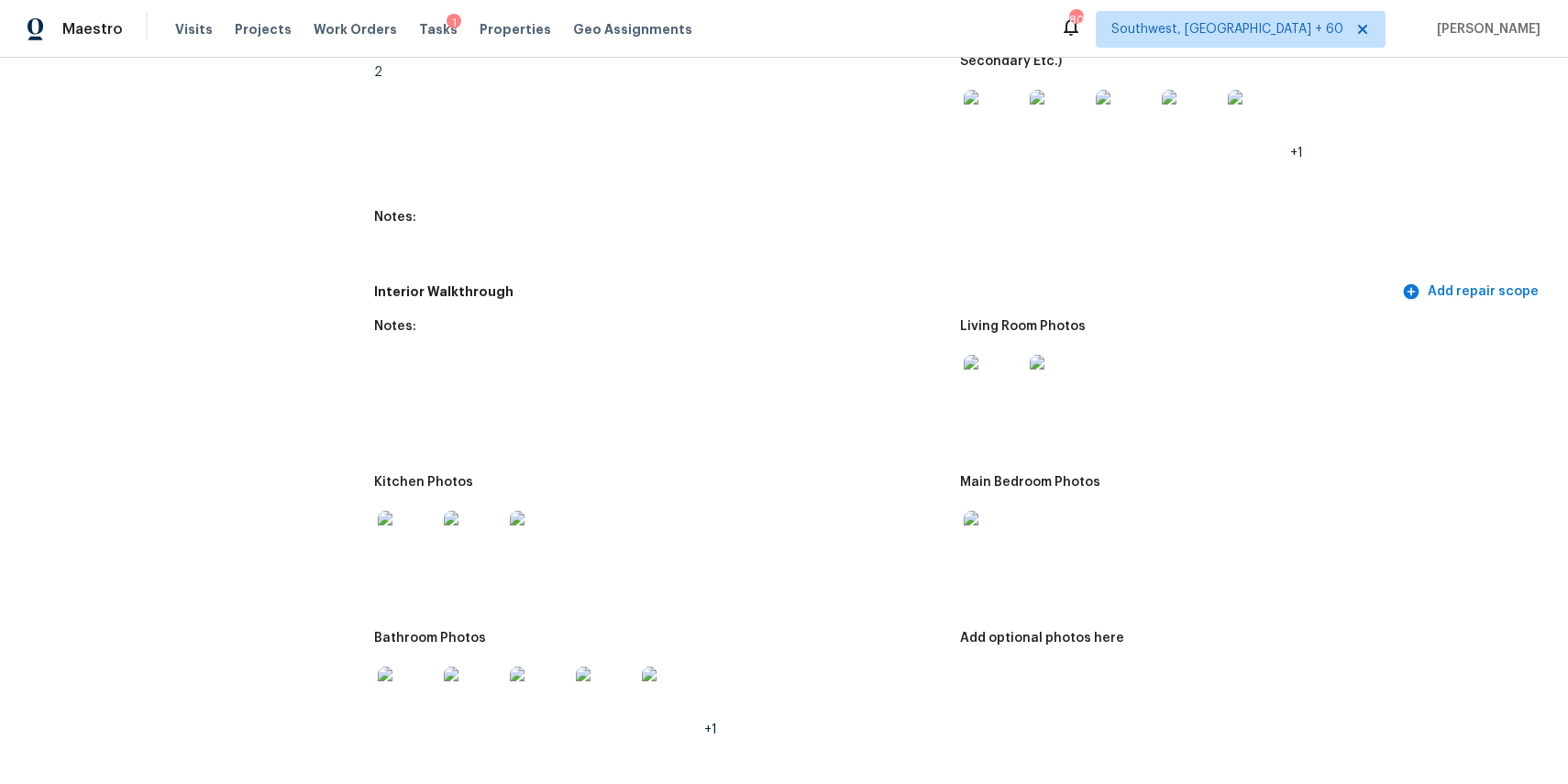
click at [1001, 536] on img at bounding box center [993, 540] width 58 height 58
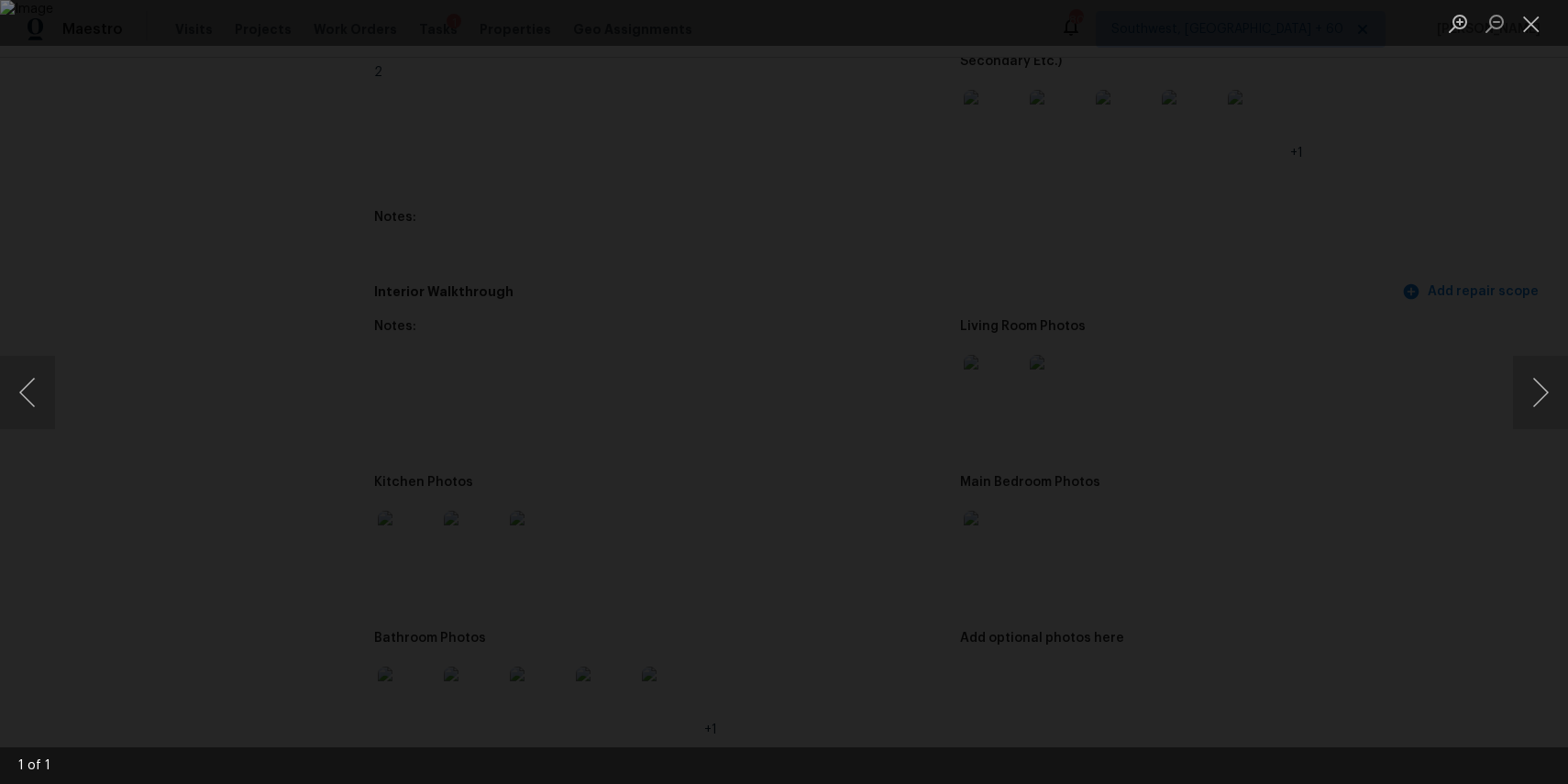
click at [1270, 465] on div "Lightbox" at bounding box center [784, 392] width 1568 height 784
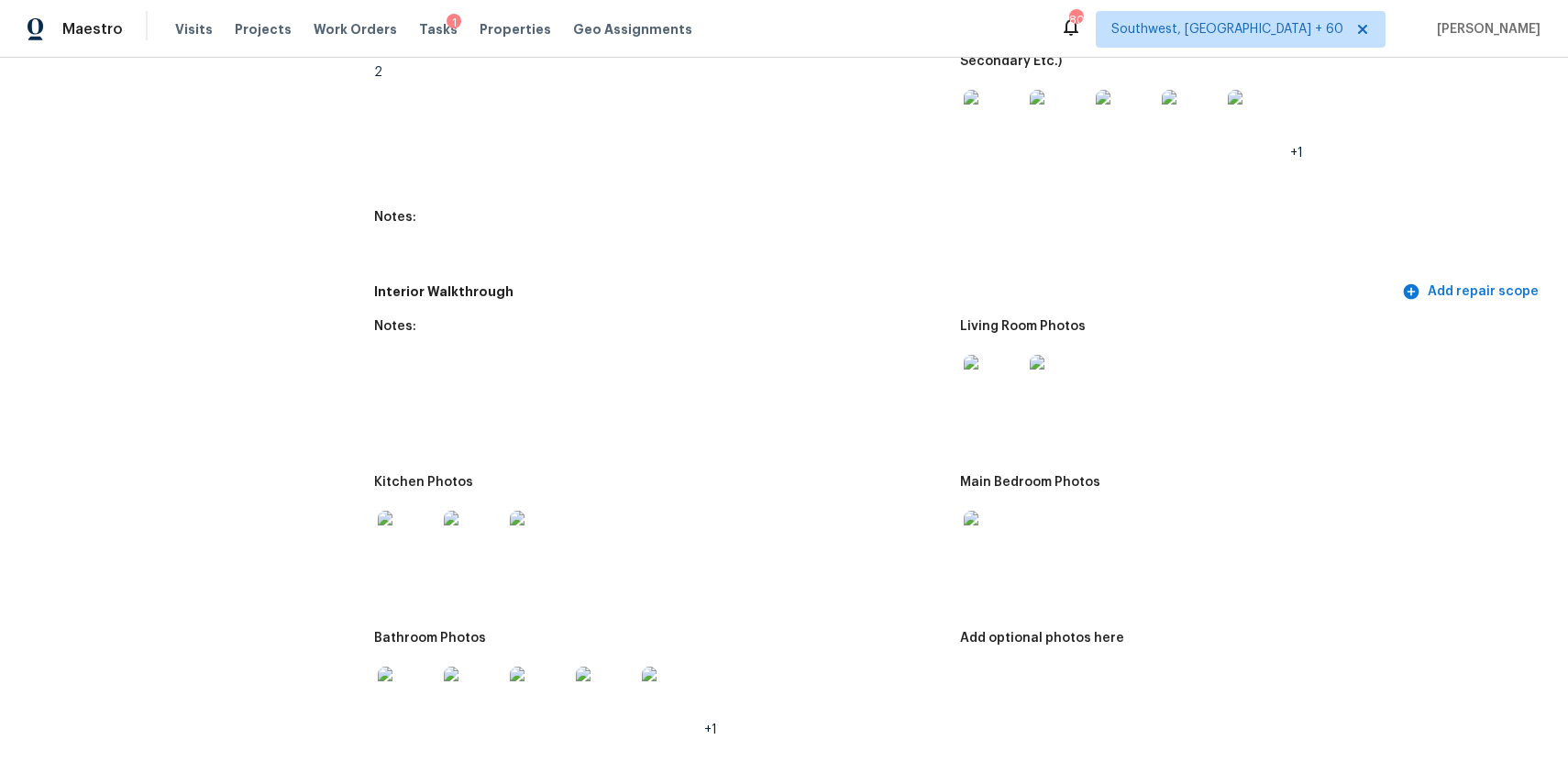
click at [404, 544] on img at bounding box center [407, 540] width 58 height 58
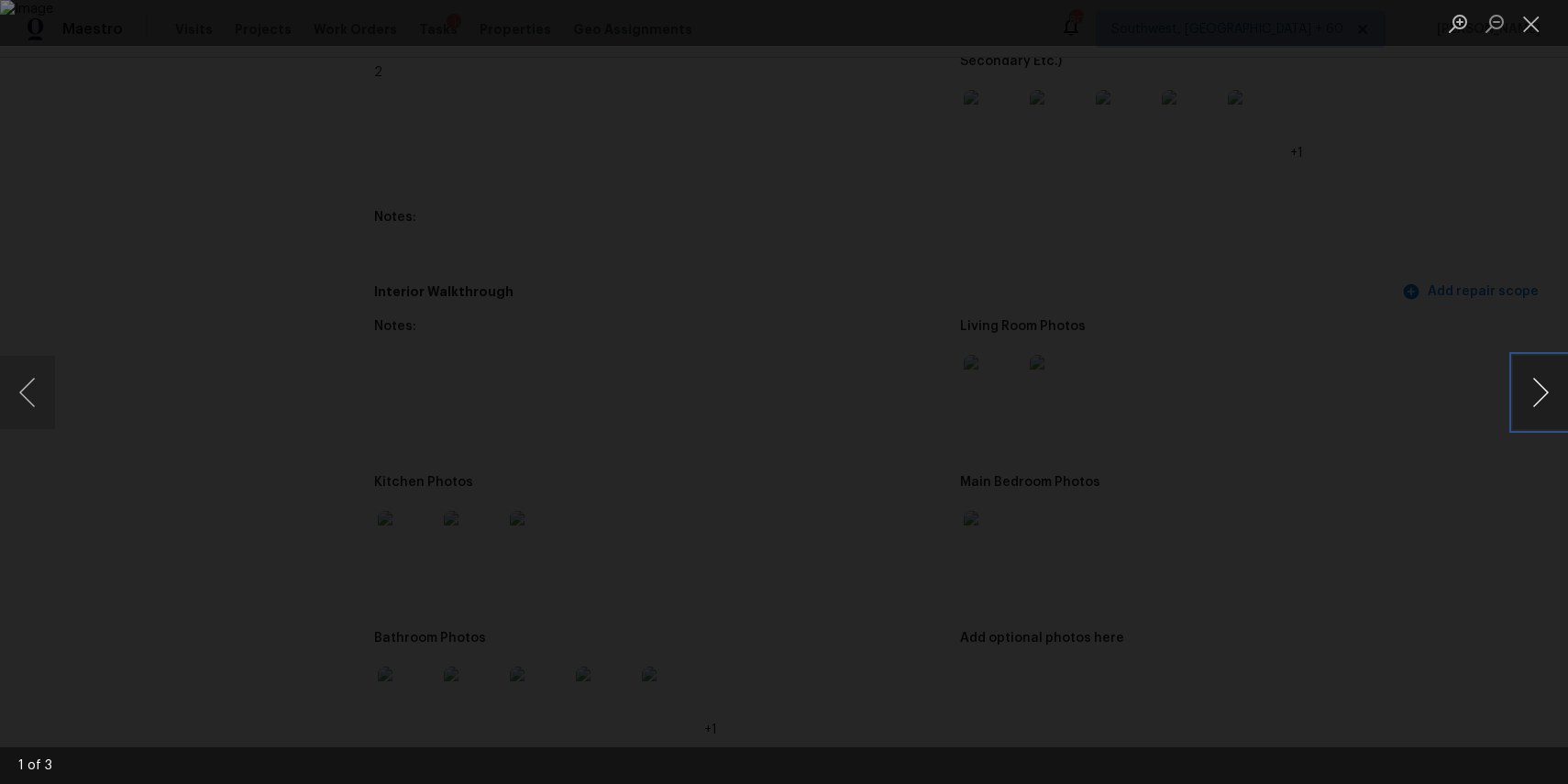
click at [1540, 390] on button "Next image" at bounding box center [1541, 392] width 55 height 73
click at [1464, 393] on div "Lightbox" at bounding box center [784, 392] width 1568 height 784
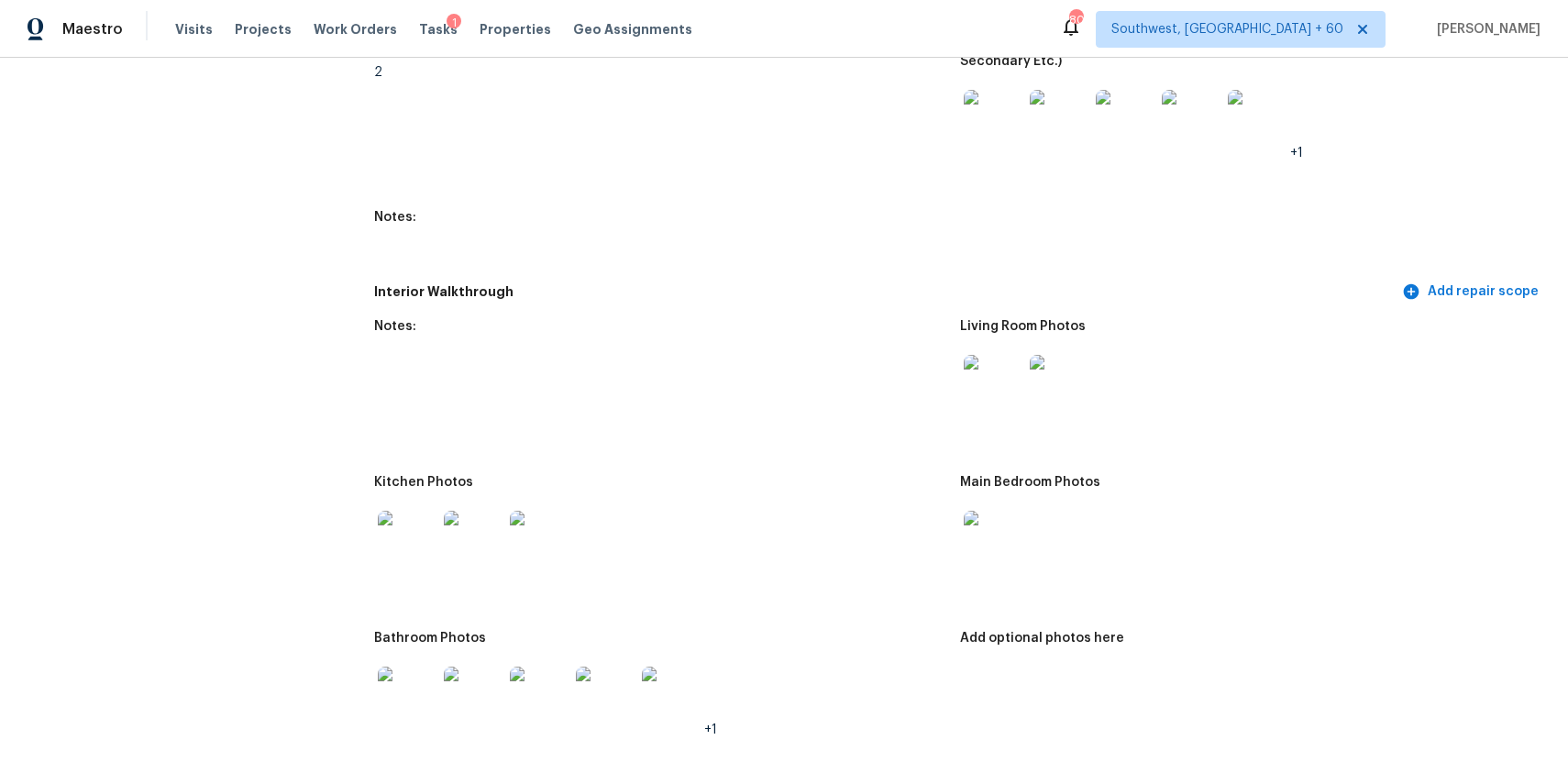
click at [401, 693] on img at bounding box center [407, 696] width 58 height 58
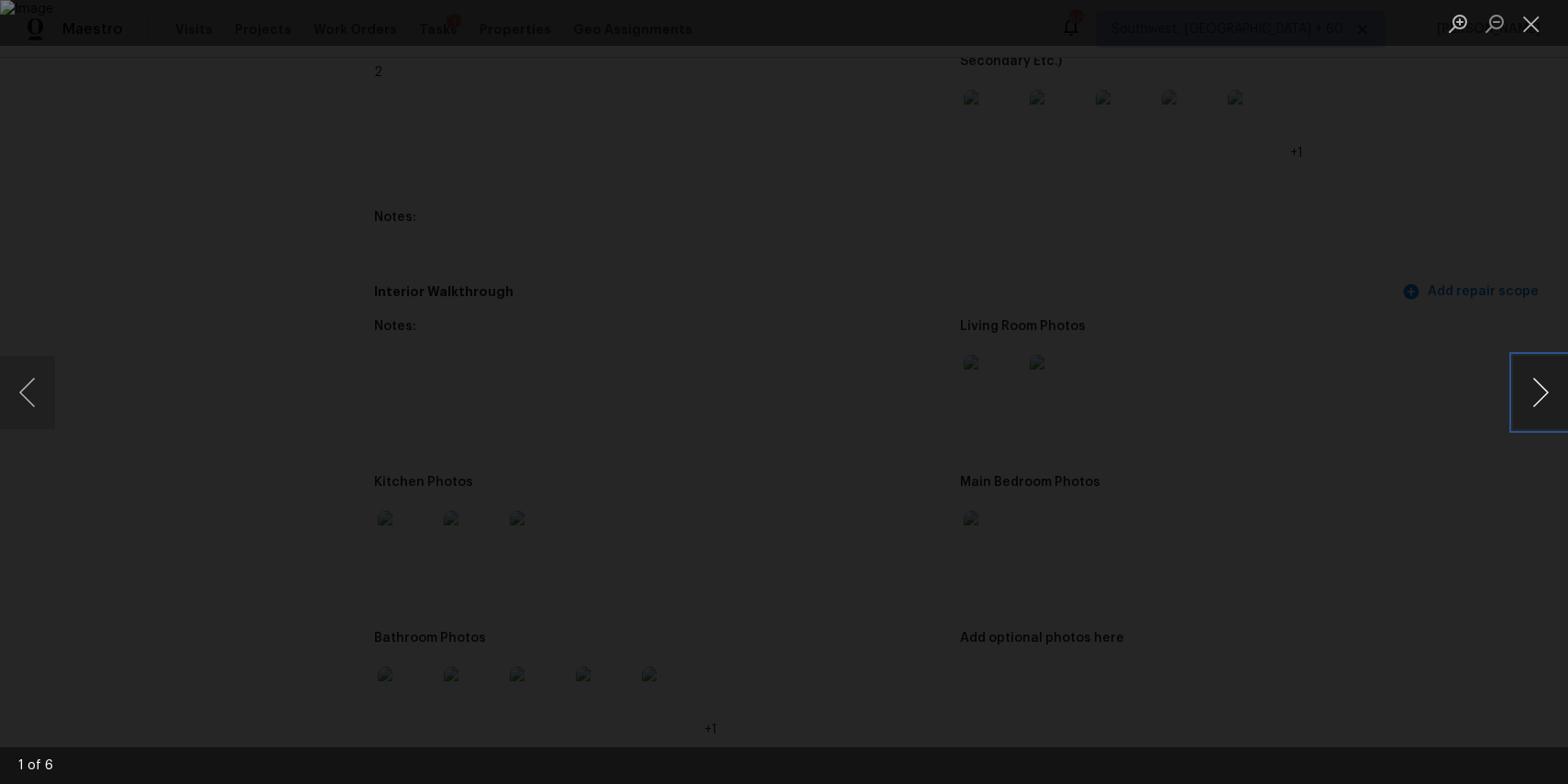
click at [1541, 393] on button "Next image" at bounding box center [1541, 392] width 55 height 73
click at [55, 396] on button "Previous image" at bounding box center [27, 392] width 55 height 73
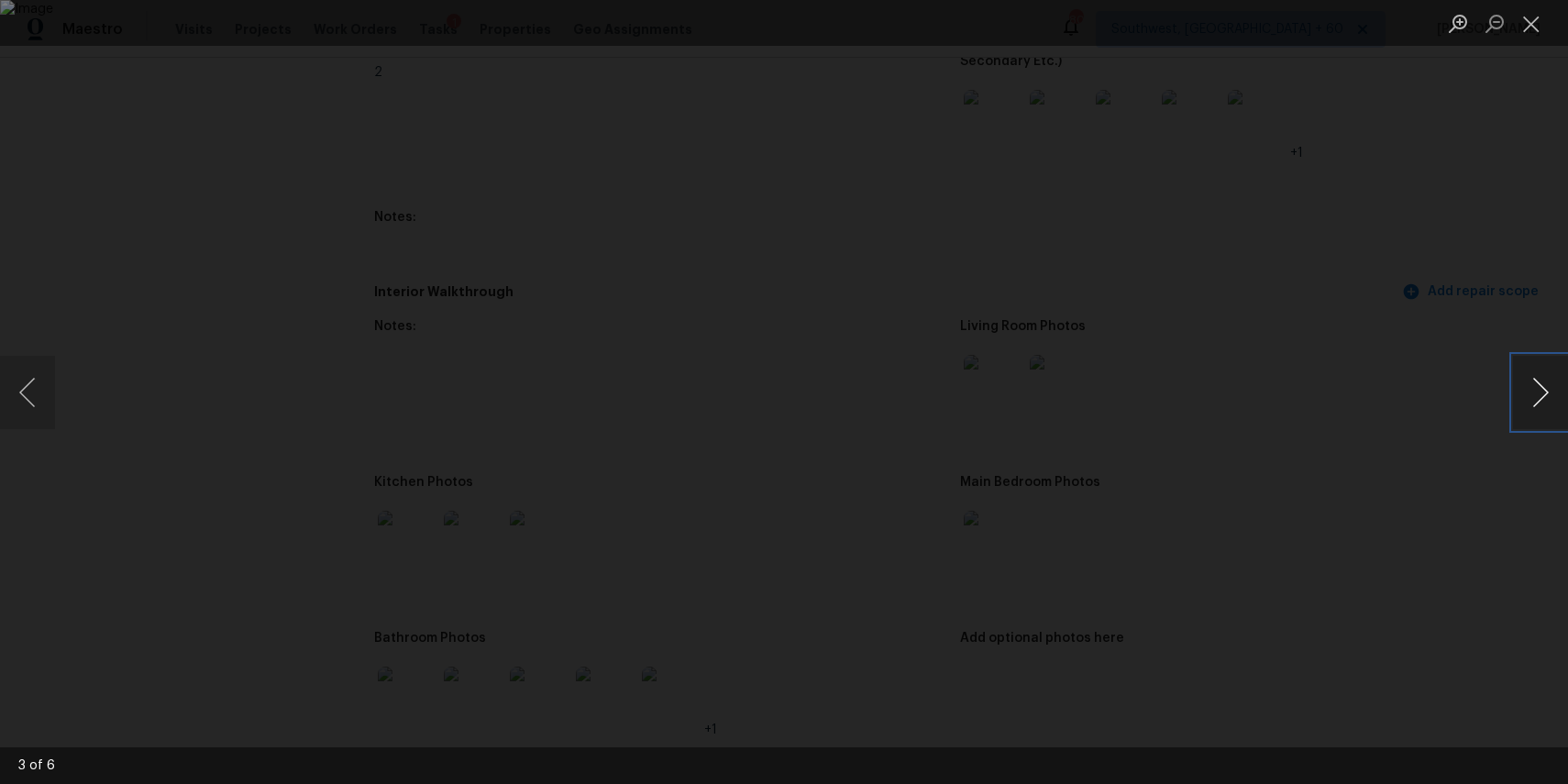
click at [1546, 369] on button "Next image" at bounding box center [1541, 392] width 55 height 73
click at [1549, 373] on button "Next image" at bounding box center [1541, 392] width 55 height 73
click at [1438, 349] on div "Lightbox" at bounding box center [784, 392] width 1568 height 784
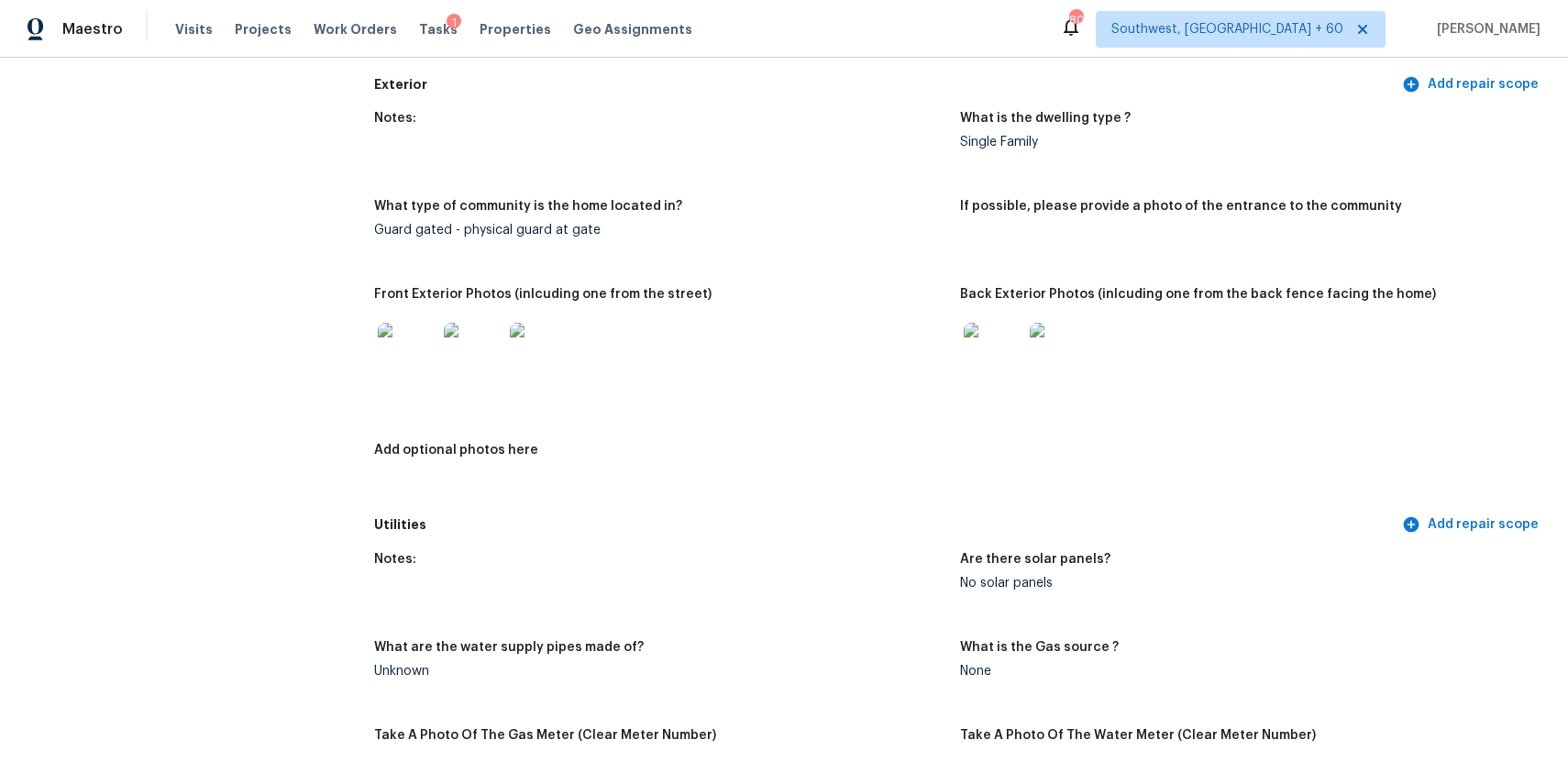
scroll to position [604, 0]
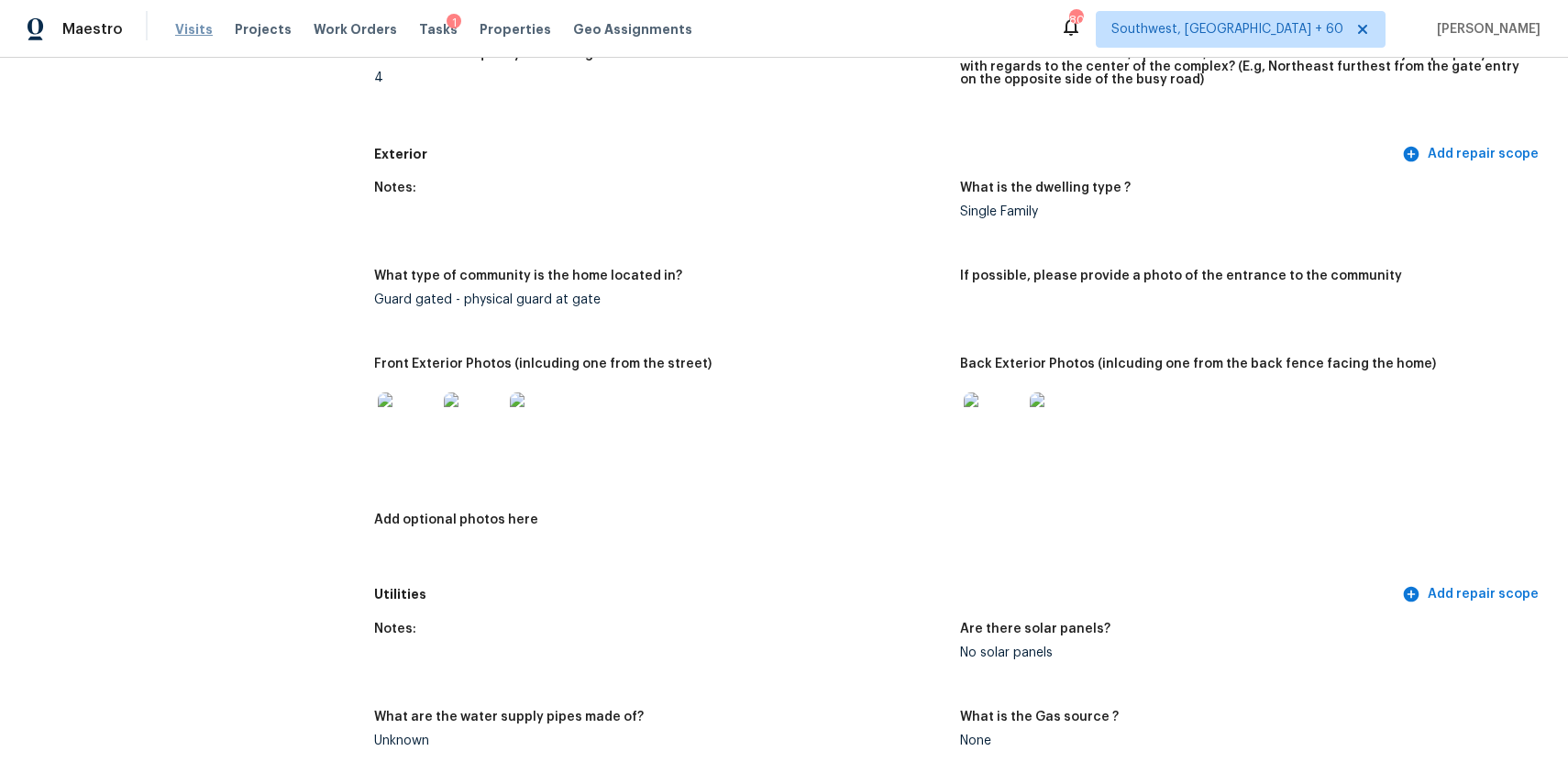
click at [182, 31] on span "Visits" at bounding box center [194, 29] width 38 height 19
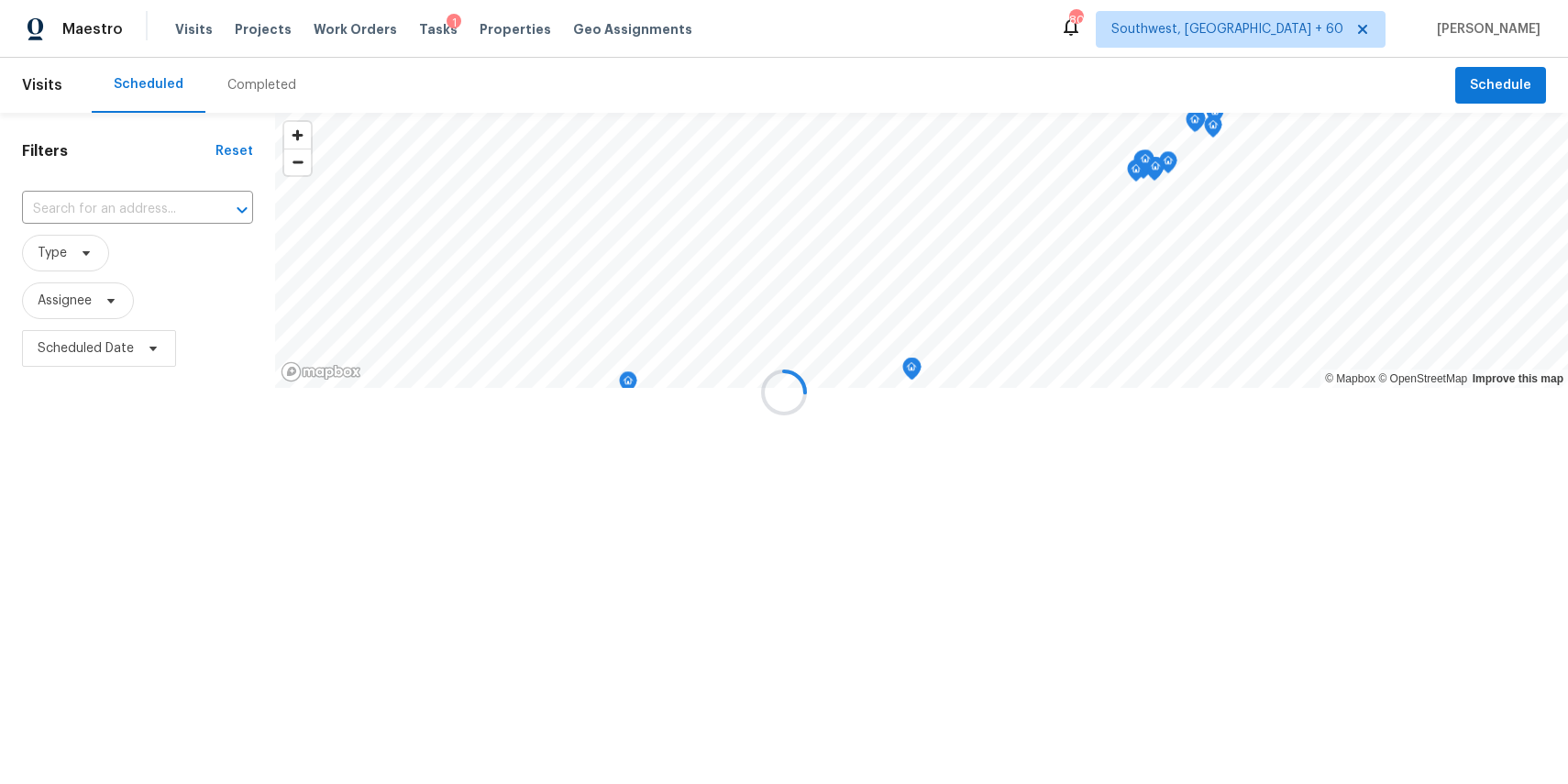
click at [262, 79] on div at bounding box center [784, 392] width 1568 height 784
click at [262, 79] on div "Completed" at bounding box center [261, 86] width 69 height 19
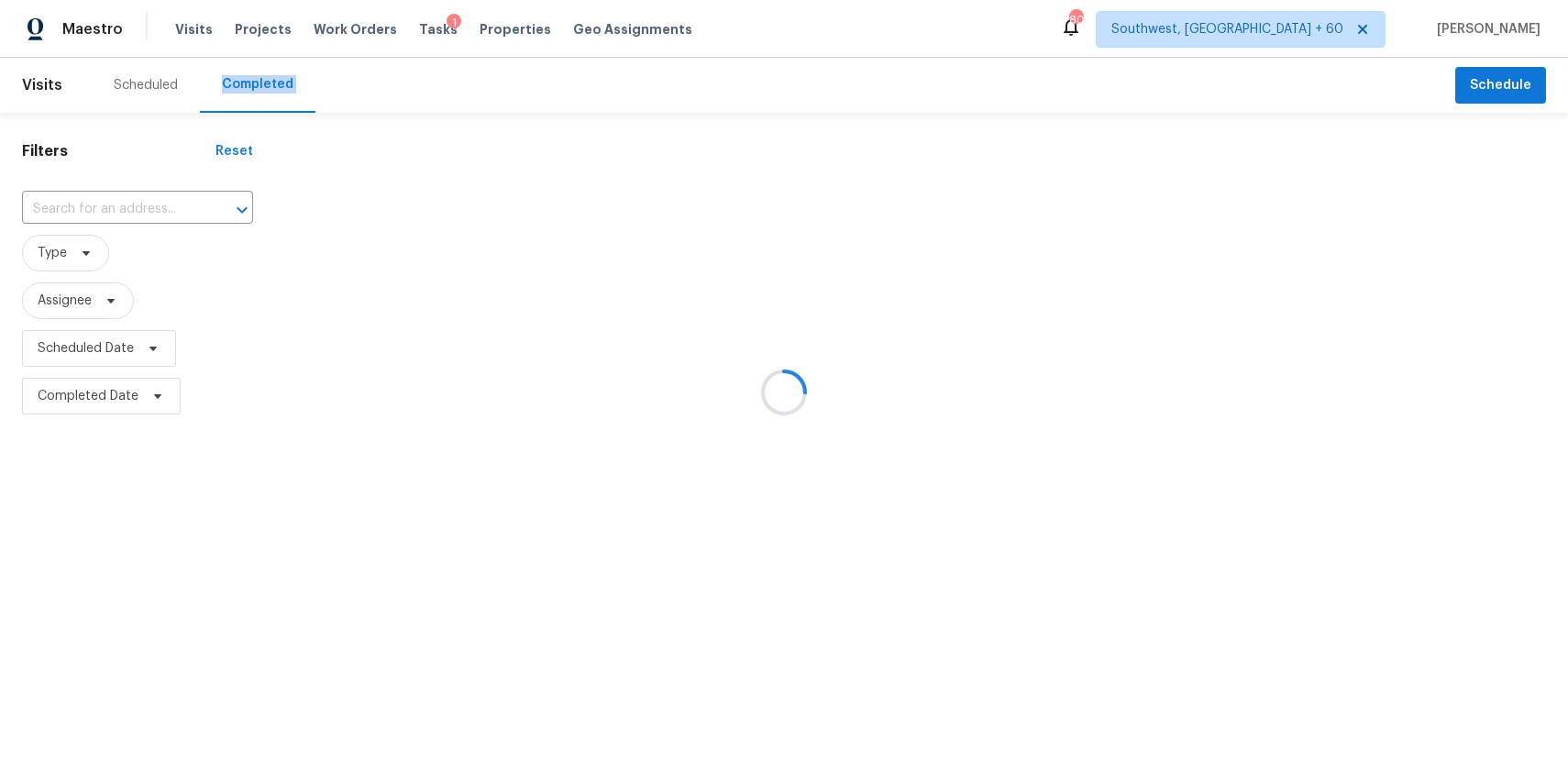
click at [262, 79] on div at bounding box center [784, 392] width 1568 height 784
click at [144, 208] on div at bounding box center [784, 392] width 1568 height 784
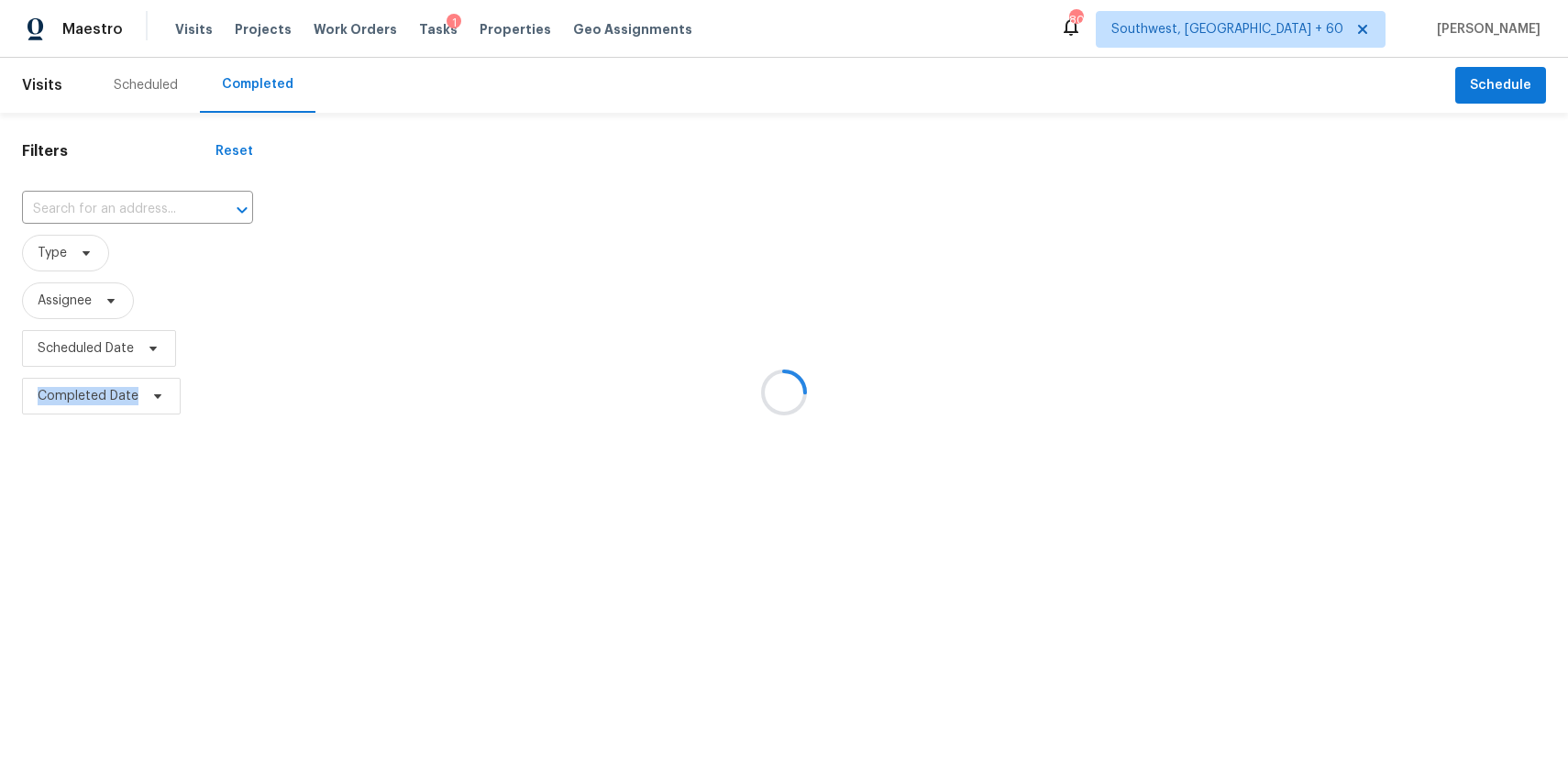
click at [144, 208] on div at bounding box center [784, 392] width 1568 height 784
click at [144, 208] on input "text" at bounding box center [111, 210] width 180 height 28
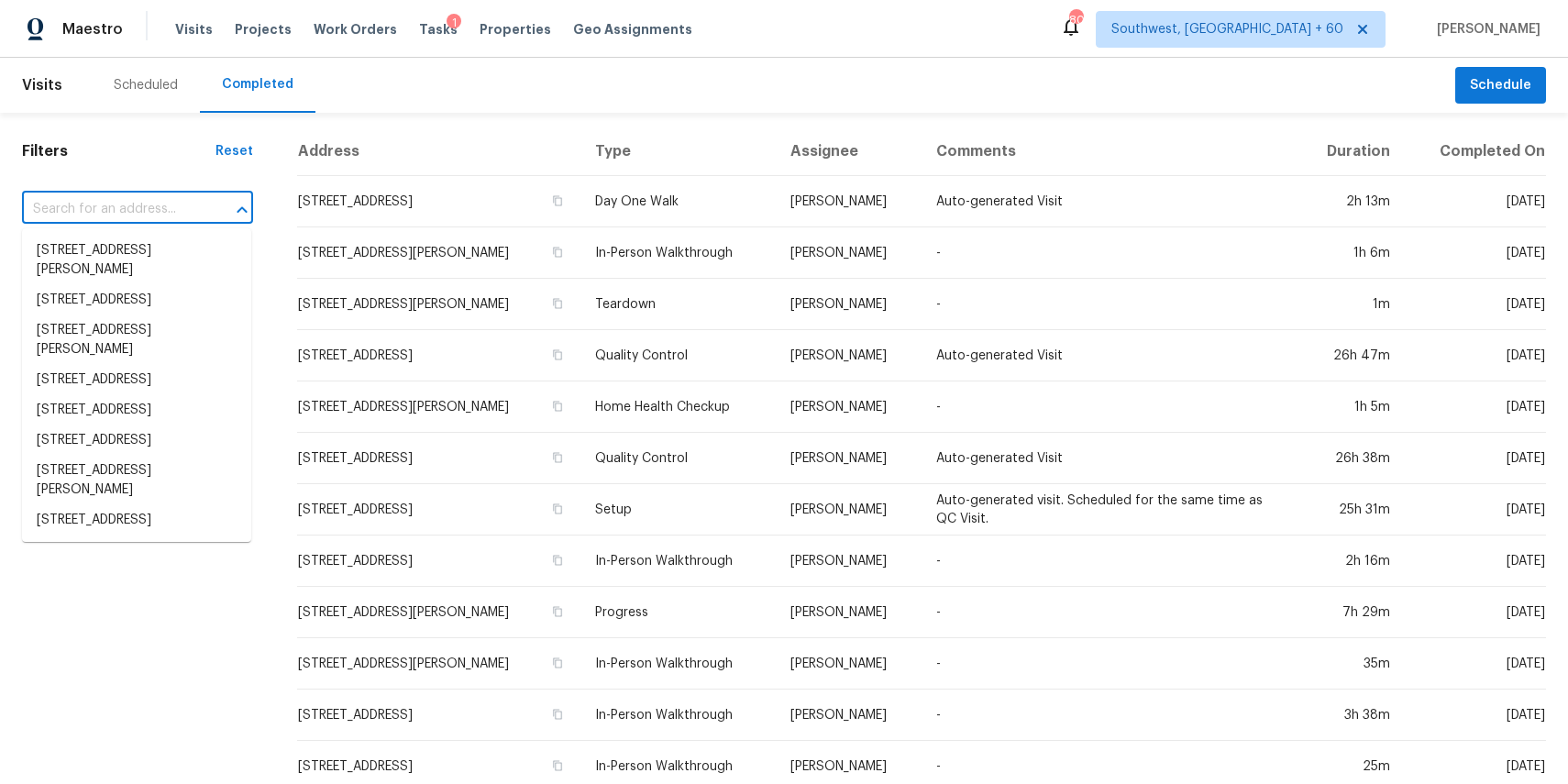
click at [144, 208] on input "text" at bounding box center [111, 210] width 180 height 28
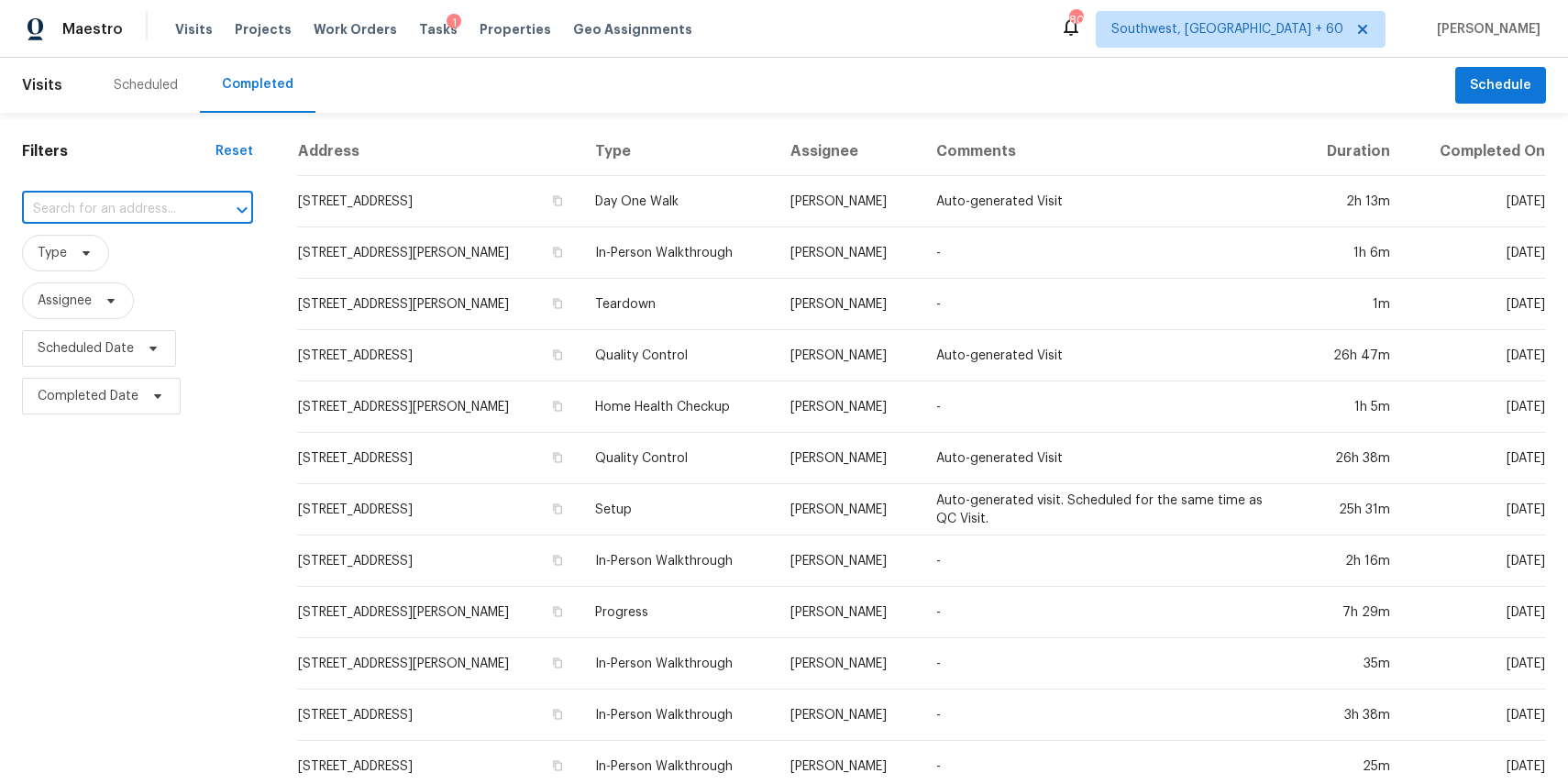
click at [144, 208] on input "text" at bounding box center [111, 210] width 180 height 28
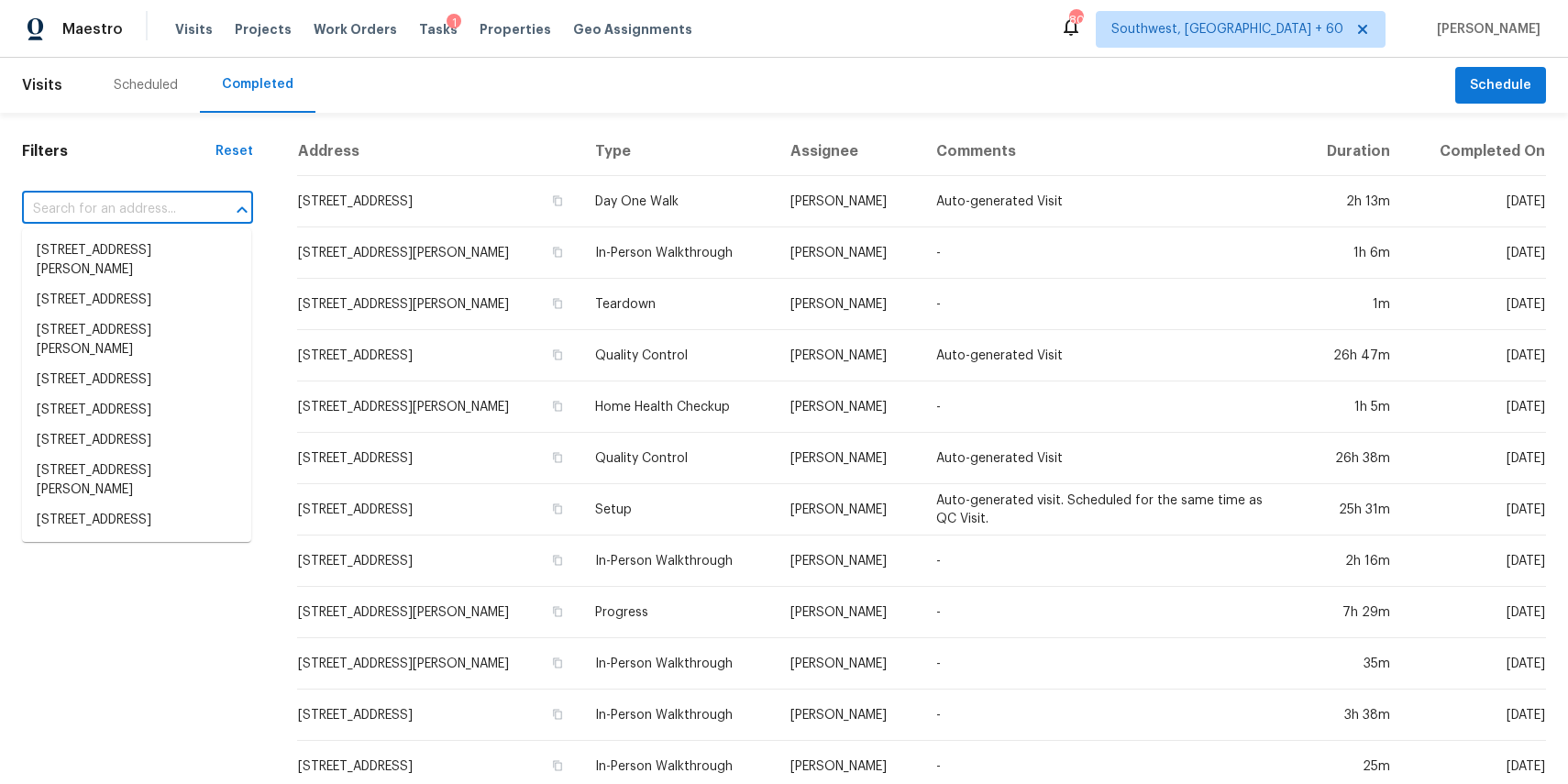
paste input "8651 Shadetree St, Huntersville, NC 28078"
type input "8651 Shadetree St, Huntersville, NC 28078"
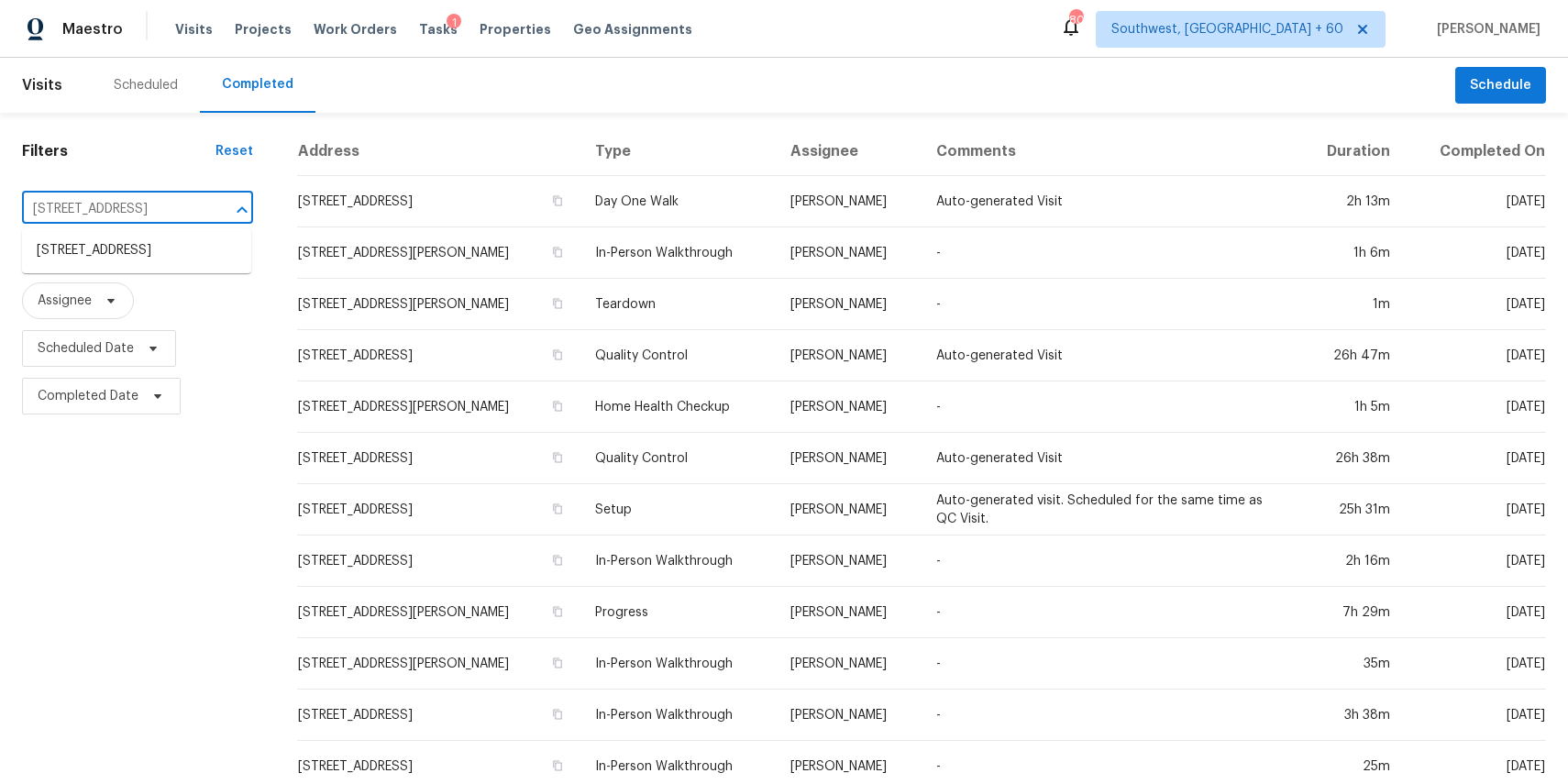
scroll to position [0, 87]
click at [129, 260] on li "8651 Shadetree St, Huntersville, NC 28078" at bounding box center [136, 251] width 230 height 30
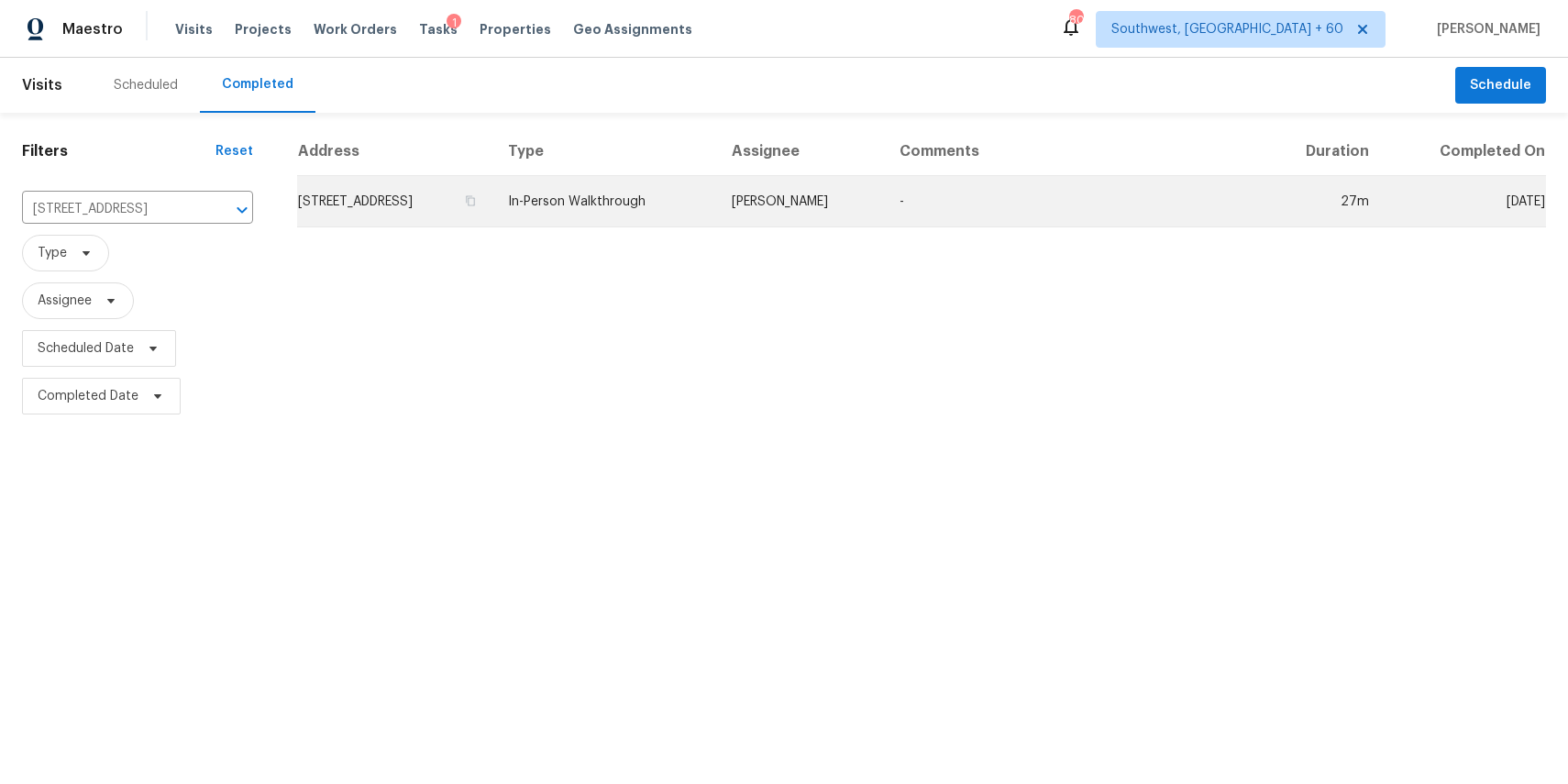
click at [666, 206] on td "In-Person Walkthrough" at bounding box center [606, 201] width 224 height 52
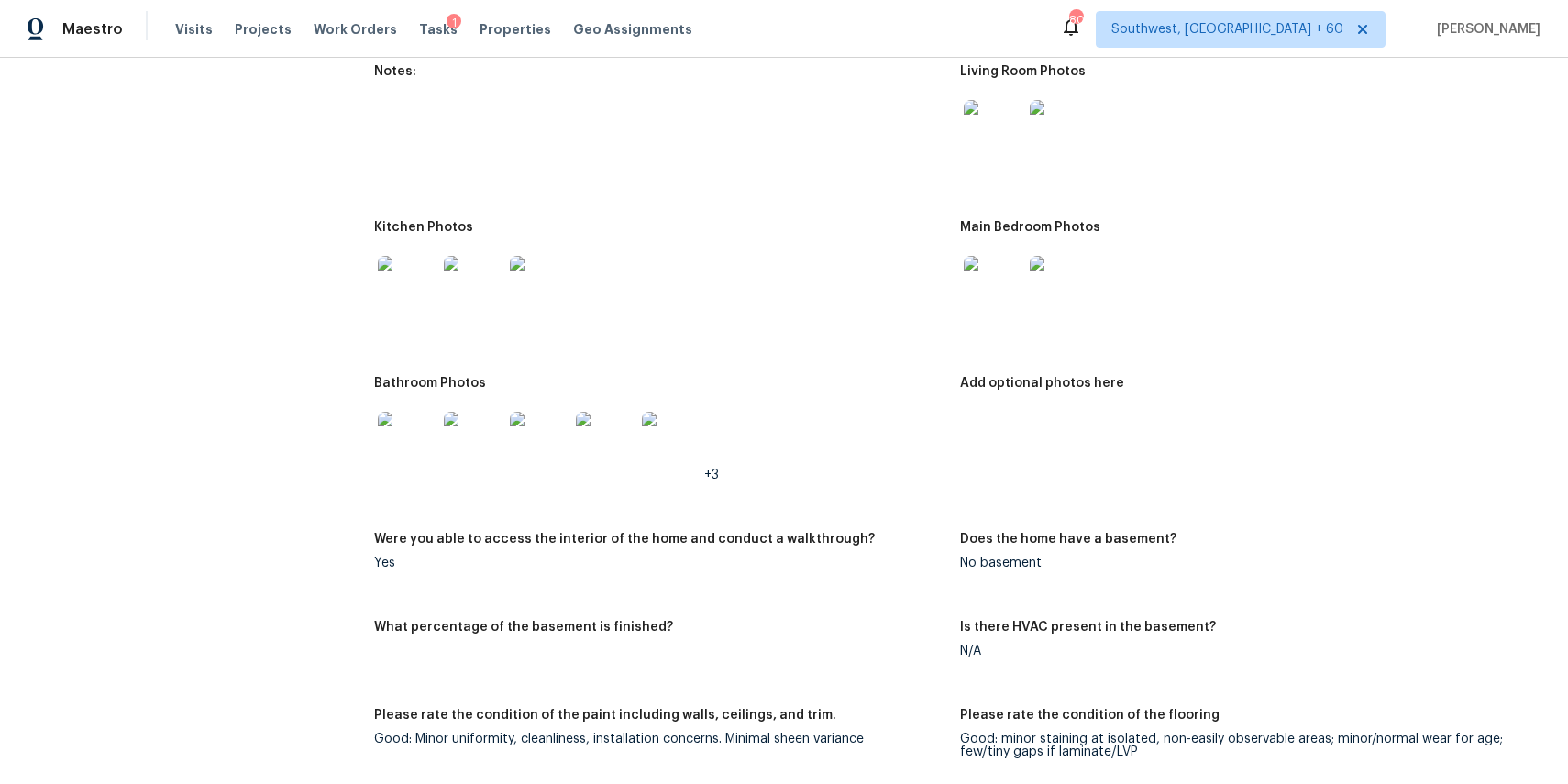
scroll to position [1937, 0]
click at [1001, 146] on img at bounding box center [993, 128] width 58 height 58
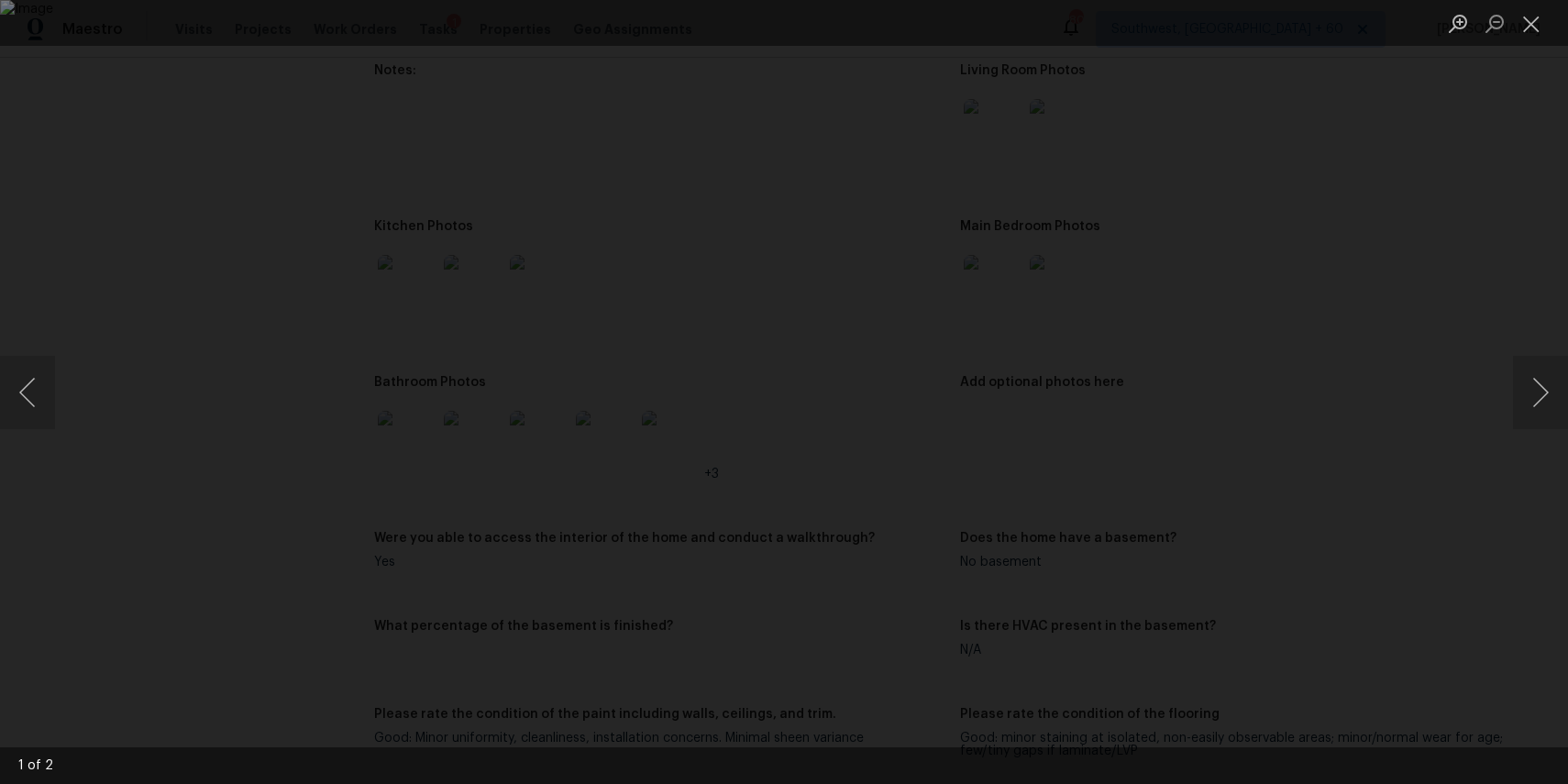
click at [1389, 253] on div "Lightbox" at bounding box center [784, 392] width 1568 height 784
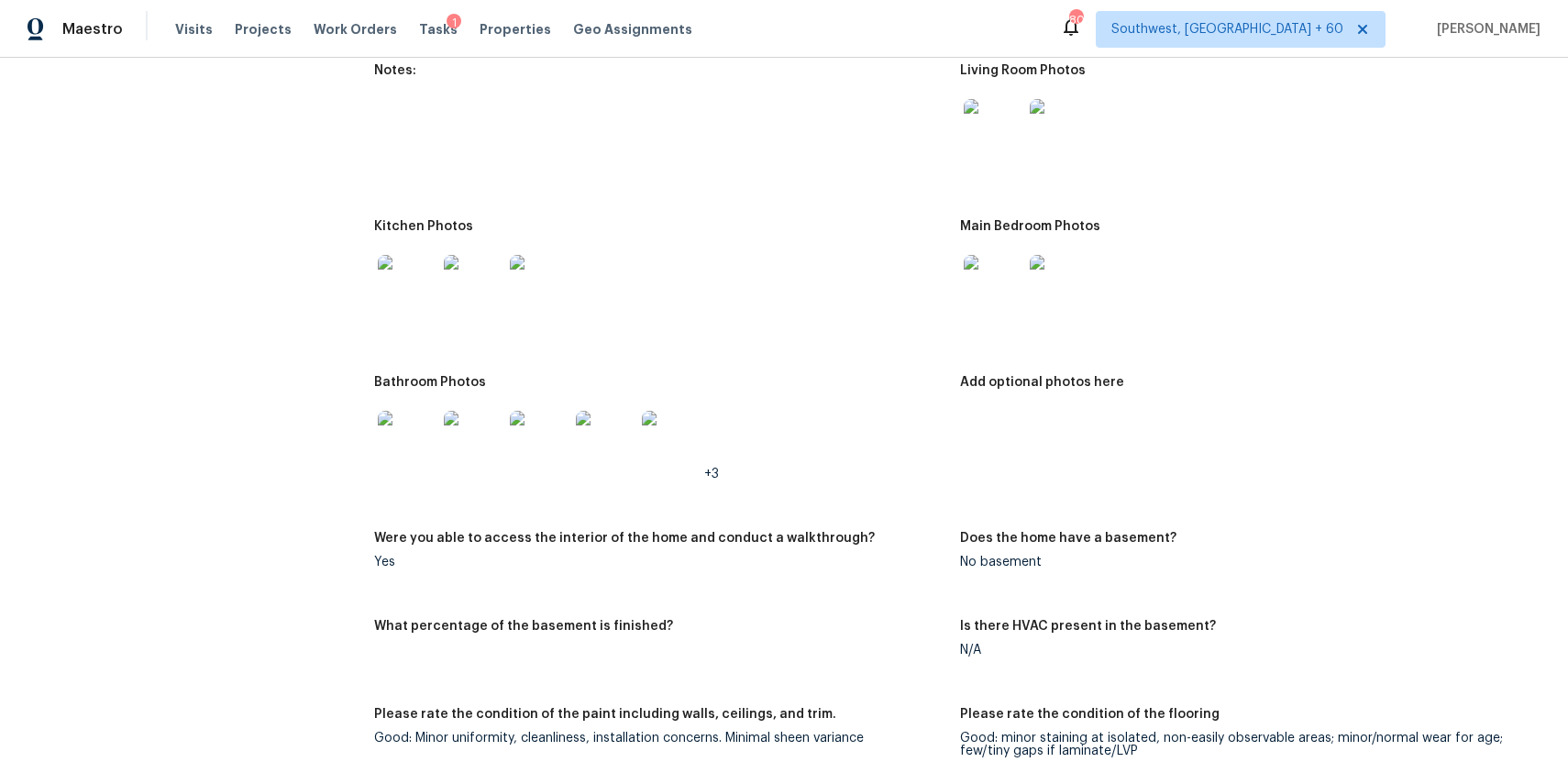
click at [408, 291] on img at bounding box center [407, 284] width 58 height 58
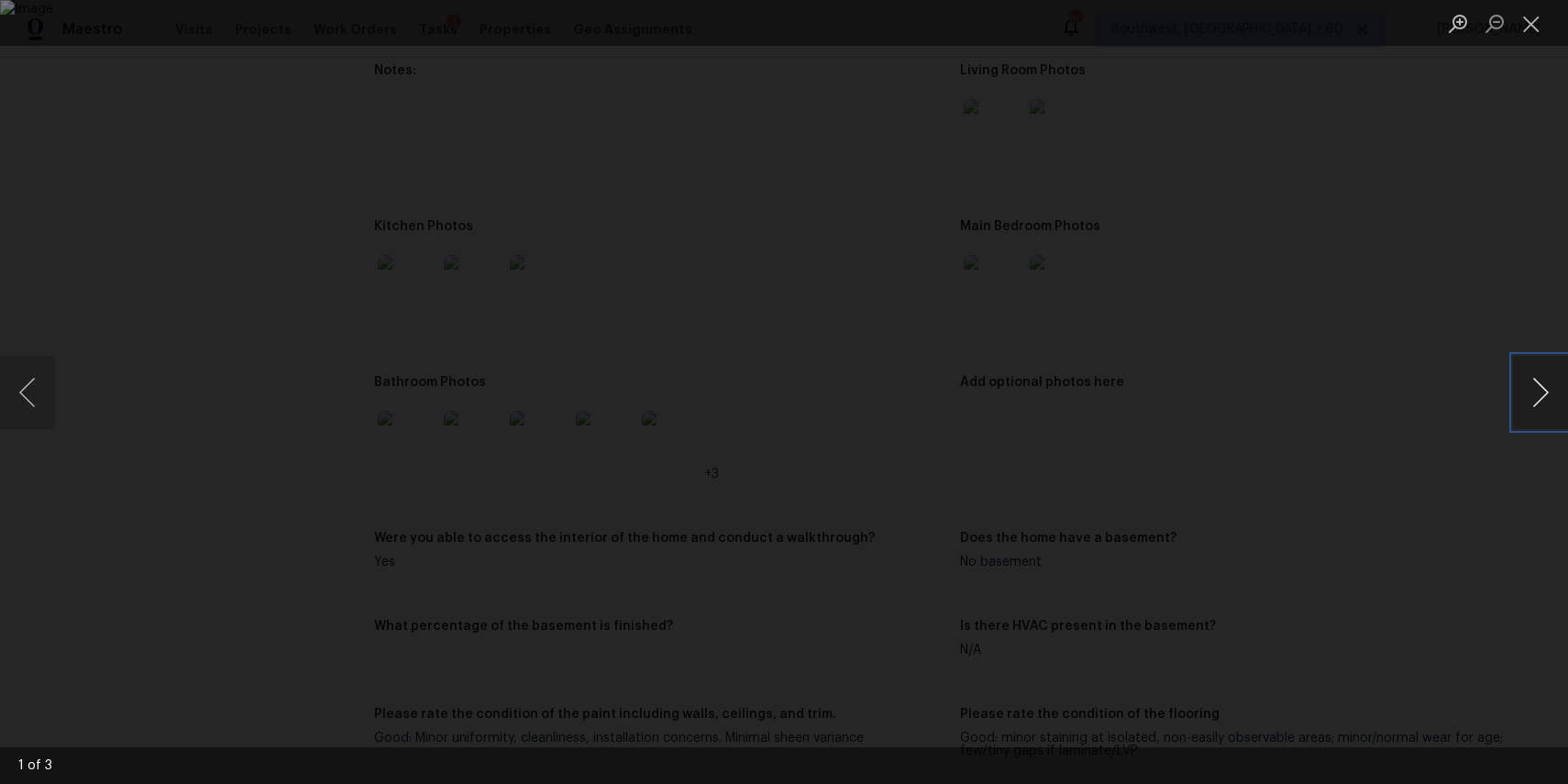
click at [1545, 397] on button "Next image" at bounding box center [1541, 392] width 55 height 73
click at [1484, 372] on div "Lightbox" at bounding box center [784, 392] width 1568 height 784
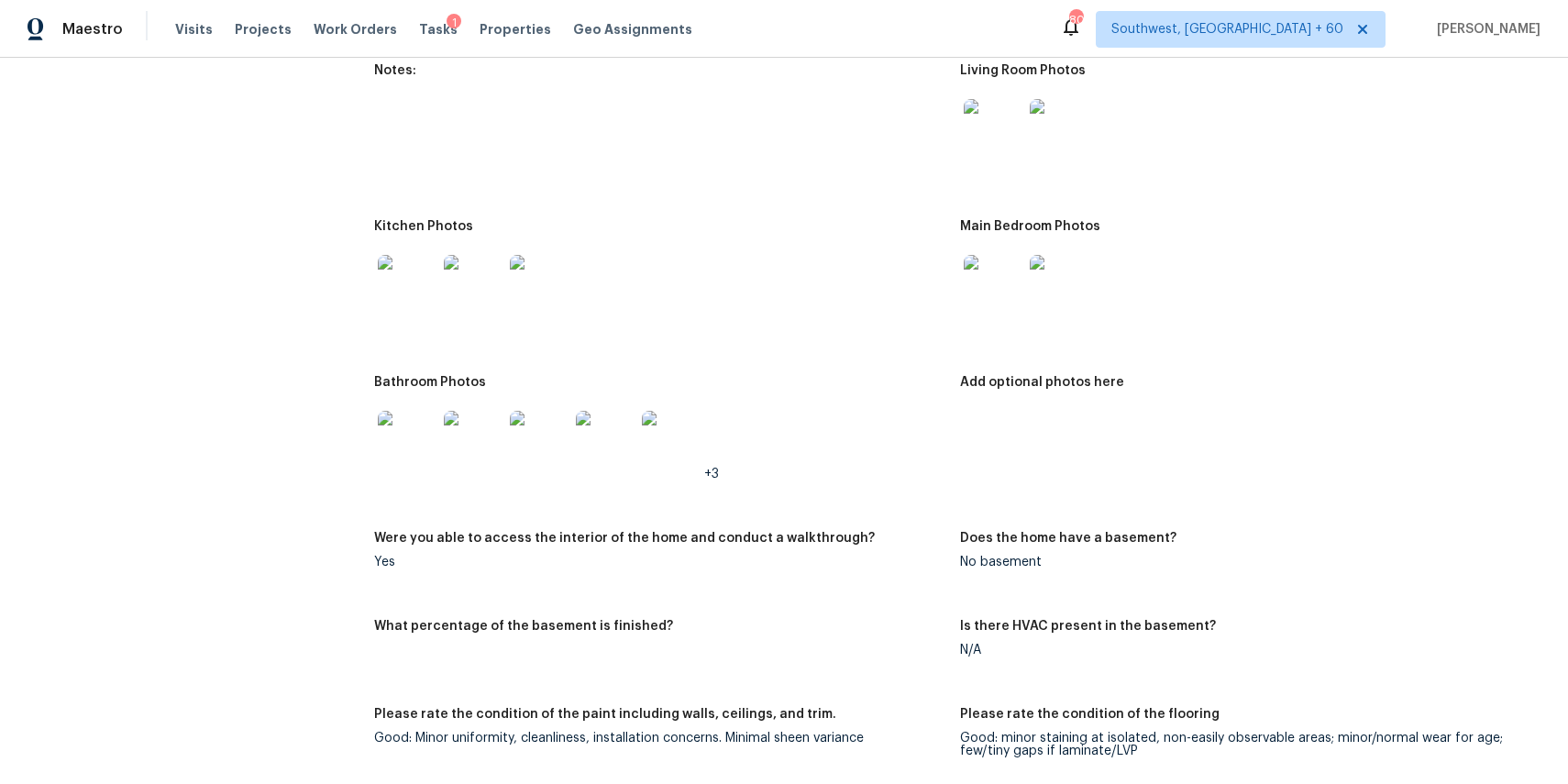
click at [404, 452] on img at bounding box center [407, 440] width 58 height 58
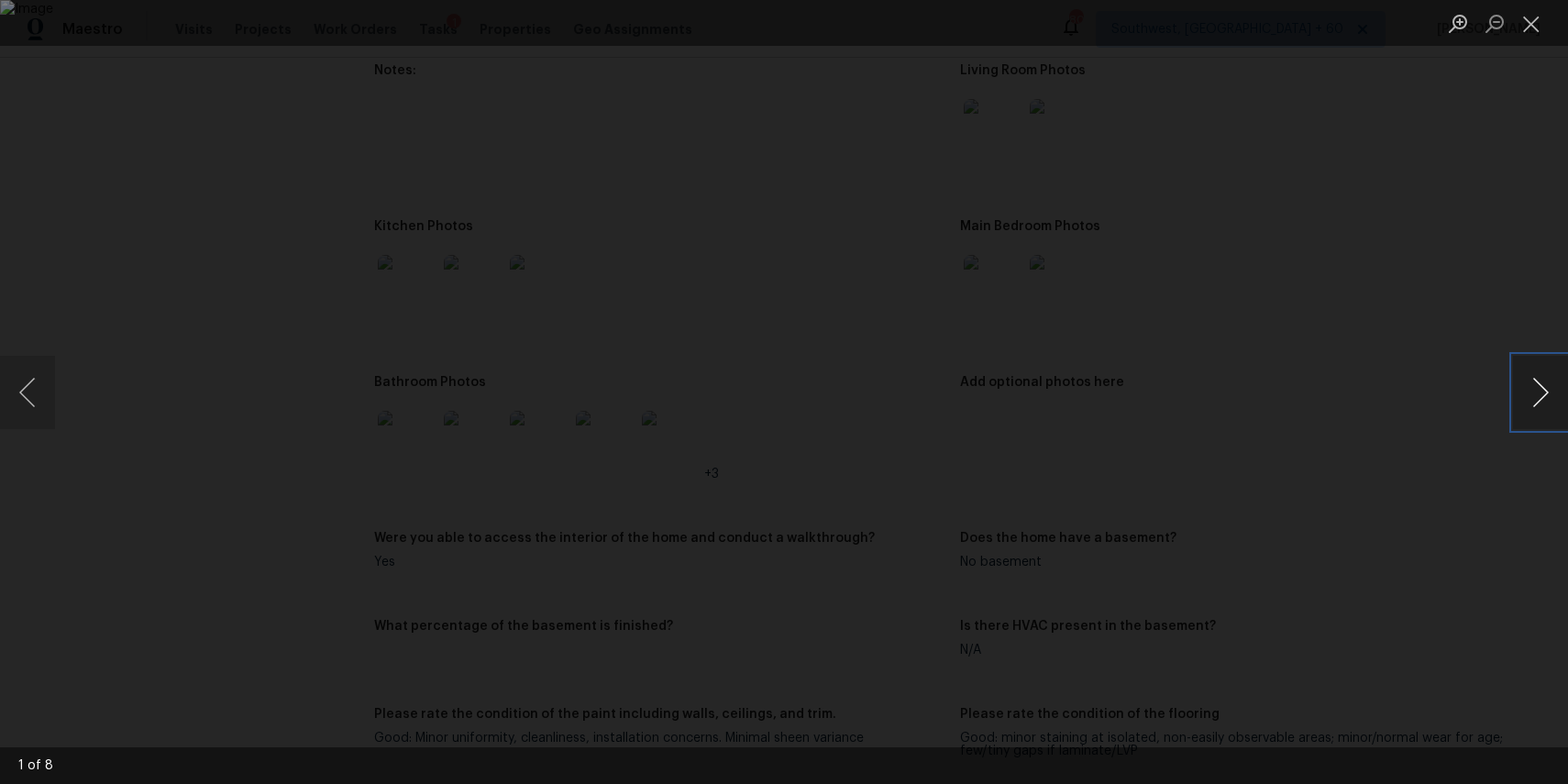
click at [1538, 389] on button "Next image" at bounding box center [1541, 392] width 55 height 73
click at [1392, 351] on div "Lightbox" at bounding box center [784, 392] width 1568 height 784
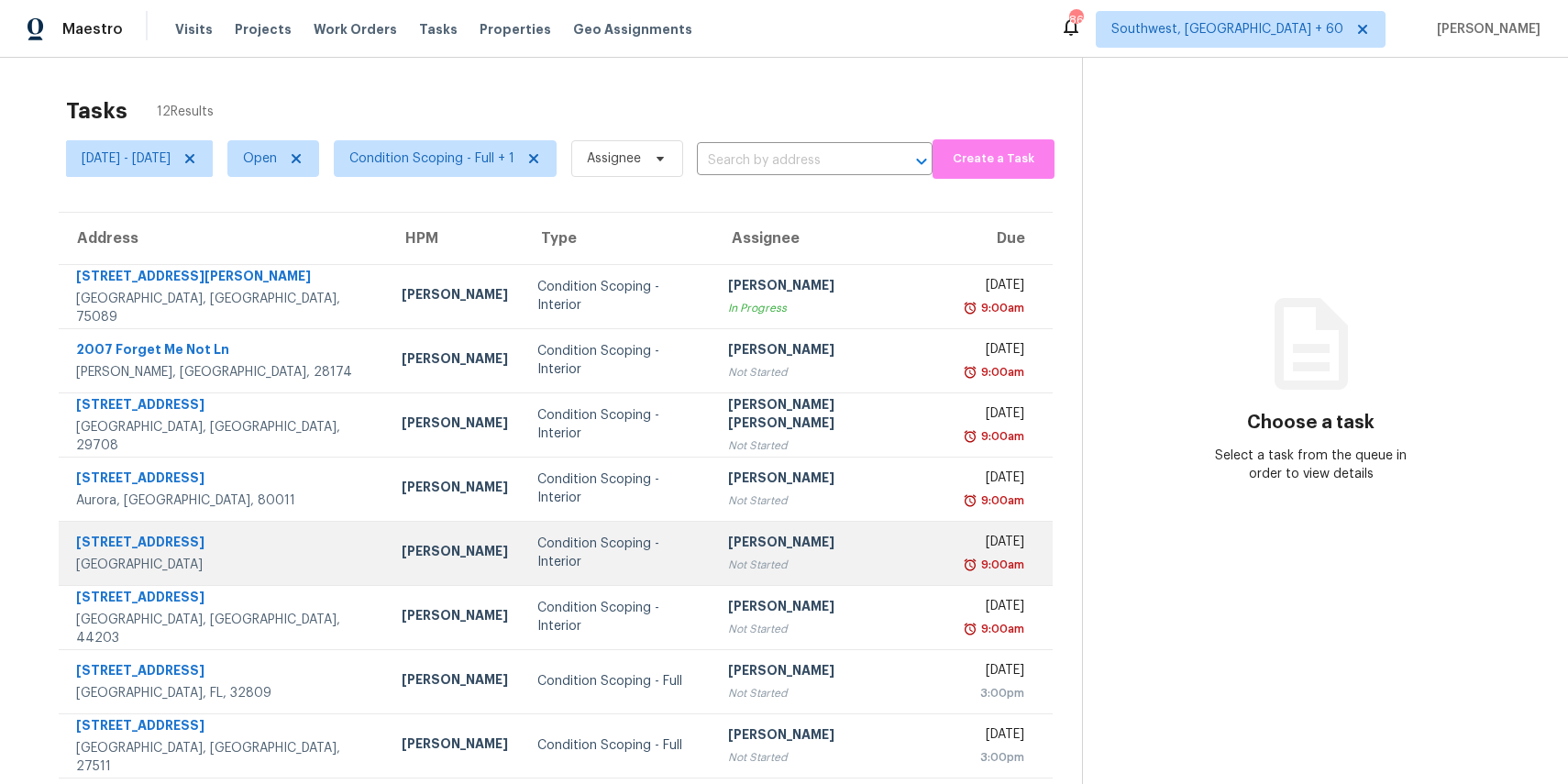
scroll to position [170, 0]
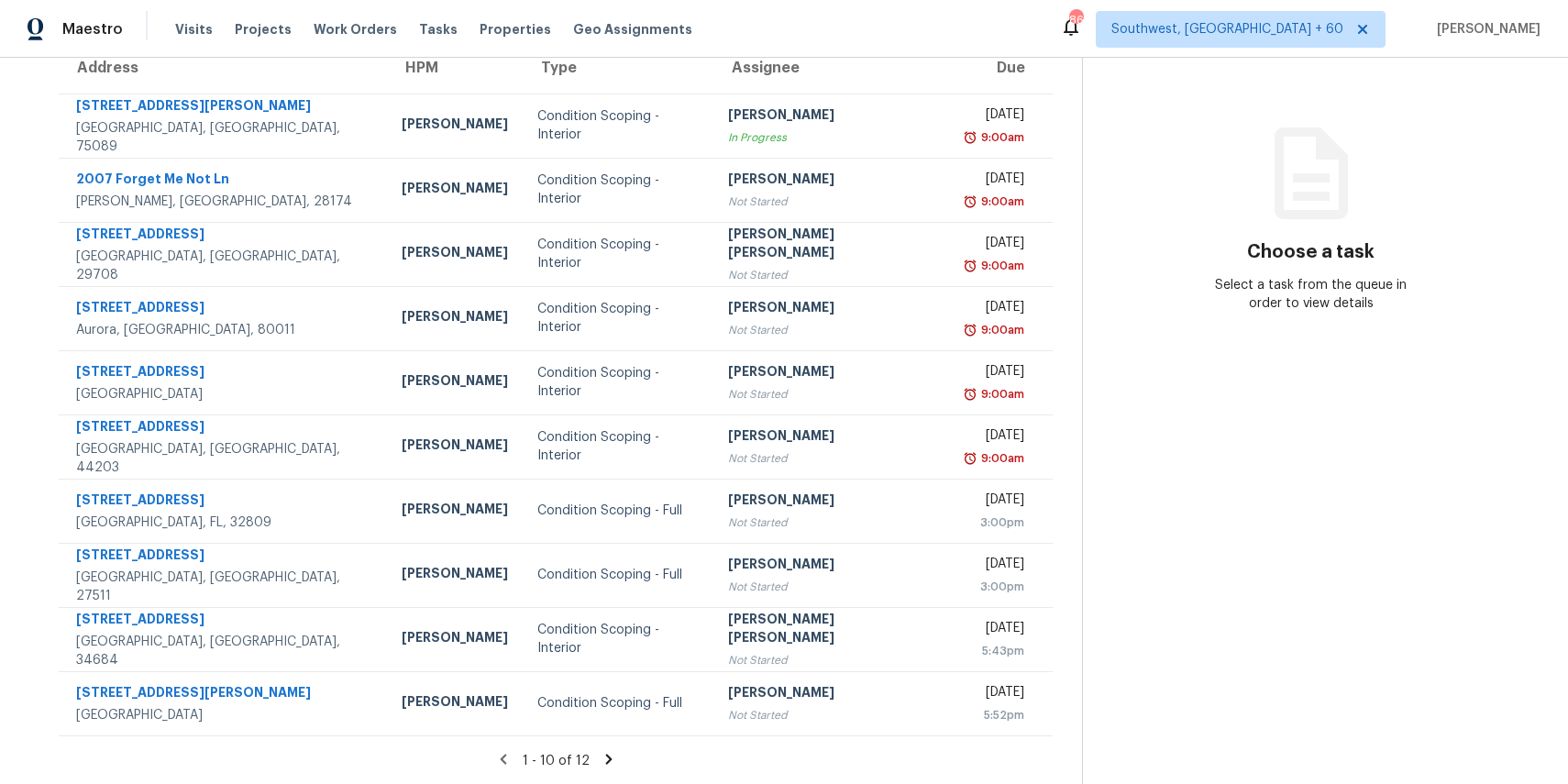
click at [610, 757] on icon at bounding box center [609, 758] width 7 height 10
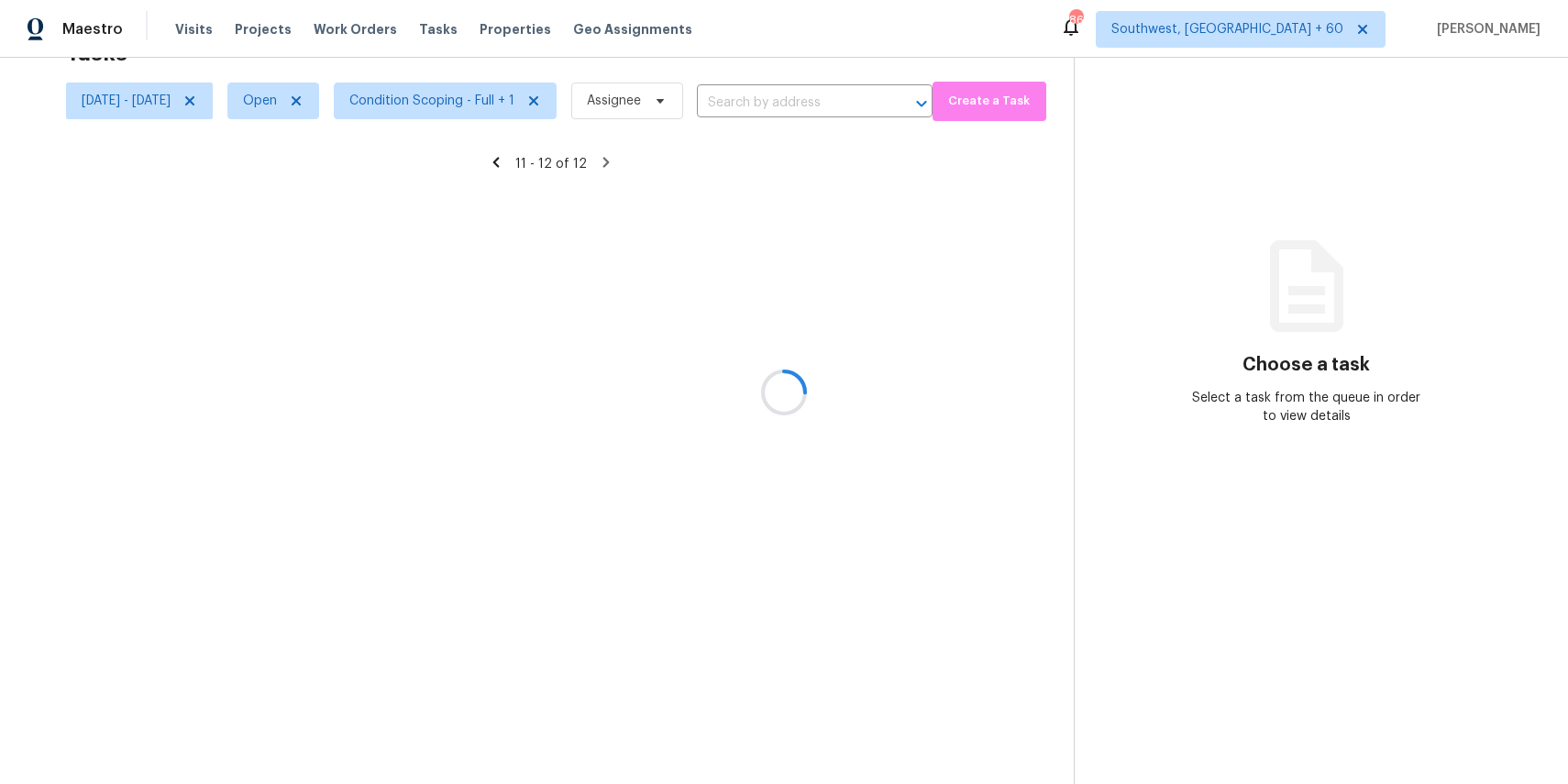
scroll to position [57, 0]
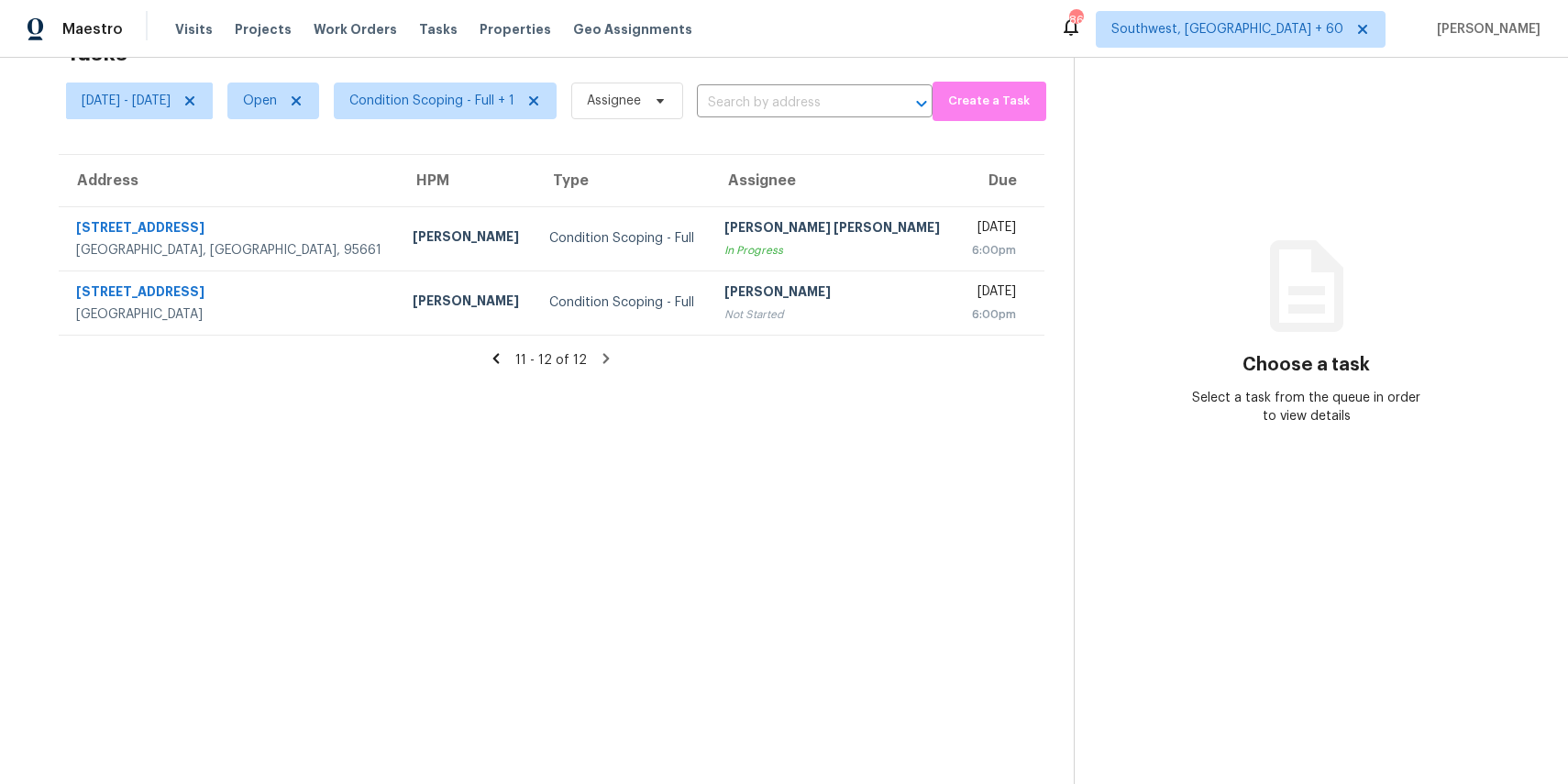
click at [504, 357] on icon at bounding box center [497, 358] width 17 height 17
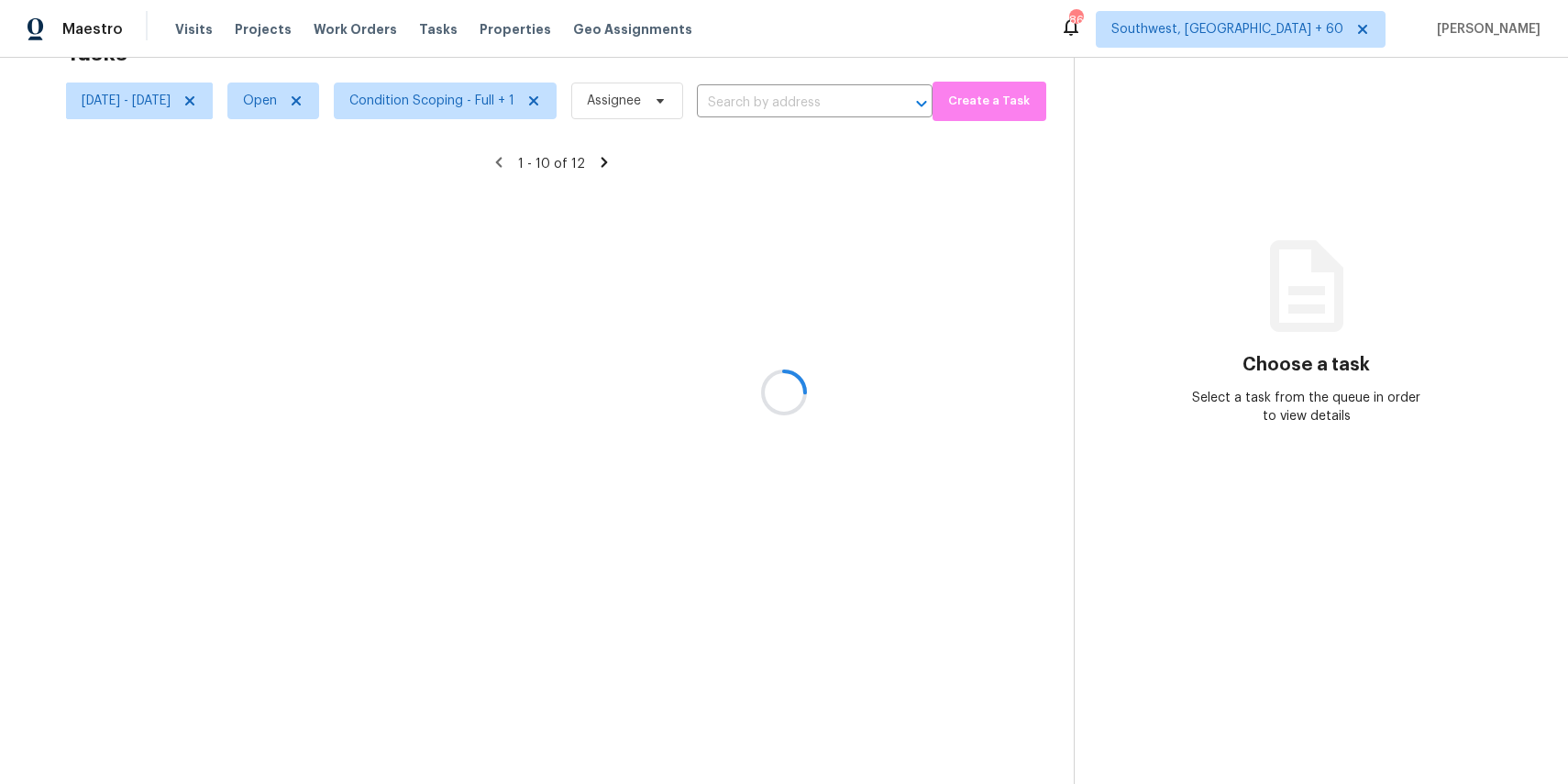
scroll to position [170, 0]
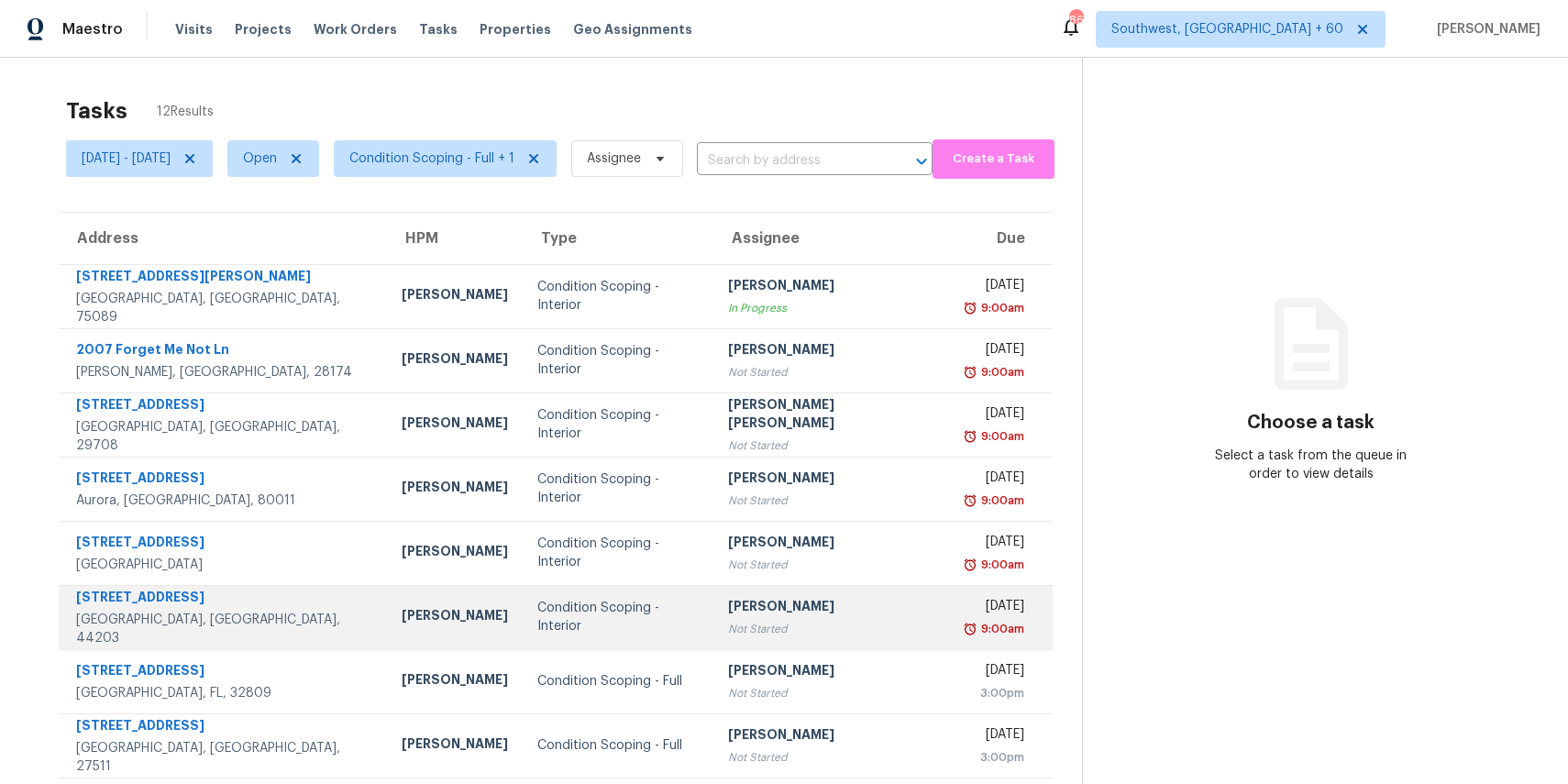
scroll to position [170, 0]
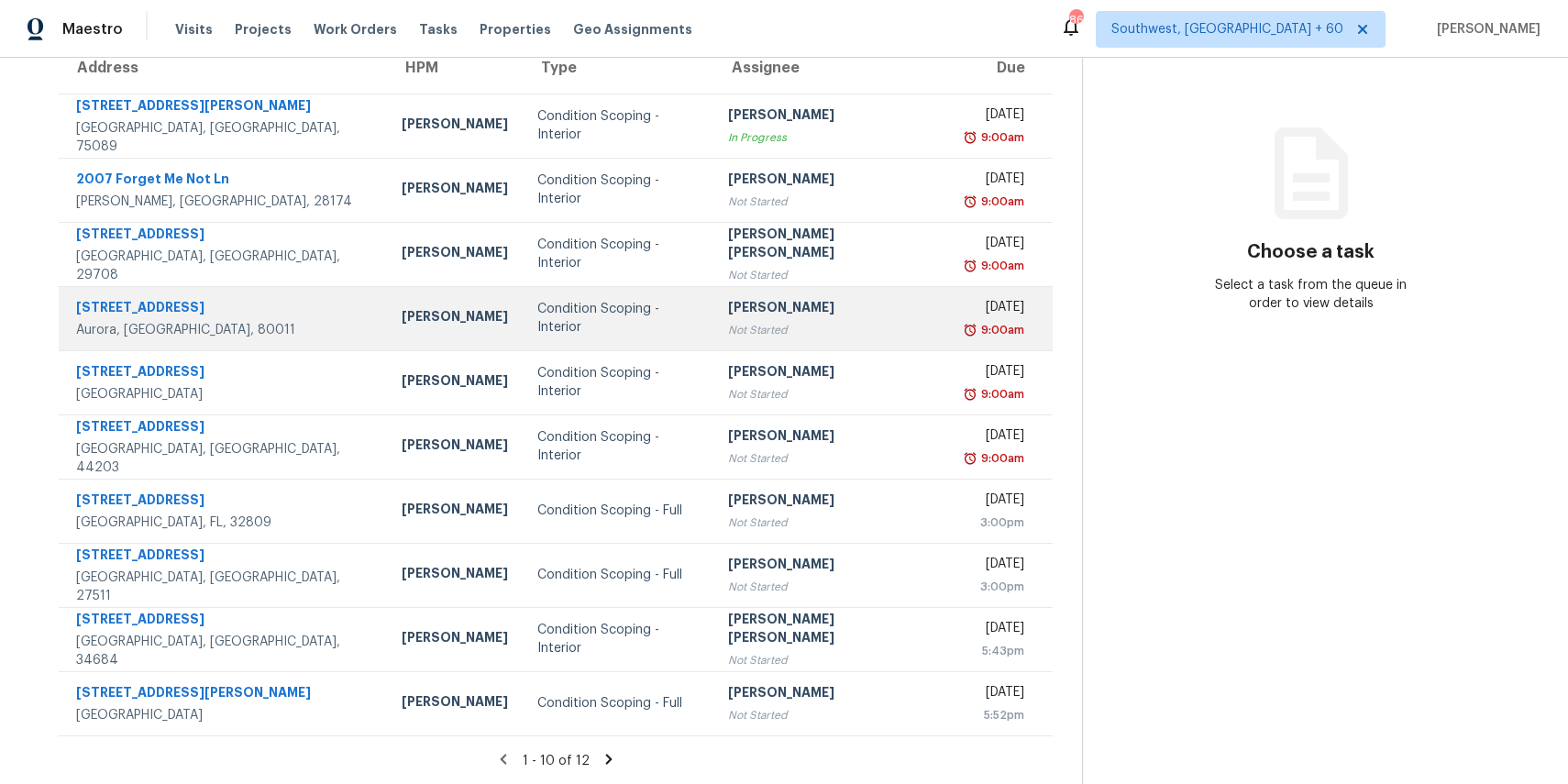
click at [816, 334] on div "Not Started" at bounding box center [832, 330] width 207 height 19
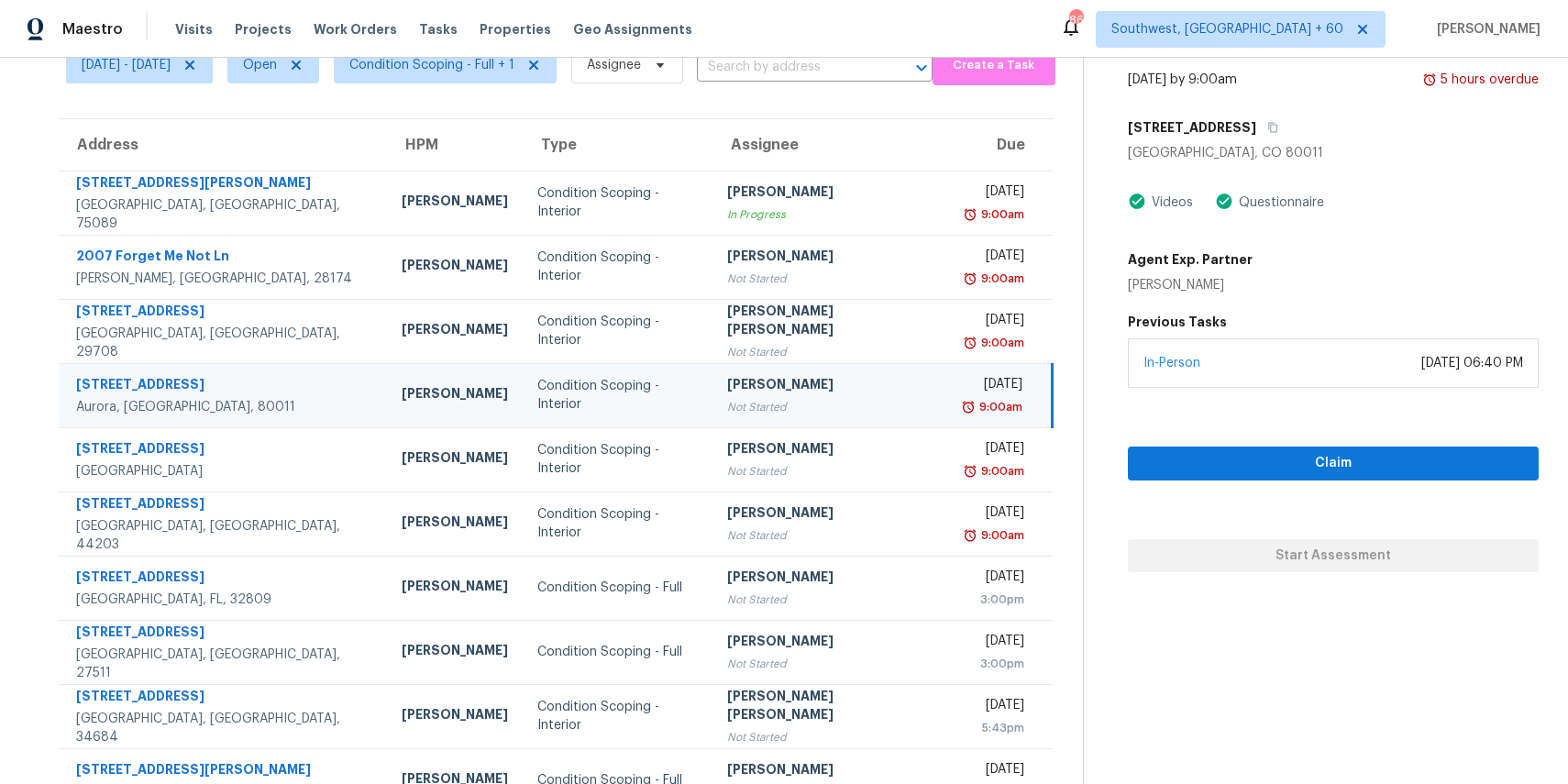
scroll to position [0, 0]
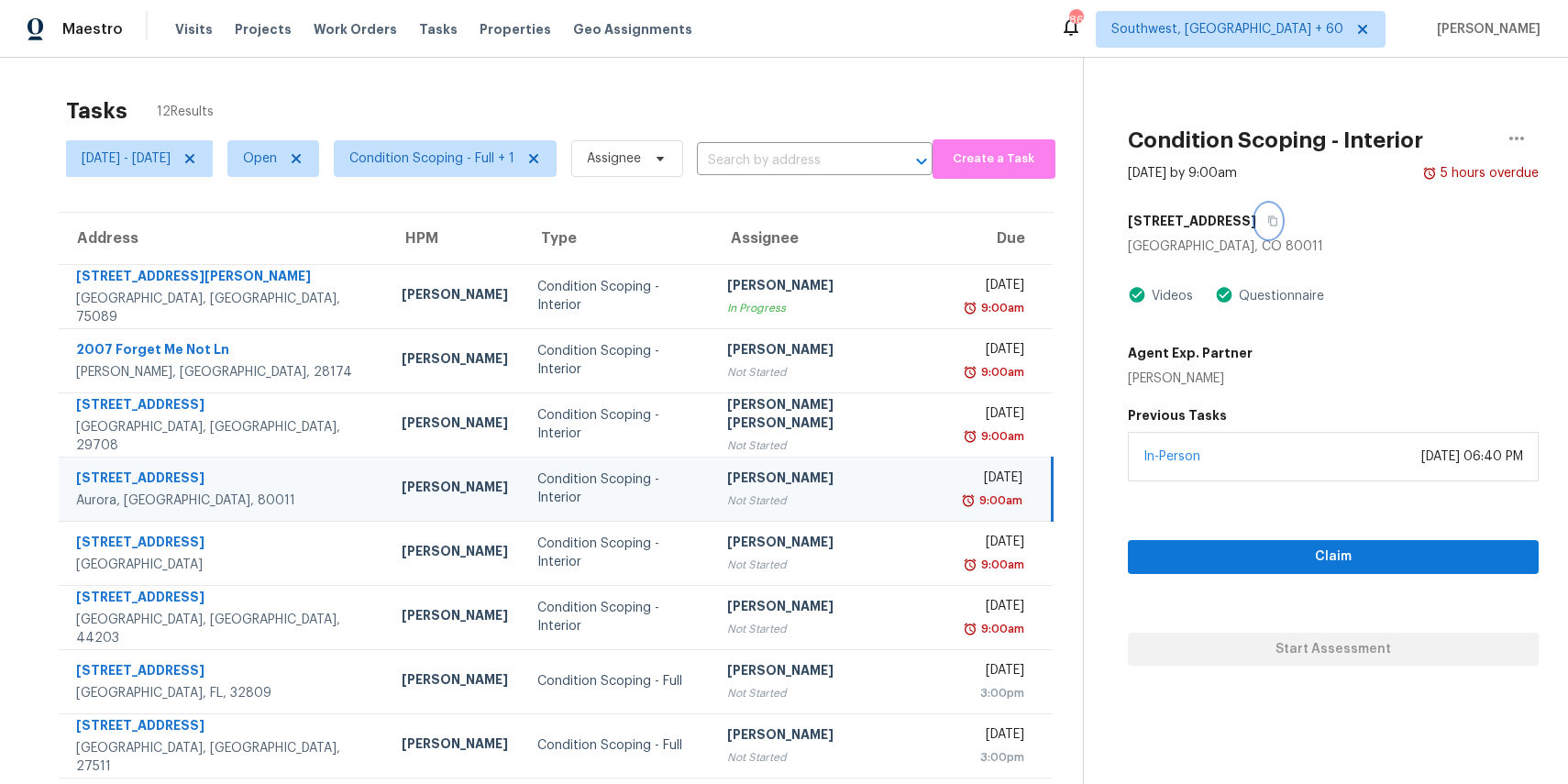
click at [1269, 217] on icon "button" at bounding box center [1274, 221] width 9 height 10
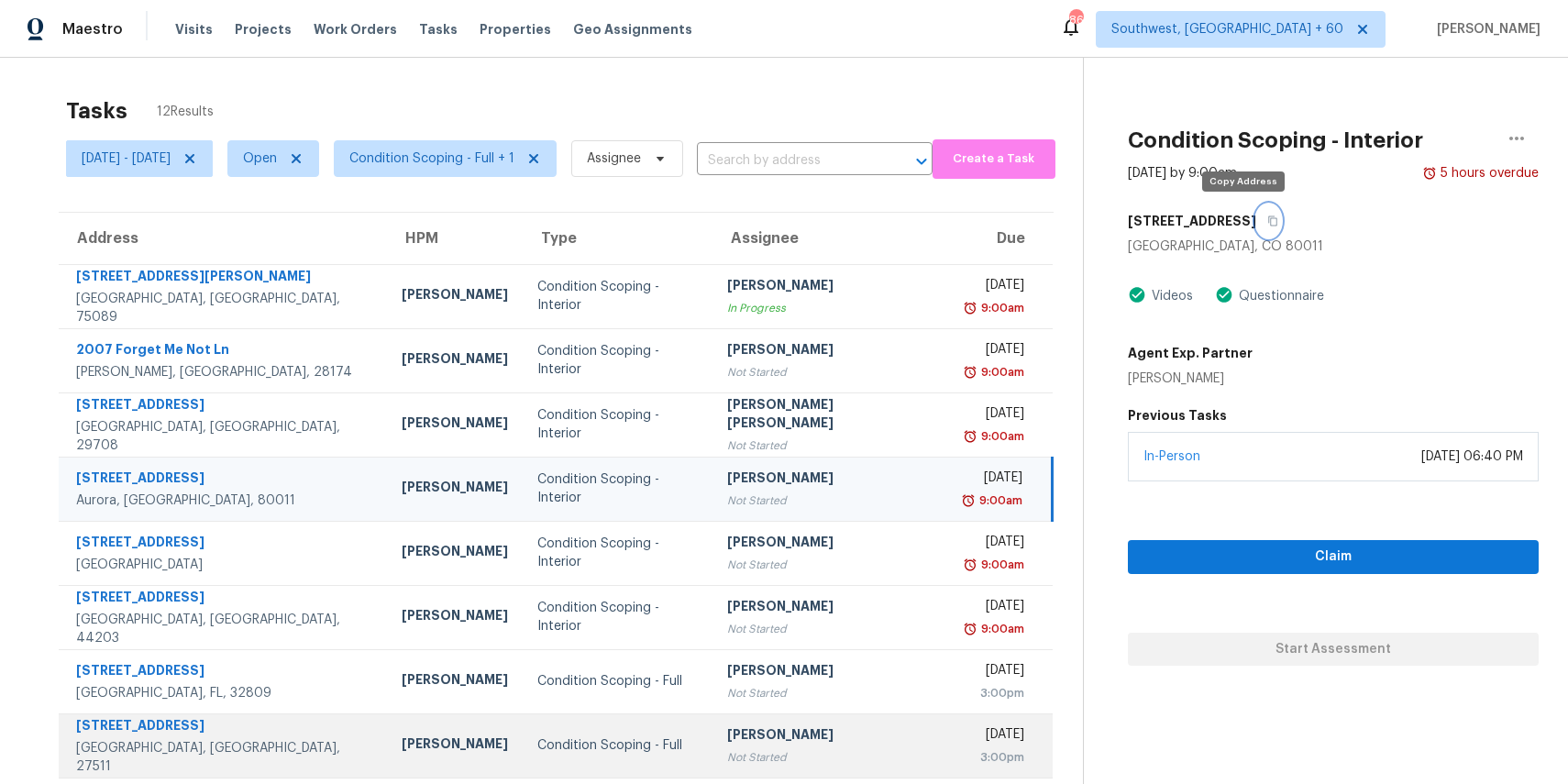
drag, startPoint x: 1242, startPoint y: 217, endPoint x: 758, endPoint y: 715, distance: 694.4
click at [771, 706] on div "Tasks 12 Results [DATE] - [DATE] Open Condition Scoping - Full + 1 Assignee ​ C…" at bounding box center [784, 506] width 1568 height 898
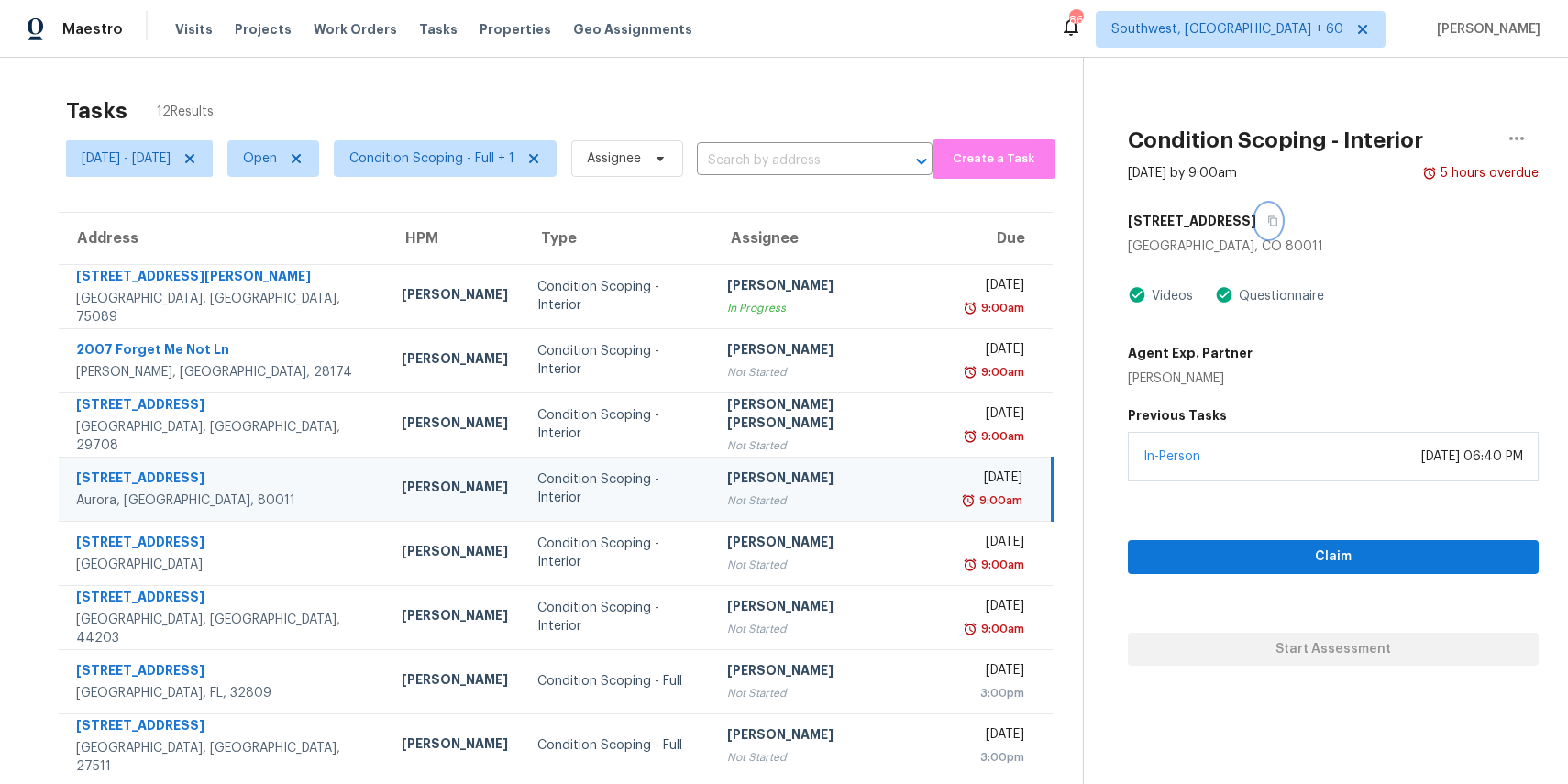
click at [1257, 219] on button "button" at bounding box center [1269, 220] width 24 height 33
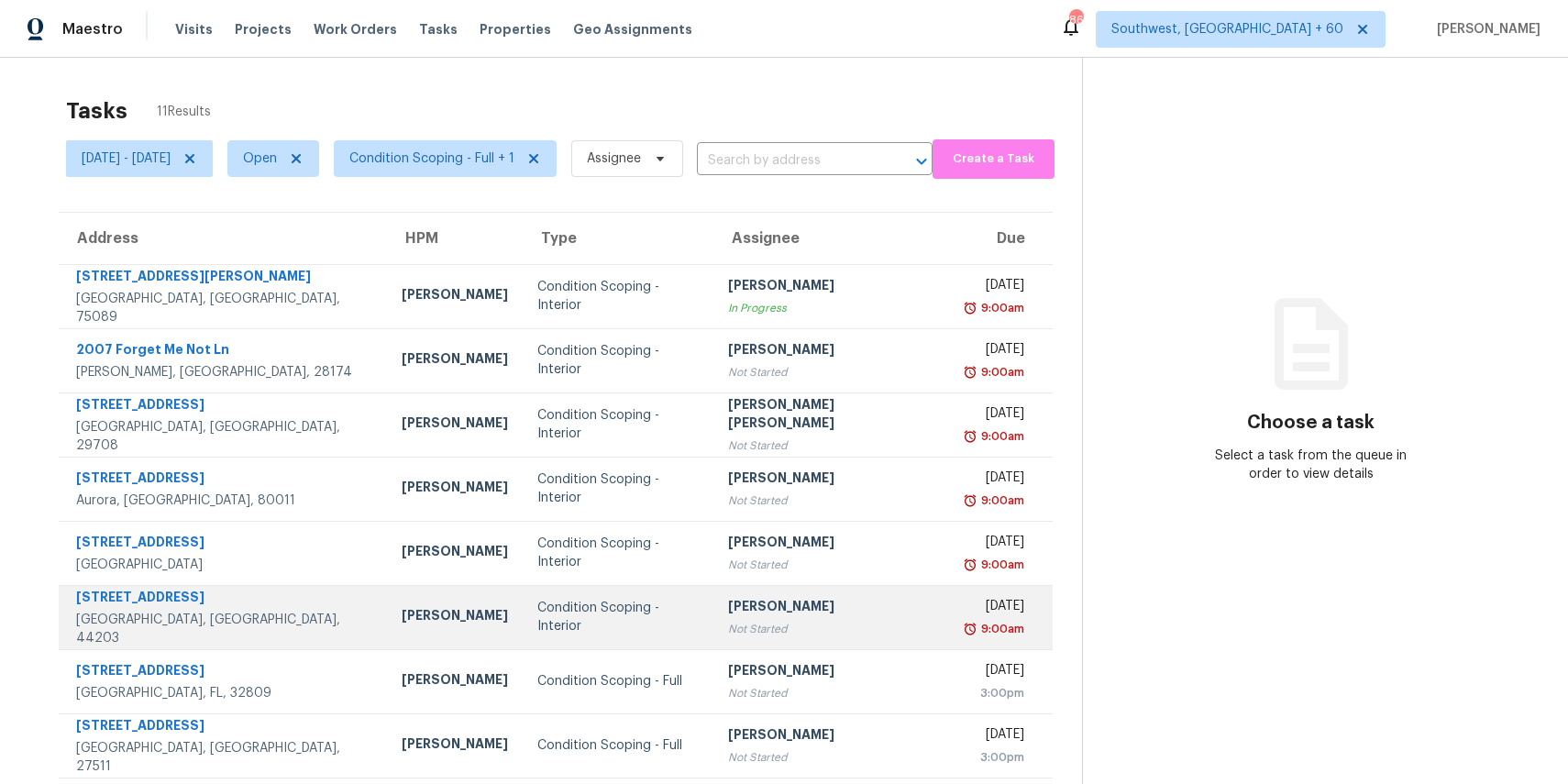
scroll to position [170, 0]
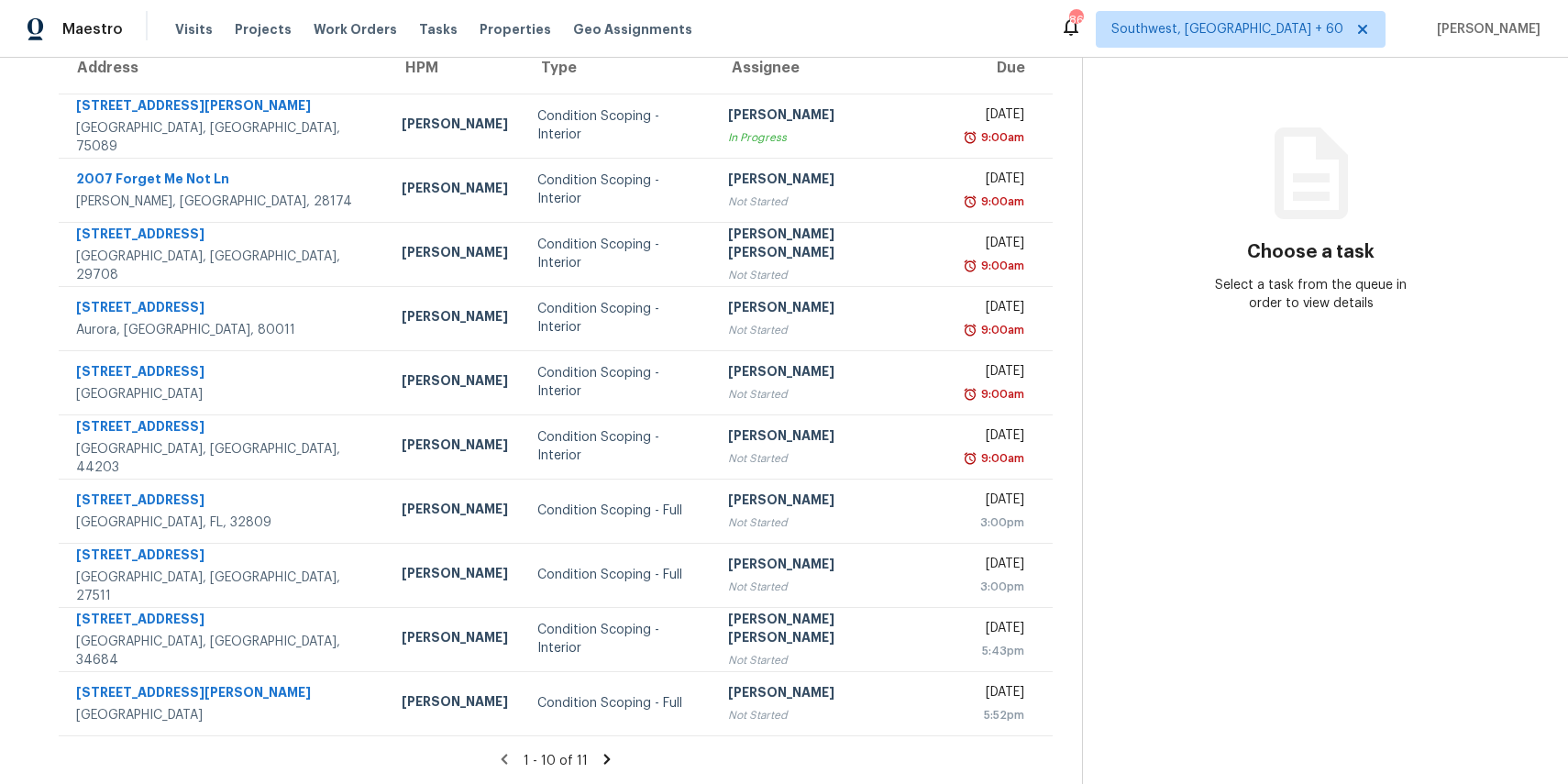
click at [609, 763] on icon at bounding box center [608, 760] width 17 height 17
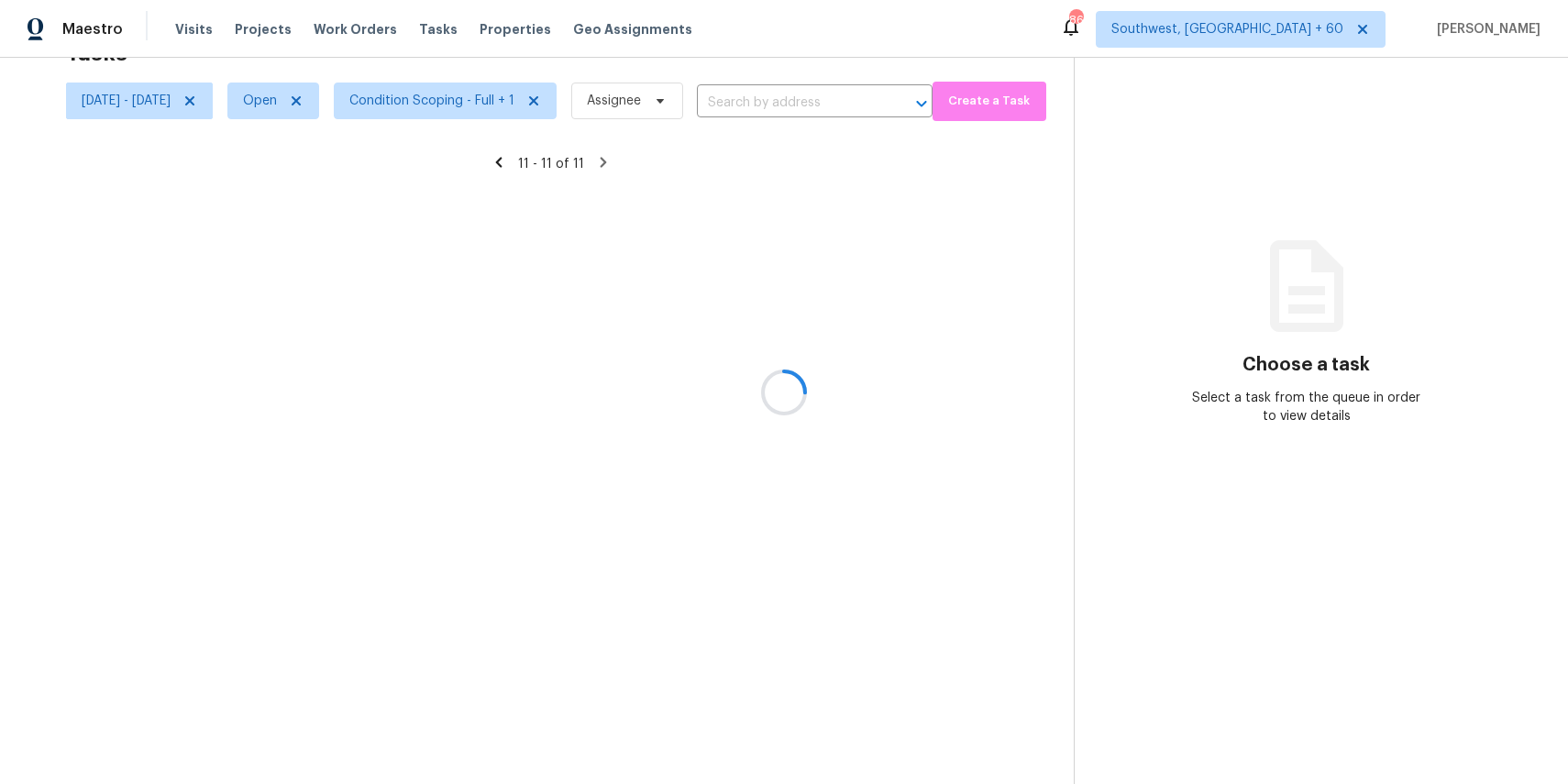
scroll to position [57, 0]
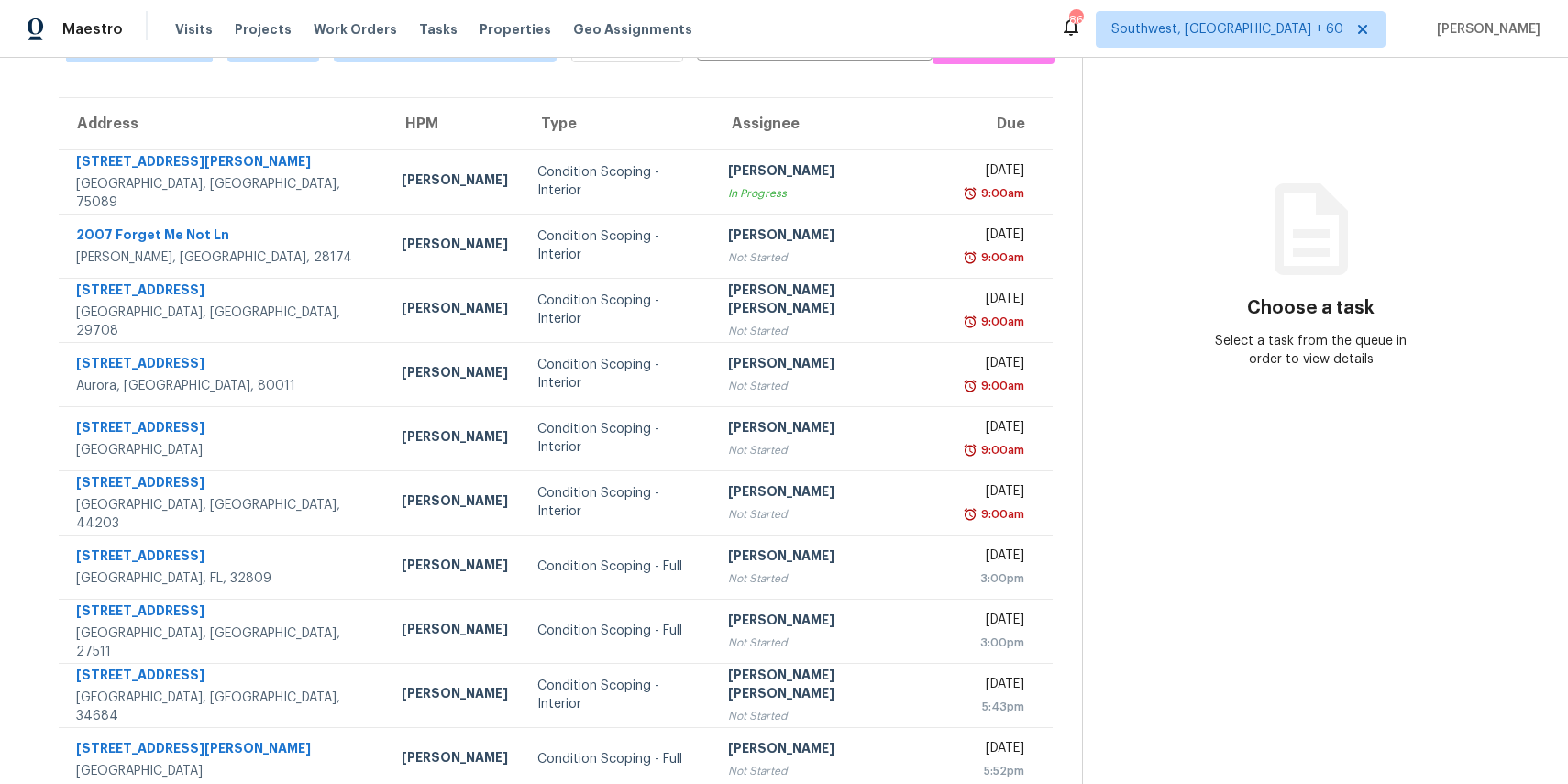
scroll to position [170, 0]
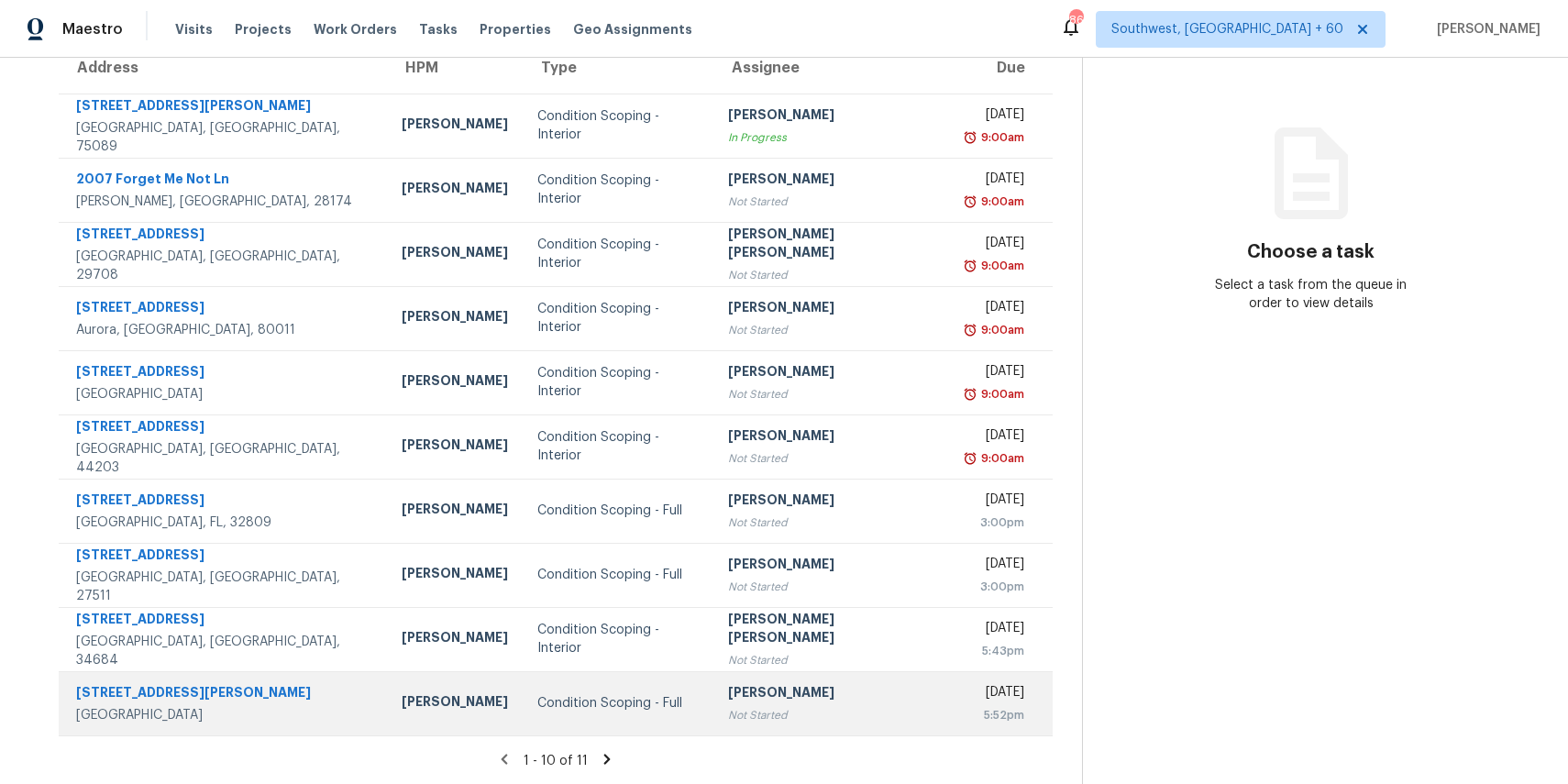
click at [771, 677] on td "[PERSON_NAME] Not Started" at bounding box center [832, 703] width 237 height 64
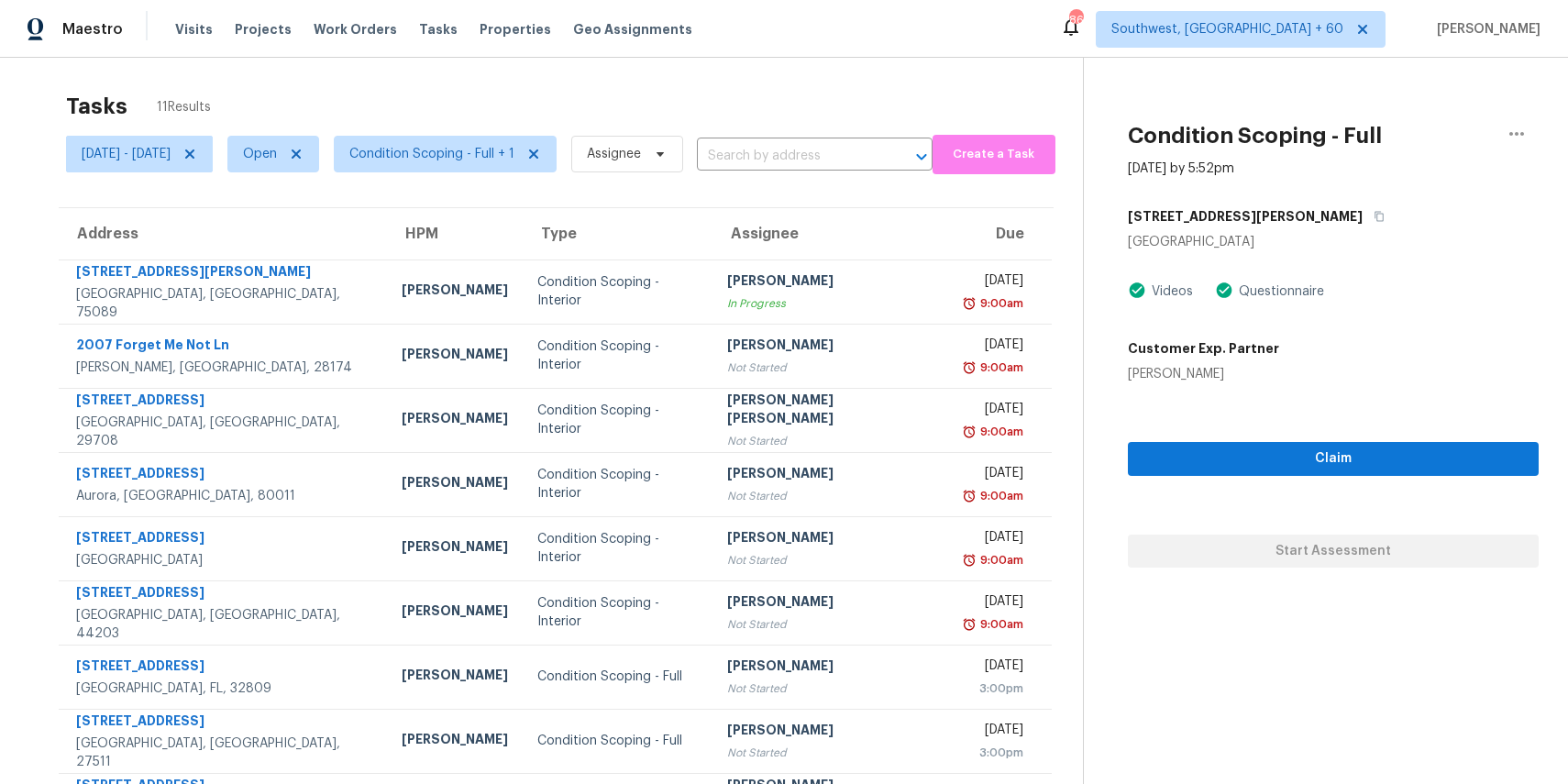
scroll to position [0, 0]
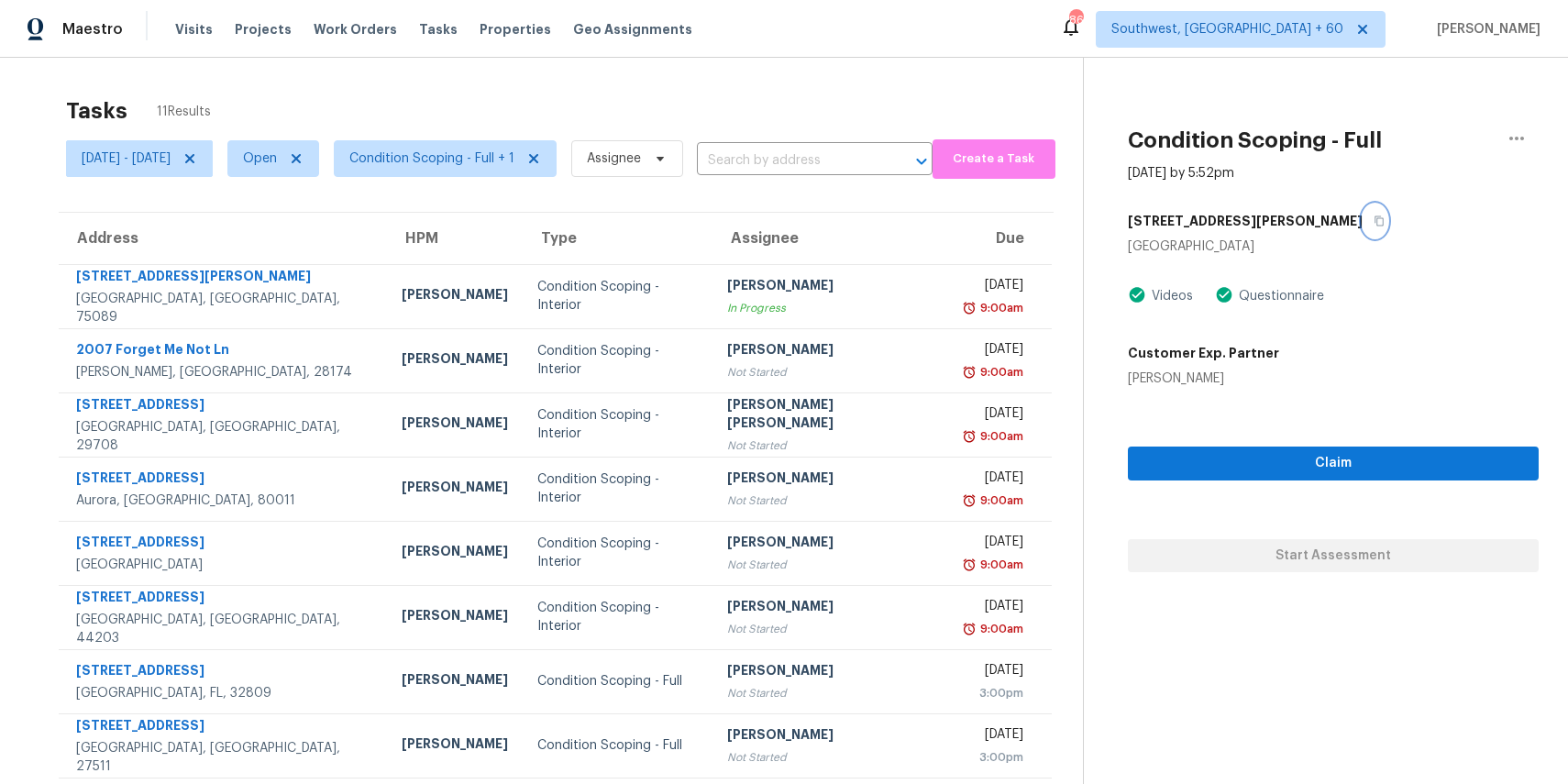
click at [1363, 213] on button "button" at bounding box center [1375, 220] width 24 height 33
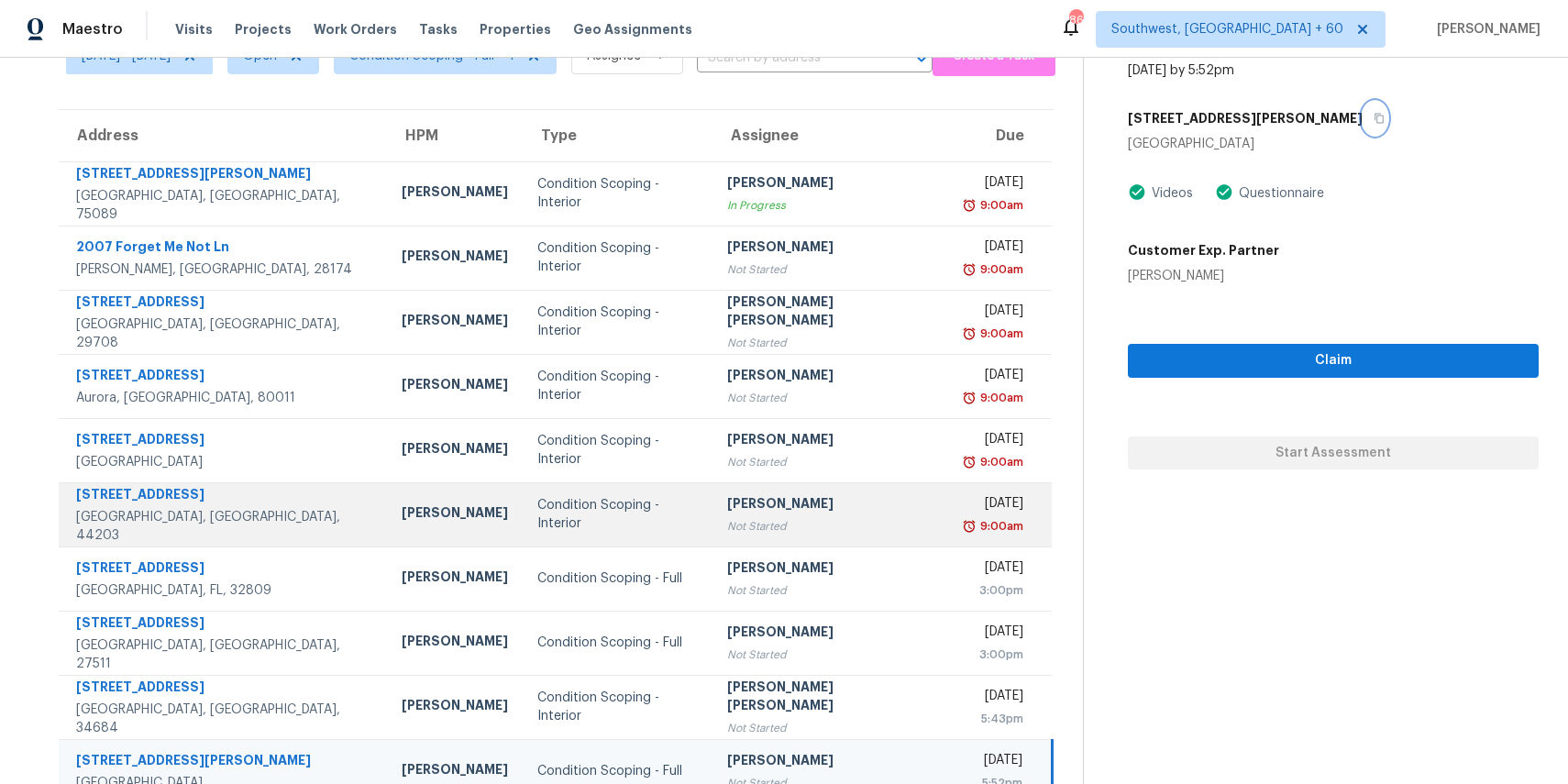
scroll to position [170, 0]
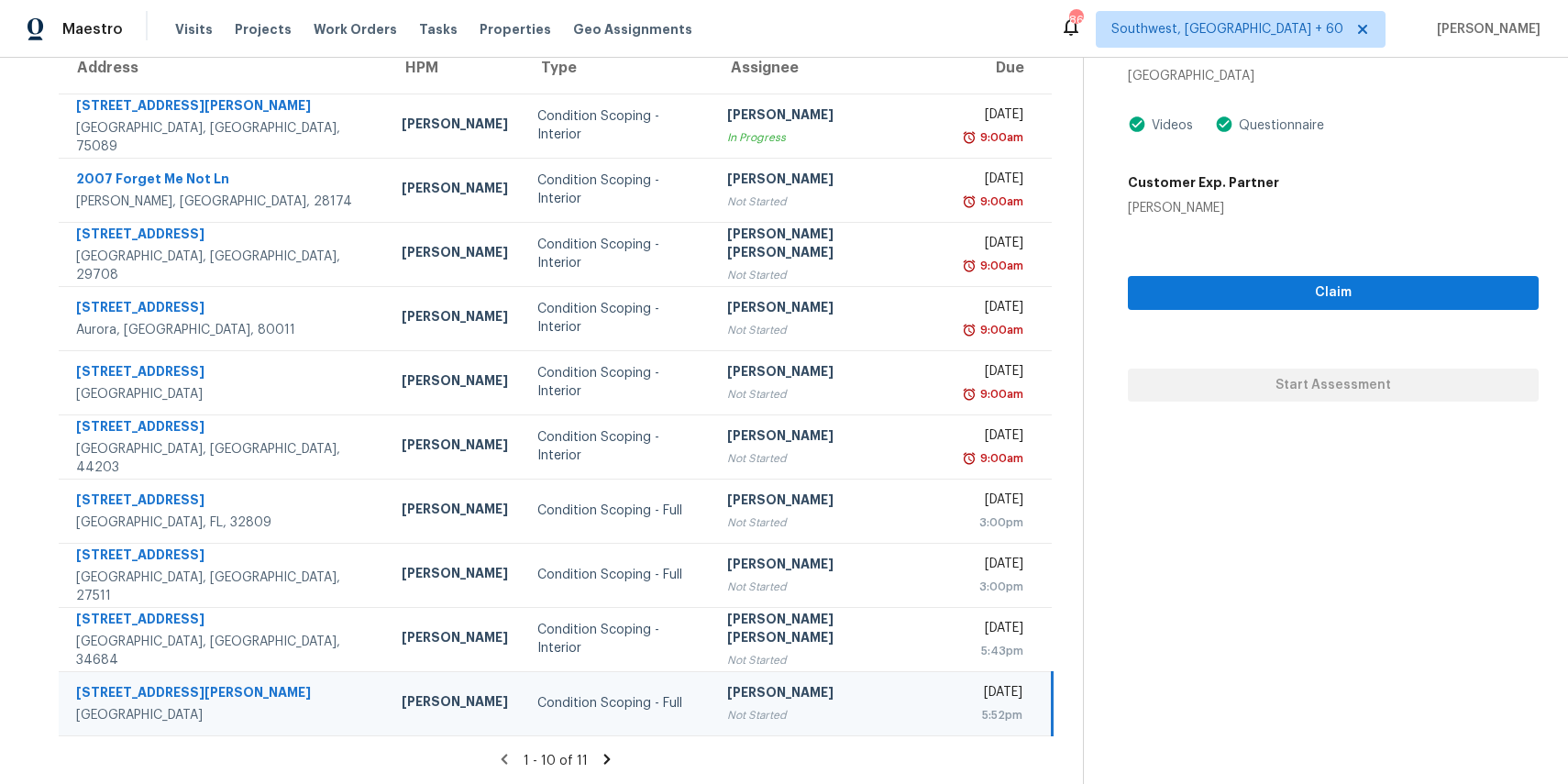
click at [603, 757] on icon at bounding box center [608, 760] width 17 height 17
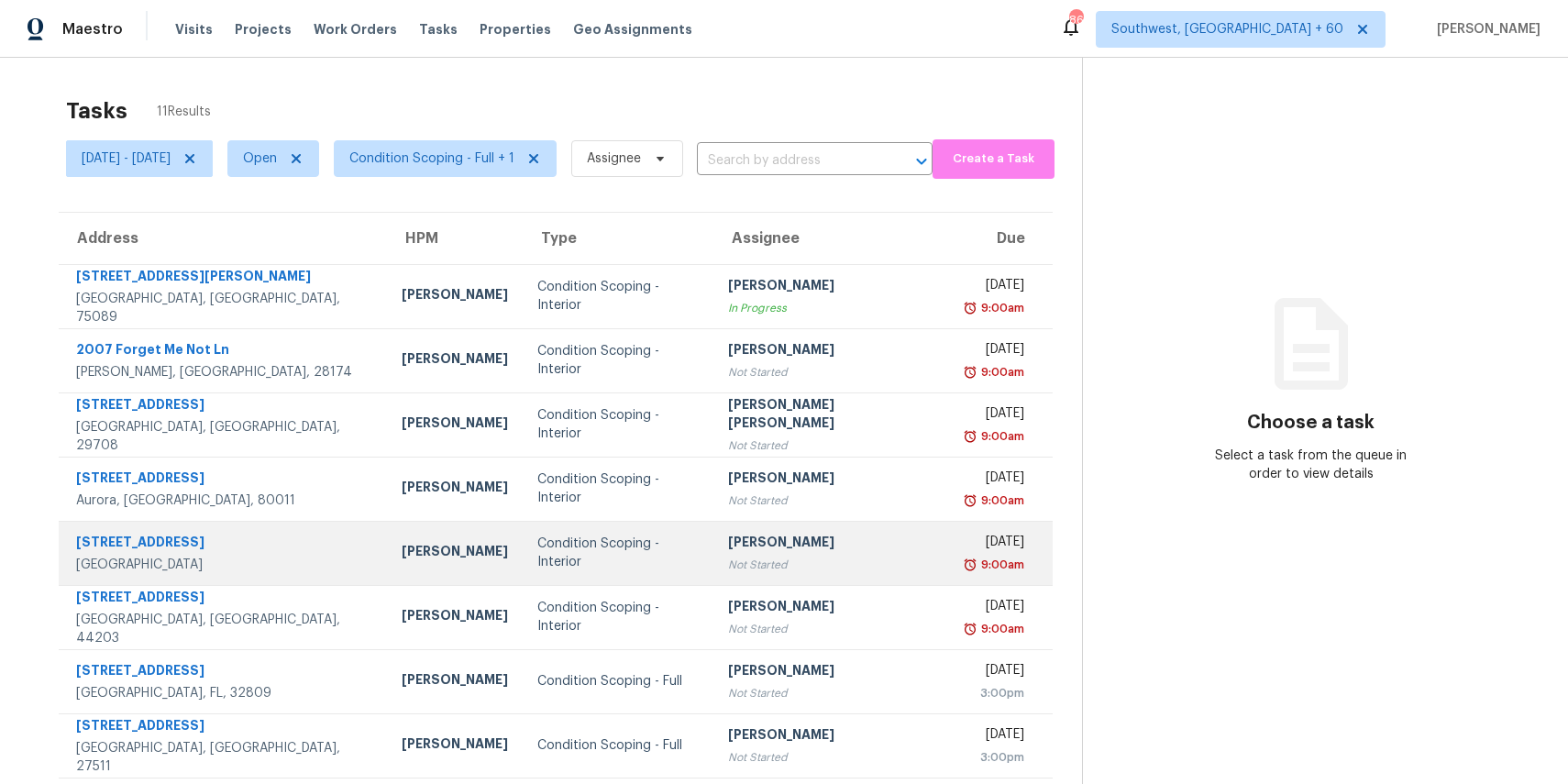
scroll to position [170, 0]
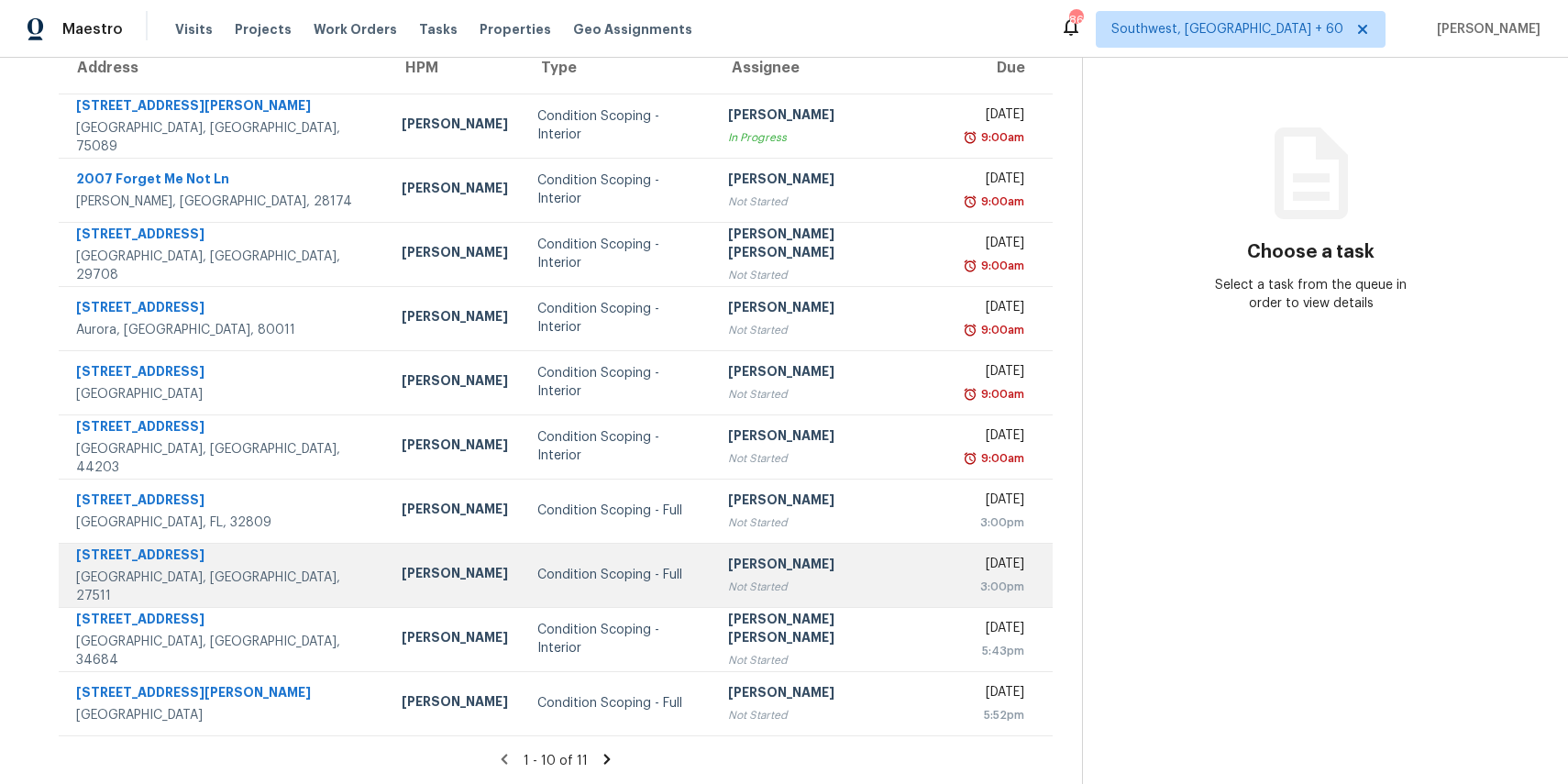
click at [844, 566] on div "[PERSON_NAME]" at bounding box center [832, 566] width 207 height 23
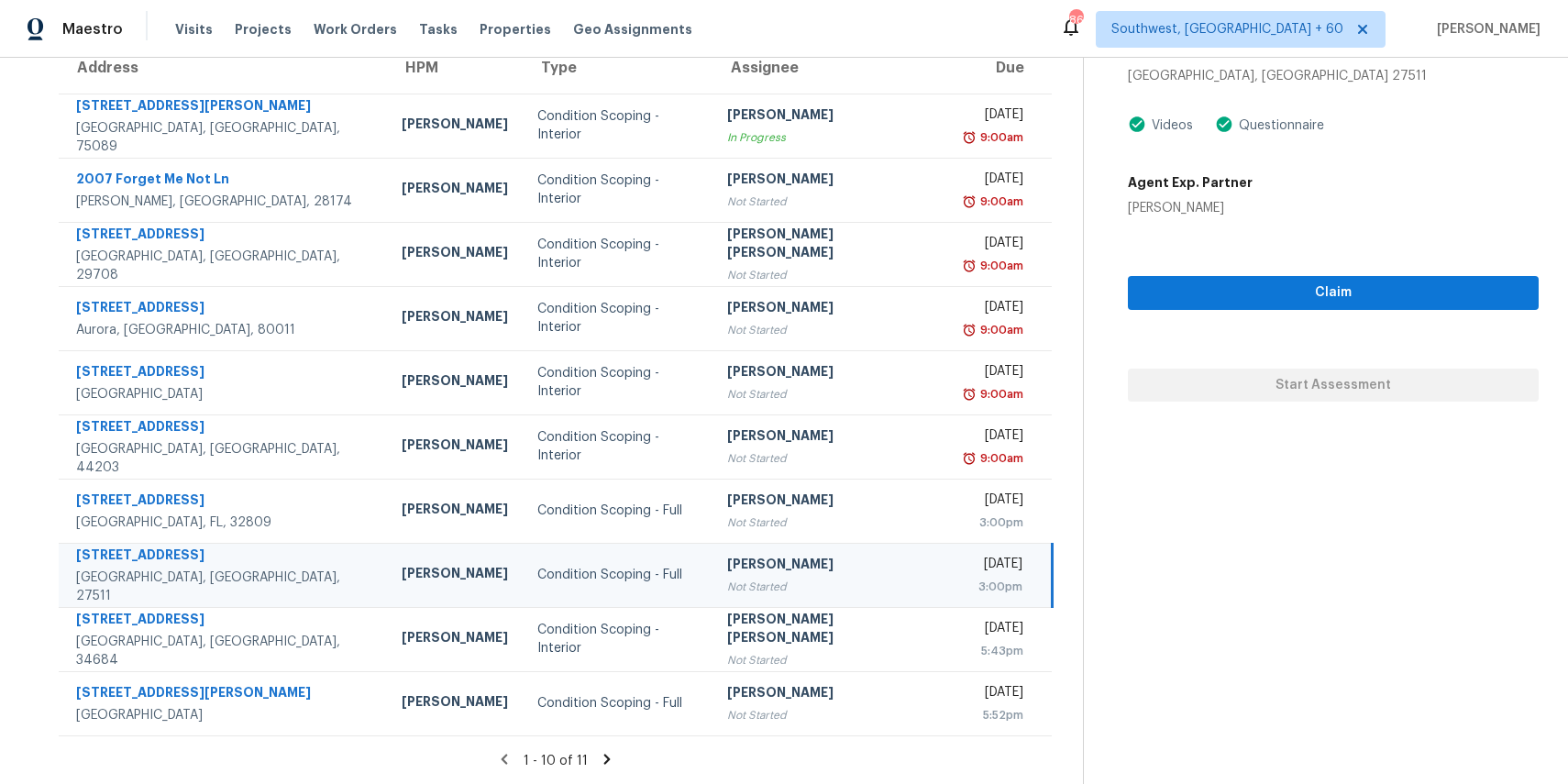
scroll to position [59, 0]
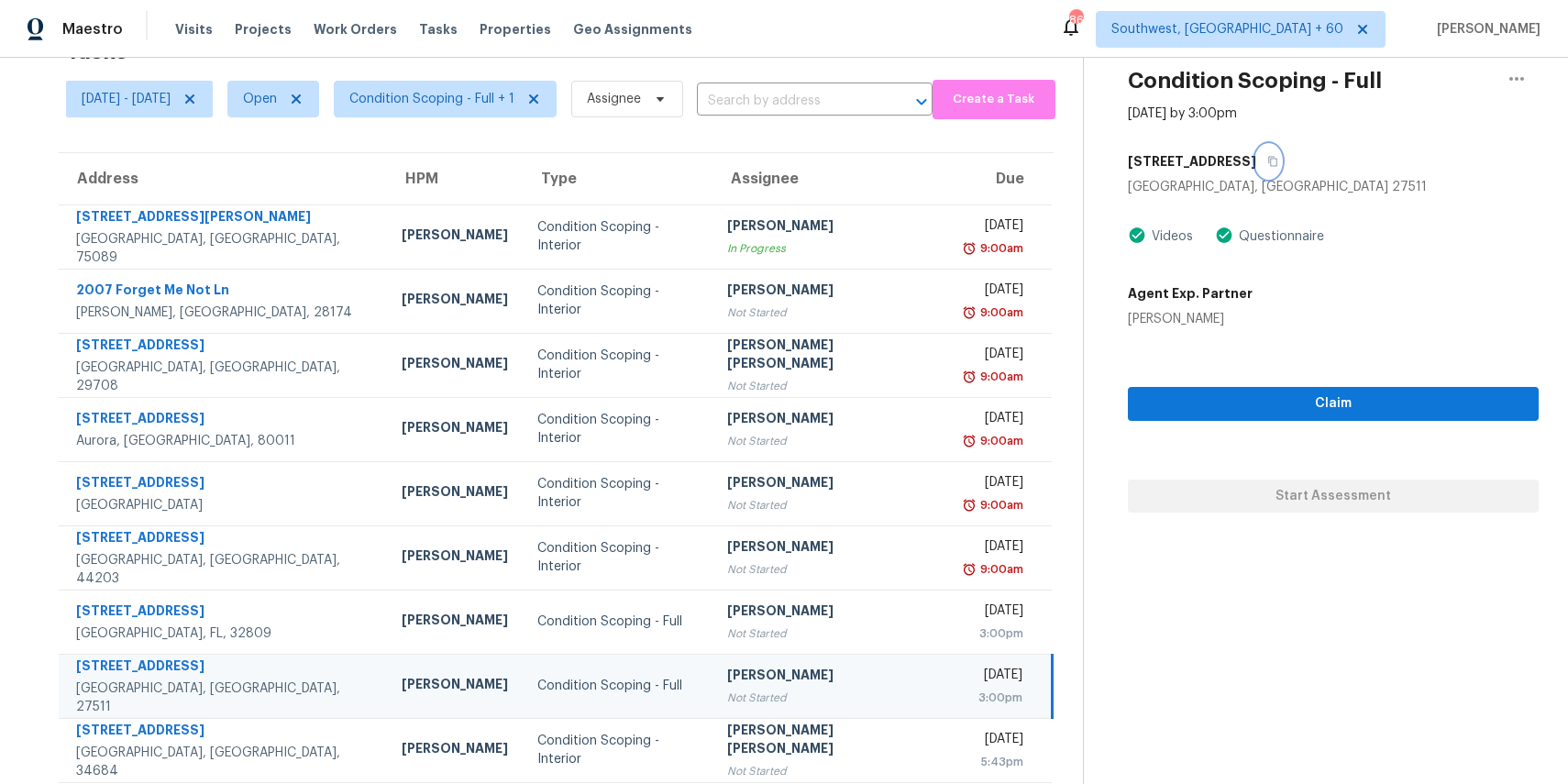
click at [1268, 157] on icon "button" at bounding box center [1273, 162] width 9 height 10
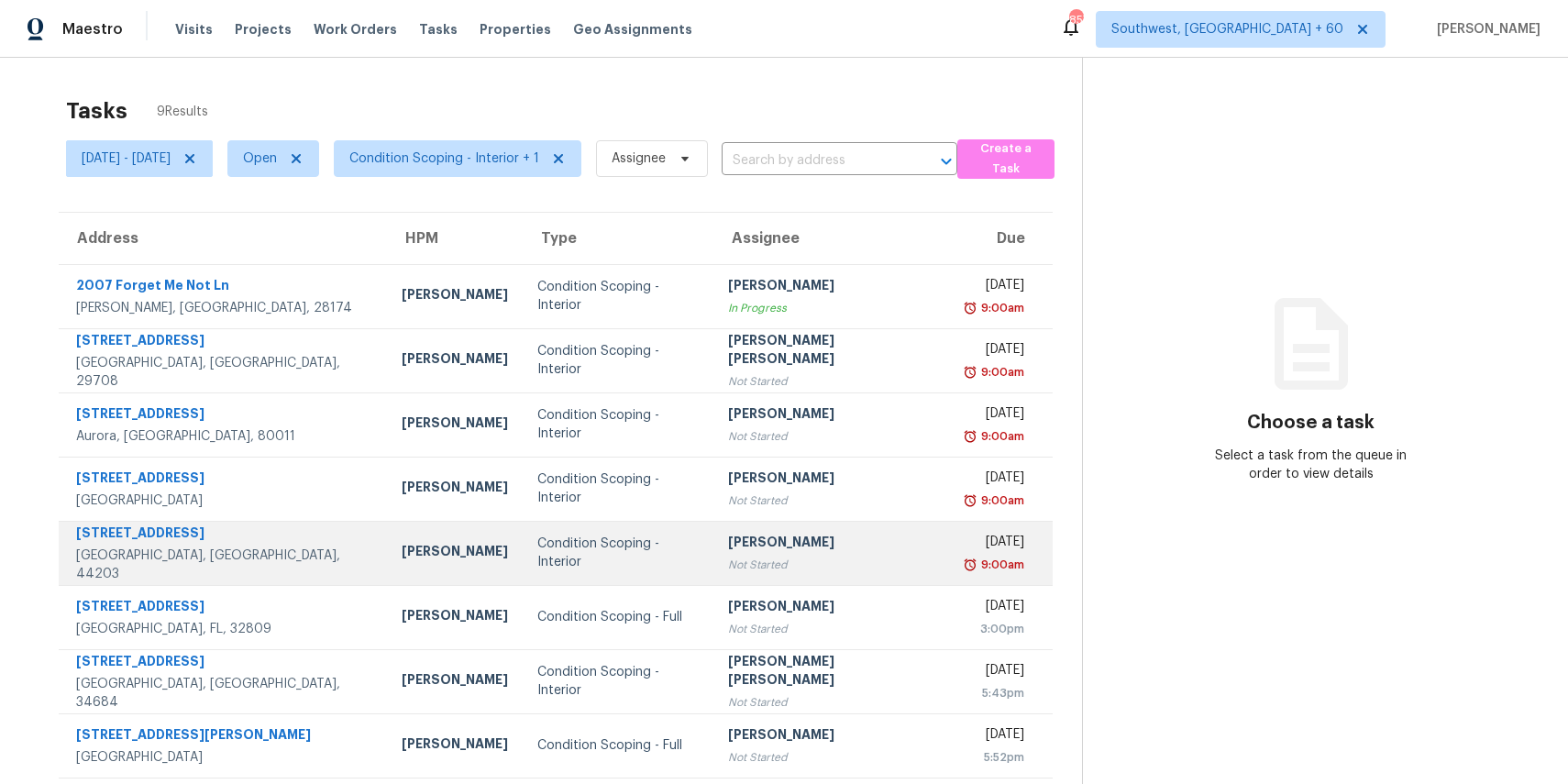
scroll to position [72, 0]
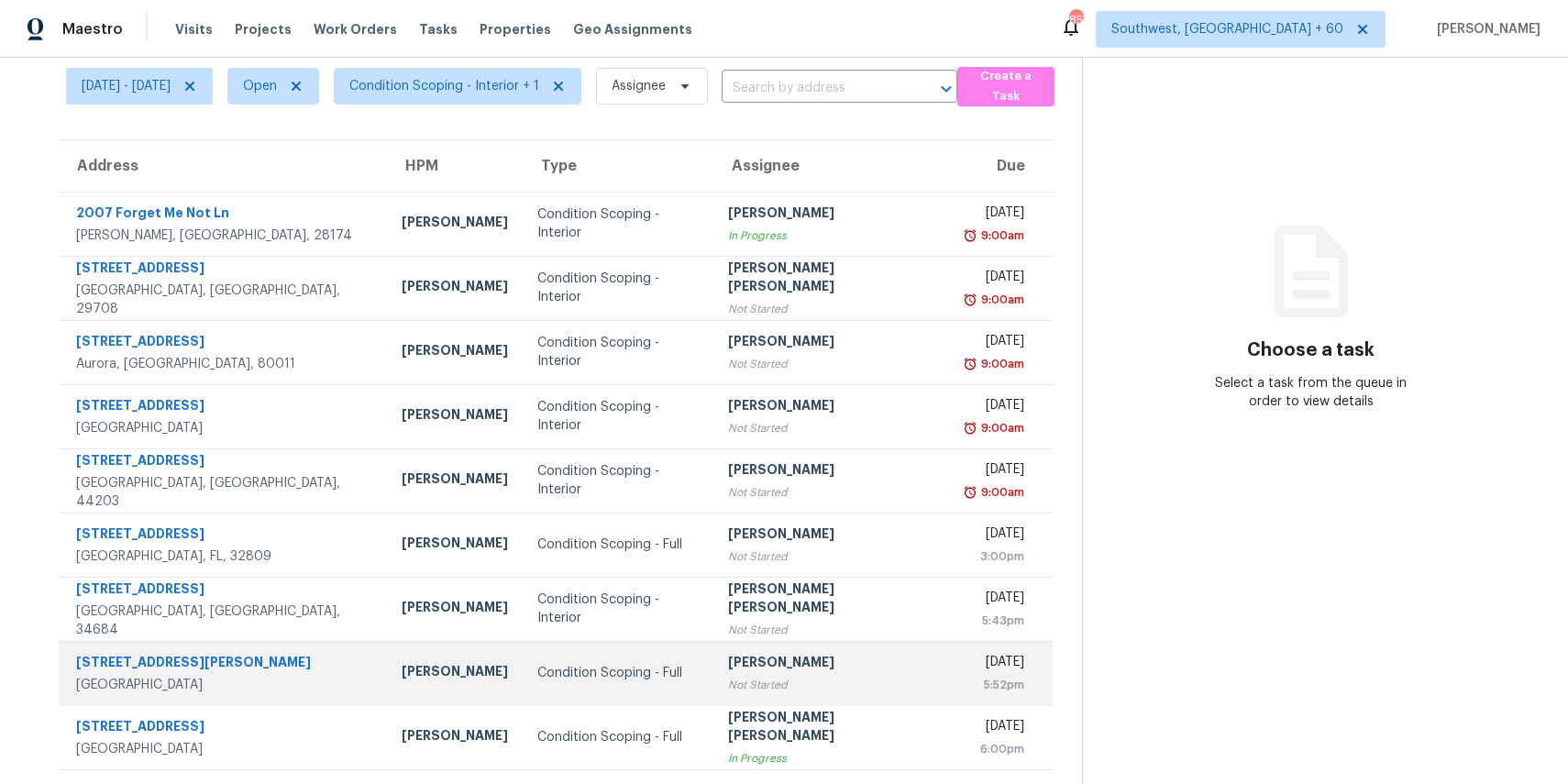
click at [752, 679] on div "Not Started" at bounding box center [832, 685] width 207 height 19
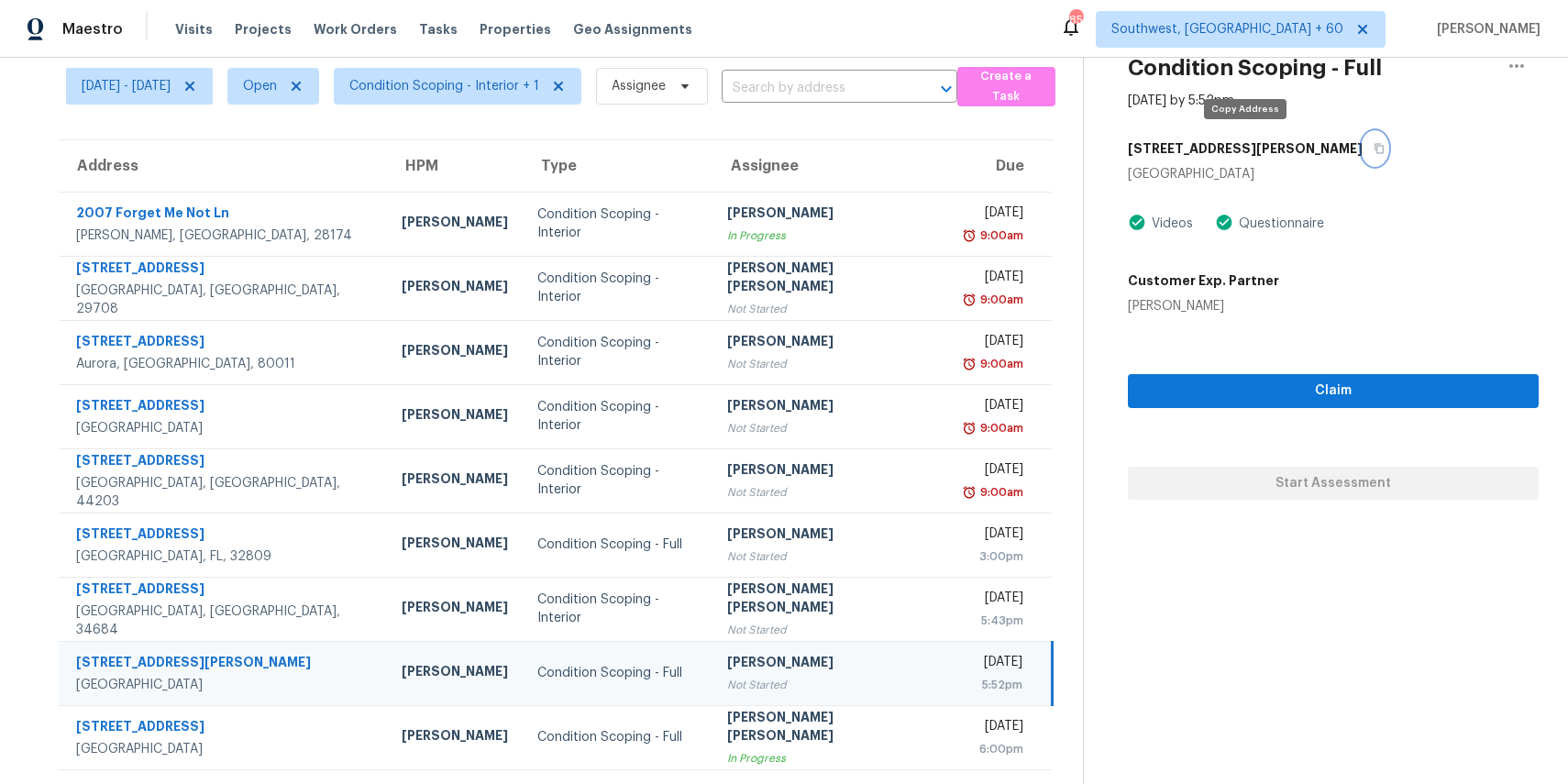
click at [1374, 144] on icon "button" at bounding box center [1380, 149] width 11 height 11
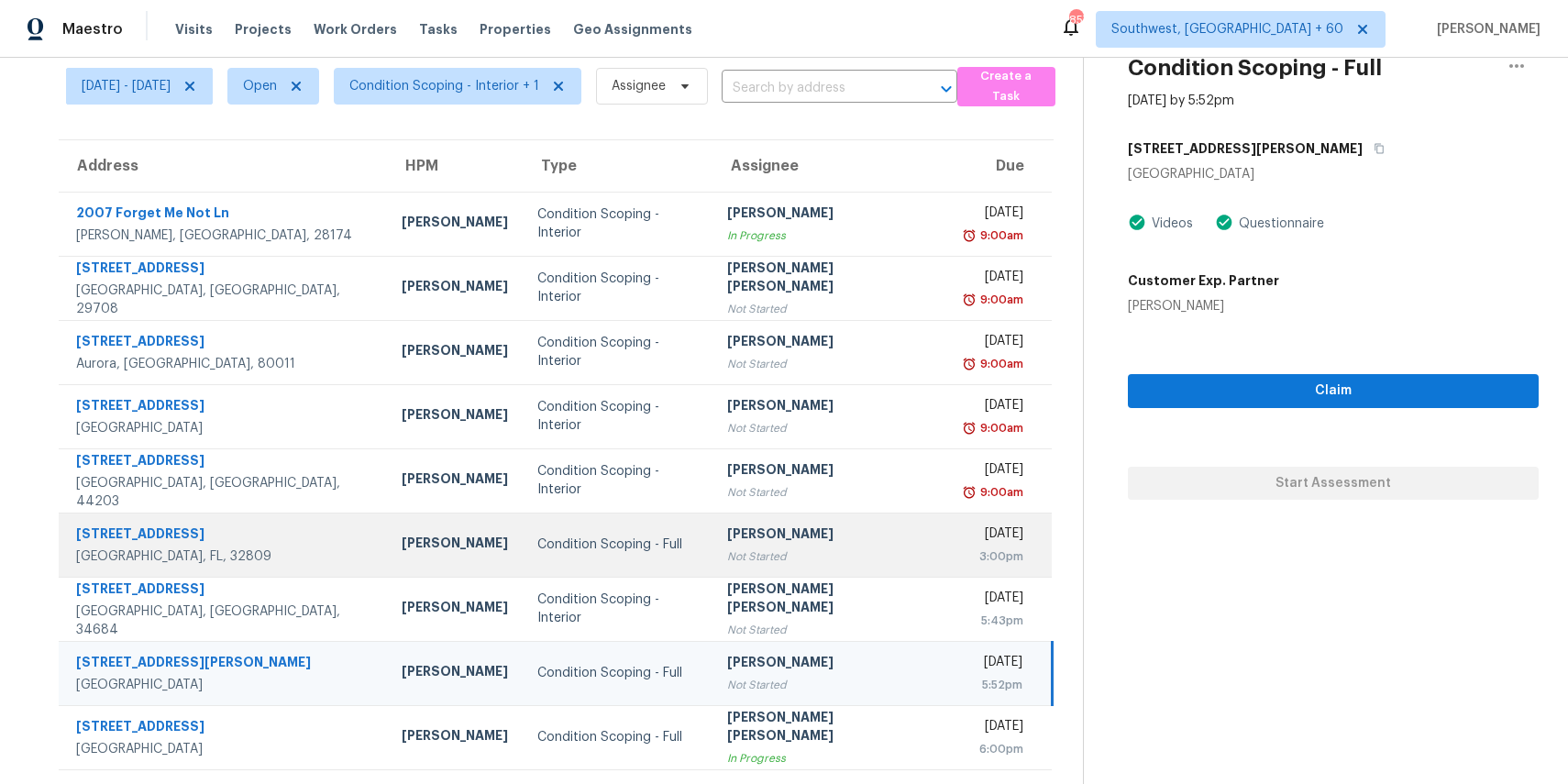
click at [828, 518] on td "[PERSON_NAME] Not Started" at bounding box center [831, 544] width 236 height 64
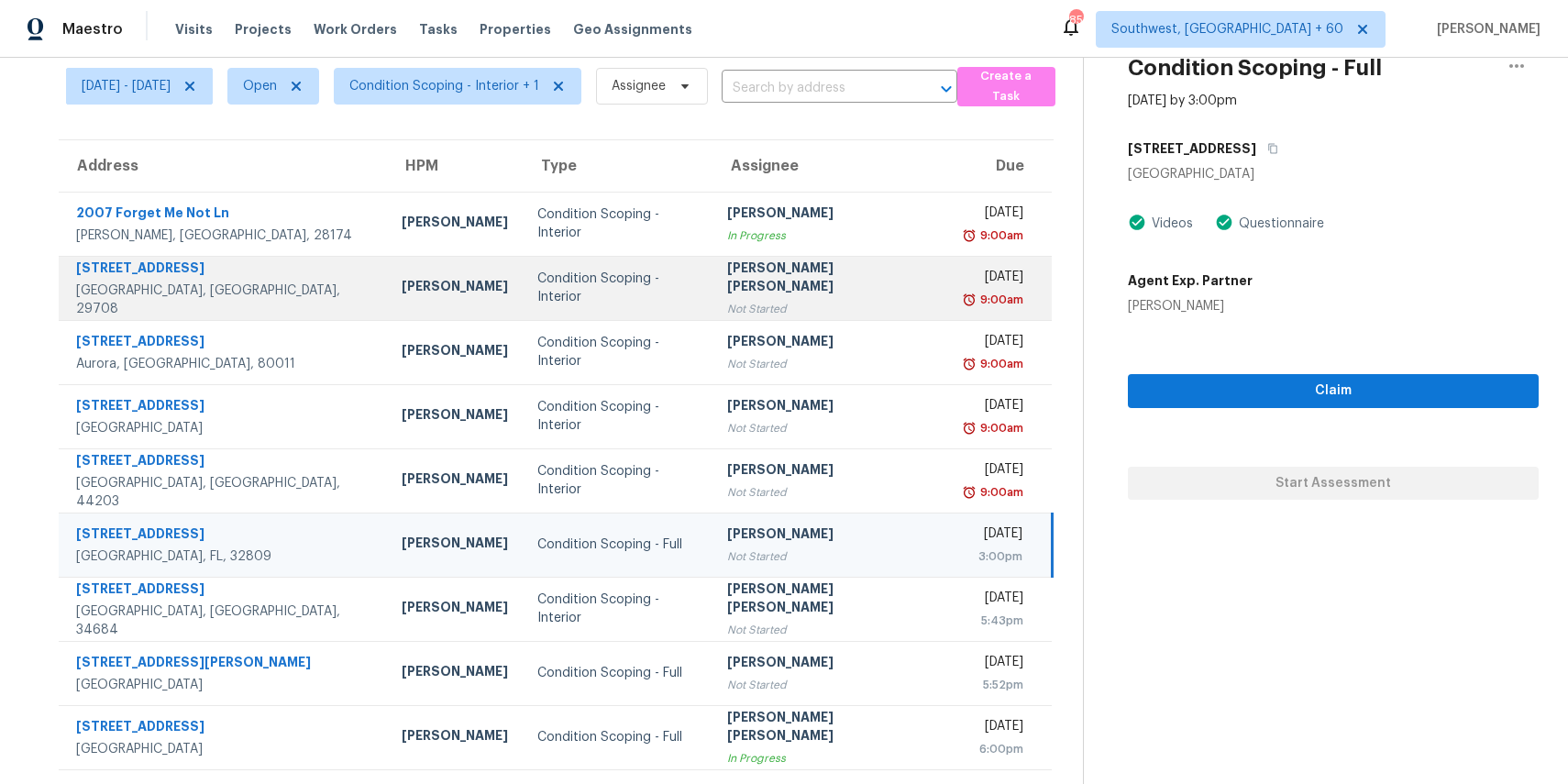
scroll to position [0, 0]
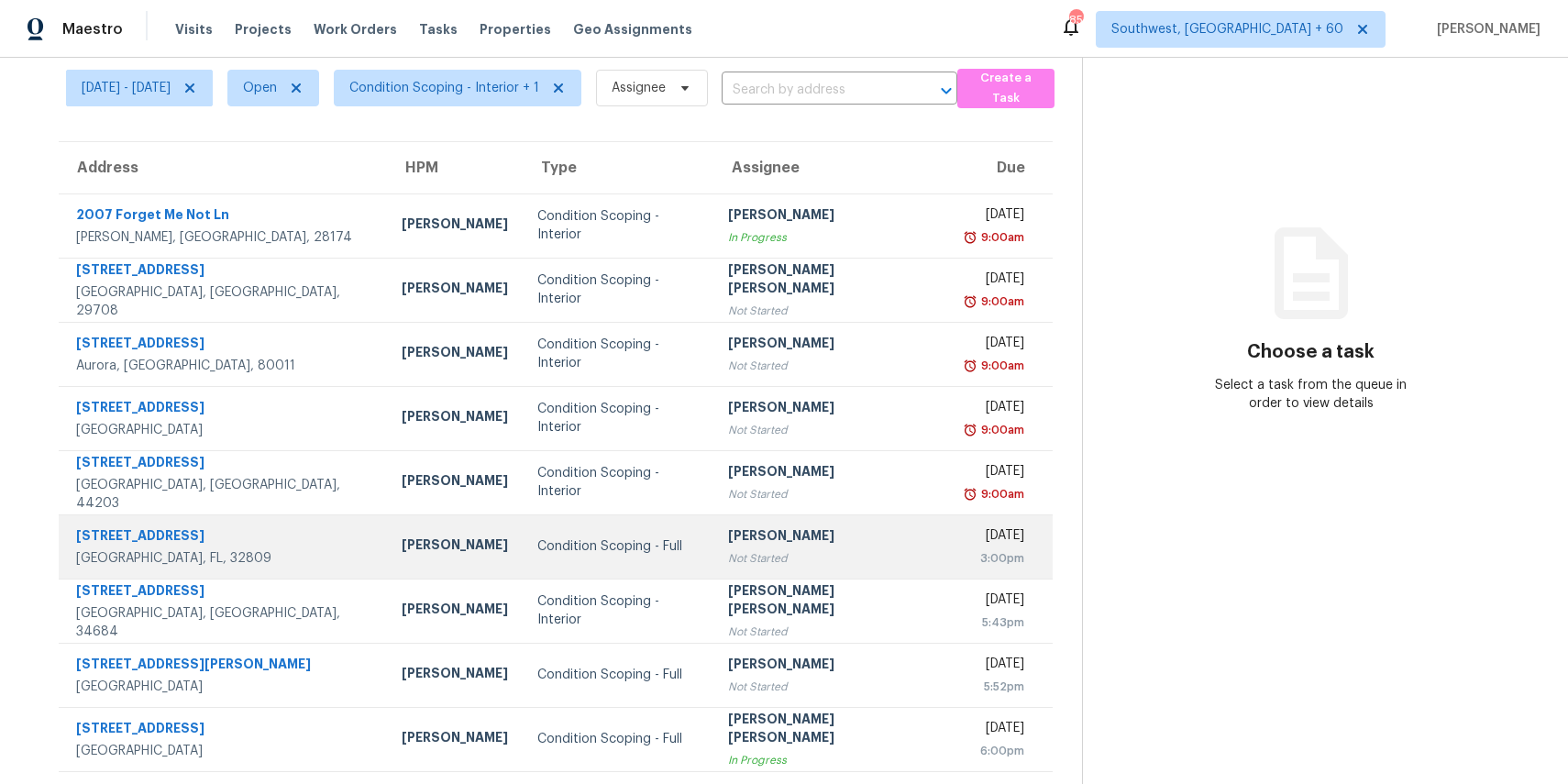
scroll to position [72, 0]
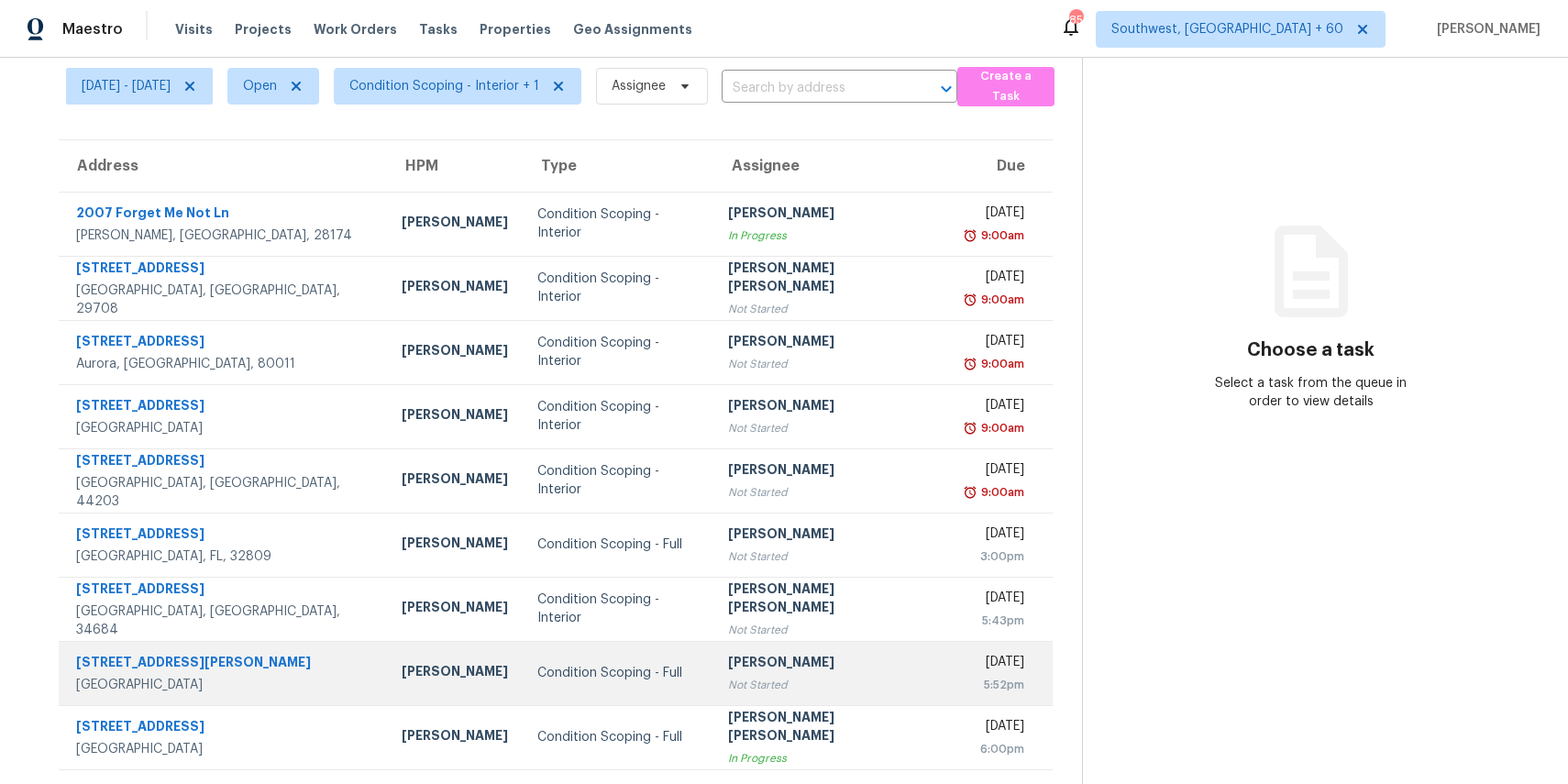
click at [834, 679] on div "Not Started" at bounding box center [832, 685] width 207 height 19
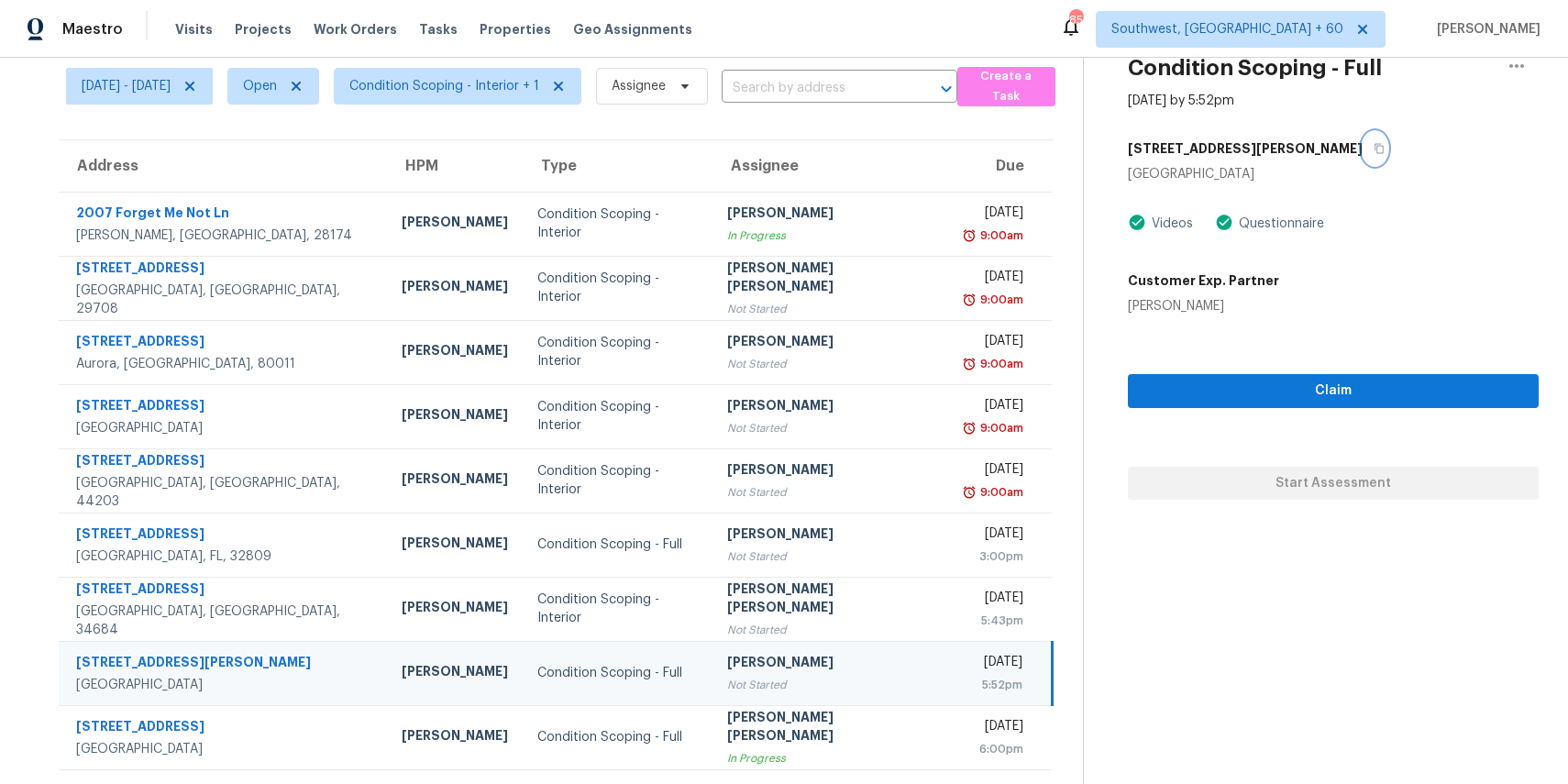
click at [1363, 156] on button "button" at bounding box center [1375, 148] width 24 height 33
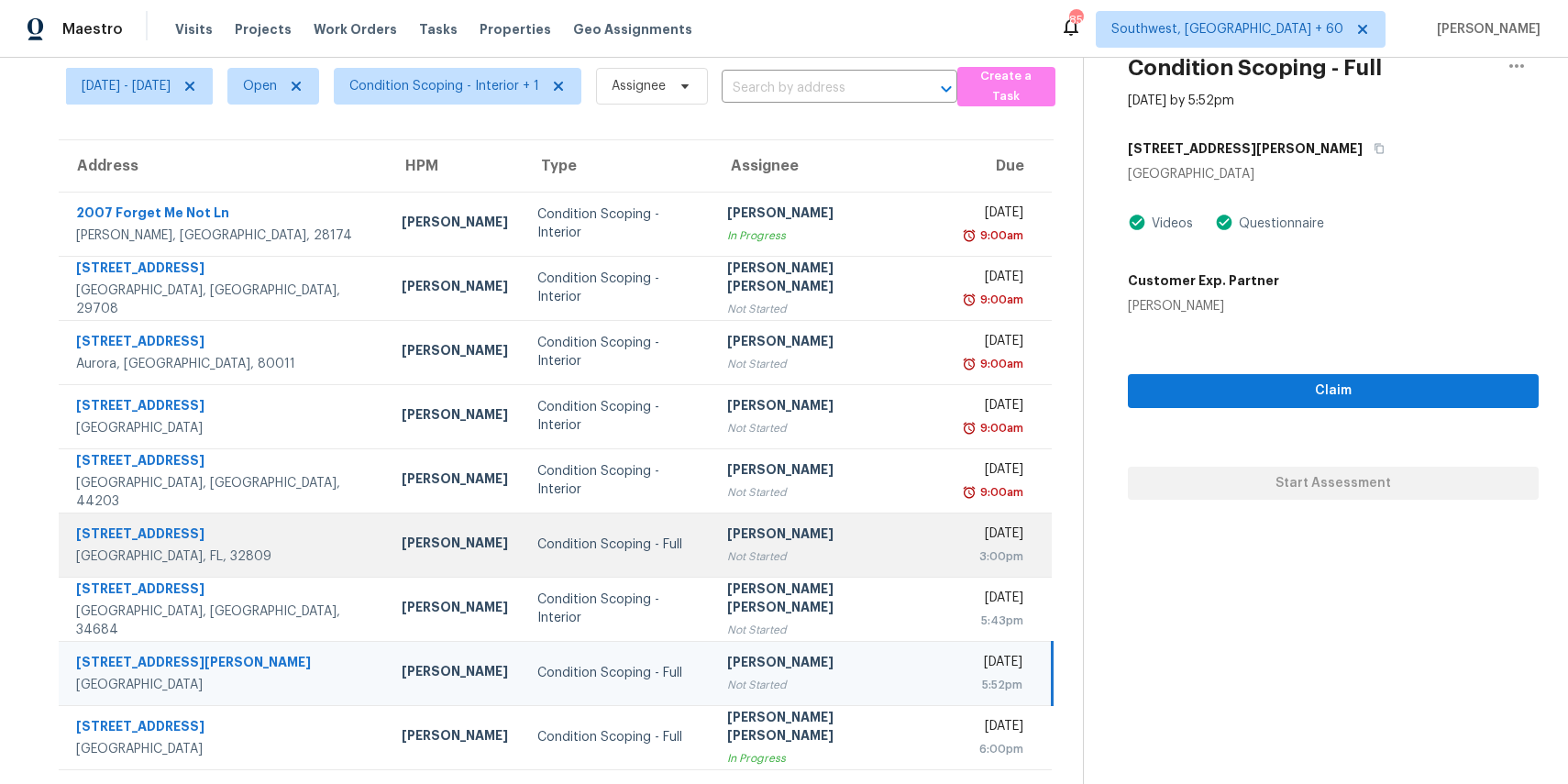
click at [797, 543] on div "[PERSON_NAME]" at bounding box center [830, 536] width 206 height 23
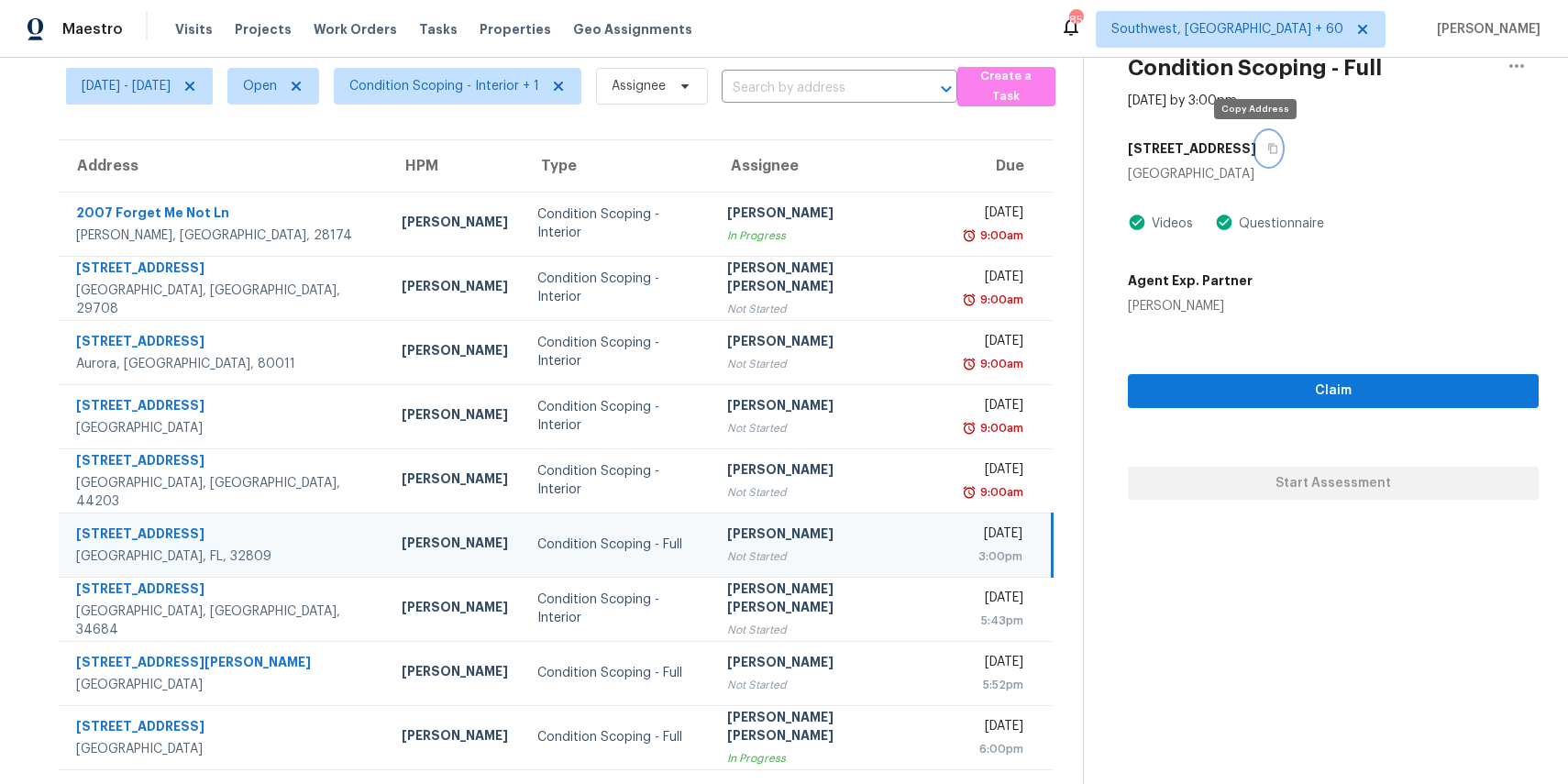
click at [1267, 144] on icon "button" at bounding box center [1273, 149] width 11 height 11
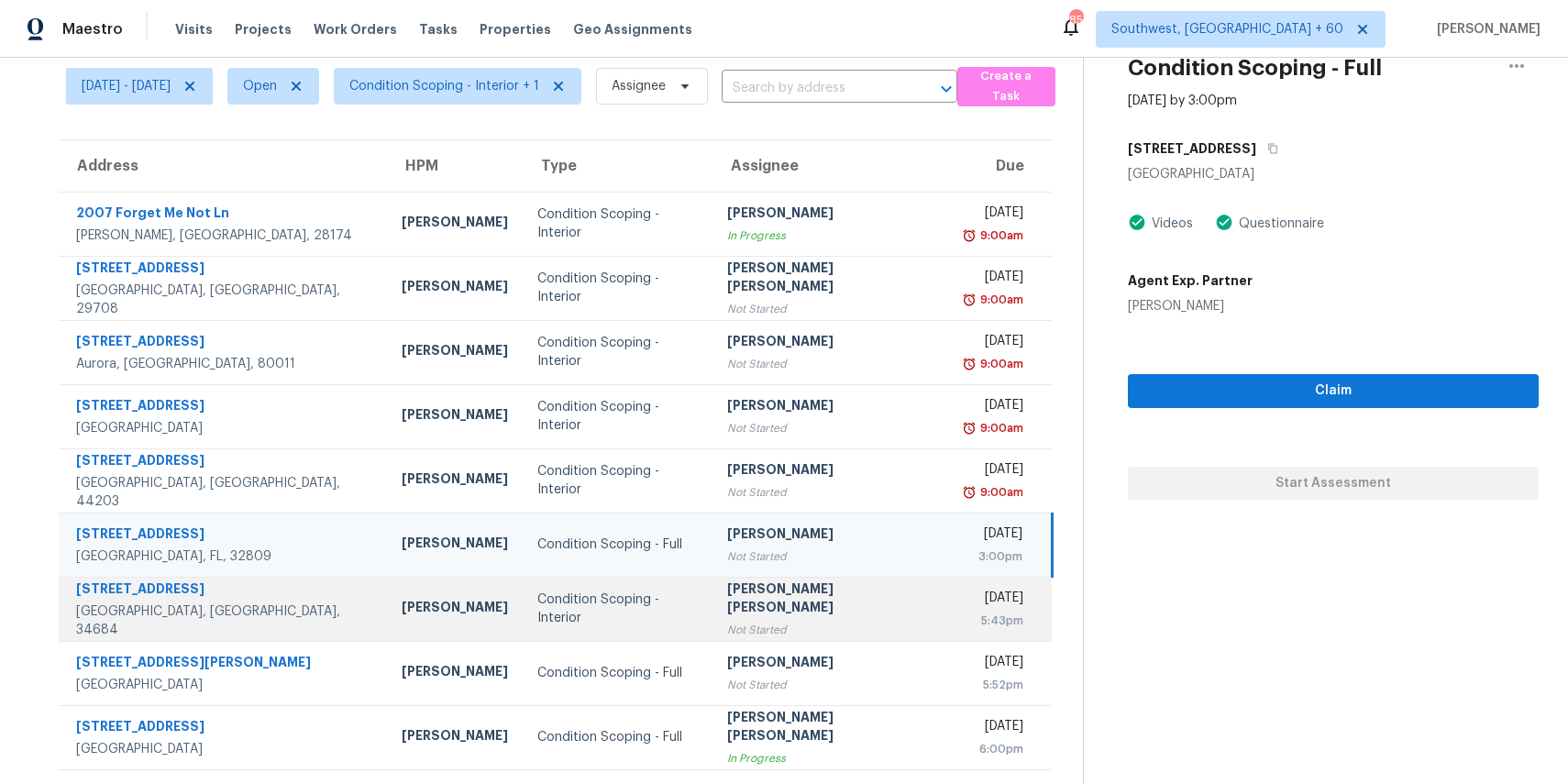
click at [851, 598] on div "[PERSON_NAME] [PERSON_NAME]" at bounding box center [830, 600] width 206 height 41
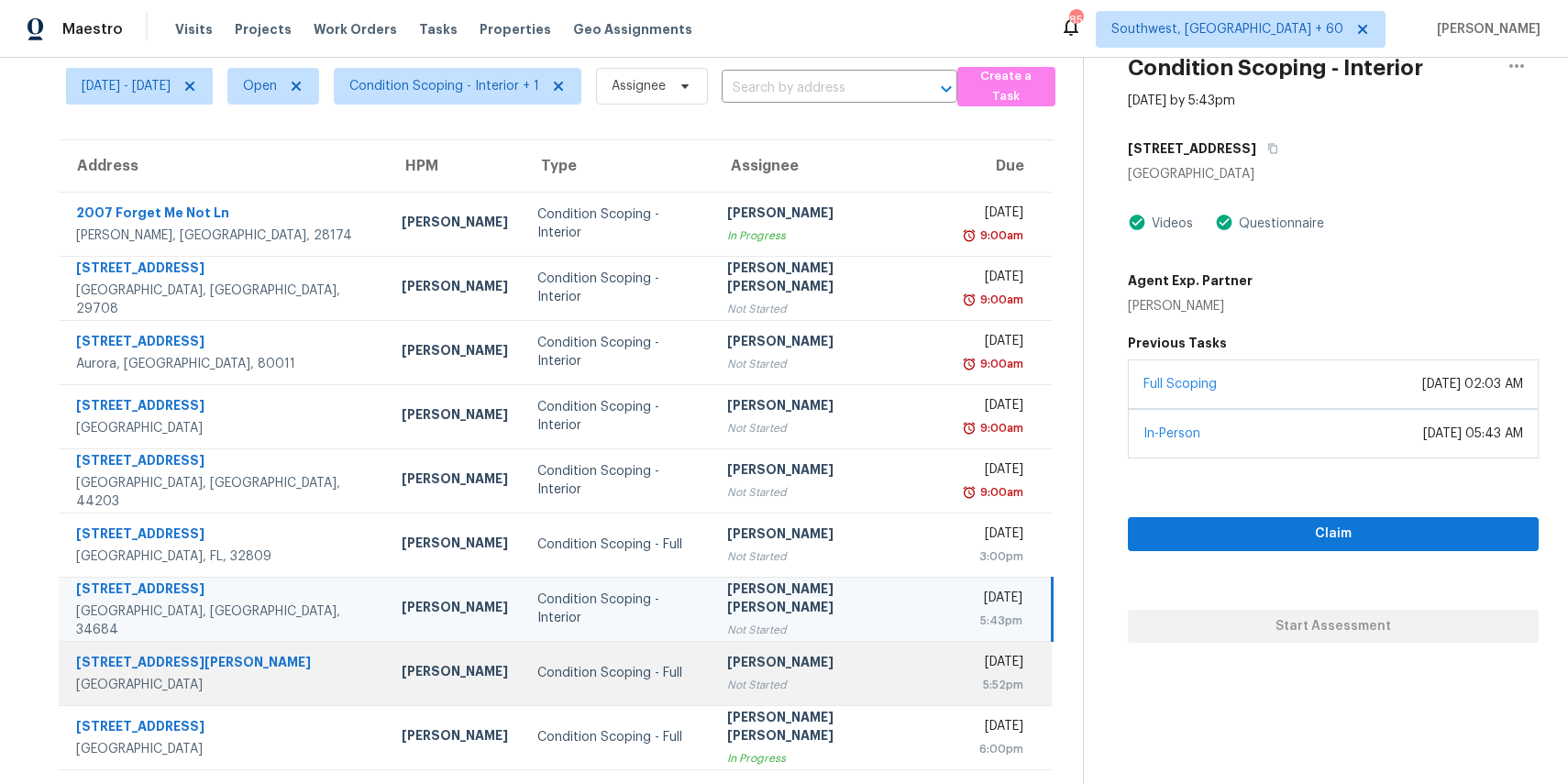
click at [949, 656] on td "[DATE] 5:52pm" at bounding box center [1001, 673] width 103 height 64
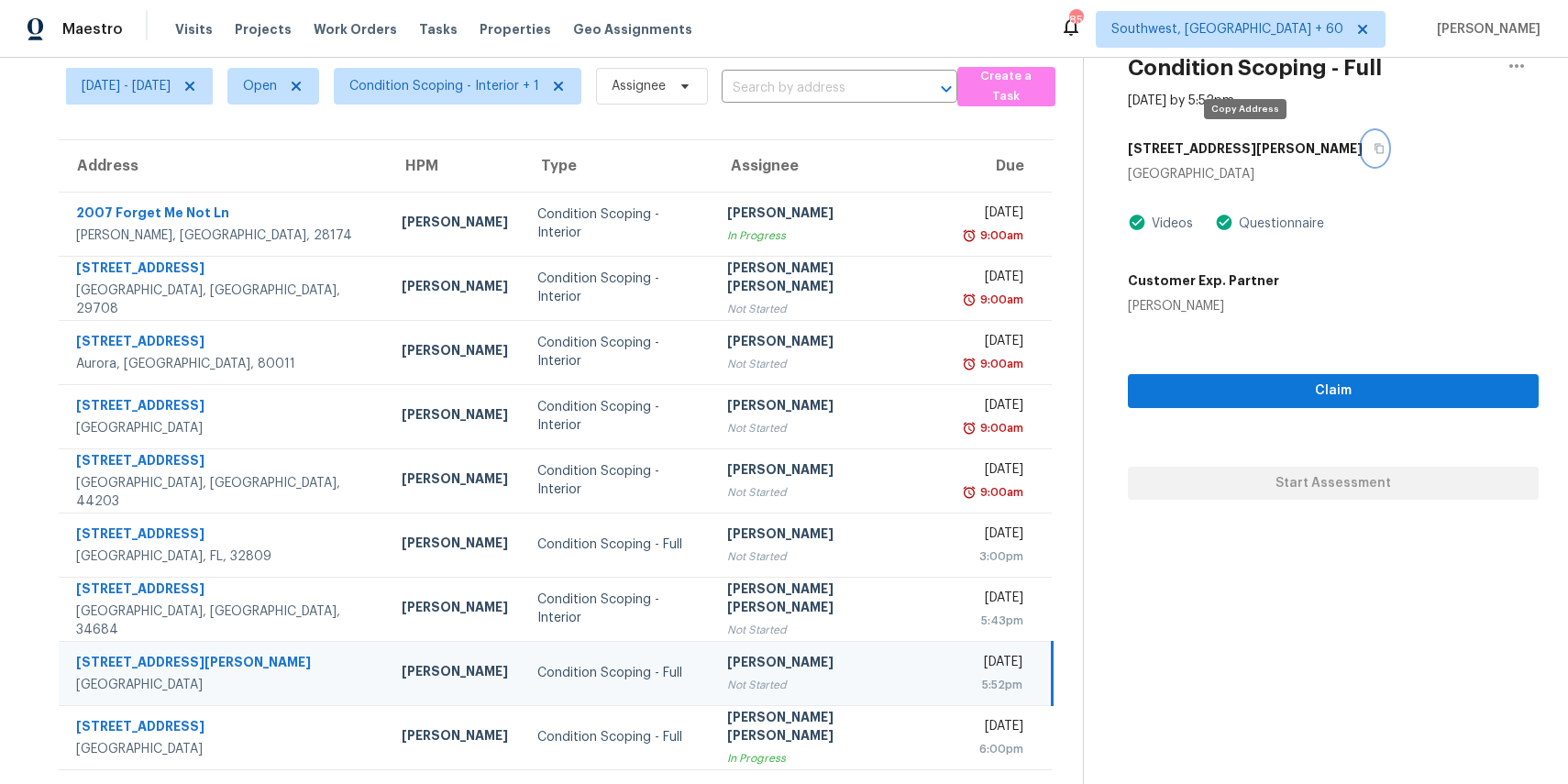
click at [1374, 151] on icon "button" at bounding box center [1380, 149] width 11 height 11
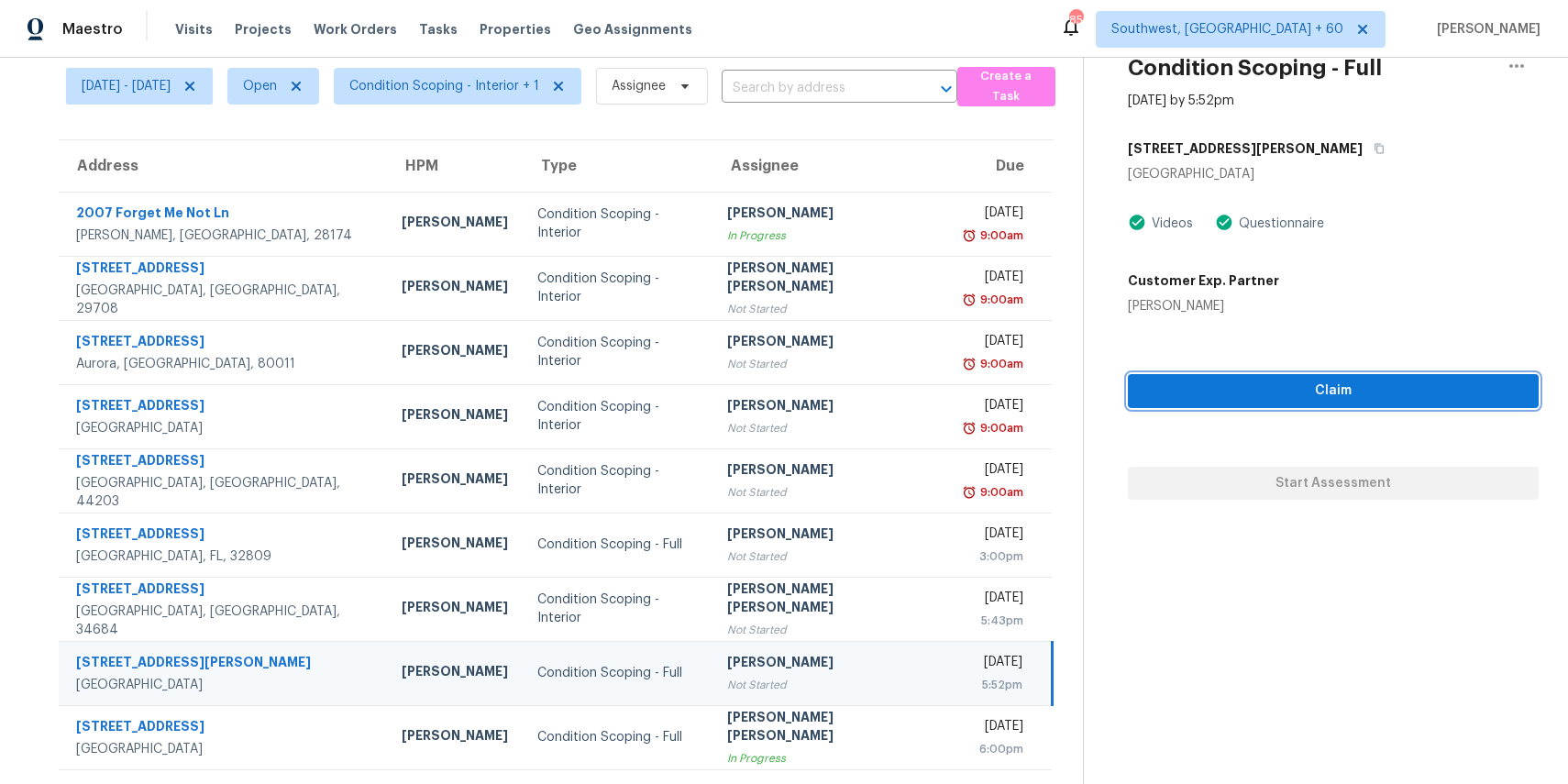
click at [1270, 376] on button "Claim" at bounding box center [1333, 391] width 411 height 34
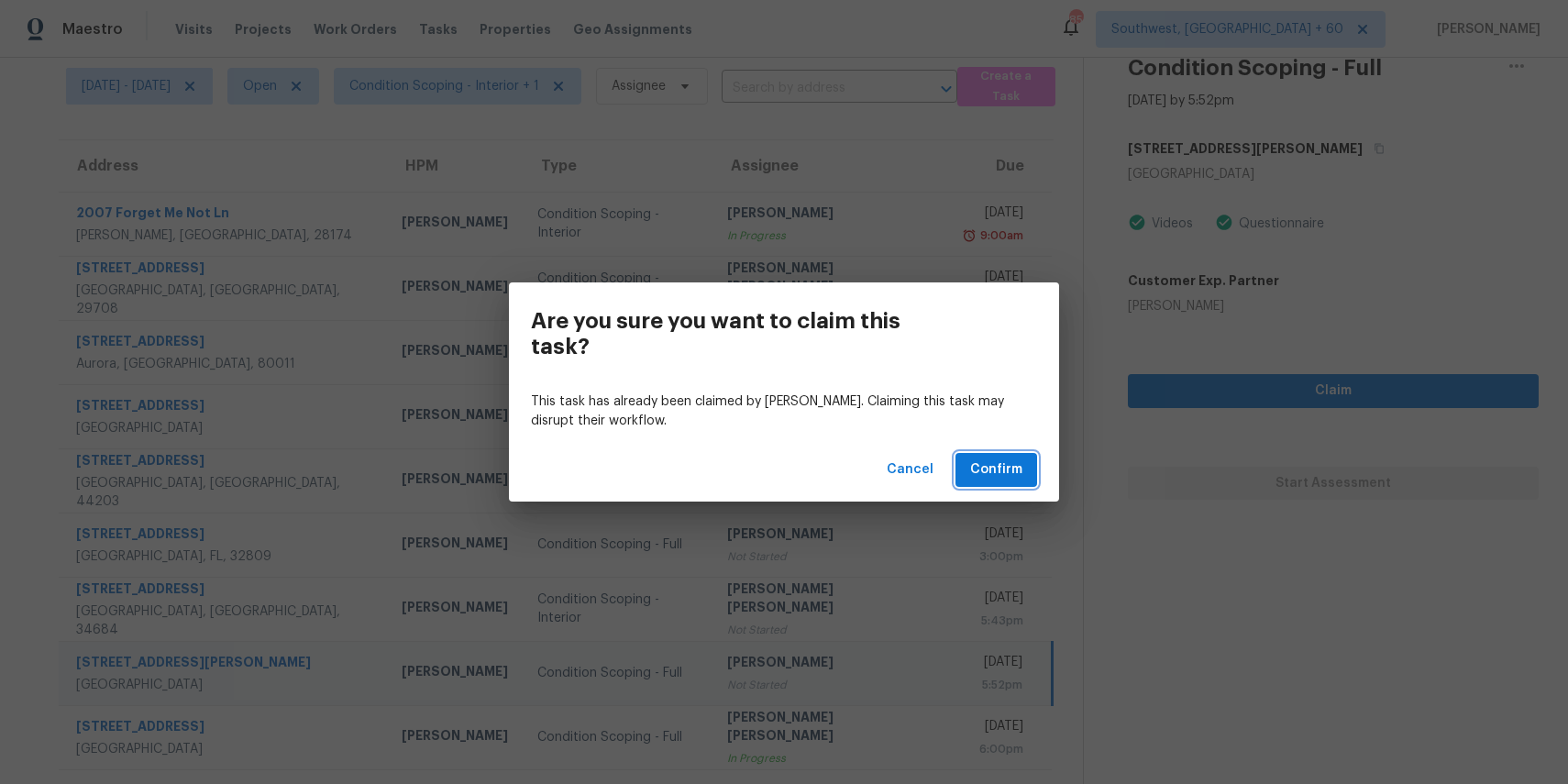
click at [1024, 469] on button "Confirm" at bounding box center [996, 470] width 82 height 34
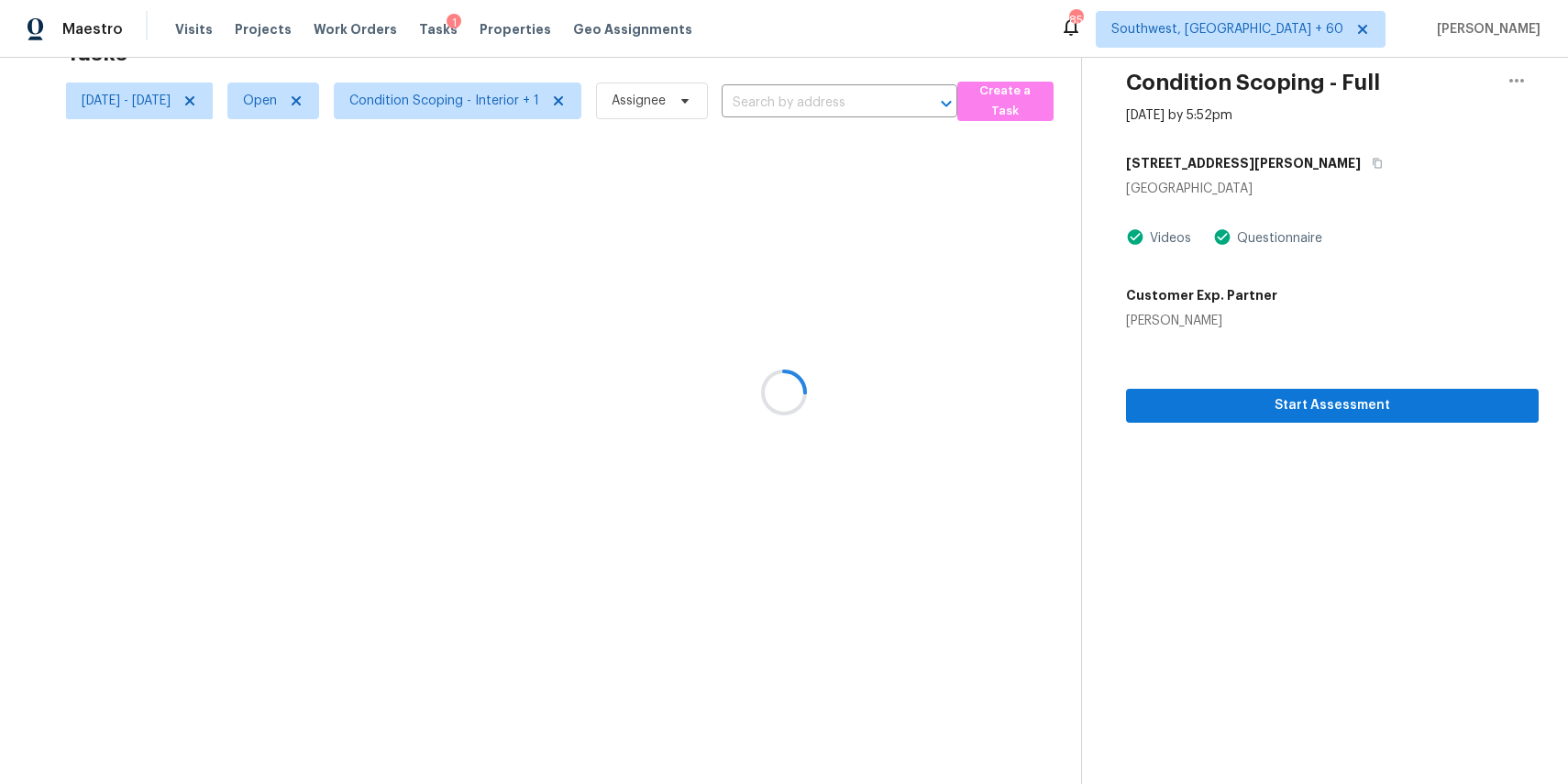
scroll to position [57, 0]
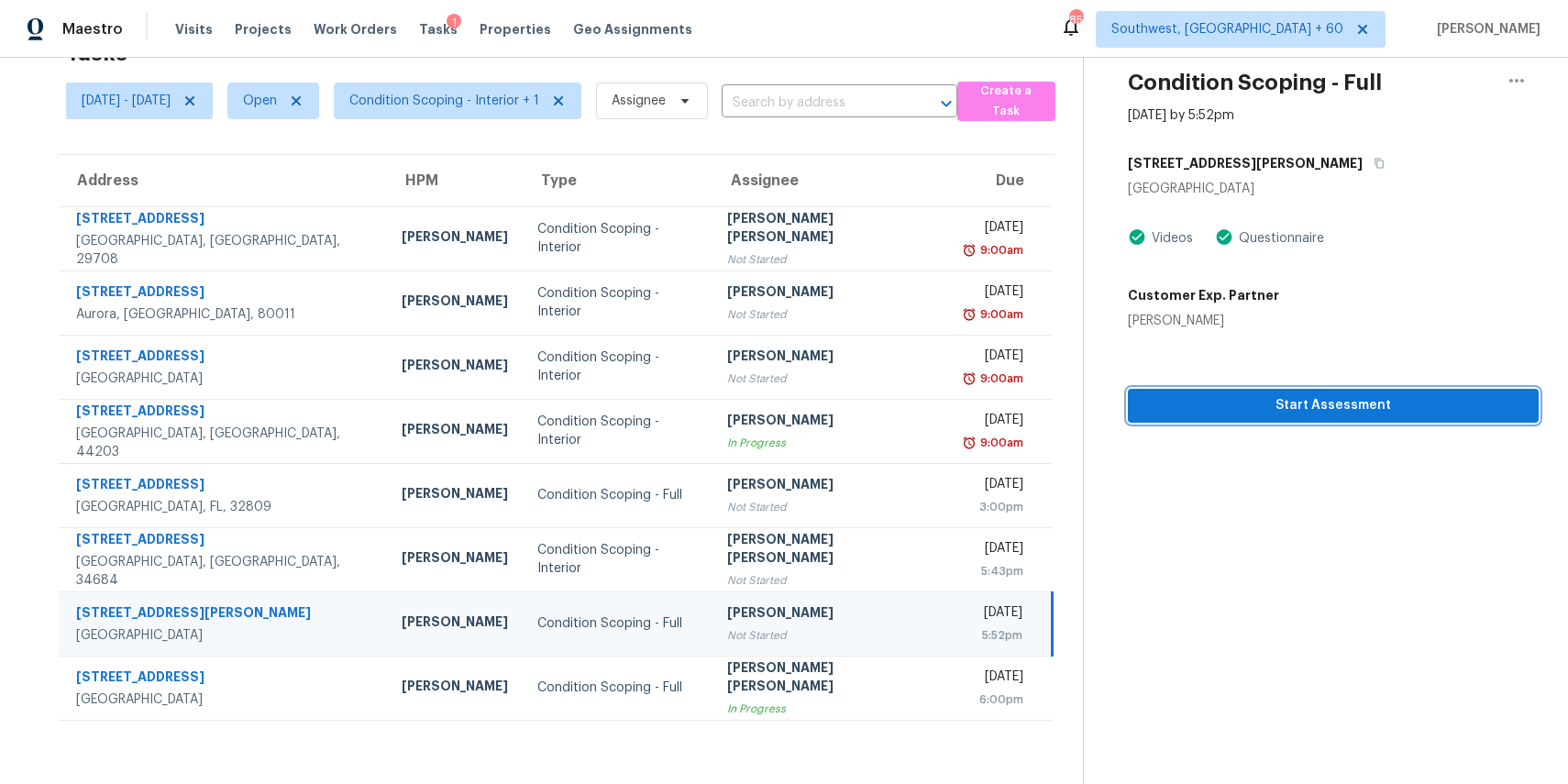
click at [1257, 395] on span "Start Assessment" at bounding box center [1334, 405] width 382 height 23
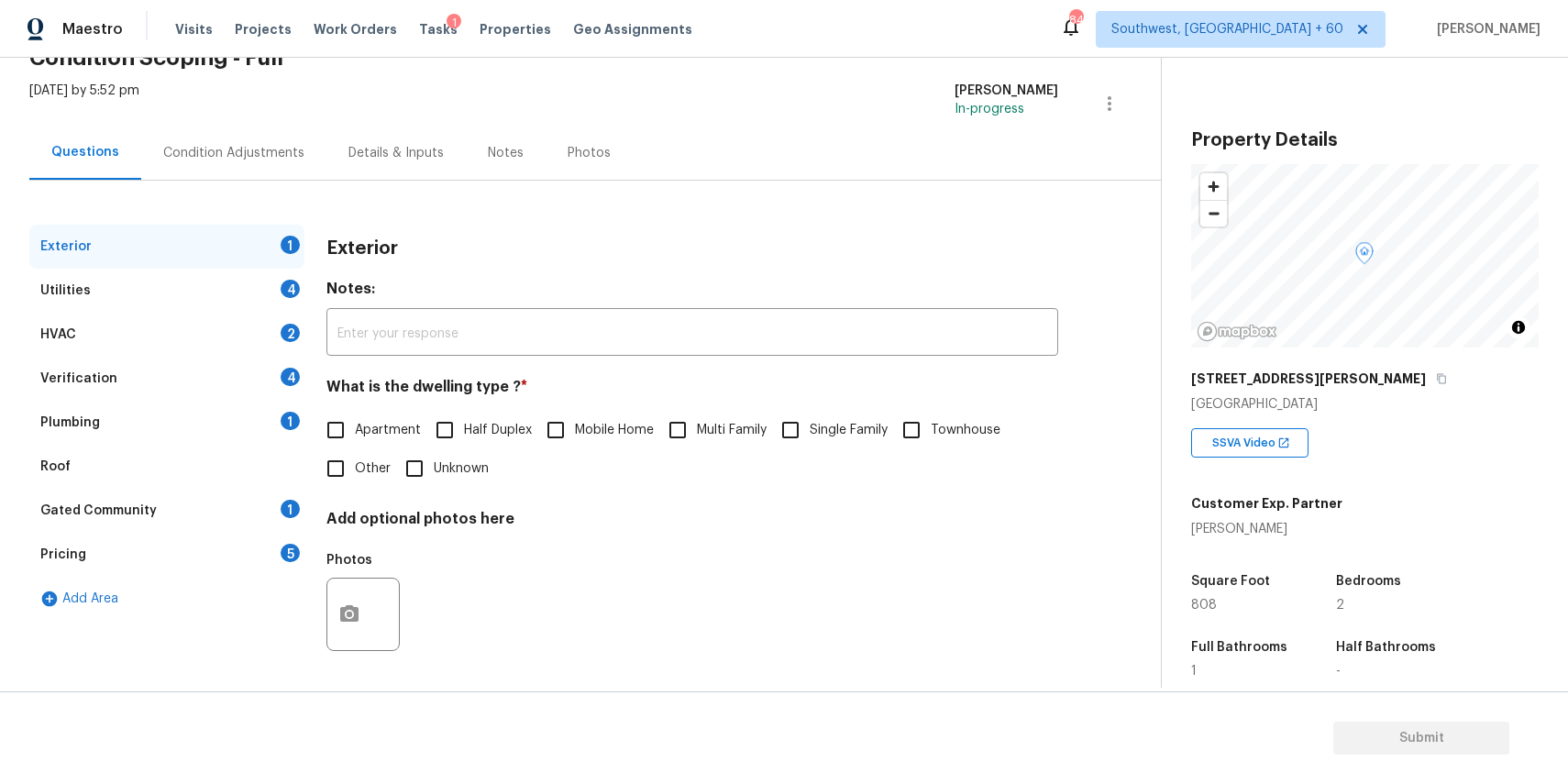
scroll to position [99, 0]
click at [793, 420] on input "Single Family" at bounding box center [790, 428] width 39 height 39
checkbox input "true"
click at [268, 284] on div "Utilities 4" at bounding box center [166, 289] width 276 height 44
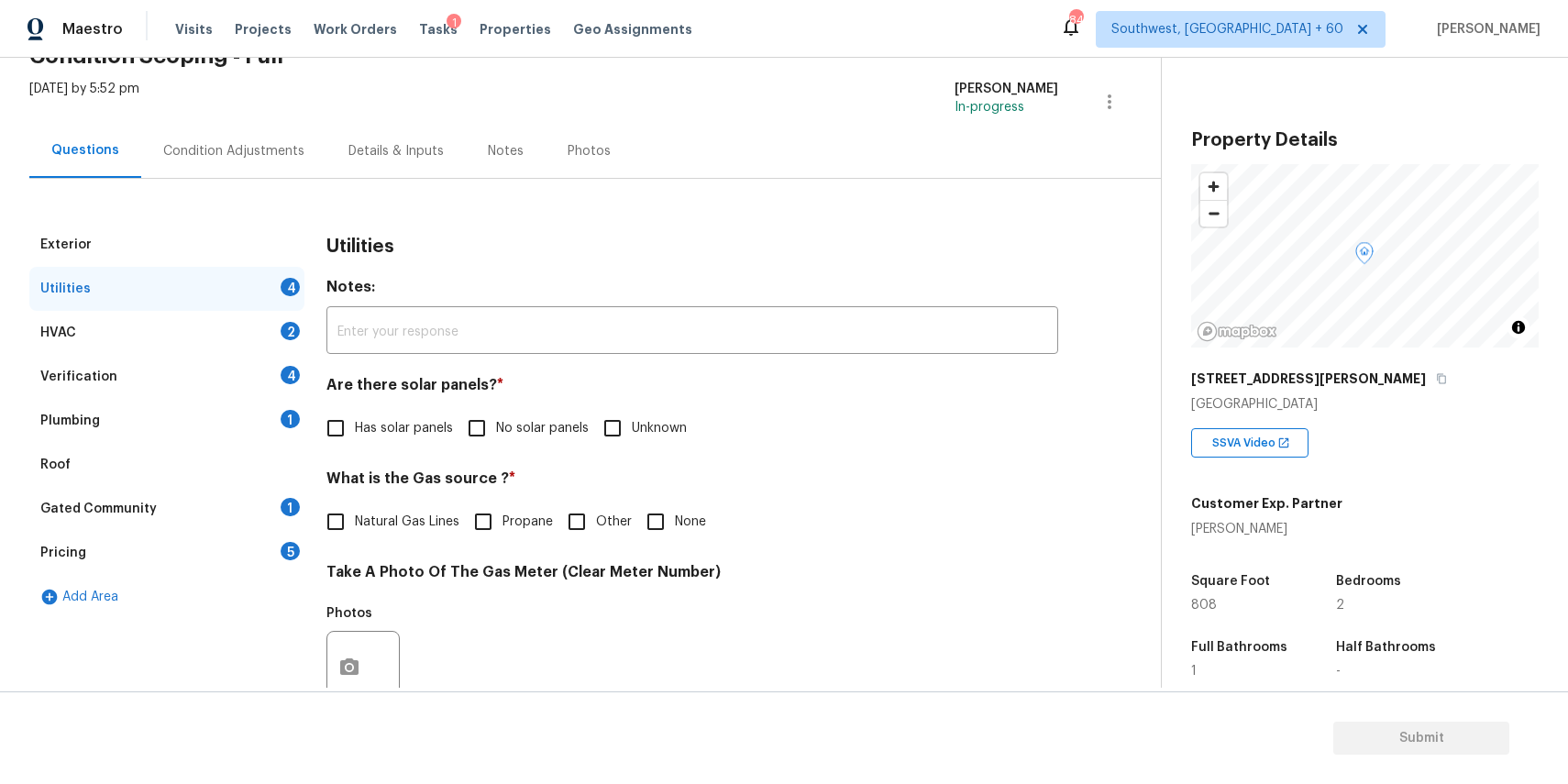
click at [550, 436] on span "No solar panels" at bounding box center [542, 429] width 92 height 19
click at [496, 436] on input "No solar panels" at bounding box center [477, 428] width 39 height 39
checkbox input "true"
click at [658, 510] on input "None" at bounding box center [656, 521] width 39 height 39
checkbox input "true"
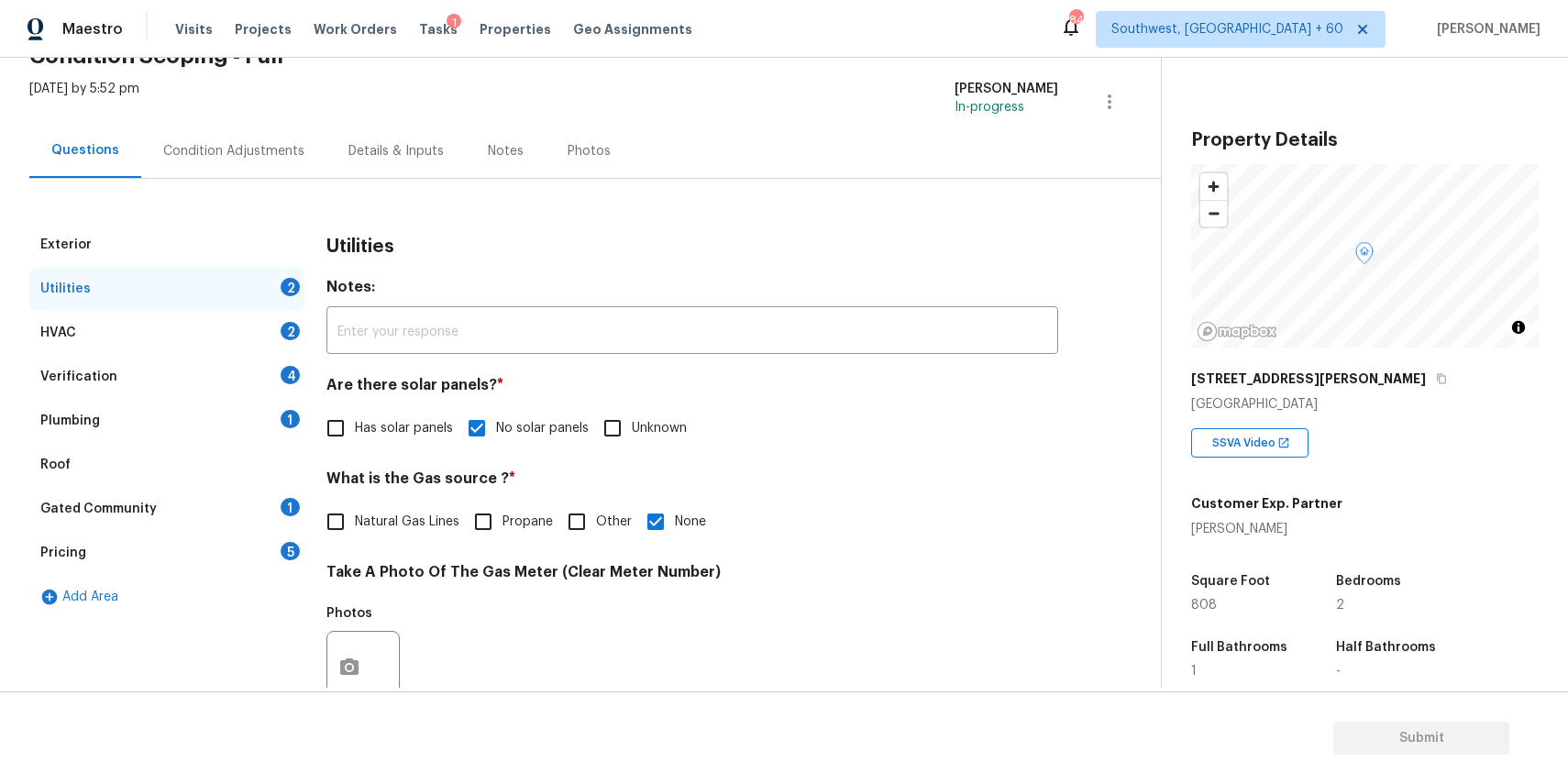
scroll to position [246, 0]
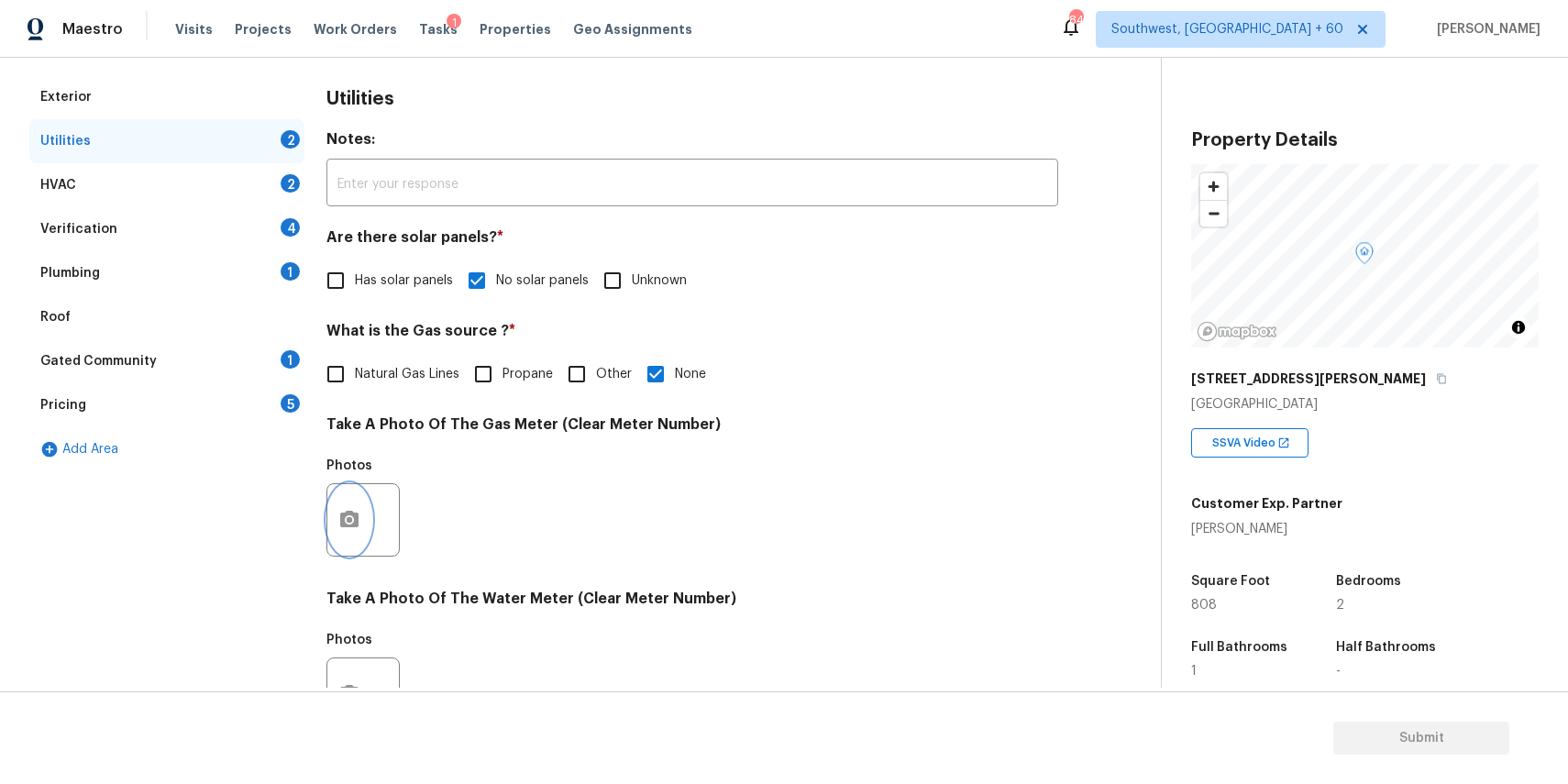
click at [345, 518] on icon "button" at bounding box center [349, 519] width 22 height 22
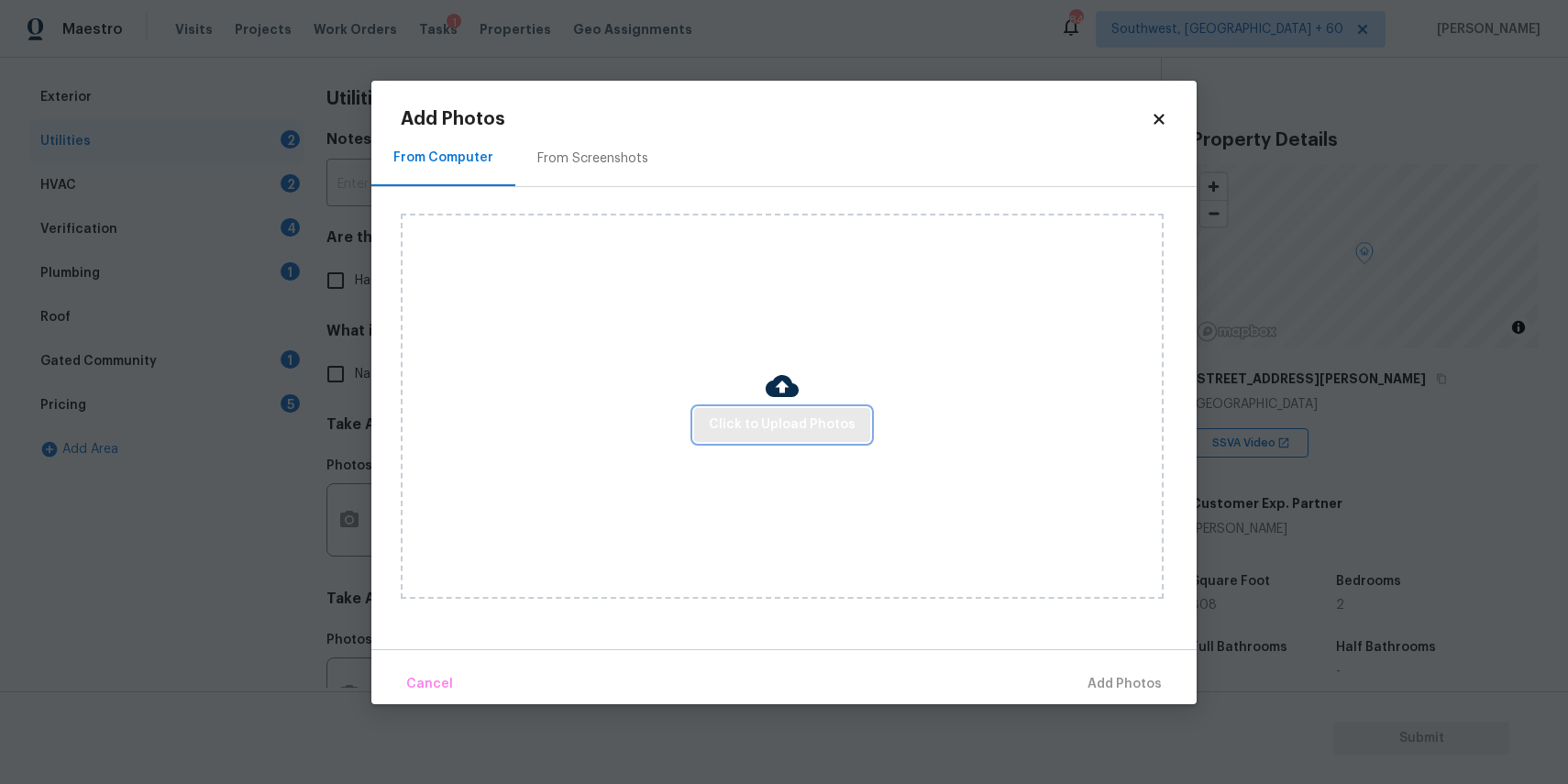
click at [737, 432] on span "Click to Upload Photos" at bounding box center [783, 425] width 147 height 23
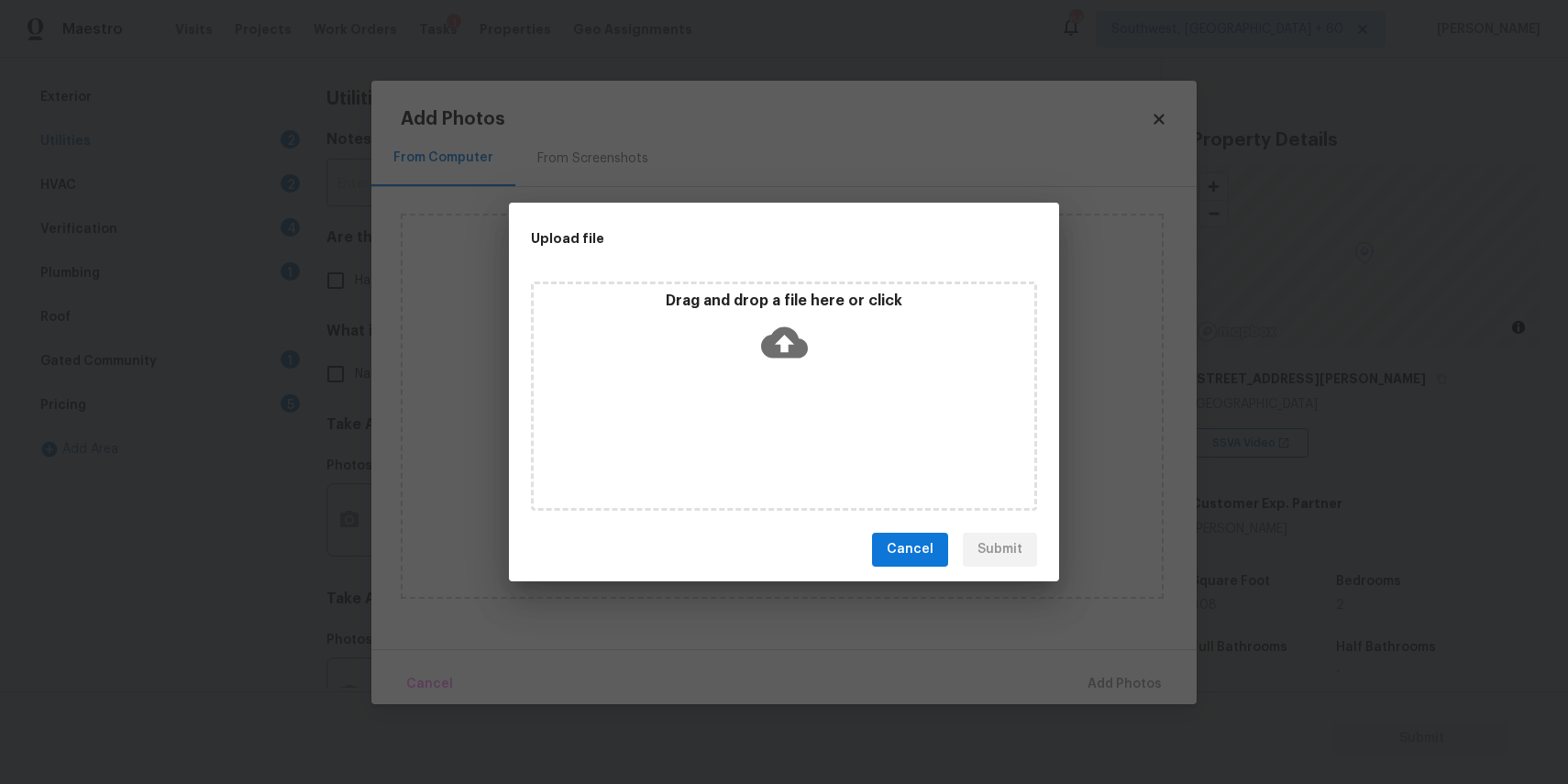
click at [737, 428] on div "Drag and drop a file here or click" at bounding box center [784, 396] width 506 height 229
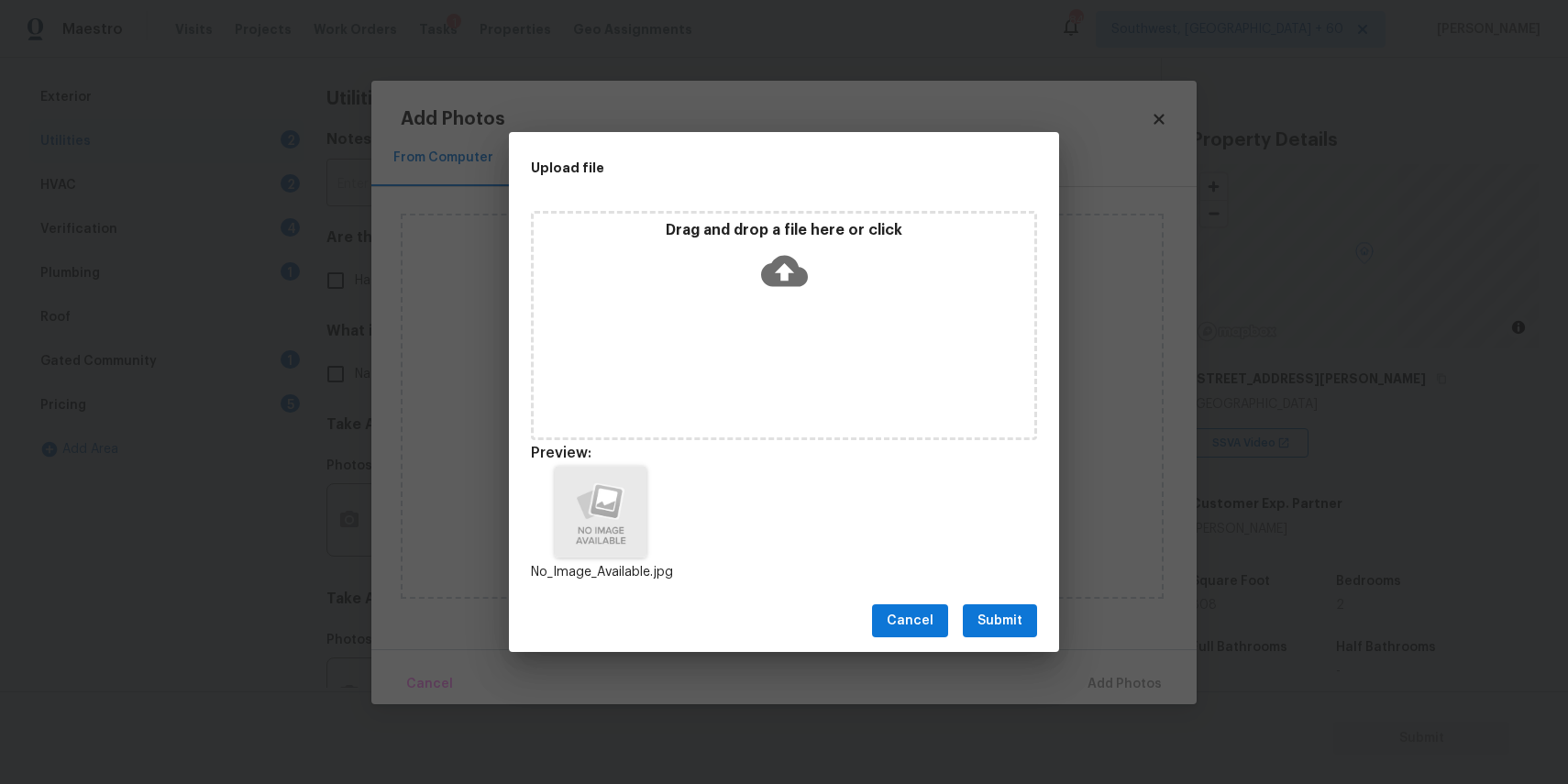
click at [1009, 617] on span "Submit" at bounding box center [1000, 620] width 45 height 23
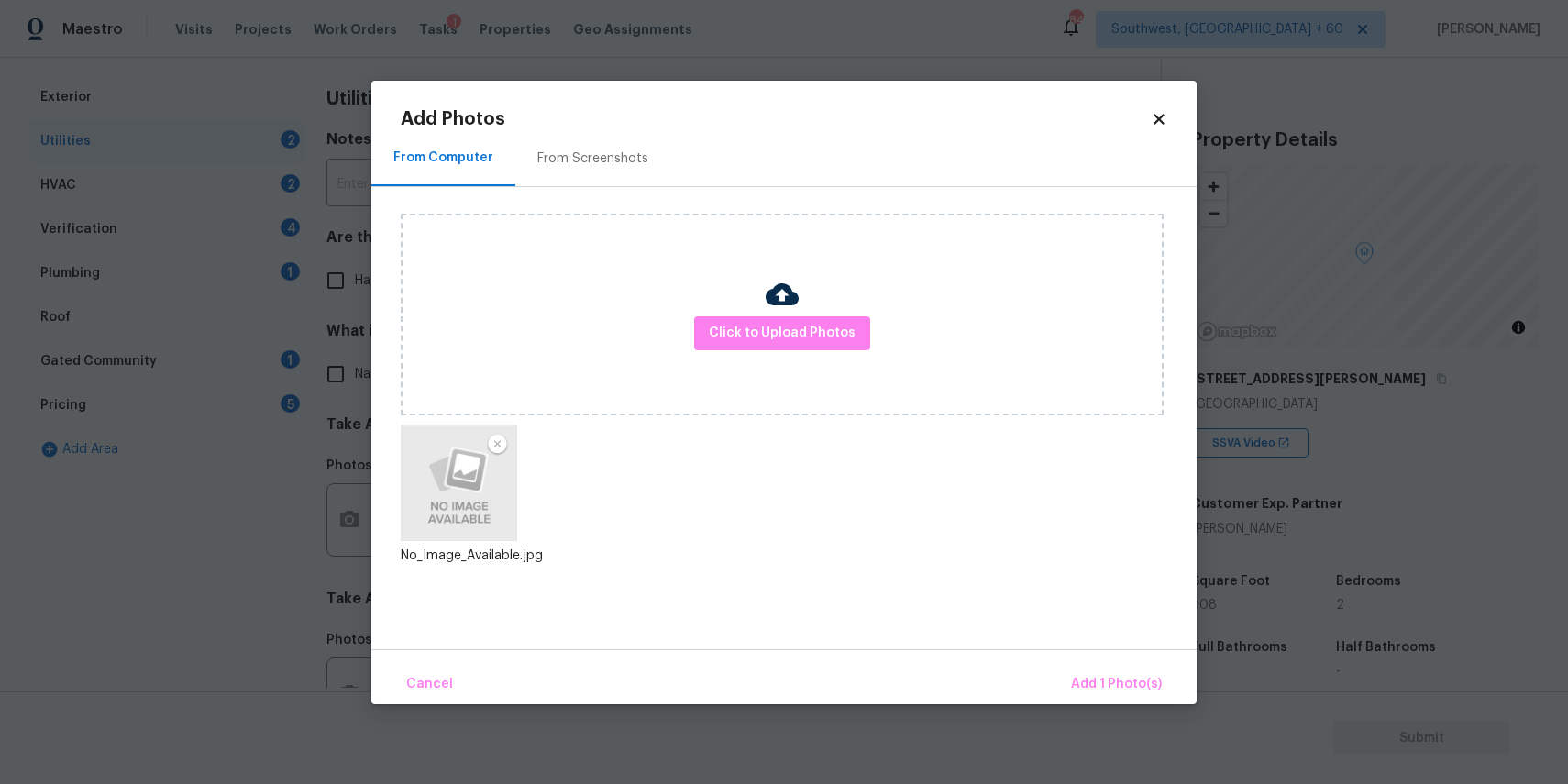
click at [1048, 710] on body "Maestro Visits Projects Work Orders Tasks 1 Properties Geo Assignments [GEOGRAP…" at bounding box center [784, 392] width 1568 height 784
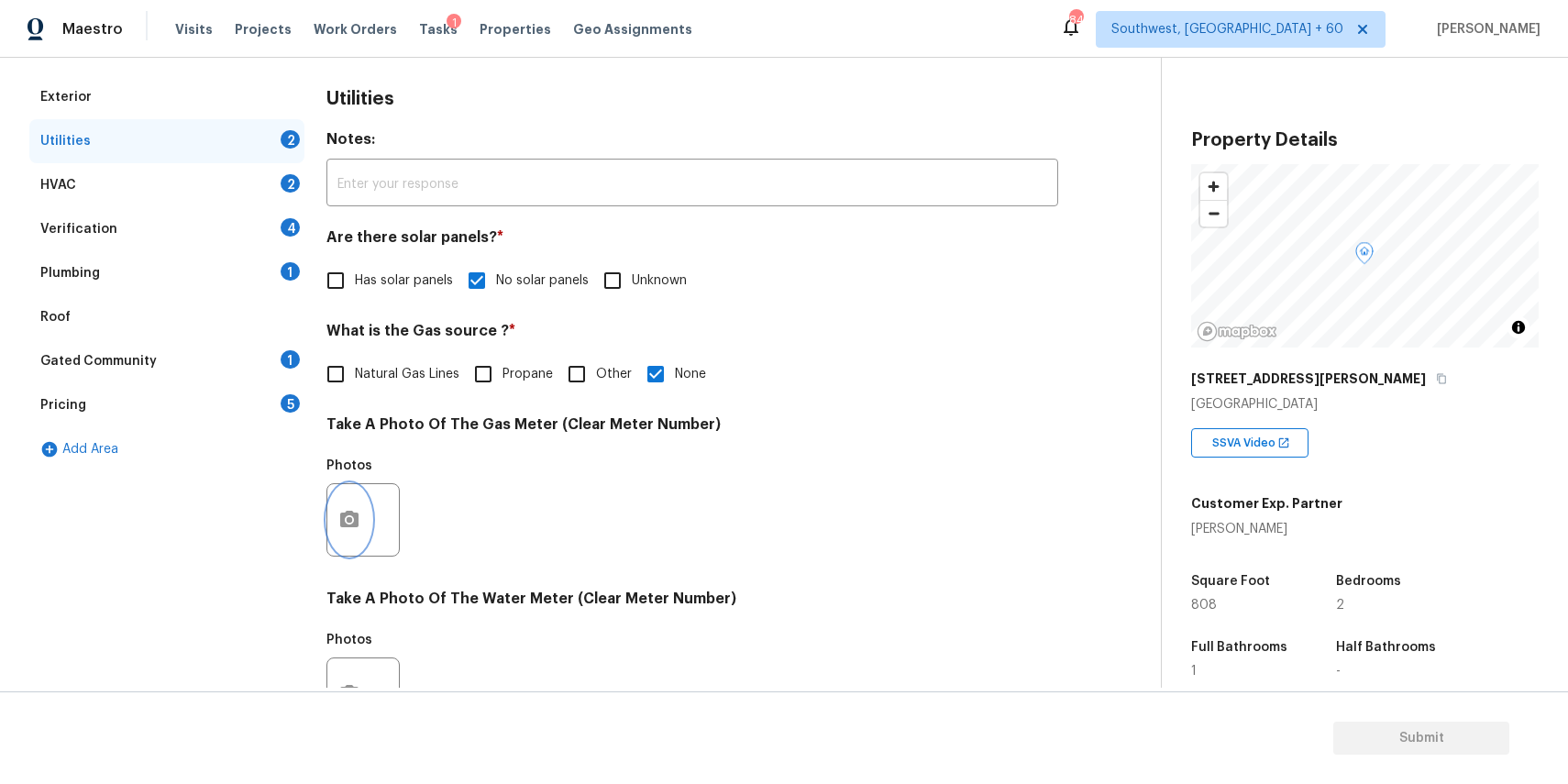
click at [366, 512] on button "button" at bounding box center [349, 520] width 44 height 71
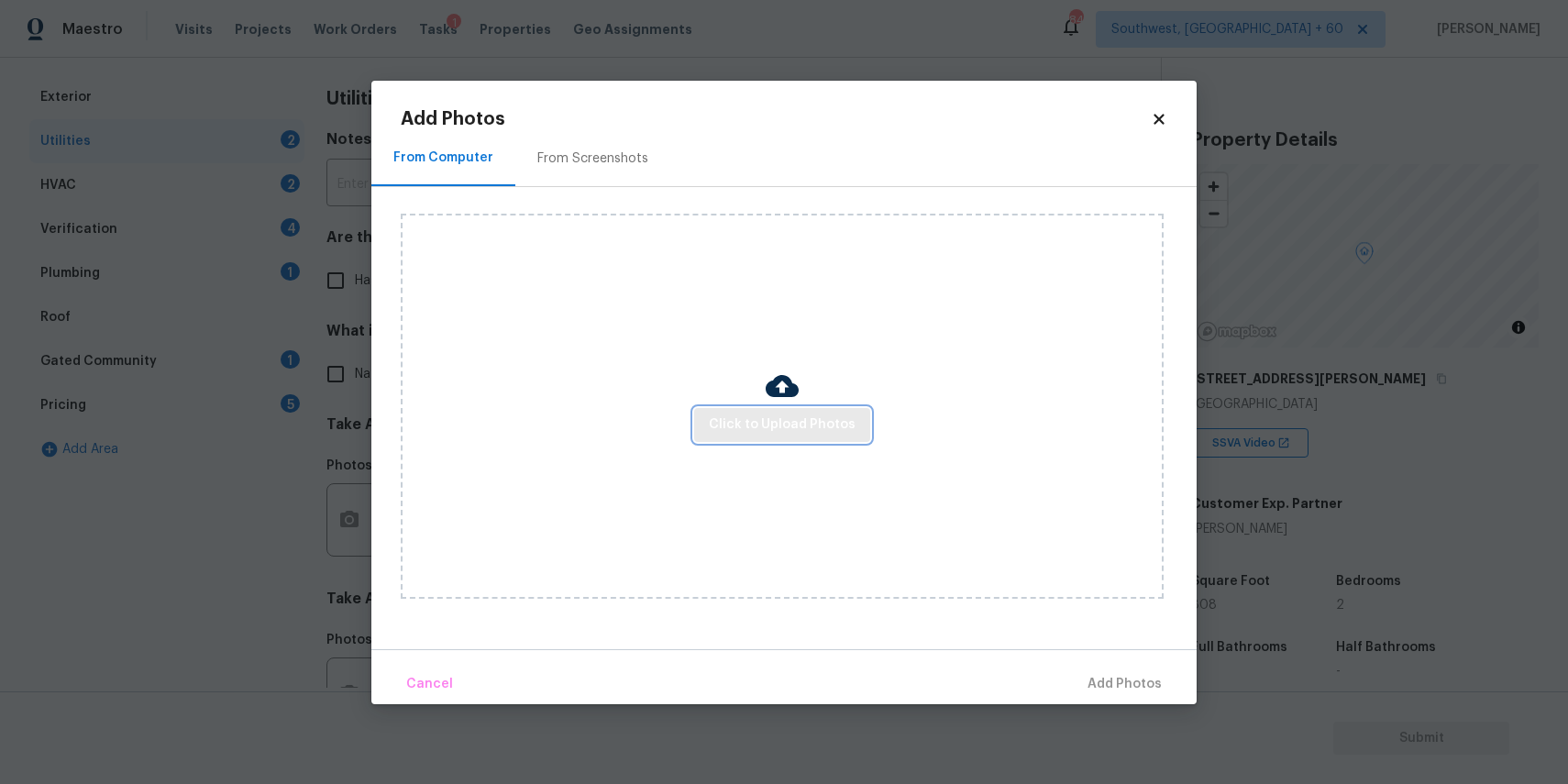
click at [848, 421] on span "Click to Upload Photos" at bounding box center [783, 425] width 147 height 23
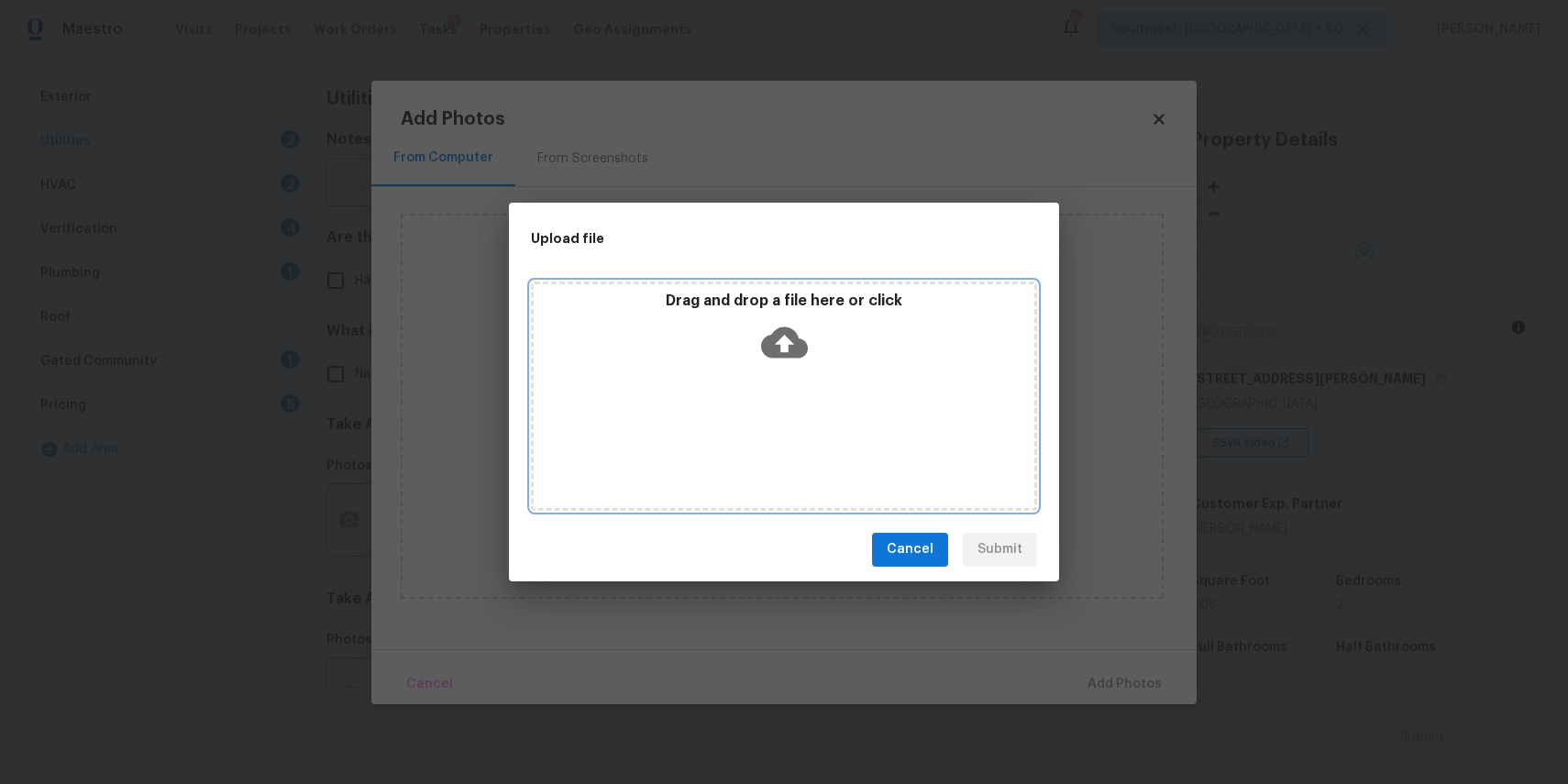
click at [802, 385] on div "Drag and drop a file here or click" at bounding box center [784, 396] width 506 height 229
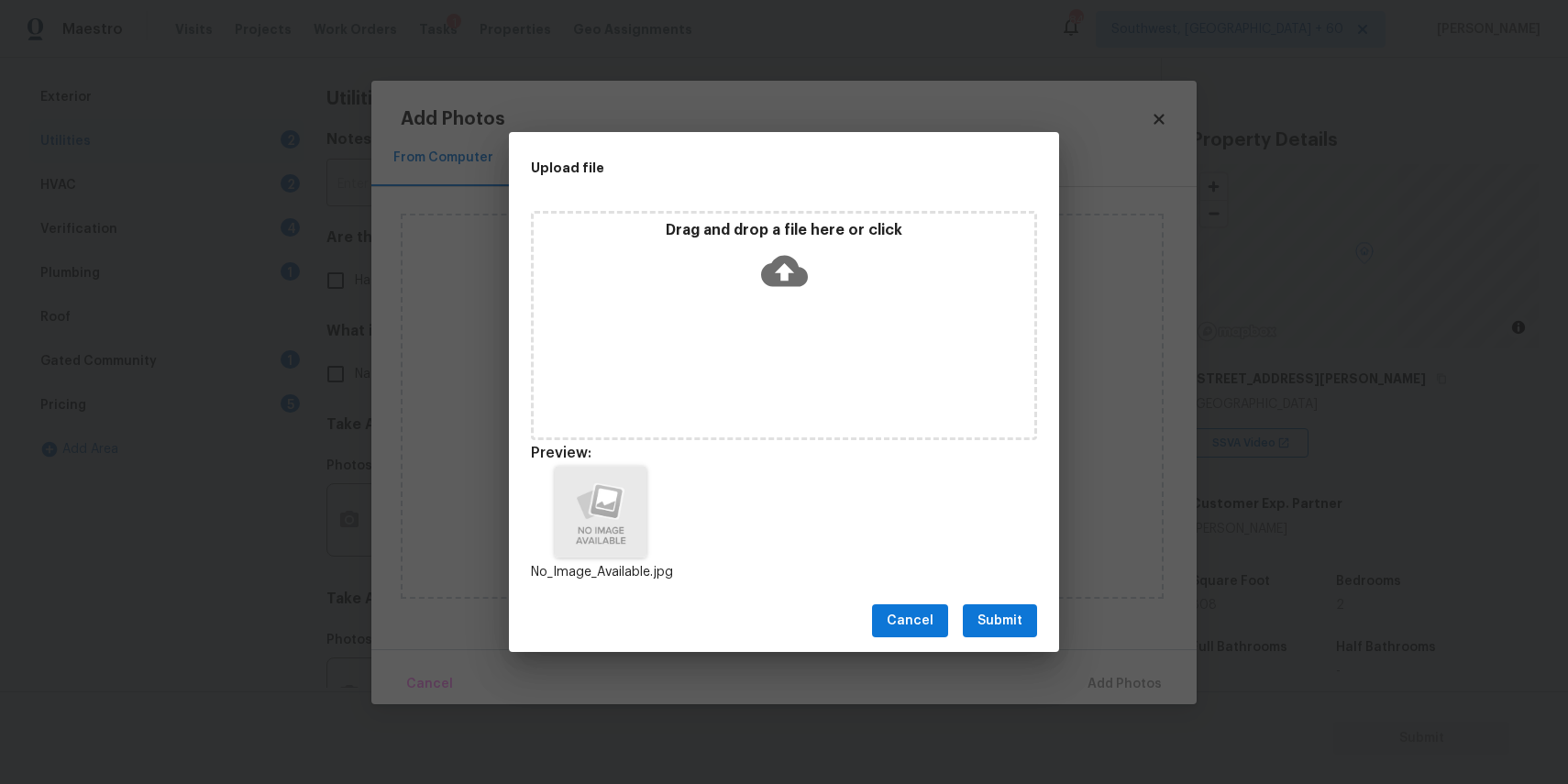
click at [1011, 621] on span "Submit" at bounding box center [1000, 620] width 45 height 23
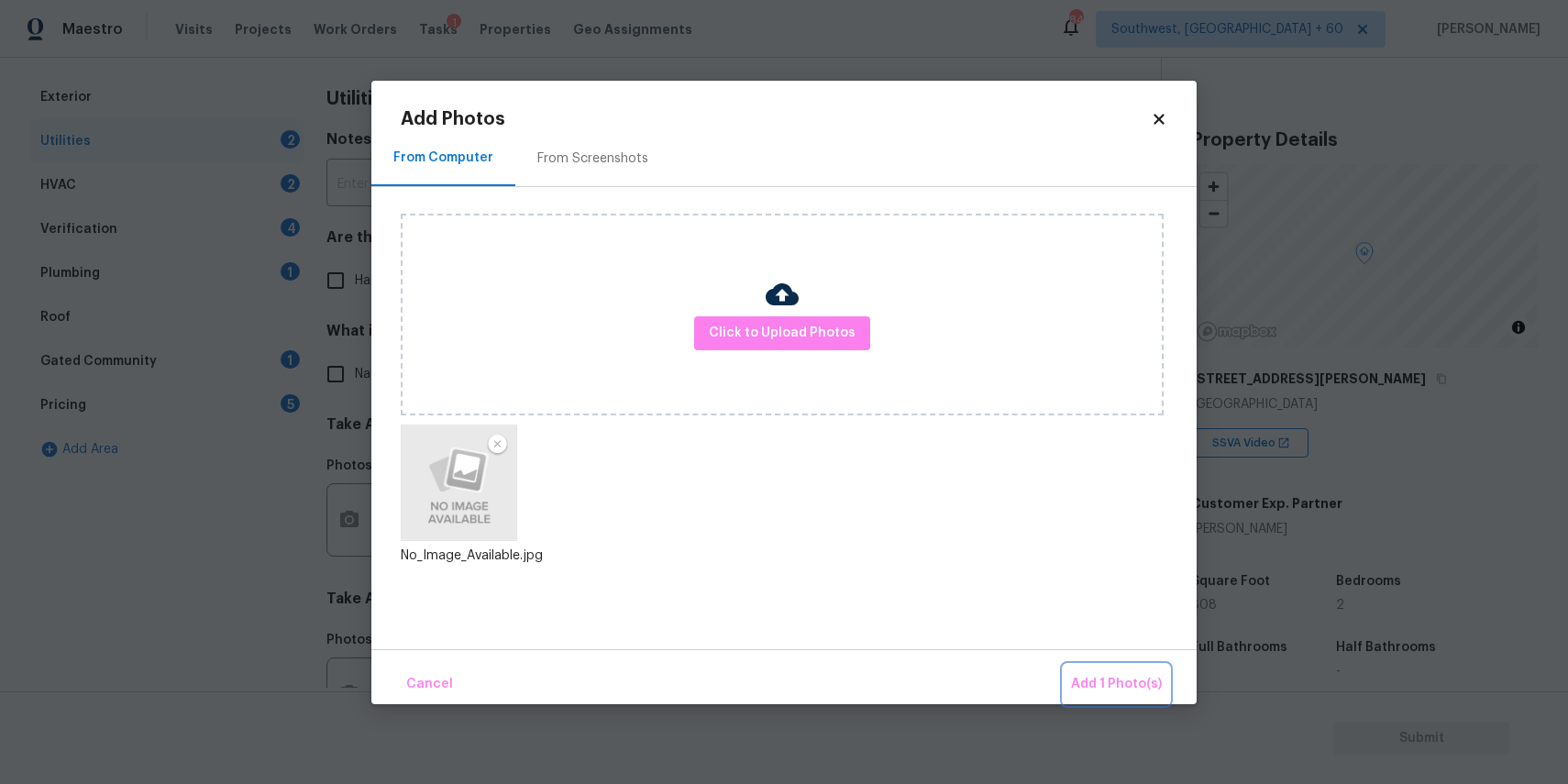
click at [1104, 668] on button "Add 1 Photo(s)" at bounding box center [1117, 684] width 105 height 39
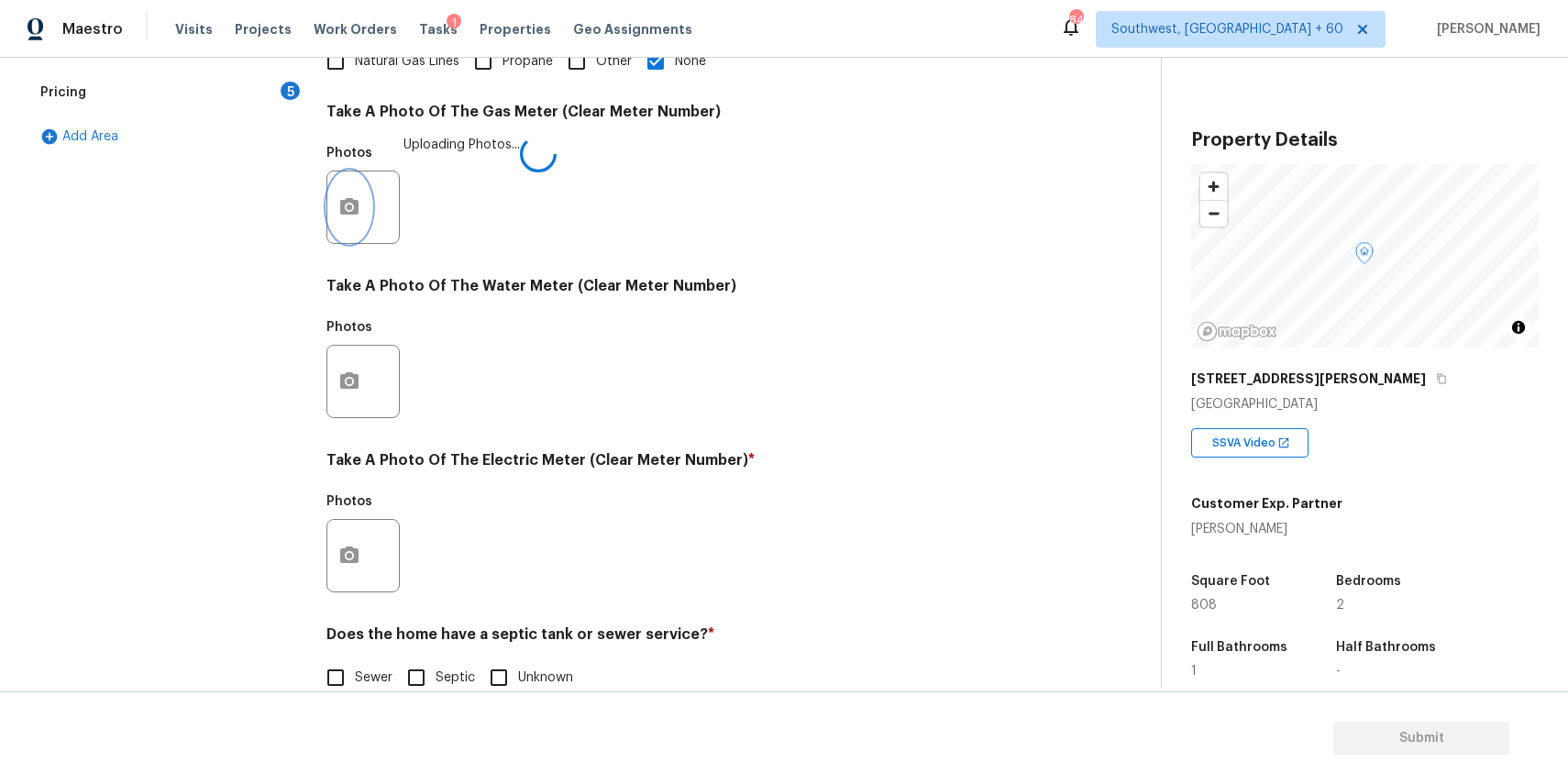
scroll to position [596, 0]
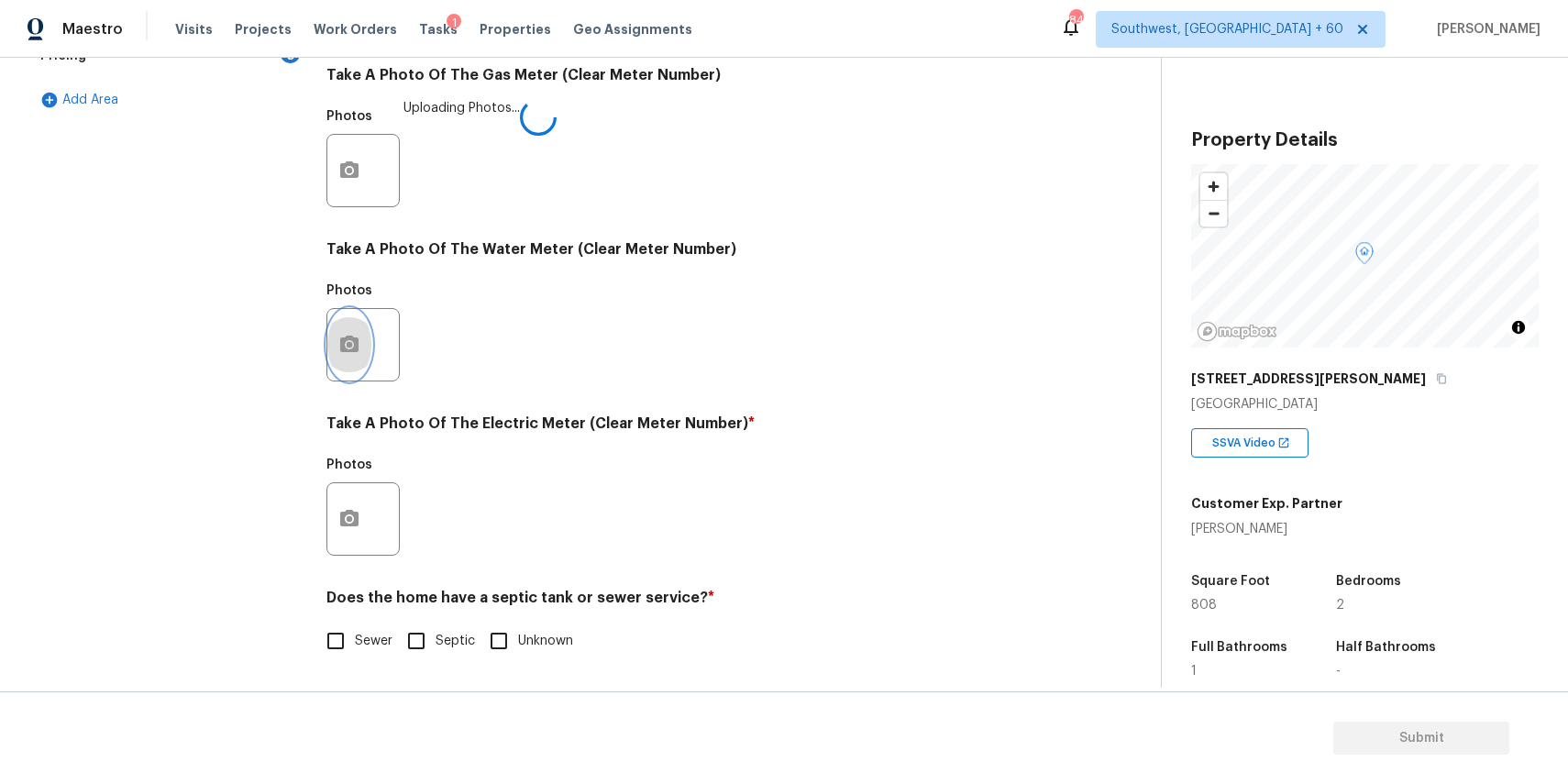
click at [345, 345] on icon "button" at bounding box center [349, 344] width 22 height 22
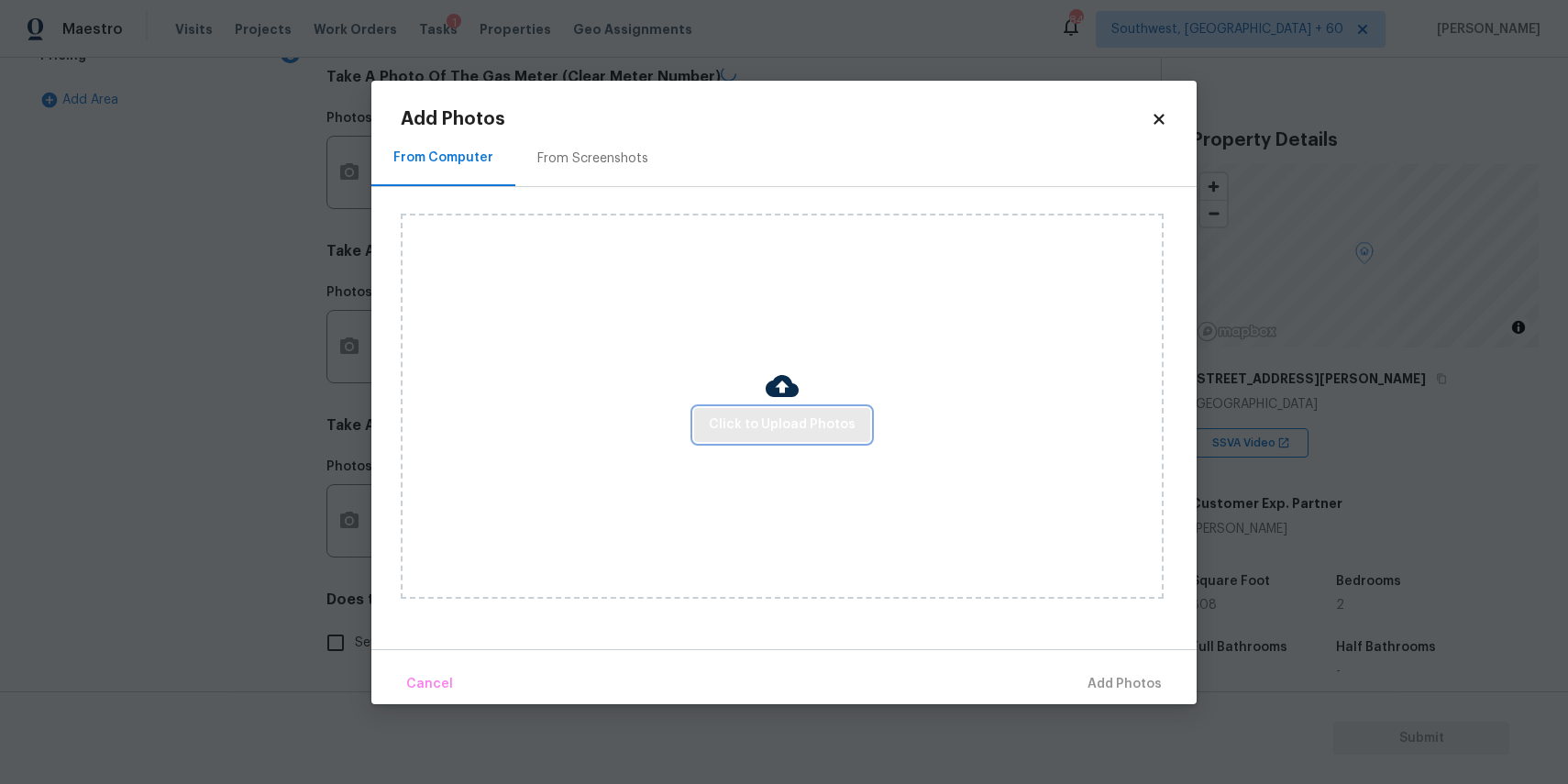
click at [786, 416] on span "Click to Upload Photos" at bounding box center [783, 425] width 147 height 23
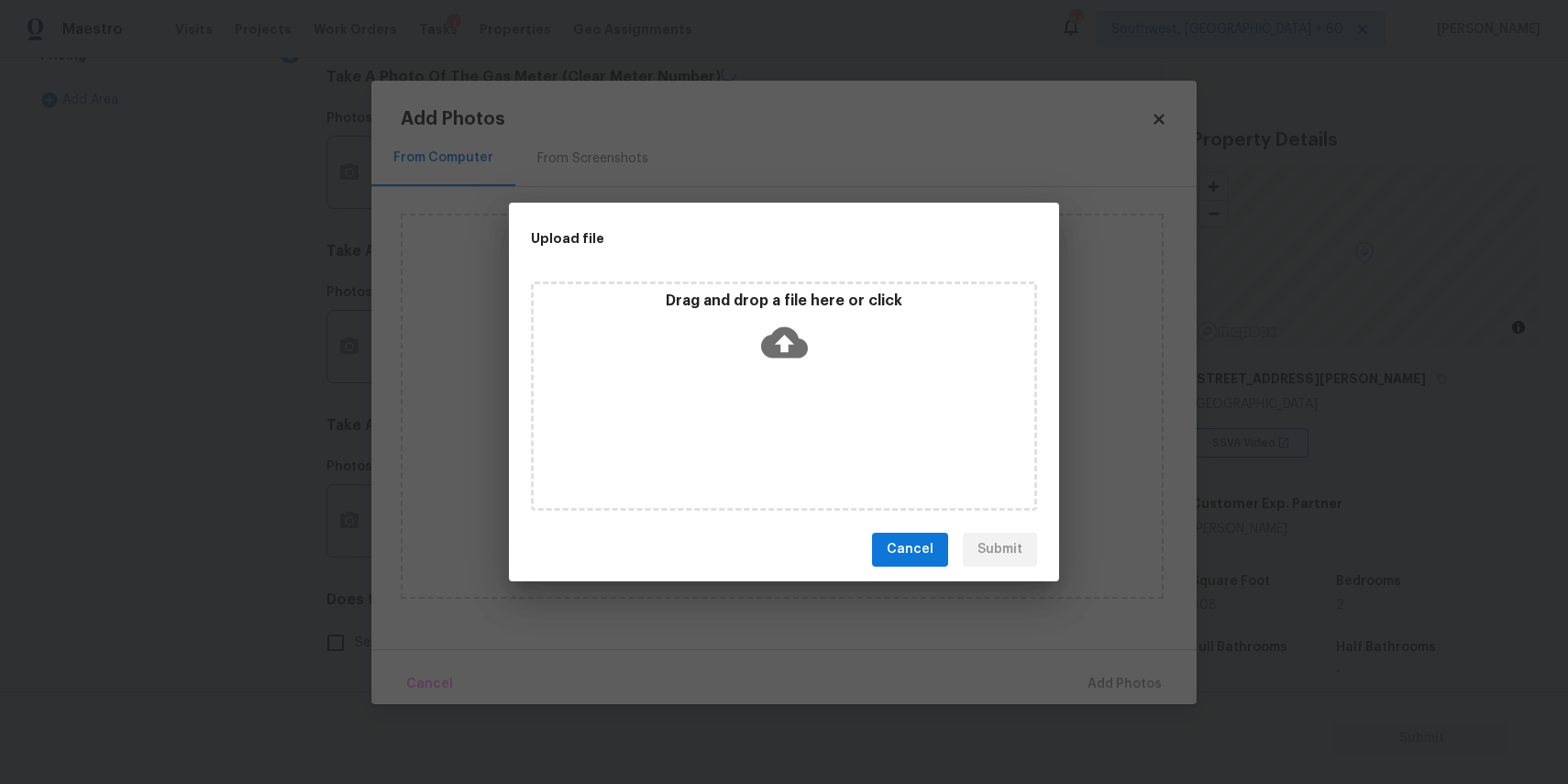
click at [782, 401] on div "Drag and drop a file here or click" at bounding box center [784, 396] width 506 height 229
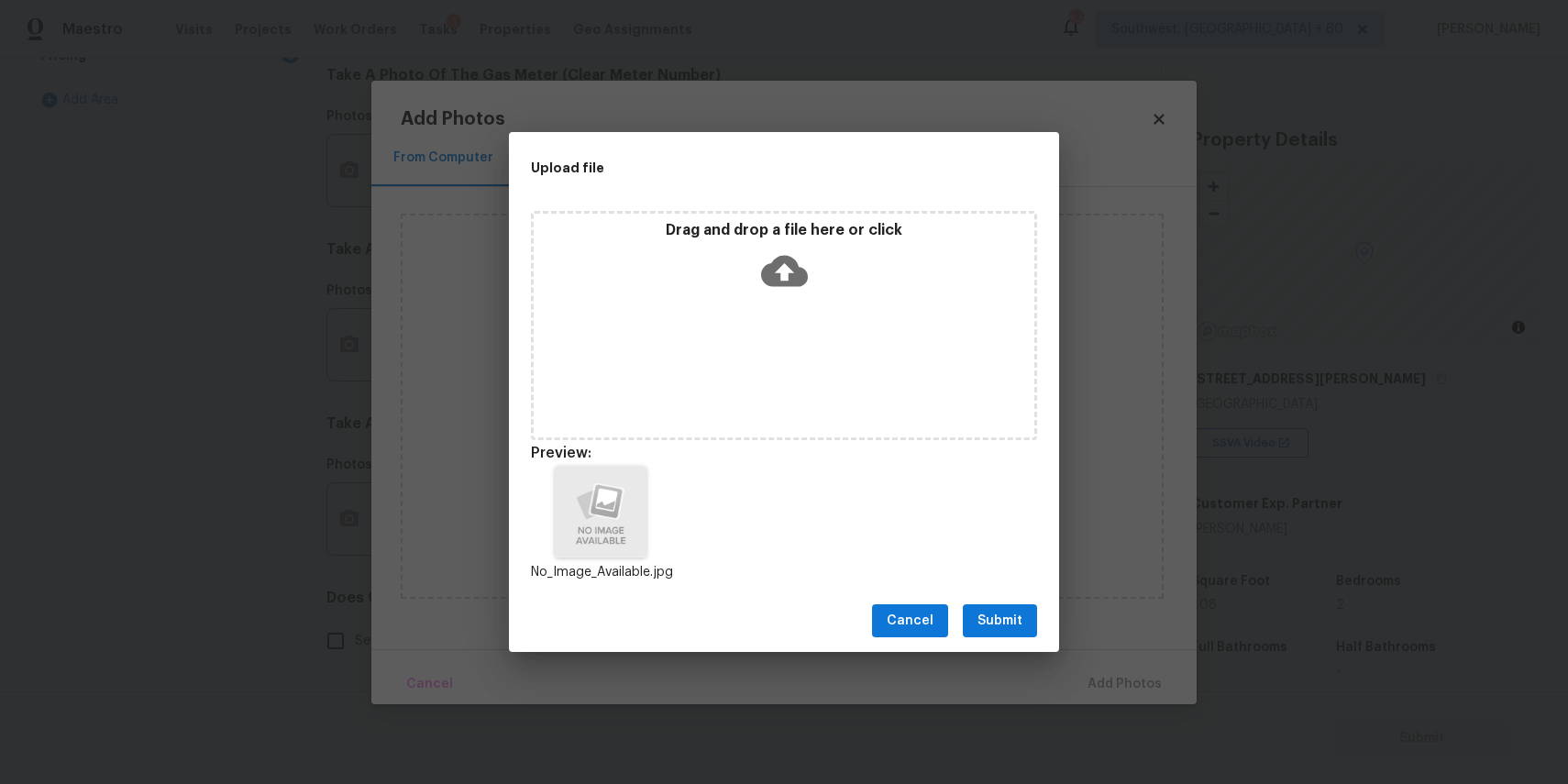
click at [1009, 610] on span "Submit" at bounding box center [1000, 620] width 45 height 23
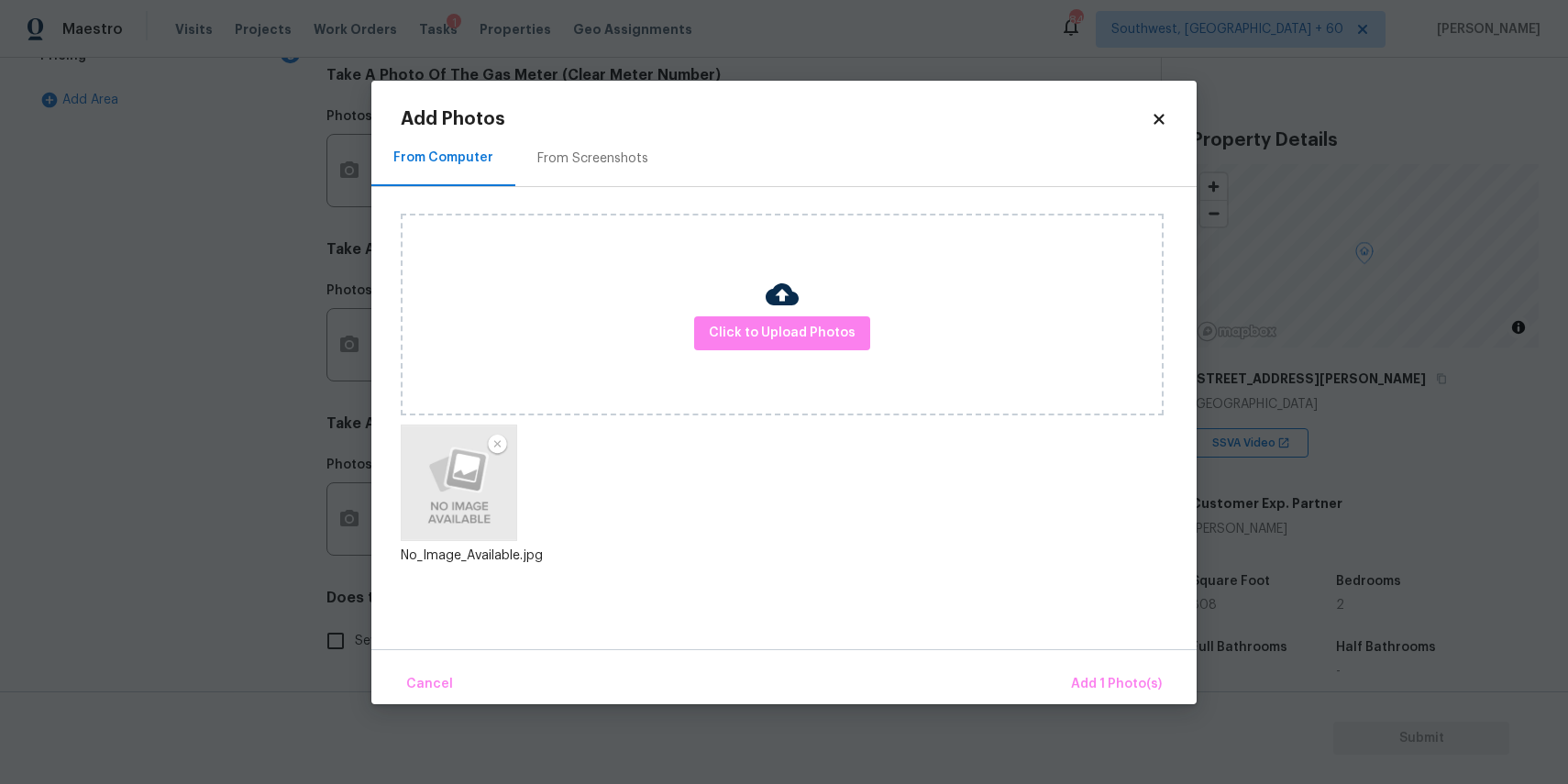
click at [1118, 656] on div "Cancel Add 1 Photo(s)" at bounding box center [784, 676] width 826 height 55
click at [1115, 679] on span "Add 1 Photo(s)" at bounding box center [1117, 684] width 91 height 23
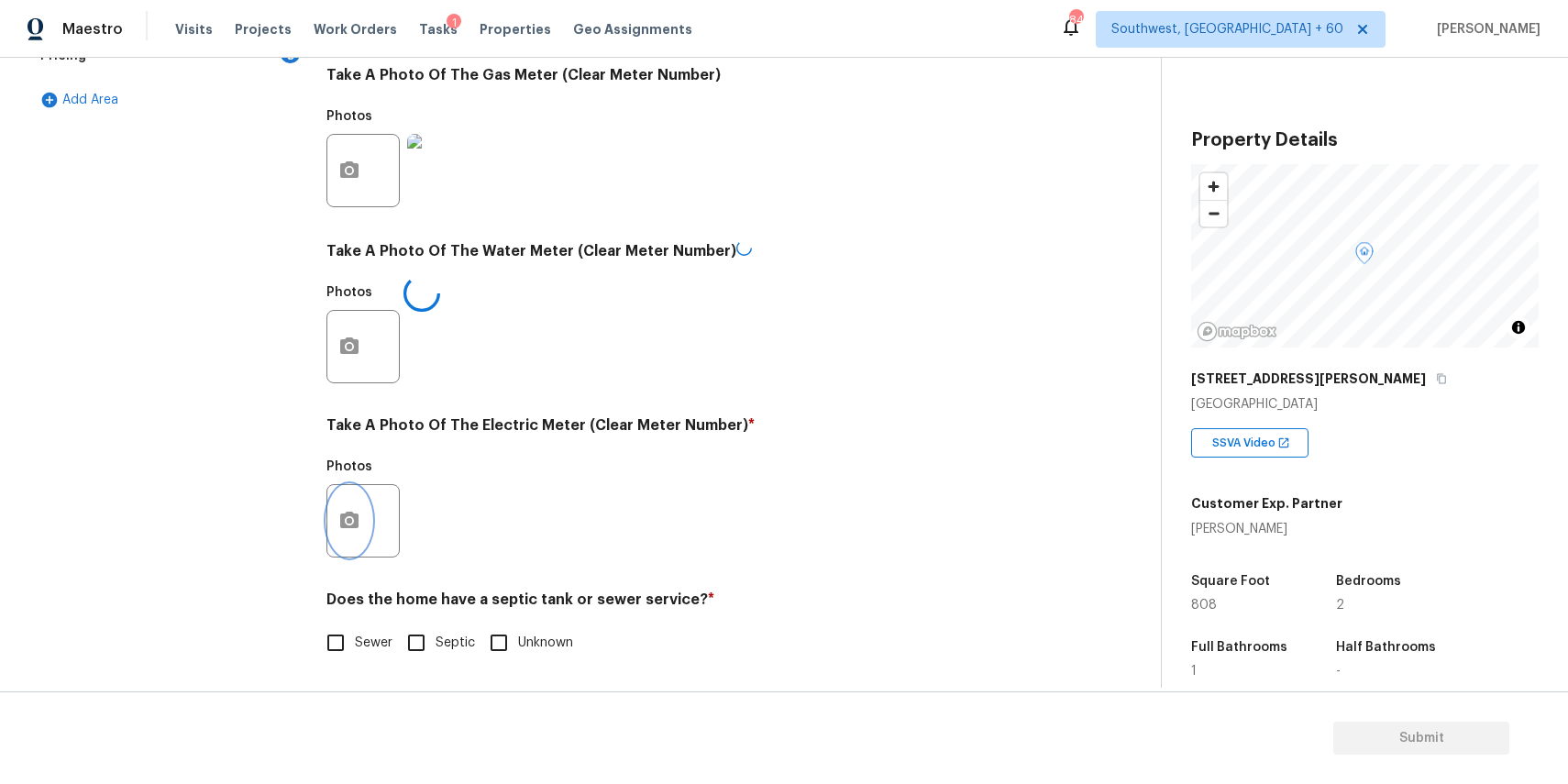
click at [346, 517] on icon "button" at bounding box center [349, 520] width 22 height 22
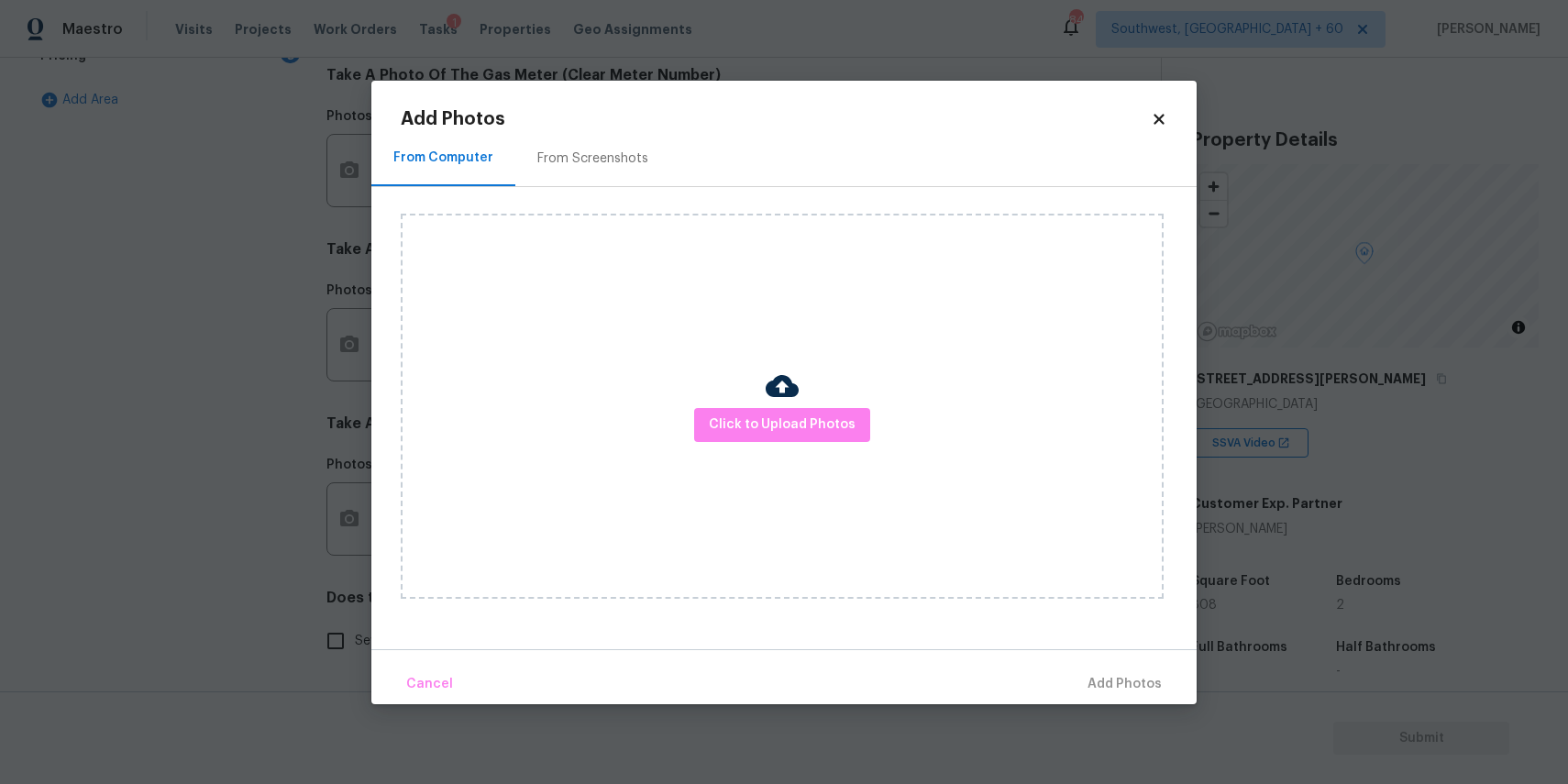
click at [784, 447] on div "Click to Upload Photos" at bounding box center [782, 406] width 763 height 385
click at [789, 420] on span "Click to Upload Photos" at bounding box center [783, 425] width 147 height 23
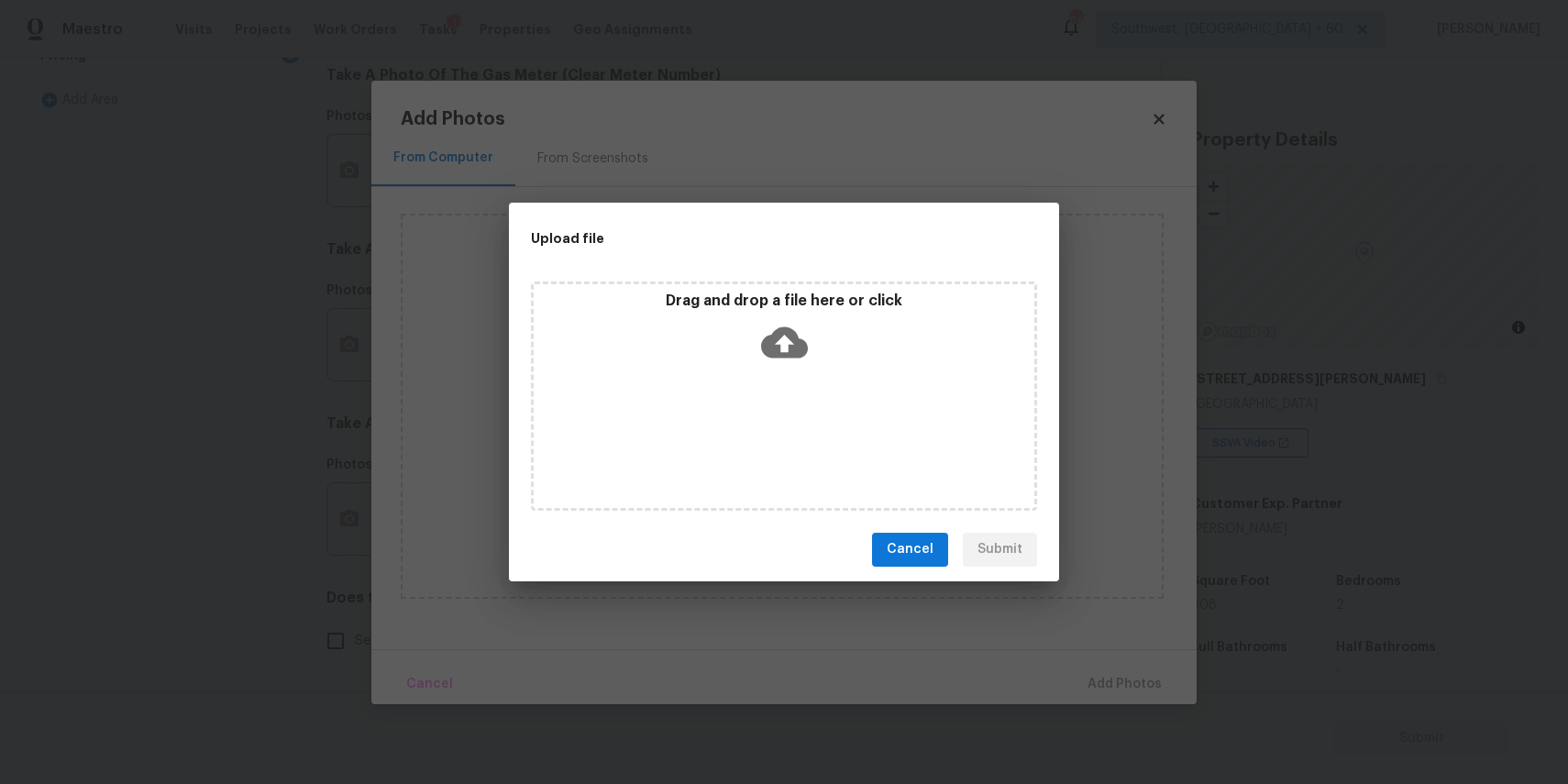
click at [789, 440] on div "Drag and drop a file here or click" at bounding box center [784, 396] width 506 height 229
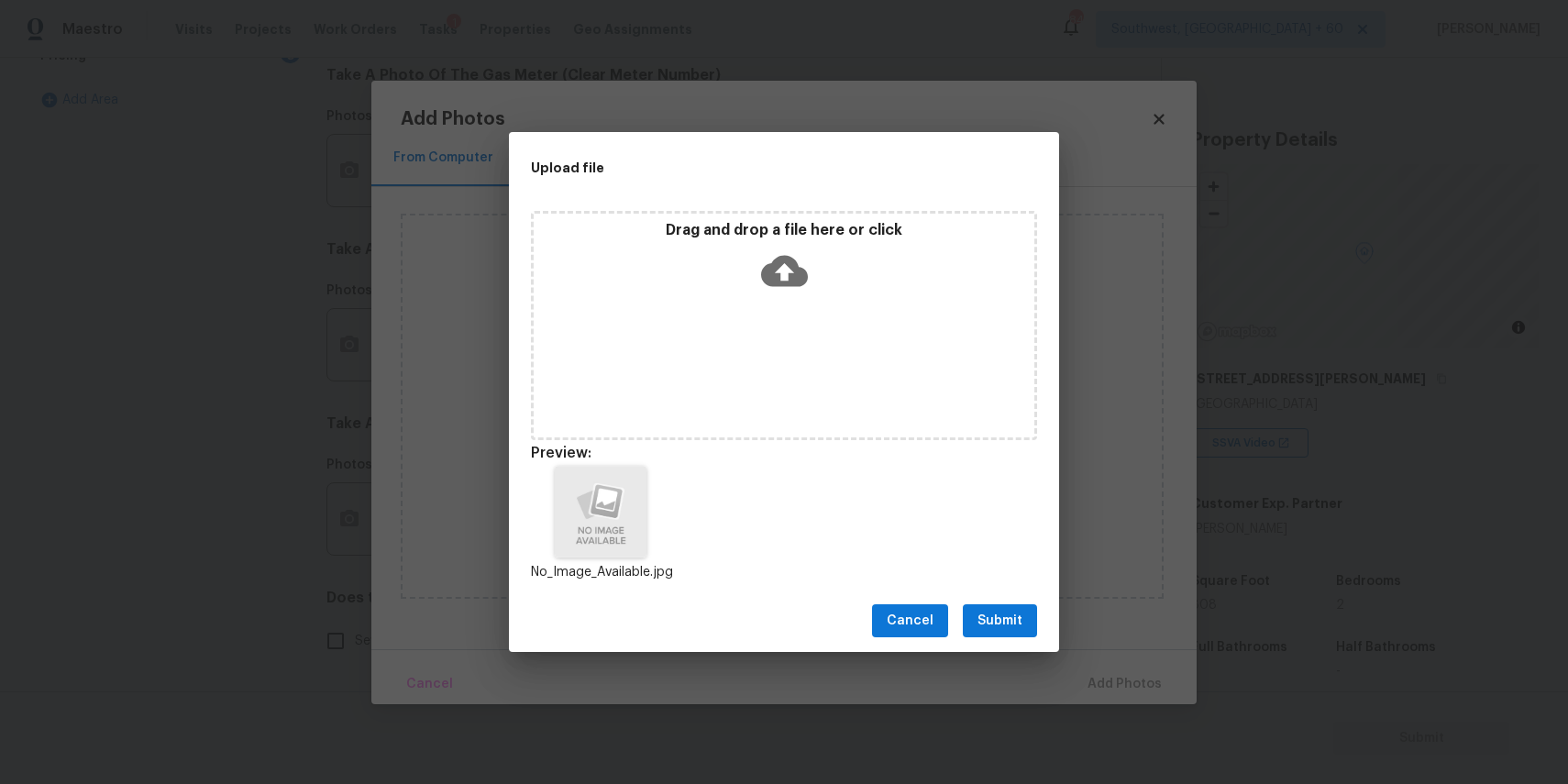
click at [1014, 614] on span "Submit" at bounding box center [1000, 620] width 45 height 23
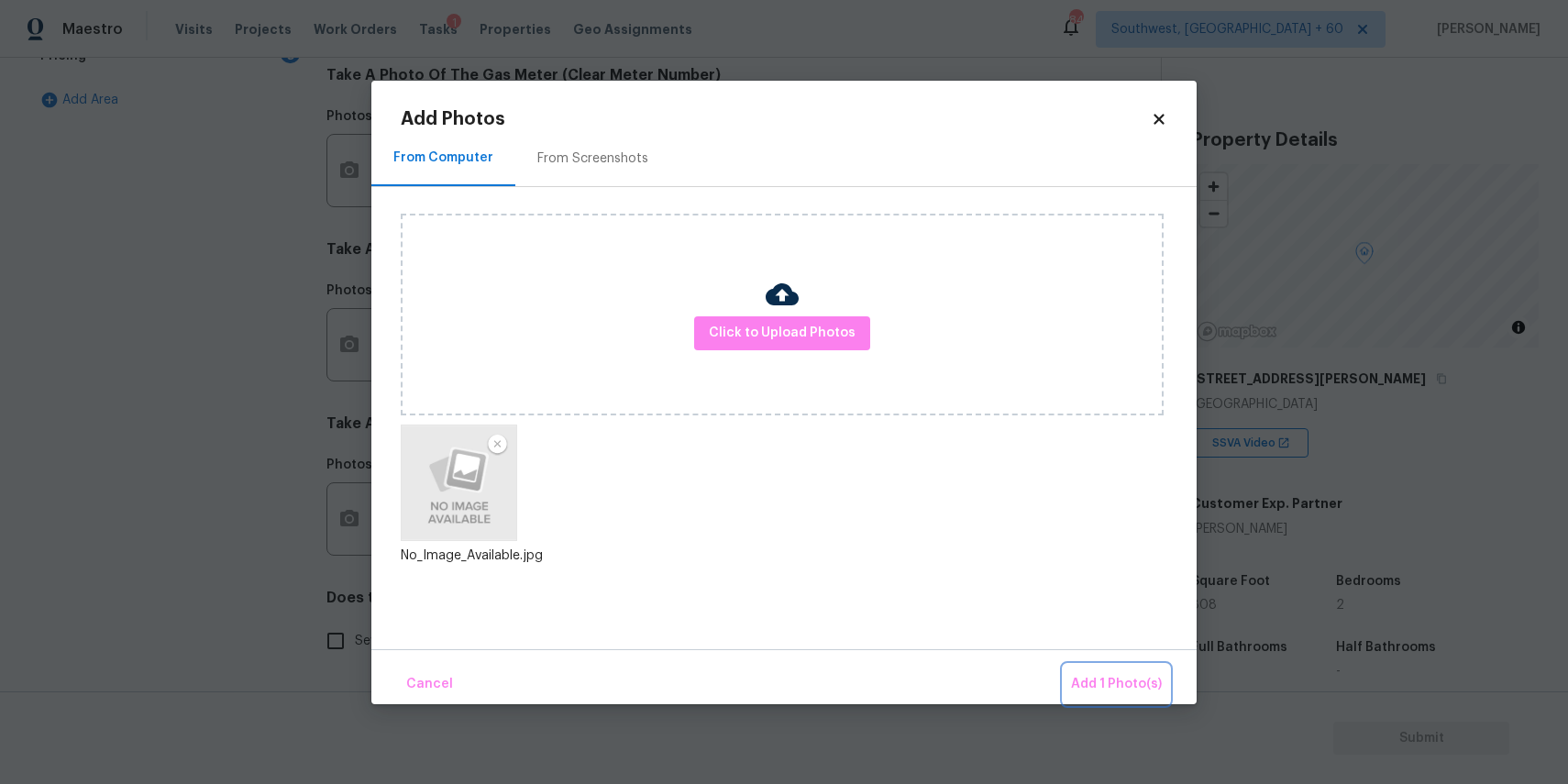
click at [1131, 681] on span "Add 1 Photo(s)" at bounding box center [1117, 684] width 91 height 23
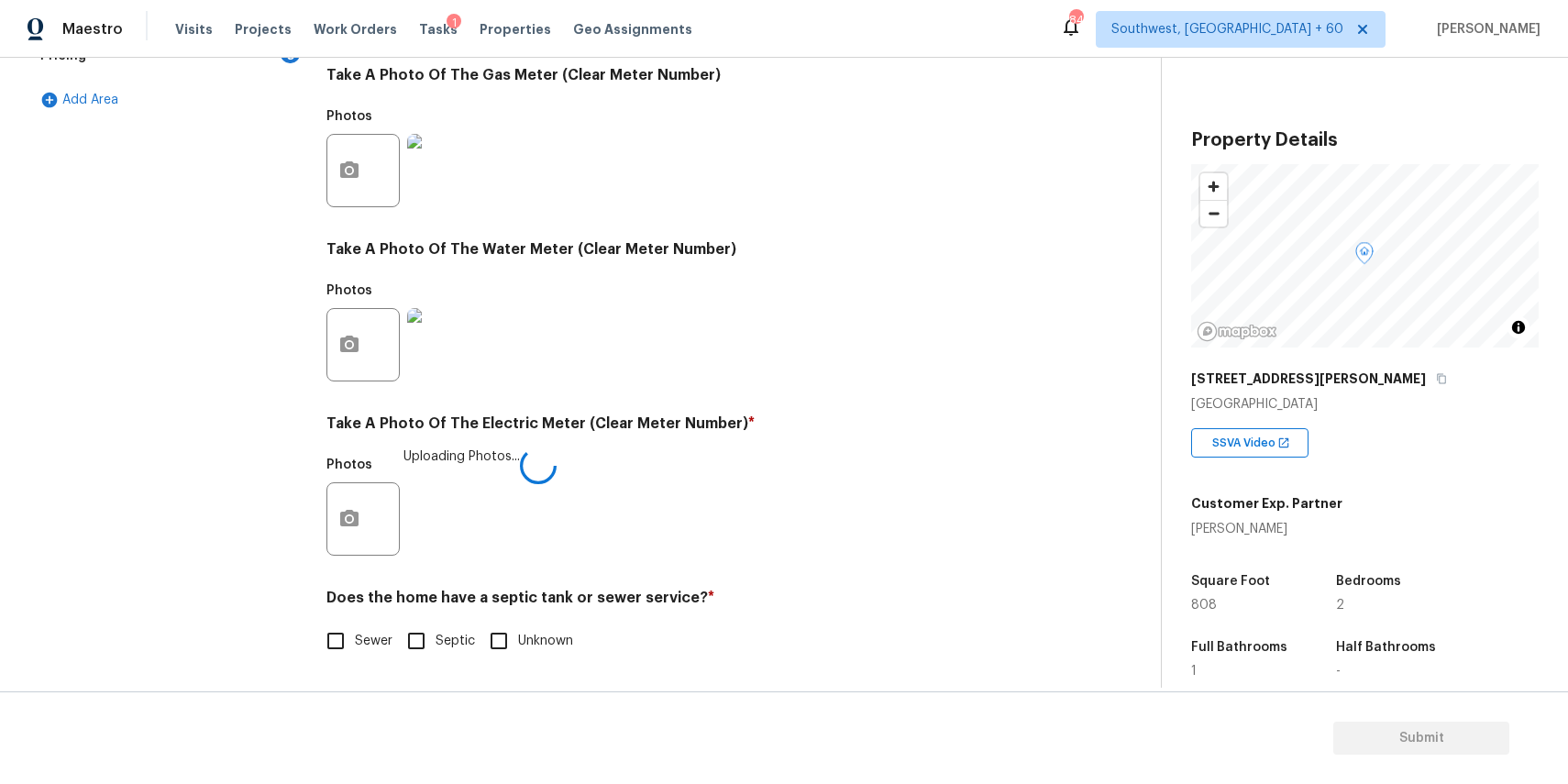
click at [367, 632] on span "Sewer" at bounding box center [373, 641] width 38 height 19
click at [355, 632] on input "Sewer" at bounding box center [335, 640] width 39 height 39
checkbox input "true"
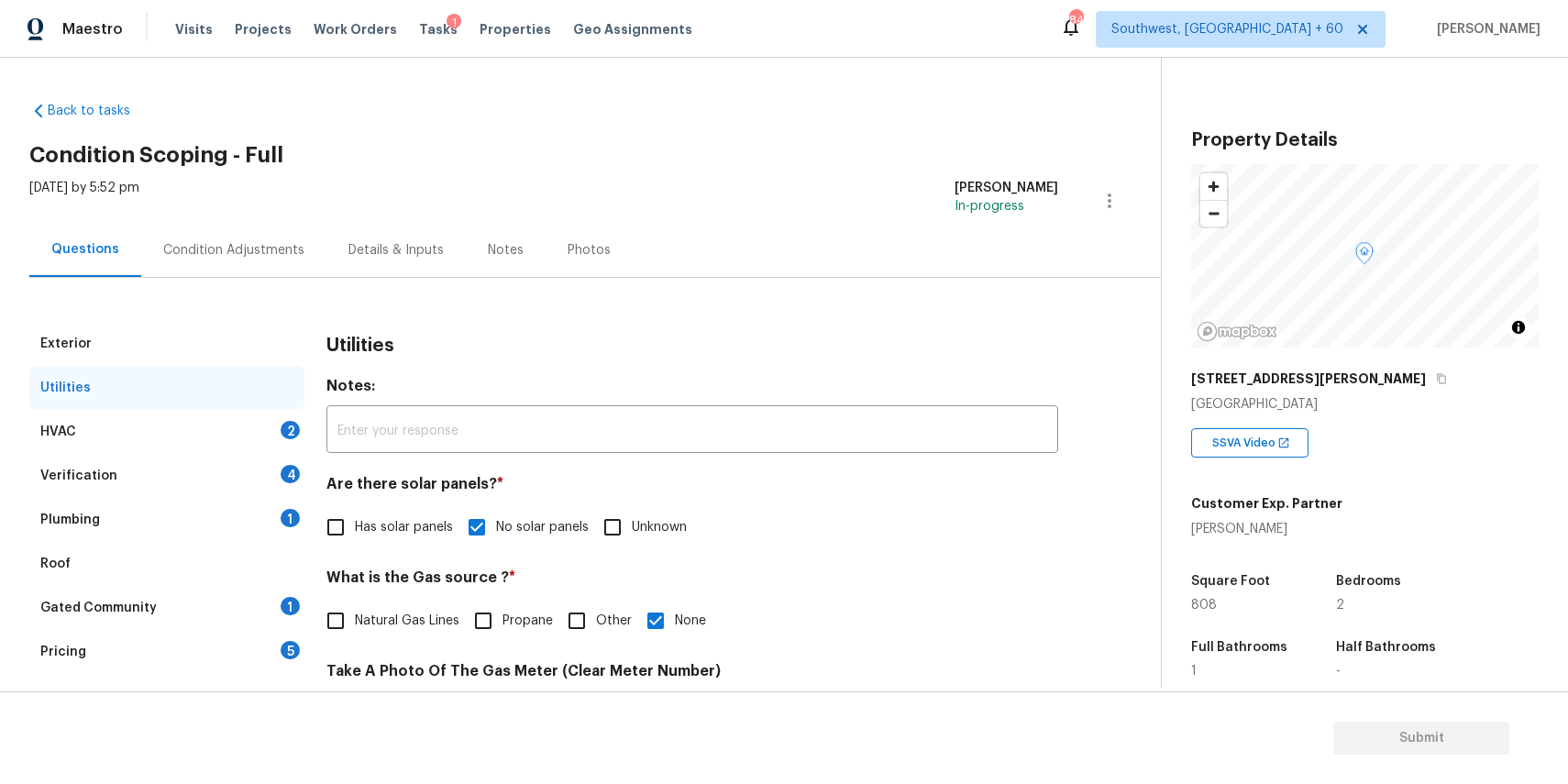
click at [276, 417] on div "HVAC 2" at bounding box center [166, 431] width 276 height 44
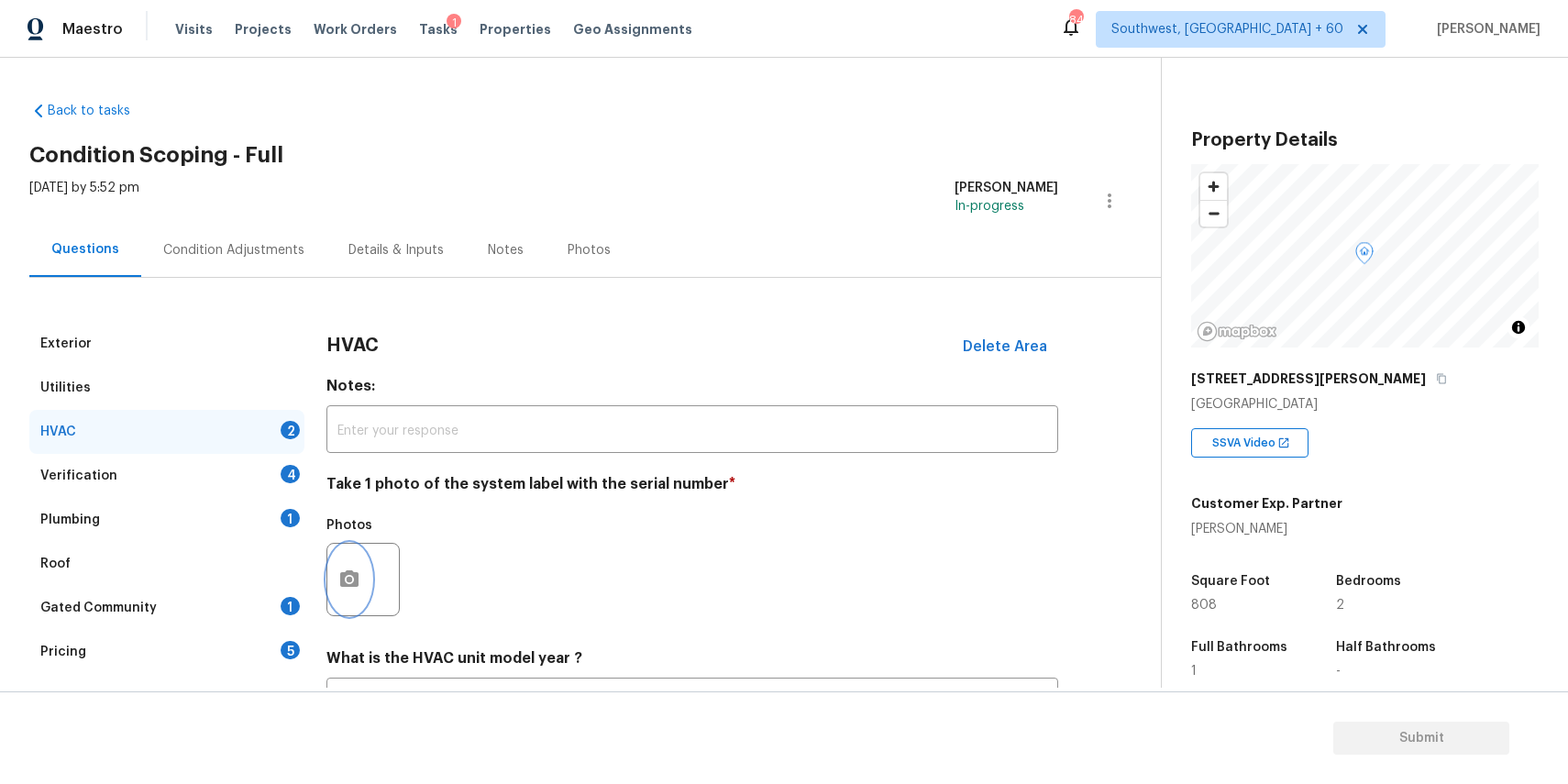
click at [361, 596] on button "button" at bounding box center [349, 579] width 44 height 71
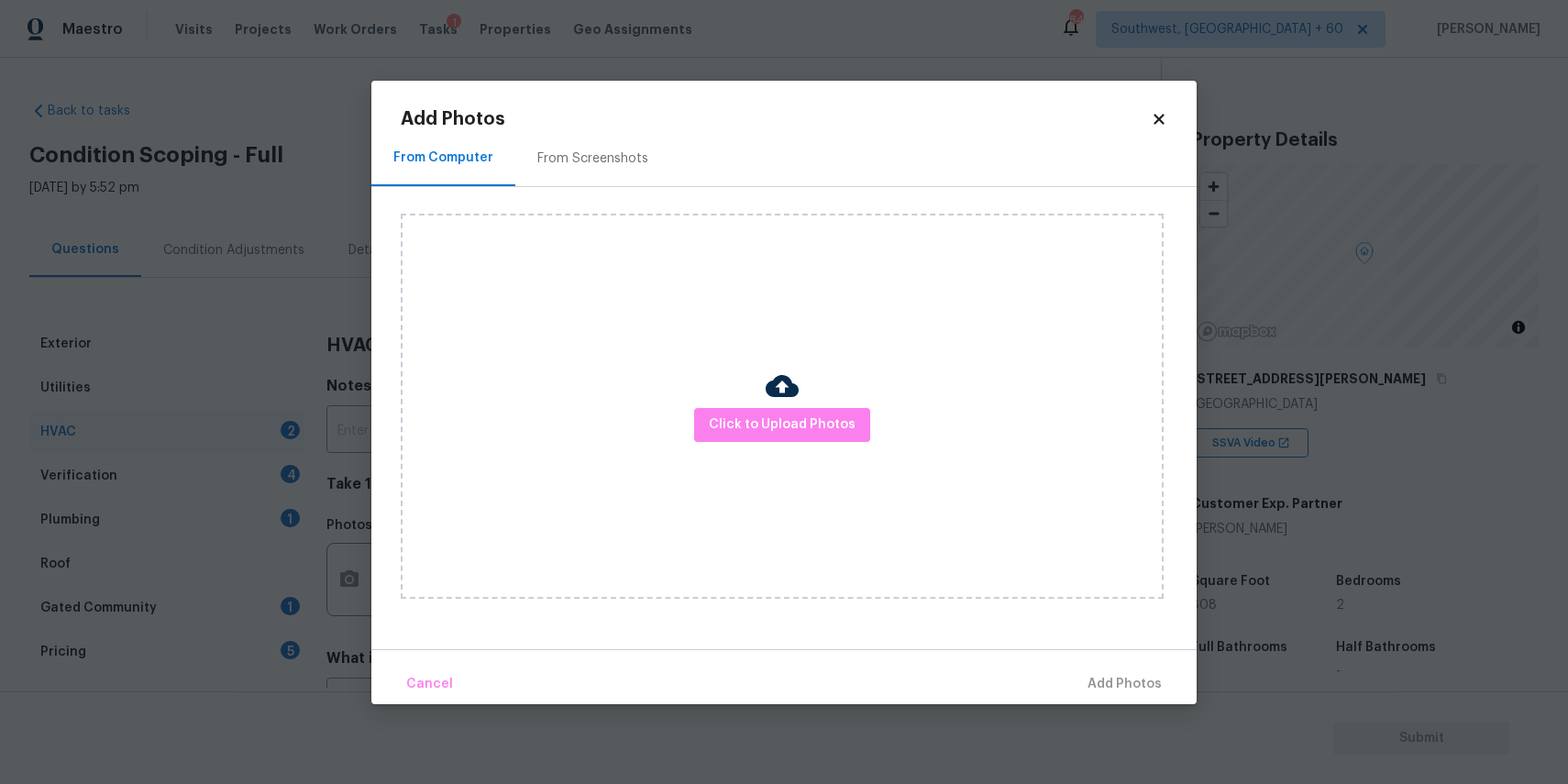
click at [751, 449] on div "Click to Upload Photos" at bounding box center [782, 406] width 763 height 385
click at [754, 431] on span "Click to Upload Photos" at bounding box center [783, 425] width 147 height 23
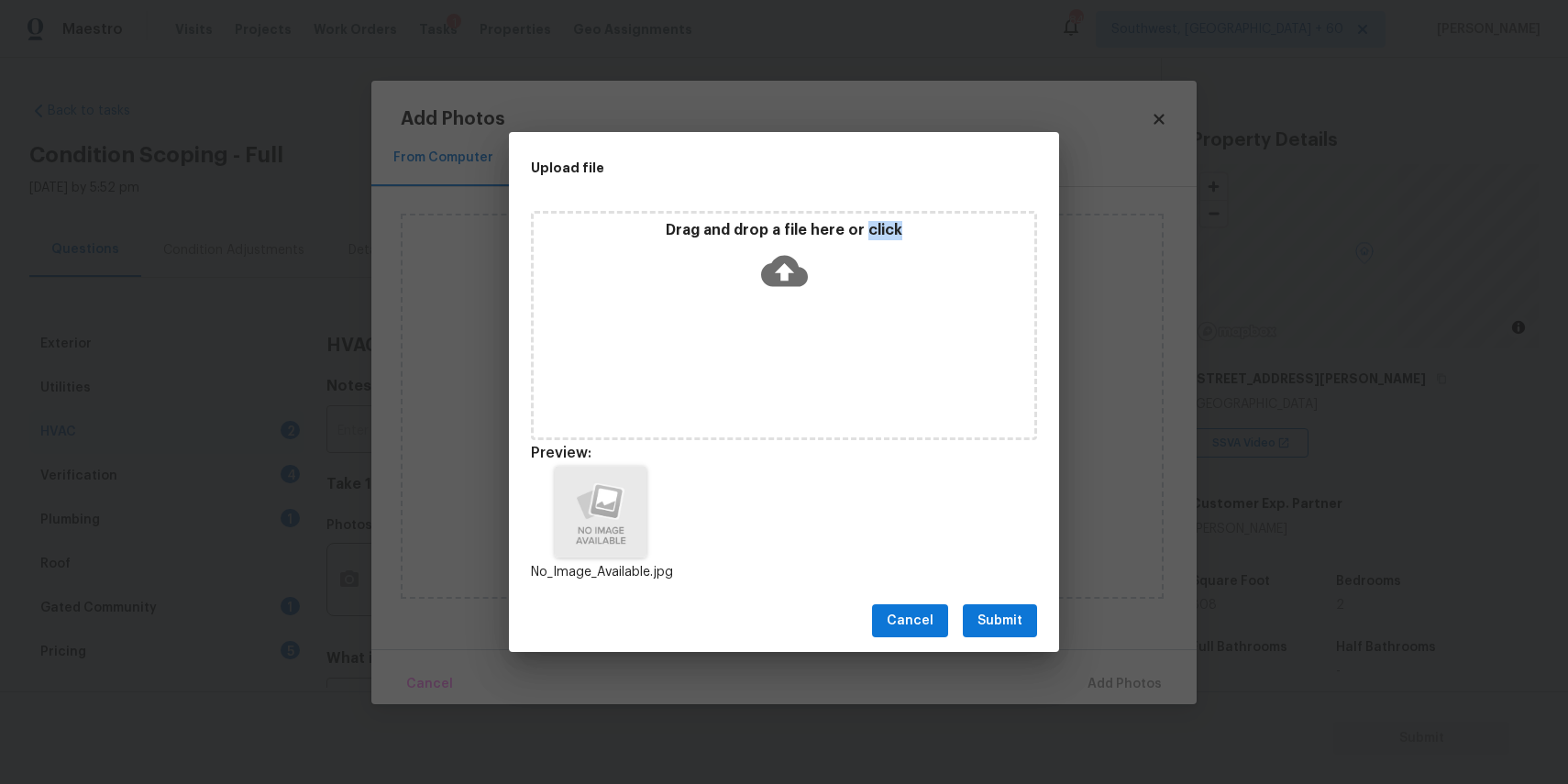
click at [1016, 632] on button "Submit" at bounding box center [1000, 621] width 74 height 34
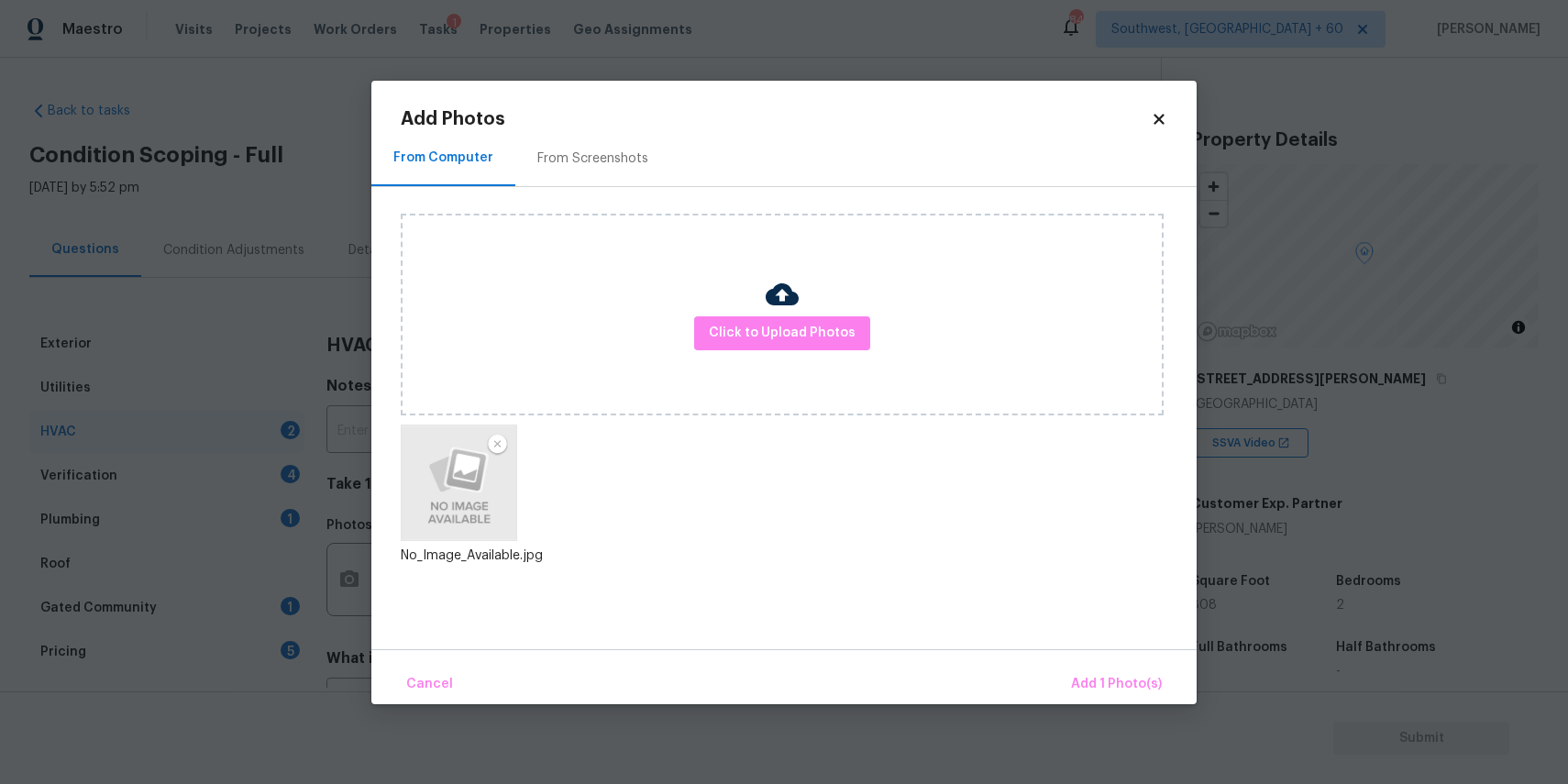
click at [1112, 661] on div "Cancel Add 1 Photo(s)" at bounding box center [784, 676] width 826 height 55
click at [1101, 683] on span "Add 1 Photo(s)" at bounding box center [1117, 684] width 91 height 23
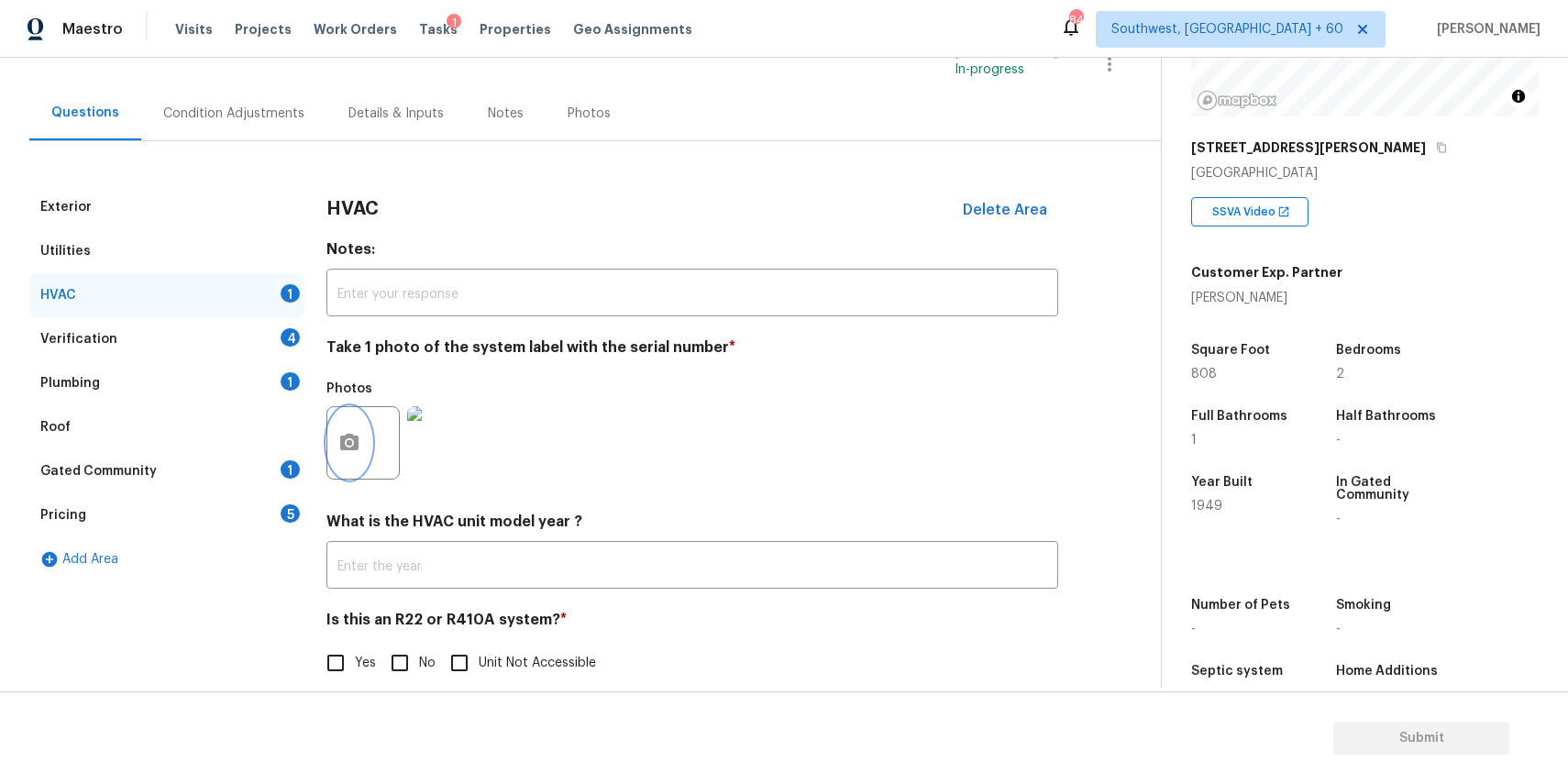
scroll to position [281, 0]
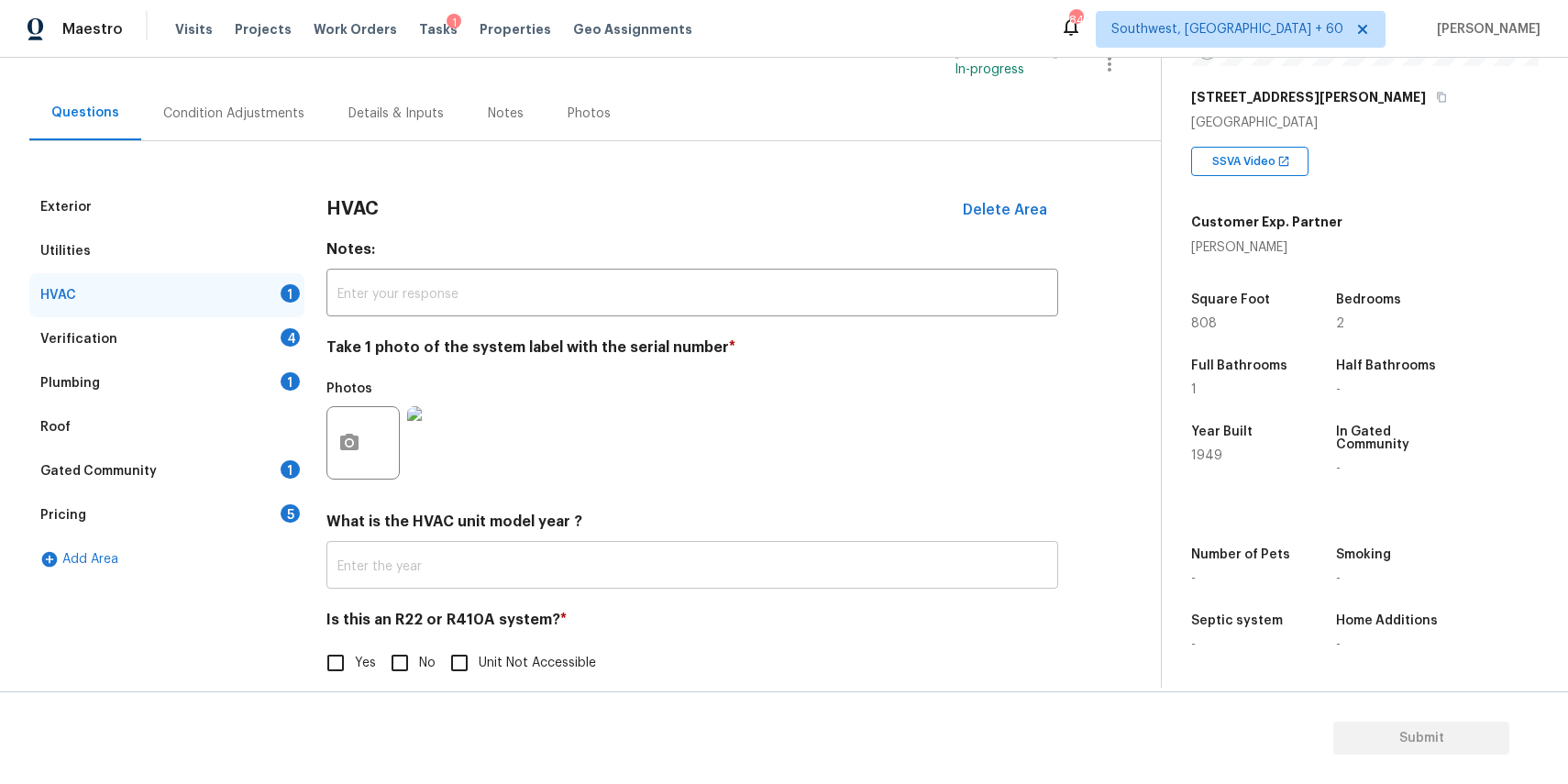
click at [633, 560] on input "text" at bounding box center [692, 567] width 732 height 43
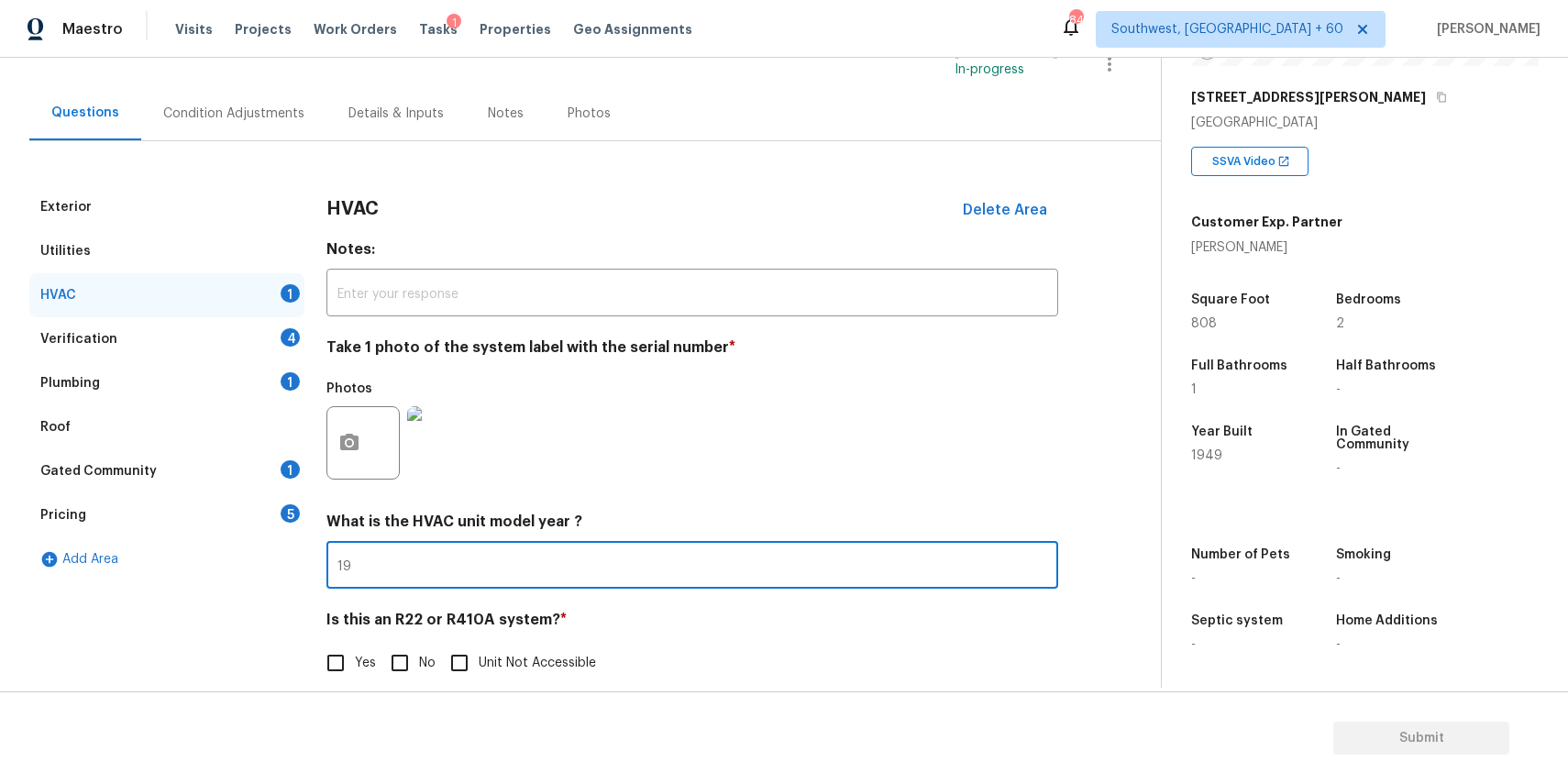
type input "1"
click at [422, 670] on span "No" at bounding box center [428, 663] width 17 height 19
click at [420, 670] on input "No" at bounding box center [400, 662] width 39 height 39
checkbox input "true"
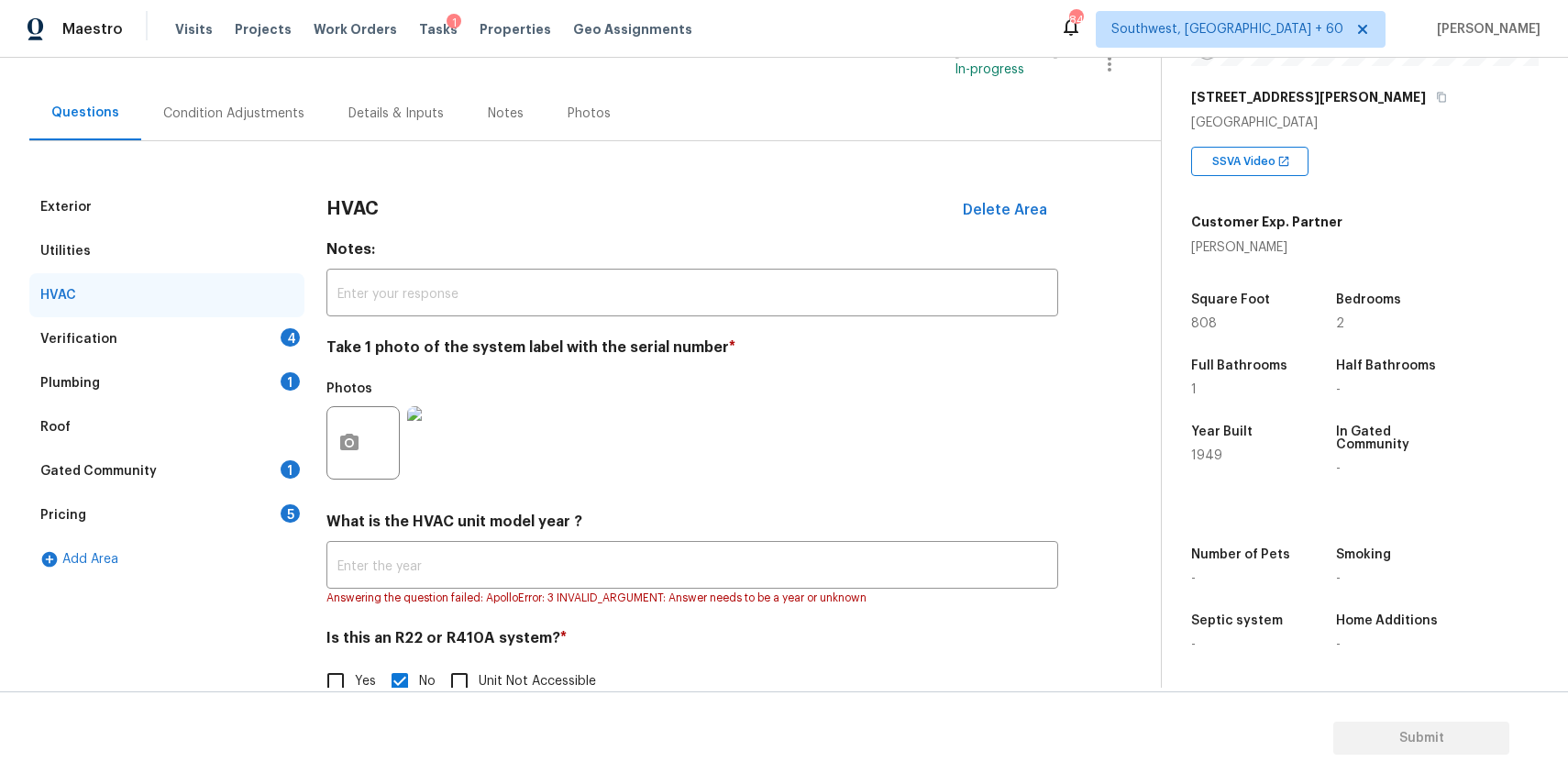
click at [262, 320] on div "Verification 4" at bounding box center [166, 338] width 276 height 44
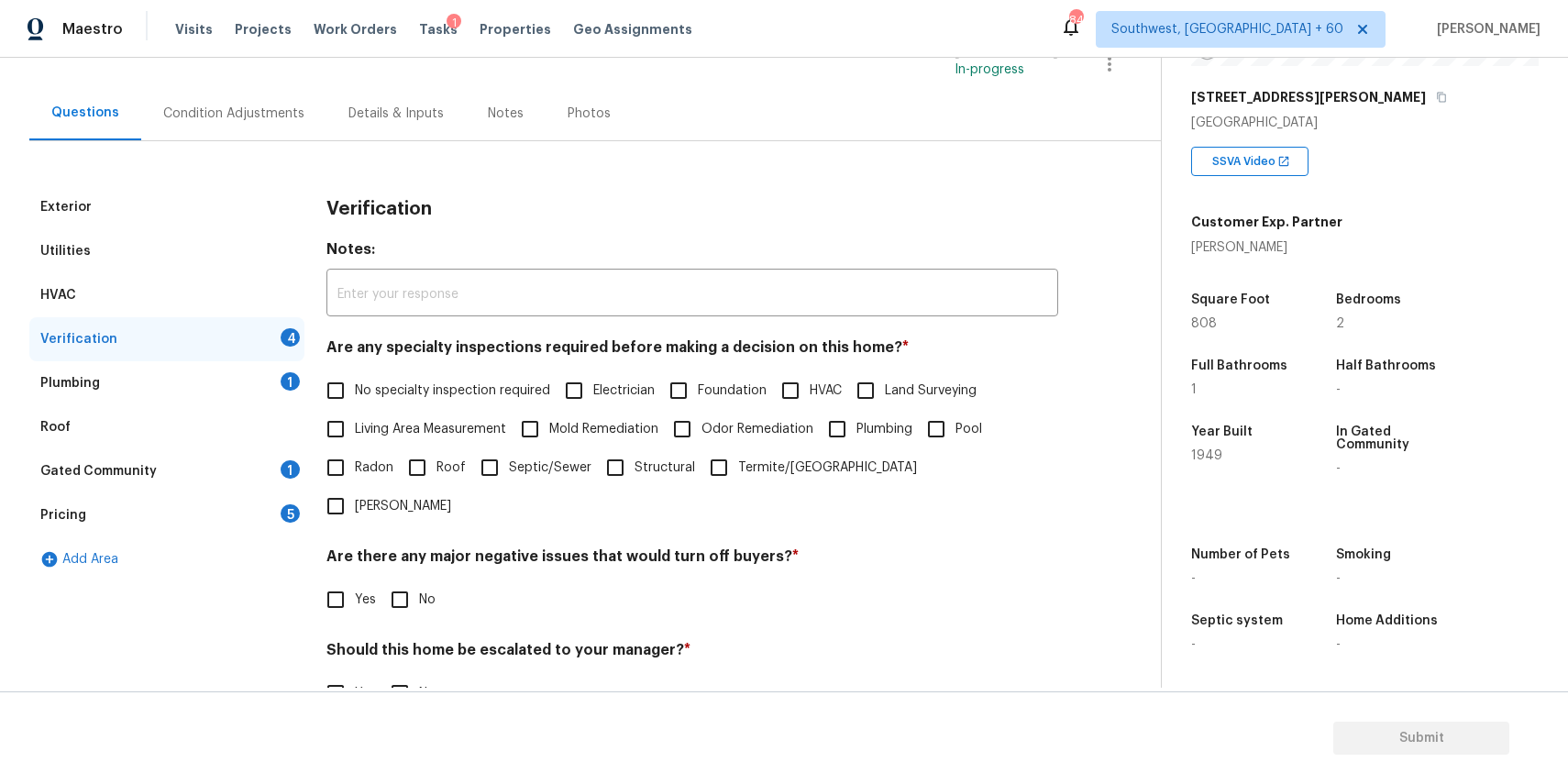
click at [392, 385] on span "No specialty inspection required" at bounding box center [452, 391] width 196 height 19
click at [355, 385] on input "No specialty inspection required" at bounding box center [335, 390] width 39 height 39
checkbox input "true"
click at [389, 547] on div "Are there any major negative issues that would turn off buyers? * Yes No" at bounding box center [692, 583] width 732 height 71
click at [401, 580] on input "No" at bounding box center [400, 599] width 39 height 39
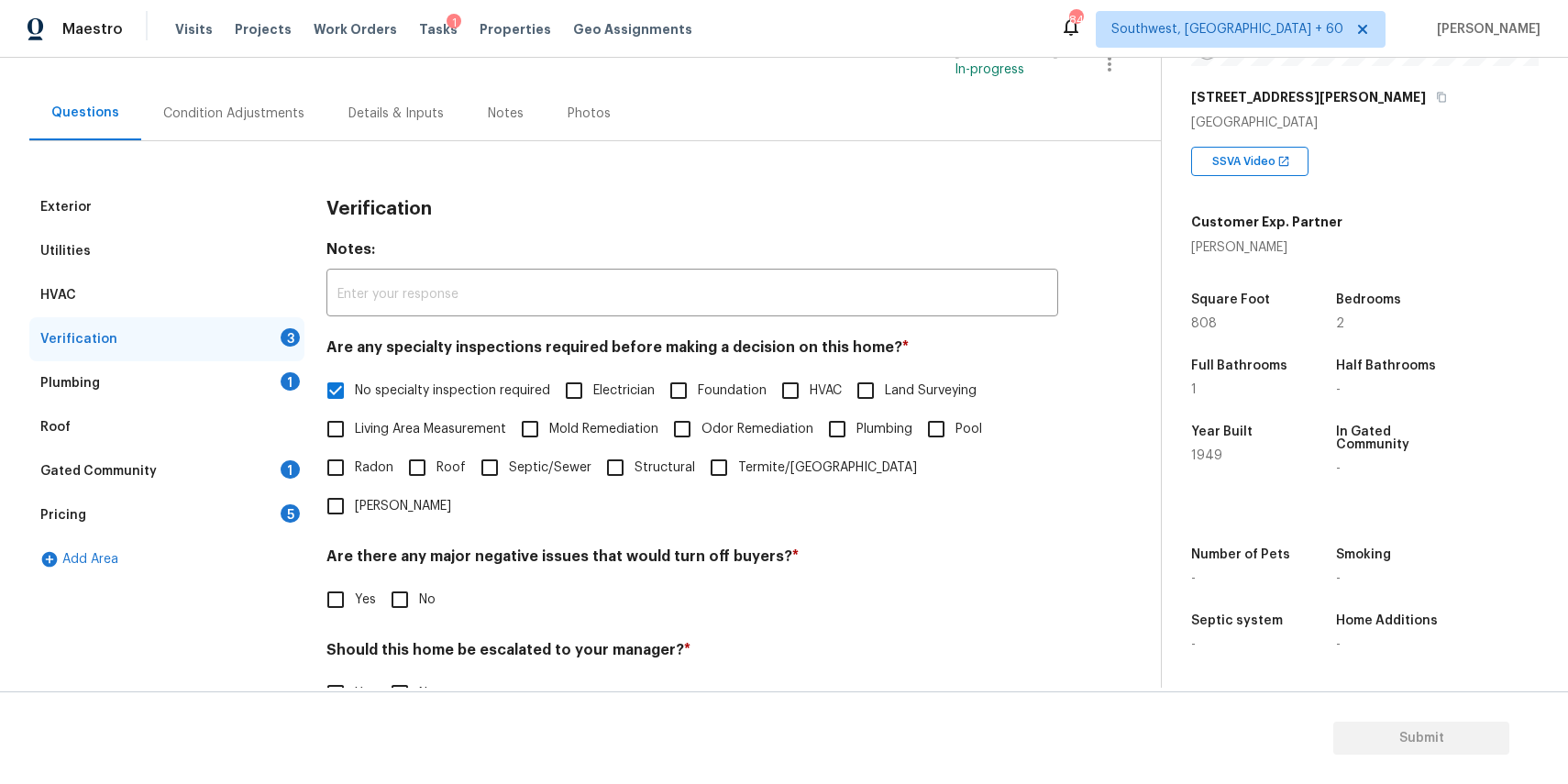
checkbox input "true"
click at [391, 676] on input "No" at bounding box center [400, 695] width 39 height 39
checkbox input "true"
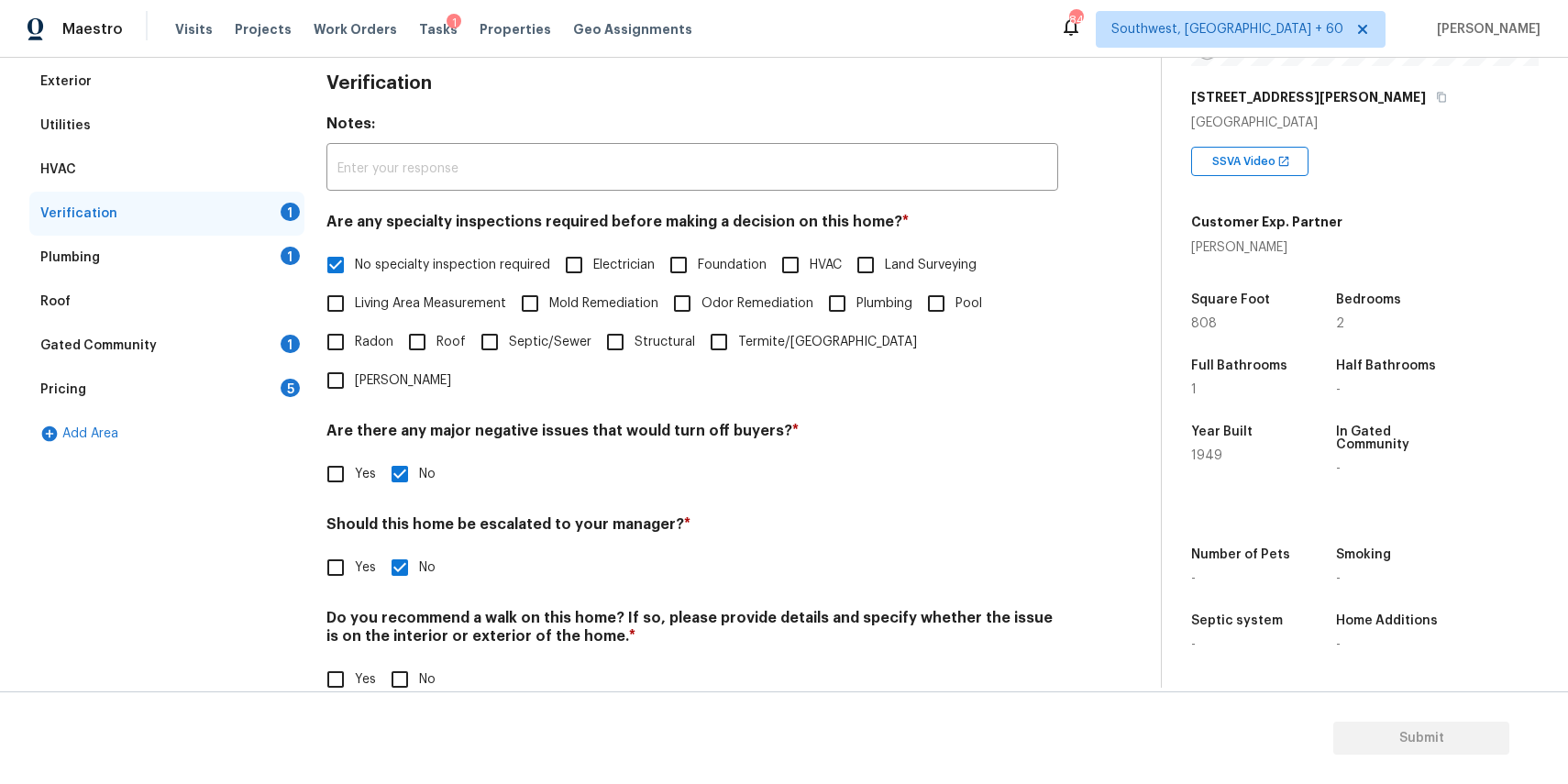
click at [460, 252] on label "No specialty inspection required" at bounding box center [433, 264] width 234 height 39
click at [355, 252] on input "No specialty inspection required" at bounding box center [335, 264] width 39 height 39
click at [405, 232] on h4 "Are any specialty inspections required before making a decision on this home? *" at bounding box center [692, 225] width 732 height 25
click at [417, 261] on span "No specialty inspection required" at bounding box center [452, 265] width 196 height 19
click at [355, 261] on input "No specialty inspection required" at bounding box center [335, 264] width 39 height 39
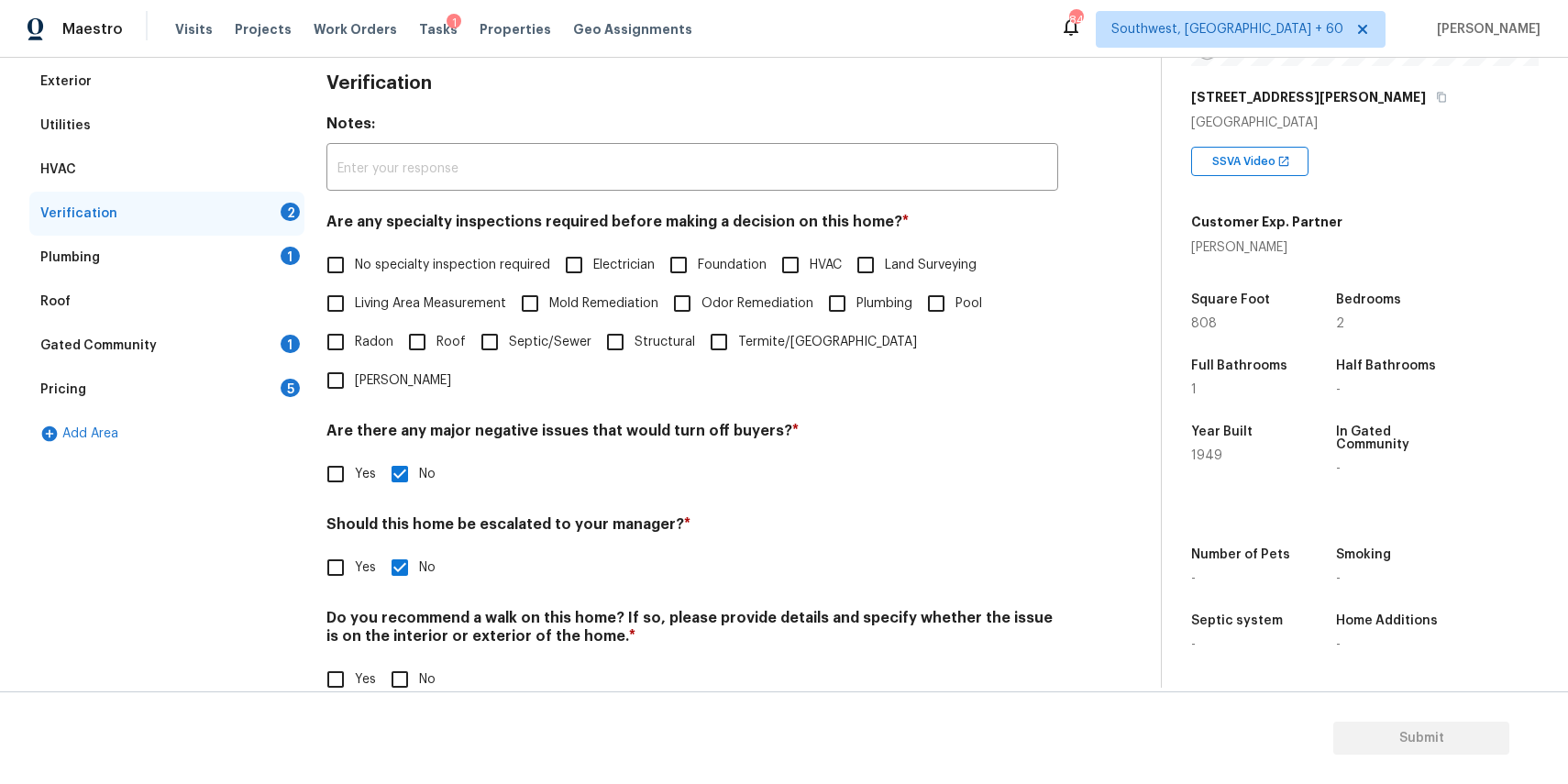
checkbox input "true"
click at [341, 455] on input "Yes" at bounding box center [335, 474] width 39 height 39
checkbox input "true"
checkbox input "false"
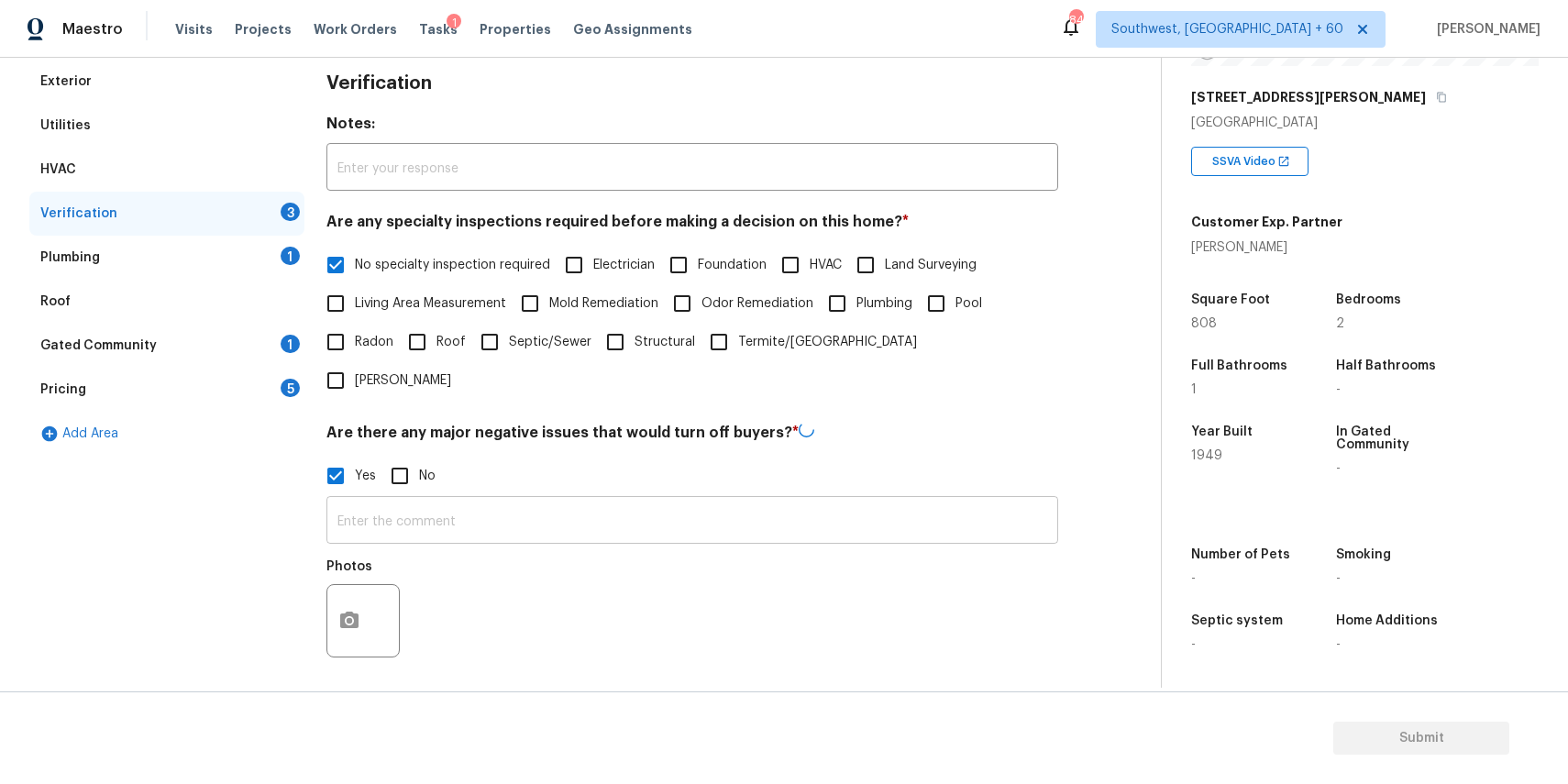
click at [391, 500] on input "text" at bounding box center [692, 522] width 732 height 43
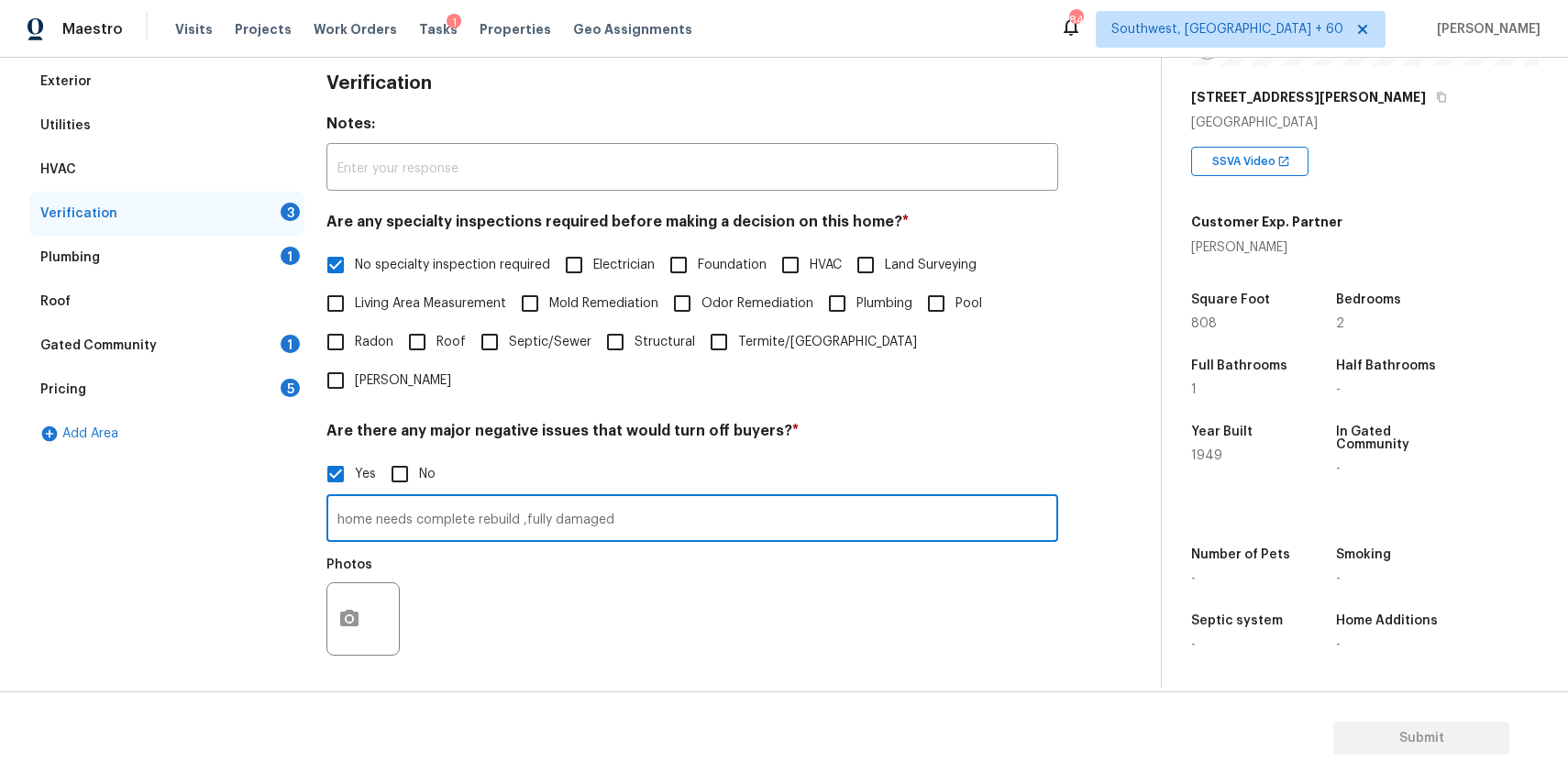
type input "home needs complete rebuild ,fully damaged"
click at [344, 583] on button "button" at bounding box center [349, 619] width 44 height 71
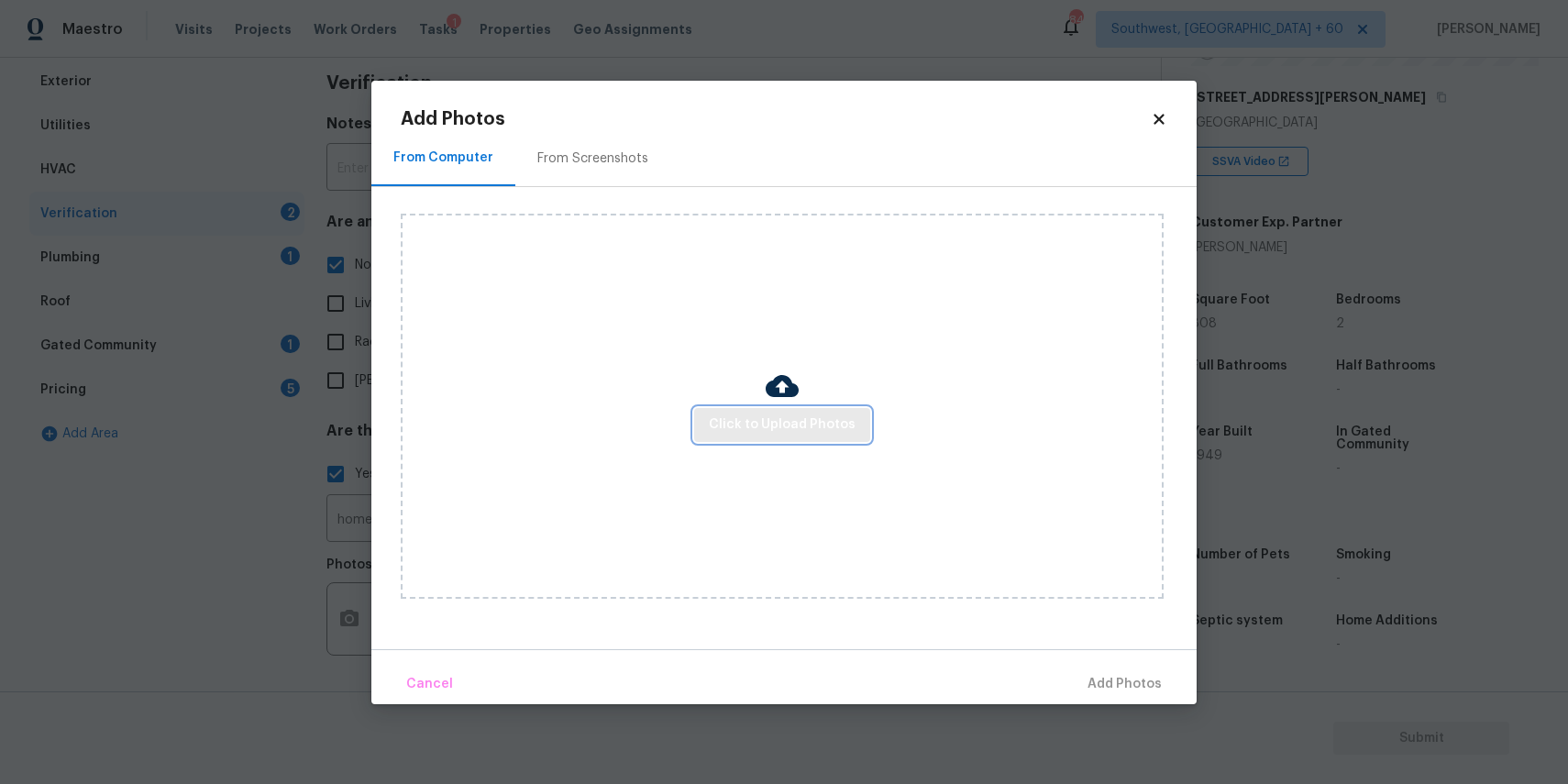
click at [762, 426] on span "Click to Upload Photos" at bounding box center [783, 425] width 147 height 23
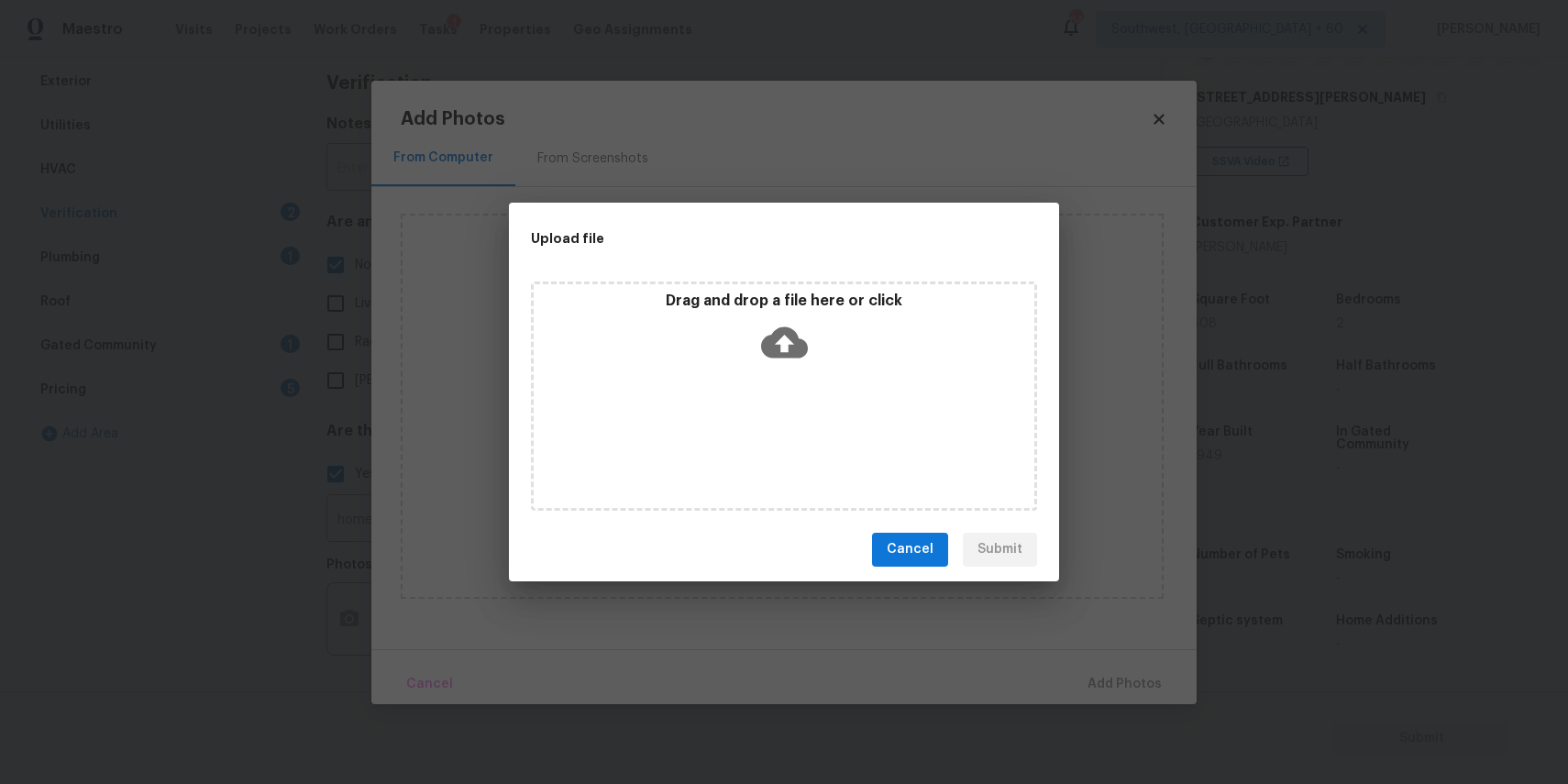
click at [762, 426] on div "Drag and drop a file here or click" at bounding box center [784, 396] width 506 height 229
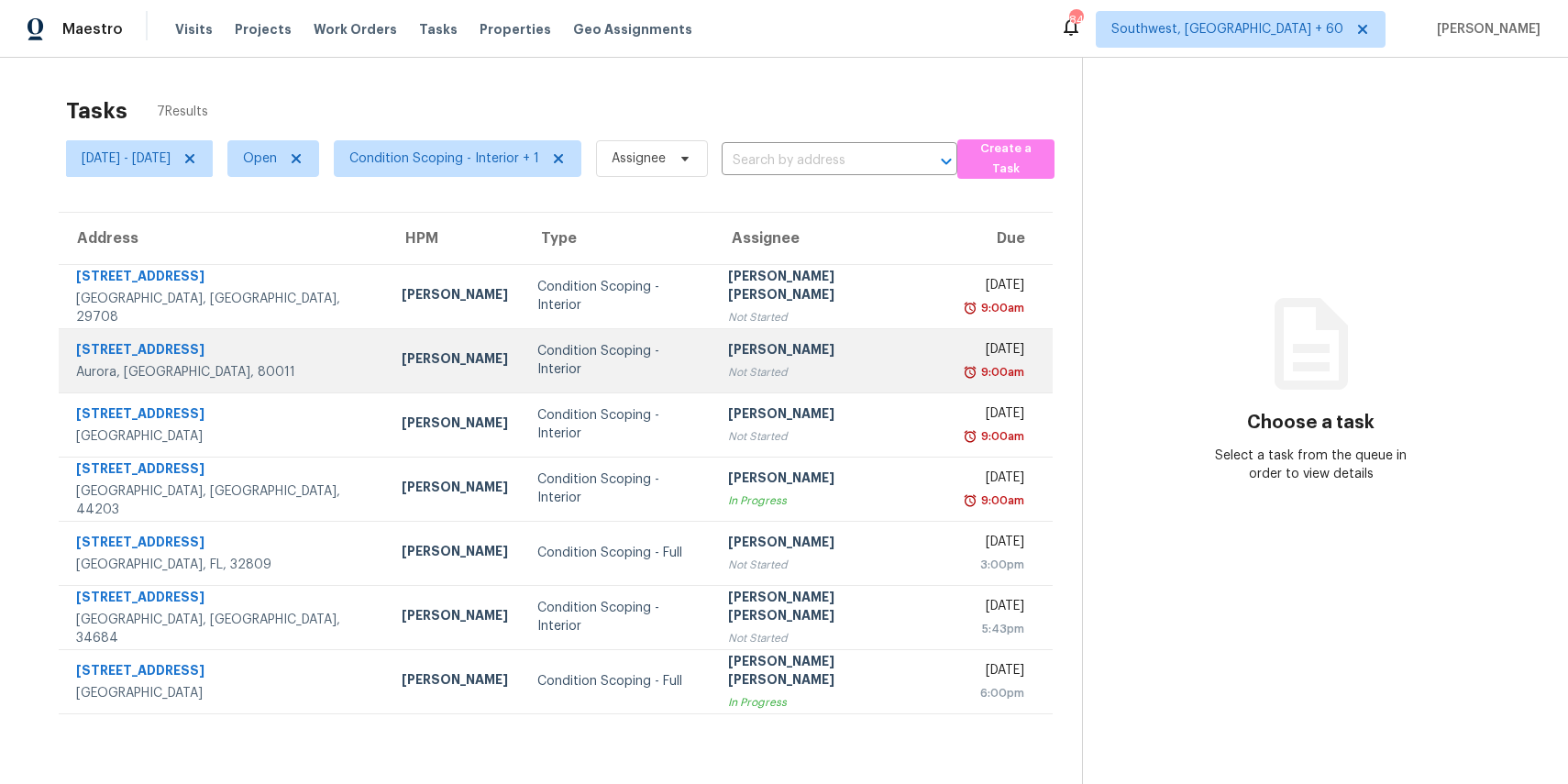
click at [665, 367] on div "Condition Scoping - Interior" at bounding box center [618, 360] width 162 height 37
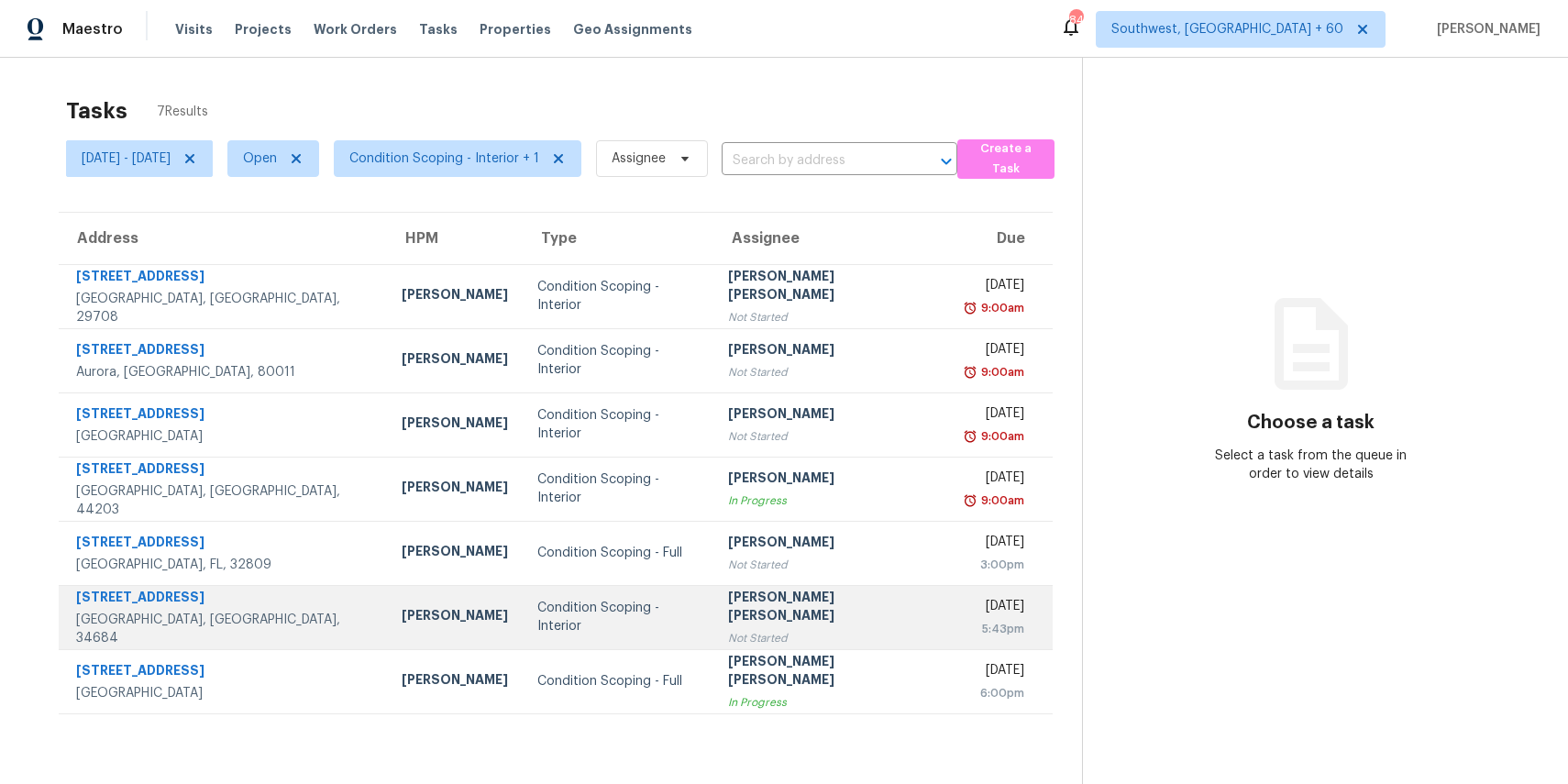
click at [876, 596] on td "[PERSON_NAME] [PERSON_NAME] Not Started" at bounding box center [832, 617] width 237 height 64
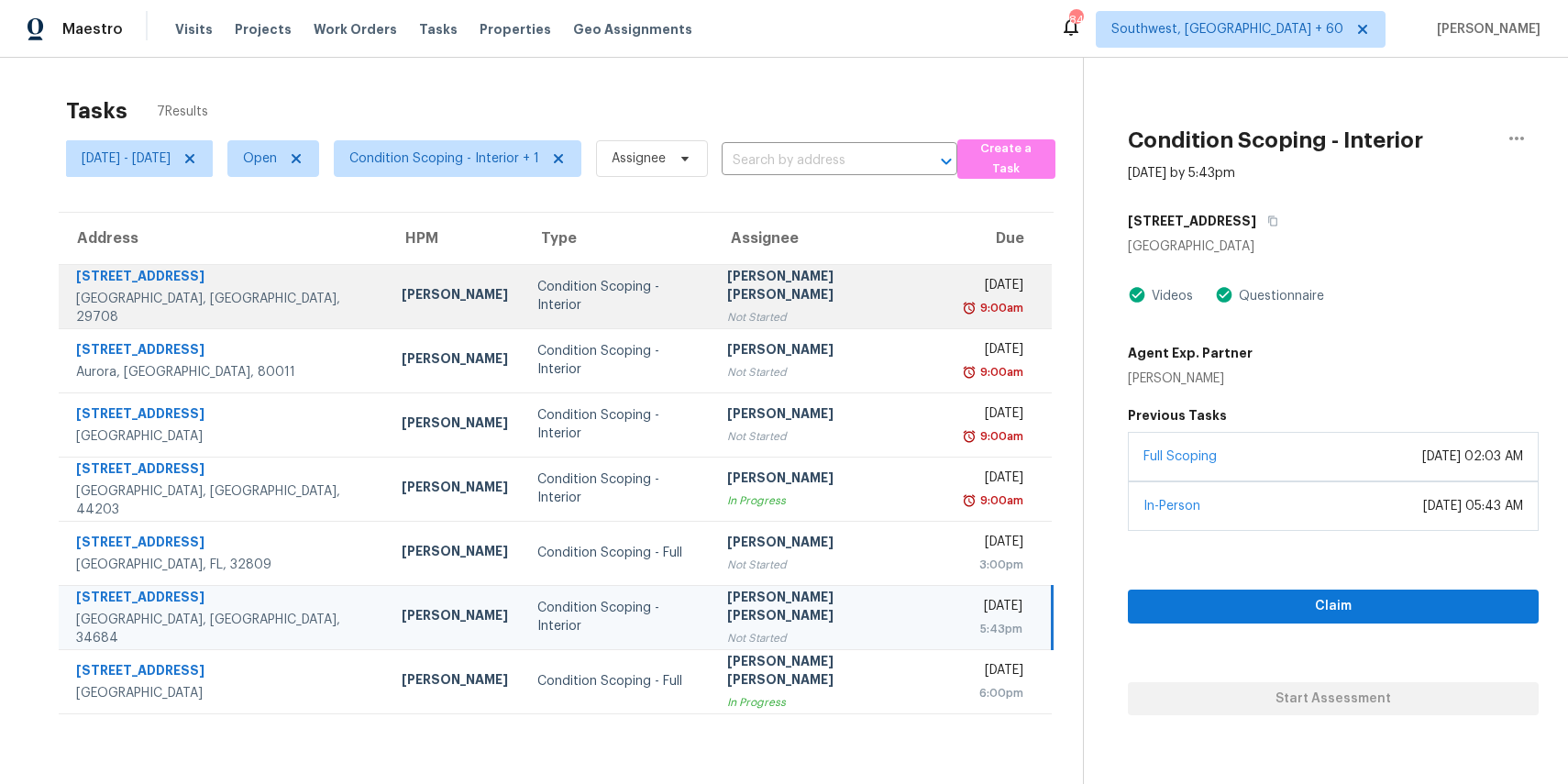
click at [793, 308] on div "Not Started" at bounding box center [830, 318] width 206 height 19
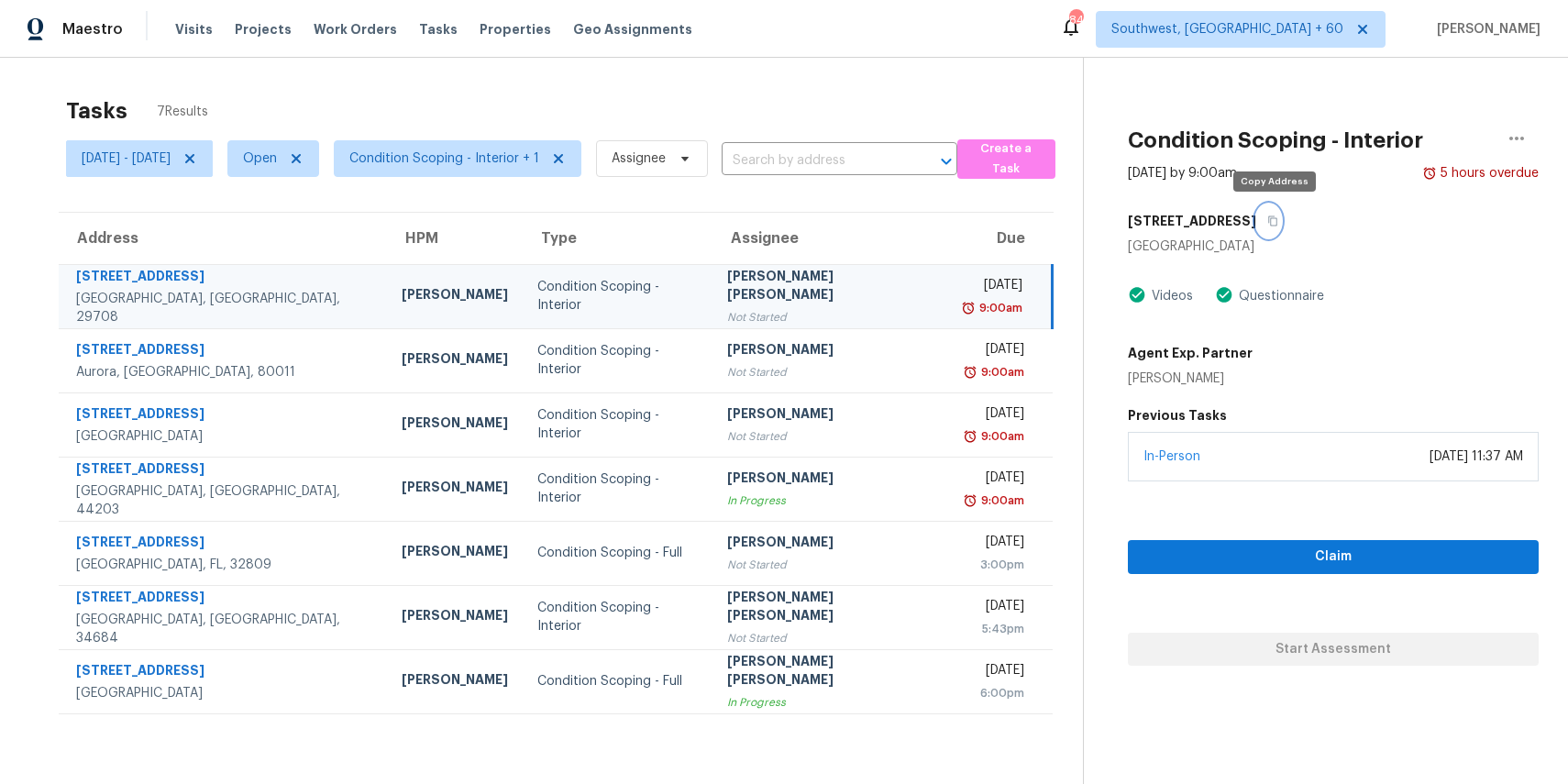
click at [1268, 220] on button "button" at bounding box center [1269, 220] width 24 height 33
click at [827, 177] on div "Fri, Aug 22 - Fri, Aug 22 Open Condition Scoping - Interior + 1 Assignee ​" at bounding box center [512, 158] width 892 height 48
click at [826, 167] on input "text" at bounding box center [814, 161] width 184 height 28
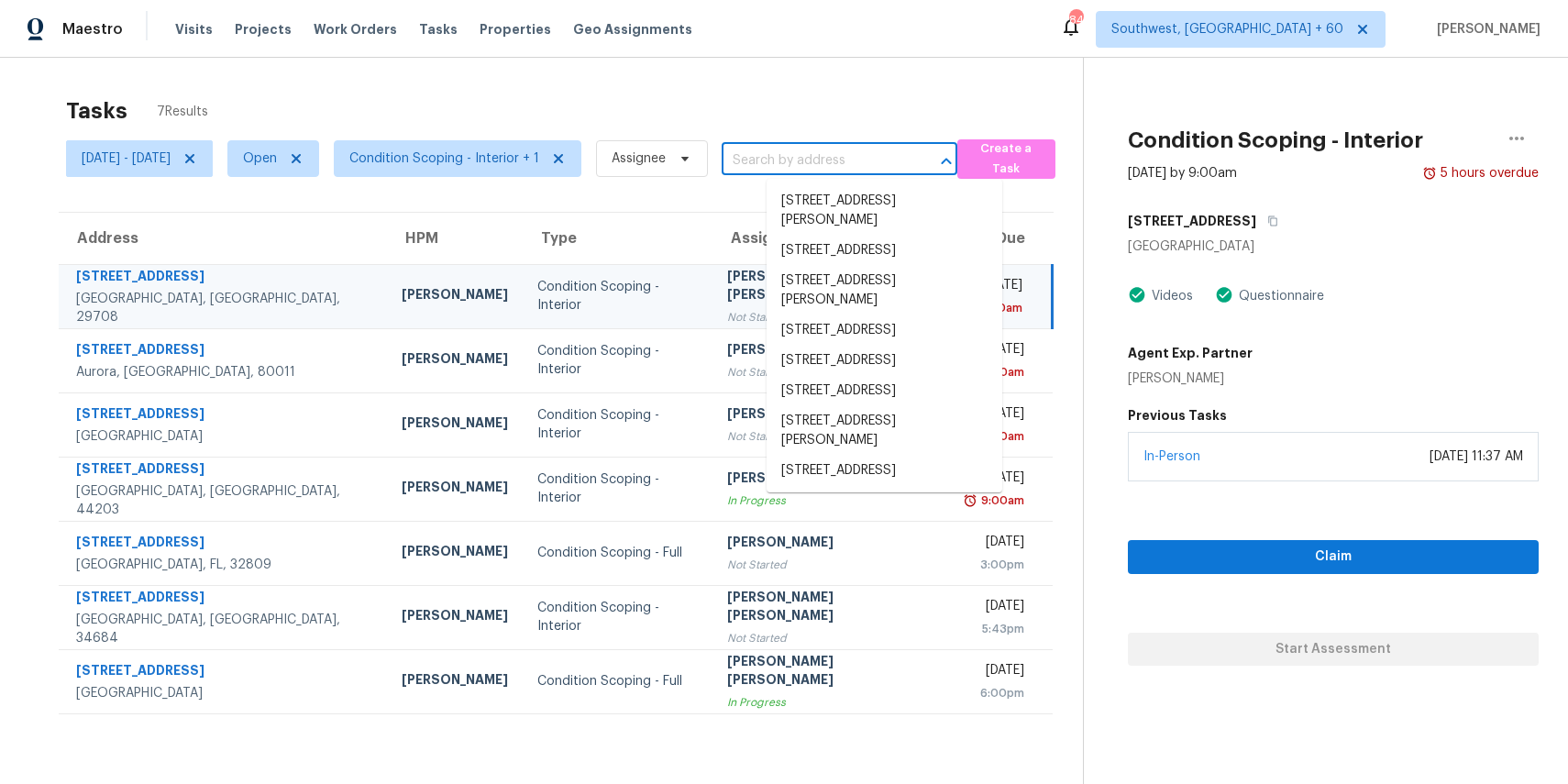
paste input "827 Gentlewinds Ct, Fort Mill, SC 29708"
type input "827 Gentlewinds Ct, Fort Mill, SC 29708"
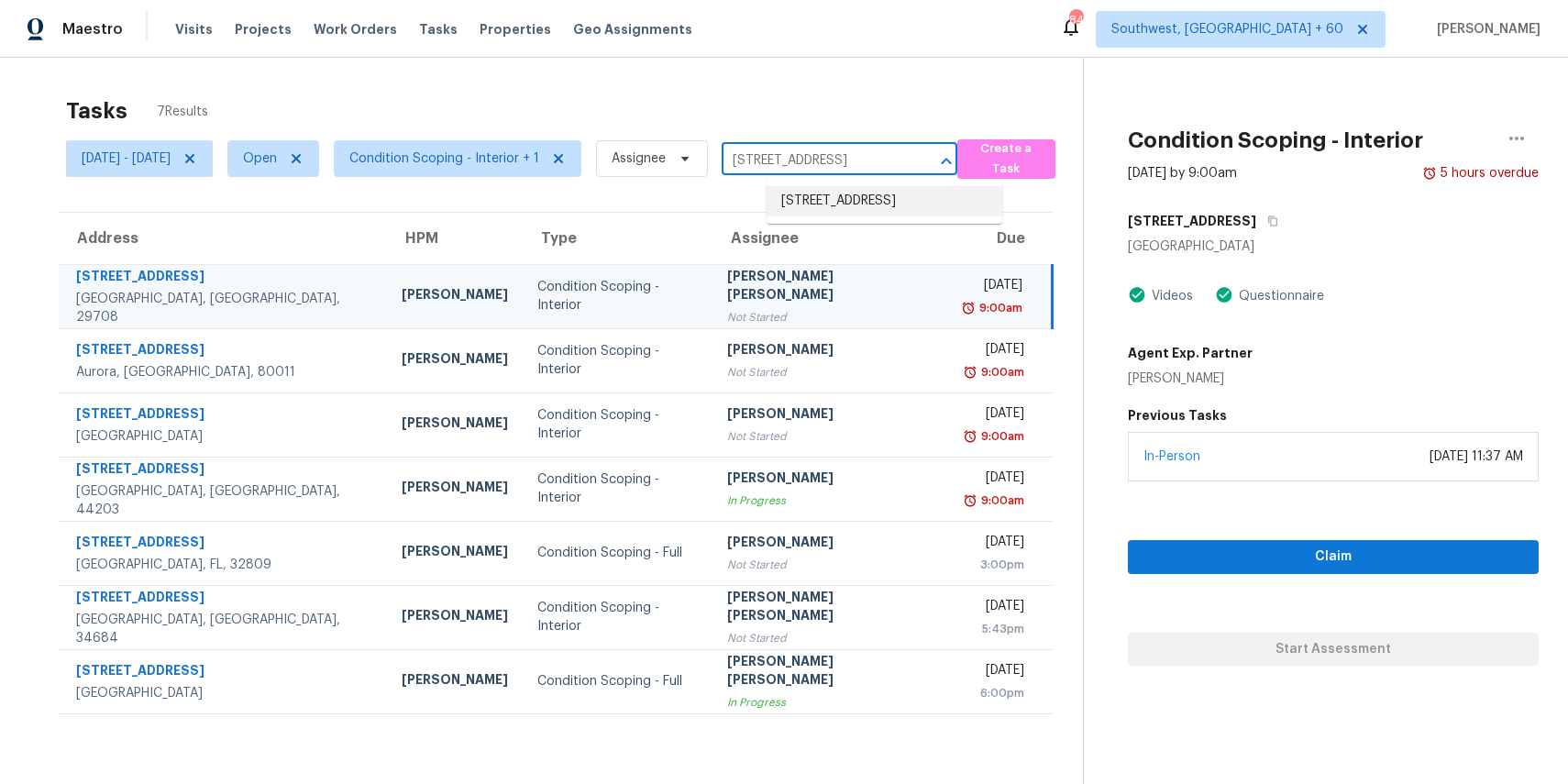
click at [876, 198] on li "827 Gentlewinds Ct, Fort Mill, SC 29708" at bounding box center [884, 201] width 236 height 30
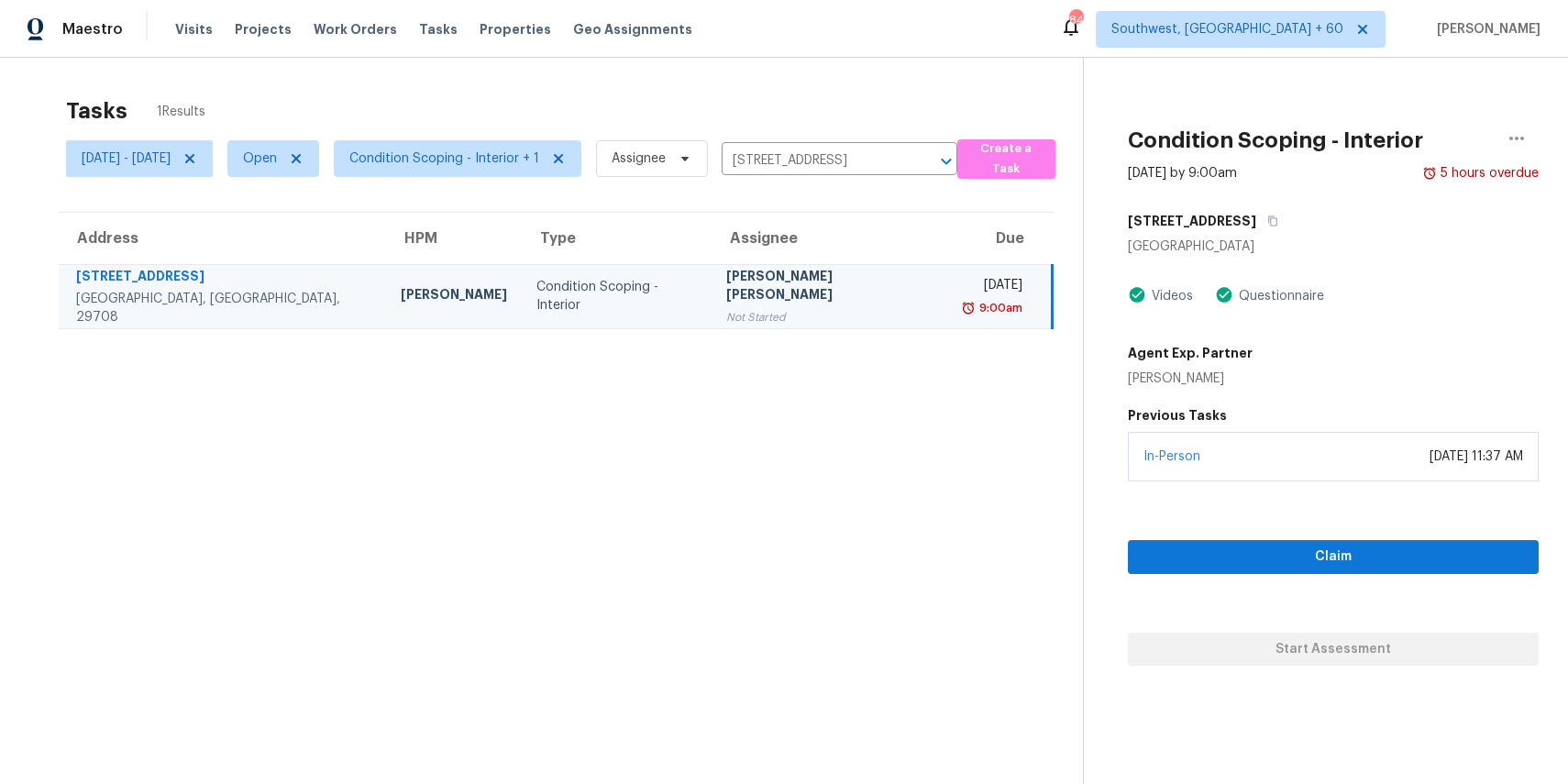
click at [783, 308] on div "Not Started" at bounding box center [829, 318] width 206 height 19
click at [1354, 557] on span "Claim" at bounding box center [1334, 557] width 382 height 23
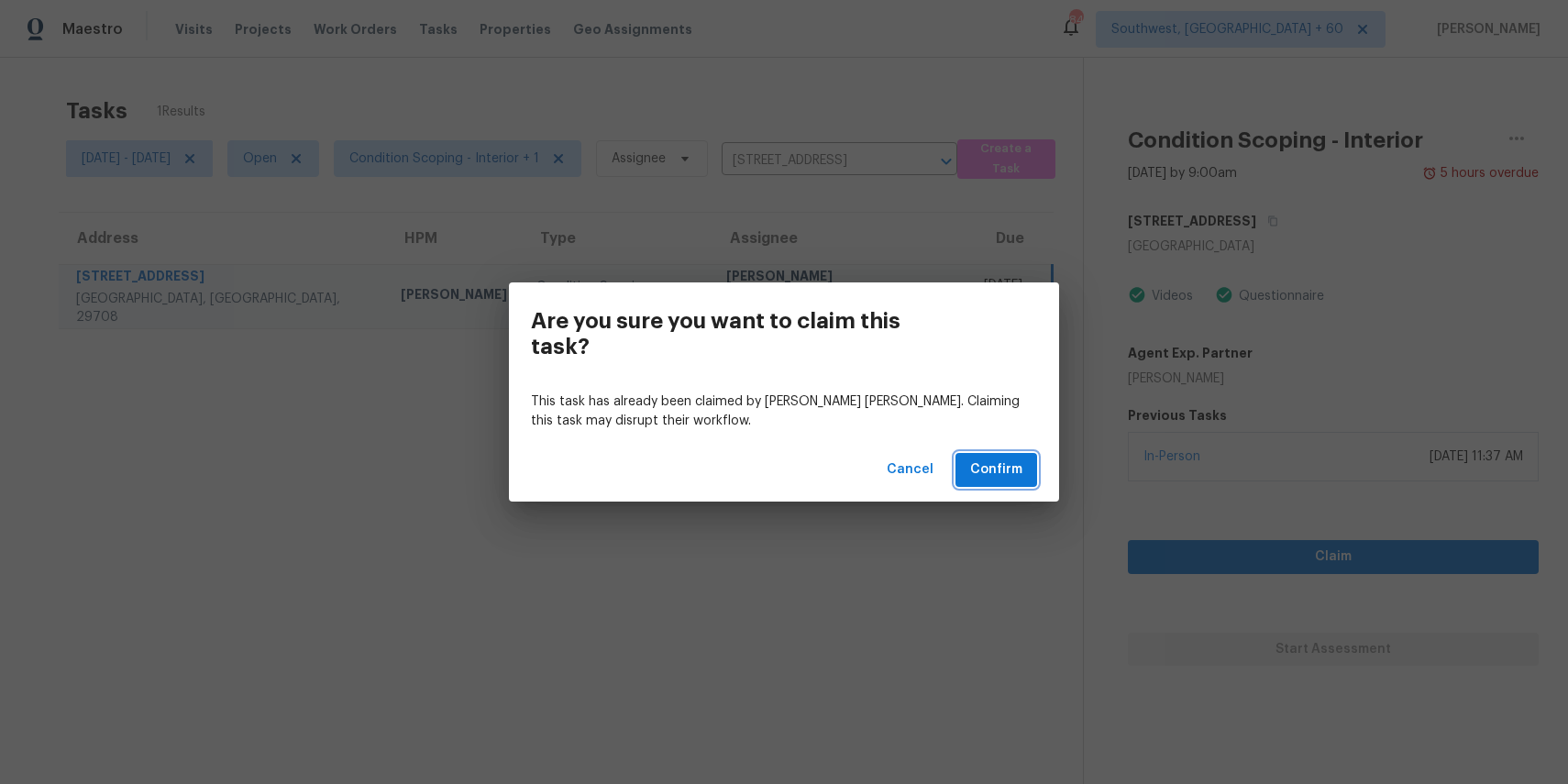
click at [1000, 474] on span "Confirm" at bounding box center [997, 470] width 53 height 23
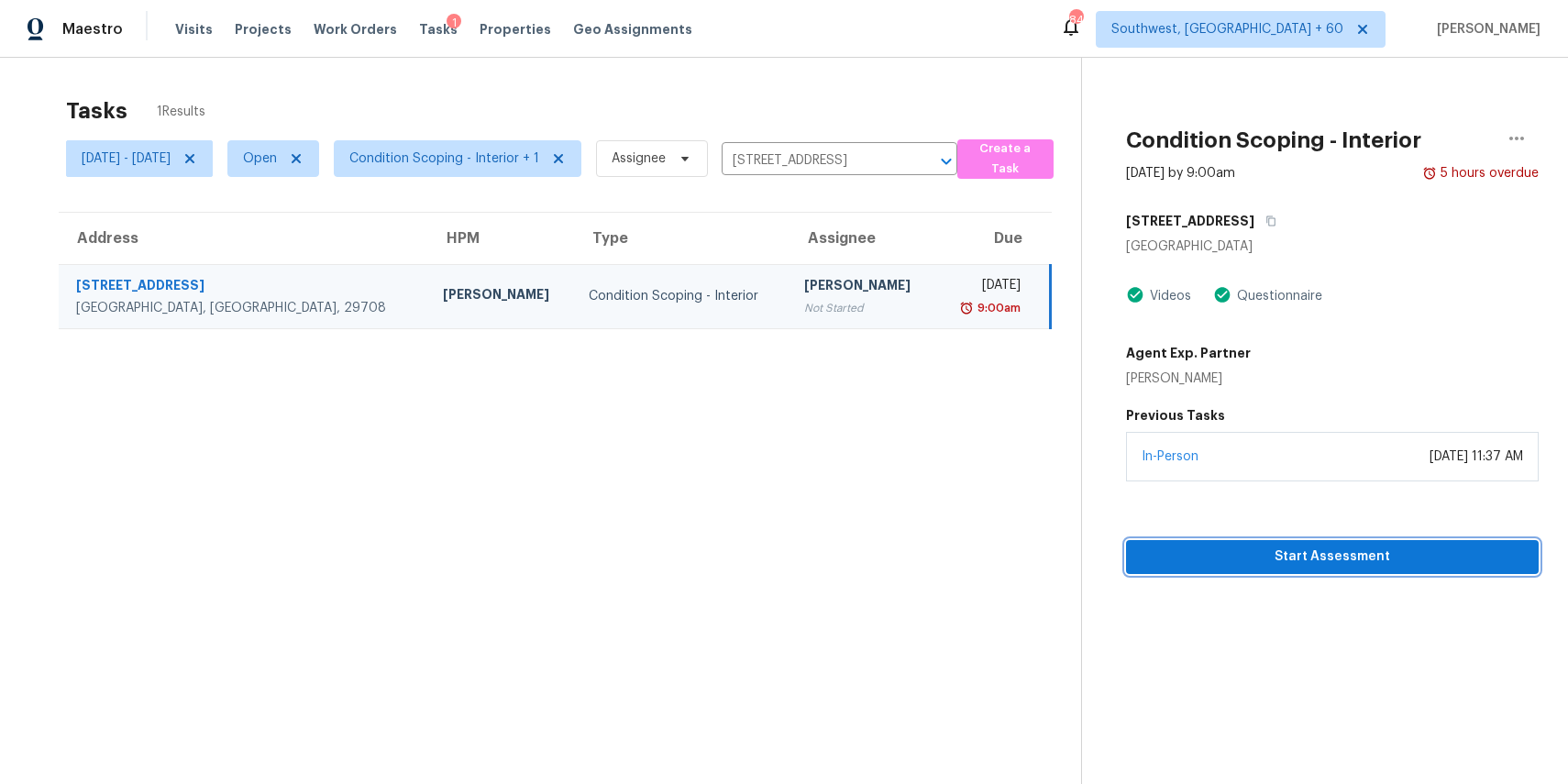
click at [1316, 545] on span "Start Assessment" at bounding box center [1333, 557] width 384 height 23
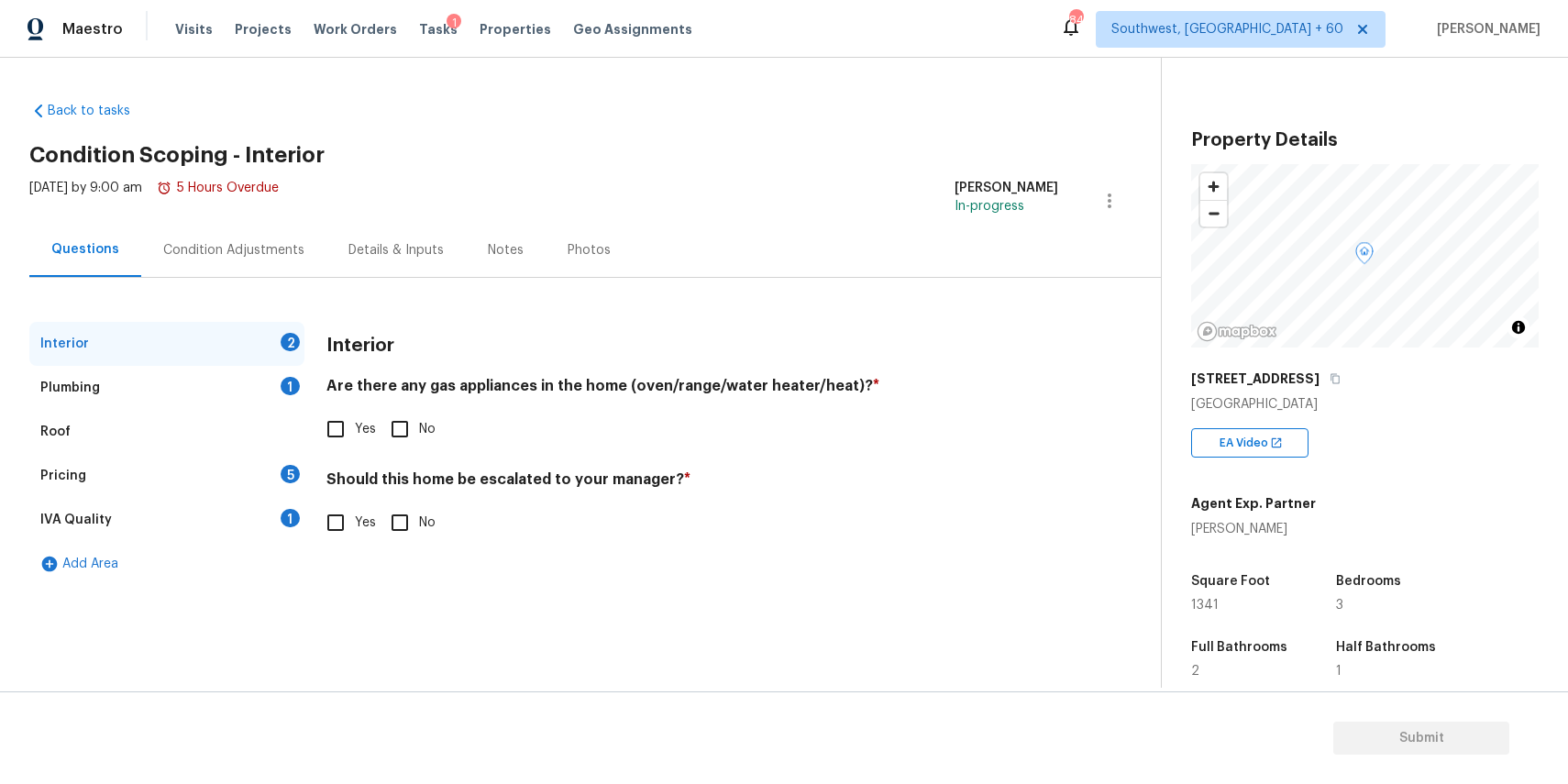
click at [263, 226] on div "Condition Adjustments" at bounding box center [233, 250] width 185 height 55
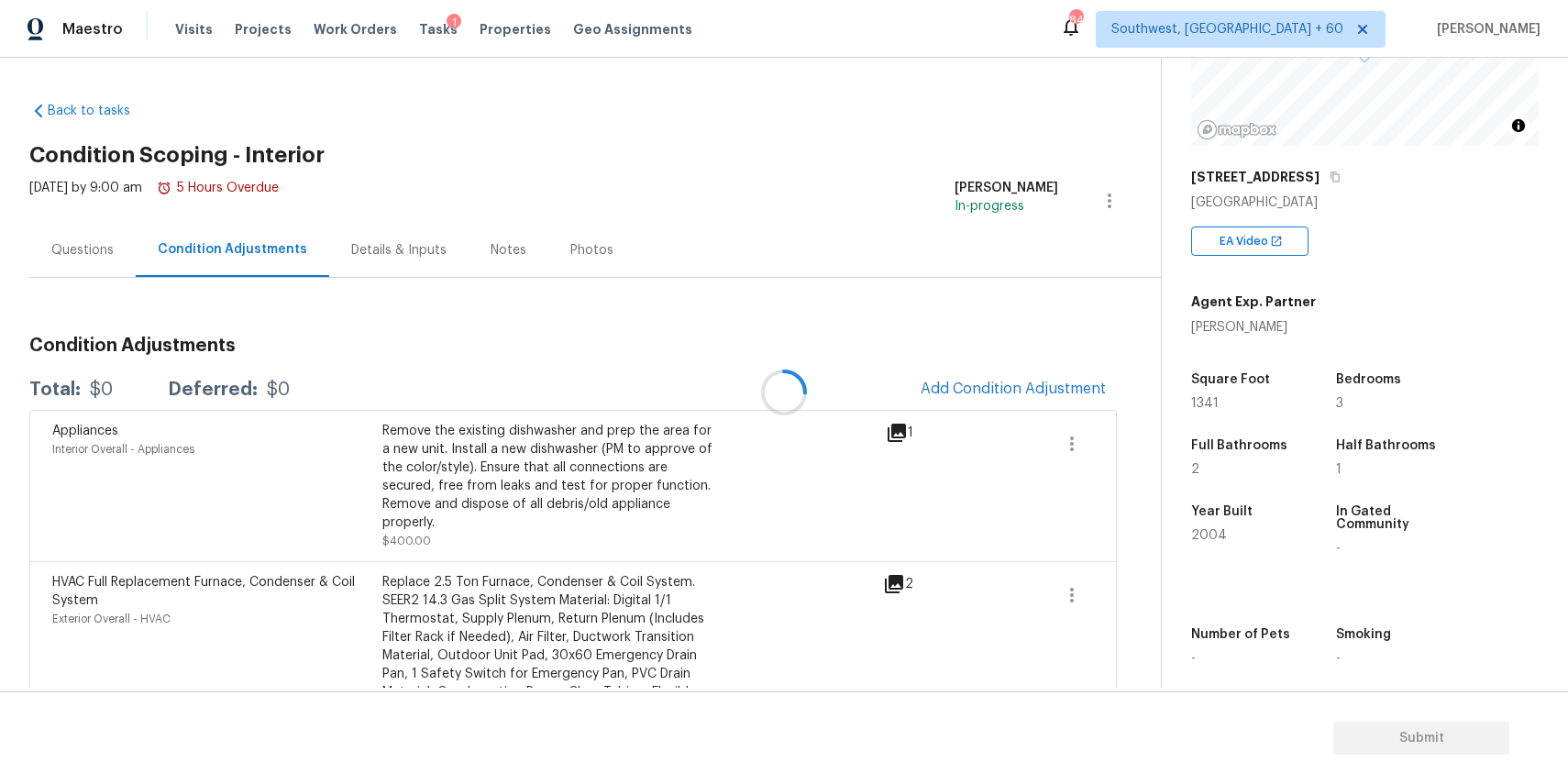
scroll to position [214, 0]
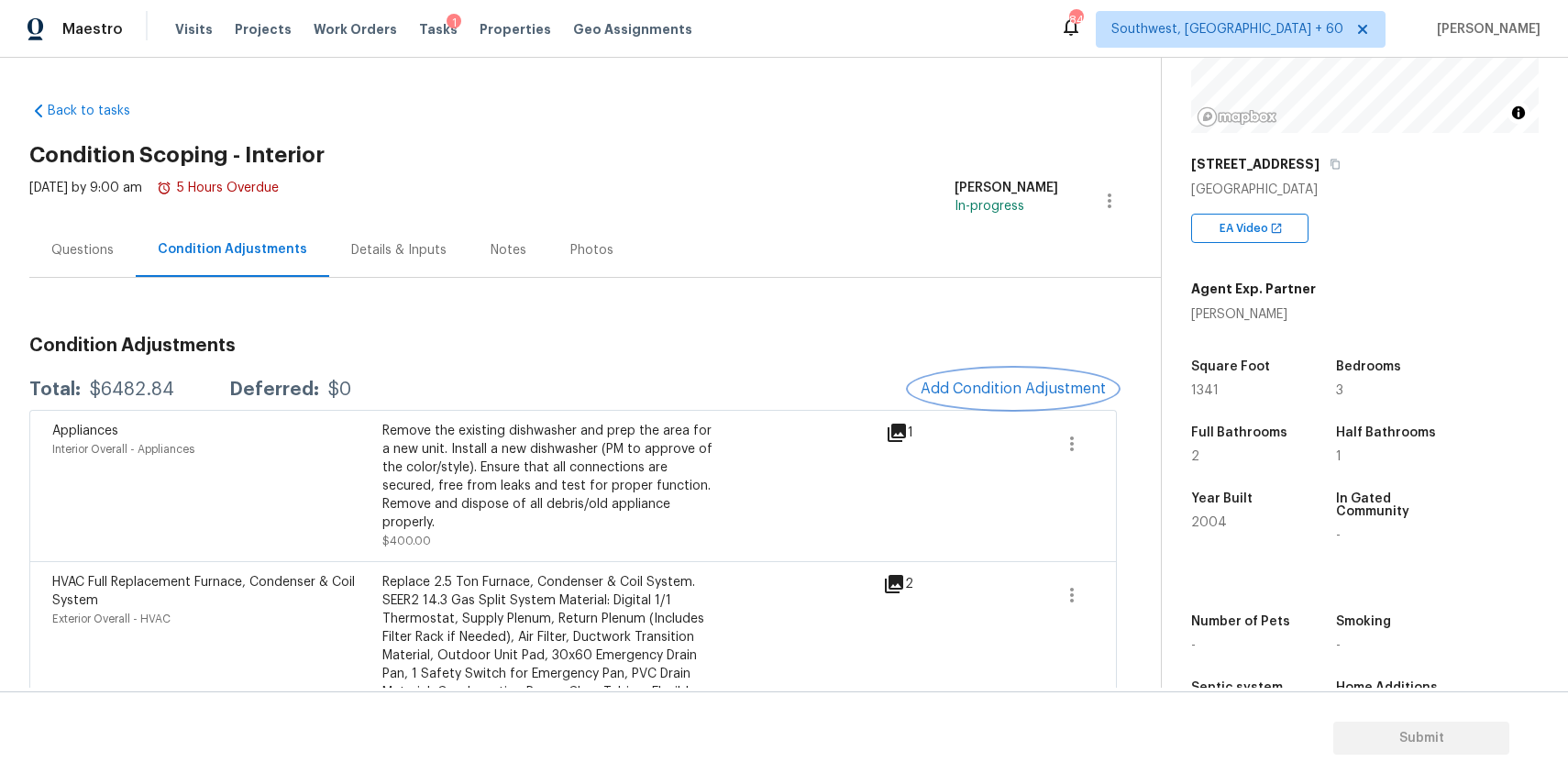
click at [963, 377] on button "Add Condition Adjustment" at bounding box center [1013, 388] width 207 height 39
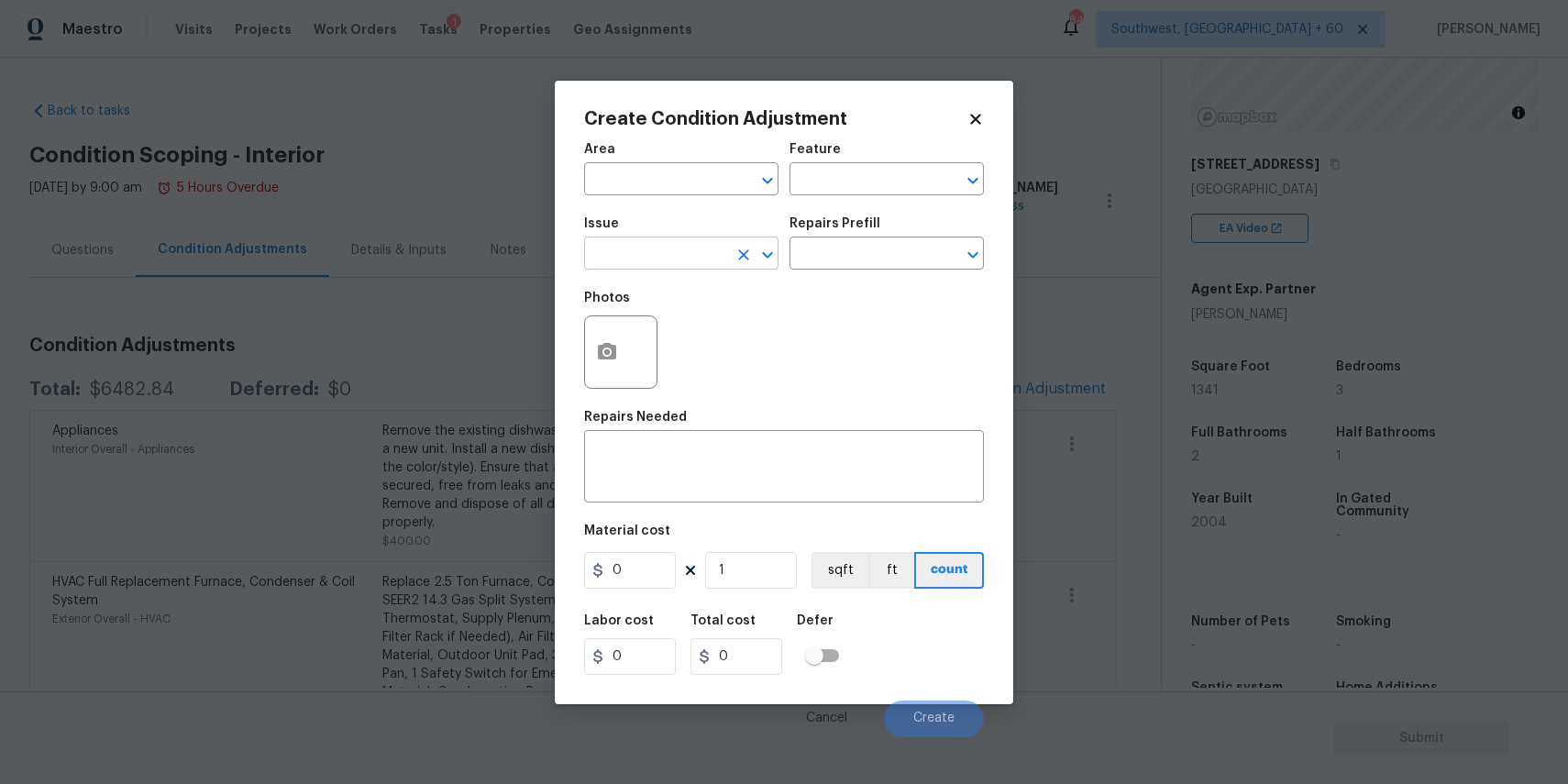
click at [690, 267] on input "text" at bounding box center [656, 255] width 143 height 28
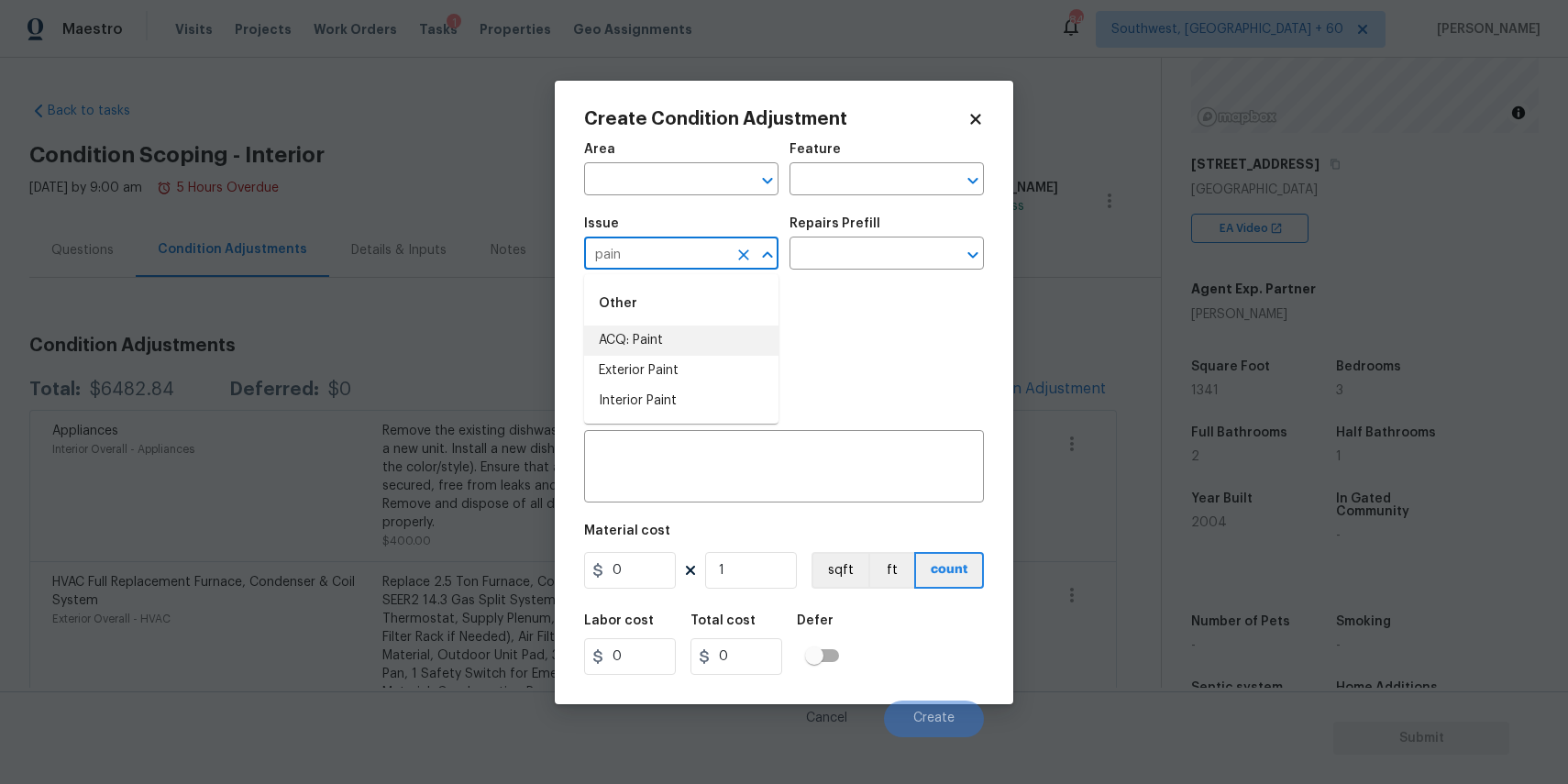
click at [675, 337] on li "ACQ: Paint" at bounding box center [681, 340] width 195 height 30
type input "ACQ: Paint"
click at [835, 263] on input "text" at bounding box center [861, 255] width 143 height 28
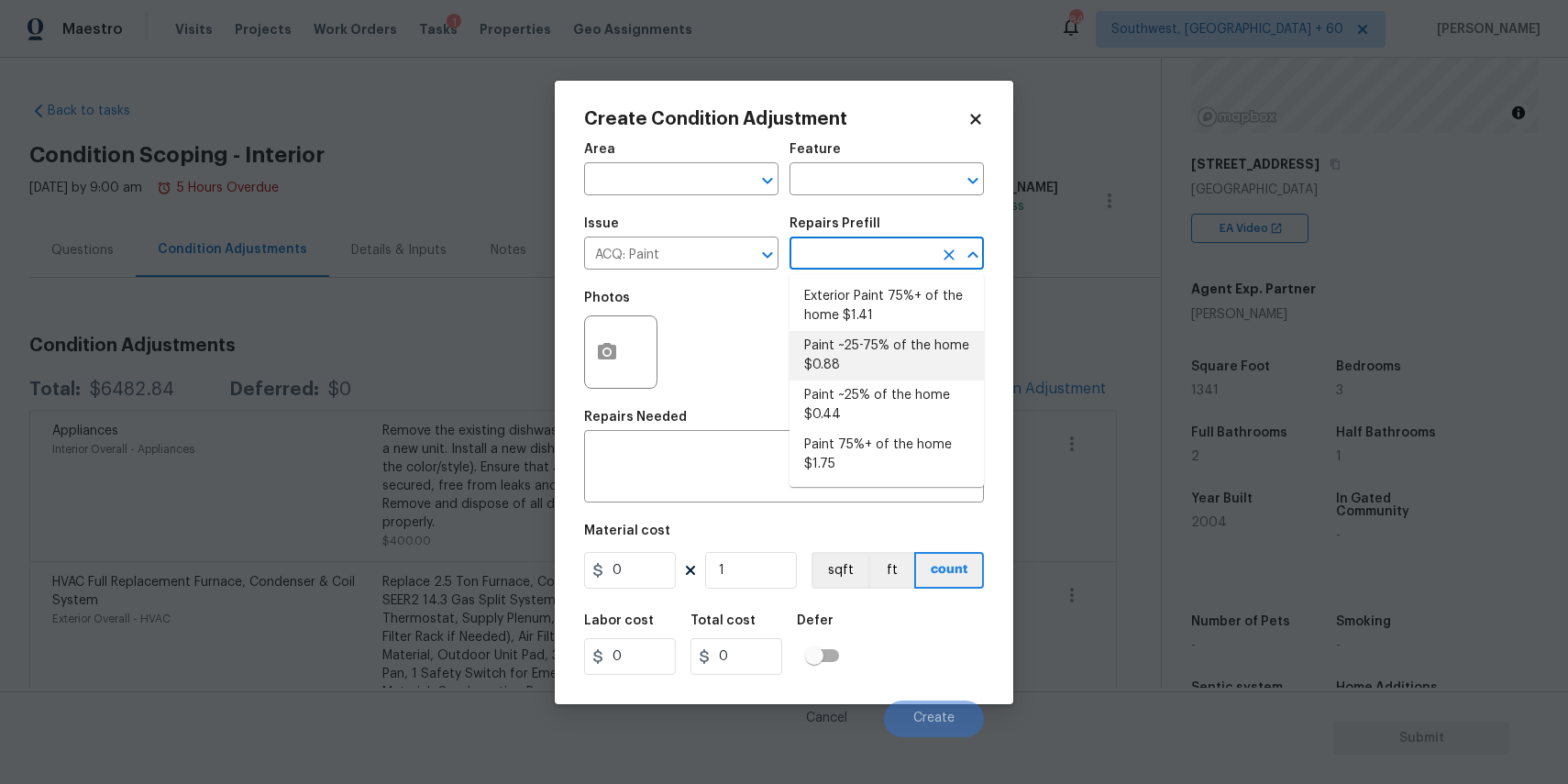
click at [842, 396] on li "Paint ~25% of the home $0.44" at bounding box center [886, 405] width 195 height 50
type input "Acquisition"
type textarea "Acquisition Scope: ~25% of the home needs interior paint"
type input "0.44"
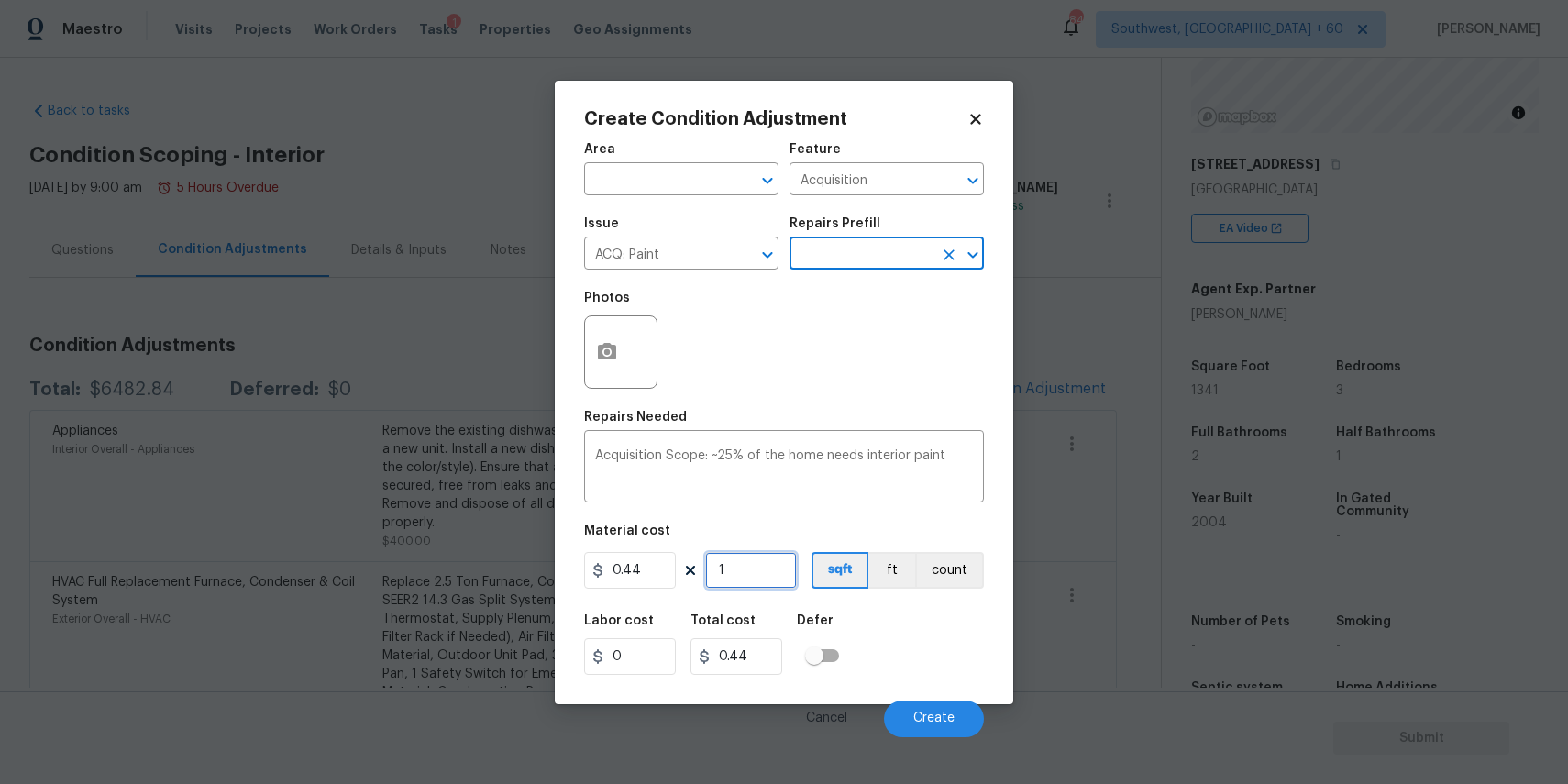
click at [742, 588] on input "1" at bounding box center [752, 570] width 92 height 37
type input "0"
type input "1"
type input "0.44"
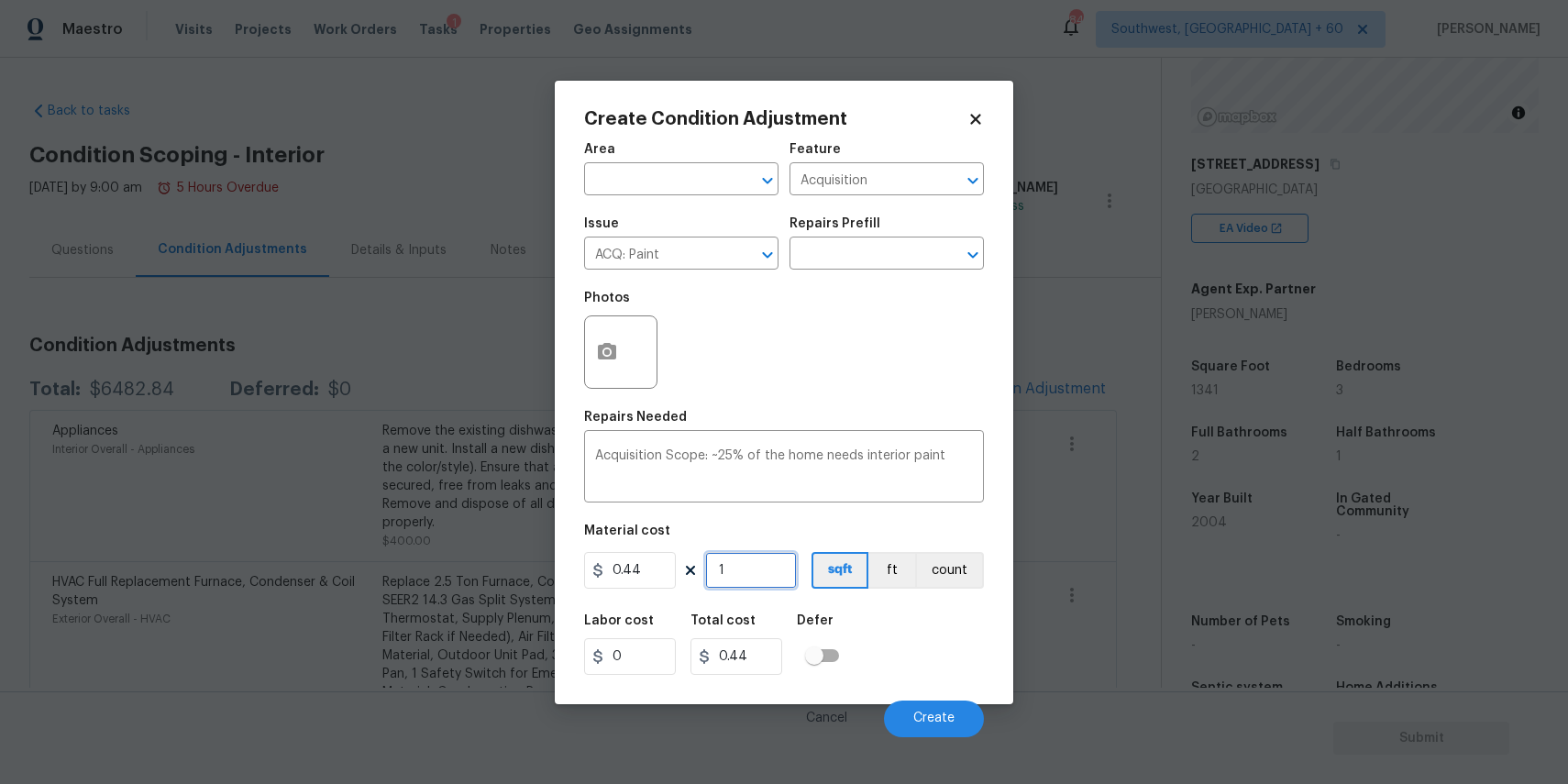
type input "13"
type input "5.72"
type input "134"
type input "58.96"
type input "1341"
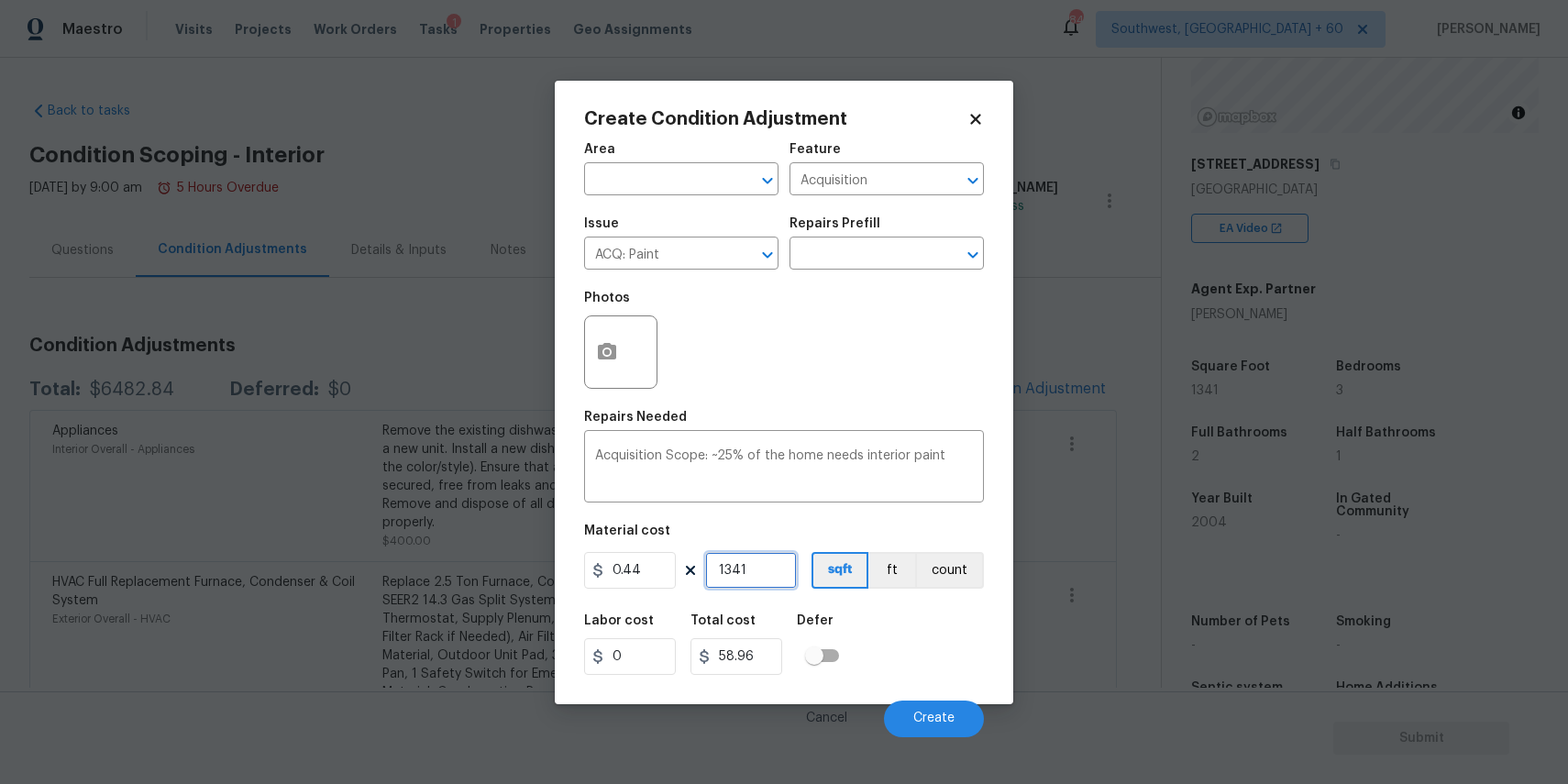
type input "590.04"
type input "1341"
click at [931, 735] on button "Create" at bounding box center [934, 718] width 100 height 37
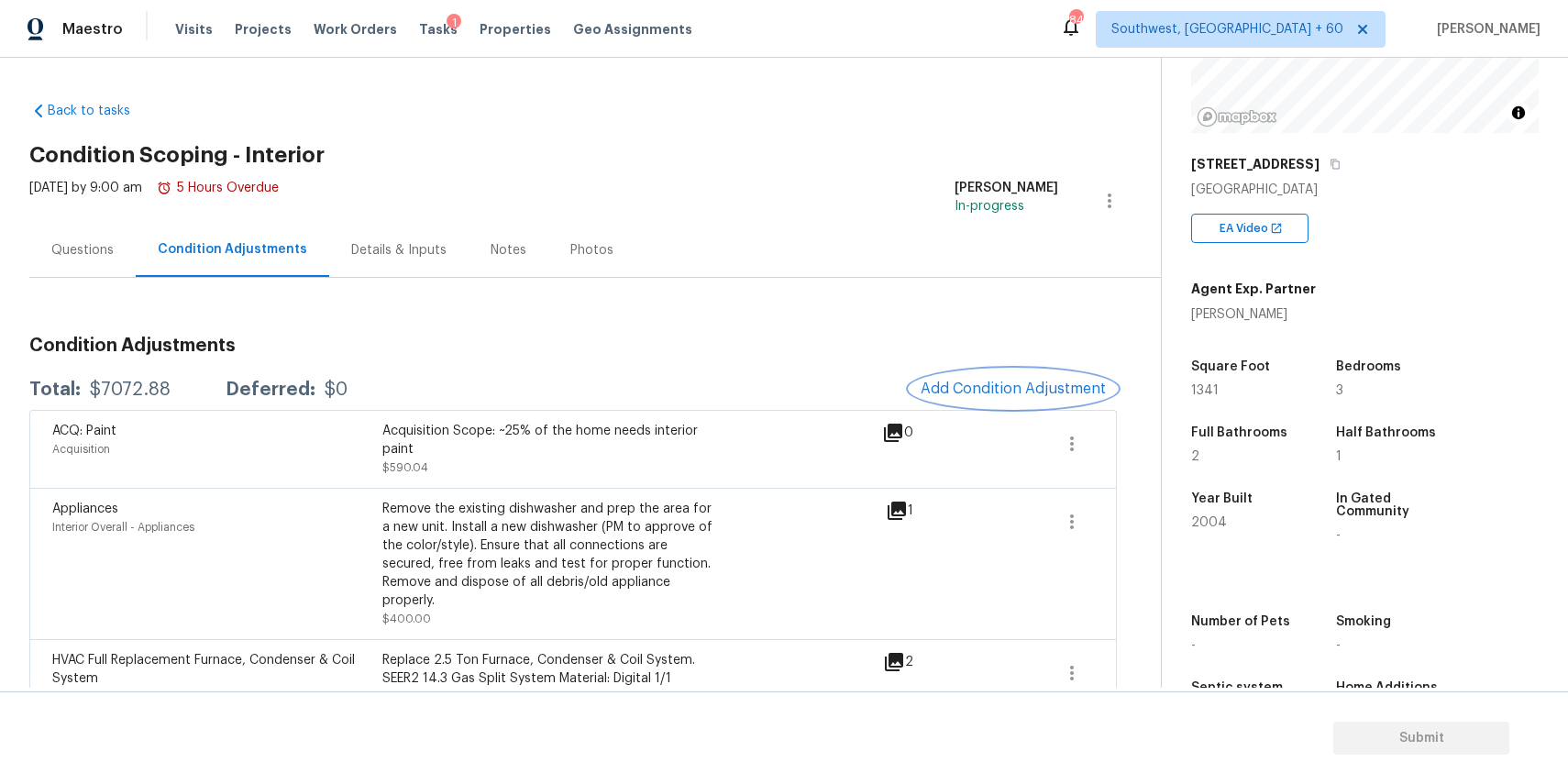
click at [1001, 391] on span "Add Condition Adjustment" at bounding box center [1013, 389] width 185 height 17
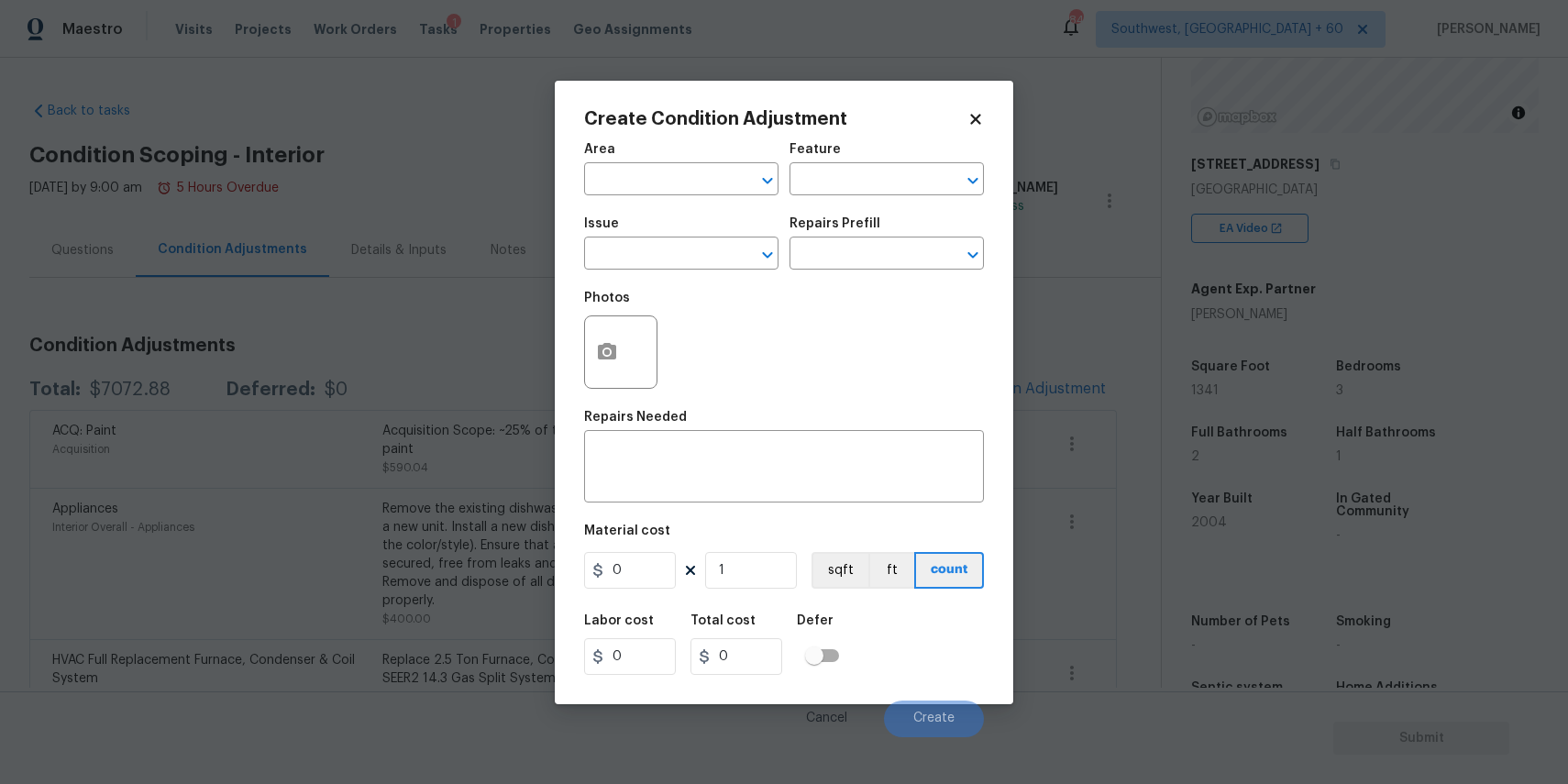
click at [701, 270] on span "Issue ​" at bounding box center [681, 243] width 195 height 74
click at [718, 254] on input "text" at bounding box center [656, 255] width 143 height 28
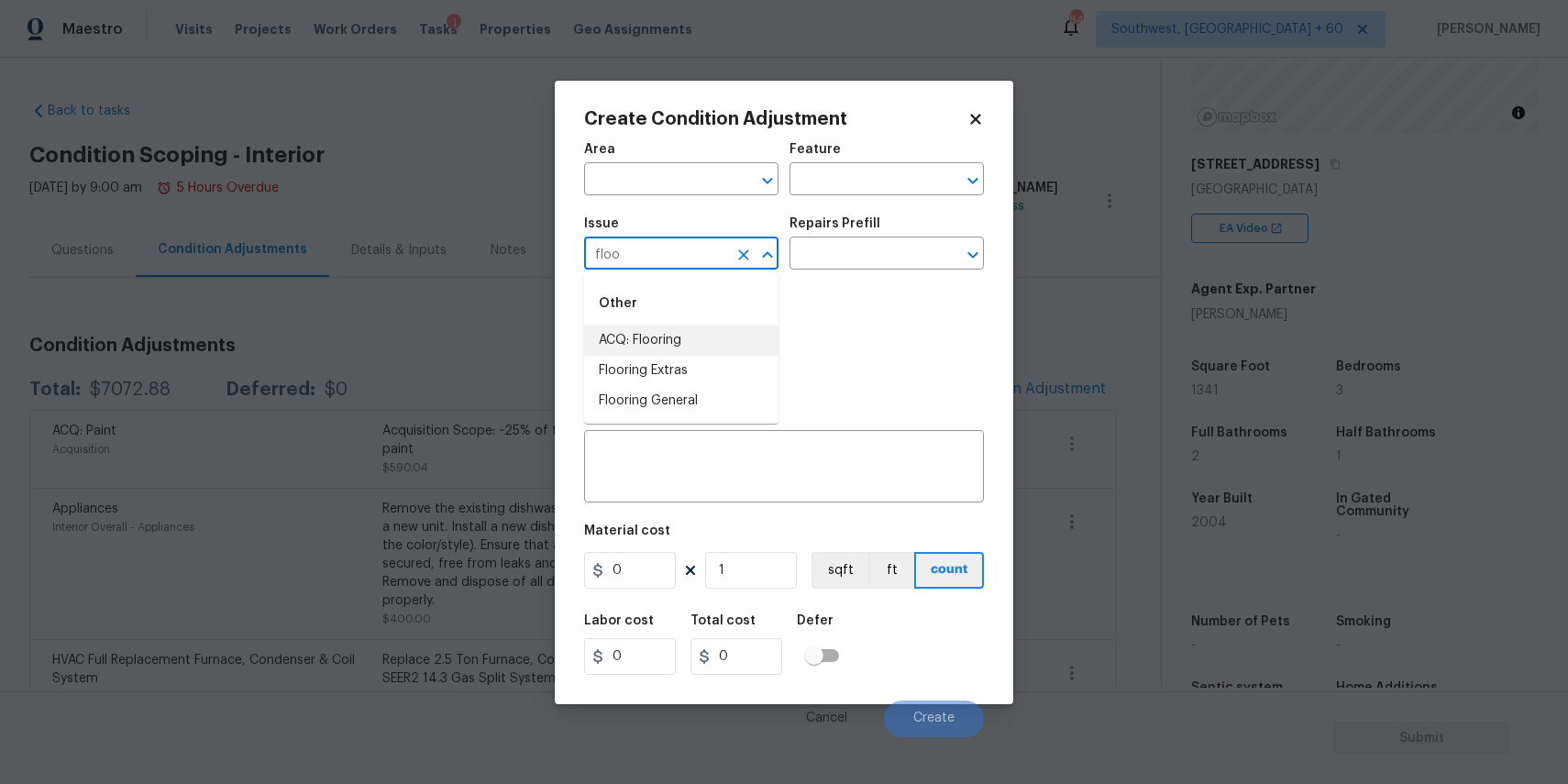
click at [679, 322] on div "Other" at bounding box center [681, 303] width 195 height 44
click at [679, 337] on li "ACQ: Flooring" at bounding box center [681, 340] width 195 height 30
type input "ACQ: Flooring"
click at [800, 262] on input "text" at bounding box center [861, 255] width 143 height 28
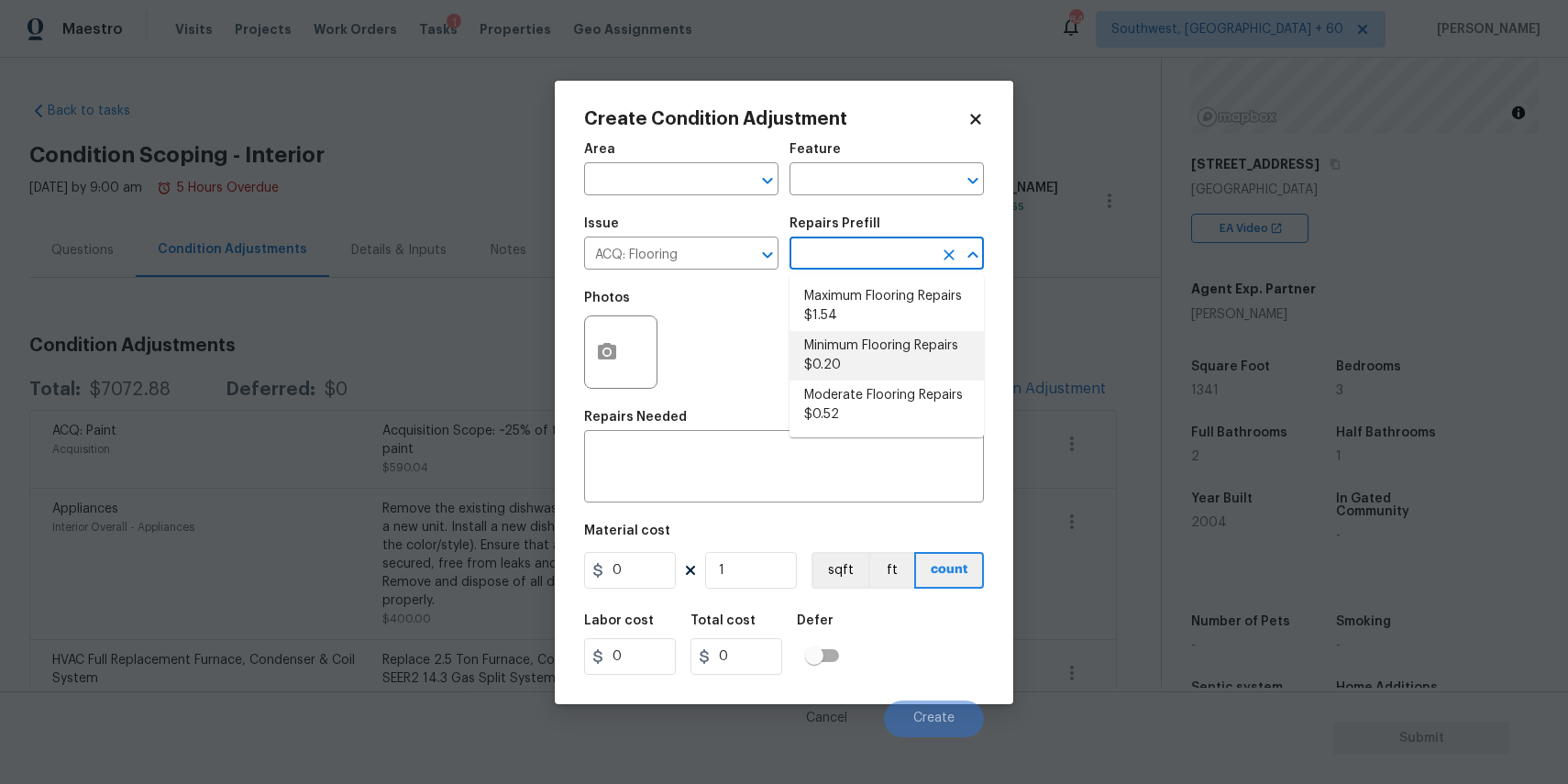
click at [876, 358] on li "Minimum Flooring Repairs $0.20" at bounding box center [886, 355] width 195 height 50
type input "Acquisition"
type textarea "Acquisition Scope: Minimum flooring repairs"
type input "0.2"
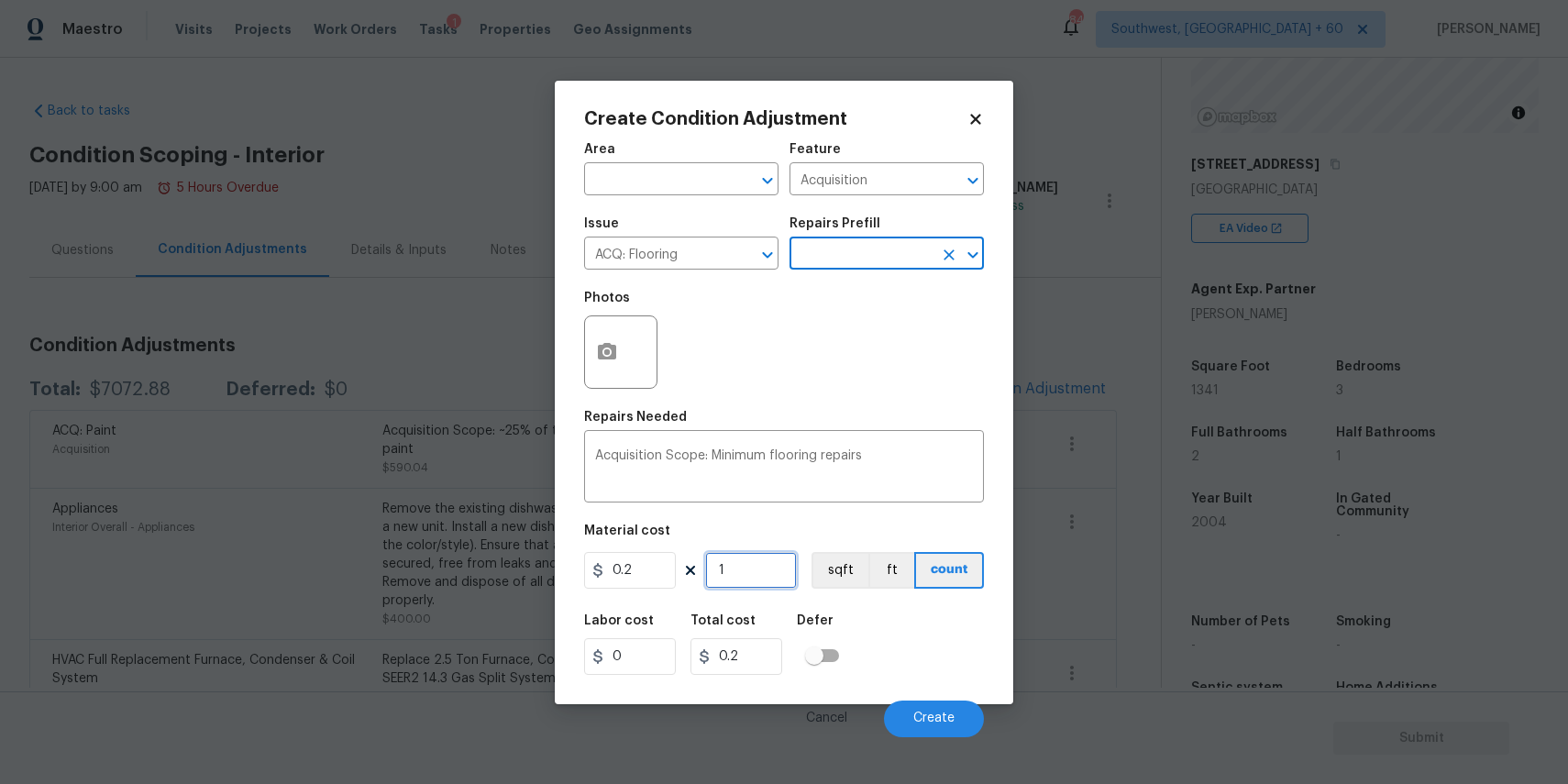
click at [773, 581] on input "1" at bounding box center [752, 570] width 92 height 37
type input "0"
type input "1"
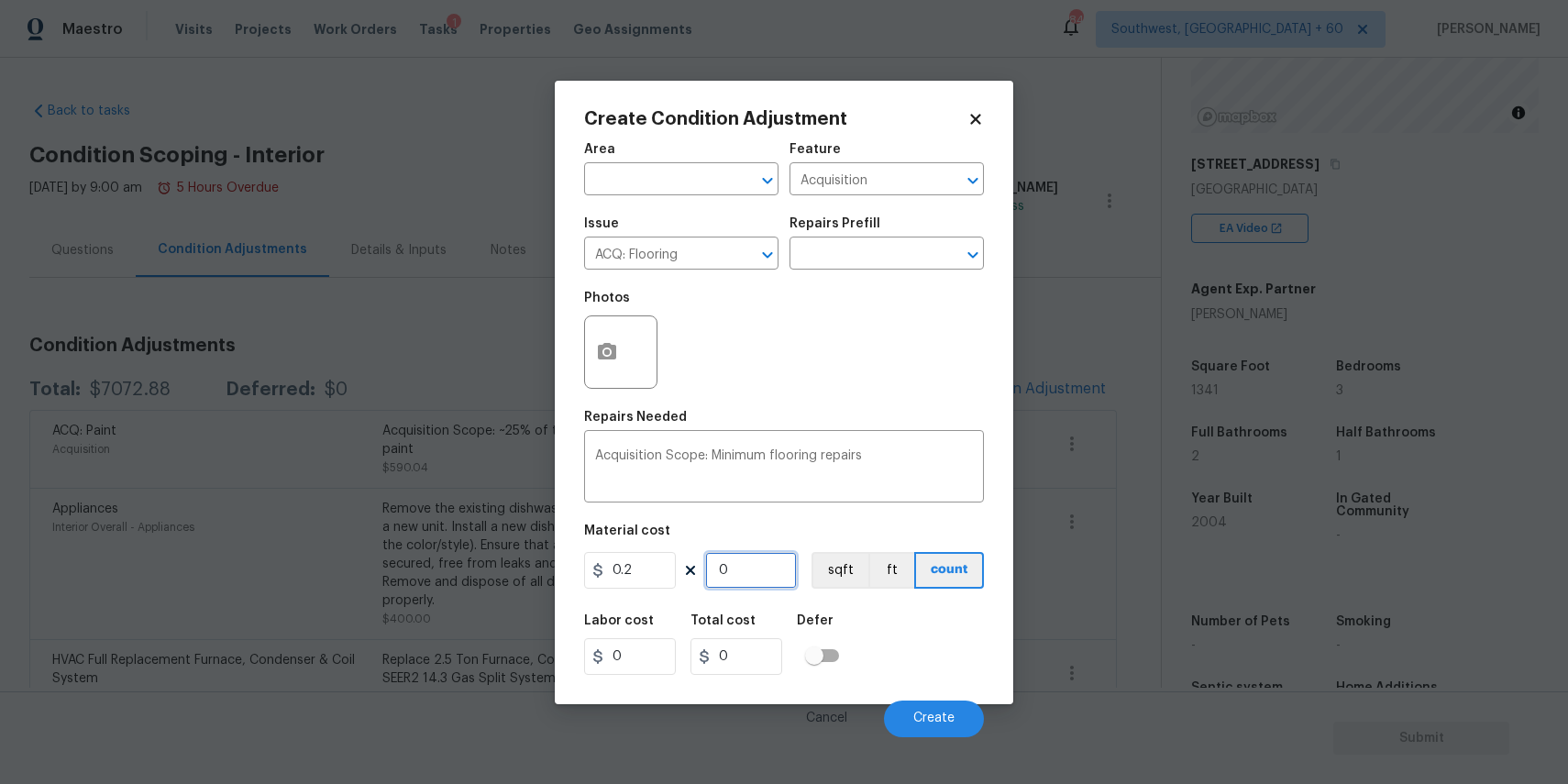
type input "0.2"
type input "13"
type input "2.6"
type input "134"
type input "26.8"
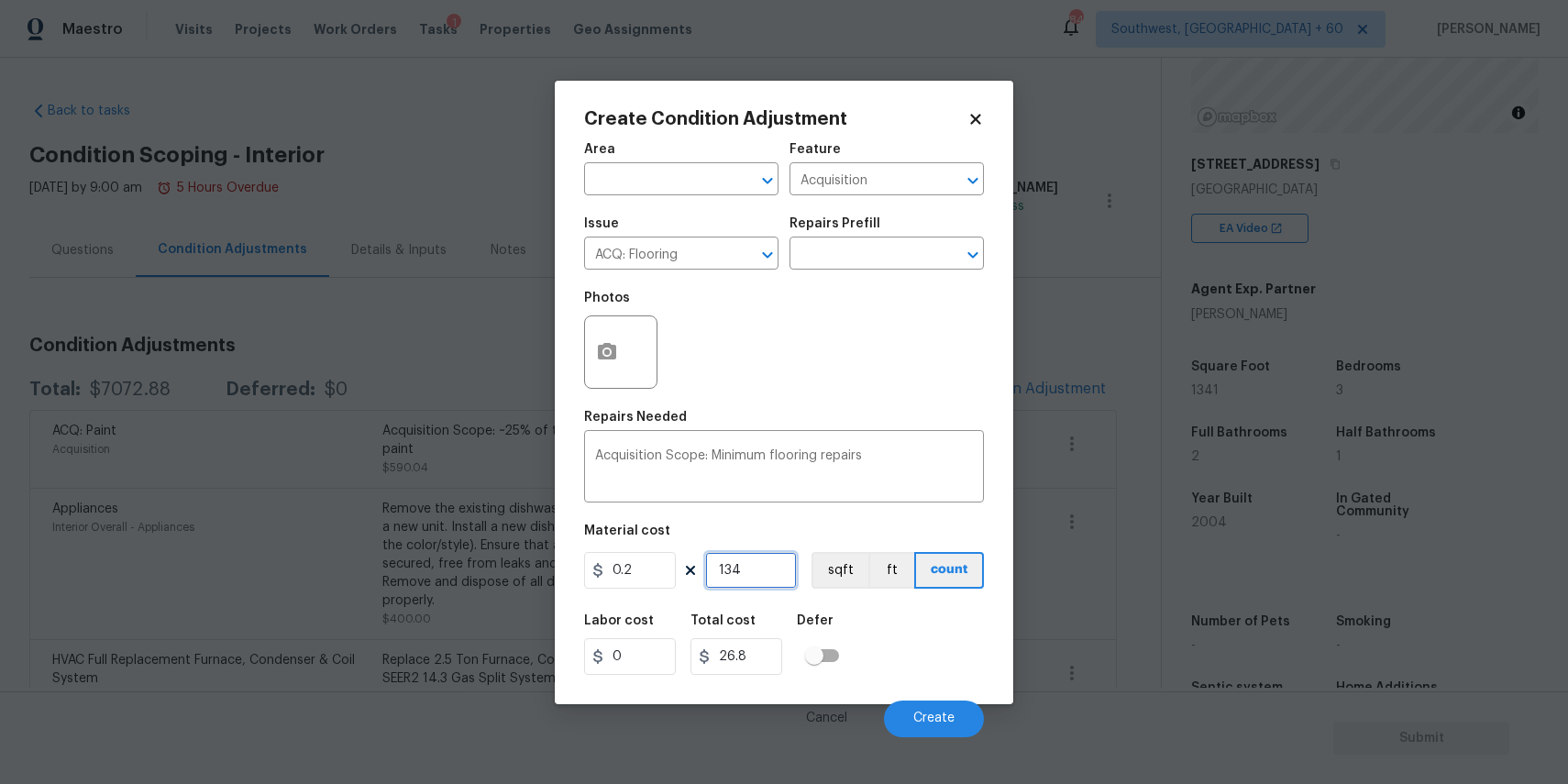
type input "1341"
type input "268.2"
type input "1341"
click at [938, 713] on span "Create" at bounding box center [934, 718] width 41 height 14
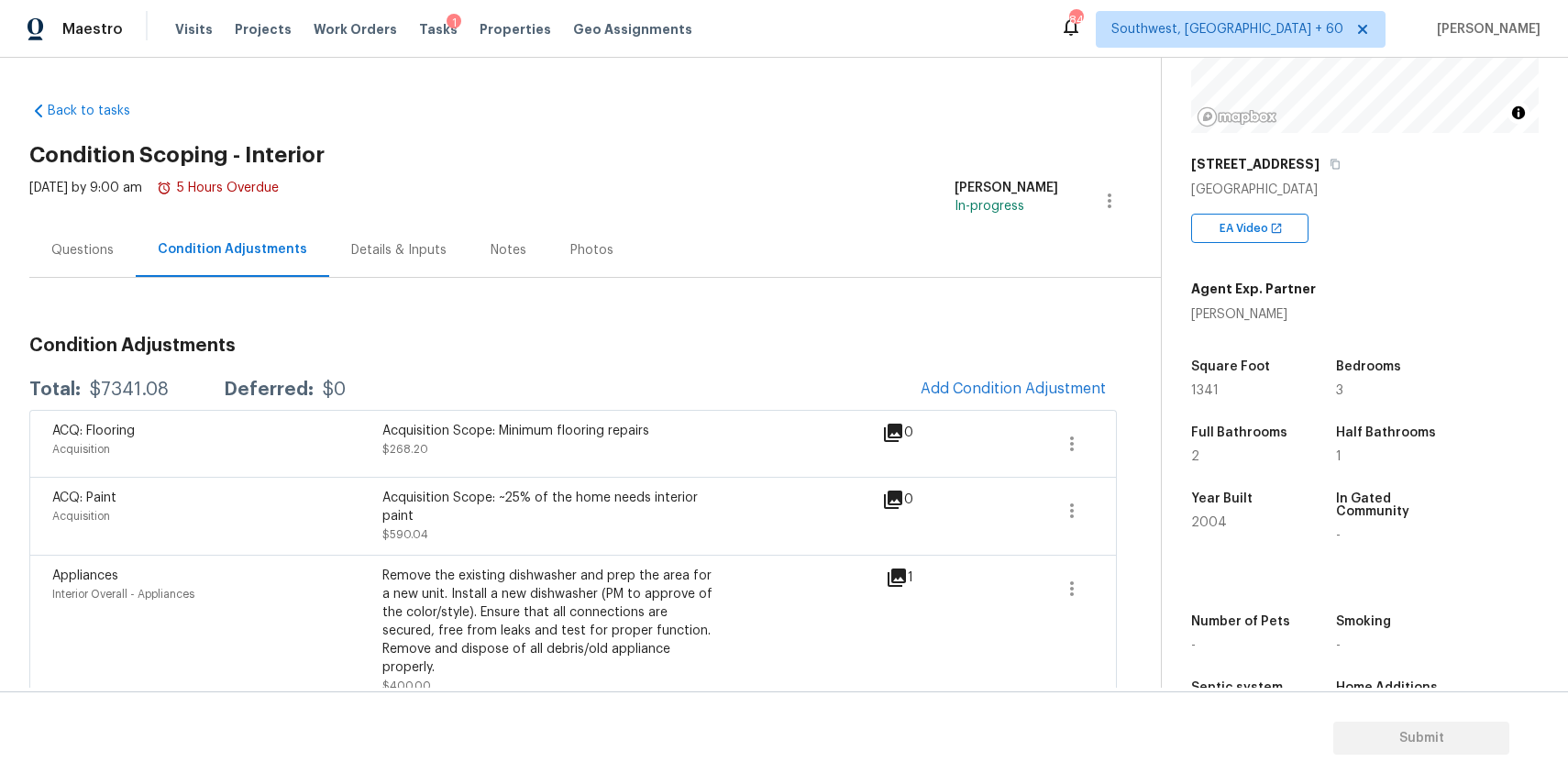
scroll to position [56, 0]
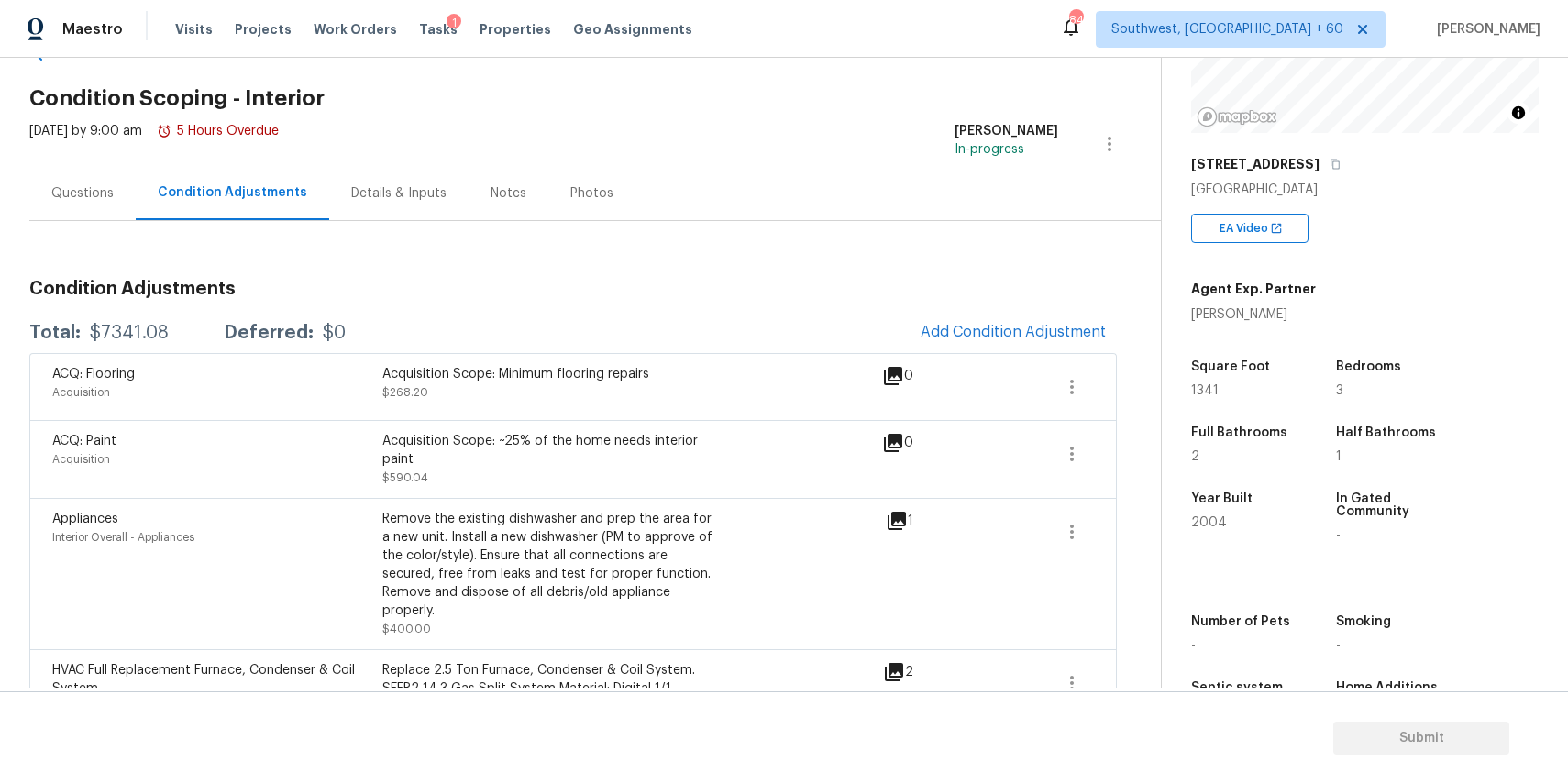
click at [1416, 196] on div "Fort Mill, SC 29708" at bounding box center [1366, 190] width 348 height 19
click at [971, 332] on span "Add Condition Adjustment" at bounding box center [1013, 332] width 185 height 17
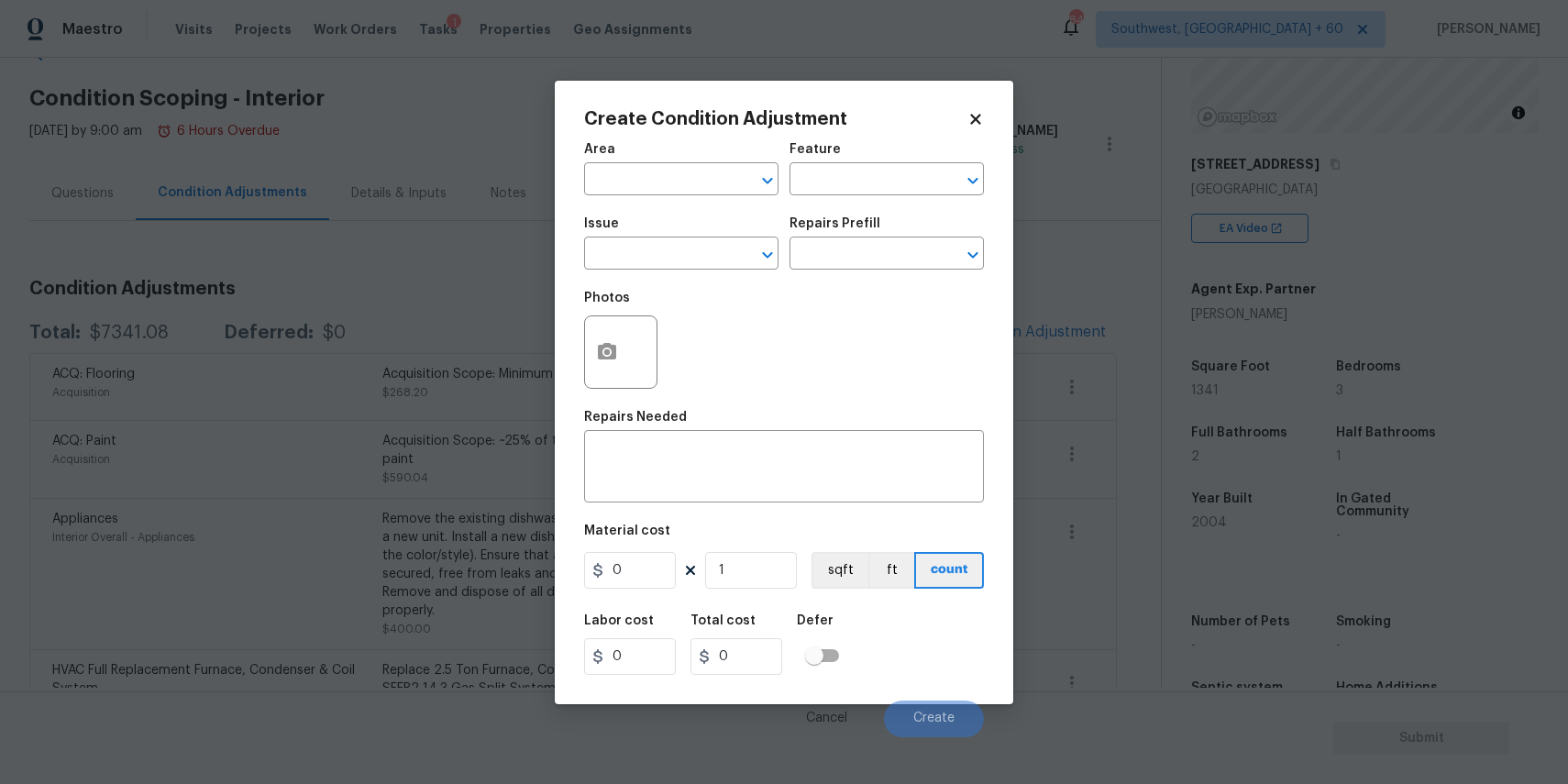
click at [708, 236] on div "Issue" at bounding box center [681, 228] width 195 height 24
click at [706, 243] on input "text" at bounding box center [656, 255] width 143 height 28
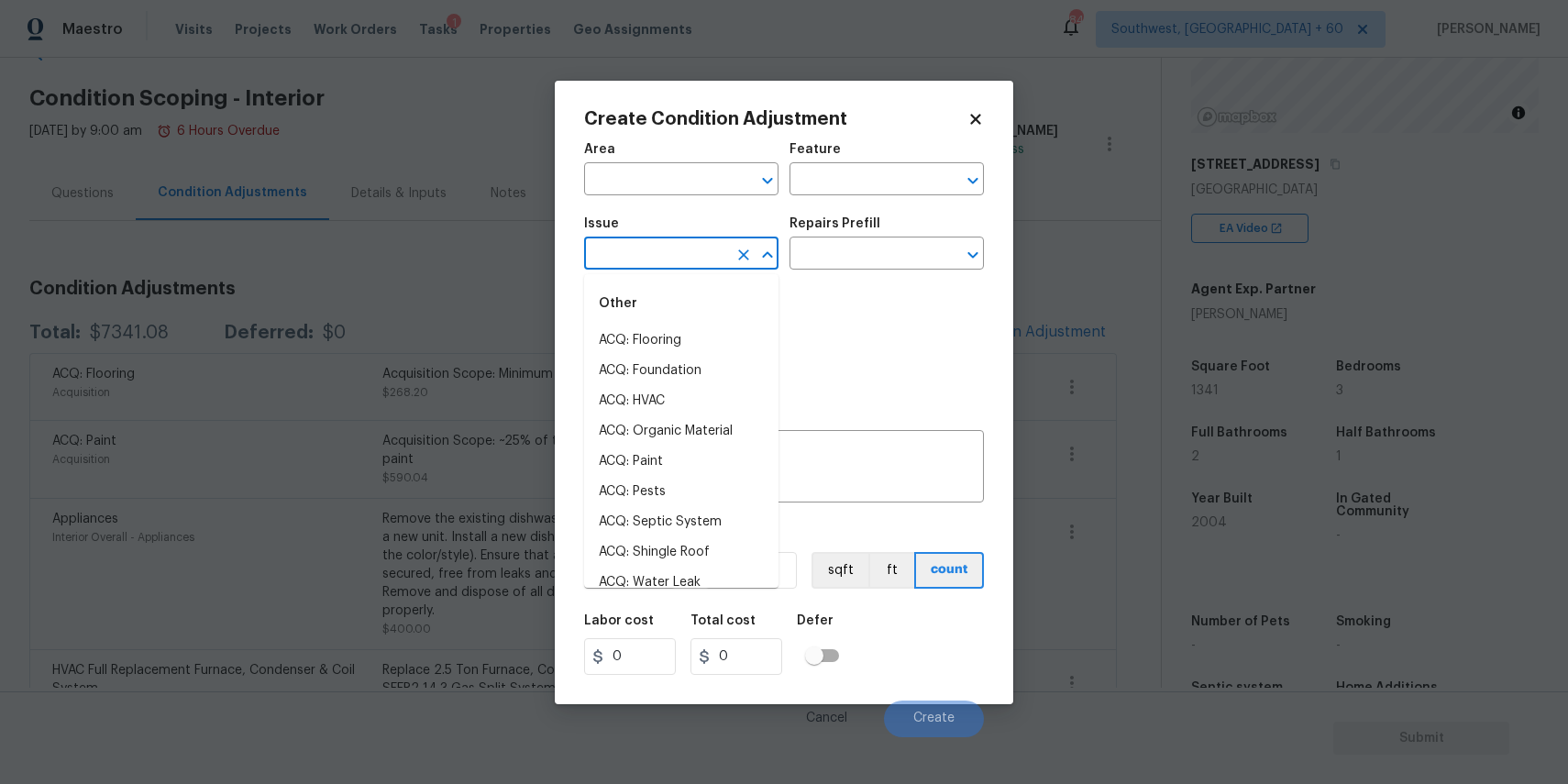
click at [706, 243] on input "text" at bounding box center [656, 255] width 143 height 28
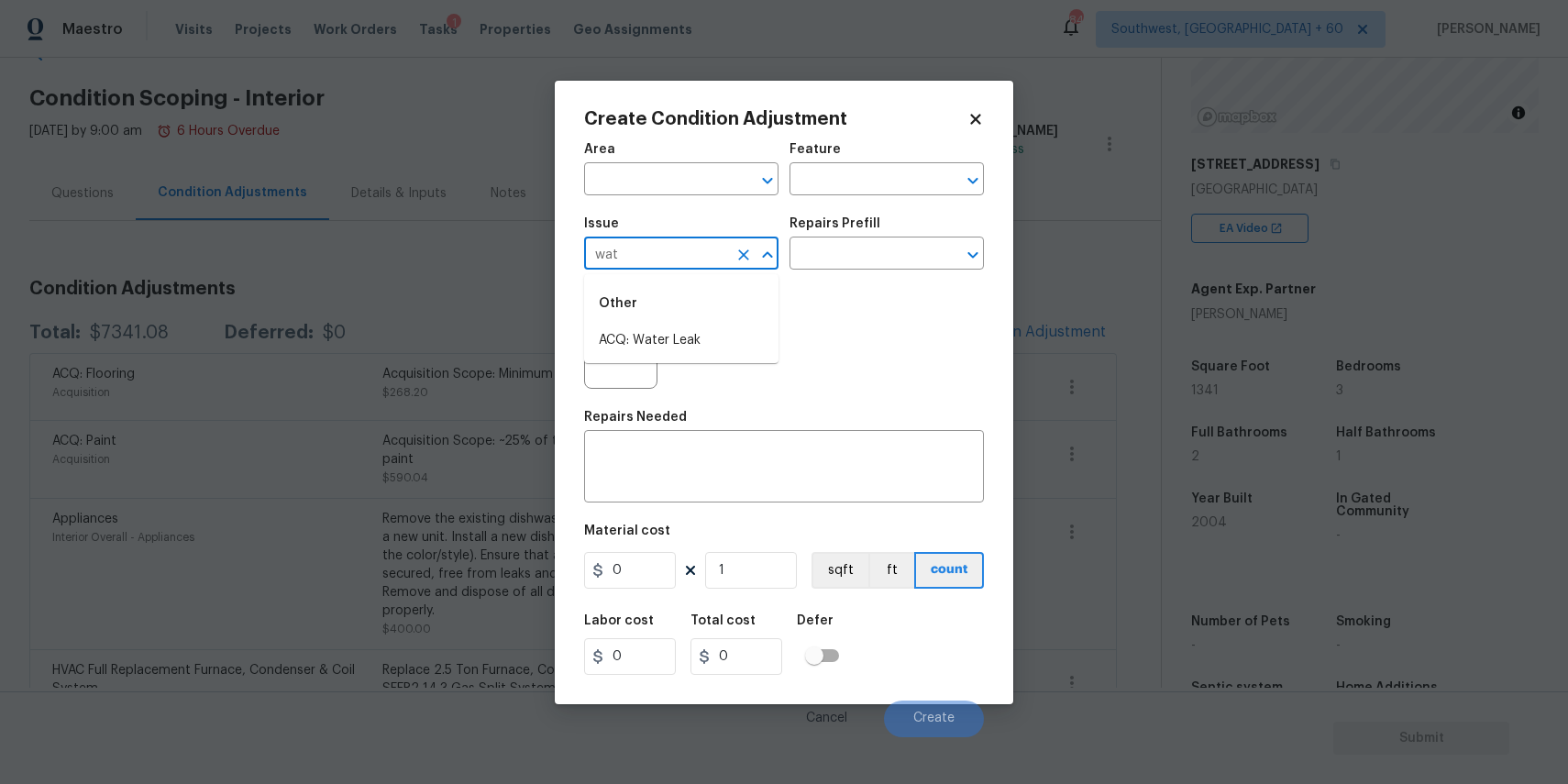
click at [651, 350] on li "ACQ: Water Leak" at bounding box center [681, 340] width 195 height 30
type input "ACQ: Water Leak"
click at [713, 474] on textarea at bounding box center [784, 468] width 378 height 39
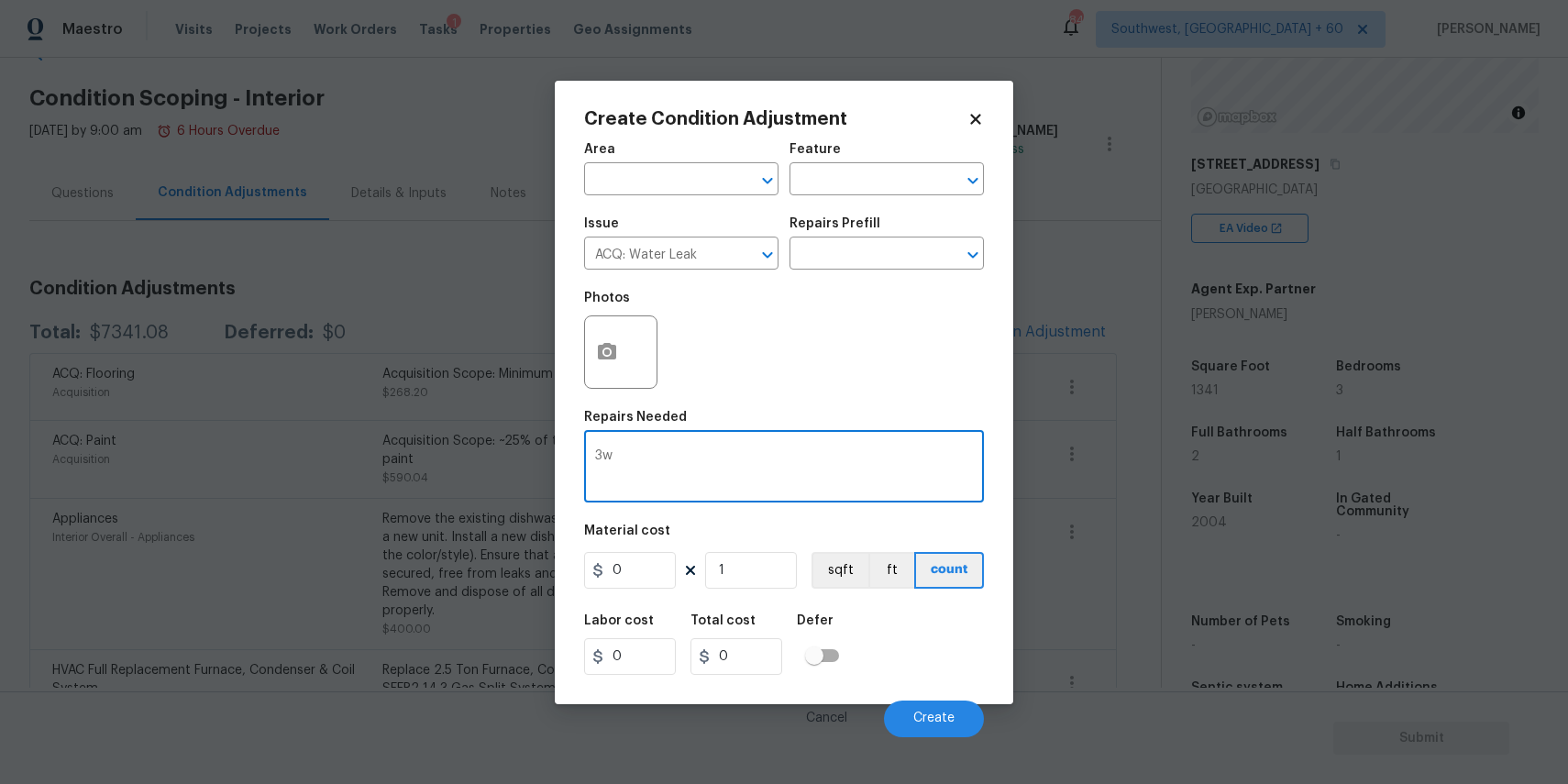
type textarea "3"
type textarea "water leak in the hallway ceiling"
click at [629, 563] on input "0" at bounding box center [630, 570] width 92 height 37
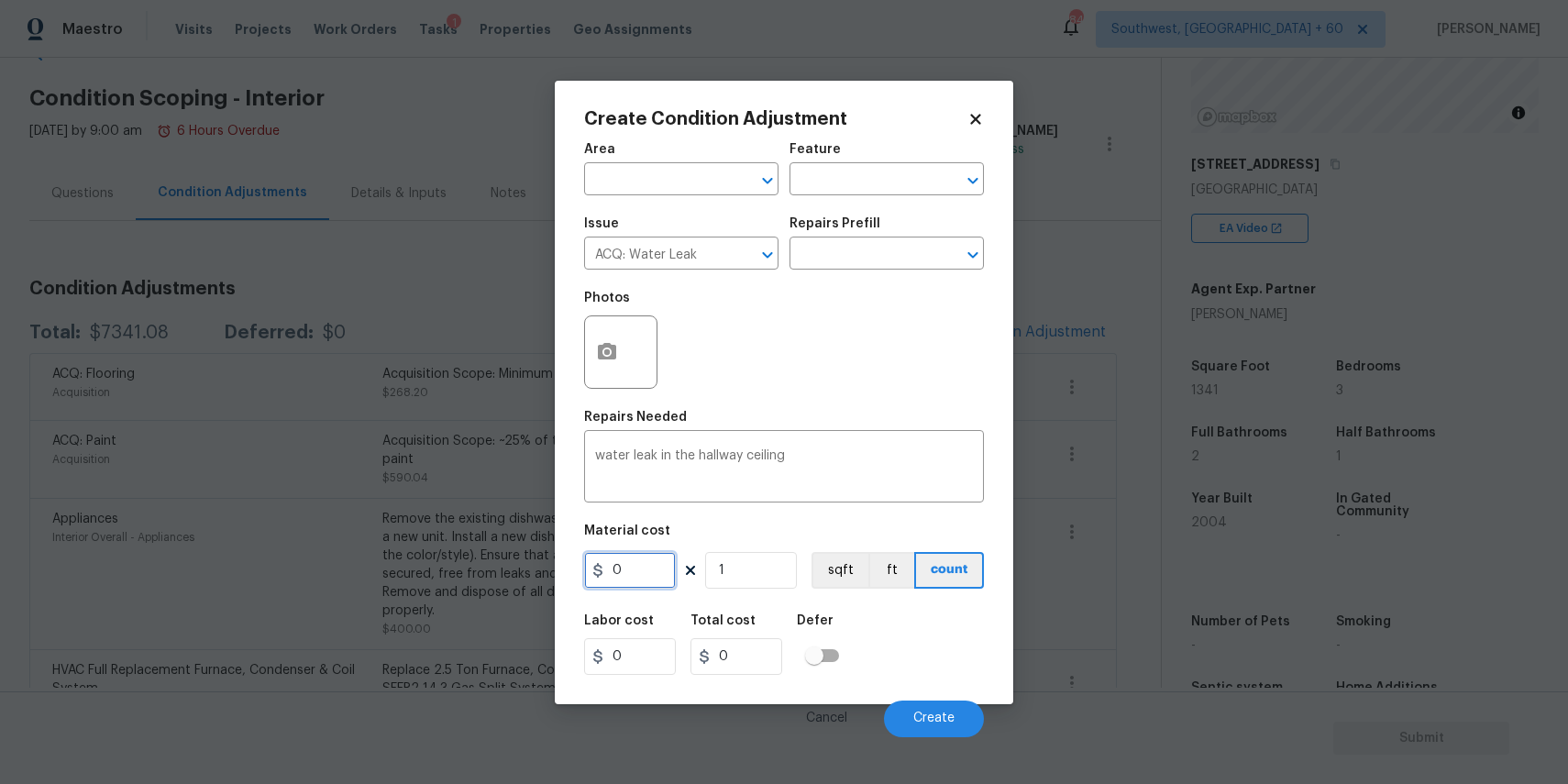
click at [629, 563] on input "0" at bounding box center [630, 570] width 92 height 37
type input "2500"
click at [600, 349] on icon "button" at bounding box center [608, 352] width 19 height 17
type input "2500"
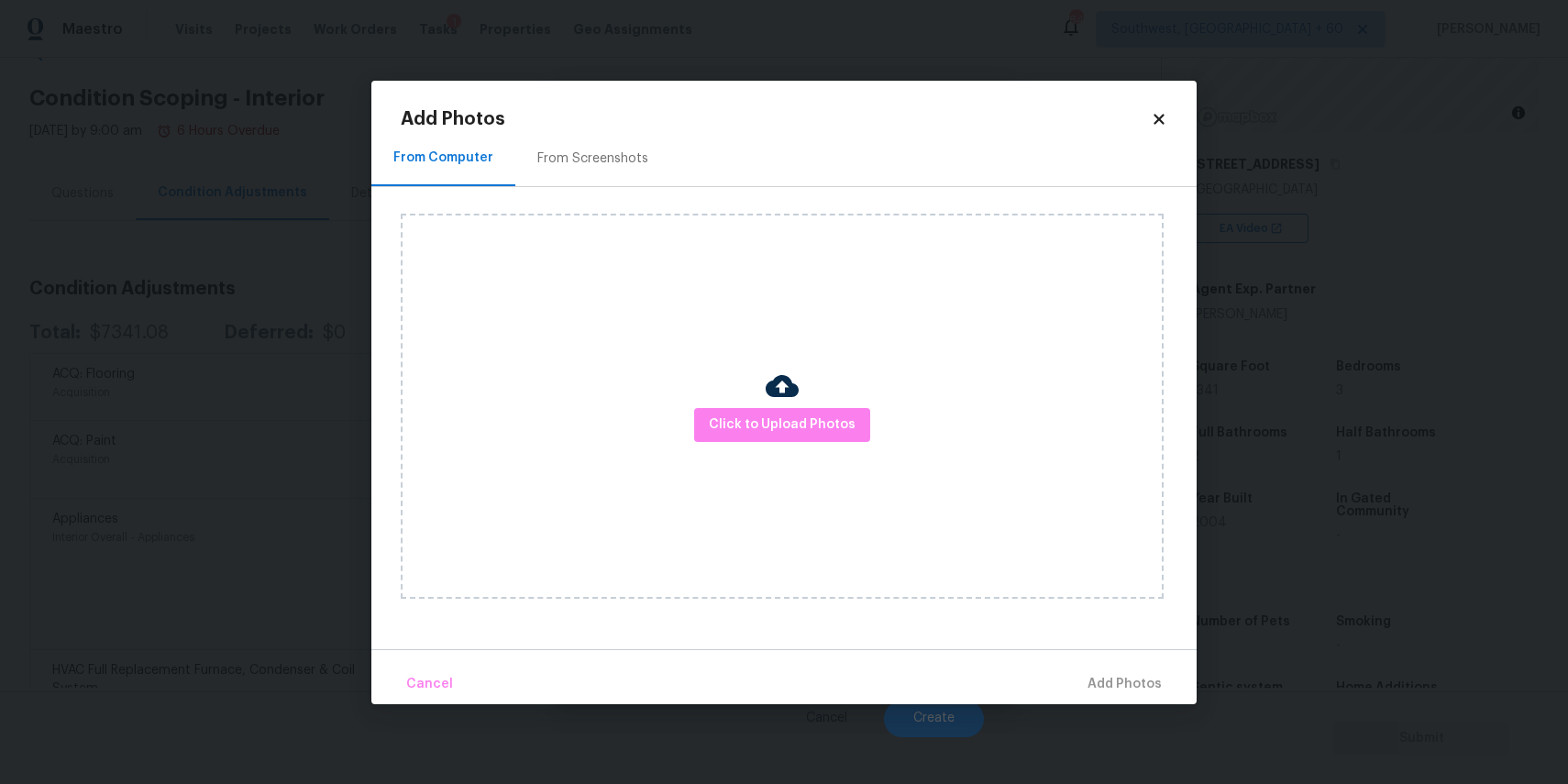
click at [764, 406] on div "Click to Upload Photos" at bounding box center [782, 406] width 763 height 385
click at [1323, 443] on body "Maestro Visits Projects Work Orders Tasks 1 Properties Geo Assignments 847 Sout…" at bounding box center [784, 392] width 1568 height 784
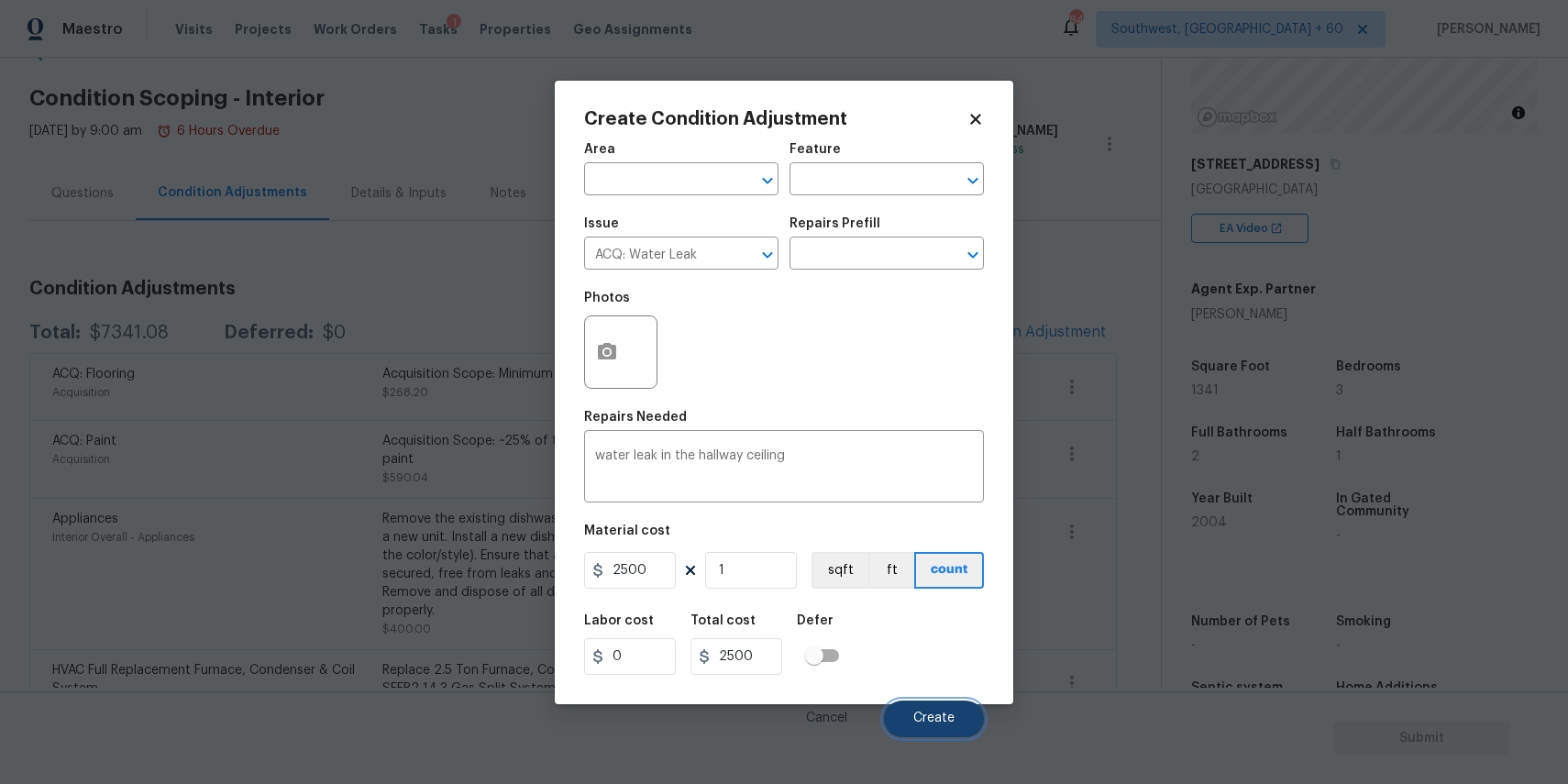
click at [927, 709] on button "Create" at bounding box center [934, 718] width 100 height 37
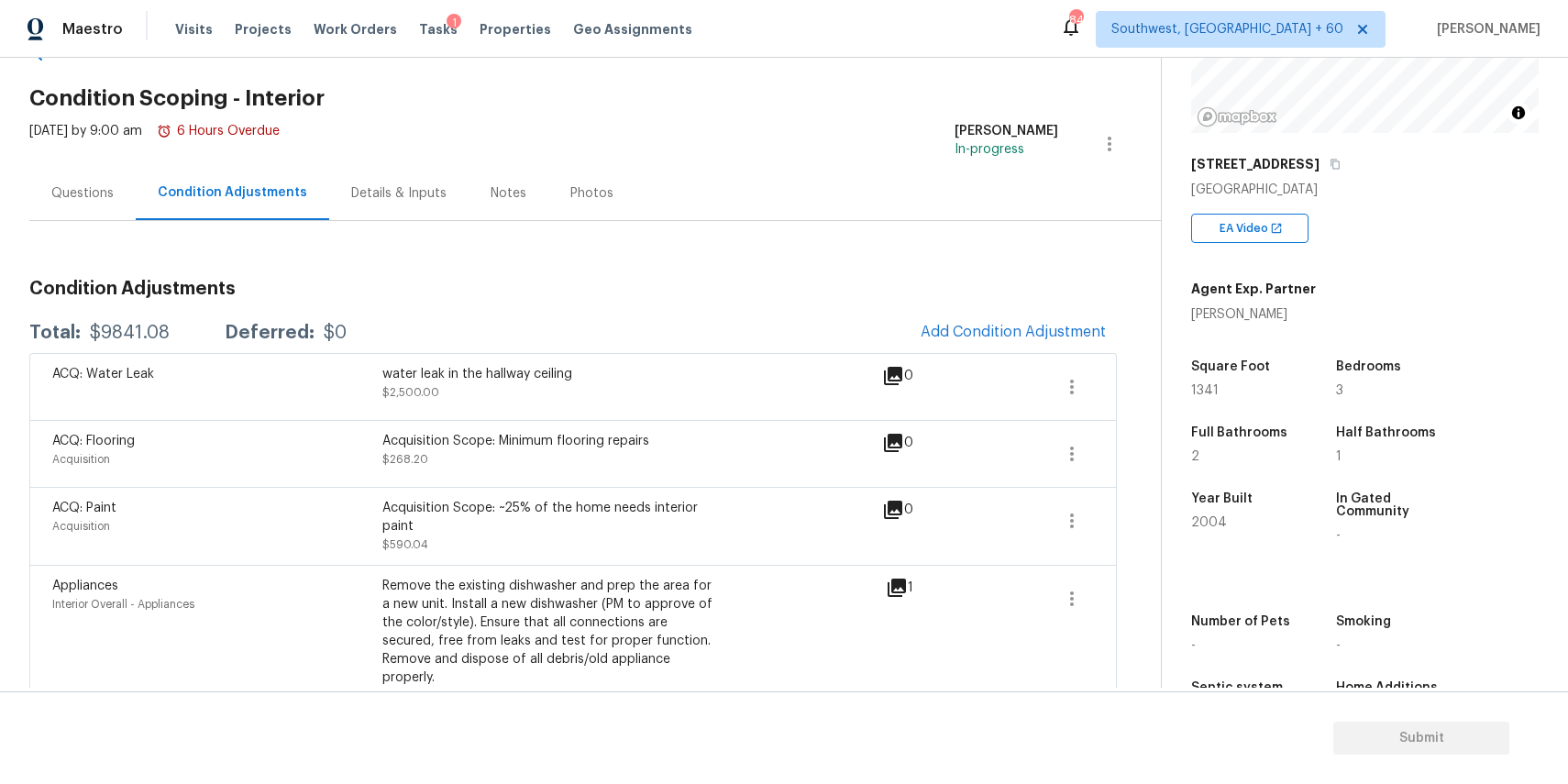
click at [63, 227] on div "Condition Adjustments Total: $9841.08 Deferred: $0 Add Condition Adjustment ACQ…" at bounding box center [573, 684] width 1087 height 927
click at [116, 185] on div "Questions" at bounding box center [82, 193] width 106 height 55
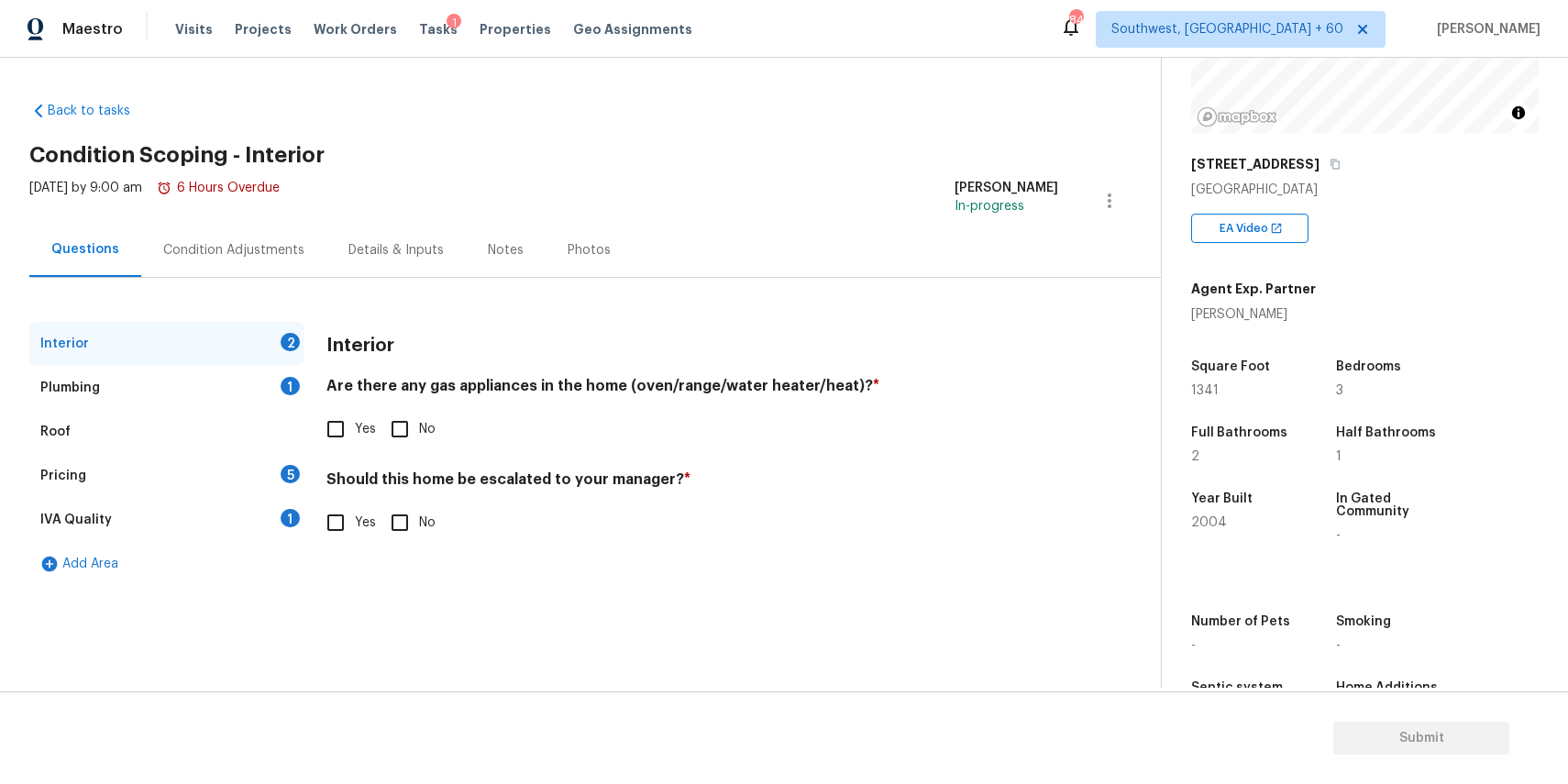
click at [257, 241] on div "Condition Adjustments" at bounding box center [234, 250] width 141 height 19
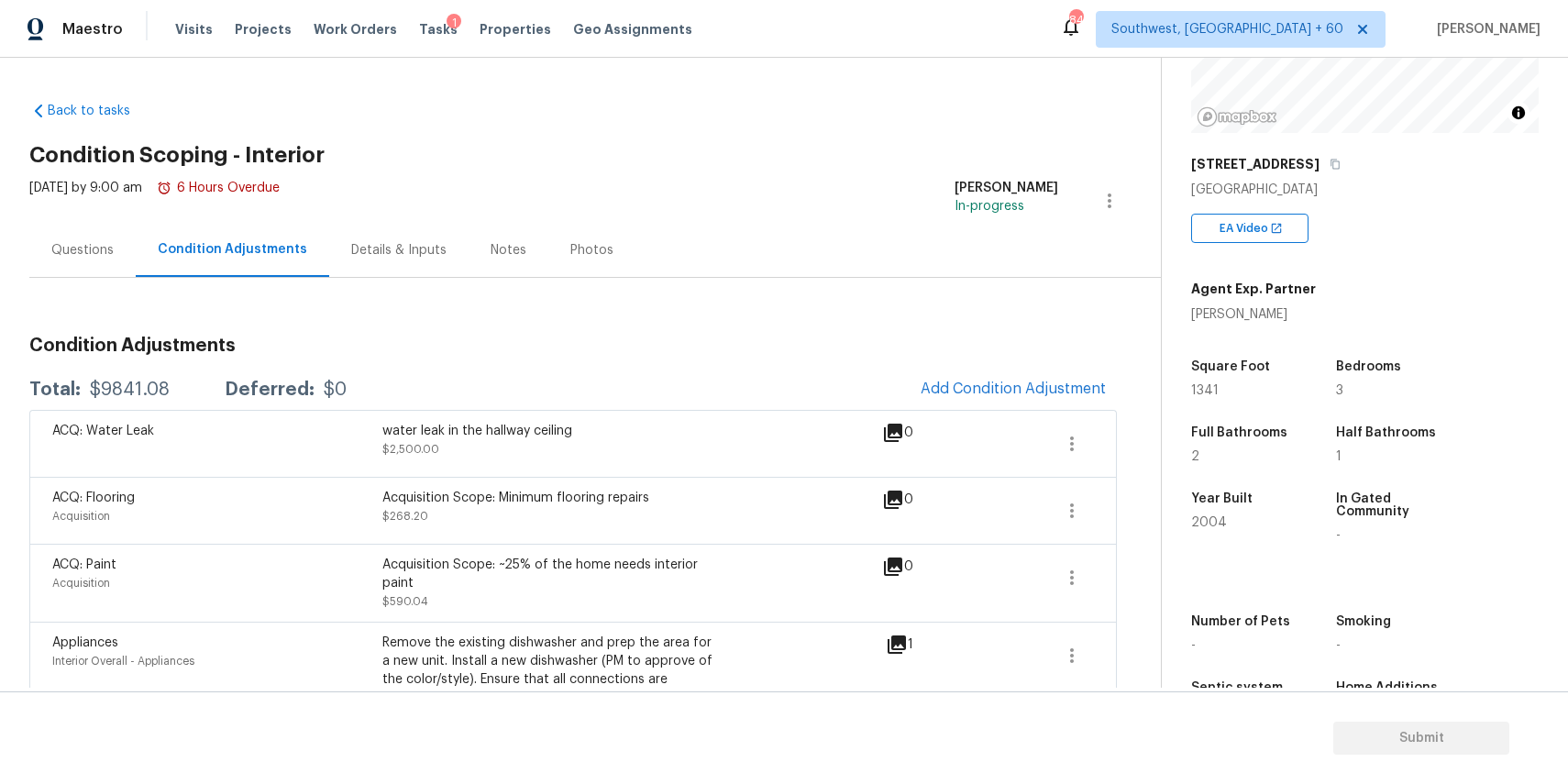
click at [113, 239] on div "Questions" at bounding box center [82, 250] width 106 height 55
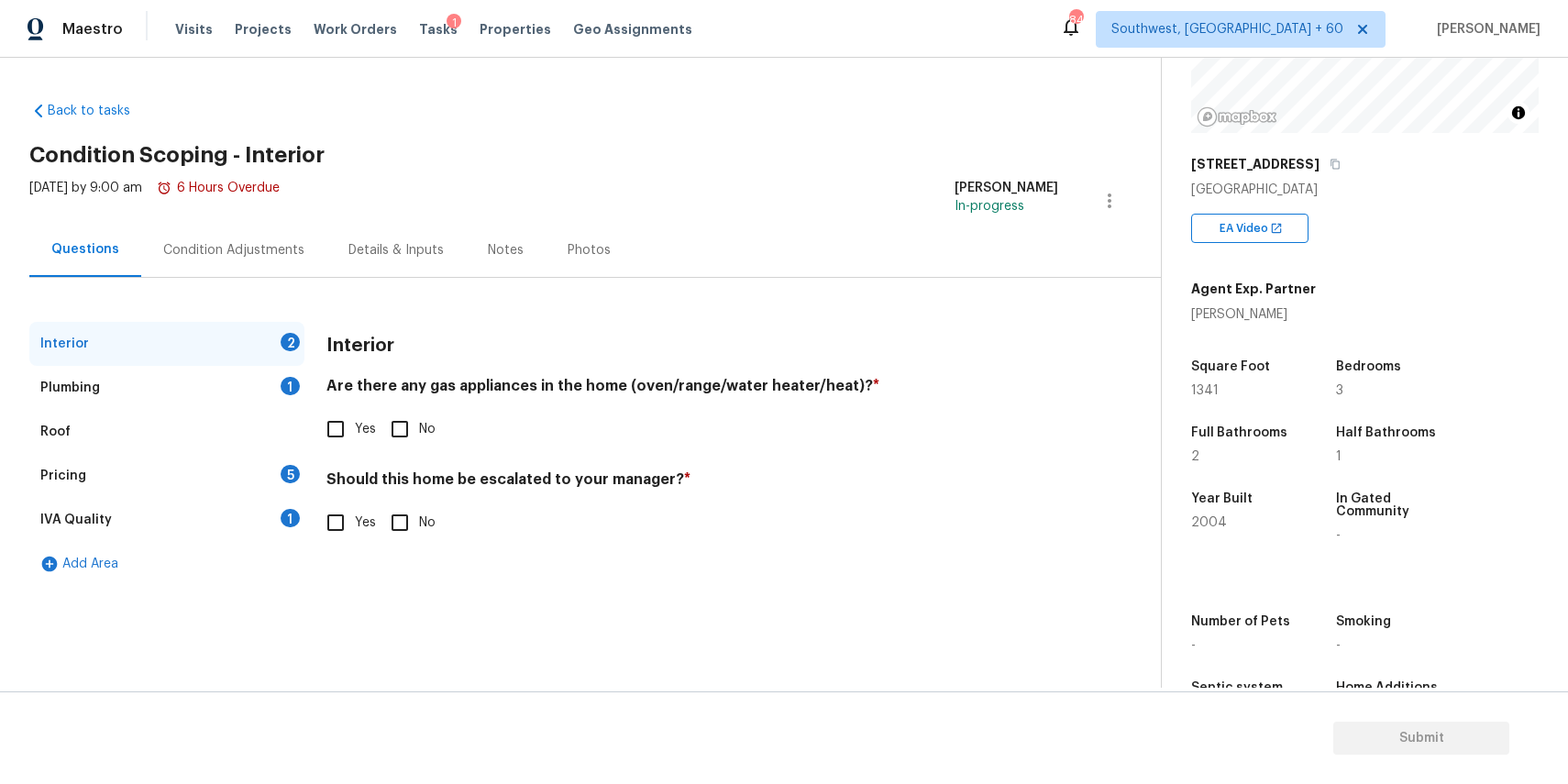
click at [350, 430] on input "Yes" at bounding box center [335, 429] width 39 height 39
checkbox input "true"
click at [406, 530] on input "No" at bounding box center [400, 522] width 39 height 39
checkbox input "true"
click at [245, 384] on div "Plumbing 1" at bounding box center [166, 387] width 276 height 44
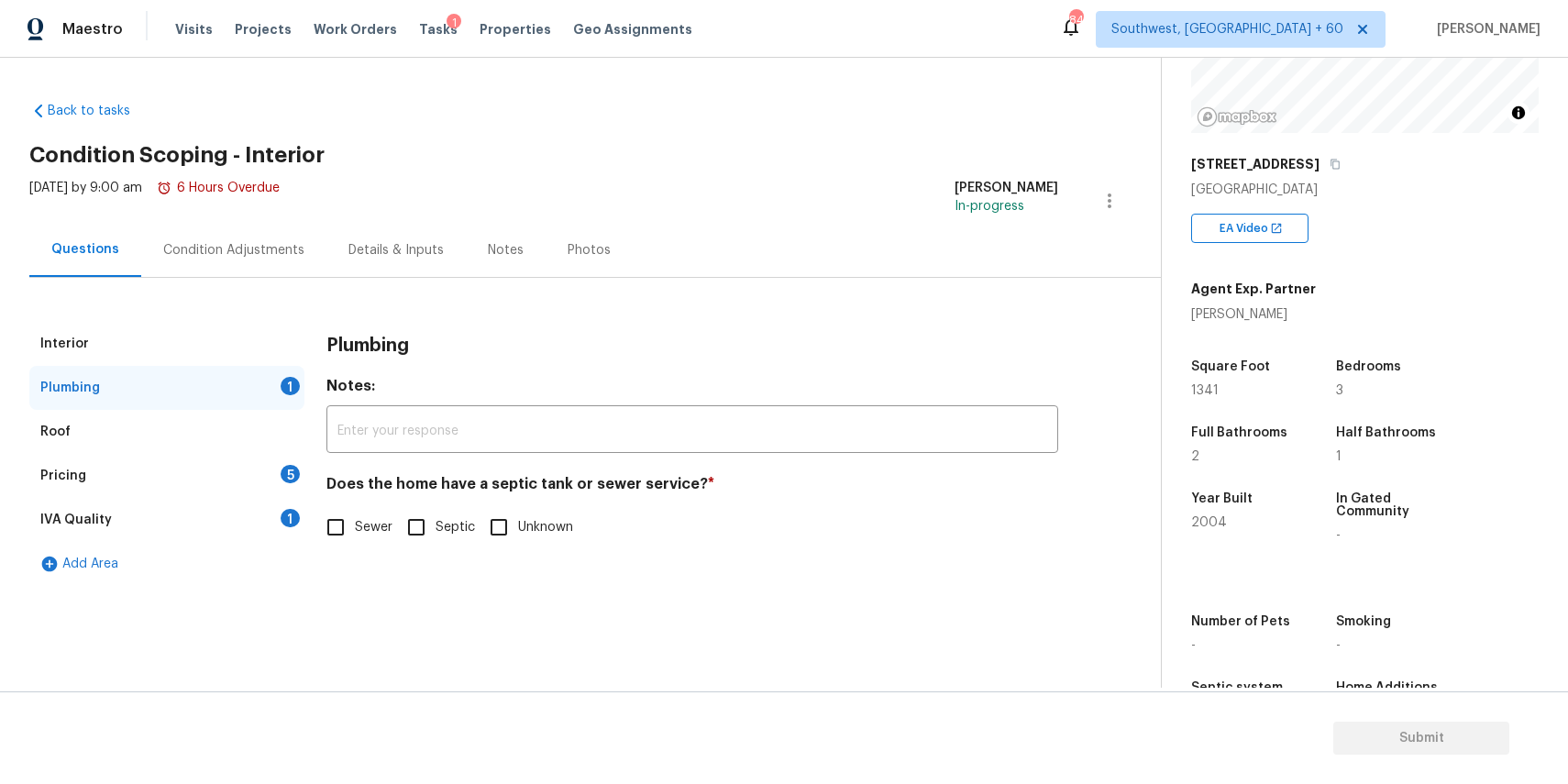
click at [367, 522] on span "Sewer" at bounding box center [373, 527] width 38 height 19
click at [355, 522] on input "Sewer" at bounding box center [335, 526] width 39 height 39
checkbox input "true"
click at [236, 465] on div "Pricing 5" at bounding box center [166, 476] width 276 height 44
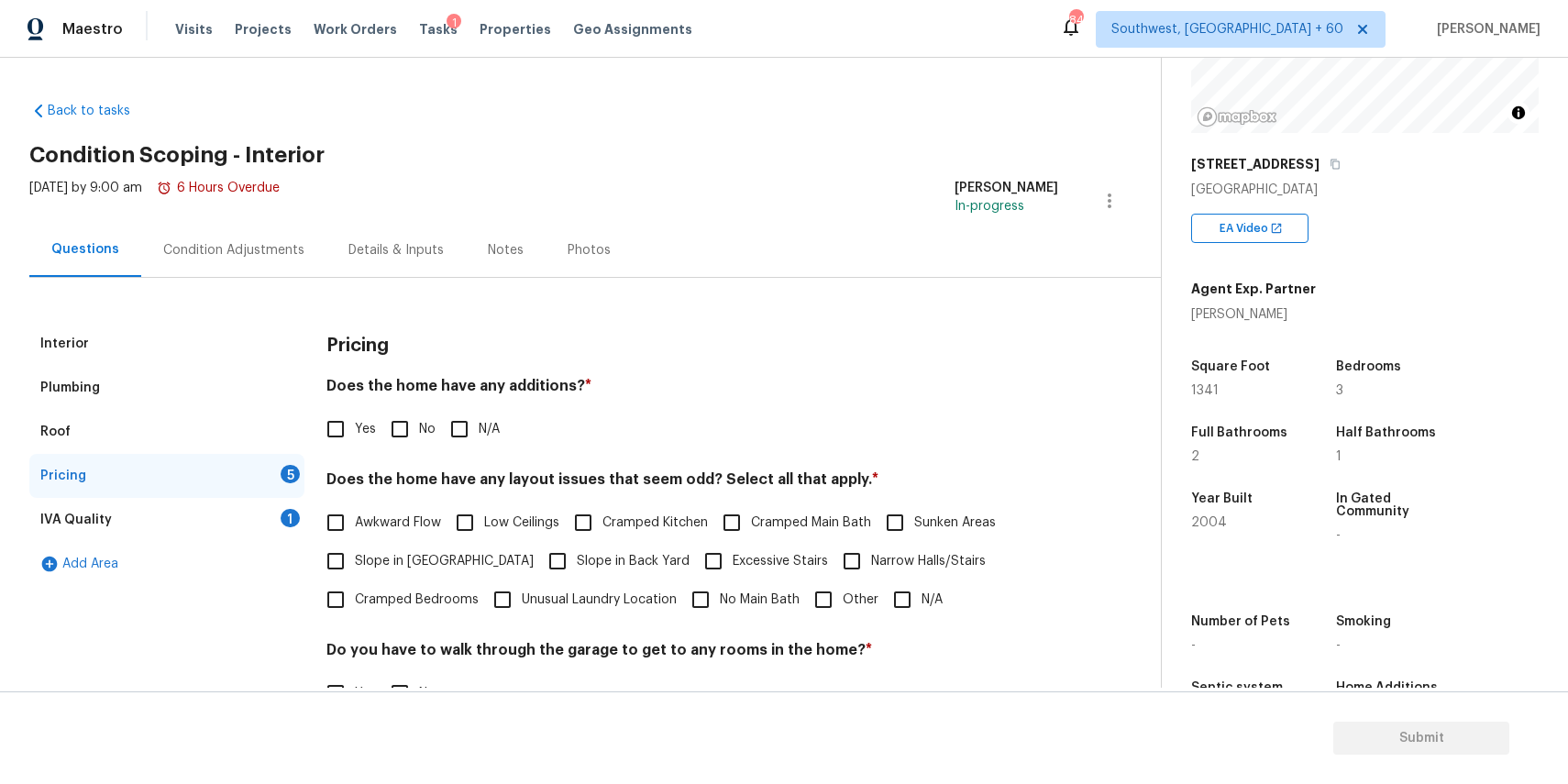
click at [486, 411] on label "N/A" at bounding box center [469, 429] width 59 height 39
click at [479, 411] on input "N/A" at bounding box center [459, 429] width 39 height 39
checkbox input "true"
click at [891, 595] on input "N/A" at bounding box center [902, 599] width 39 height 39
checkbox input "true"
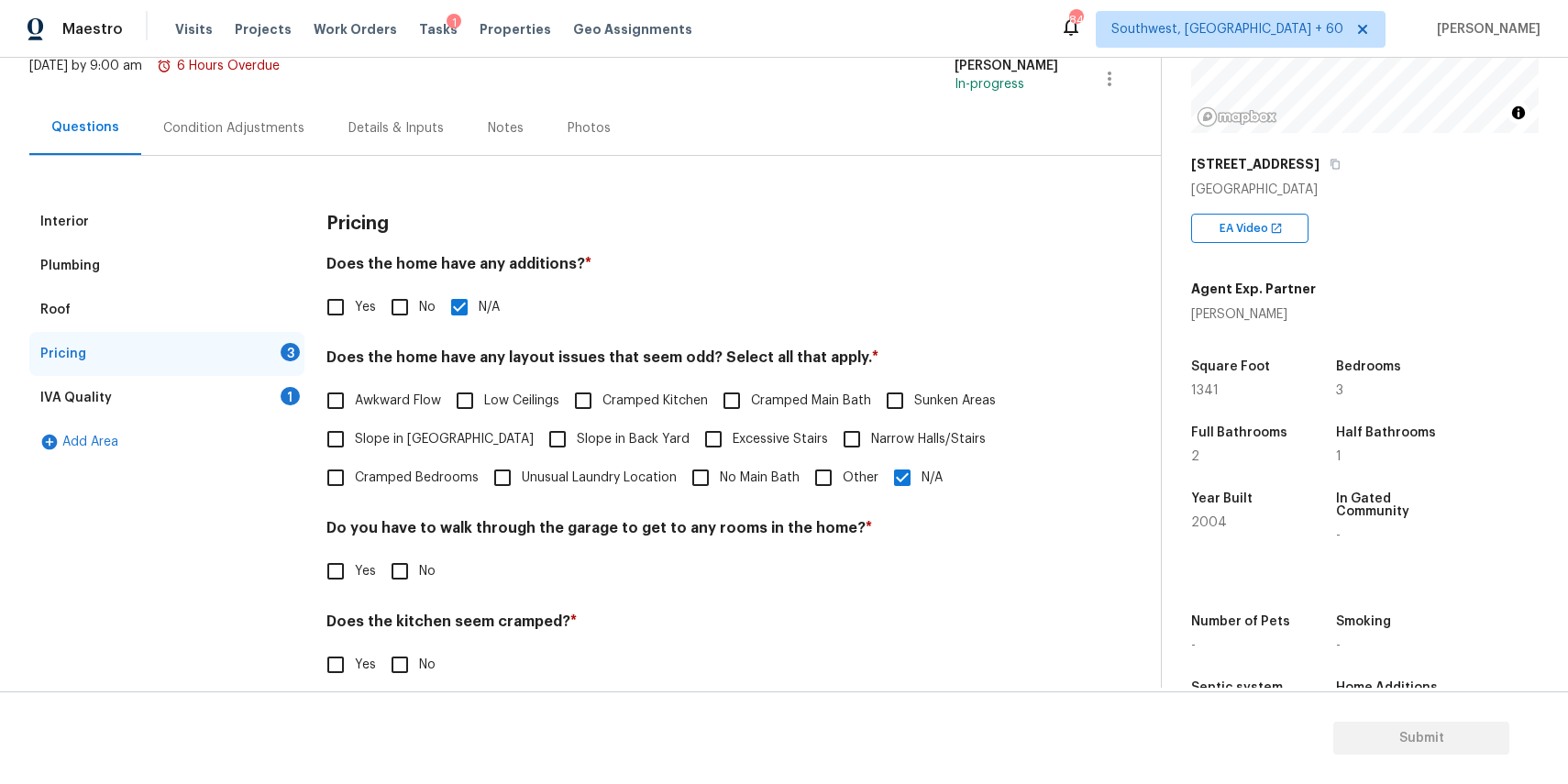
scroll to position [239, 0]
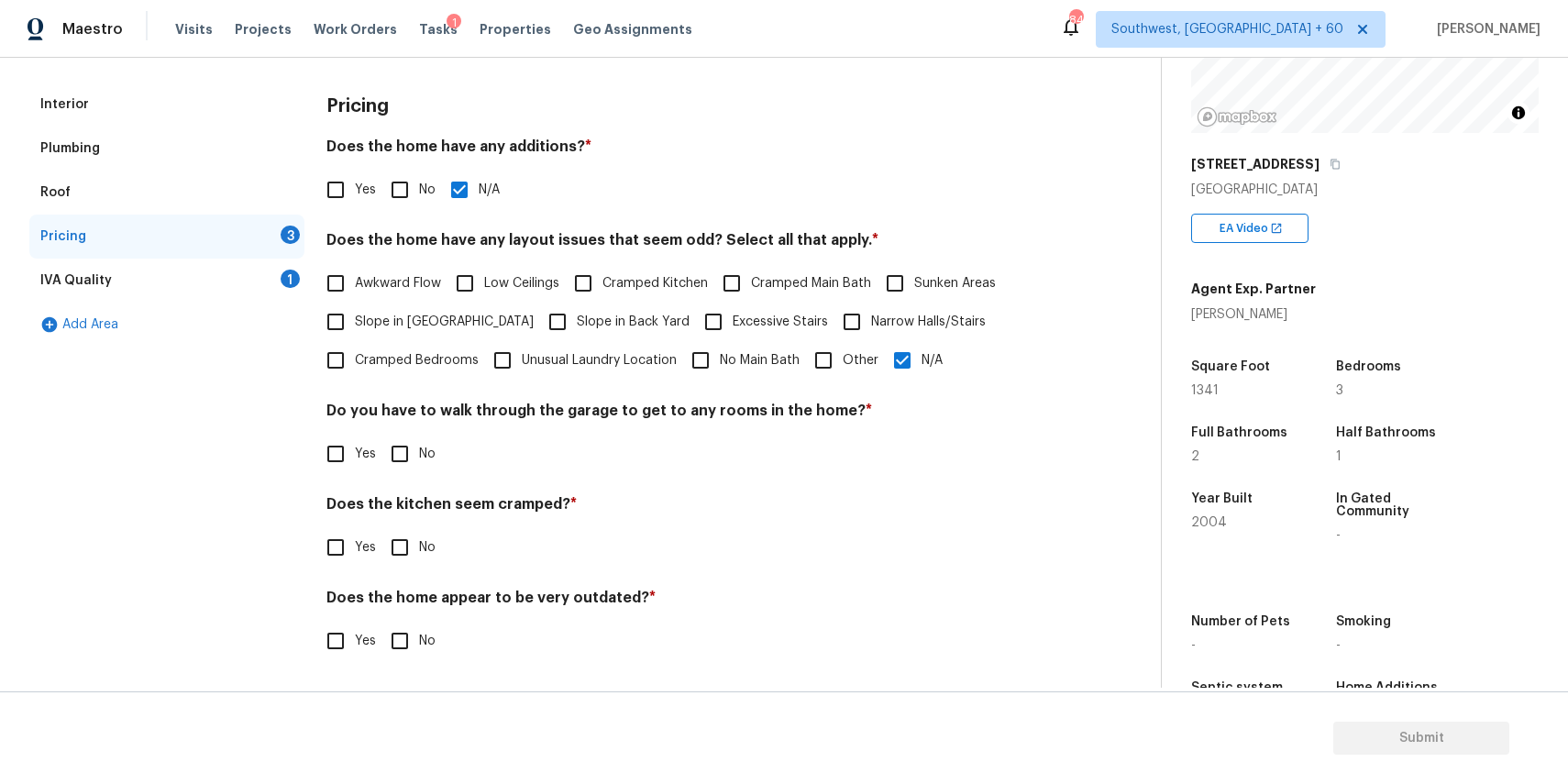
click at [427, 463] on label "No" at bounding box center [408, 453] width 55 height 39
click at [420, 463] on input "No" at bounding box center [400, 453] width 39 height 39
checkbox input "true"
click at [415, 557] on input "No" at bounding box center [400, 549] width 39 height 39
checkbox input "true"
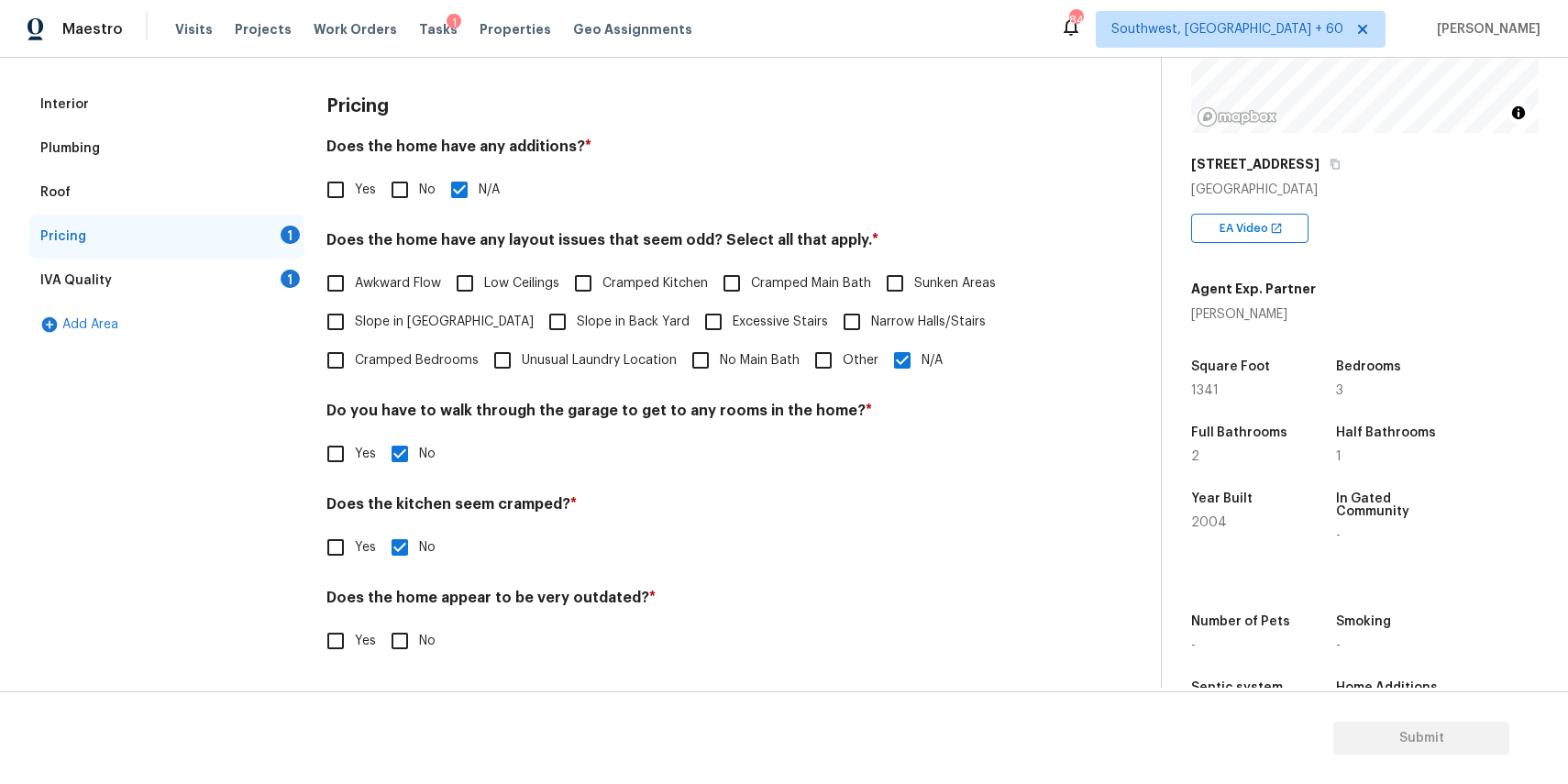
click at [431, 619] on div "Does the home appear to be very outdated? * Yes No" at bounding box center [692, 624] width 732 height 71
click at [411, 653] on input "No" at bounding box center [400, 640] width 39 height 39
checkbox input "true"
click at [260, 265] on div "IVA Quality 1" at bounding box center [166, 280] width 276 height 44
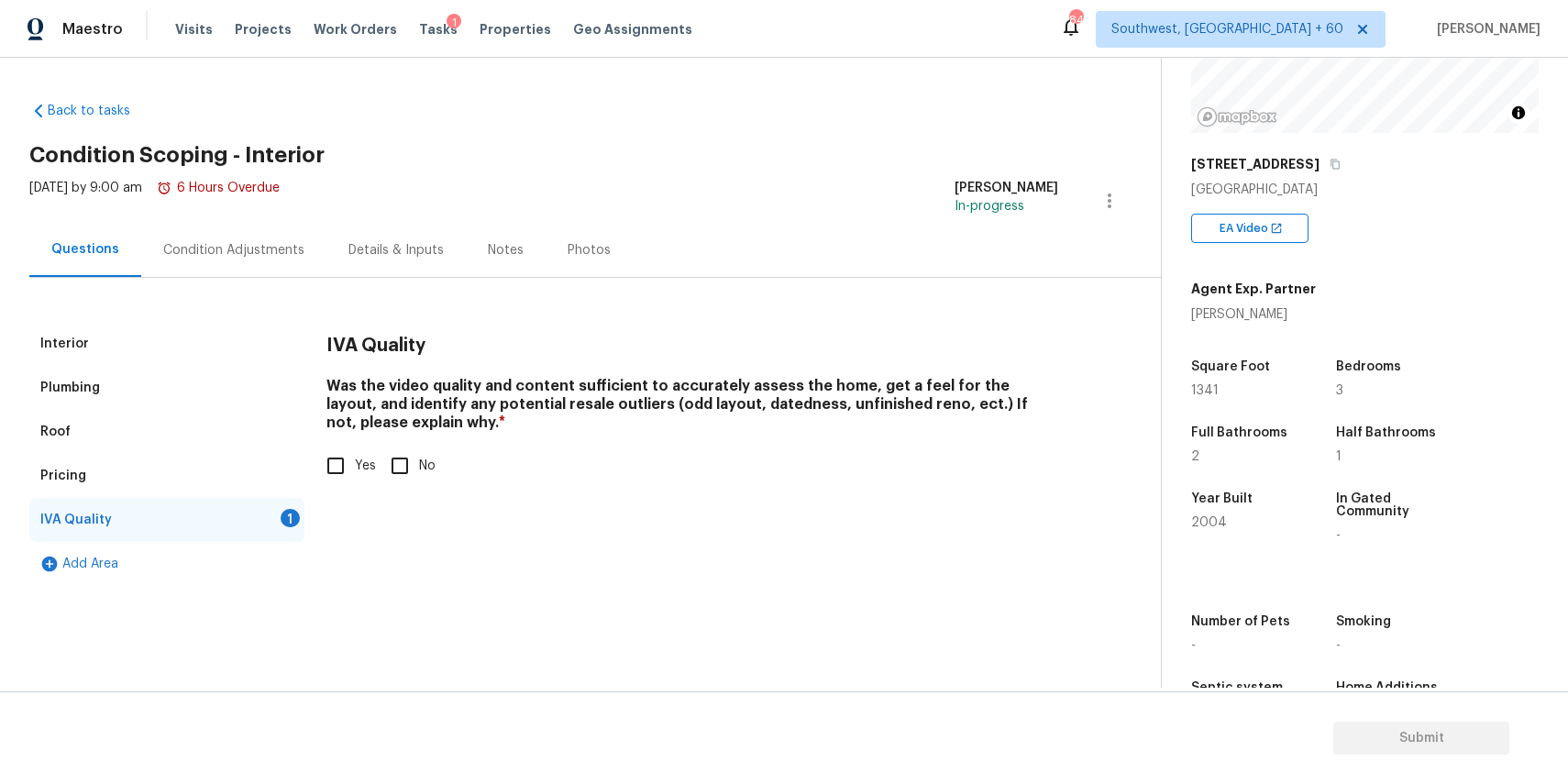
click at [423, 479] on label "No" at bounding box center [408, 465] width 55 height 39
click at [420, 479] on input "No" at bounding box center [400, 465] width 39 height 39
checkbox input "true"
click at [330, 450] on input "Yes" at bounding box center [335, 465] width 39 height 39
checkbox input "true"
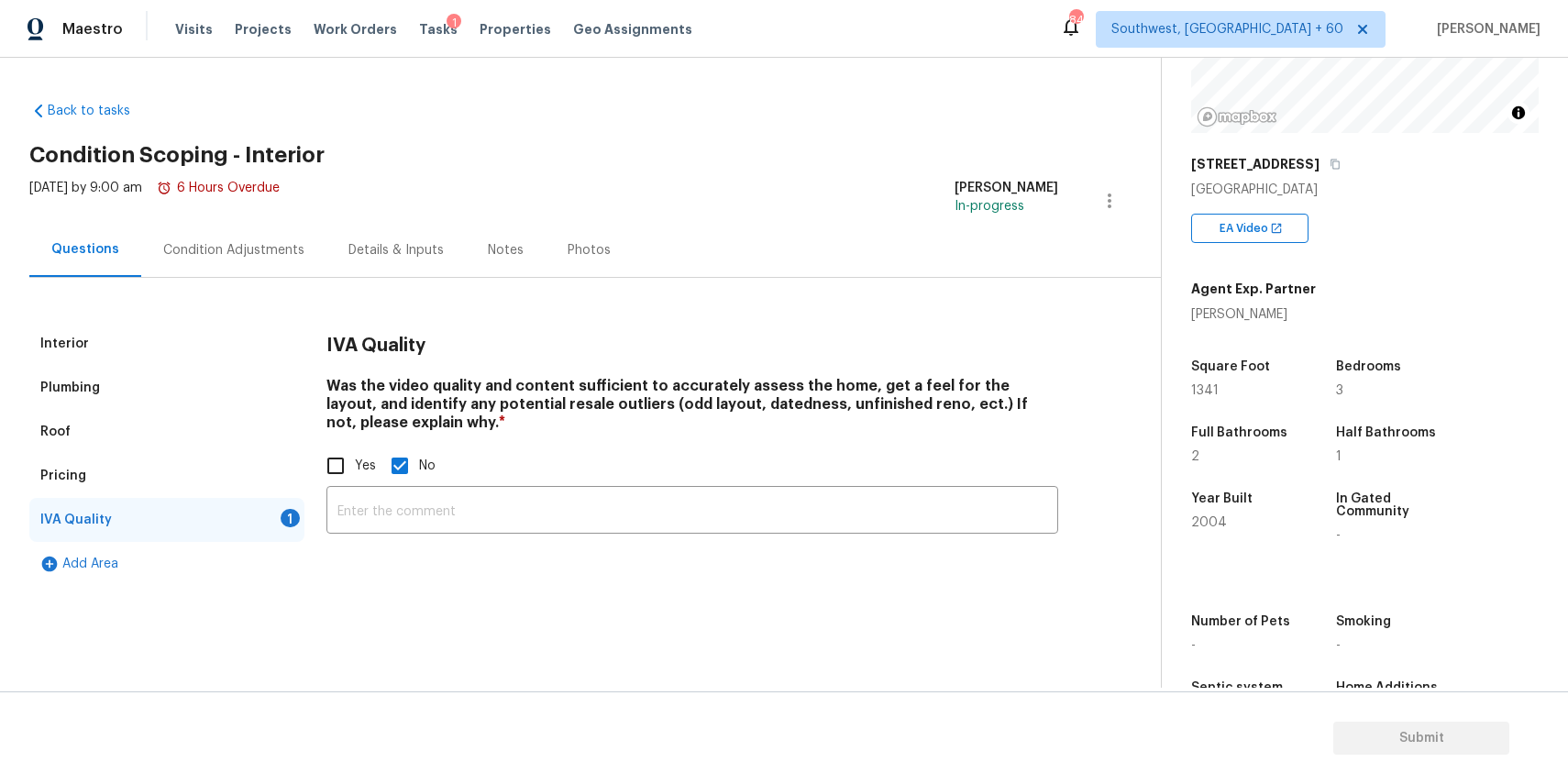
checkbox input "false"
click at [250, 238] on div "Condition Adjustments" at bounding box center [233, 250] width 185 height 55
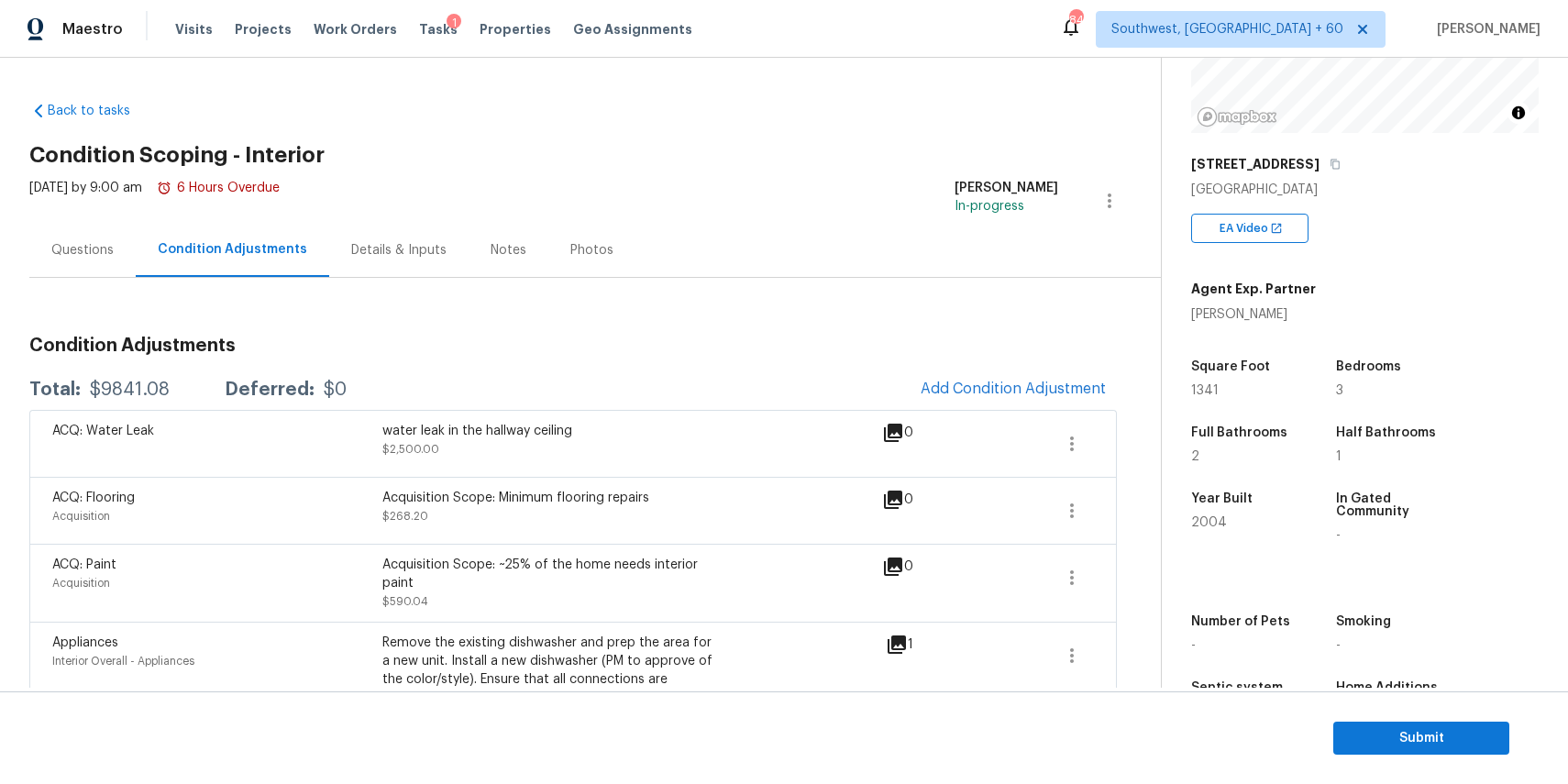
click at [86, 370] on div "Total: $9841.08 Deferred: $0 Add Condition Adjustment" at bounding box center [573, 389] width 1087 height 40
copy div "$9841.08"
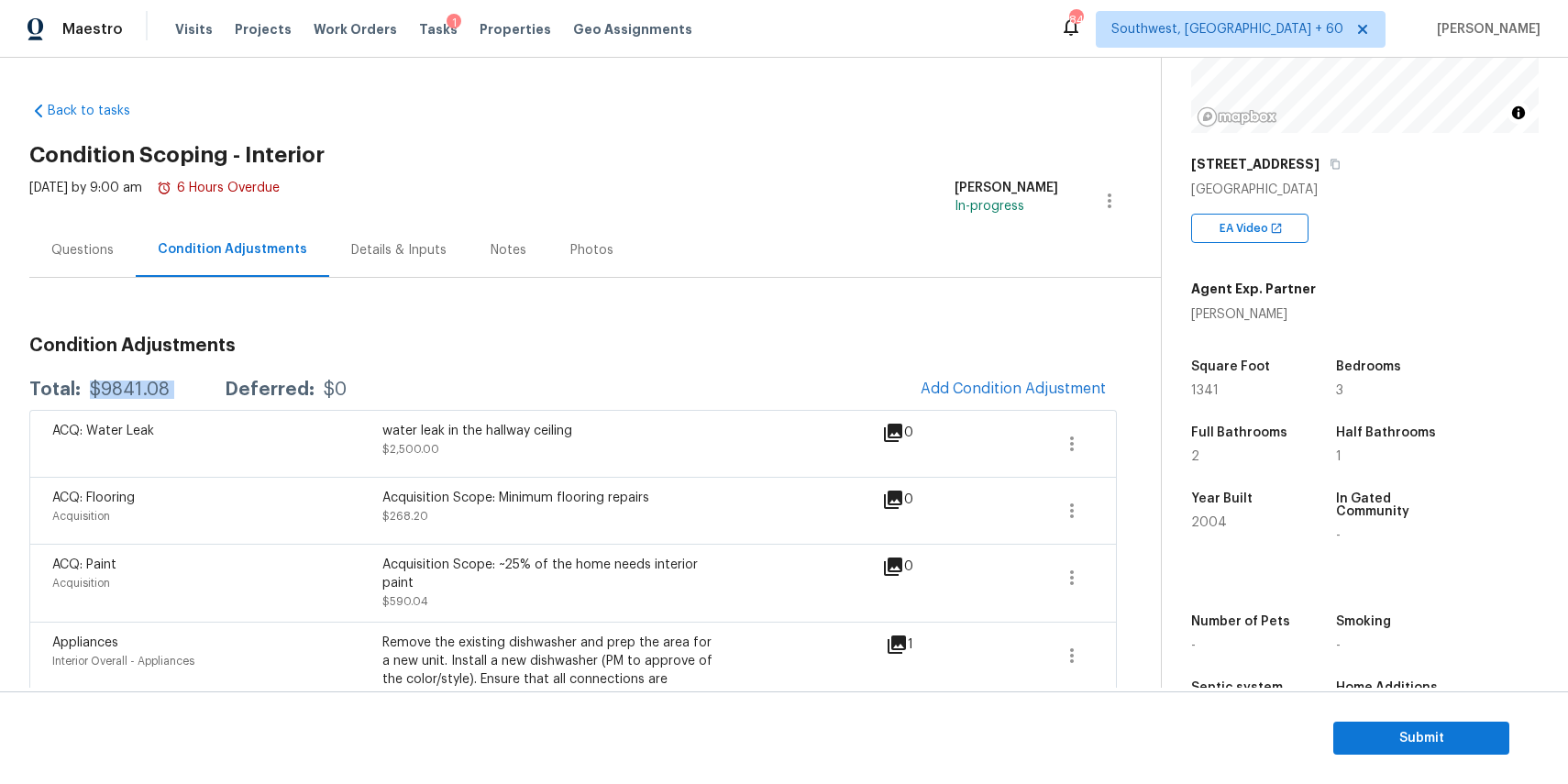
click at [105, 250] on div "Questions" at bounding box center [83, 250] width 62 height 19
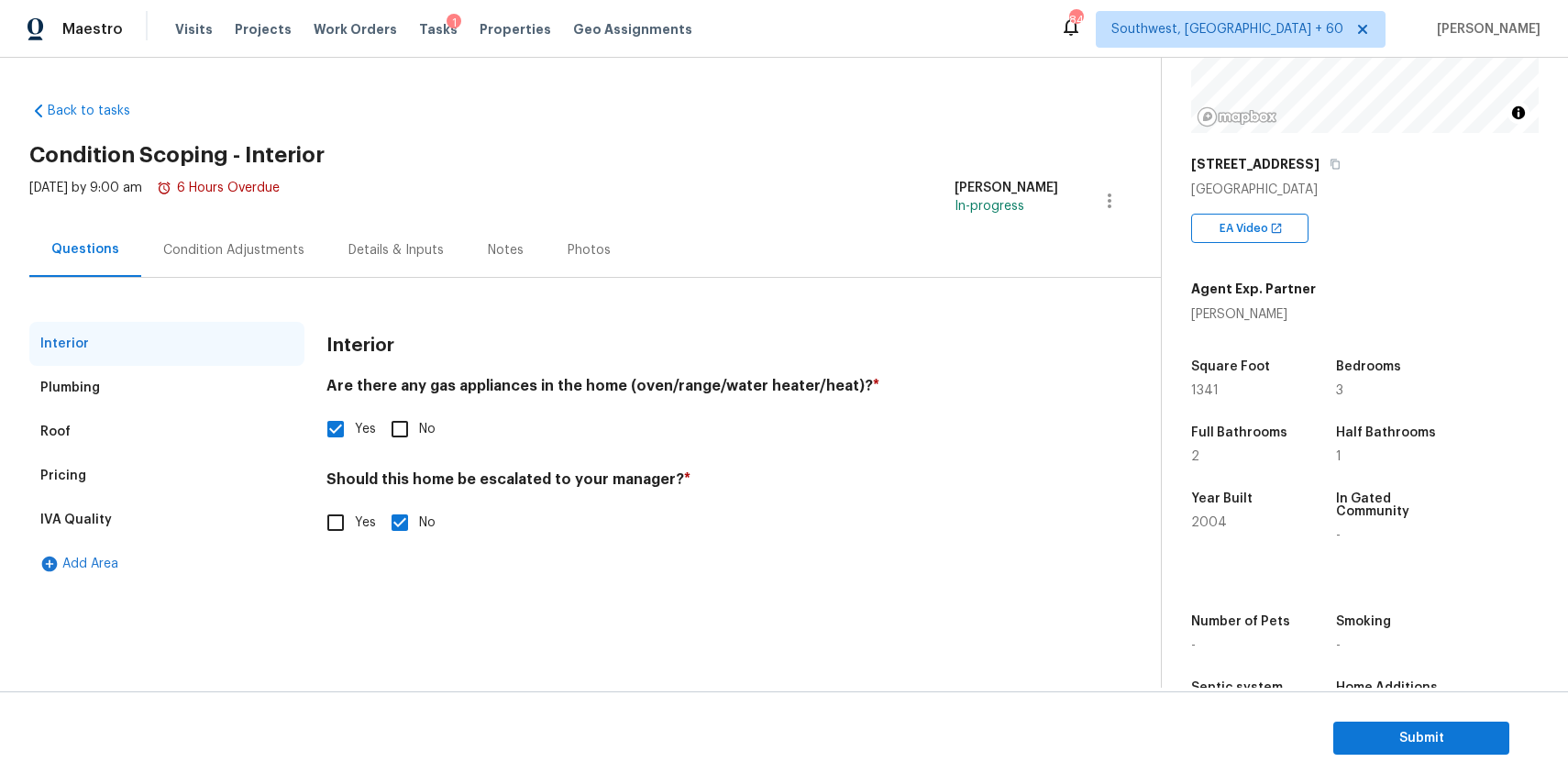
click at [220, 272] on div "Condition Adjustments" at bounding box center [233, 250] width 185 height 55
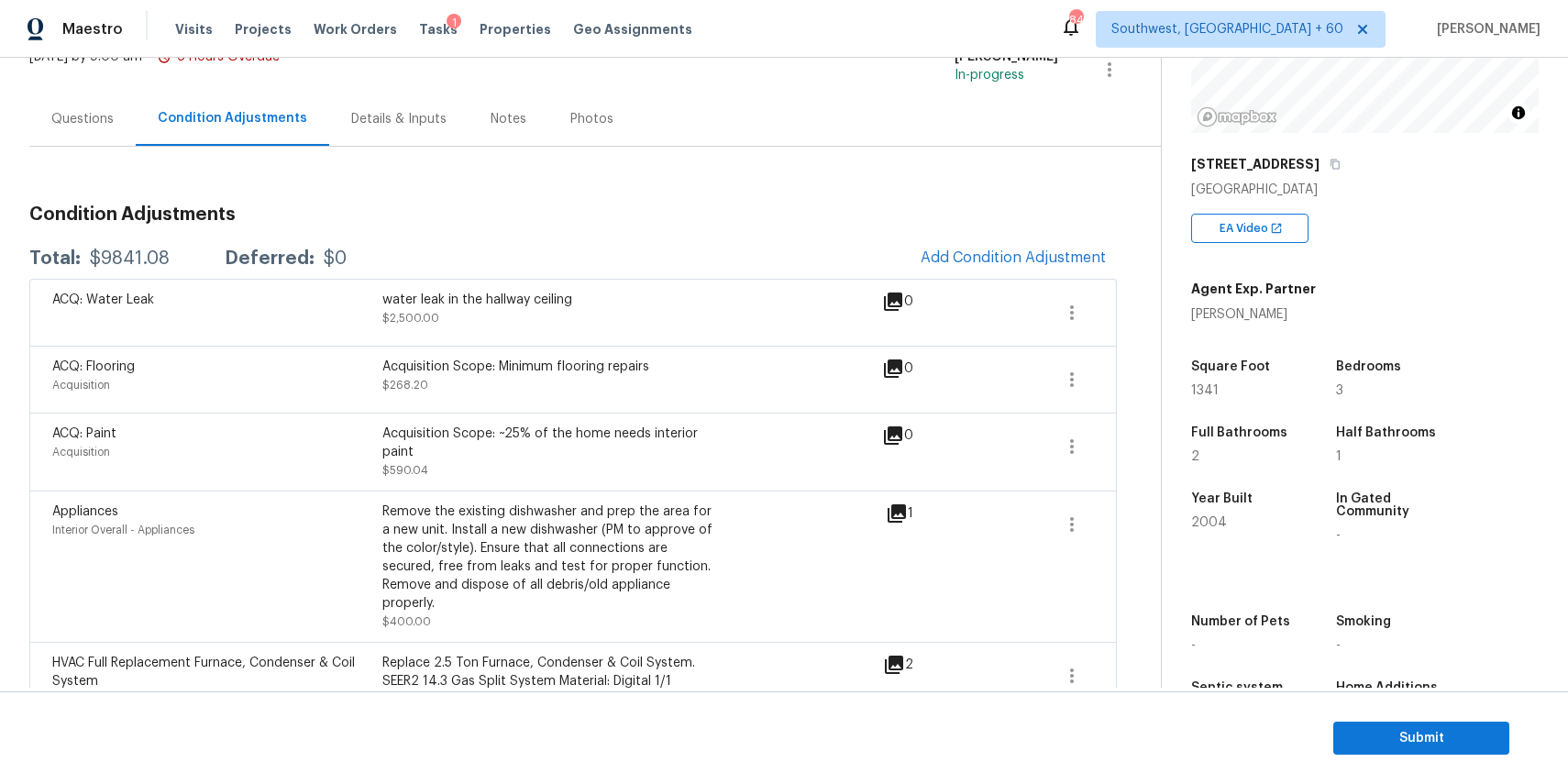
scroll to position [75, 0]
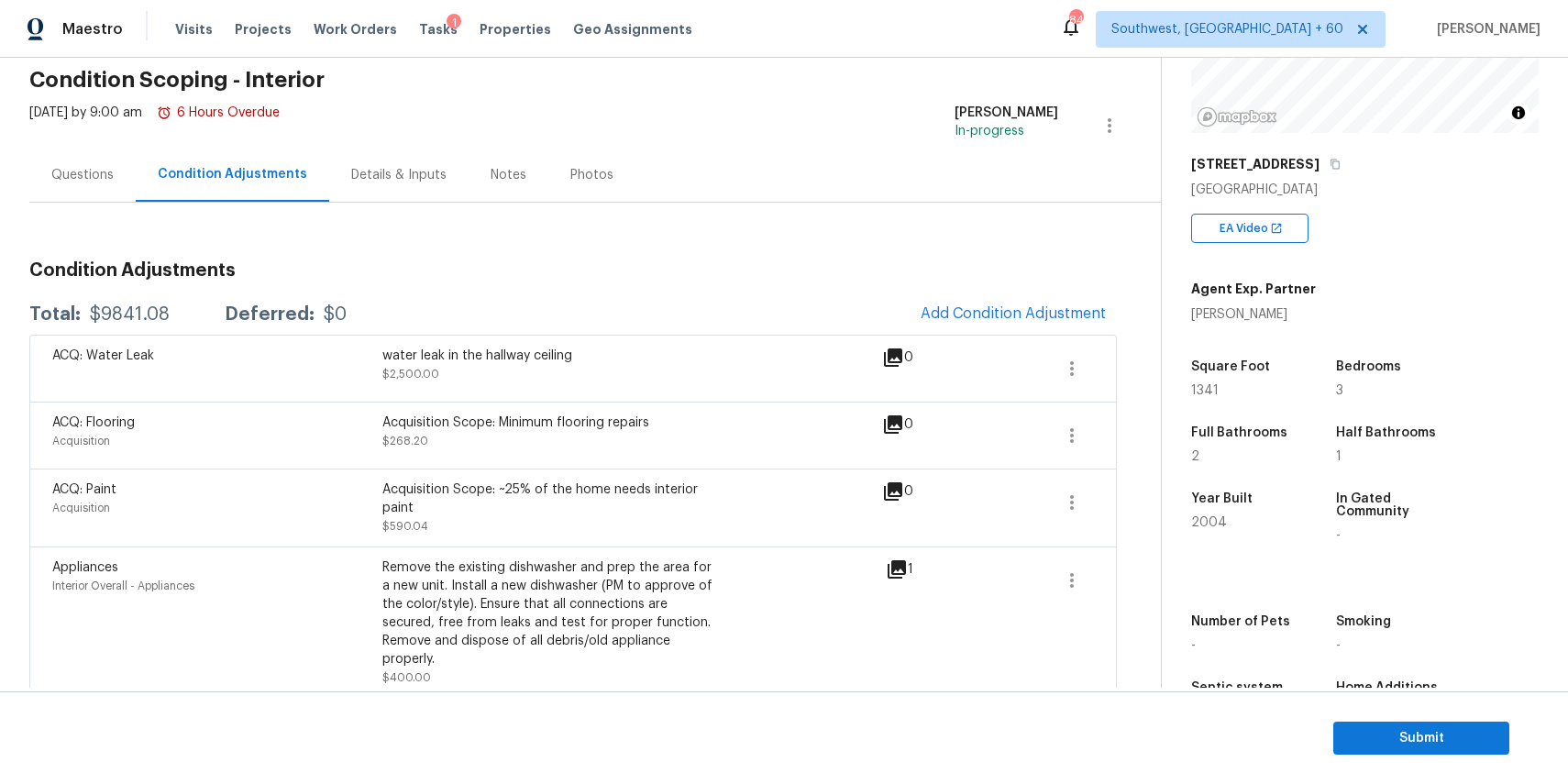
click at [104, 204] on div "Condition Adjustments Total: $9841.08 Deferred: $0 Add Condition Adjustment ACQ…" at bounding box center [573, 666] width 1087 height 927
click at [127, 179] on div "Questions" at bounding box center [82, 175] width 106 height 55
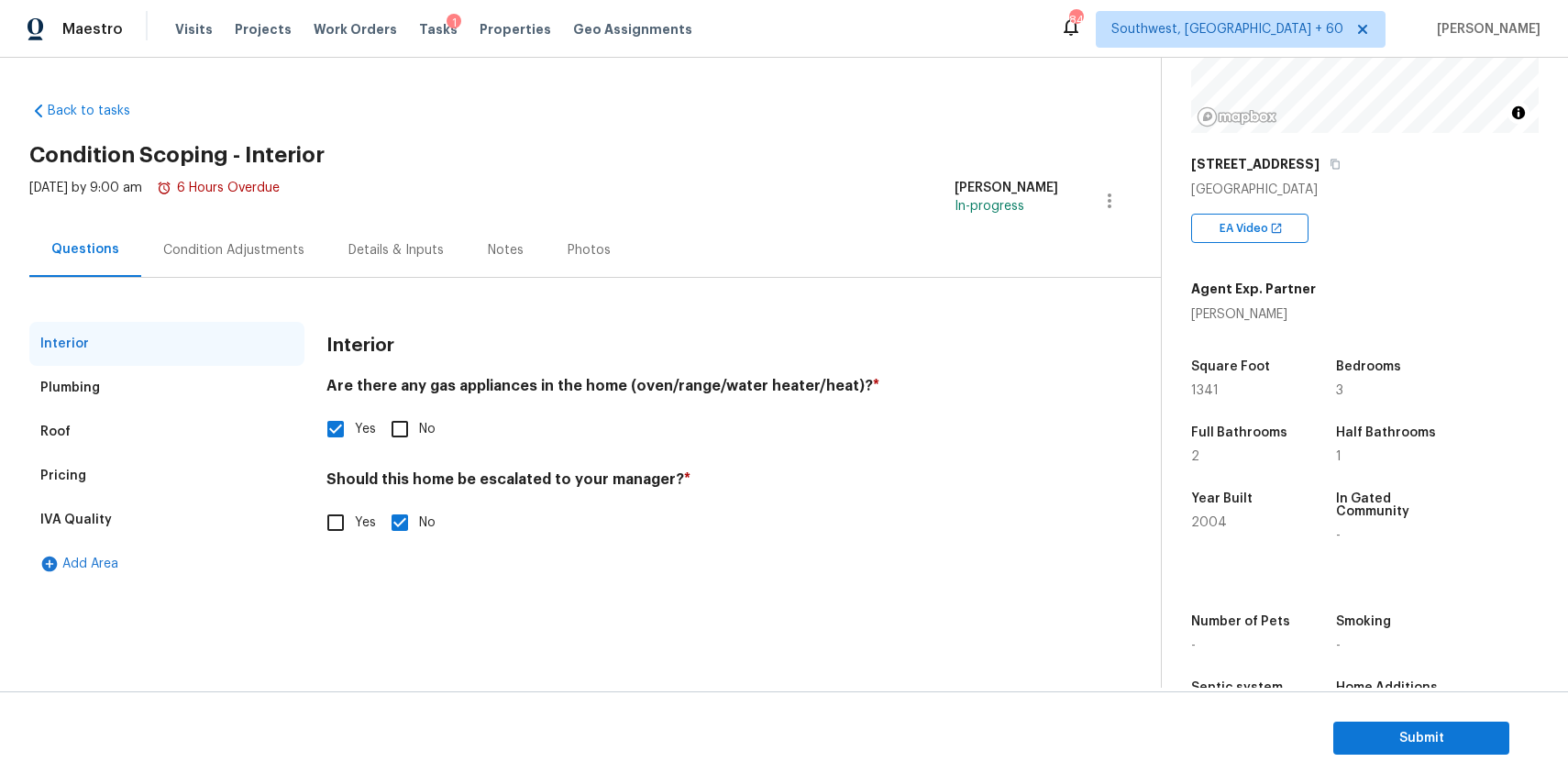
click at [279, 217] on div "Fri, Aug 22 2025 by 9:00 am 6 Hours Overdue" at bounding box center [154, 200] width 250 height 44
click at [254, 265] on div "Condition Adjustments" at bounding box center [233, 250] width 185 height 55
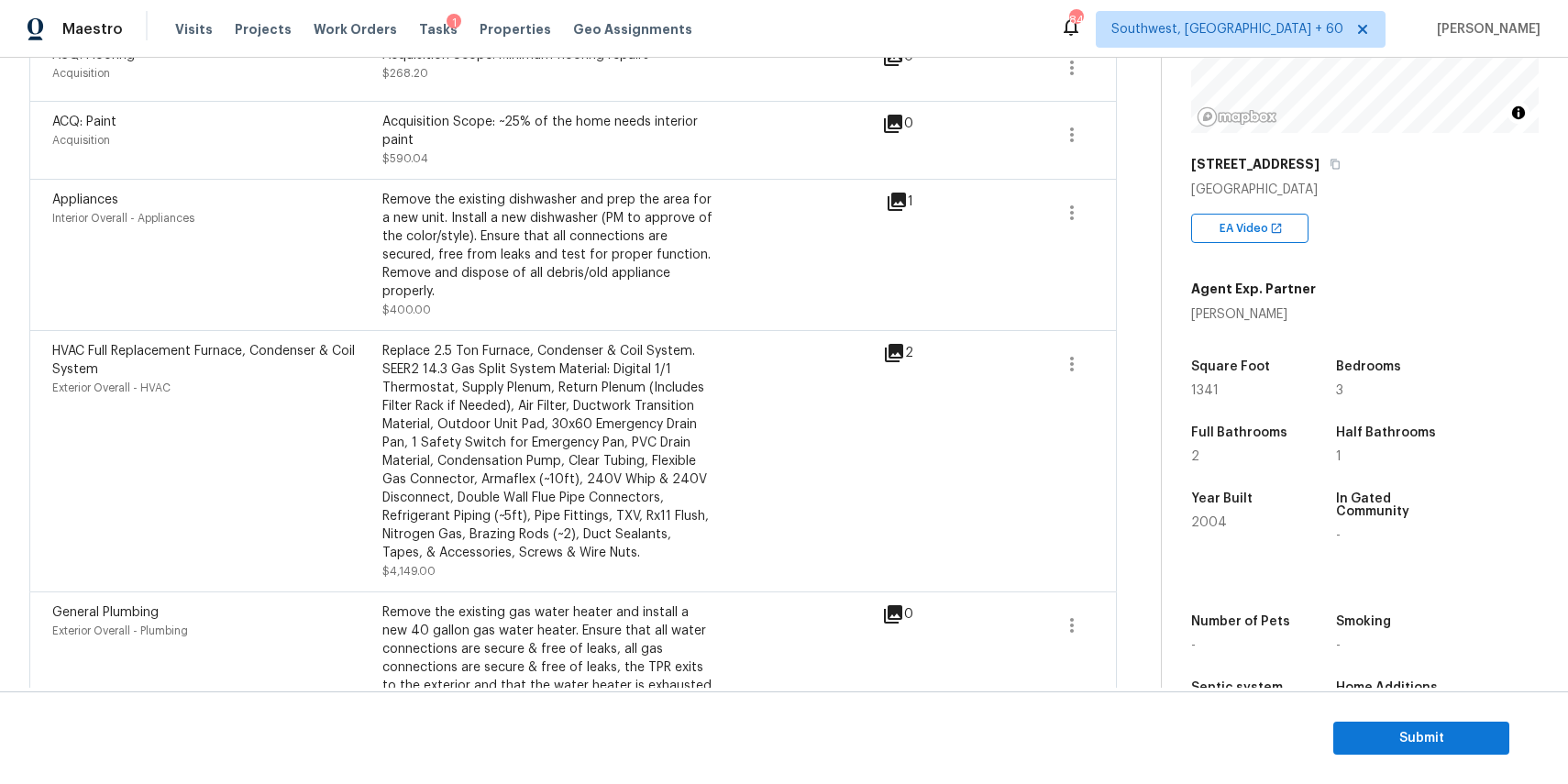
scroll to position [95, 0]
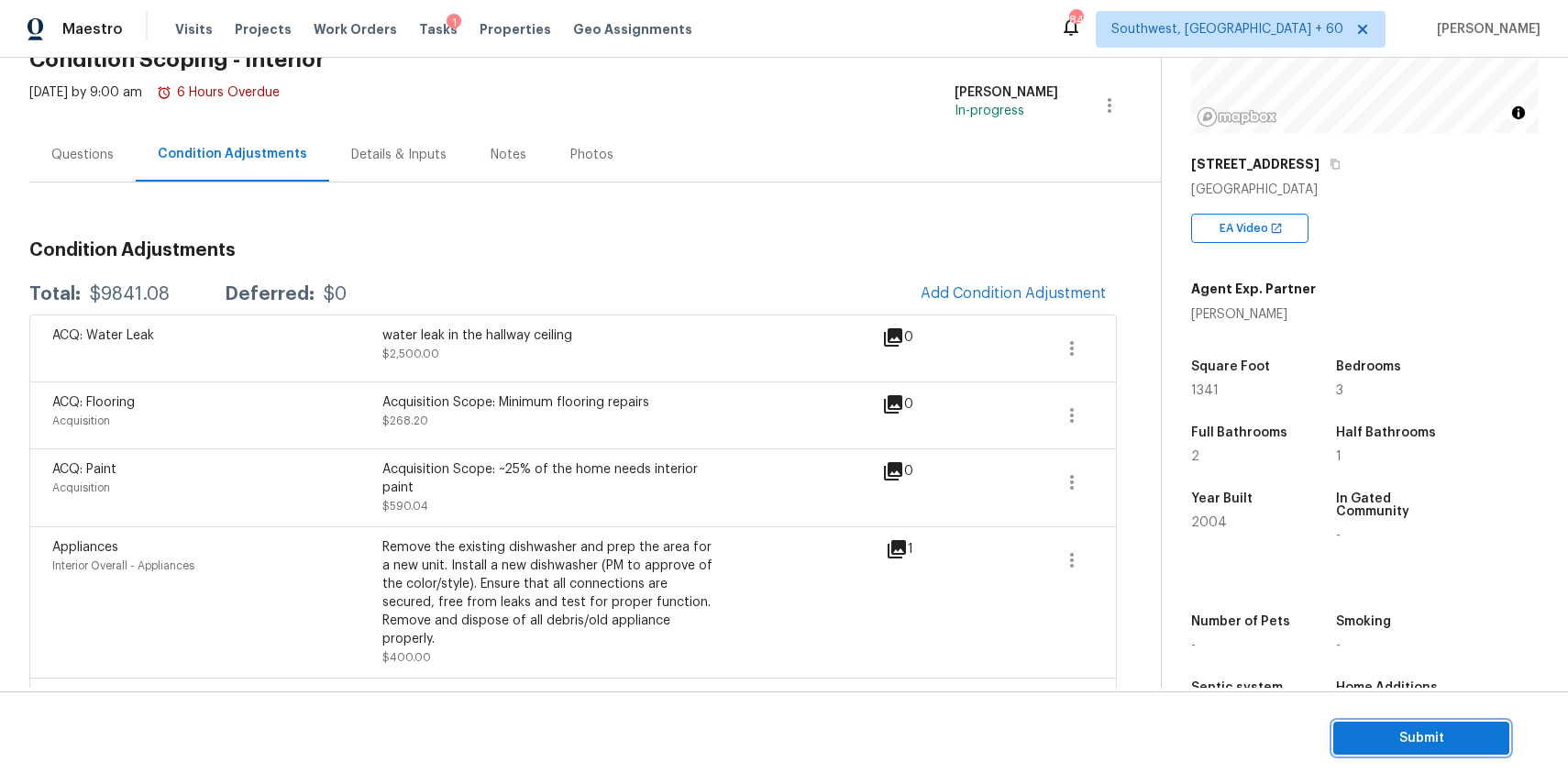
click at [1381, 733] on span "Submit" at bounding box center [1421, 738] width 147 height 23
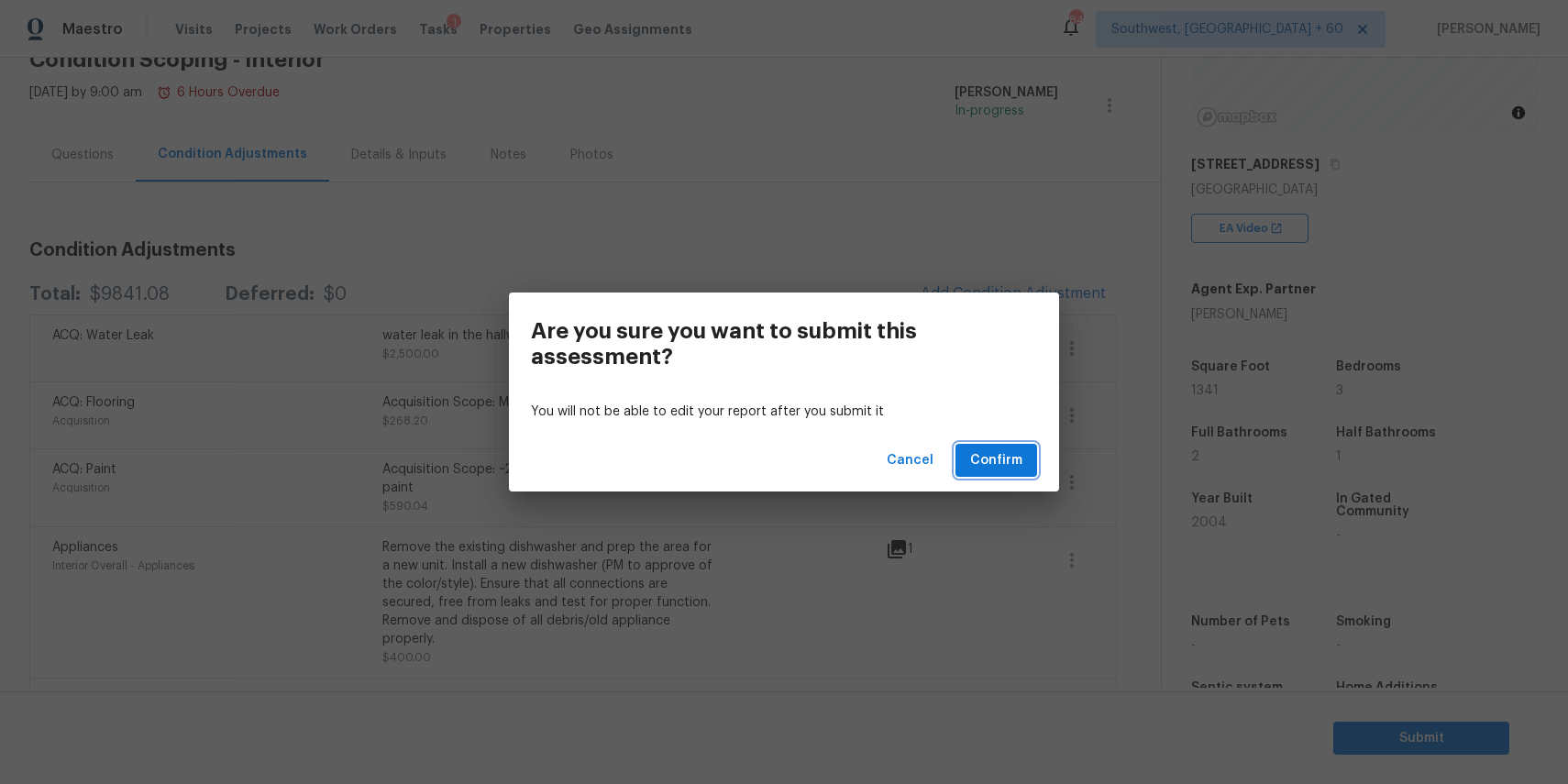
click at [1022, 456] on span "Confirm" at bounding box center [997, 461] width 53 height 23
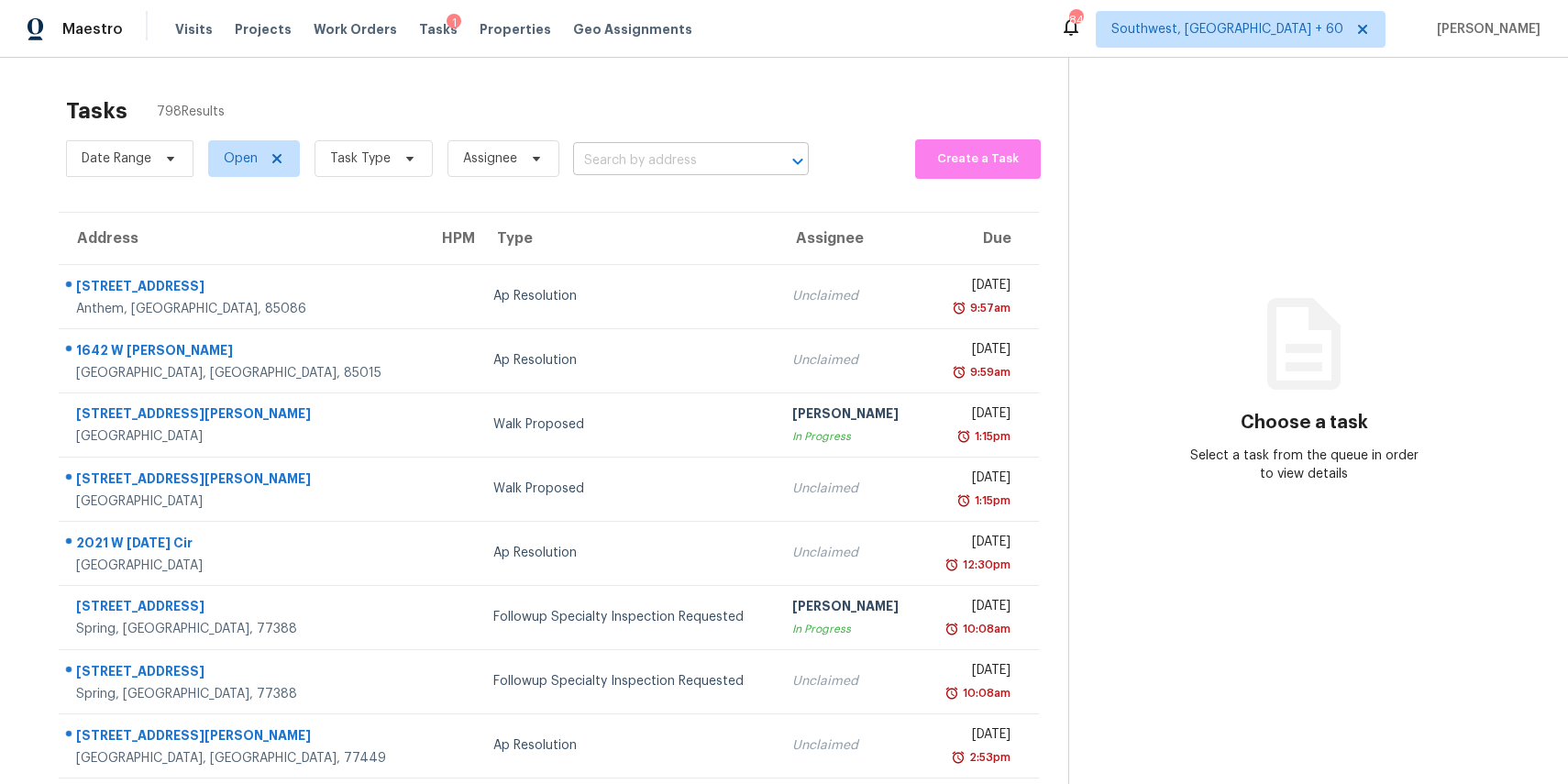
click at [660, 147] on input "text" at bounding box center [665, 161] width 184 height 28
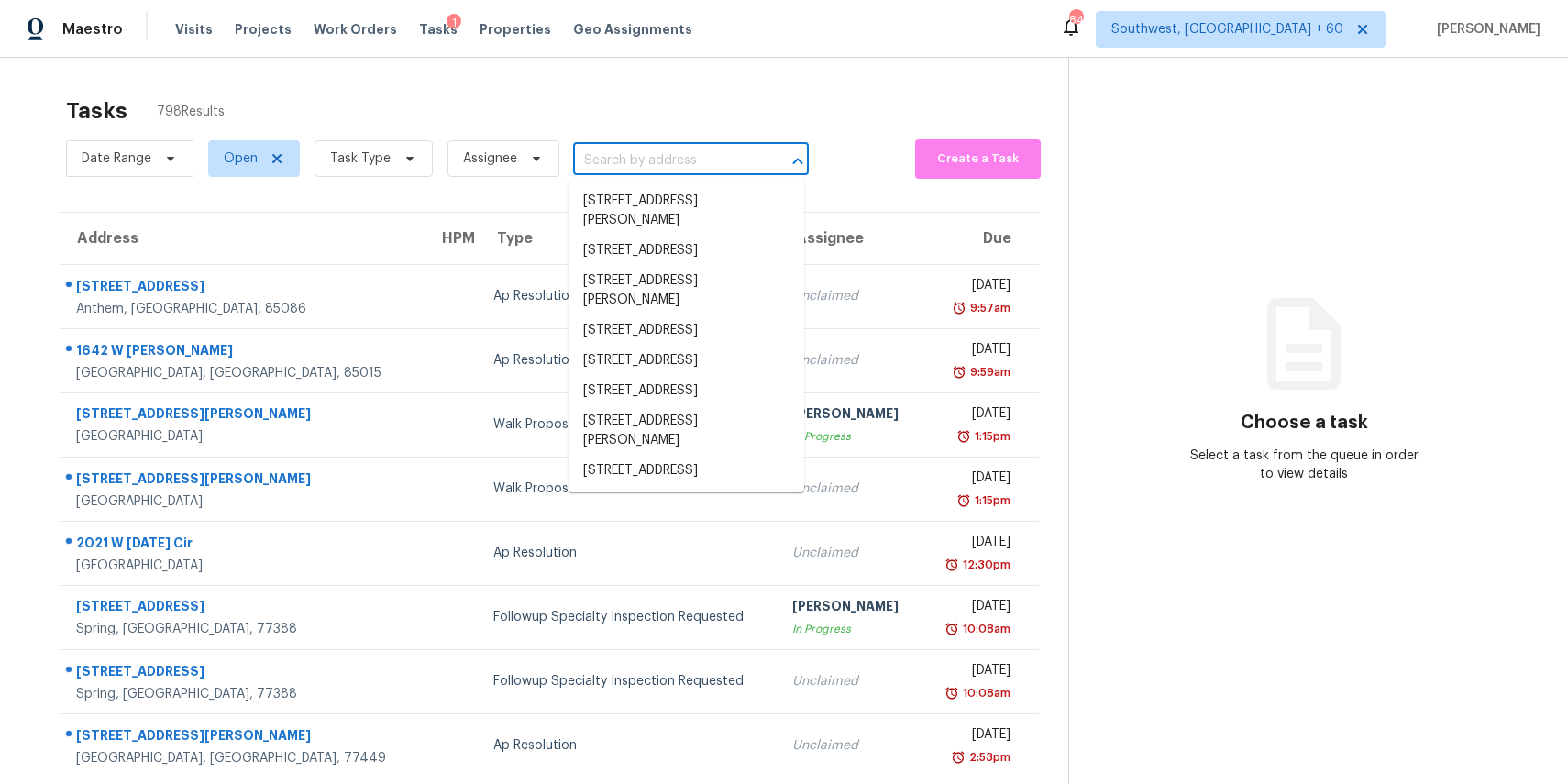
paste input "5301 Hansel Ave, Orlando, FL 32809"
type input "5301 Hansel Ave, Orlando, FL 32809"
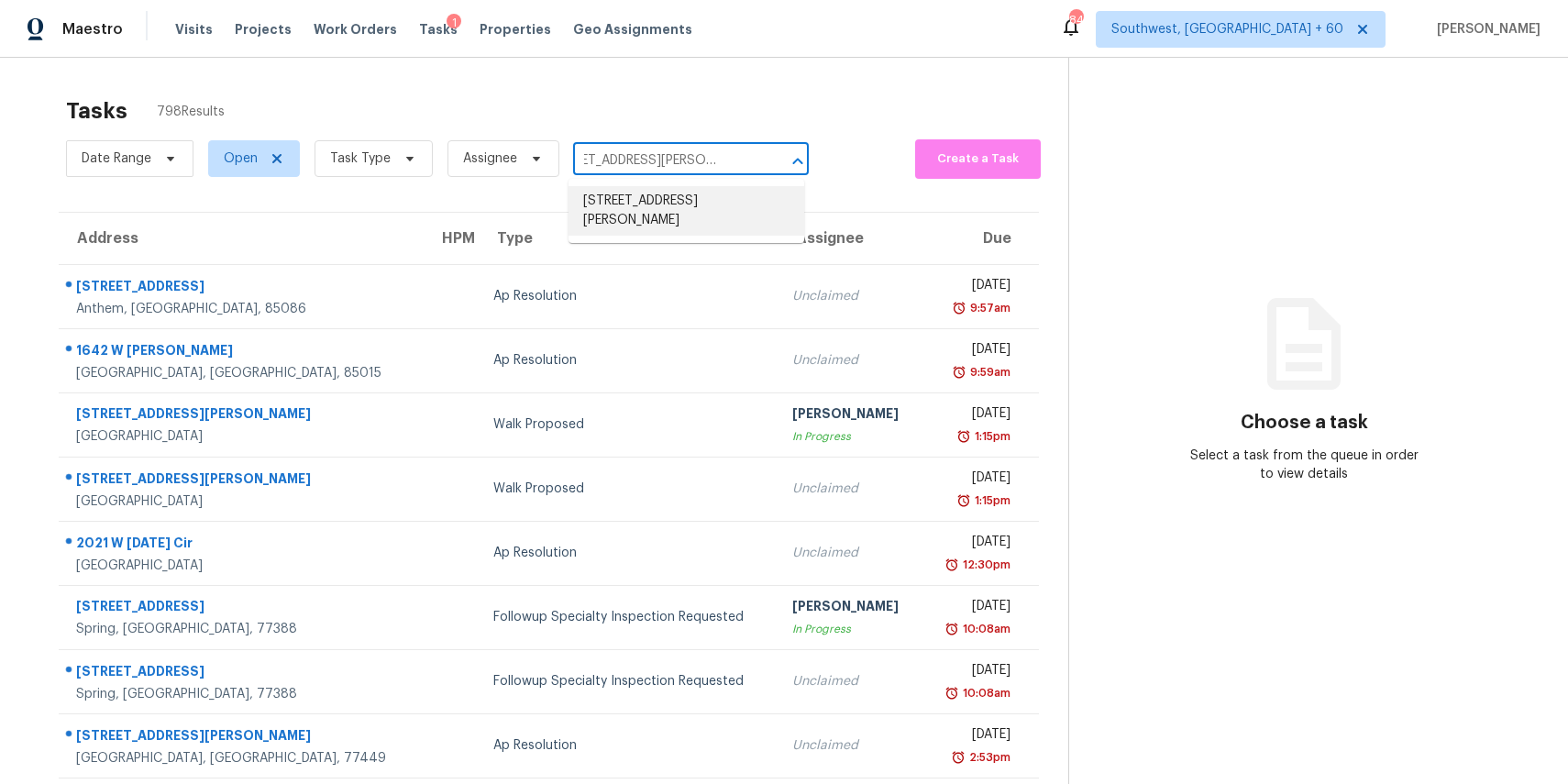
click at [677, 200] on li "5301 Hansel Ave, Orlando, FL 32809" at bounding box center [687, 211] width 236 height 50
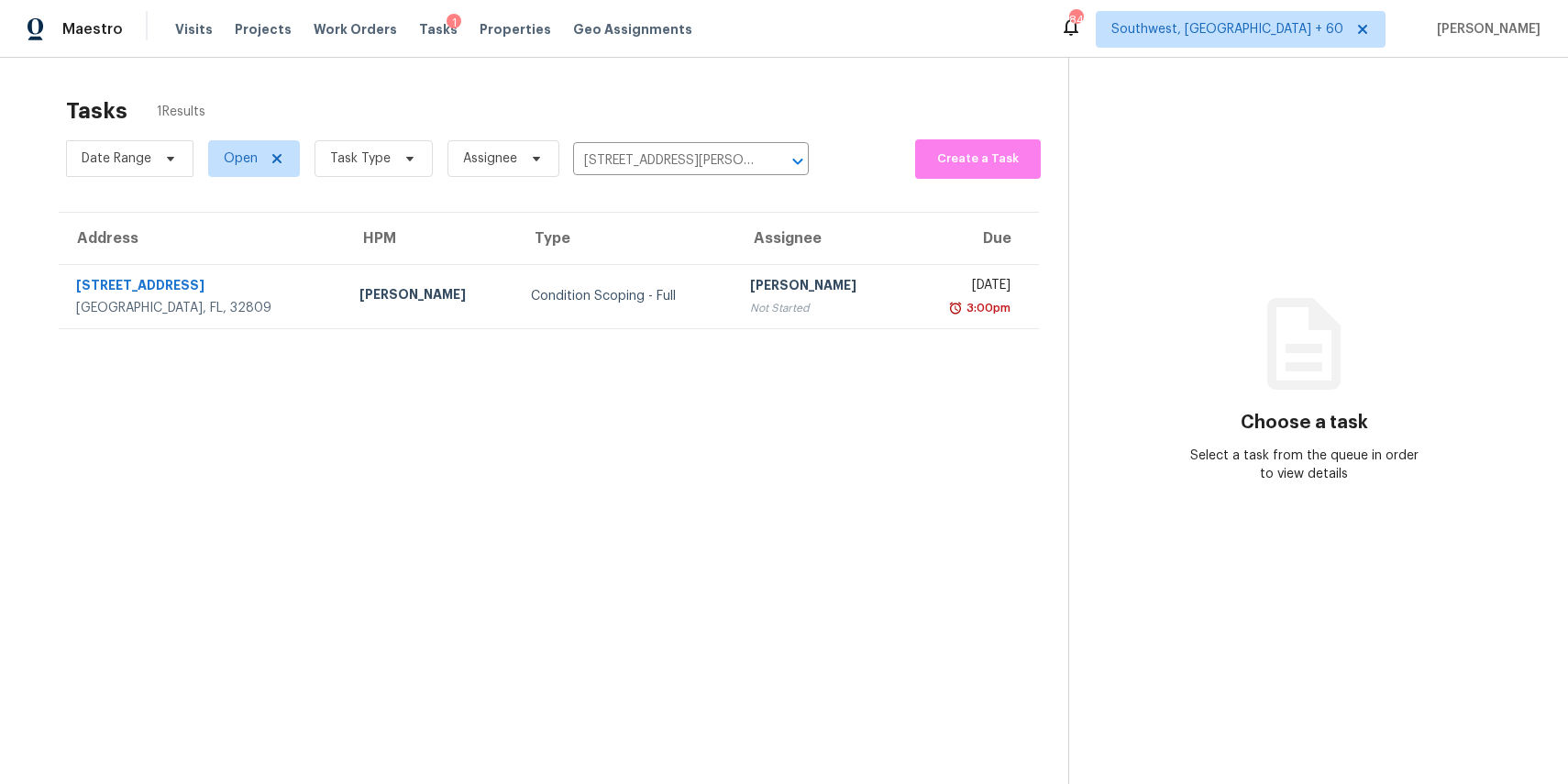
click at [693, 346] on section "Tasks 1 Results Date Range Open Task Type Assignee 5301 Hansel Ave, Orlando, FL…" at bounding box center [548, 464] width 1039 height 754
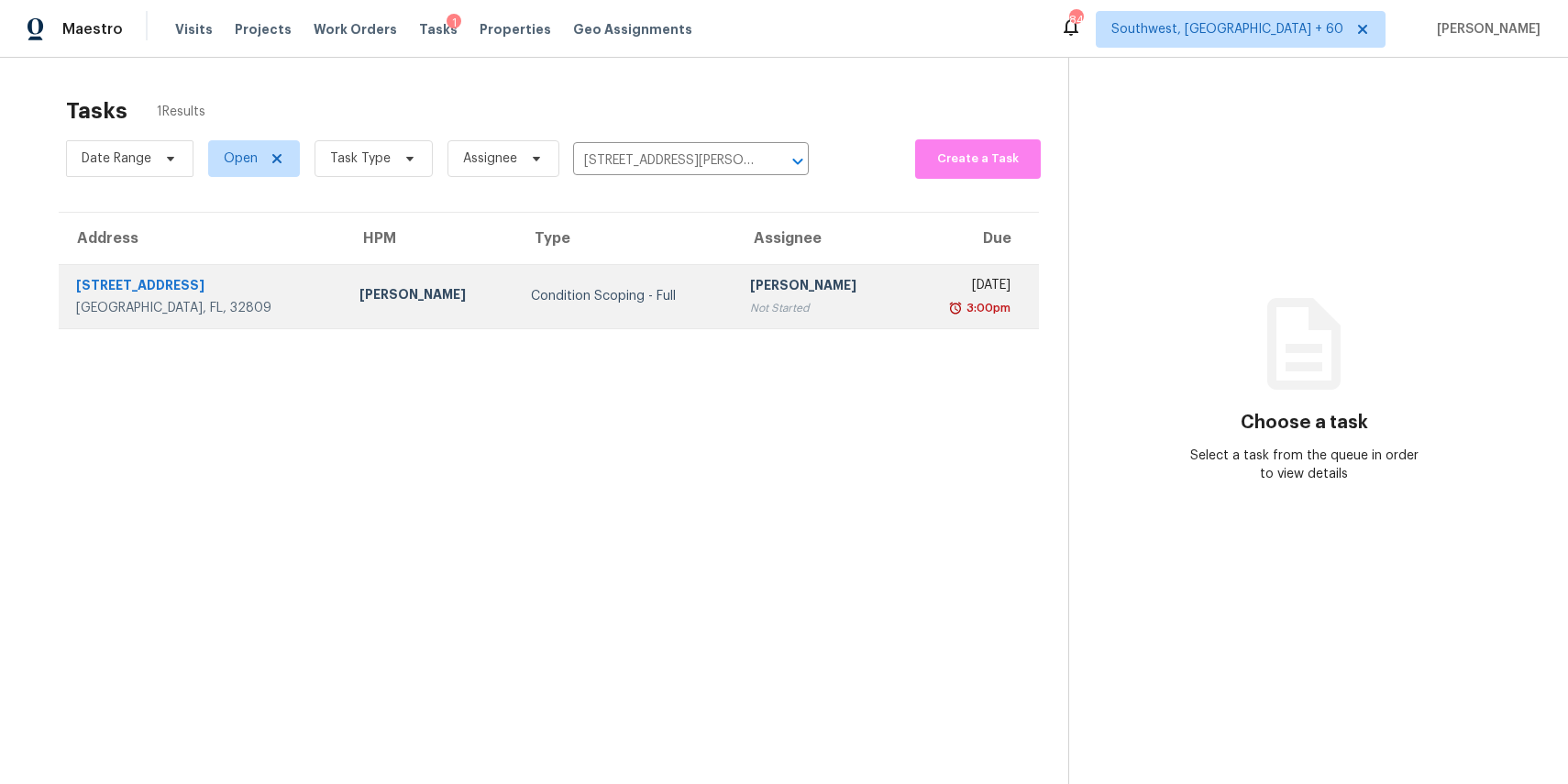
click at [751, 306] on div "Not Started" at bounding box center [821, 308] width 141 height 19
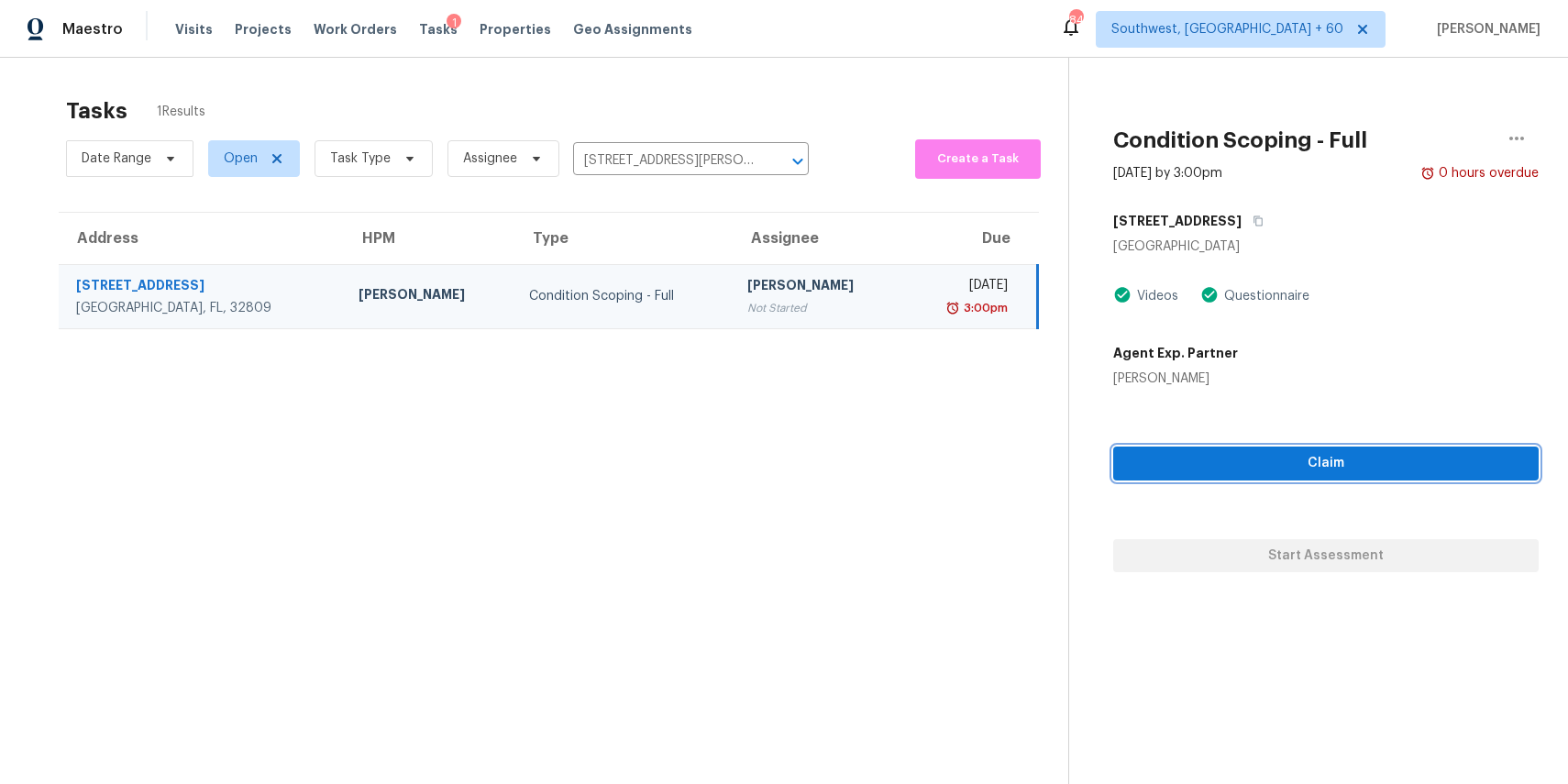
click at [1427, 467] on span "Claim" at bounding box center [1325, 463] width 396 height 23
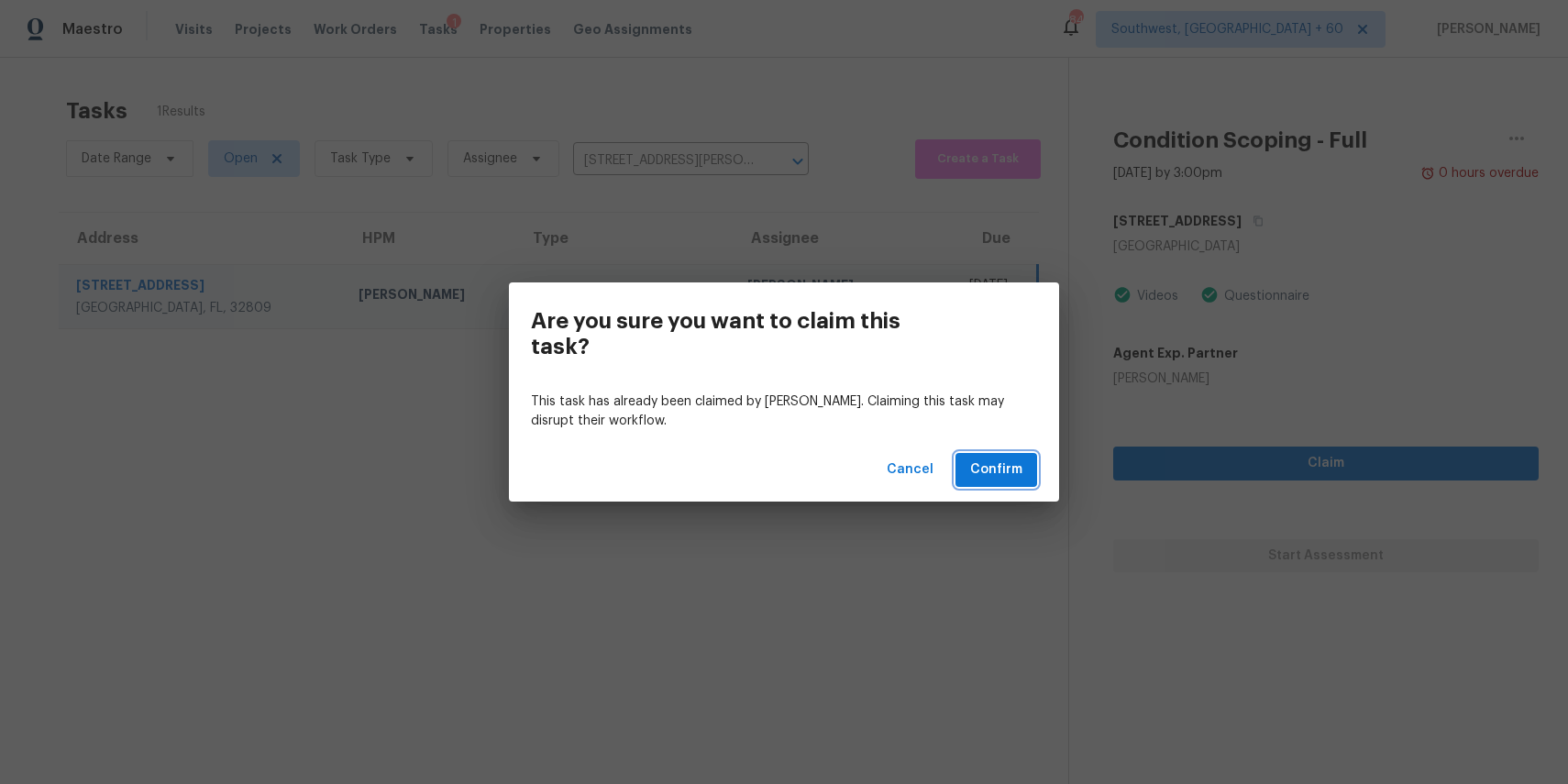
click at [1004, 467] on span "Confirm" at bounding box center [997, 470] width 53 height 23
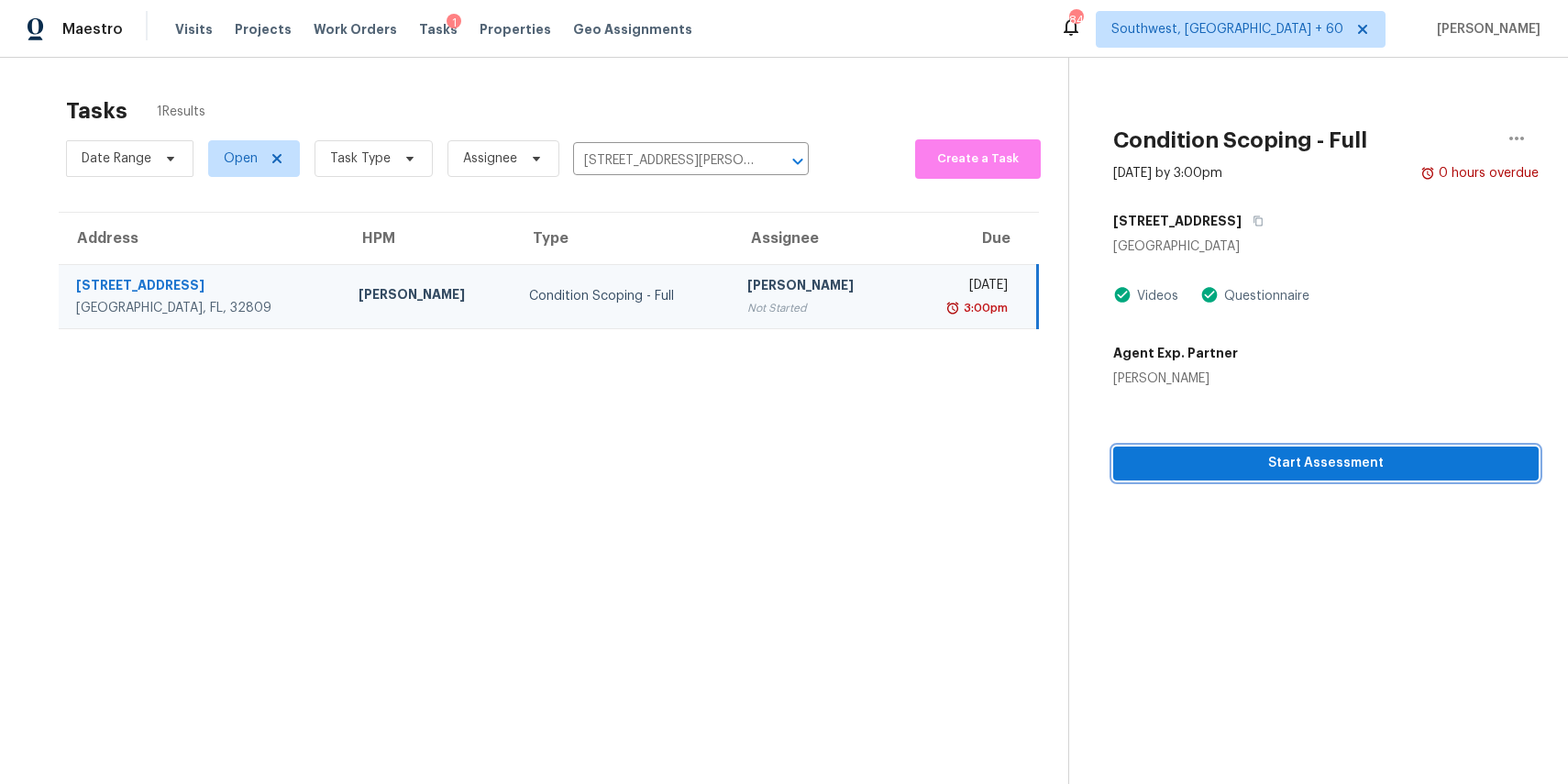
click at [1376, 453] on span "Start Assessment" at bounding box center [1325, 463] width 396 height 23
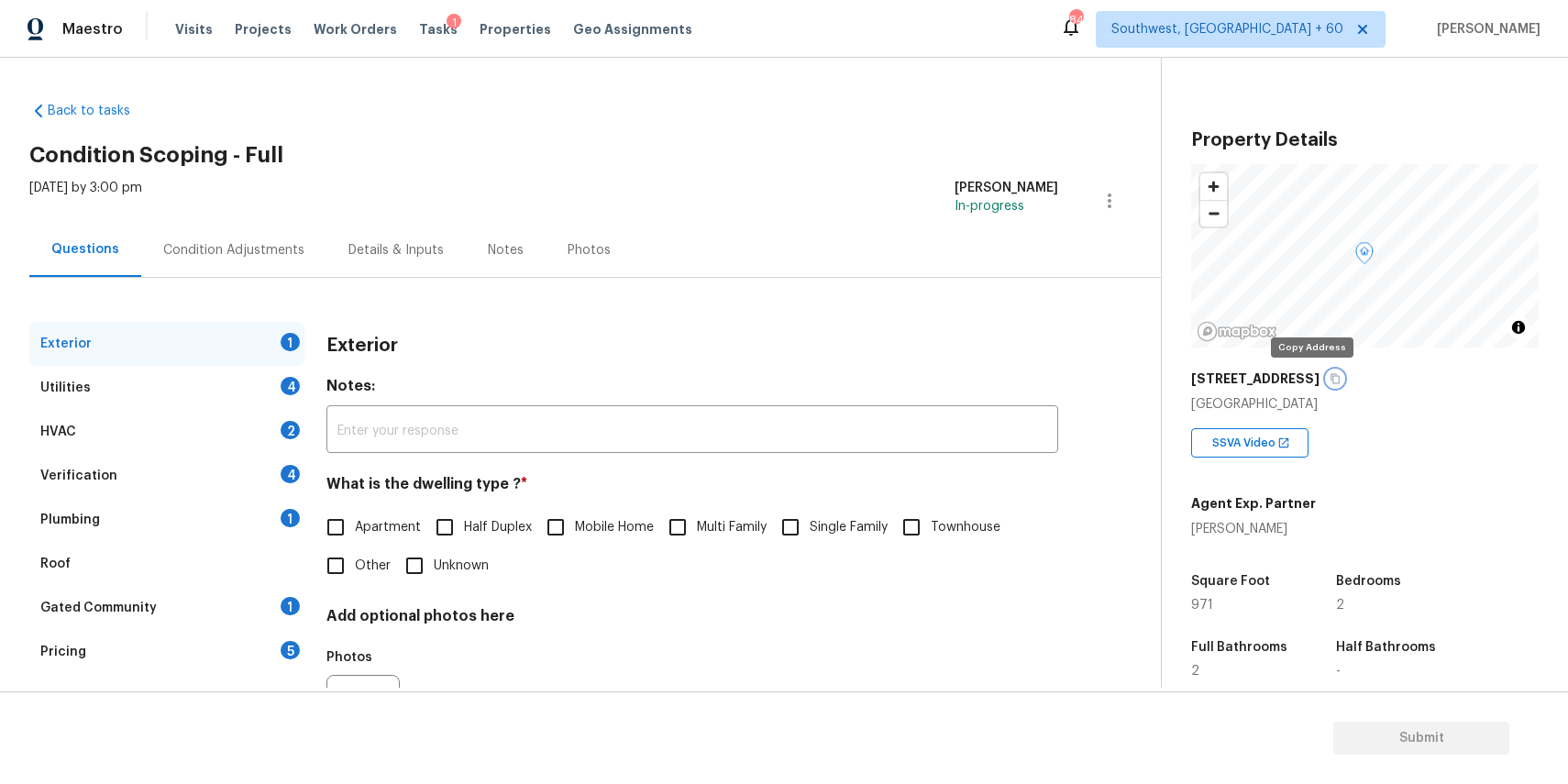
click at [1330, 378] on icon "button" at bounding box center [1336, 379] width 11 height 11
click at [269, 244] on div "Condition Adjustments" at bounding box center [234, 250] width 141 height 19
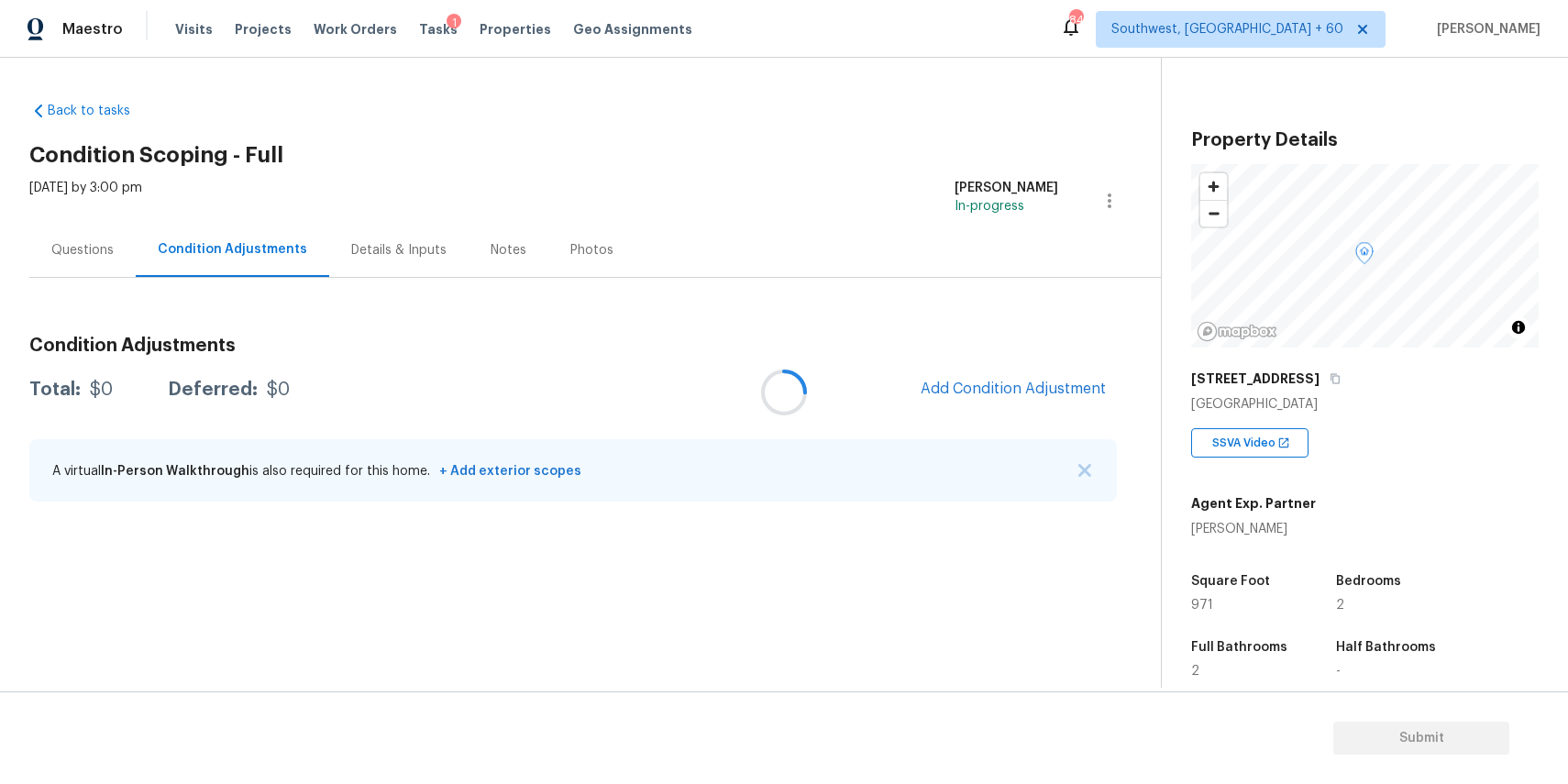
click at [1037, 381] on div at bounding box center [784, 392] width 1568 height 784
click at [1071, 387] on div at bounding box center [784, 392] width 1568 height 784
click at [1065, 410] on div "Condition Adjustments Total: $0 Deferred: $0 Add Condition Adjustment A virtual…" at bounding box center [573, 419] width 1087 height 196
click at [1040, 391] on span "Add Condition Adjustment" at bounding box center [1013, 389] width 185 height 17
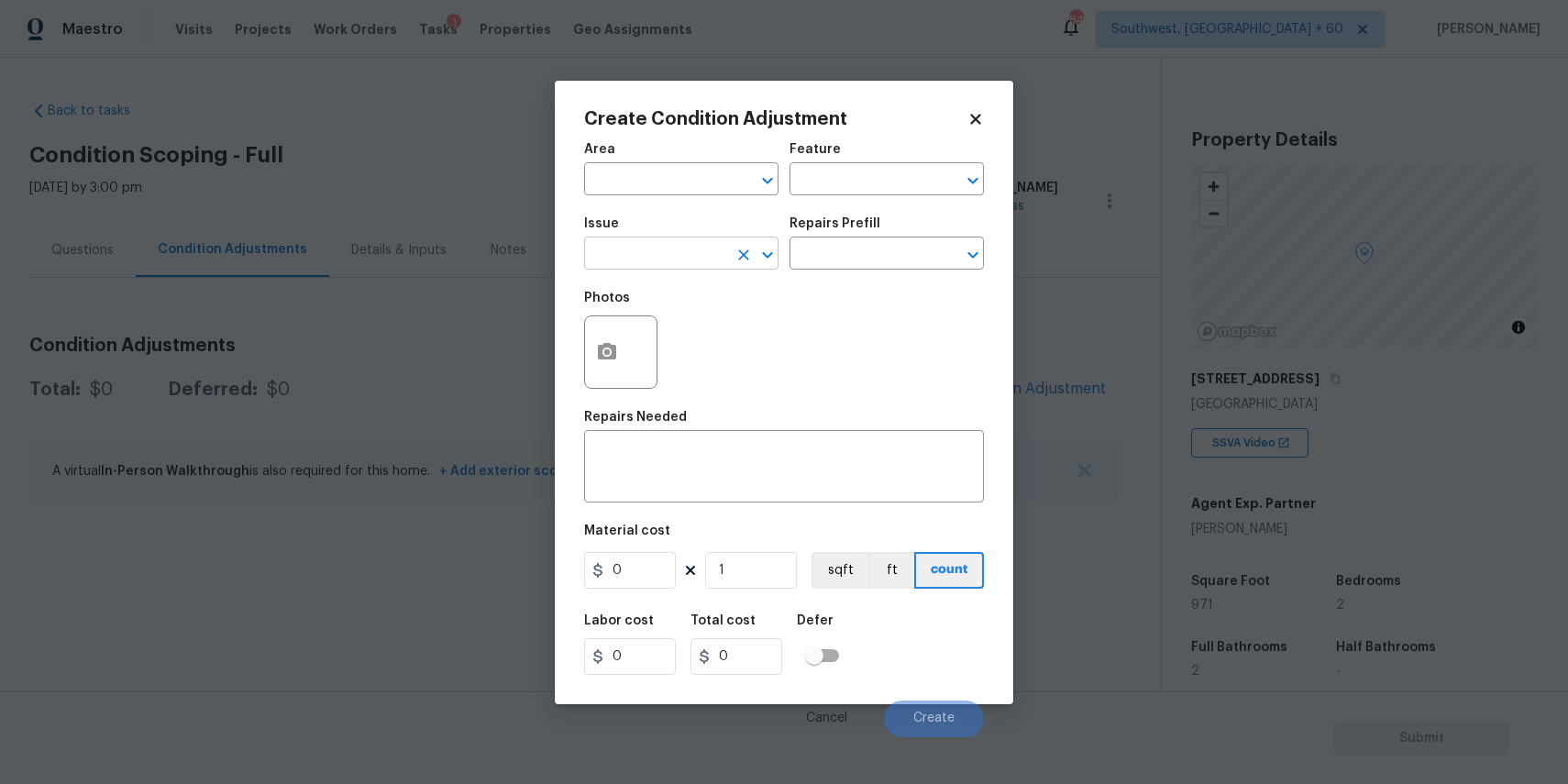
click at [632, 258] on input "text" at bounding box center [656, 255] width 143 height 28
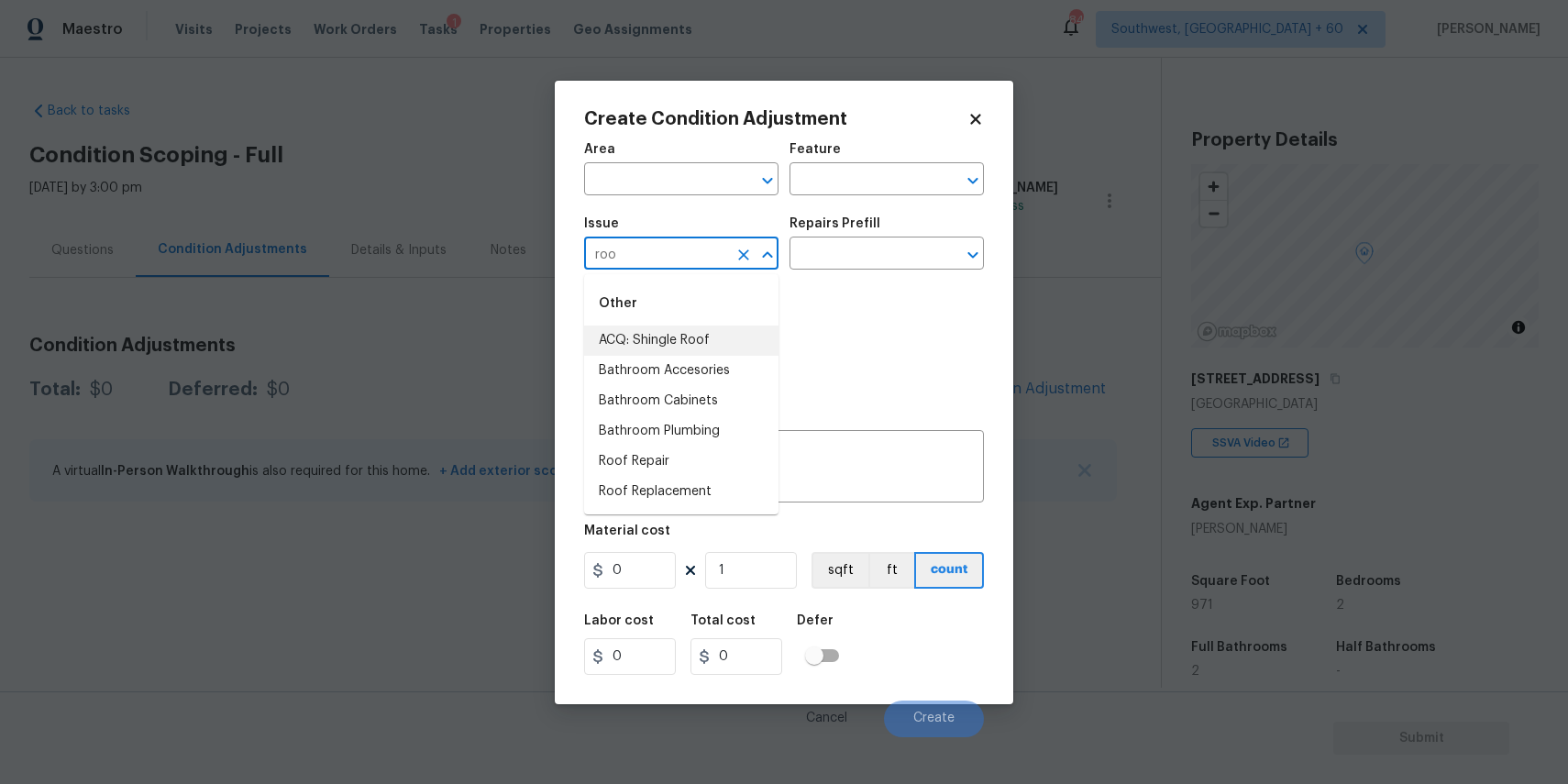
click at [724, 353] on li "ACQ: Shingle Roof" at bounding box center [681, 340] width 195 height 30
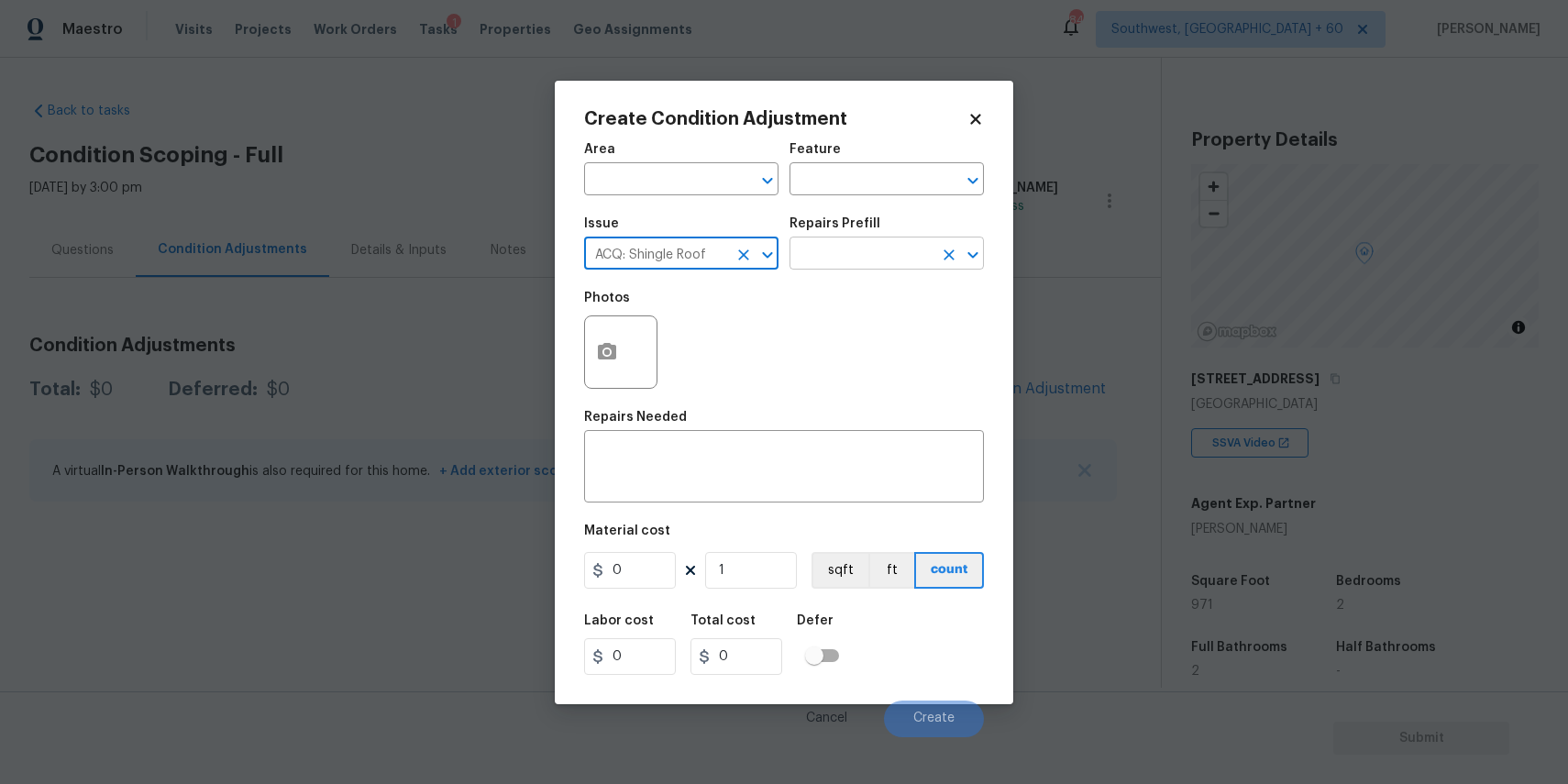
type input "ACQ: Shingle Roof"
click at [858, 264] on input "text" at bounding box center [861, 255] width 143 height 28
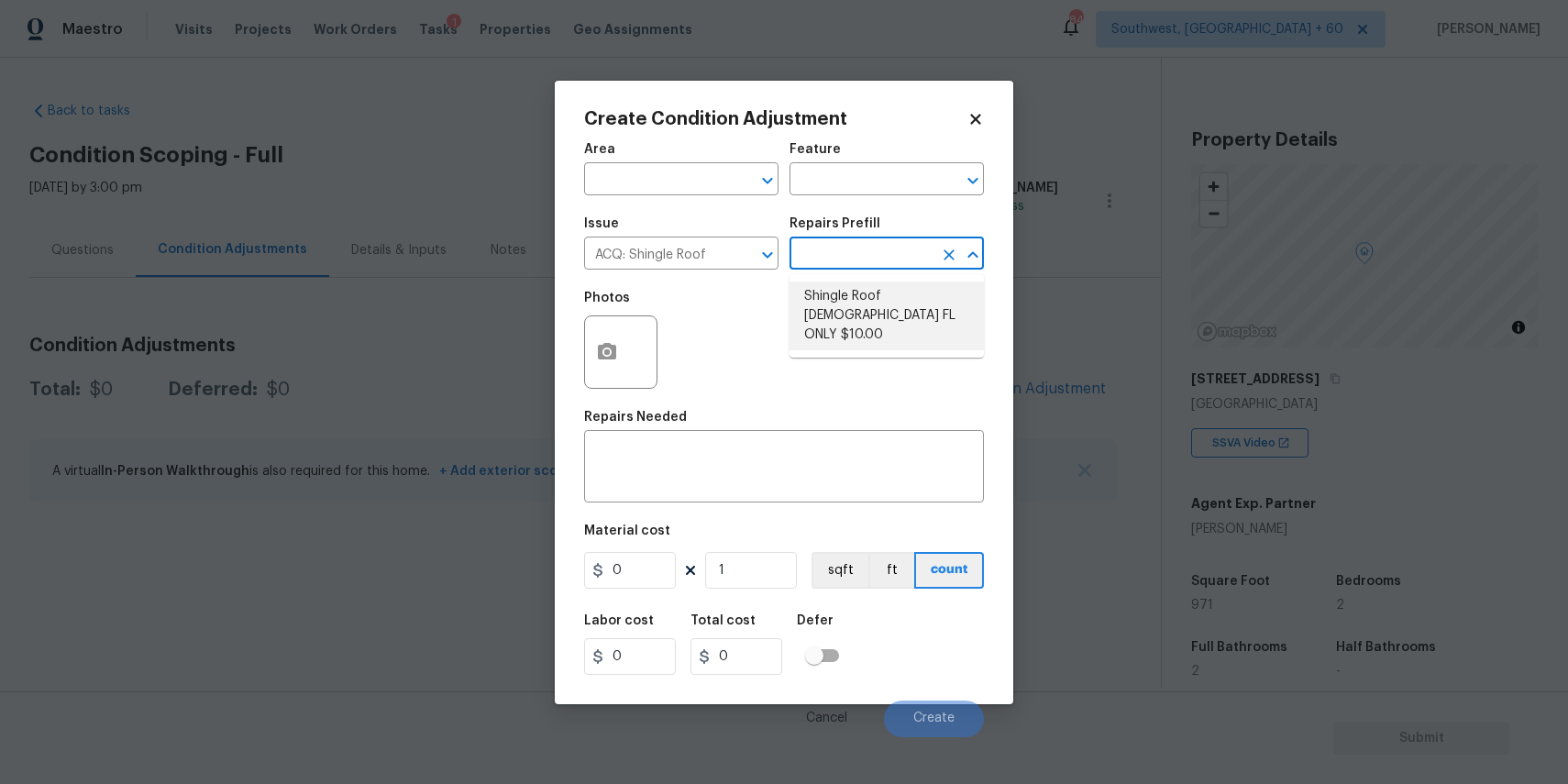
click at [884, 305] on li "Shingle Roof 15+ Years Old FL ONLY $10.00" at bounding box center [886, 315] width 195 height 69
type input "Acquisition"
type textarea "Acquisition Scope (Florida Only): Shingle Roof 15+ years in age maintenance."
type input "10"
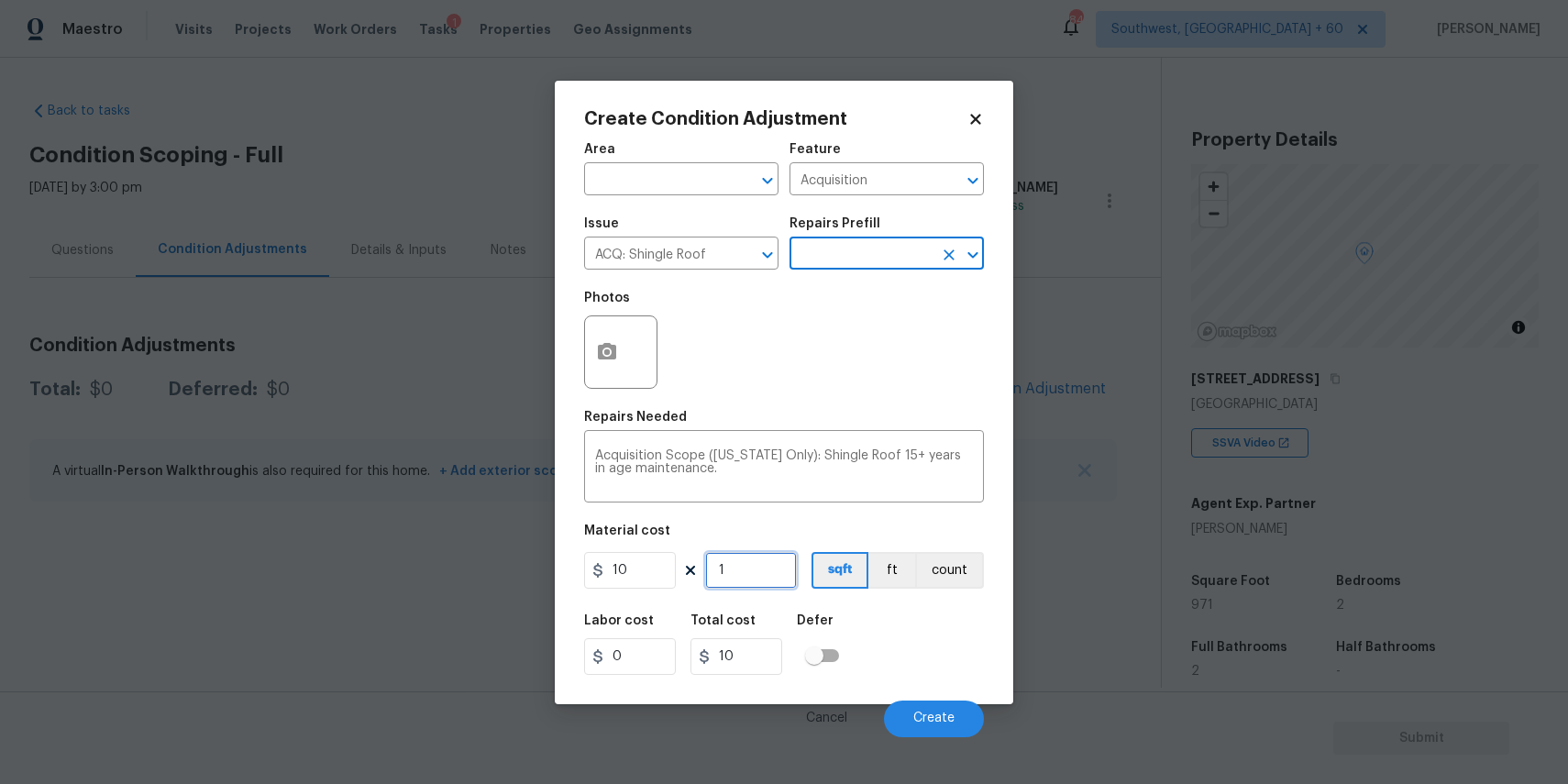
click at [741, 573] on input "1" at bounding box center [752, 570] width 92 height 37
type input "0"
type input "9"
type input "90"
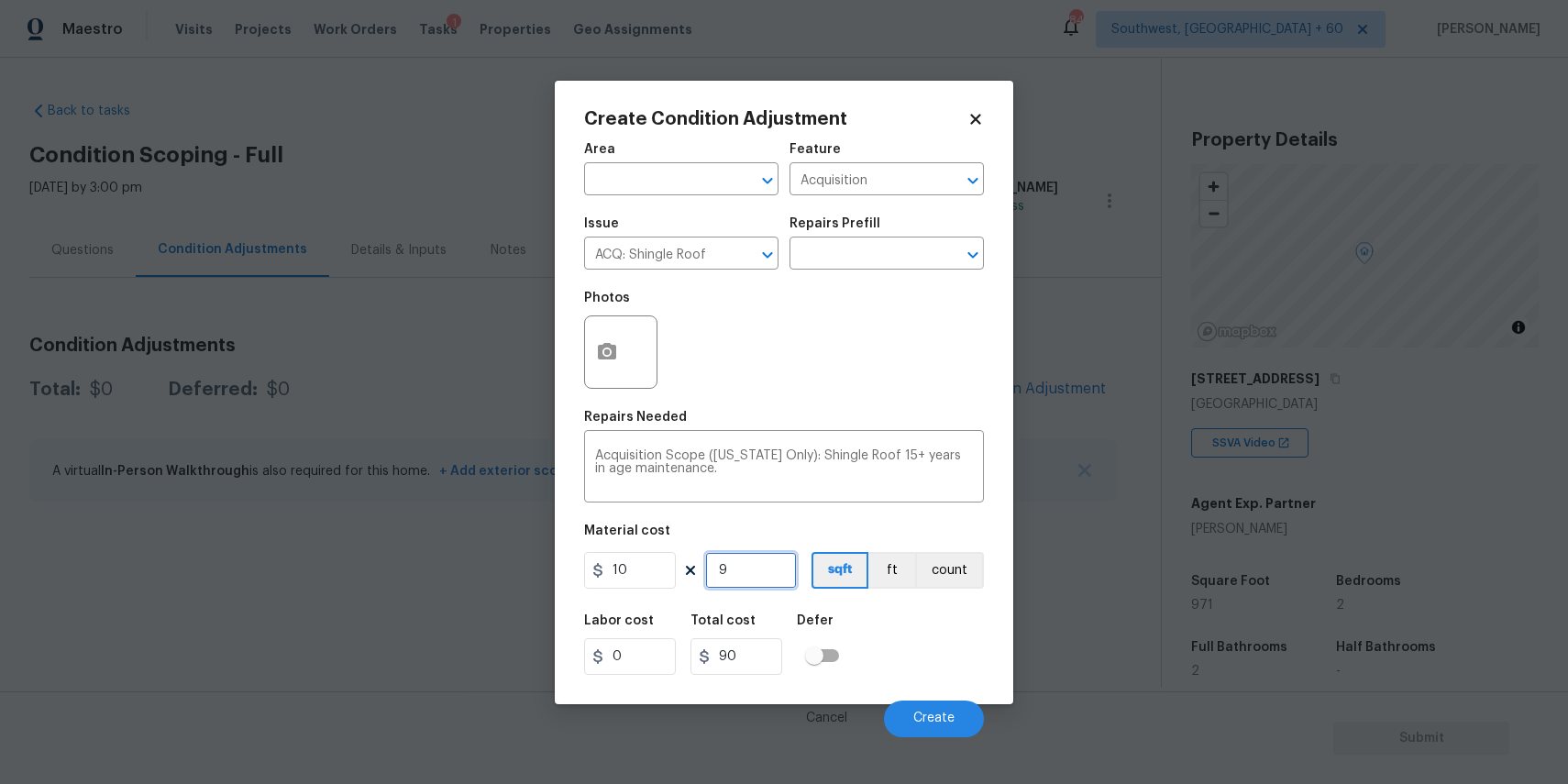
type input "97"
type input "970"
type input "971"
type input "9710"
type input "971"
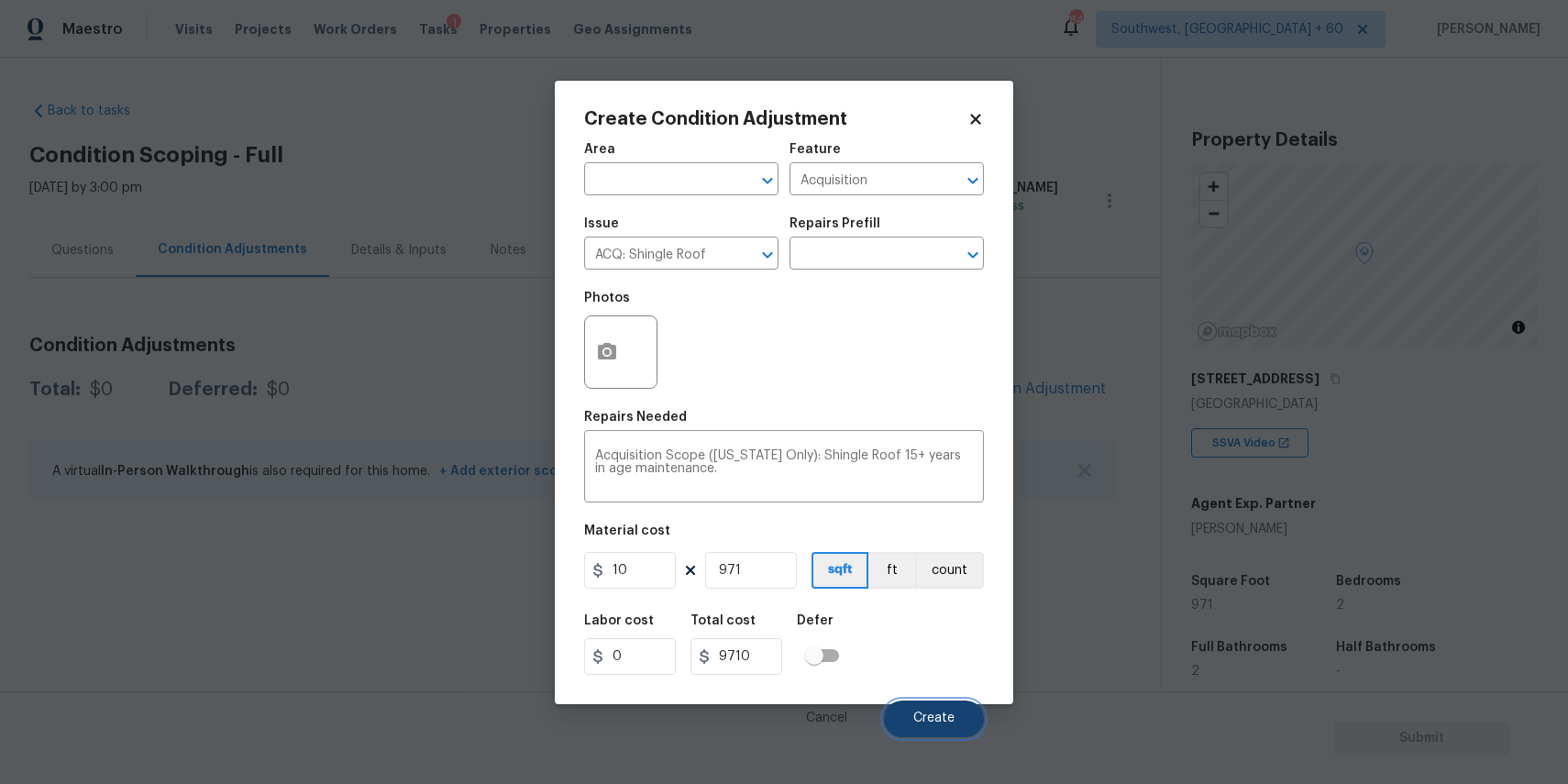
click at [953, 717] on span "Create" at bounding box center [934, 718] width 41 height 14
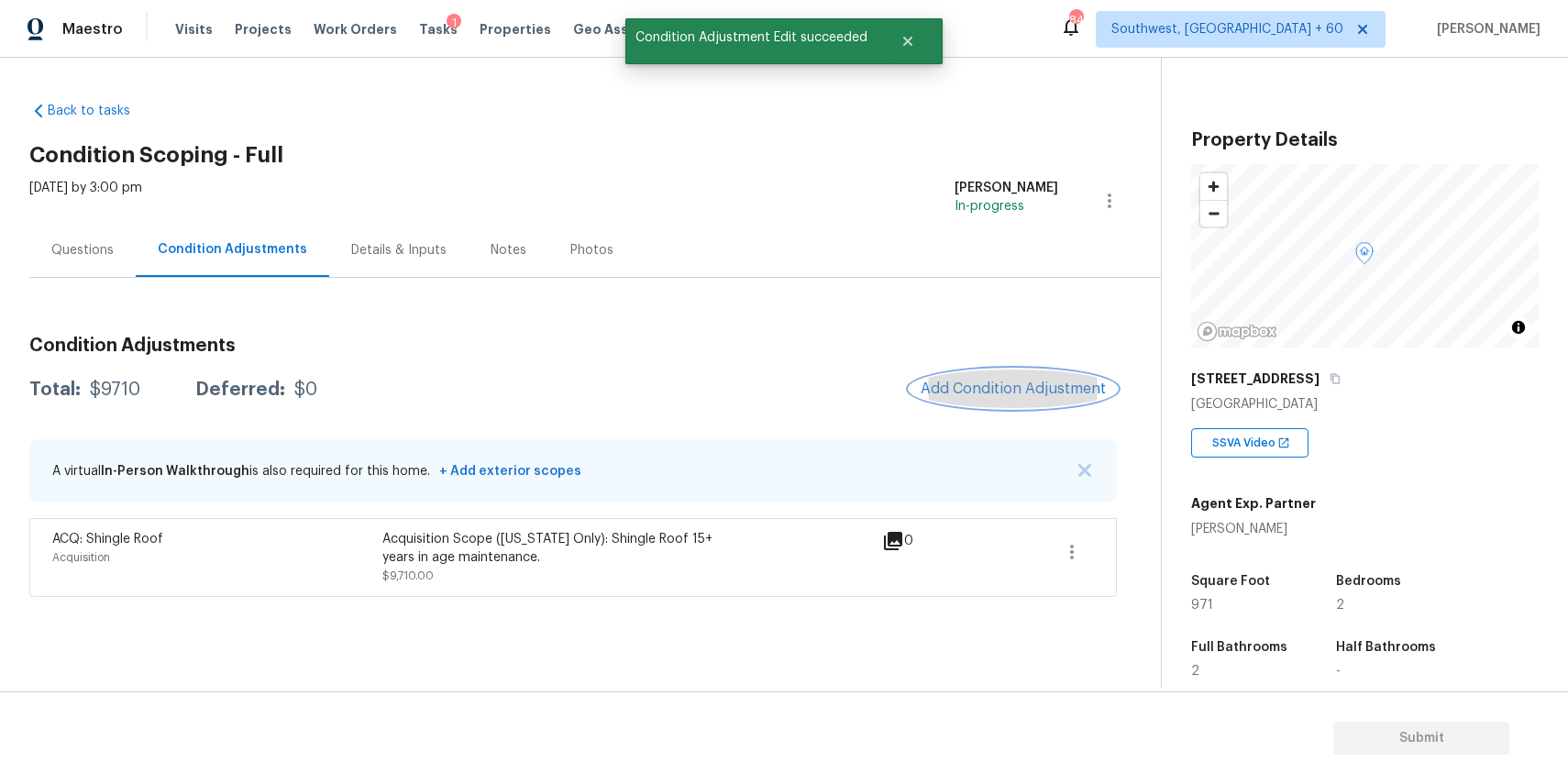
click at [1033, 385] on span "Add Condition Adjustment" at bounding box center [1013, 389] width 185 height 17
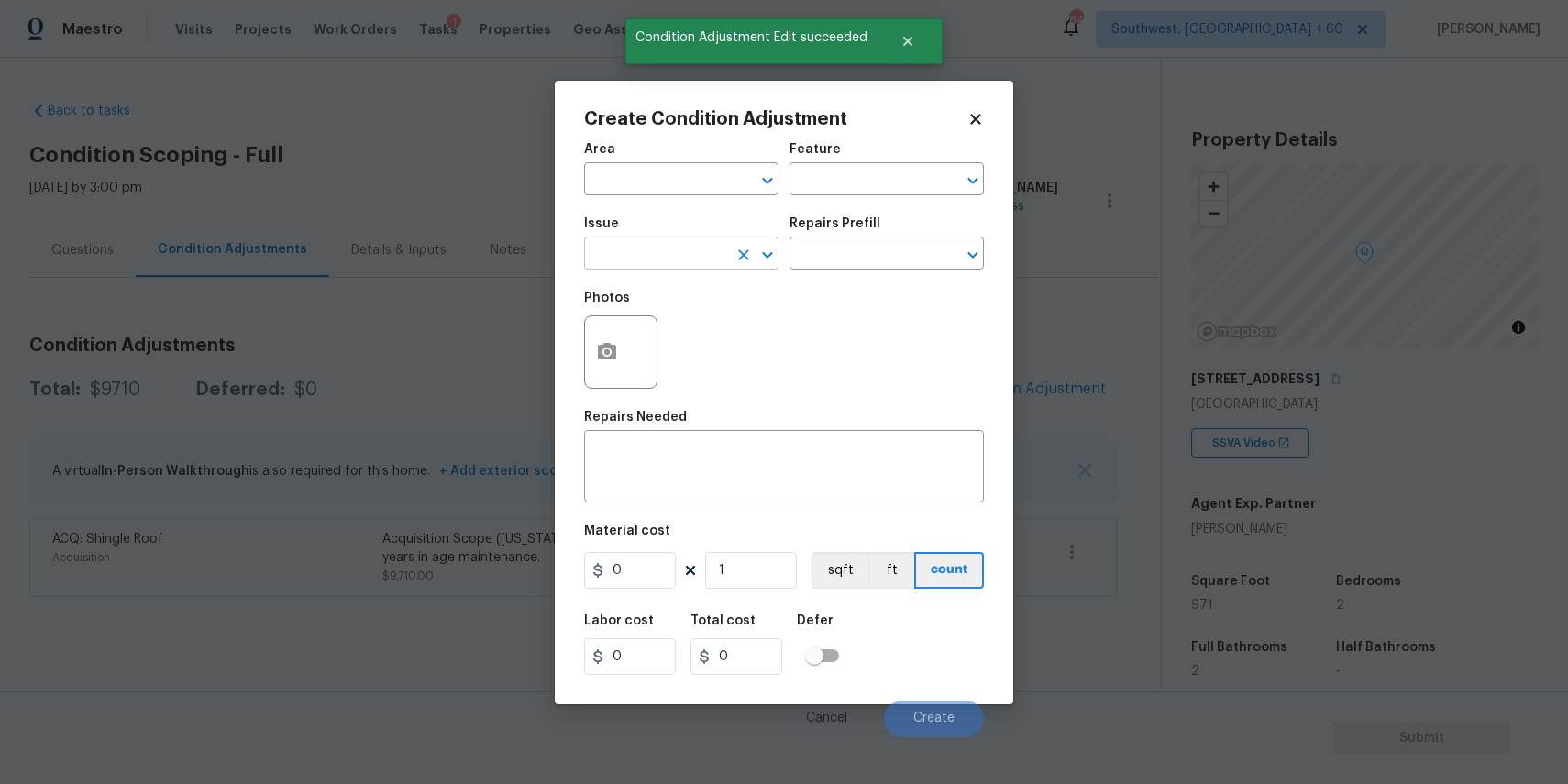
click at [688, 259] on input "text" at bounding box center [656, 255] width 143 height 28
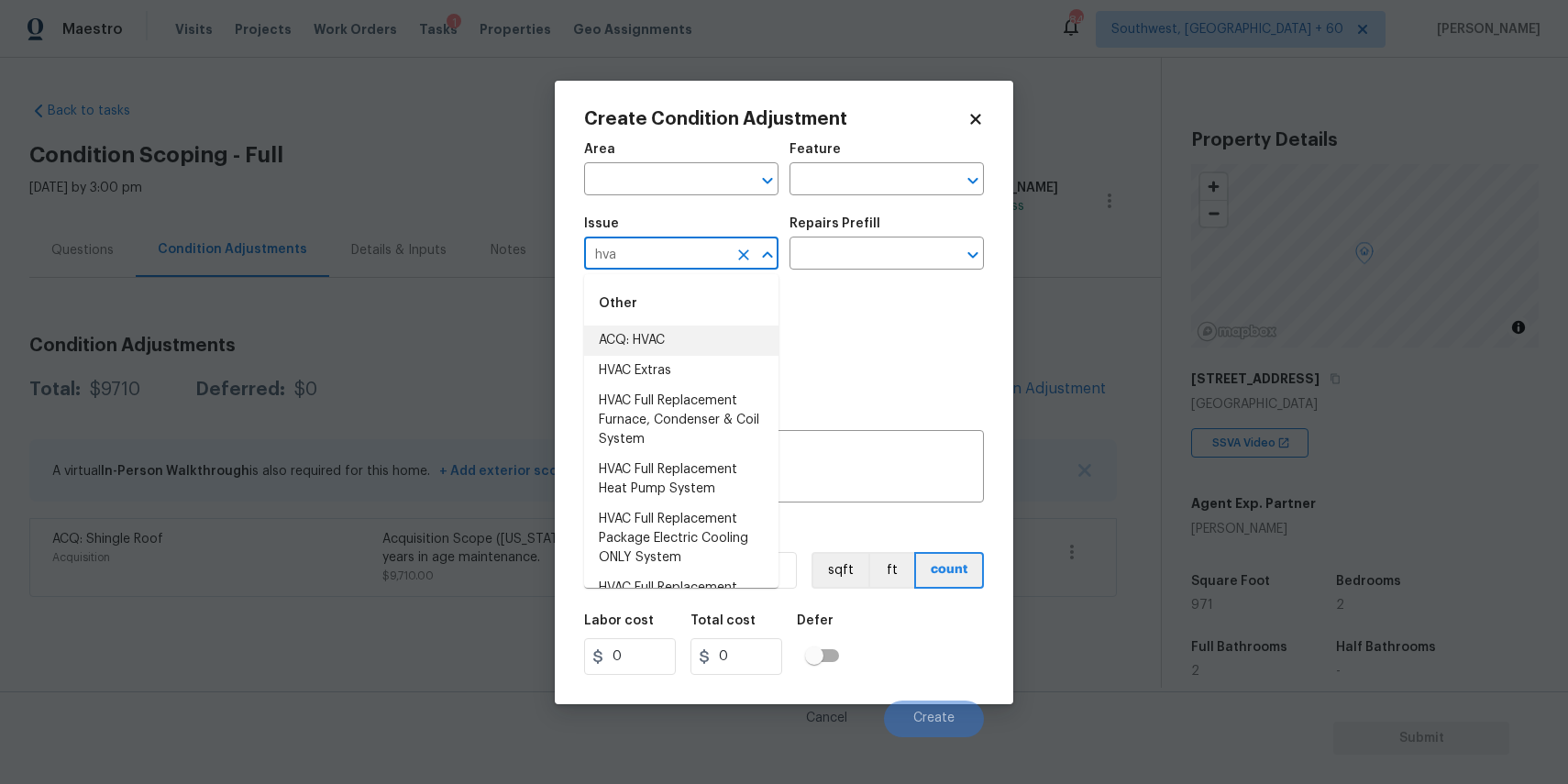
click at [751, 349] on li "ACQ: HVAC" at bounding box center [681, 340] width 195 height 30
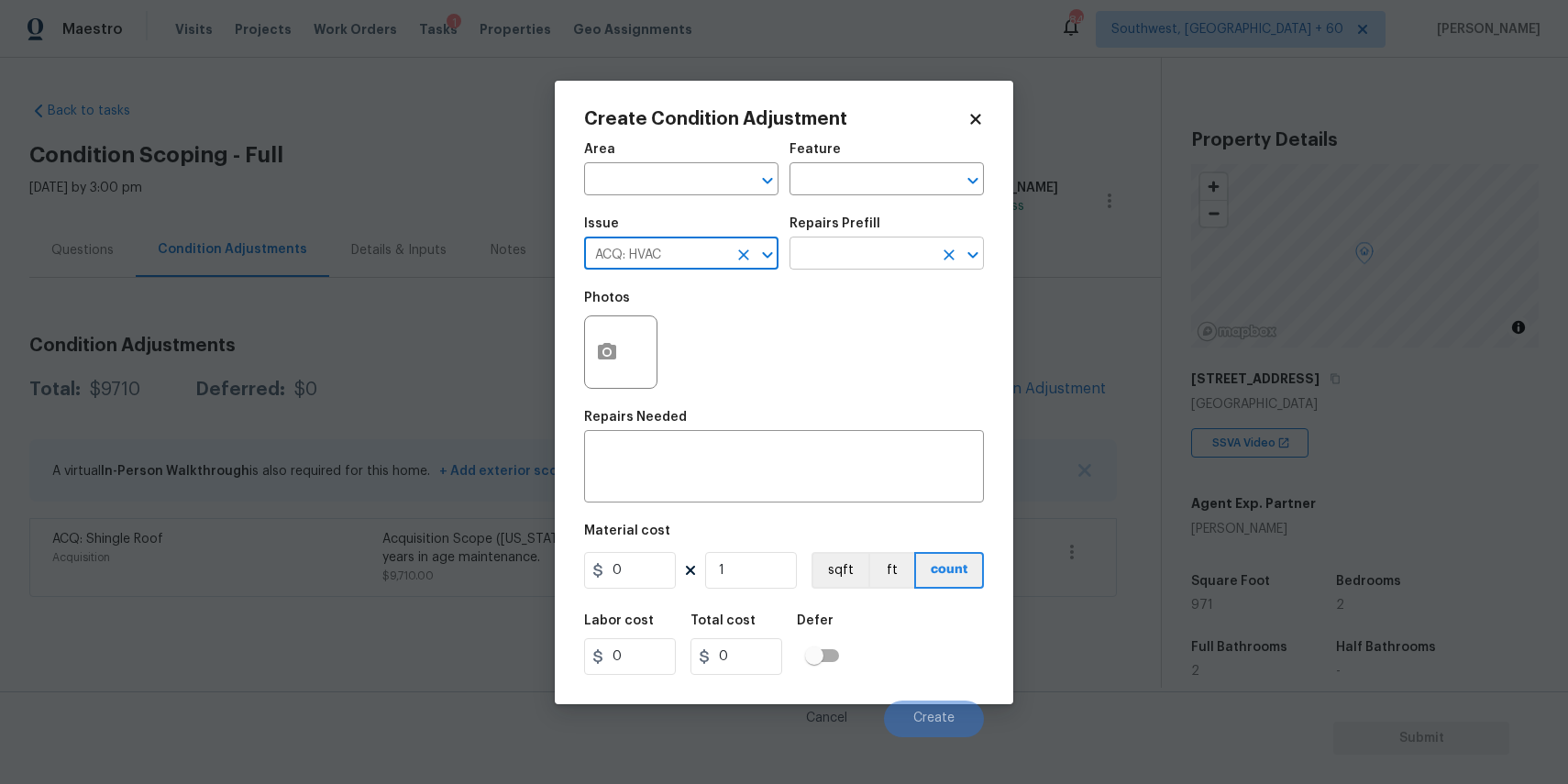
type input "ACQ: HVAC"
click at [840, 260] on input "text" at bounding box center [861, 255] width 143 height 28
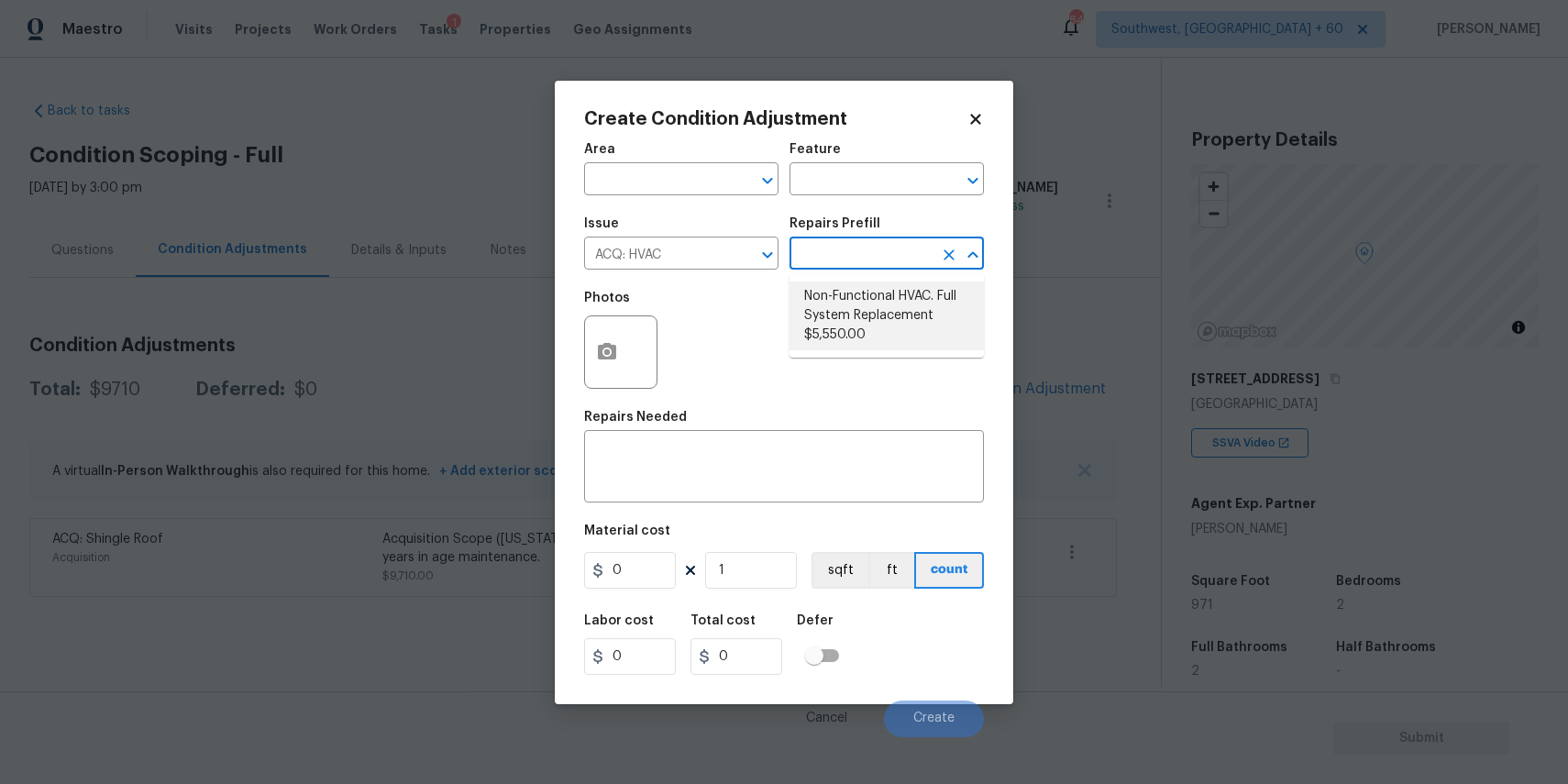
click at [843, 319] on li "Non-Functional HVAC. Full System Replacement $5,550.00" at bounding box center [886, 315] width 195 height 69
type input "Acquisition"
type textarea "Acquisition Scope: Full System Replacement"
type input "5550"
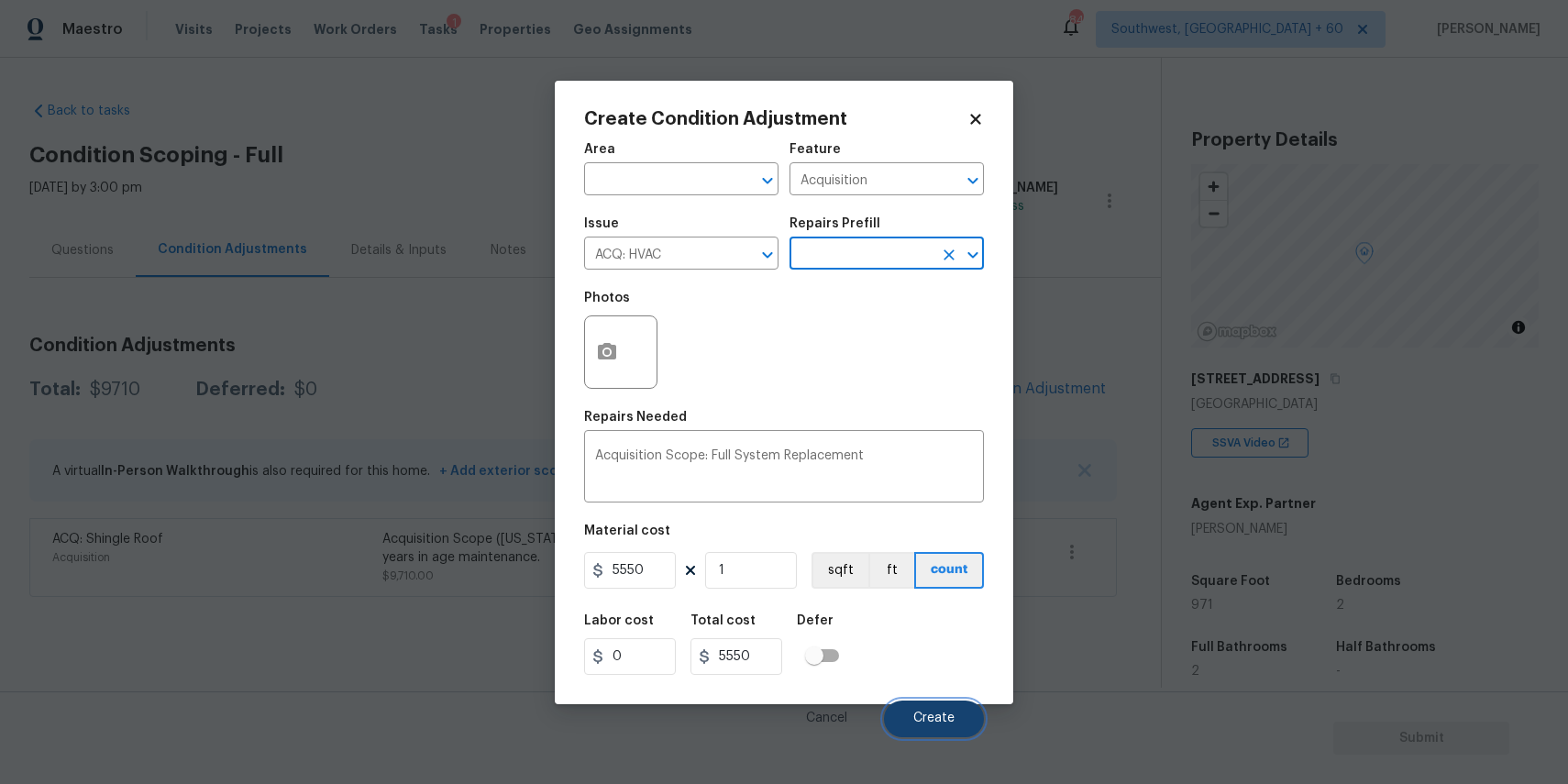
click at [957, 715] on button "Create" at bounding box center [934, 718] width 100 height 37
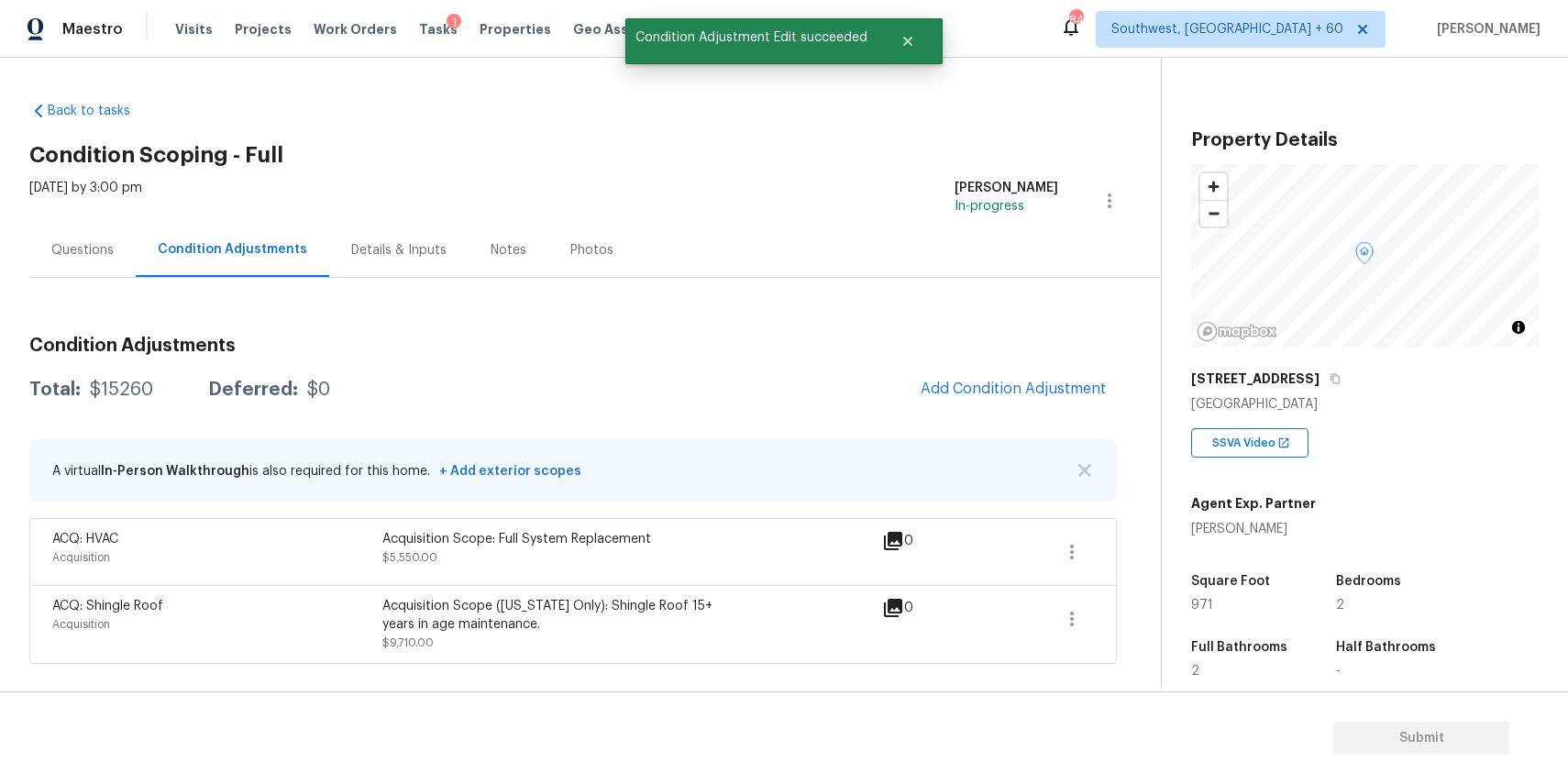
click at [70, 253] on div "Questions" at bounding box center [83, 250] width 62 height 19
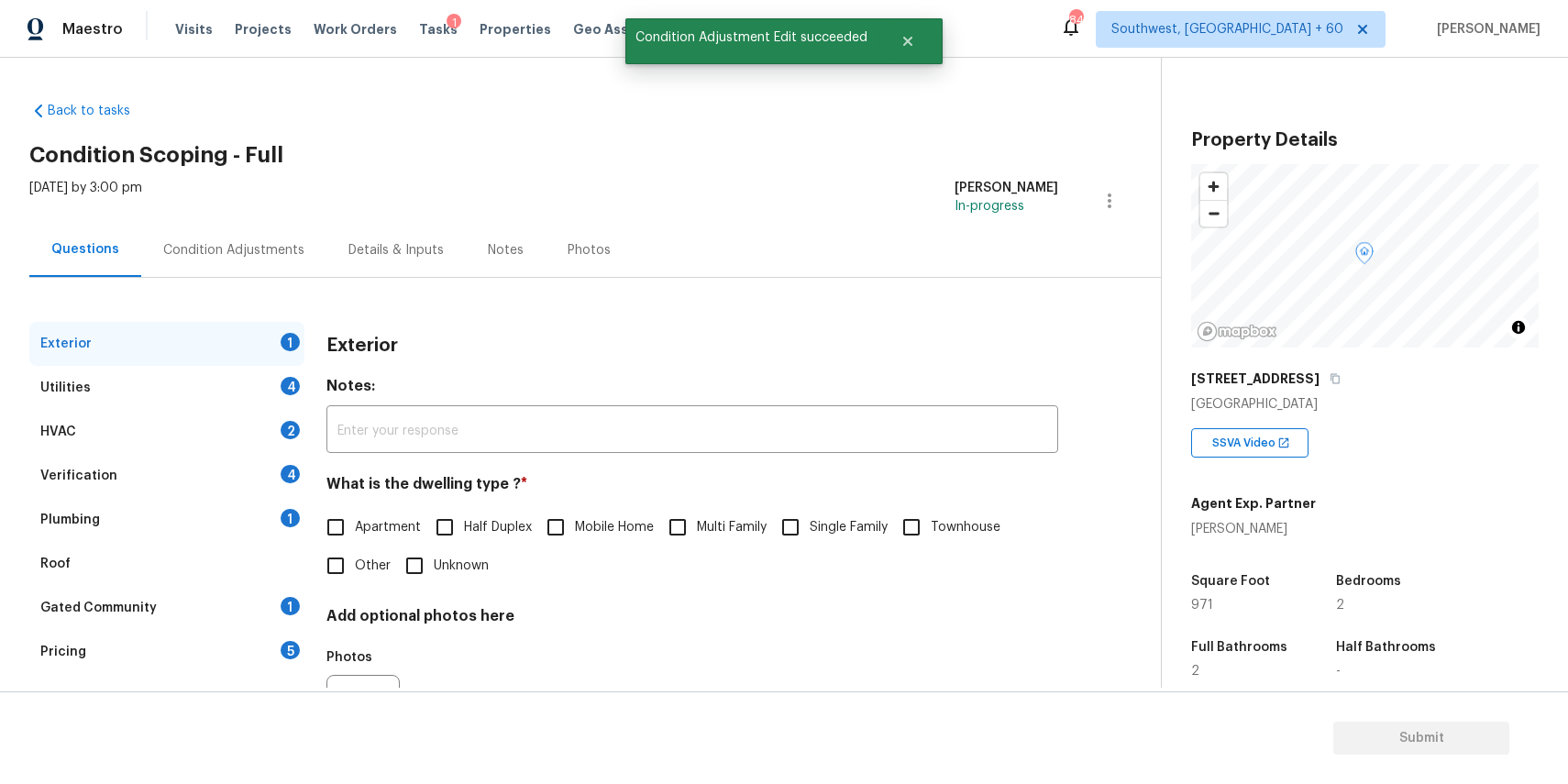
click at [230, 478] on div "Verification 4" at bounding box center [166, 476] width 276 height 44
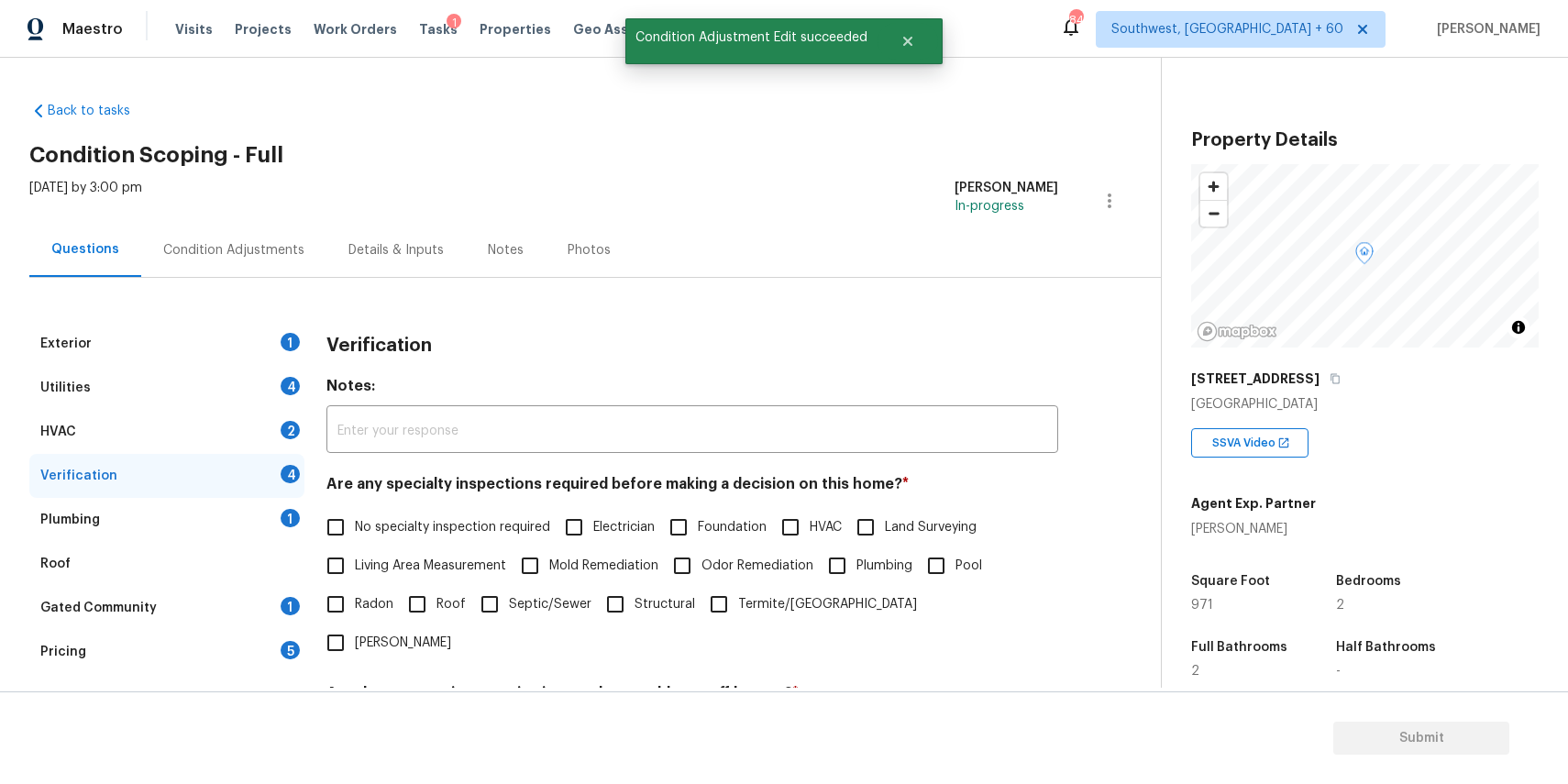
scroll to position [262, 0]
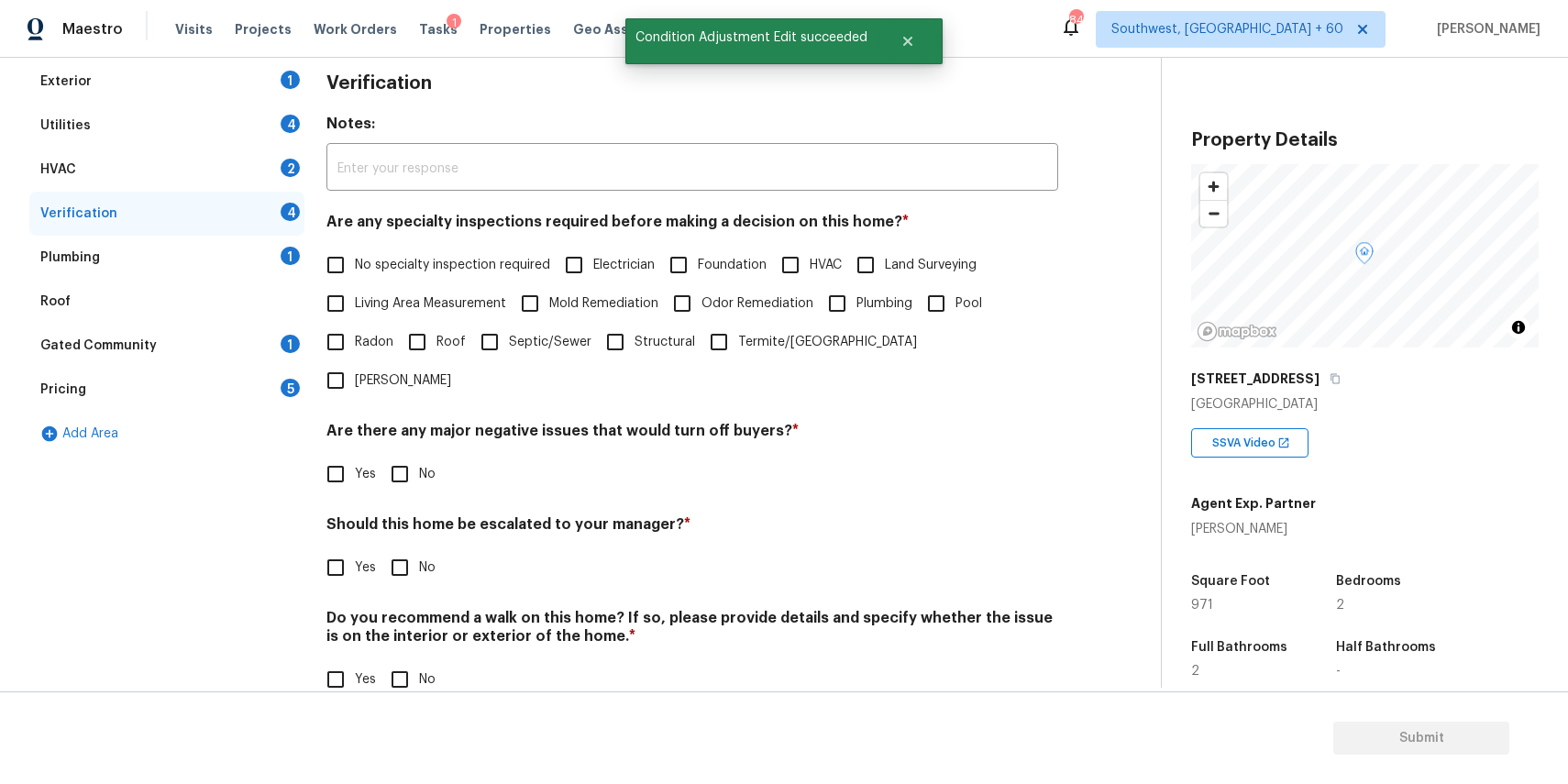
click at [356, 558] on span "Yes" at bounding box center [365, 568] width 21 height 19
click at [355, 548] on input "Yes" at bounding box center [335, 567] width 39 height 39
checkbox input "true"
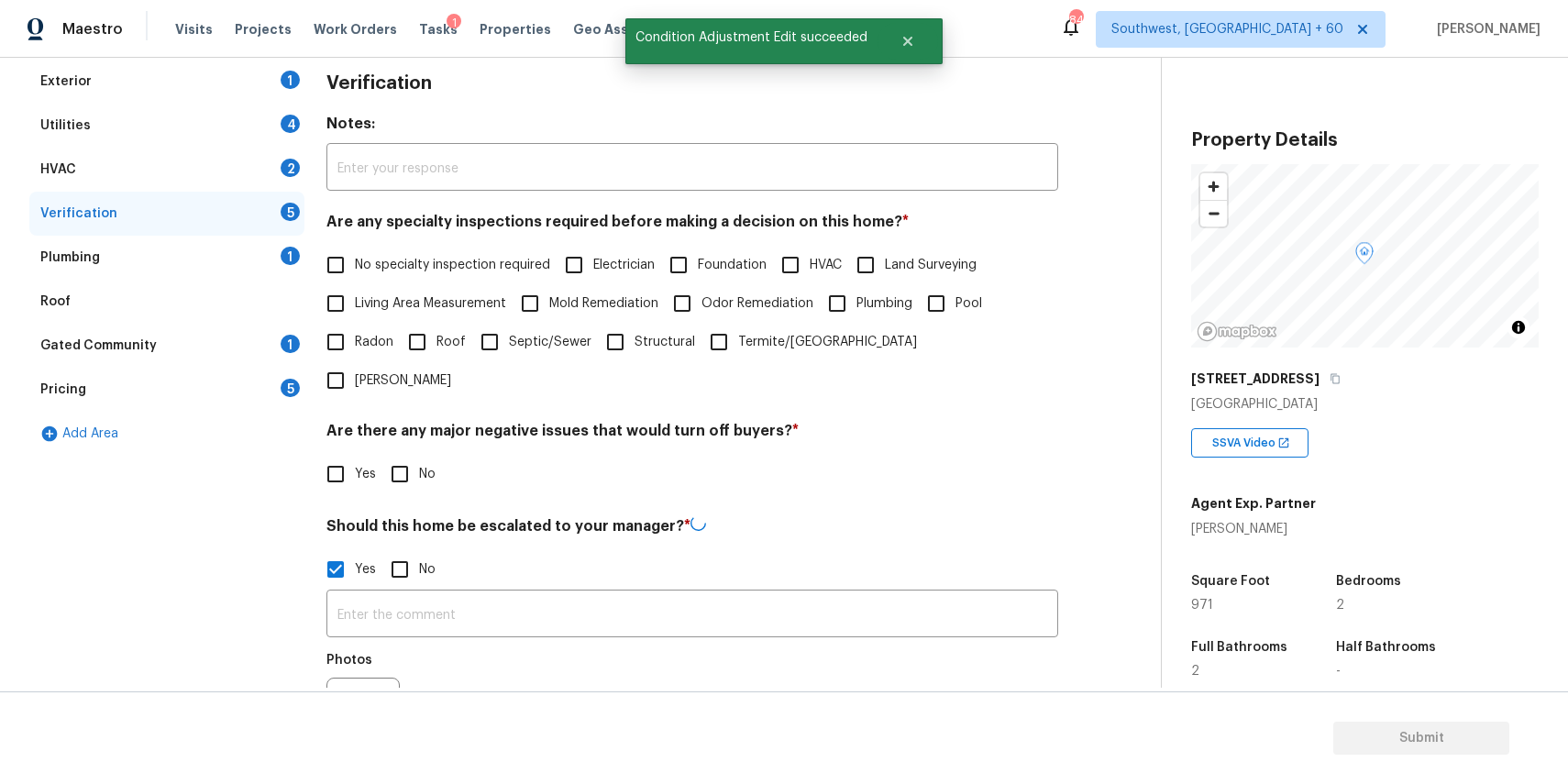
click at [425, 594] on input "text" at bounding box center [692, 616] width 732 height 43
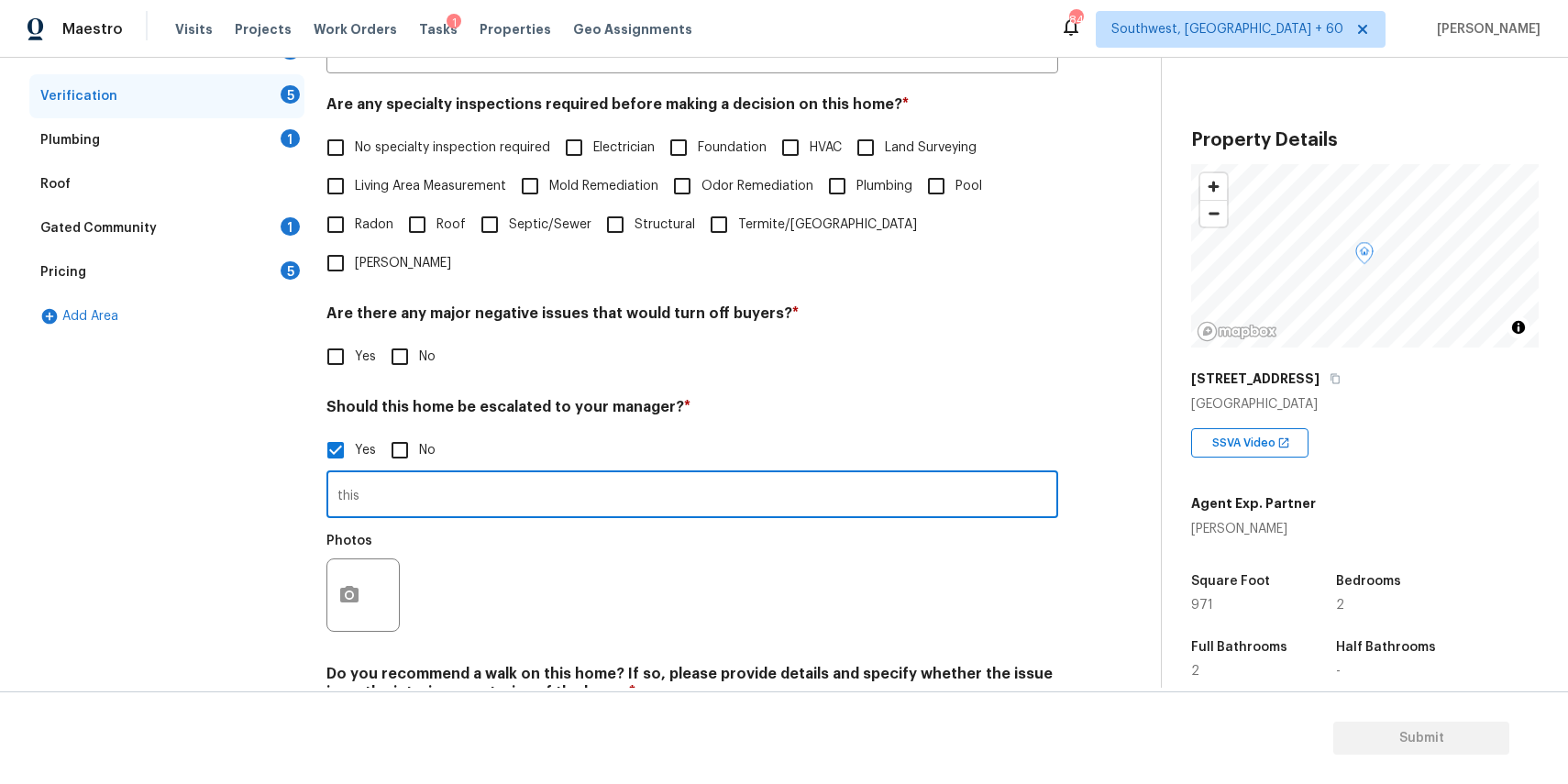
scroll to position [430, 0]
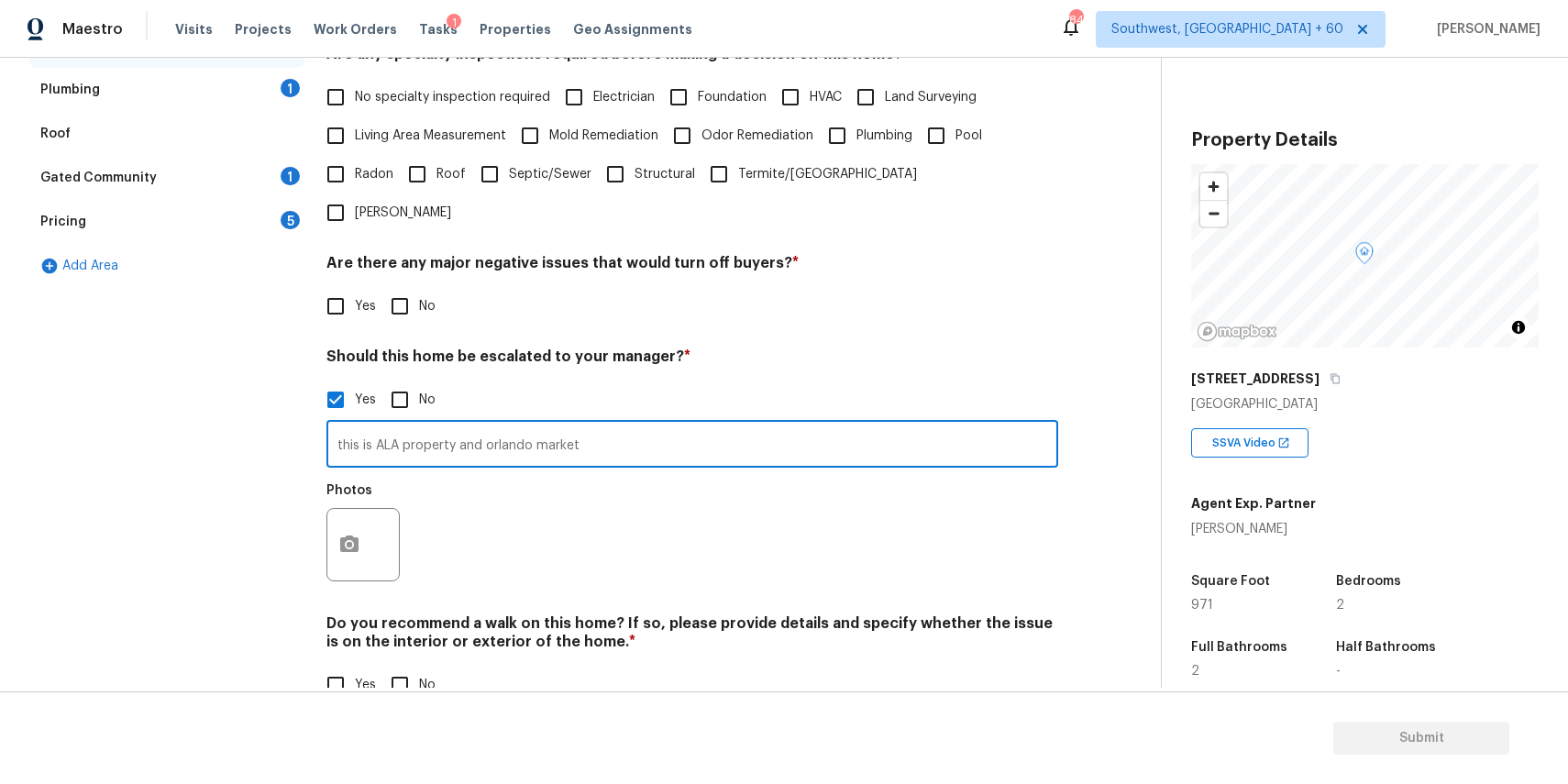
type input "this is ALA property and orlando market"
click at [681, 473] on div "Photos" at bounding box center [692, 532] width 732 height 119
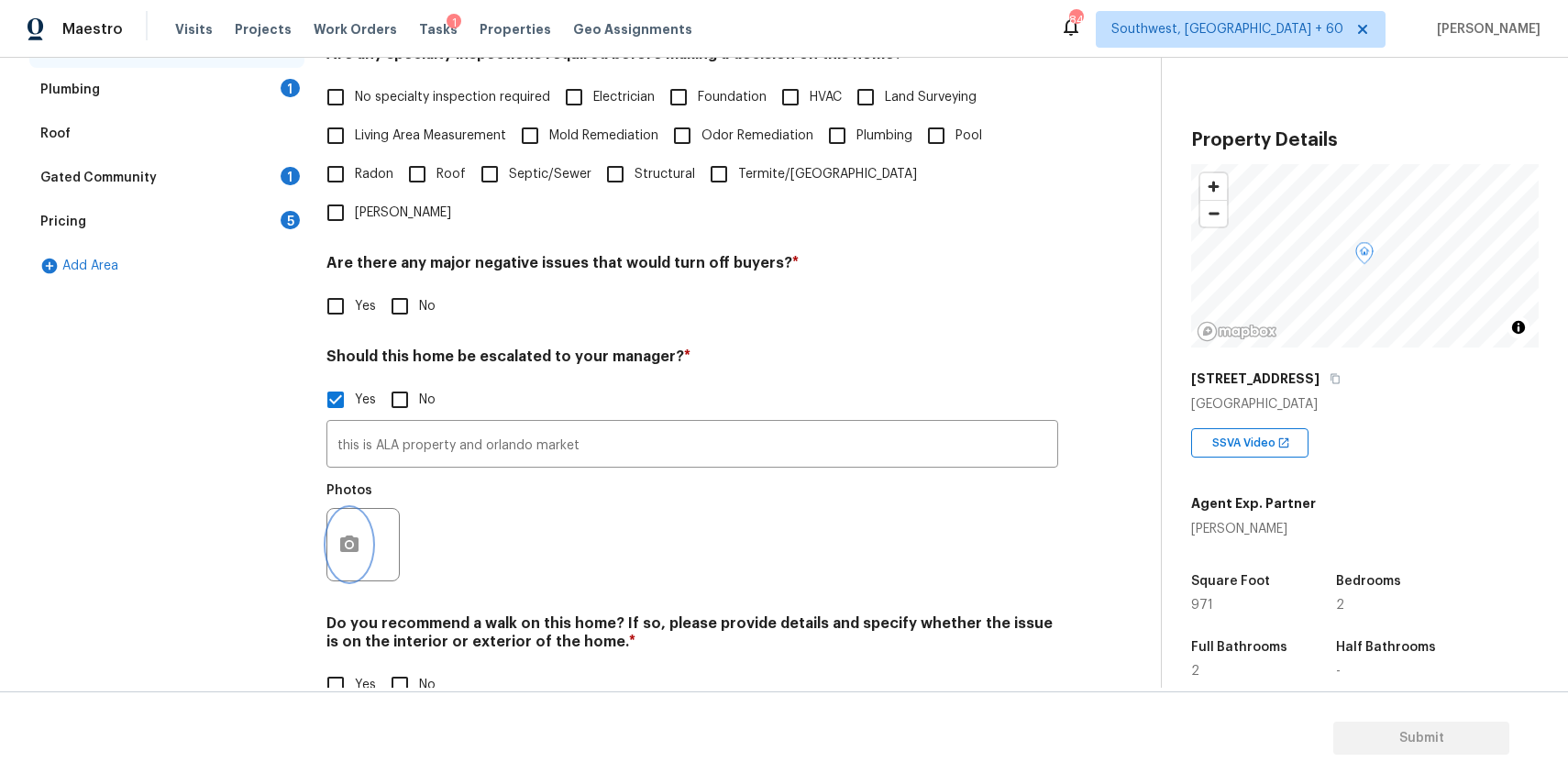
click at [338, 513] on button "button" at bounding box center [349, 544] width 44 height 71
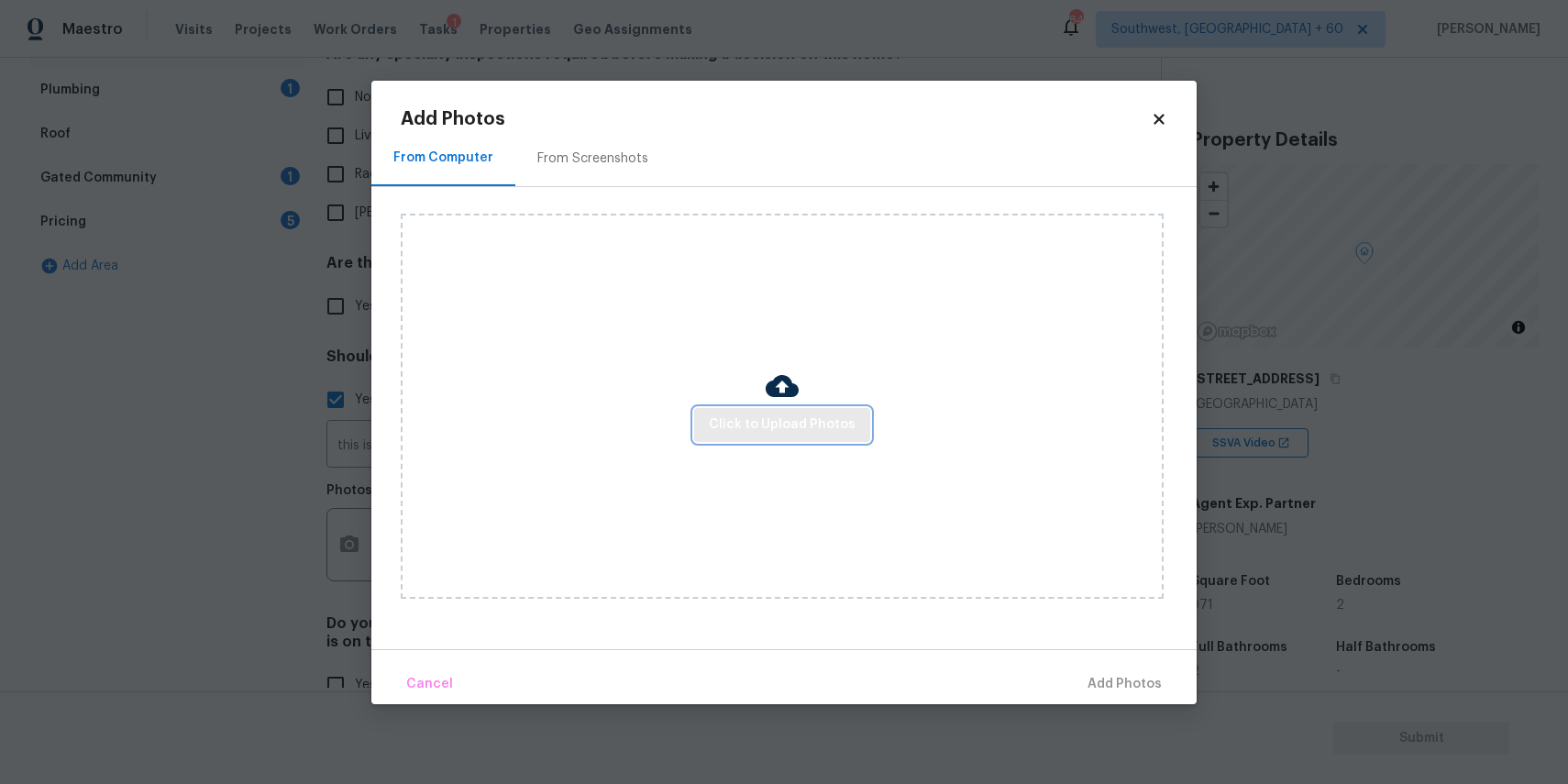
click at [762, 423] on span "Click to Upload Photos" at bounding box center [783, 425] width 147 height 23
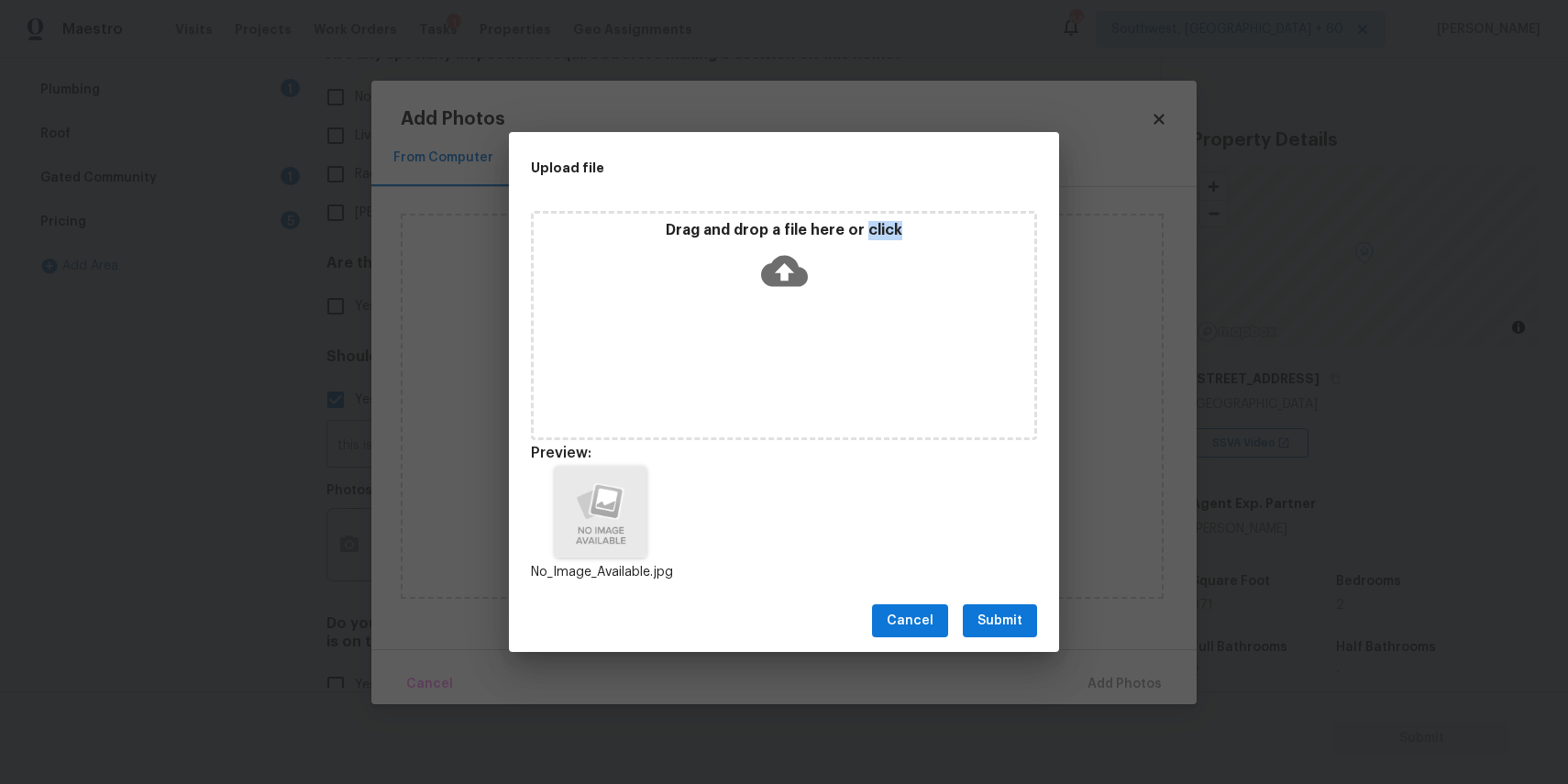
click at [1017, 622] on span "Submit" at bounding box center [1000, 620] width 45 height 23
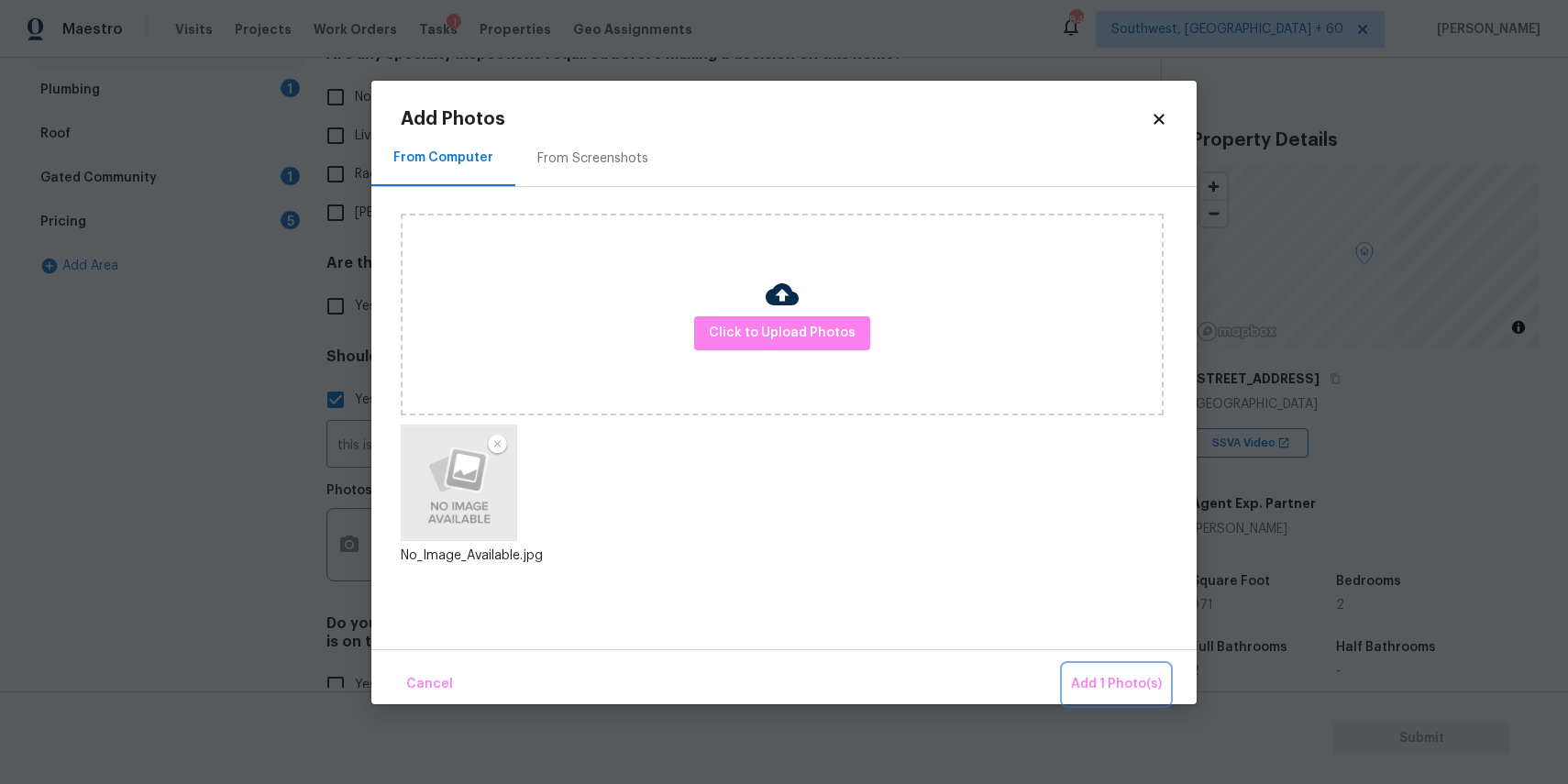
click at [1137, 675] on span "Add 1 Photo(s)" at bounding box center [1117, 684] width 91 height 23
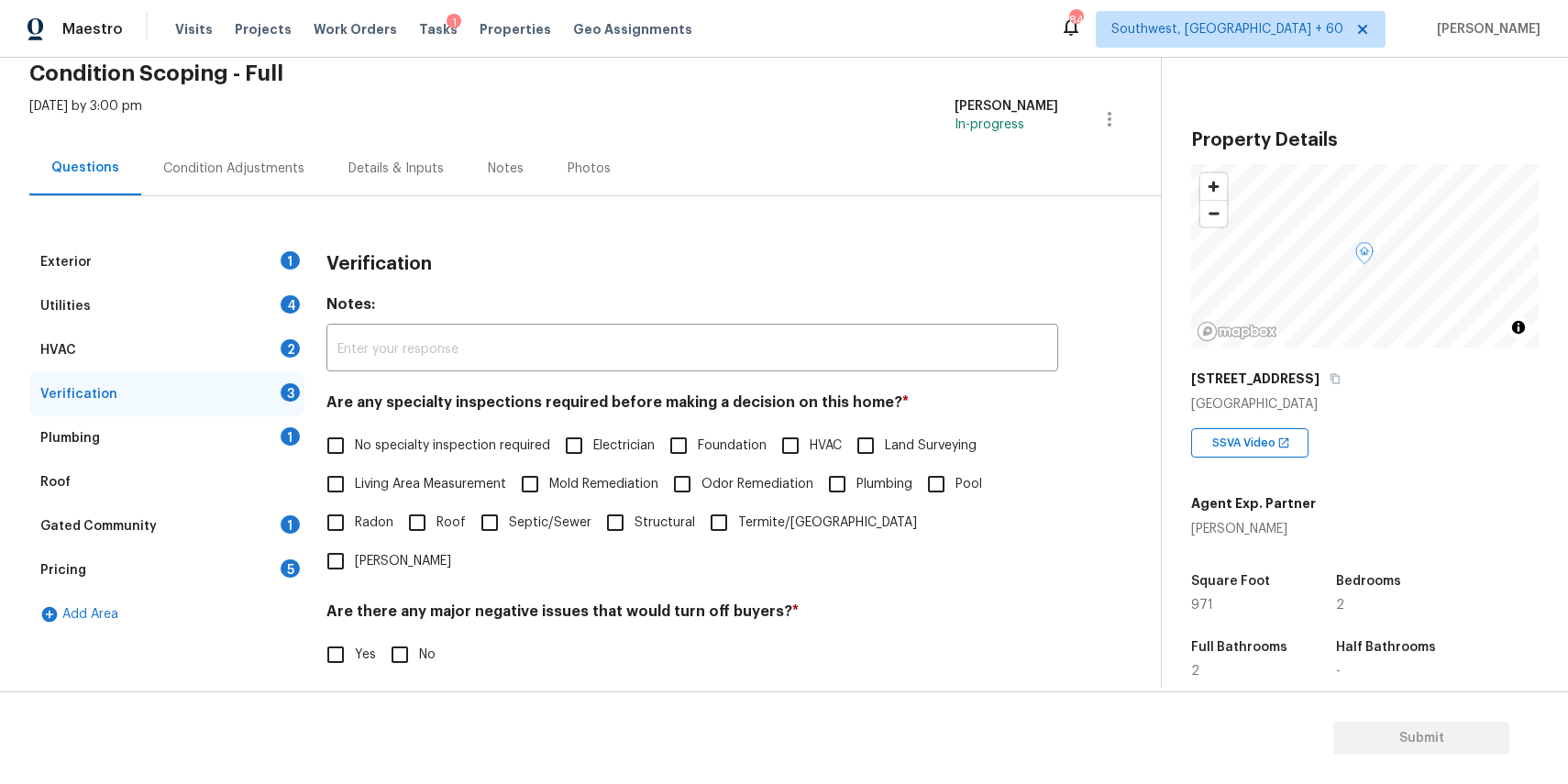
scroll to position [0, 0]
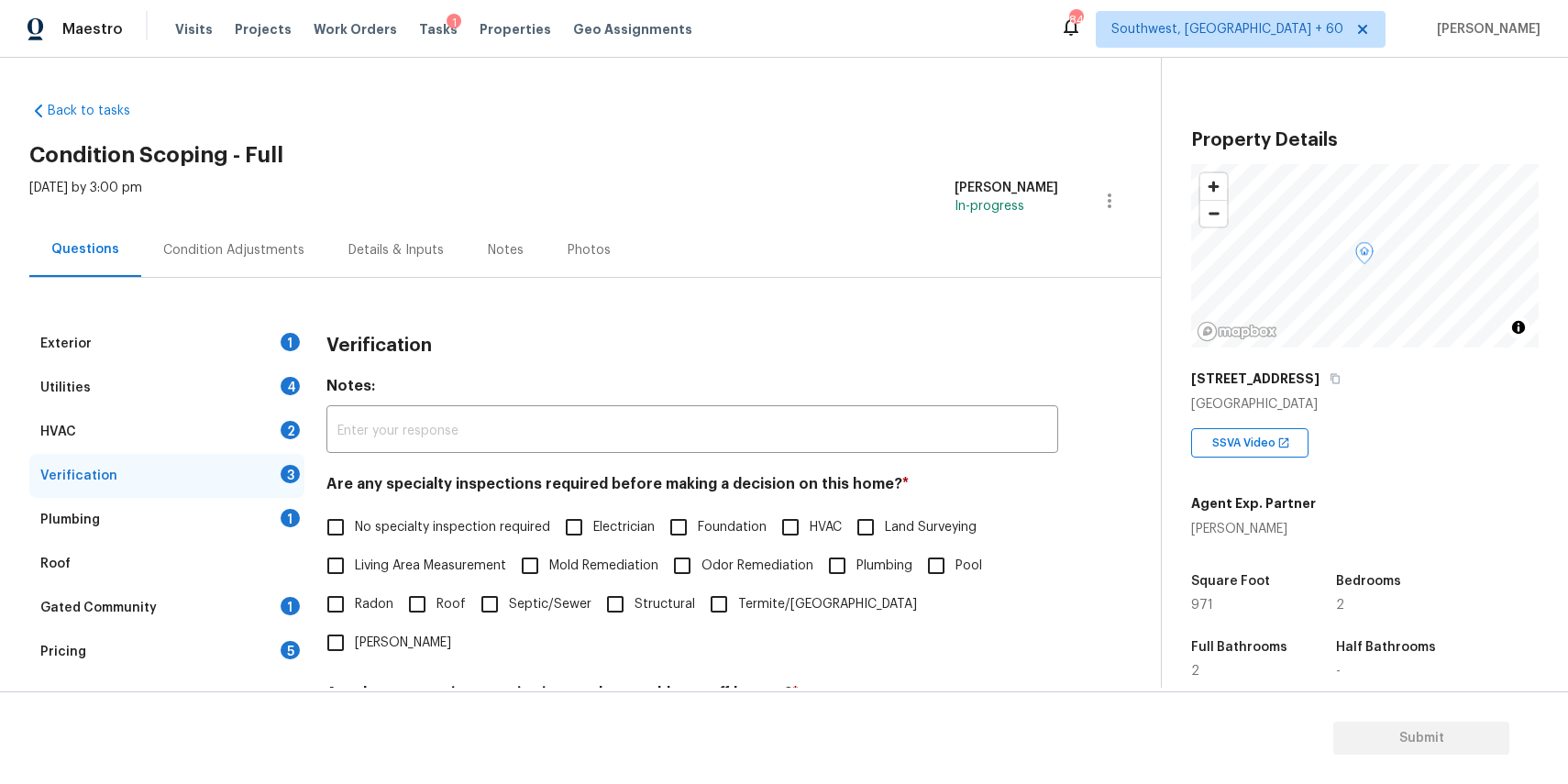
click at [276, 260] on div "Condition Adjustments" at bounding box center [233, 250] width 185 height 55
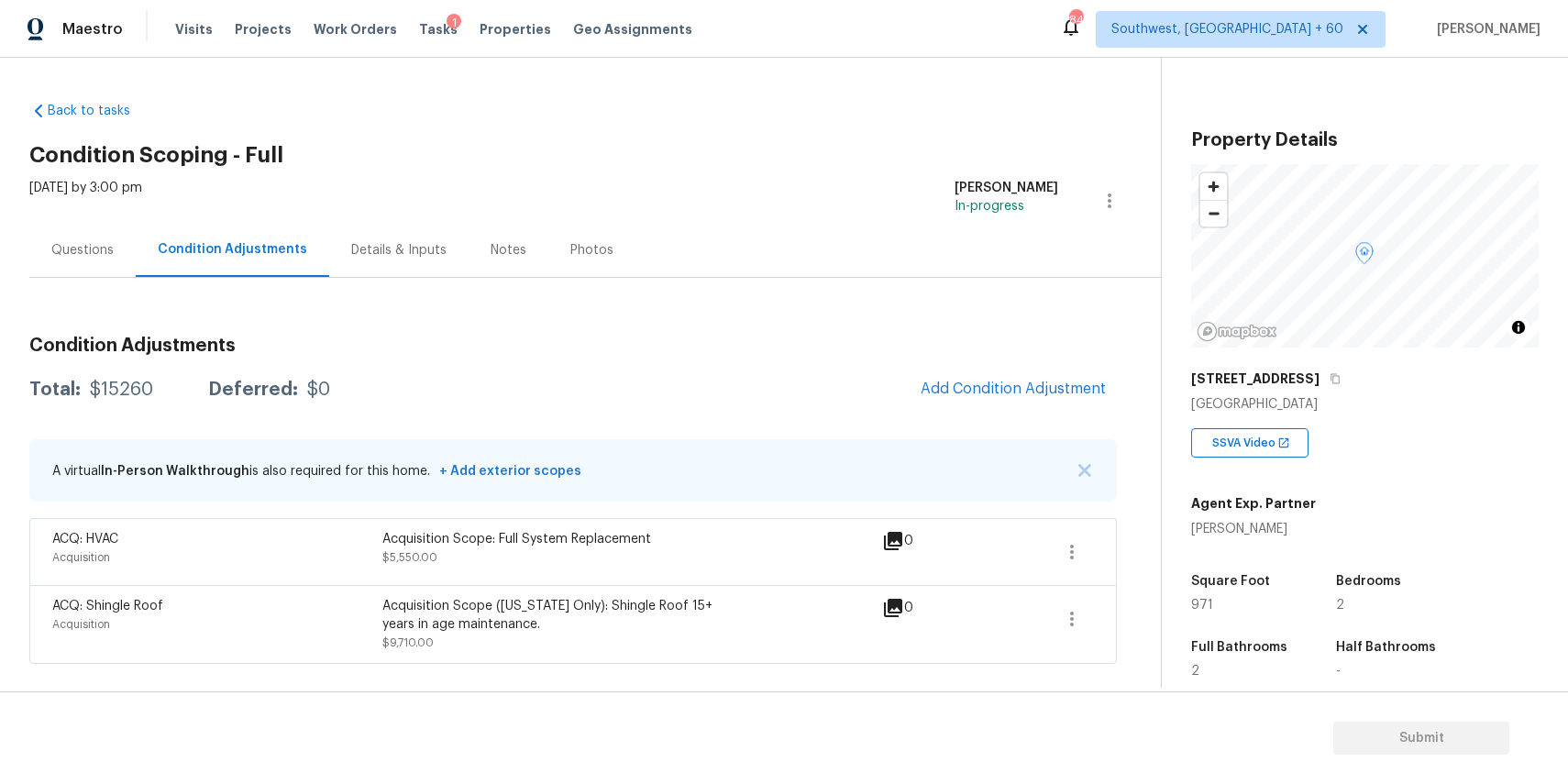
click at [1005, 414] on div "Condition Adjustments Total: $15260 Deferred: $0 Add Condition Adjustment A vir…" at bounding box center [573, 493] width 1087 height 342
click at [1020, 390] on span "Add Condition Adjustment" at bounding box center [1013, 389] width 185 height 17
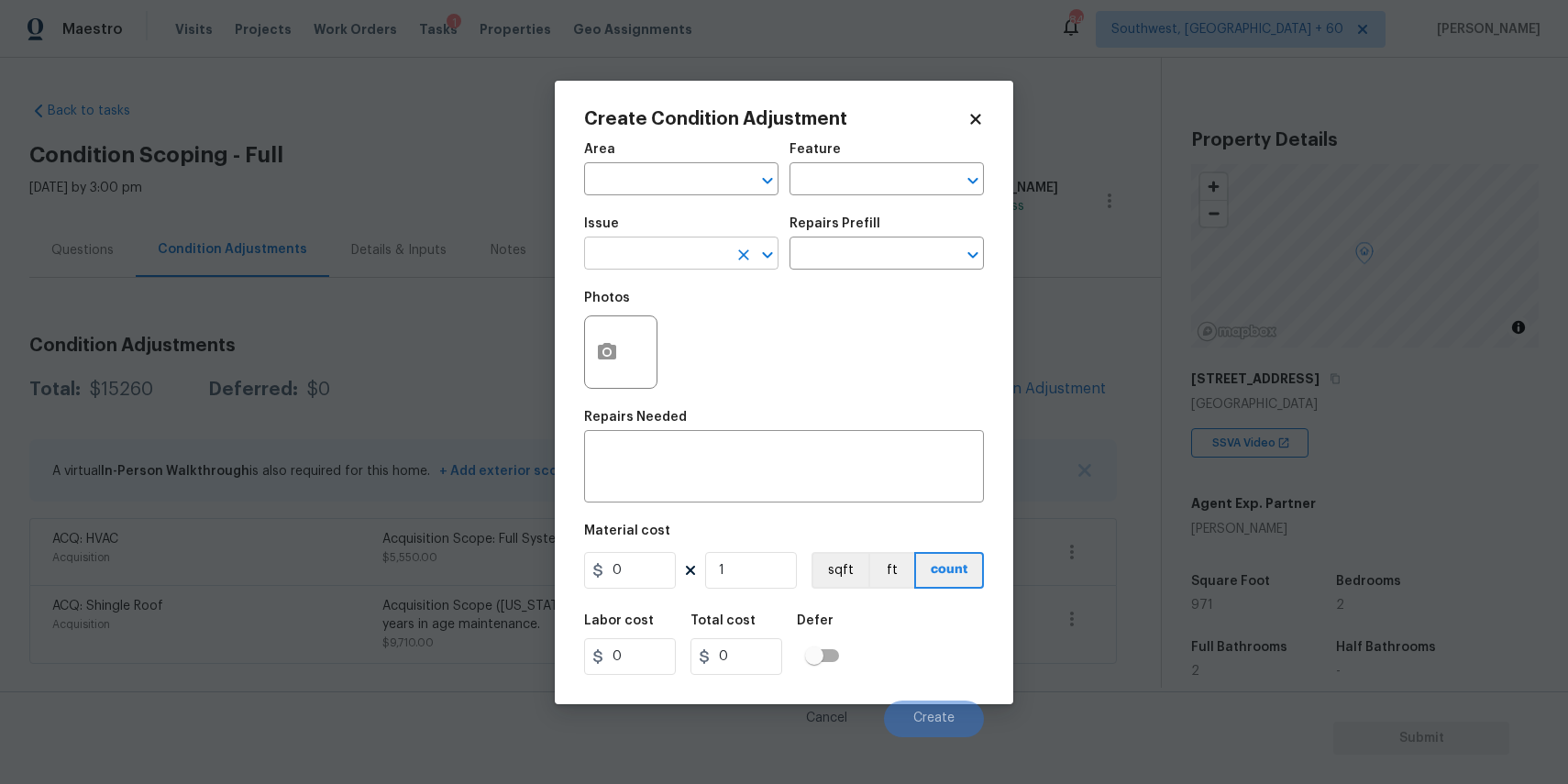
click at [662, 253] on input "text" at bounding box center [656, 255] width 143 height 28
type input "wat"
click at [676, 481] on textarea at bounding box center [784, 468] width 378 height 39
click at [675, 278] on span "Issue ​" at bounding box center [681, 243] width 195 height 74
click at [687, 254] on input "text" at bounding box center [656, 255] width 143 height 28
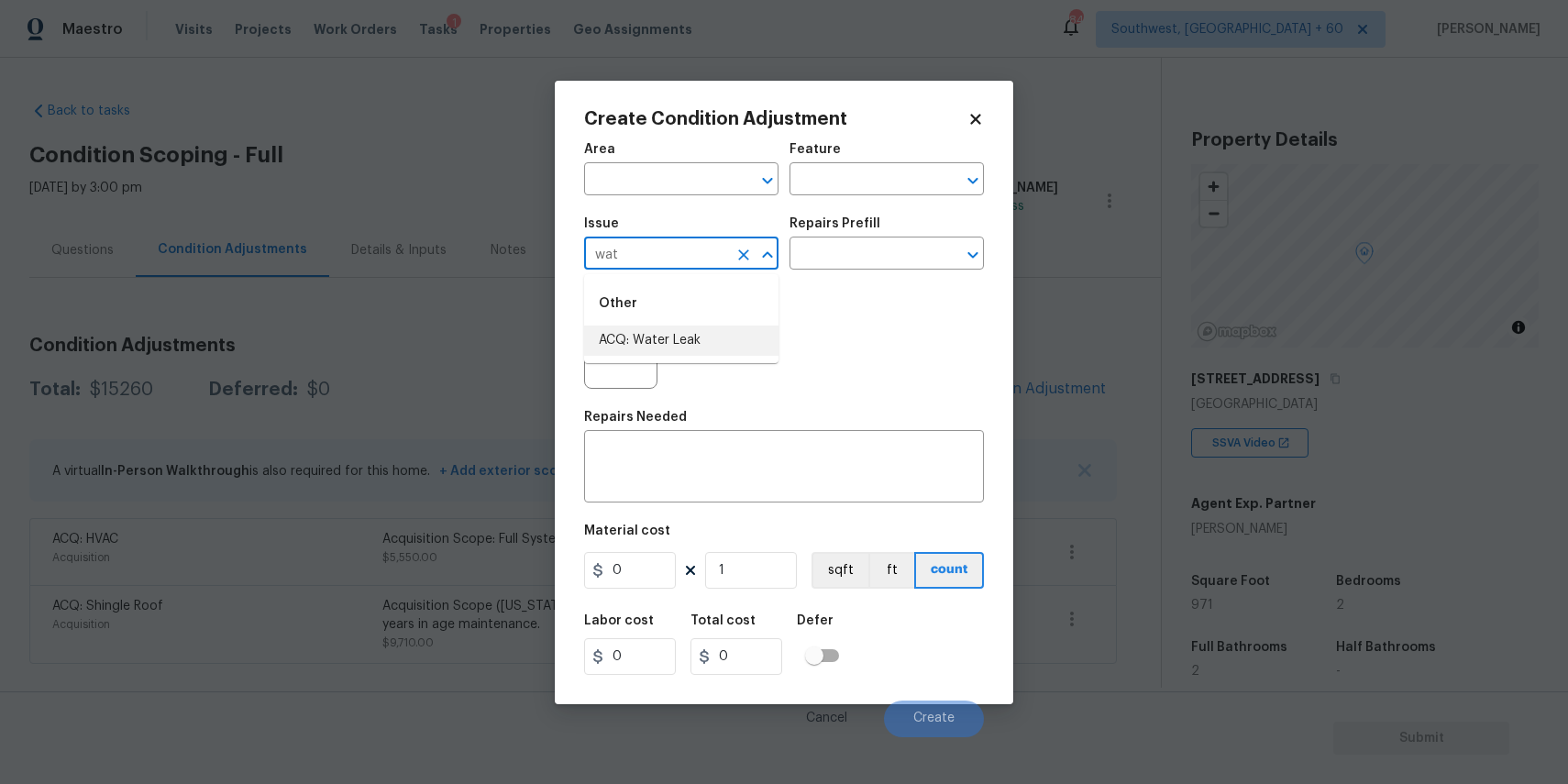
click at [650, 330] on li "ACQ: Water Leak" at bounding box center [681, 340] width 195 height 30
type input "ACQ: Water Leak"
click at [653, 541] on div "Material cost" at bounding box center [784, 536] width 400 height 24
click at [905, 485] on textarea at bounding box center [784, 468] width 378 height 39
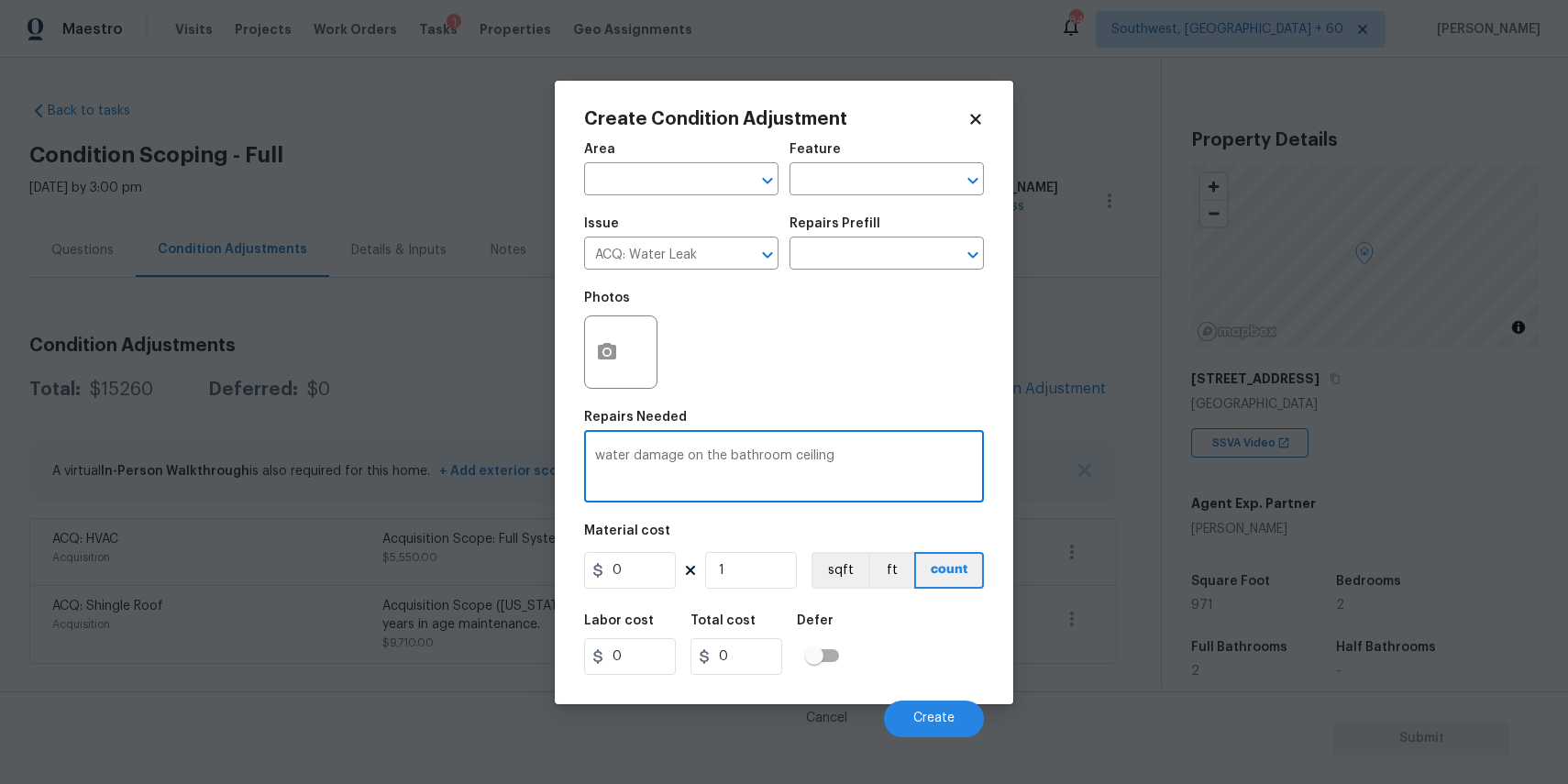
type textarea "water damage on the bathroom ceiling"
click at [648, 585] on input "0" at bounding box center [630, 570] width 92 height 37
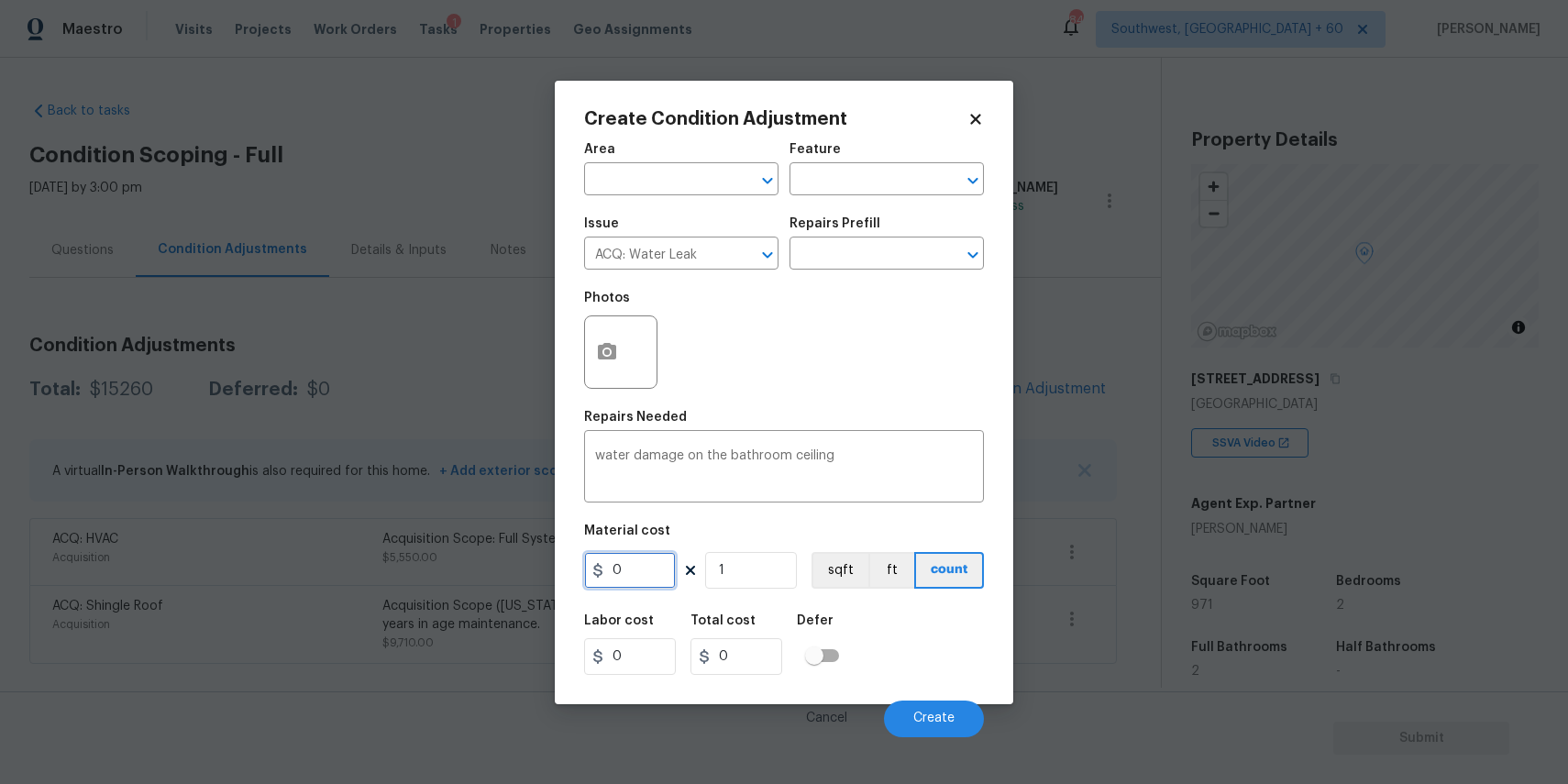
click at [648, 585] on input "0" at bounding box center [630, 570] width 92 height 37
type input "2500"
click at [616, 349] on icon "button" at bounding box center [607, 352] width 22 height 22
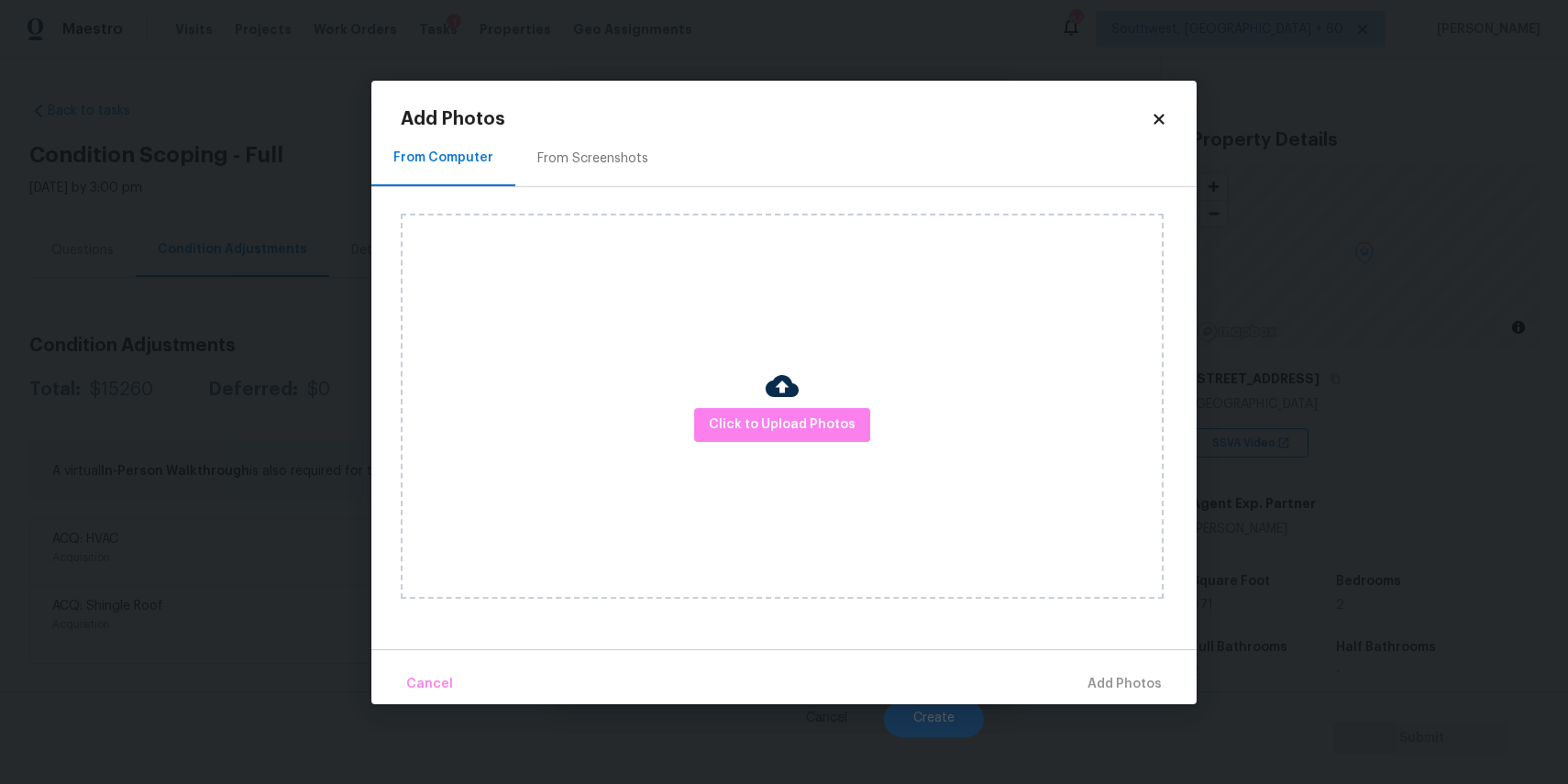
click at [847, 403] on div "Click to Upload Photos" at bounding box center [782, 406] width 763 height 385
click at [840, 416] on span "Click to Upload Photos" at bounding box center [783, 425] width 147 height 23
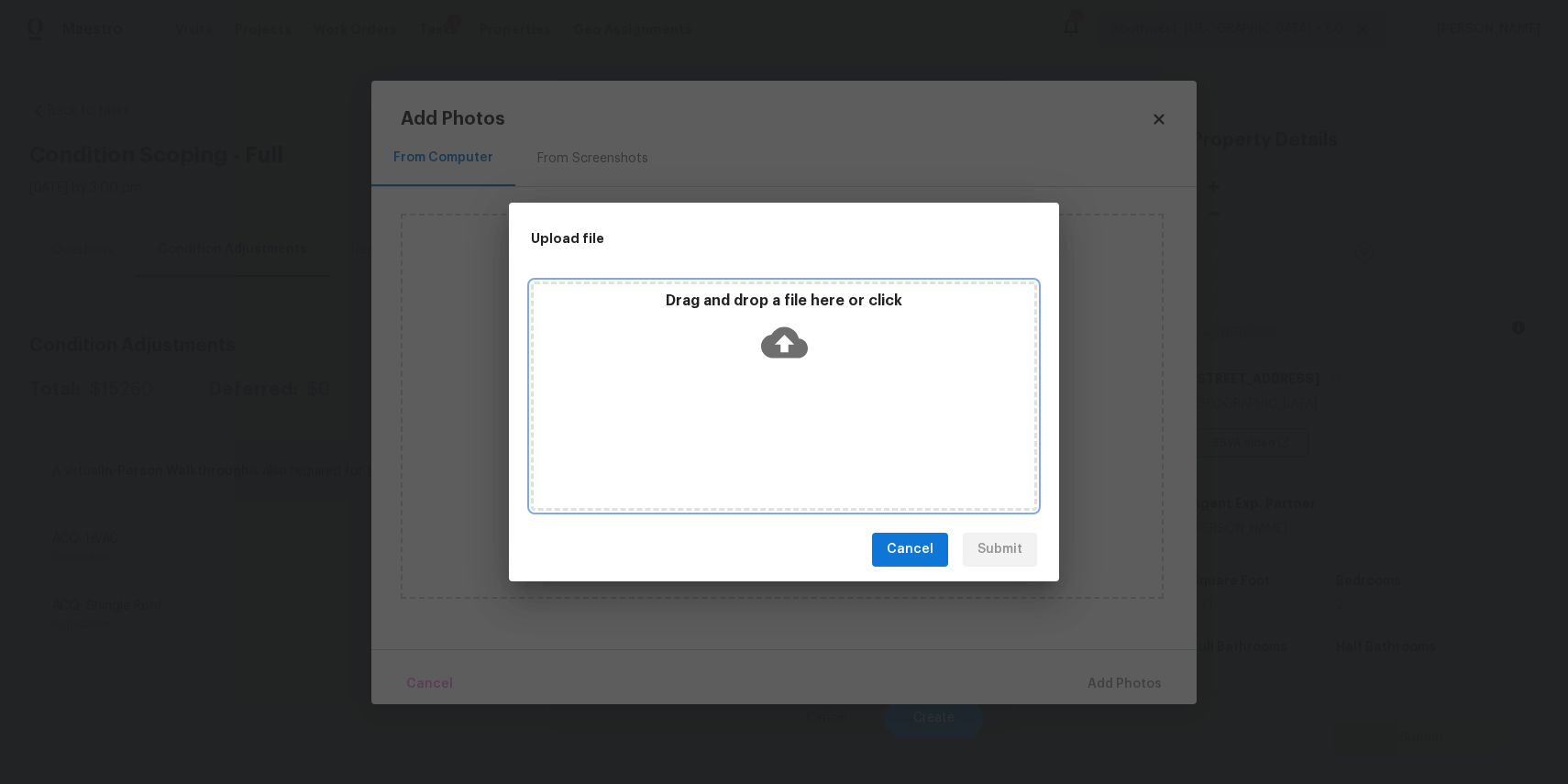
click at [838, 413] on div "Drag and drop a file here or click" at bounding box center [784, 396] width 506 height 229
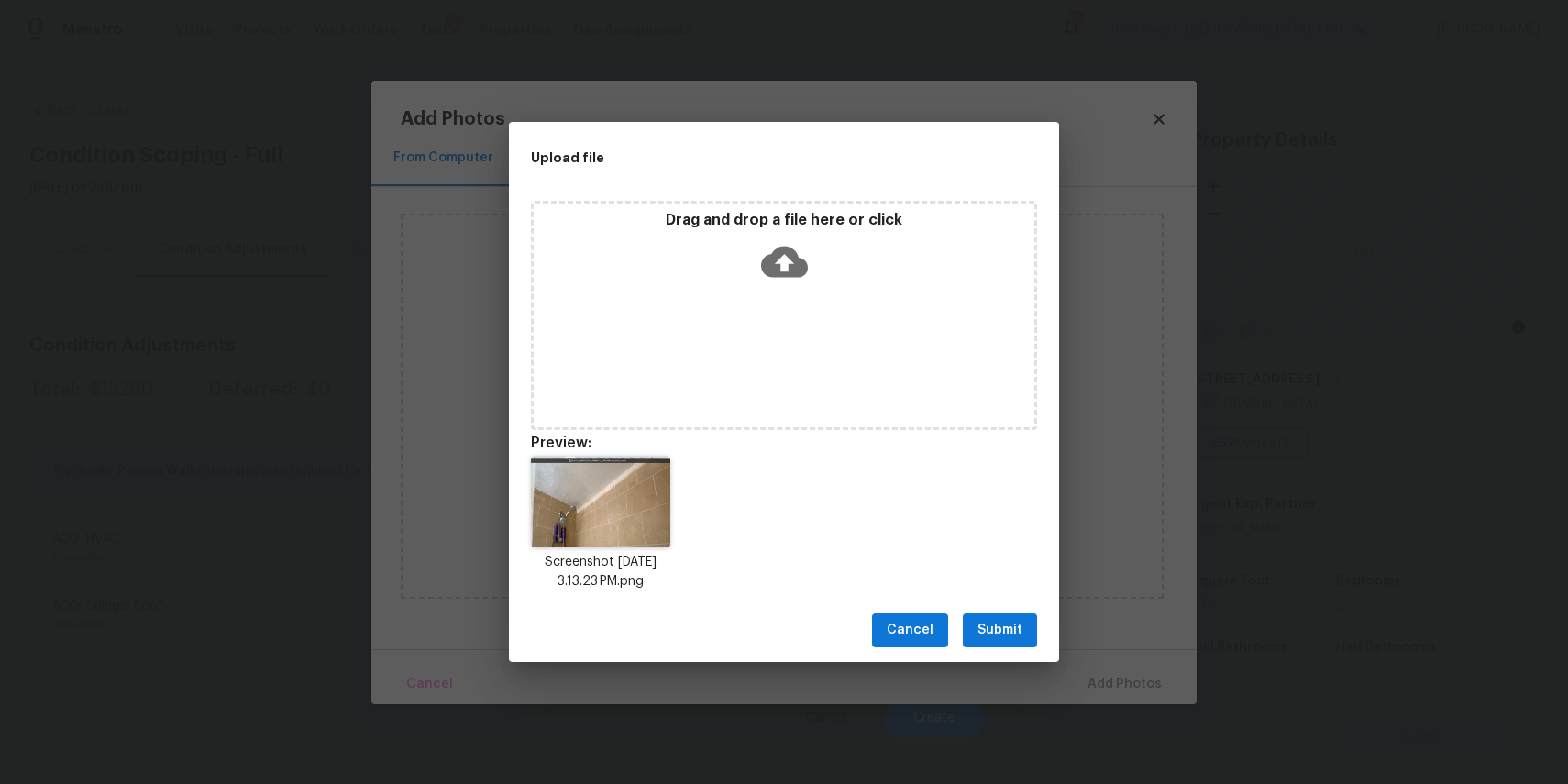
click at [1020, 635] on span "Submit" at bounding box center [1000, 630] width 45 height 23
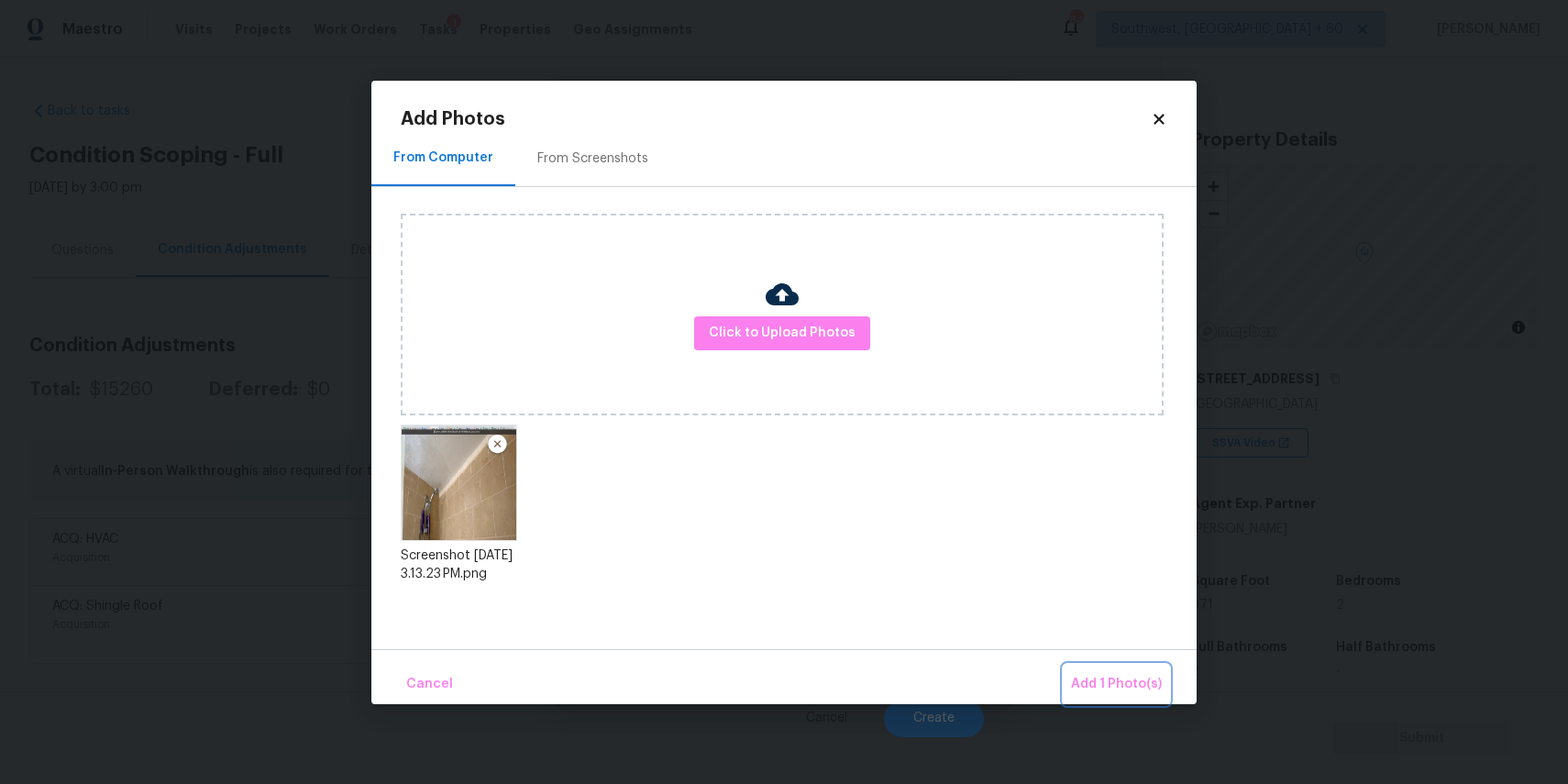
click at [1109, 677] on span "Add 1 Photo(s)" at bounding box center [1117, 684] width 91 height 23
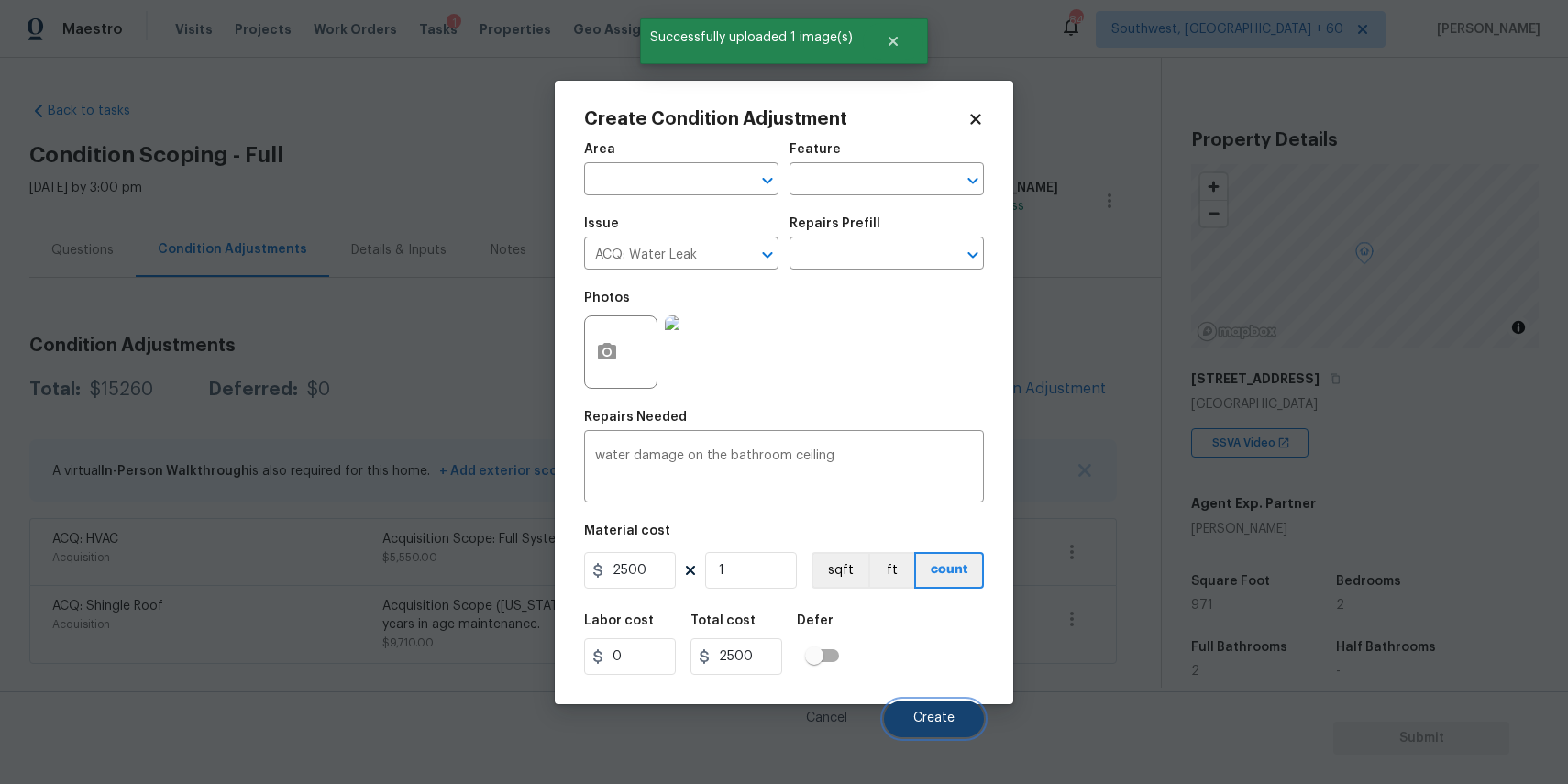
click at [945, 715] on span "Create" at bounding box center [934, 718] width 41 height 14
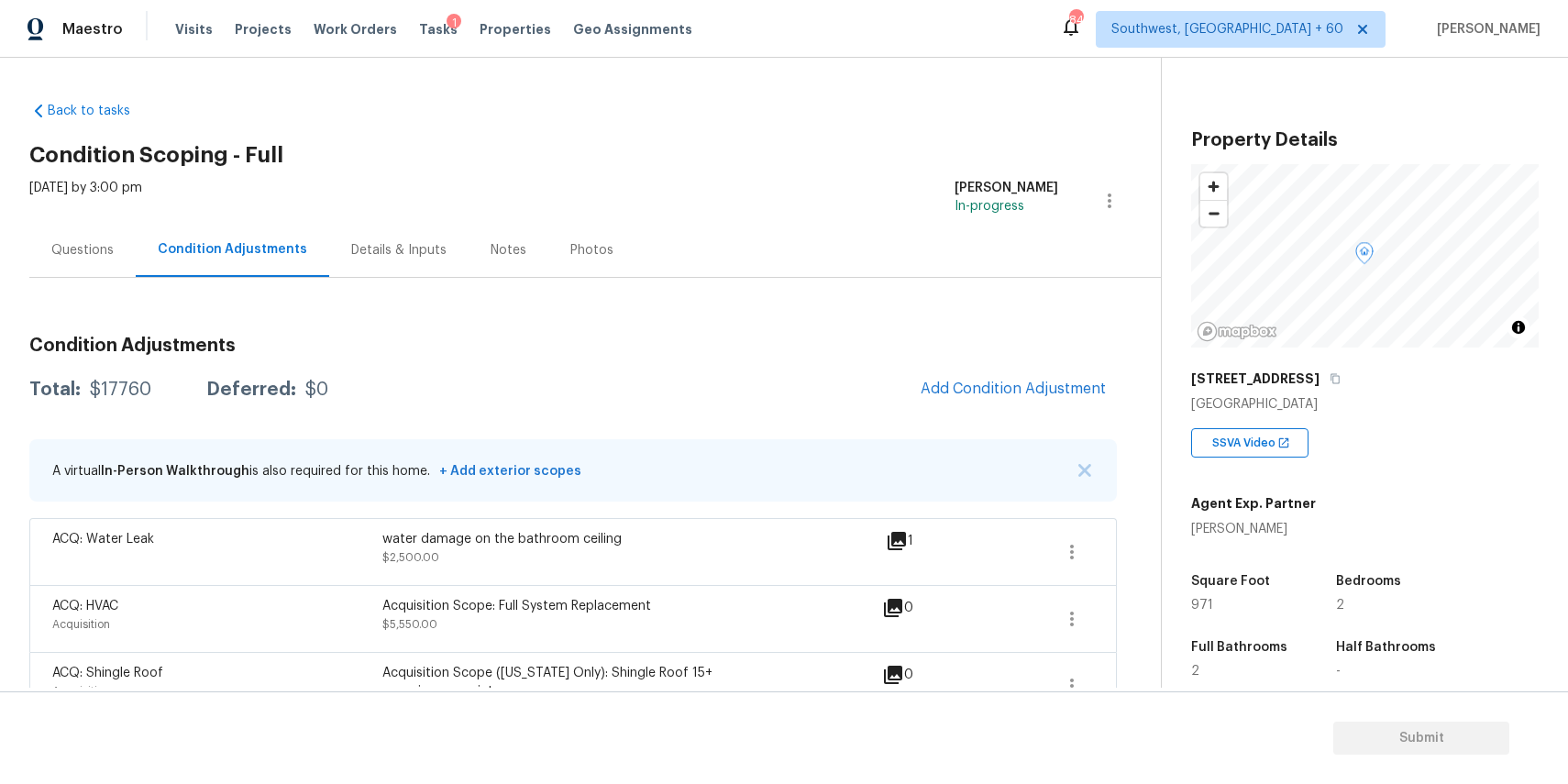
scroll to position [49, 0]
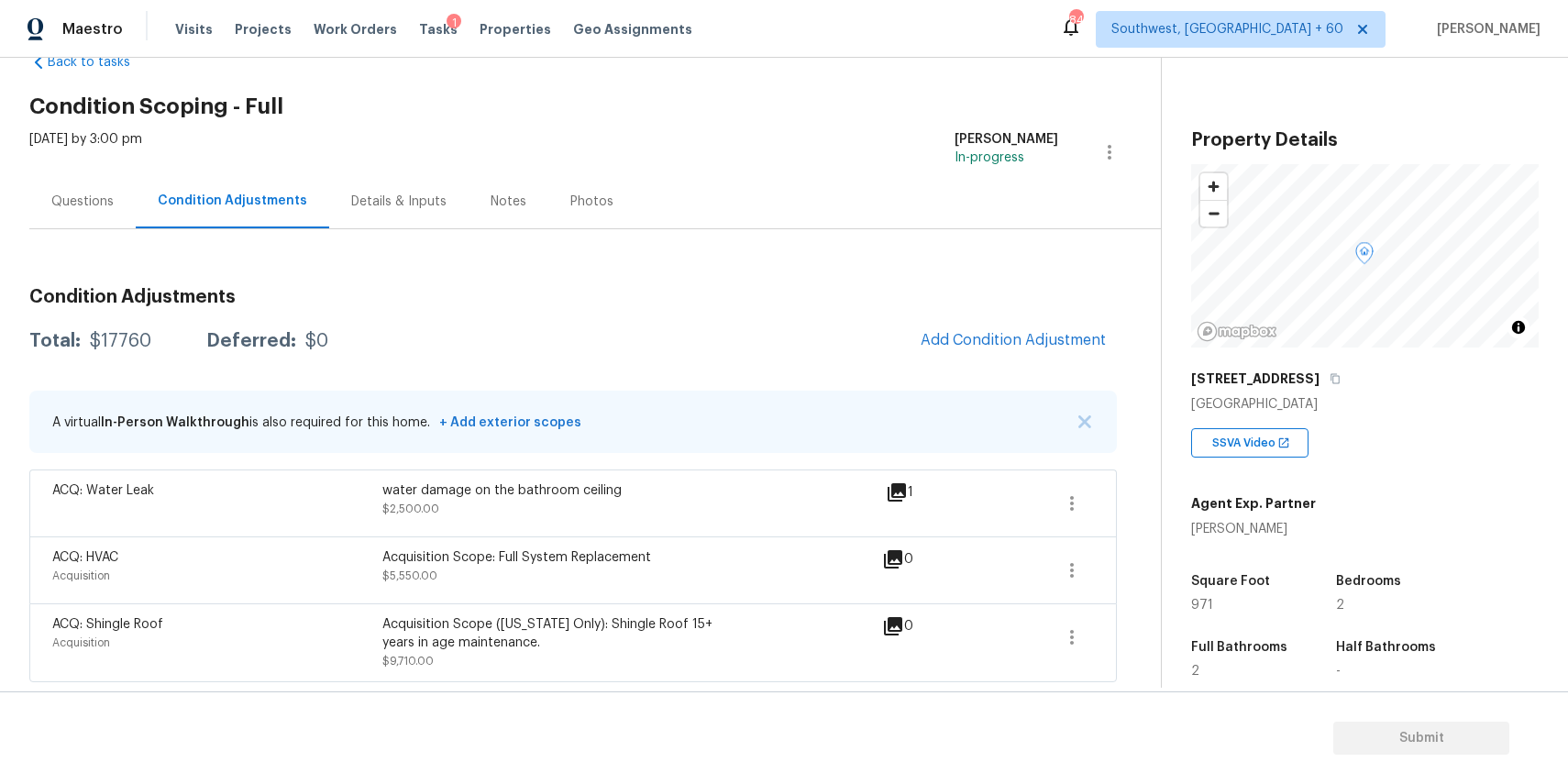
click at [112, 209] on div "Questions" at bounding box center [82, 201] width 106 height 55
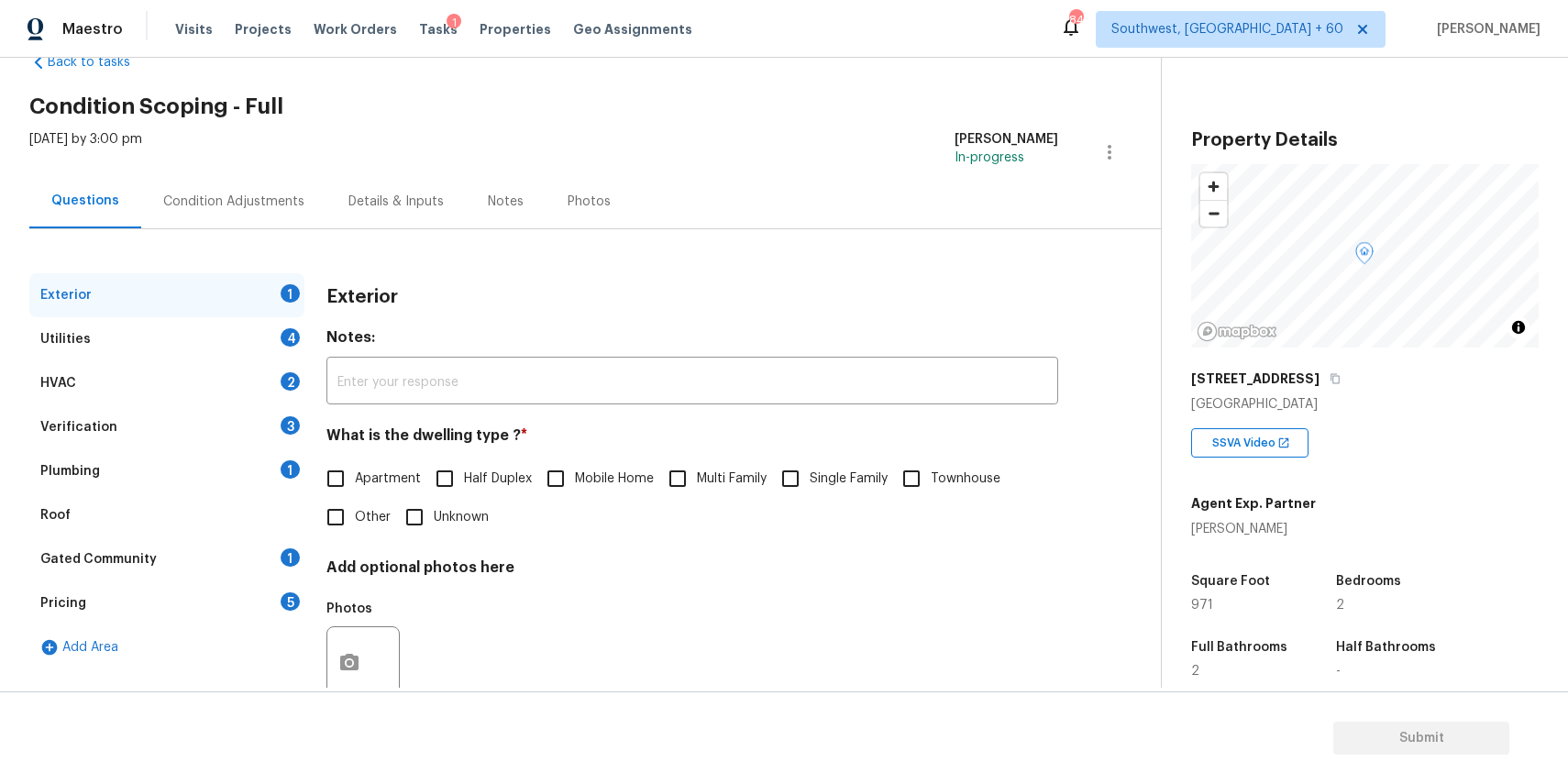
click at [150, 456] on div "Plumbing 1" at bounding box center [166, 471] width 276 height 44
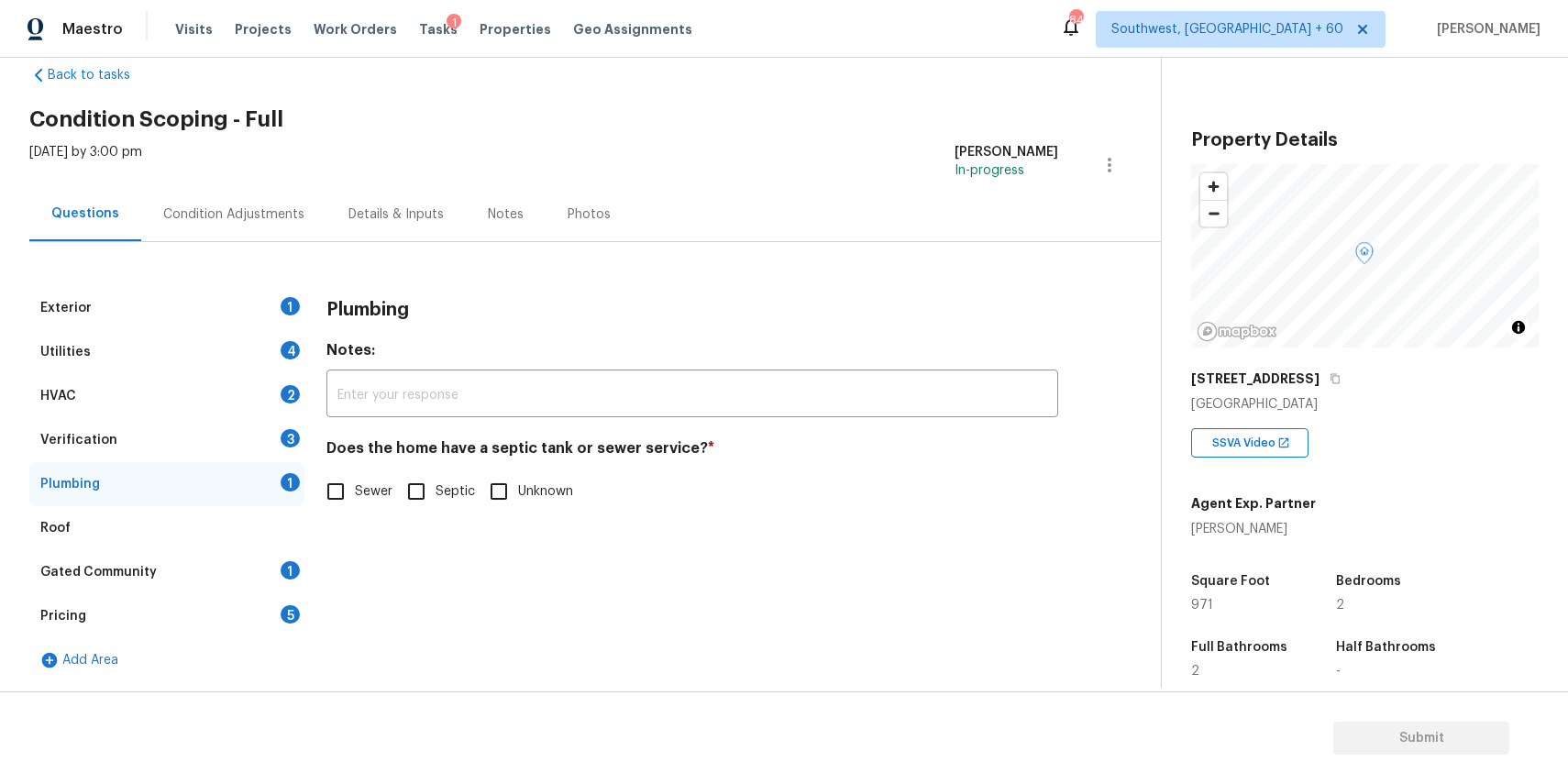
scroll to position [36, 0]
click at [284, 377] on div "HVAC 2" at bounding box center [166, 396] width 276 height 44
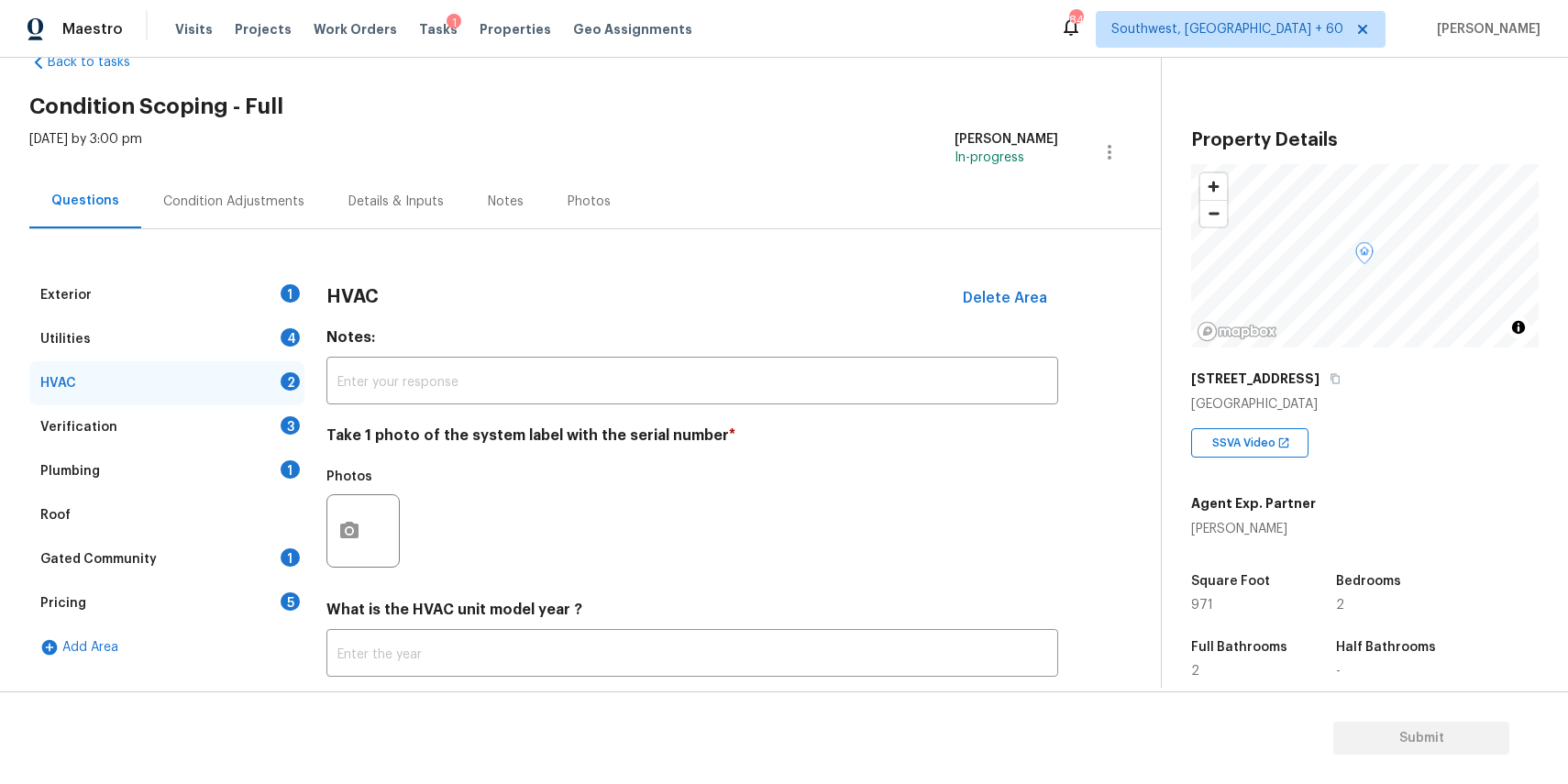
scroll to position [160, 0]
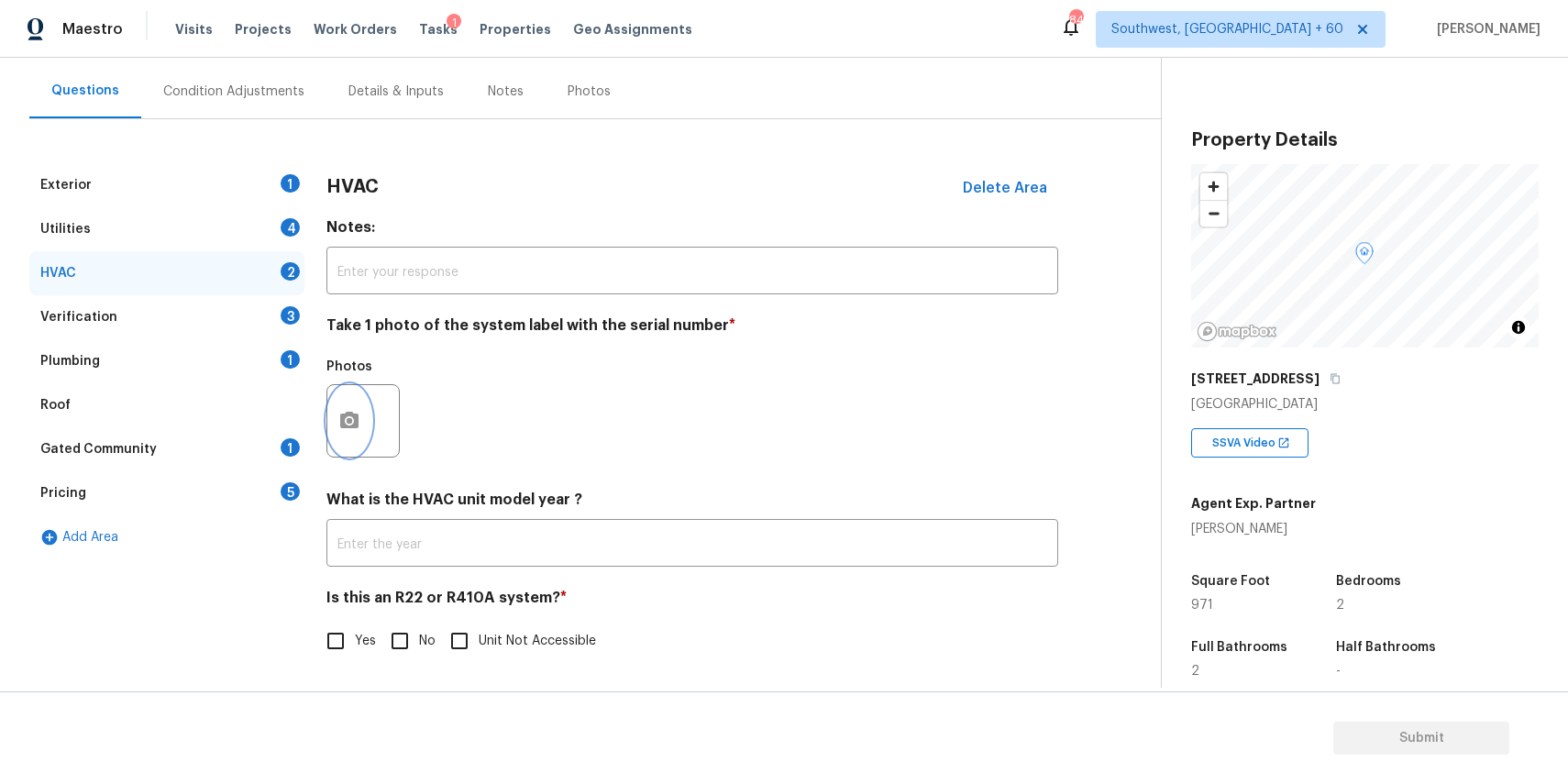
click at [344, 403] on button "button" at bounding box center [349, 421] width 44 height 71
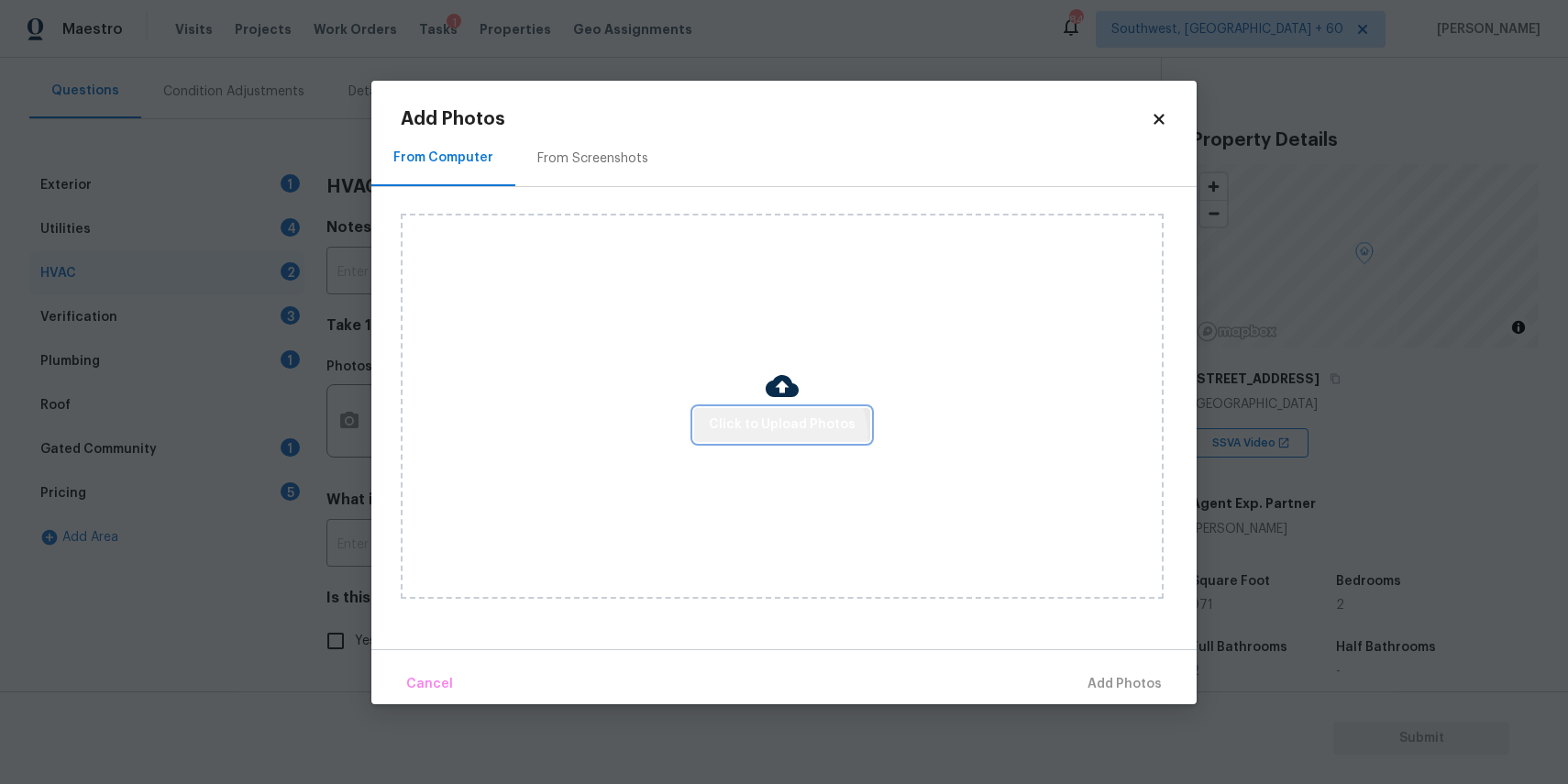
click at [772, 440] on button "Click to Upload Photos" at bounding box center [782, 425] width 176 height 34
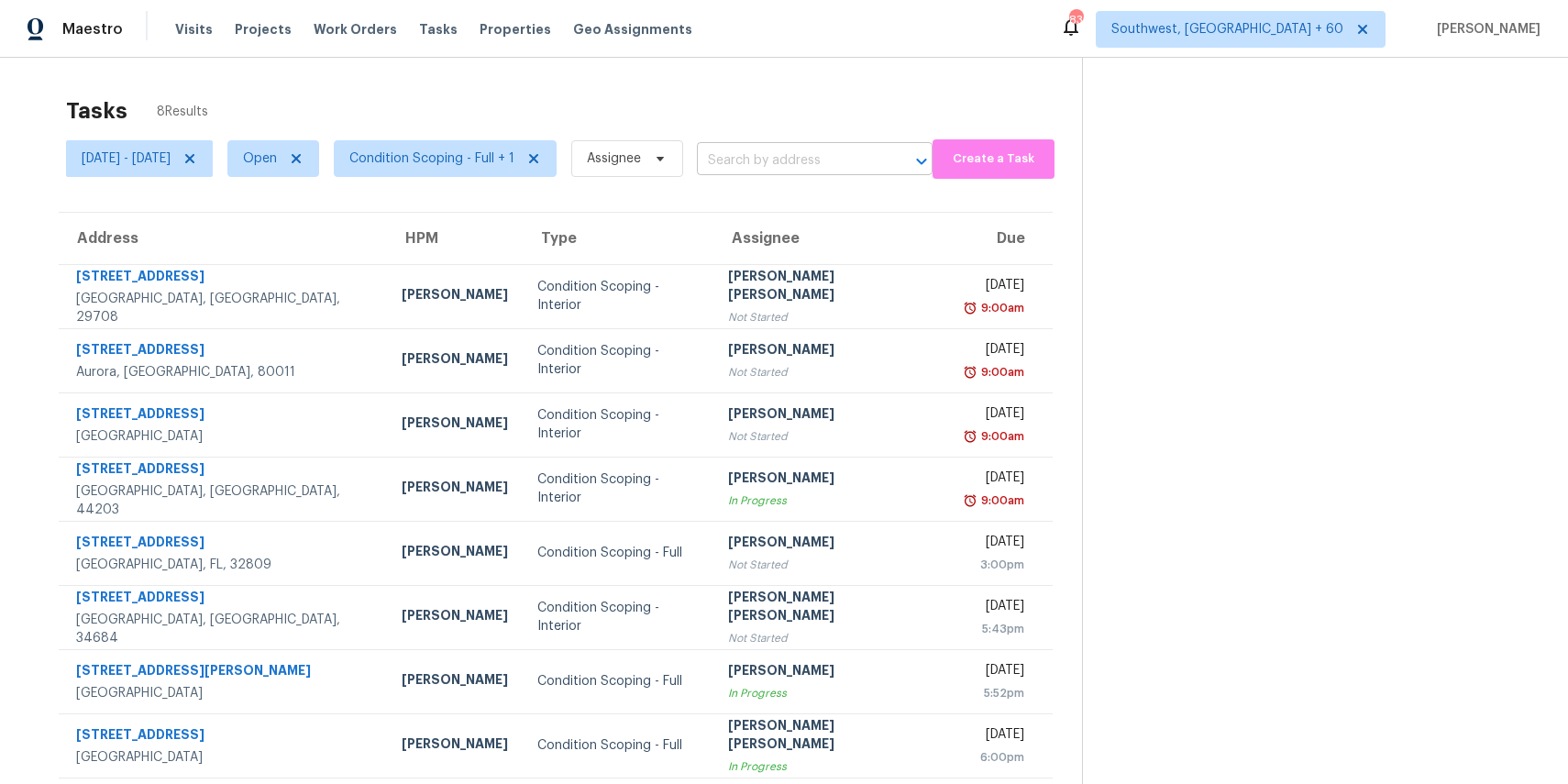
click at [781, 161] on input "text" at bounding box center [789, 161] width 184 height 28
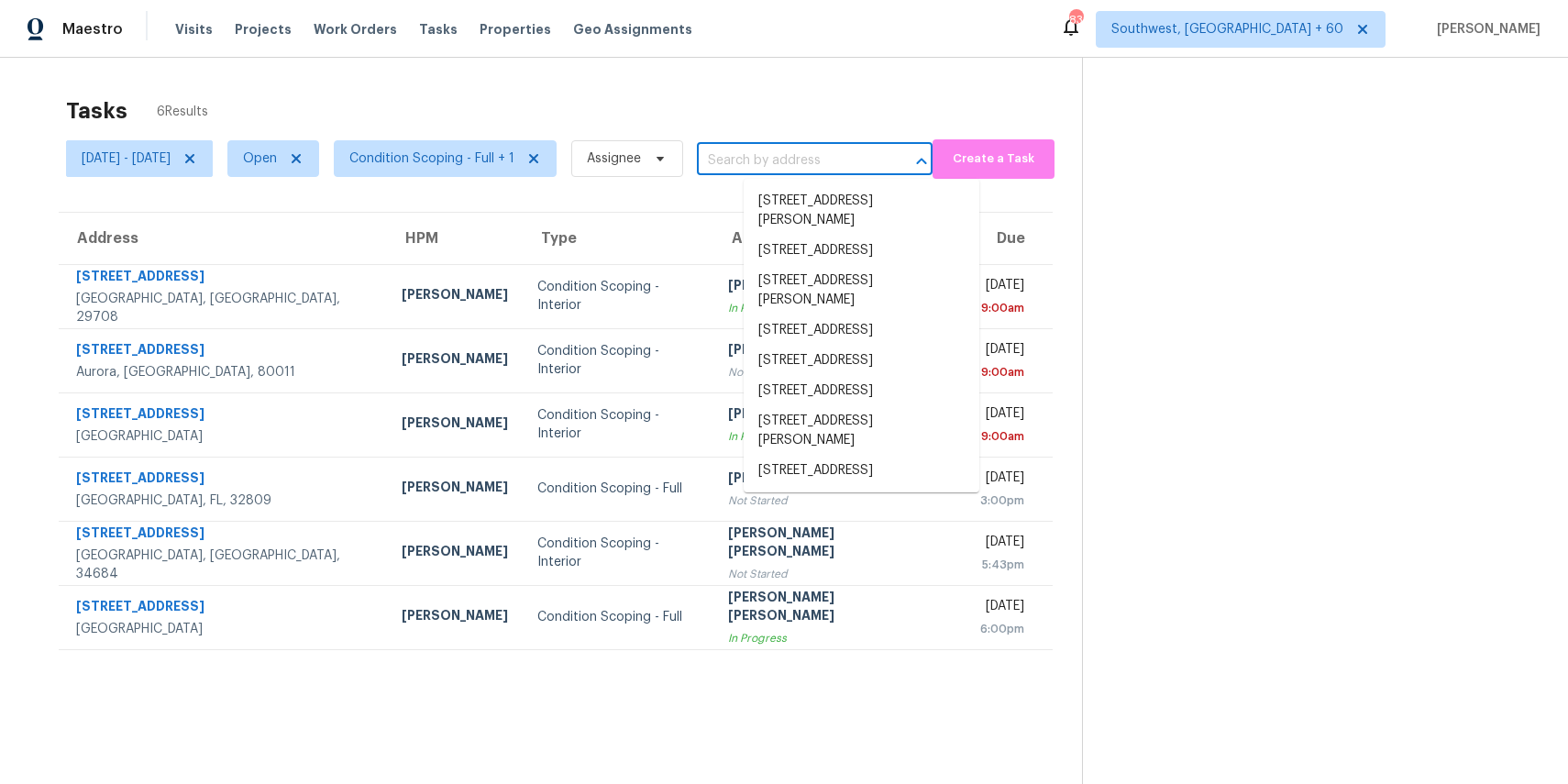
click at [807, 90] on div "Tasks 6 Results" at bounding box center [574, 111] width 1016 height 48
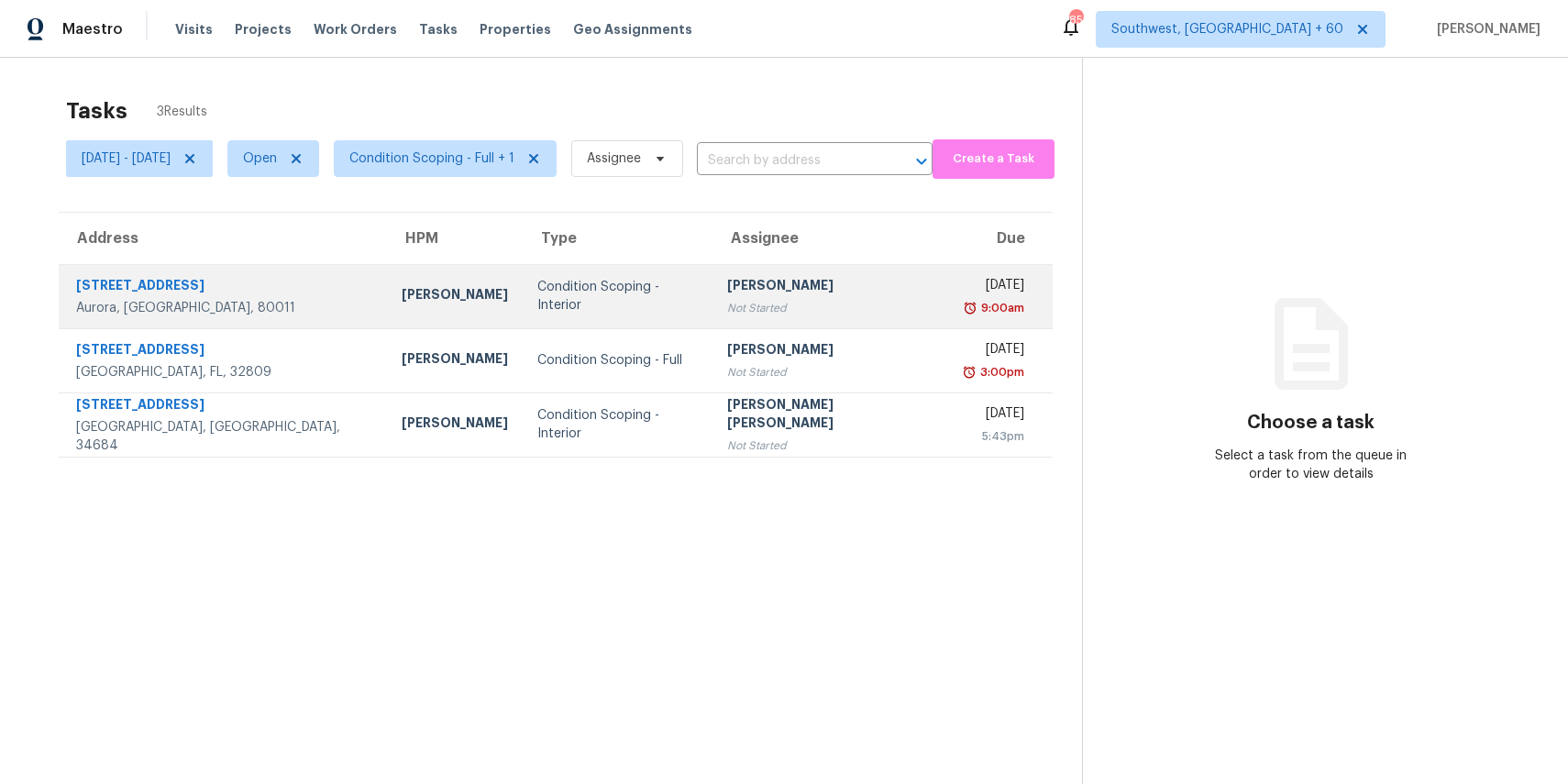
click at [795, 304] on div "Not Started" at bounding box center [831, 308] width 207 height 19
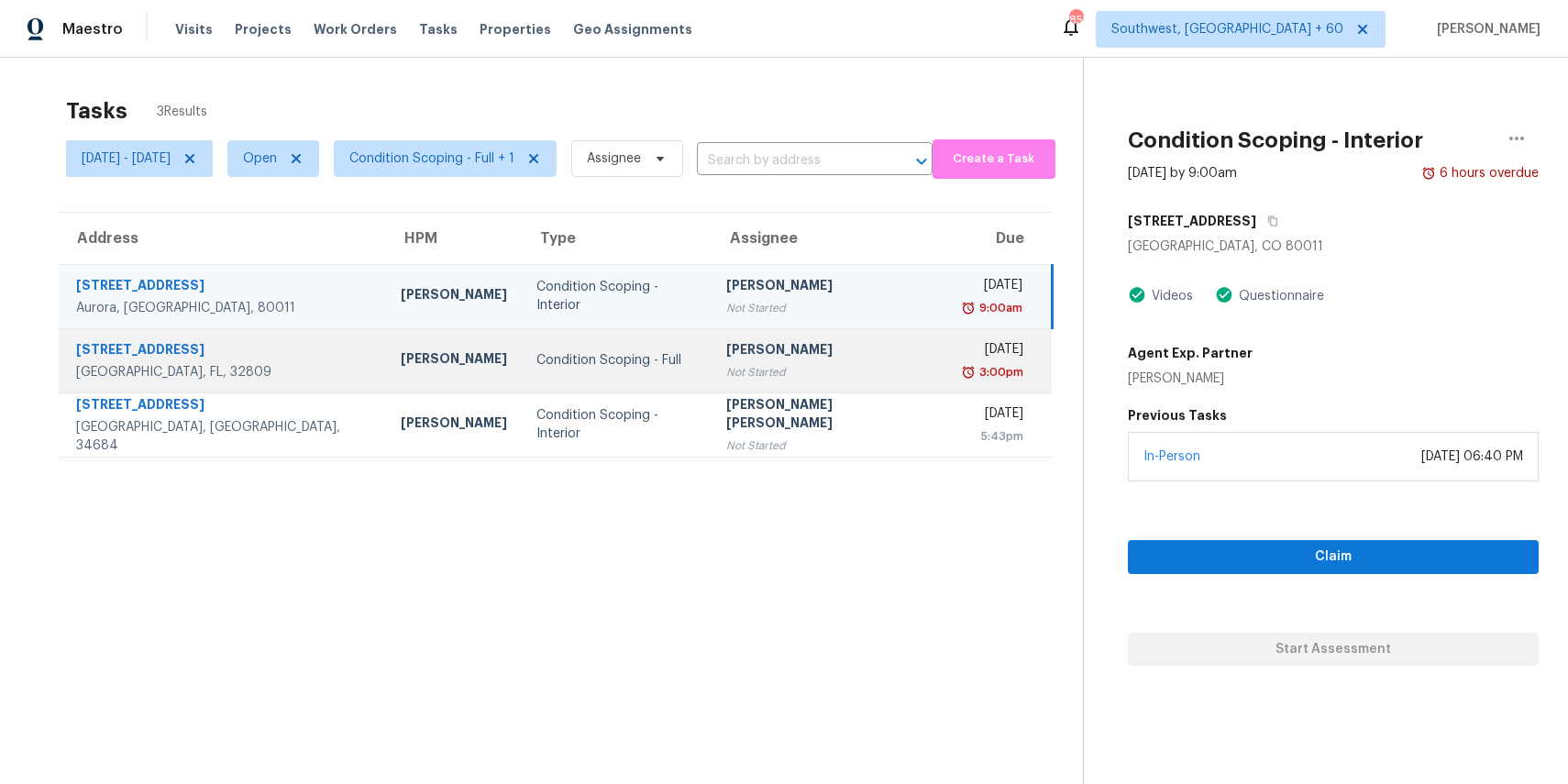
click at [962, 340] on div "Fri, Aug 22nd 2025" at bounding box center [992, 352] width 61 height 23
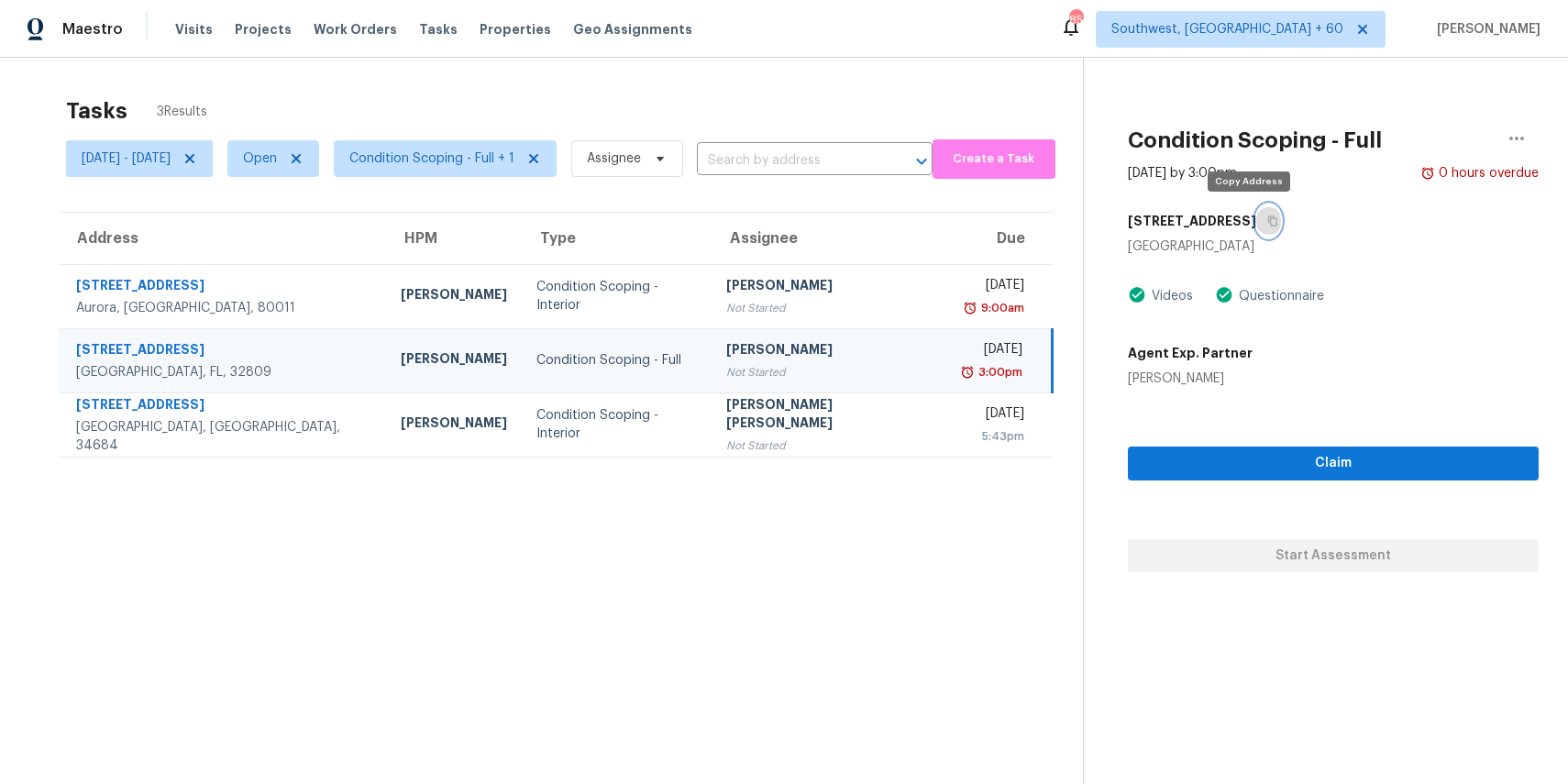
click at [1267, 220] on icon "button" at bounding box center [1273, 221] width 11 height 11
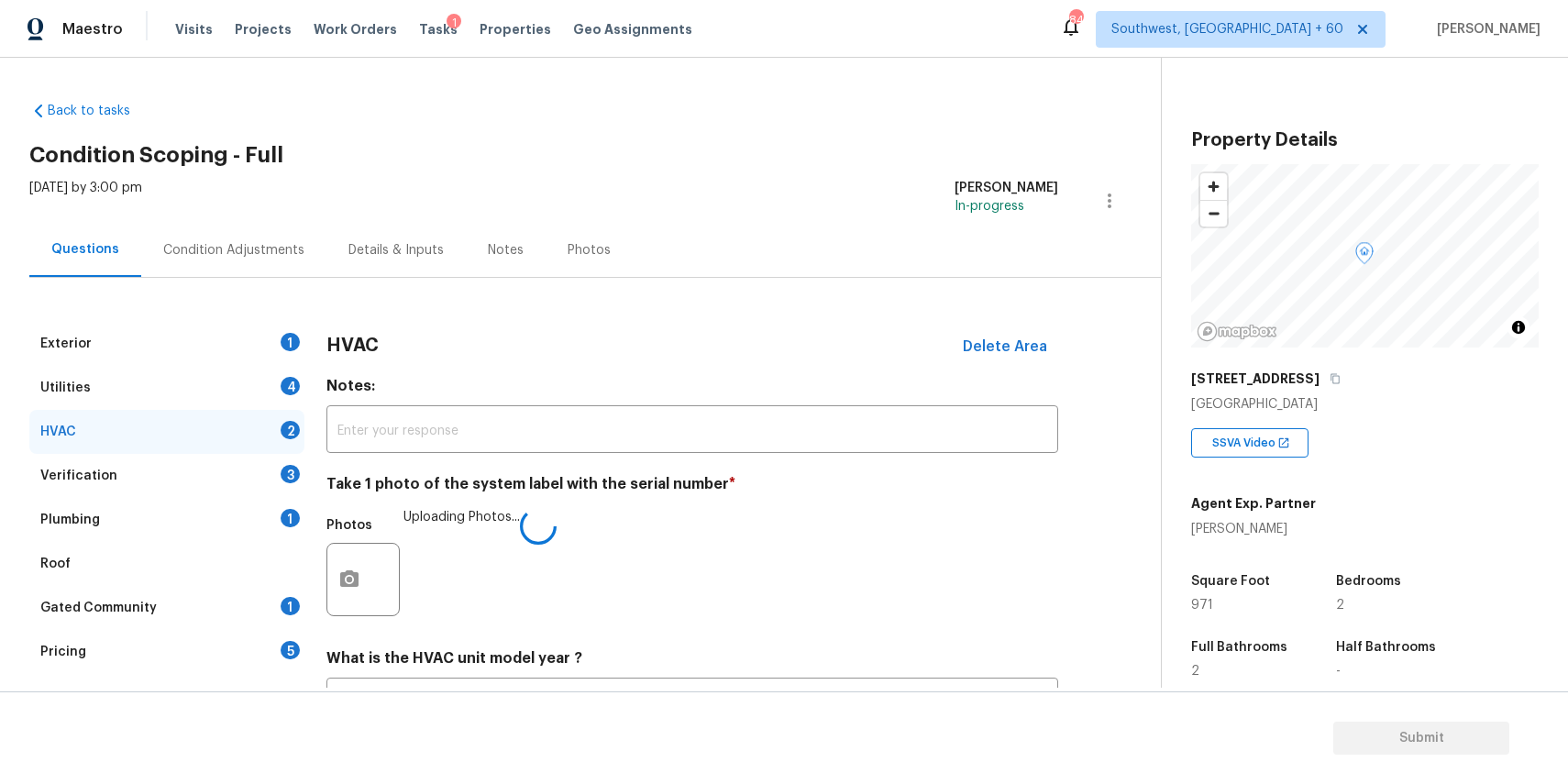
scroll to position [160, 0]
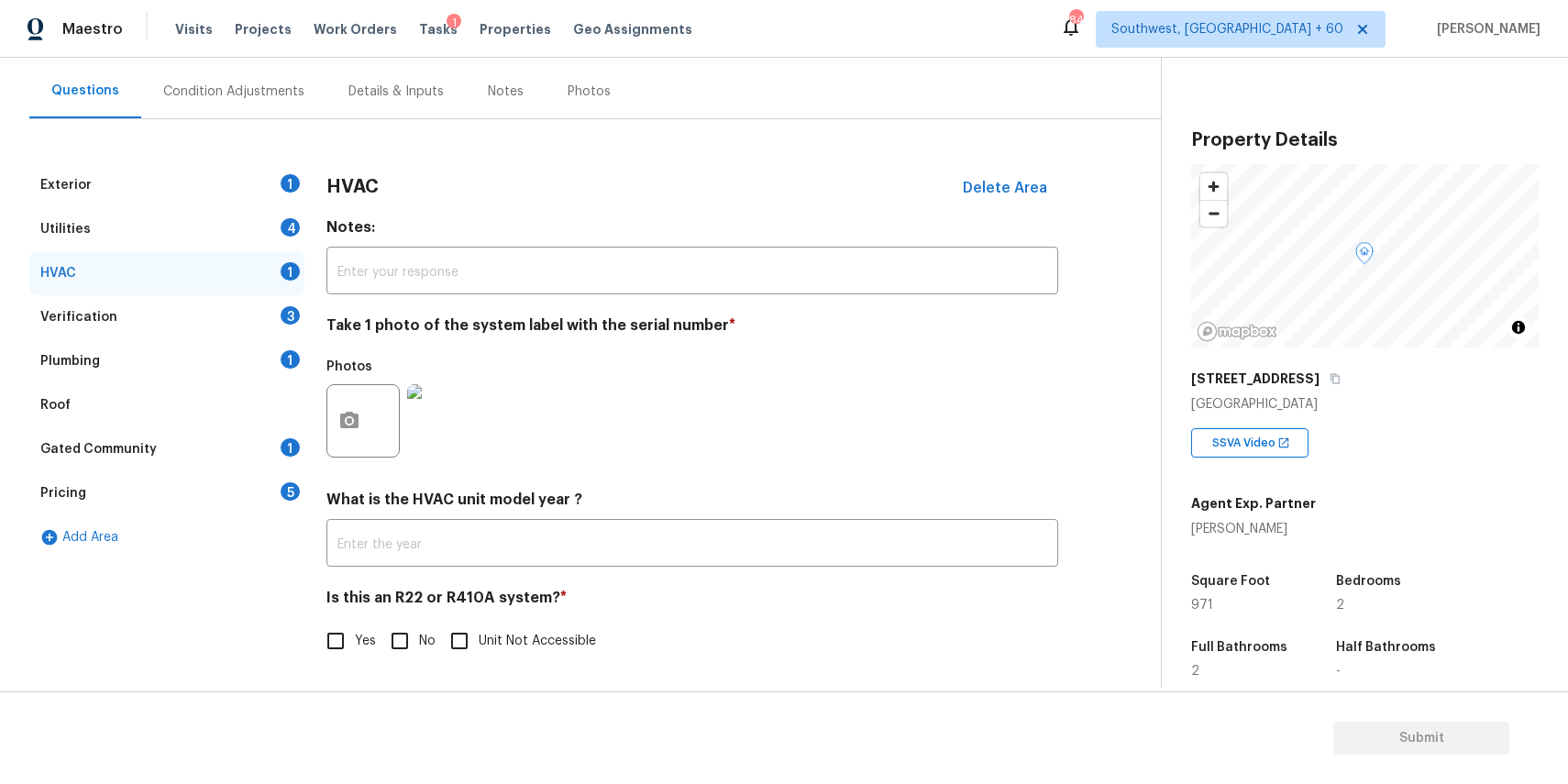
click at [266, 190] on div "Exterior 1" at bounding box center [166, 185] width 276 height 44
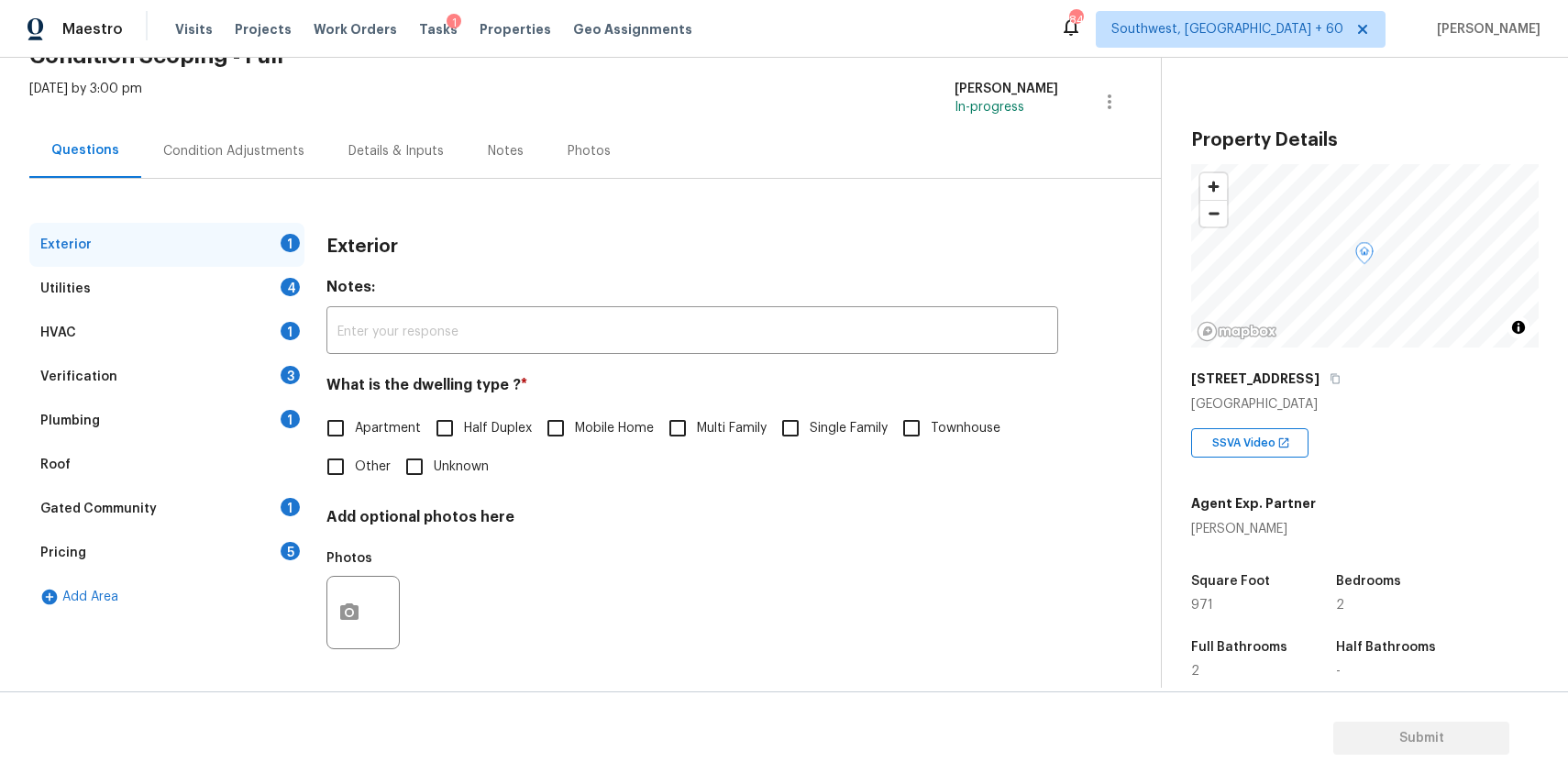
click at [930, 418] on input "Townhouse" at bounding box center [911, 428] width 39 height 39
checkbox input "true"
click at [265, 302] on div "Utilities 4" at bounding box center [166, 289] width 276 height 44
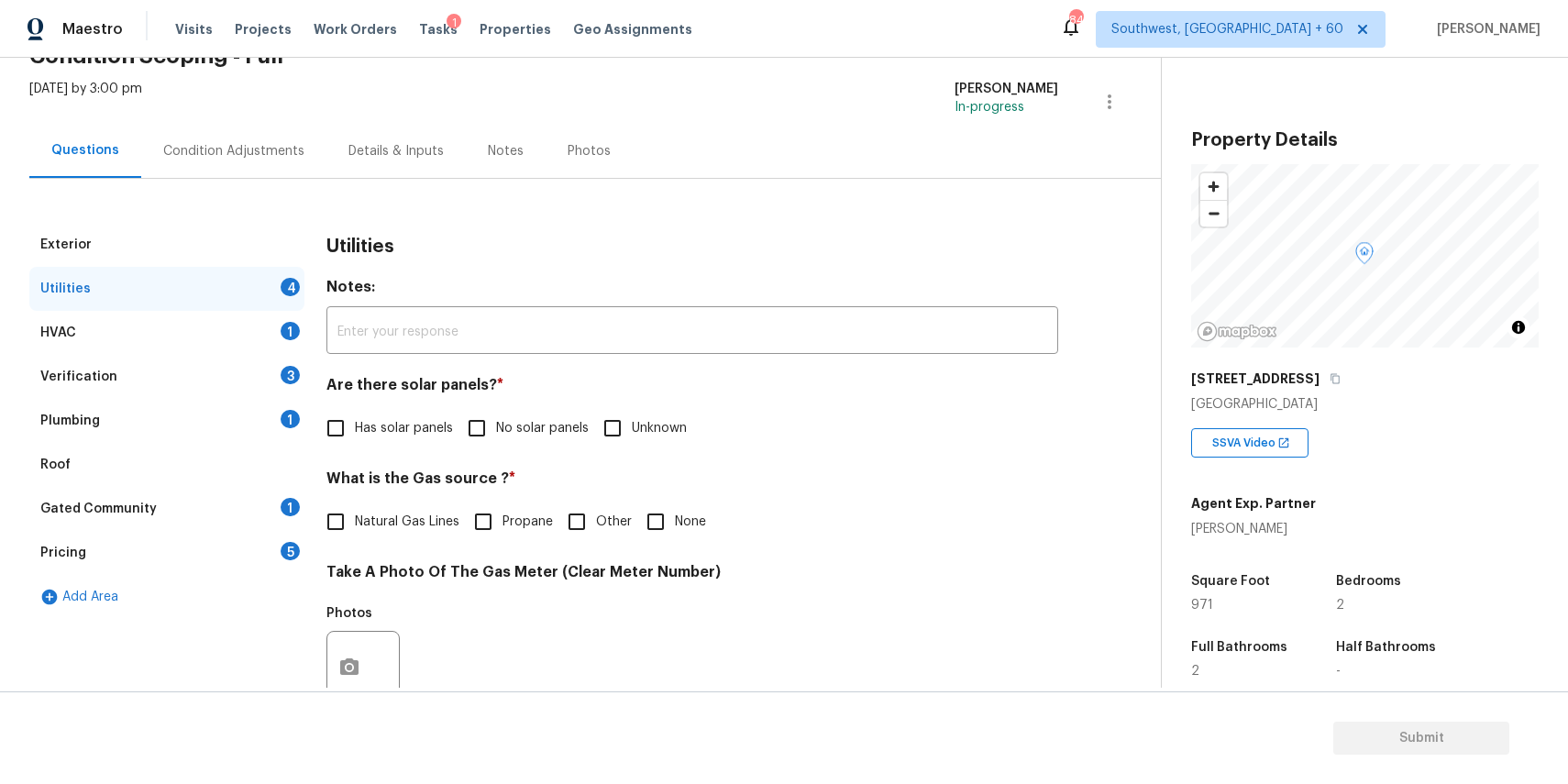
click at [427, 431] on span "Has solar panels" at bounding box center [404, 429] width 98 height 19
click at [355, 431] on input "Has solar panels" at bounding box center [335, 428] width 39 height 39
checkbox input "true"
click at [523, 431] on span "No solar panels" at bounding box center [542, 431] width 92 height 19
click at [496, 431] on input "No solar panels" at bounding box center [477, 430] width 39 height 39
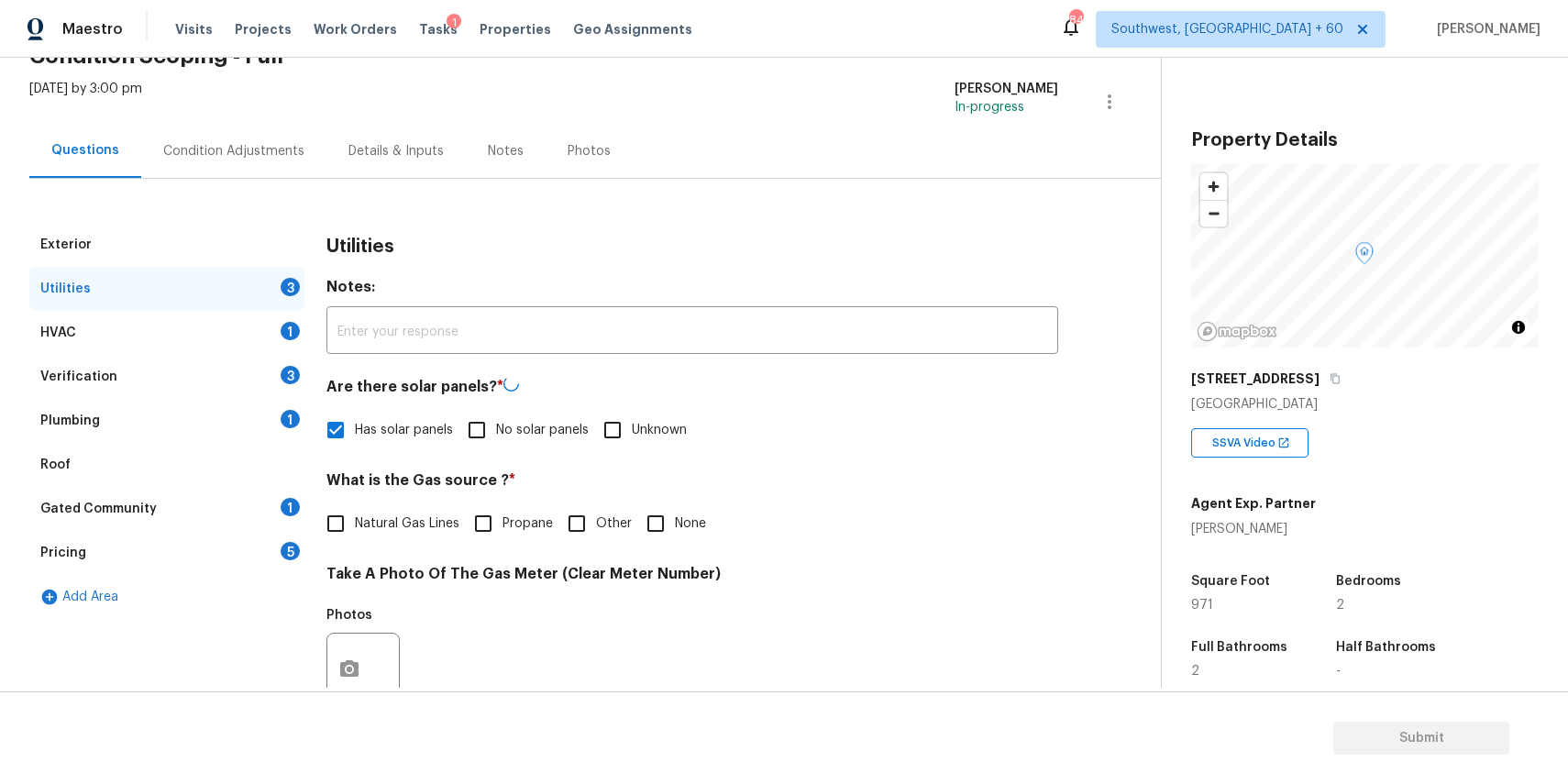
checkbox input "true"
checkbox input "false"
click at [232, 128] on div "Condition Adjustments" at bounding box center [233, 151] width 185 height 55
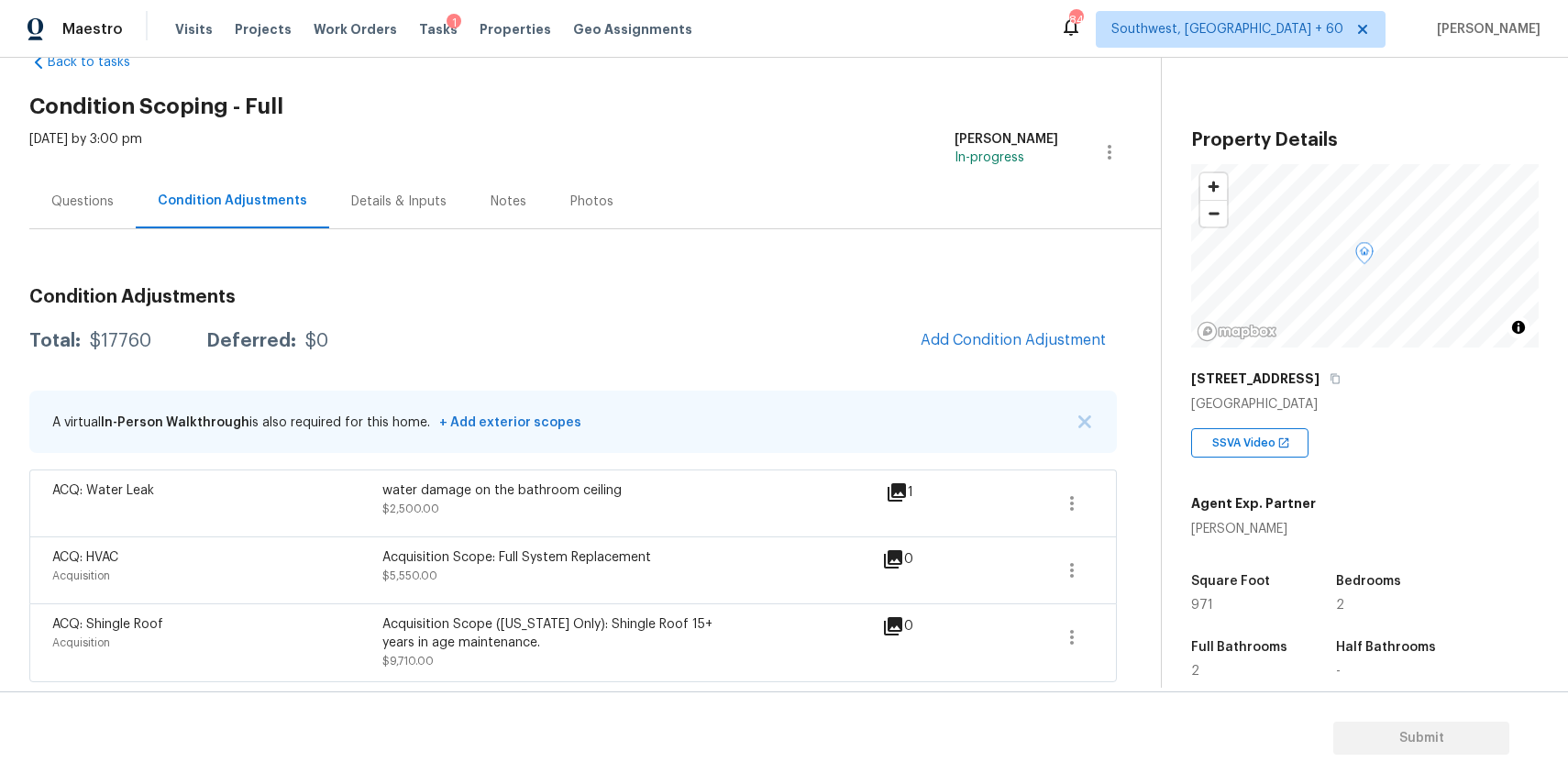
scroll to position [214, 0]
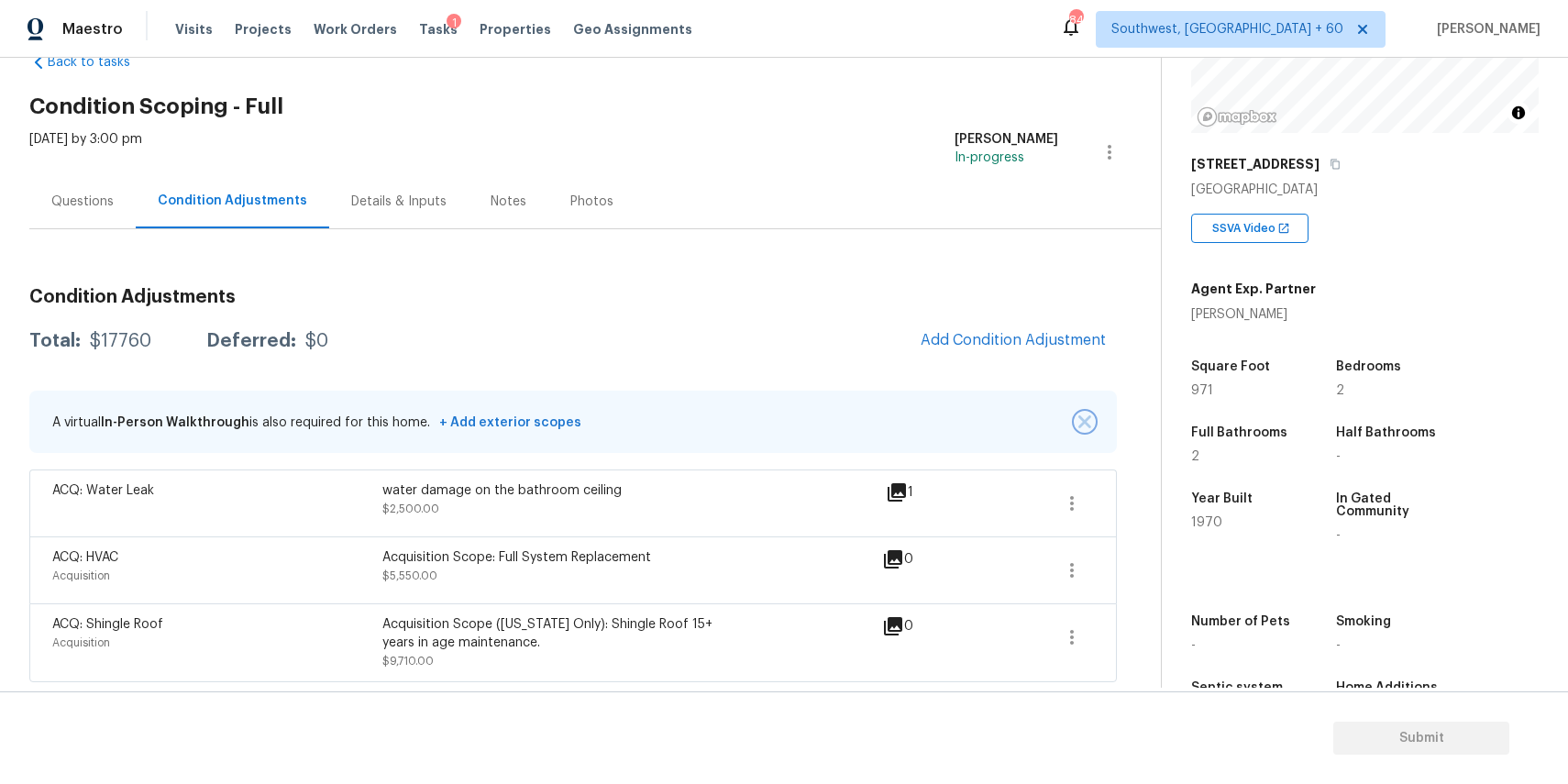
click at [1083, 427] on img "button" at bounding box center [1085, 422] width 13 height 13
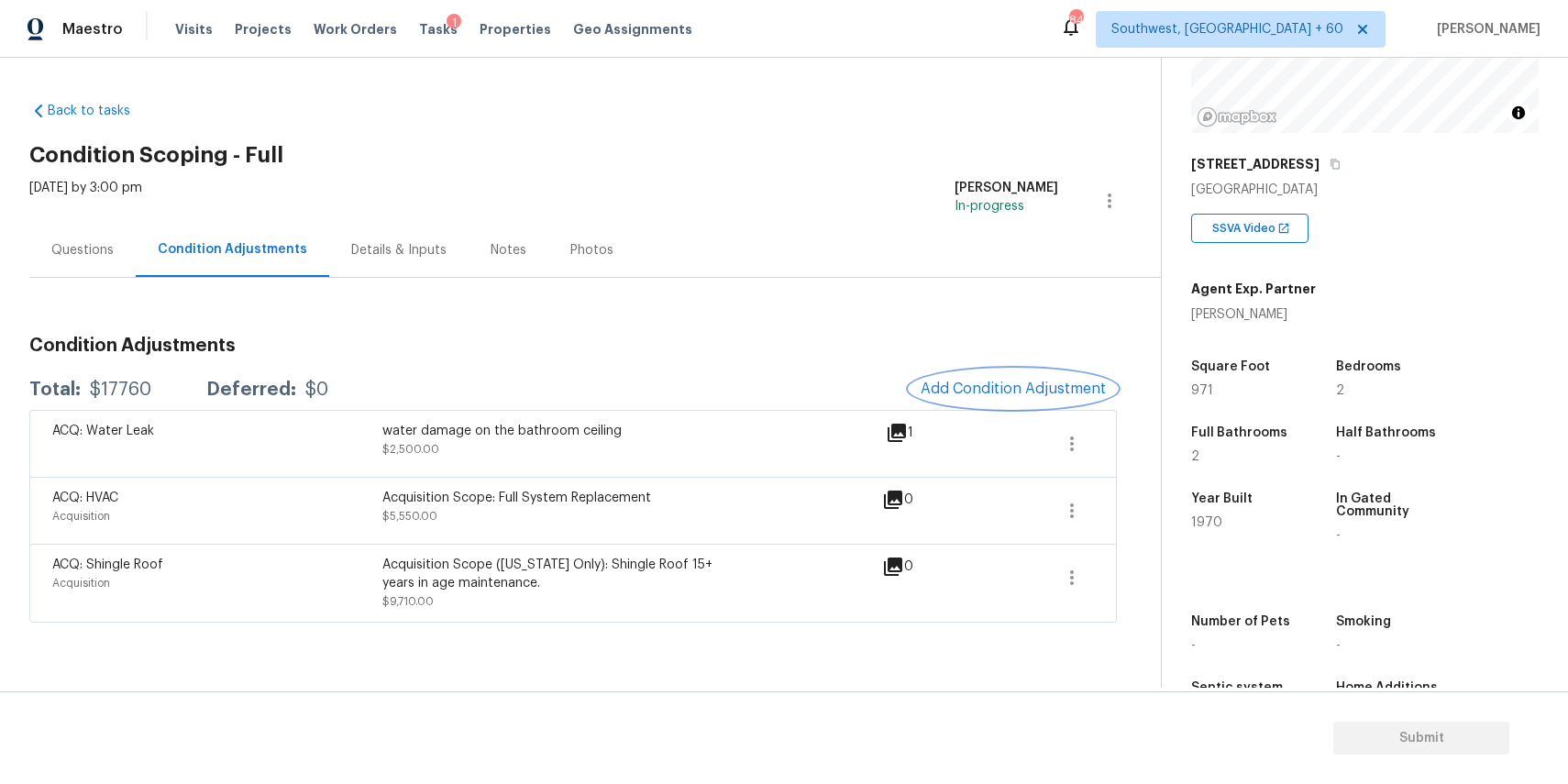
click at [984, 378] on button "Add Condition Adjustment" at bounding box center [1013, 388] width 207 height 39
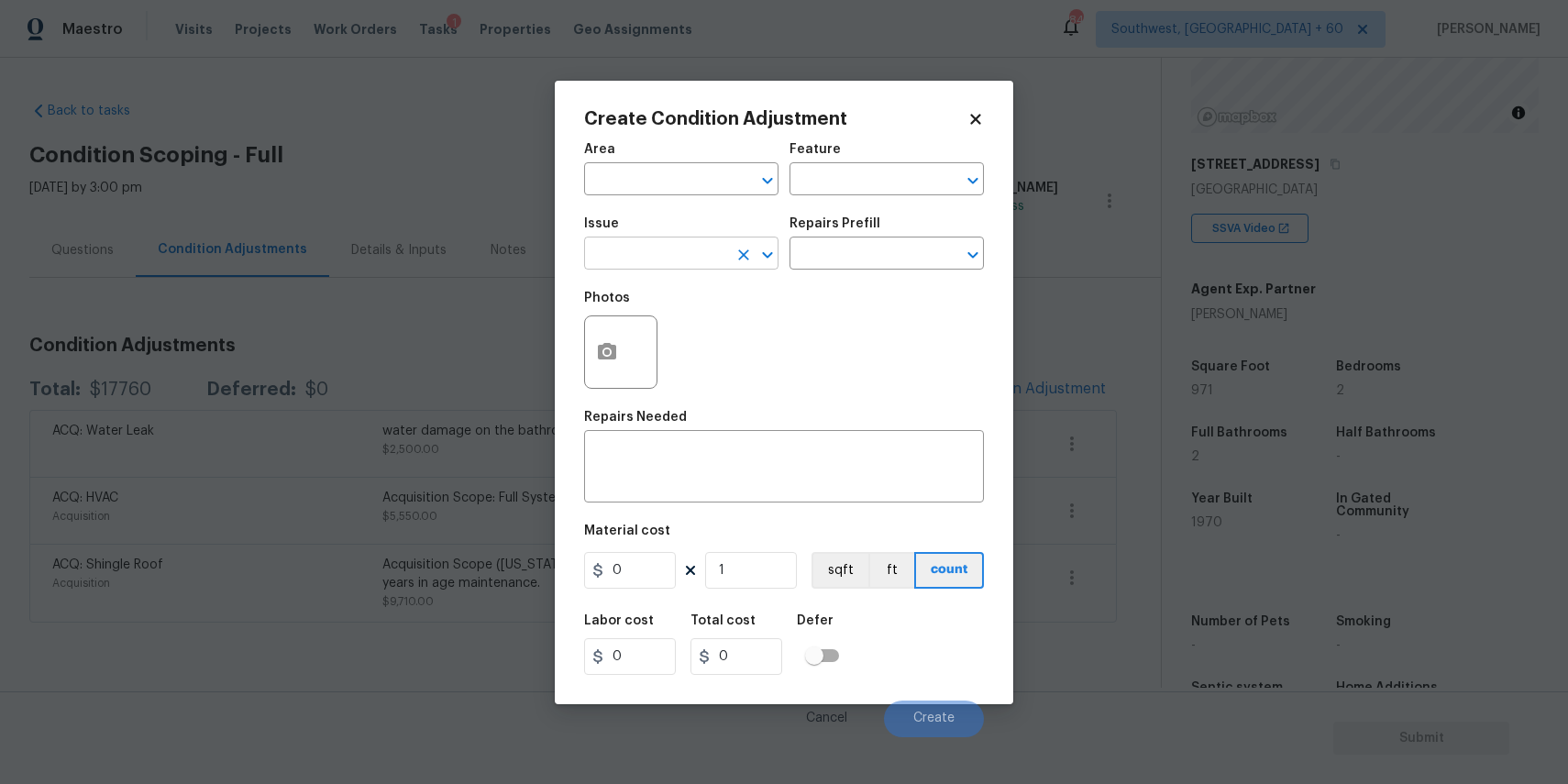
click at [654, 257] on input "text" at bounding box center [656, 255] width 143 height 28
click at [672, 338] on li "ACQ: Paint" at bounding box center [681, 340] width 195 height 30
type input "ACQ: Paint"
click at [892, 238] on div "Repairs Prefill" at bounding box center [886, 228] width 195 height 24
click at [910, 265] on input "text" at bounding box center [861, 255] width 143 height 28
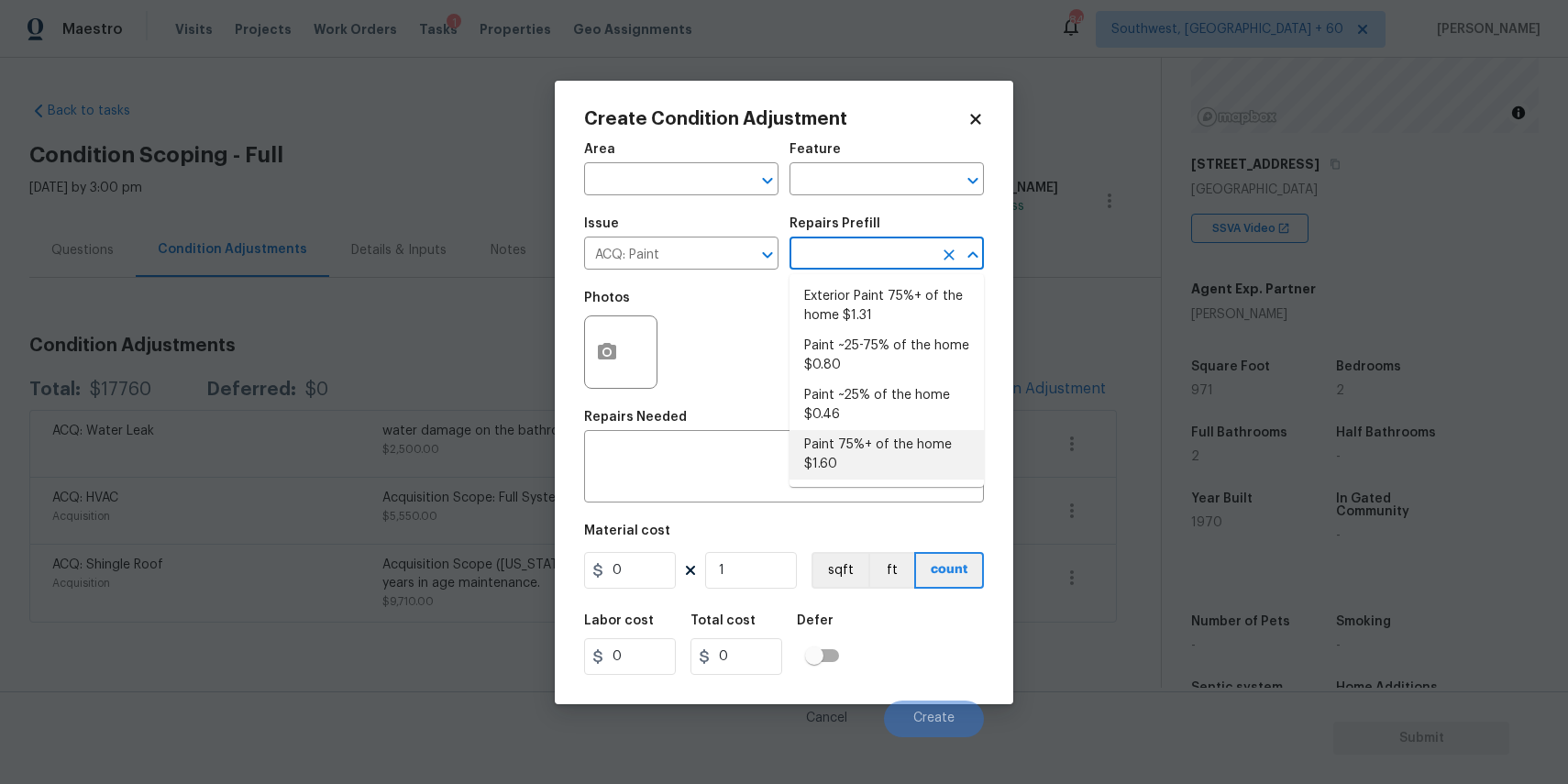
click at [833, 447] on li "Paint 75%+ of the home $1.60" at bounding box center [886, 454] width 195 height 50
type input "Acquisition"
type textarea "Acquisition Scope: 75%+ of the home will likely require interior paint"
type input "1.6"
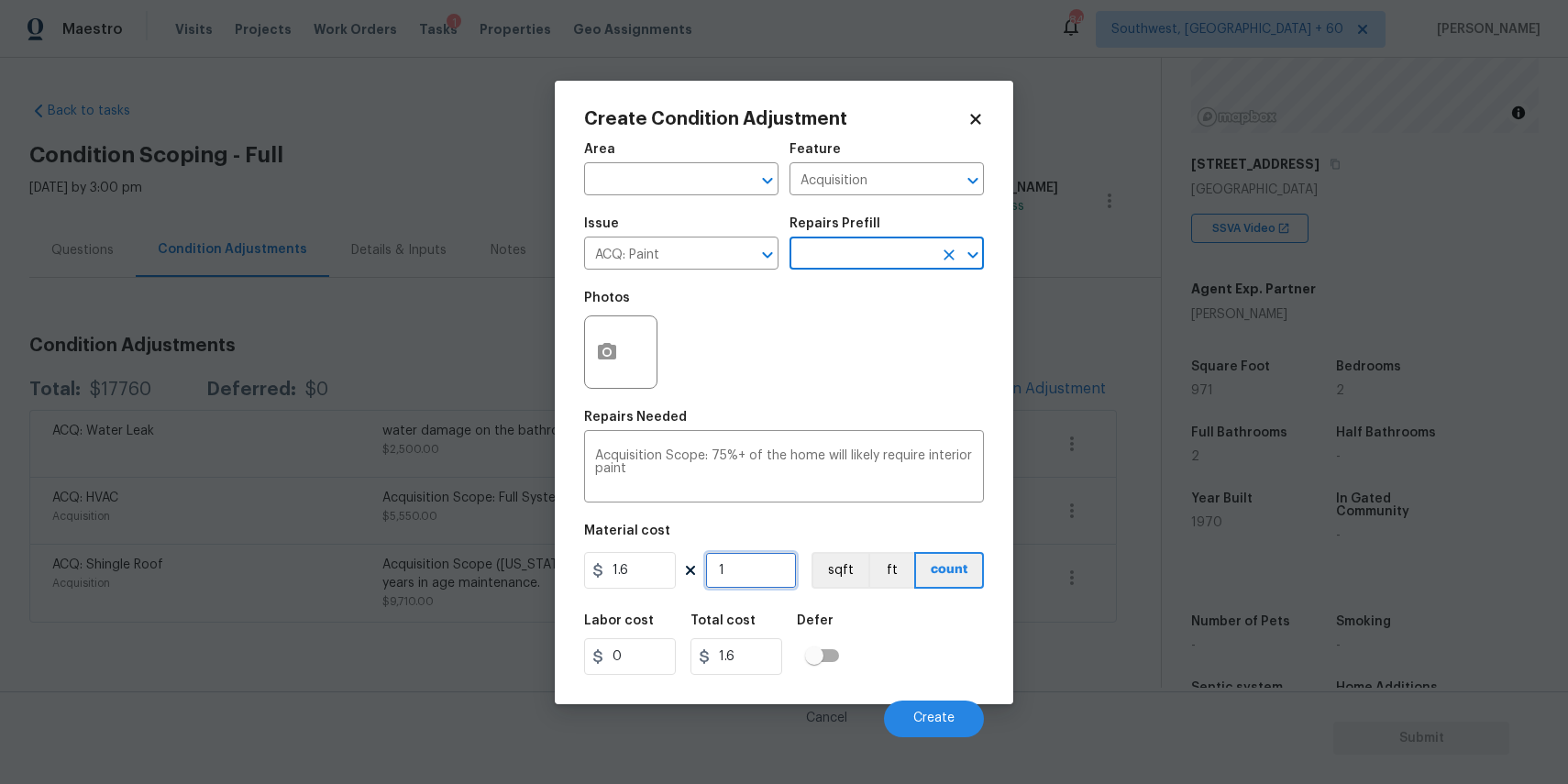
click at [746, 576] on input "1" at bounding box center [752, 570] width 92 height 37
type input "0"
type input "9"
type input "14.4"
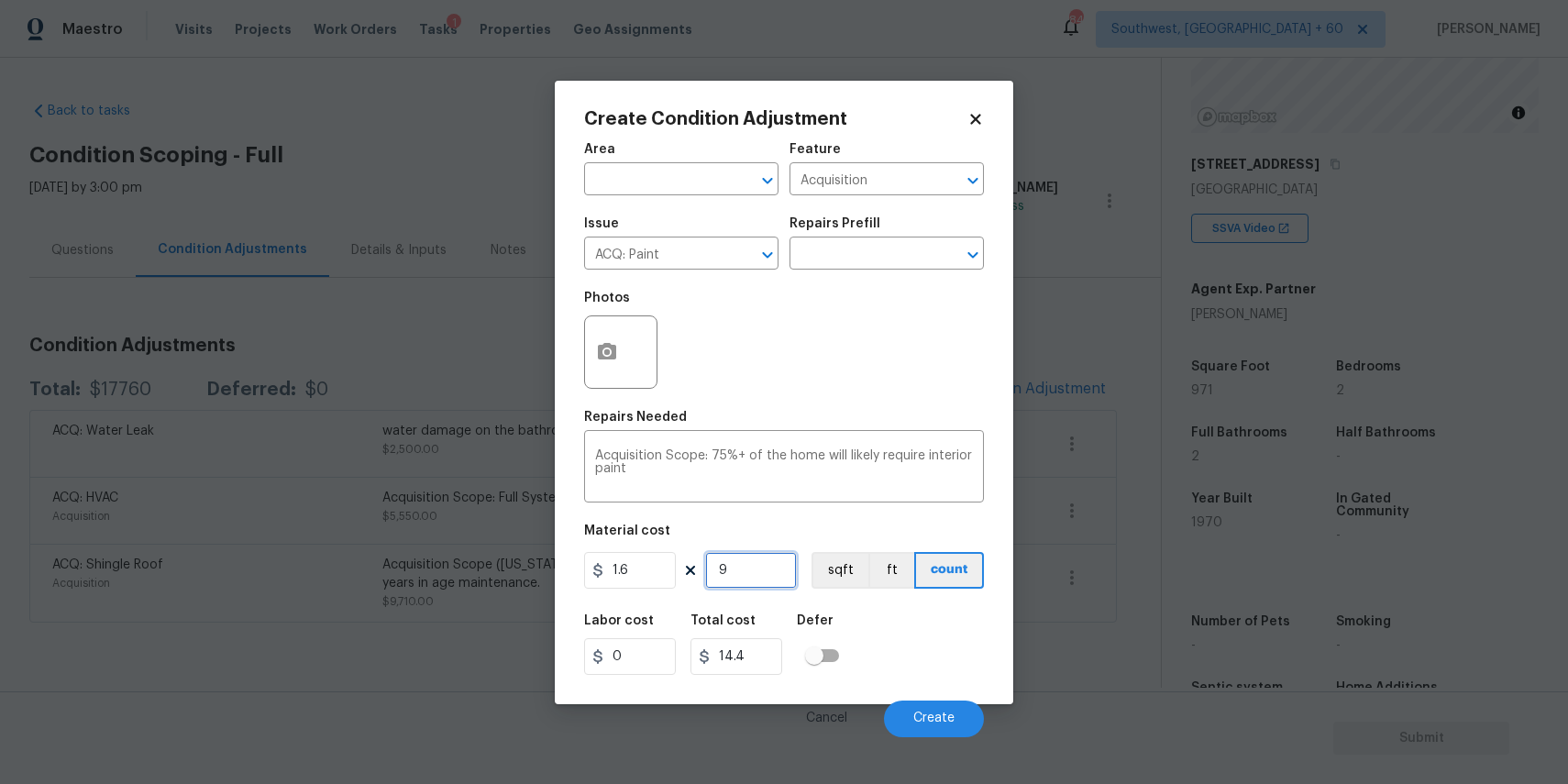
type input "97"
type input "155.2"
type input "971"
type input "1553.6"
type input "971"
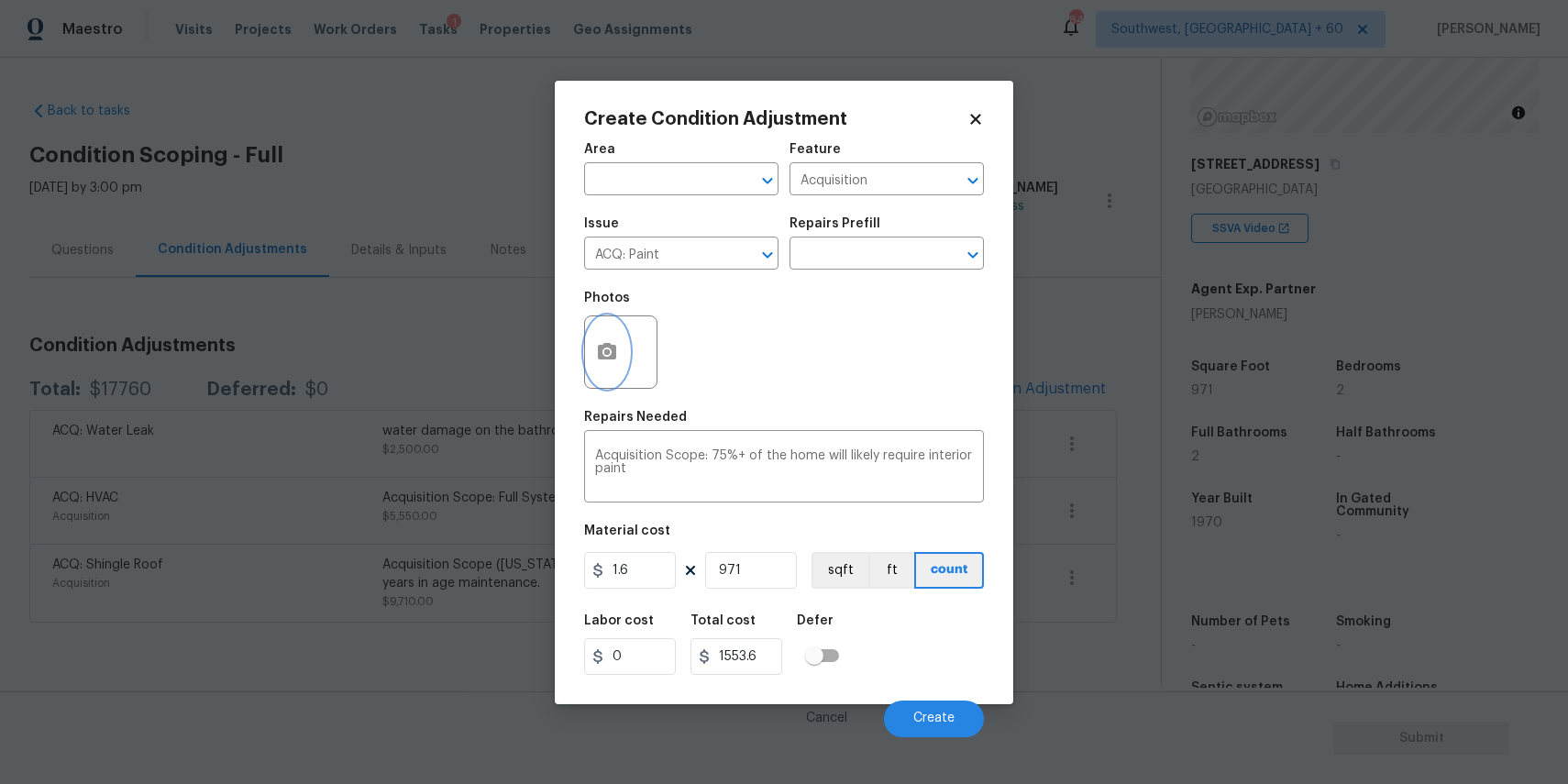
click at [621, 343] on button "button" at bounding box center [607, 352] width 44 height 71
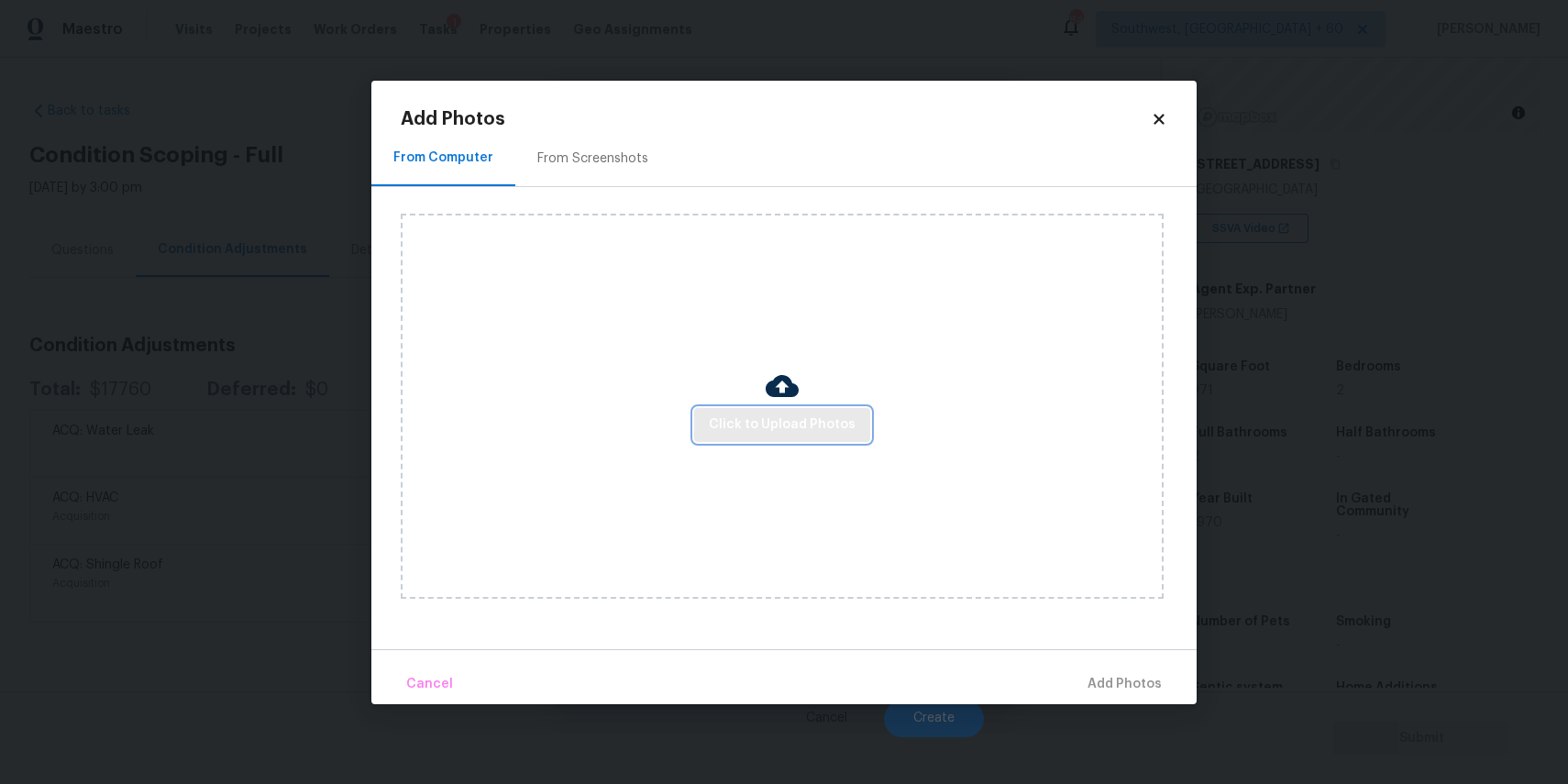
click at [758, 436] on button "Click to Upload Photos" at bounding box center [782, 425] width 176 height 34
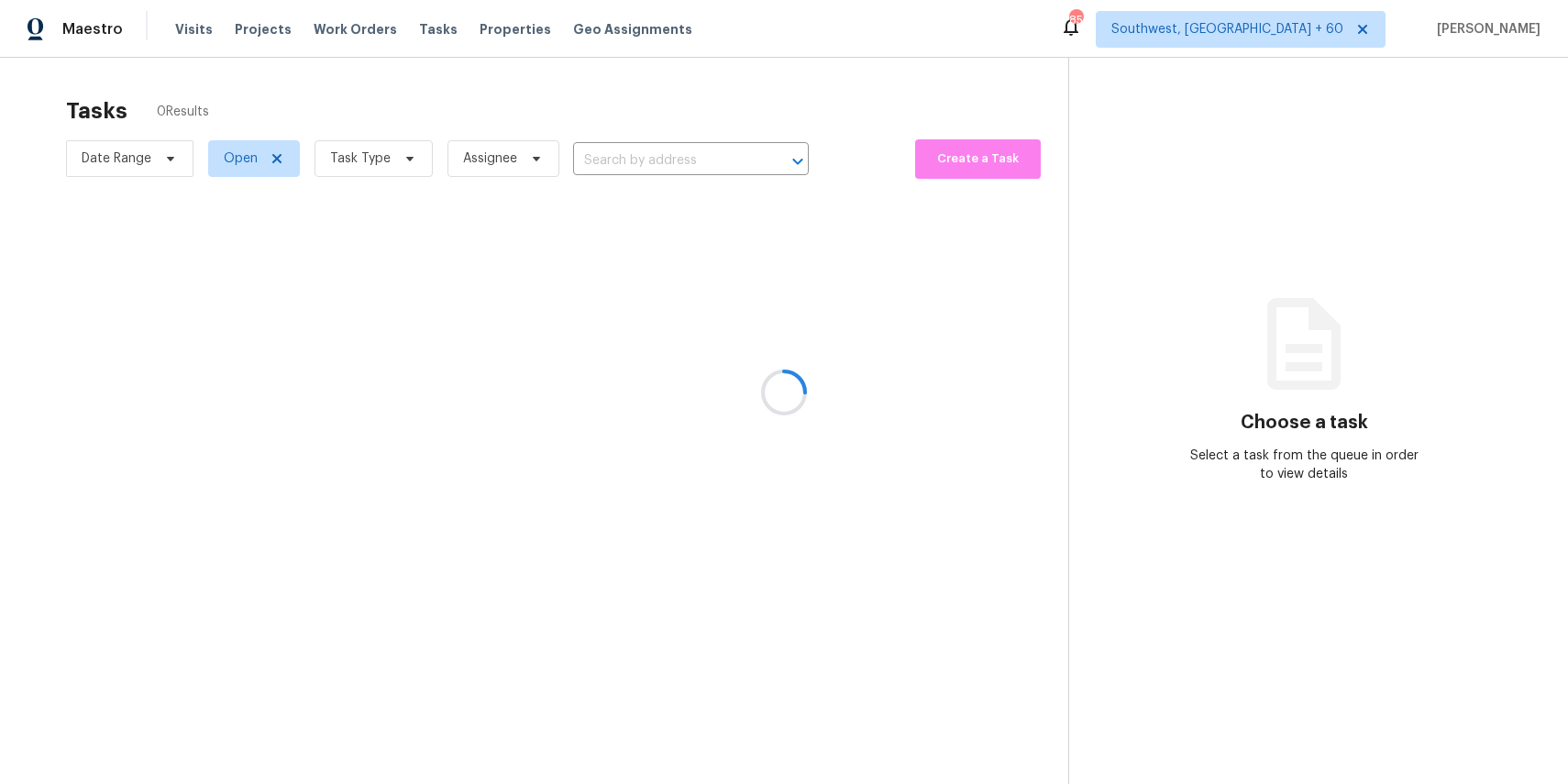
click at [385, 154] on div at bounding box center [784, 392] width 1568 height 784
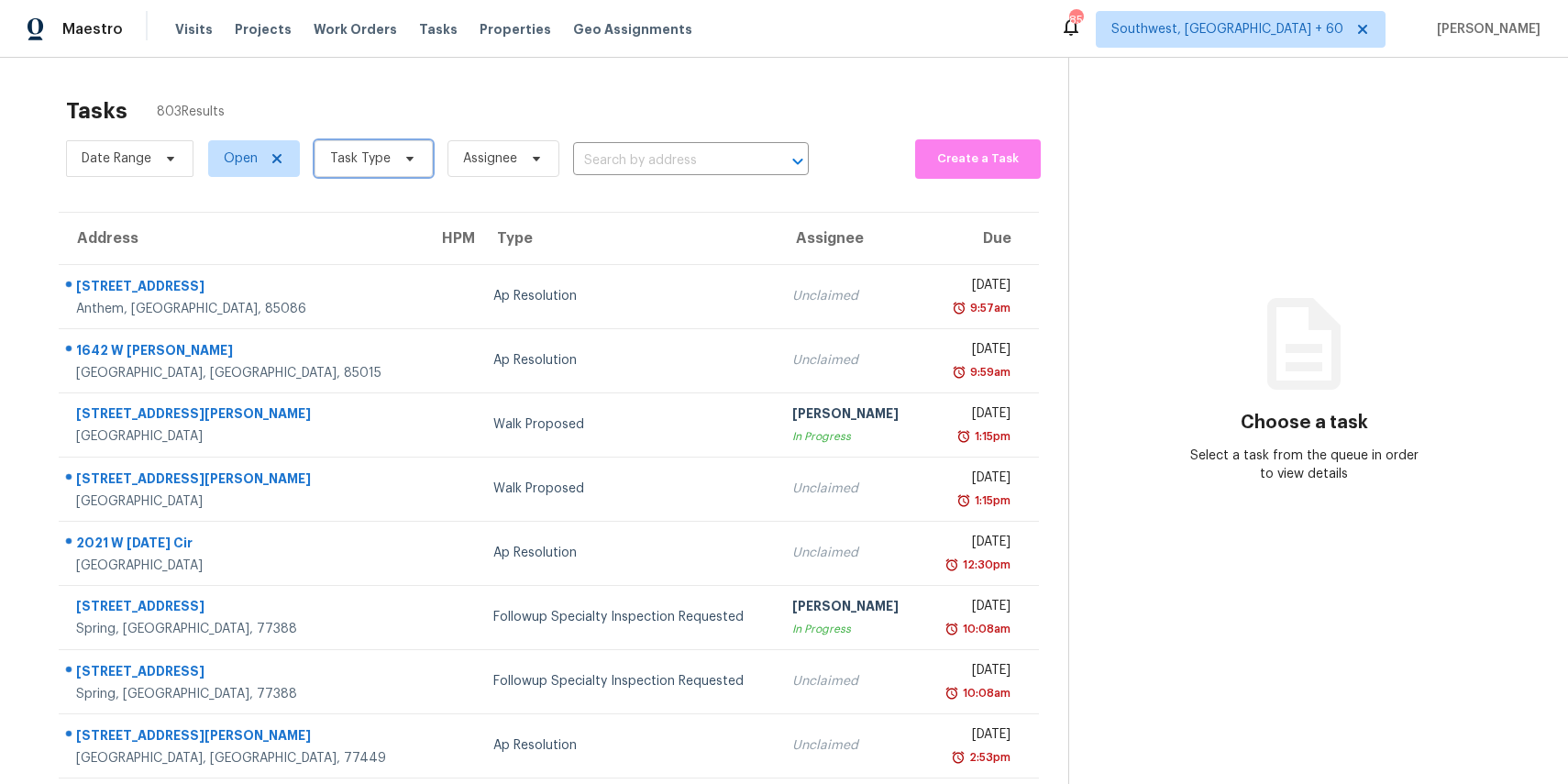
click at [385, 154] on span "Task Type" at bounding box center [360, 159] width 60 height 19
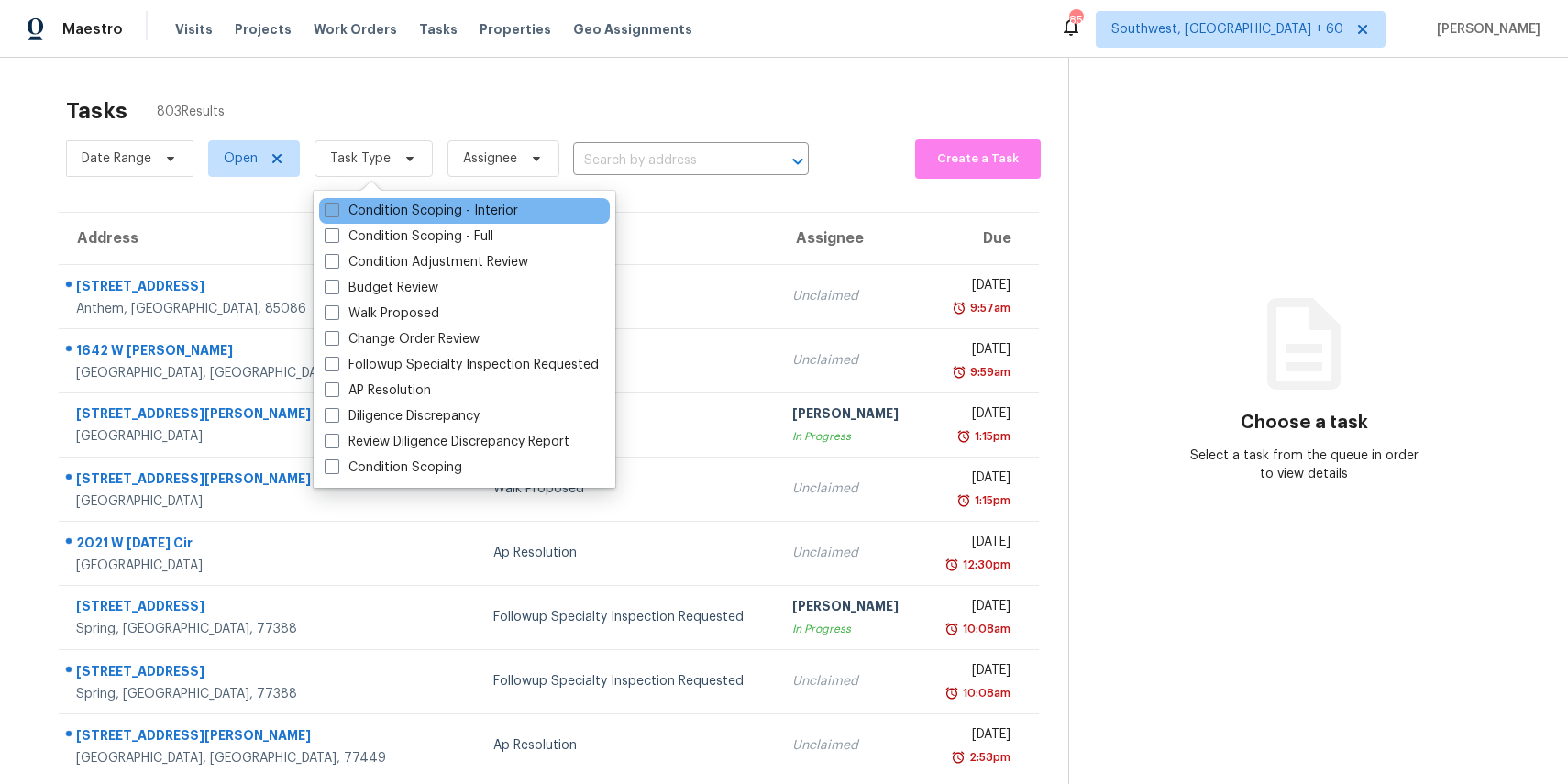
click at [410, 214] on label "Condition Scoping - Interior" at bounding box center [421, 212] width 194 height 19
click at [337, 213] on input "Condition Scoping - Interior" at bounding box center [330, 208] width 12 height 12
checkbox input "true"
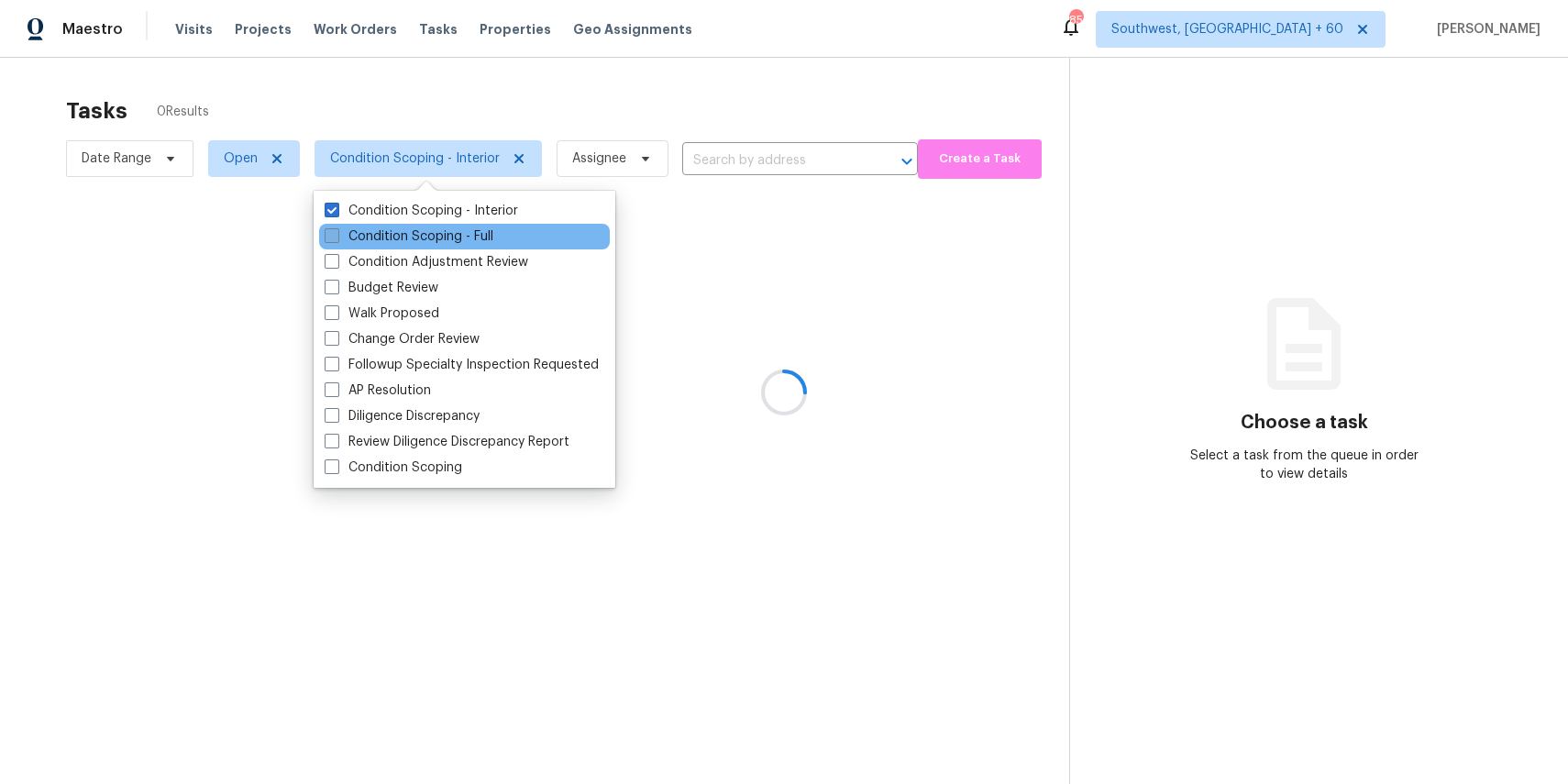
click at [408, 235] on label "Condition Scoping - Full" at bounding box center [408, 237] width 168 height 19
click at [337, 235] on input "Condition Scoping - Full" at bounding box center [330, 233] width 12 height 12
checkbox input "true"
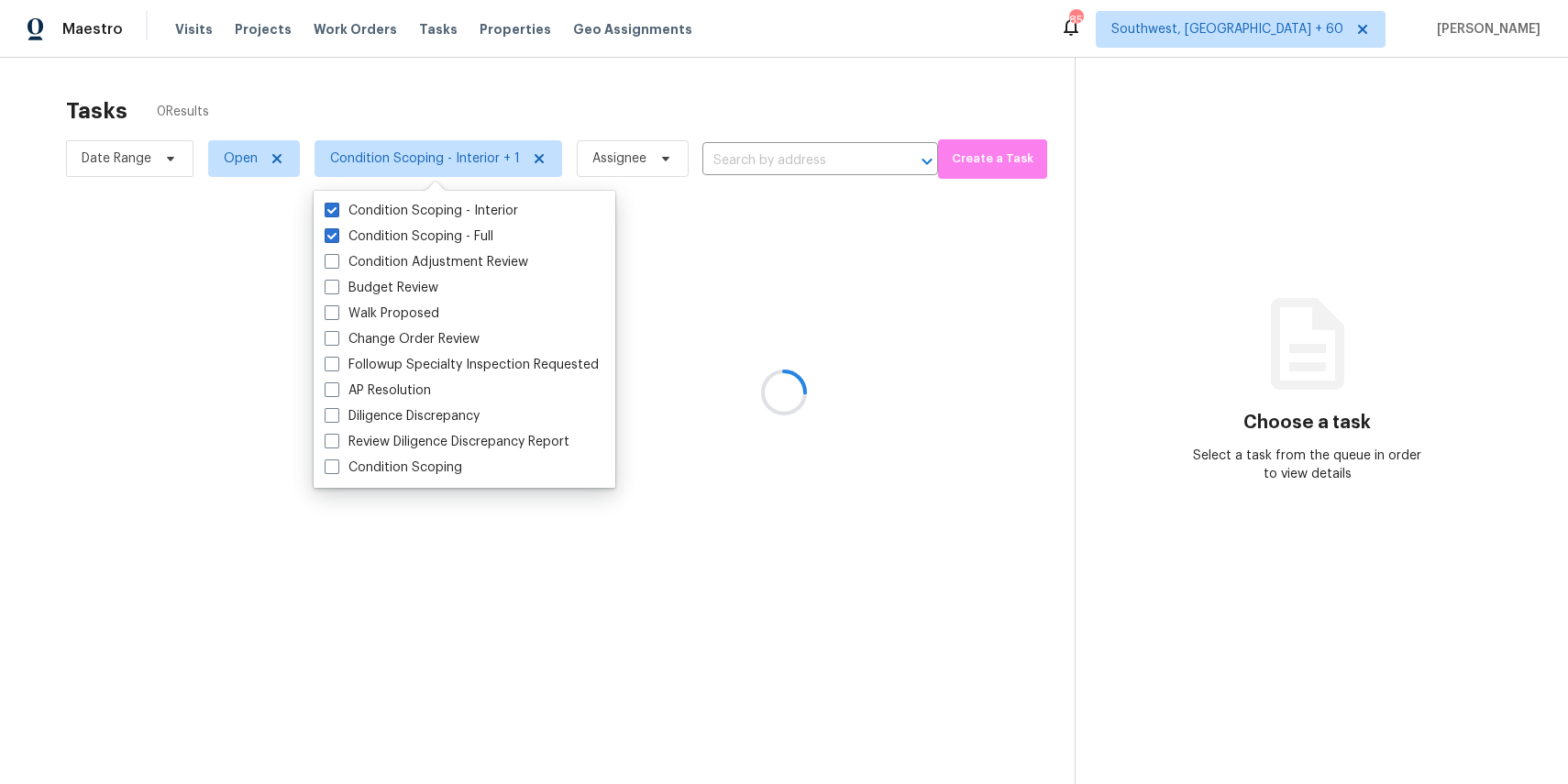
click at [498, 88] on div at bounding box center [784, 392] width 1568 height 784
